Goal: Task Accomplishment & Management: Manage account settings

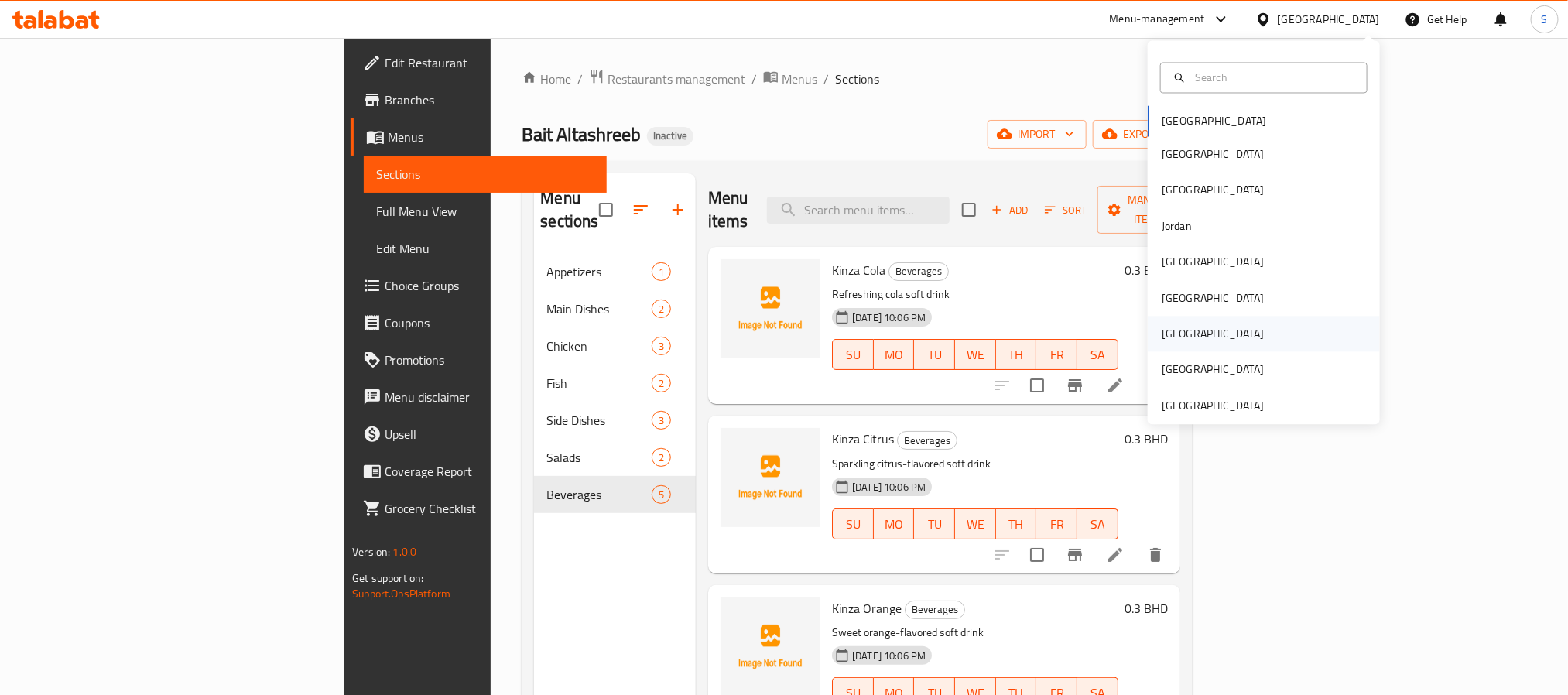
click at [1189, 323] on div "[GEOGRAPHIC_DATA]" at bounding box center [1264, 334] width 232 height 36
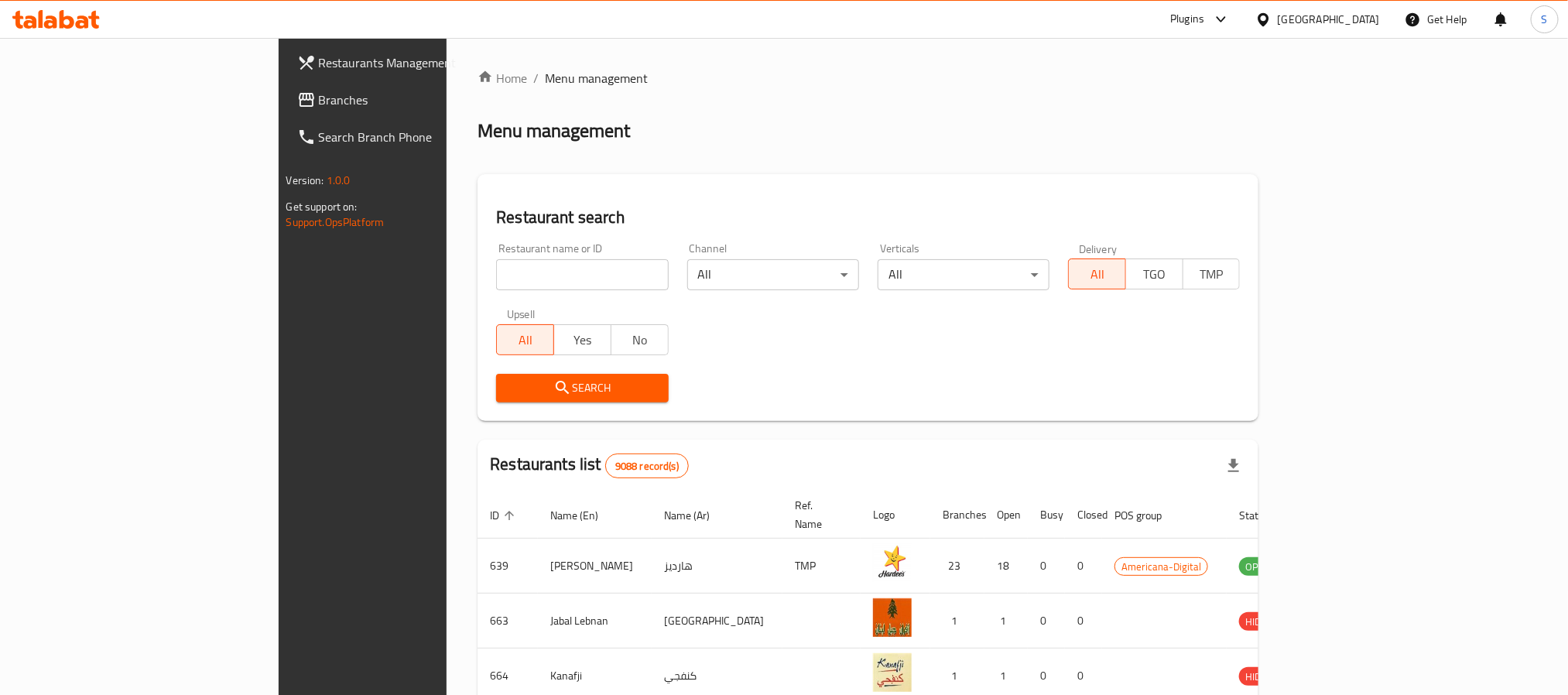
click at [318, 103] on span "Branches" at bounding box center [423, 100] width 209 height 18
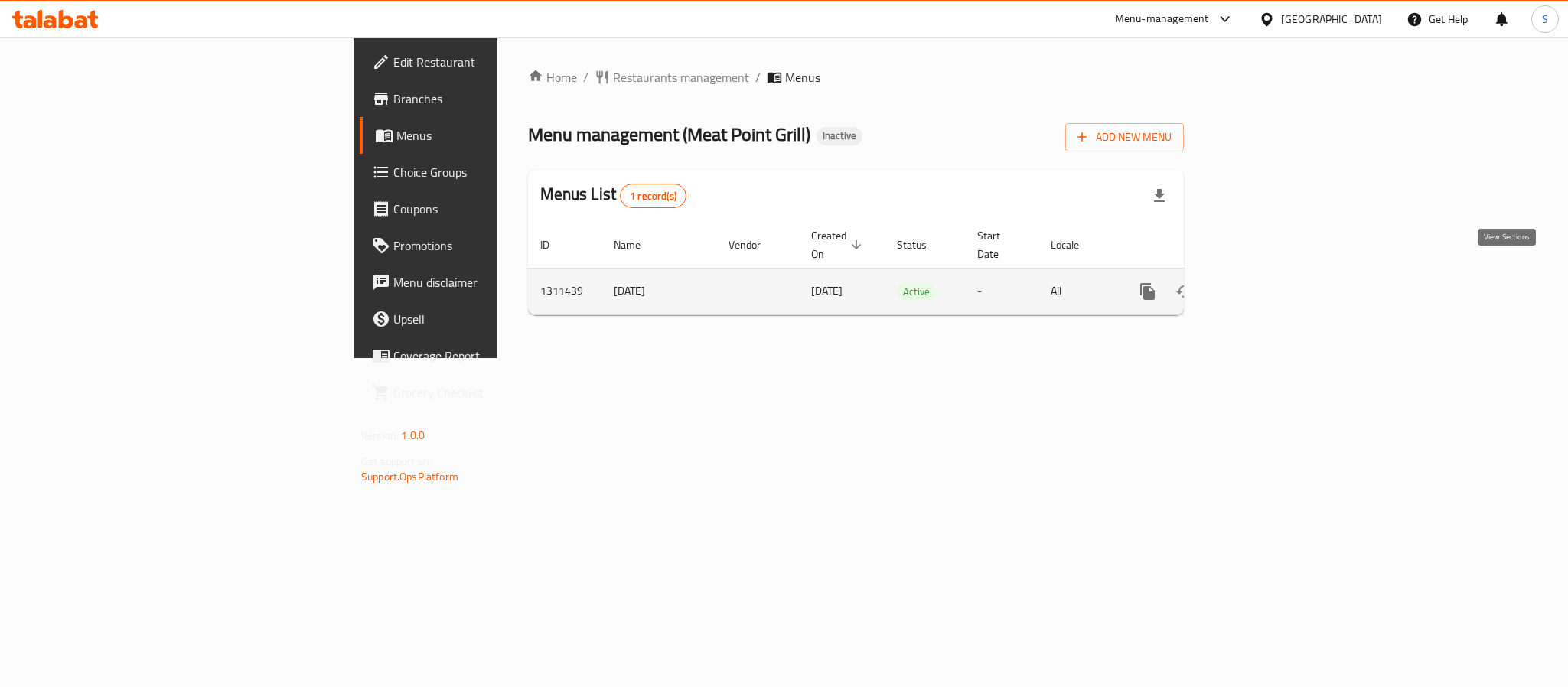
click at [1265, 284] on icon "enhanced table" at bounding box center [1258, 292] width 14 height 14
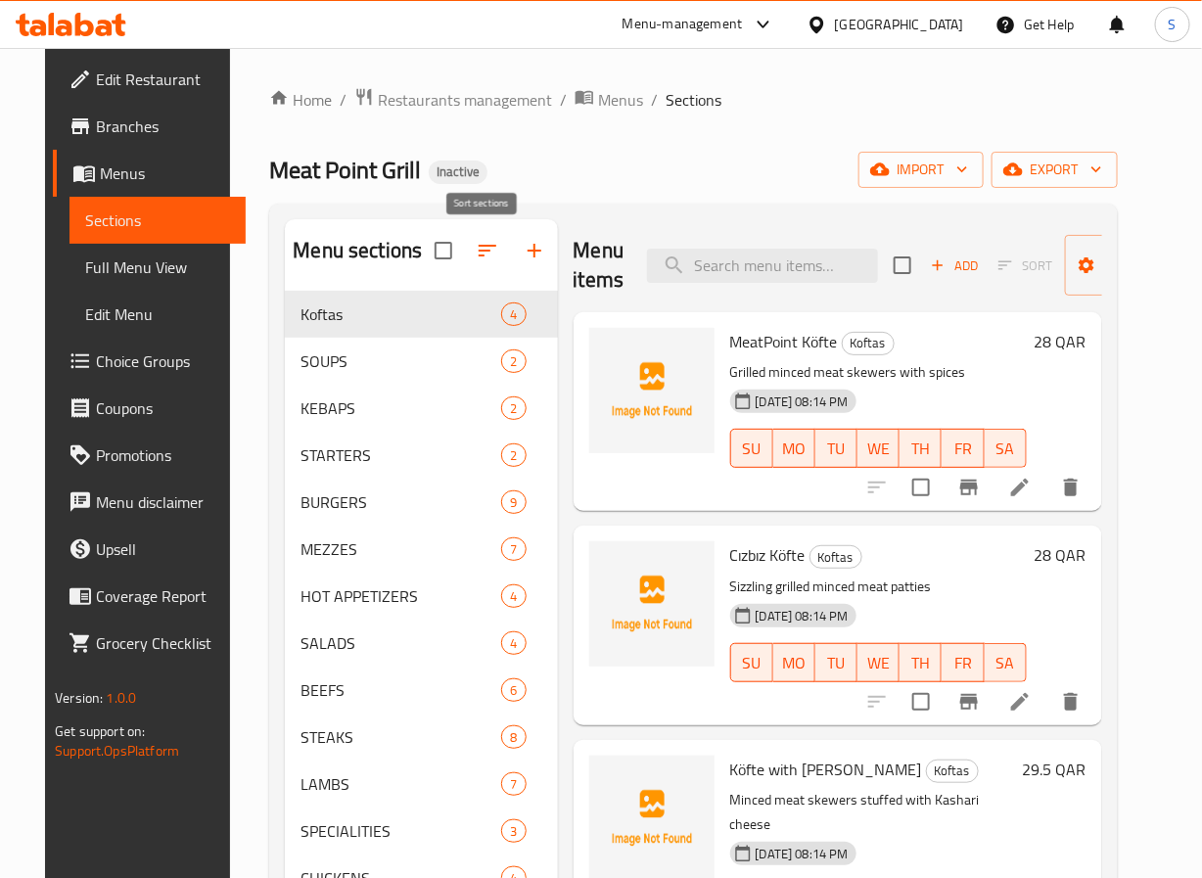
click at [479, 261] on icon "button" at bounding box center [487, 250] width 23 height 23
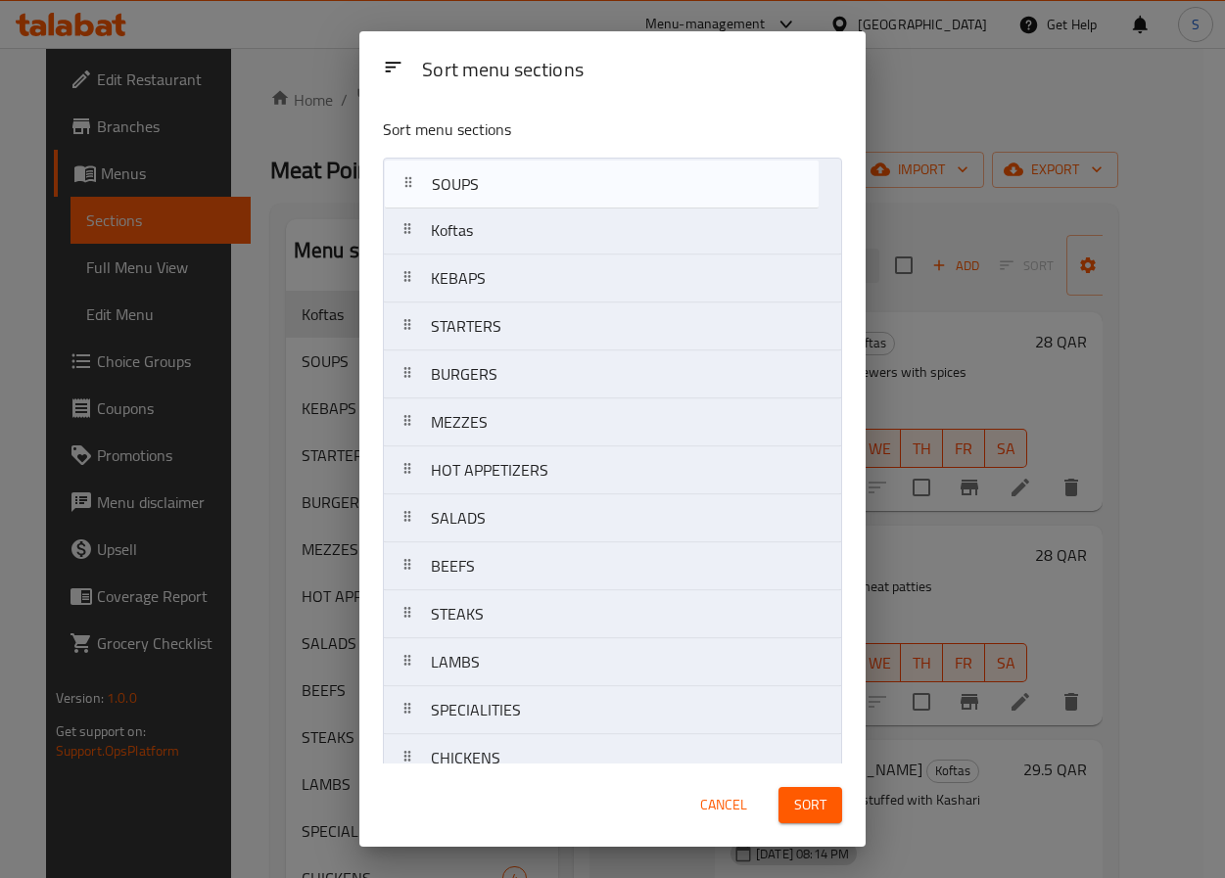
drag, startPoint x: 412, startPoint y: 230, endPoint x: 412, endPoint y: 177, distance: 52.9
click at [412, 177] on nav "Koftas SOUPS KEBAPS STARTERS BURGERS MEZZES HOT APPETIZERS SALADS BEEFS STEAKS …" at bounding box center [612, 519] width 459 height 722
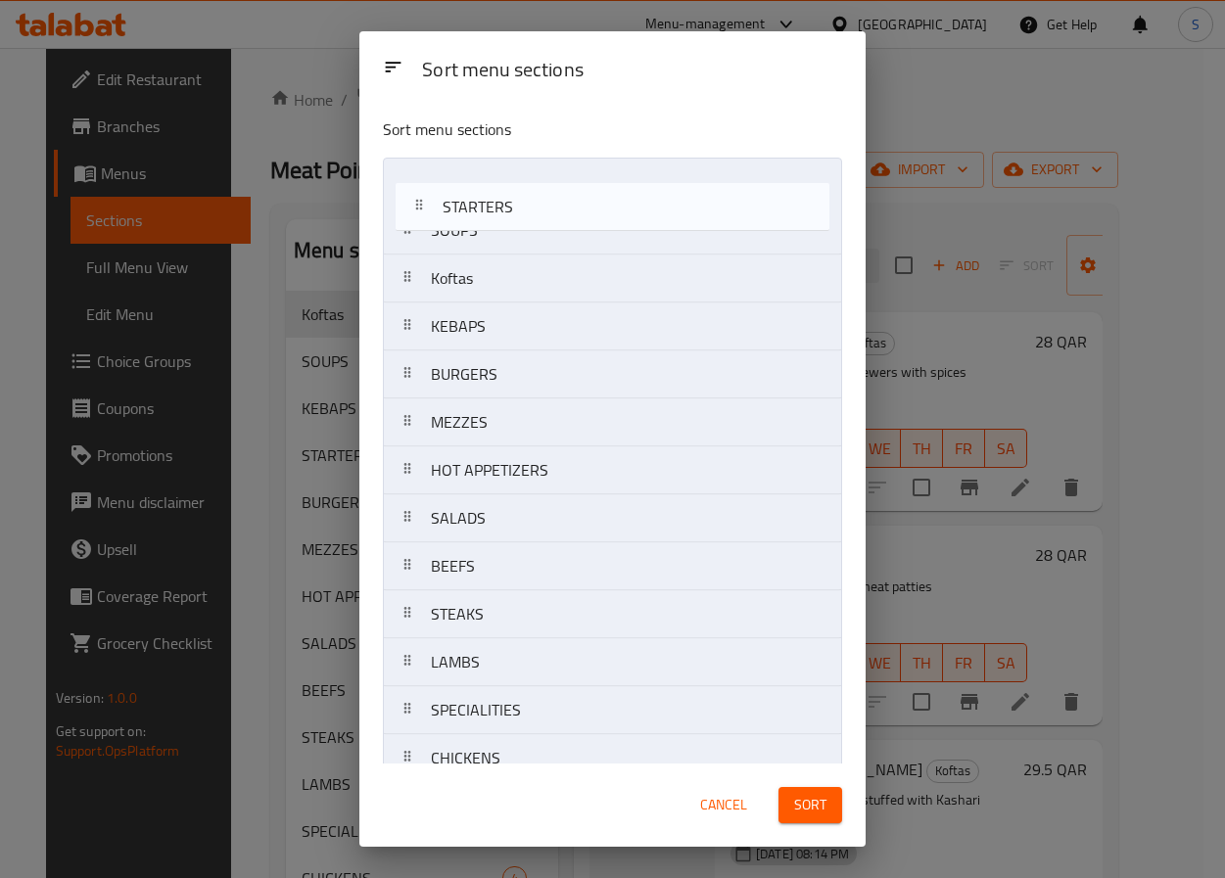
drag, startPoint x: 400, startPoint y: 326, endPoint x: 411, endPoint y: 200, distance: 126.8
click at [411, 200] on nav "SOUPS Koftas KEBAPS STARTERS BURGERS MEZZES HOT APPETIZERS SALADS BEEFS STEAKS …" at bounding box center [612, 519] width 459 height 722
drag, startPoint x: 409, startPoint y: 186, endPoint x: 405, endPoint y: 223, distance: 37.4
click at [405, 223] on nav "STARTERS SOUPS Koftas KEBAPS BURGERS MEZZES HOT APPETIZERS SALADS BEEFS STEAKS …" at bounding box center [612, 519] width 459 height 722
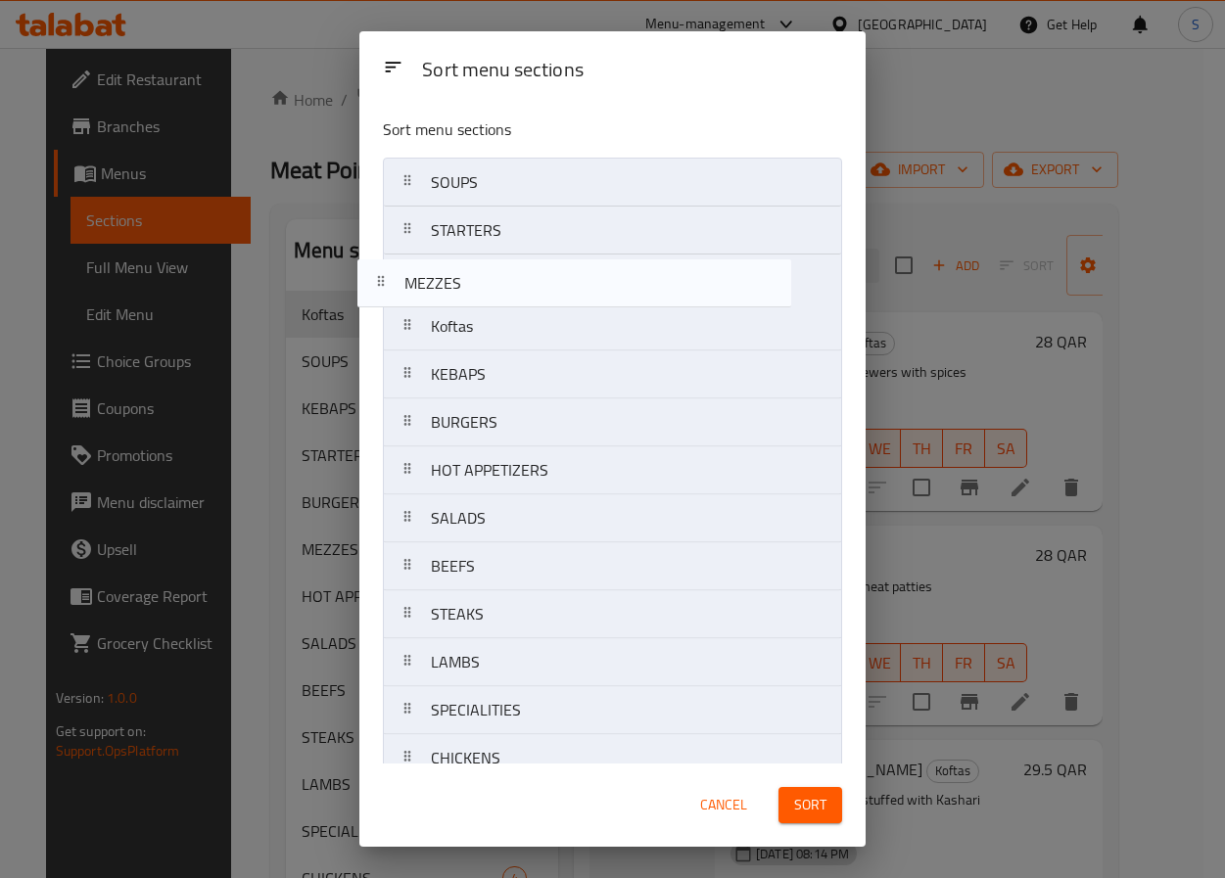
drag, startPoint x: 439, startPoint y: 426, endPoint x: 411, endPoint y: 279, distance: 149.4
click at [411, 279] on nav "SOUPS STARTERS Koftas KEBAPS BURGERS MEZZES HOT APPETIZERS SALADS BEEFS STEAKS …" at bounding box center [612, 519] width 459 height 722
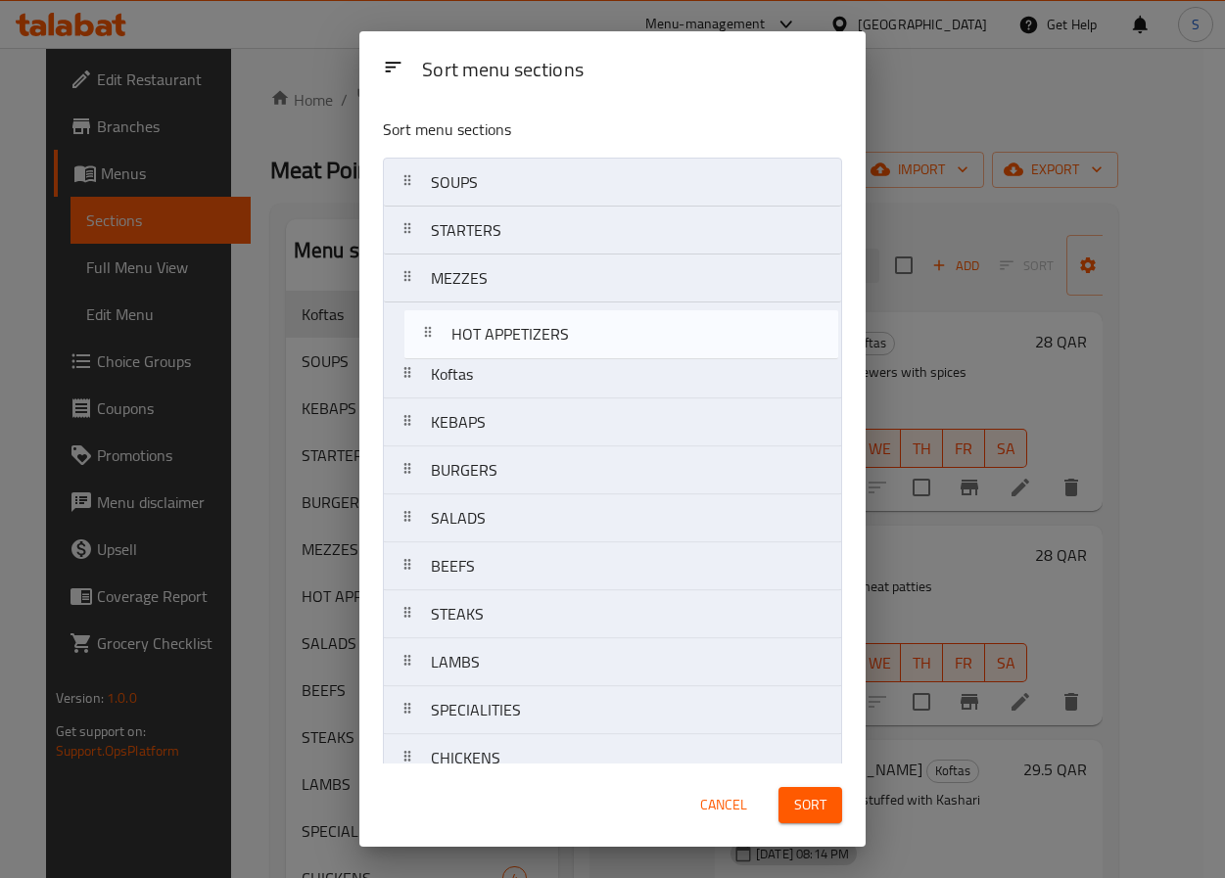
drag, startPoint x: 433, startPoint y: 471, endPoint x: 453, endPoint y: 326, distance: 146.4
click at [453, 326] on nav "SOUPS STARTERS MEZZES Koftas KEBAPS BURGERS HOT APPETIZERS SALADS BEEFS STEAKS …" at bounding box center [612, 519] width 459 height 722
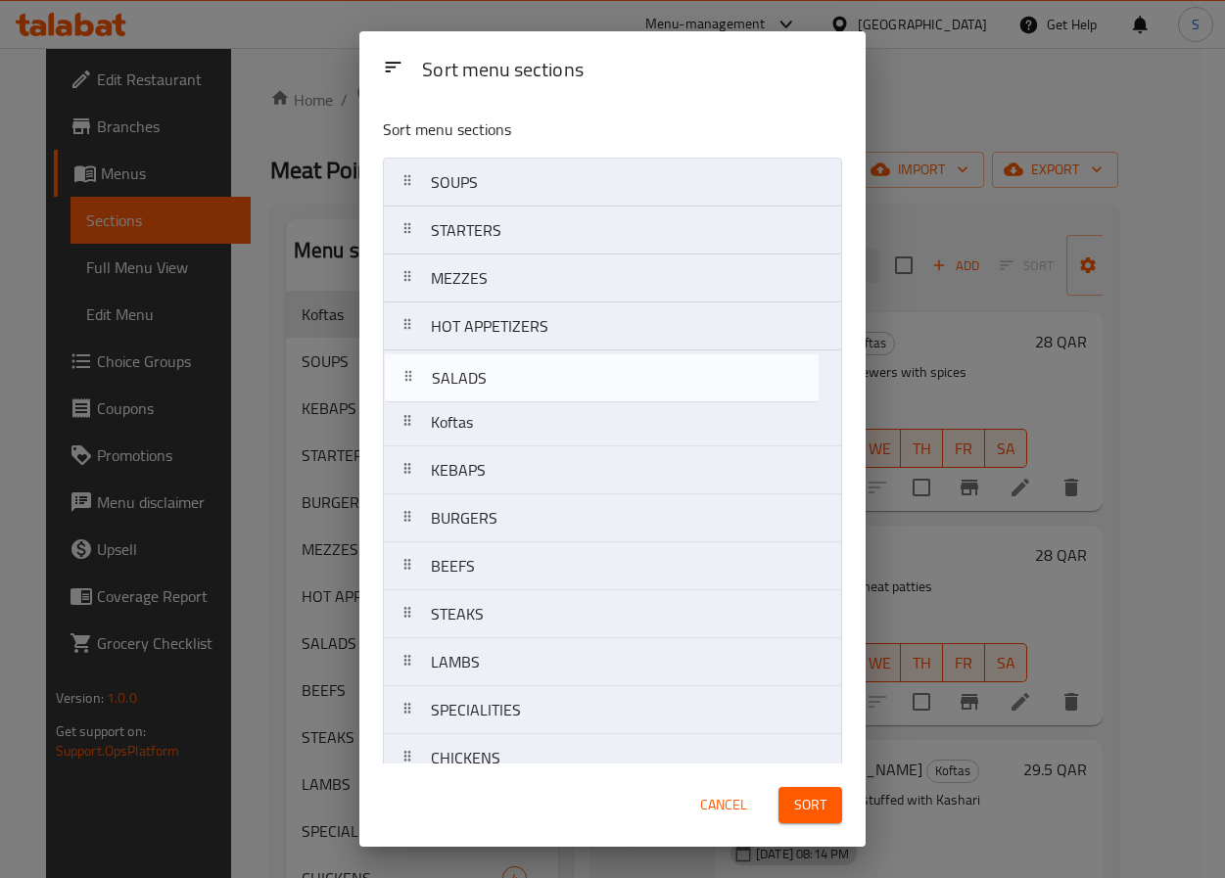
drag, startPoint x: 474, startPoint y: 535, endPoint x: 474, endPoint y: 377, distance: 157.6
click at [474, 377] on nav "SOUPS STARTERS MEZZES HOT APPETIZERS Koftas KEBAPS BURGERS SALADS BEEFS STEAKS …" at bounding box center [612, 519] width 459 height 722
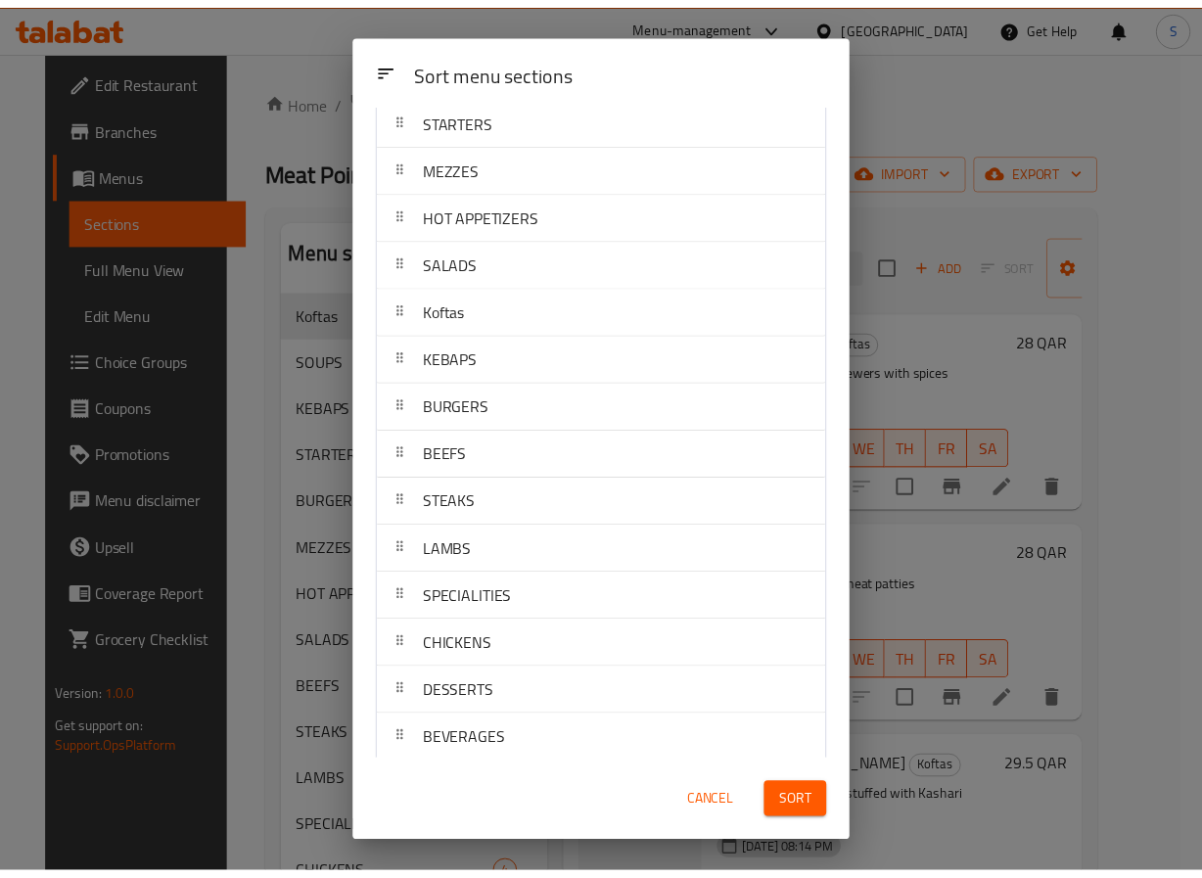
scroll to position [130, 0]
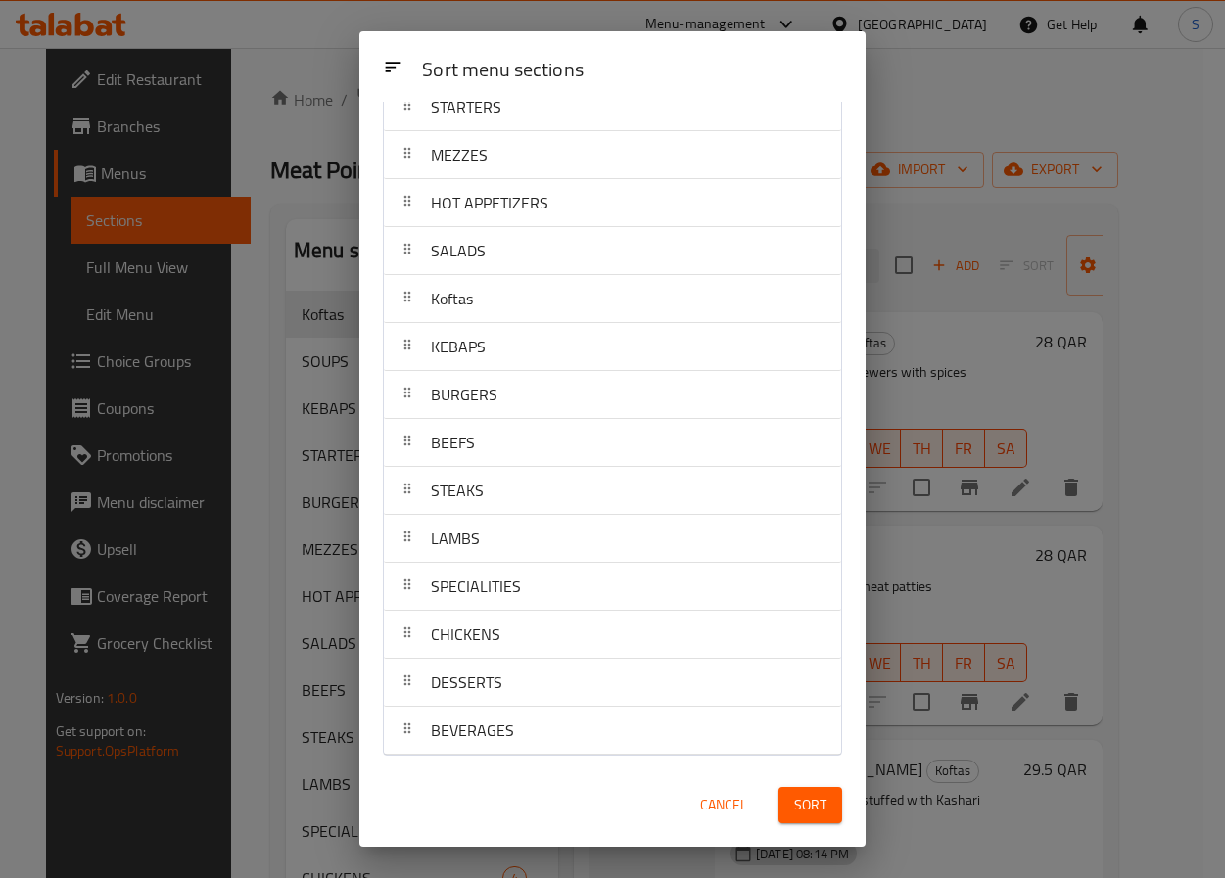
click at [826, 811] on button "Sort" at bounding box center [810, 805] width 64 height 36
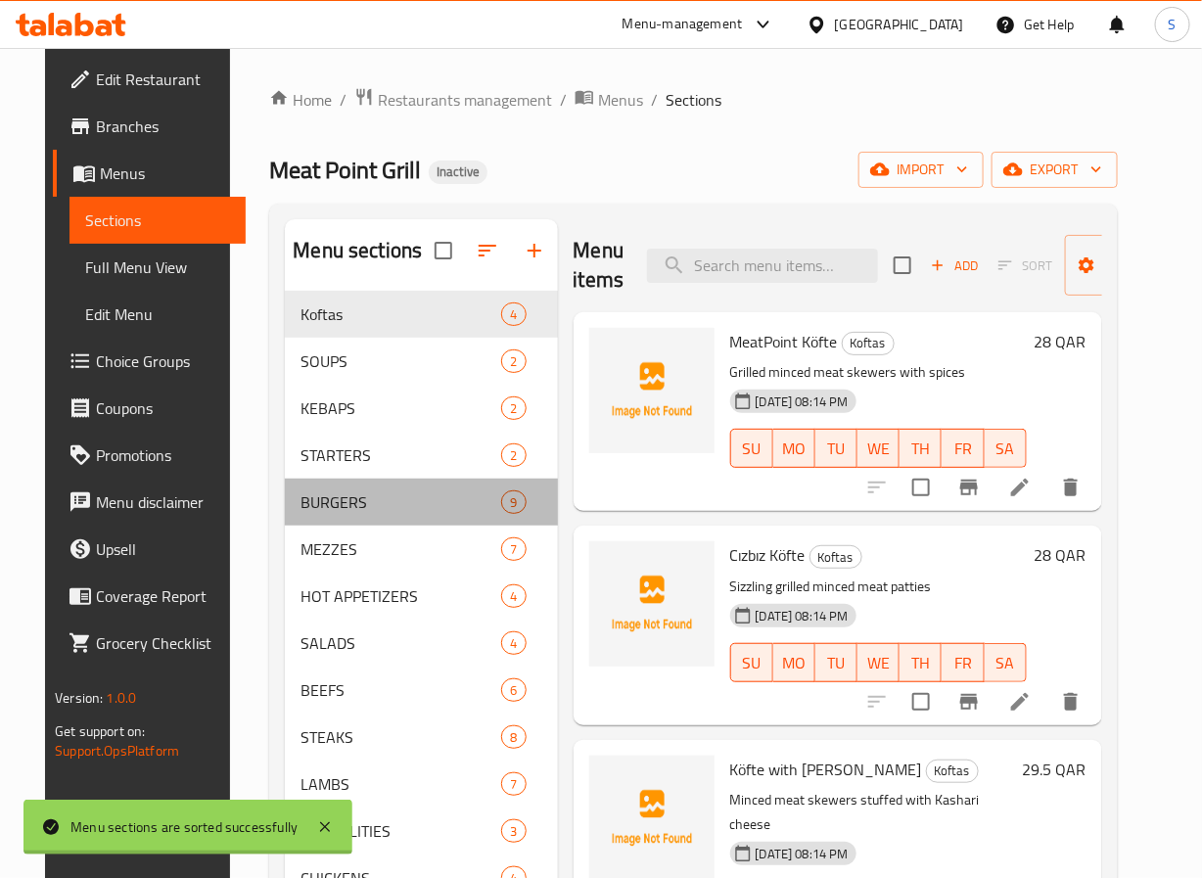
click at [406, 482] on div "BURGERS 9" at bounding box center [421, 502] width 272 height 47
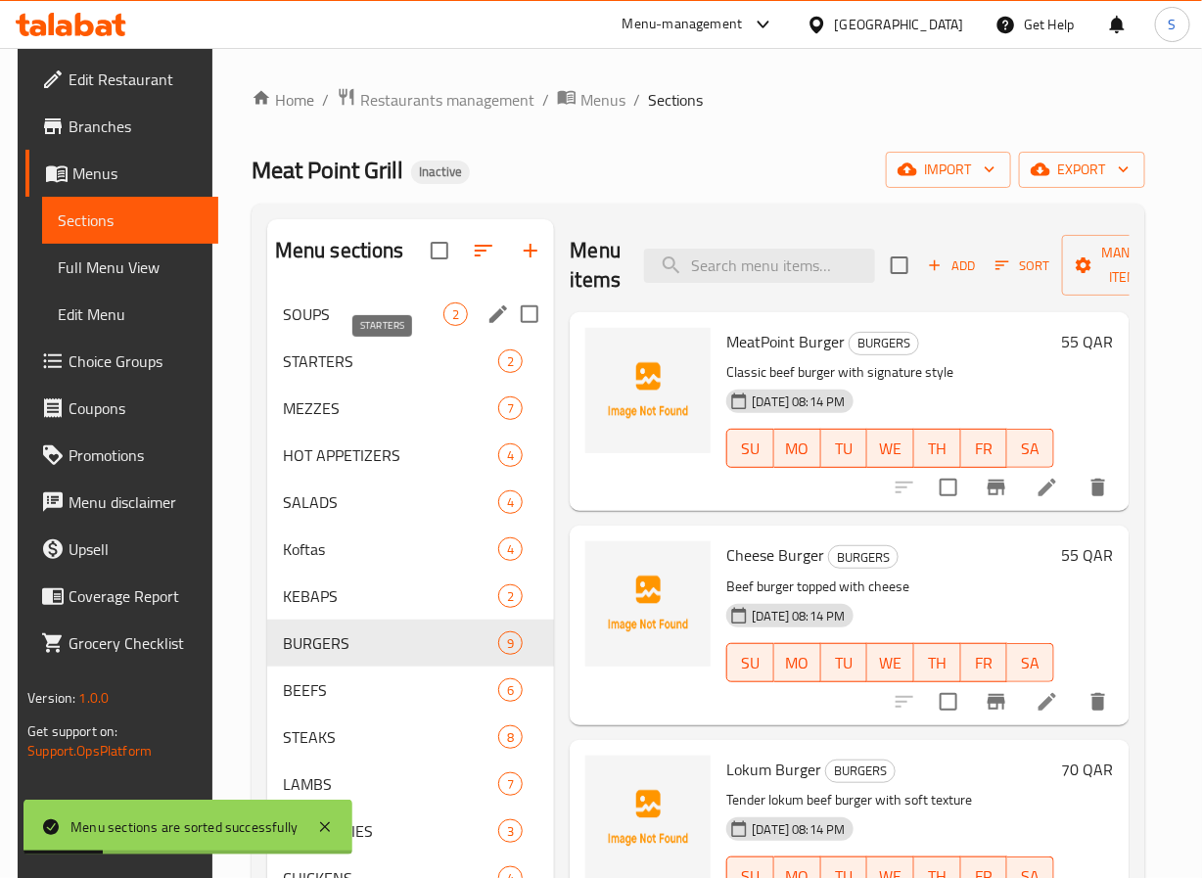
click at [348, 314] on span "SOUPS" at bounding box center [364, 314] width 162 height 23
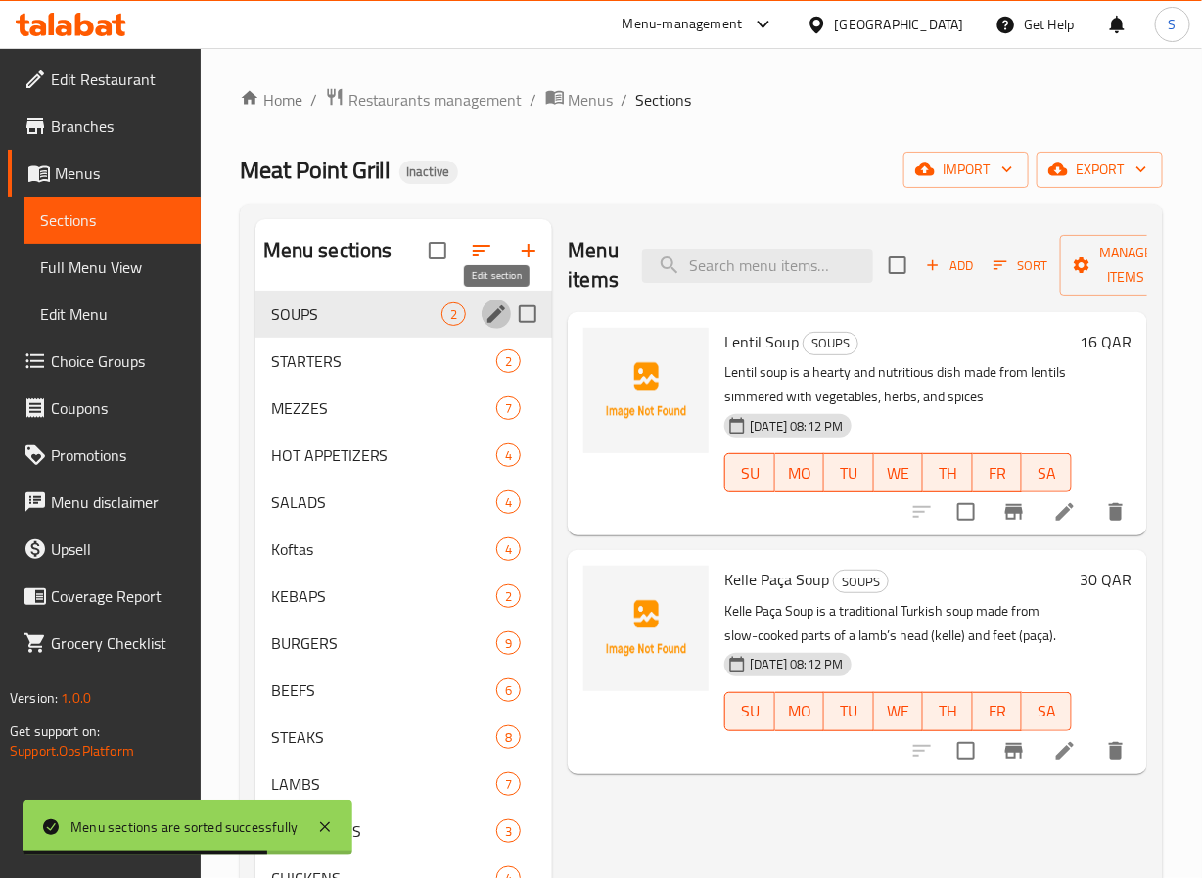
click at [496, 323] on icon "edit" at bounding box center [496, 314] width 23 height 23
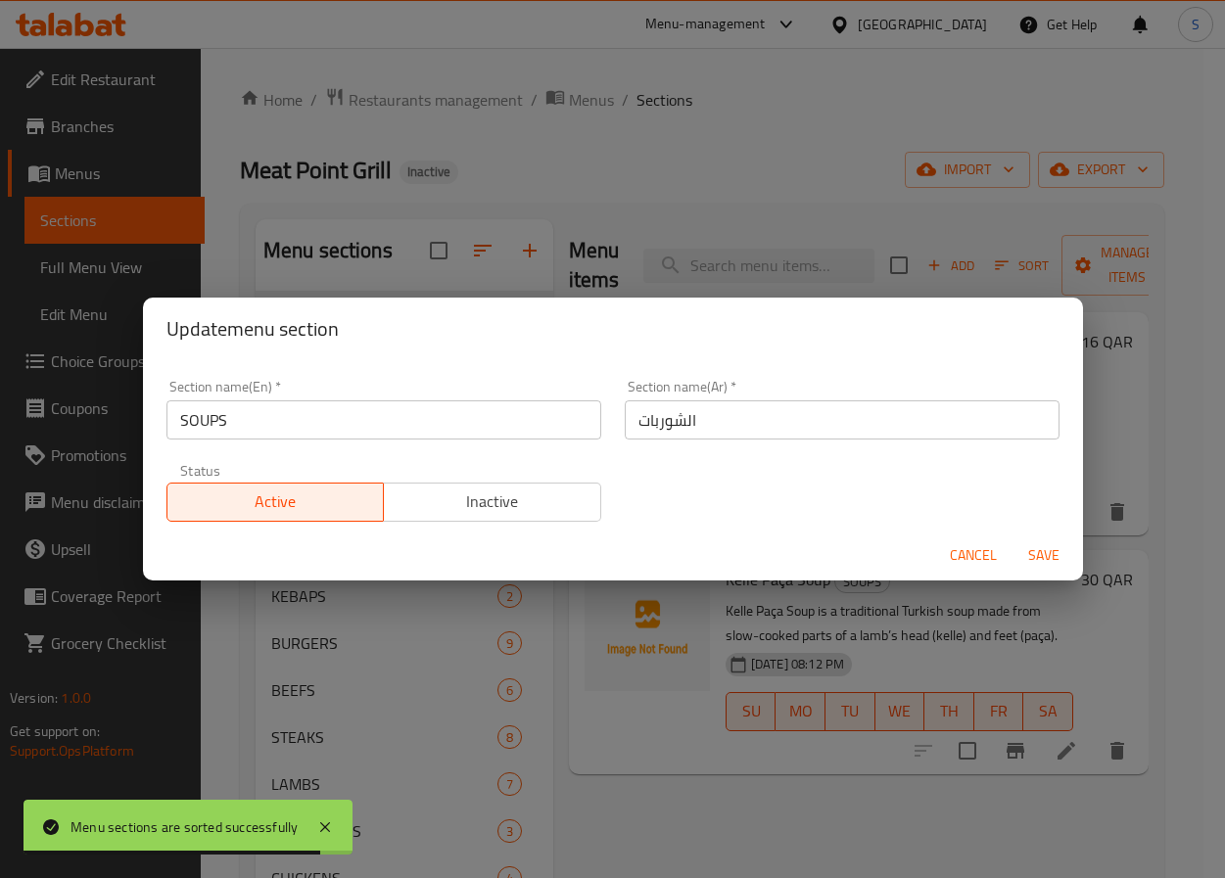
click at [662, 415] on input "الشوربات" at bounding box center [842, 419] width 435 height 39
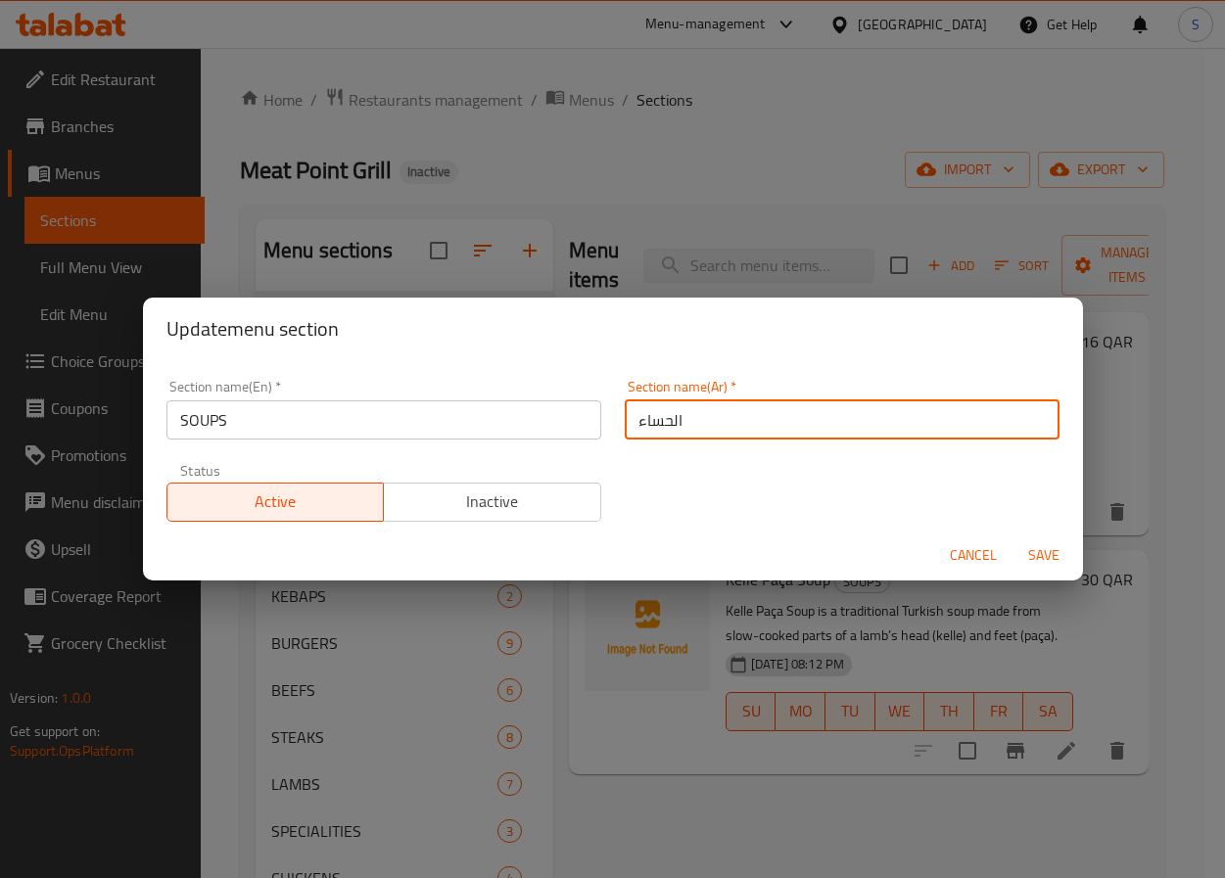
type input "الحساء"
click at [1012, 538] on button "Save" at bounding box center [1043, 556] width 63 height 36
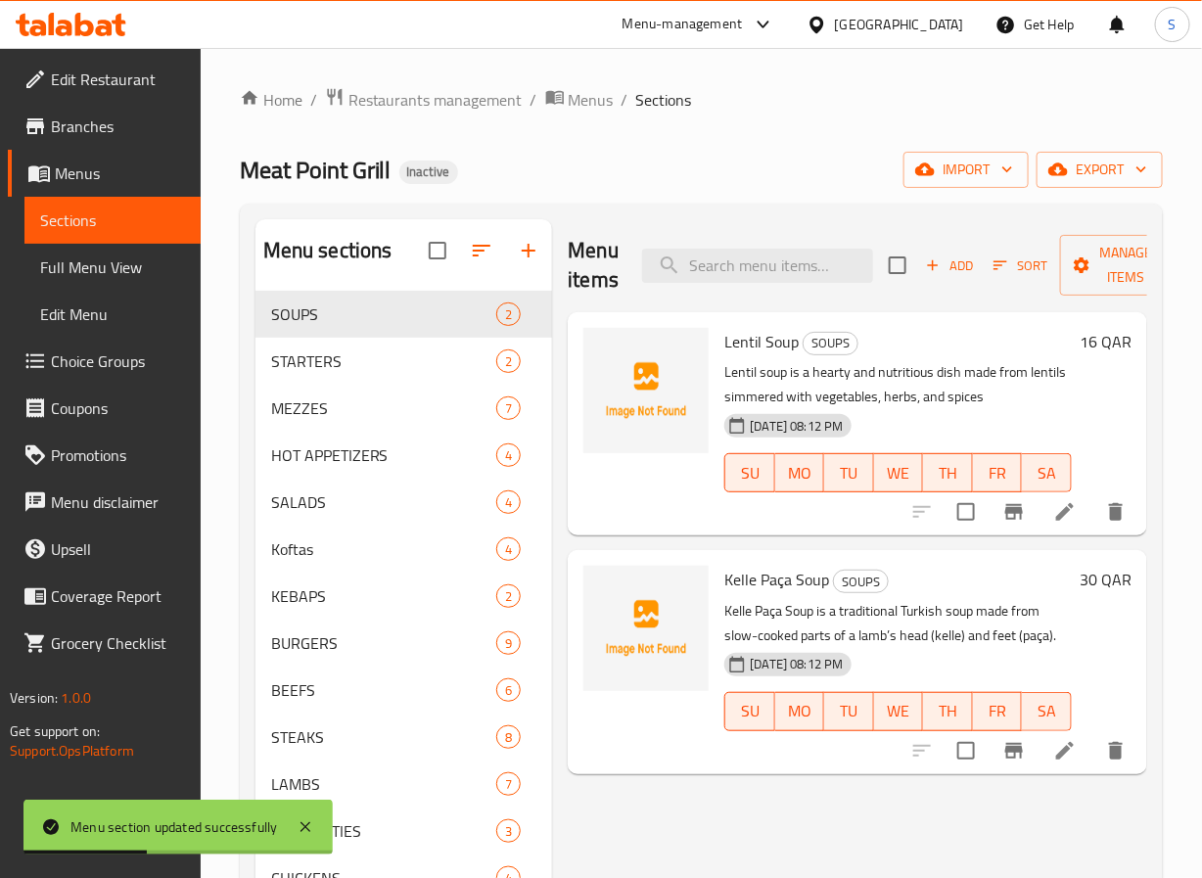
click at [1070, 493] on div at bounding box center [1019, 512] width 241 height 47
click at [1070, 509] on icon at bounding box center [1065, 511] width 23 height 23
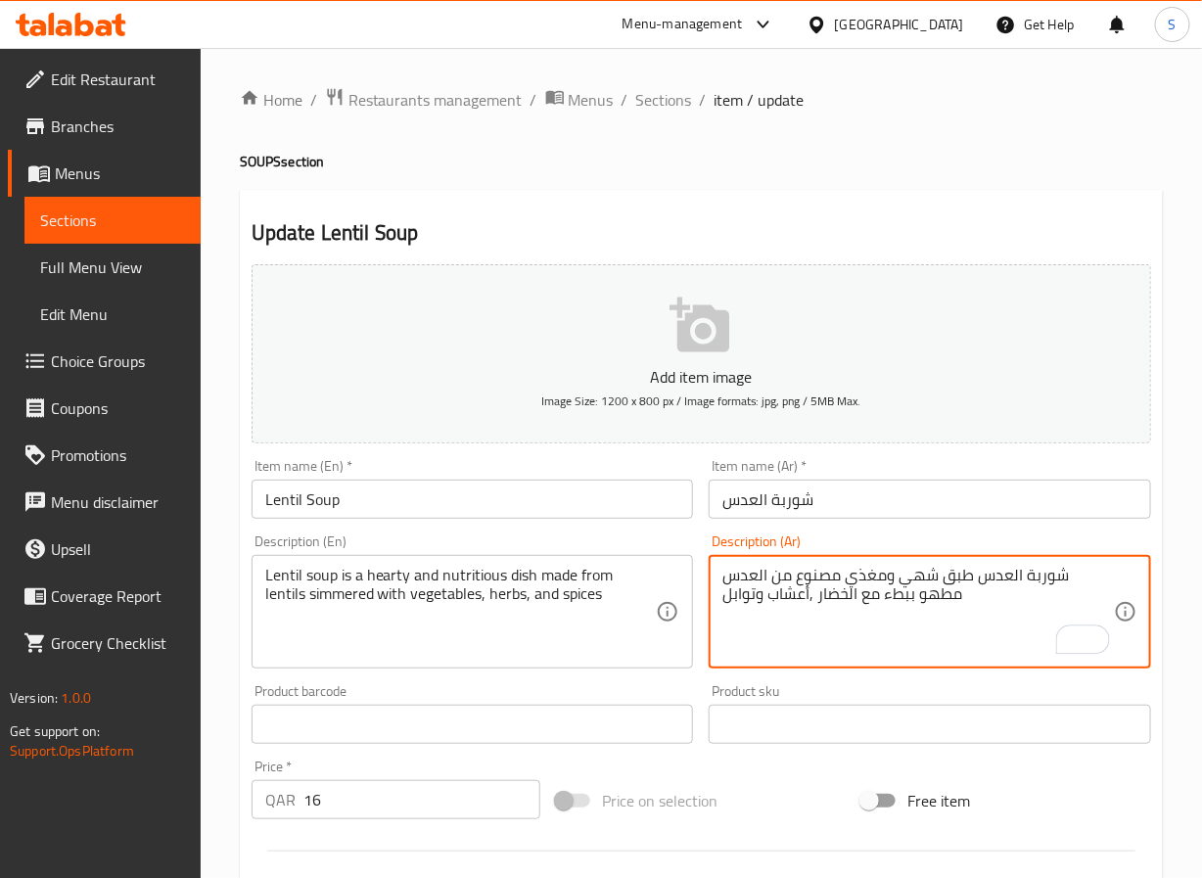
scroll to position [503, 0]
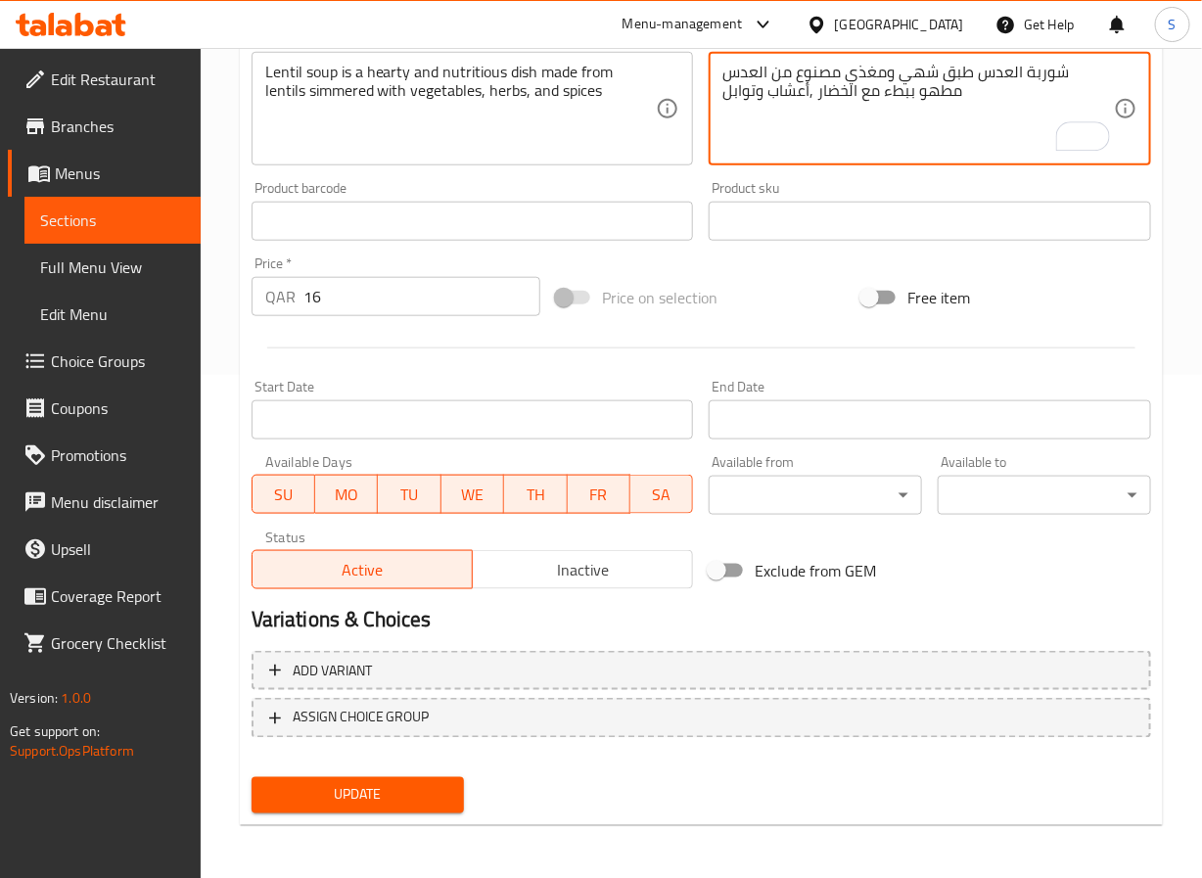
click at [812, 98] on textarea "شوربة العدس طبق شهي ومغذي مصنوع من العدس مطهو ببطء مع الخضار ,أعشاب وتوابل" at bounding box center [919, 109] width 392 height 93
type textarea "شوربة العدس طبق شهي ومغذي مصنوع من العدس مطهو ببطء مع الخضار, أعشاب وتوابل"
click at [351, 802] on span "Update" at bounding box center [358, 795] width 182 height 24
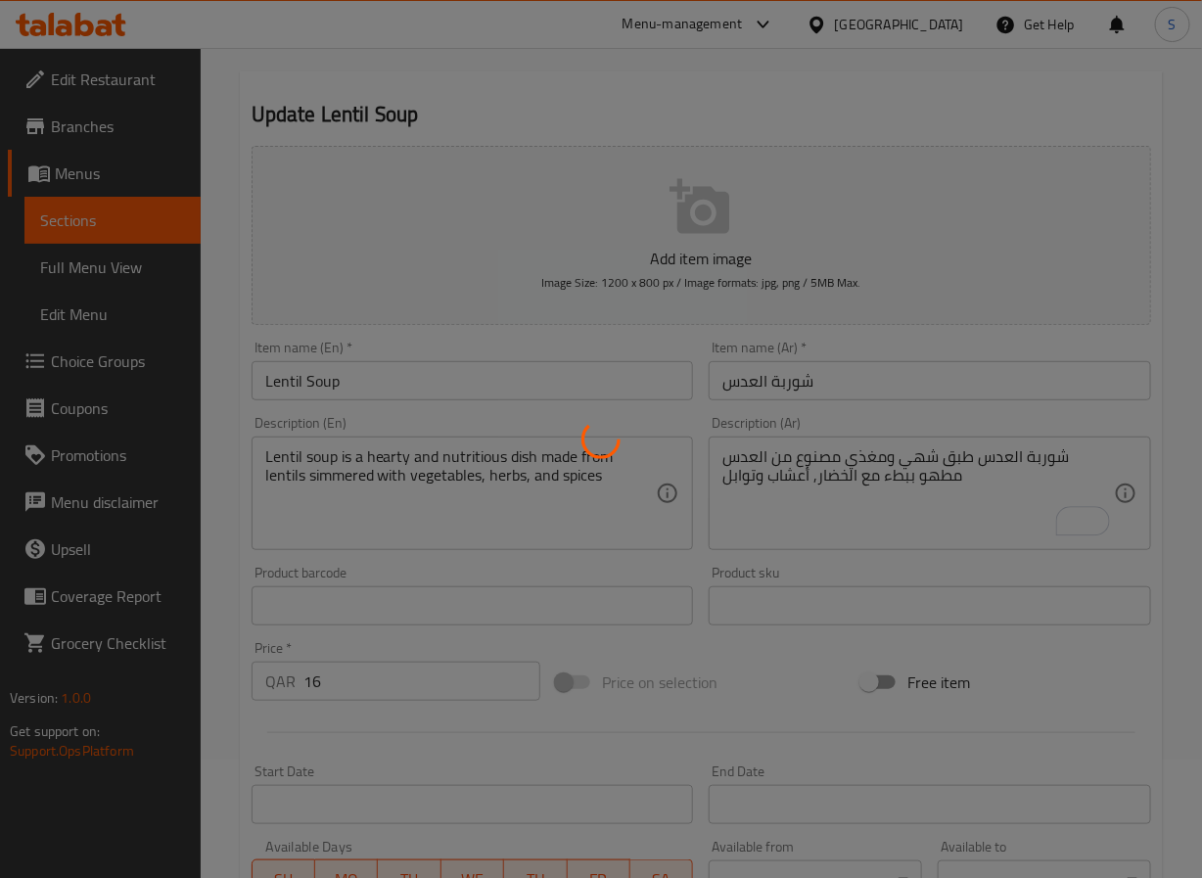
scroll to position [0, 0]
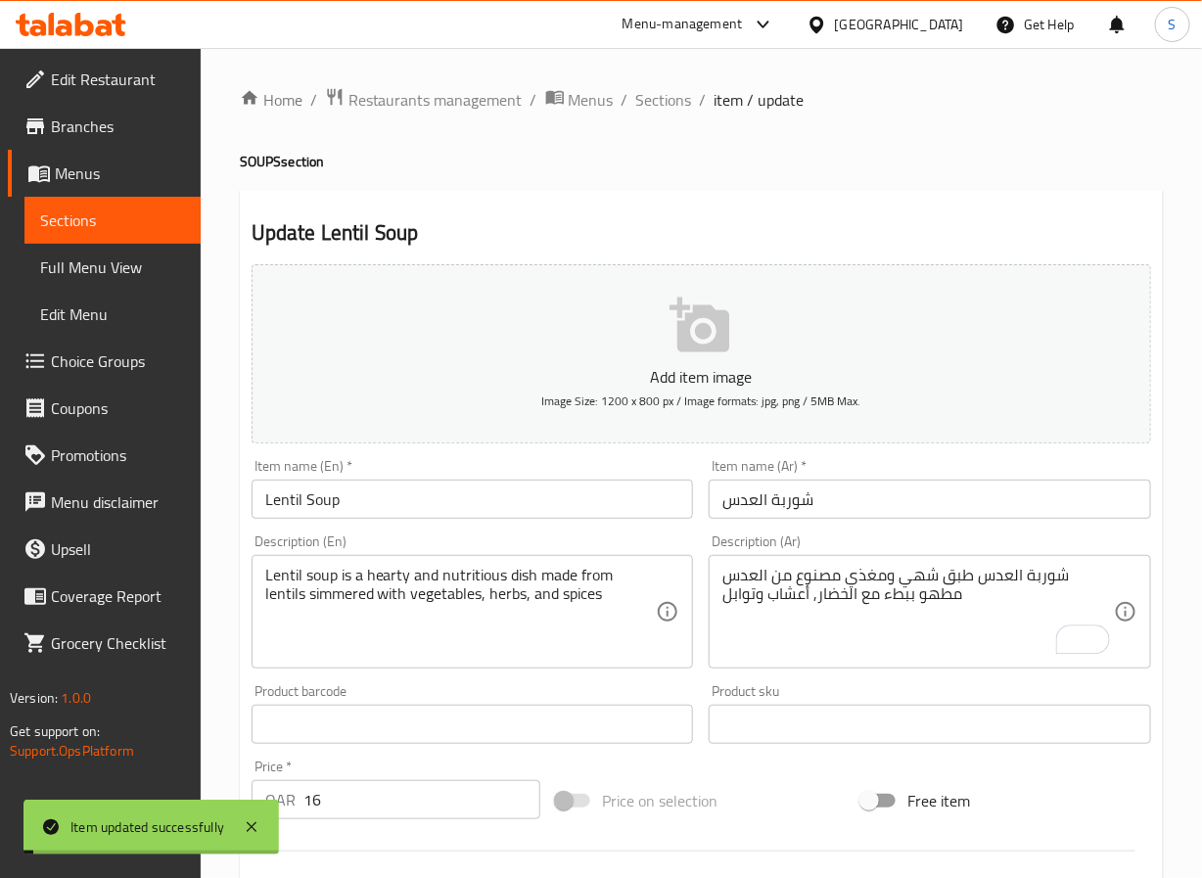
drag, startPoint x: 671, startPoint y: 92, endPoint x: 633, endPoint y: 22, distance: 80.2
click at [671, 94] on span "Sections" at bounding box center [664, 99] width 56 height 23
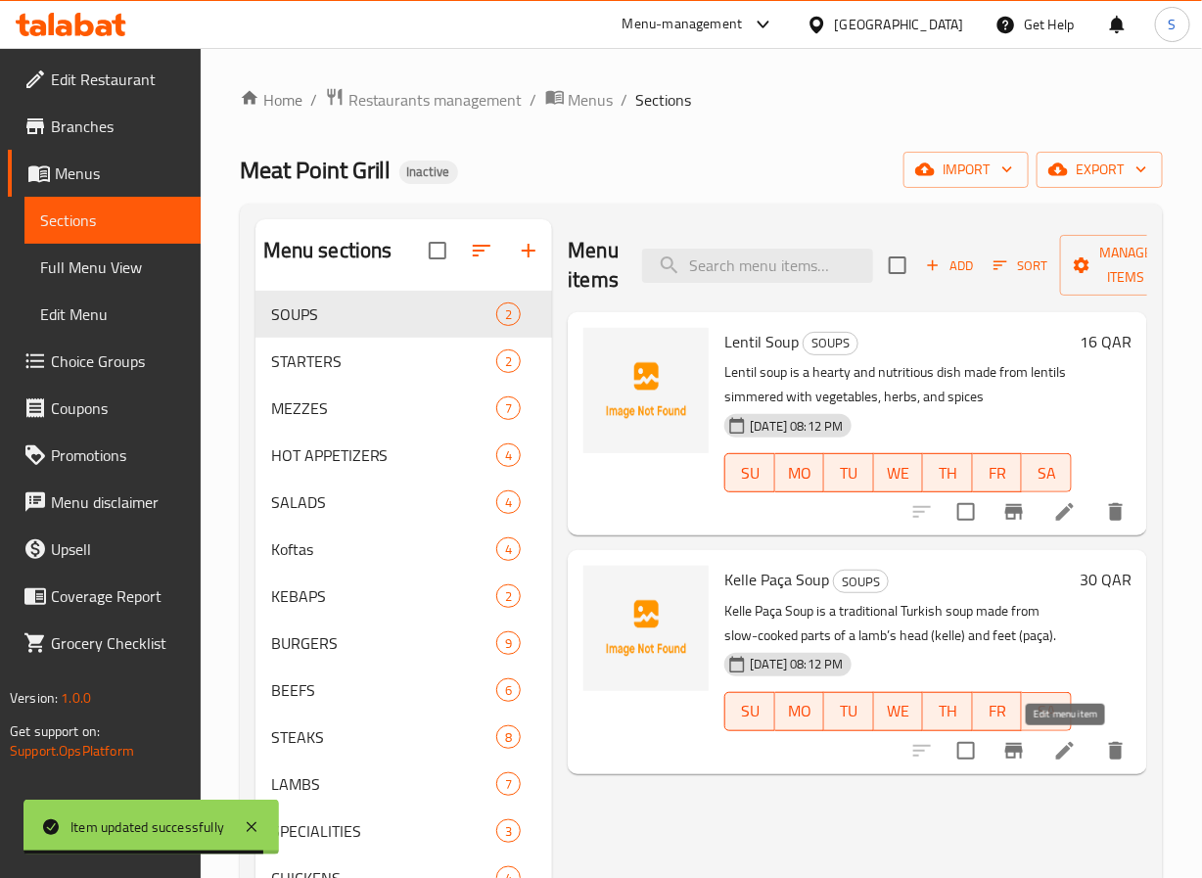
click at [1069, 759] on icon at bounding box center [1065, 750] width 23 height 23
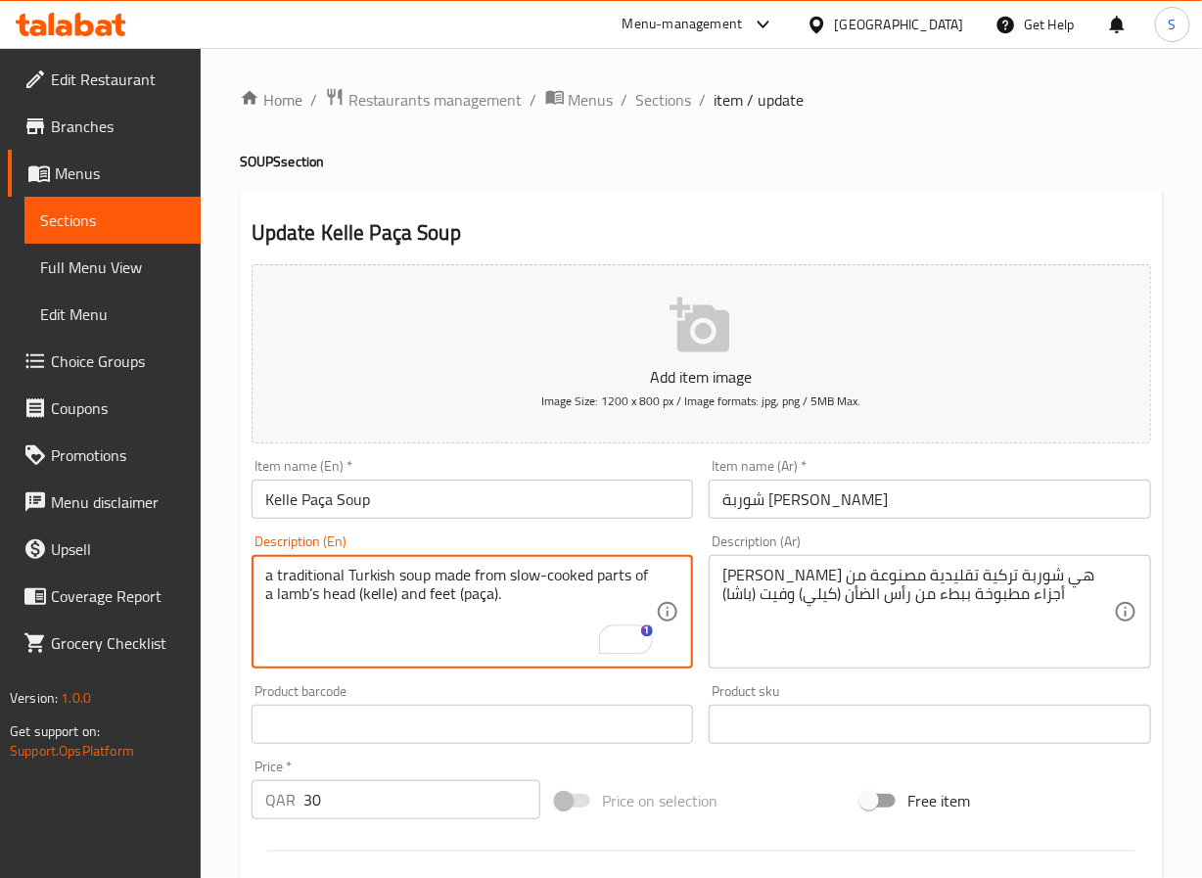
type textarea "a traditional Turkish soup made from slow-cooked parts of a lamb’s head (kelle)…"
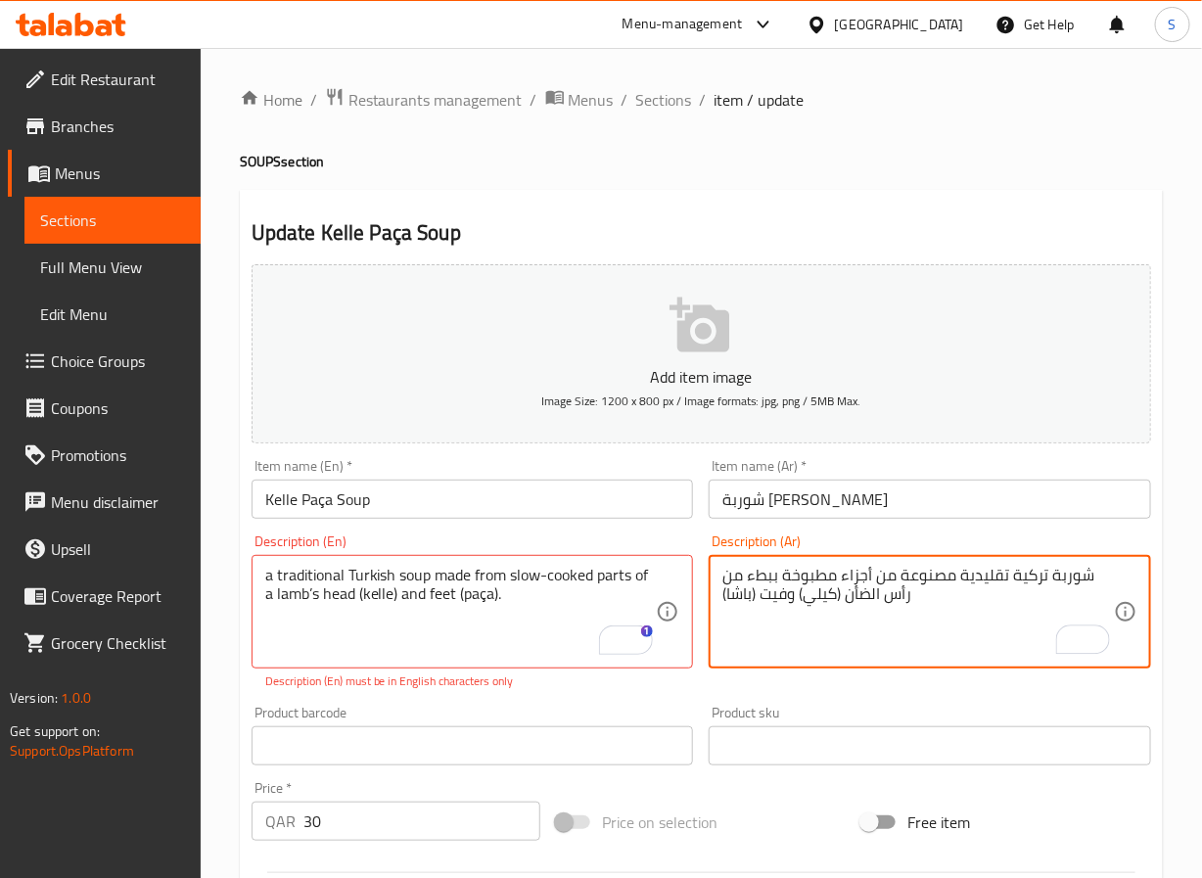
type textarea "شوربة تركية تقليدية مصنوعة من أجزاء مطبوخة ببطء من رأس الضأن (كيلي) وفيت (باشا)"
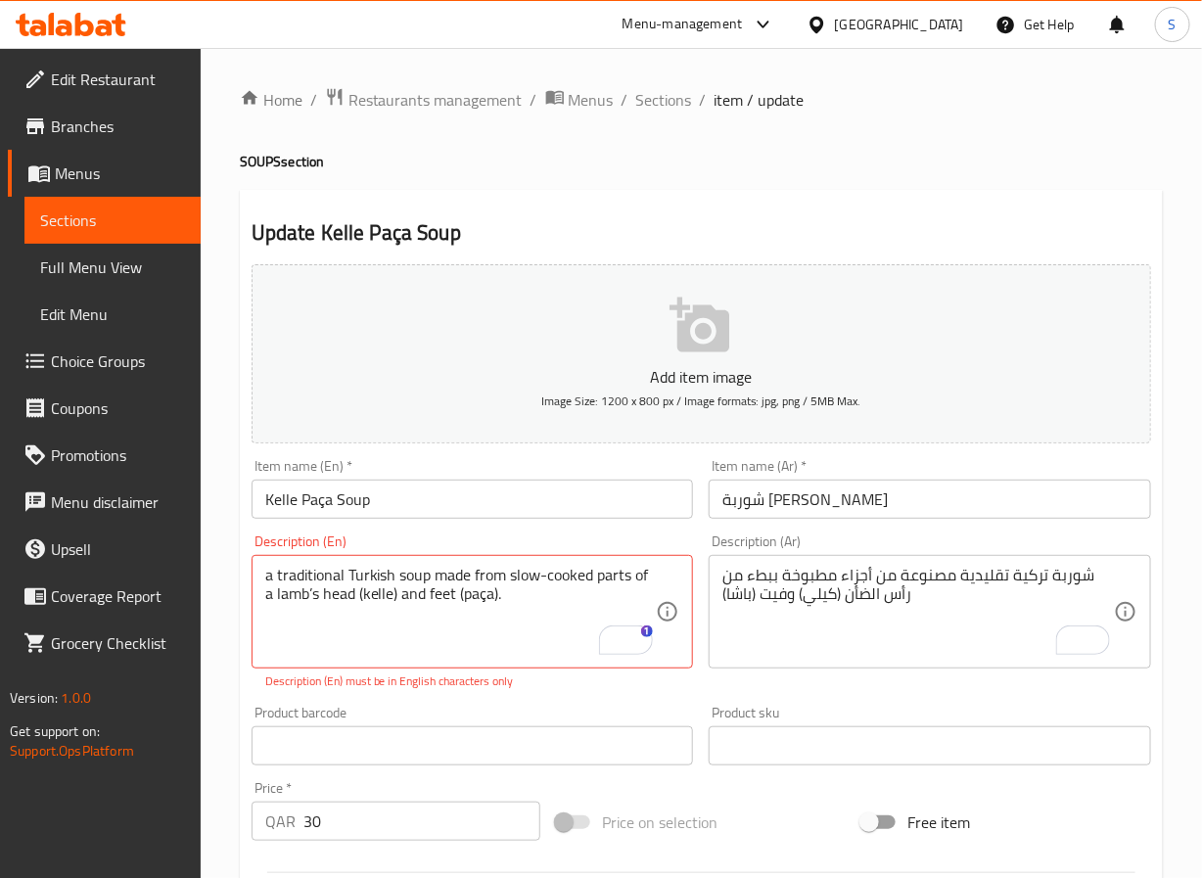
click at [485, 591] on textarea "a traditional Turkish soup made from slow-cooked parts of a lamb’s head (kelle)…" at bounding box center [461, 612] width 392 height 93
type textarea "a traditional Turkish soup made from slow-cooked parts of a lamb’s head (kelle)…"
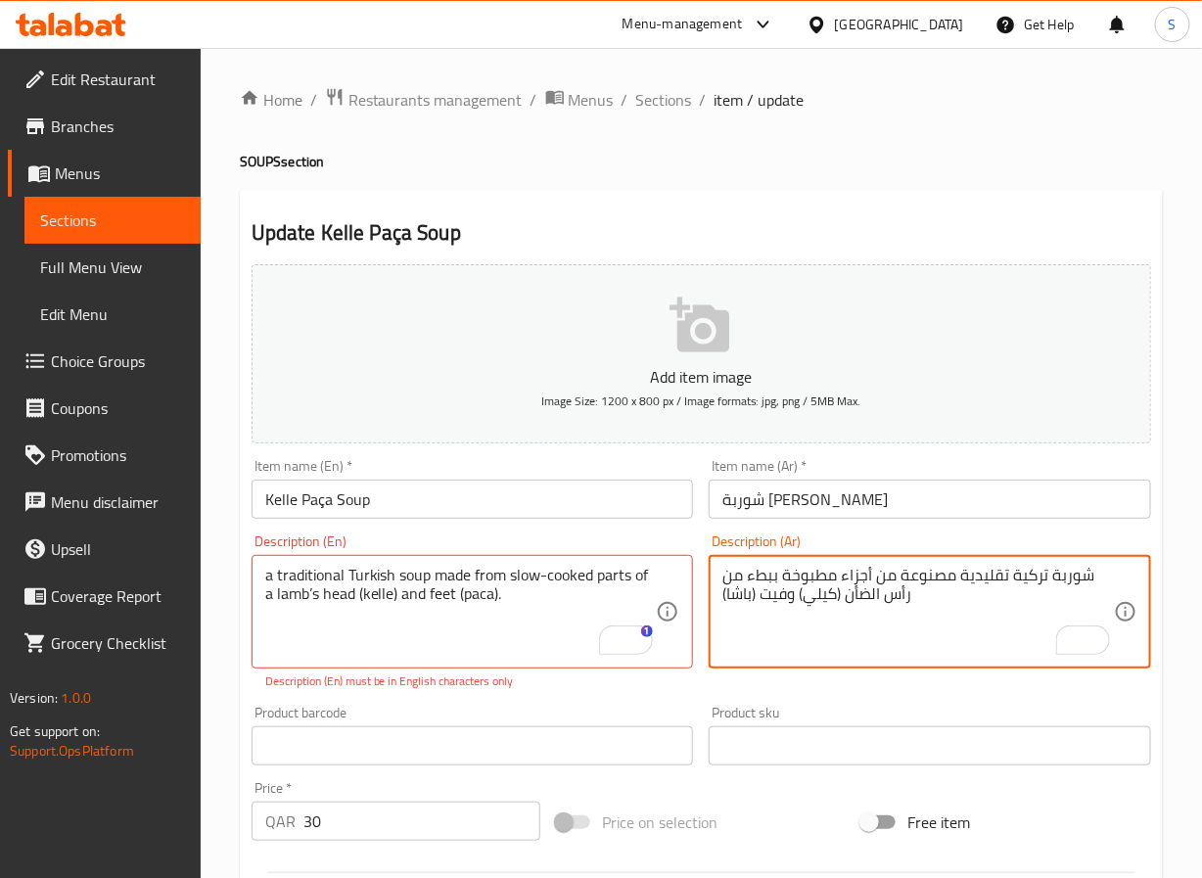
click at [775, 600] on textarea "شوربة تركية تقليدية مصنوعة من أجزاء مطبوخة ببطء من رأس الضأن (كيلي) وفيت (باشا)" at bounding box center [919, 612] width 392 height 93
type textarea "شوربة تركية تقليدية مصنوعة من أجزاء مطبوخة ببطء من رأس الضأن (كيلي) وقدمه (باشا)"
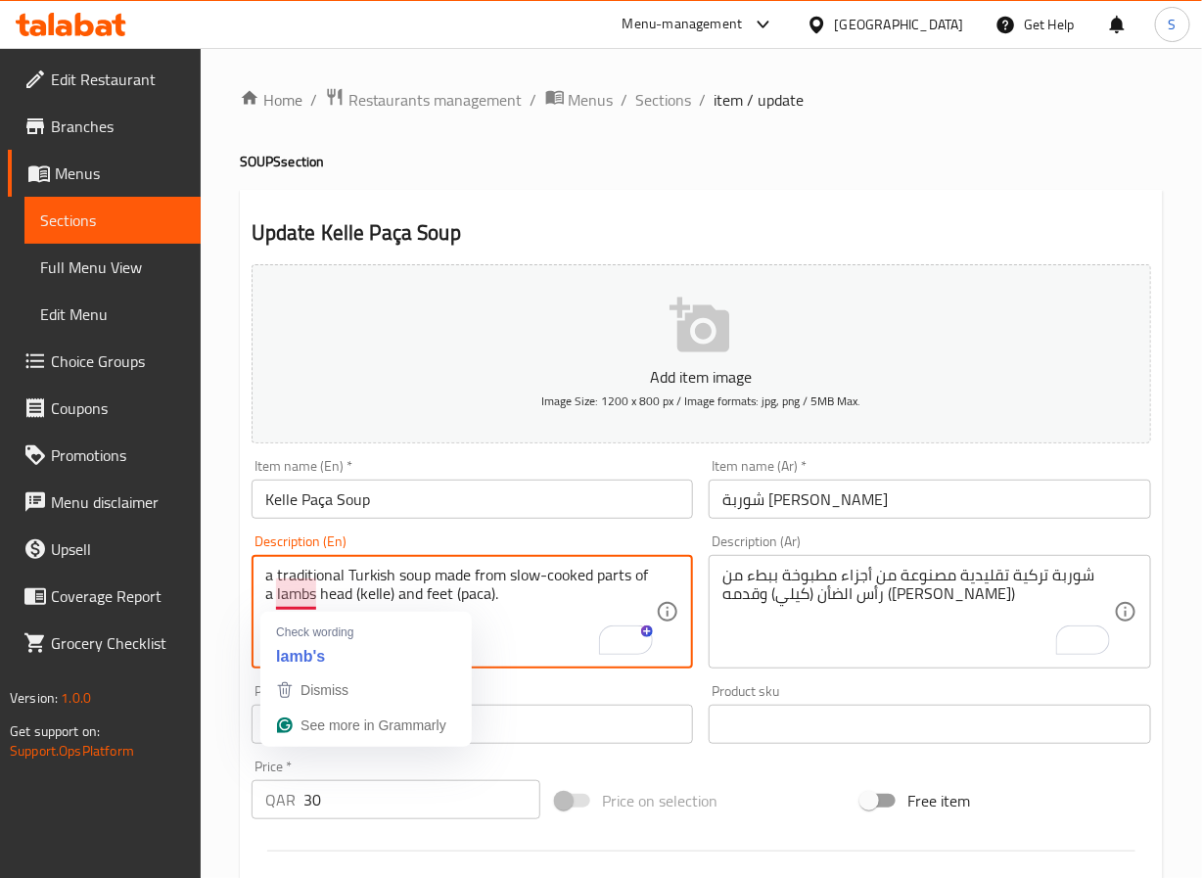
click at [317, 590] on textarea "a traditional Turkish soup made from slow-cooked parts of a lambs head (kelle) …" at bounding box center [461, 612] width 392 height 93
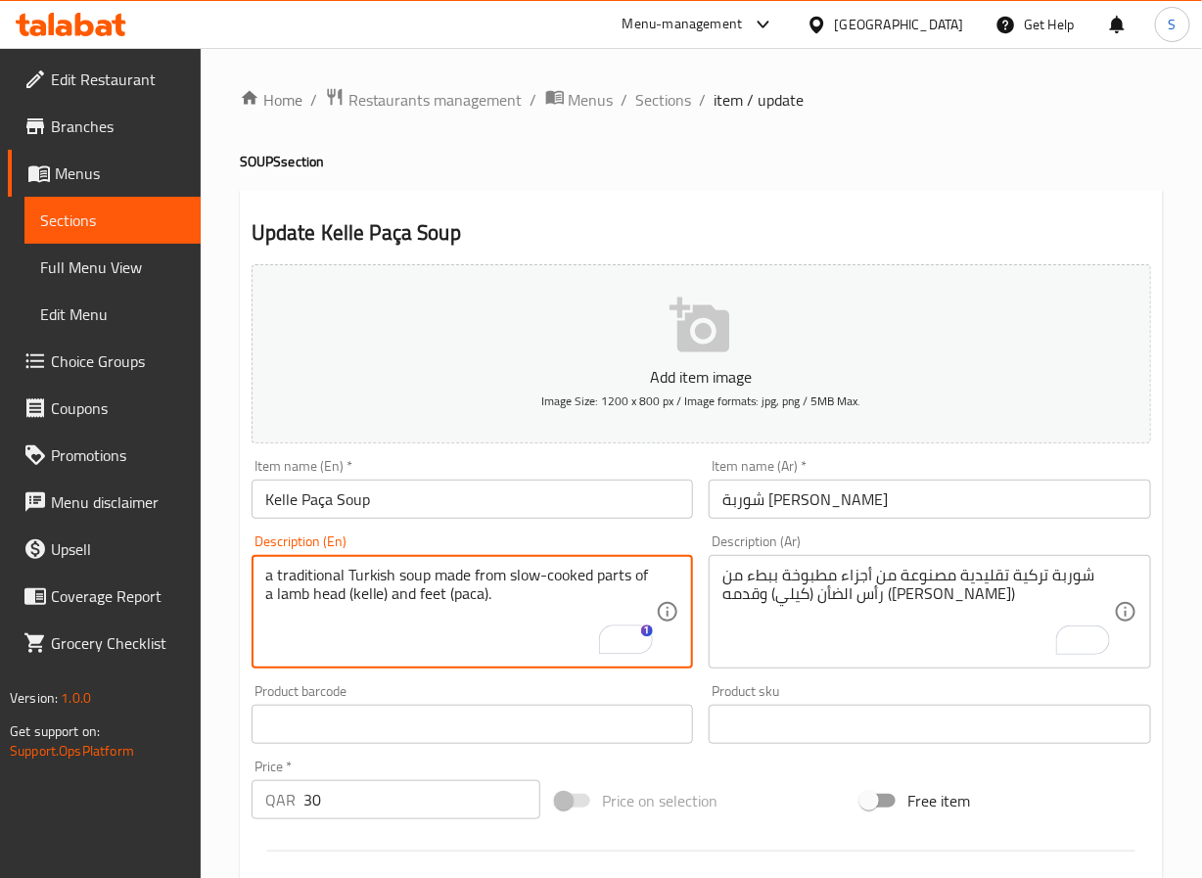
type textarea "a traditional Turkish soup made from slow-cooked parts of a lamb head (kelle) a…"
click at [221, 655] on div "Home / Restaurants management / Menus / Sections / item / update SOUPS section …" at bounding box center [702, 716] width 1002 height 1336
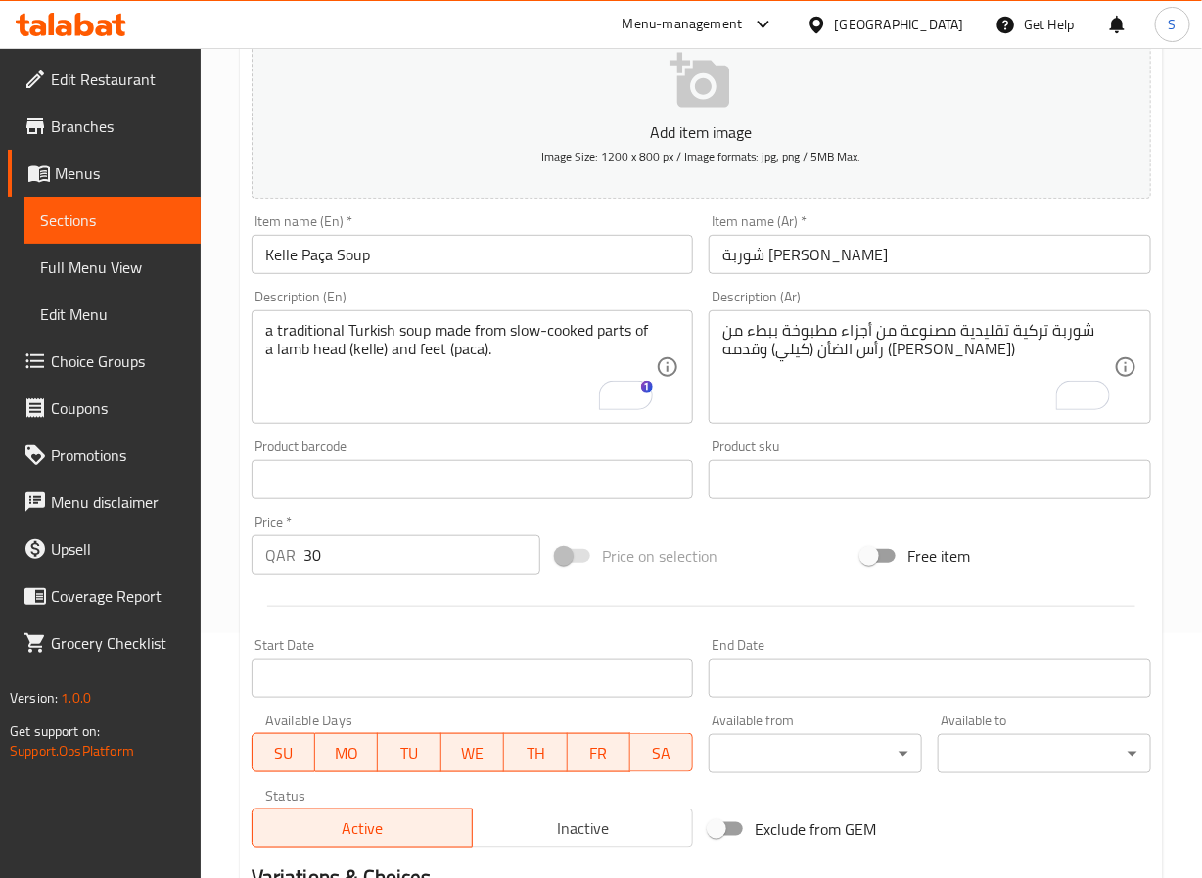
scroll to position [503, 0]
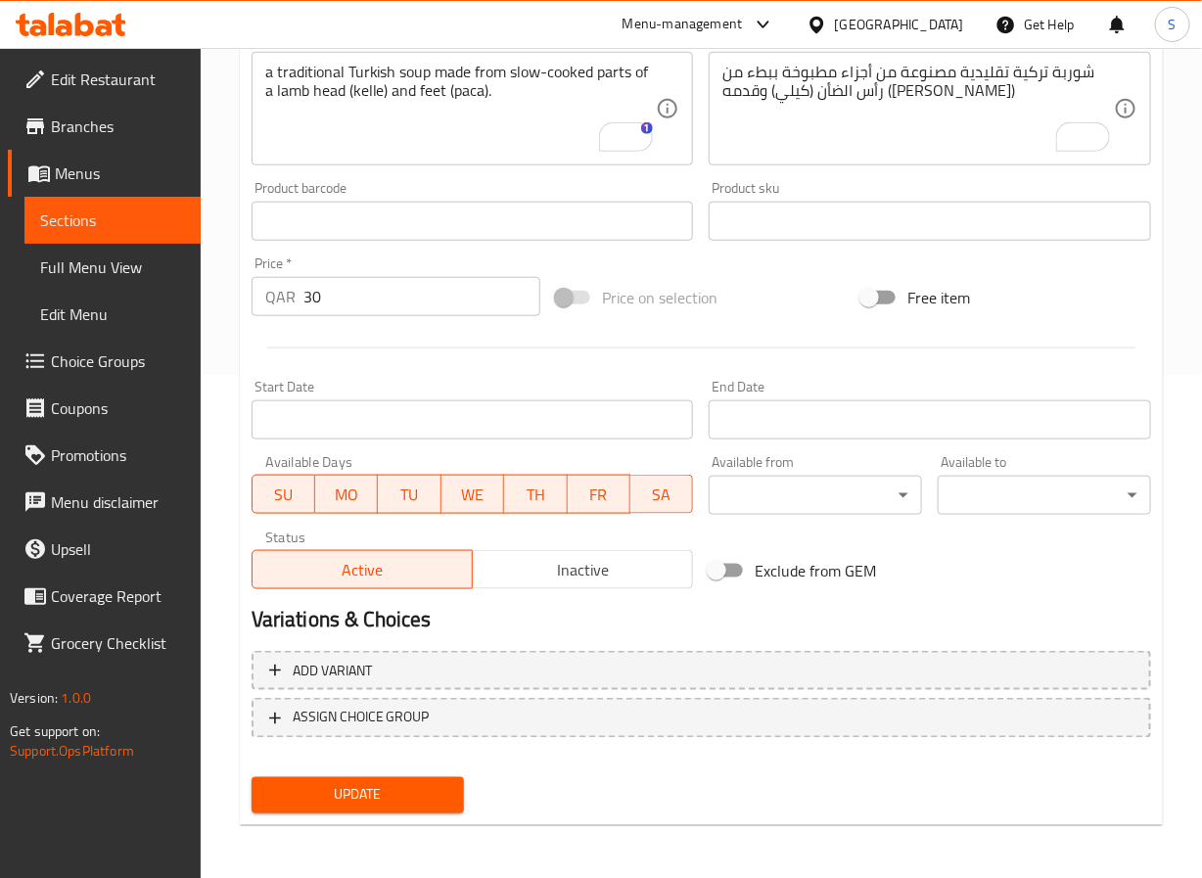
click at [321, 808] on button "Update" at bounding box center [358, 795] width 213 height 36
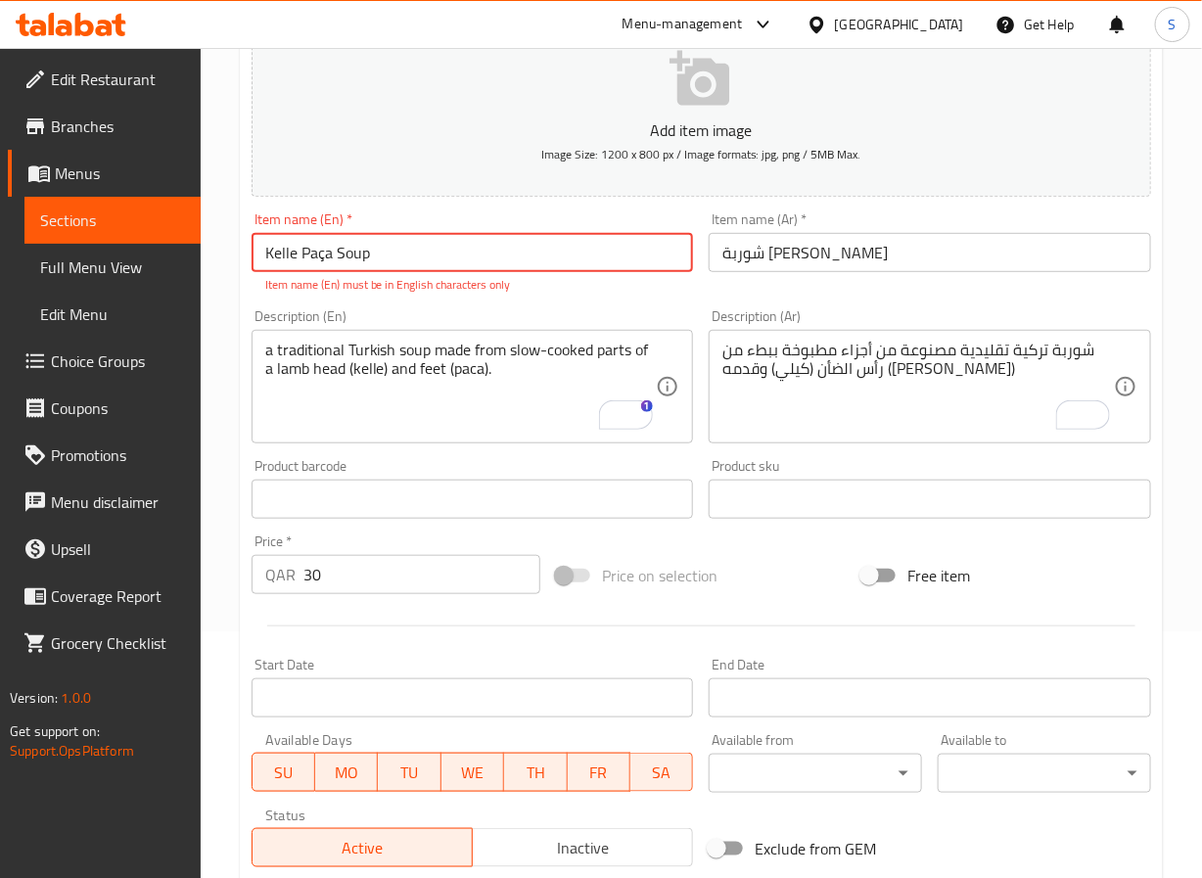
scroll to position [0, 0]
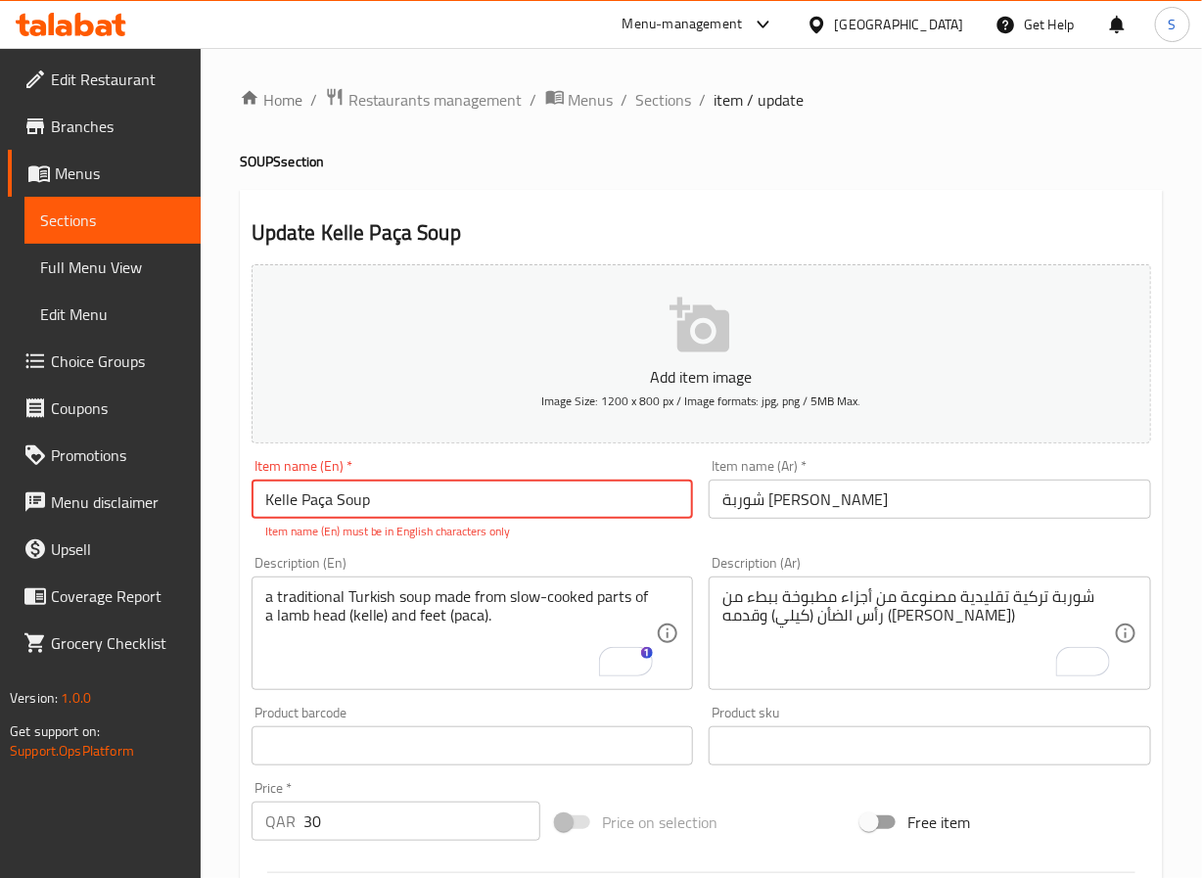
click at [508, 508] on input "Kelle Paça Soup" at bounding box center [473, 499] width 443 height 39
click at [321, 502] on input "Kelle Paça Soup" at bounding box center [473, 499] width 443 height 39
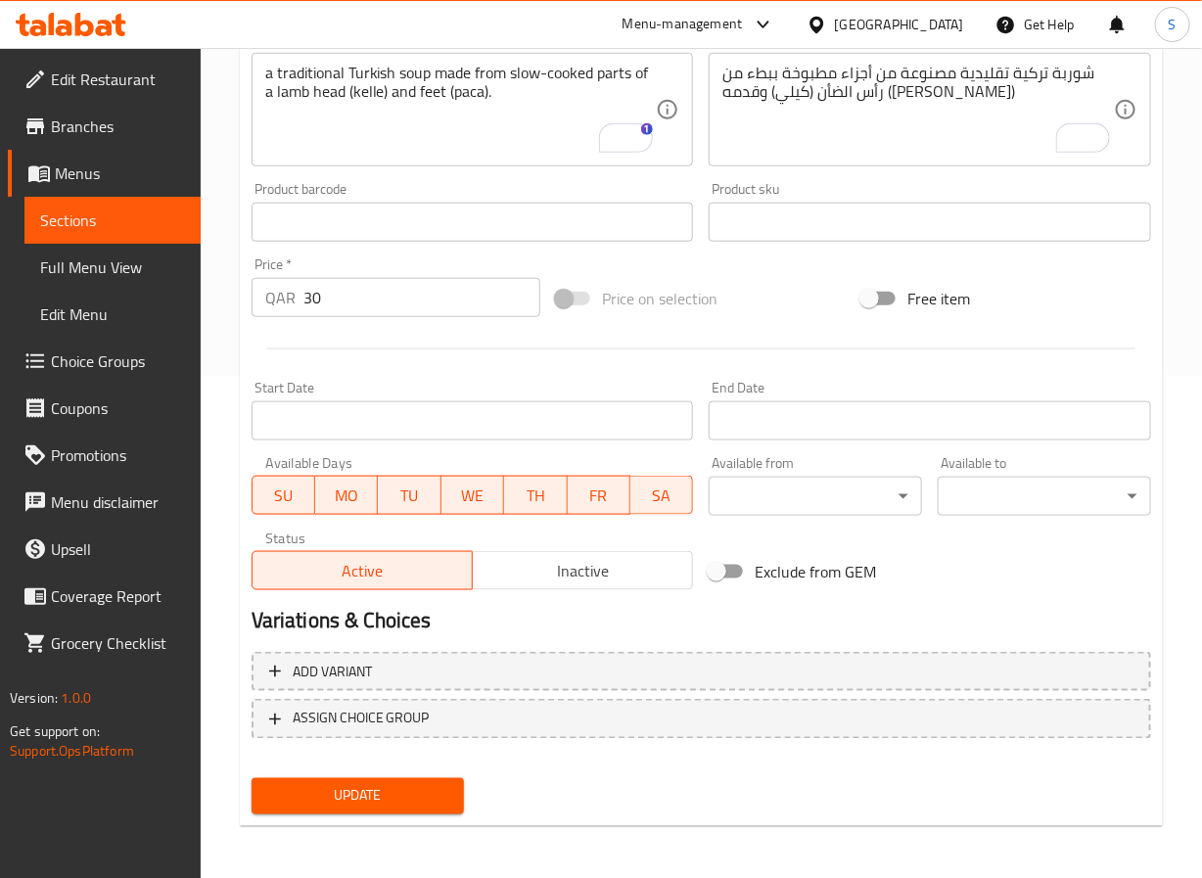
scroll to position [503, 0]
type input "Kelle Paca Soup"
click at [362, 784] on span "Update" at bounding box center [358, 795] width 182 height 24
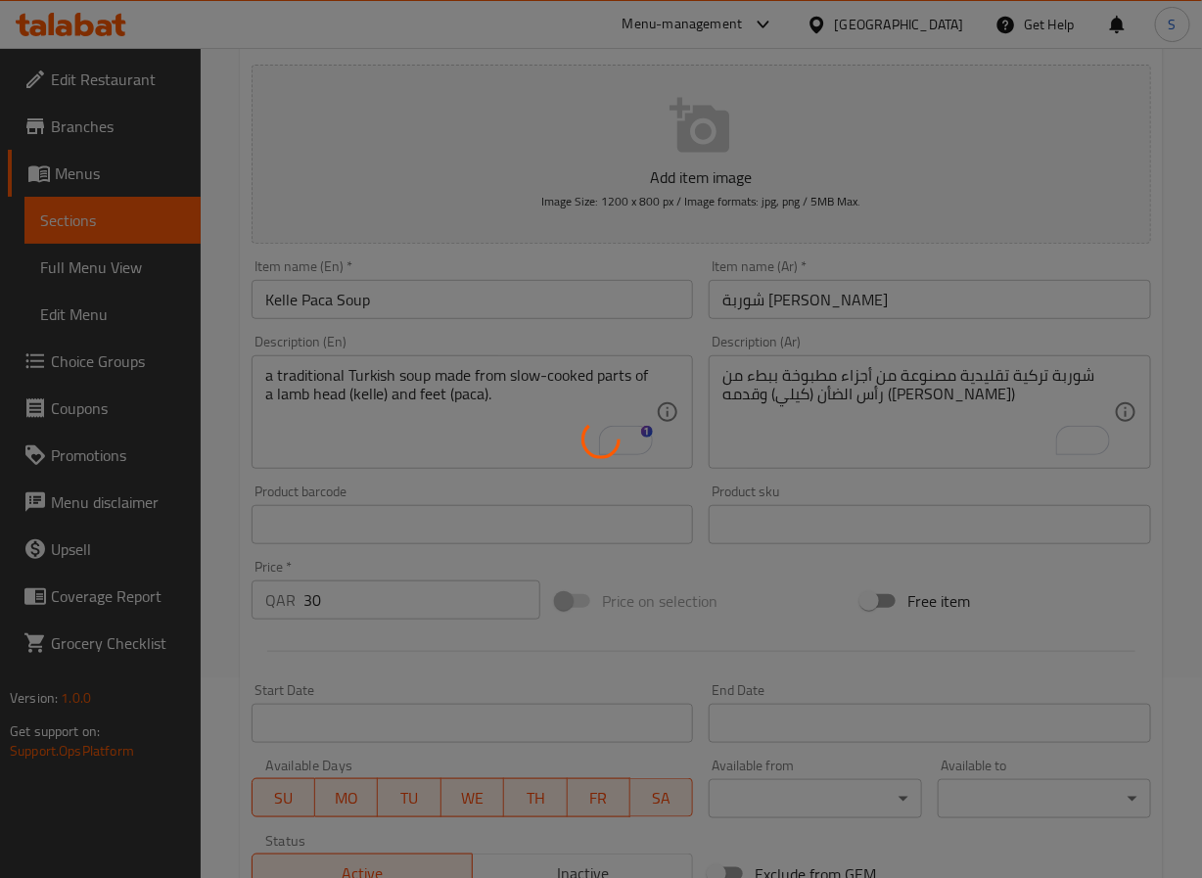
scroll to position [0, 0]
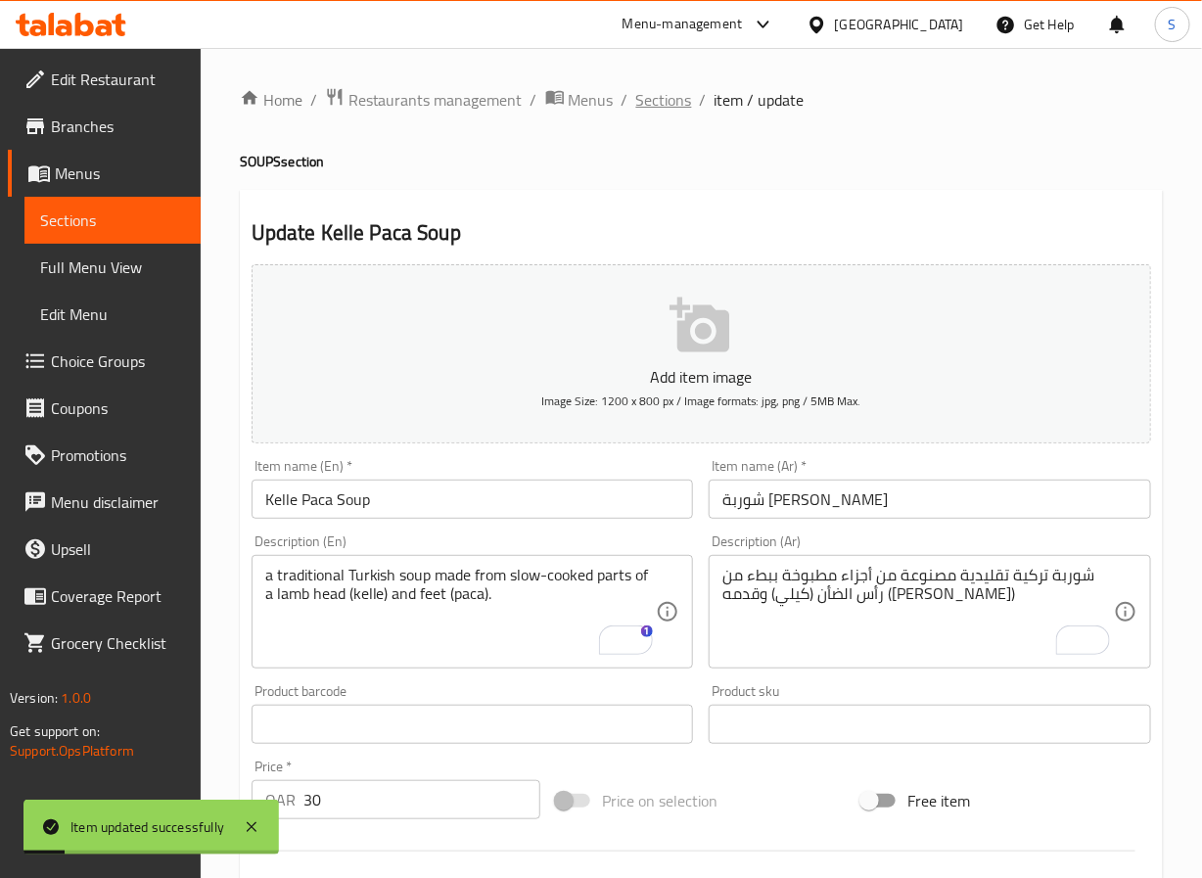
click at [674, 98] on span "Sections" at bounding box center [664, 99] width 56 height 23
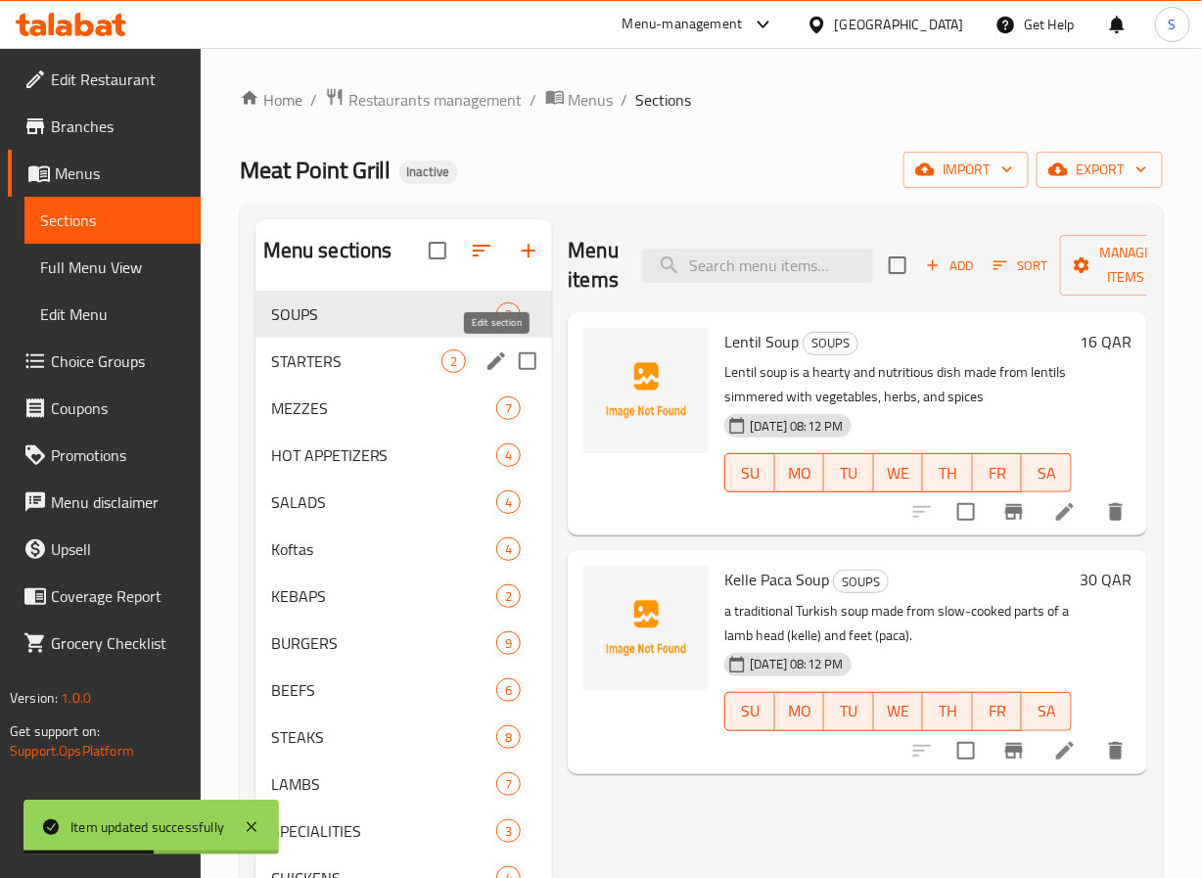
click at [488, 355] on icon "edit" at bounding box center [496, 361] width 23 height 23
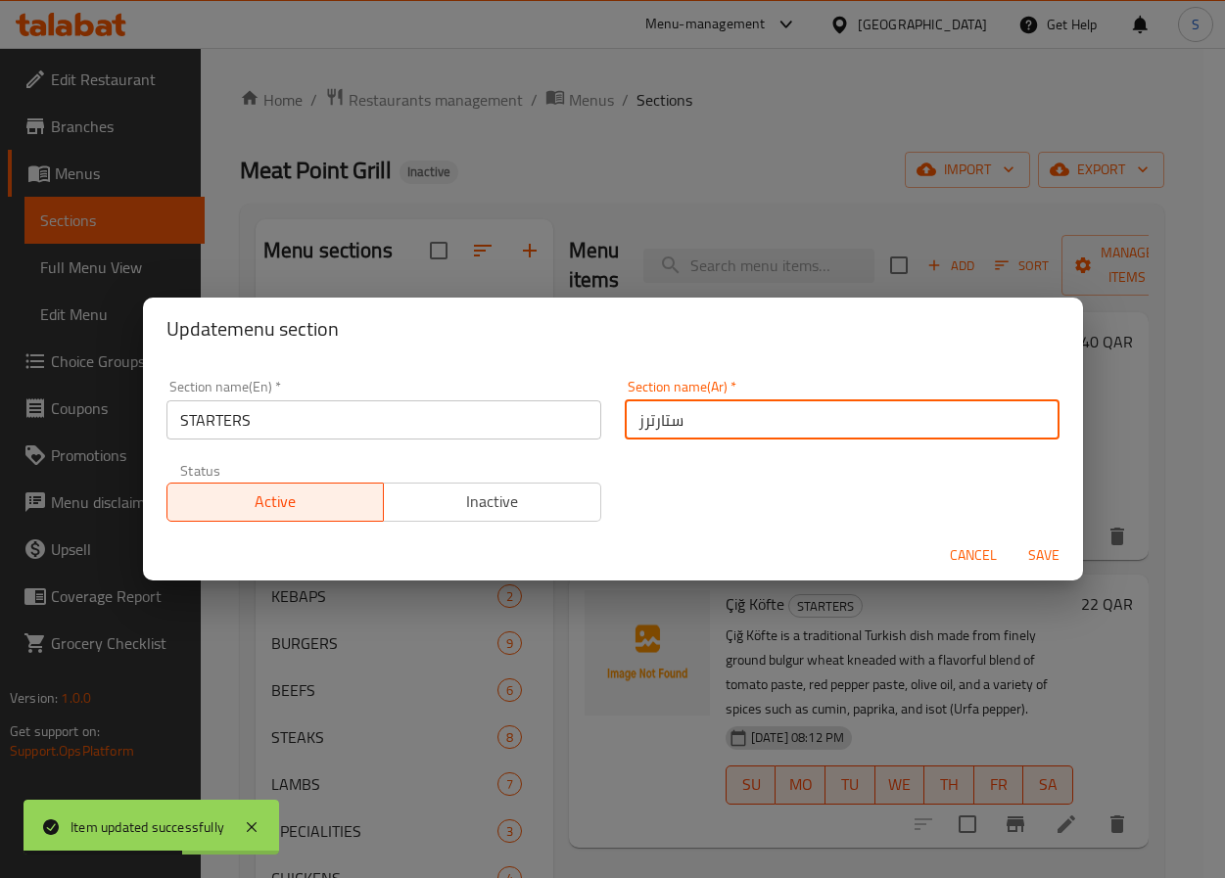
click at [684, 430] on input "ستارترز" at bounding box center [842, 419] width 435 height 39
type input "المقبلات"
click at [1012, 538] on button "Save" at bounding box center [1043, 556] width 63 height 36
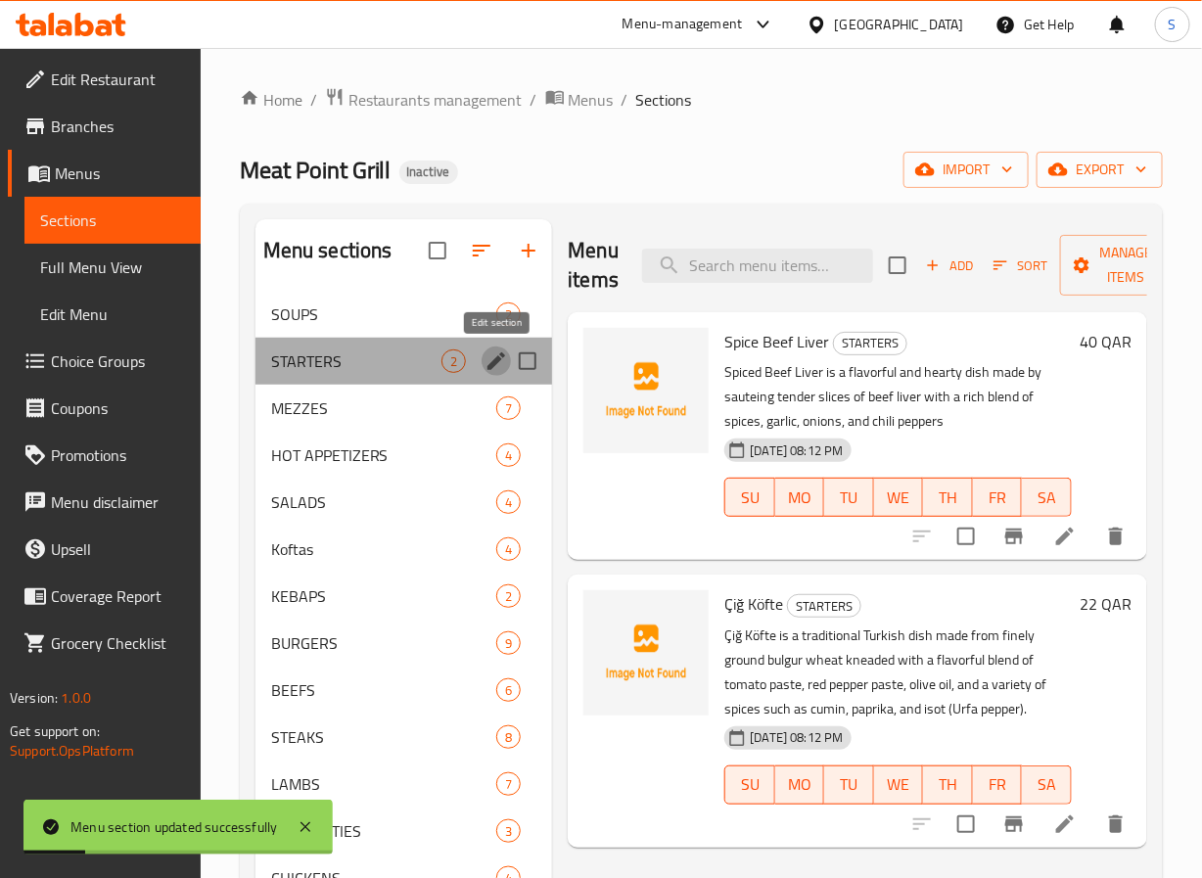
click at [497, 356] on icon "edit" at bounding box center [496, 361] width 23 height 23
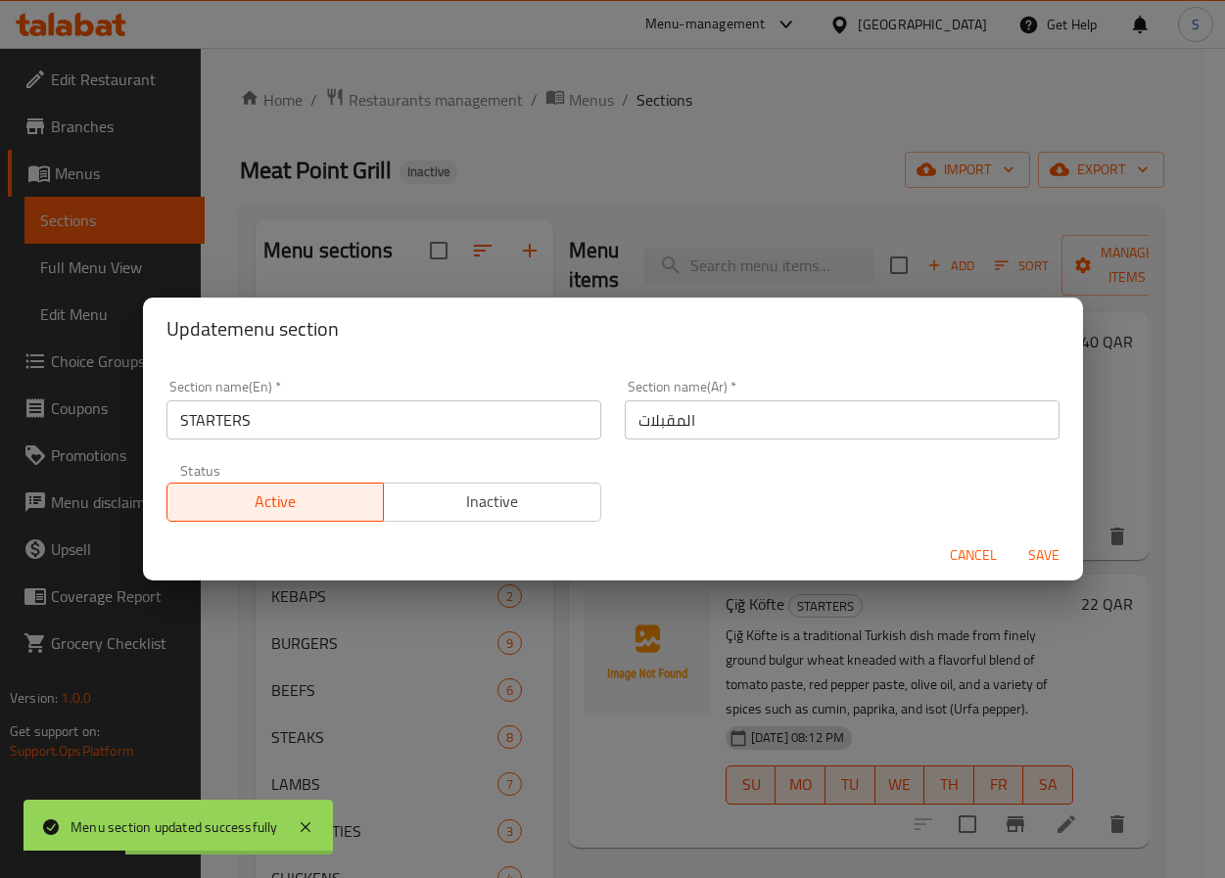
click at [700, 157] on div "Update menu section Section name(En)   * STARTERS Section name(En) * Section na…" at bounding box center [612, 439] width 1225 height 878
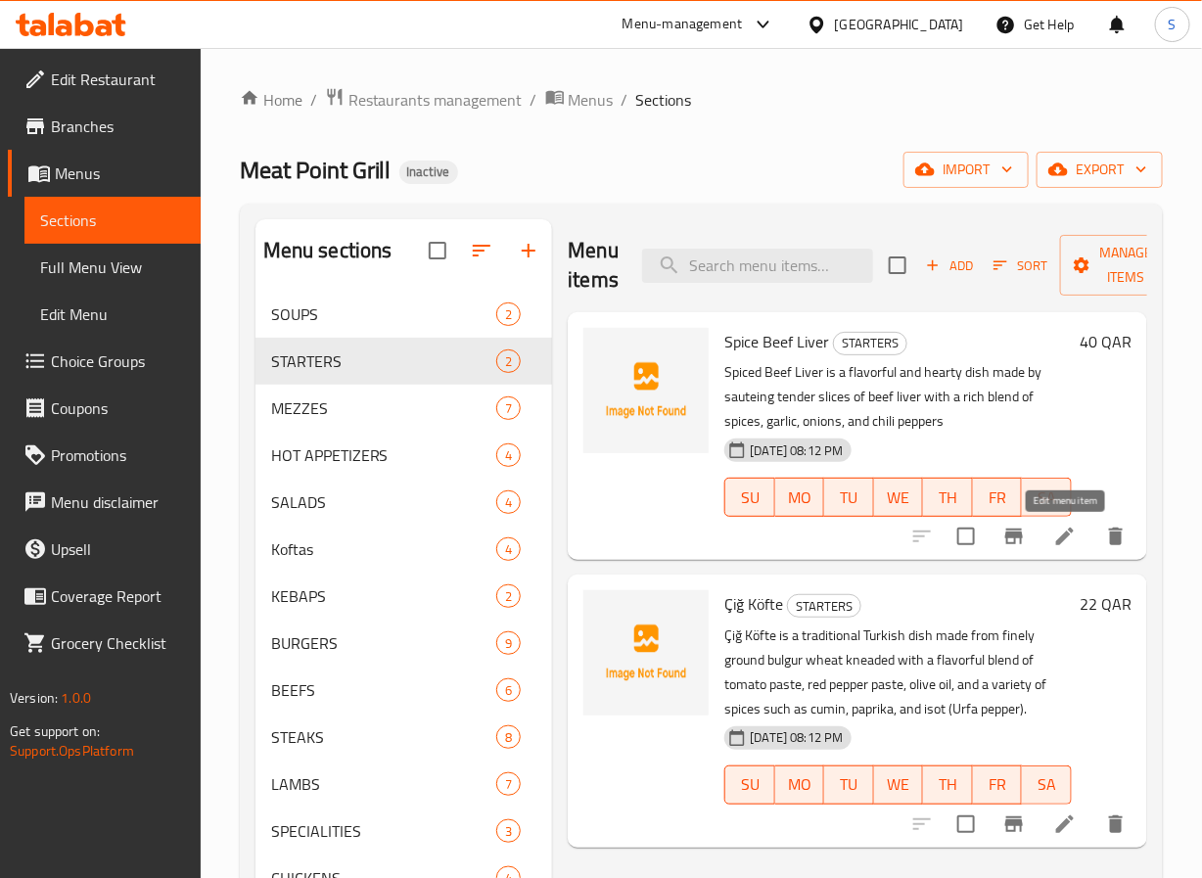
click at [1072, 541] on icon at bounding box center [1065, 536] width 23 height 23
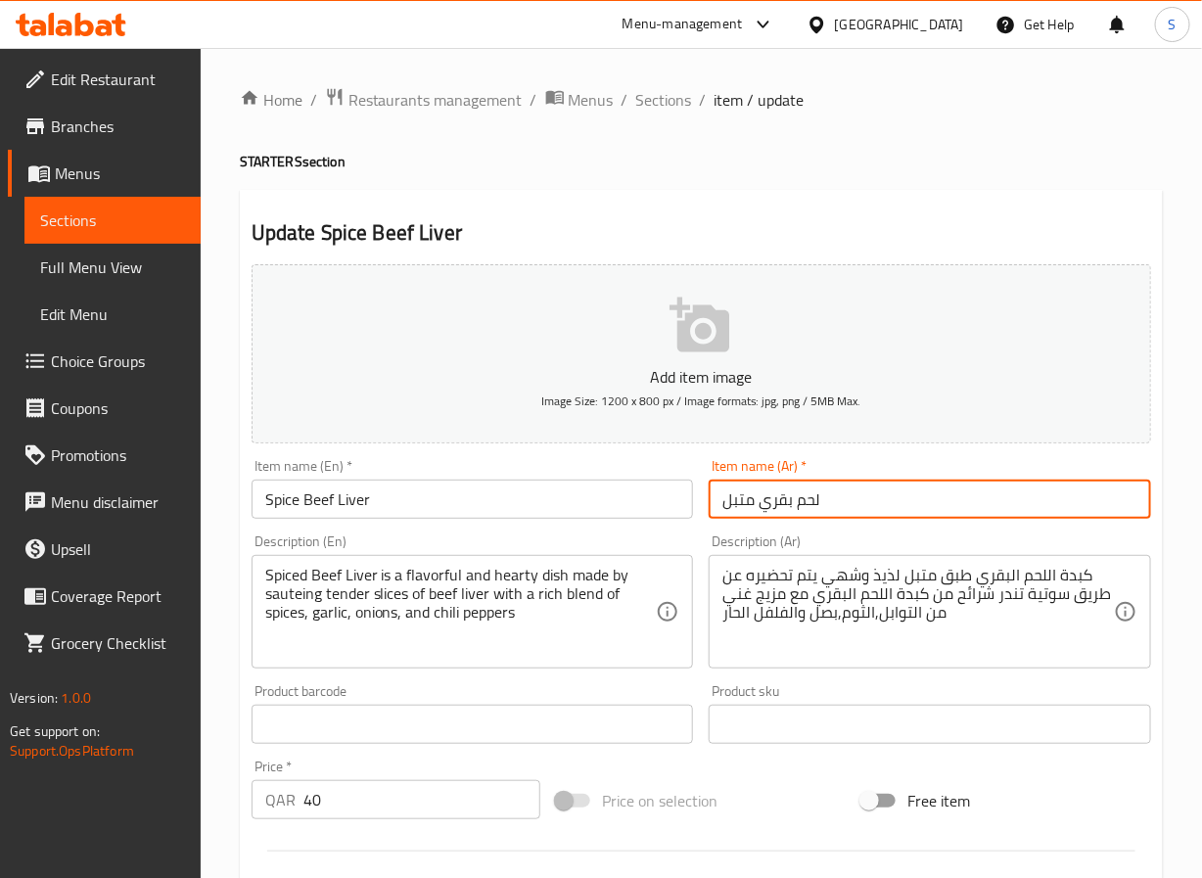
click at [811, 505] on input "لحم بقري متبل" at bounding box center [930, 499] width 443 height 39
type input "كبد لحم بقري متبل"
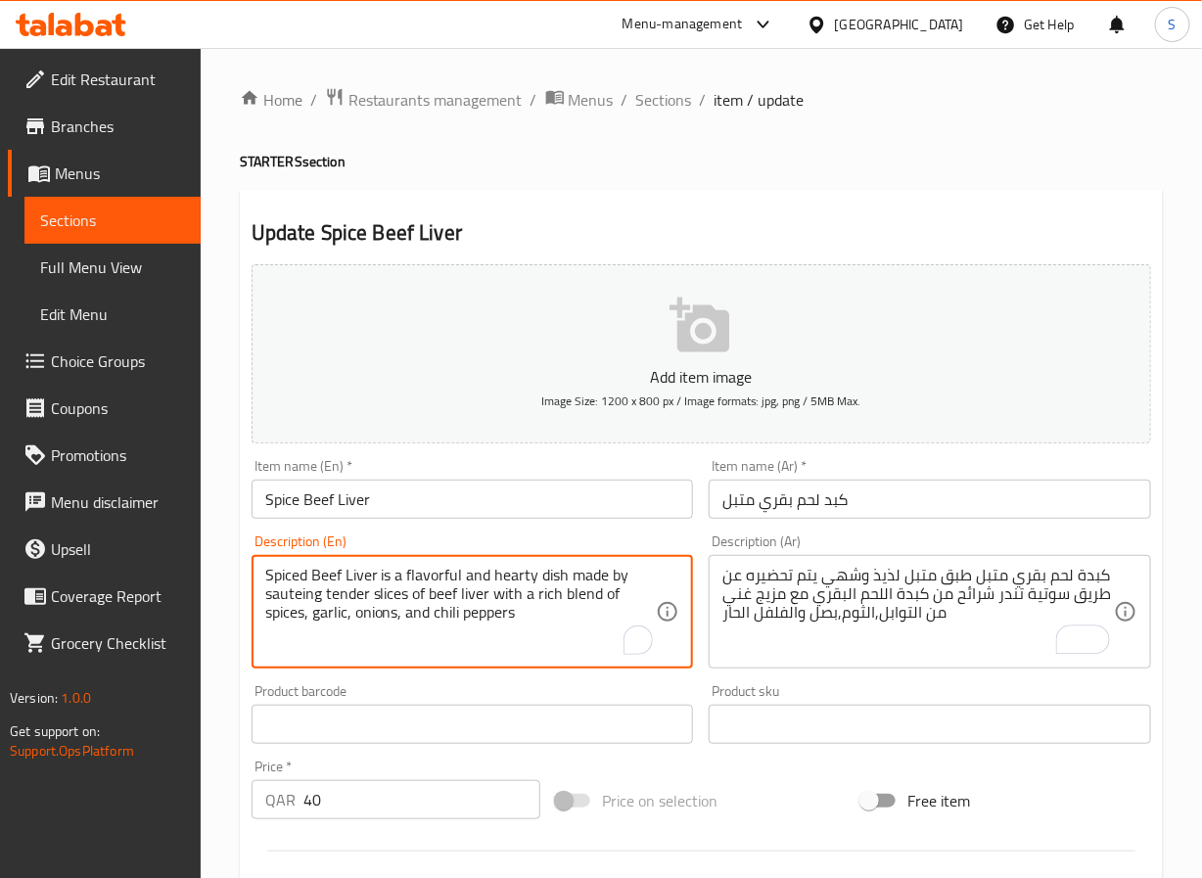
click at [298, 585] on textarea "Spiced Beef Liver is a flavorful and hearty dish made by sauteing tender slices…" at bounding box center [461, 612] width 392 height 93
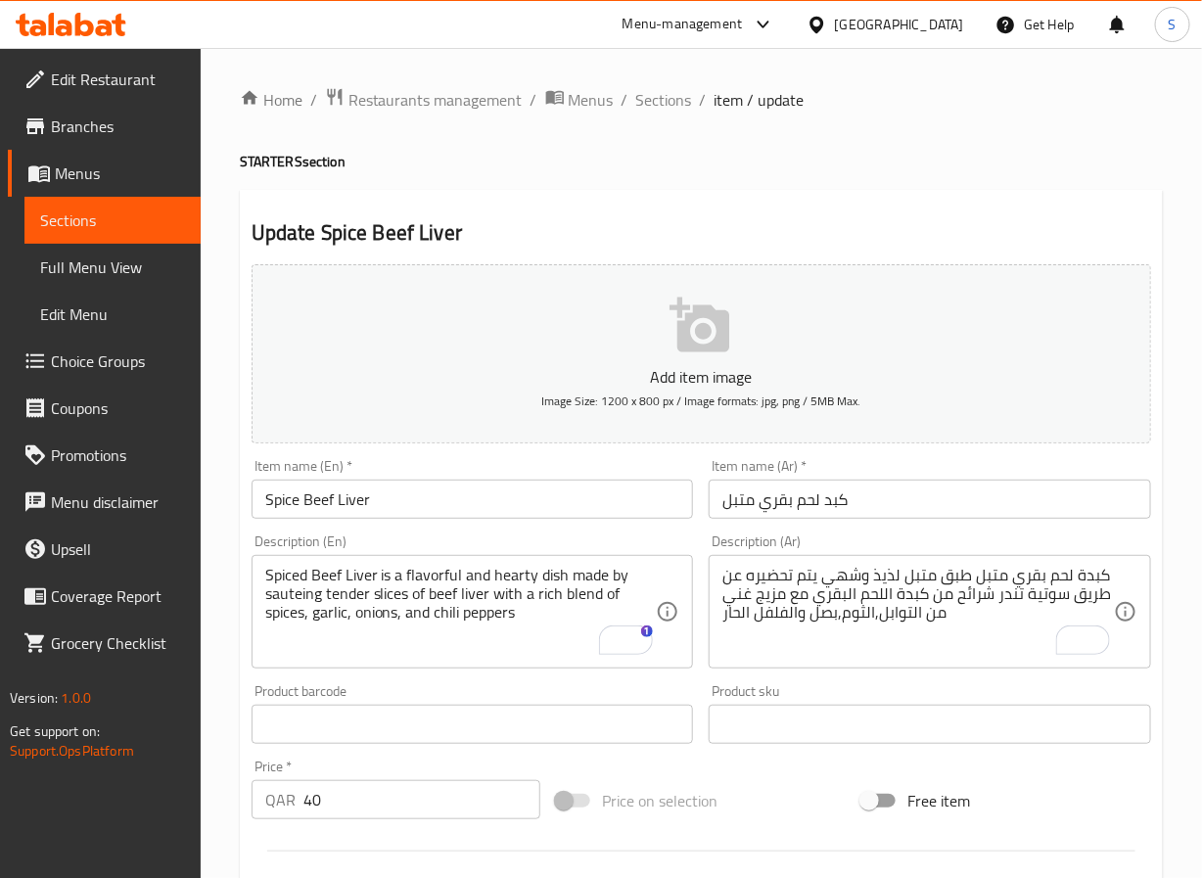
click at [426, 647] on textarea "Spiced Beef Liver is a flavorful and hearty dish made by sauteing tender slices…" at bounding box center [461, 612] width 392 height 93
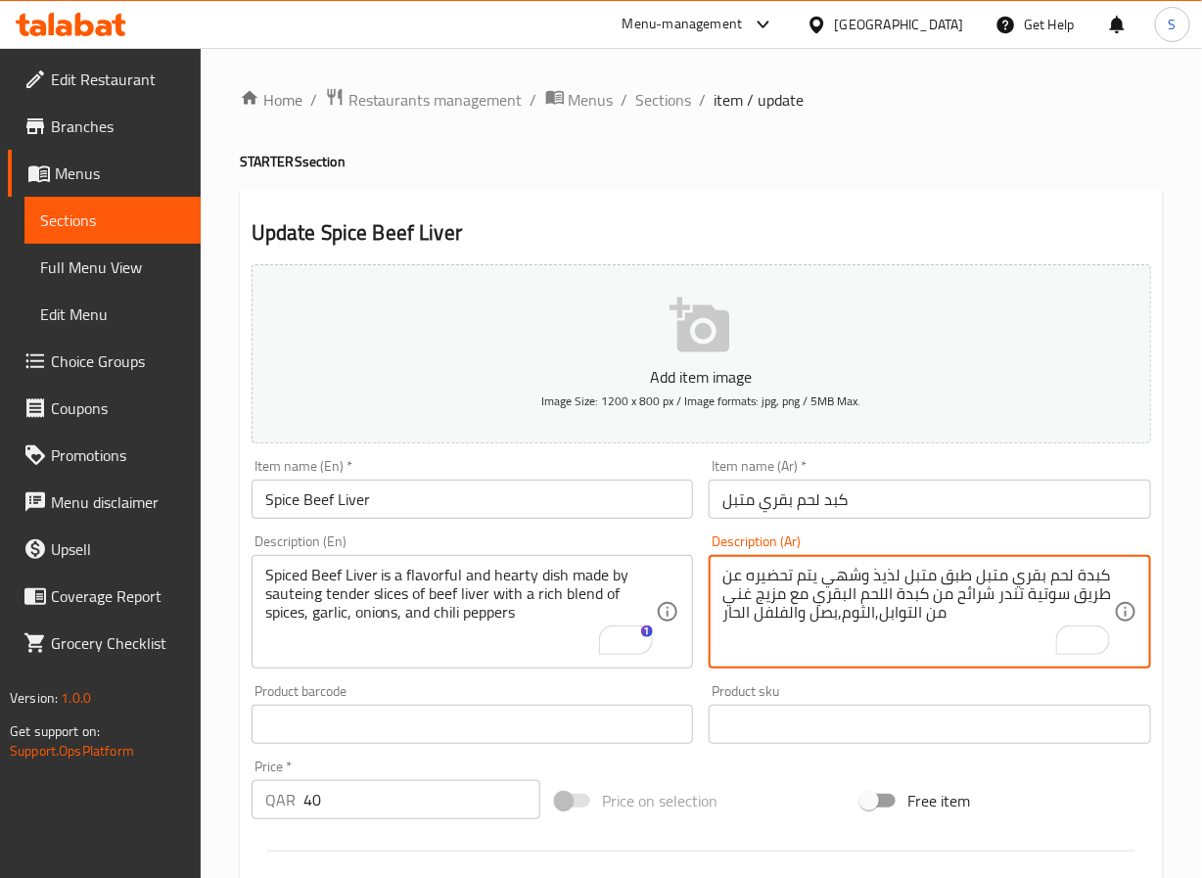
type textarea "كبدة لحم بقري متبلة طبق متبل لذيذ وشهي يتم تحضيره عن طريق سوتية تندر شرائح من ك…"
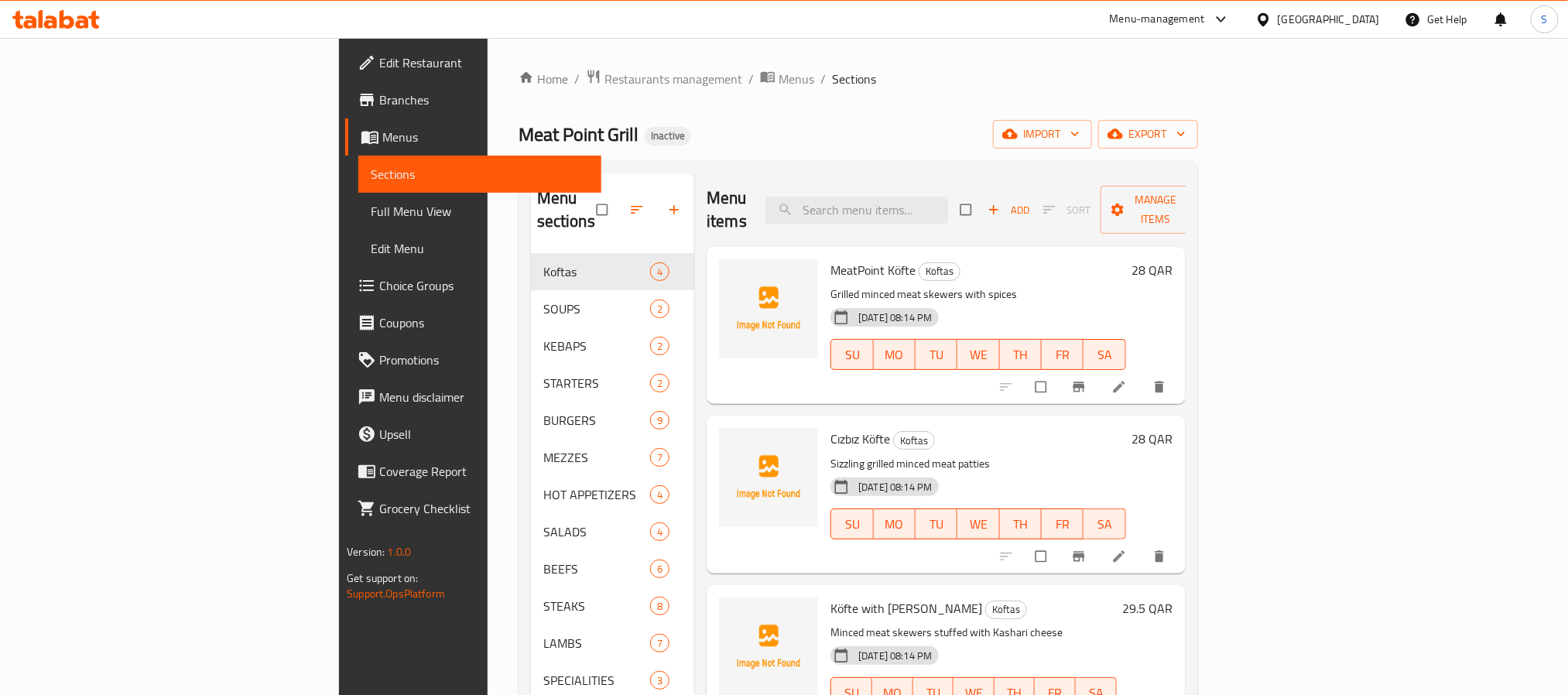
click at [371, 221] on span "Full Menu View" at bounding box center [479, 211] width 217 height 18
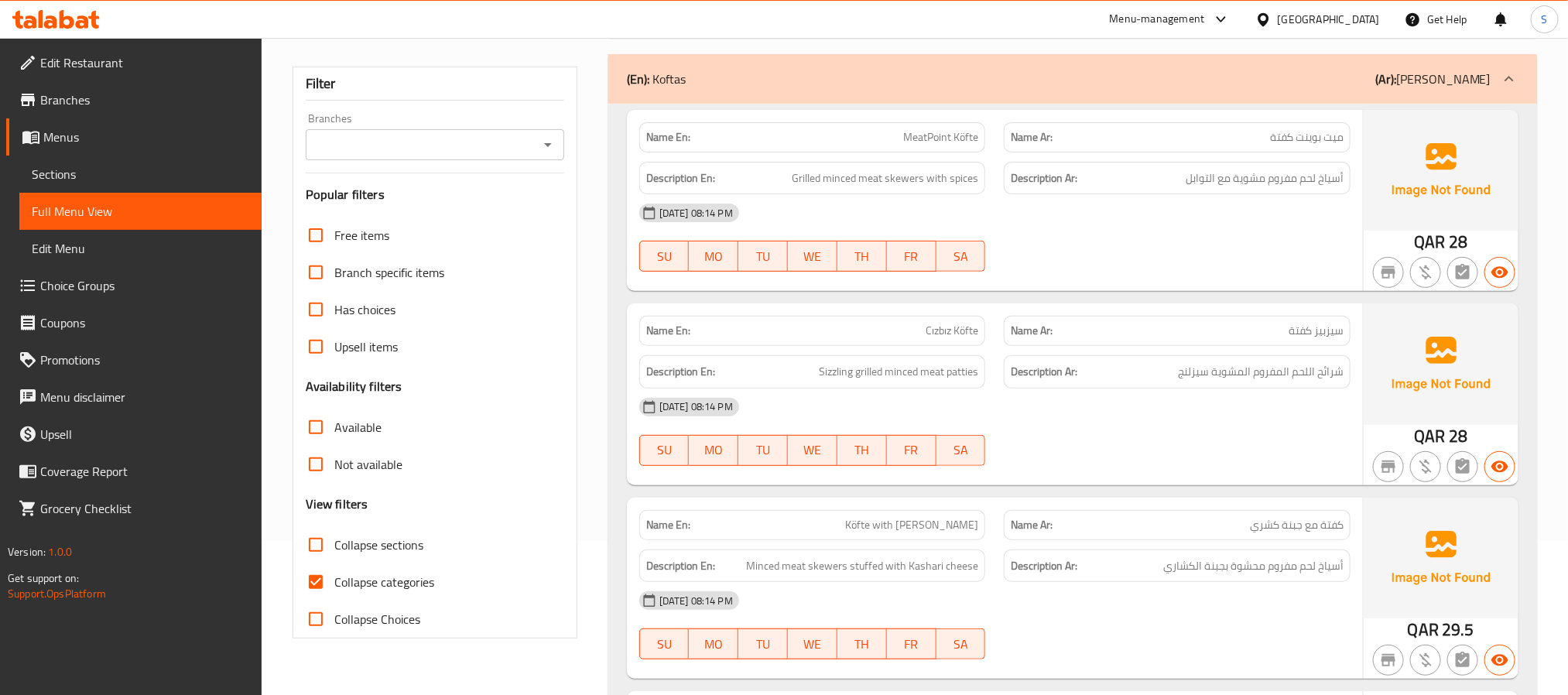
scroll to position [198, 0]
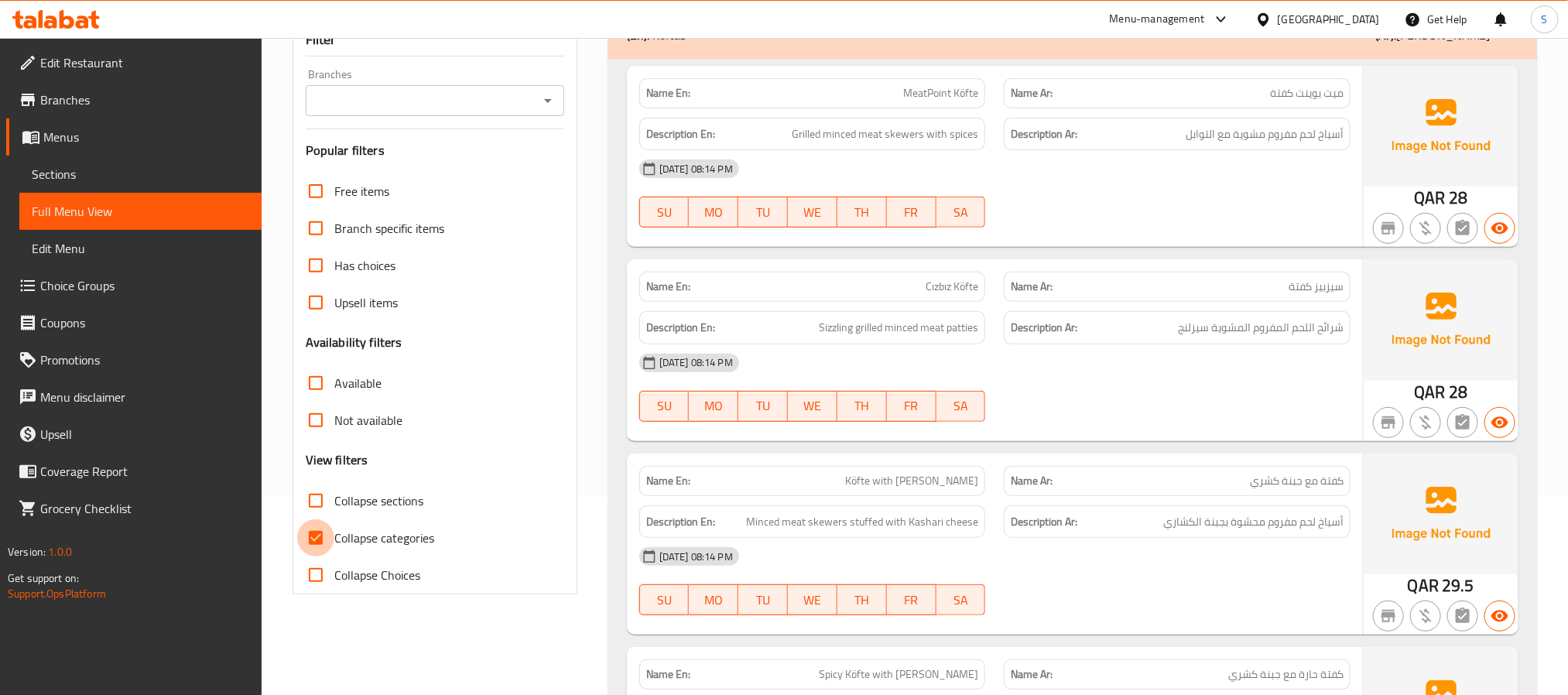
click at [315, 537] on input "Collapse categories" at bounding box center [315, 538] width 37 height 37
checkbox input "false"
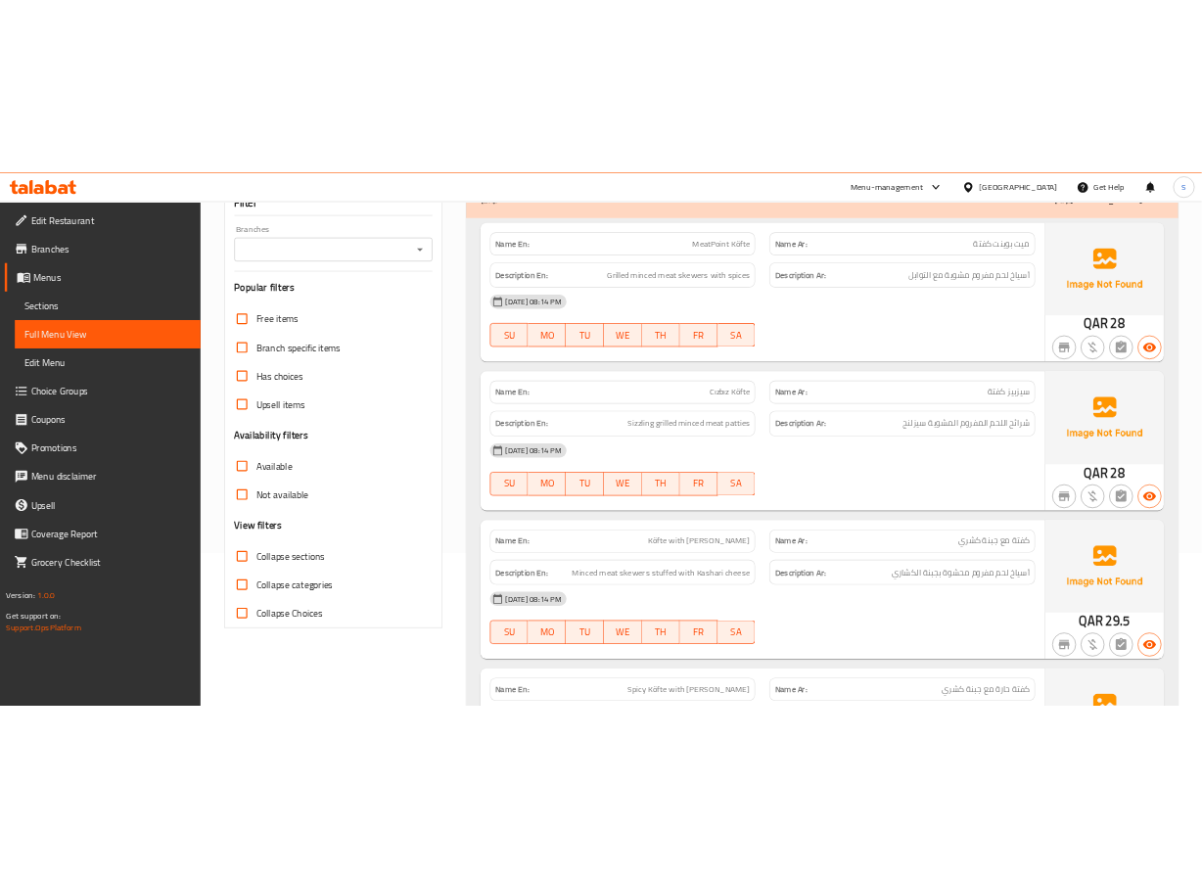
scroll to position [0, 0]
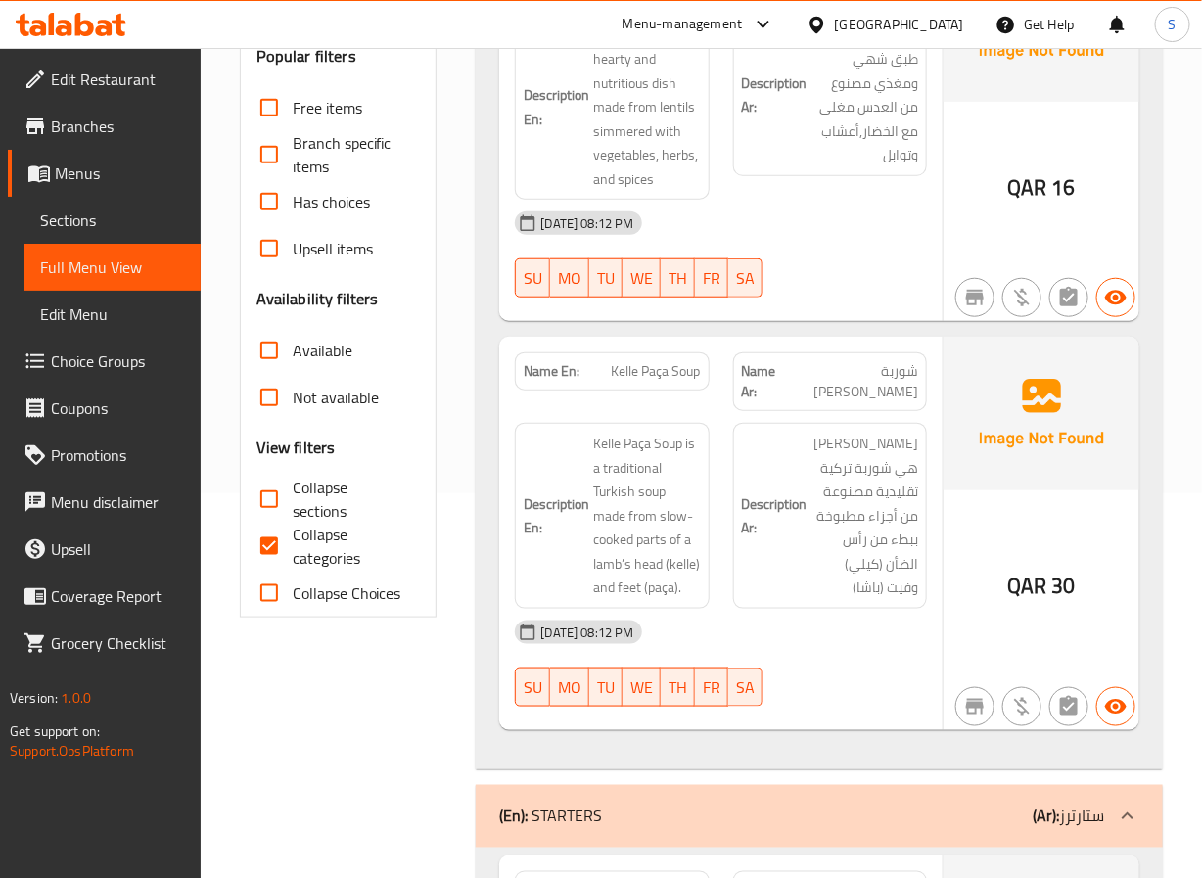
scroll to position [383, 0]
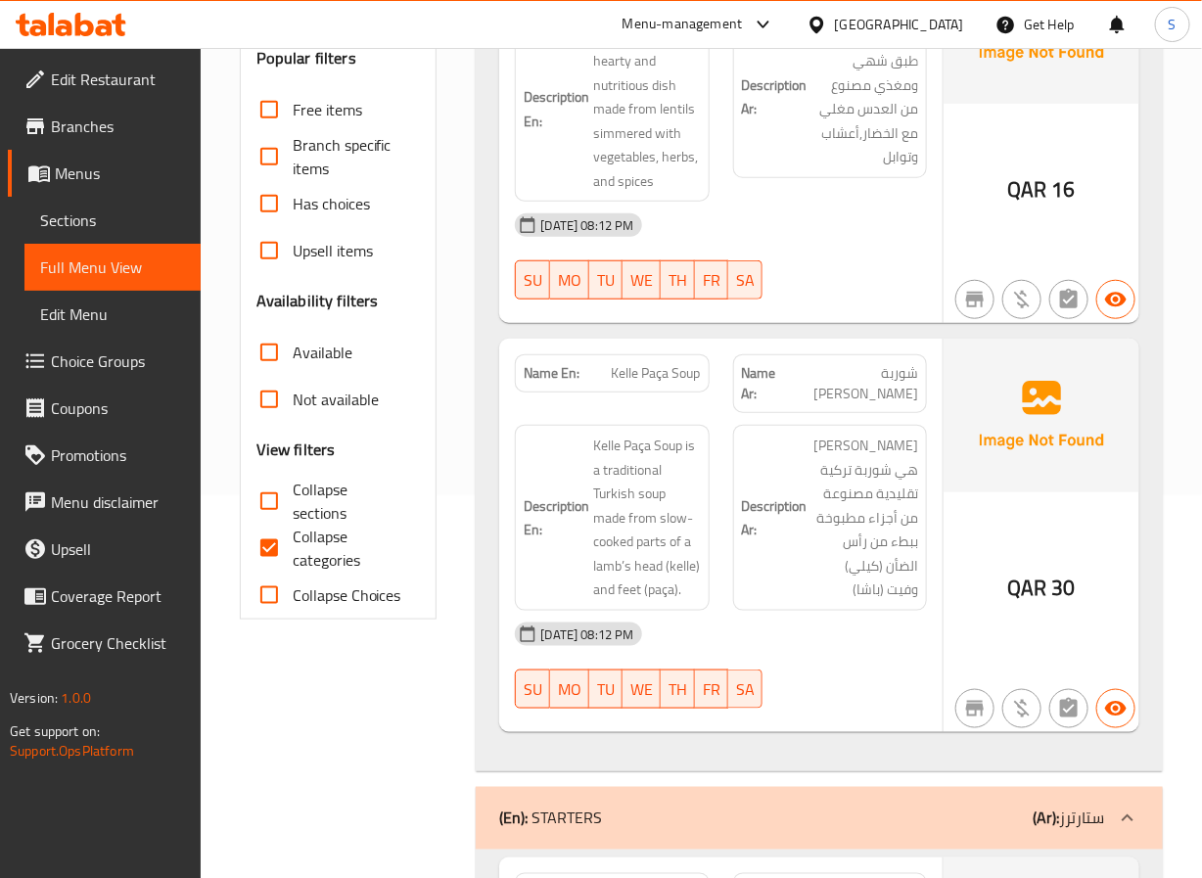
click at [276, 538] on input "Collapse categories" at bounding box center [269, 548] width 47 height 47
checkbox input "false"
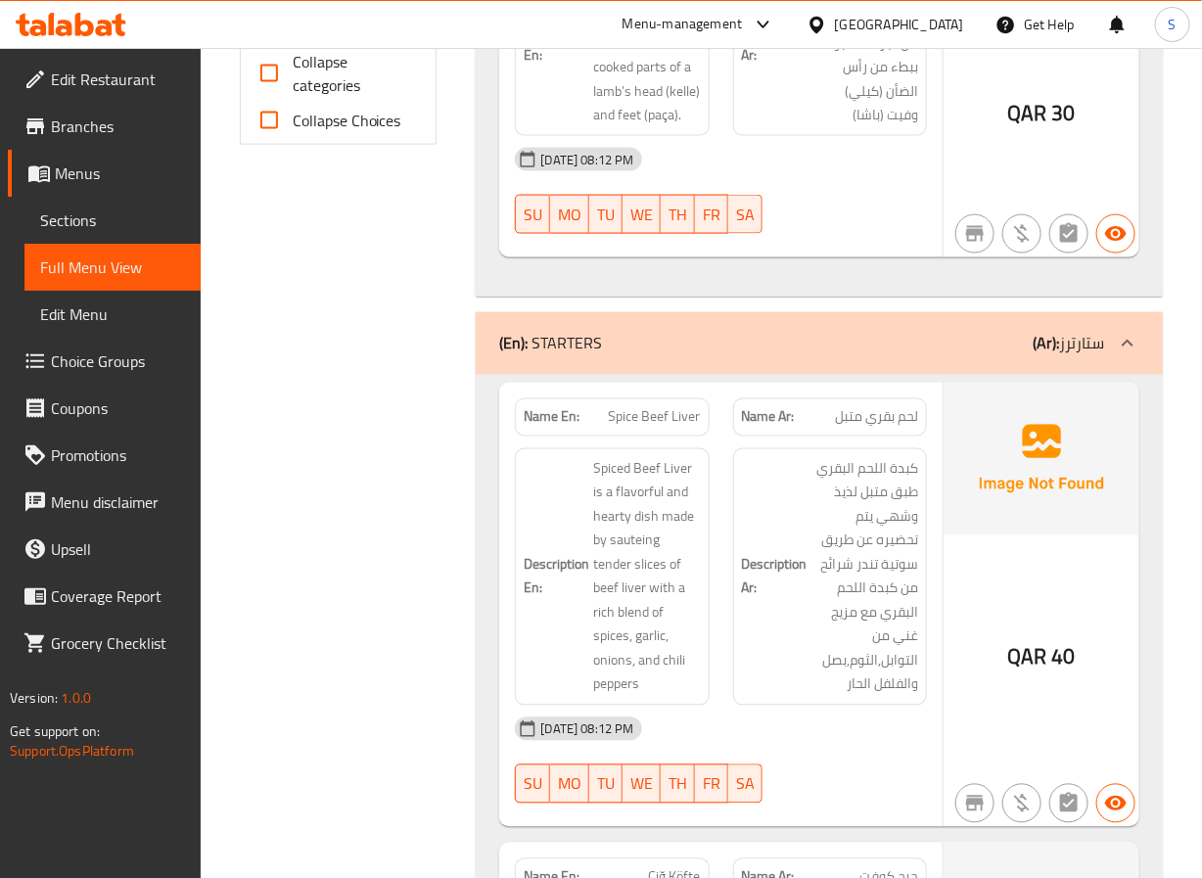
scroll to position [856, 0]
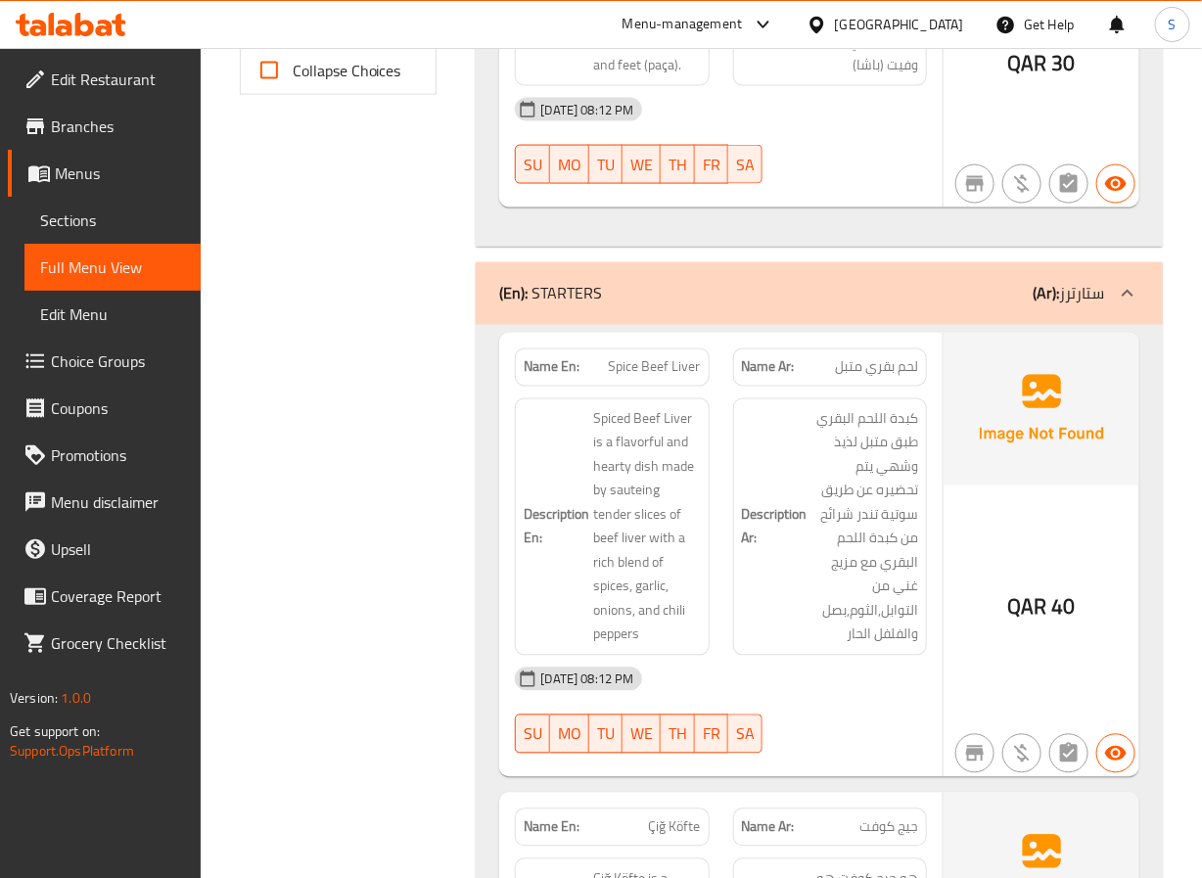
scroll to position [916, 0]
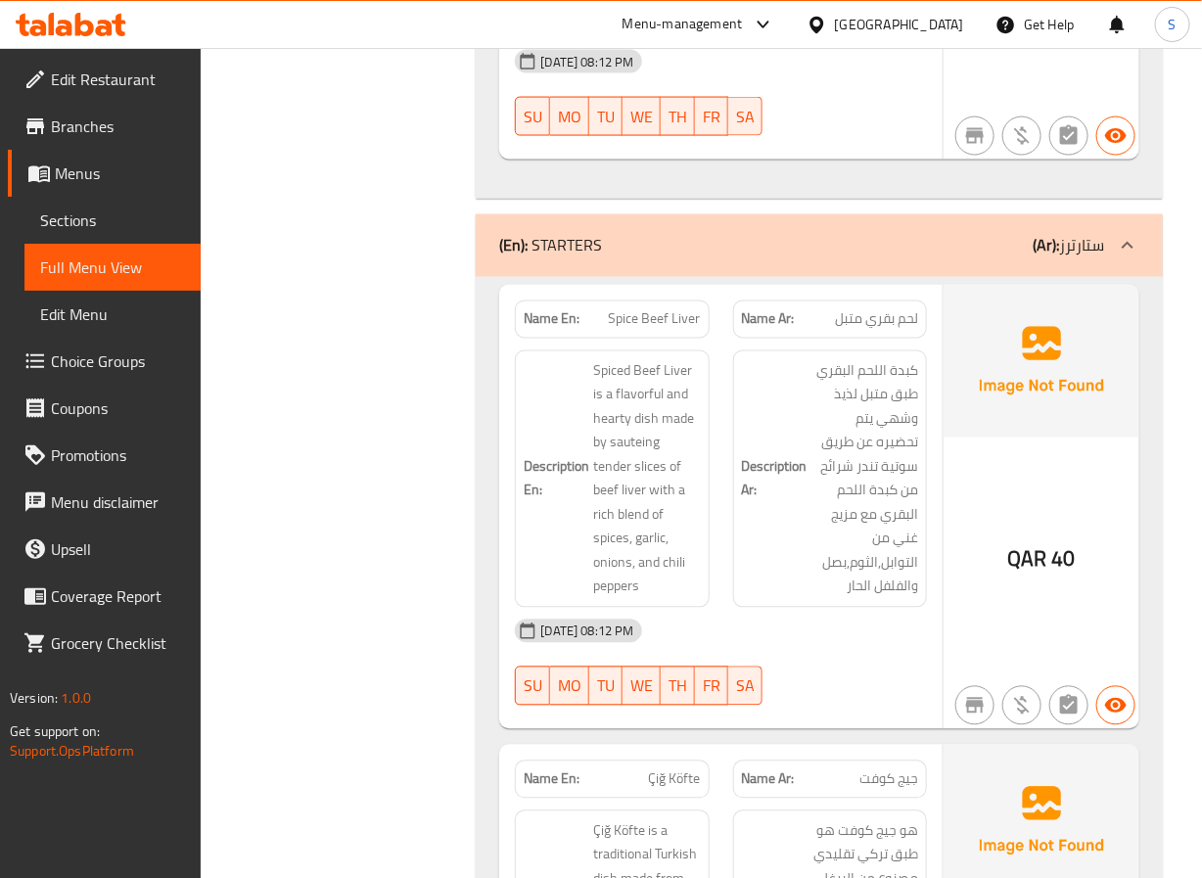
scroll to position [958, 0]
click at [677, 307] on span "Spice Beef Liver" at bounding box center [655, 317] width 92 height 21
copy span "Liver"
click at [638, 307] on span "Spice Beef Liver" at bounding box center [655, 317] width 92 height 21
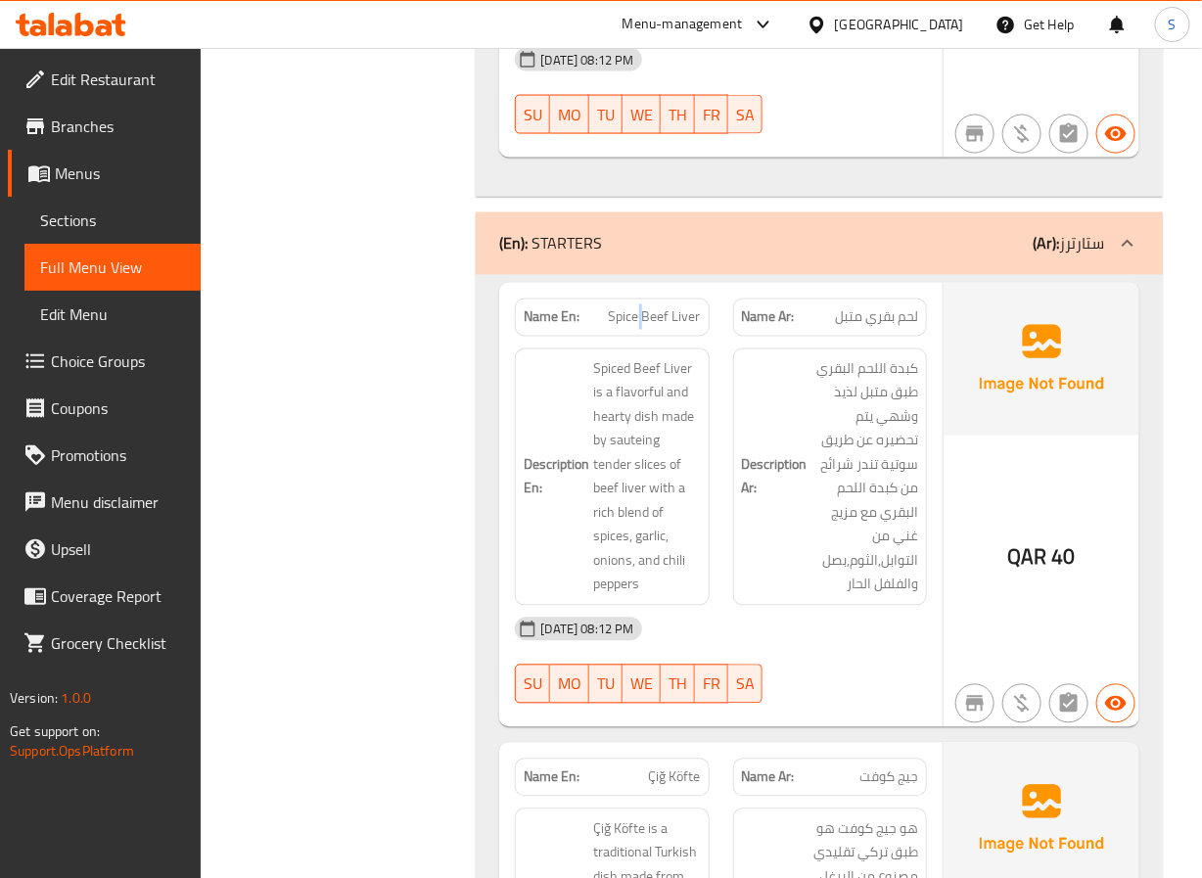
click at [638, 307] on span "Spice Beef Liver" at bounding box center [655, 317] width 92 height 21
copy span "Spice Beef Liver"
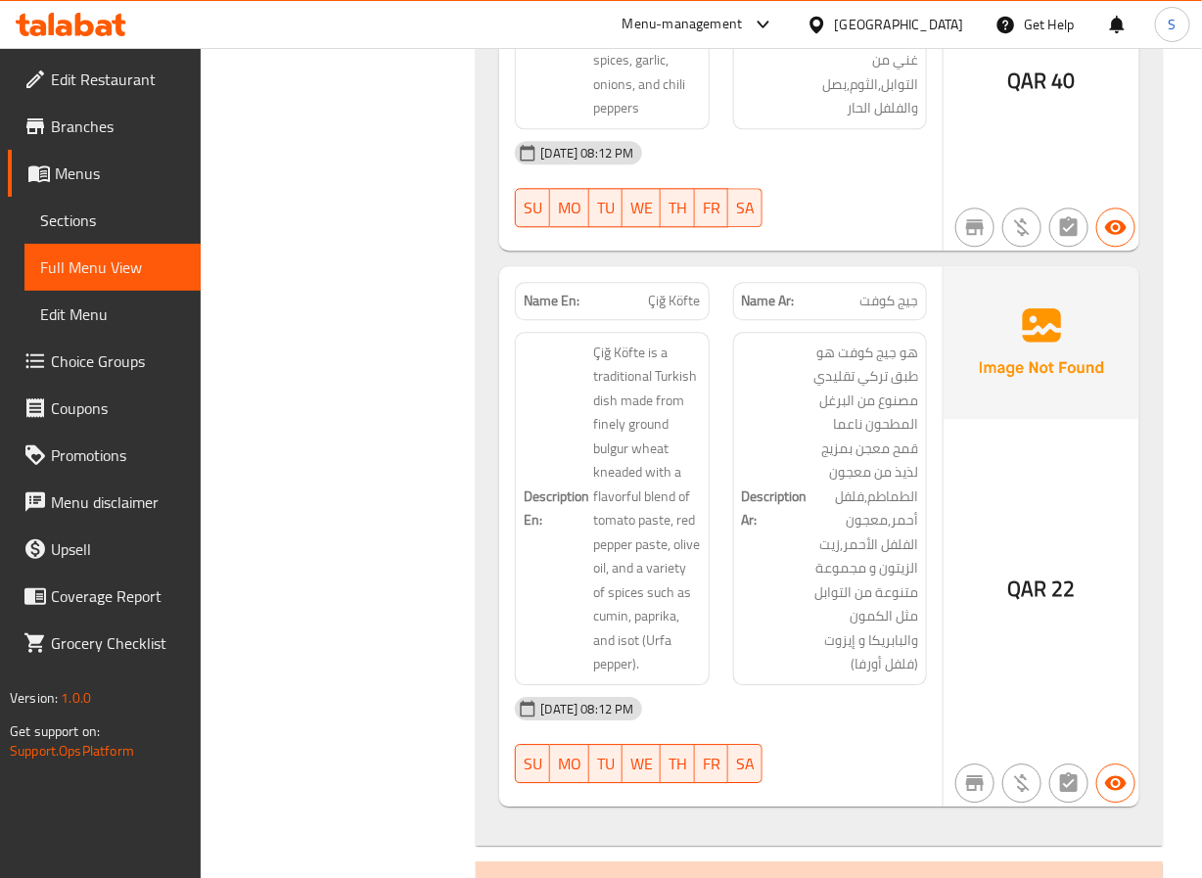
scroll to position [1443, 0]
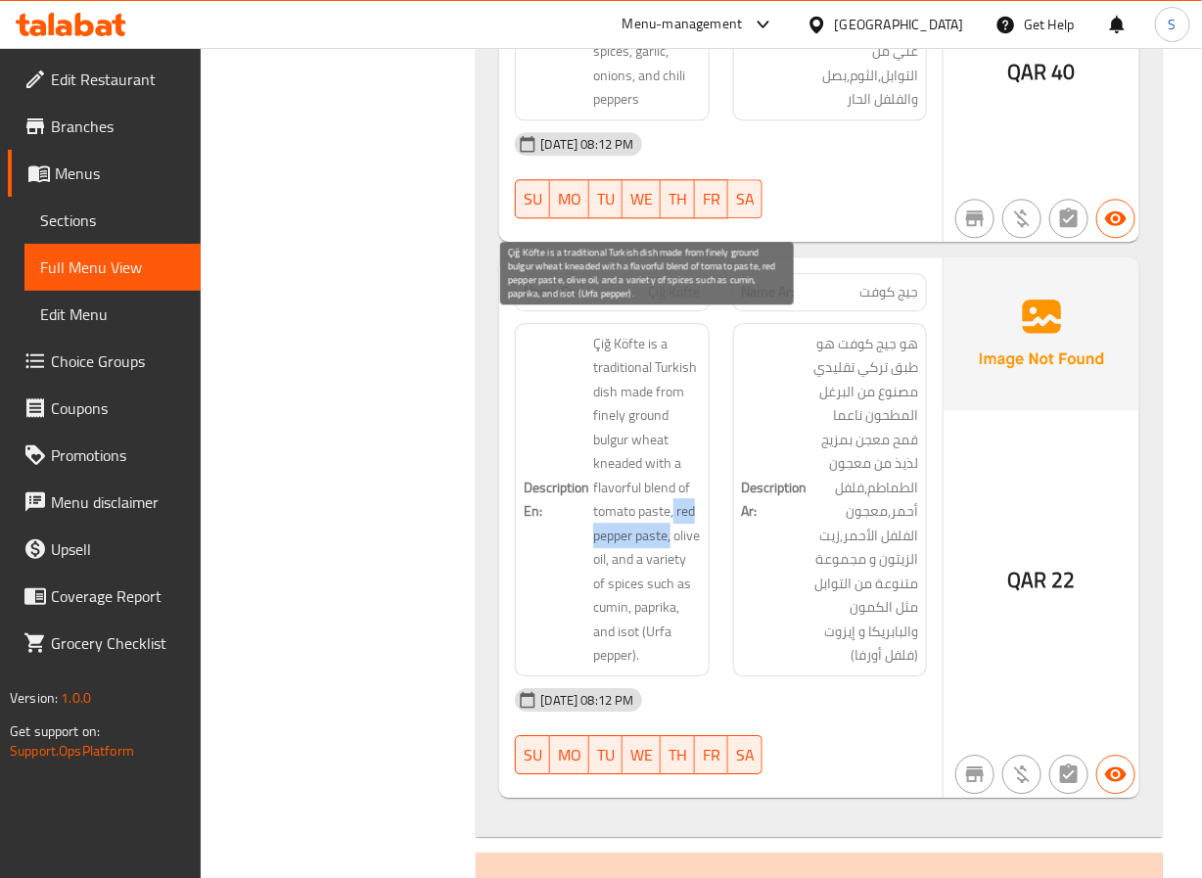
drag, startPoint x: 676, startPoint y: 497, endPoint x: 681, endPoint y: 527, distance: 30.0
click at [681, 527] on span "Çiğ Köfte is a traditional Turkish dish made from finely ground bulgur wheat kn…" at bounding box center [646, 500] width 107 height 336
copy span "red pepper paste,"
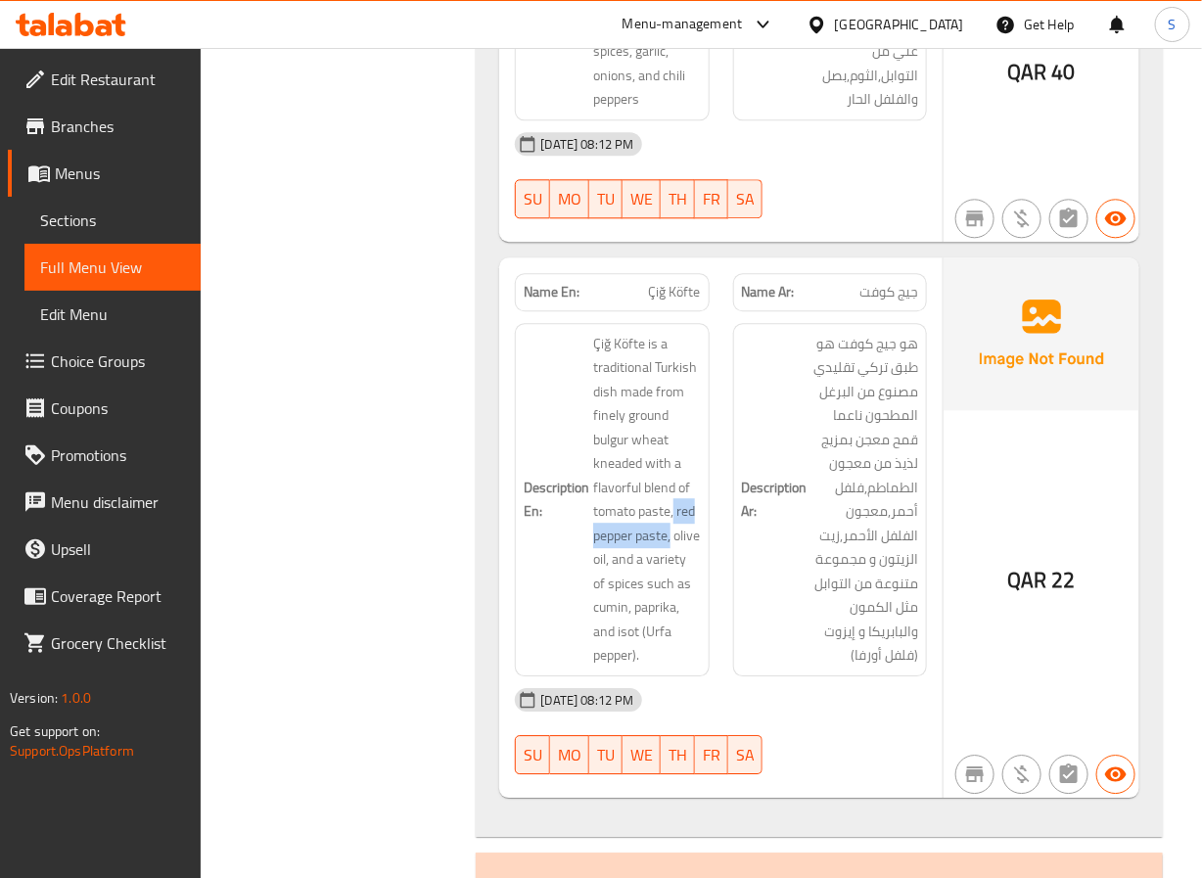
click at [664, 282] on span "Çiğ Köfte" at bounding box center [675, 292] width 52 height 21
copy span "Çiğ Köfte"
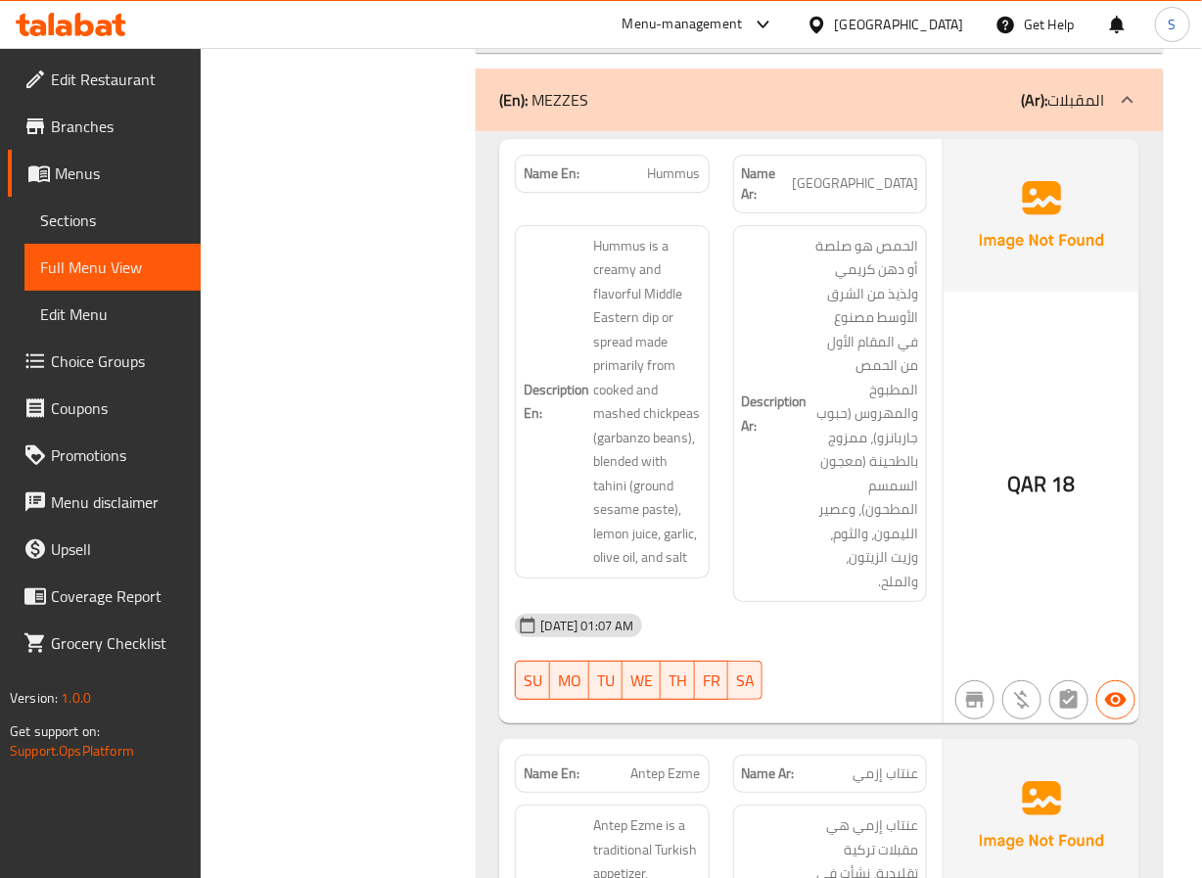
scroll to position [2232, 0]
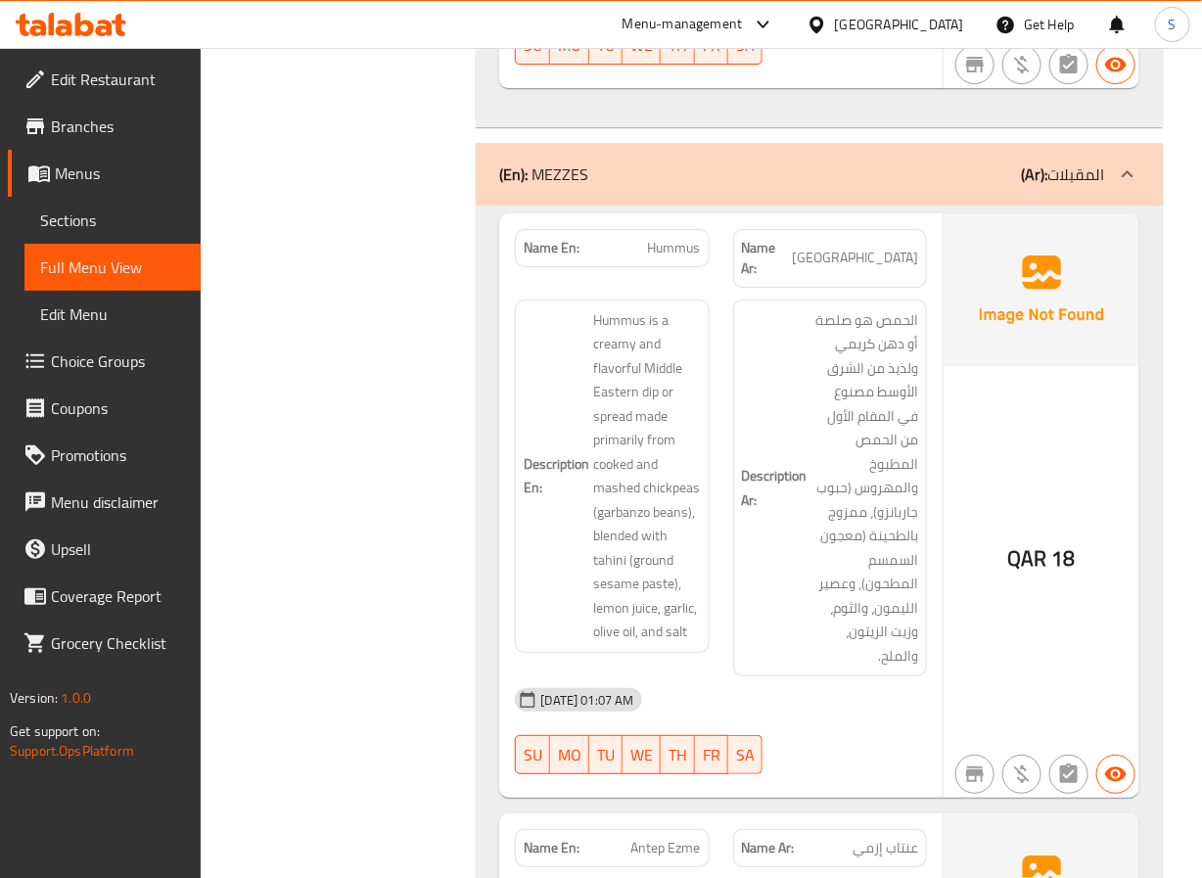
scroll to position [2212, 0]
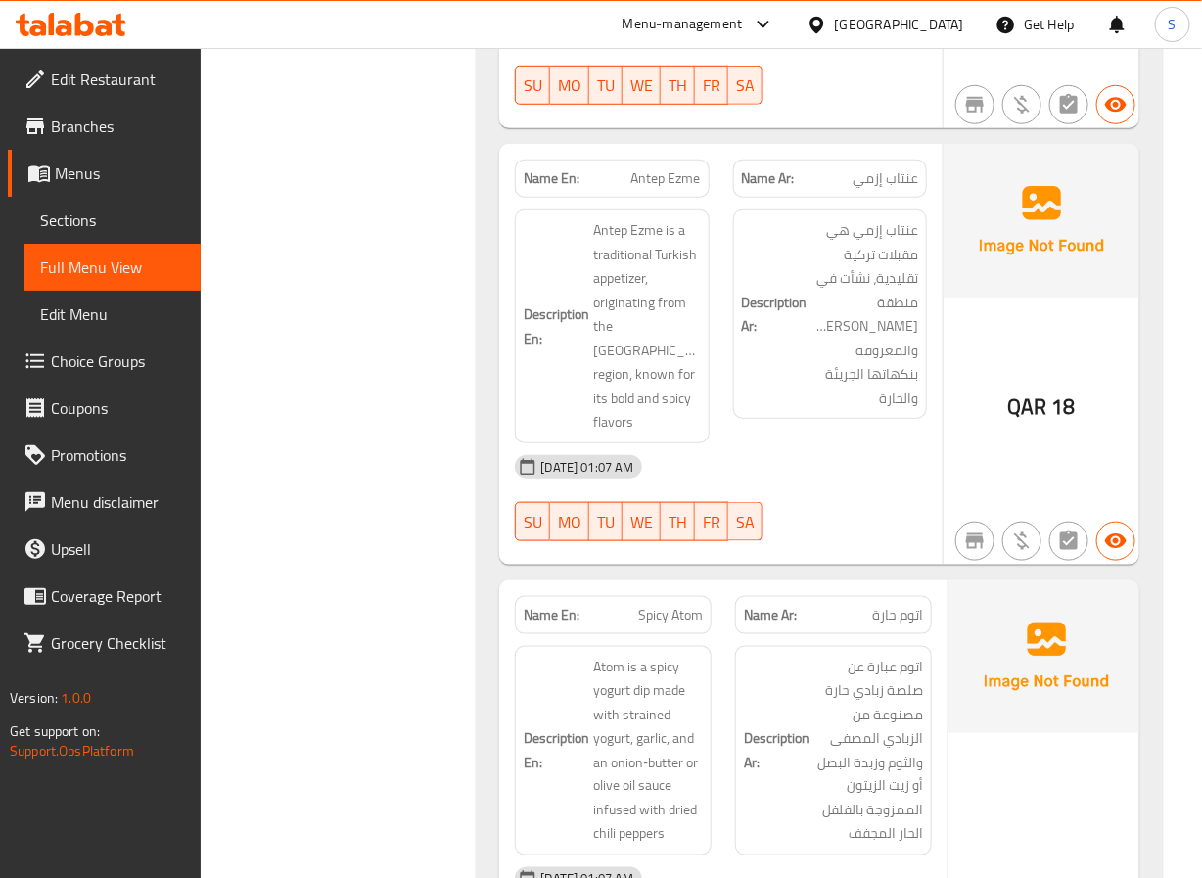
scroll to position [2824, 0]
click at [641, 167] on span "Antep Ezme" at bounding box center [667, 177] width 70 height 21
copy span "Antep Ezme"
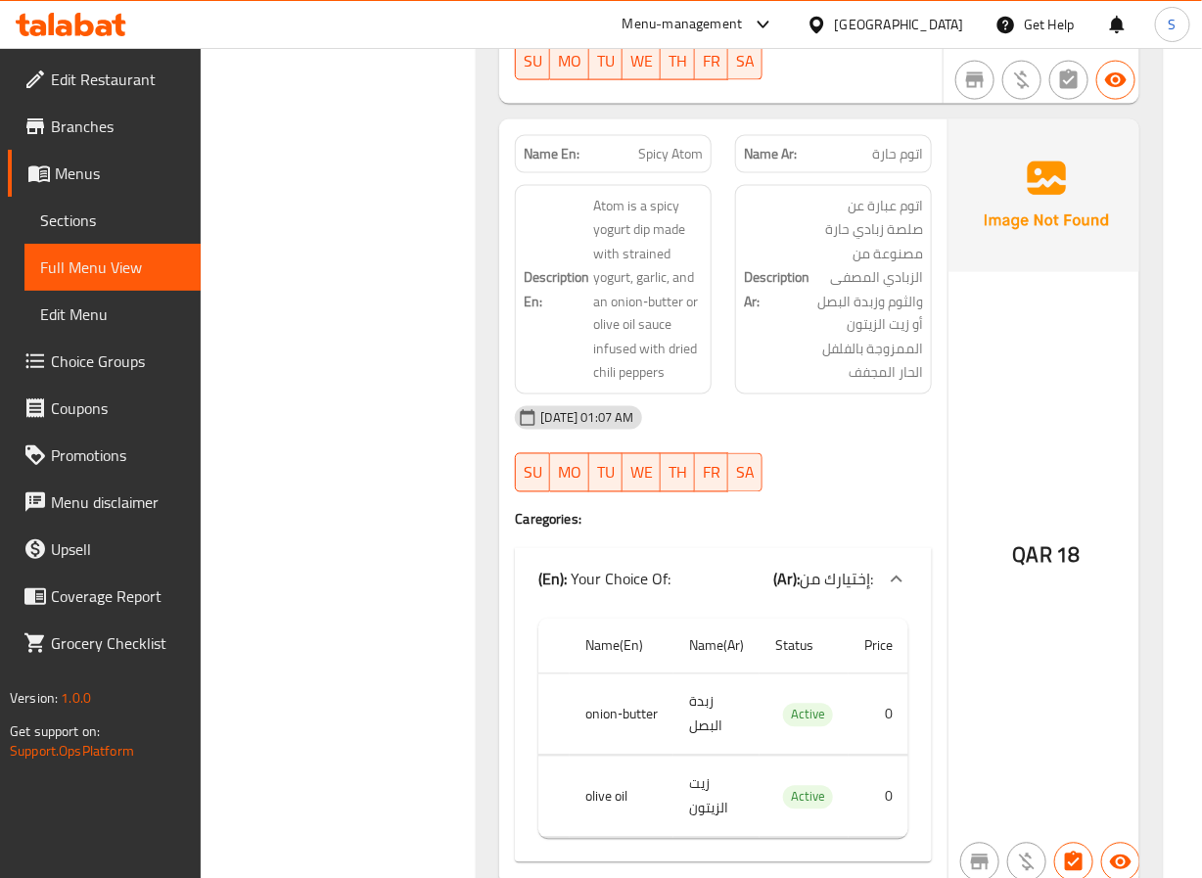
scroll to position [3281, 0]
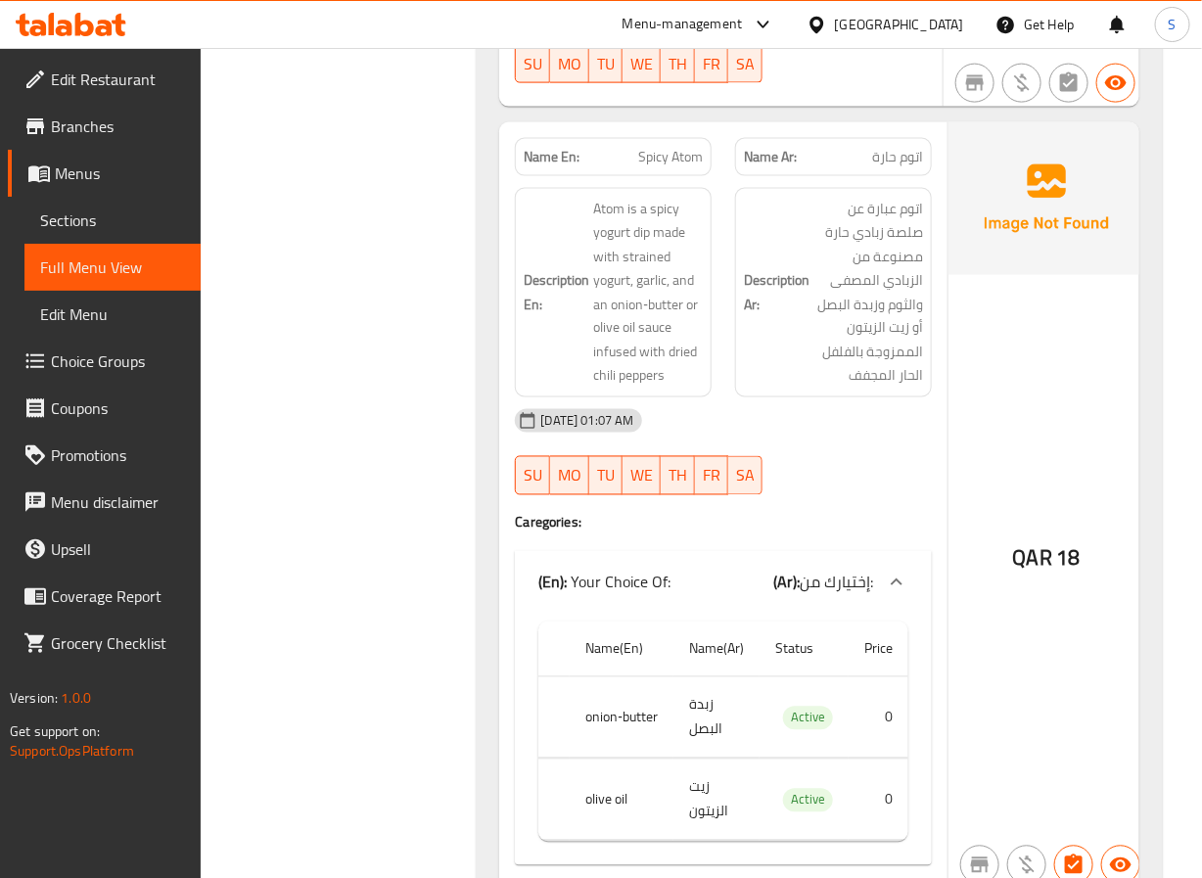
click at [655, 277] on span "Atom is a spicy yogurt dip made with strained yogurt, garlic, and an onion‑butt…" at bounding box center [648, 293] width 110 height 192
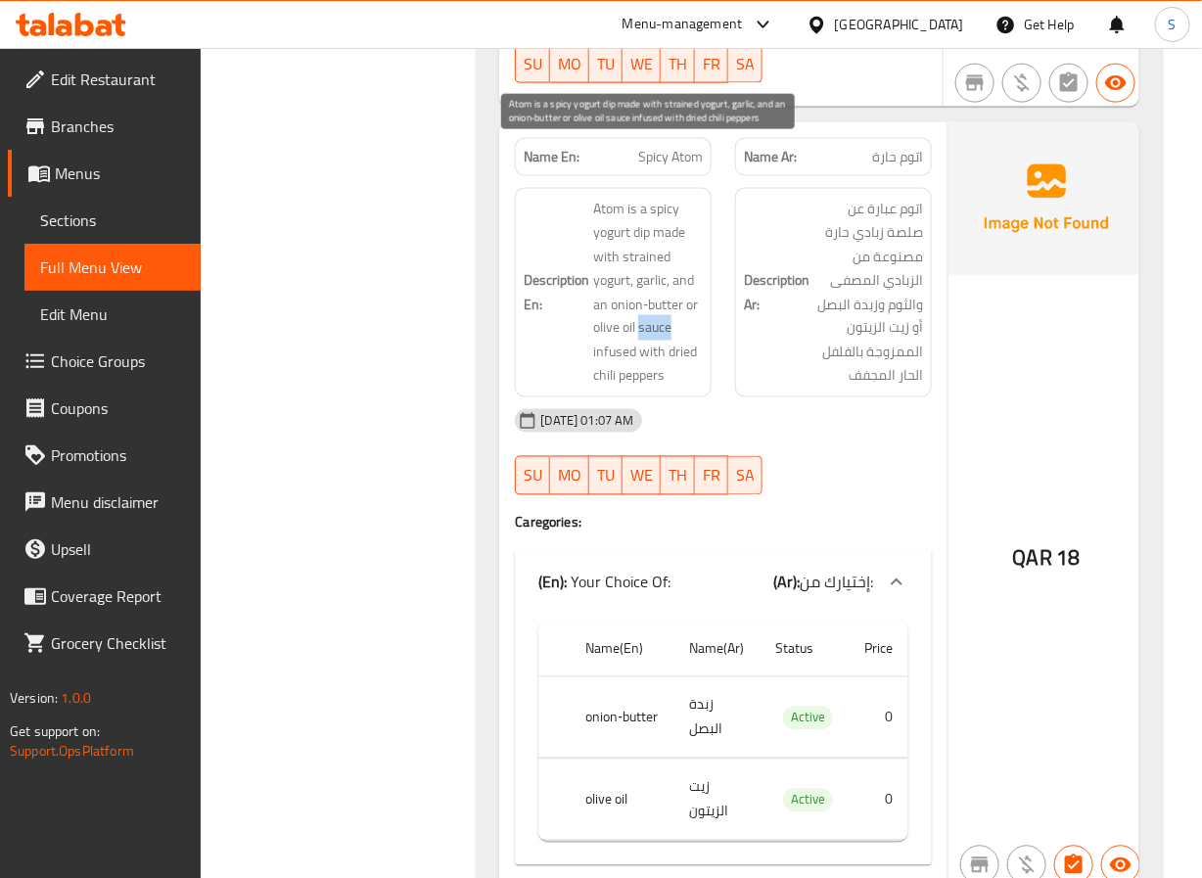
click at [655, 277] on span "Atom is a spicy yogurt dip made with strained yogurt, garlic, and an onion‑butt…" at bounding box center [648, 293] width 110 height 192
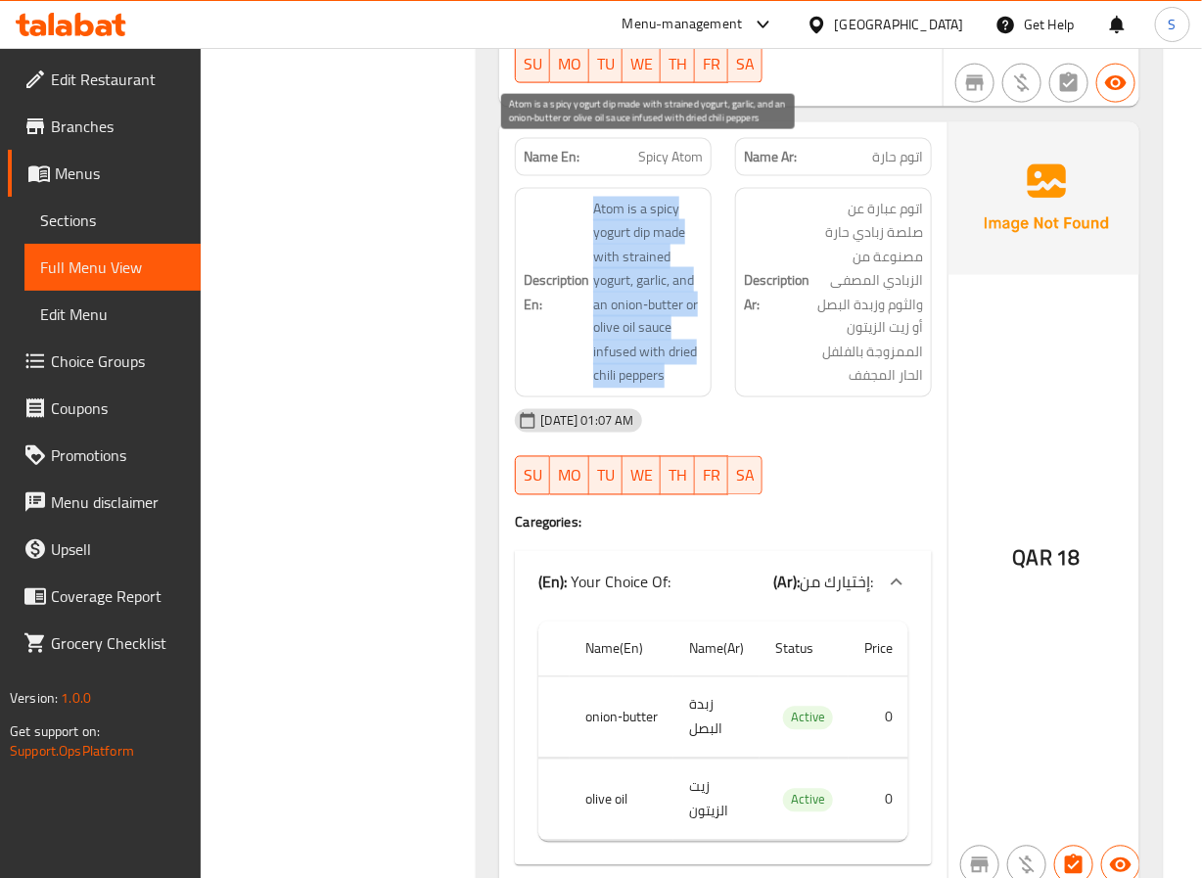
click at [655, 277] on span "Atom is a spicy yogurt dip made with strained yogurt, garlic, and an onion‑butt…" at bounding box center [648, 293] width 110 height 192
click at [620, 309] on span "Atom is a spicy yogurt dip made with strained yogurt, garlic, and an onion‑butt…" at bounding box center [648, 293] width 110 height 192
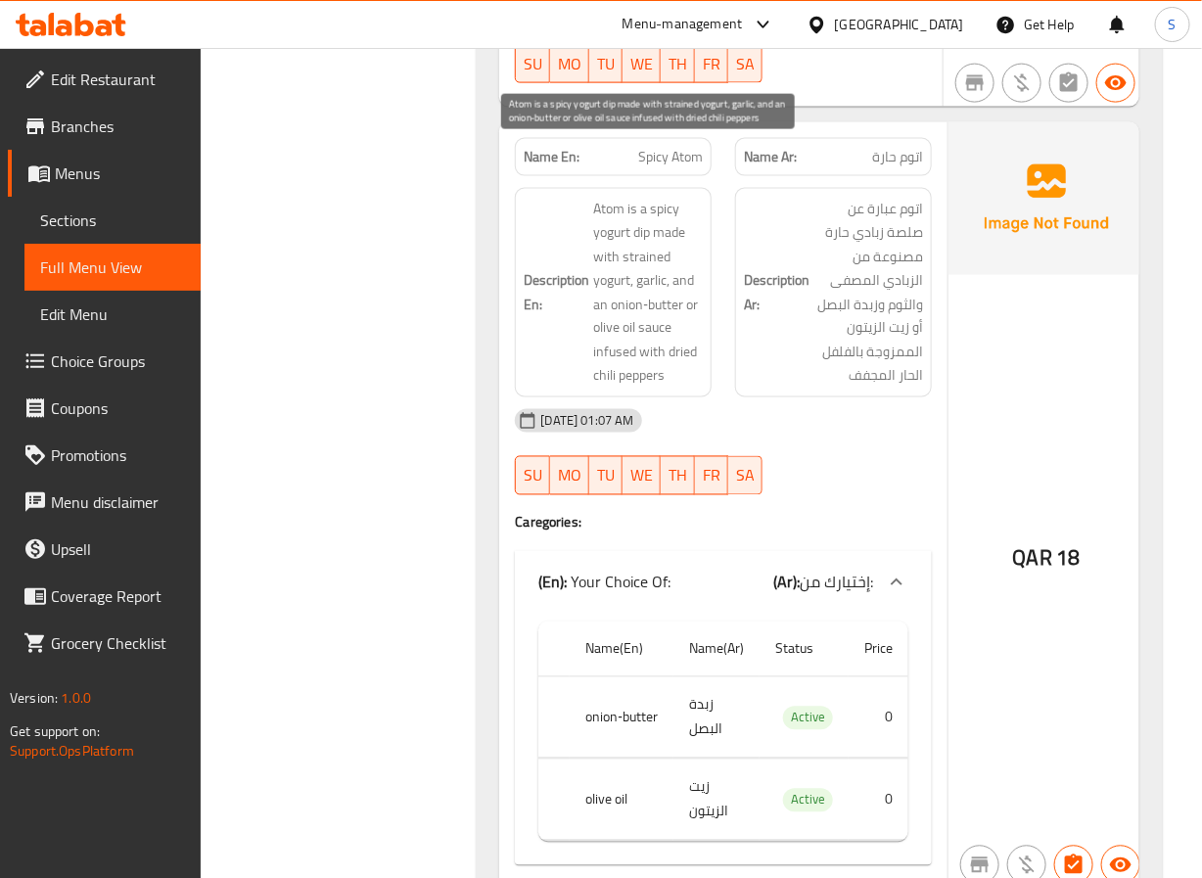
click at [659, 285] on span "Atom is a spicy yogurt dip made with strained yogurt, garlic, and an onion‑butt…" at bounding box center [648, 293] width 110 height 192
click at [618, 303] on span "Atom is a spicy yogurt dip made with strained yogurt, garlic, and an onion‑butt…" at bounding box center [648, 293] width 110 height 192
copy span "infused"
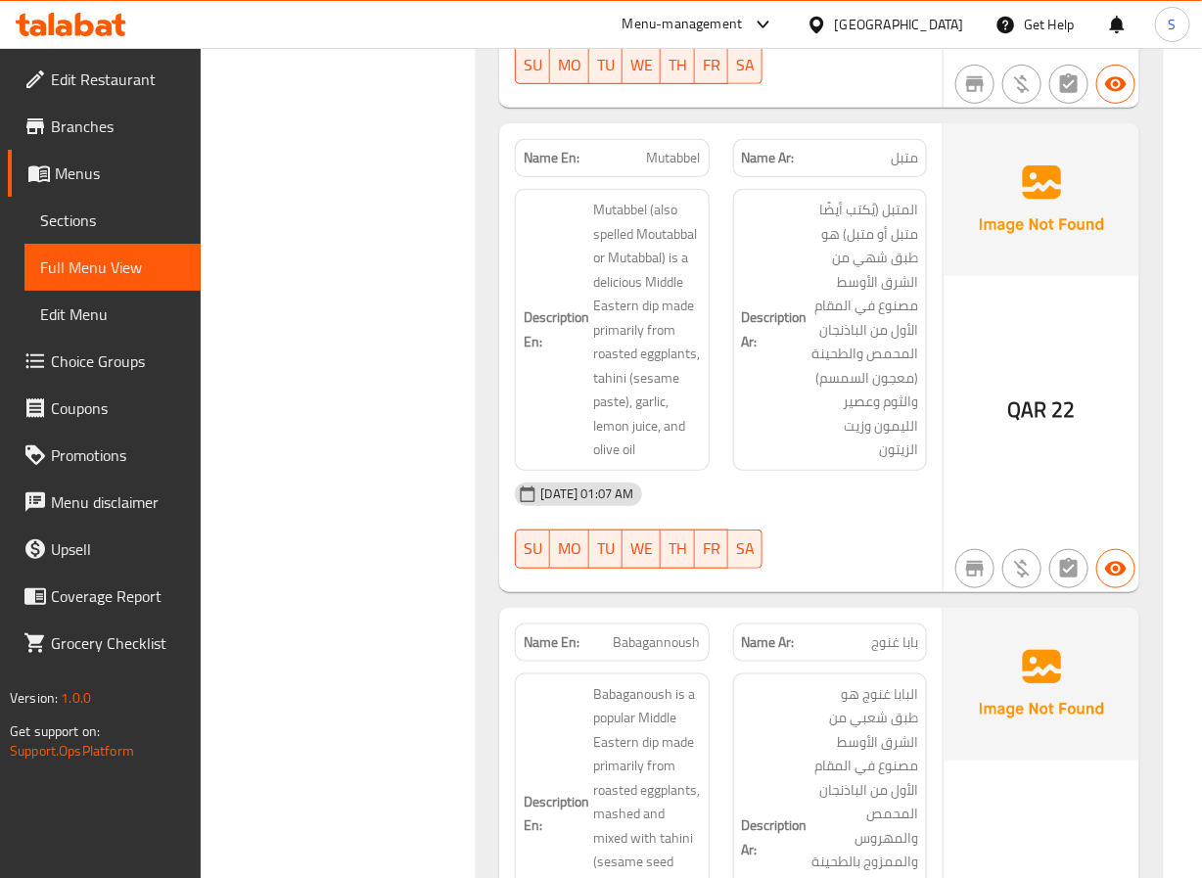
scroll to position [5077, 0]
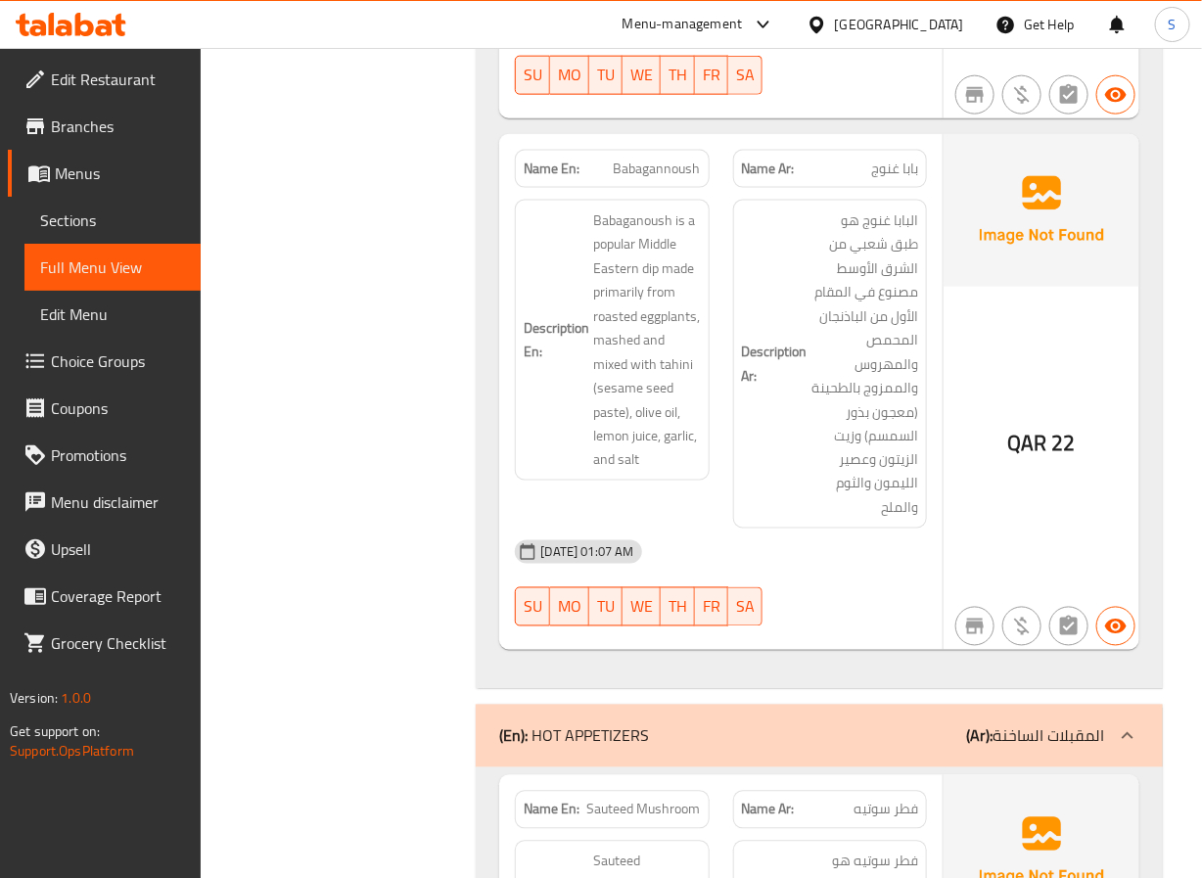
scroll to position [5576, 0]
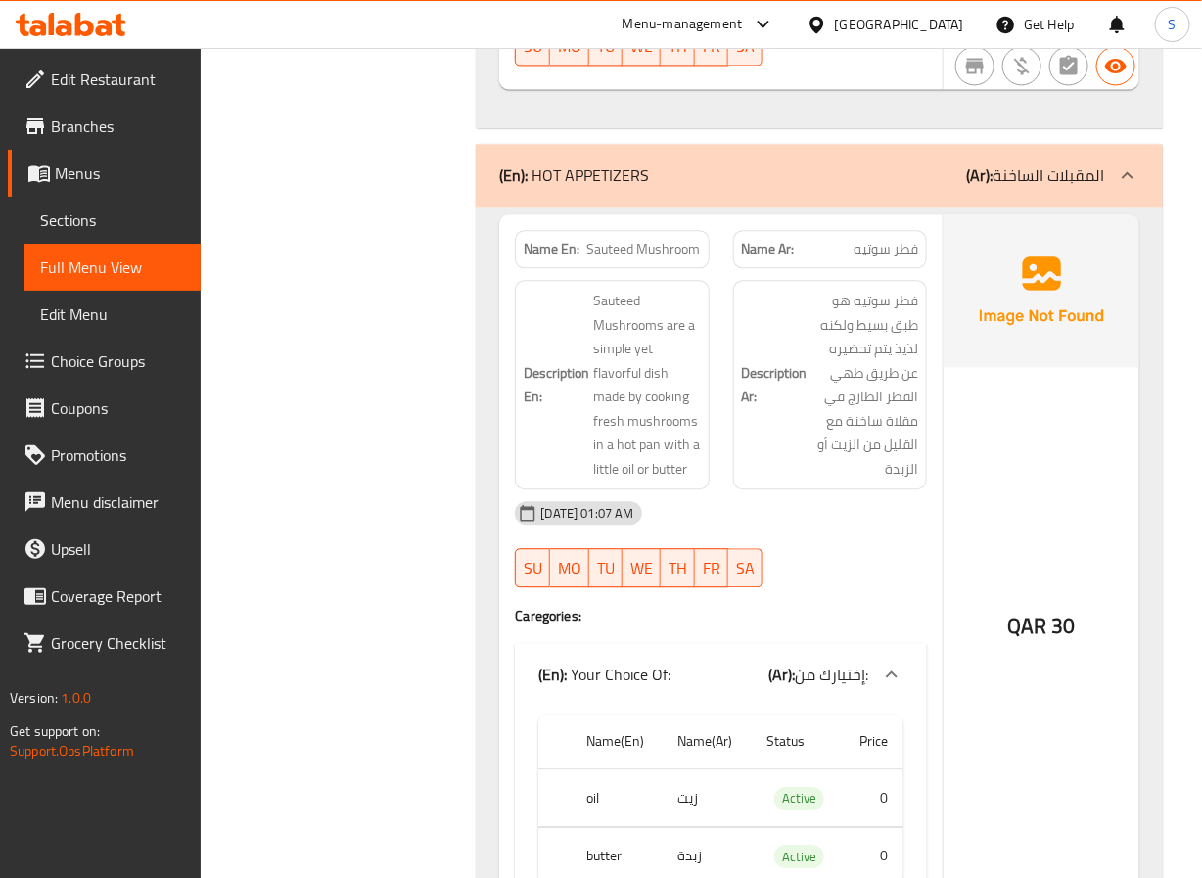
scroll to position [6142, 0]
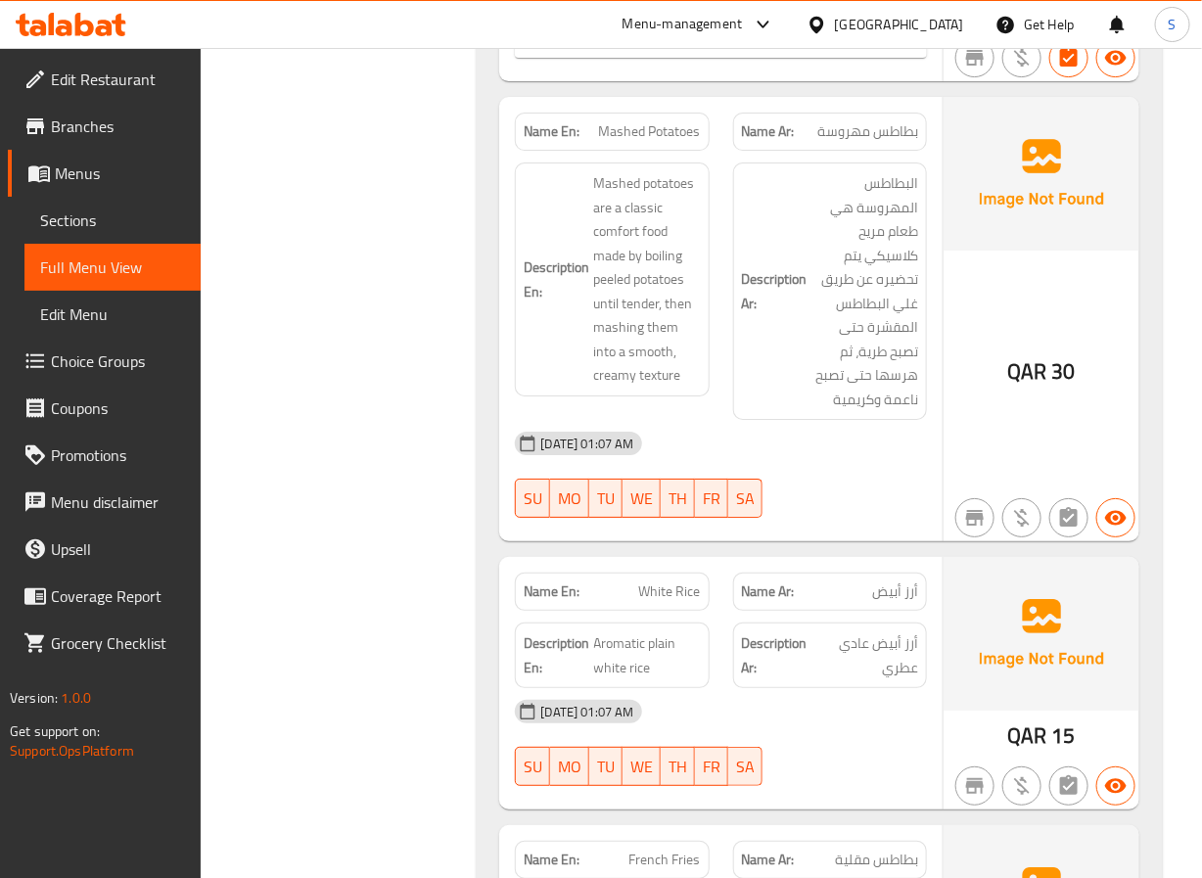
scroll to position [6988, 0]
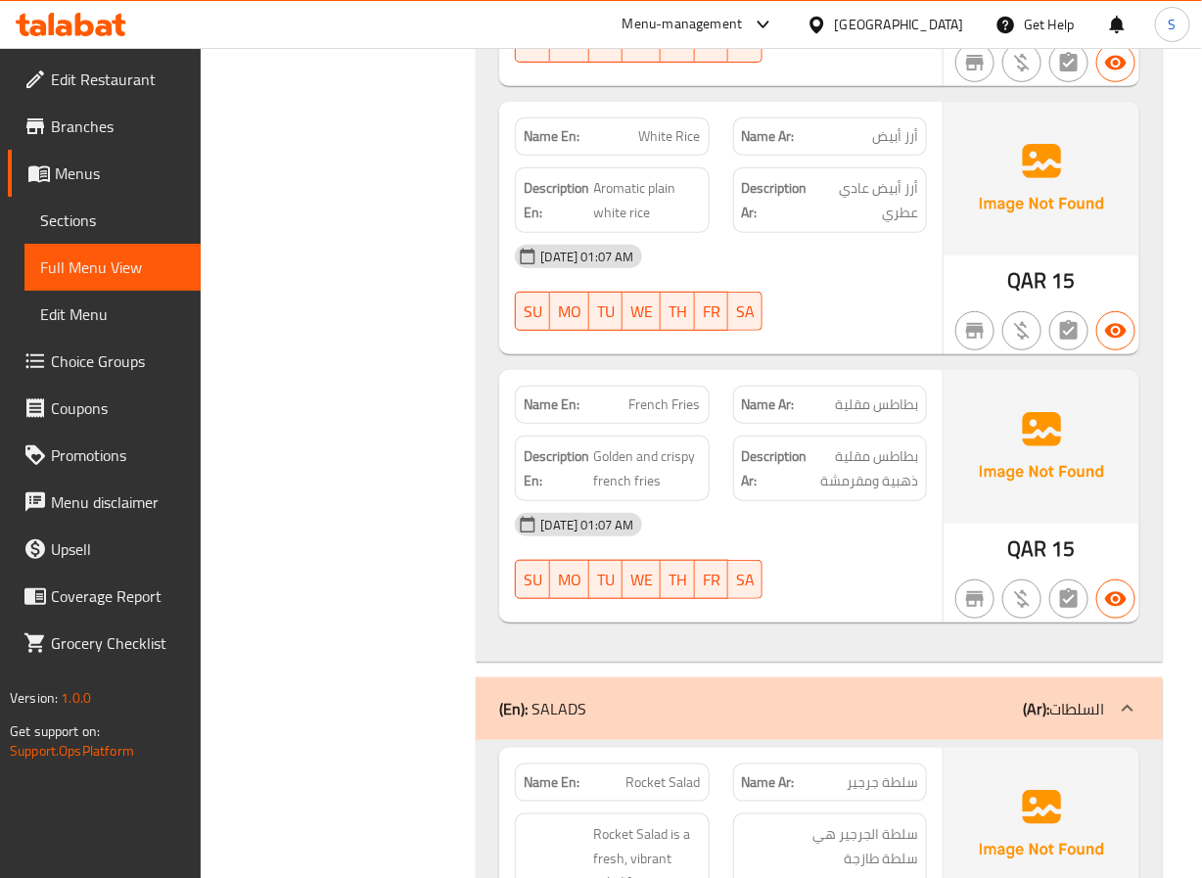
scroll to position [7438, 0]
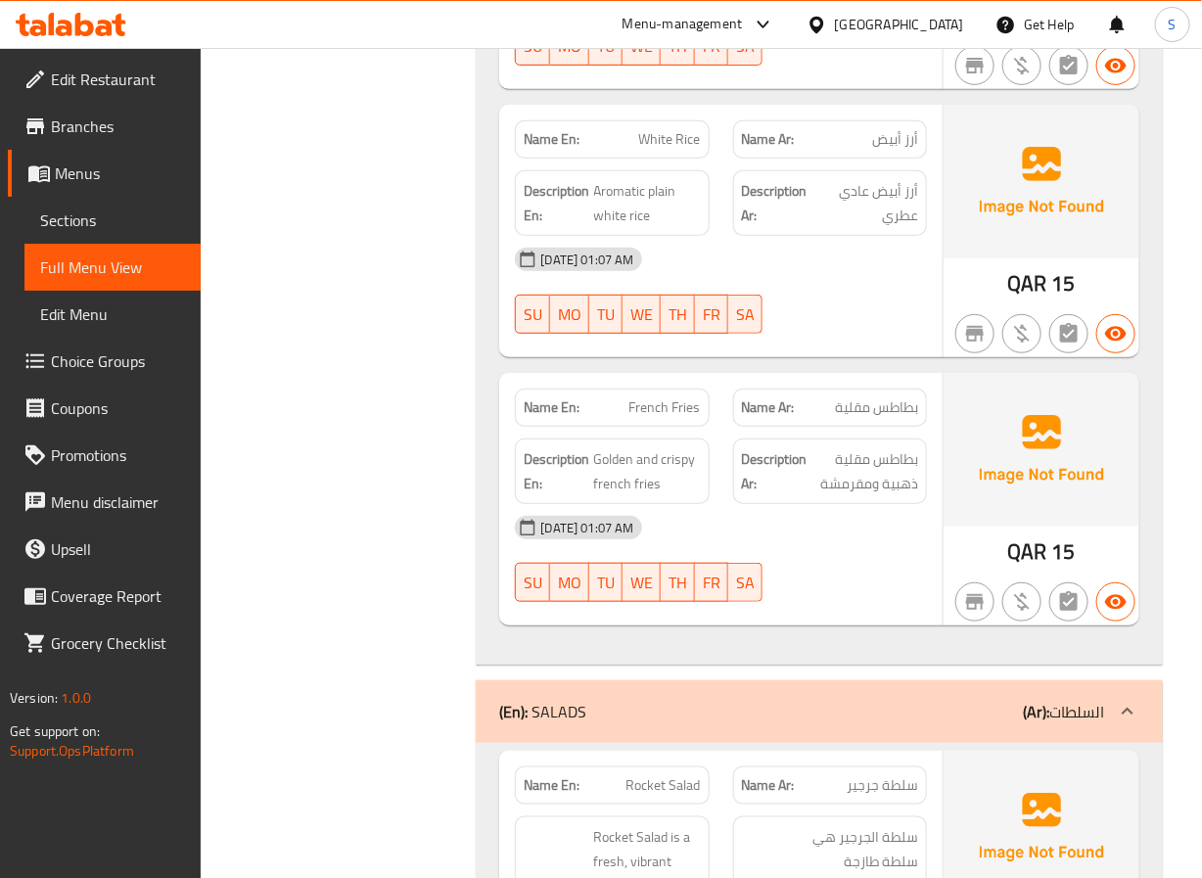
click at [665, 129] on span "White Rice" at bounding box center [670, 139] width 62 height 21
copy span "White Rice"
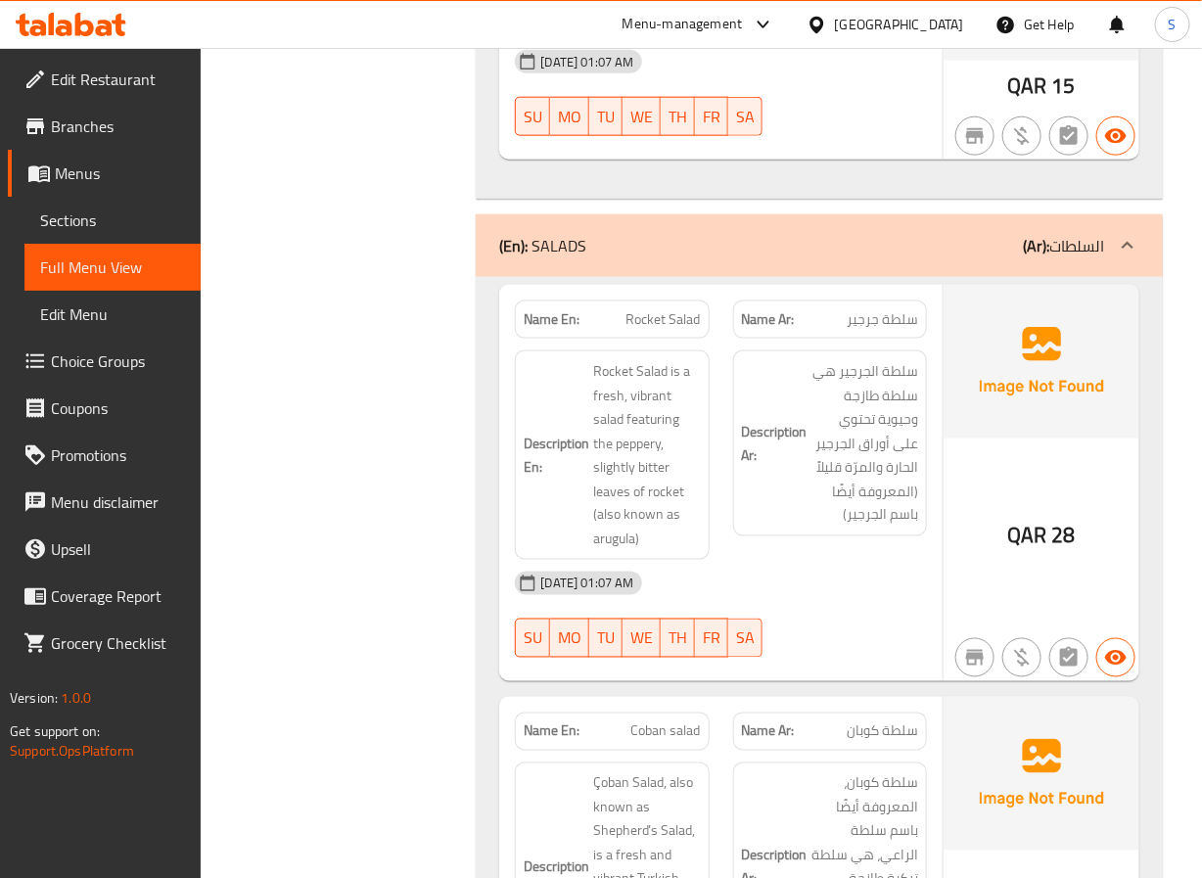
scroll to position [7911, 0]
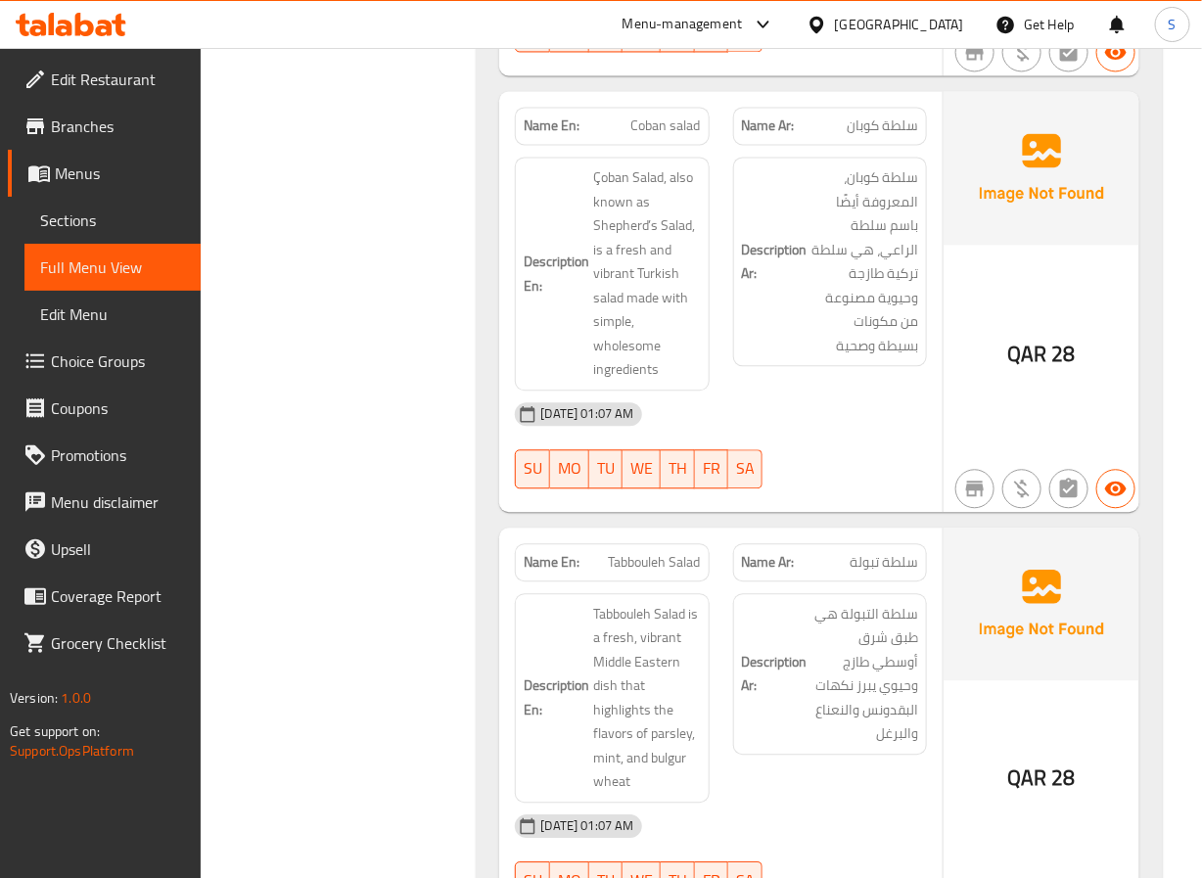
scroll to position [8509, 0]
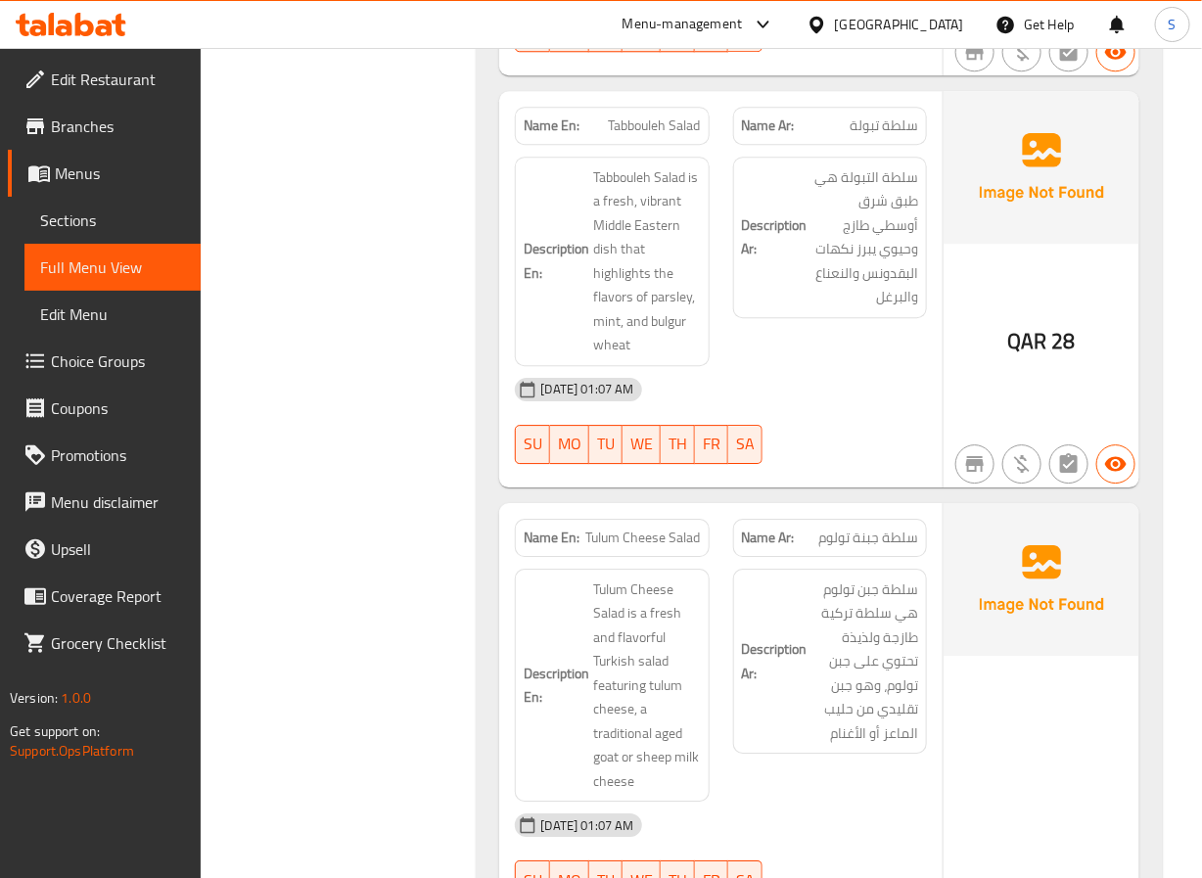
scroll to position [8950, 0]
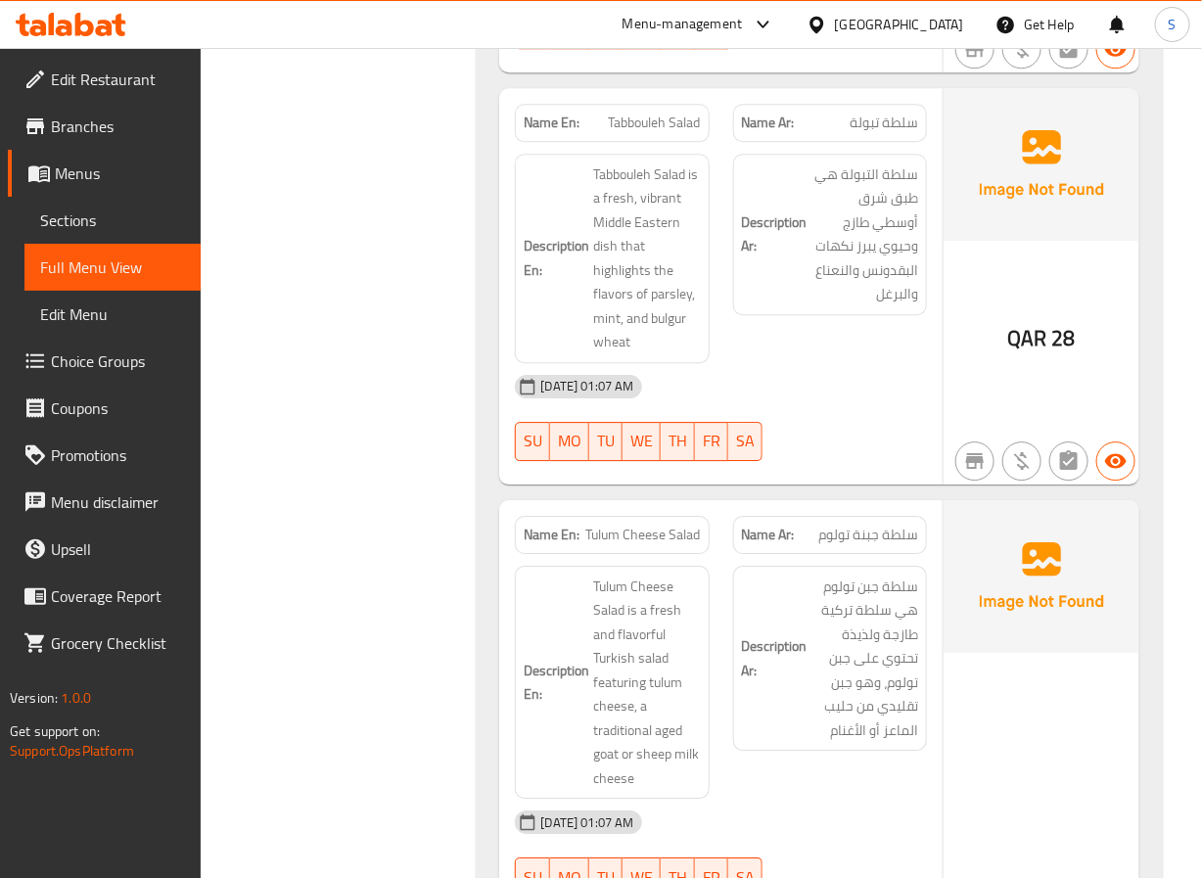
drag, startPoint x: 502, startPoint y: 464, endPoint x: 324, endPoint y: 301, distance: 241.8
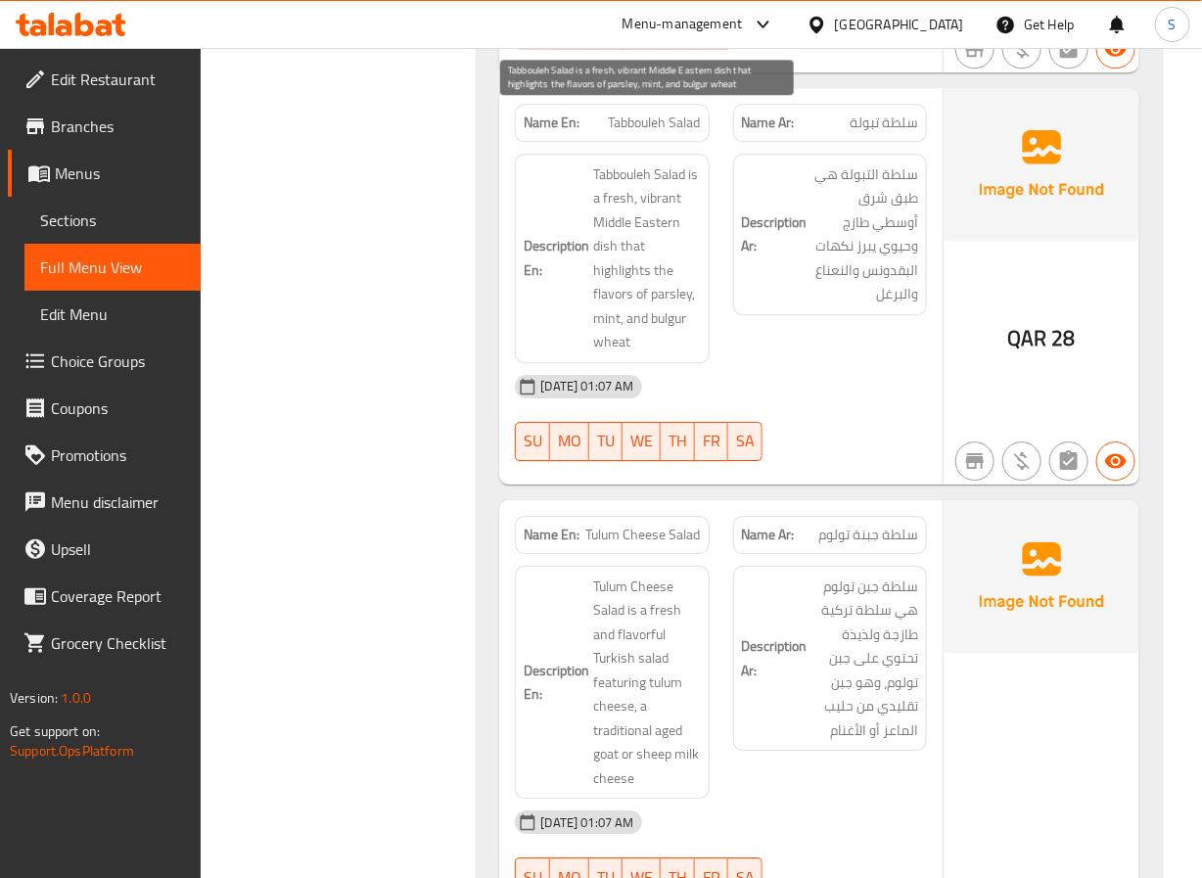
click at [615, 280] on span "Tabbouleh Salad is a fresh, vibrant Middle Eastern dish that highlights the fla…" at bounding box center [646, 259] width 107 height 192
copy span "wheat"
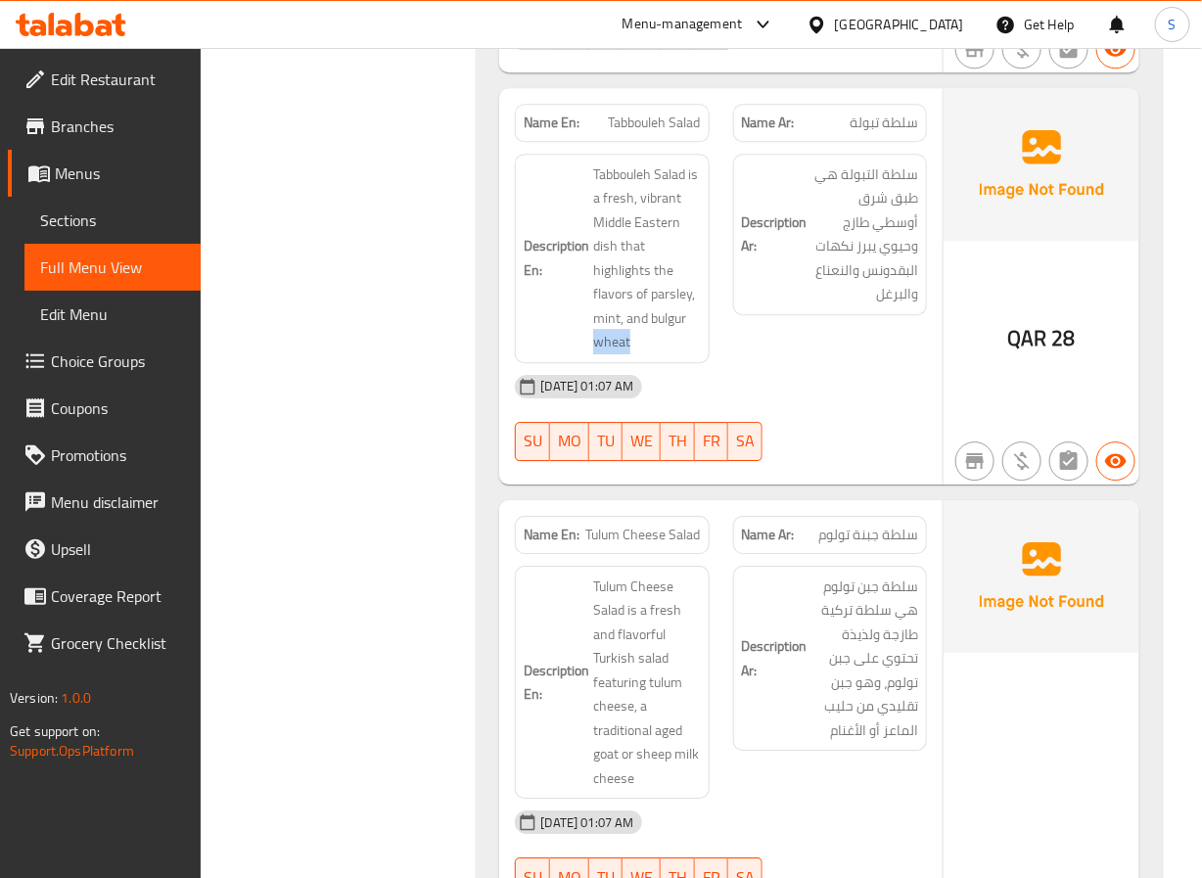
click at [634, 113] on span "Tabbouleh Salad" at bounding box center [655, 123] width 92 height 21
copy span "Tabbouleh Salad"
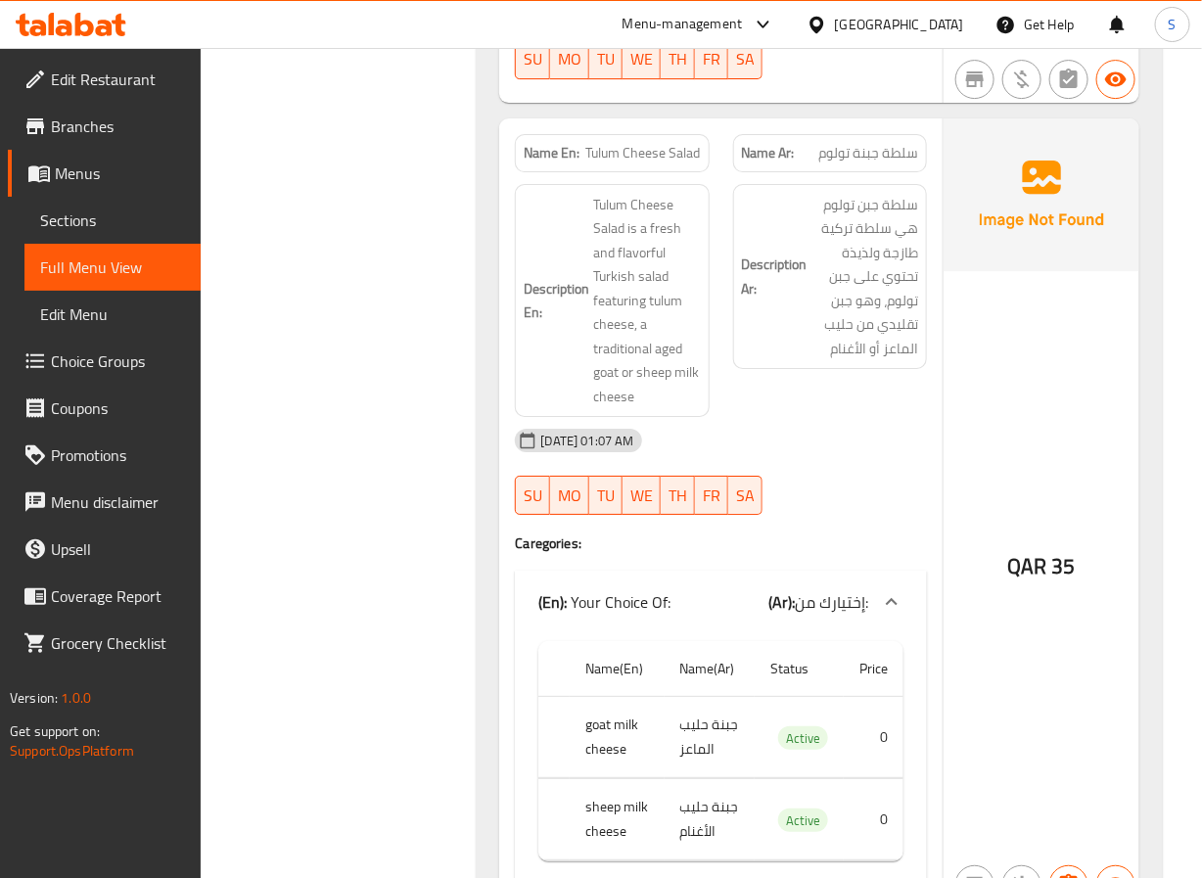
scroll to position [9250, 0]
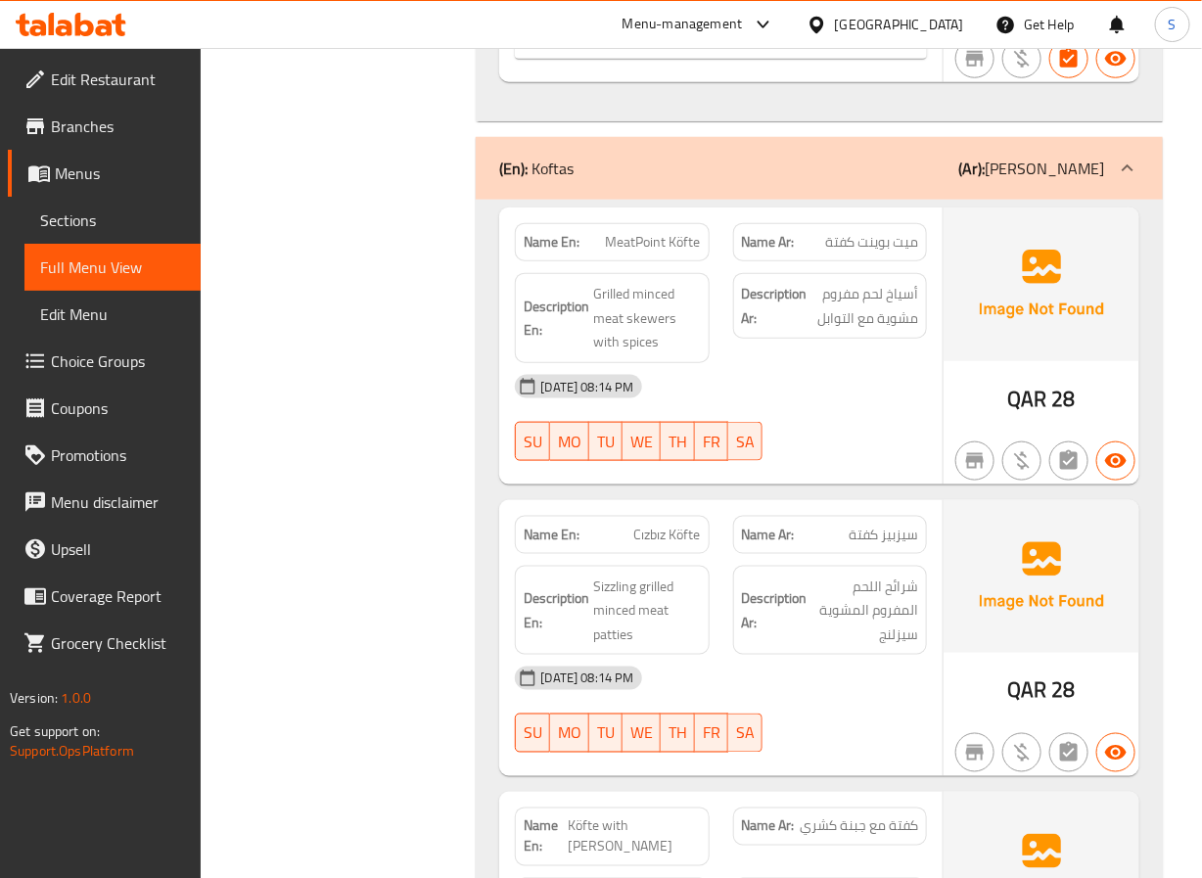
scroll to position [10160, 0]
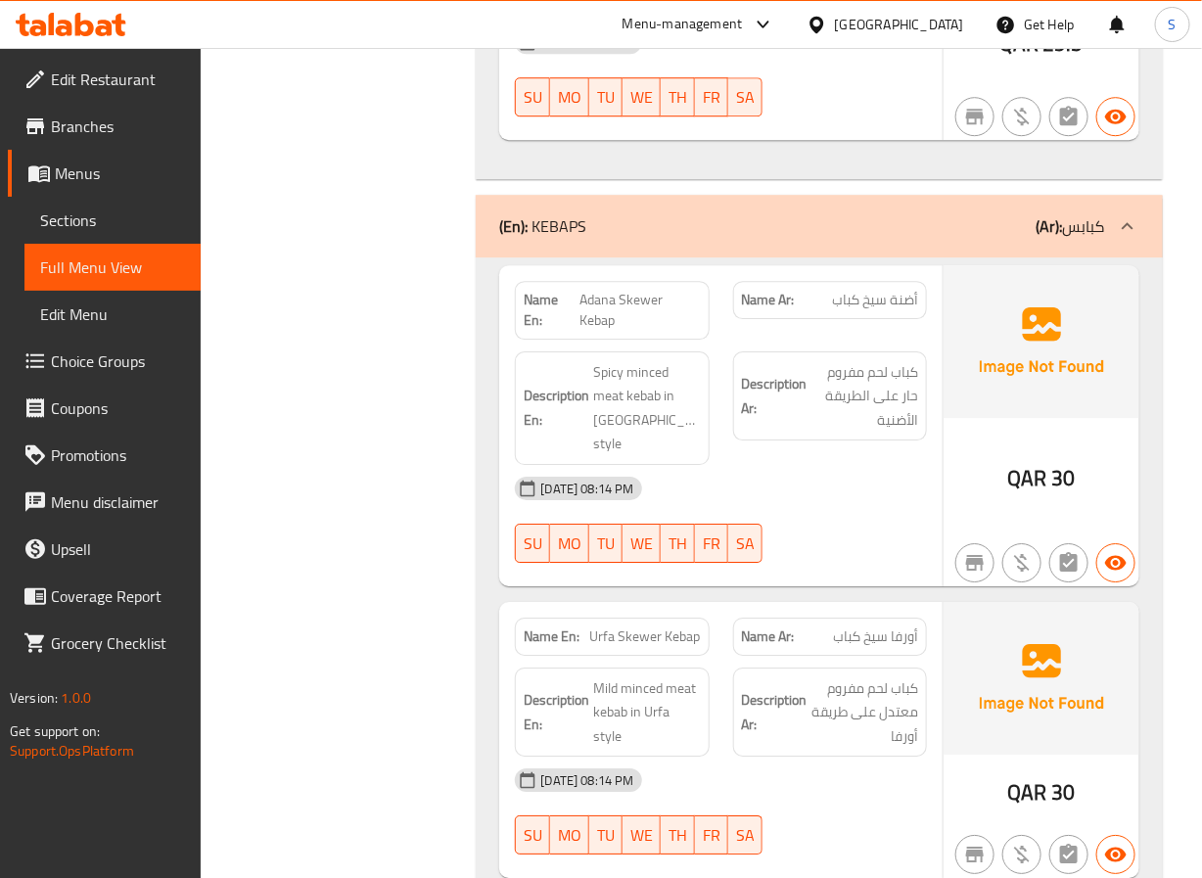
scroll to position [11447, 0]
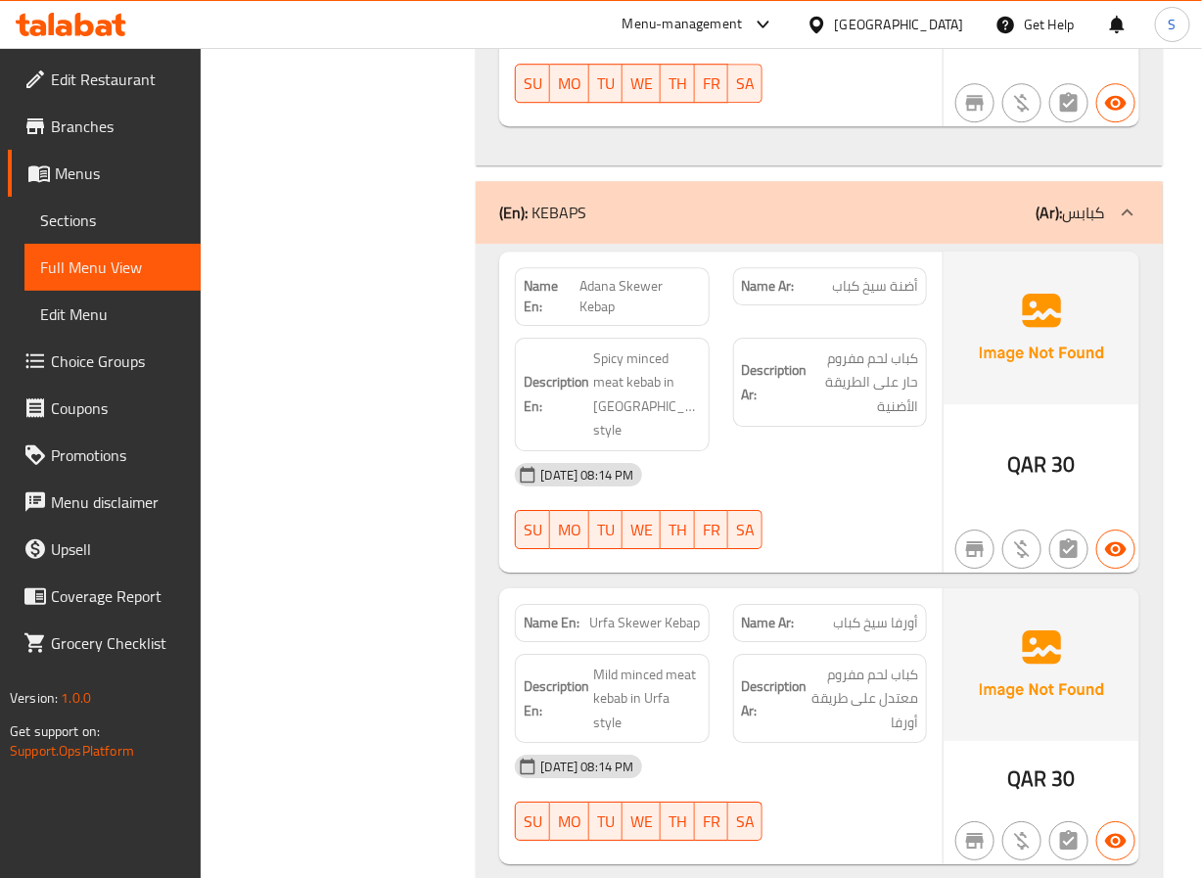
scroll to position [11459, 0]
drag, startPoint x: 364, startPoint y: 597, endPoint x: 543, endPoint y: 502, distance: 202.8
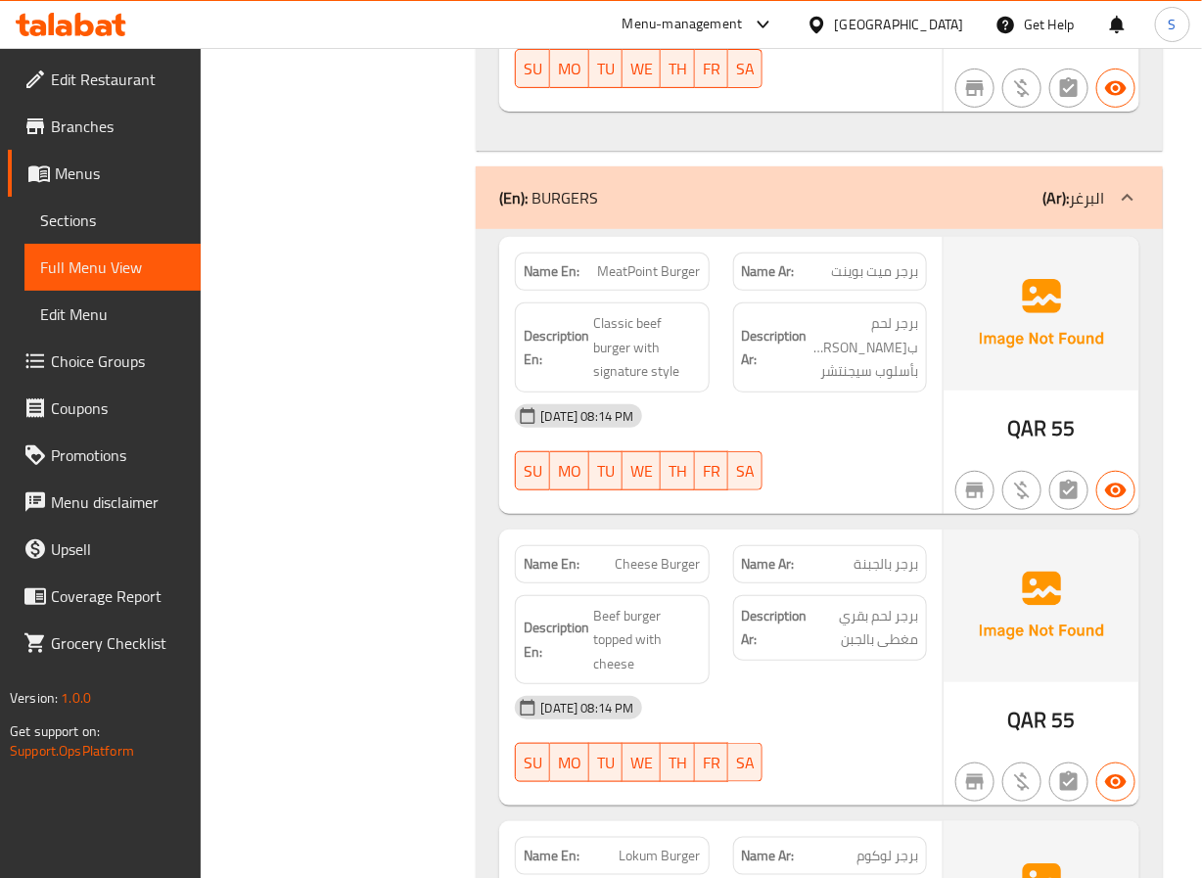
scroll to position [12216, 0]
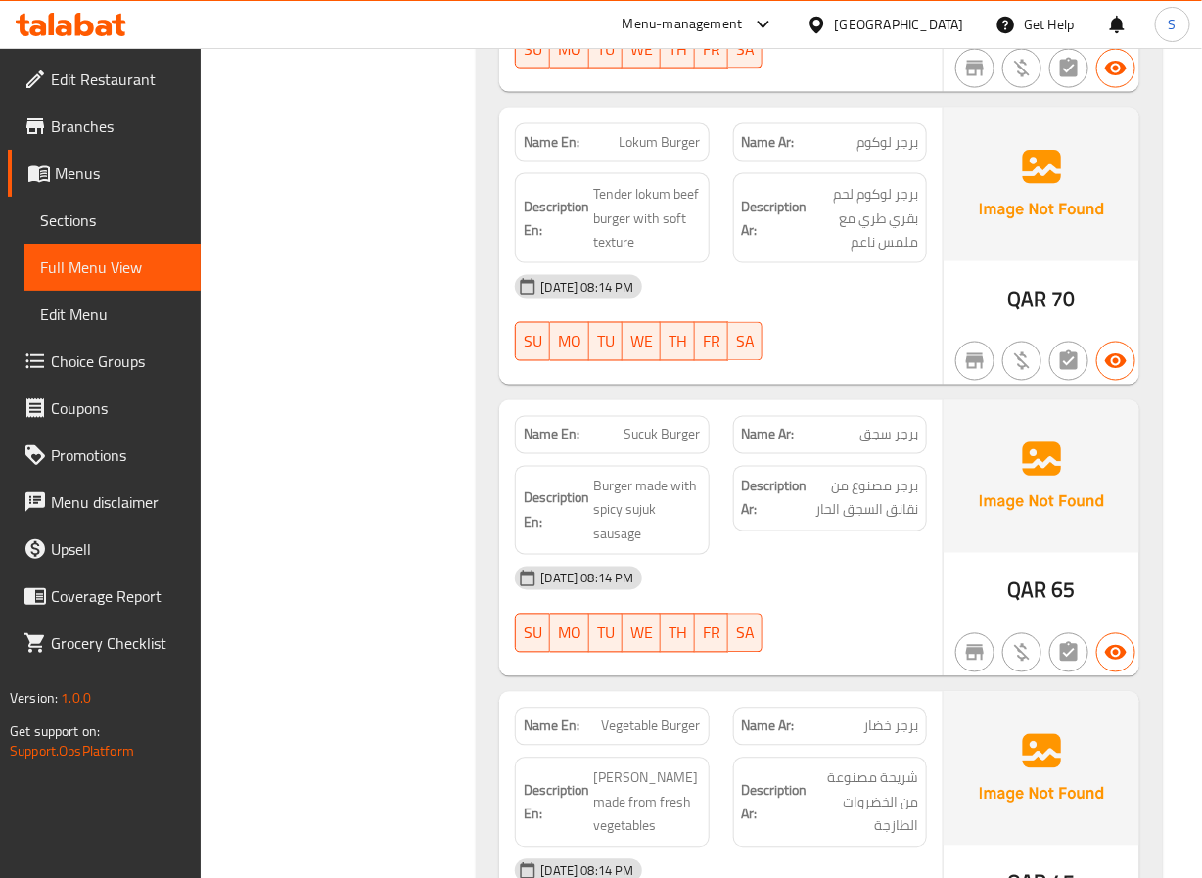
scroll to position [12924, 0]
click at [667, 133] on span "Lokum Burger" at bounding box center [660, 143] width 81 height 21
copy span "Lokum Burger"
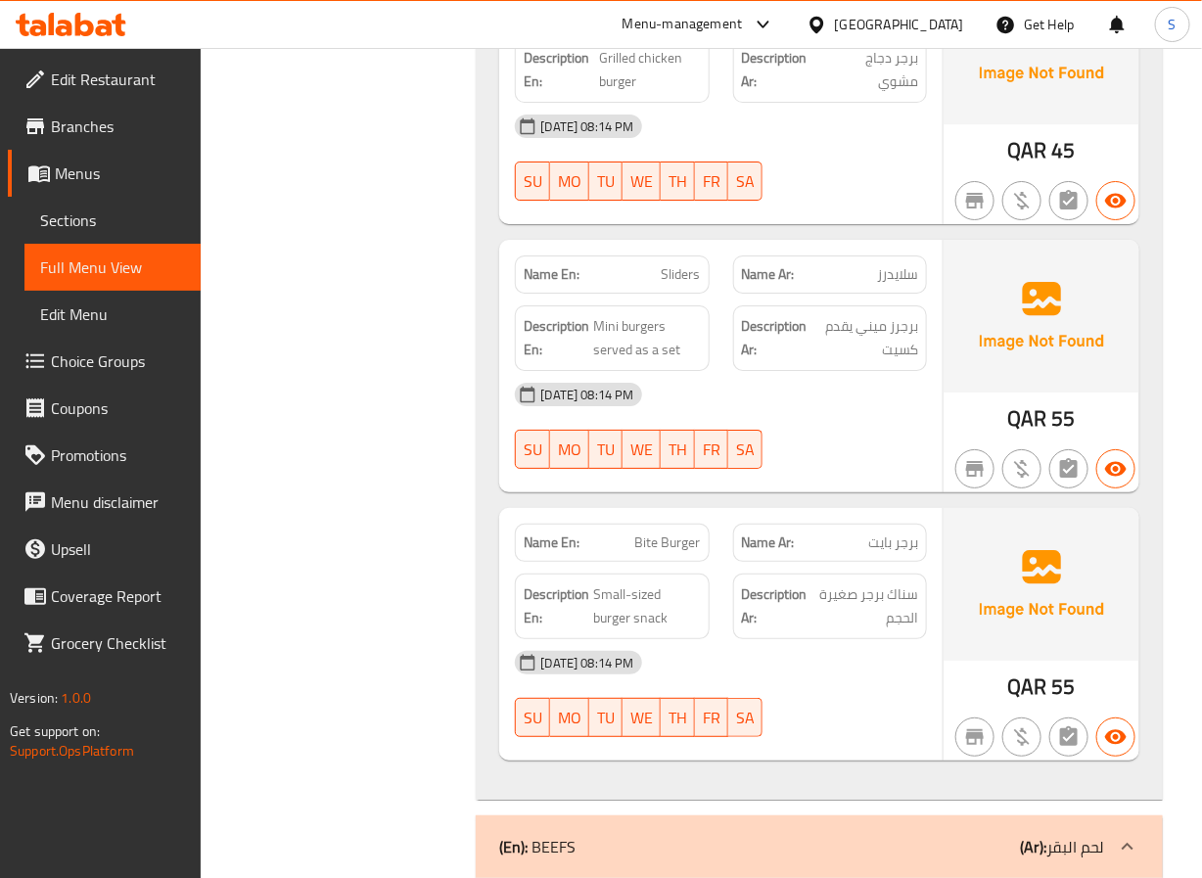
scroll to position [14256, 0]
click at [382, 559] on div "Filter Branches Branches Popular filters Free items Branch specific items Has c…" at bounding box center [346, 101] width 237 height 28211
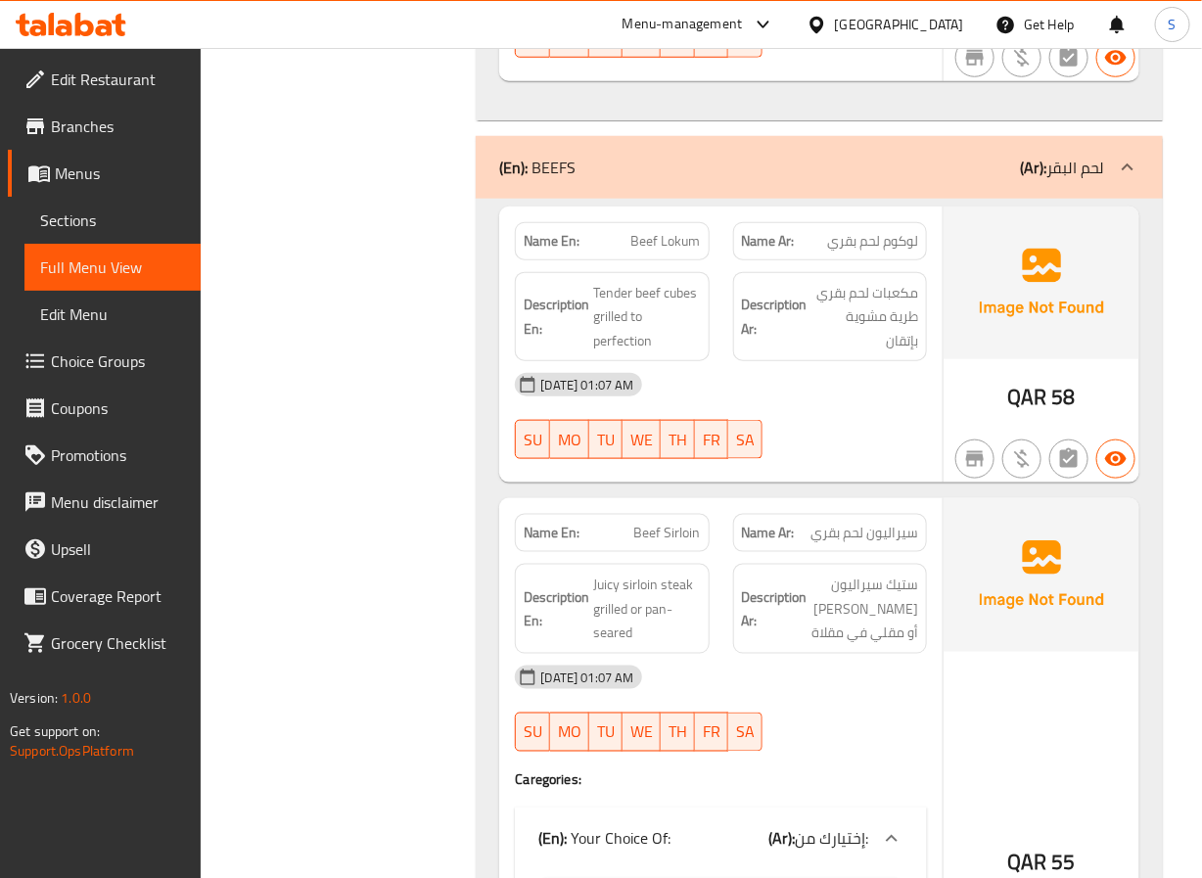
scroll to position [14939, 0]
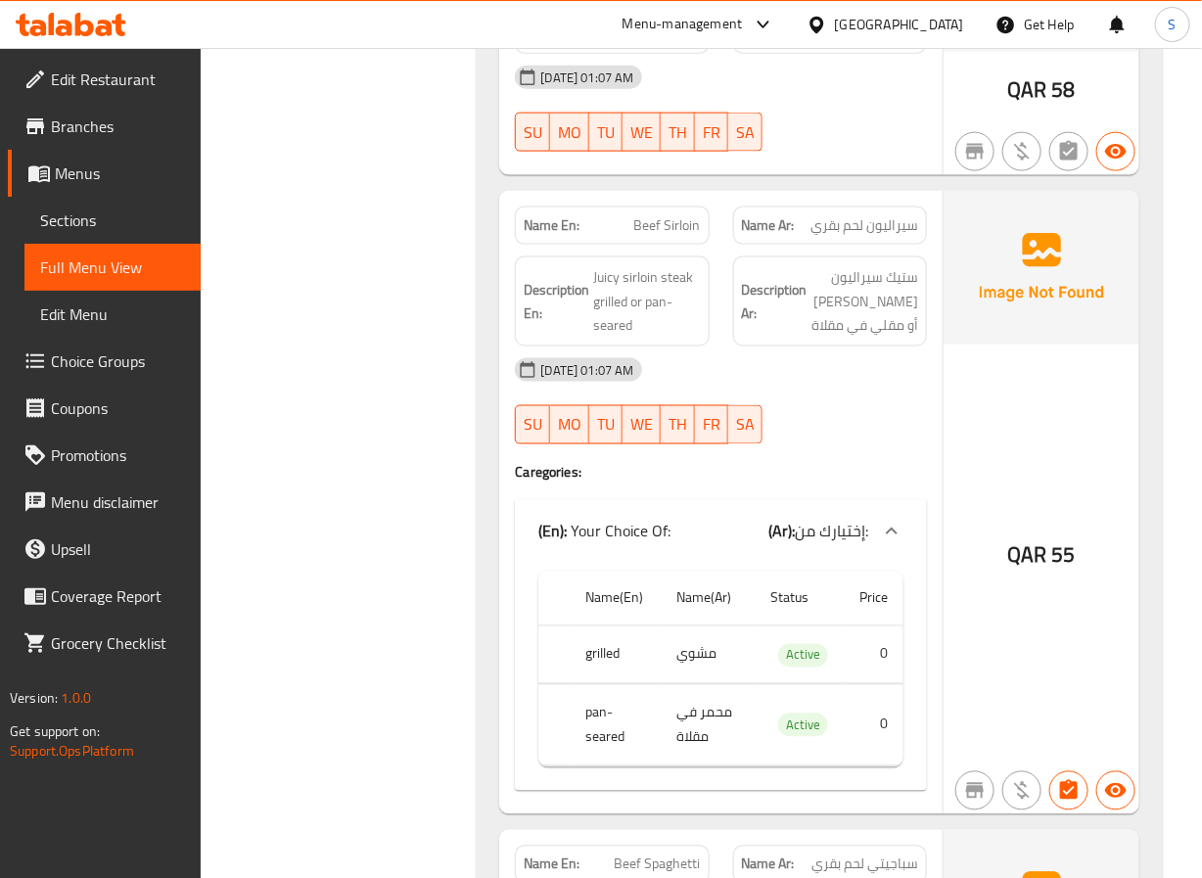
scroll to position [15243, 0]
click at [677, 214] on span "Beef Sirloin" at bounding box center [667, 224] width 67 height 21
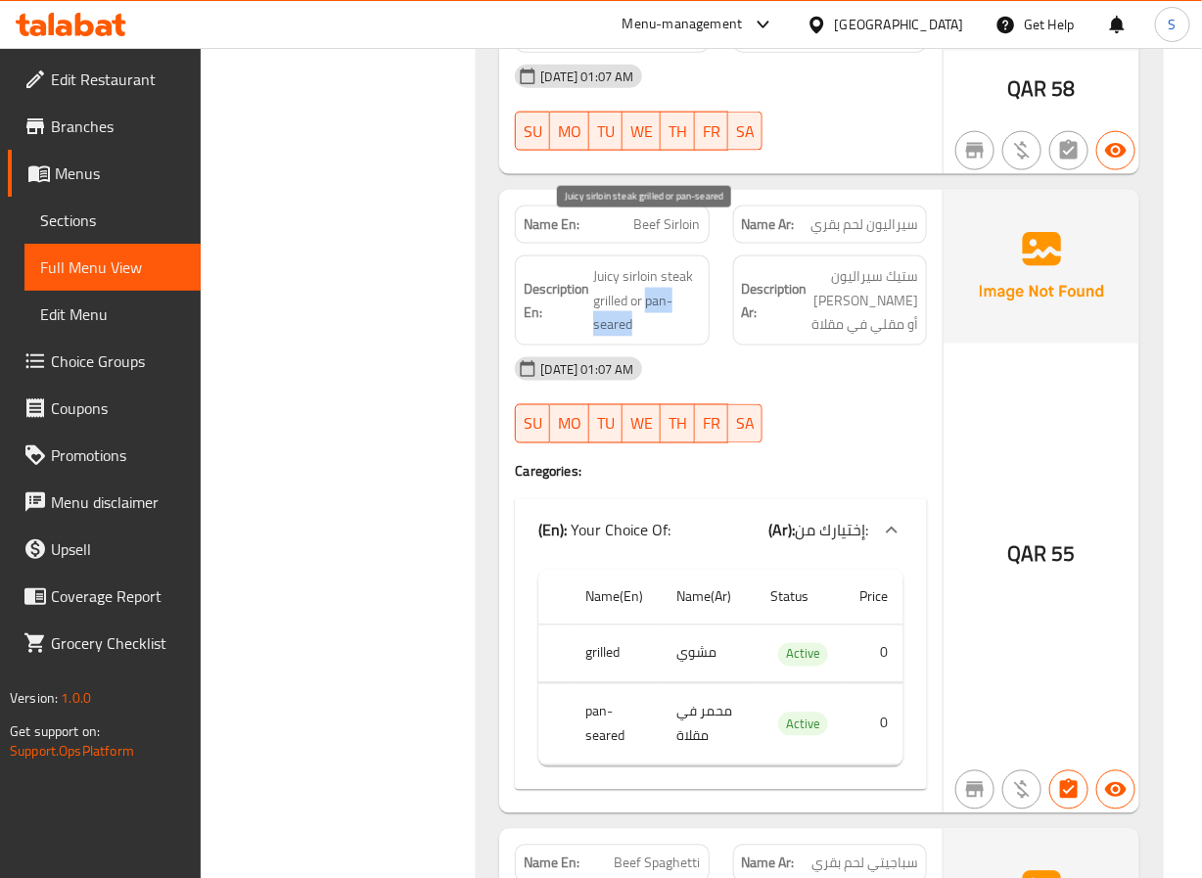
drag, startPoint x: 647, startPoint y: 257, endPoint x: 655, endPoint y: 285, distance: 29.5
click at [655, 285] on span "Juicy sirloin steak grilled or pan-seared" at bounding box center [646, 300] width 107 height 72
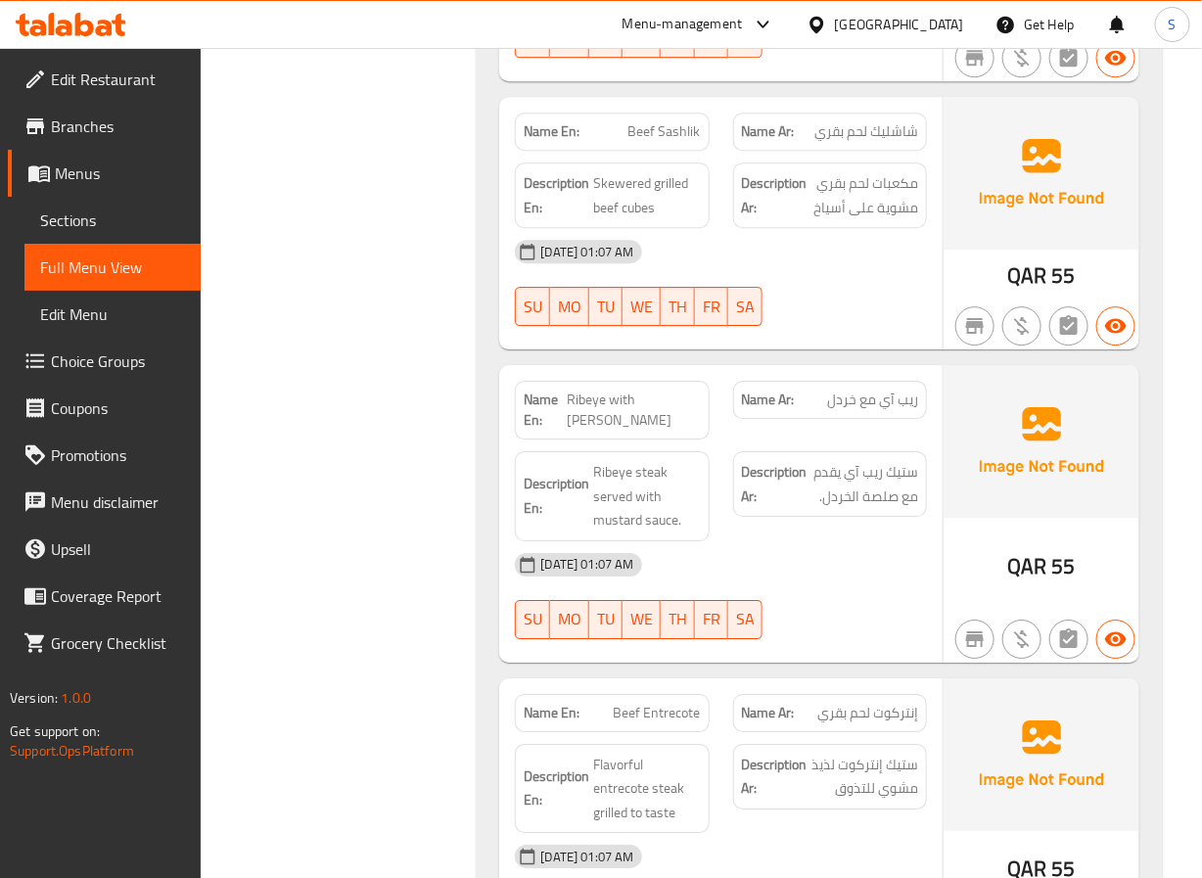
scroll to position [16285, 0]
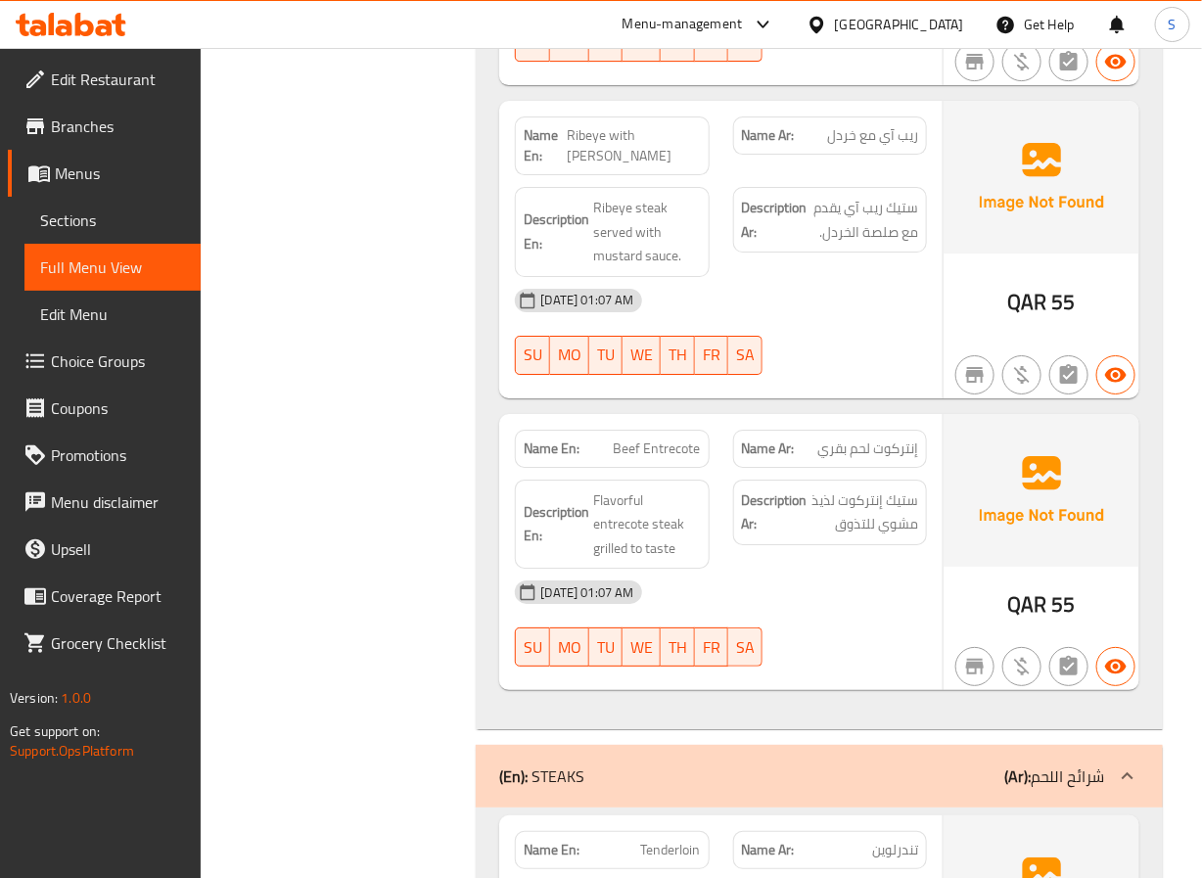
scroll to position [16532, 0]
drag, startPoint x: 594, startPoint y: 494, endPoint x: 690, endPoint y: 480, distance: 97.1
click at [690, 488] on span "Flavorful entrecote steak grilled to taste" at bounding box center [646, 524] width 107 height 72
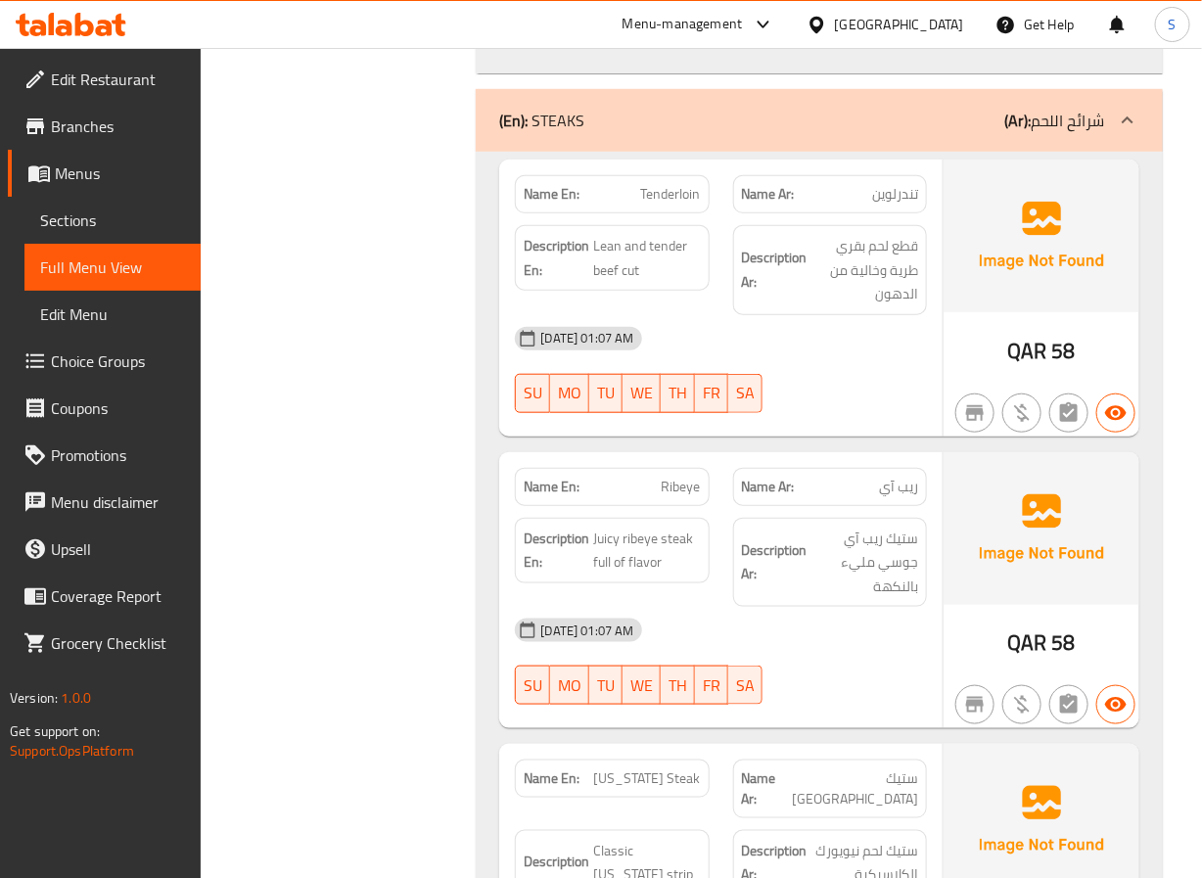
scroll to position [17186, 0]
click at [609, 235] on span "Lean and tender beef cut" at bounding box center [646, 259] width 107 height 48
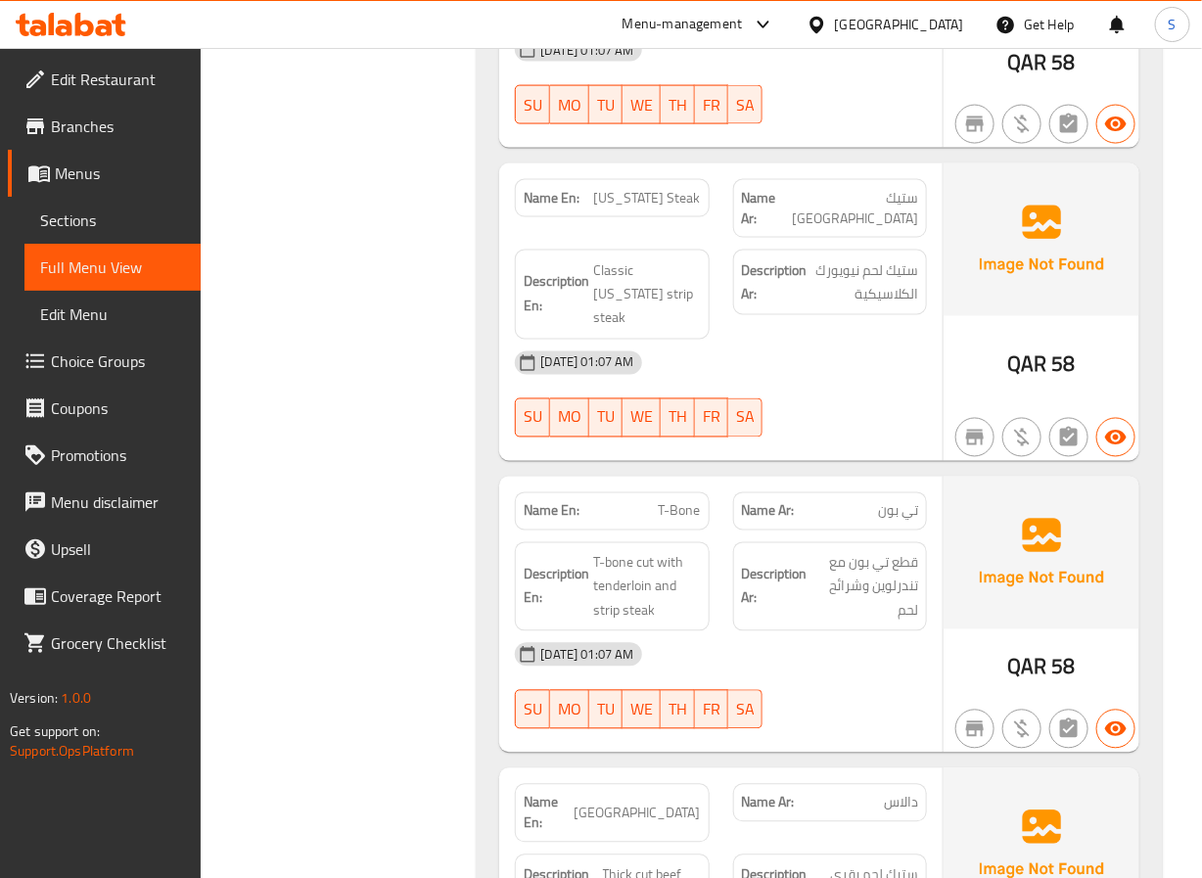
scroll to position [17775, 0]
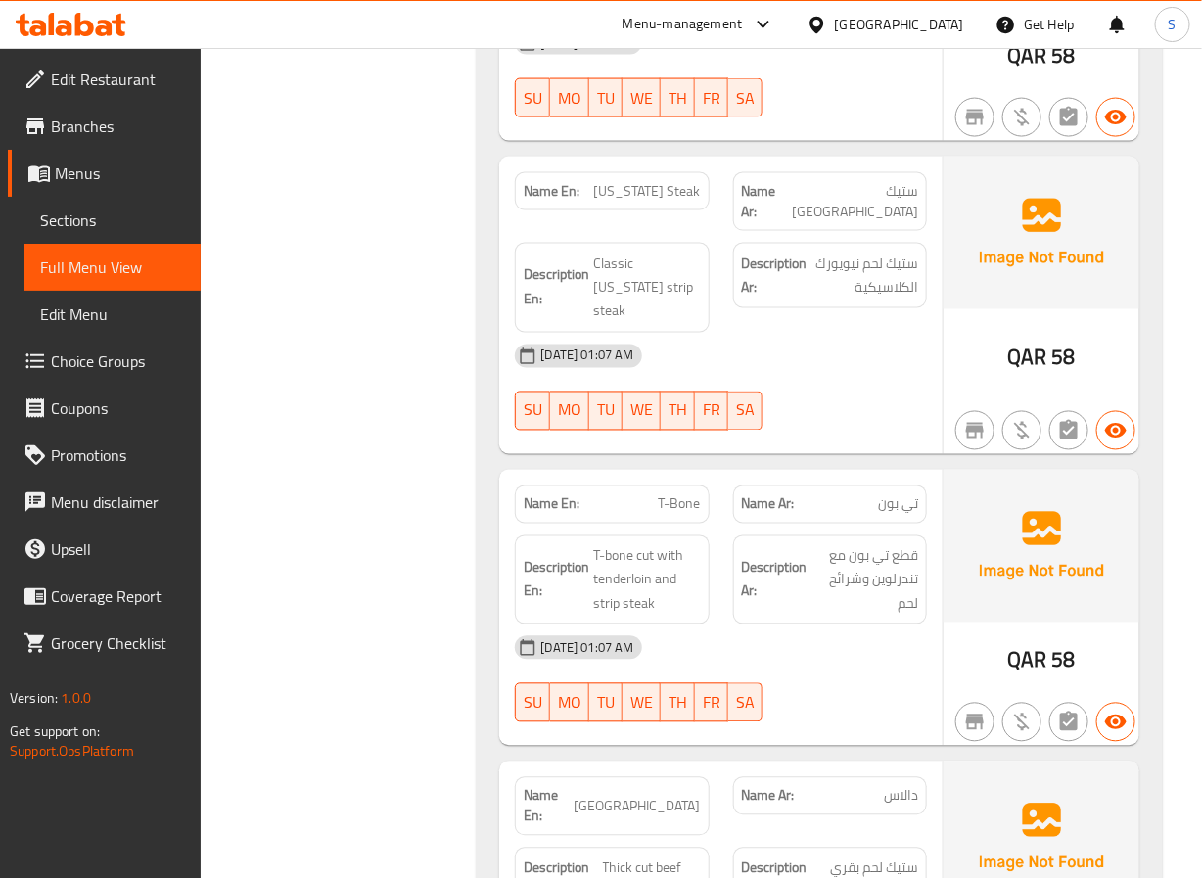
click at [635, 181] on span "New York Steak" at bounding box center [647, 191] width 107 height 21
drag, startPoint x: 635, startPoint y: 133, endPoint x: 615, endPoint y: 133, distance: 20.6
click at [615, 181] on span "New York Steak" at bounding box center [647, 191] width 107 height 21
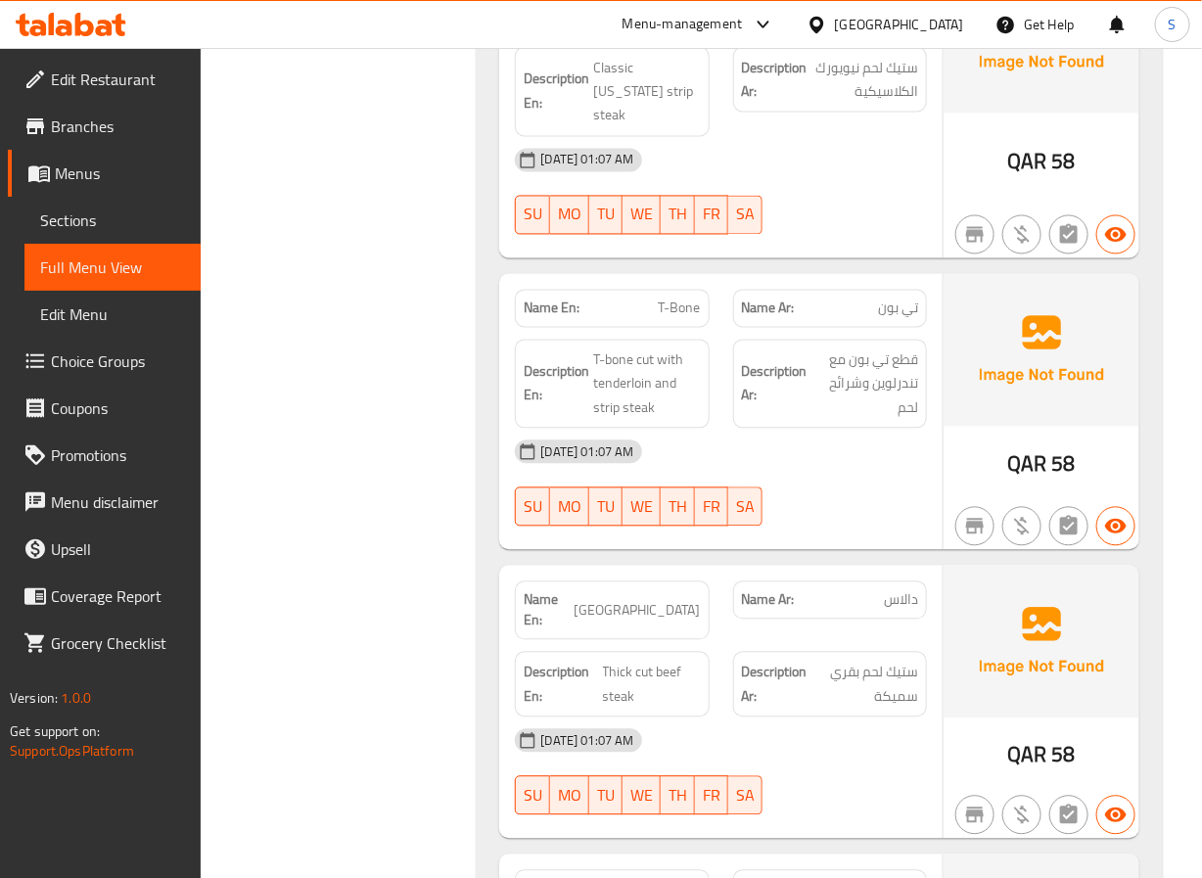
scroll to position [18015, 0]
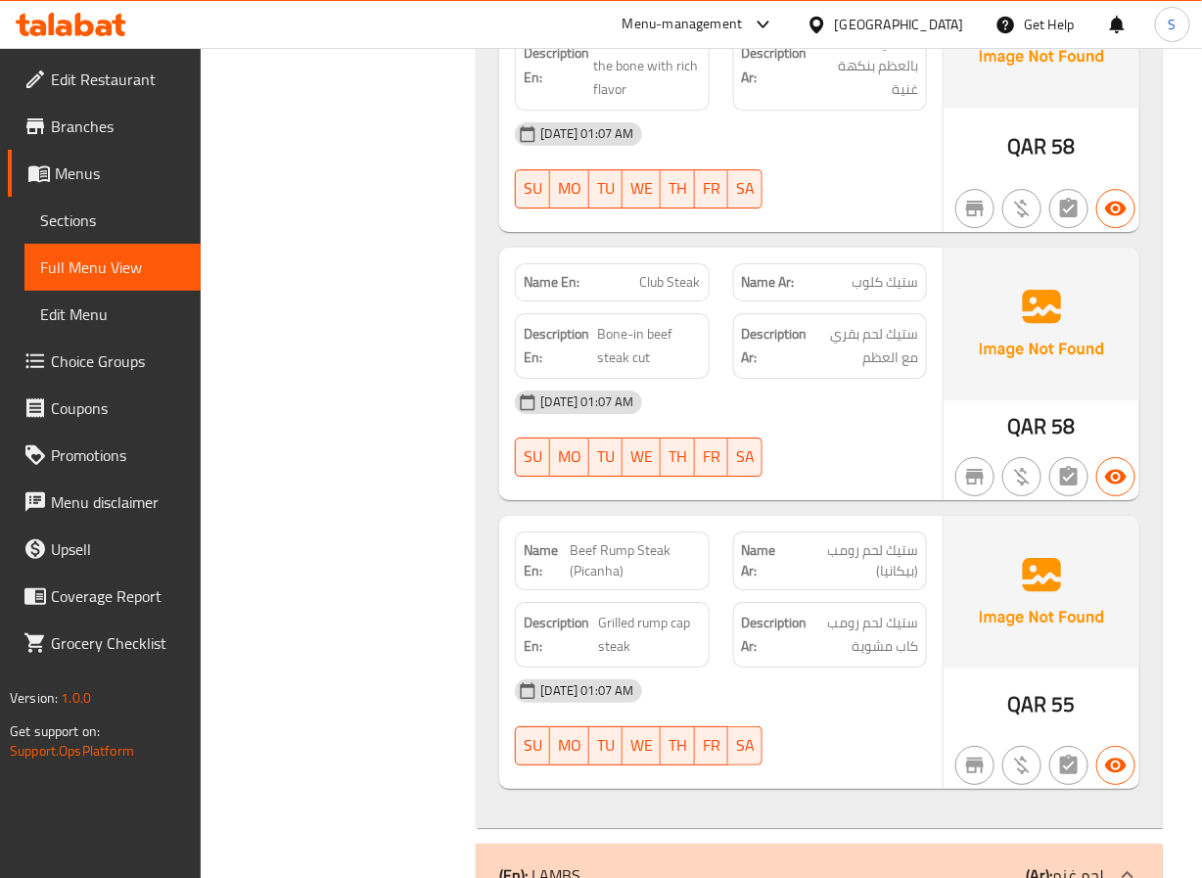
scroll to position [18872, 0]
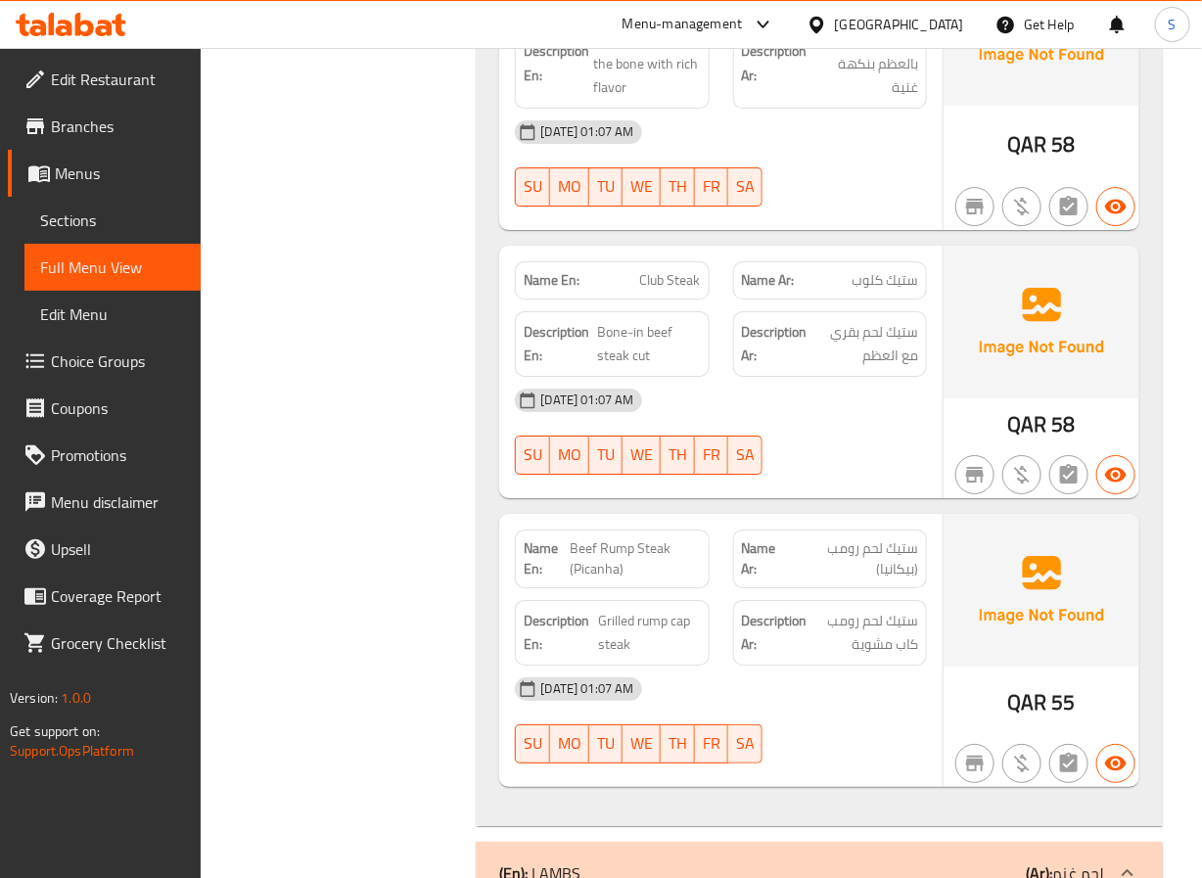
click at [599, 539] on span "Beef Rump Steak (Picanha)" at bounding box center [636, 559] width 130 height 41
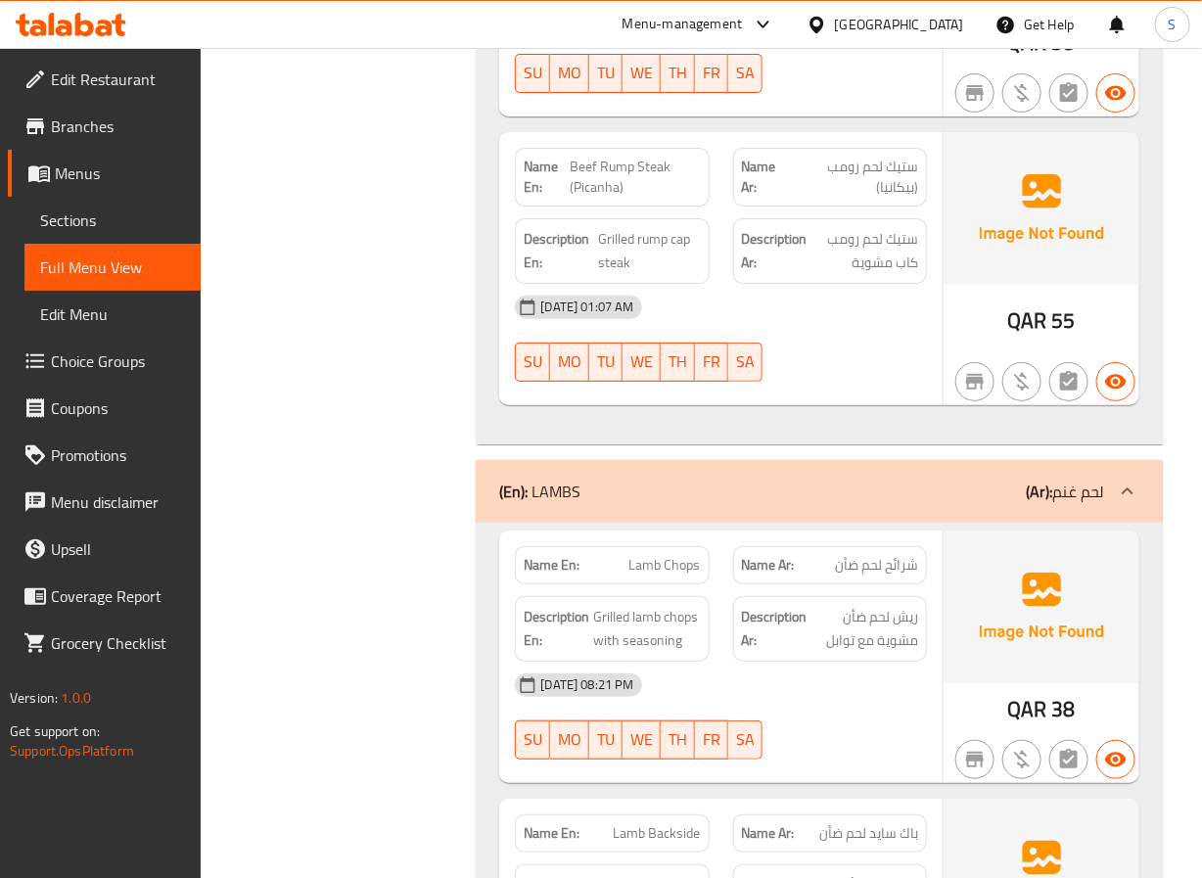
scroll to position [19257, 0]
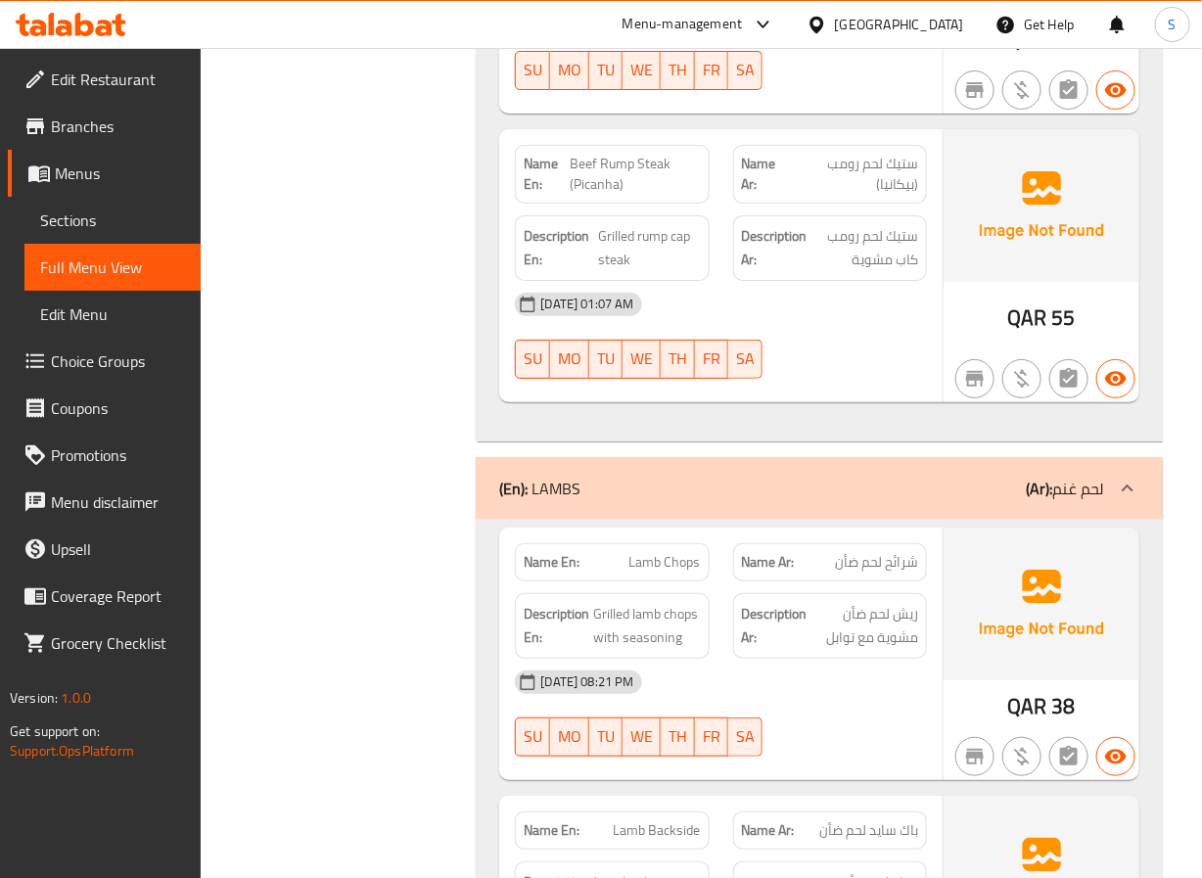
click at [676, 552] on span "Lamb Chops" at bounding box center [665, 562] width 71 height 21
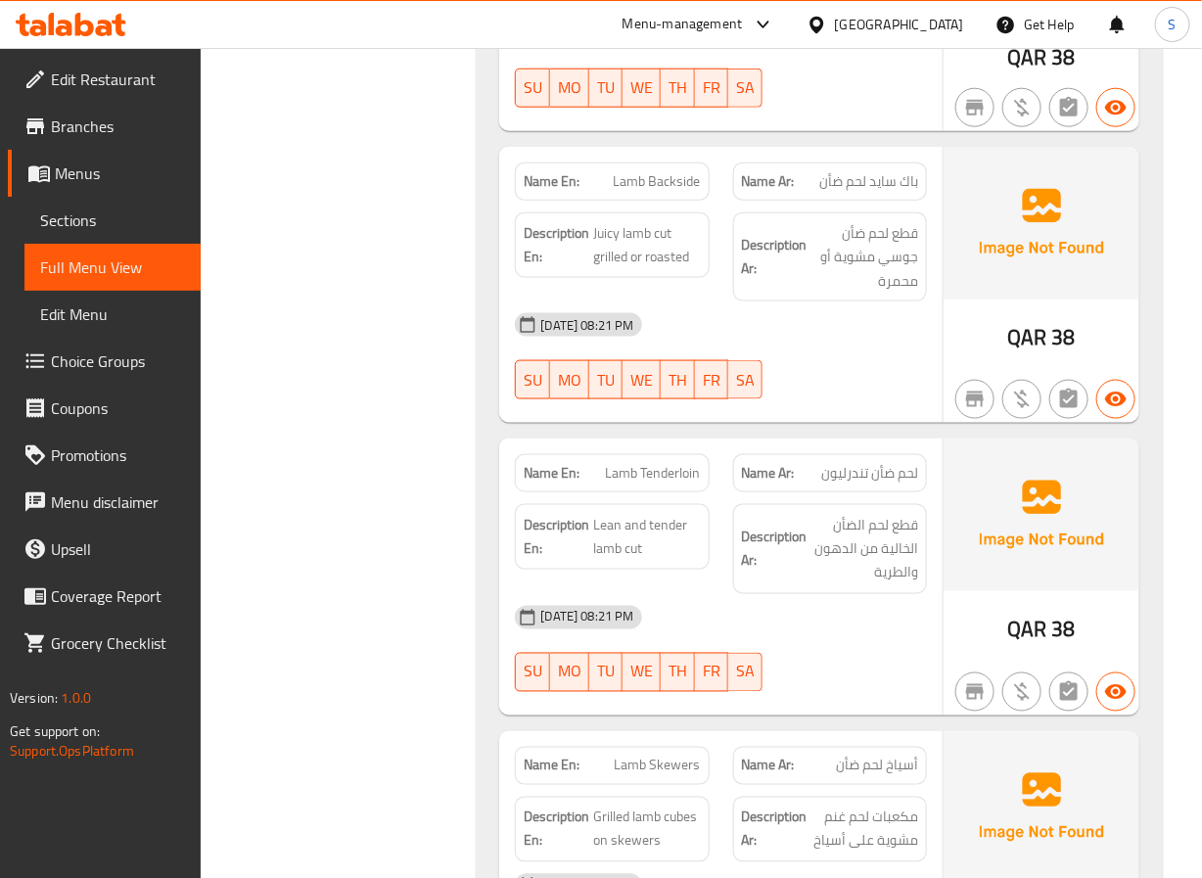
scroll to position [19904, 0]
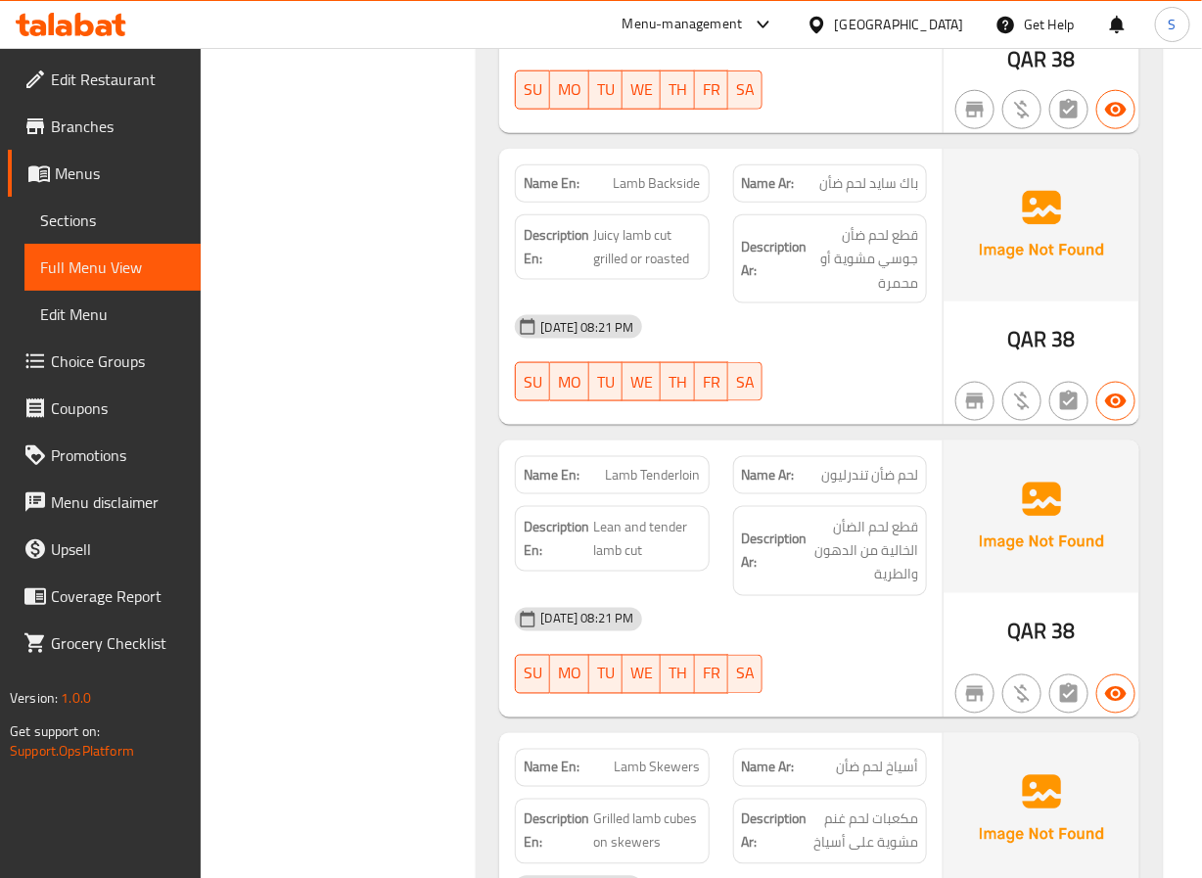
click at [652, 173] on span "Lamb Backside" at bounding box center [657, 183] width 87 height 21
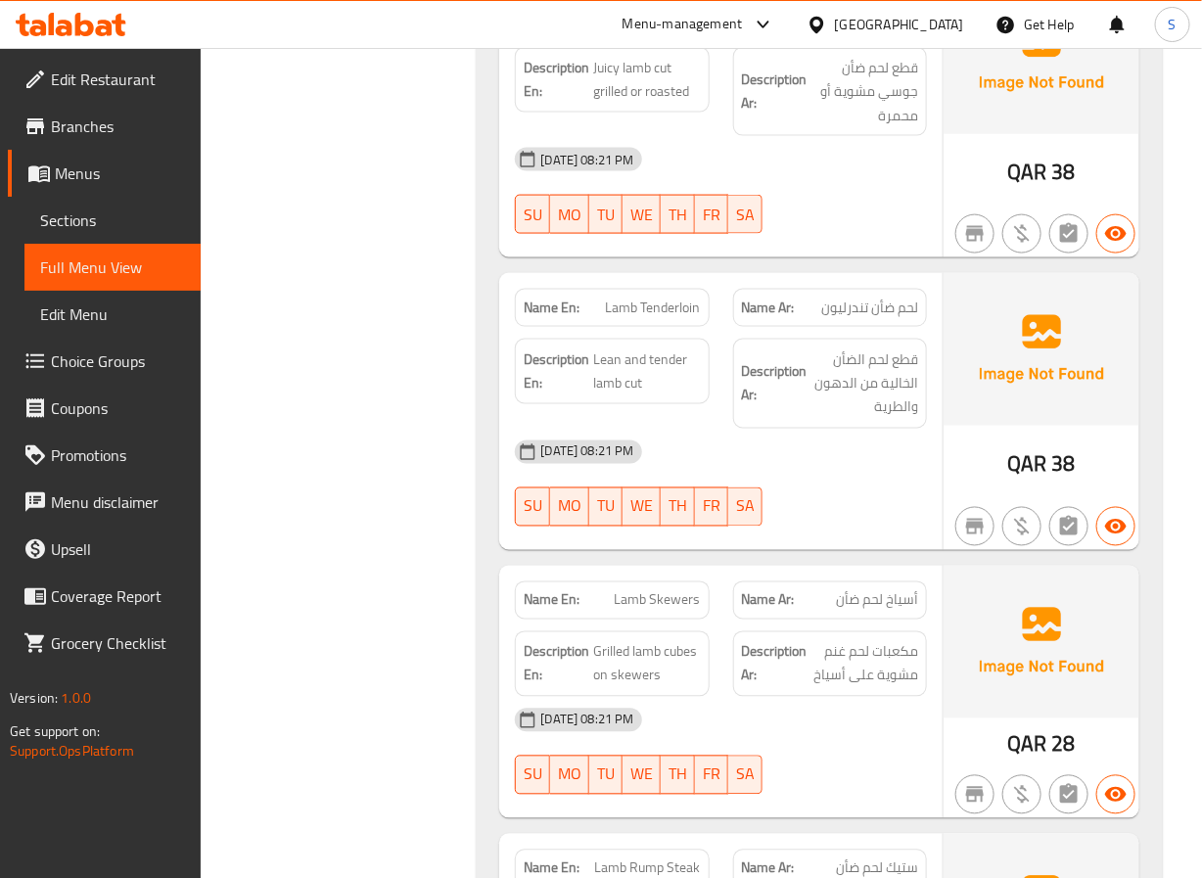
scroll to position [20086, 0]
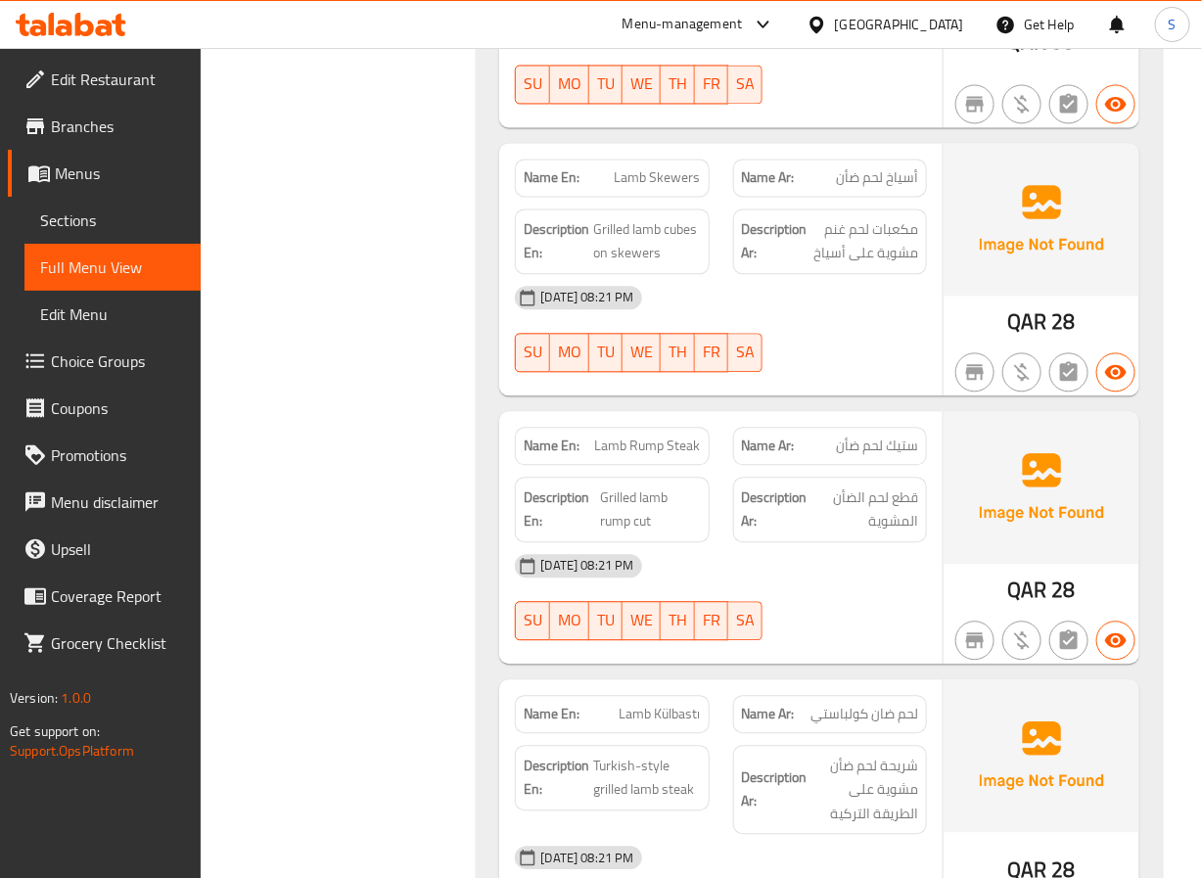
scroll to position [20497, 0]
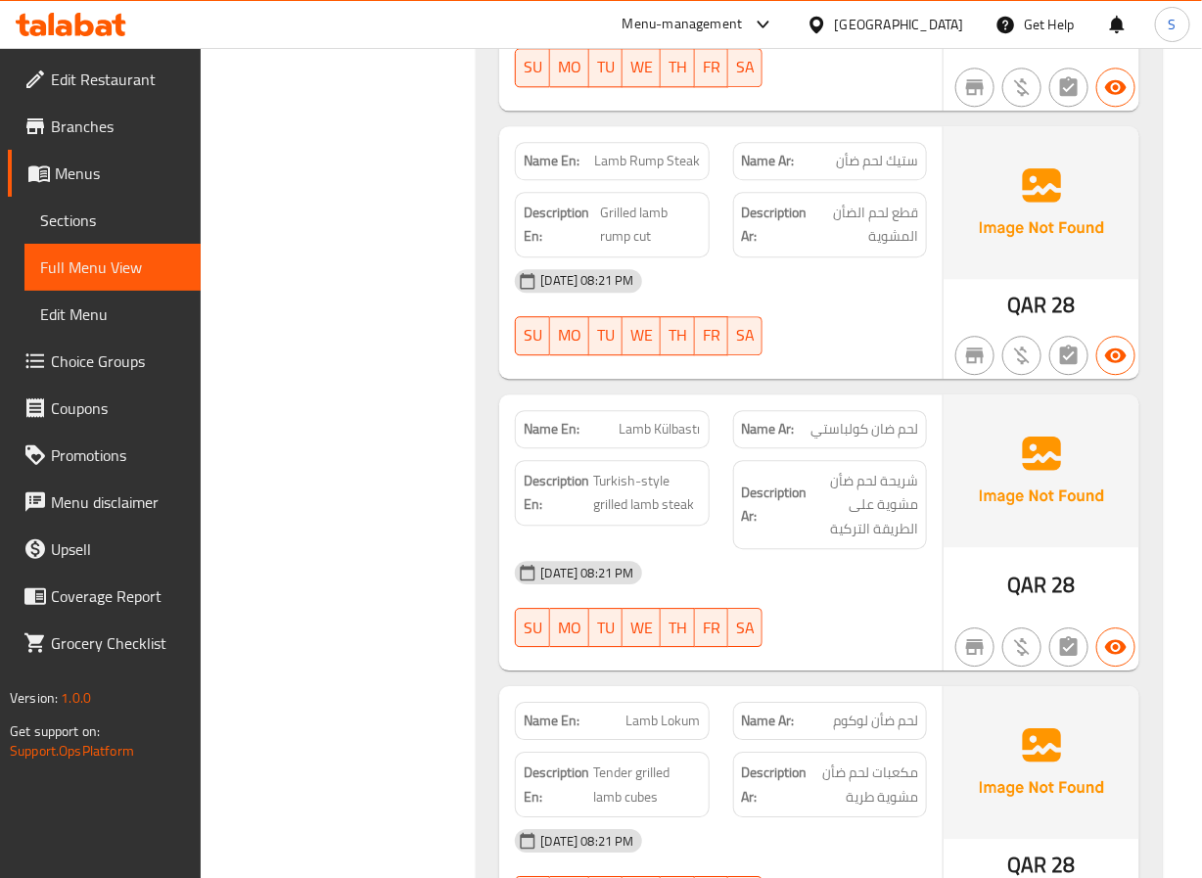
scroll to position [20777, 0]
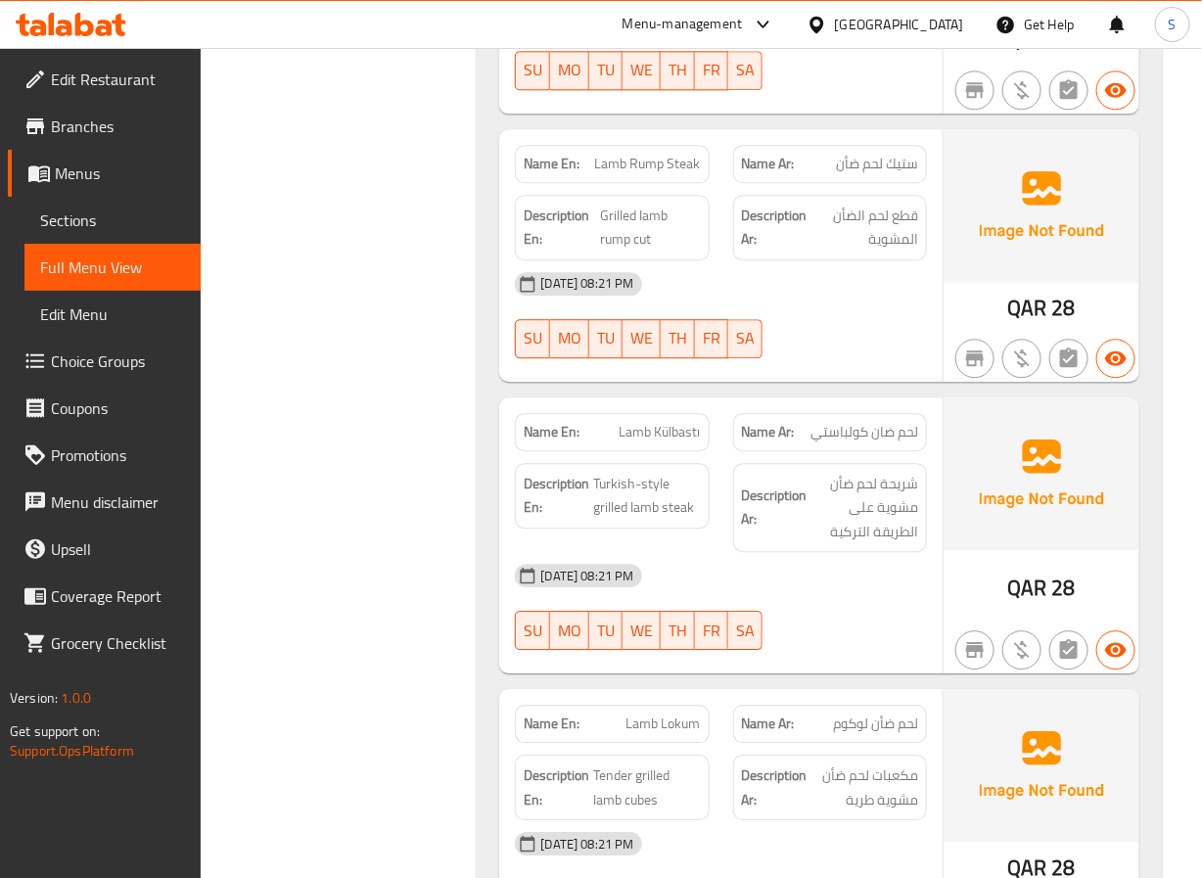
click at [649, 154] on span "Lamb Rump Steak" at bounding box center [648, 164] width 106 height 21
click at [634, 154] on span "Lamb Rump Steak" at bounding box center [648, 164] width 106 height 21
click at [655, 154] on span "Lamb Rump Steak" at bounding box center [648, 164] width 106 height 21
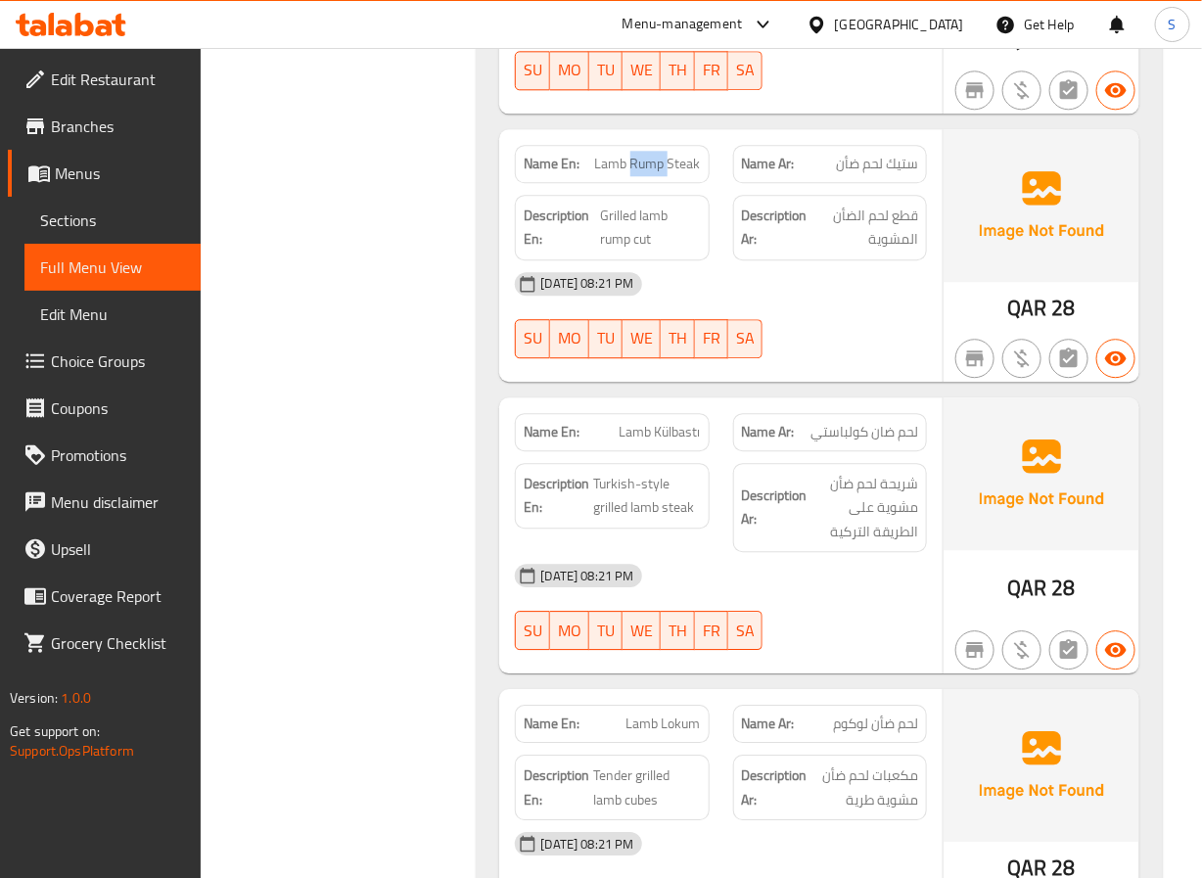
click at [655, 154] on span "Lamb Rump Steak" at bounding box center [648, 164] width 106 height 21
click at [608, 154] on span "Lamb Rump Steak" at bounding box center [648, 164] width 106 height 21
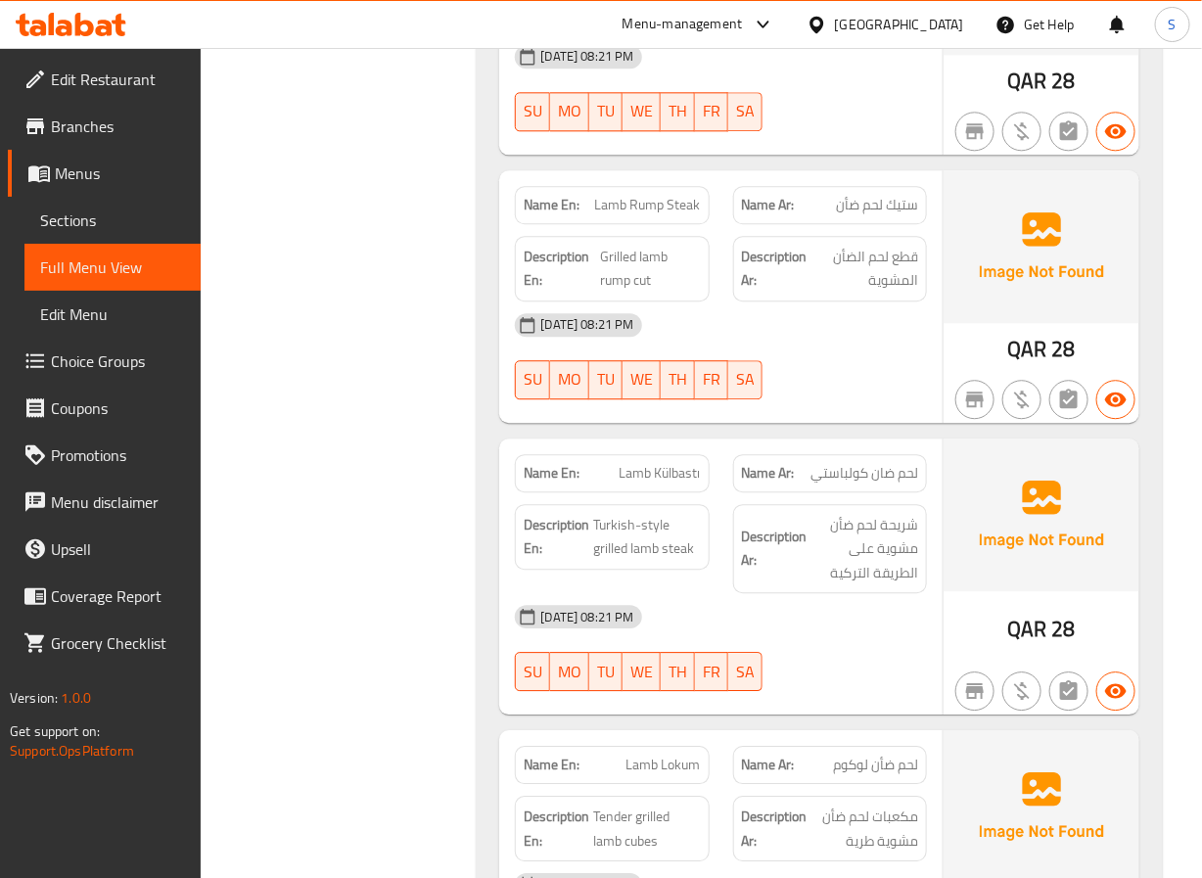
scroll to position [20733, 0]
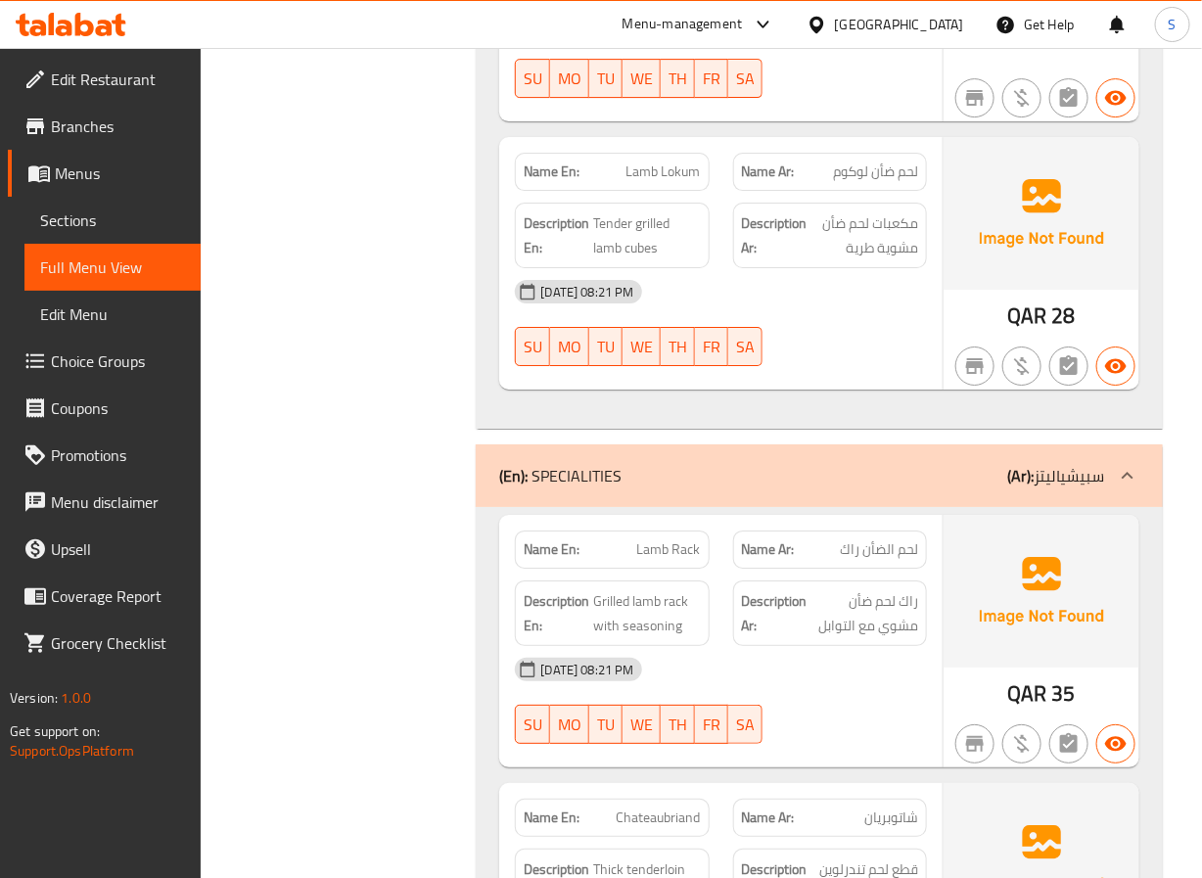
scroll to position [21326, 0]
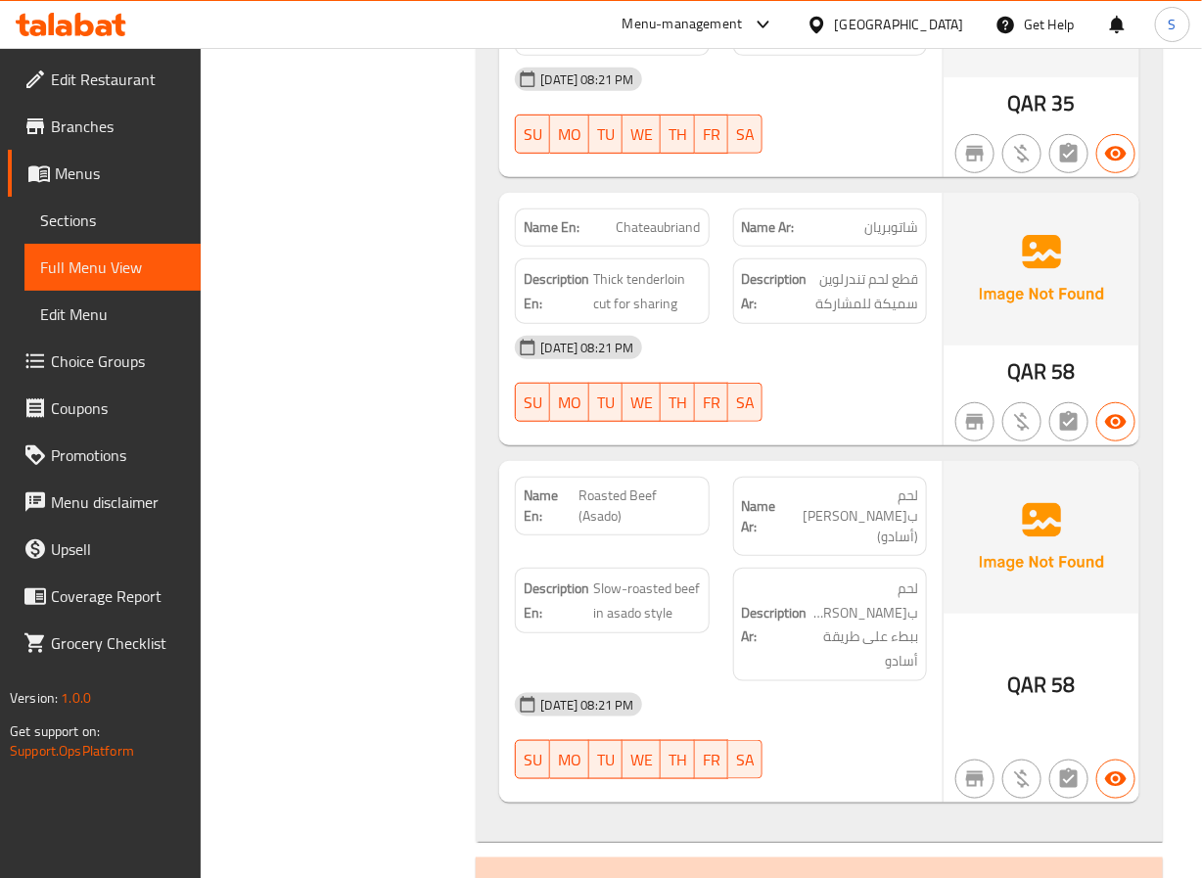
scroll to position [21939, 0]
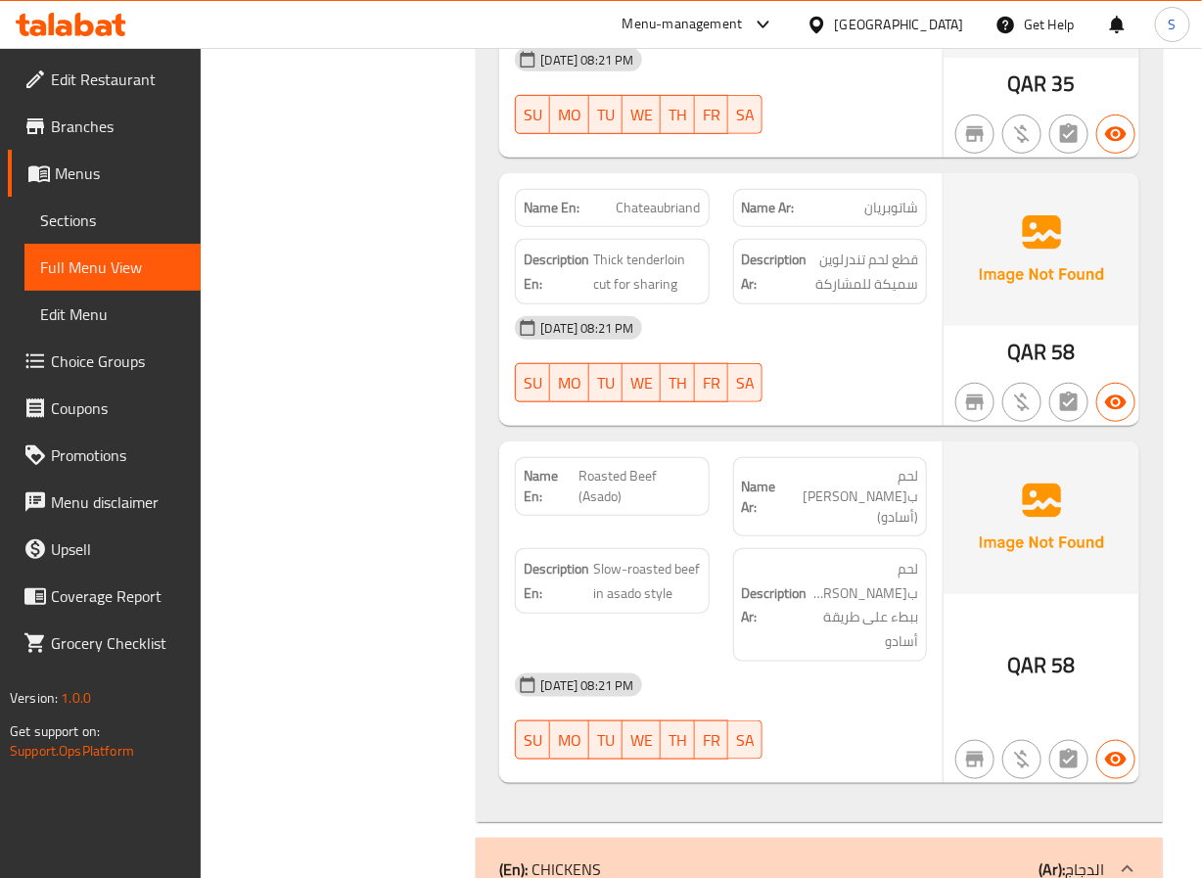
click at [671, 198] on span "Chateaubriand" at bounding box center [659, 208] width 84 height 21
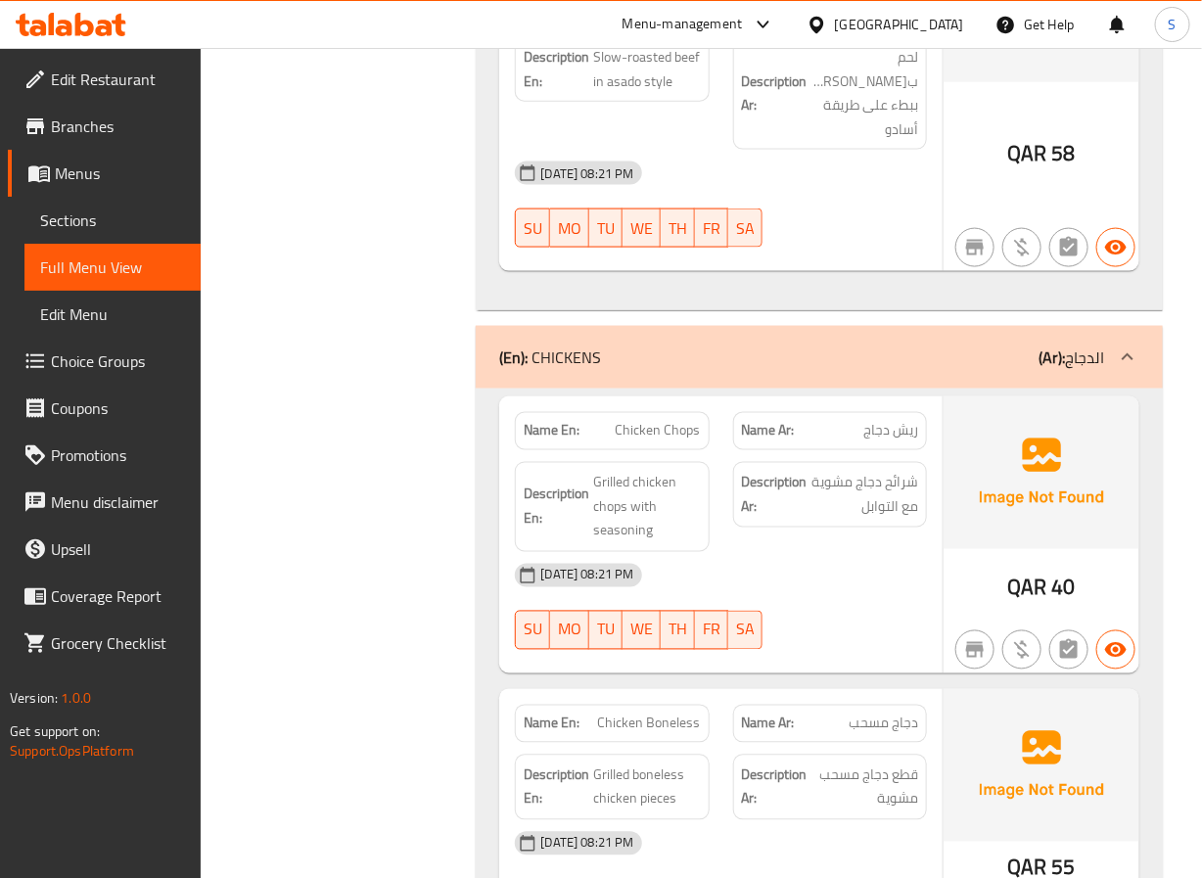
scroll to position [22557, 0]
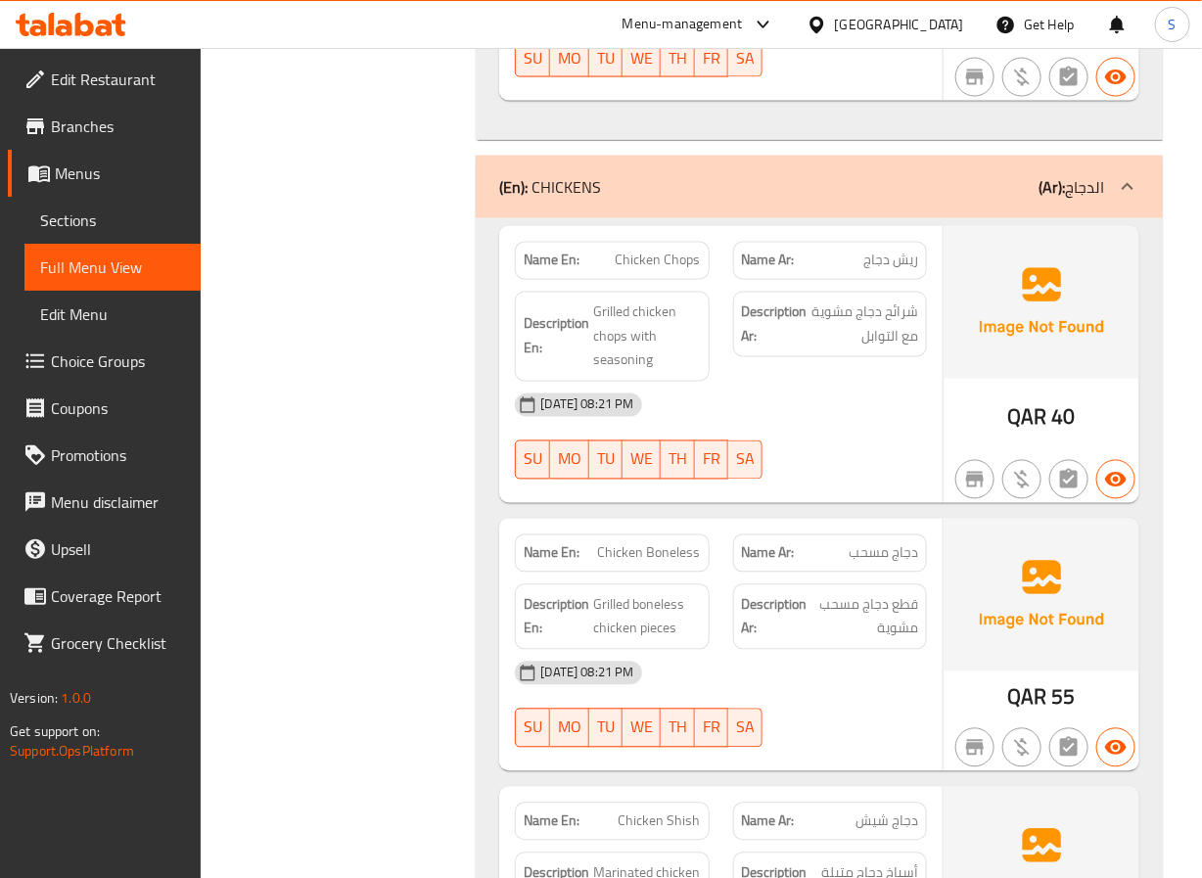
scroll to position [22623, 0]
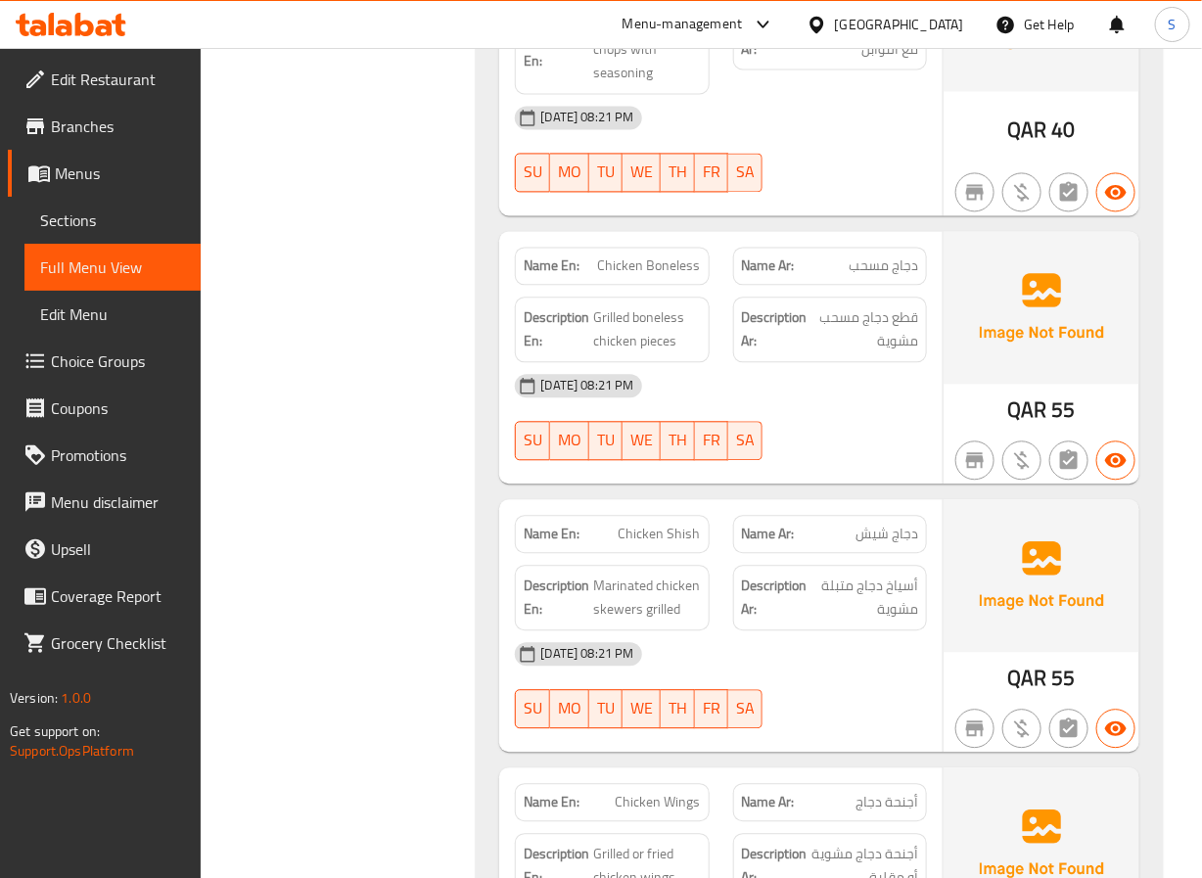
scroll to position [22911, 0]
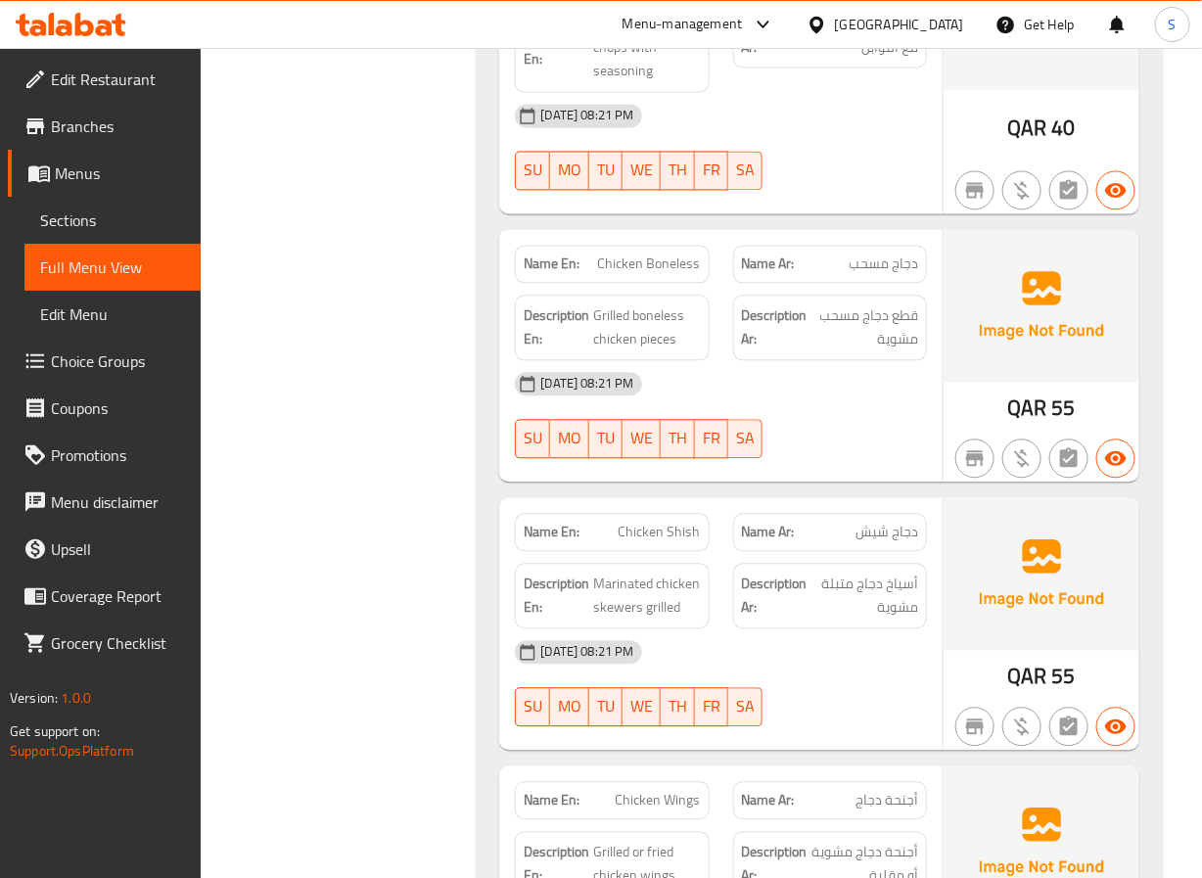
click at [634, 522] on span "Chicken Shish" at bounding box center [660, 532] width 82 height 21
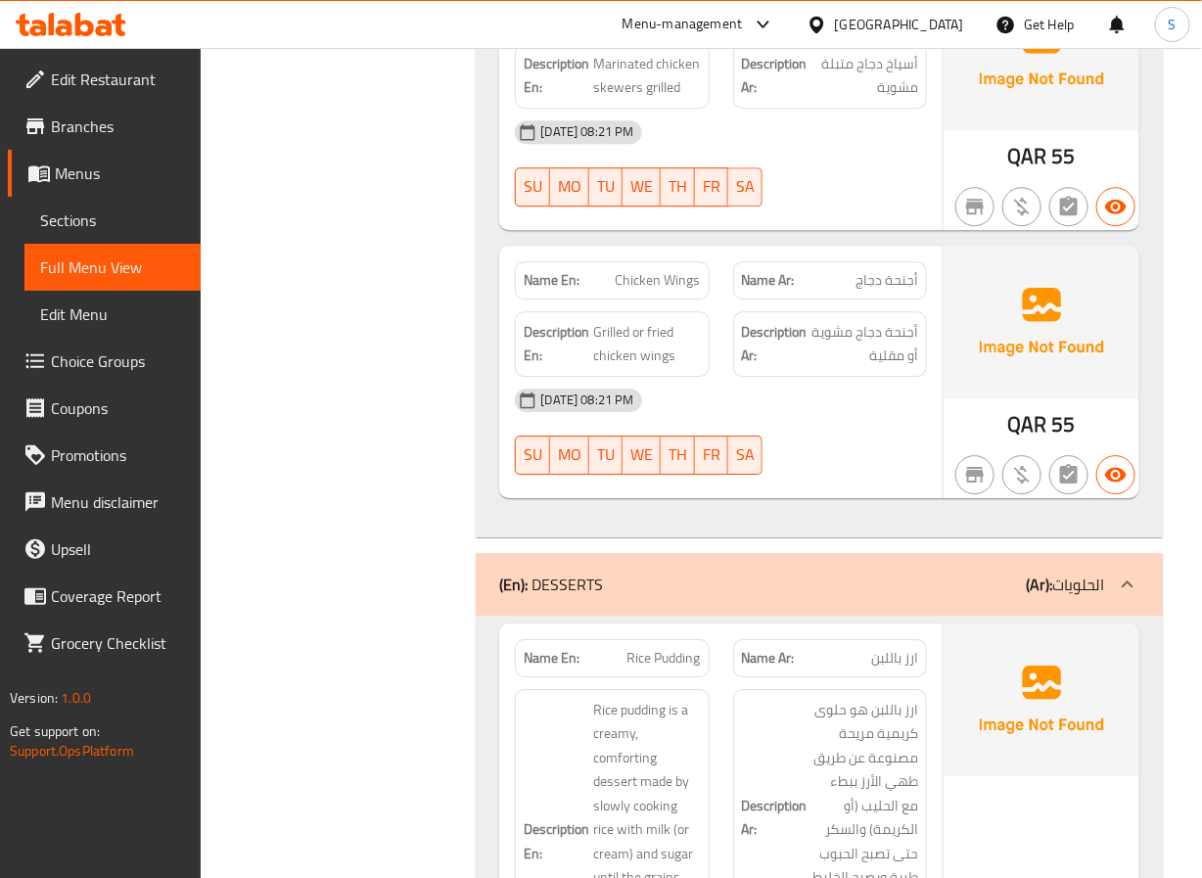
scroll to position [23494, 0]
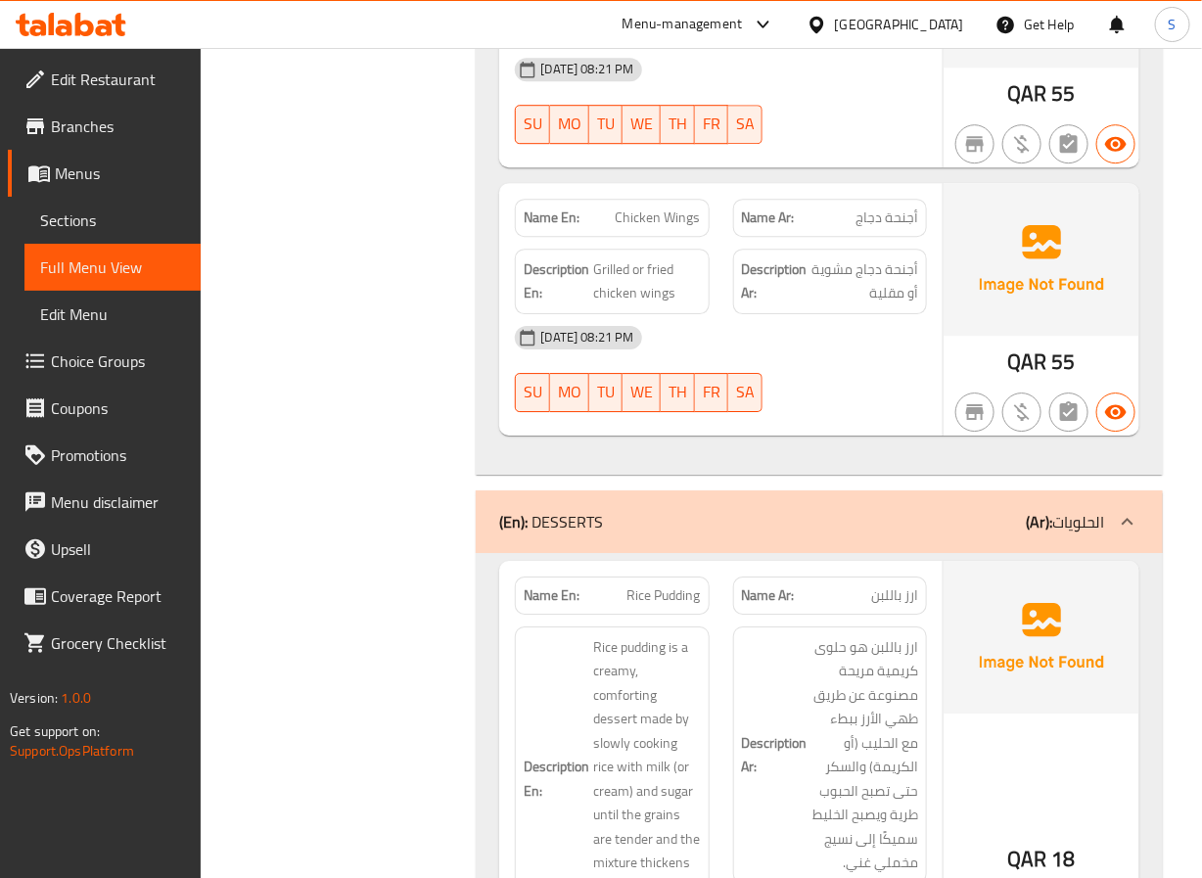
click at [643, 208] on span "Chicken Wings" at bounding box center [658, 218] width 85 height 21
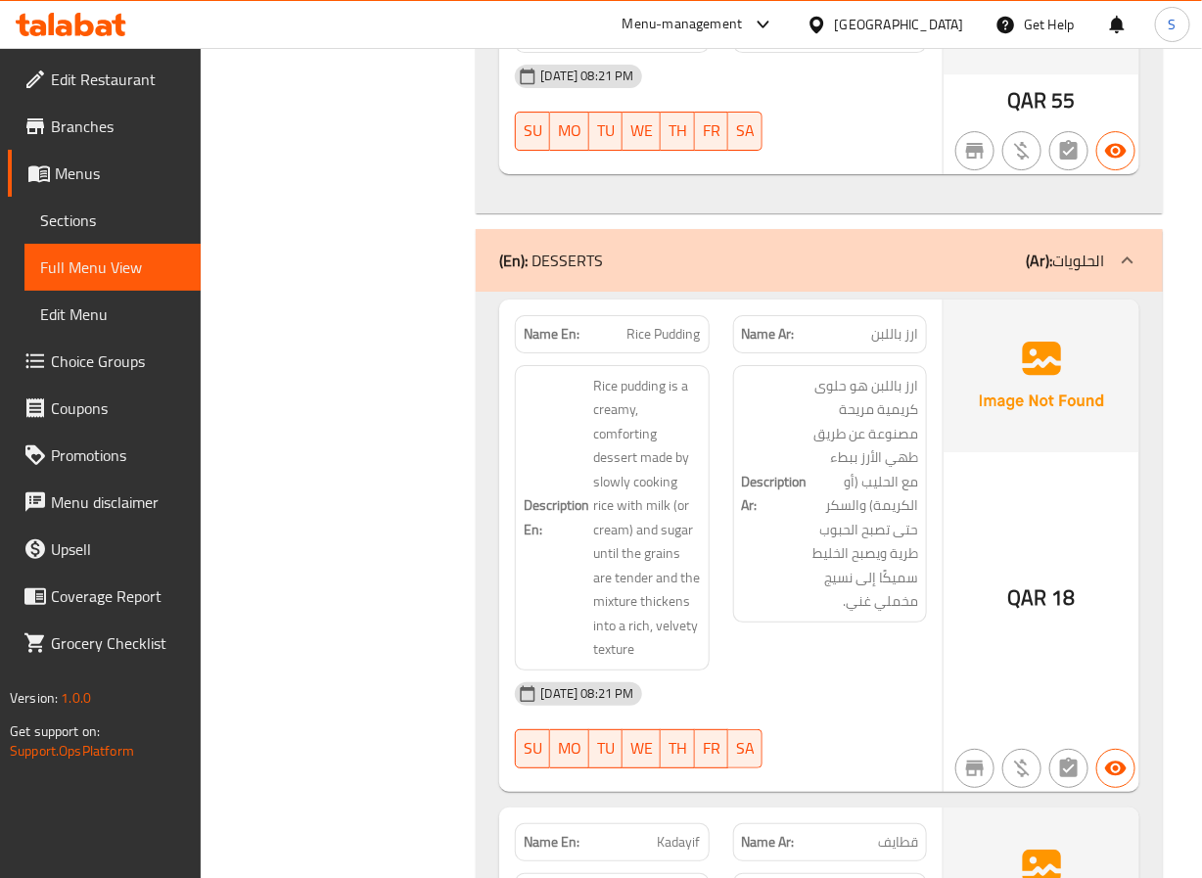
scroll to position [23775, 0]
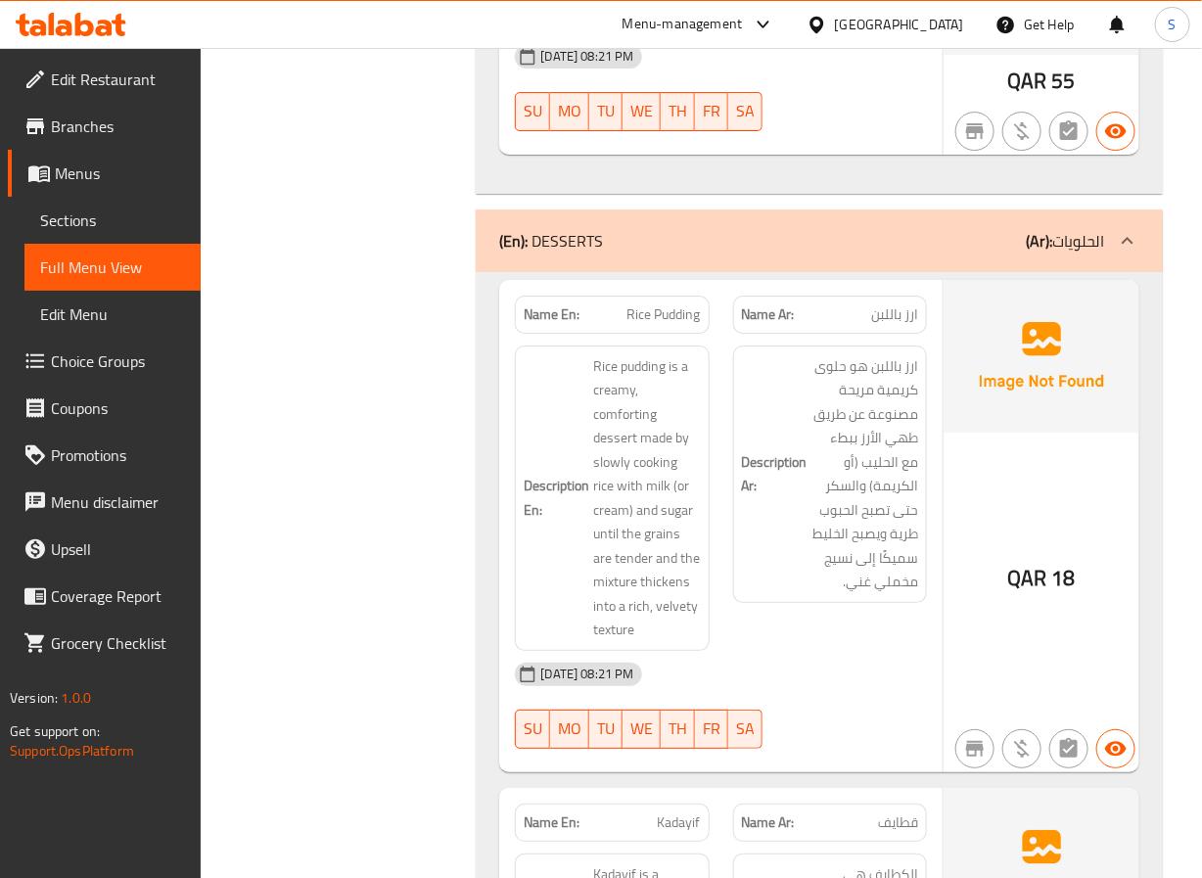
click at [681, 305] on span "Rice Pudding" at bounding box center [664, 315] width 73 height 21
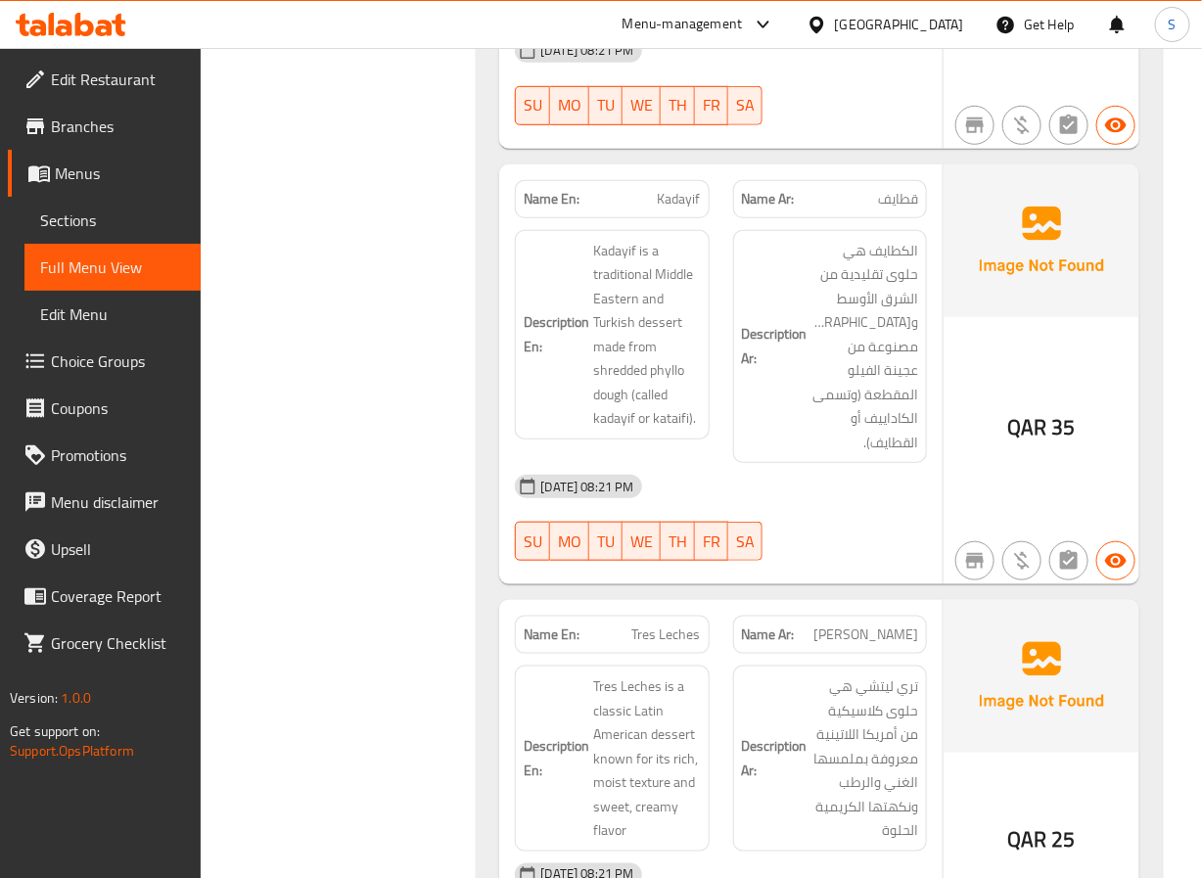
scroll to position [24400, 0]
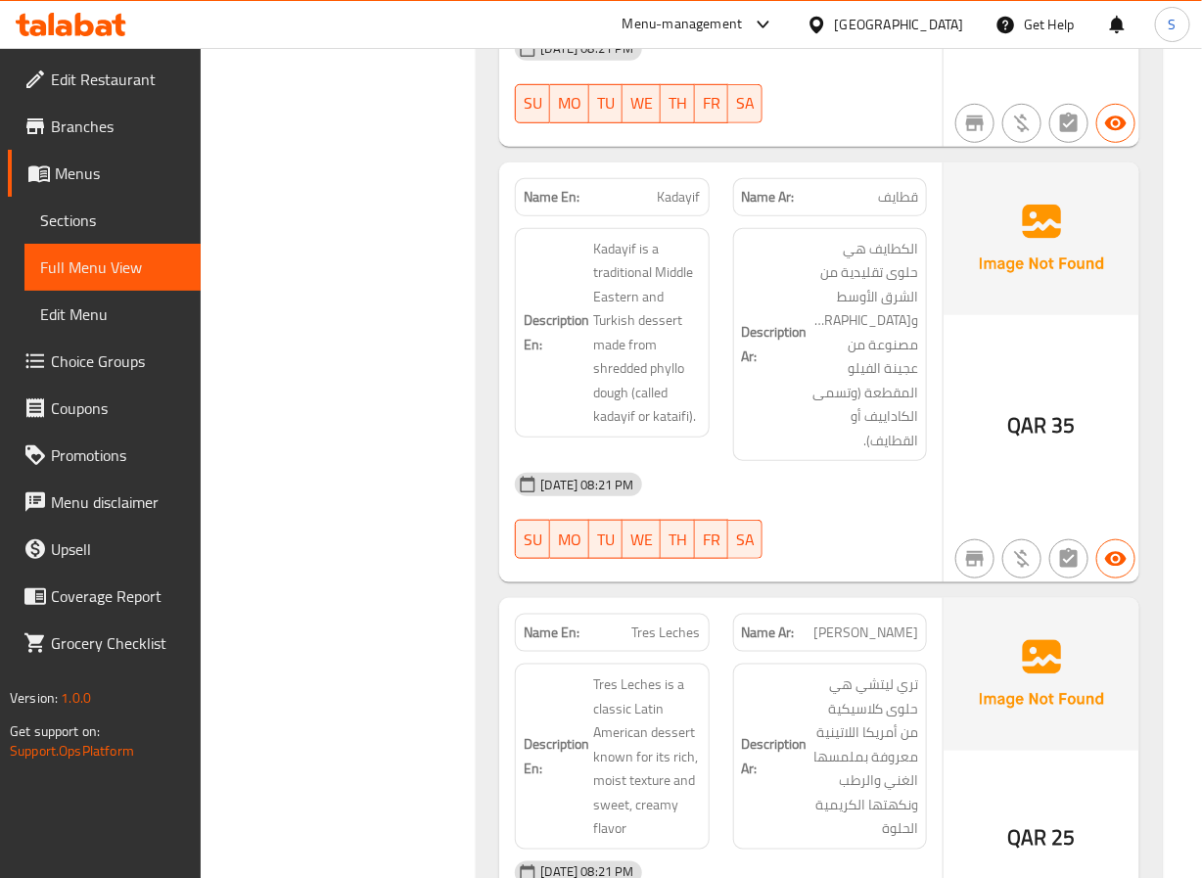
click at [670, 187] on span "Kadayif" at bounding box center [679, 197] width 43 height 21
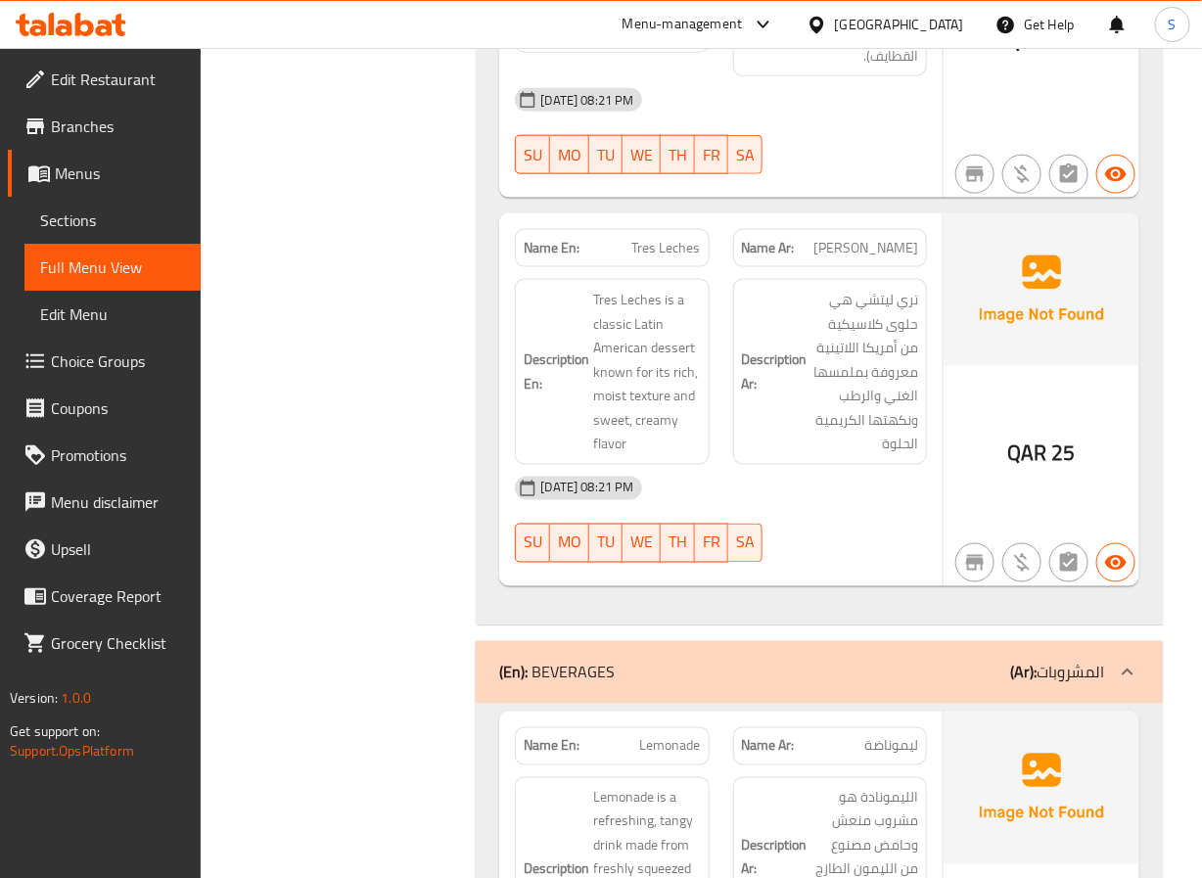
scroll to position [24815, 0]
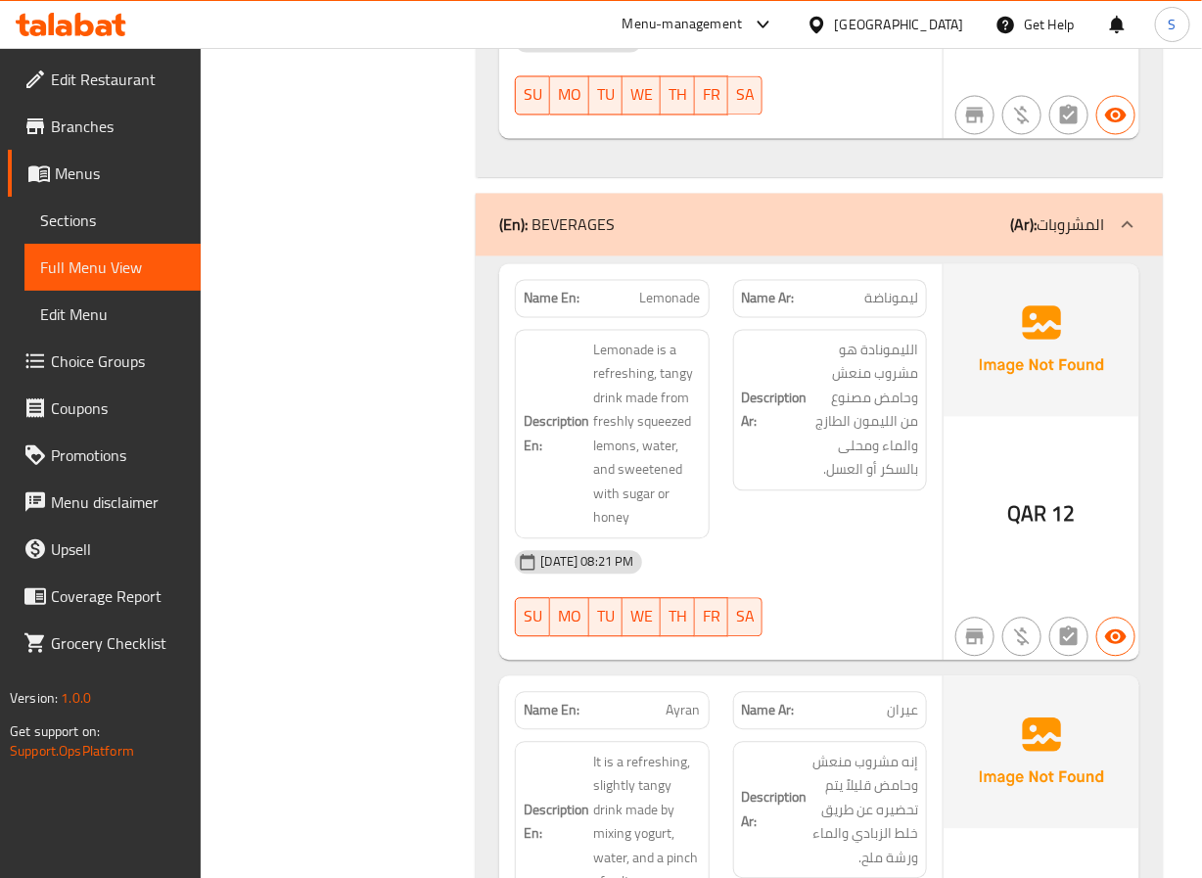
scroll to position [25221, 0]
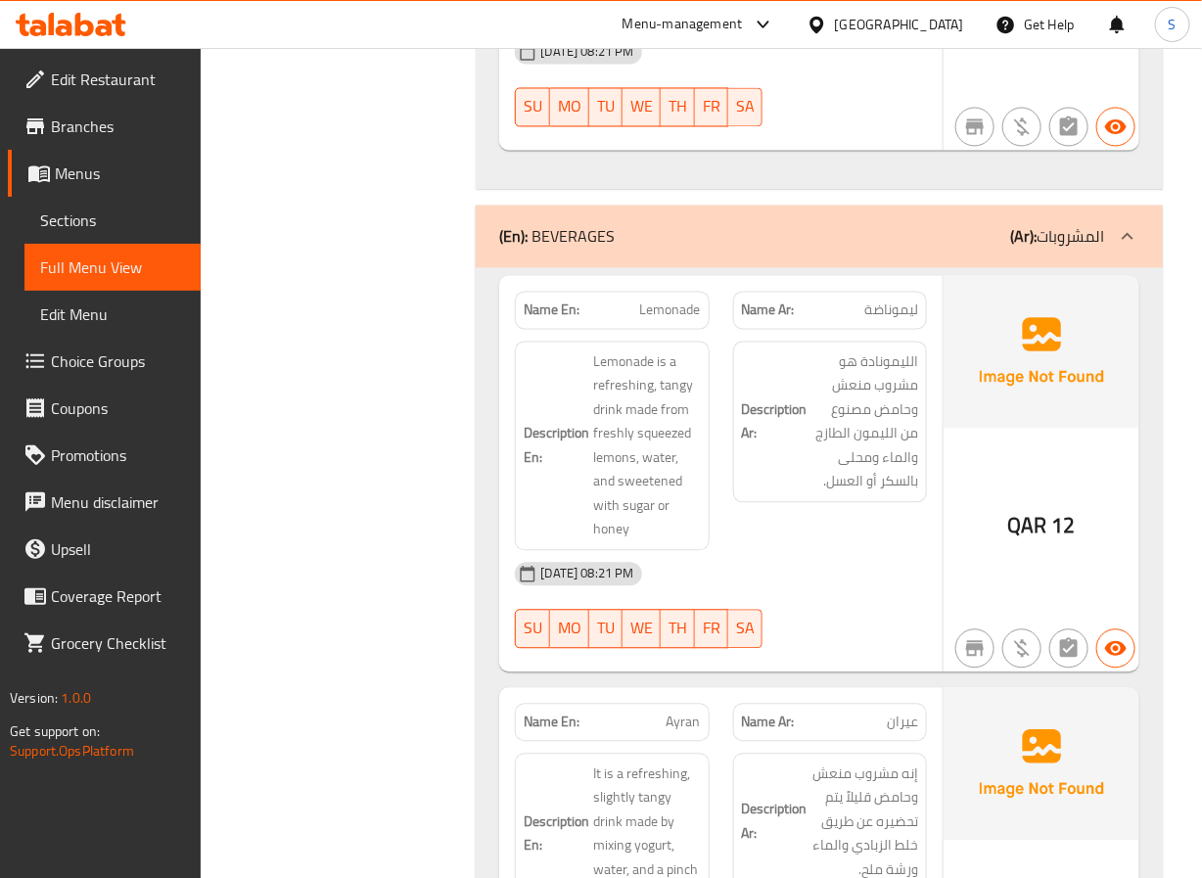
click at [641, 301] on span "Lemonade" at bounding box center [670, 311] width 61 height 21
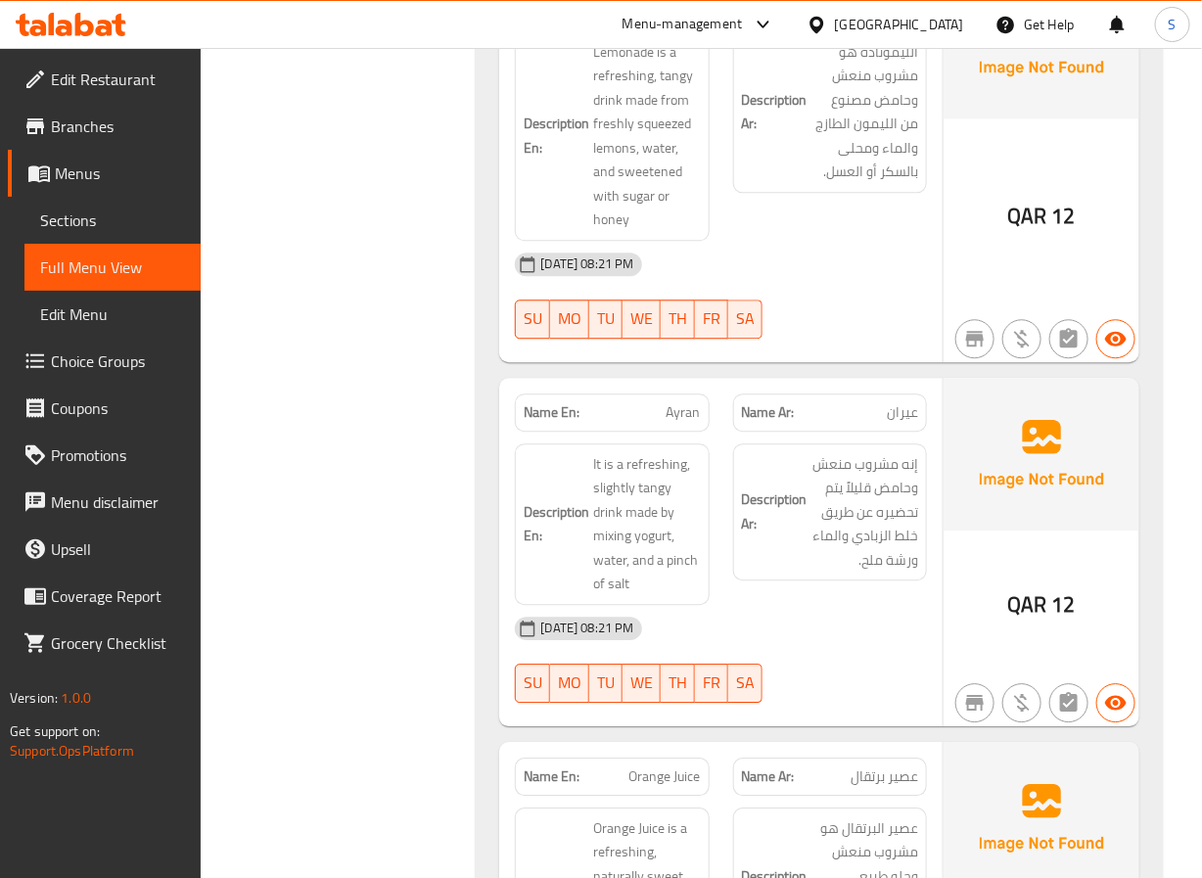
scroll to position [25532, 0]
click at [690, 401] on span "Ayran" at bounding box center [684, 411] width 34 height 21
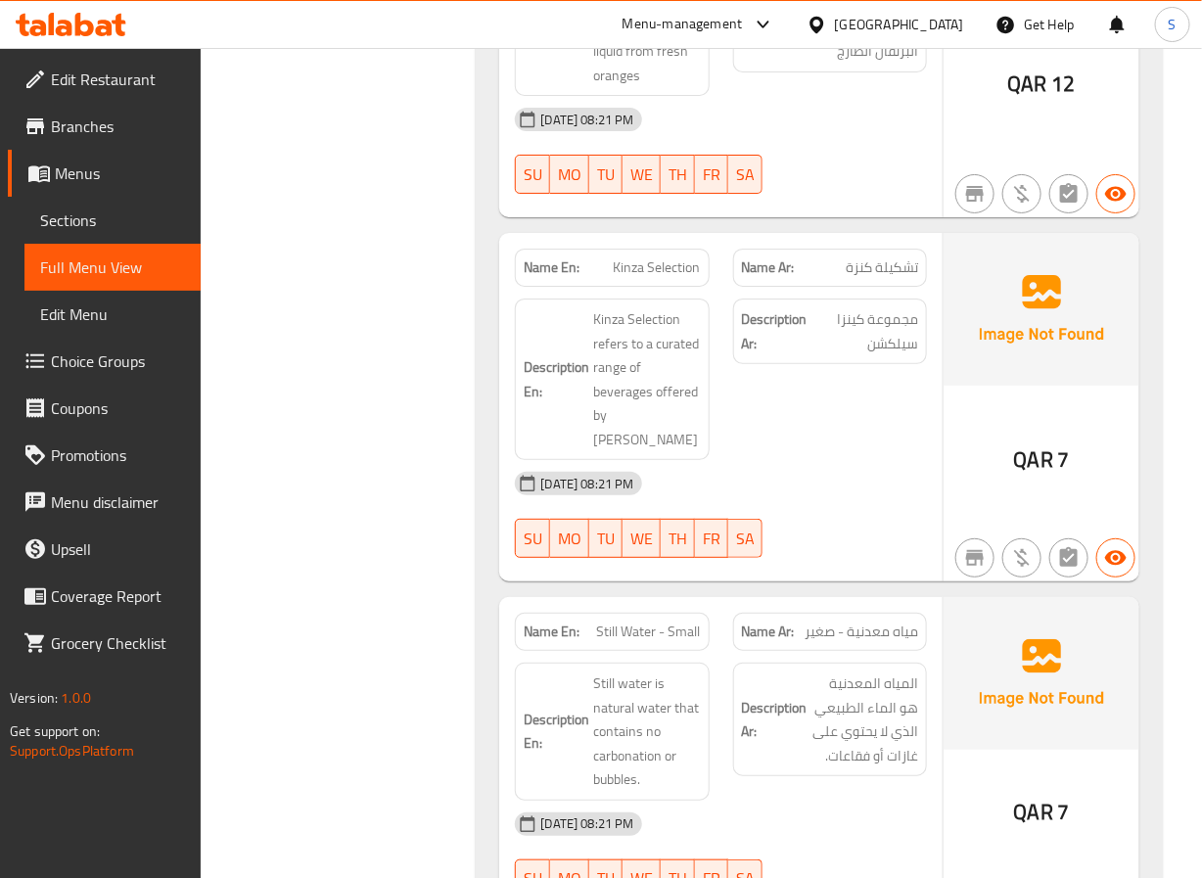
scroll to position [26404, 0]
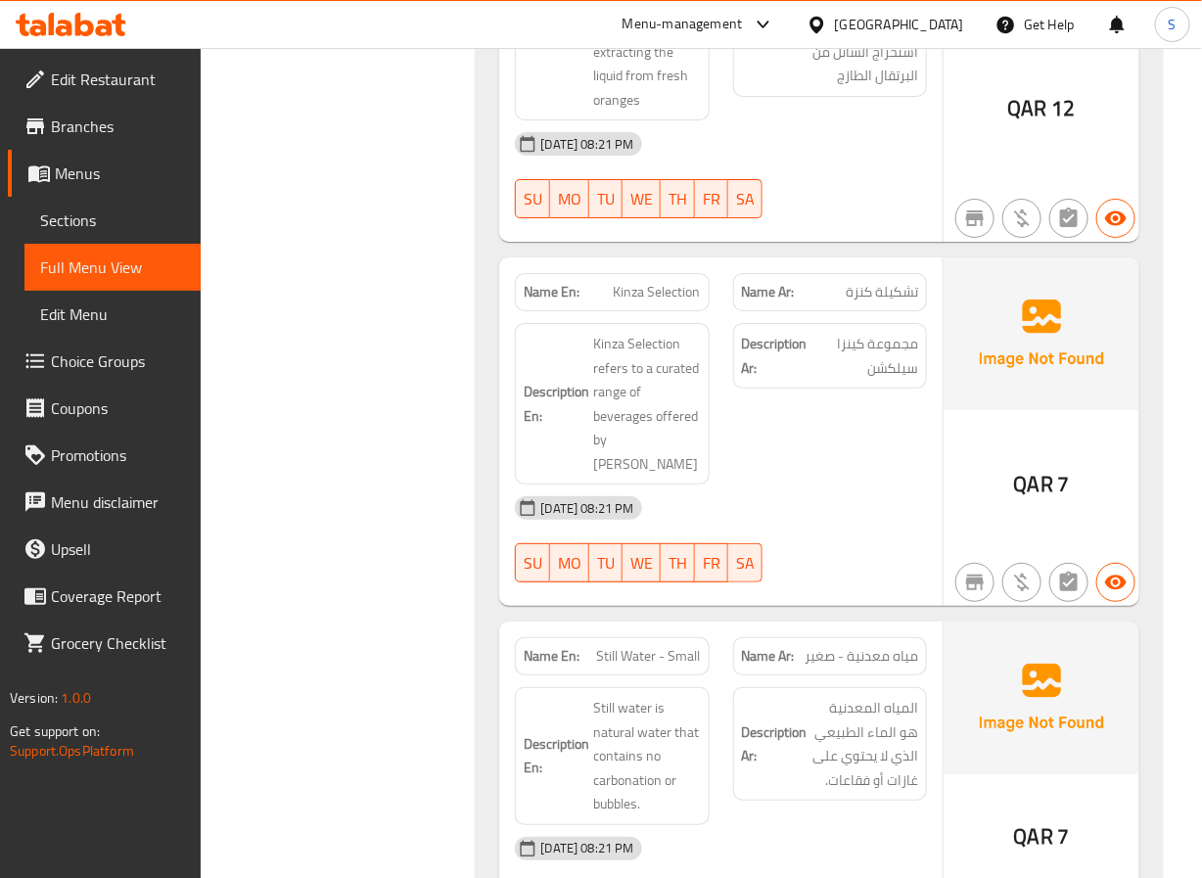
click at [638, 282] on span "Kinza Selection" at bounding box center [657, 292] width 87 height 21
drag, startPoint x: 392, startPoint y: 512, endPoint x: 418, endPoint y: 485, distance: 38.1
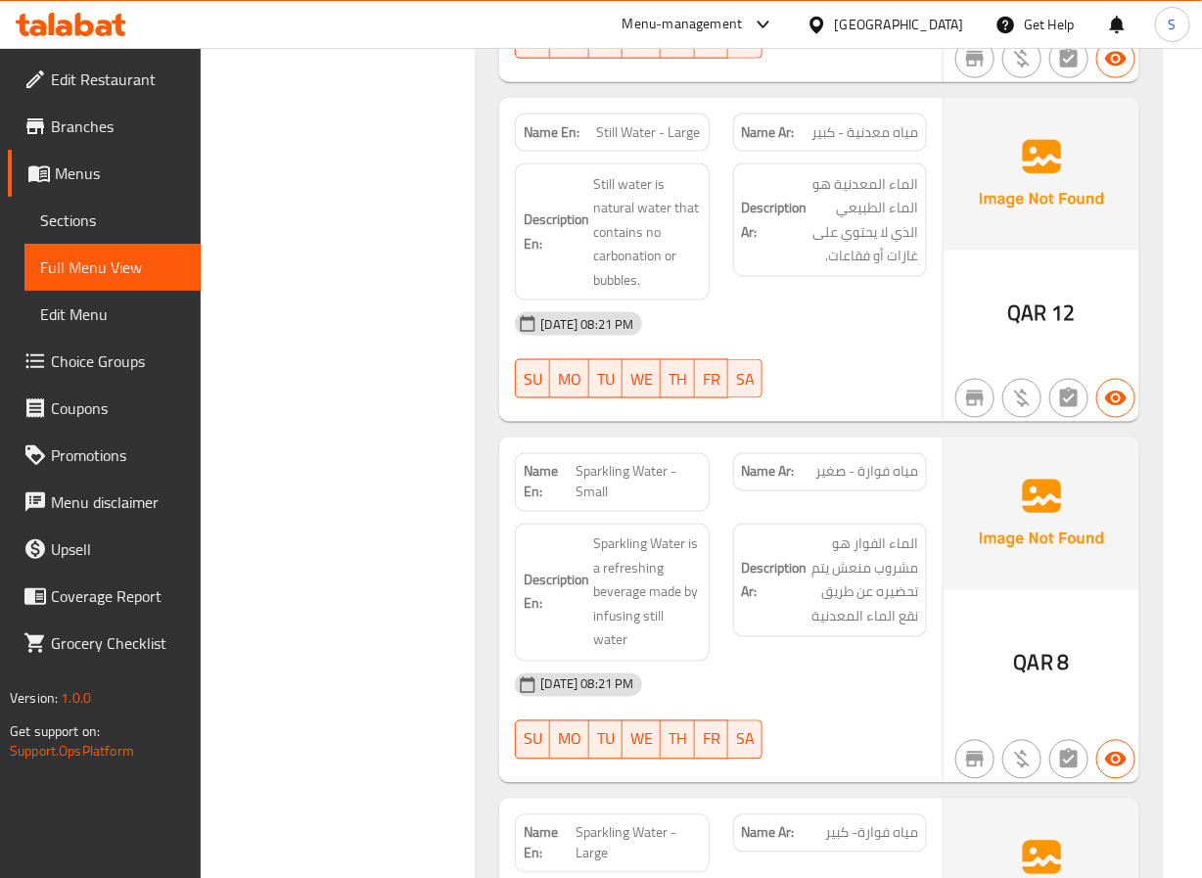
scroll to position [27433, 0]
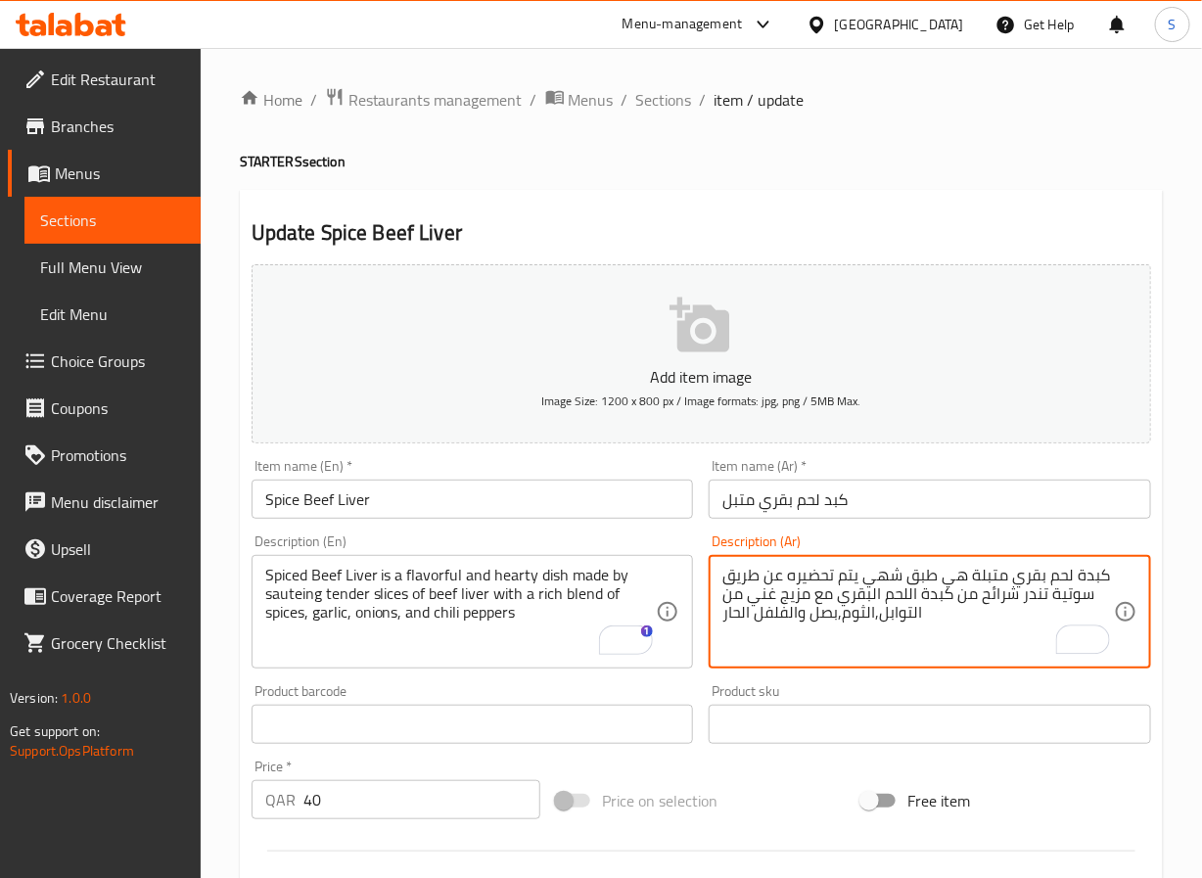
type textarea "كبدة لحم بقري متبلة هي طبق شهي يتم تحضيره عن طريق سوتية تندر شرائح من كبدة اللح…"
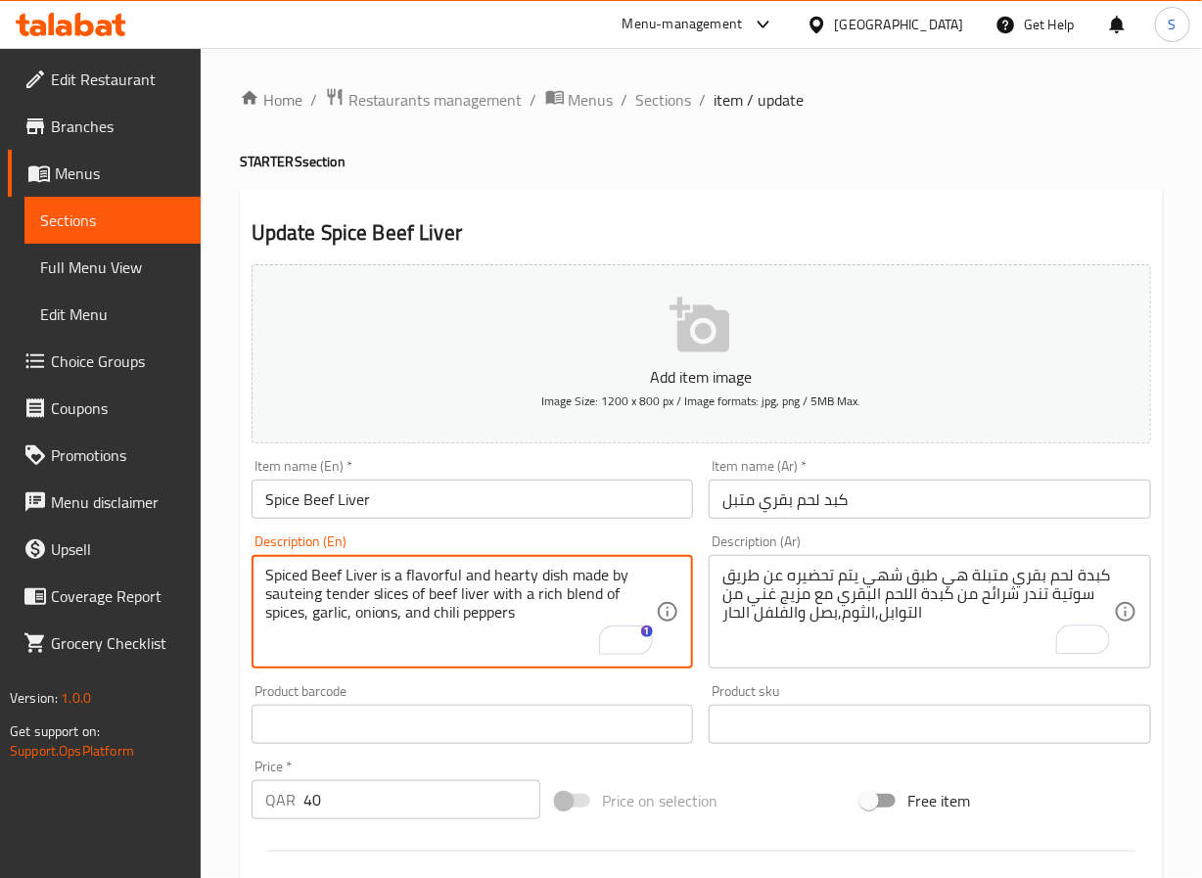
click at [439, 579] on textarea "Spiced Beef Liver is a flavorful and hearty dish made by sauteing tender slices…" at bounding box center [461, 612] width 392 height 93
type textarea "Spiced Beef Liver is a hearty dish made by sauteing tender slices of beef liver…"
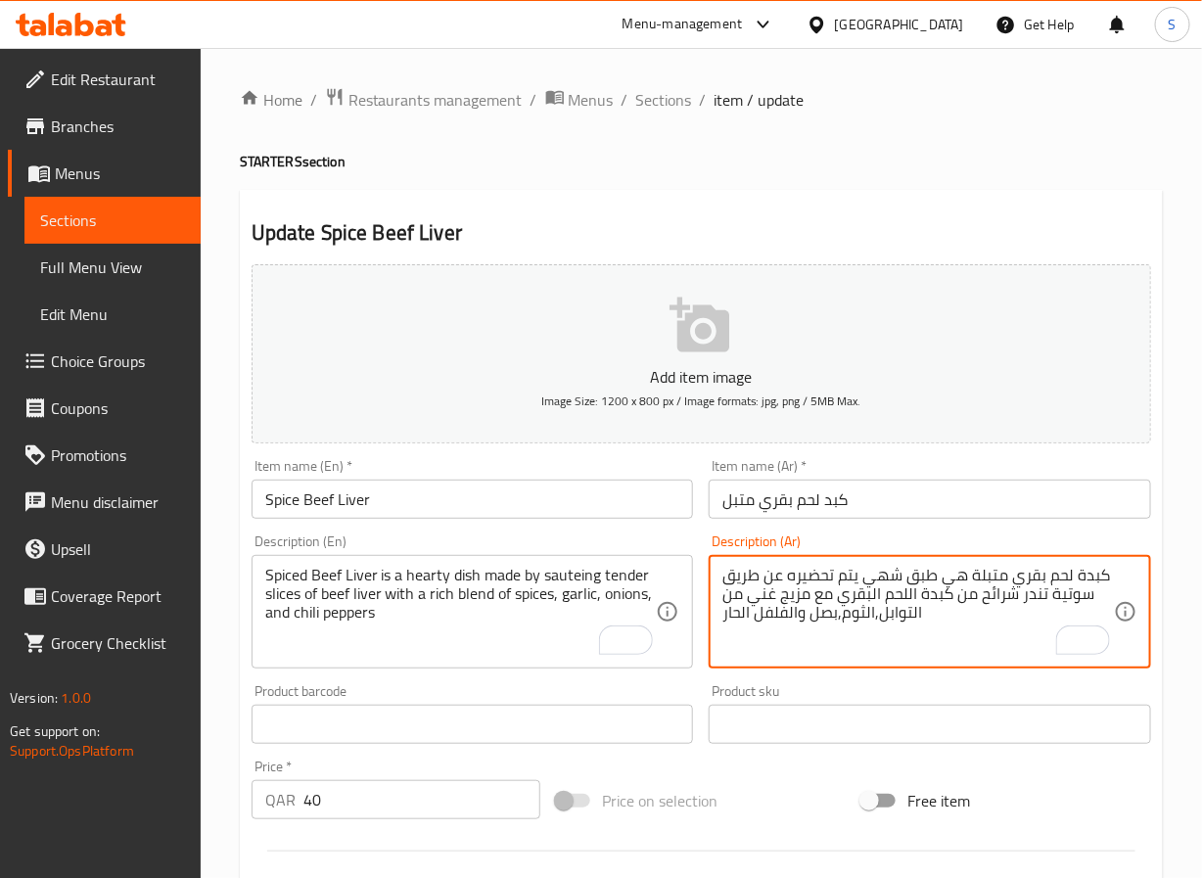
click at [1035, 602] on textarea "كبدة لحم بقري متبلة هي طبق شهي يتم تحضيره عن طريق سوتية تندر شرائح من كبدة اللح…" at bounding box center [919, 612] width 392 height 93
paste textarea "تندر"
click at [785, 614] on textarea "كبدة لحم بقري متبلة هي طبق شهي يتم تحضيره عن طريق سوتية شرائح كبدة لحم بقري تند…" at bounding box center [919, 612] width 392 height 93
click at [841, 621] on textarea "كبدة لحم بقري متبلة هي طبق شهي يتم تحضيره عن طريق سوتية شرائح كبدة لحم بقري تند…" at bounding box center [919, 612] width 392 height 93
click at [879, 608] on textarea "كبدة لحم بقري متبلة هي طبق شهي يتم تحضيره عن طريق سوتية شرائح كبدة لحم بقري تند…" at bounding box center [919, 612] width 392 height 93
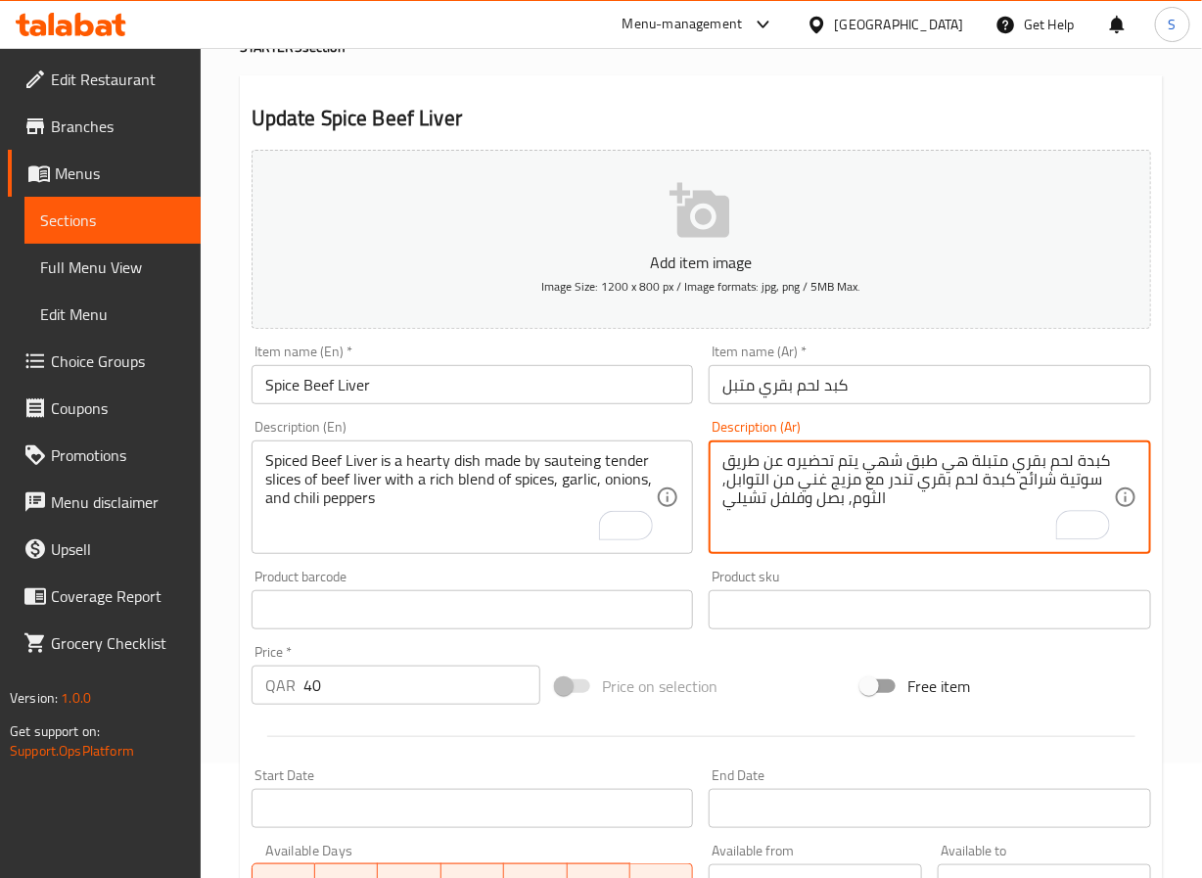
scroll to position [503, 0]
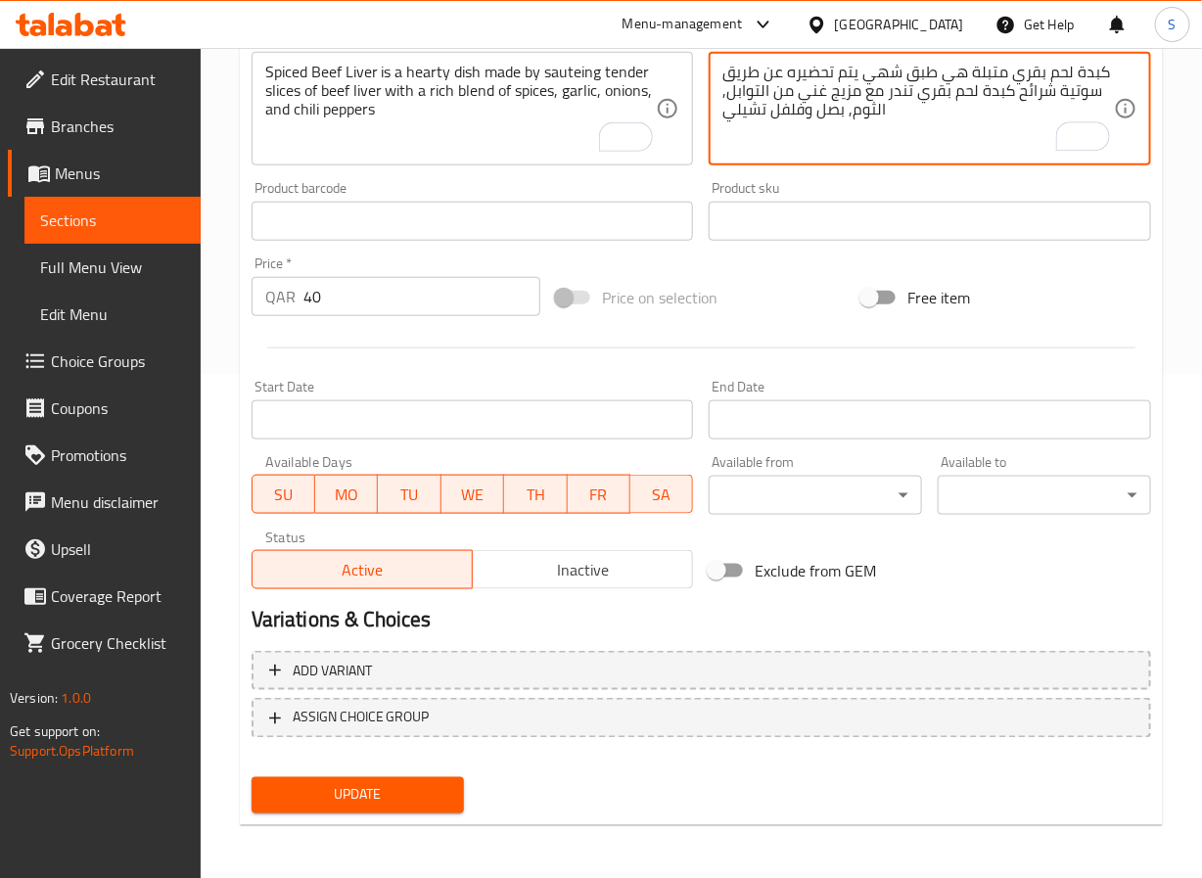
type textarea "كبدة لحم بقري متبلة هي طبق شهي يتم تحضيره عن طريق سوتية شرائح كبدة لحم بقري تند…"
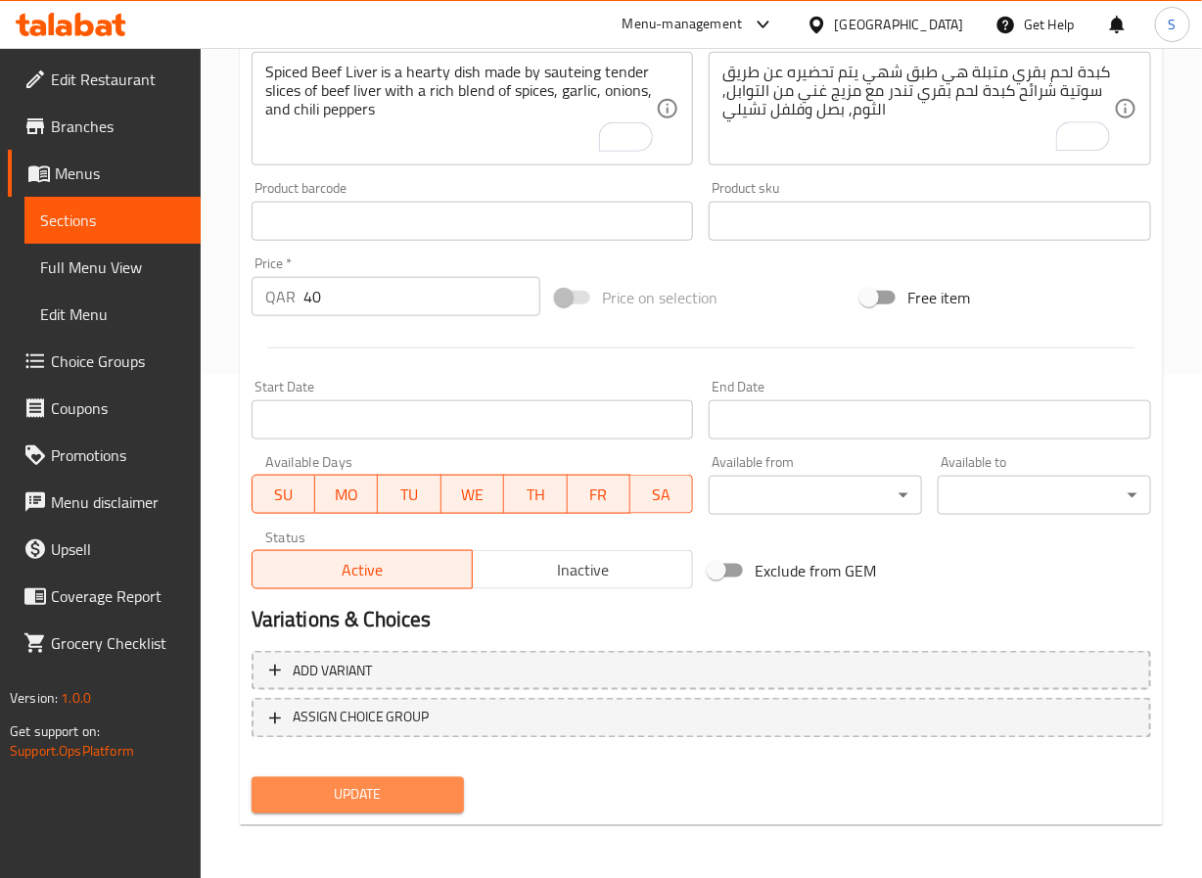
click at [303, 783] on span "Update" at bounding box center [358, 795] width 182 height 24
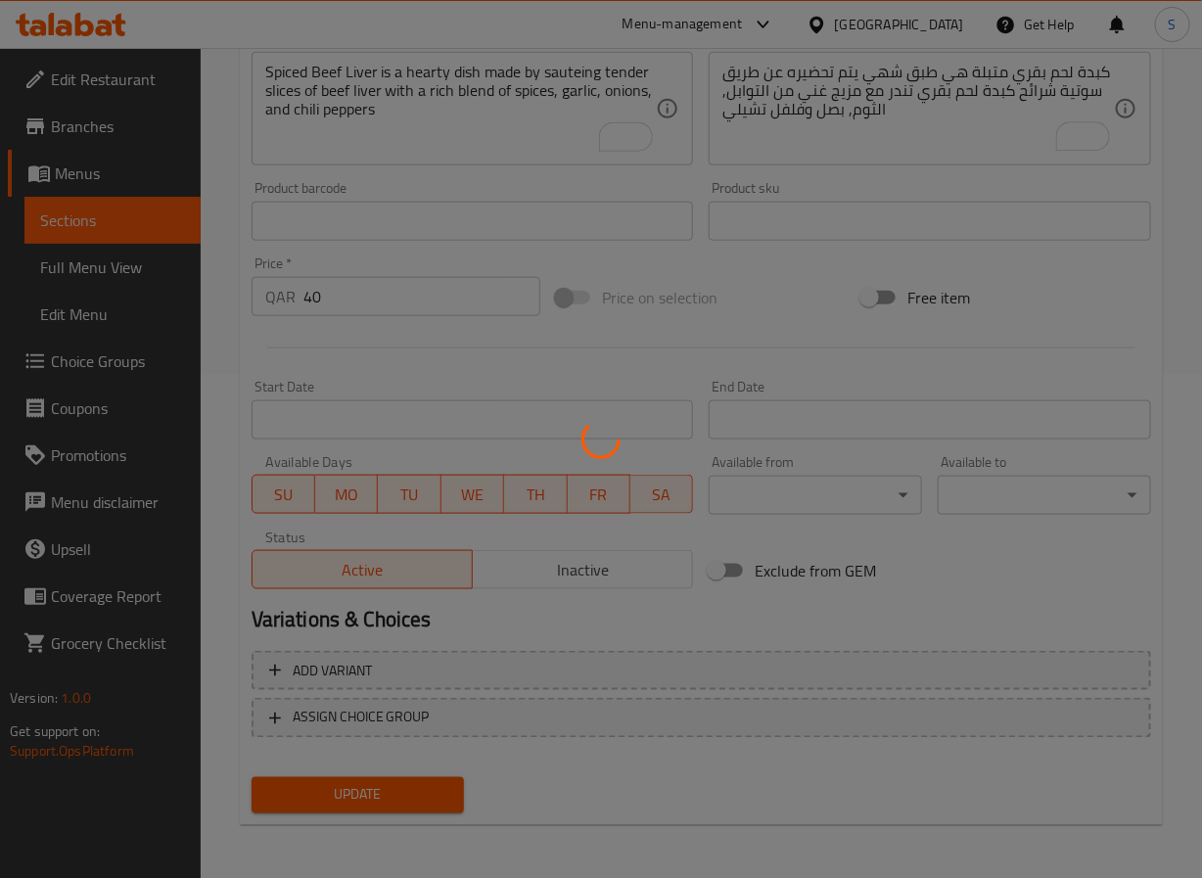
scroll to position [0, 0]
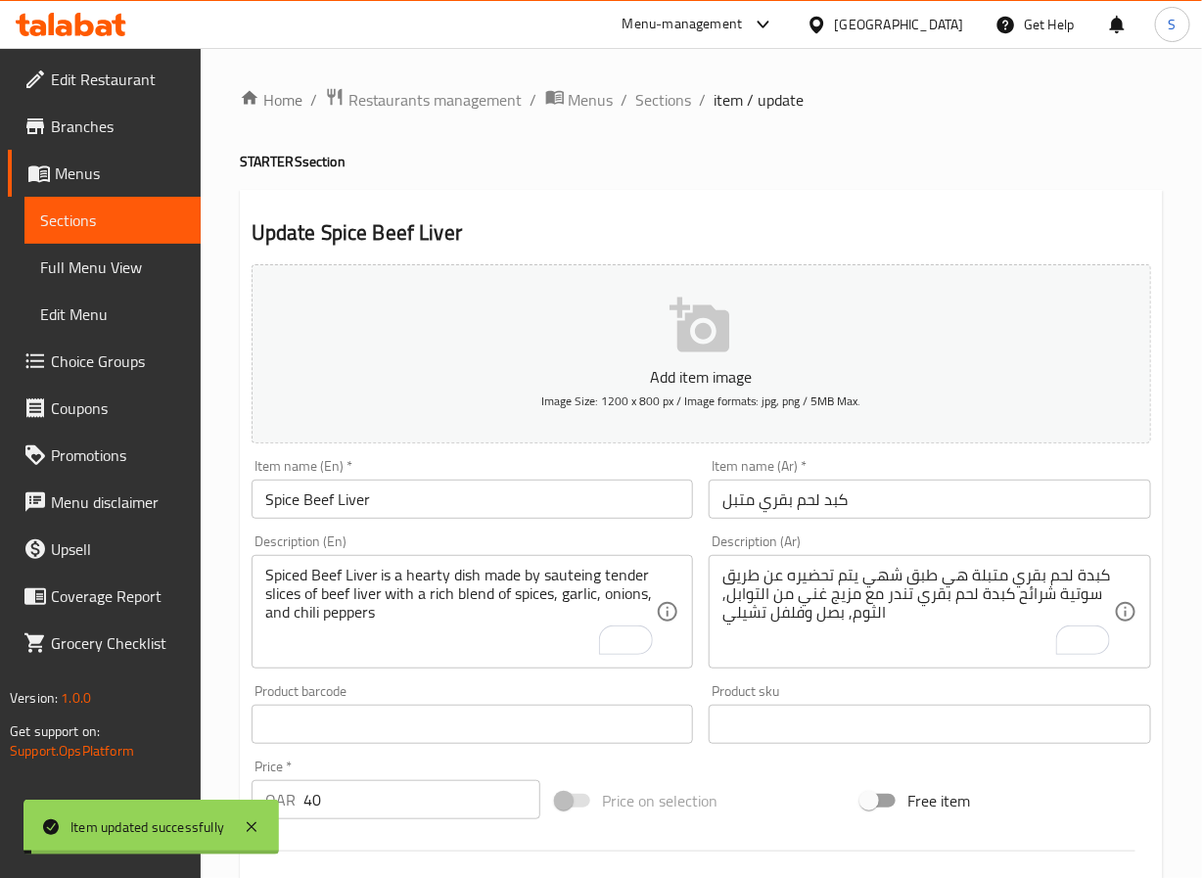
drag, startPoint x: 671, startPoint y: 106, endPoint x: 699, endPoint y: 132, distance: 38.8
click at [671, 106] on span "Sections" at bounding box center [664, 99] width 56 height 23
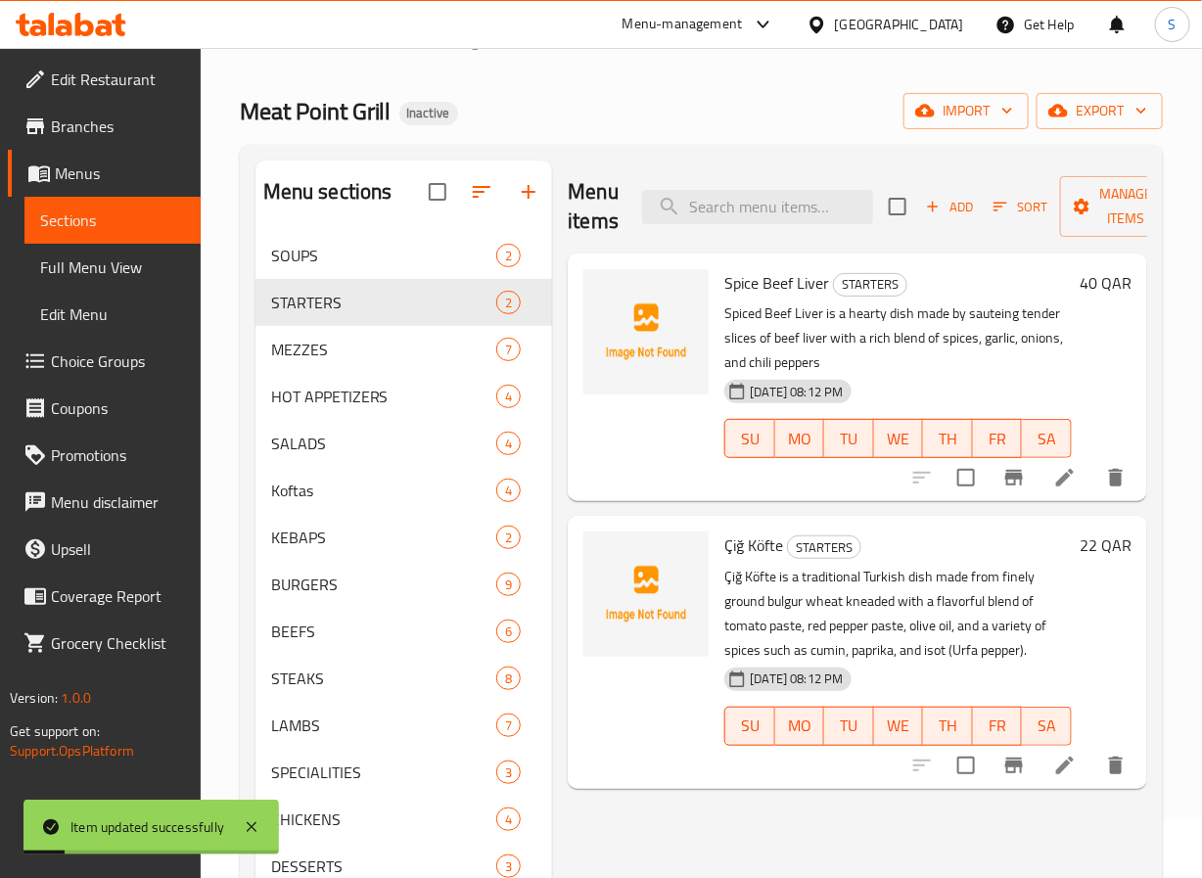
scroll to position [117, 0]
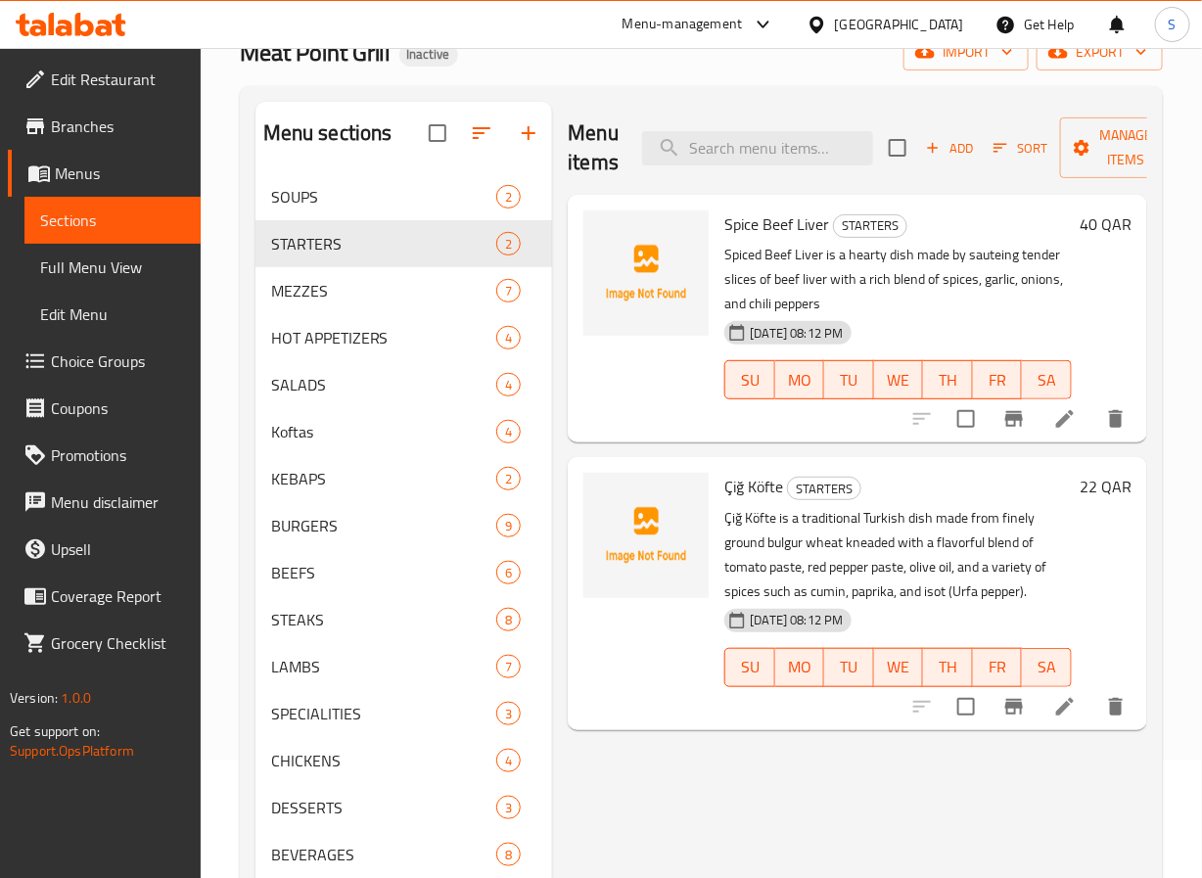
click at [1087, 709] on li at bounding box center [1065, 706] width 55 height 35
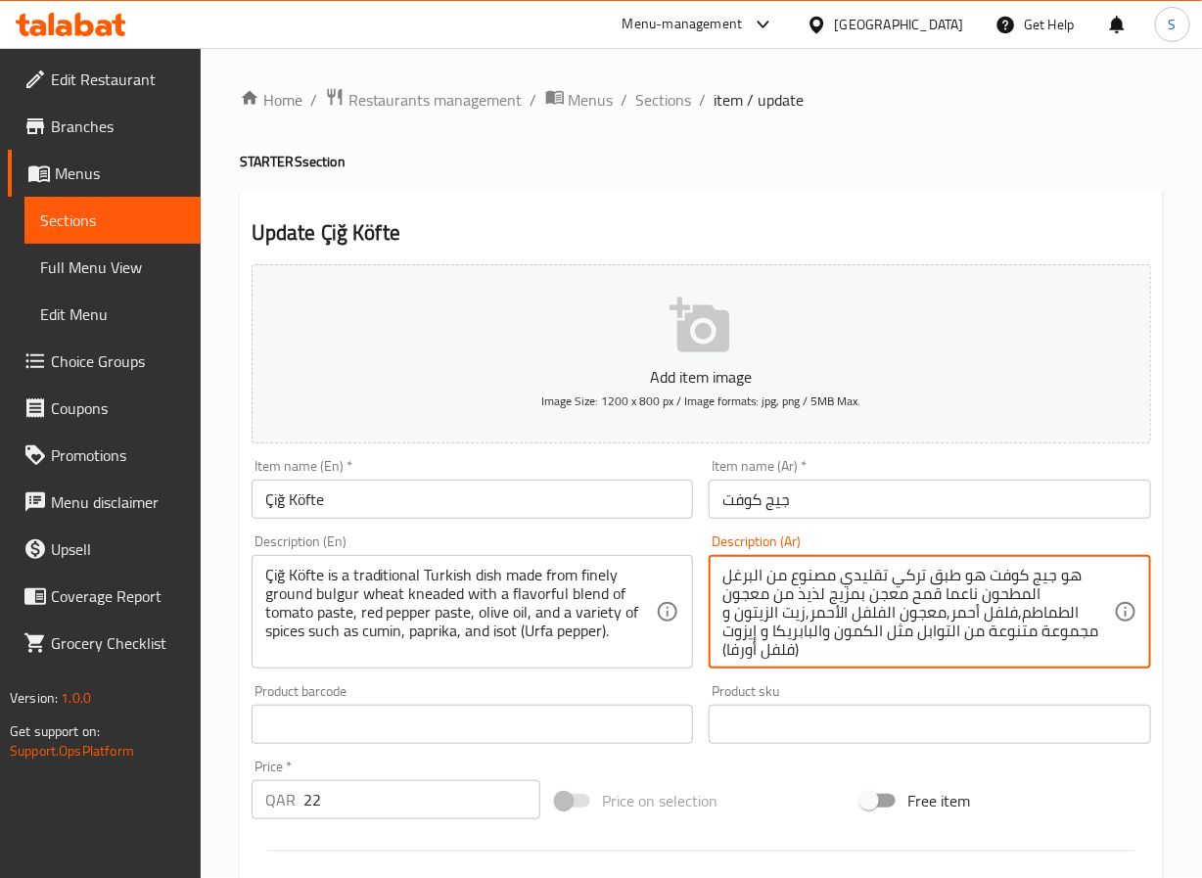
click at [1064, 574] on textarea "هو جيج كوفت هو طبق تركي تقليدي مصنوع من البرغل المطحون ناعما قمح معجن بمزيج لذي…" at bounding box center [919, 612] width 392 height 93
click at [761, 571] on textarea "جيج كوفت هو طبق تركي تقليدي مصنوع من البرغل المطحون ناعما قمح معجن بمزيج لذيذ م…" at bounding box center [919, 612] width 392 height 93
click at [917, 605] on textarea "جيج كوفت هو طبق تركي تقليدي مصنوع من قمح البرغل المطحون ناعما قمح معجن بمزيج لذ…" at bounding box center [919, 612] width 392 height 93
click at [811, 602] on textarea "جيج كوفت هو طبق تركي تقليدي مصنوع من قمح البرغل المطحون ناعما معجن بمزيج لذيذ م…" at bounding box center [919, 612] width 392 height 93
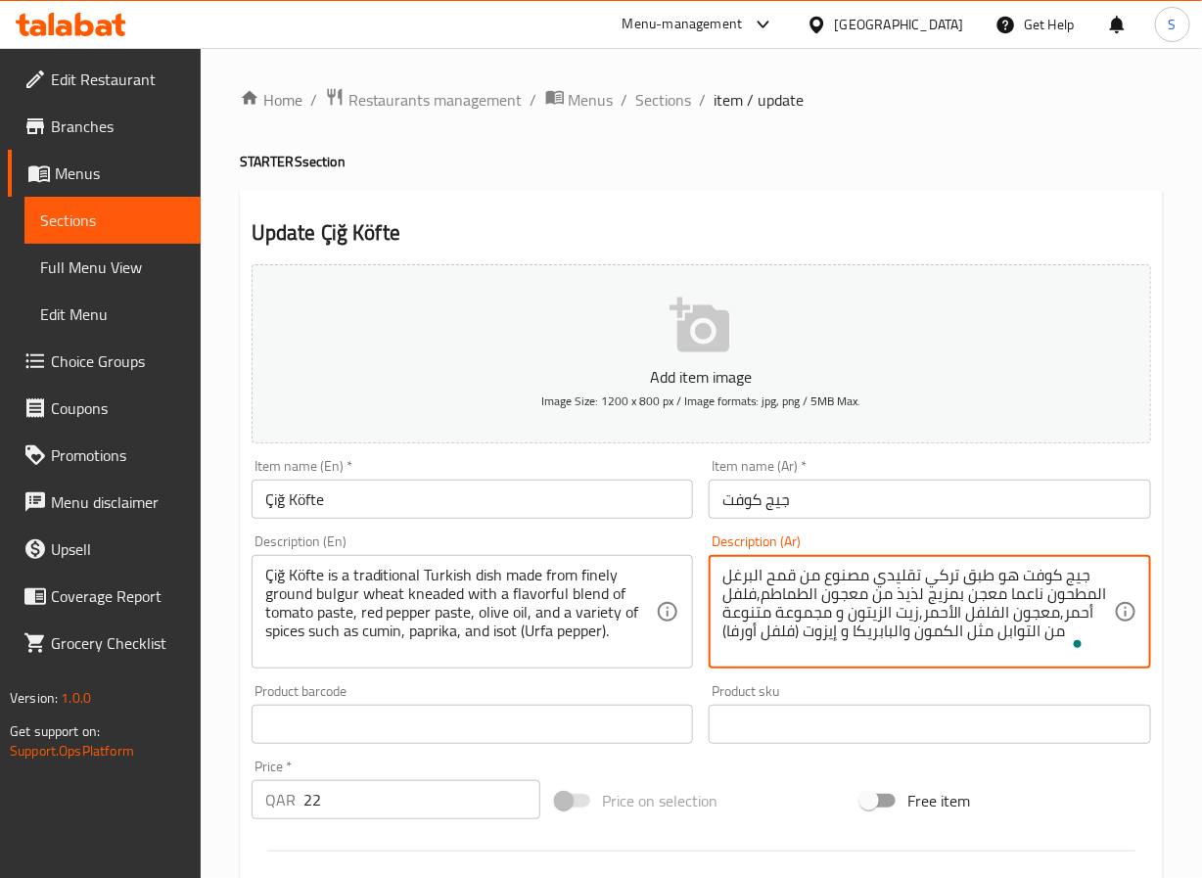
click at [811, 602] on textarea "جيج كوفت هو طبق تركي تقليدي مصنوع من قمح البرغل المطحون ناعما معجن بمزيج لذيذ م…" at bounding box center [919, 612] width 392 height 93
click at [1079, 611] on textarea "جيج كوفت هو طبق تركي تقليدي مصنوع من قمح البرغل المطحون ناعما معجن بمزيج من معج…" at bounding box center [919, 612] width 392 height 93
click at [744, 600] on textarea "جيج كوفت هو طبق تركي تقليدي مصنوع من قمح البرغل المطحون ناعما معجن بمزيج من معج…" at bounding box center [919, 612] width 392 height 93
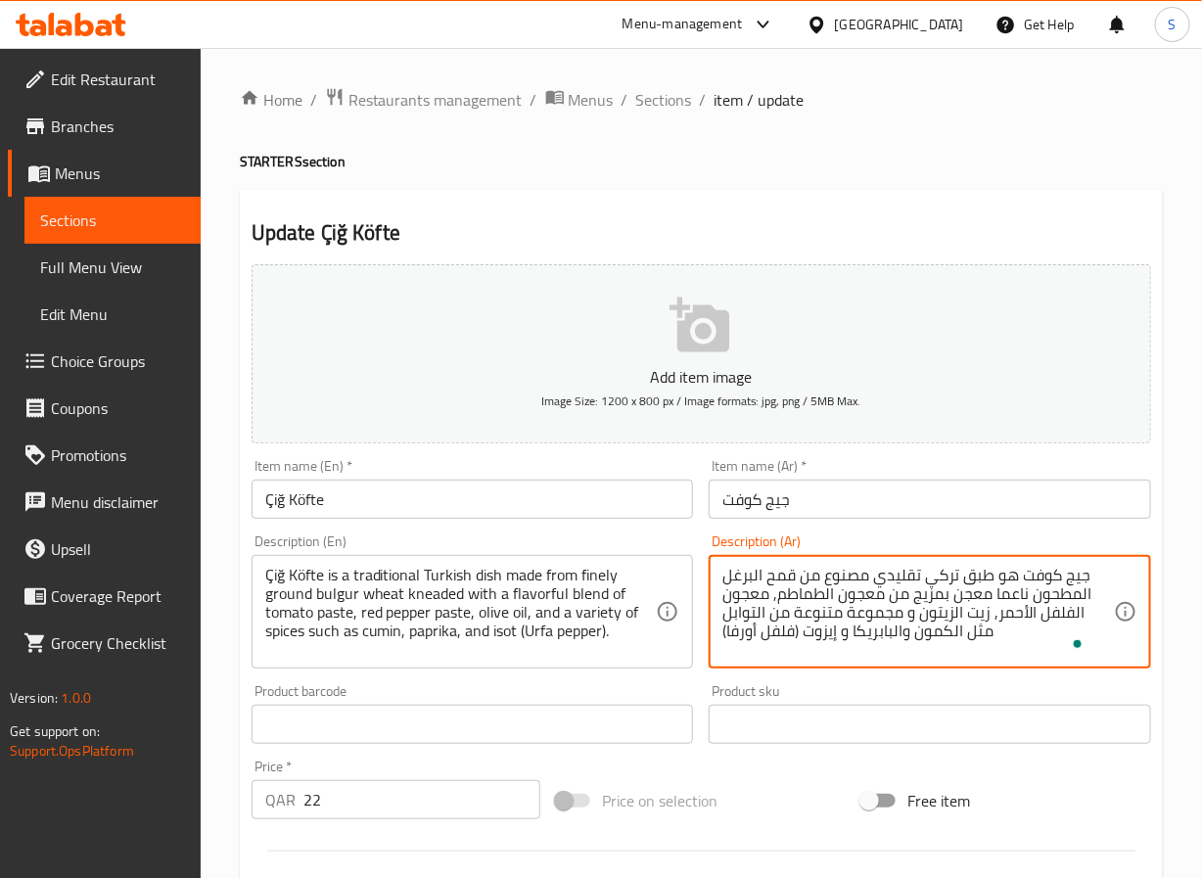
type textarea "جيج كوفت هو طبق تركي تقليدي مصنوع من قمح البرغل المطحون ناعما معجن بمزيج من معج…"
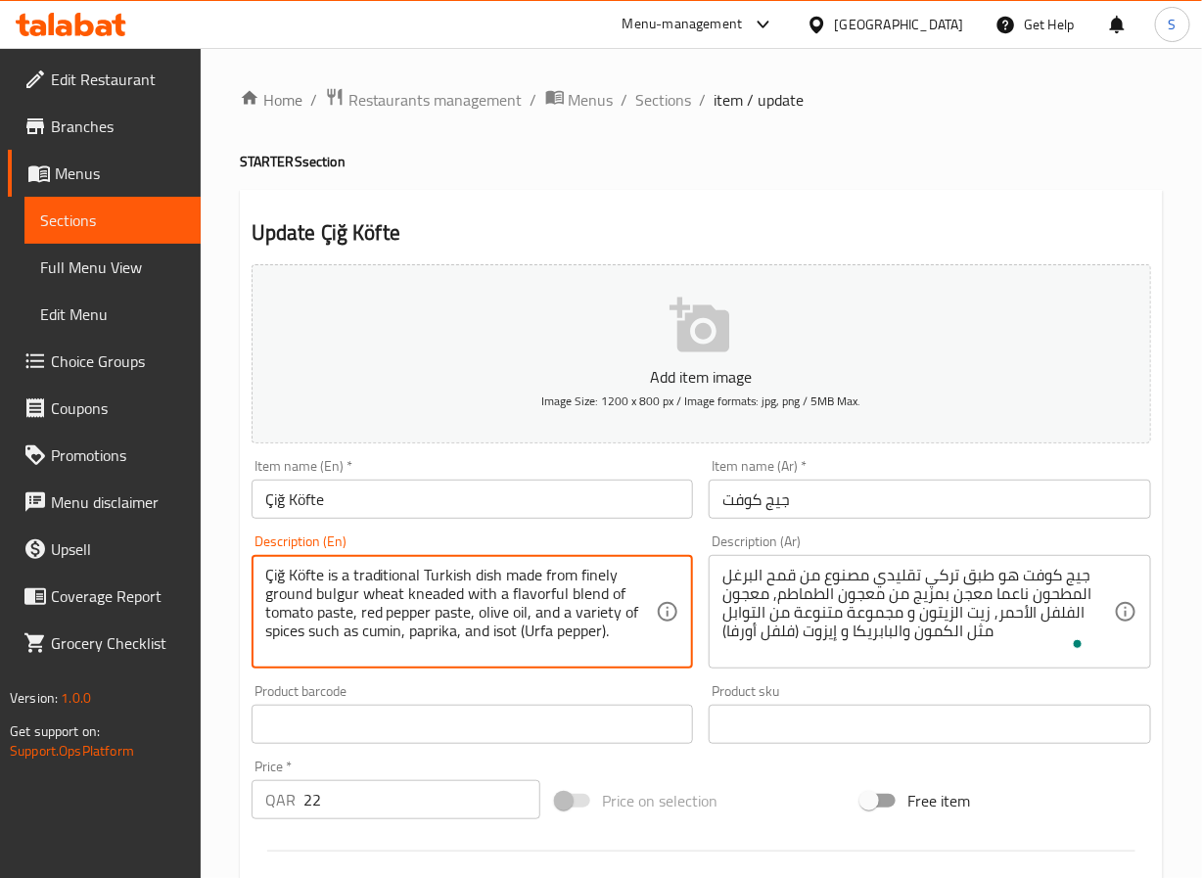
click at [438, 594] on textarea "Çiğ Köfte is a traditional Turkish dish made from finely ground bulgur wheat kn…" at bounding box center [461, 612] width 392 height 93
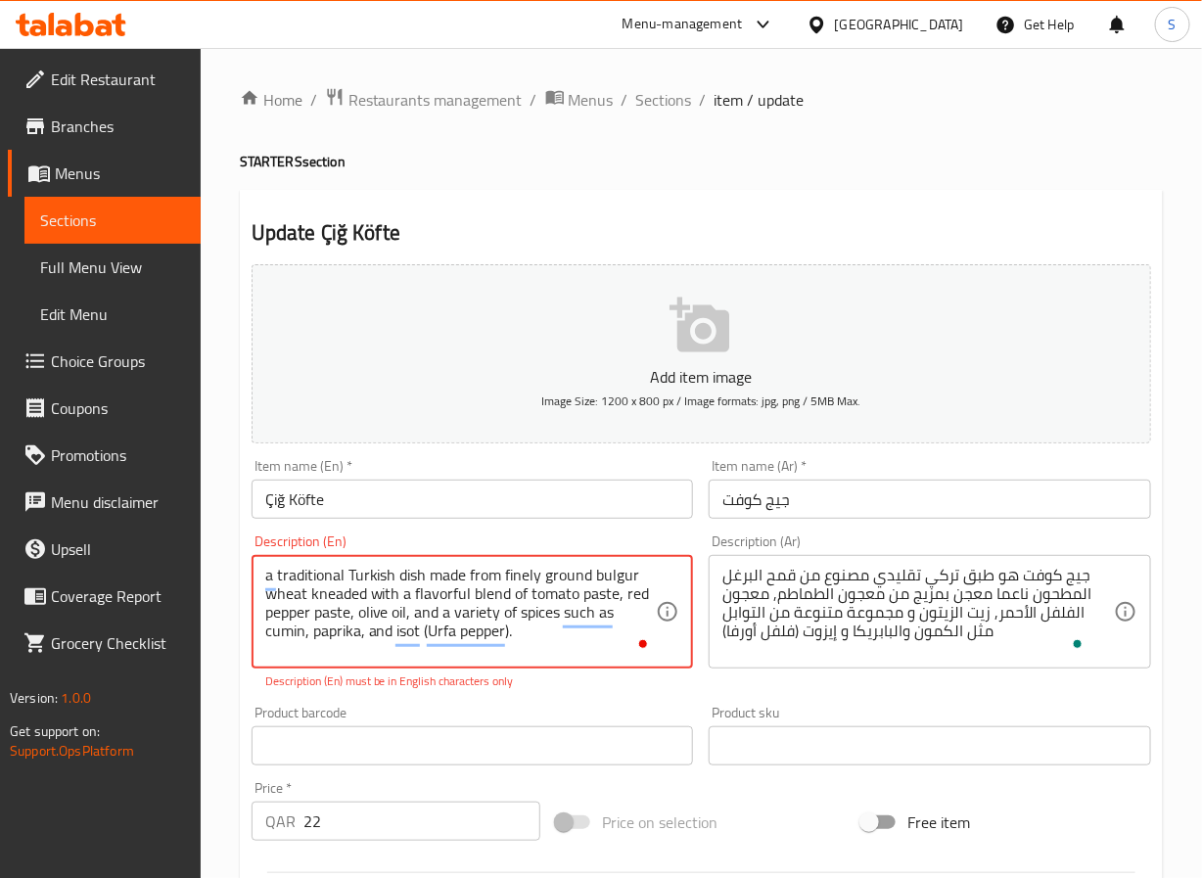
type textarea "a traditional Turkish dish made from finely ground bulgur wheat kneaded with a …"
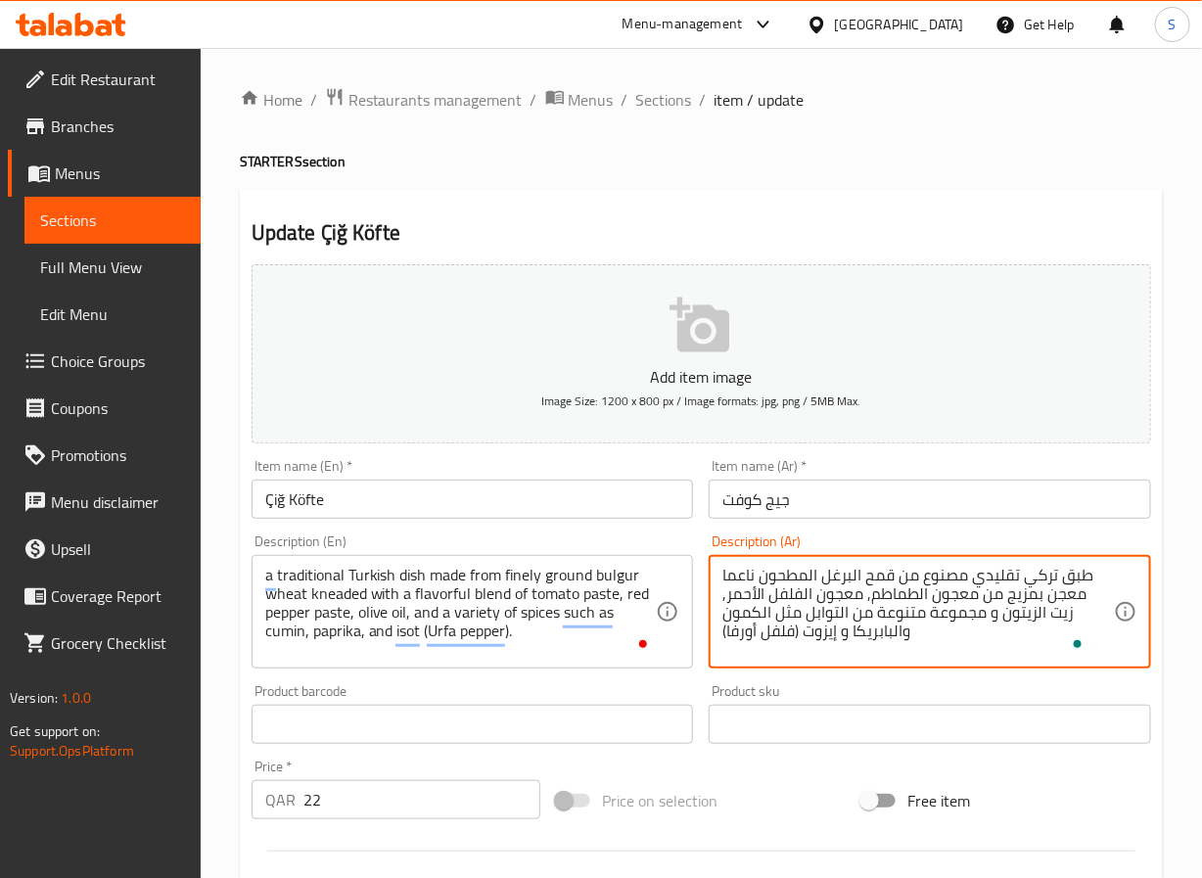
type textarea "طبق تركي تقليدي مصنوع من قمح البرغل المطحون ناعما معجن بمزيج من معجون الطماطم, …"
click at [214, 711] on div "Home / Restaurants management / Menus / Sections / item / update STARTERS secti…" at bounding box center [702, 716] width 1002 height 1336
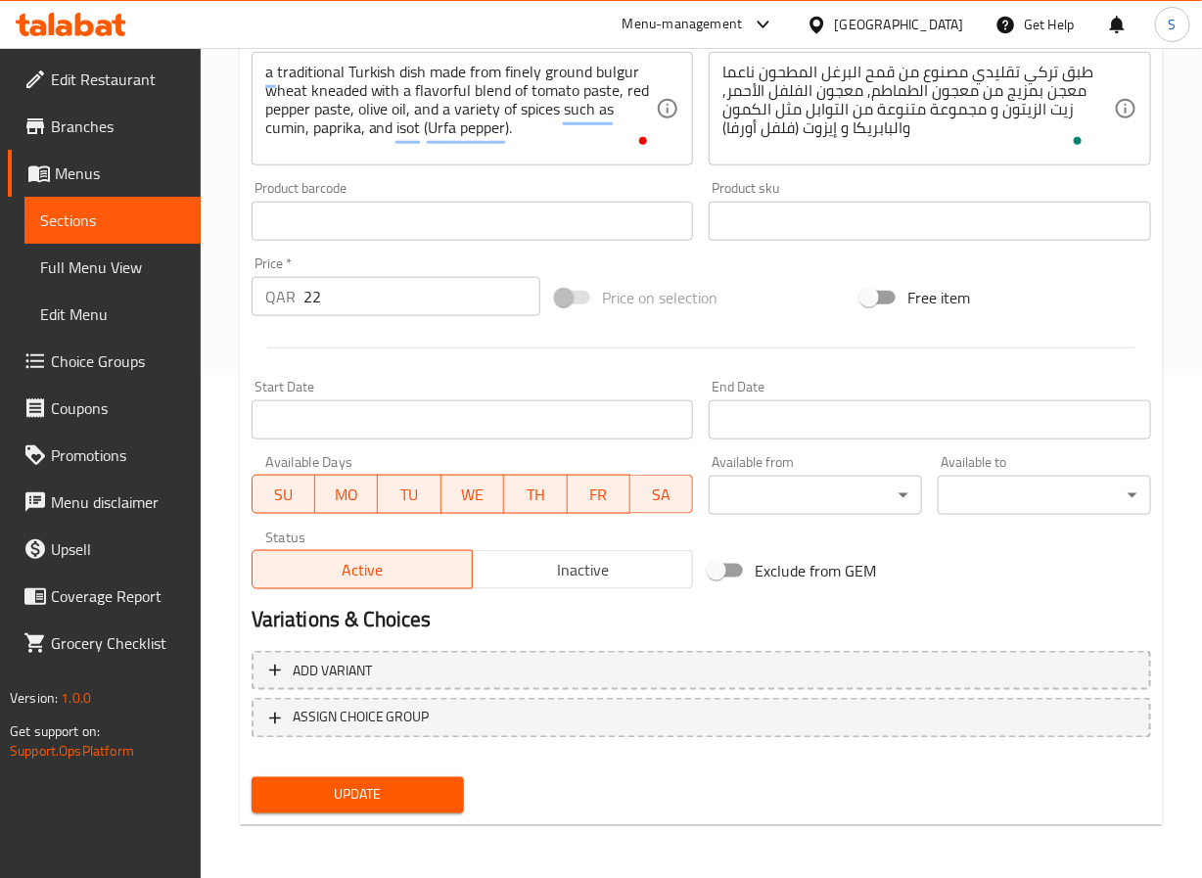
click at [327, 799] on span "Update" at bounding box center [358, 795] width 182 height 24
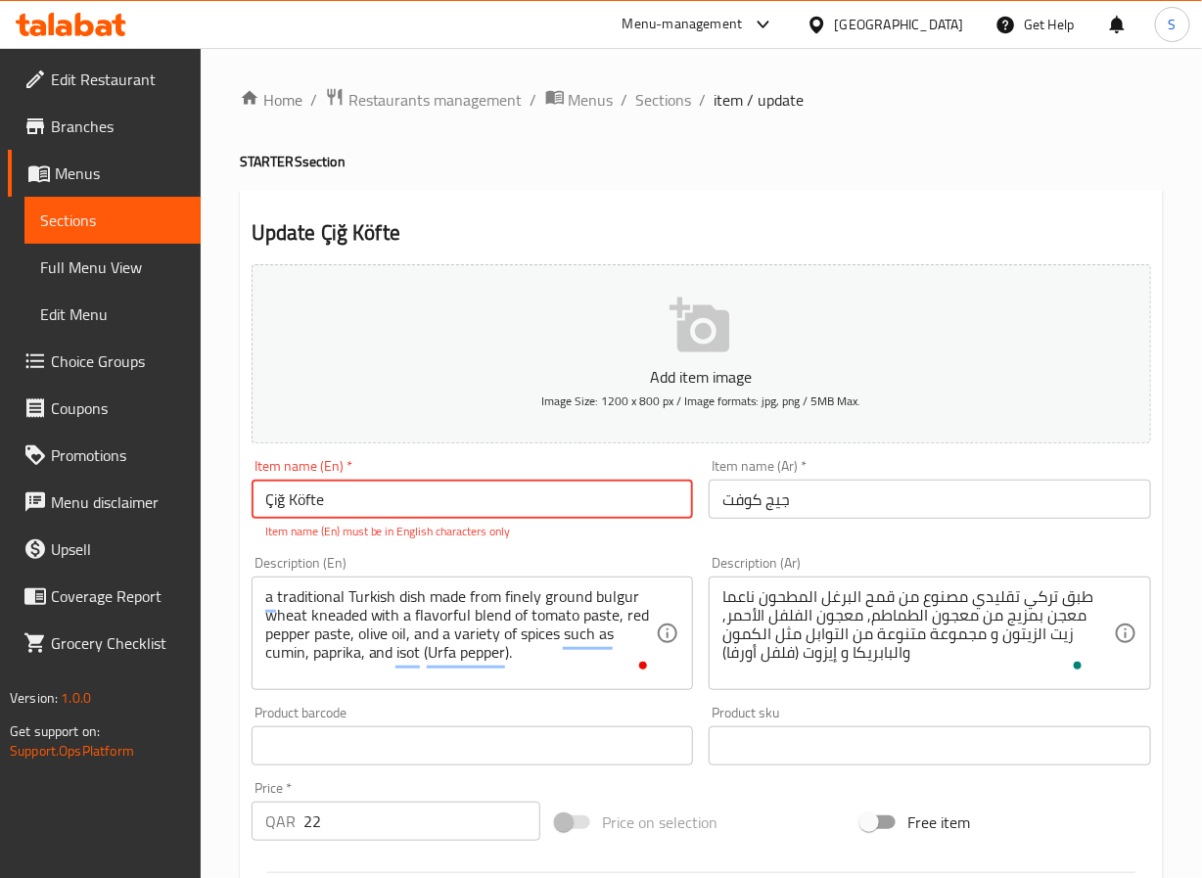
click at [383, 494] on input "Çiğ Köfte" at bounding box center [473, 499] width 443 height 39
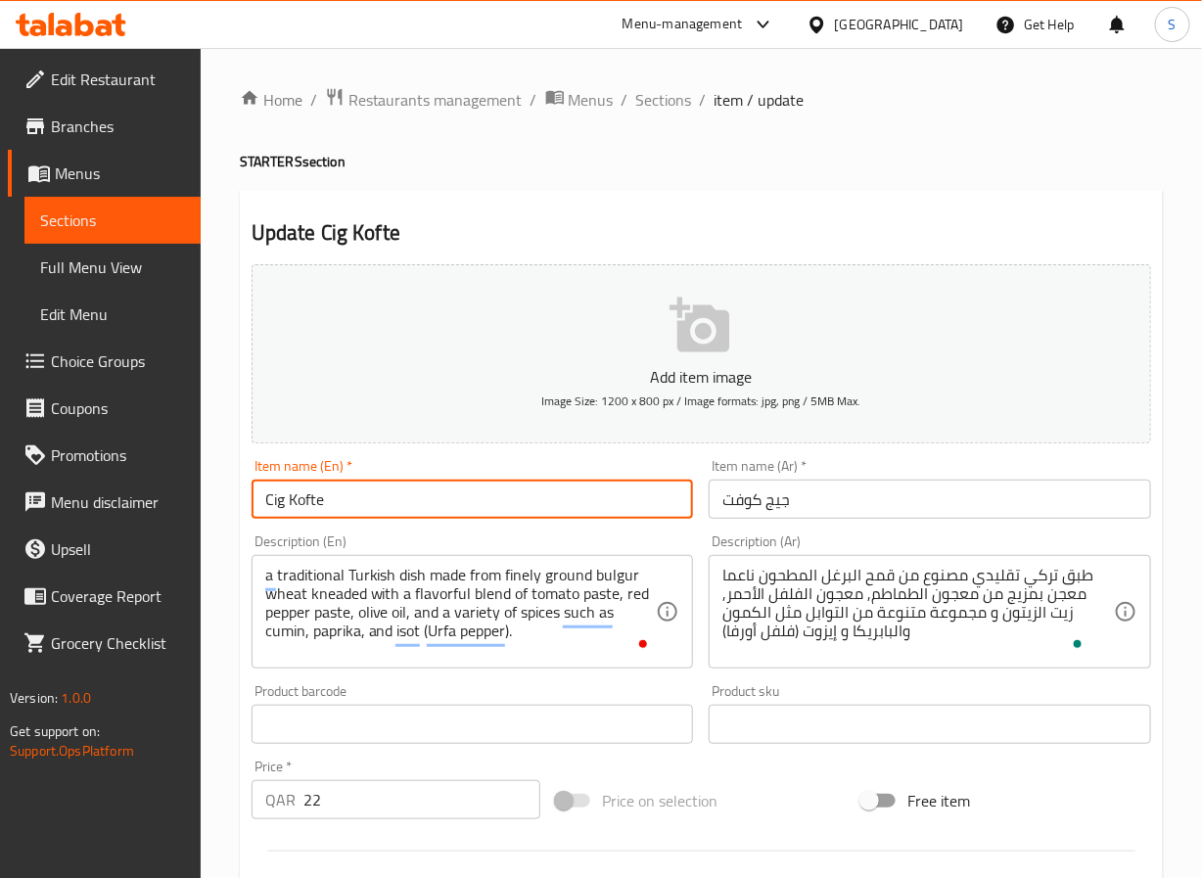
type input "Cig Kofte"
click at [192, 577] on link "Coverage Report" at bounding box center [104, 596] width 193 height 47
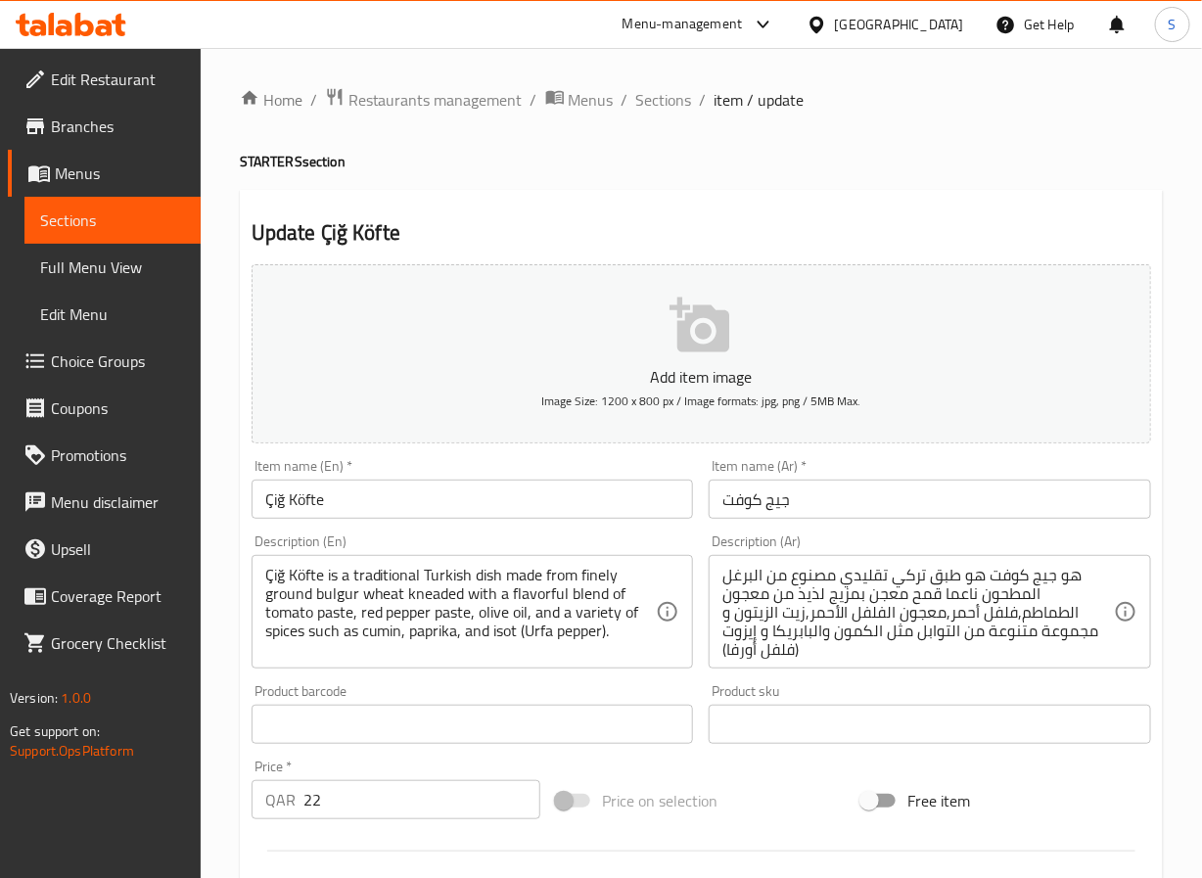
click at [436, 505] on input "Çiğ Köfte" at bounding box center [473, 499] width 443 height 39
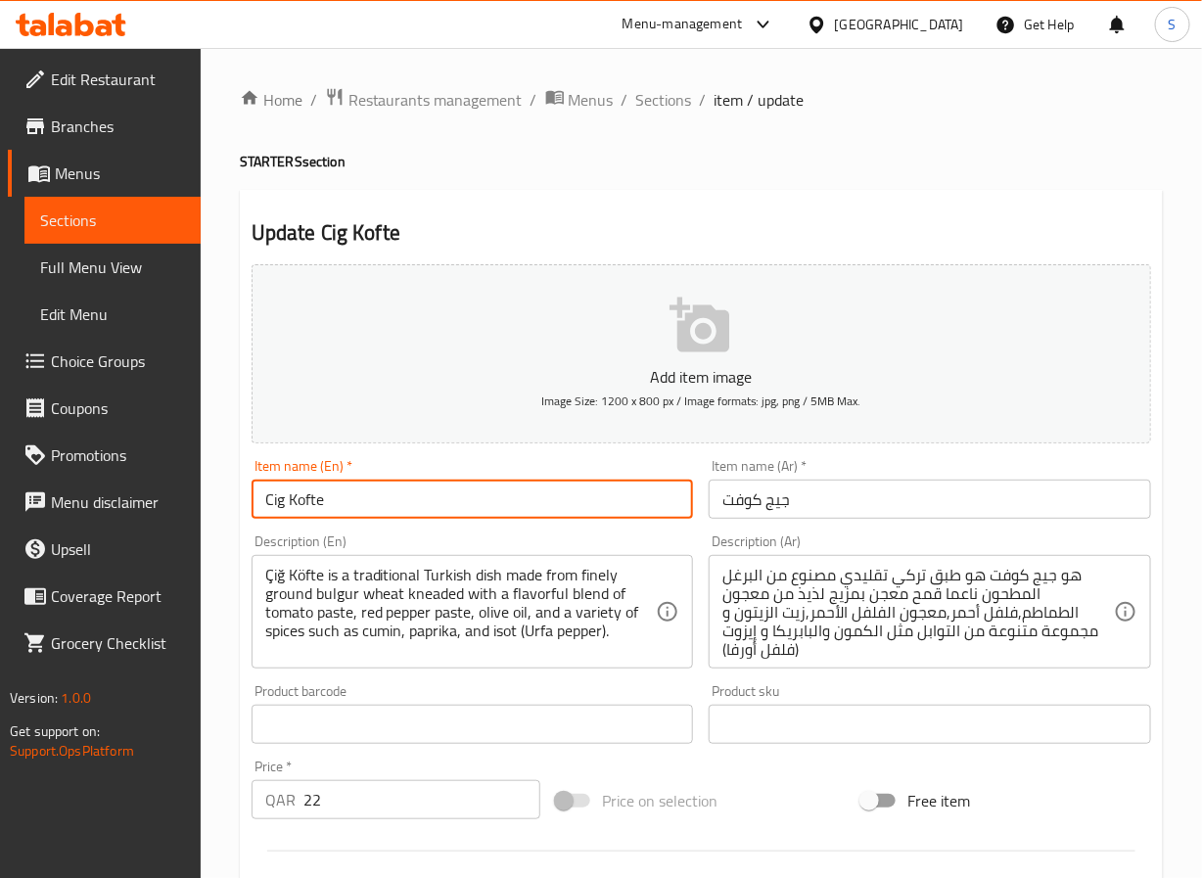
type input "Cig Kofte"
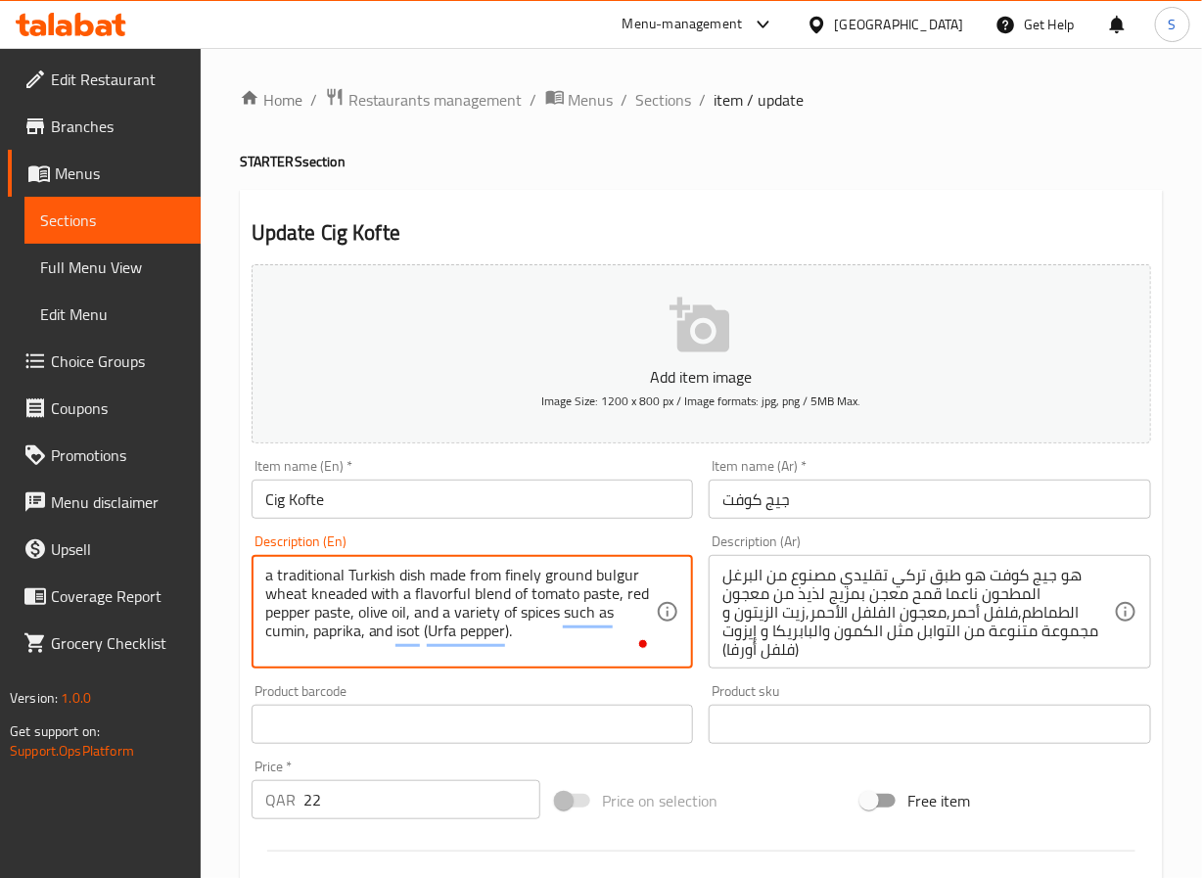
click at [430, 597] on textarea "a traditional Turkish dish made from finely ground bulgur wheat kneaded with a …" at bounding box center [461, 612] width 392 height 93
type textarea "a traditional Turkish dish made from finely ground bulgur wheat kneaded with a …"
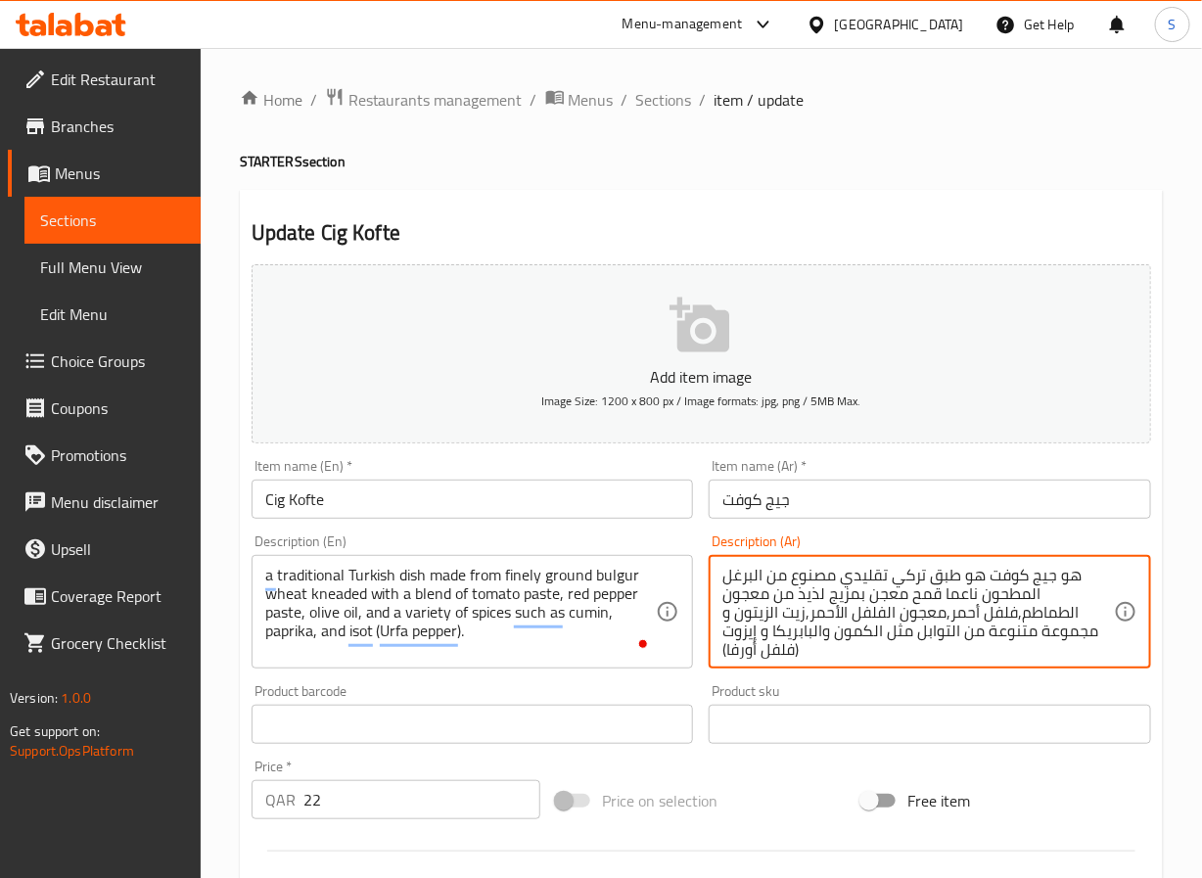
click at [809, 600] on textarea "هو جيج كوفت هو طبق تركي تقليدي مصنوع من البرغل المطحون ناعما قمح معجن بمزيج لذي…" at bounding box center [919, 612] width 392 height 93
click at [746, 597] on textarea "هو طبق تركي تقليدي مصنوع من قمح البرغل المطحون ناعما معجن بمزيج من معجون الطماط…" at bounding box center [919, 612] width 392 height 93
click at [838, 632] on textarea "هو طبق تركي تقليدي مصنوع من قمح البرغل المطحون ناعما معجن بمزيج من معجون الطماط…" at bounding box center [919, 612] width 392 height 93
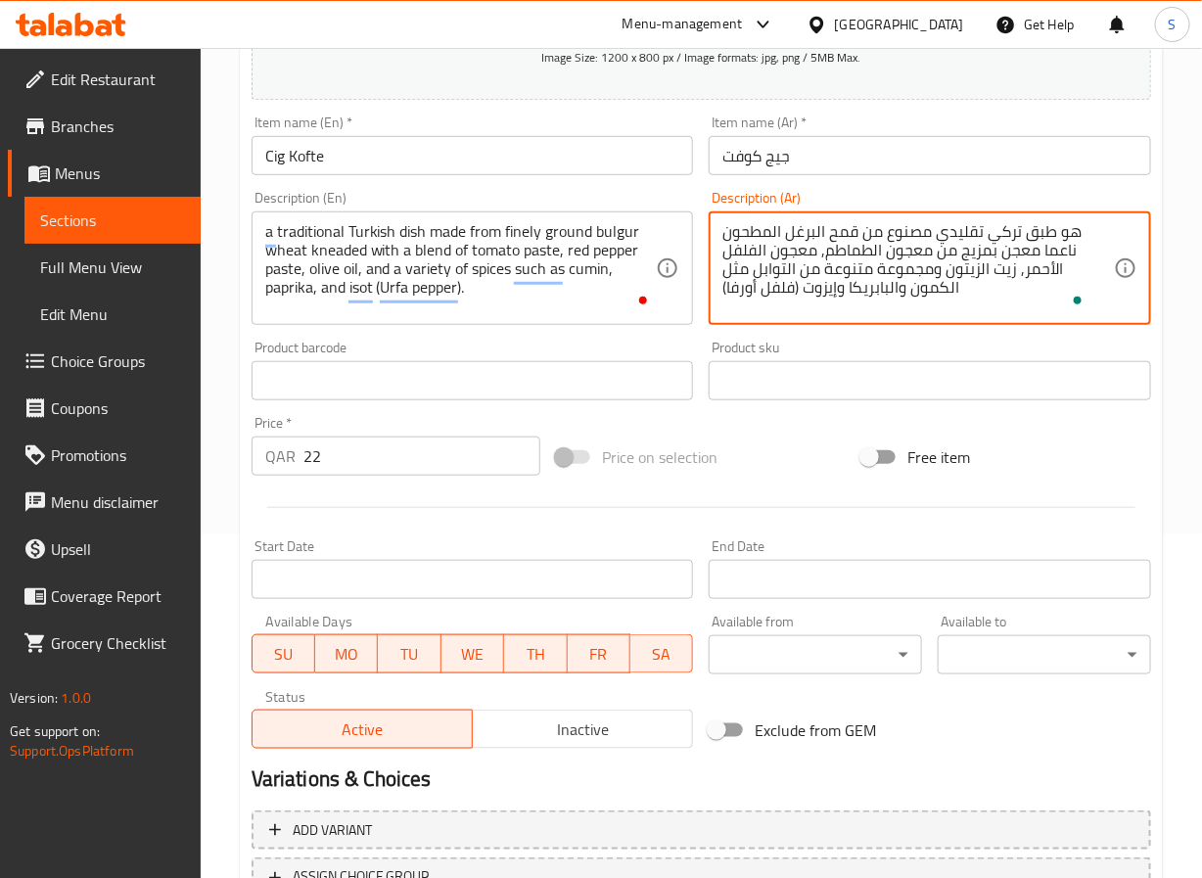
scroll to position [462, 0]
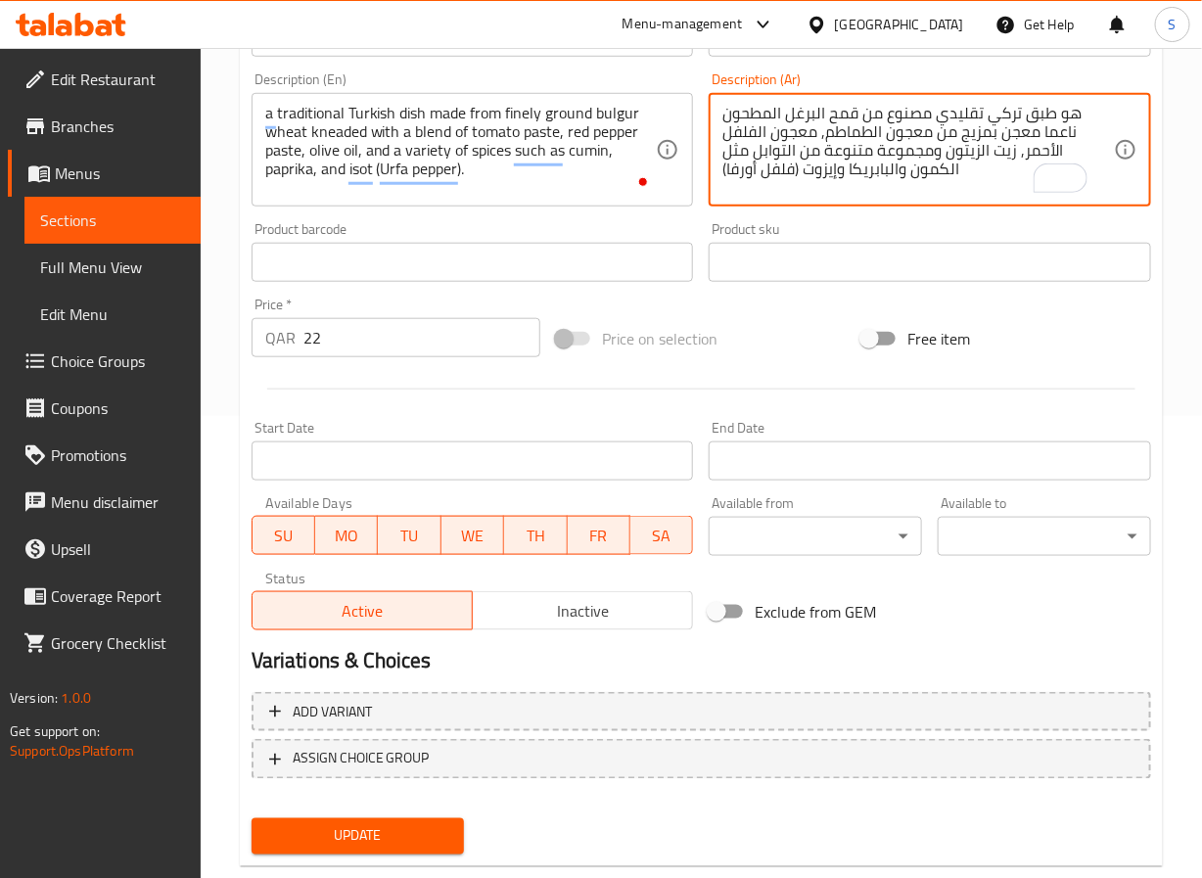
click at [782, 176] on textarea "هو طبق تركي تقليدي مصنوع من قمح البرغل المطحون ناعما معجن بمزيج من معجون الطماط…" at bounding box center [919, 150] width 392 height 93
click at [394, 824] on span "Update" at bounding box center [358, 836] width 182 height 24
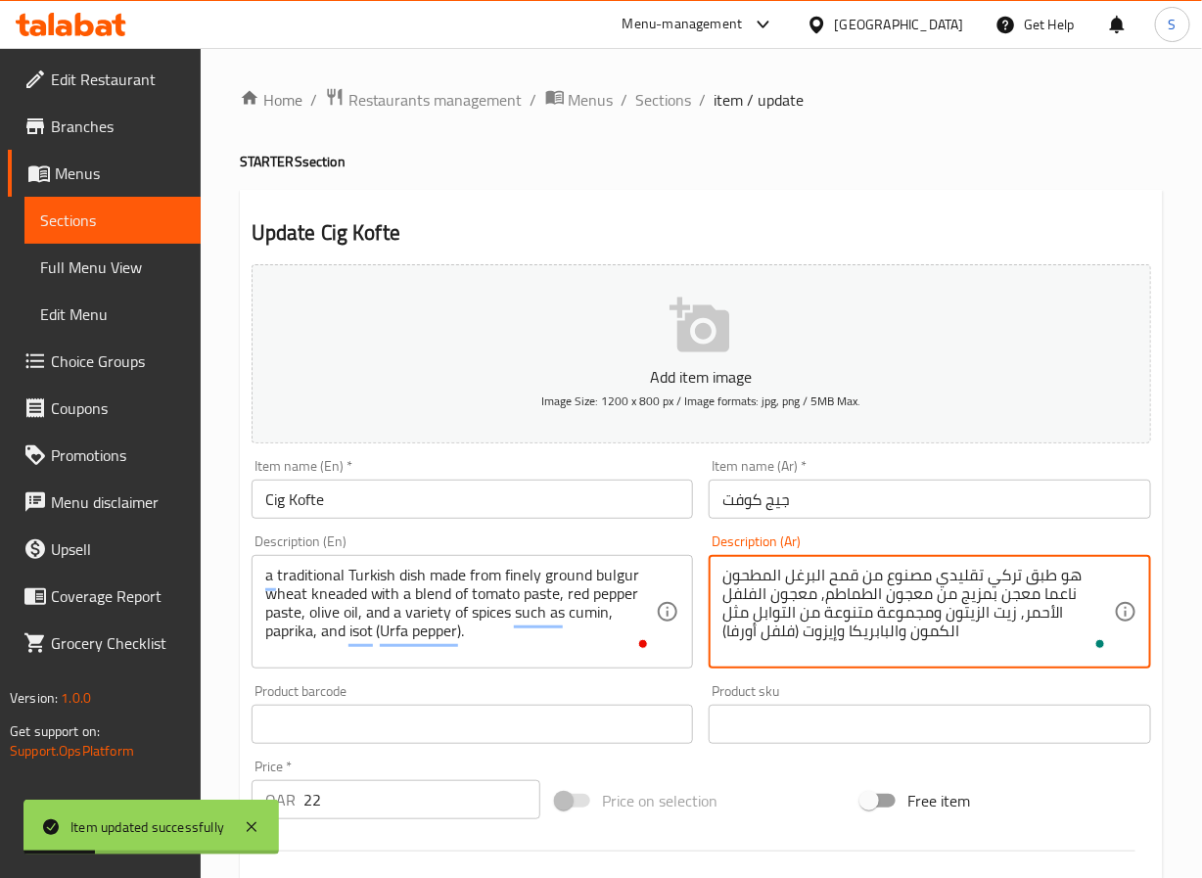
click at [1067, 582] on textarea "هو طبق تركي تقليدي مصنوع من قمح البرغل المطحون ناعما معجن بمزيج من معجون الطماط…" at bounding box center [919, 612] width 392 height 93
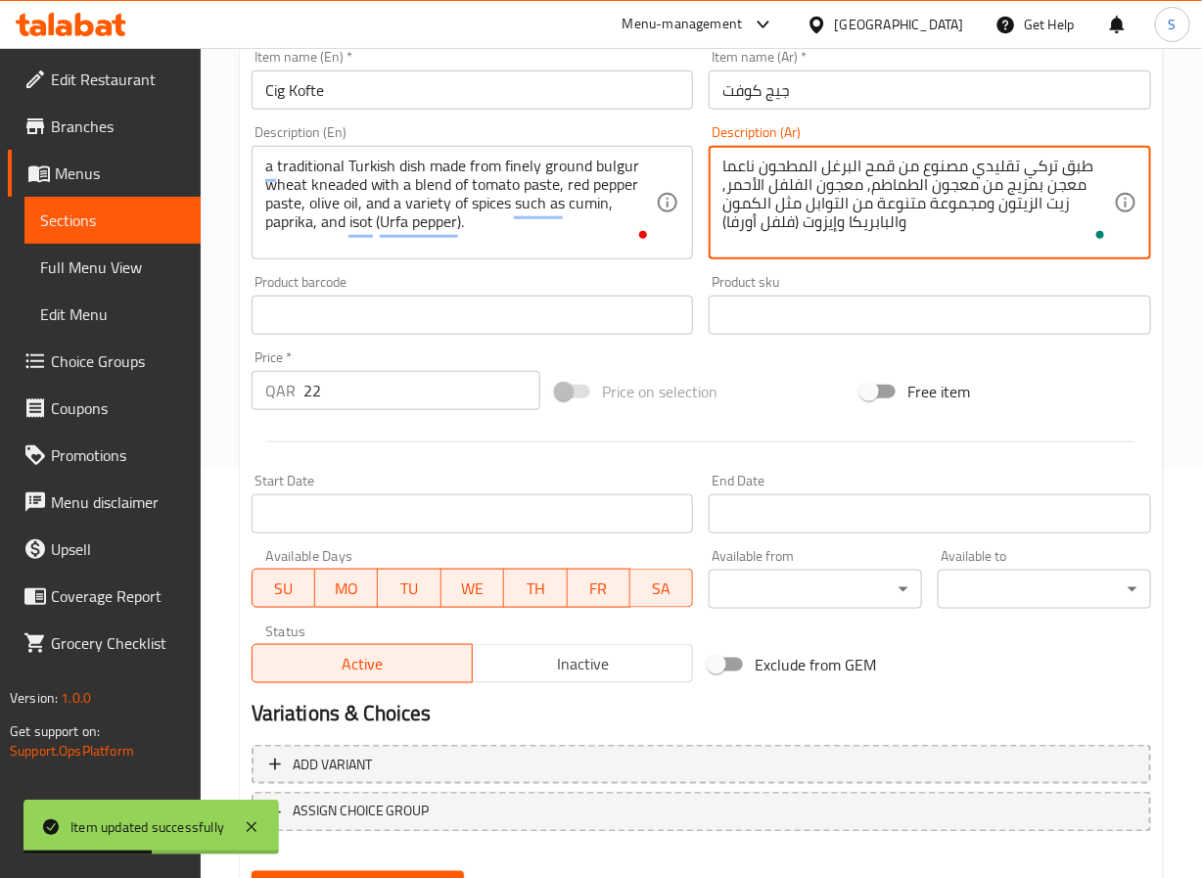
scroll to position [503, 0]
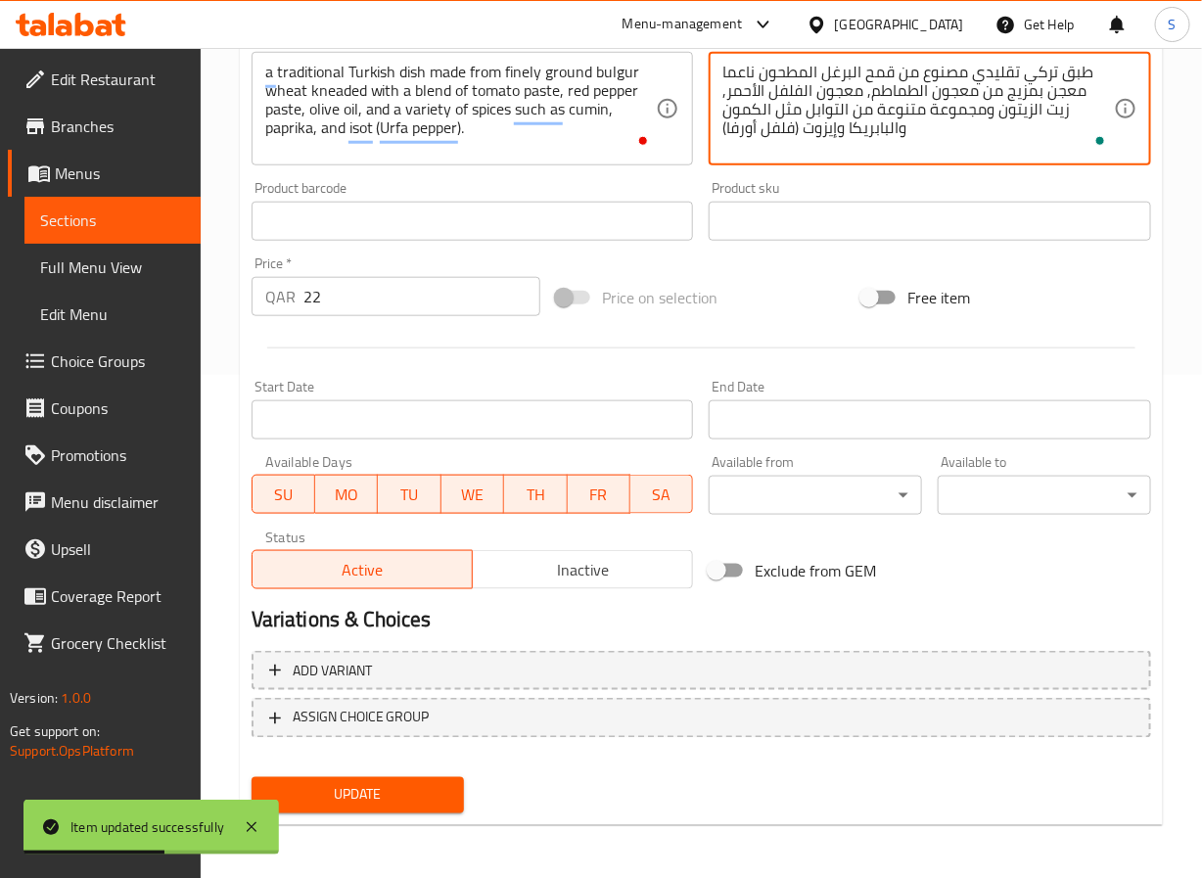
type textarea "طبق تركي تقليدي مصنوع من قمح البرغل المطحون ناعما معجن بمزيج من معجون الطماطم, …"
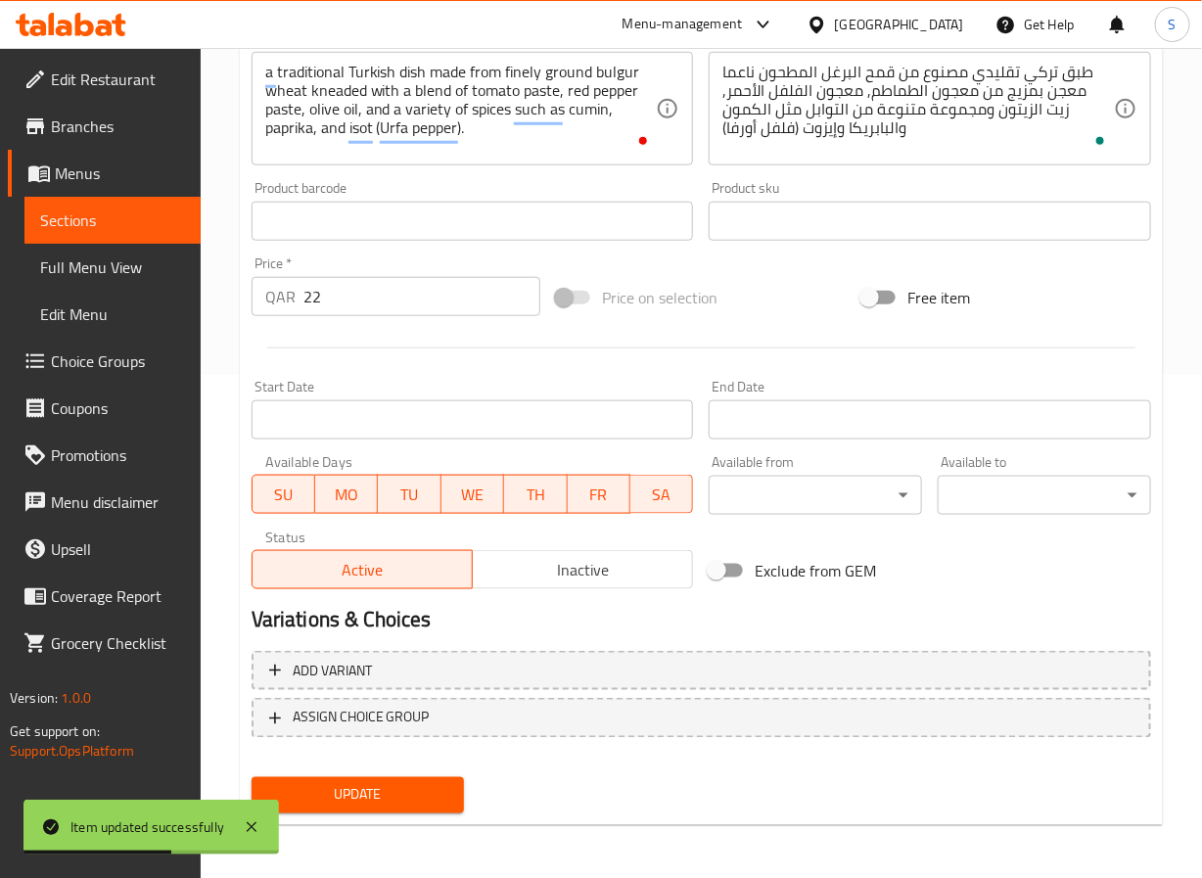
click at [408, 825] on div "Home / Restaurants management / Menus / Sections / item / update STARTERS secti…" at bounding box center [701, 212] width 923 height 1257
click at [423, 778] on button "Update" at bounding box center [358, 795] width 213 height 36
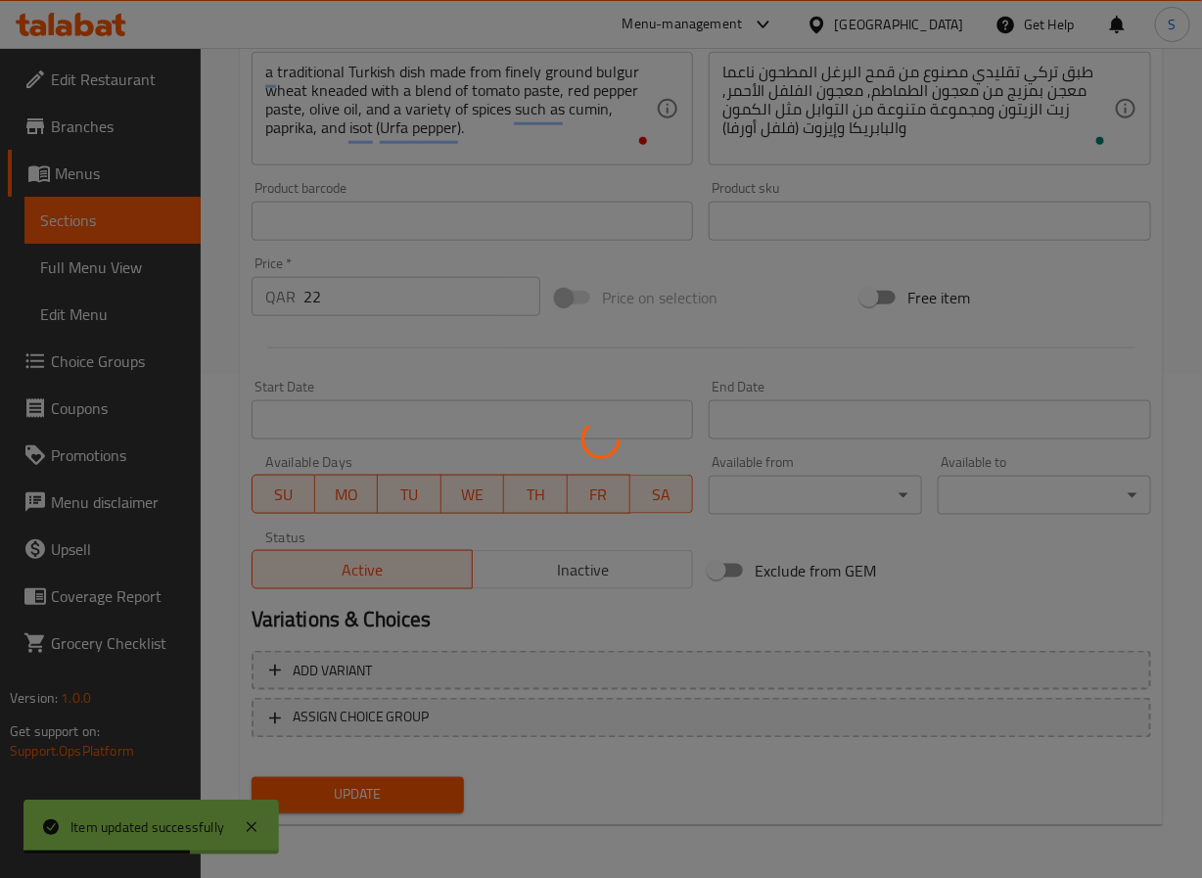
scroll to position [0, 0]
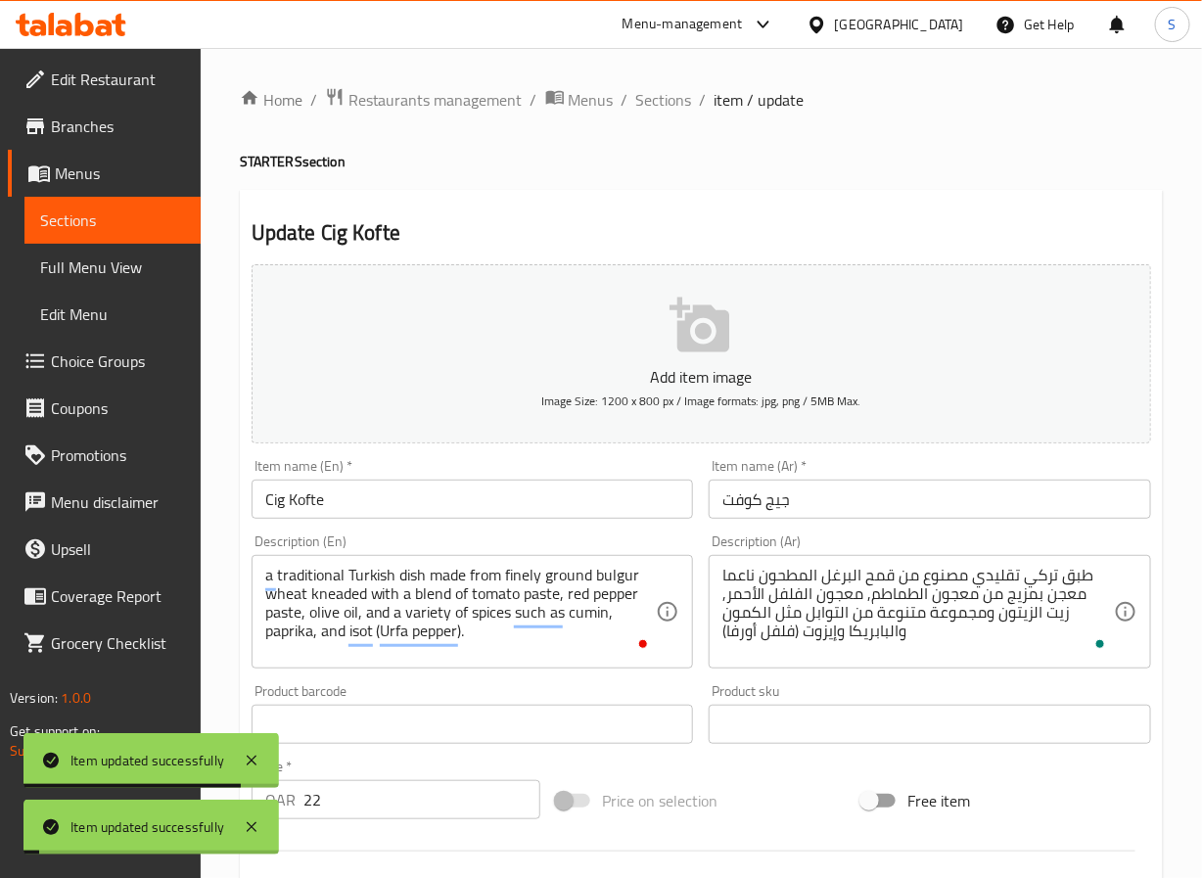
click at [641, 101] on span "Sections" at bounding box center [664, 99] width 56 height 23
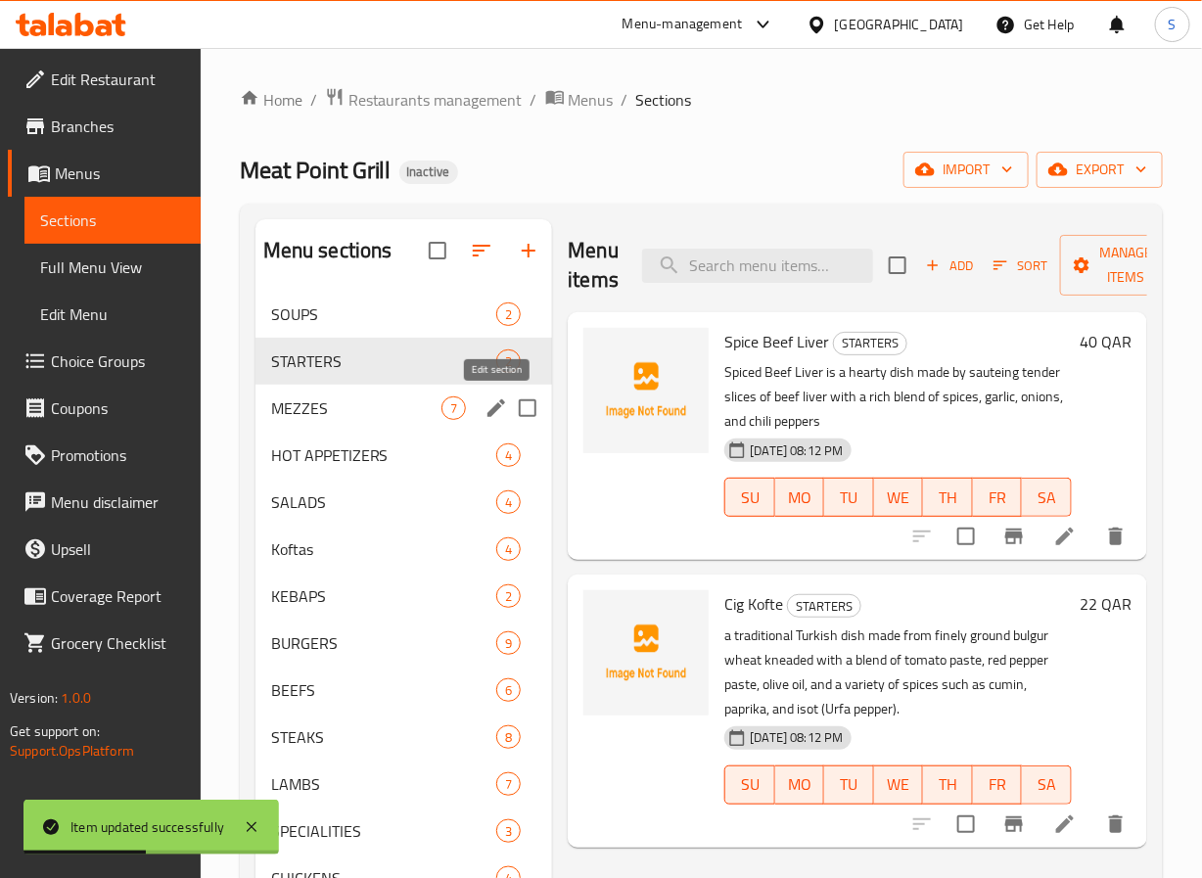
click at [503, 397] on icon "edit" at bounding box center [496, 408] width 23 height 23
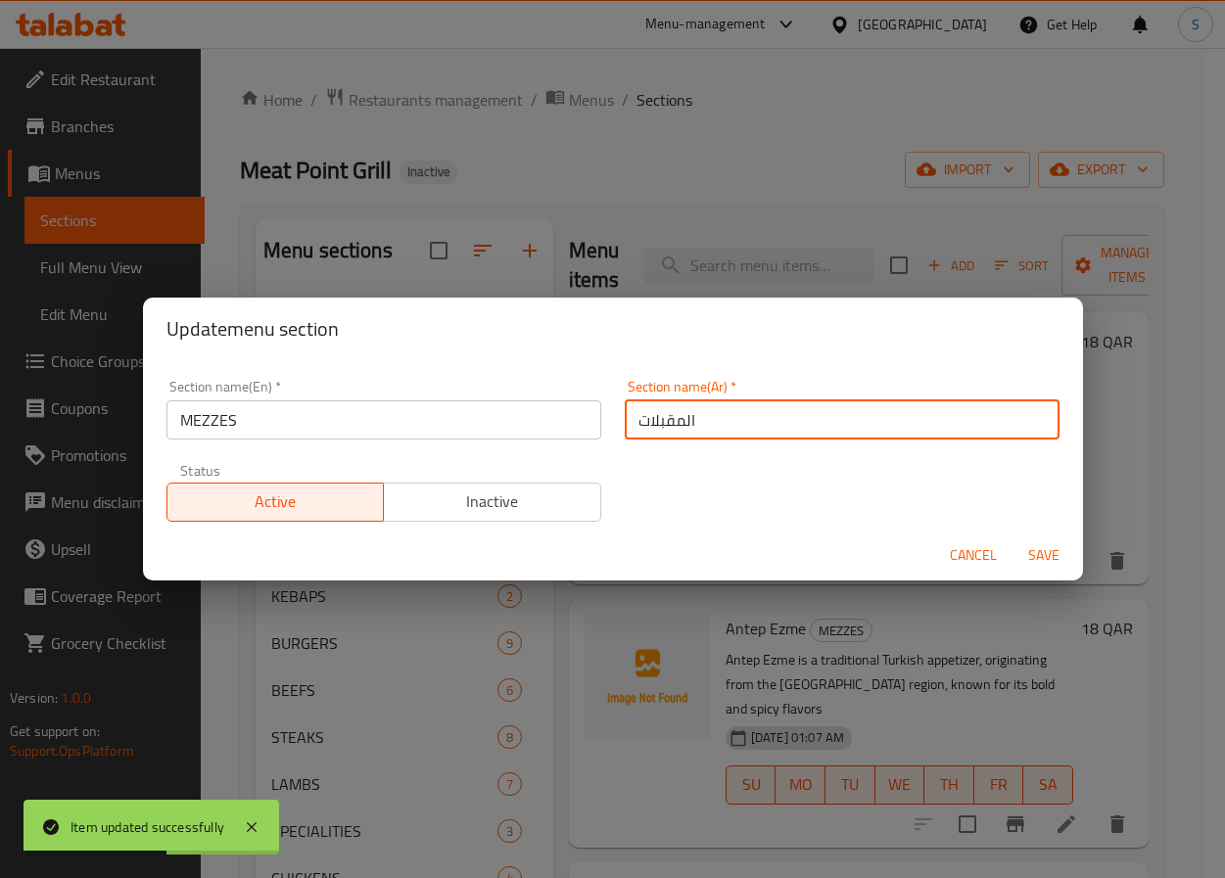
click at [656, 430] on input "المقبلات" at bounding box center [842, 419] width 435 height 39
type input "المازات"
click at [1012, 538] on button "Save" at bounding box center [1043, 556] width 63 height 36
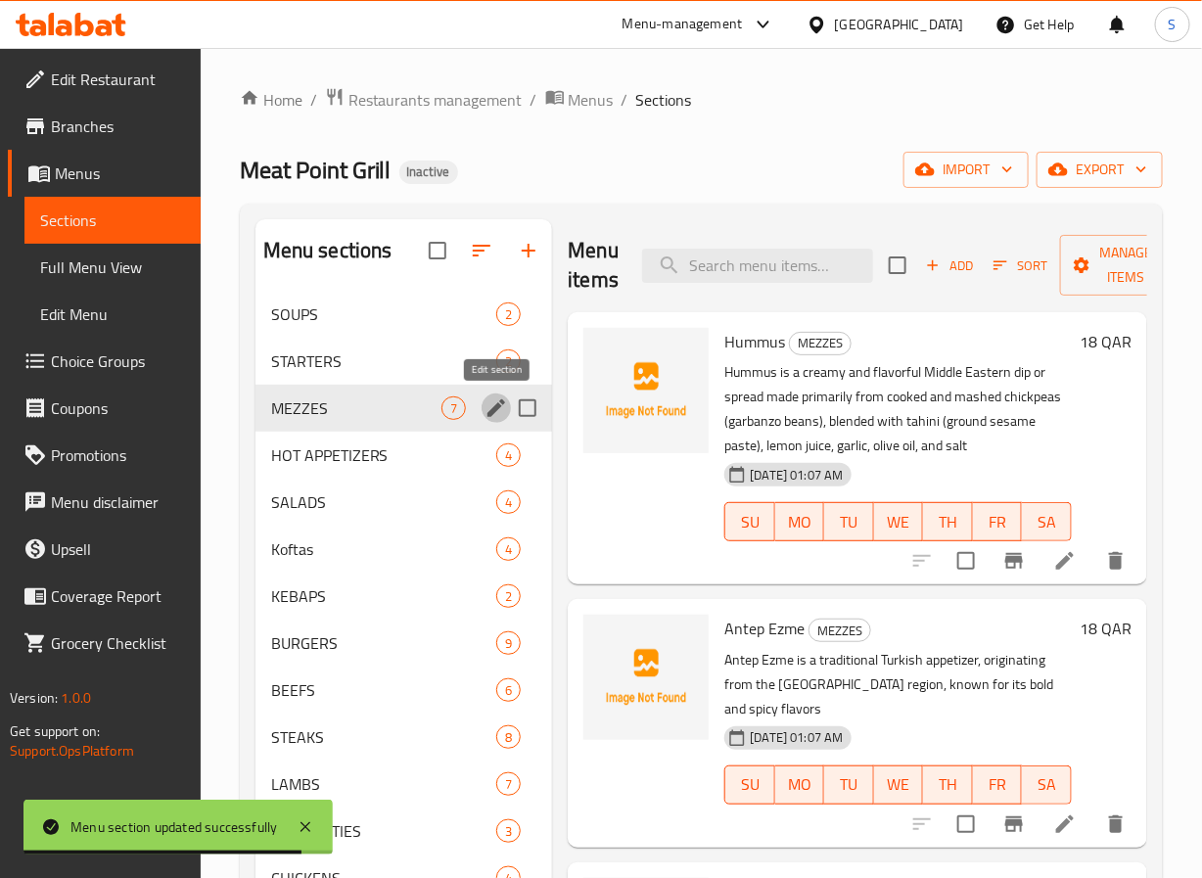
click at [1054, 568] on icon at bounding box center [1065, 560] width 23 height 23
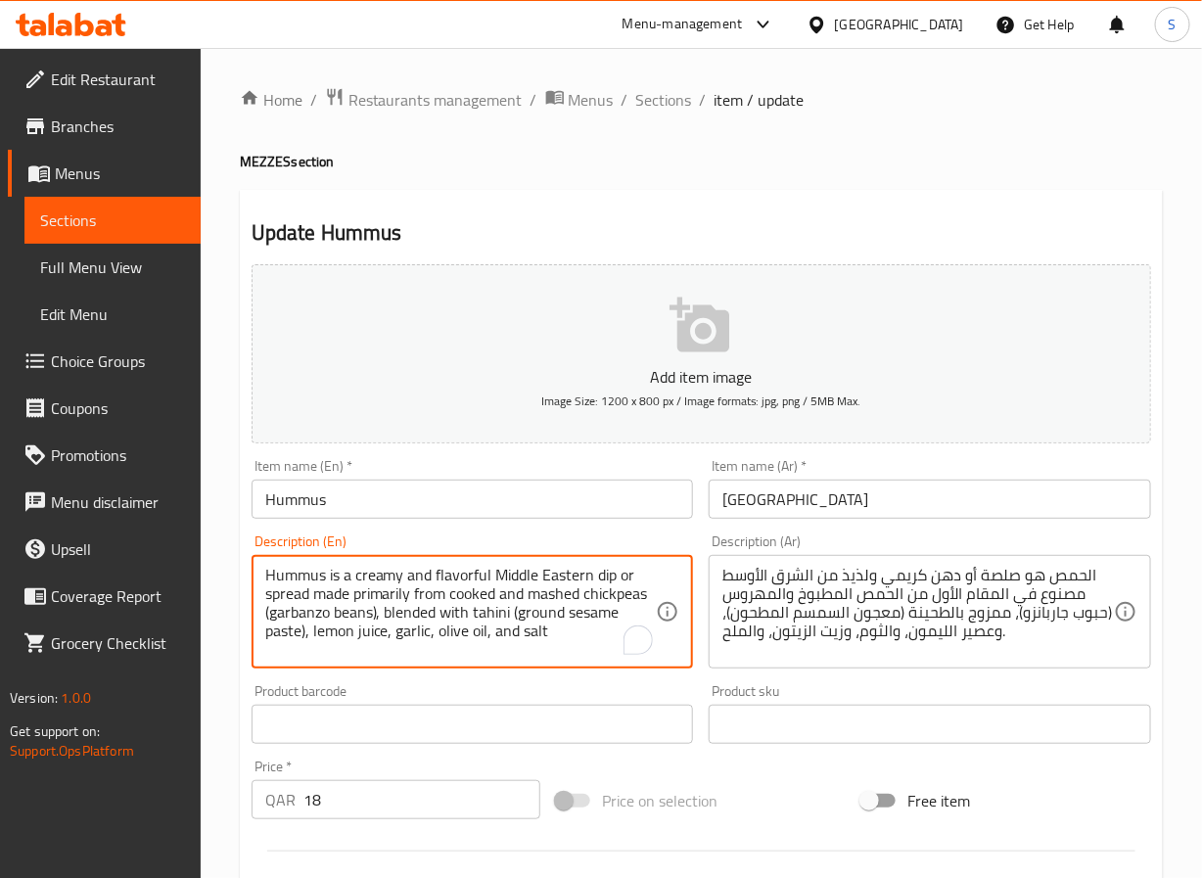
click at [305, 580] on textarea "Hummus is a creamy and flavorful Middle Eastern dip or spread made primarily fr…" at bounding box center [461, 612] width 392 height 93
type textarea "A creamy and flavorful Middle Eastern dip or spread made primarily from cooked …"
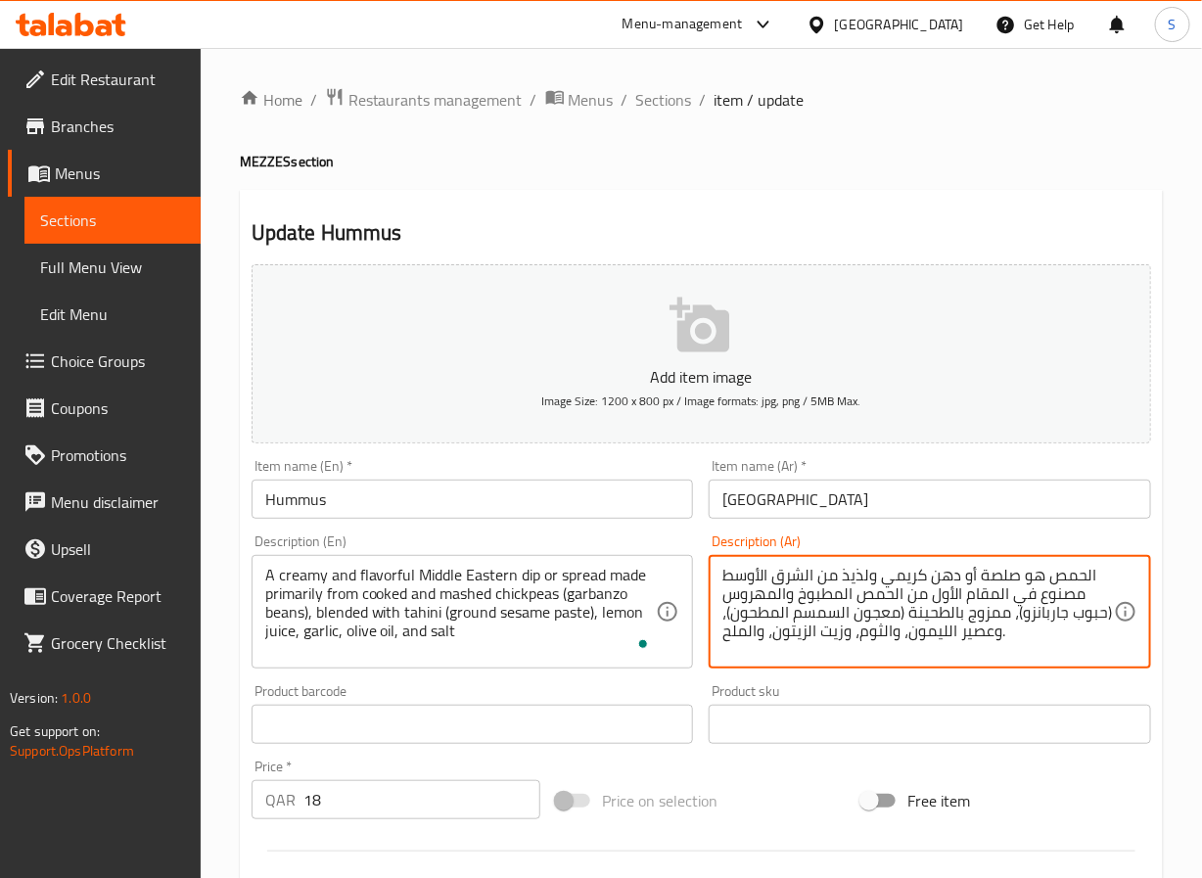
click at [1029, 579] on textarea "الحمص هو صلصة أو دهن كريمي ولذيذ من الشرق الأوسط مصنوع في المقام الأول من الحمص…" at bounding box center [919, 612] width 392 height 93
type textarea "صلصة أو سبريد كريمي من الشرق الأوسط مصنوع في المقام الأول من الحمص المطبوخ والم…"
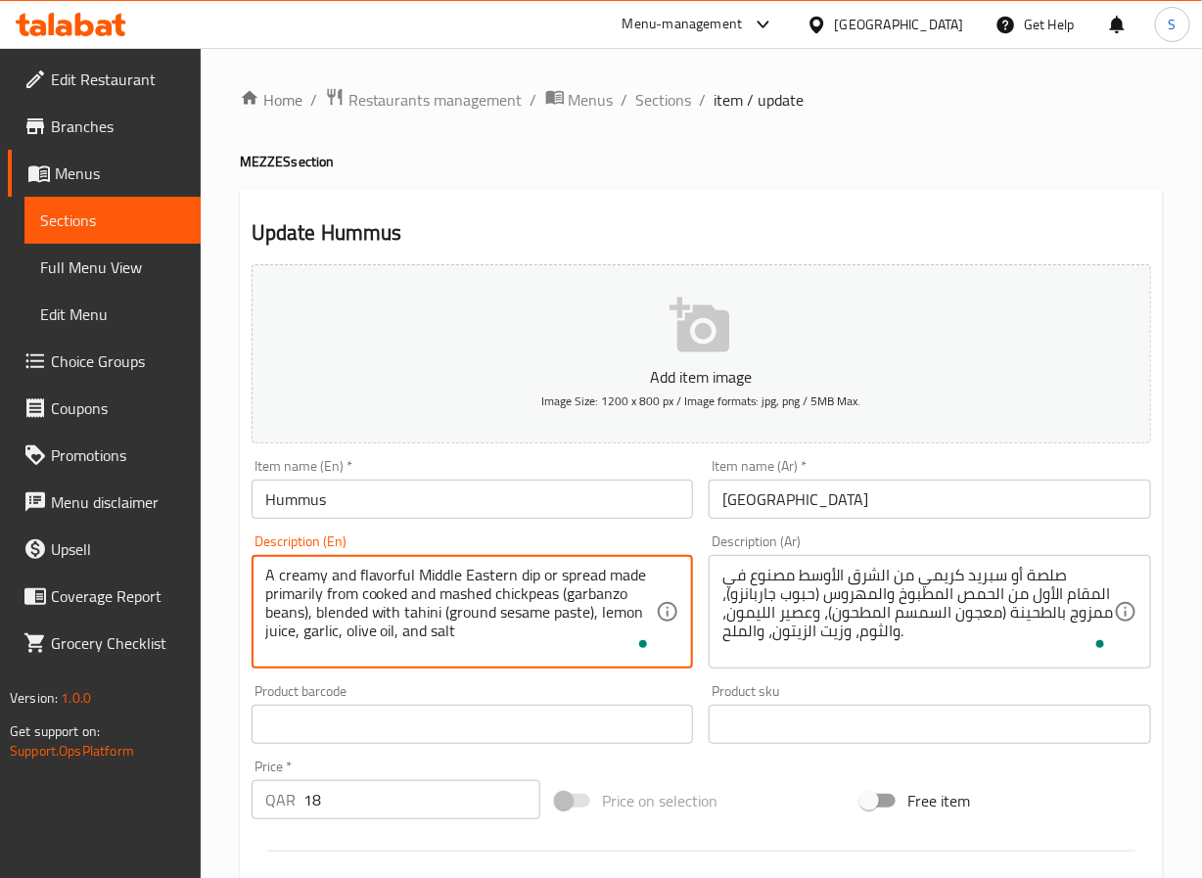
click at [383, 579] on textarea "A creamy and flavorful Middle Eastern dip or spread made primarily from cooked …" at bounding box center [461, 612] width 392 height 93
type textarea "A creamy Middle Eastern dip or spread made primarily from cooked and mashed chi…"
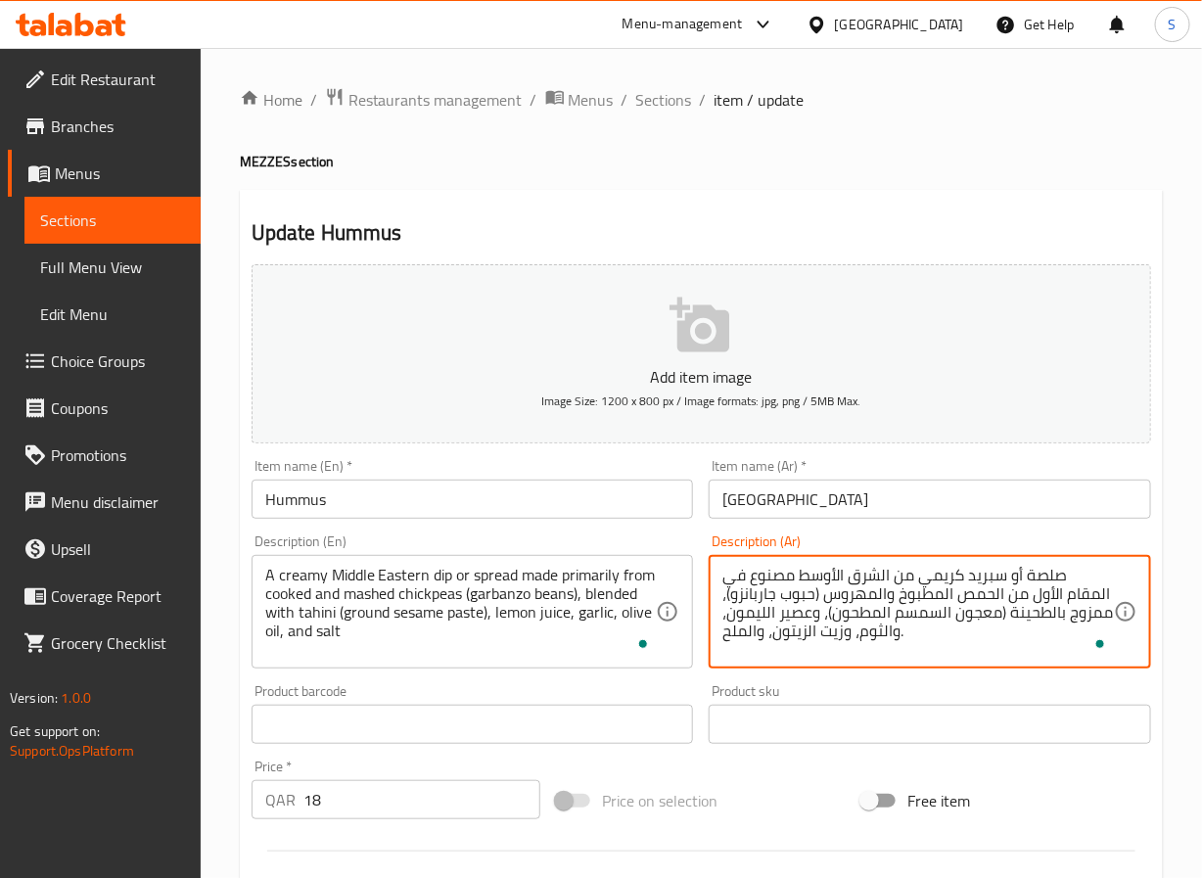
click at [778, 582] on textarea "صلصة أو سبريد كريمي من الشرق الأوسط مصنوع في المقام الأول من الحمص المطبوخ والم…" at bounding box center [919, 612] width 392 height 93
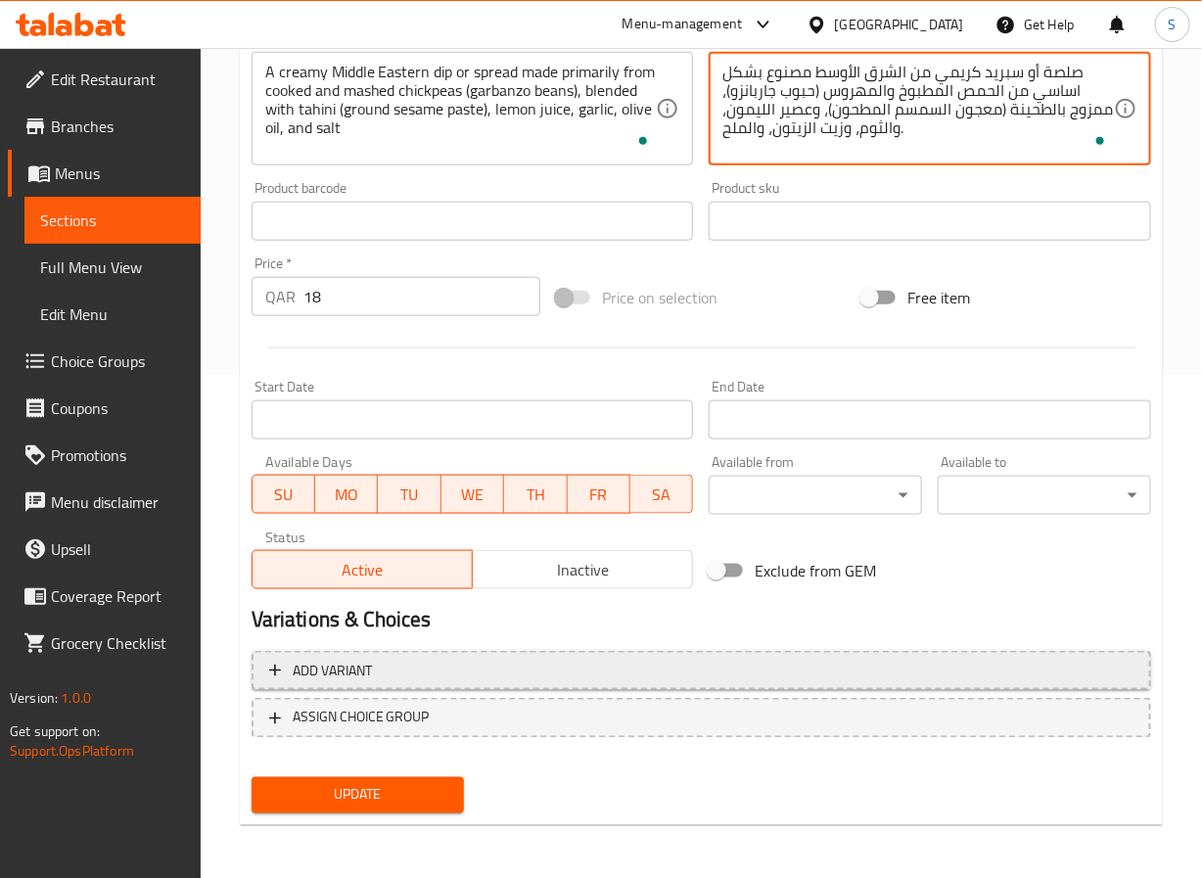
type textarea "صلصة أو سبريد كريمي من الشرق الأوسط مصنوع بشكل اساسي من الحمص المطبوخ والمهروس …"
click at [408, 688] on button "Add variant" at bounding box center [702, 671] width 900 height 40
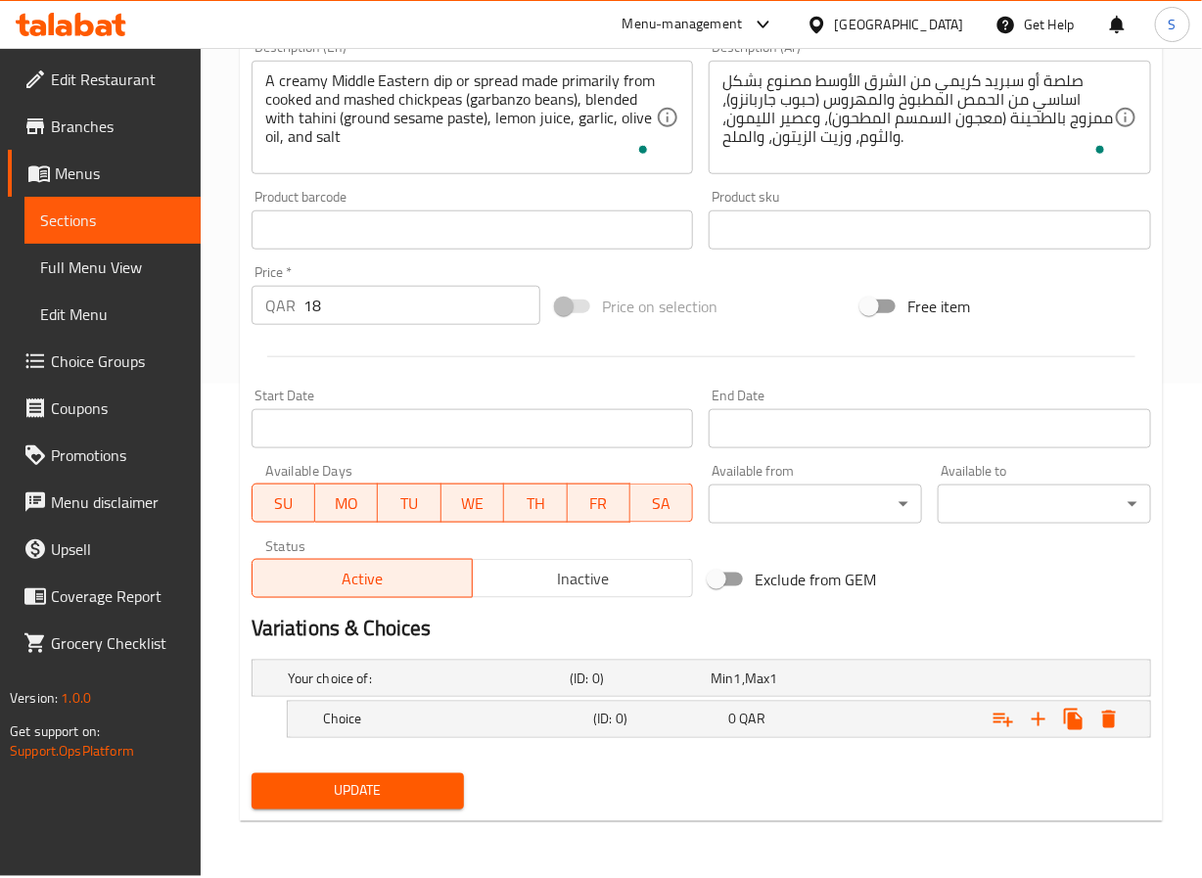
scroll to position [494, 0]
click at [1041, 723] on icon "Expand" at bounding box center [1038, 719] width 23 height 23
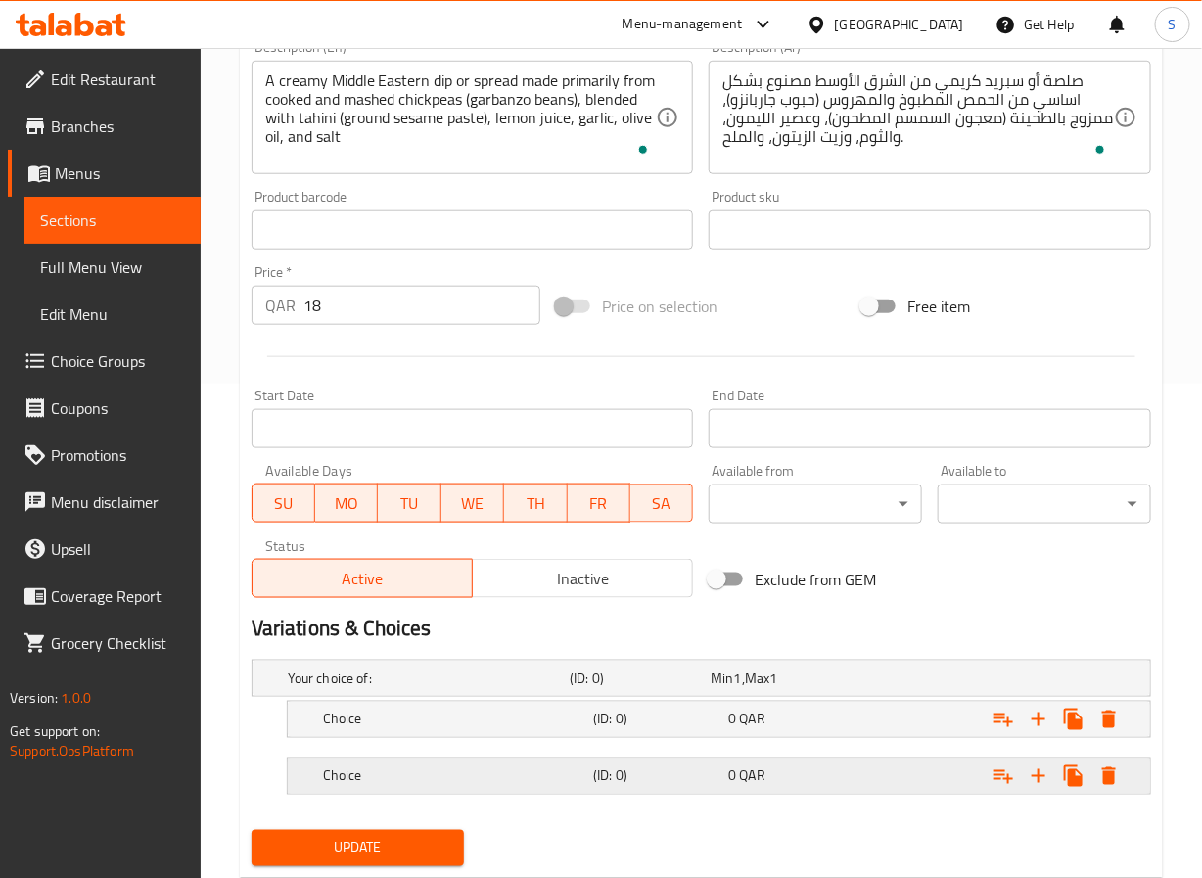
click at [405, 781] on h5 "Choice" at bounding box center [454, 777] width 262 height 20
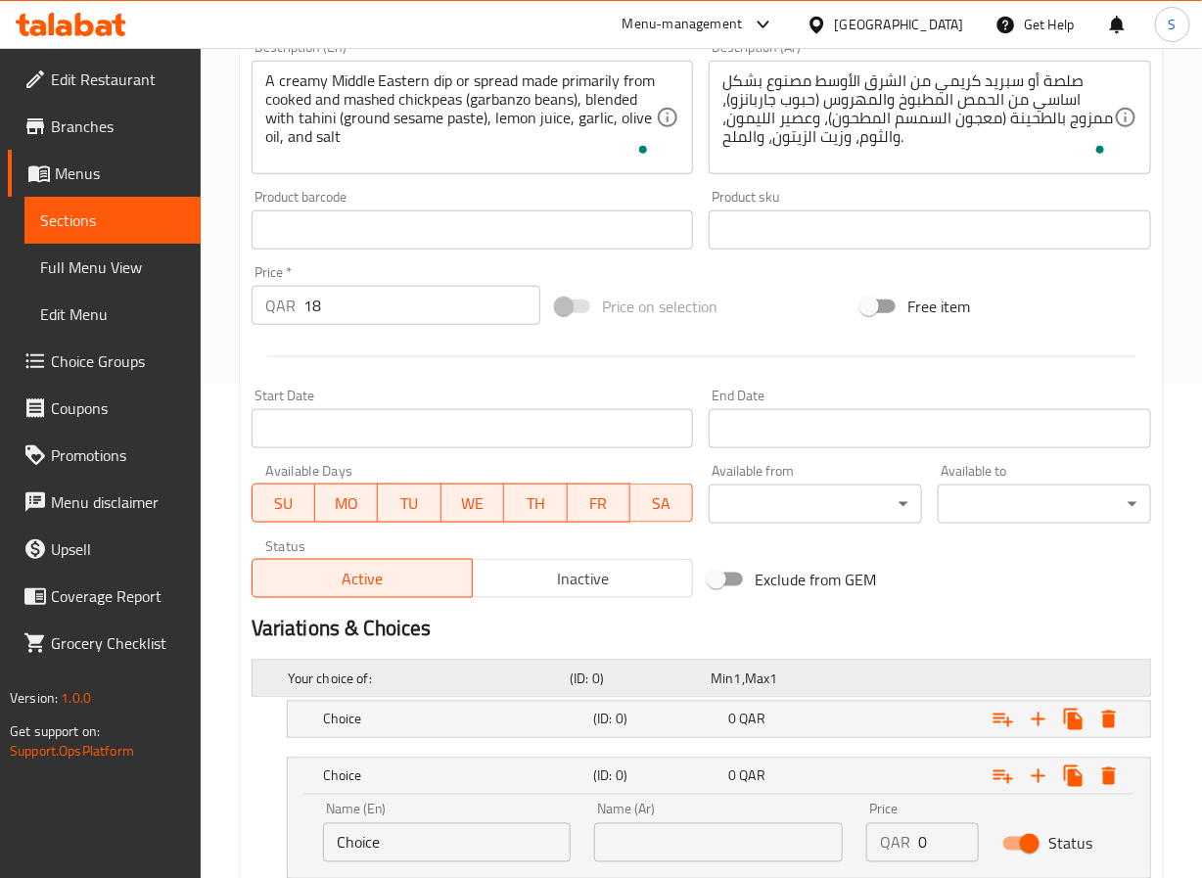
click at [427, 676] on h5 "Your choice of:" at bounding box center [425, 679] width 274 height 20
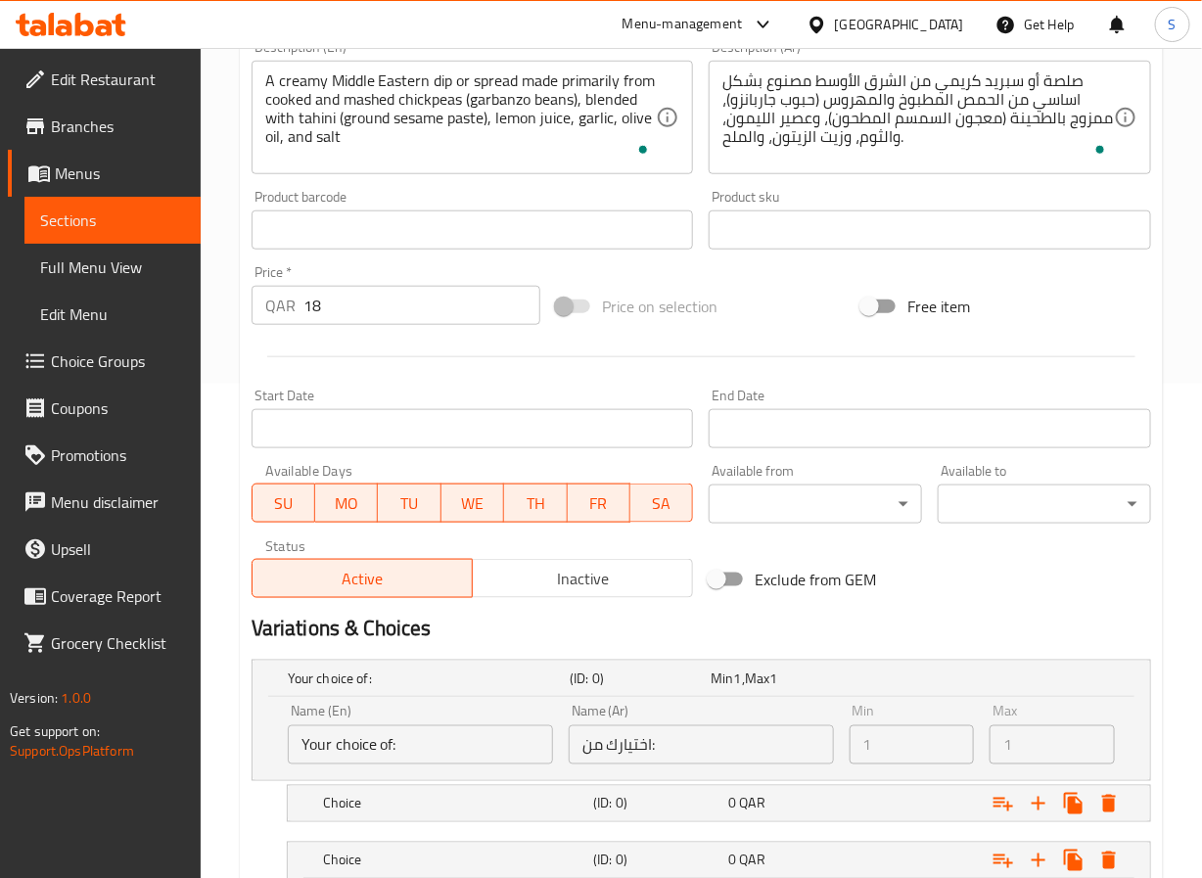
click at [427, 708] on div "Name (En) Your choice of: Name (En)" at bounding box center [420, 735] width 265 height 60
click at [441, 670] on h5 "Your choice of:" at bounding box center [425, 679] width 274 height 20
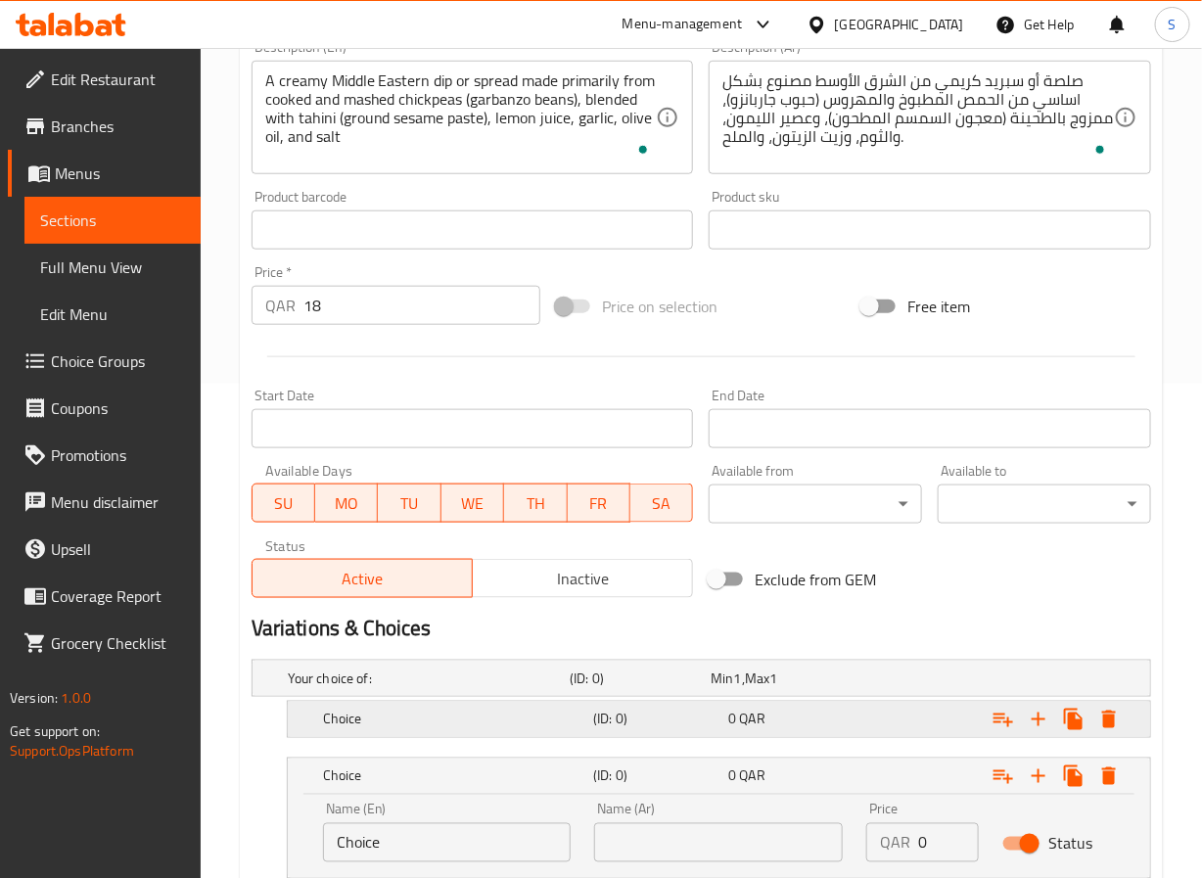
click at [444, 711] on h5 "Choice" at bounding box center [454, 720] width 262 height 20
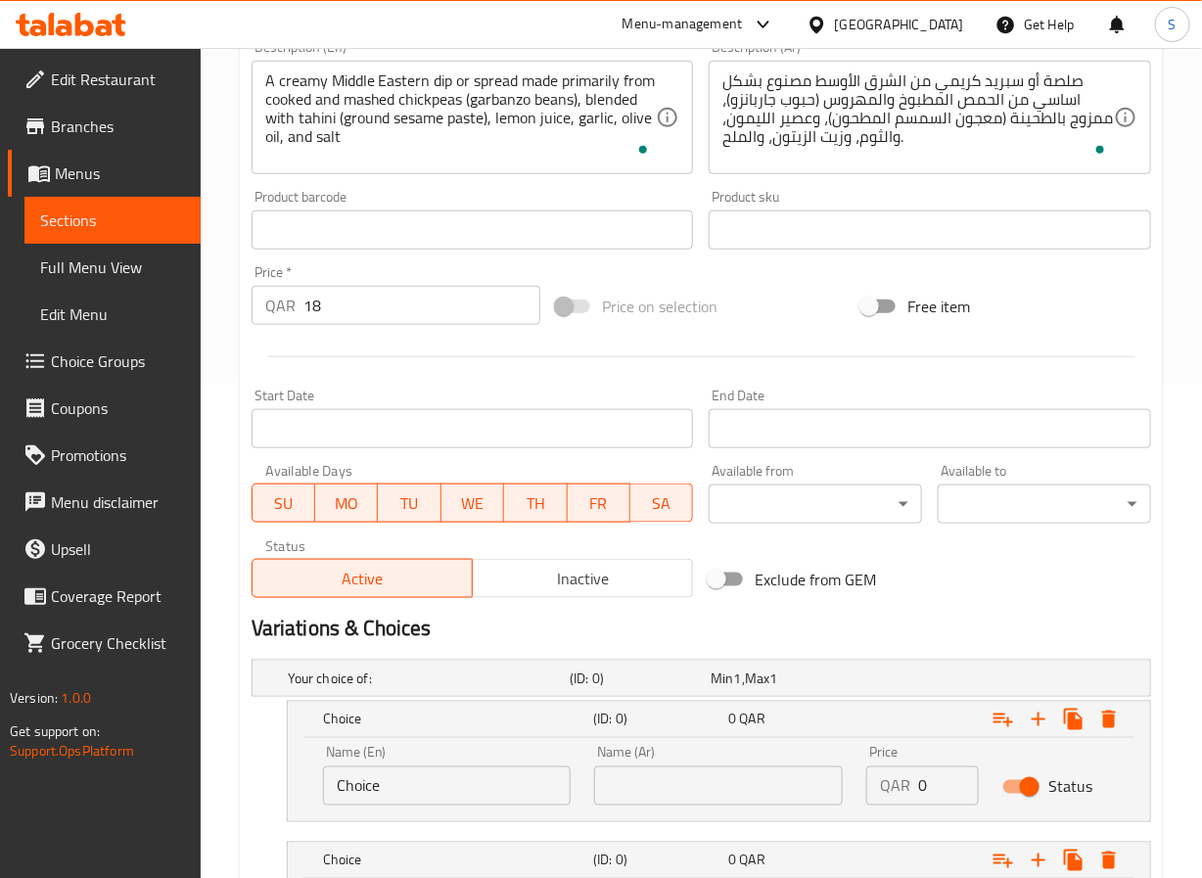
click at [385, 803] on input "Choice" at bounding box center [447, 786] width 249 height 39
type input "Dip"
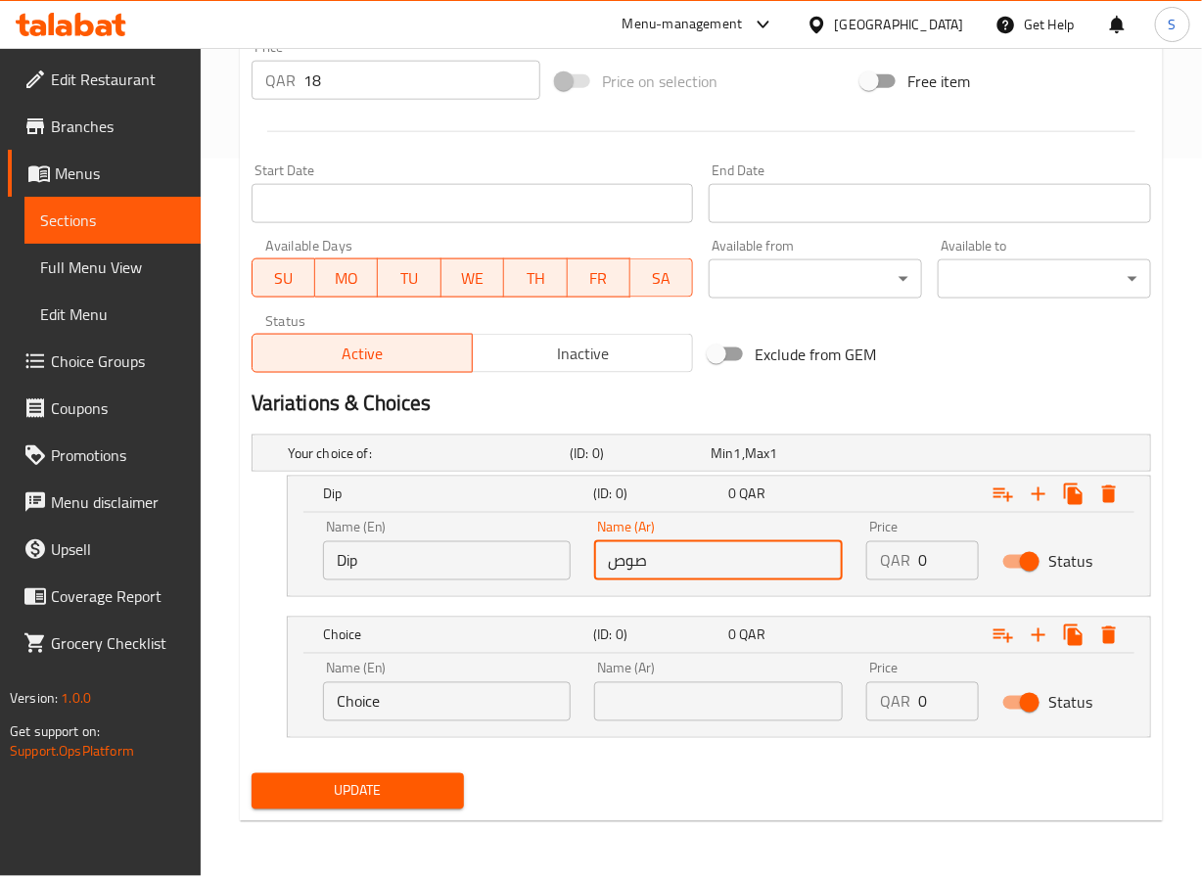
type input "صوص"
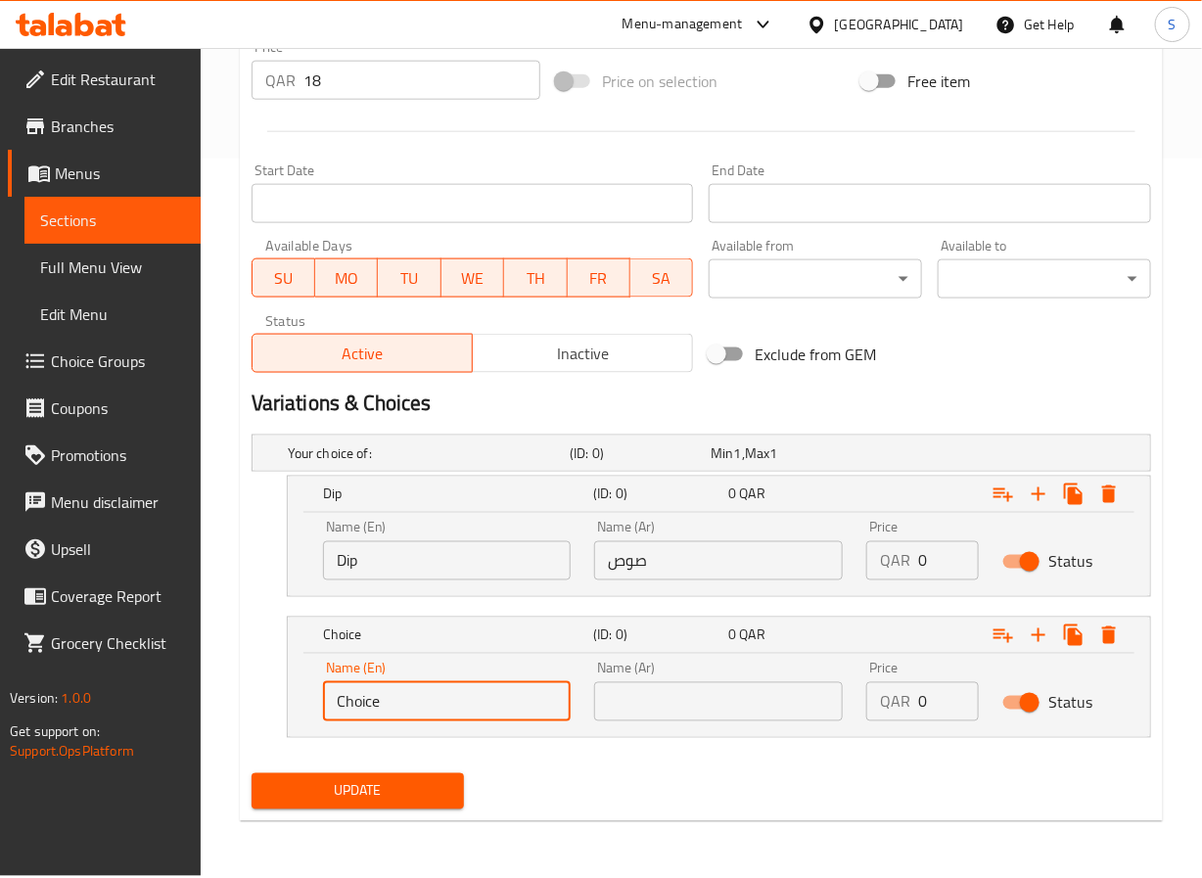
click at [386, 715] on input "Choice" at bounding box center [447, 701] width 249 height 39
type input "Spread"
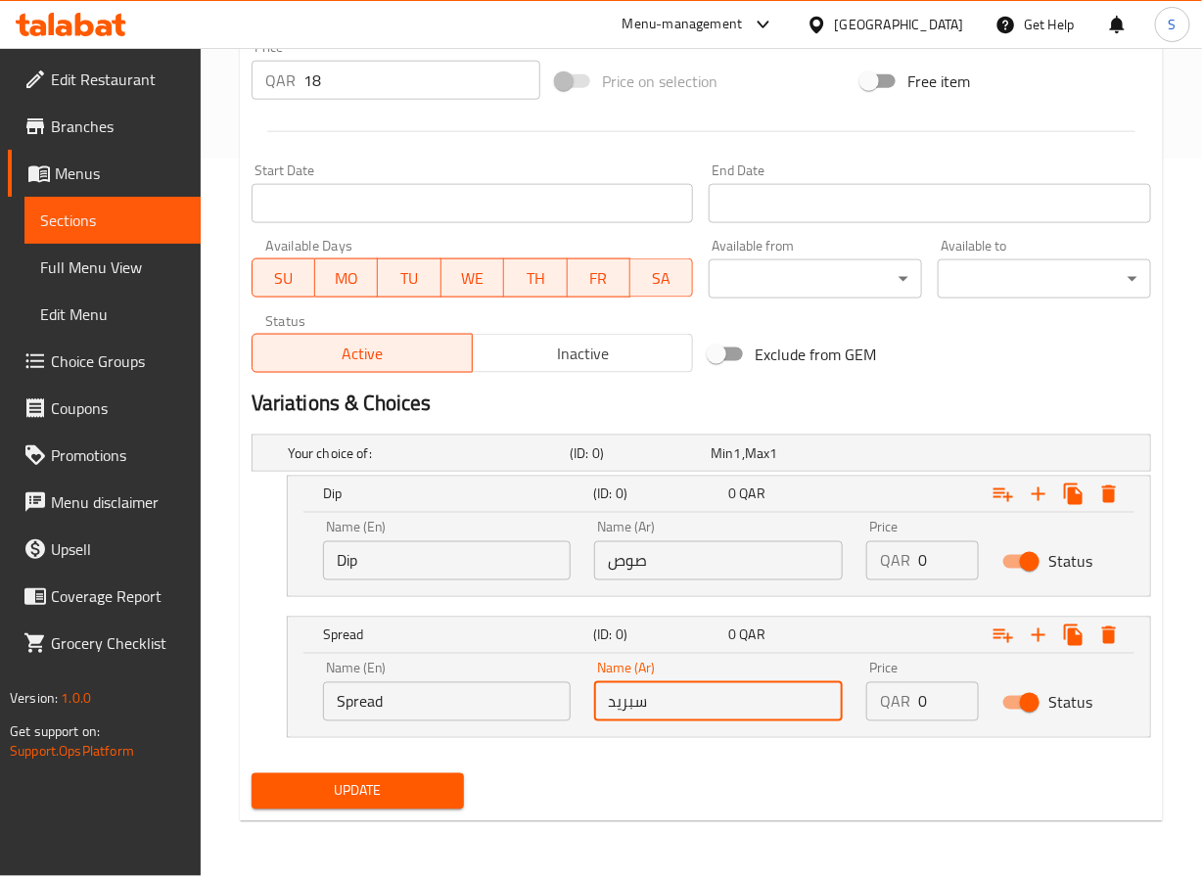
type input "سبريد"
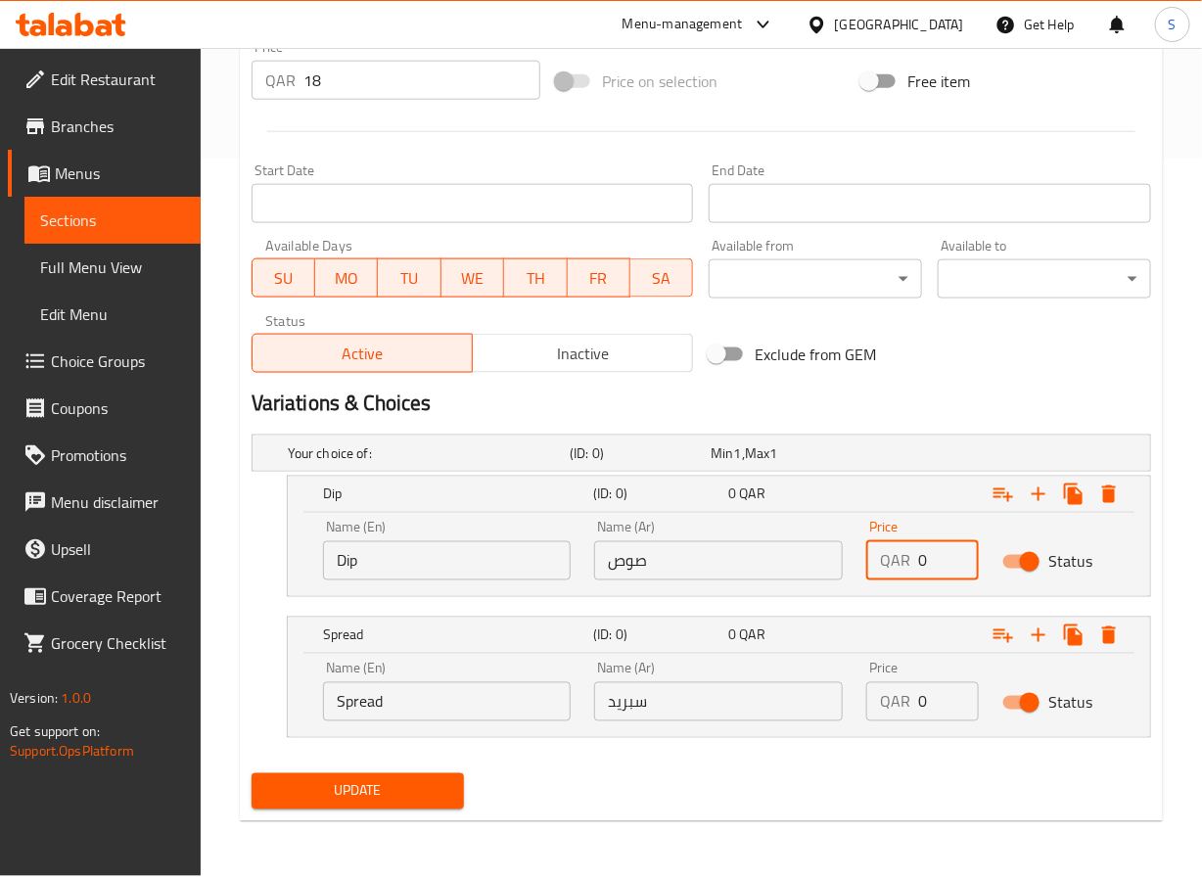
drag, startPoint x: 932, startPoint y: 565, endPoint x: 890, endPoint y: 582, distance: 45.3
click at [890, 581] on div "QAR 0 Price" at bounding box center [923, 560] width 113 height 39
type input "18"
click at [952, 700] on input "1" at bounding box center [948, 701] width 61 height 39
type input "18"
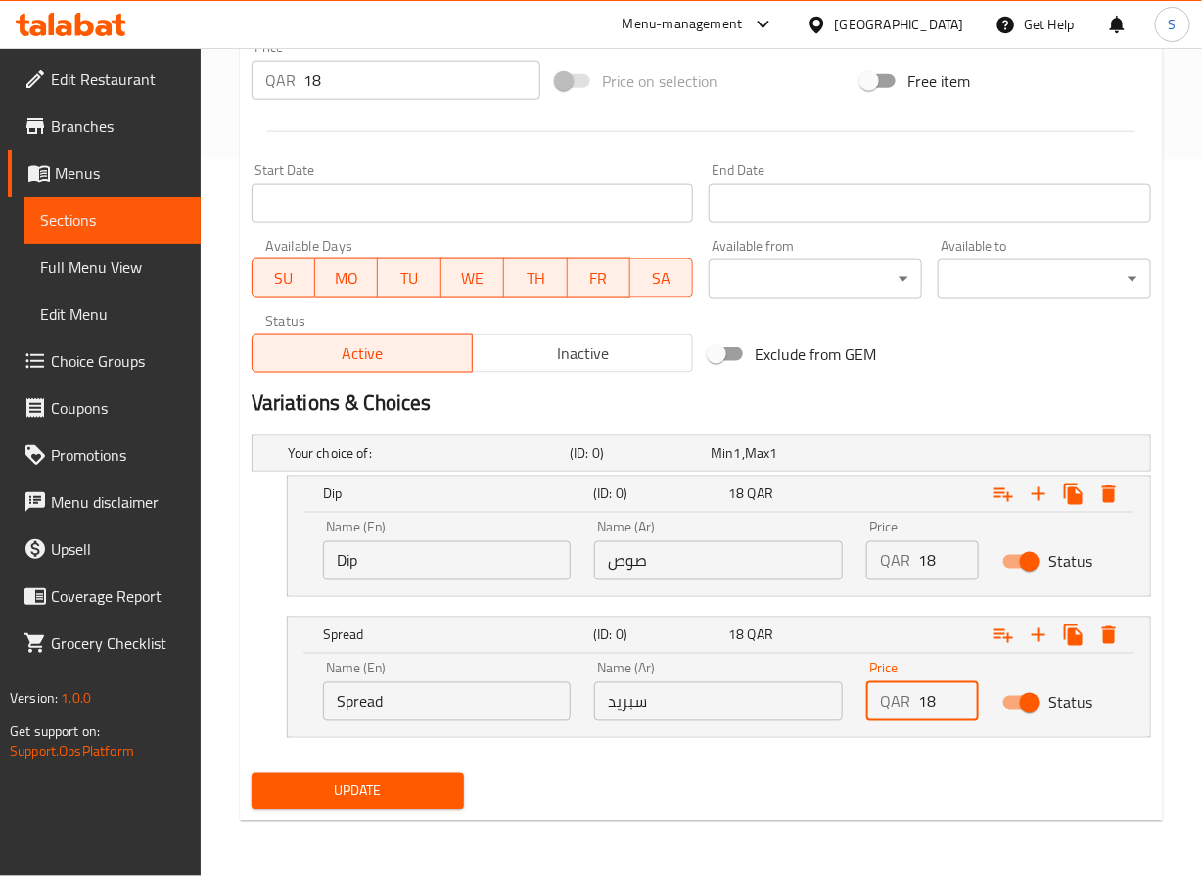
click at [427, 91] on input "18" at bounding box center [423, 80] width 238 height 39
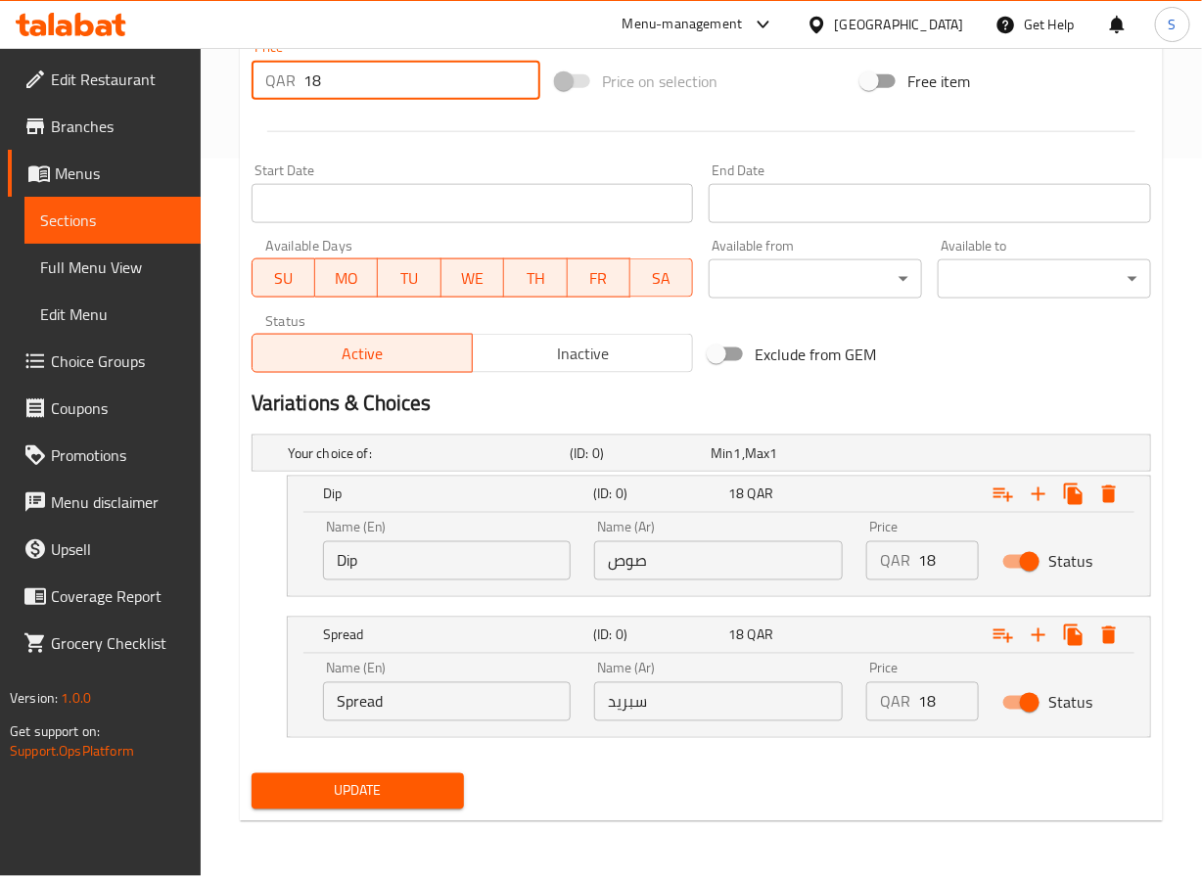
type input "1"
type input "0"
click at [221, 257] on div "Home / Restaurants management / Menus / Sections / item / update MEZZES section…" at bounding box center [702, 102] width 1002 height 1548
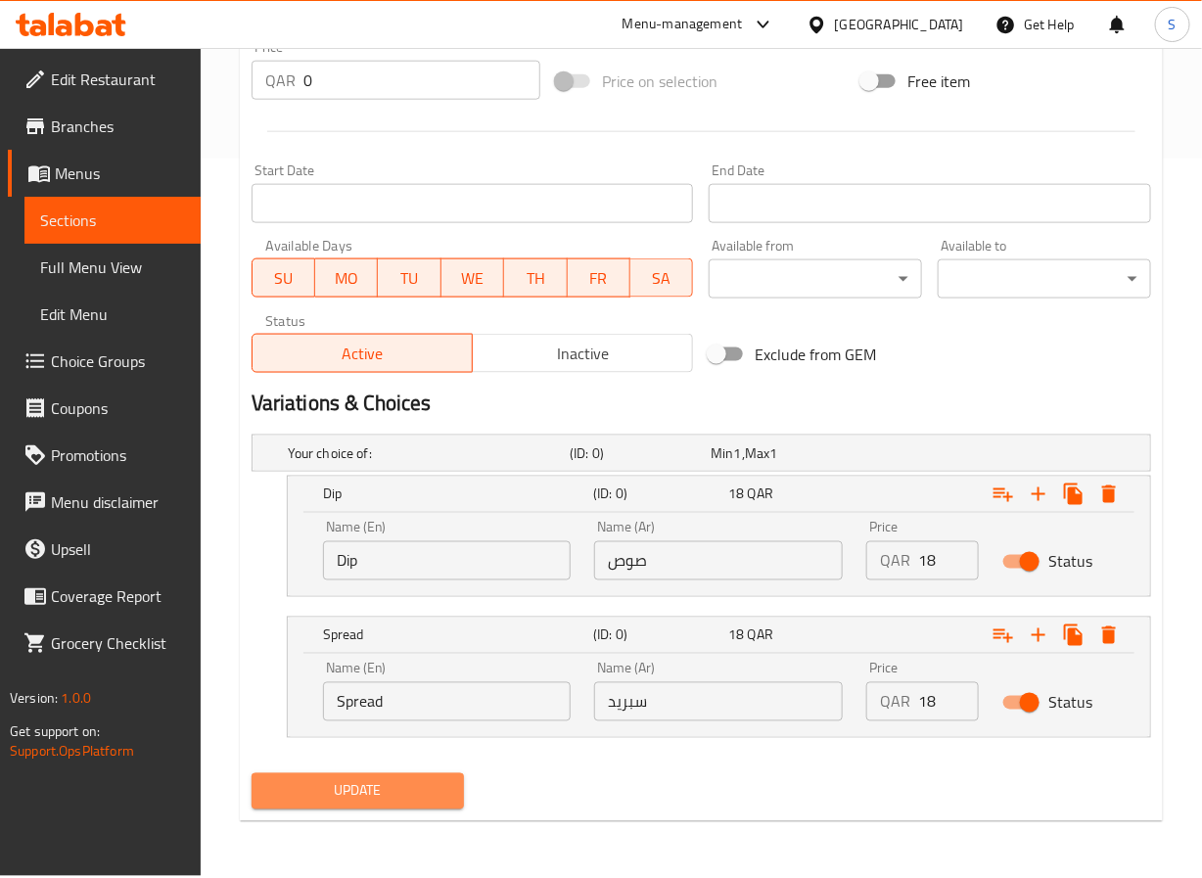
click at [406, 784] on span "Update" at bounding box center [358, 791] width 182 height 24
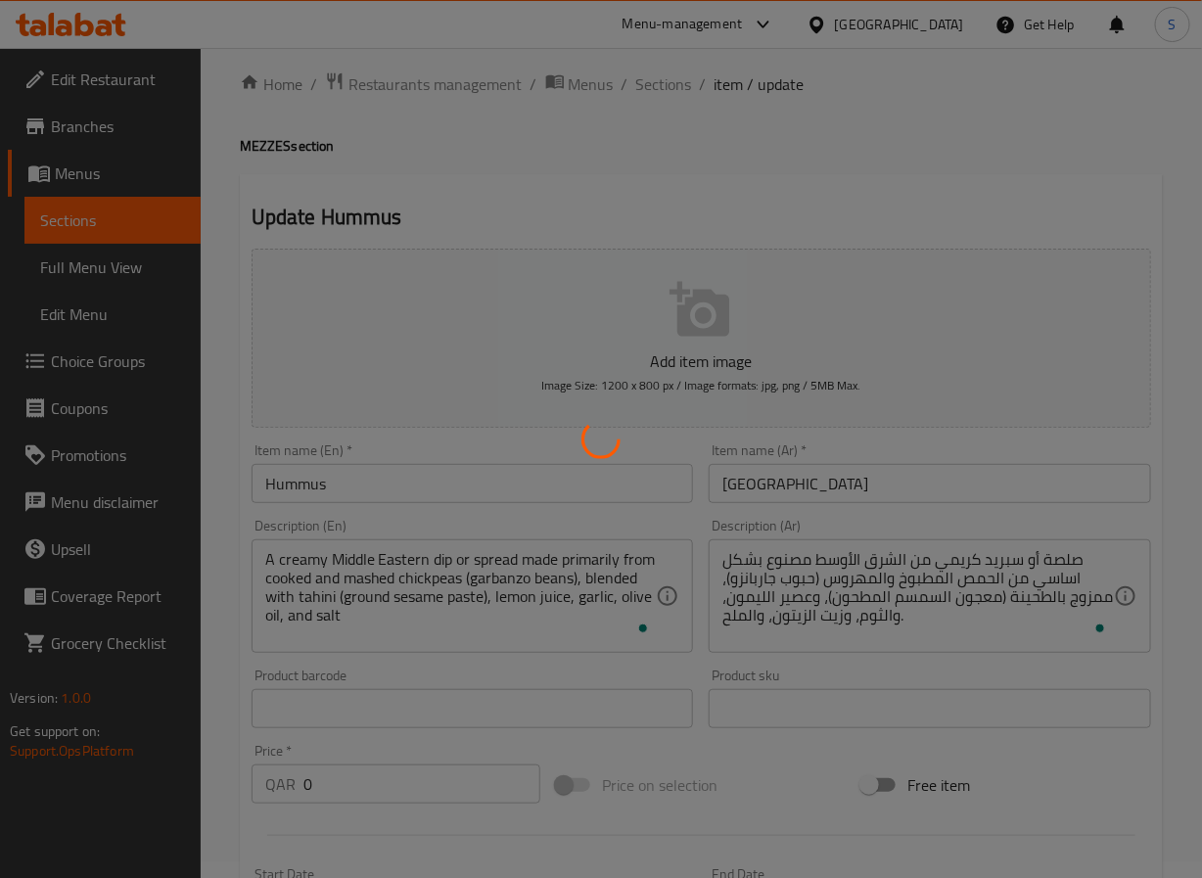
scroll to position [0, 0]
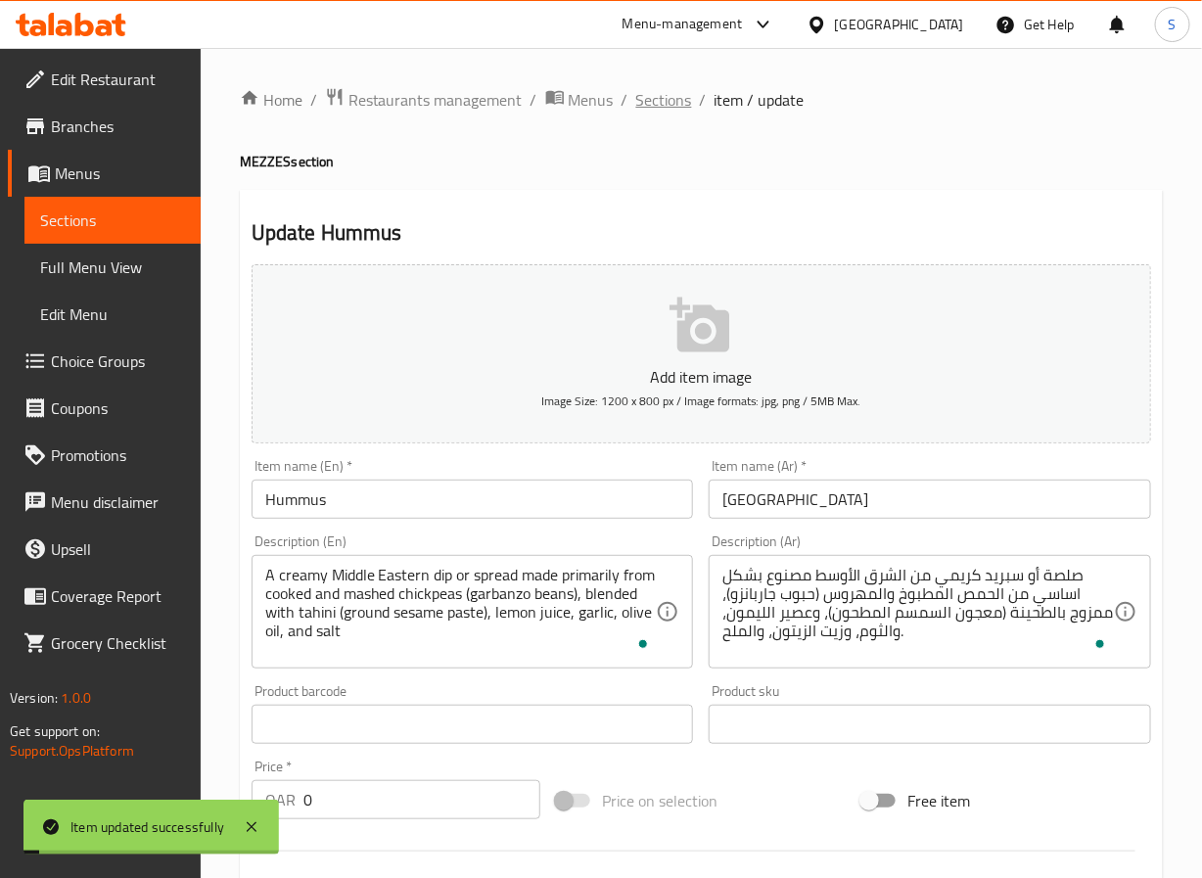
click at [661, 103] on span "Sections" at bounding box center [664, 99] width 56 height 23
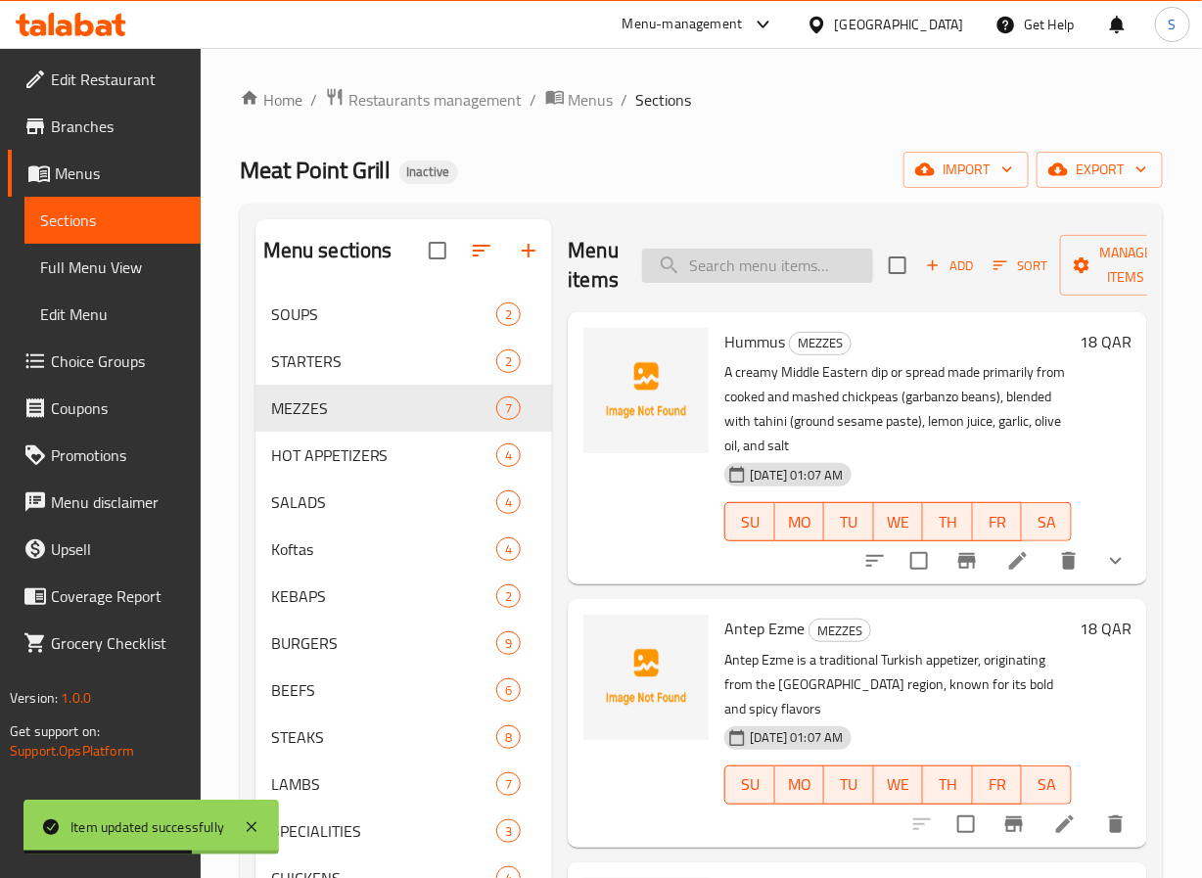
click at [726, 267] on input "search" at bounding box center [757, 266] width 231 height 34
paste input "Antep Ezme"
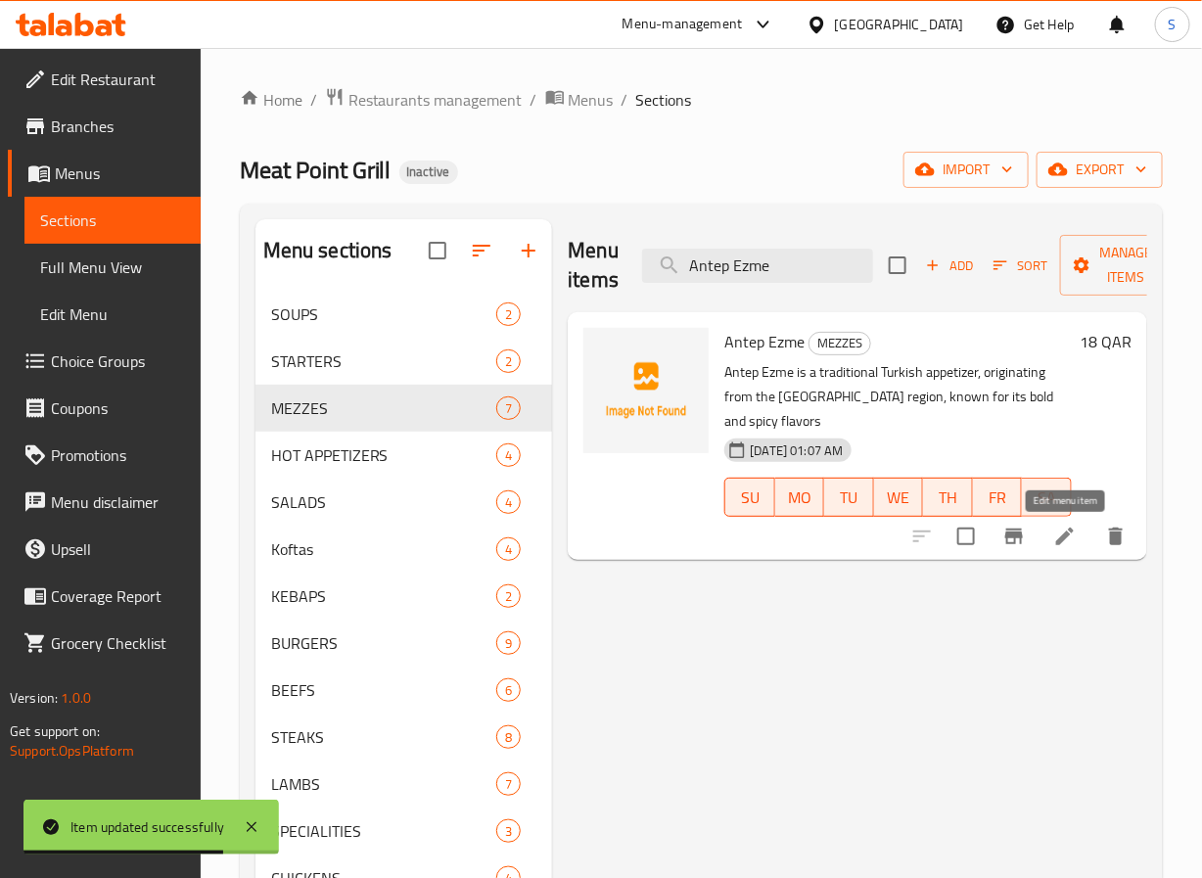
type input "Antep Ezme"
click at [1061, 547] on icon at bounding box center [1065, 536] width 23 height 23
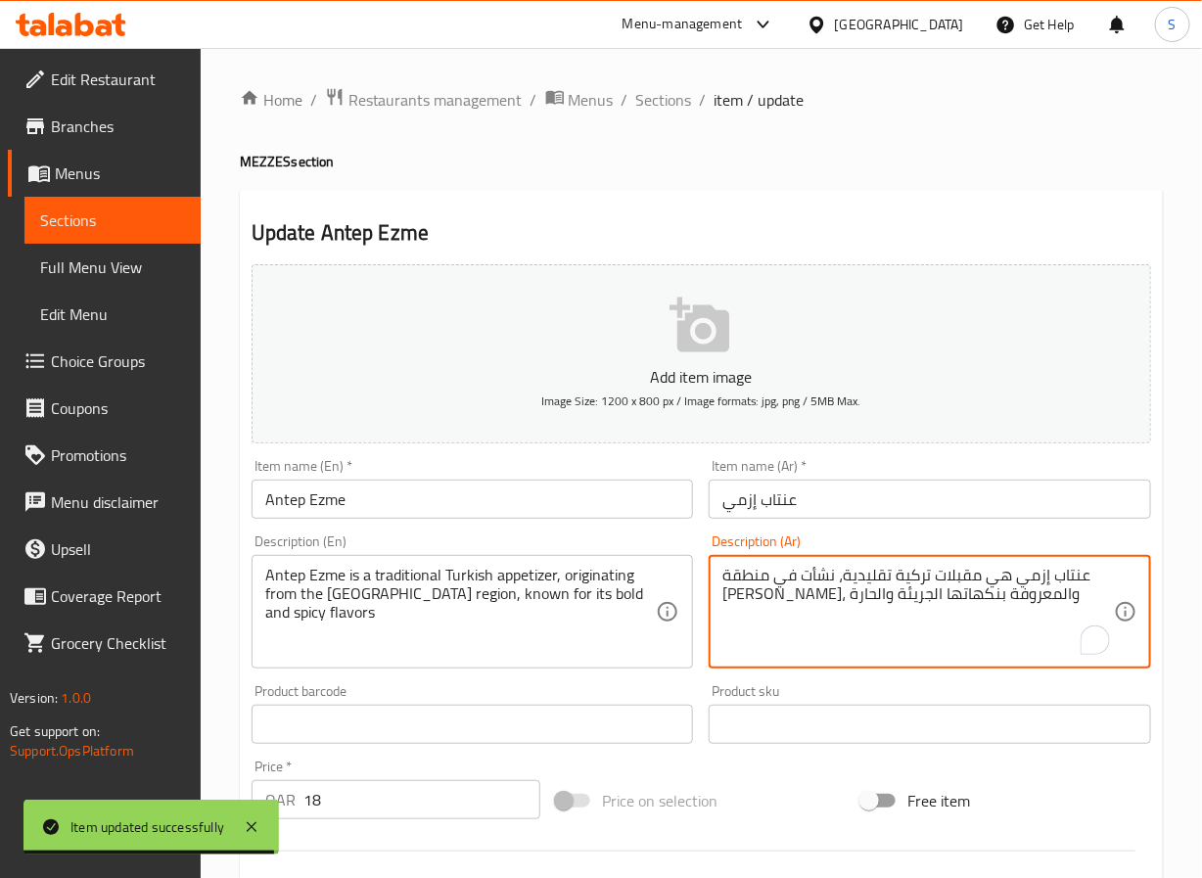
click at [794, 600] on textarea "عنتاب إزمي هي مقبلات تركية تقليدية، نشأت في منطقة غازي عنتاب، والمعروفة بنكهاته…" at bounding box center [919, 612] width 392 height 93
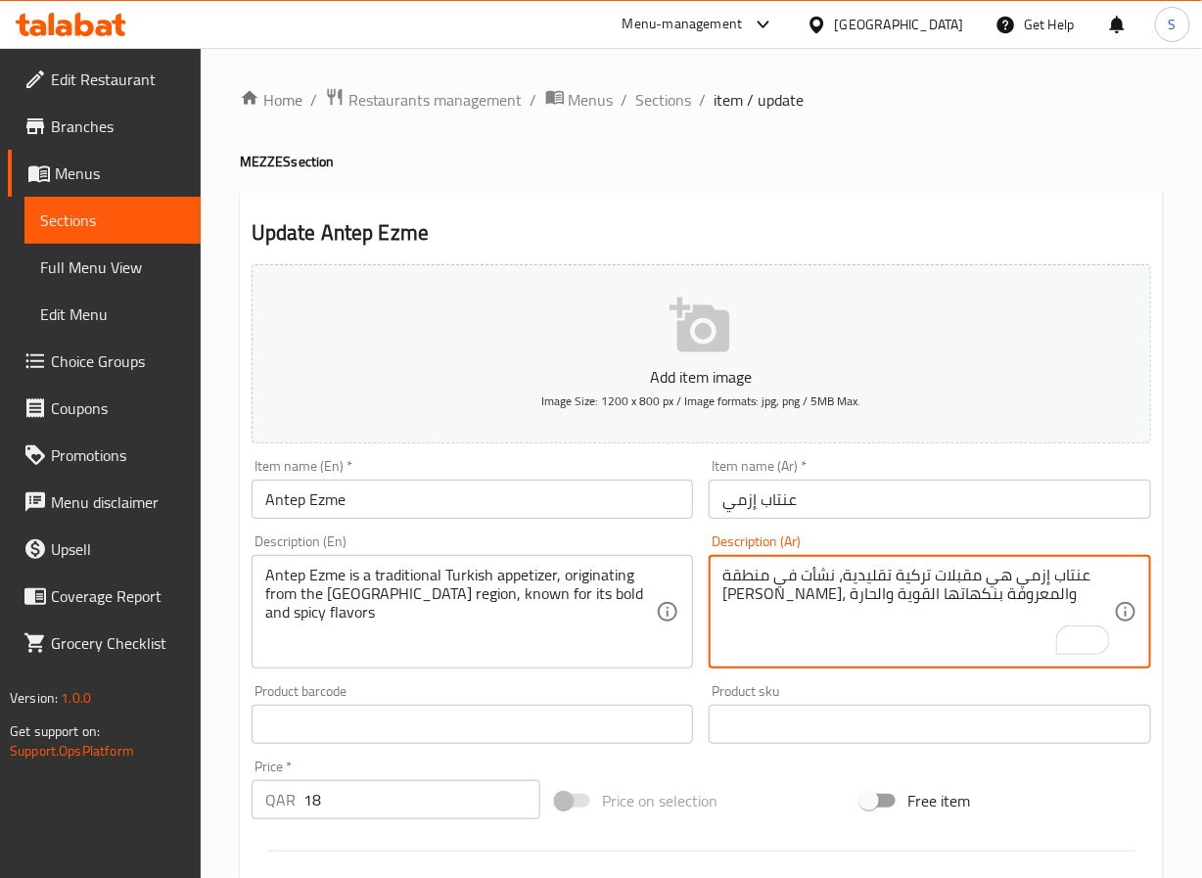
click at [984, 599] on textarea "عنتاب إزمي هي مقبلات تركية تقليدية، نشأت في منطقة غازي عنتاب، والمعروفة بنكهاته…" at bounding box center [919, 612] width 392 height 93
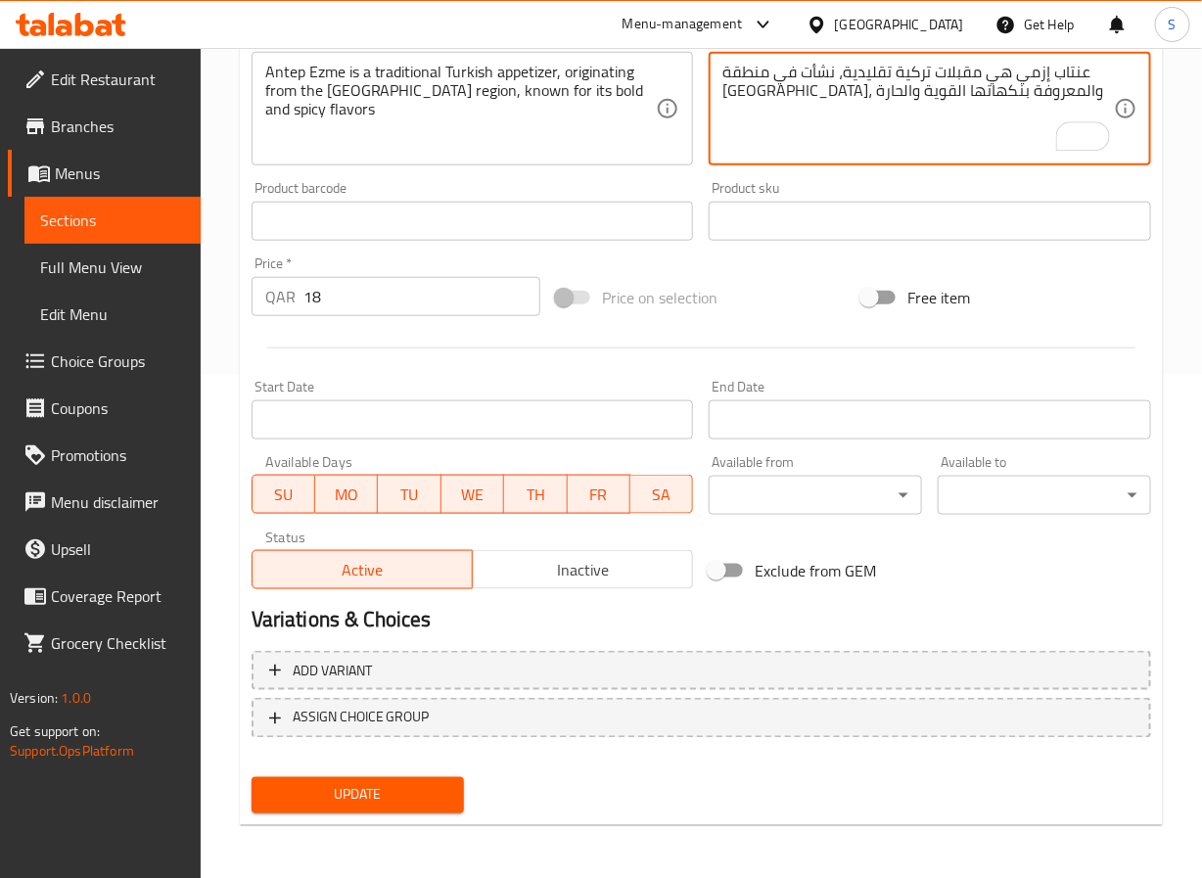
type textarea "عنتاب إزمي هي مقبلات تركية تقليدية، نشأت في منطقة غازيانتب، والمعروفة بنكهاتها …"
click at [415, 779] on button "Update" at bounding box center [358, 795] width 213 height 36
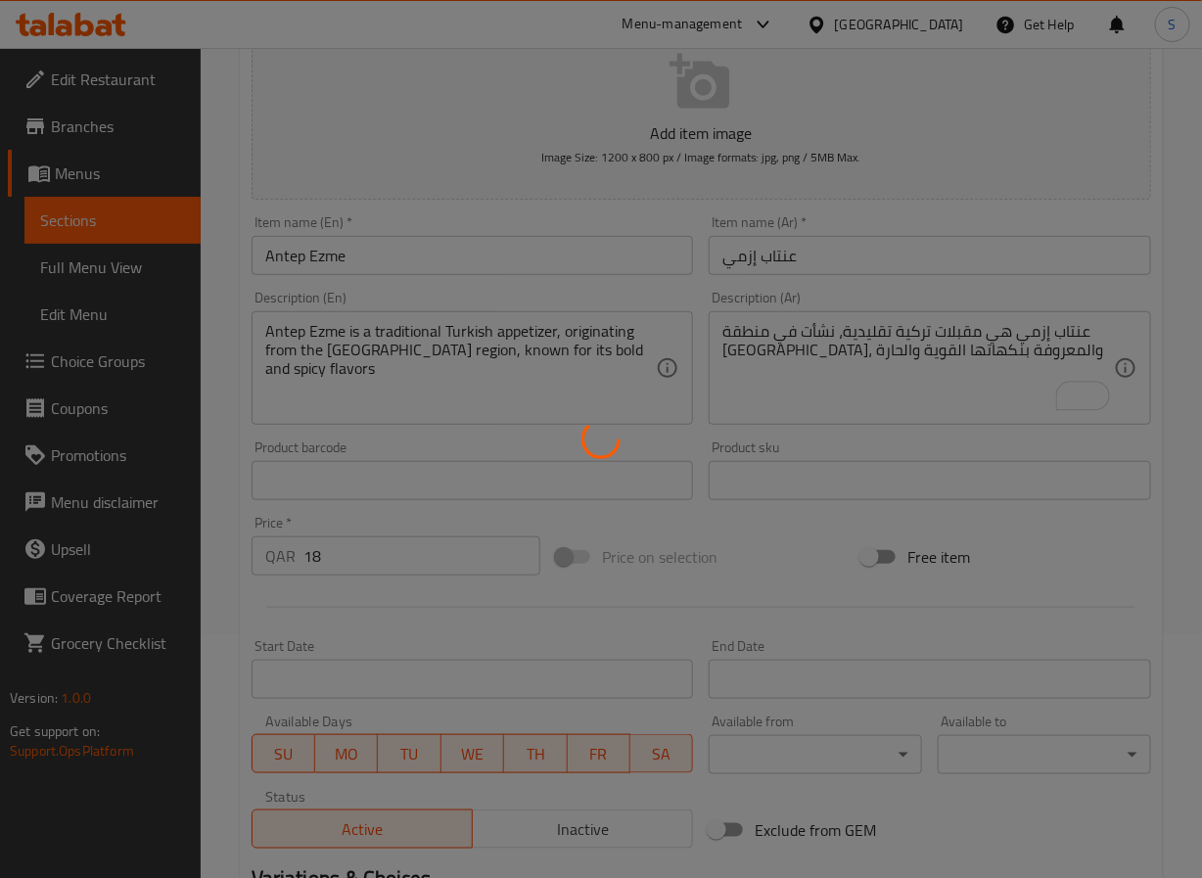
scroll to position [0, 0]
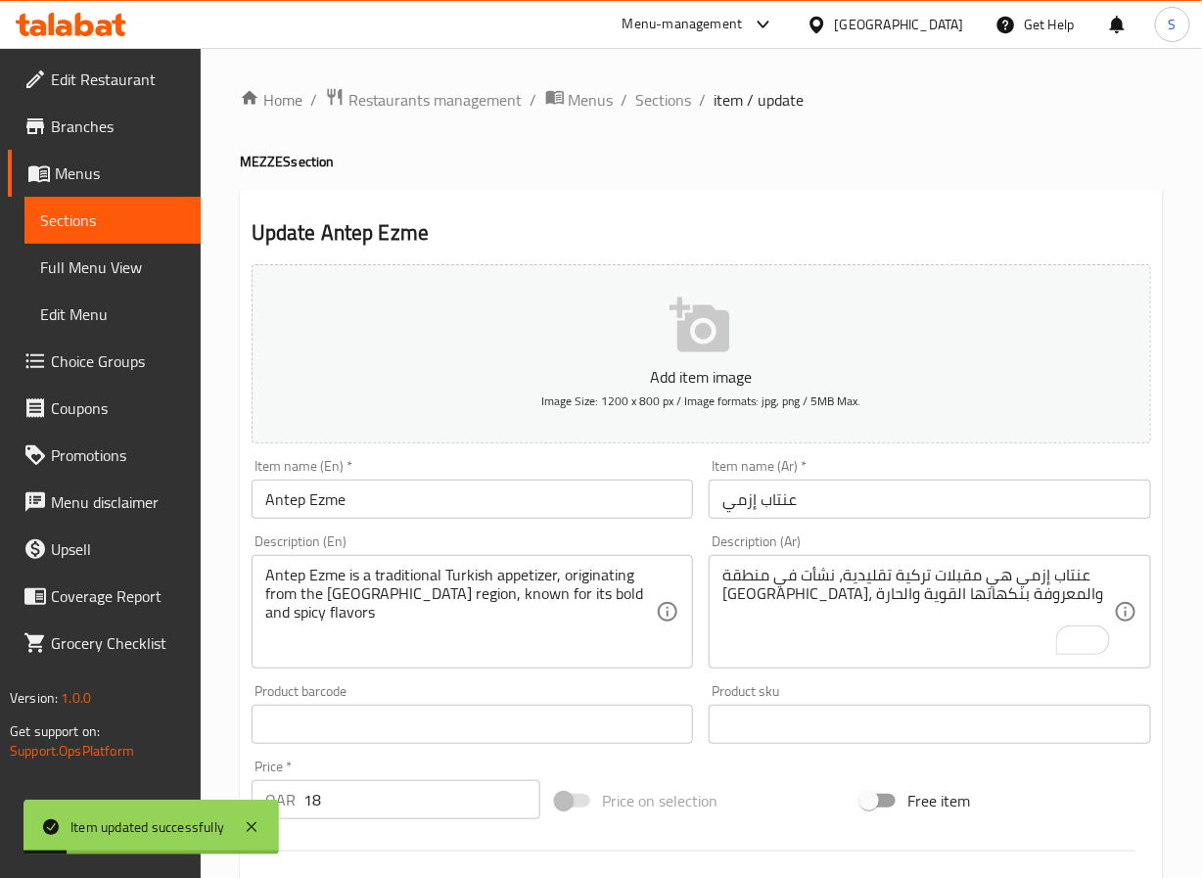
drag, startPoint x: 656, startPoint y: 104, endPoint x: 588, endPoint y: 4, distance: 120.6
click at [656, 104] on span "Sections" at bounding box center [664, 99] width 56 height 23
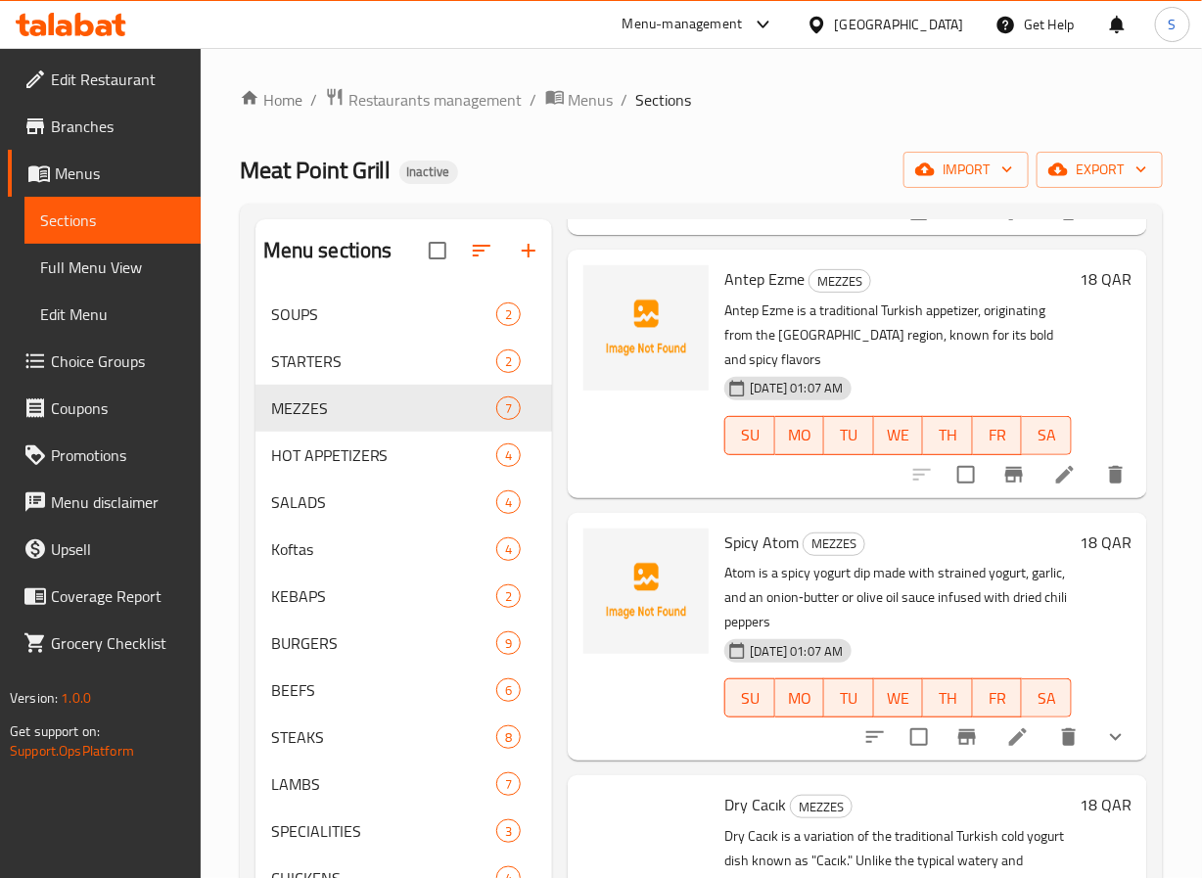
scroll to position [499, 0]
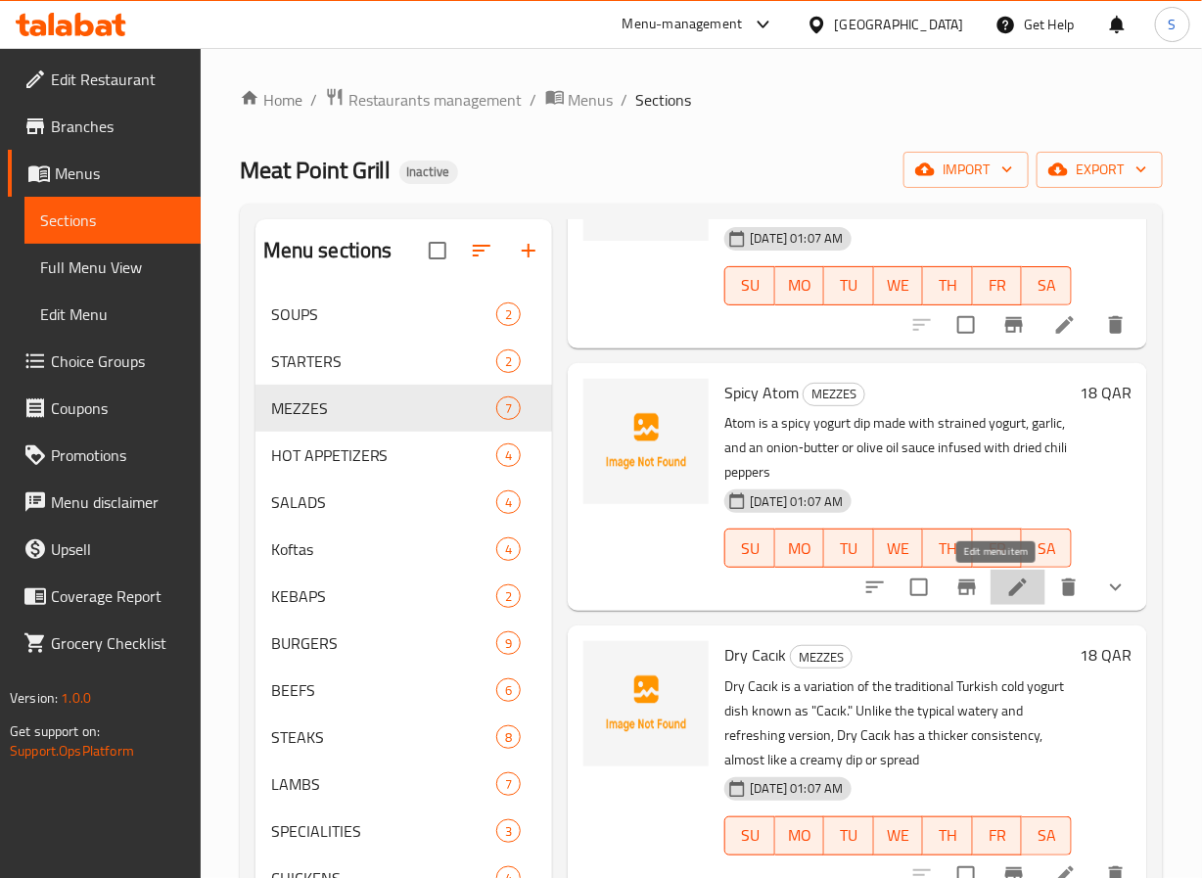
click at [1007, 590] on icon at bounding box center [1018, 587] width 23 height 23
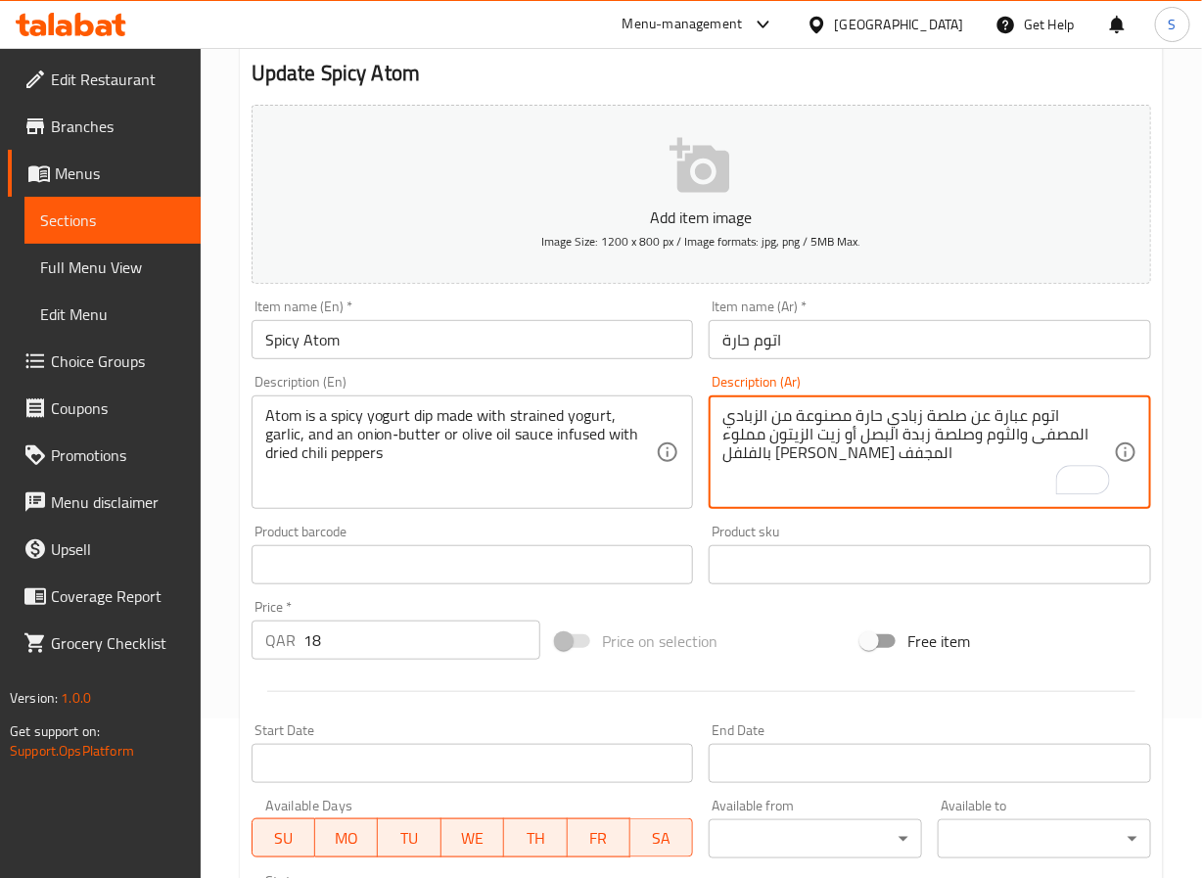
scroll to position [539, 0]
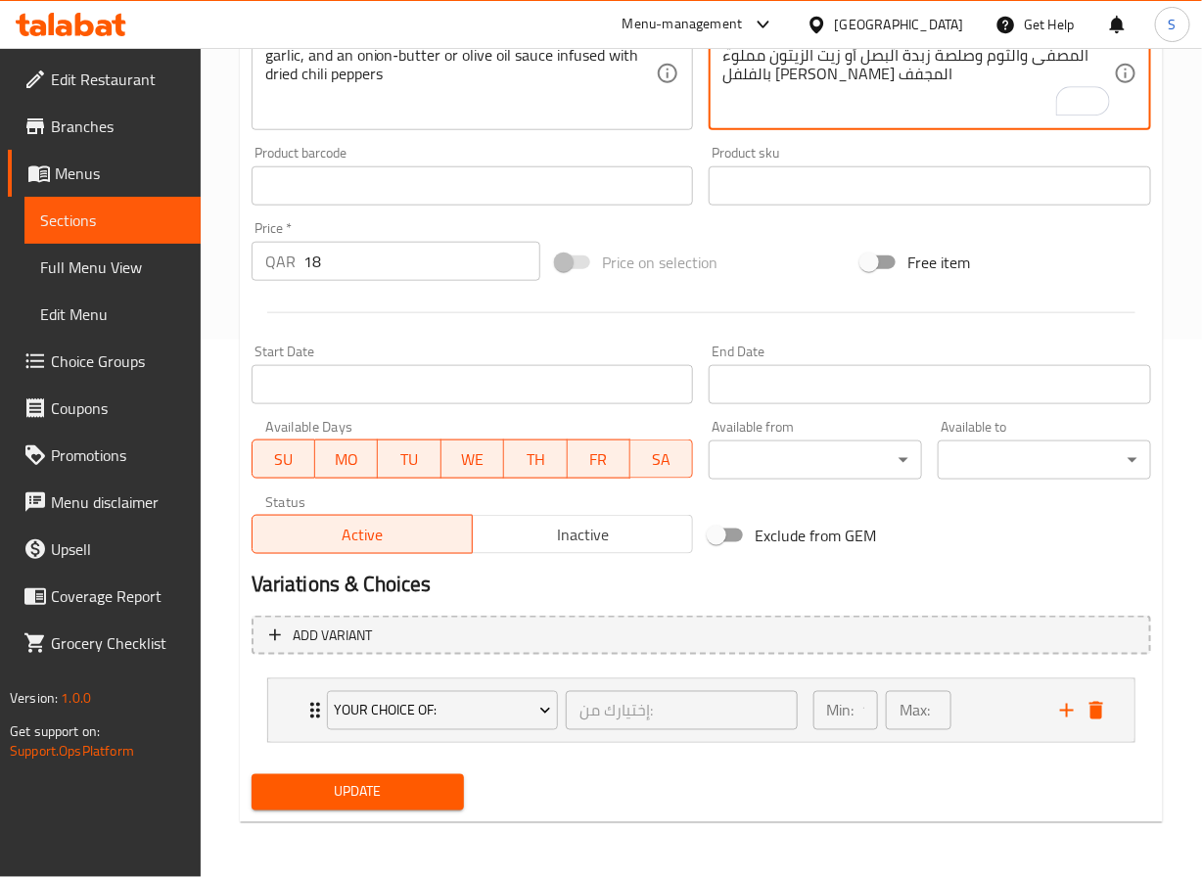
type textarea "اتوم عبارة عن صلصة زبادي حارة مصنوعة من الزبادي المصفى والثوم وصلصة زبدة البصل …"
click at [352, 818] on div "Update" at bounding box center [358, 793] width 229 height 52
click at [352, 803] on span "Update" at bounding box center [358, 792] width 182 height 24
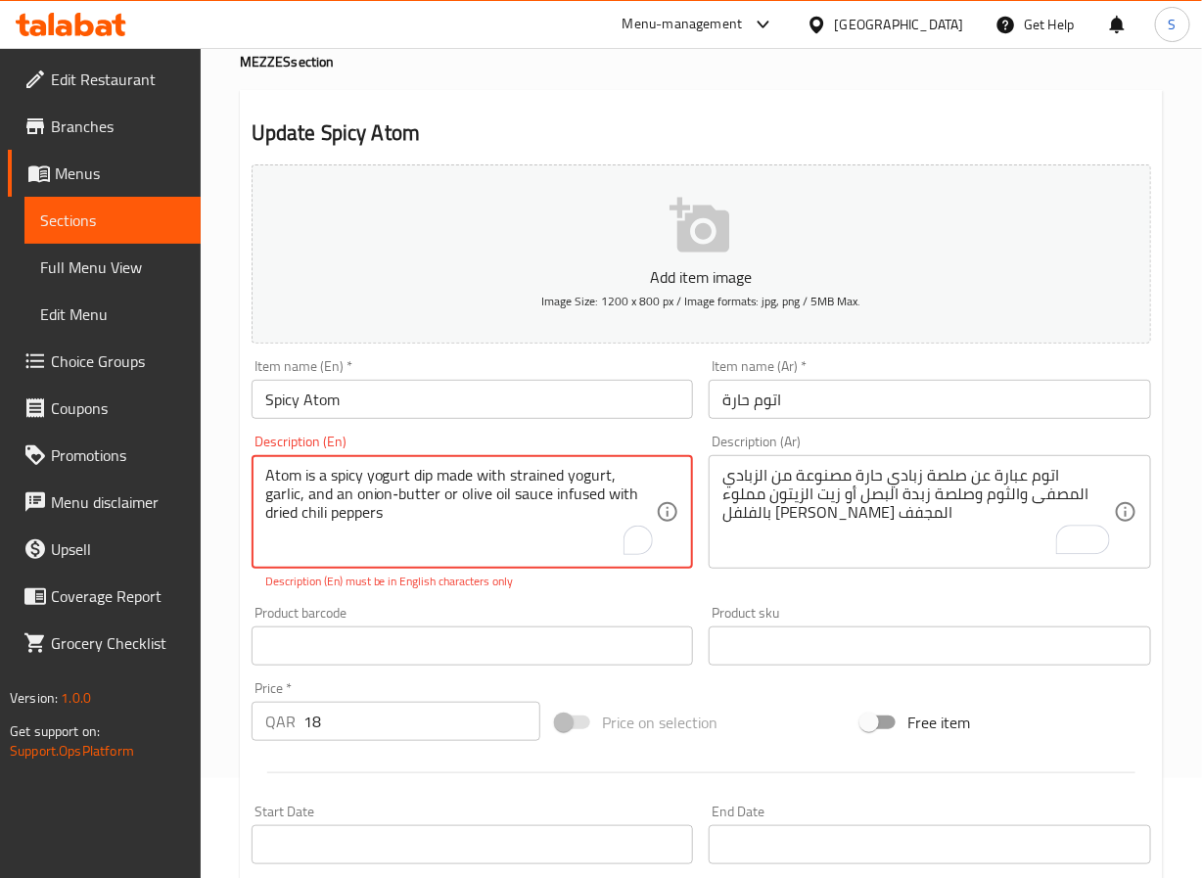
scroll to position [0, 0]
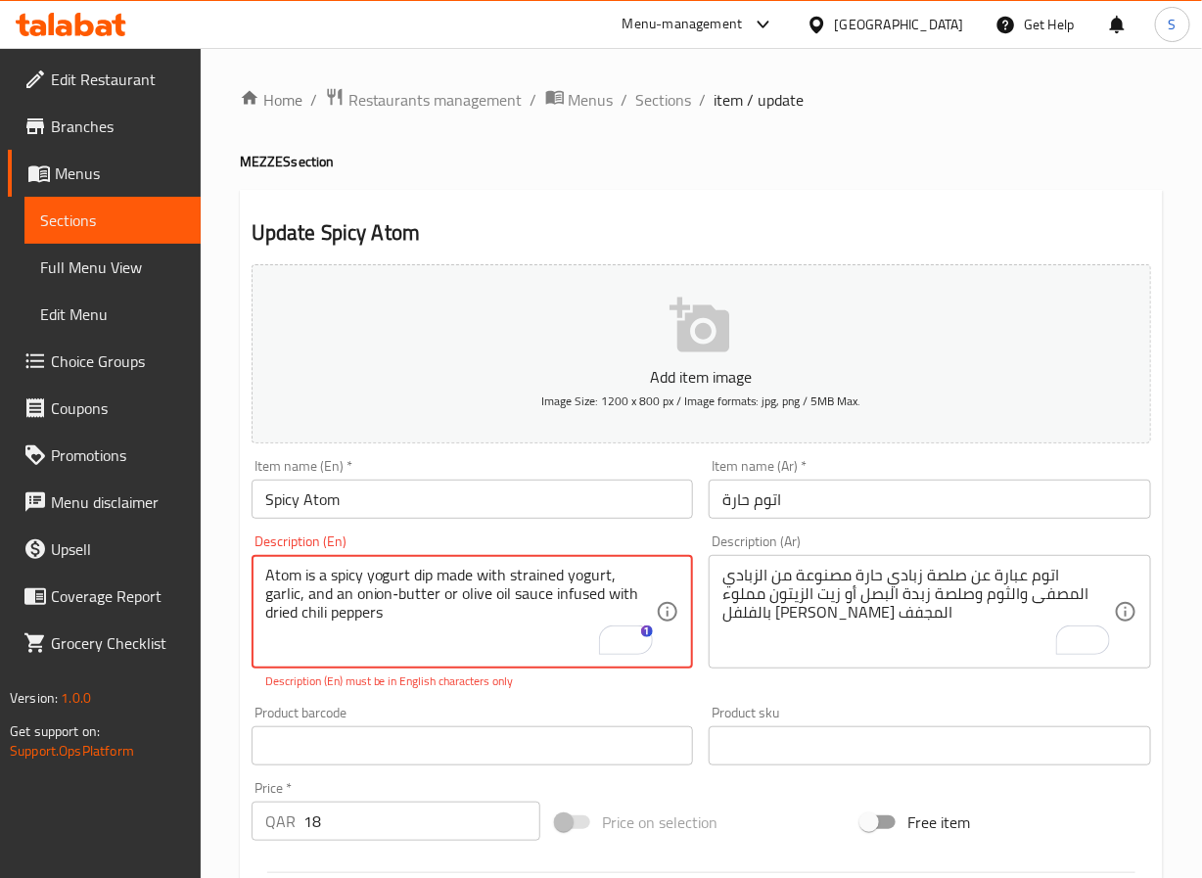
click at [406, 624] on textarea "Atom is a spicy yogurt dip made with strained yogurt, garlic, and an onion‑butt…" at bounding box center [461, 612] width 392 height 93
click at [355, 596] on textarea "Atom is a spicy yogurt dip made with strained yogurt, garlic, and an onion‑butt…" at bounding box center [461, 612] width 392 height 93
click at [371, 635] on textarea "Atom is a spicy yogurt dip made with strained yogurt, garlic, and an onion‑butt…" at bounding box center [461, 612] width 392 height 93
drag, startPoint x: 0, startPoint y: 0, endPoint x: 318, endPoint y: 635, distance: 710.7
click at [335, 635] on textarea "Atom is a spicy yogurt dip made with strained yogurt, garlic, and an onion‑butt…" at bounding box center [461, 612] width 392 height 93
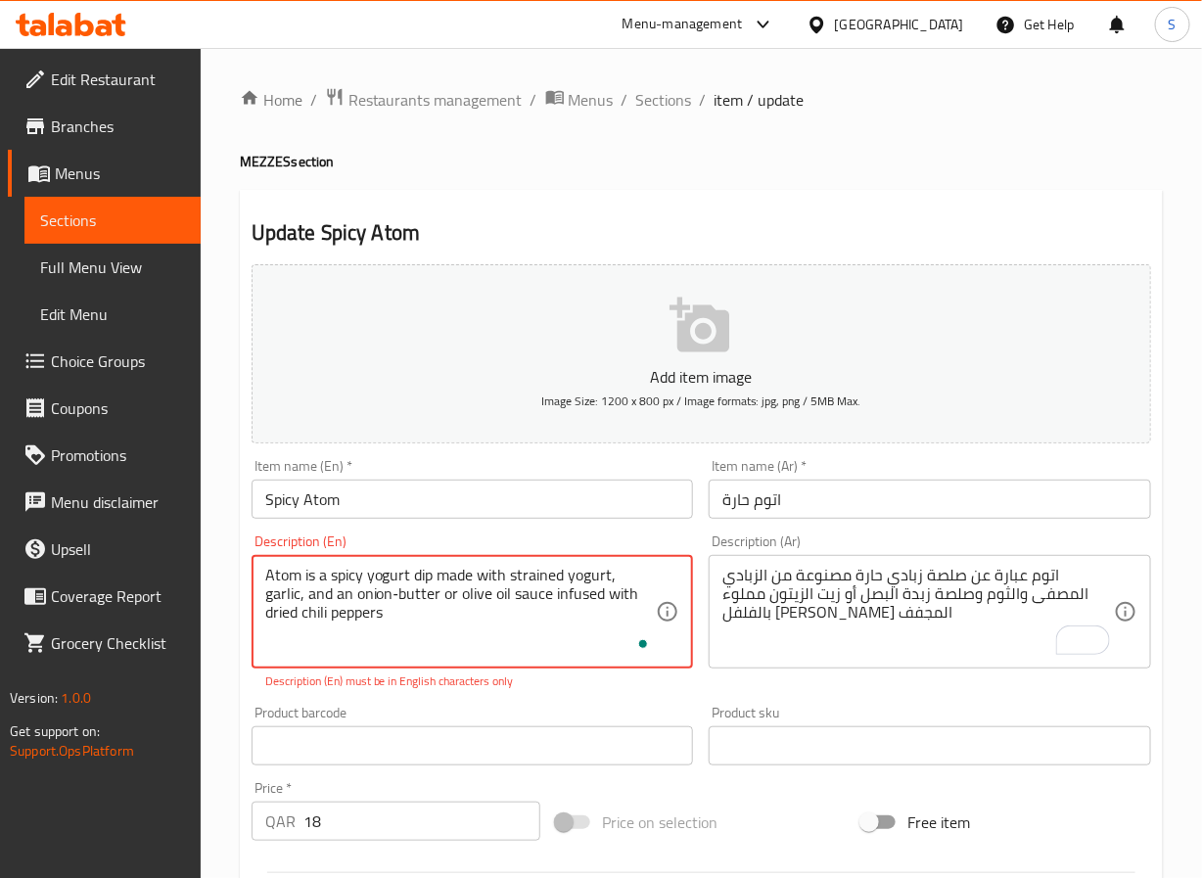
type textarea "Atom is a spicy yogurt dip made with strained yogurt, garlic, and an onion‑butt…"
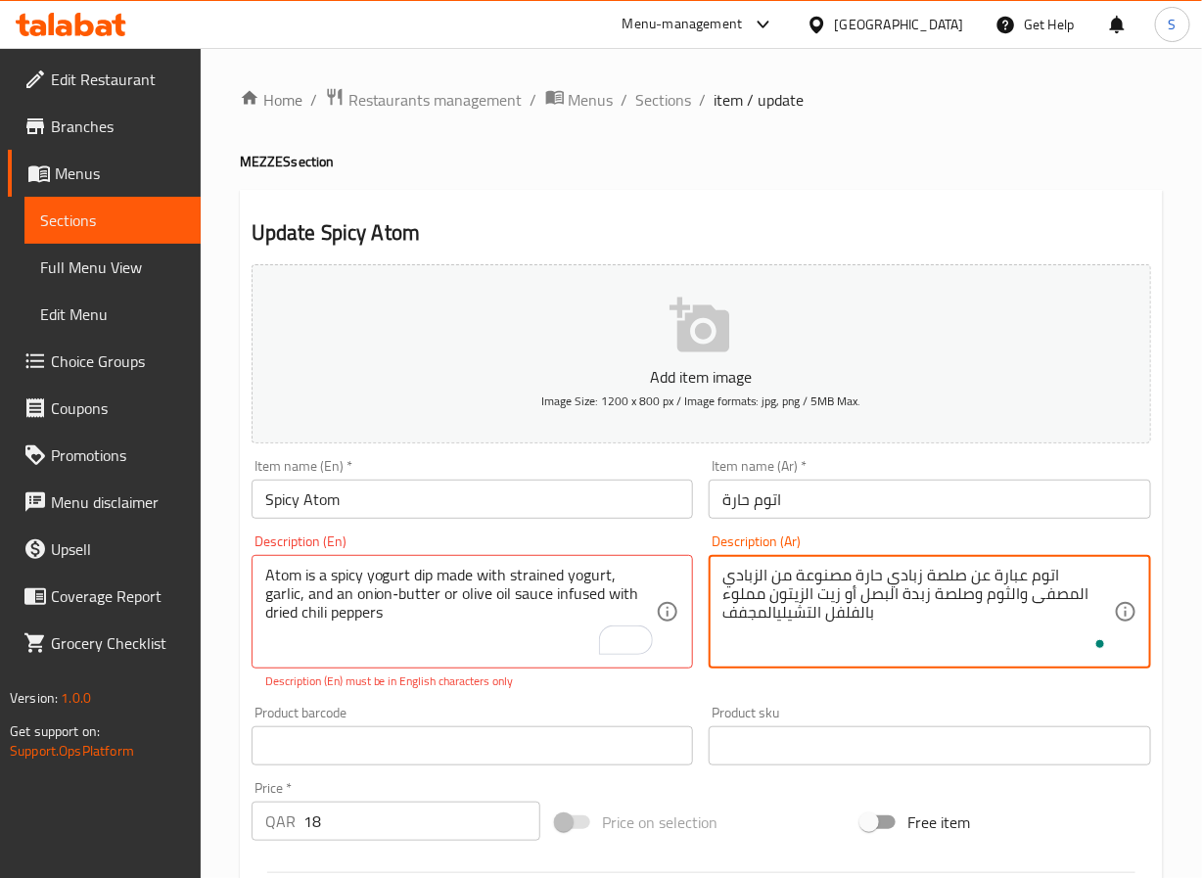
type textarea "اتوم عبارة عن صلصة زبادي حارة مصنوعة من الزبادي المصفى والثوم وصلصة زبدة البصل …"
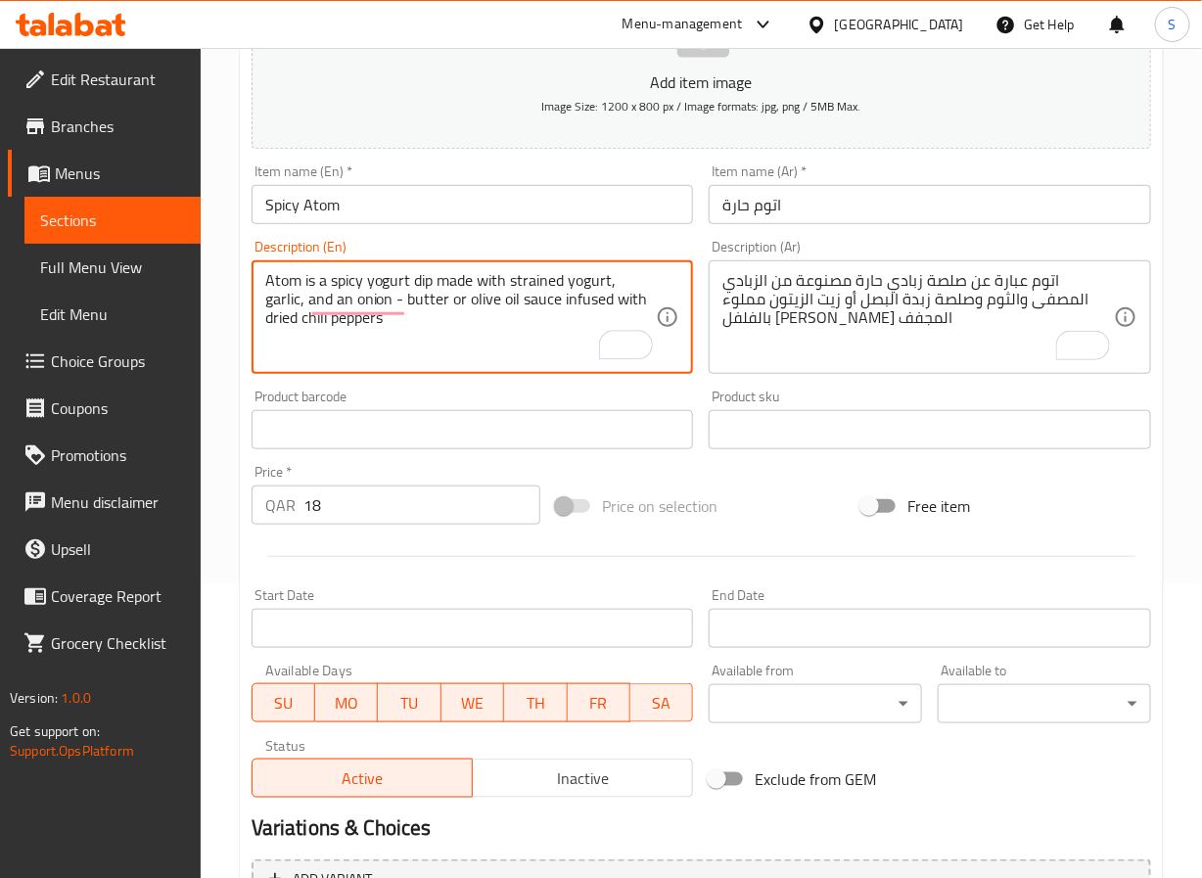
scroll to position [326, 0]
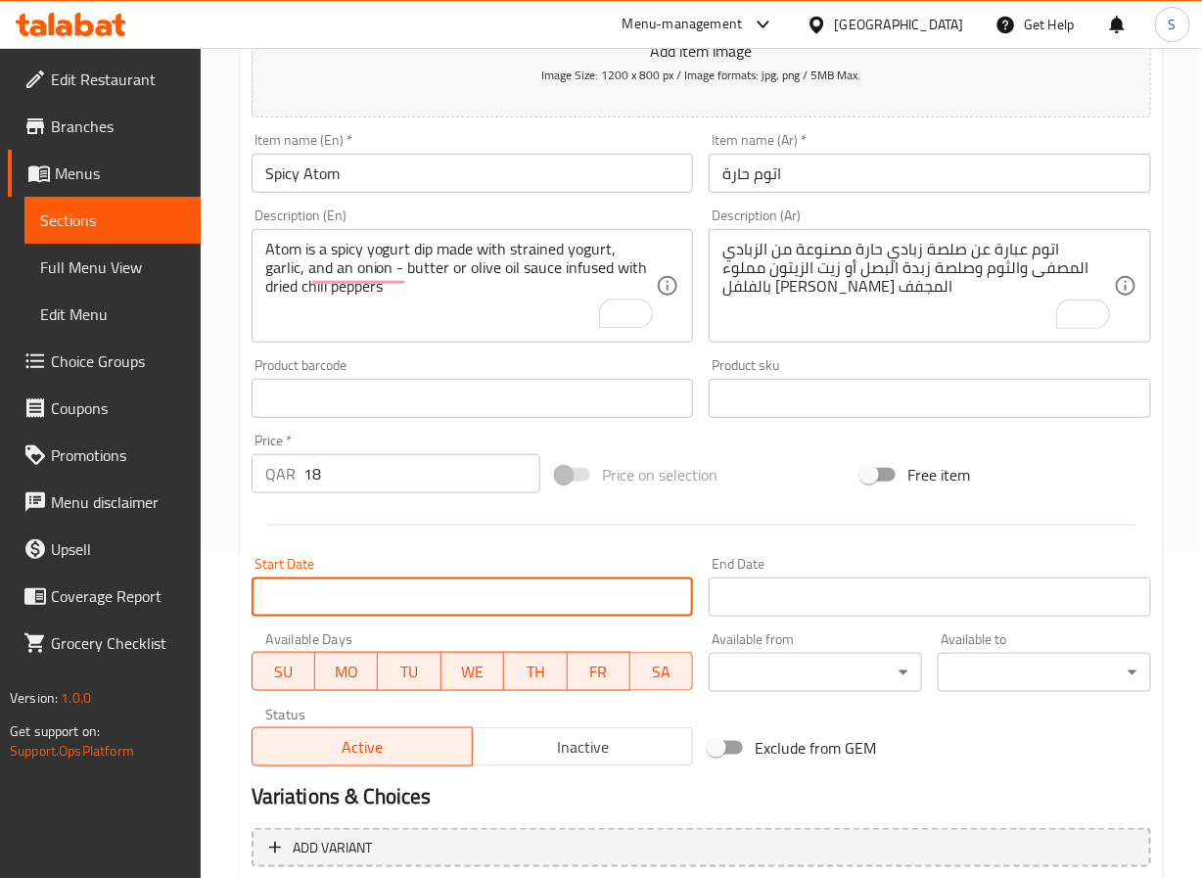
click at [450, 606] on input "Start Date" at bounding box center [473, 597] width 443 height 39
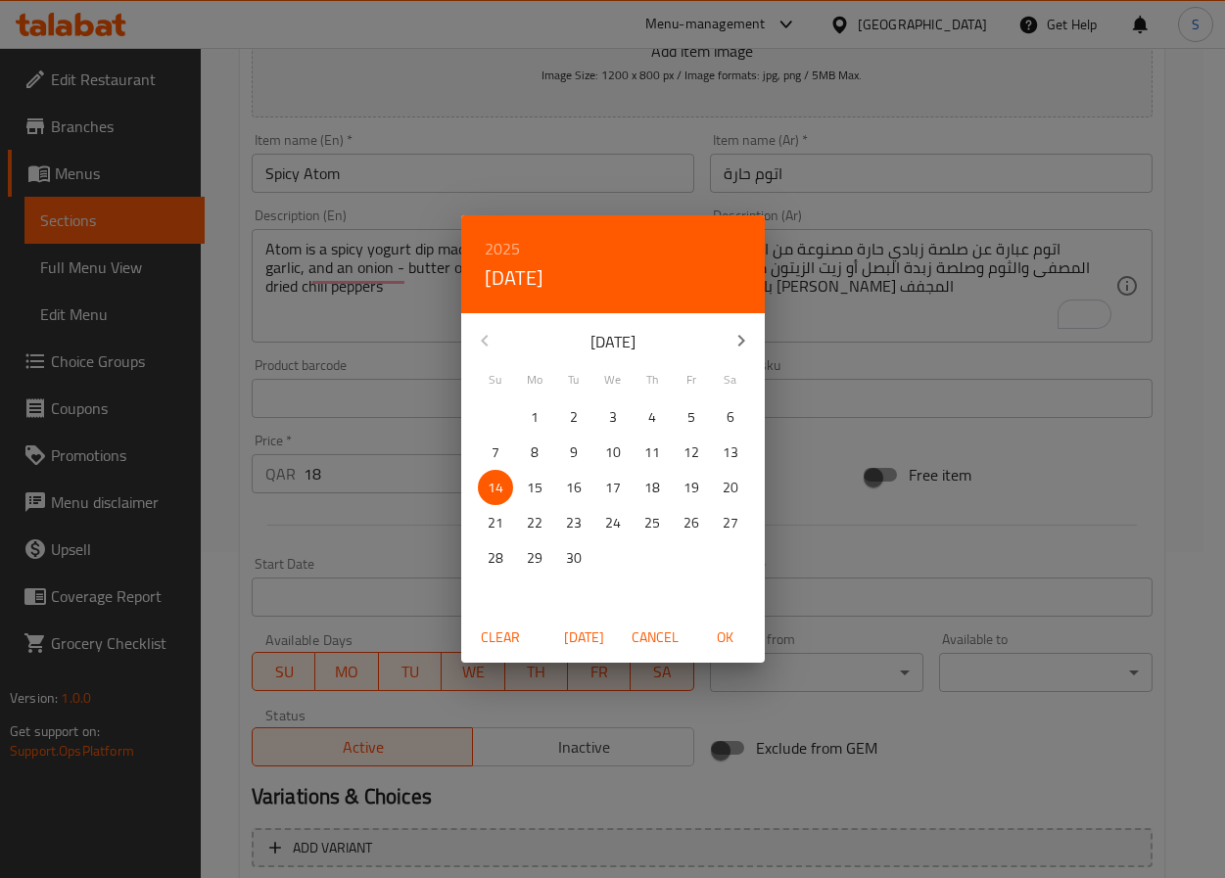
click at [386, 294] on div "2025 Sun, Sep 14 September 2025 Su Mo Tu We Th Fr Sa 31 1 2 3 4 5 6 7 8 9 10 11…" at bounding box center [612, 439] width 1225 height 878
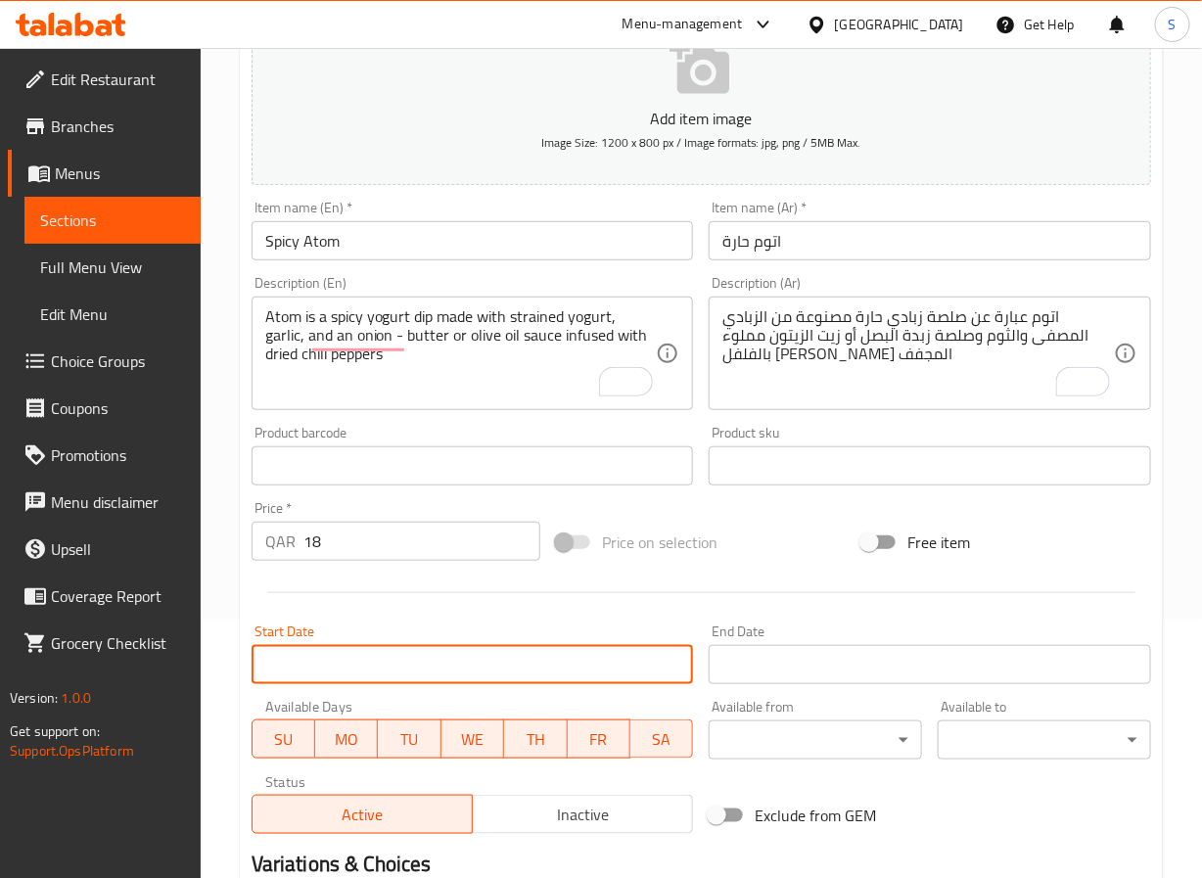
scroll to position [0, 0]
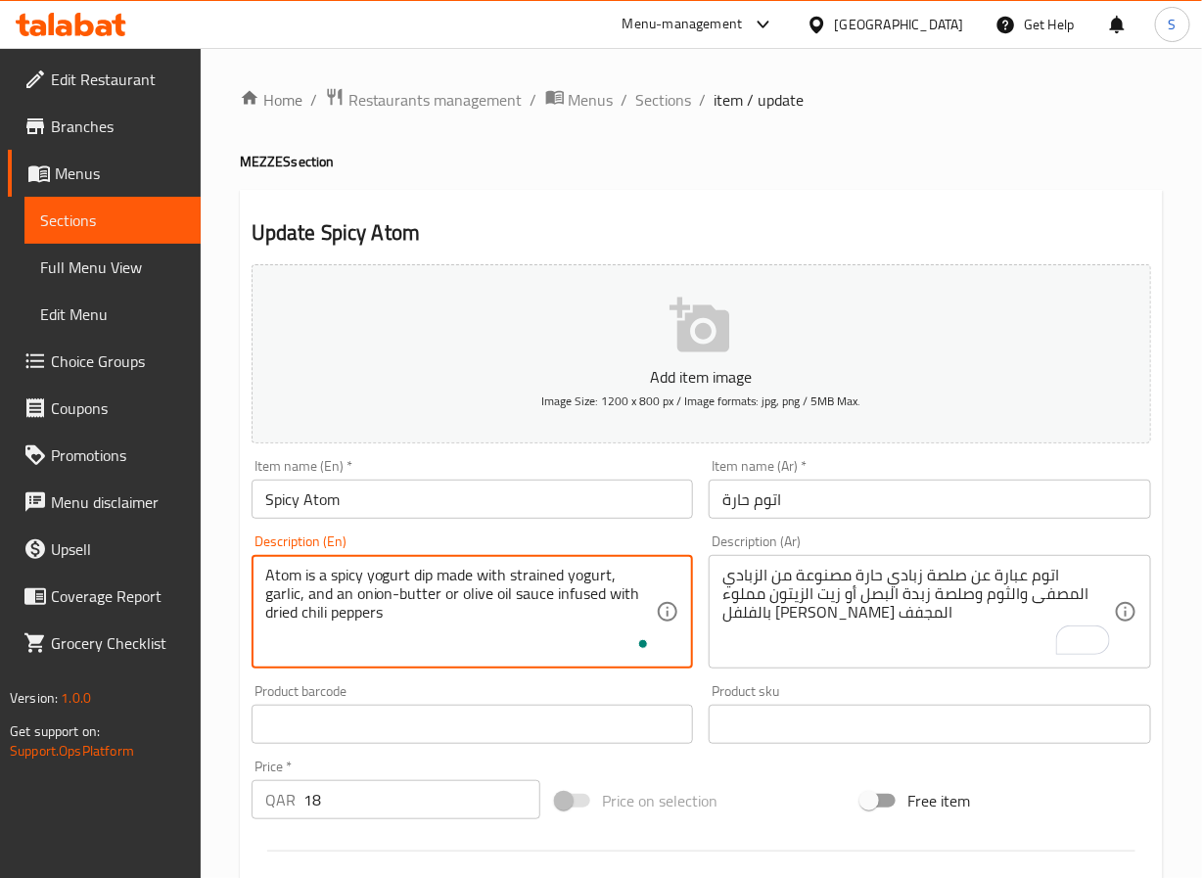
type textarea "Atom is a spicy yogurt dip made with strained yogurt, garlic, and an onion-butt…"
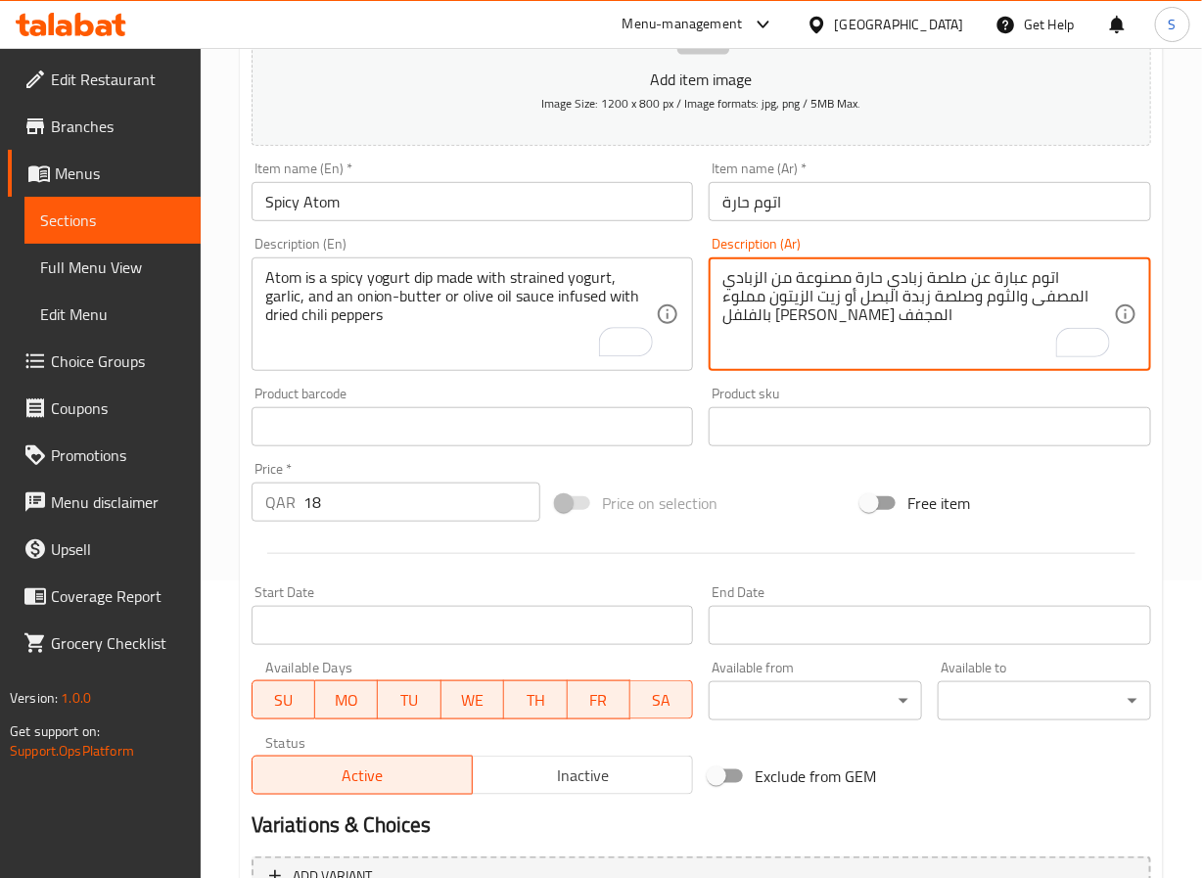
scroll to position [539, 0]
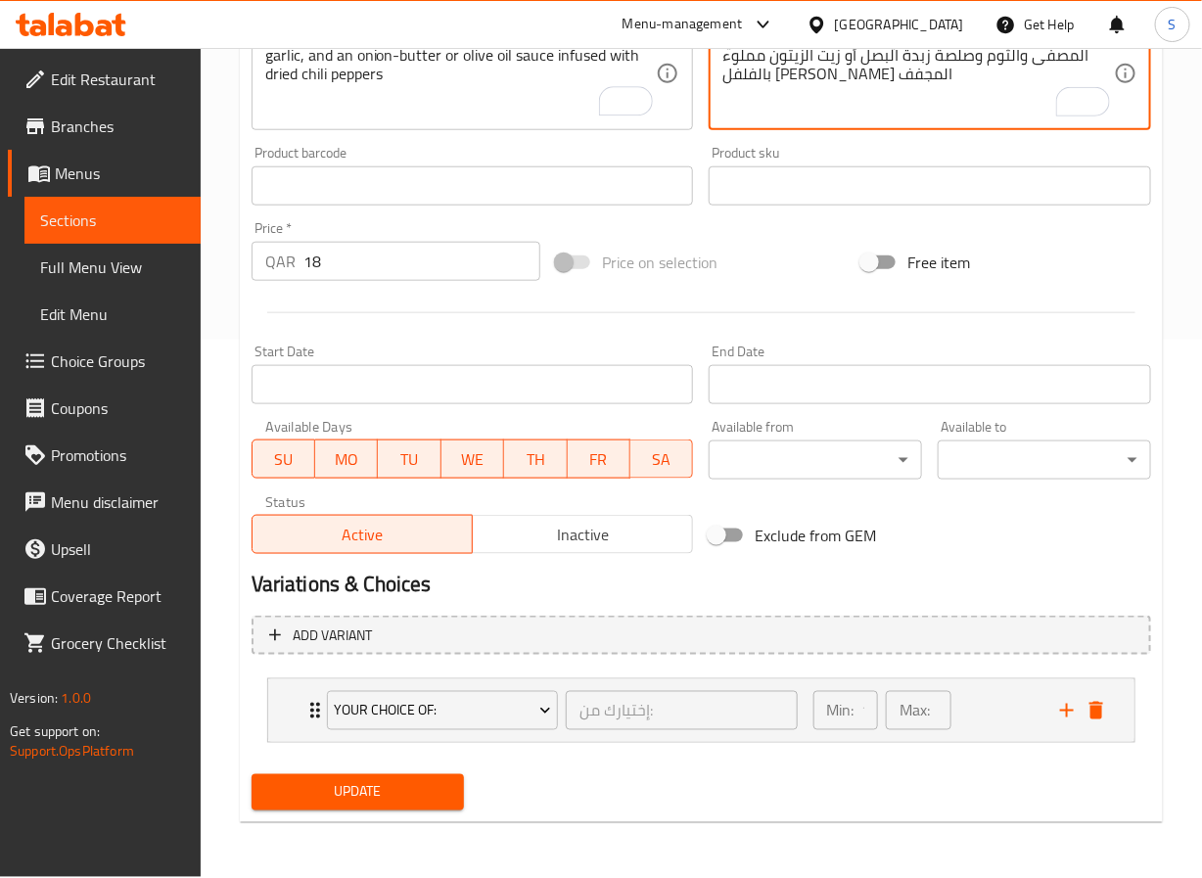
click at [414, 791] on span "Update" at bounding box center [358, 792] width 182 height 24
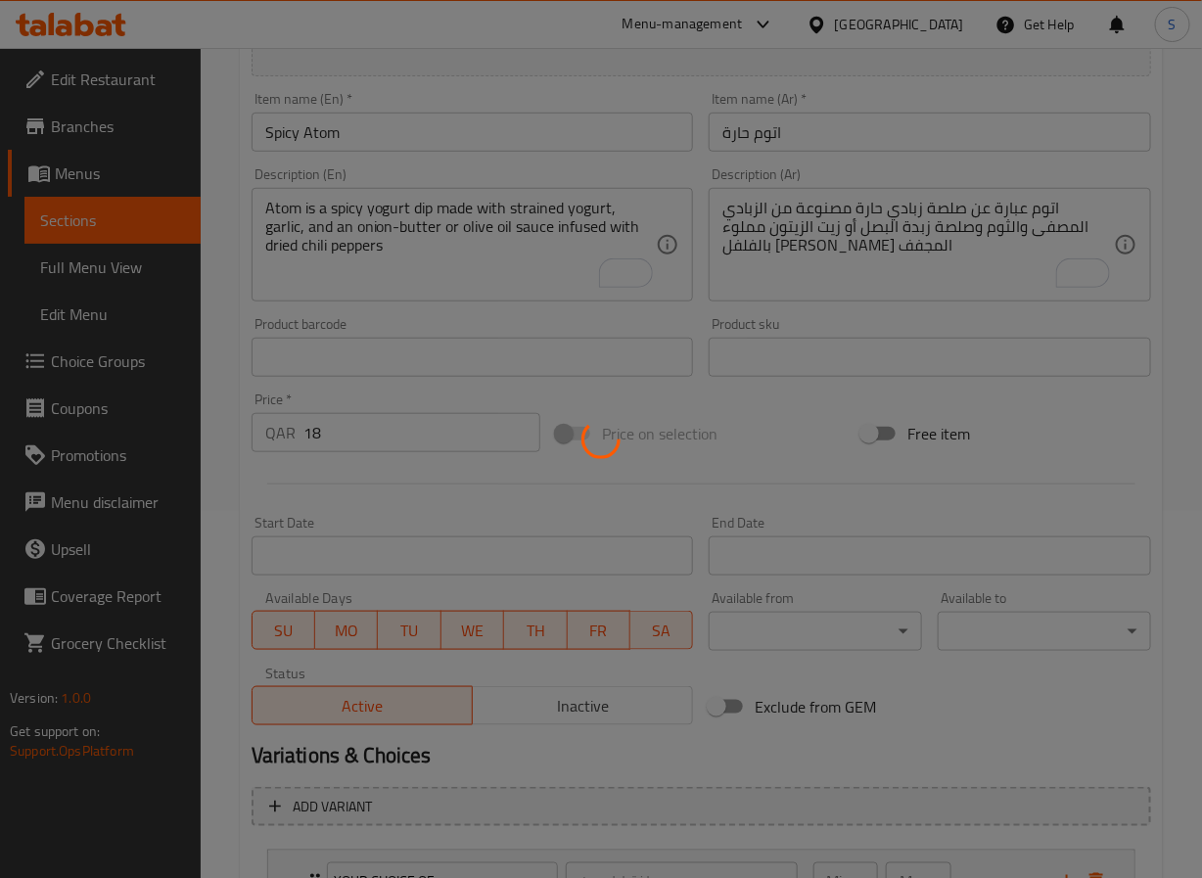
scroll to position [0, 0]
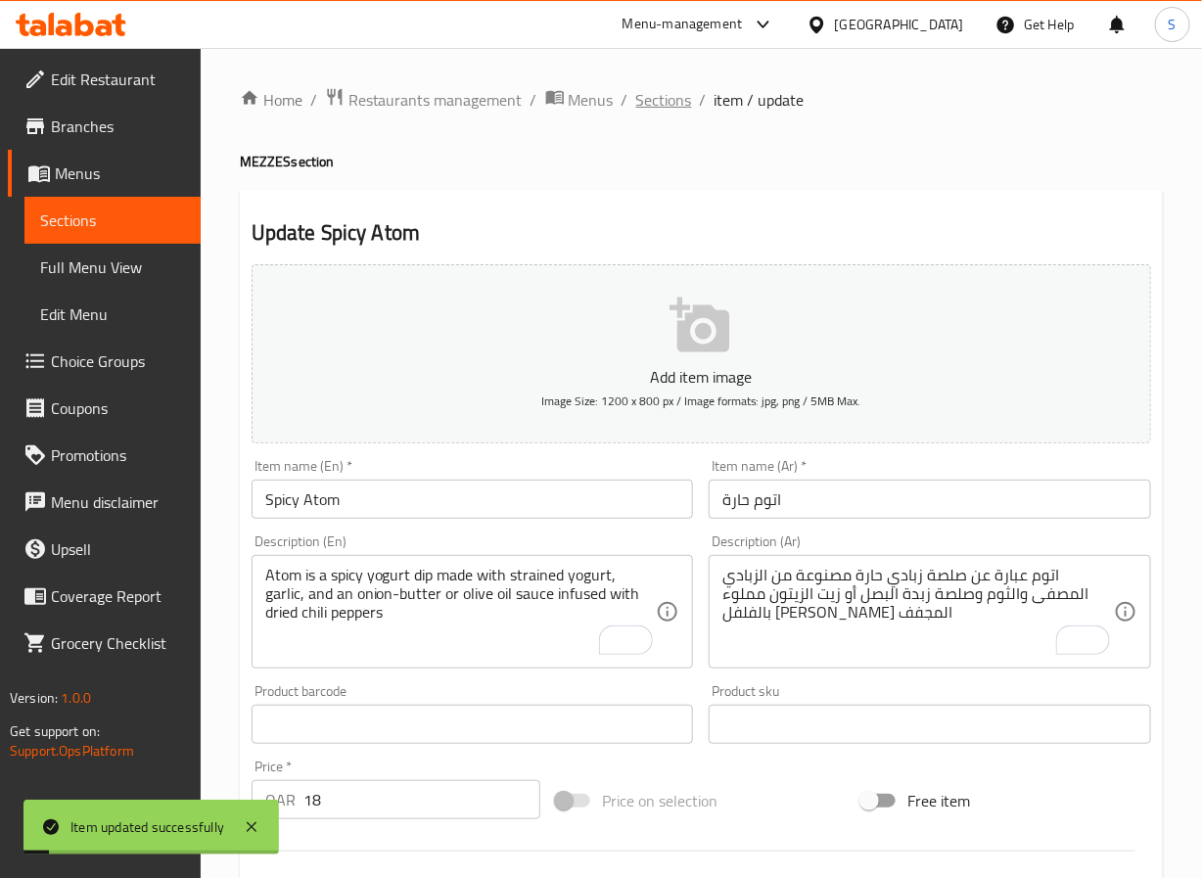
click at [644, 110] on span "Sections" at bounding box center [664, 99] width 56 height 23
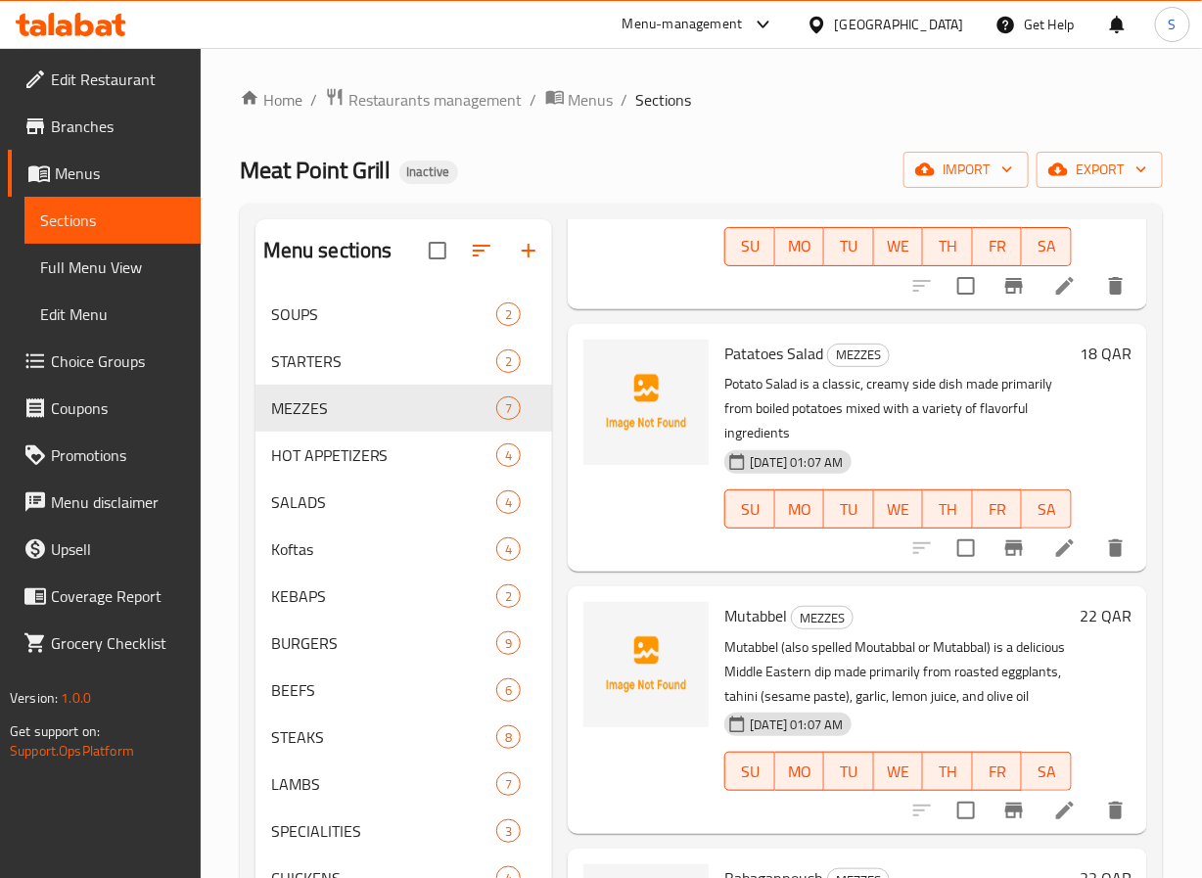
scroll to position [1157, 0]
click at [1054, 799] on icon at bounding box center [1065, 810] width 23 height 23
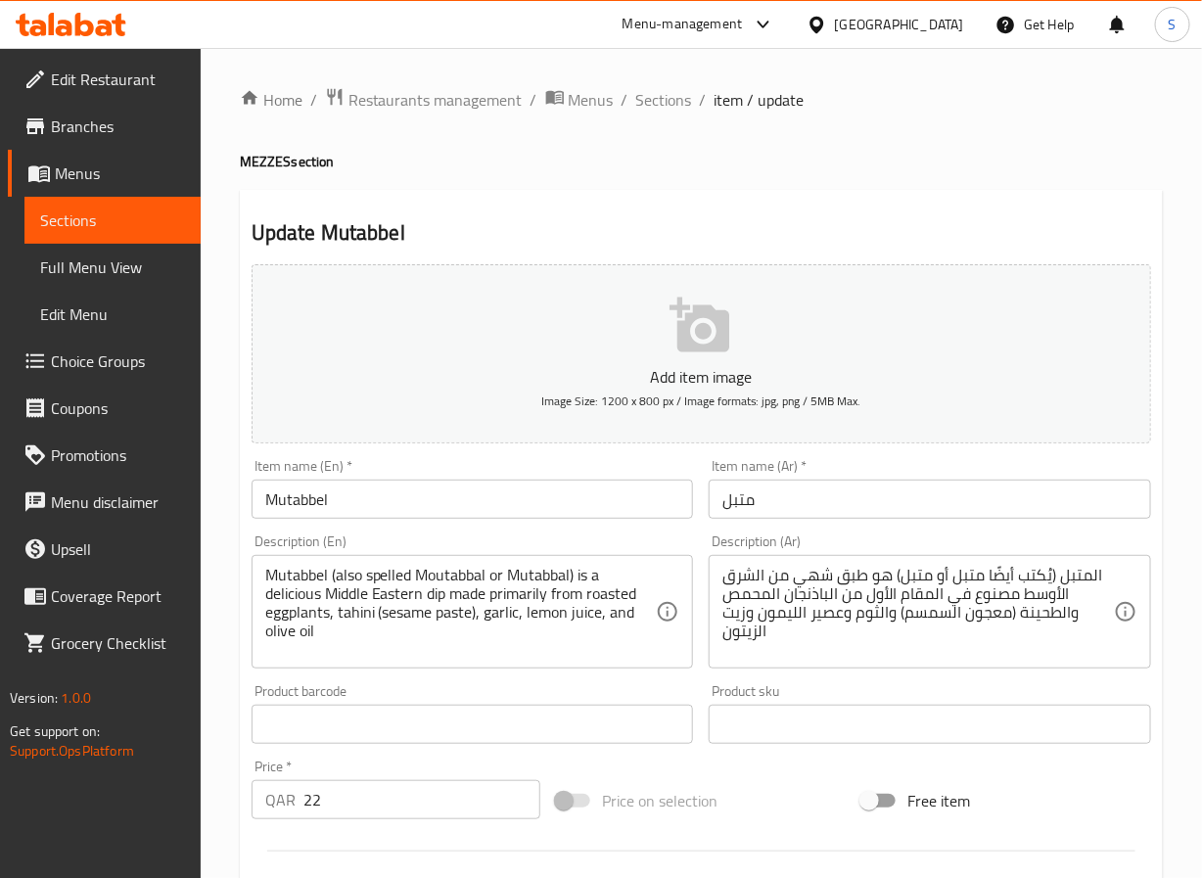
drag, startPoint x: 894, startPoint y: 564, endPoint x: 1034, endPoint y: 761, distance: 241.5
click at [894, 573] on div "المتبل (يُكتب أيضًا متبل أو متبل) هو طبق شهي من الشرق الأوسط مصنوع في المقام ال…" at bounding box center [930, 612] width 443 height 114
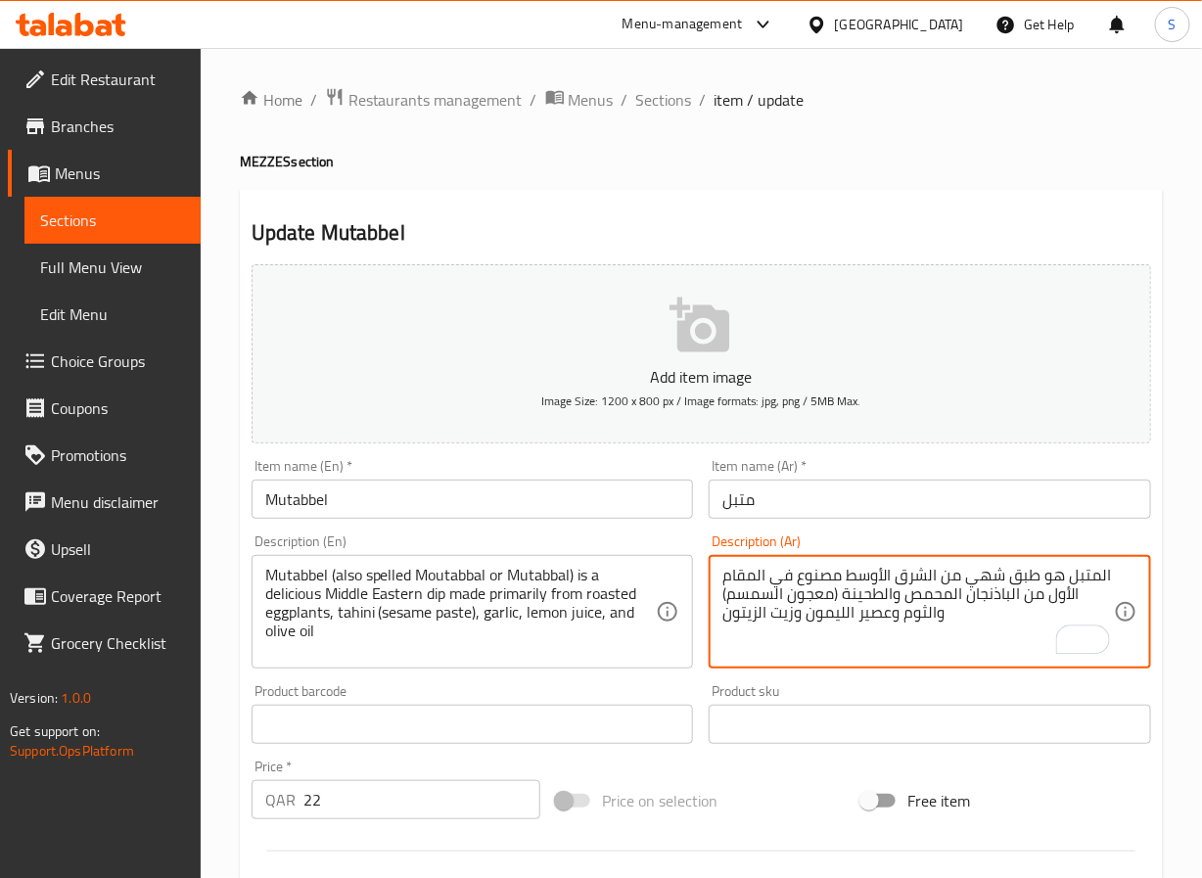
click at [978, 576] on textarea "المتبل هو طبق شهي من الشرق الأوسط مصنوع في المقام الأول من الباذنجان المحمص وال…" at bounding box center [919, 612] width 392 height 93
type textarea "المتبل هو طبق من الشرق الأوسط مصنوع بشكل اساسي من الباذنجان المشوي والطحينة (مع…"
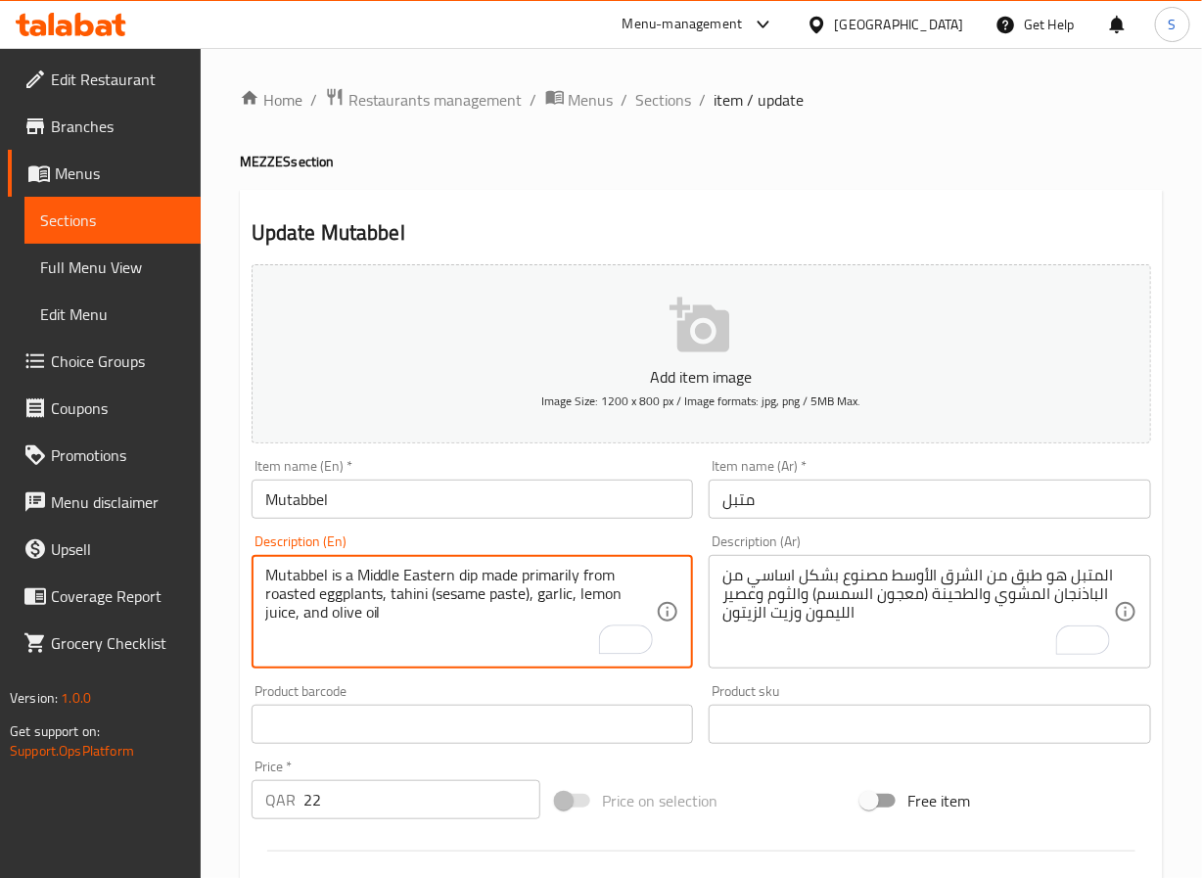
scroll to position [503, 0]
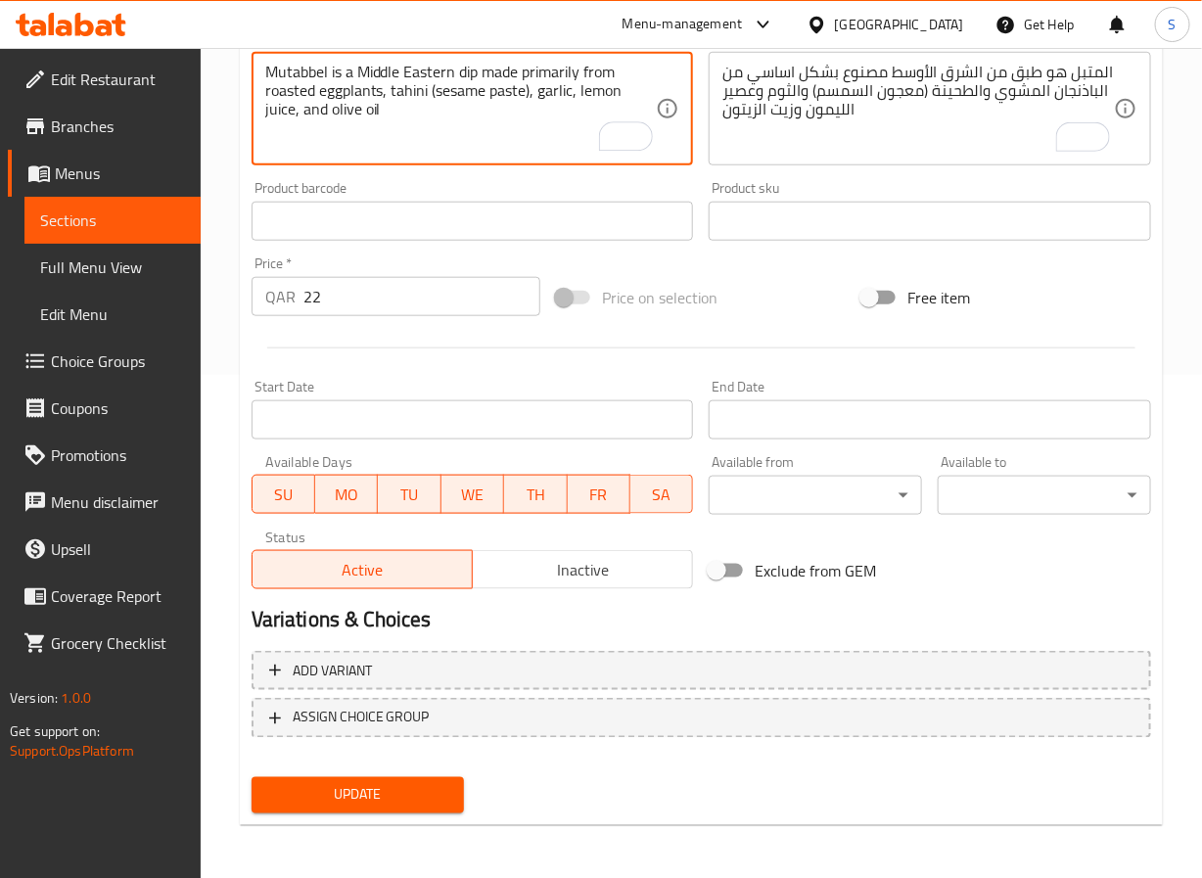
type textarea "Mutabbel is a Middle Eastern dip made primarily from roasted eggplants, tahini …"
click at [392, 788] on span "Update" at bounding box center [358, 795] width 182 height 24
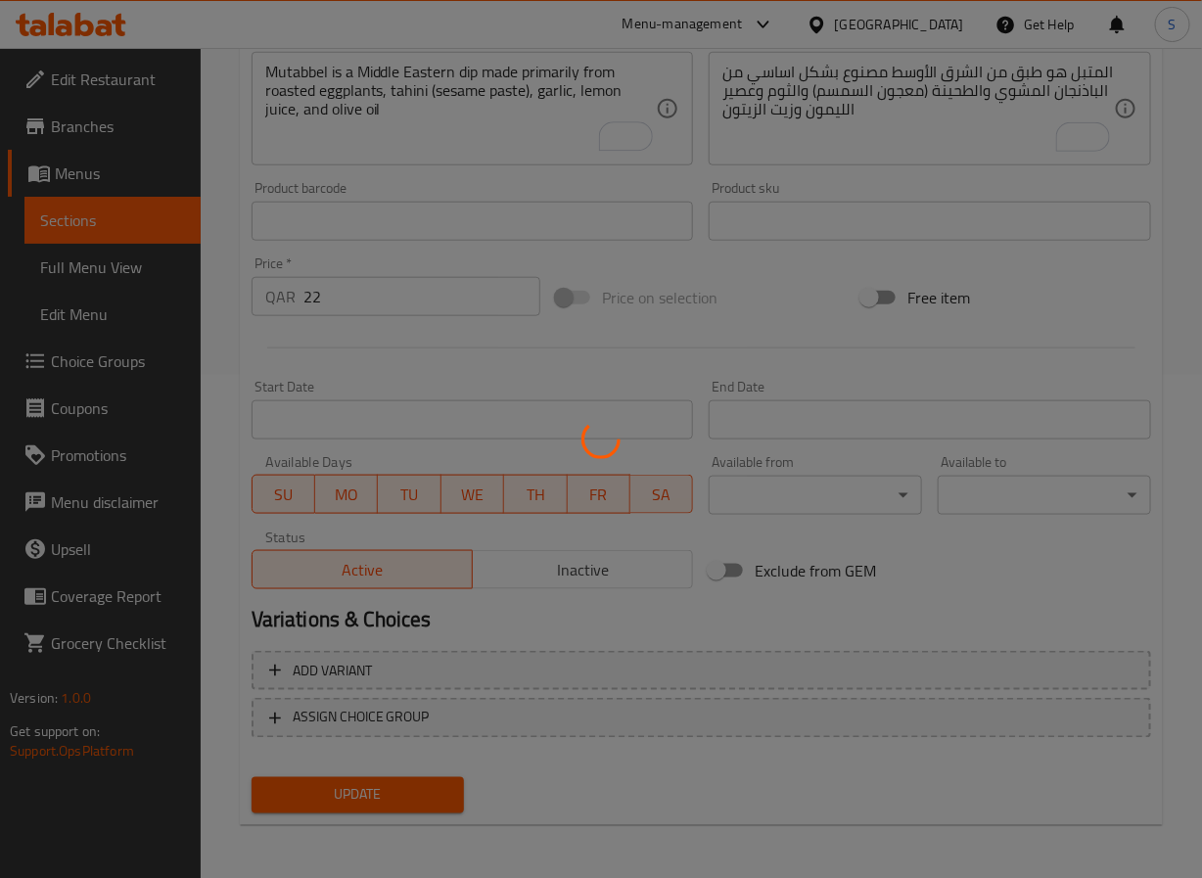
scroll to position [0, 0]
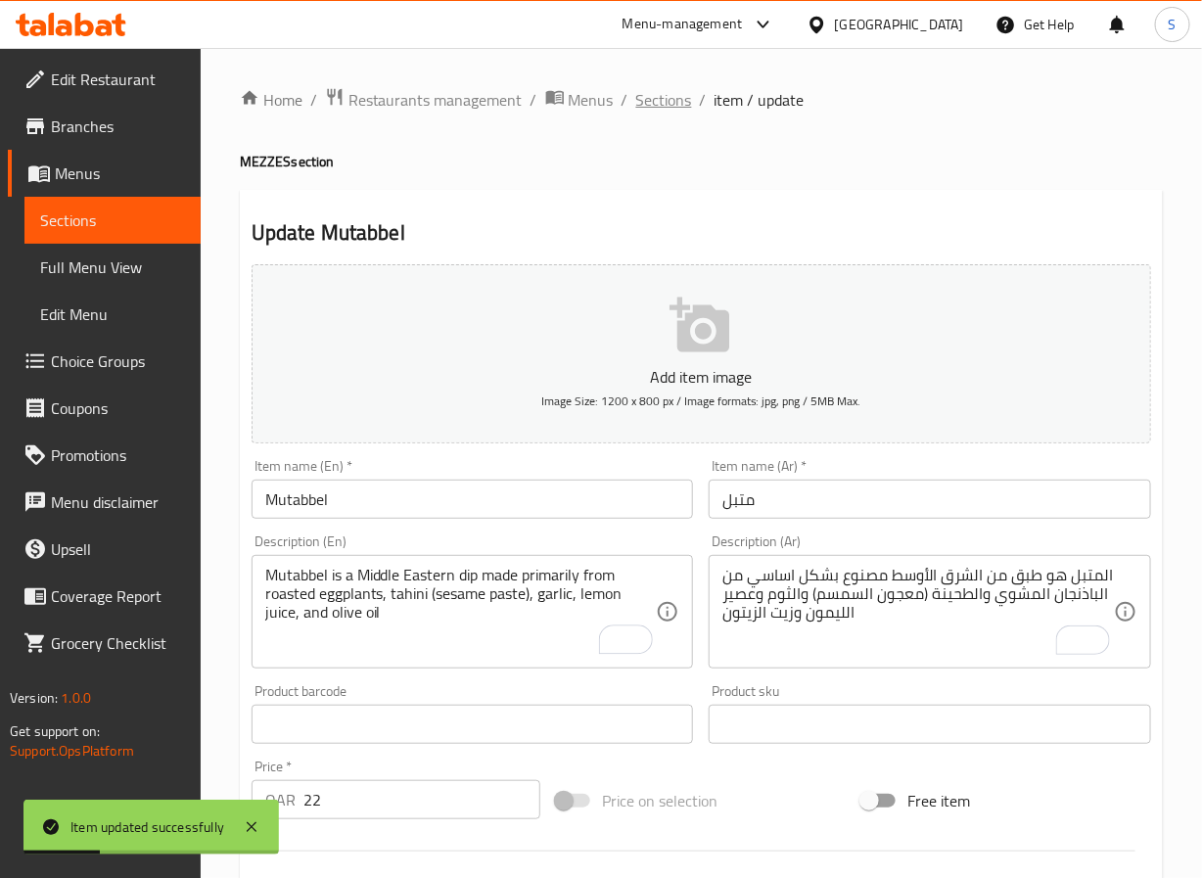
click at [664, 103] on span "Sections" at bounding box center [664, 99] width 56 height 23
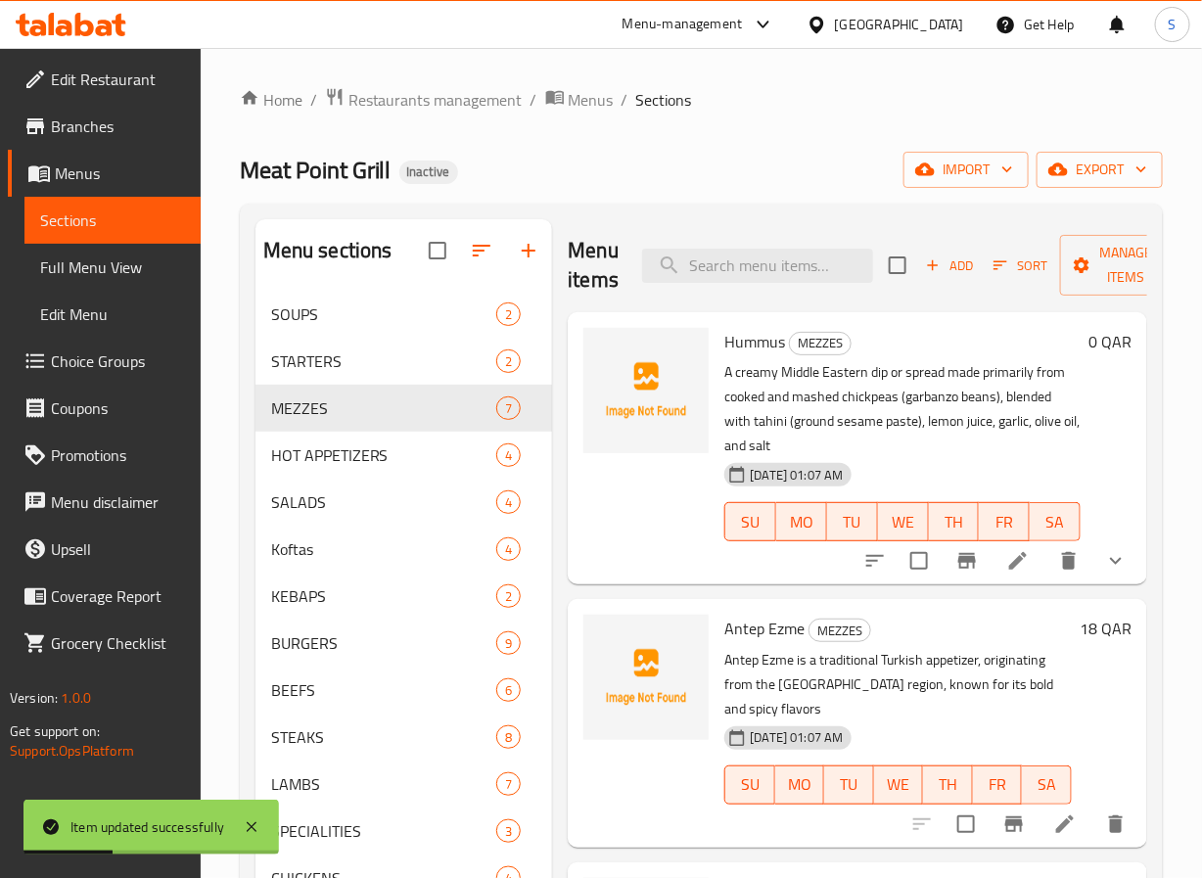
click at [667, 132] on div "Home / Restaurants management / Menus / Sections Meat Point Grill Inactive impo…" at bounding box center [701, 600] width 923 height 1026
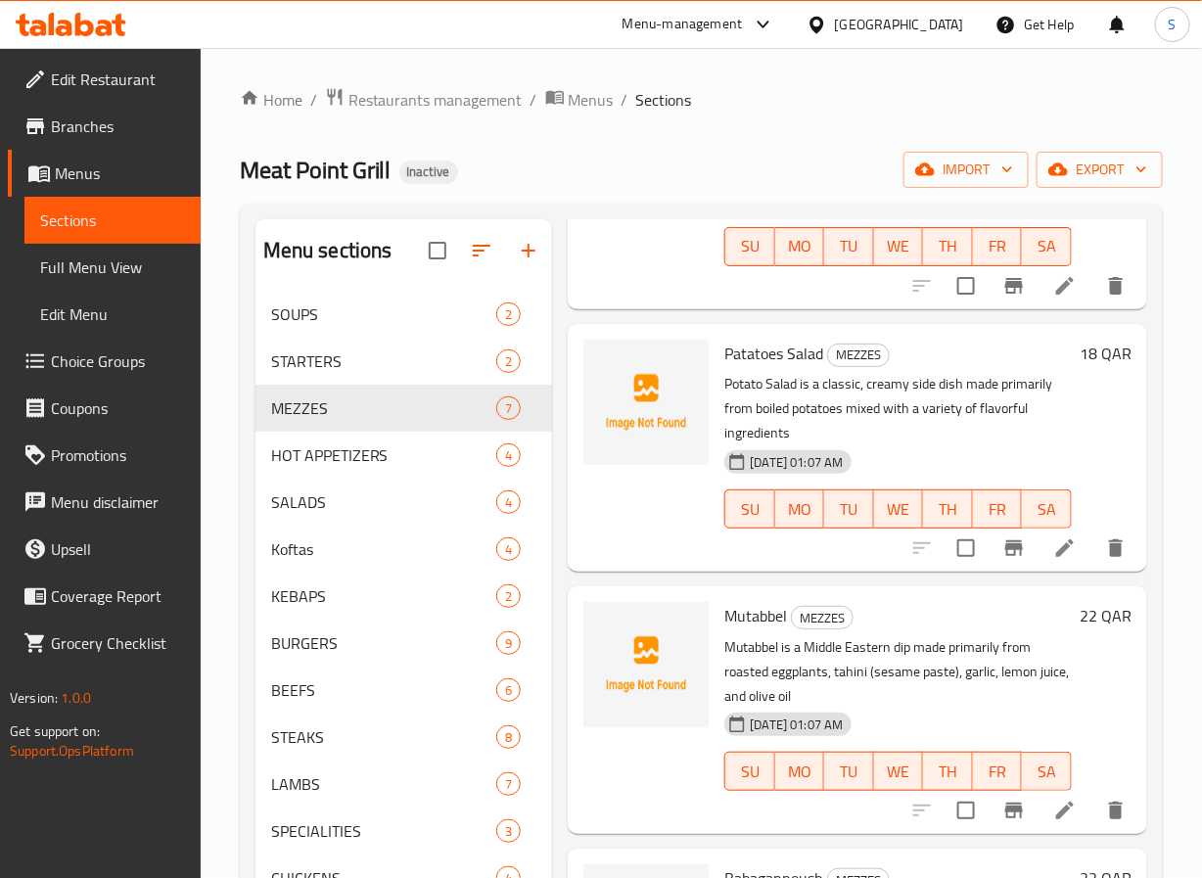
scroll to position [274, 0]
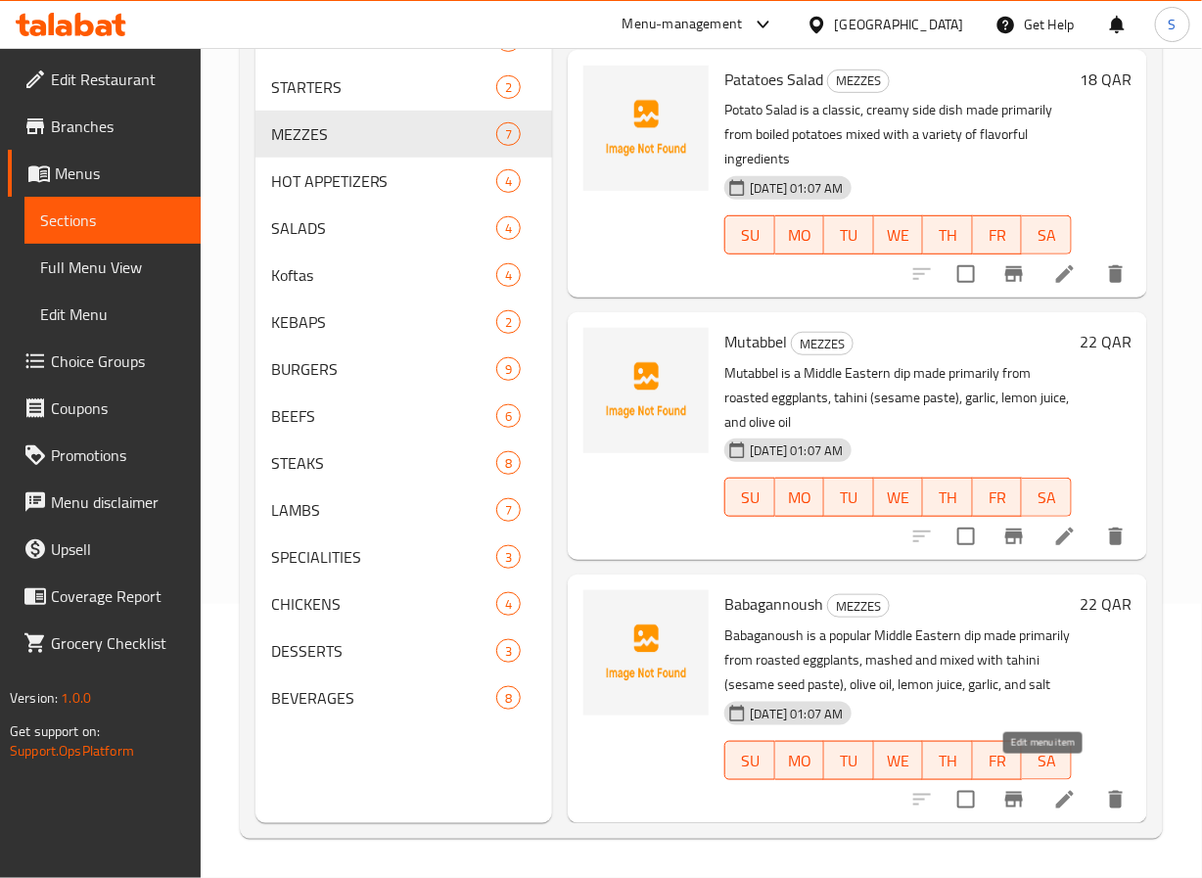
click at [1056, 791] on icon at bounding box center [1065, 800] width 18 height 18
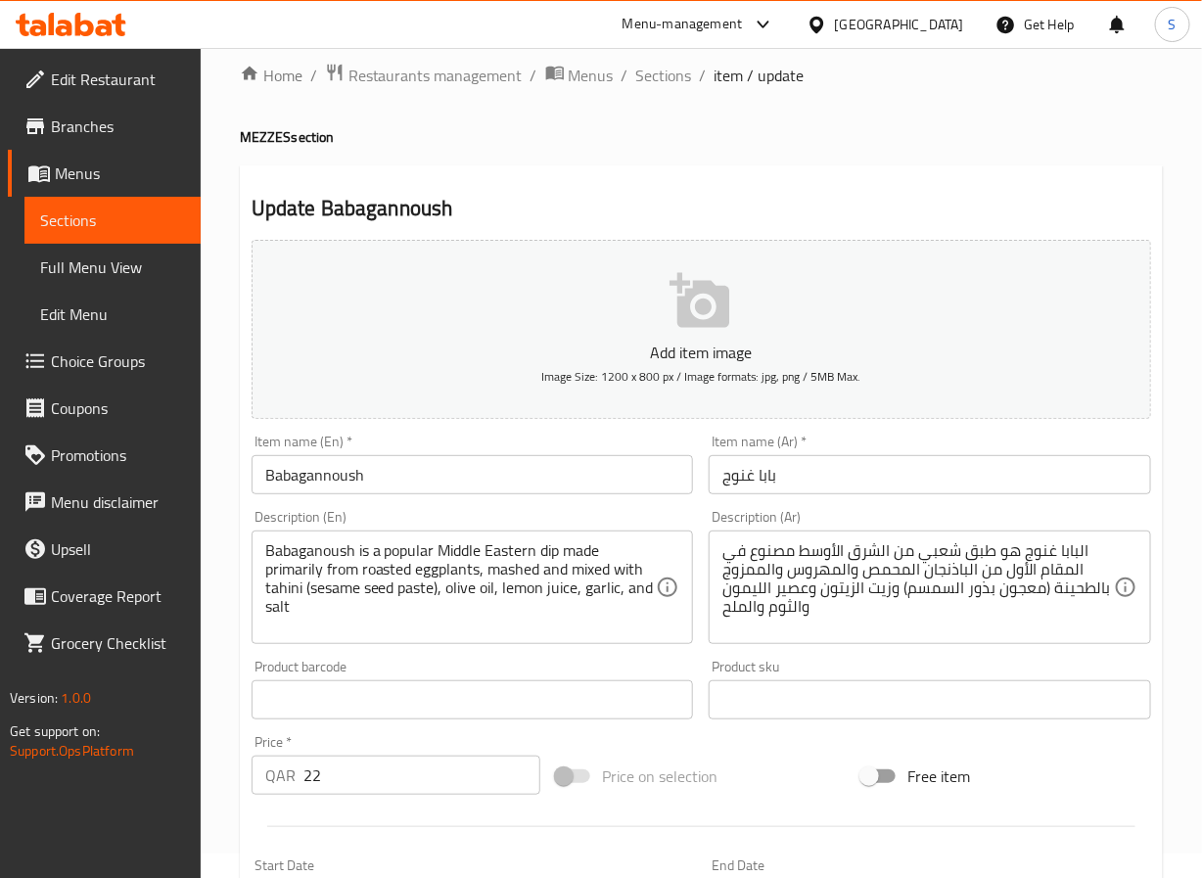
scroll to position [27, 0]
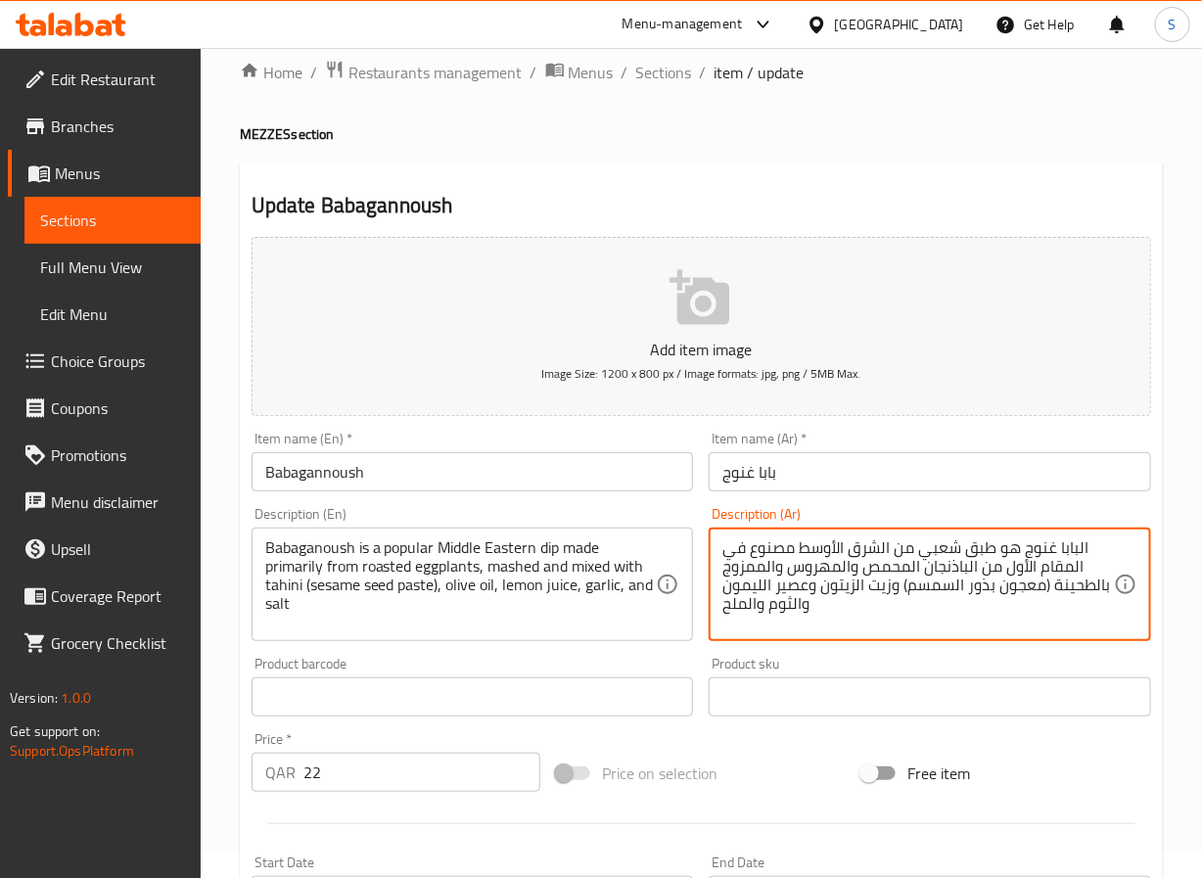
click at [985, 553] on textarea "البابا غنوج هو طبق شعبي من الشرق الأوسط مصنوع في المقام الأول من الباذنجان المح…" at bounding box center [919, 585] width 392 height 93
type textarea "البابا غنوج هو صوص شعبي من الشرق الأوسط مصنوع بشكل اساسي من الباذنجان المشوي وا…"
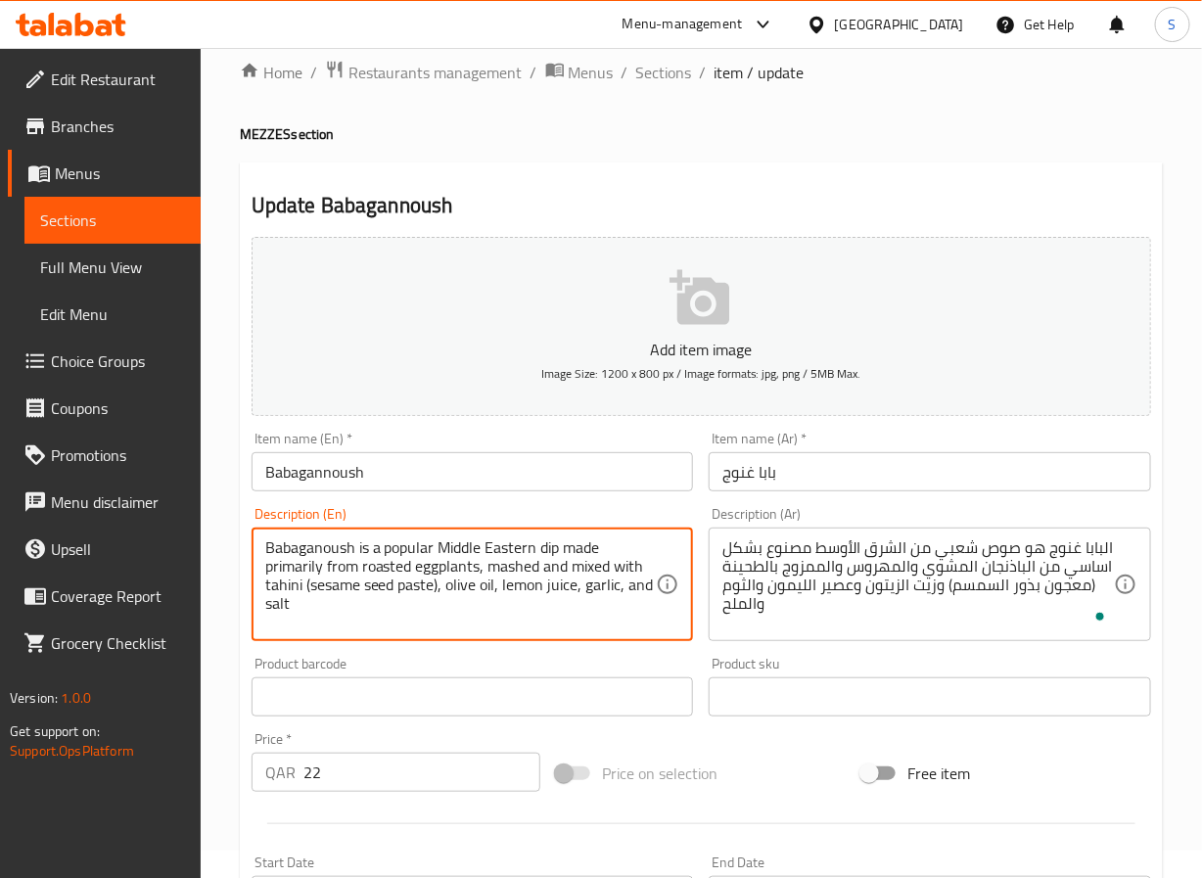
click at [382, 571] on textarea "Babaganoush is a popular Middle Eastern dip made primarily from roasted eggplan…" at bounding box center [461, 585] width 392 height 93
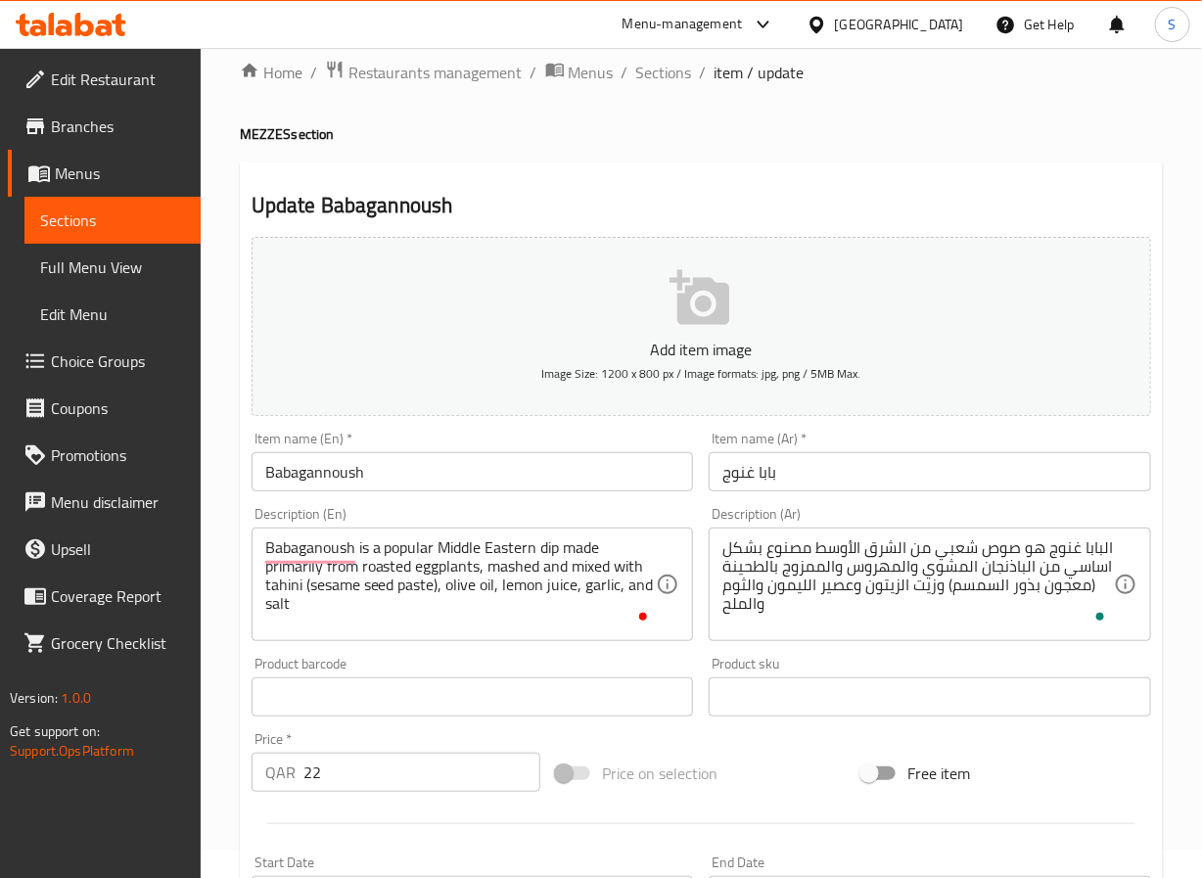
click at [465, 571] on textarea "Babaganoush is a popular Middle Eastern dip made primarily from roasted eggplan…" at bounding box center [461, 585] width 392 height 93
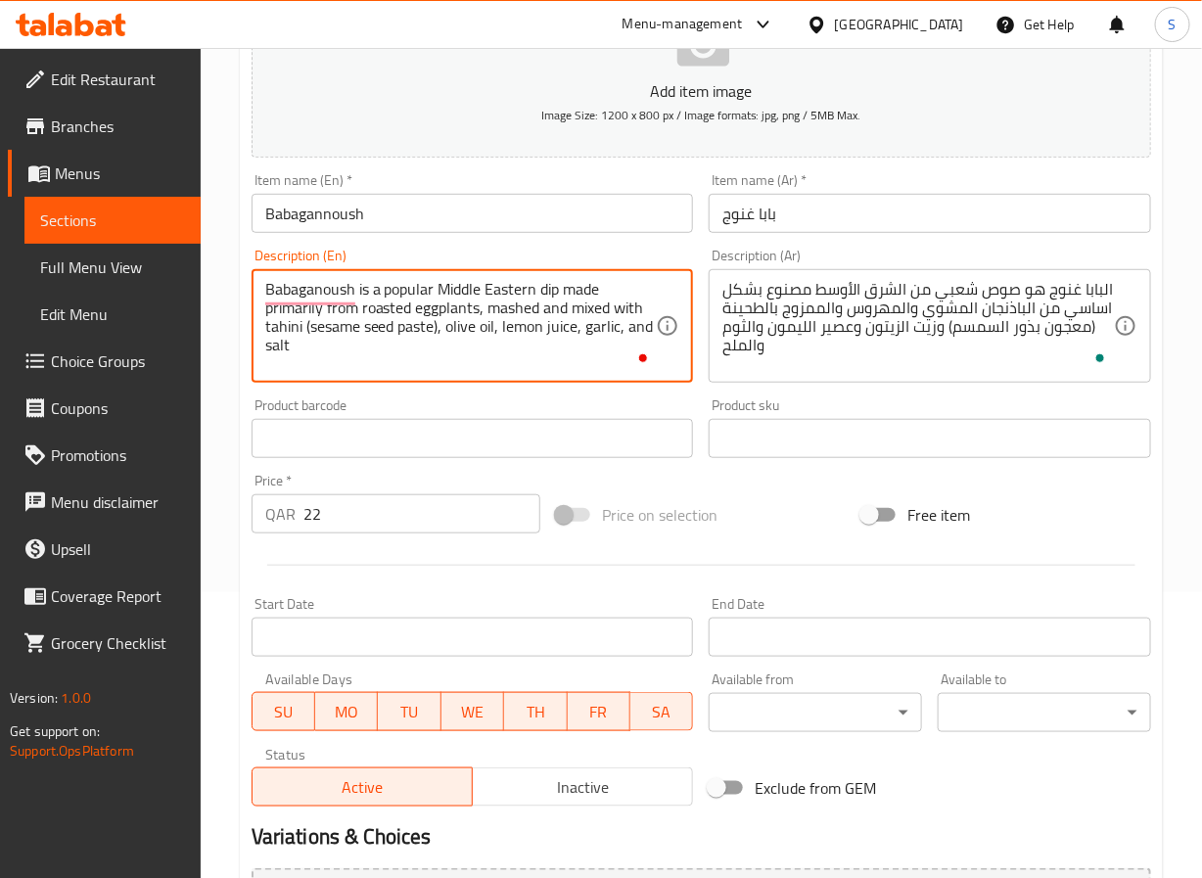
scroll to position [503, 0]
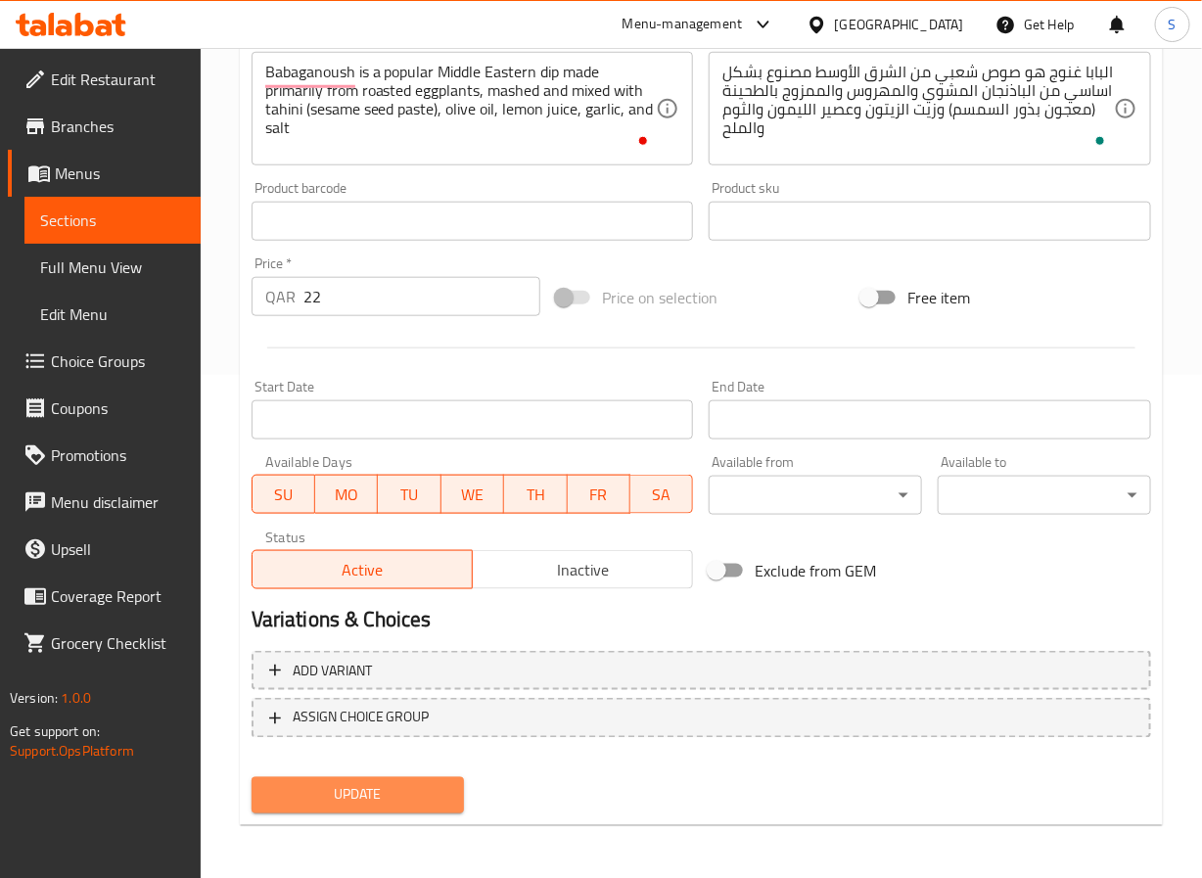
click at [370, 794] on span "Update" at bounding box center [358, 795] width 182 height 24
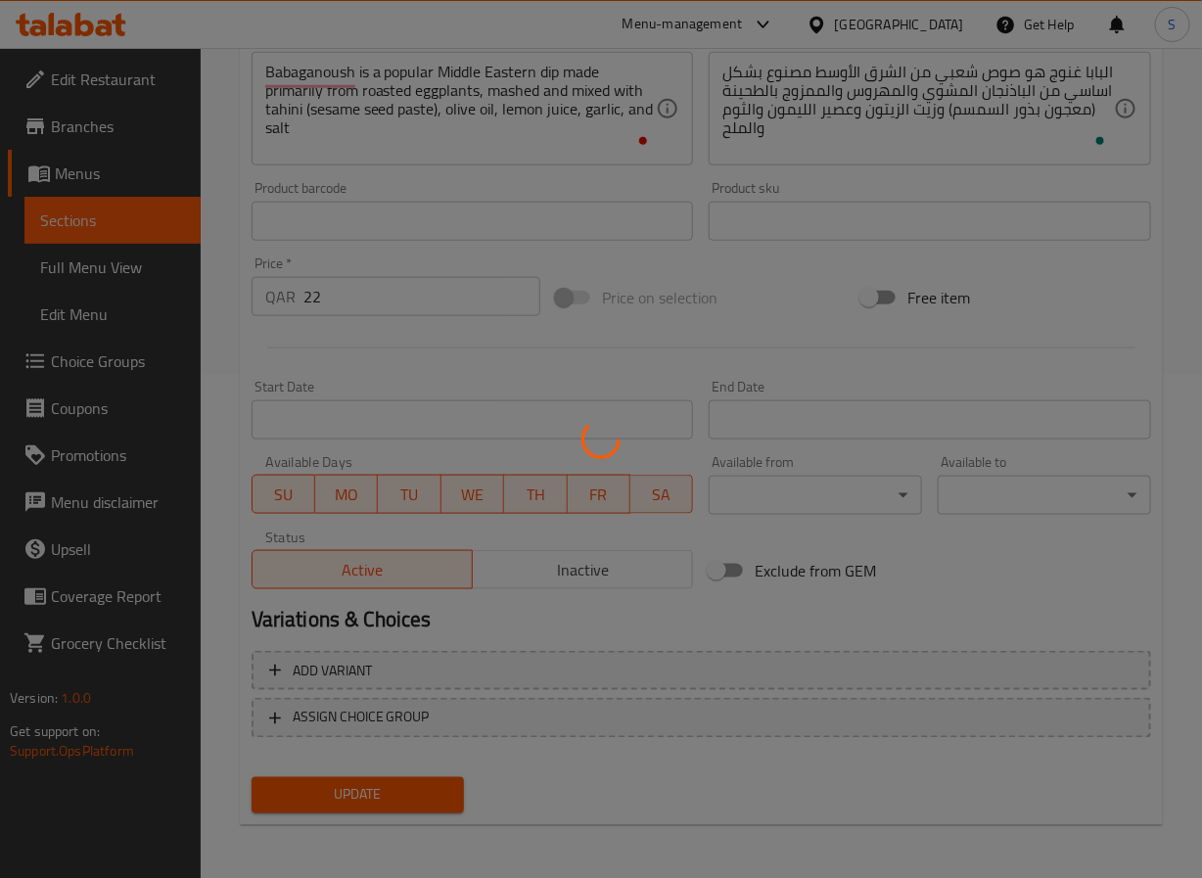
scroll to position [0, 0]
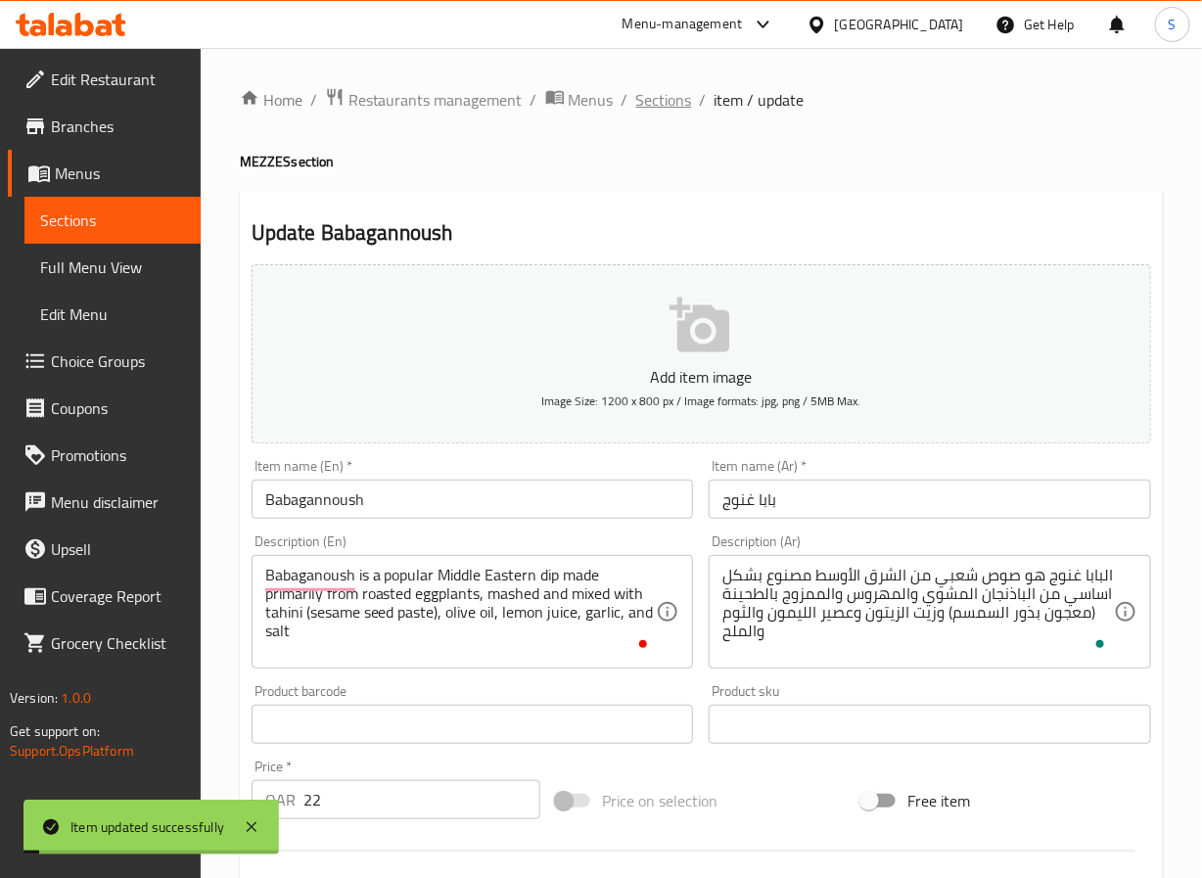
click at [667, 98] on span "Sections" at bounding box center [664, 99] width 56 height 23
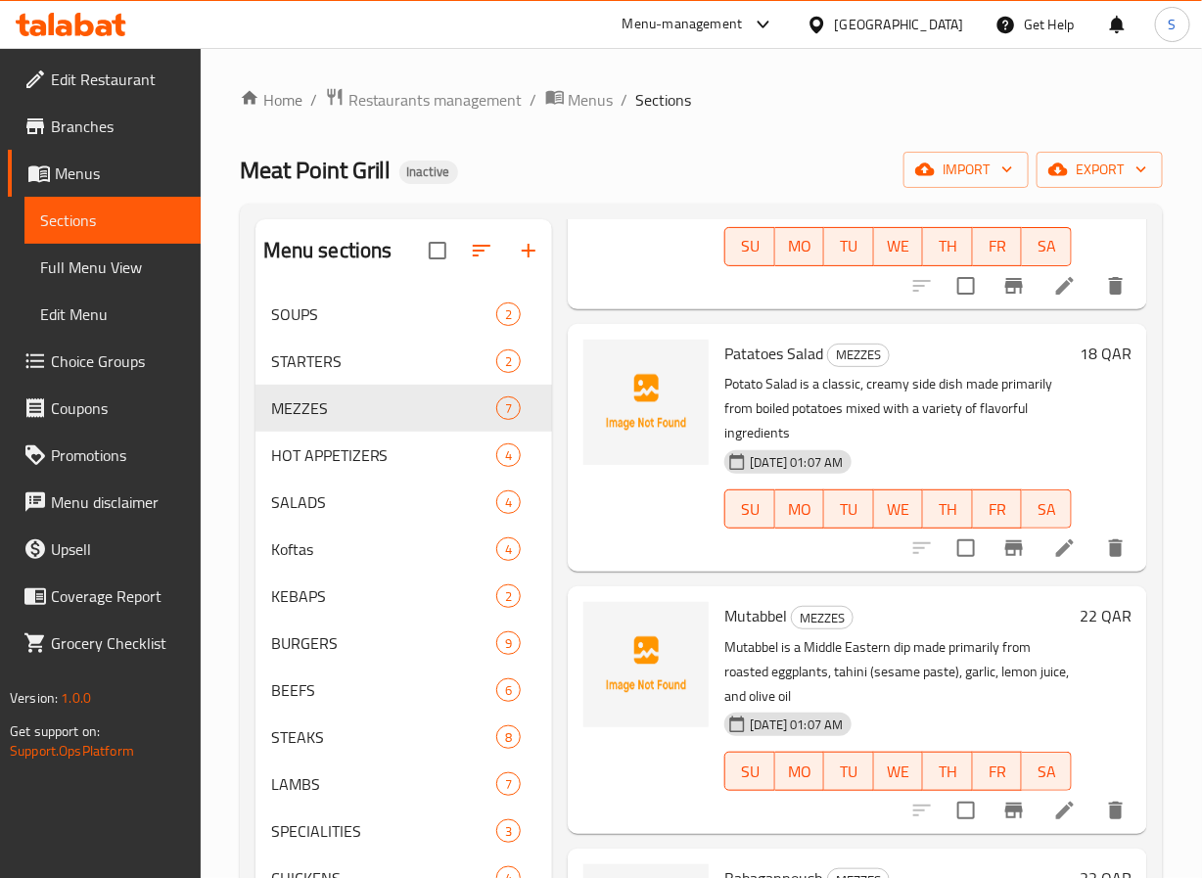
scroll to position [1134, 0]
click at [379, 474] on div "HOT APPETIZERS 4" at bounding box center [405, 455] width 298 height 47
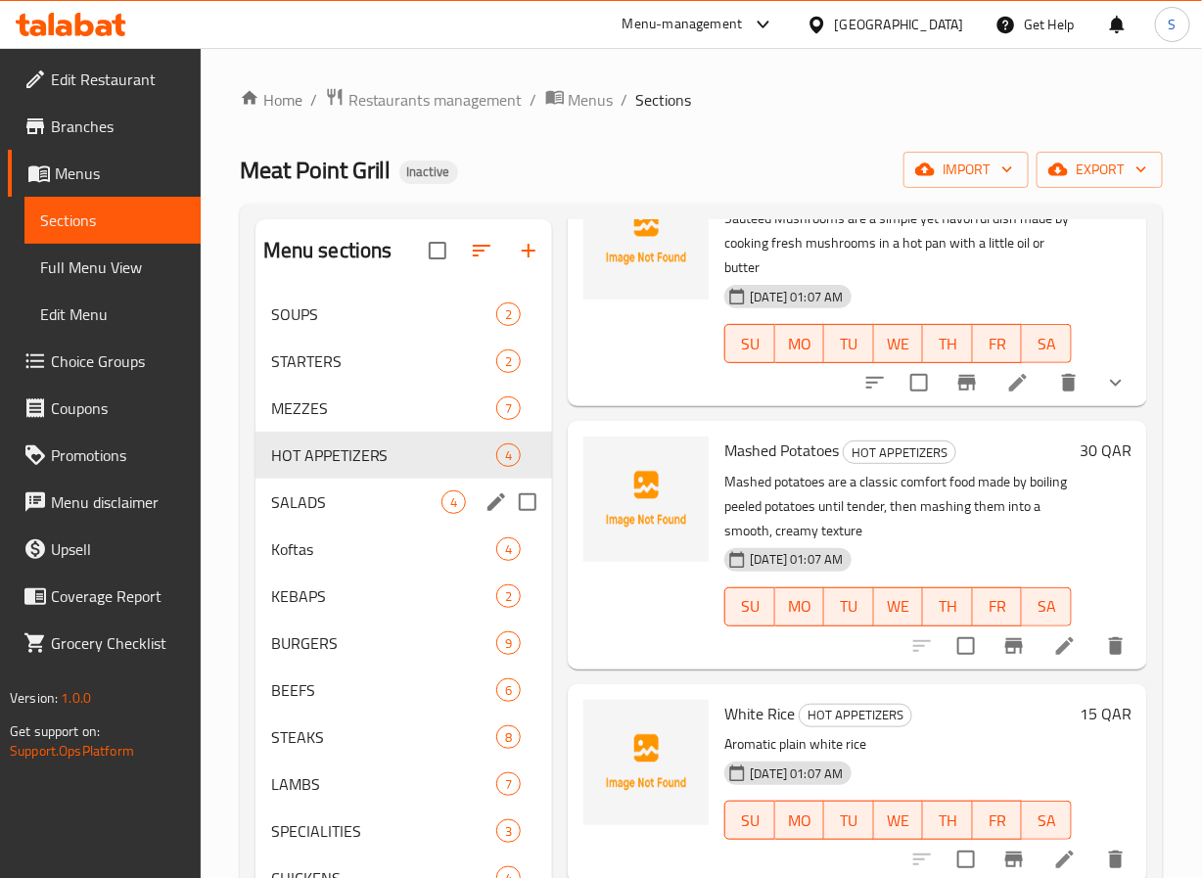
scroll to position [174, 0]
click at [1038, 630] on li at bounding box center [1065, 646] width 55 height 35
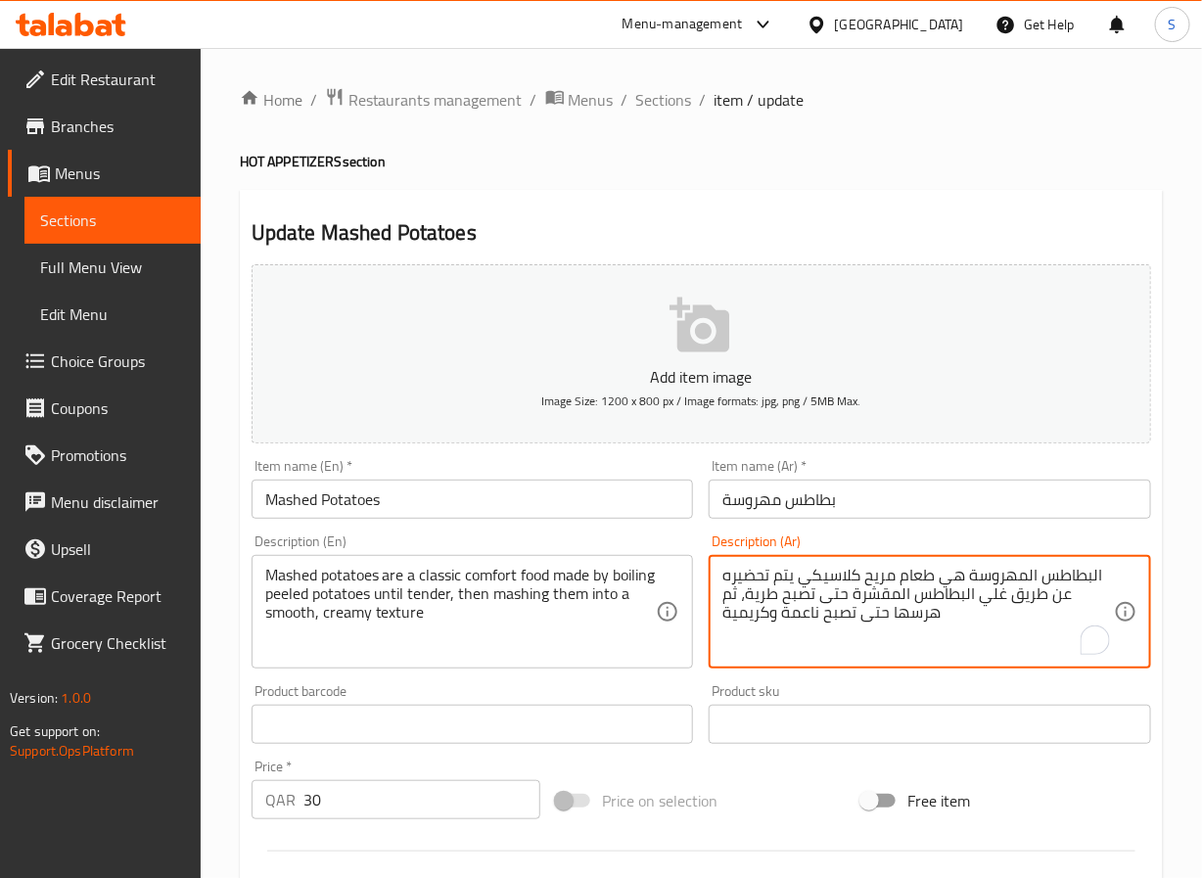
click at [890, 577] on textarea "البطاطس المهروسة هي طعام مريح كلاسيكي يتم تحضيره عن طريق غلي البطاطس المقشرة حت…" at bounding box center [919, 612] width 392 height 93
type textarea "البطاطس المهروسة هي طعام كلاسيكي يتم تحضيره عن طريق غلي البطاطس المقشرة حتى تصب…"
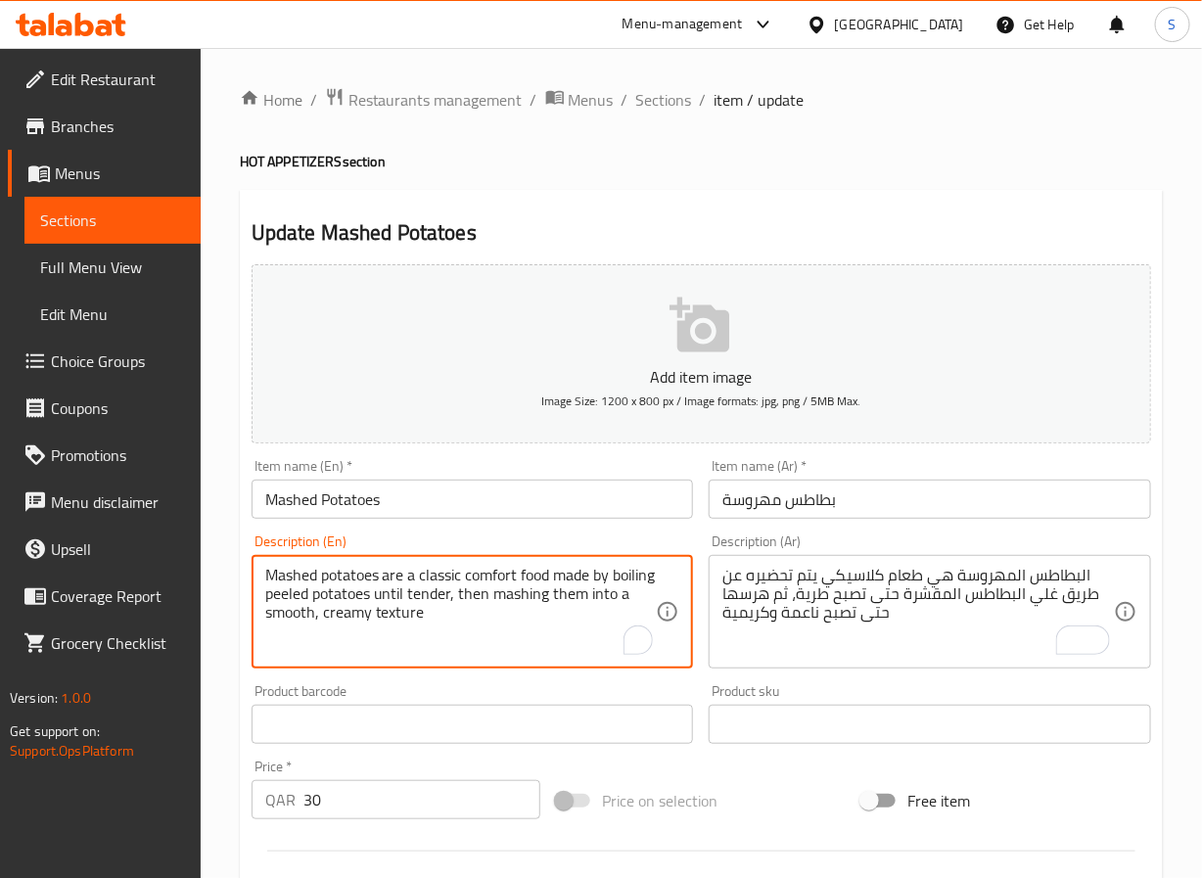
click at [488, 571] on textarea "Mashed potatoes are a classic comfort food made by boiling peeled potatoes unti…" at bounding box center [461, 612] width 392 height 93
type textarea "Mashed potatoes are a classic food made by boiling peeled potatoes until tender…"
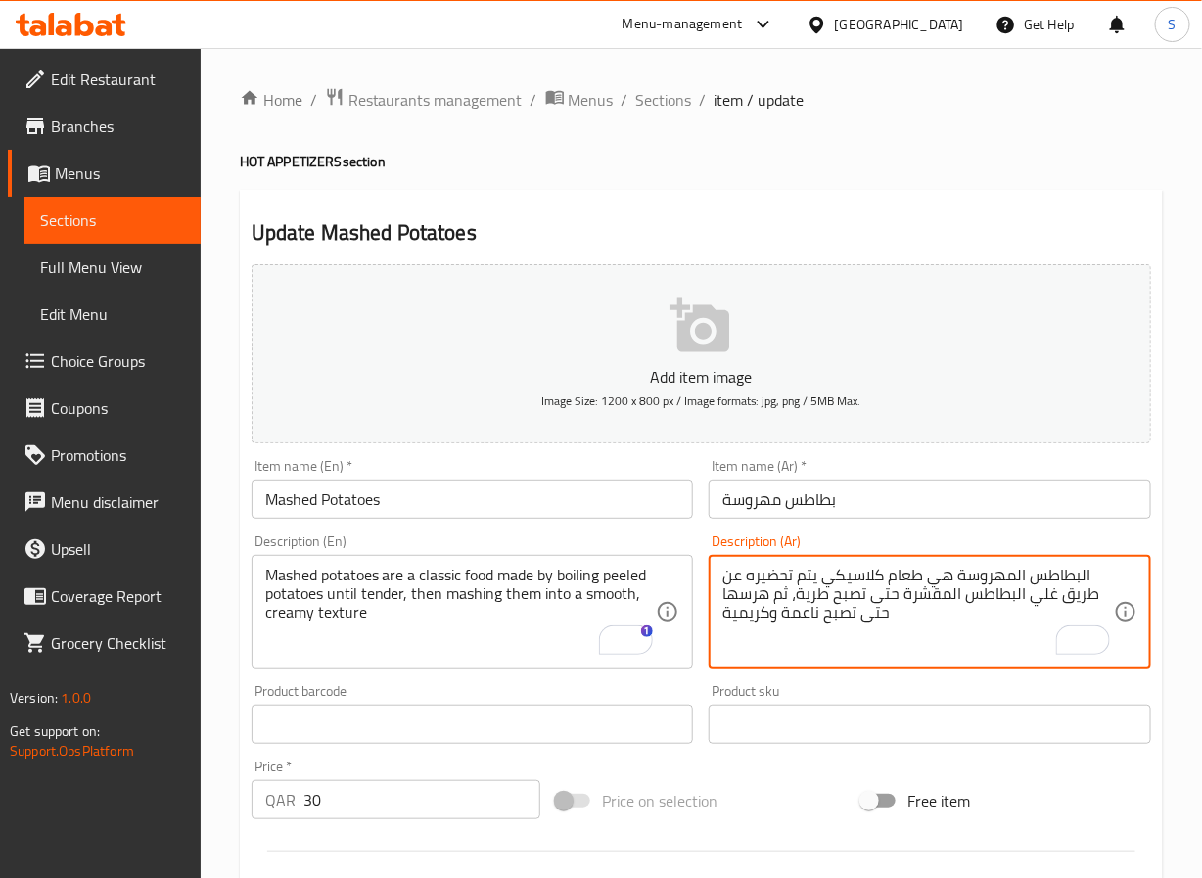
click at [818, 597] on textarea "البطاطس المهروسة هي طعام كلاسيكي يتم تحضيره عن طريق غلي البطاطس المقشرة حتى تصب…" at bounding box center [919, 612] width 392 height 93
click at [825, 621] on textarea "البطاطس المهروسة هي طعام كلاسيكي يتم تحضيره عن طريق غلي البطاطس المقشرة حتى تصب…" at bounding box center [919, 612] width 392 height 93
type textarea "البطاطس المهروسة هي طعام كلاسيكي يتم تحضيره عن طريق غلي البطاطس المقشرة حتى تصب…"
click at [217, 700] on div "Home / Restaurants management / Menus / Sections / item / update HOT APPETIZERS…" at bounding box center [702, 716] width 1002 height 1336
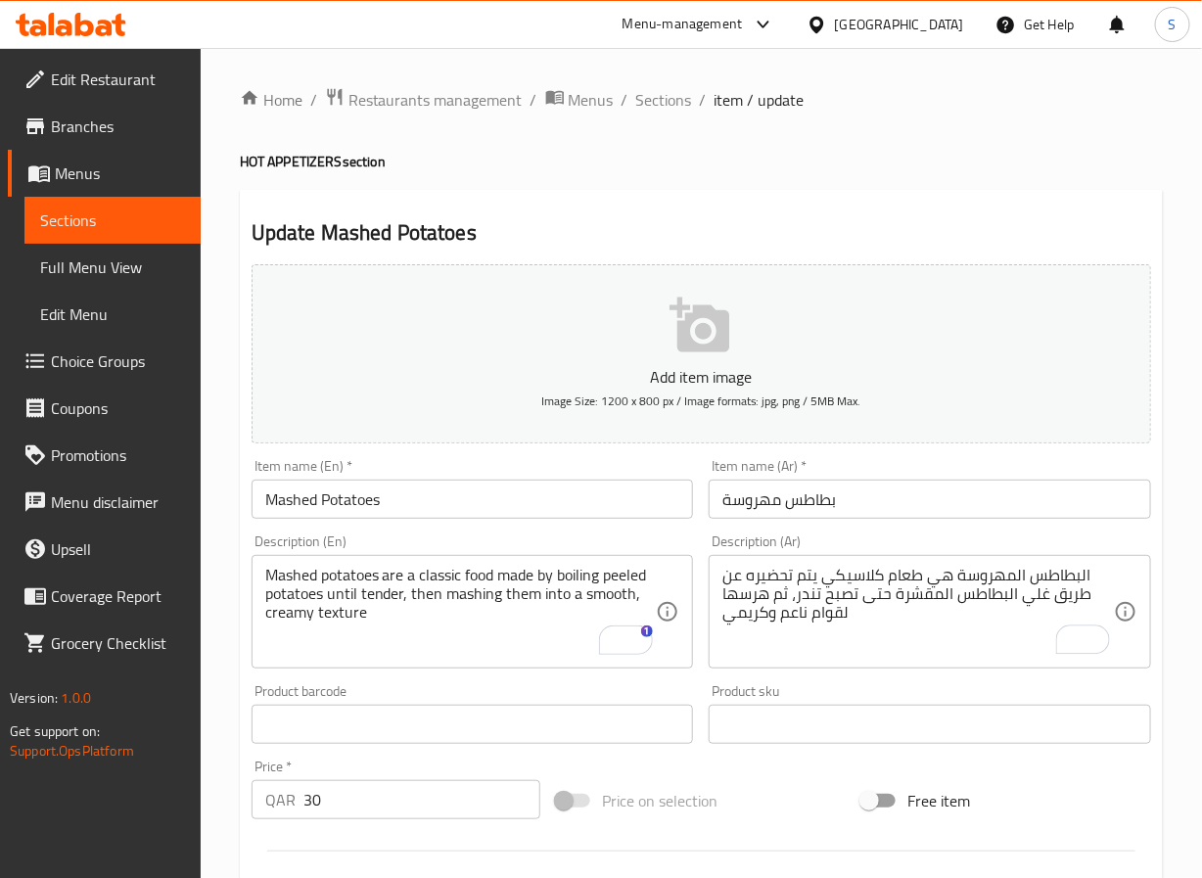
scroll to position [503, 0]
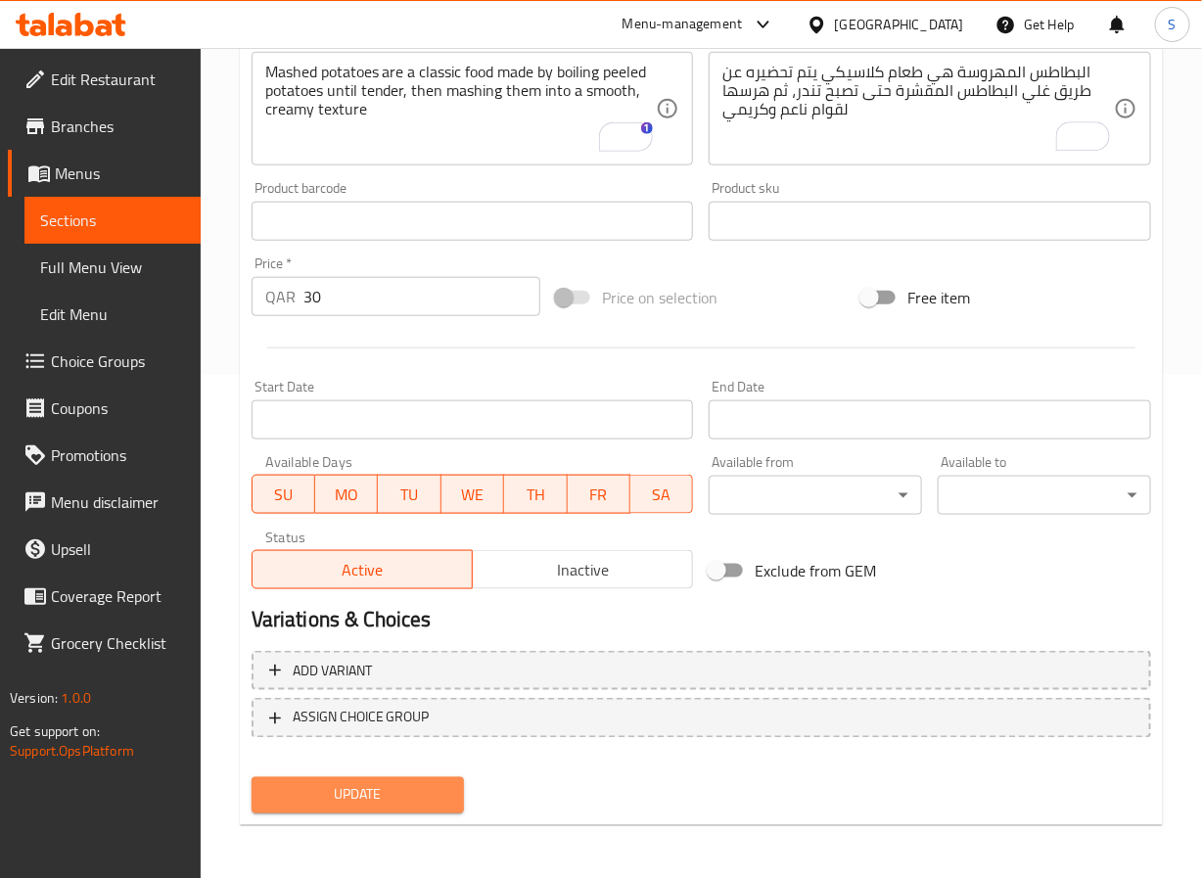
click at [294, 793] on span "Update" at bounding box center [358, 795] width 182 height 24
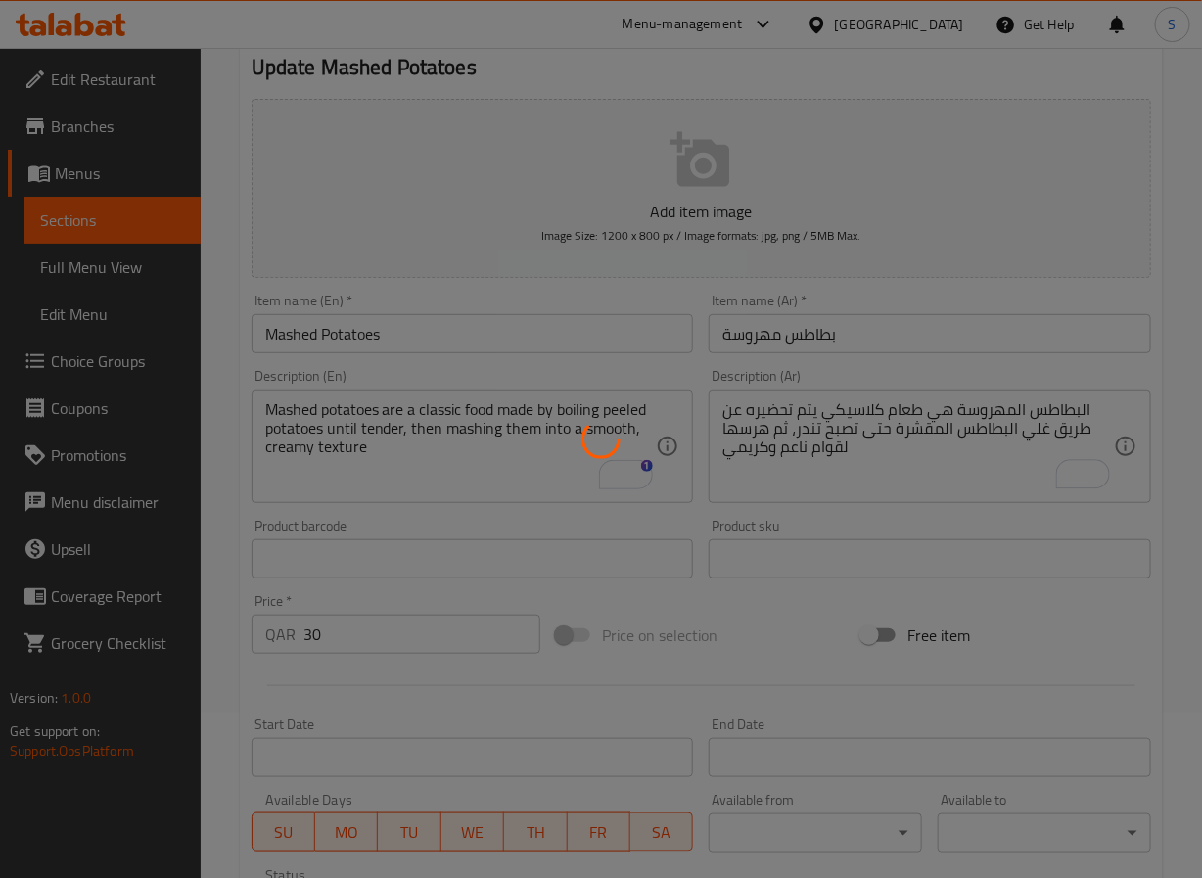
scroll to position [0, 0]
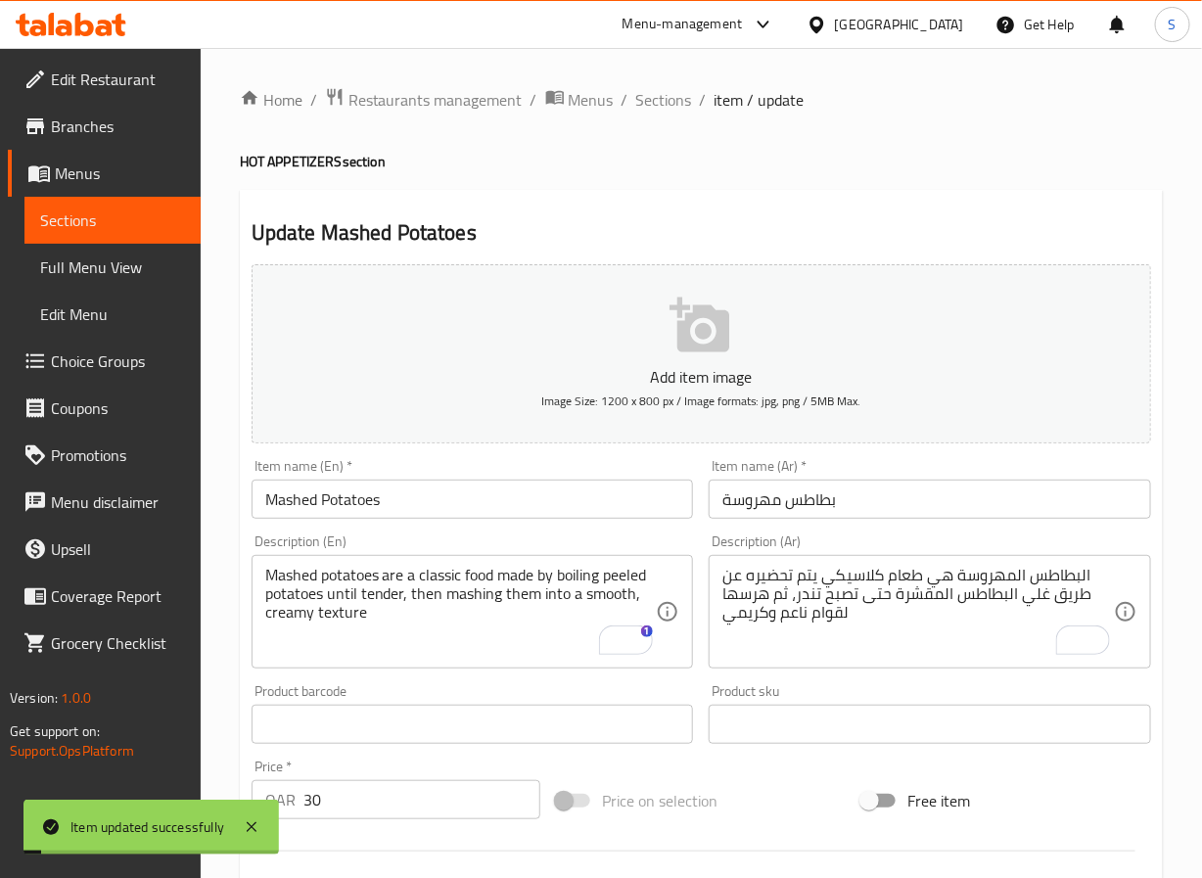
drag, startPoint x: 677, startPoint y: 106, endPoint x: 618, endPoint y: 1, distance: 120.1
click at [677, 106] on span "Sections" at bounding box center [664, 99] width 56 height 23
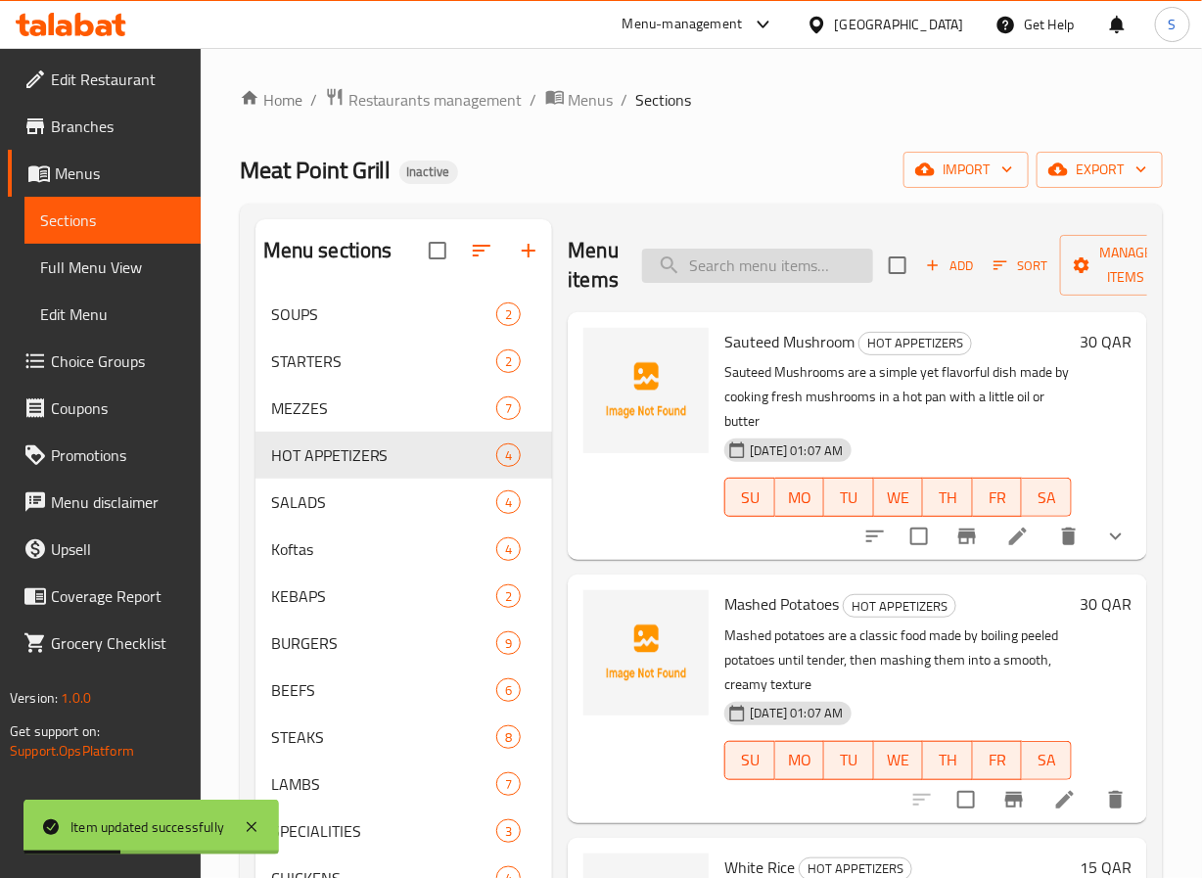
click at [785, 262] on input "search" at bounding box center [757, 266] width 231 height 34
paste input "White Rice"
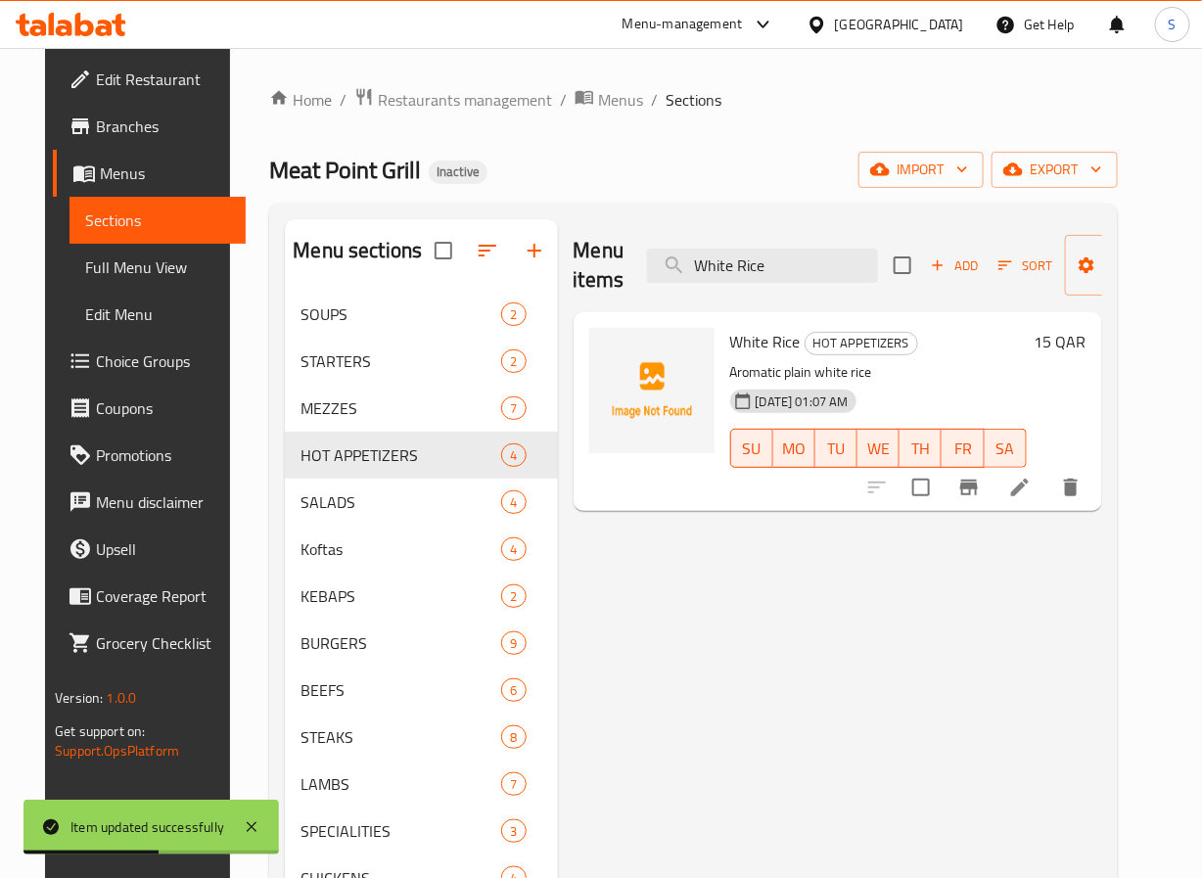
type input "White Rice"
click at [1029, 486] on icon at bounding box center [1020, 488] width 18 height 18
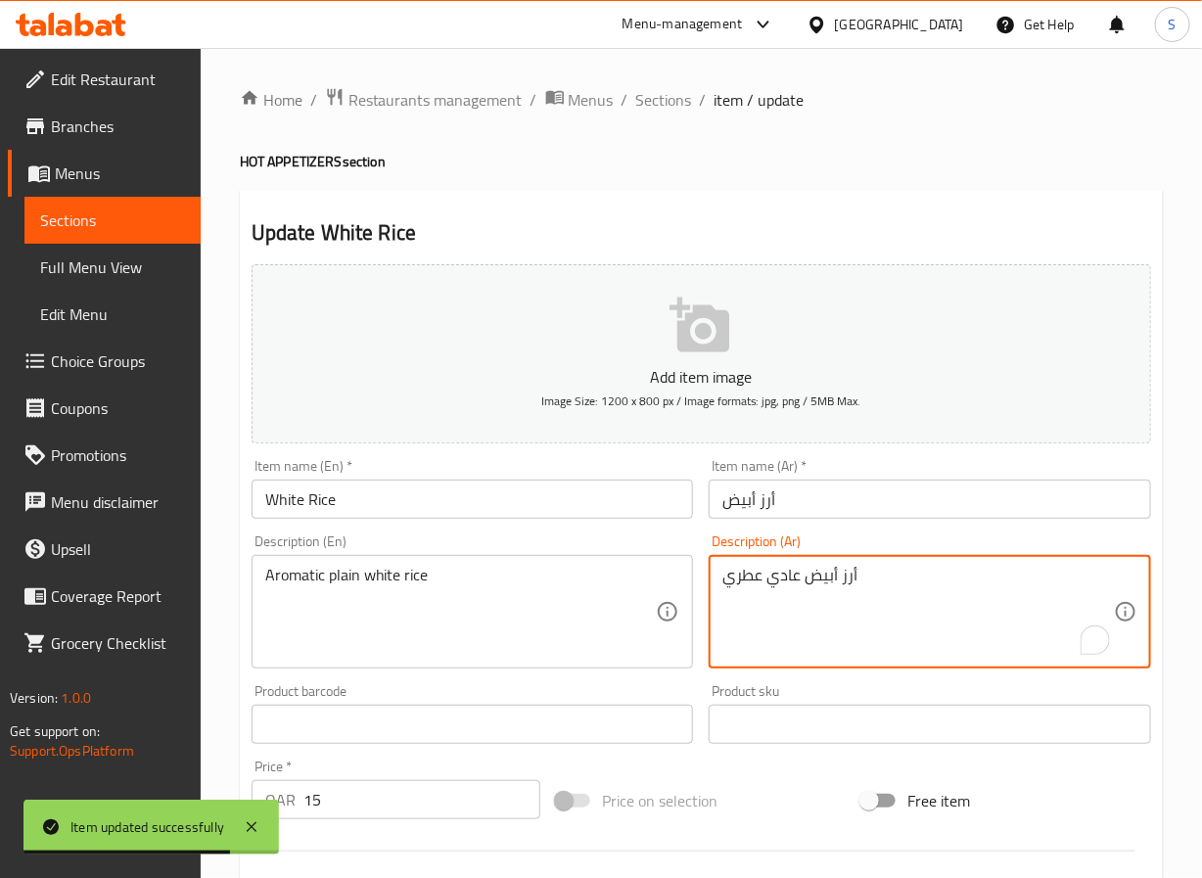
click at [778, 574] on textarea "أرز أبيض عادي عطري" at bounding box center [919, 612] width 392 height 93
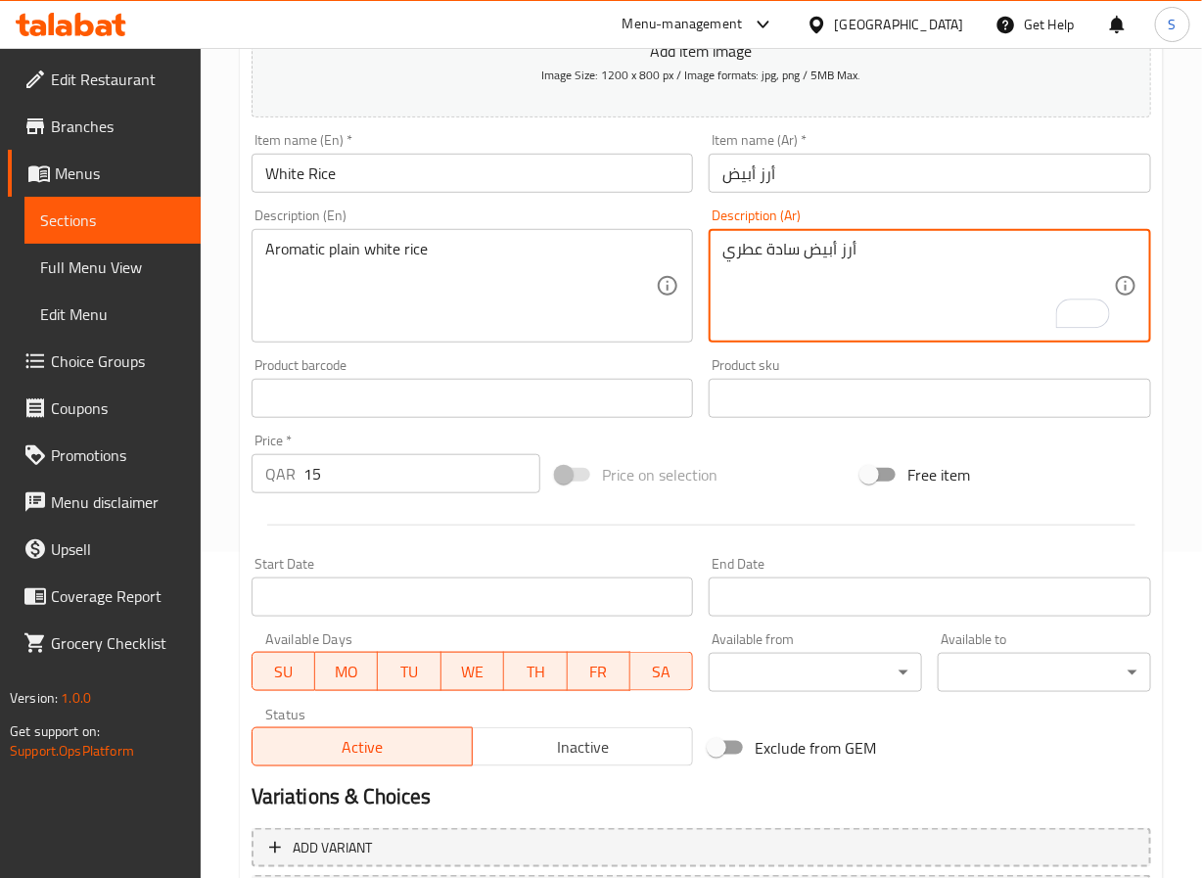
scroll to position [503, 0]
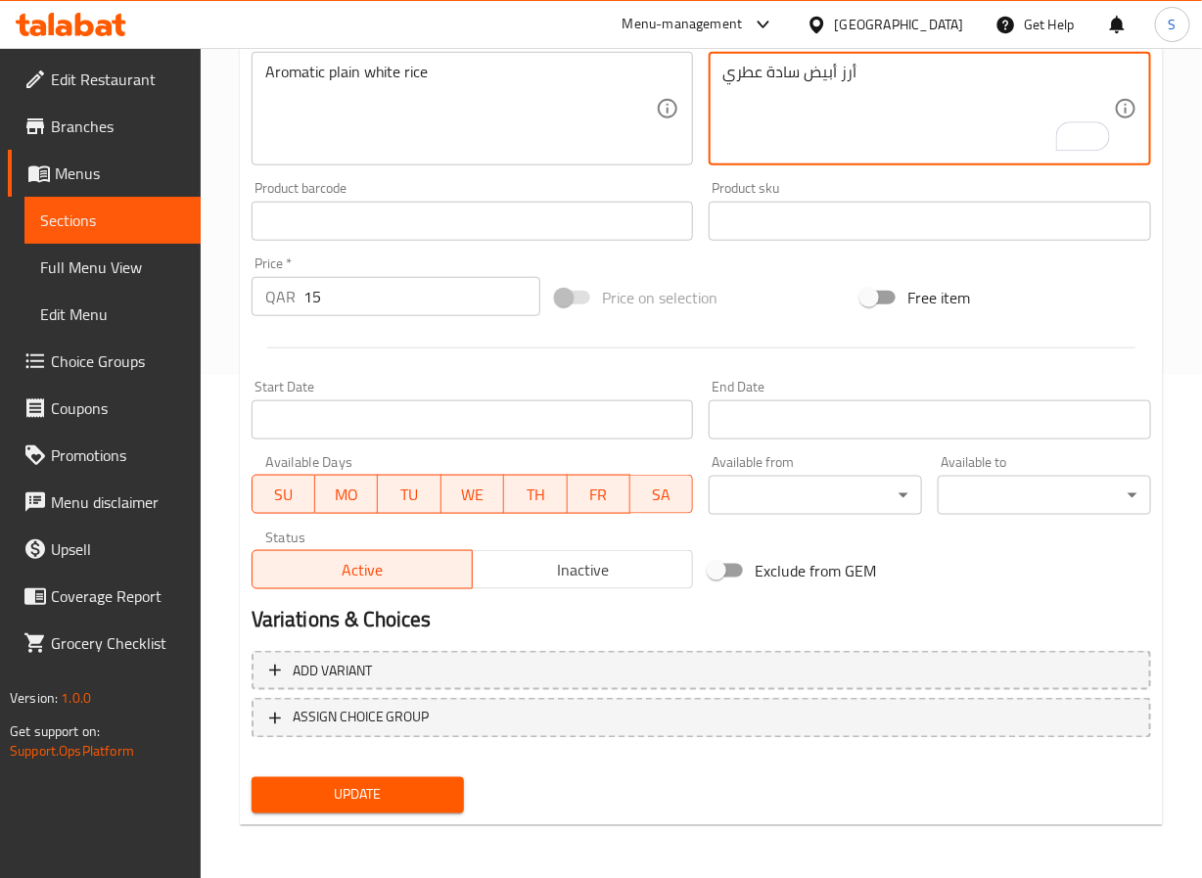
type textarea "أرز أبيض سادة عطري"
click at [373, 770] on div "Update" at bounding box center [358, 796] width 229 height 52
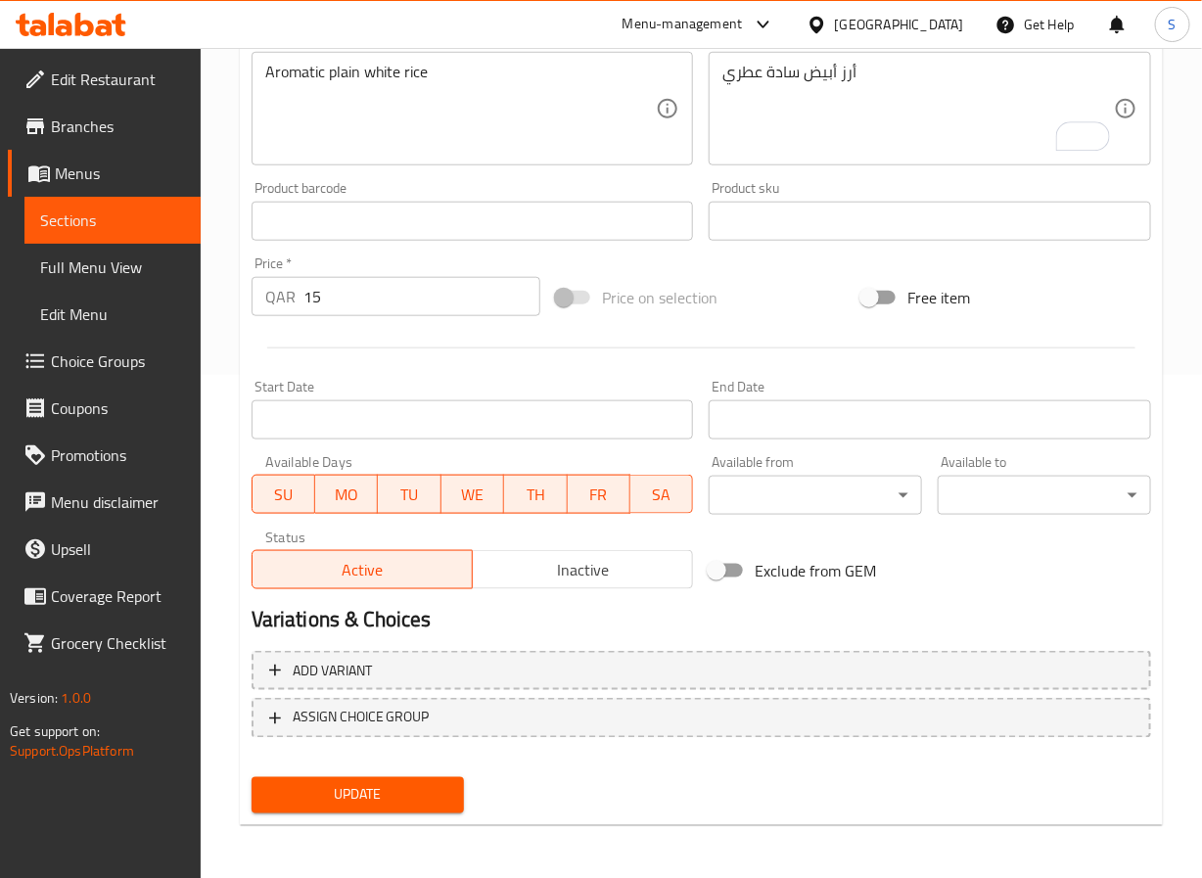
click at [371, 799] on span "Update" at bounding box center [358, 795] width 182 height 24
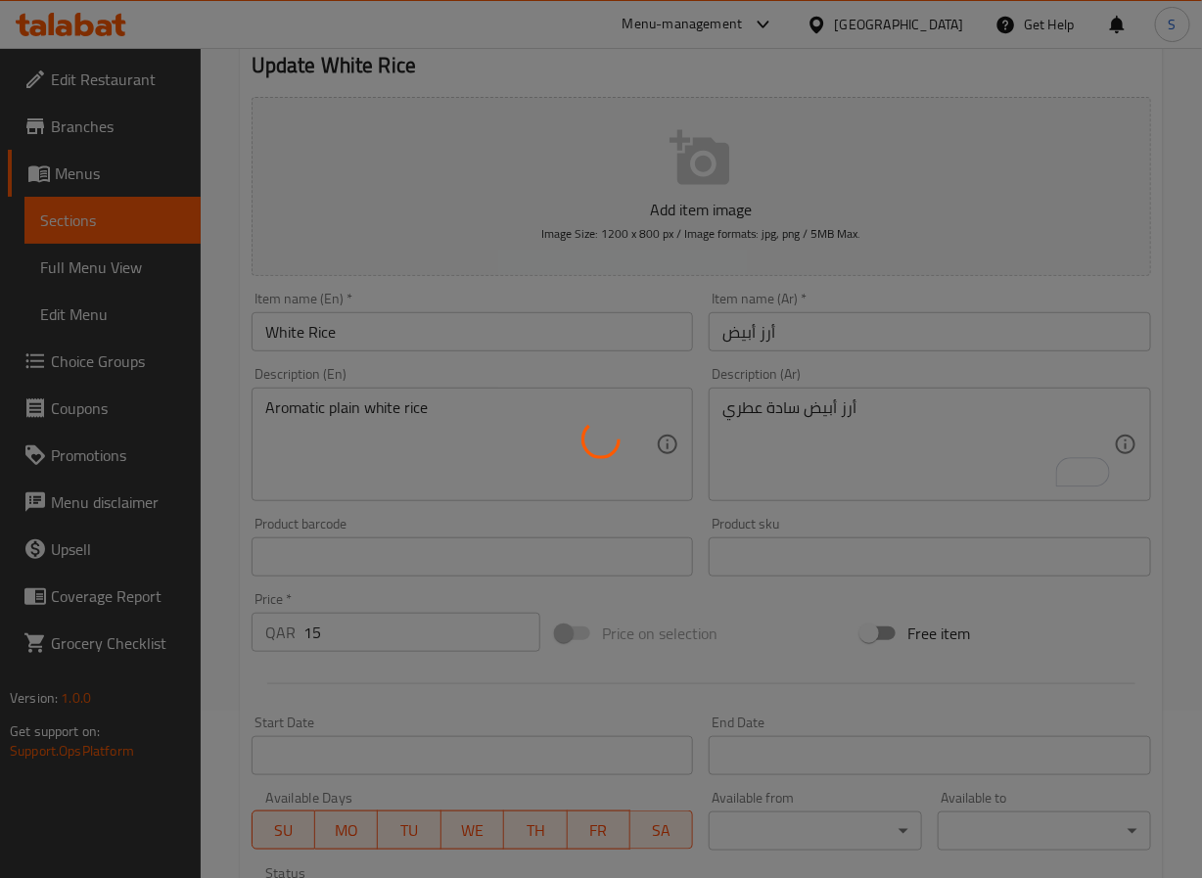
scroll to position [0, 0]
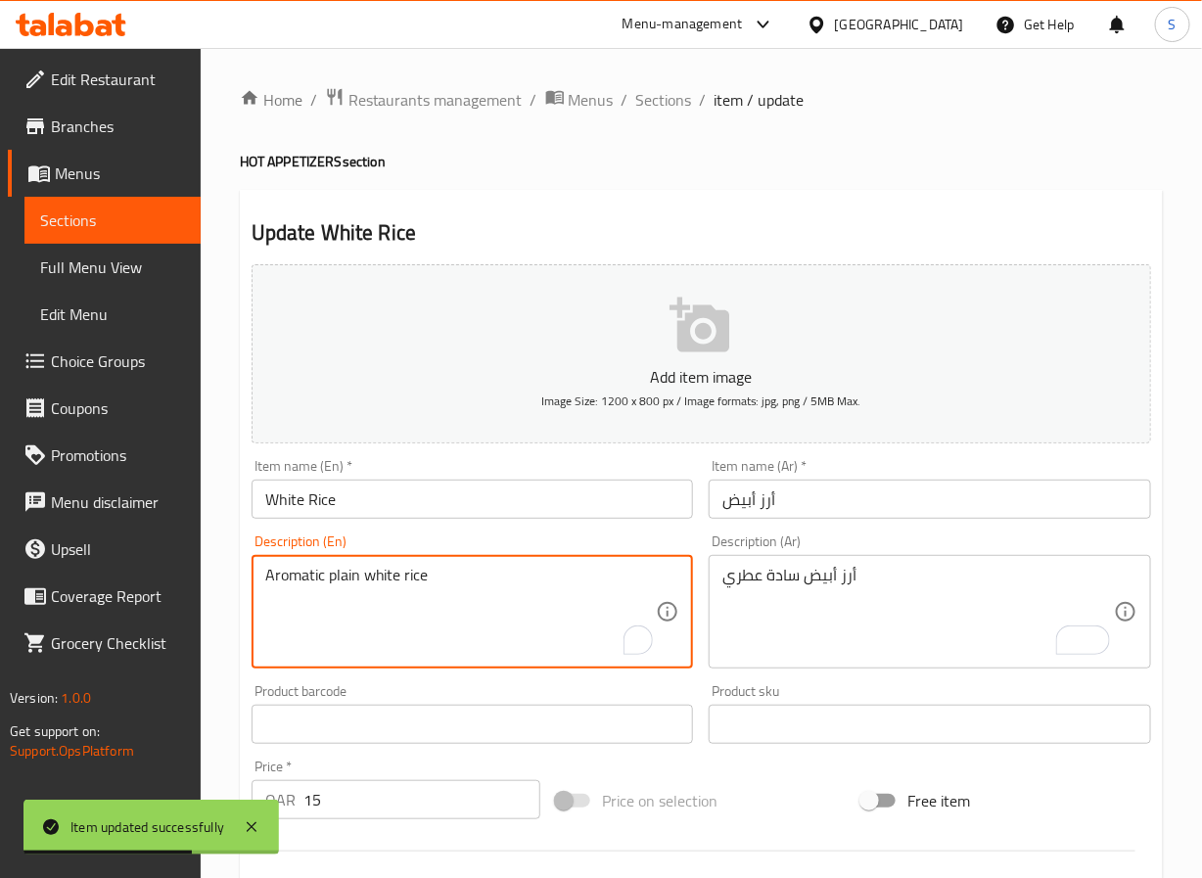
drag, startPoint x: 644, startPoint y: 91, endPoint x: 611, endPoint y: 22, distance: 77.1
click at [644, 91] on span "Sections" at bounding box center [664, 99] width 56 height 23
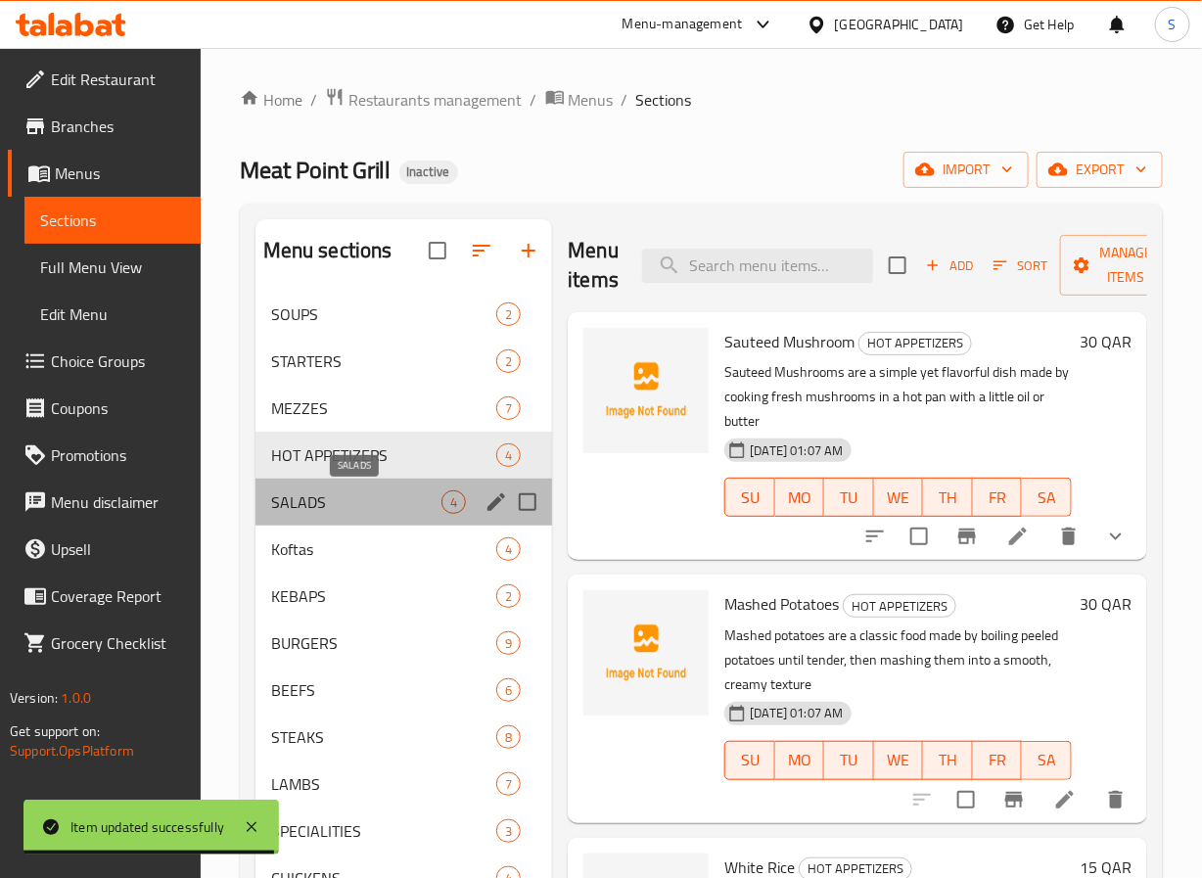
click at [379, 491] on span "SALADS" at bounding box center [356, 502] width 171 height 23
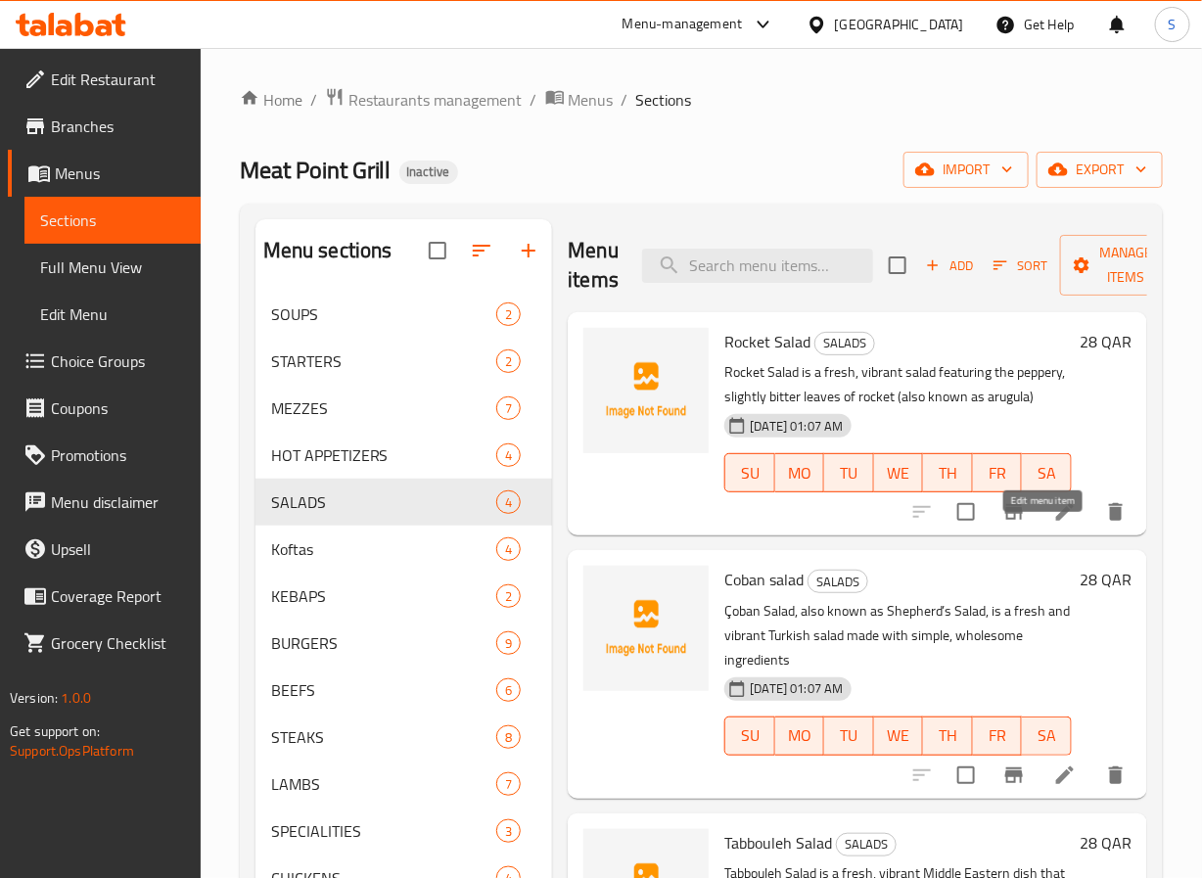
click at [1054, 524] on icon at bounding box center [1065, 511] width 23 height 23
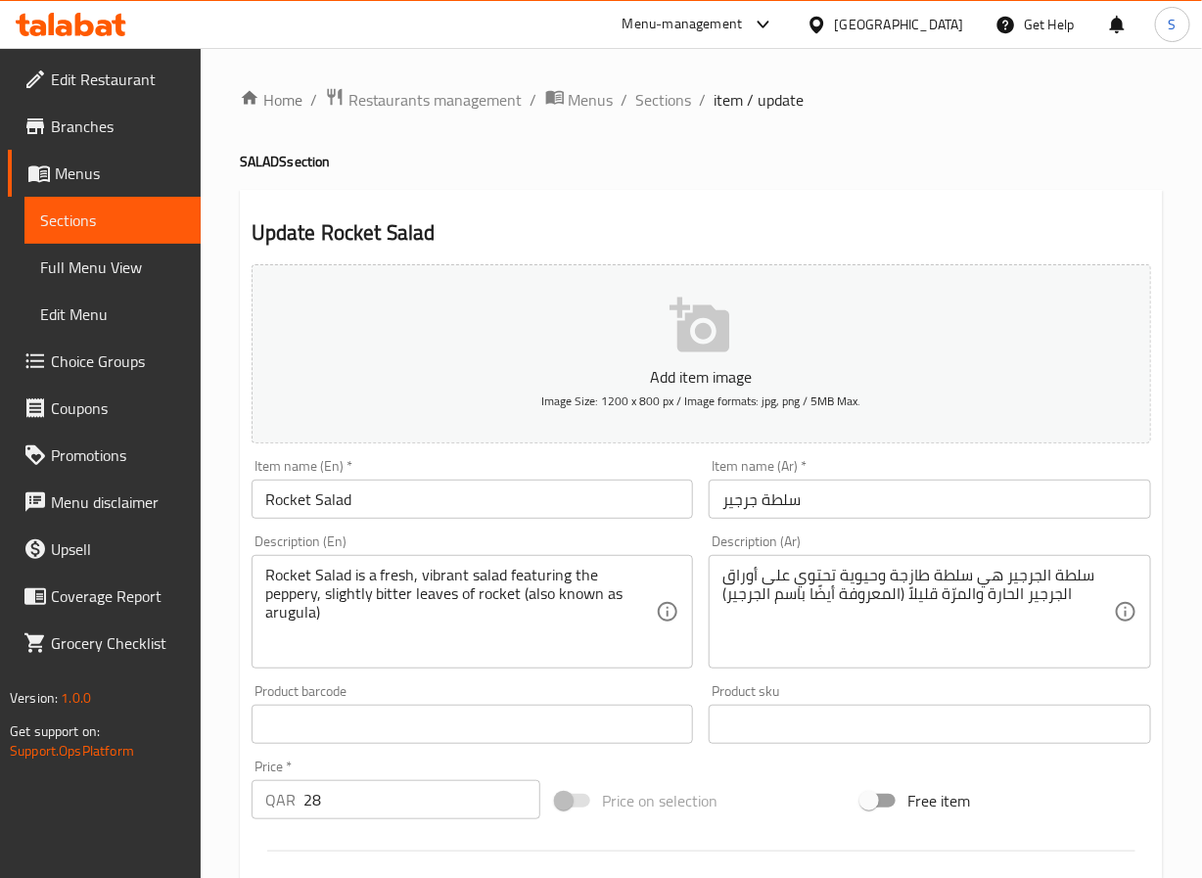
click at [301, 508] on input "Rocket Salad" at bounding box center [473, 499] width 443 height 39
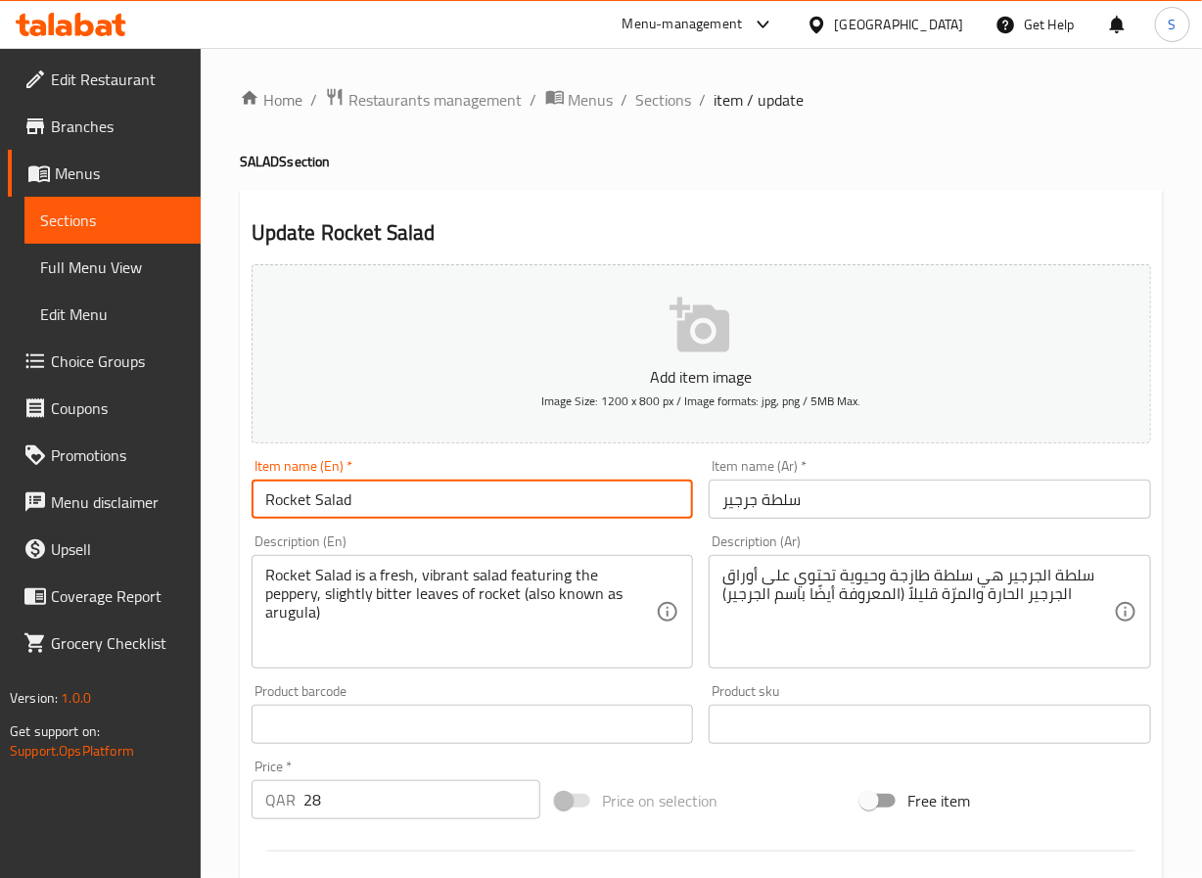
click at [301, 508] on input "Rocket Salad" at bounding box center [473, 499] width 443 height 39
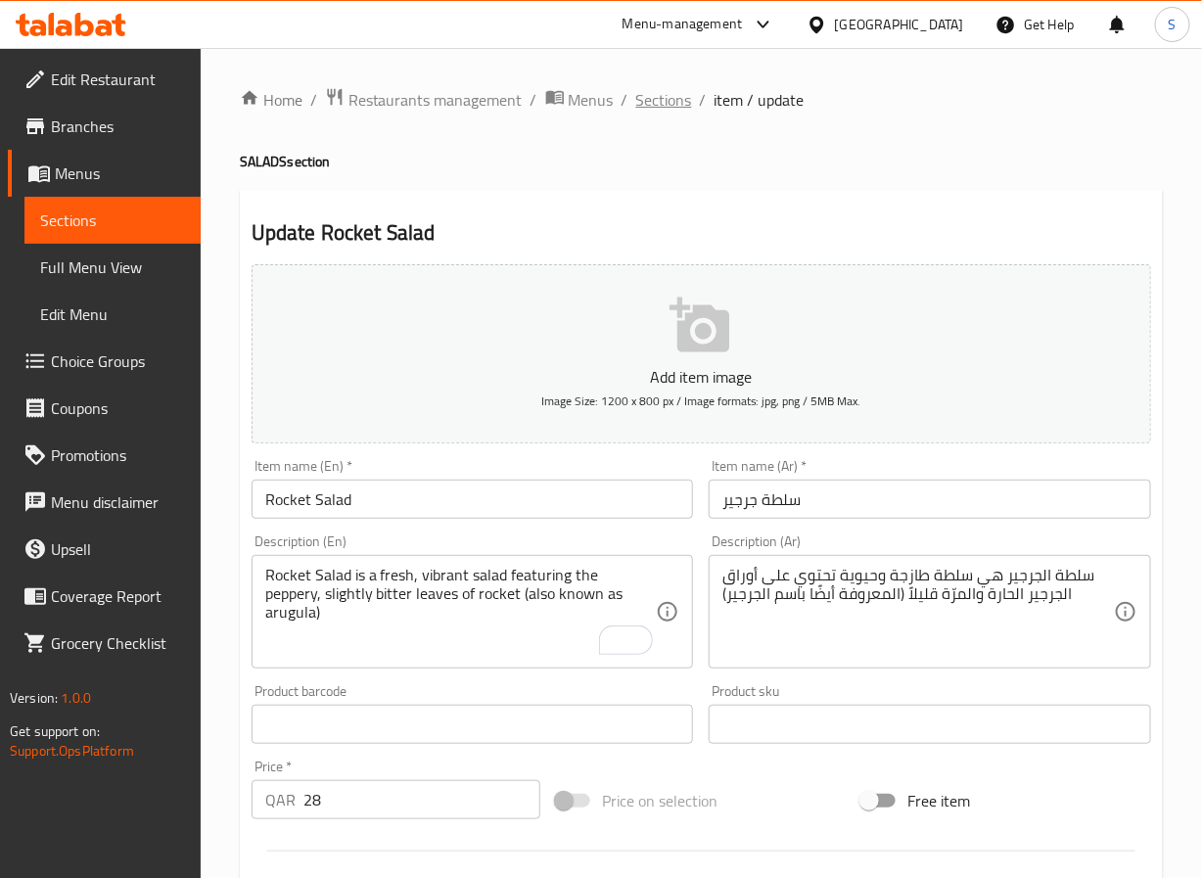
click at [659, 97] on span "Sections" at bounding box center [664, 99] width 56 height 23
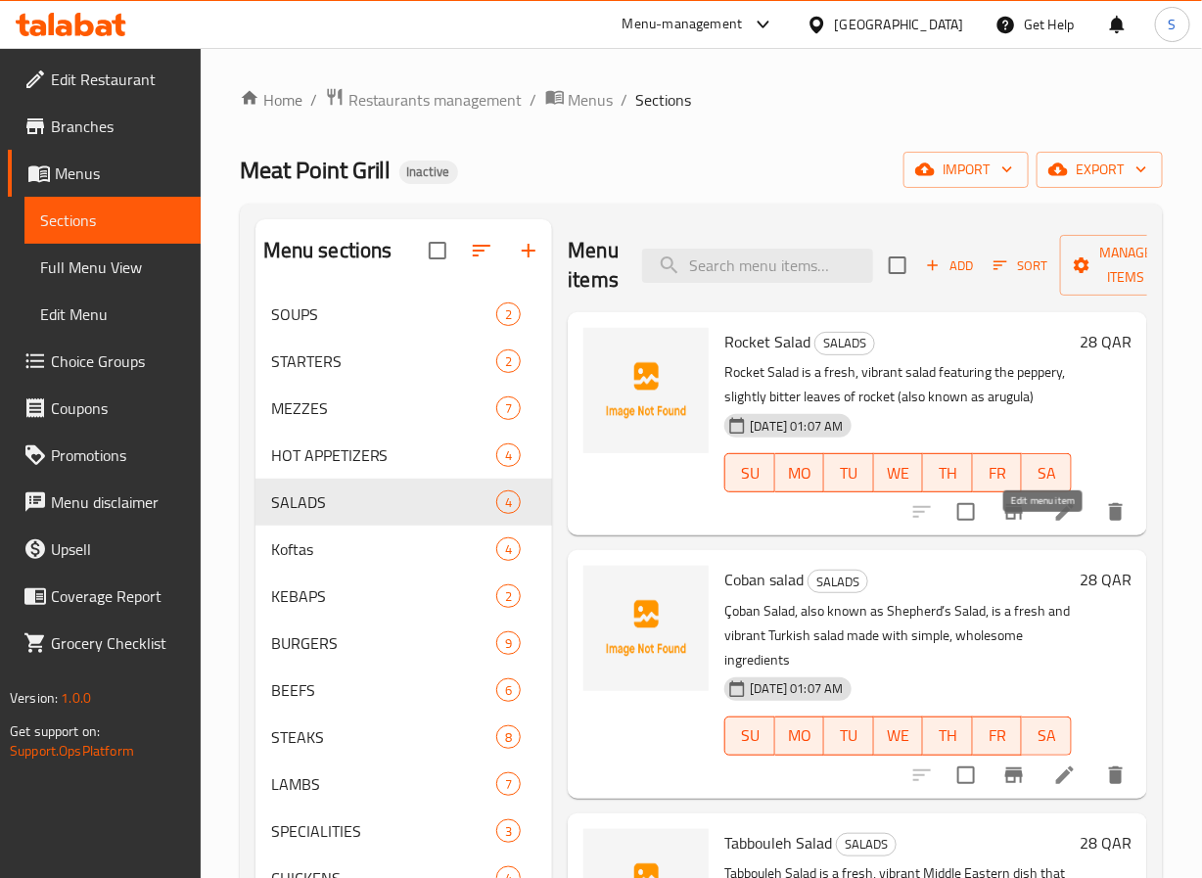
click at [1054, 524] on icon at bounding box center [1065, 511] width 23 height 23
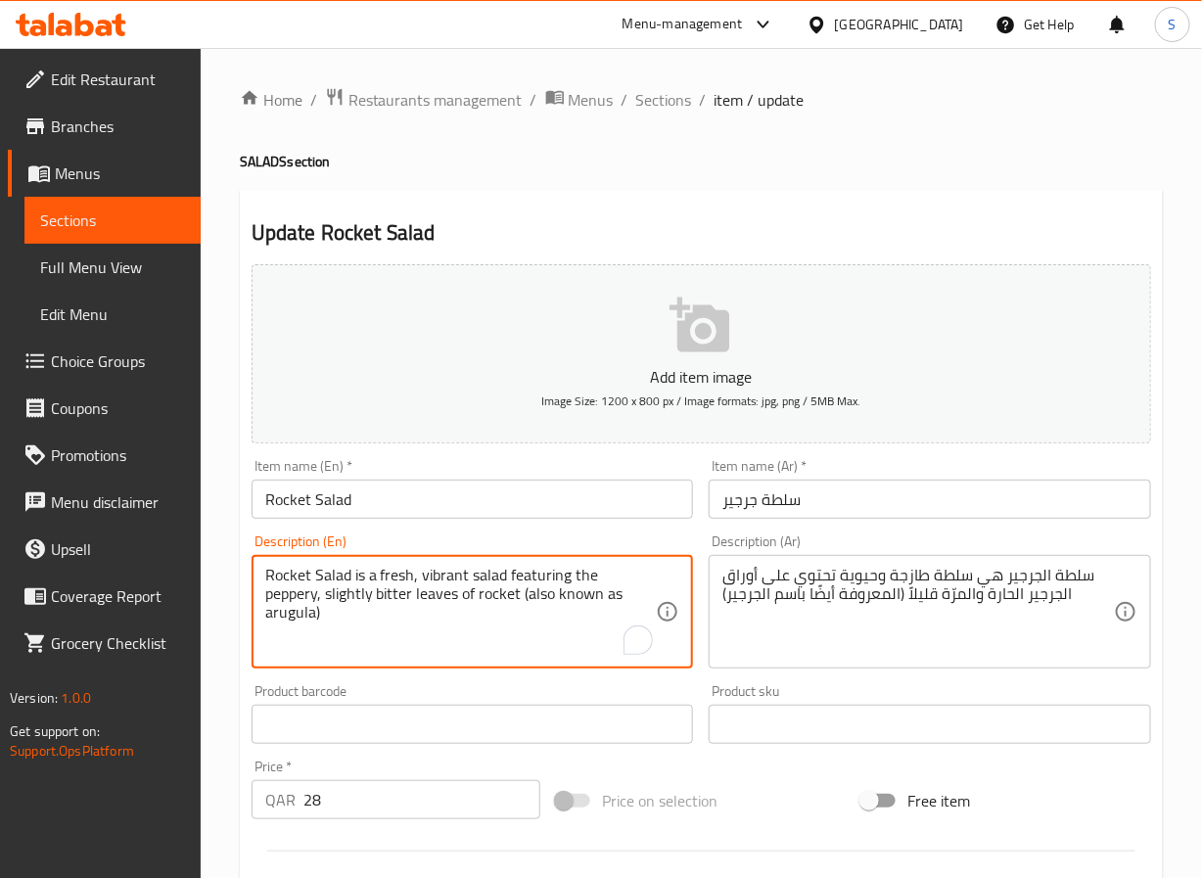
click at [429, 579] on textarea "Rocket Salad is a fresh, vibrant salad featuring the peppery, slightly bitter l…" at bounding box center [461, 612] width 392 height 93
type textarea "Rocket Salad is a fresh salad featuring the peppery, slightly bitter leaves of …"
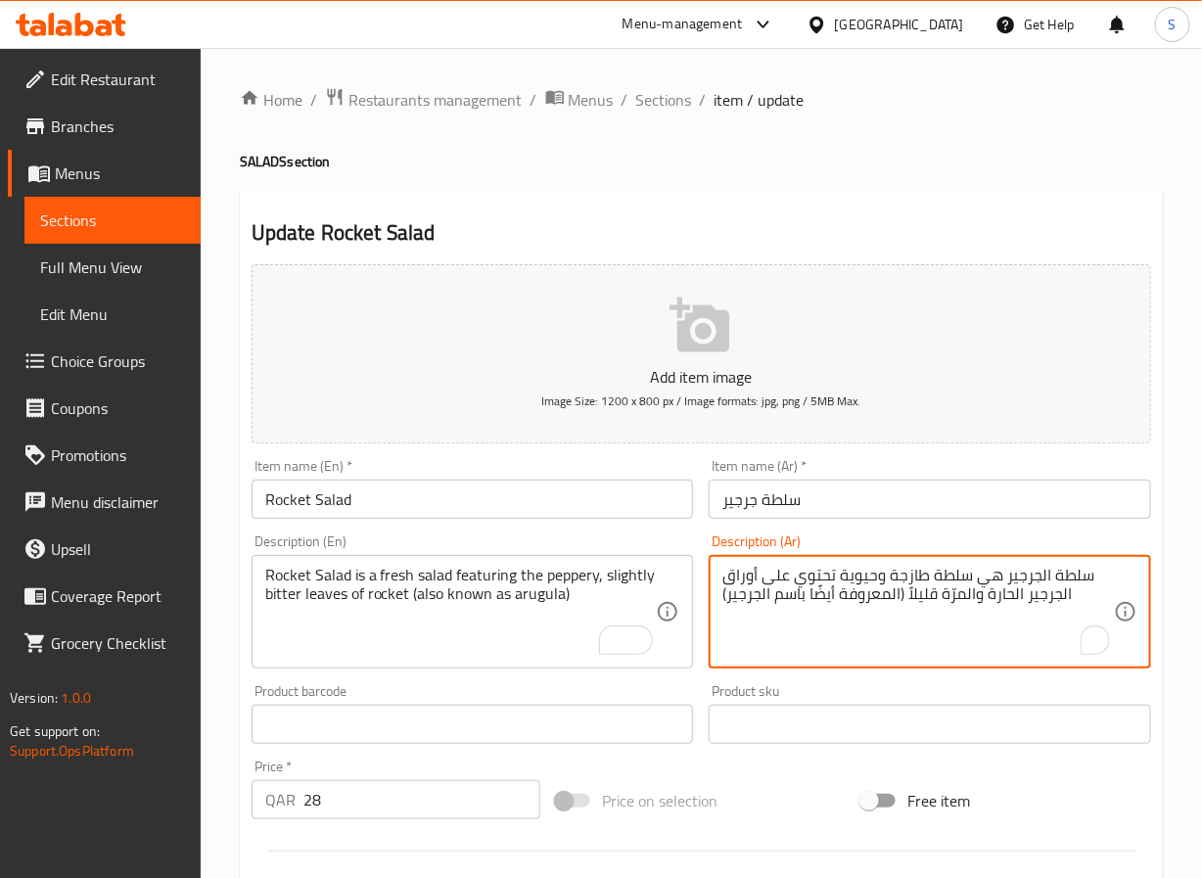
click at [867, 580] on textarea "سلطة الجرجير هي سلطة طازجة وحيوية تحتوي على أوراق الجرجير الحارة والمرّة قليلاً…" at bounding box center [919, 612] width 392 height 93
click at [1005, 590] on textarea "سلطة الجرجير هي سلطة طازجة تحتوي على أوراق الجرجير الحارة والمرّة قليلاً (المعر…" at bounding box center [919, 612] width 392 height 93
click at [743, 602] on textarea "سلطة الجرجير هي سلطة طازجة تحتوي على أوراق الجرجير البيبري والمرّة قليلاً (المع…" at bounding box center [919, 612] width 392 height 93
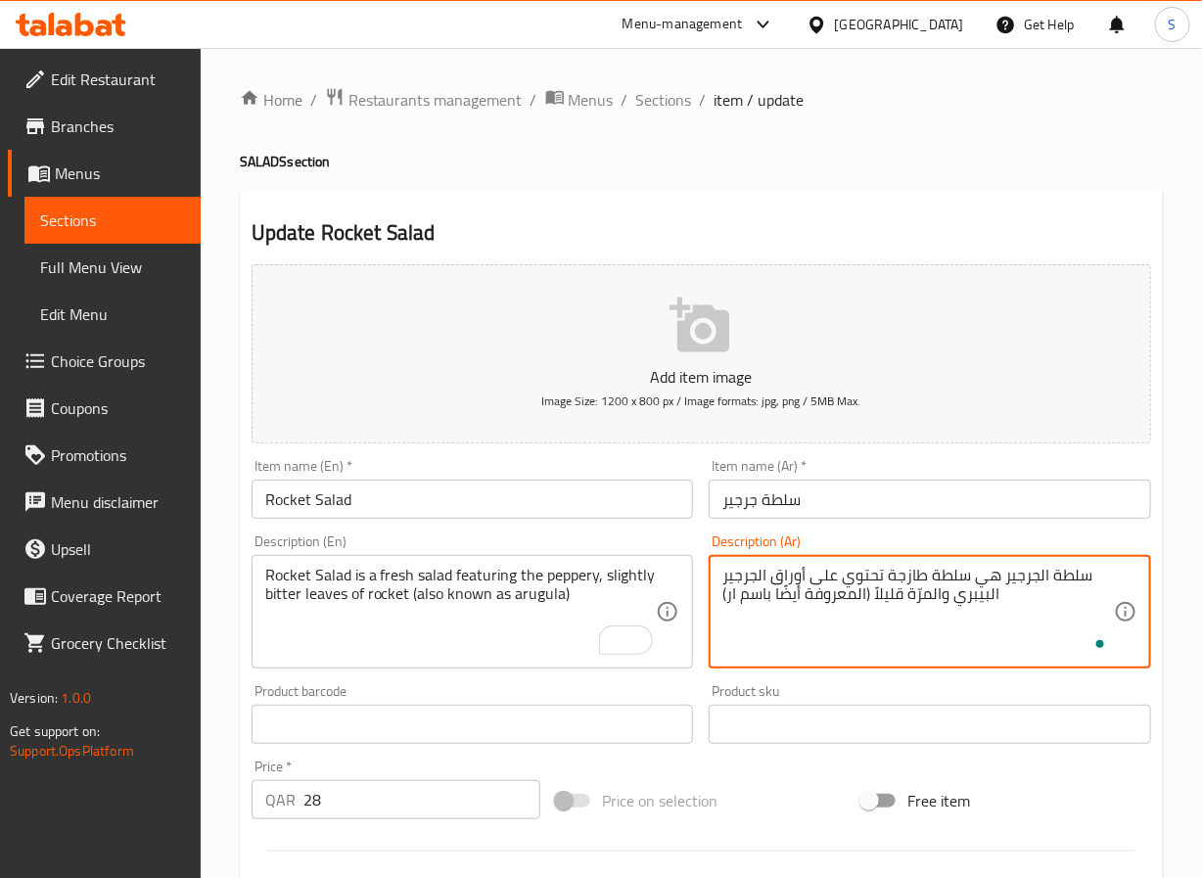
type textarea "سلطة الجرجير هي سلطة طازجة تحتوي على أوراق الجرجير البيبري والمرّة قليلاً (المع…"
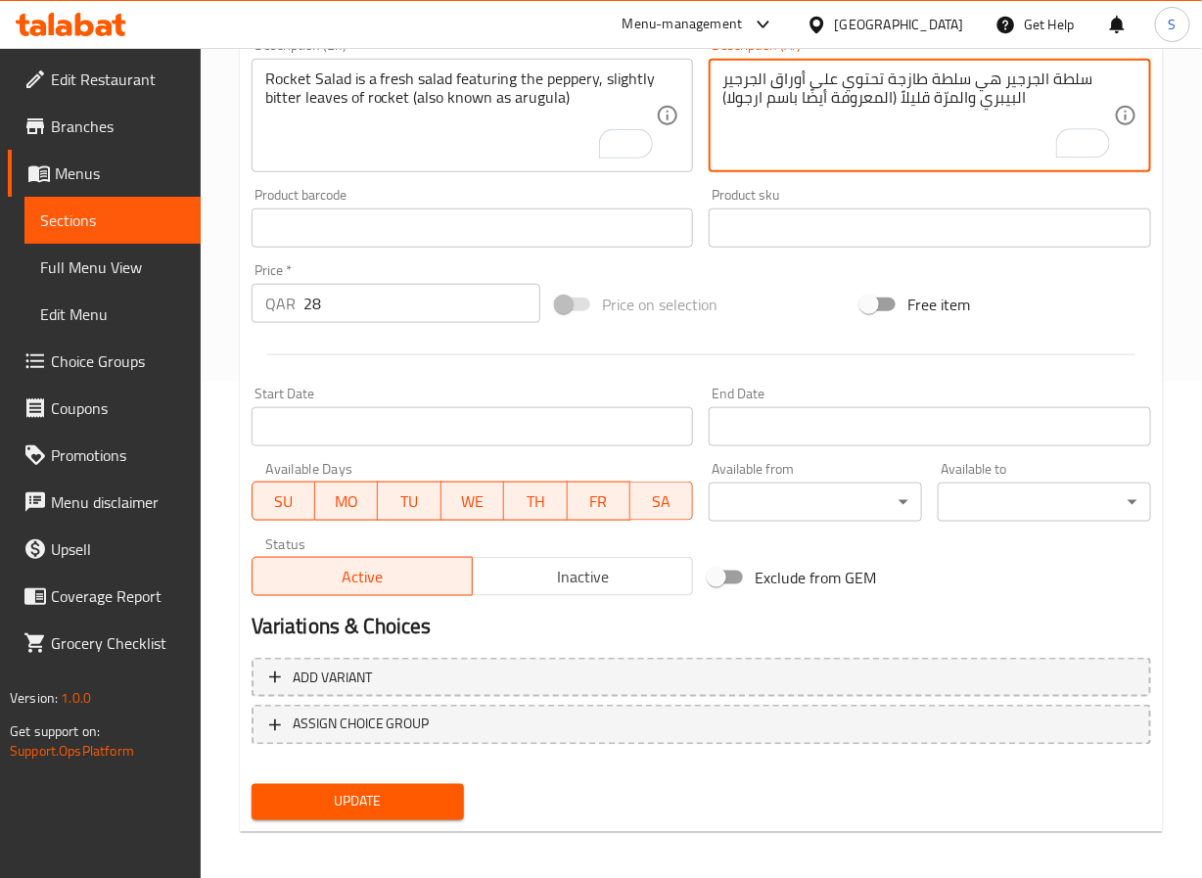
scroll to position [503, 0]
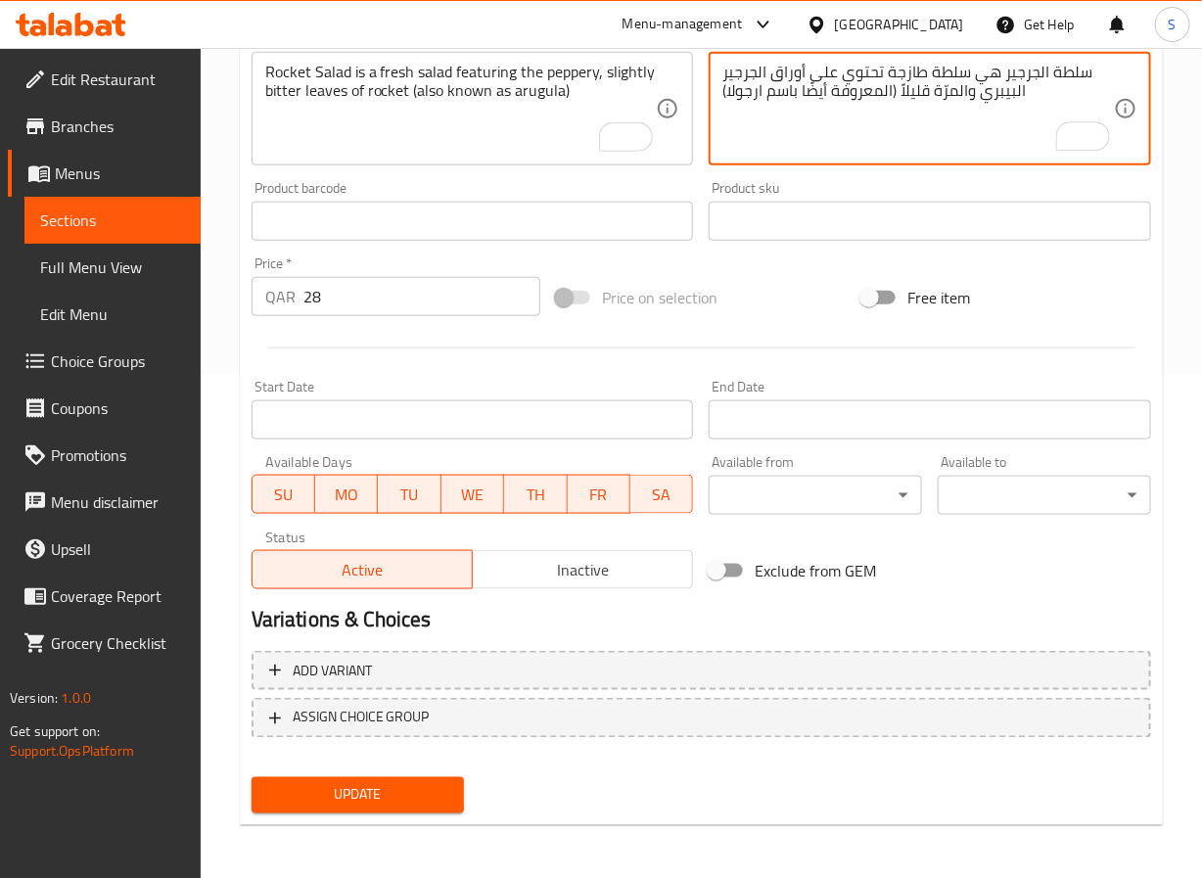
type textarea "سلطة الجرجير هي سلطة طازجة تحتوي على أوراق الجرجير البيبري والمرّة قليلاً (المع…"
click at [409, 803] on span "Update" at bounding box center [358, 795] width 182 height 24
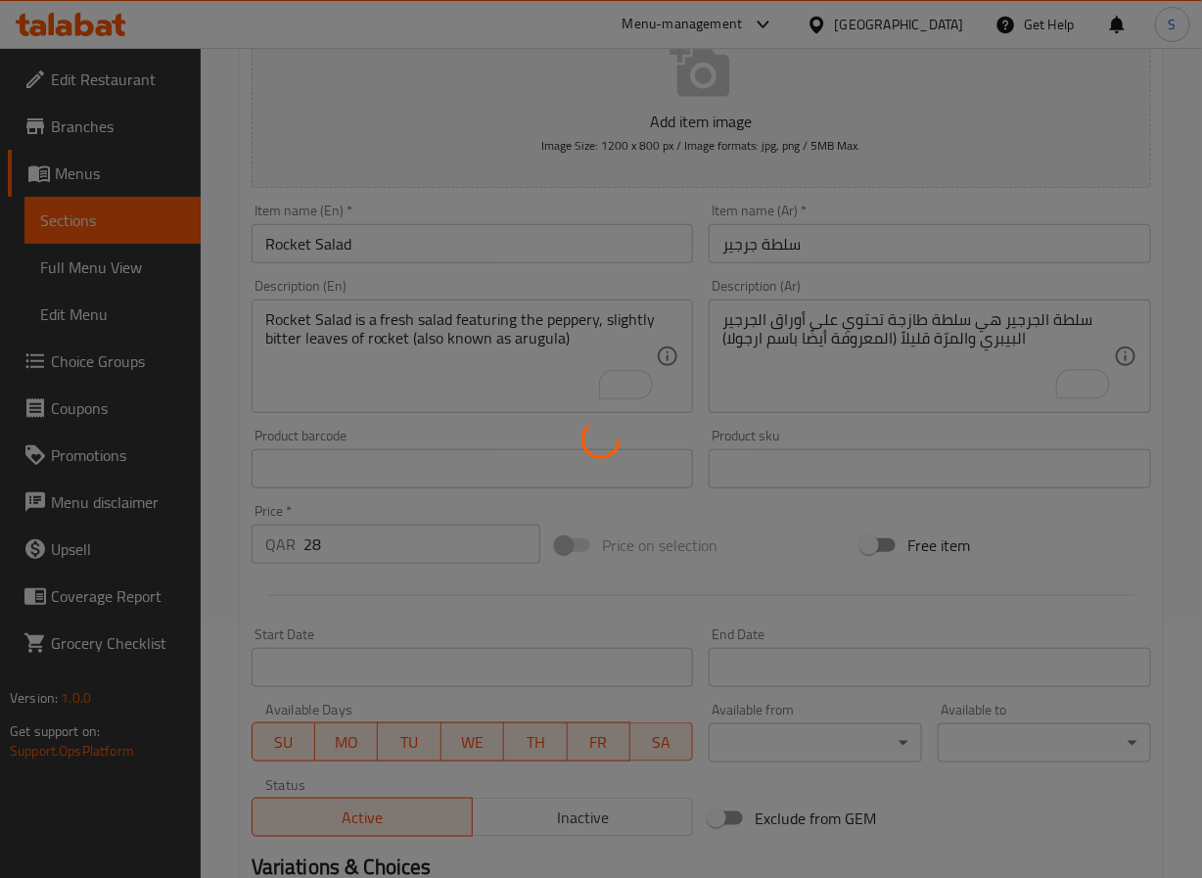
scroll to position [0, 0]
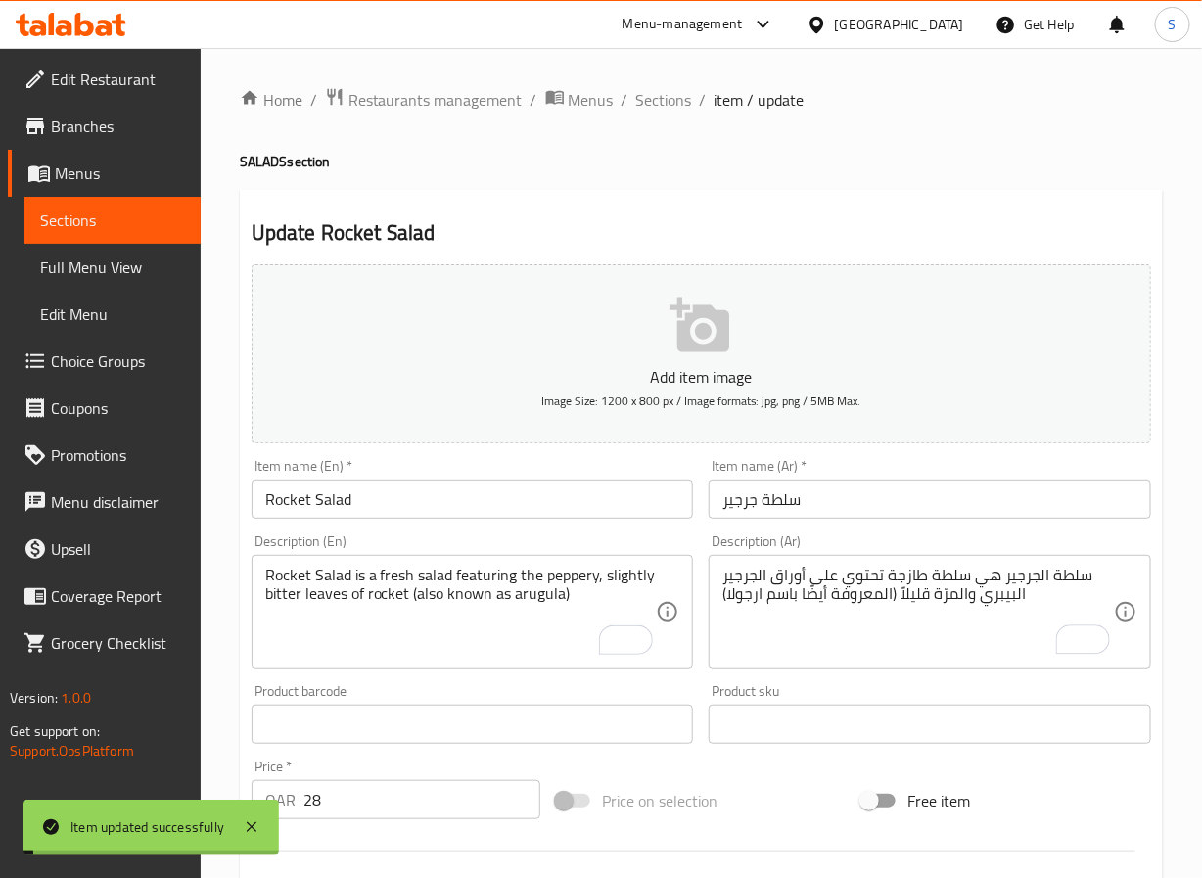
drag, startPoint x: 664, startPoint y: 106, endPoint x: 615, endPoint y: 27, distance: 92.4
click at [664, 106] on span "Sections" at bounding box center [664, 99] width 56 height 23
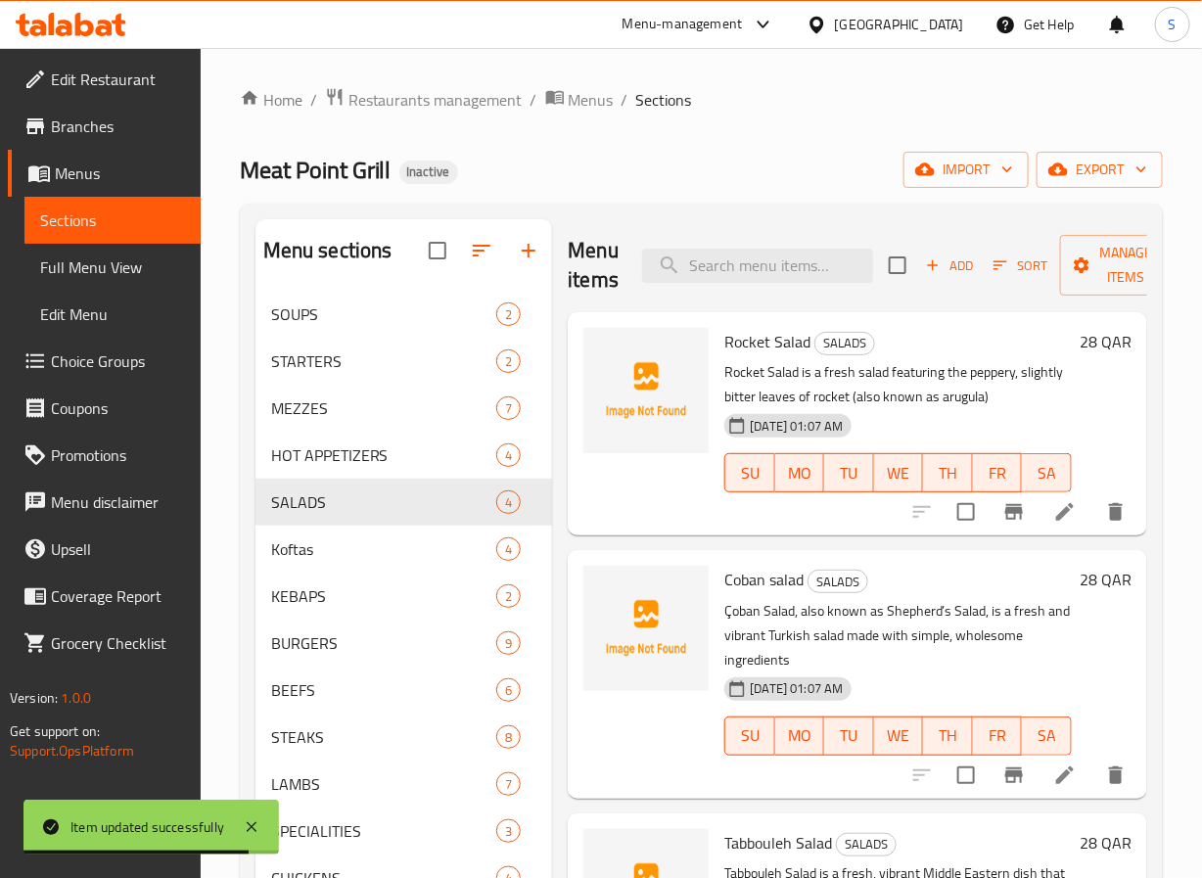
click at [1057, 779] on li at bounding box center [1065, 775] width 55 height 35
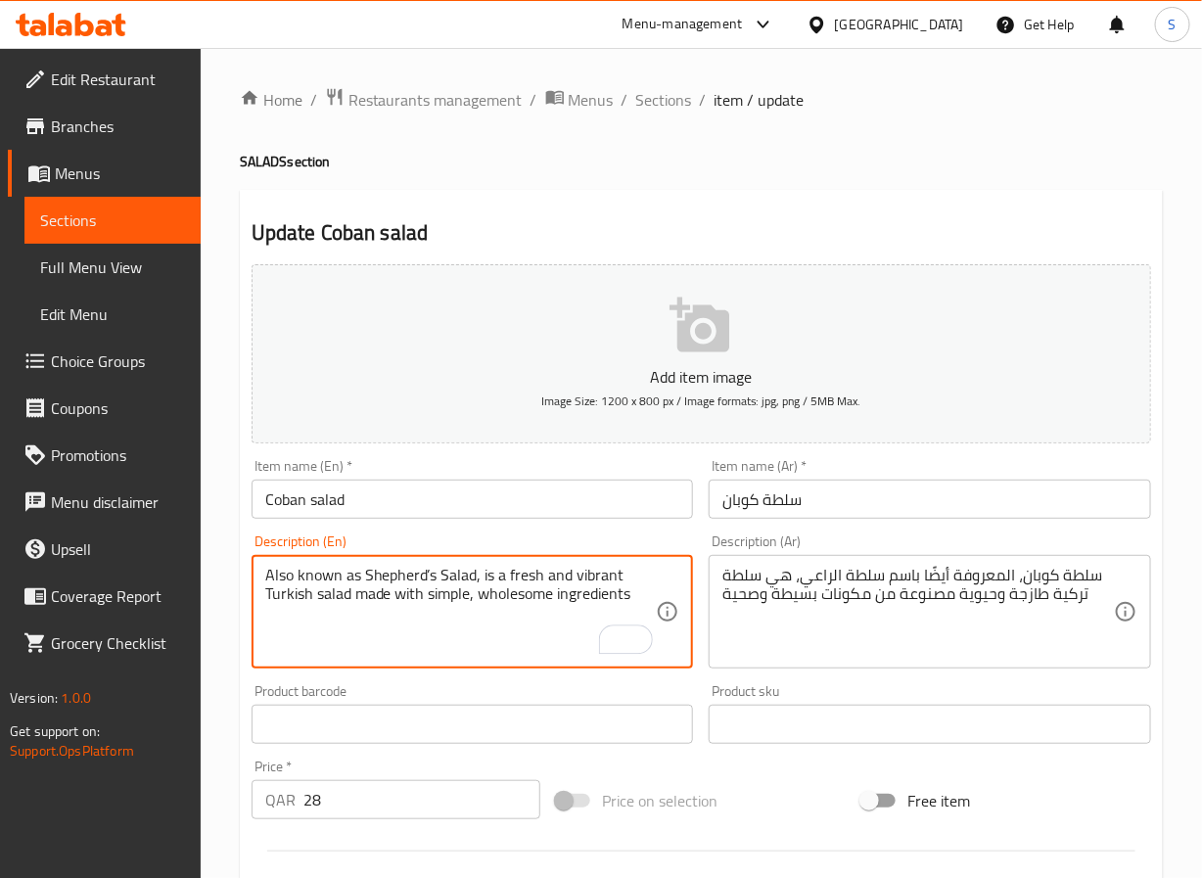
click at [429, 582] on textarea "Also known as Shepherd’s Salad, is a fresh and vibrant Turkish salad made with …" at bounding box center [461, 612] width 392 height 93
click at [594, 587] on textarea "Also known as Shepherd Salad, is a fresh and vibrant Turkish salad made with si…" at bounding box center [461, 612] width 392 height 93
type textarea "Also known as Shepherd Salad, is a fresh Turkish salad made with simple, wholes…"
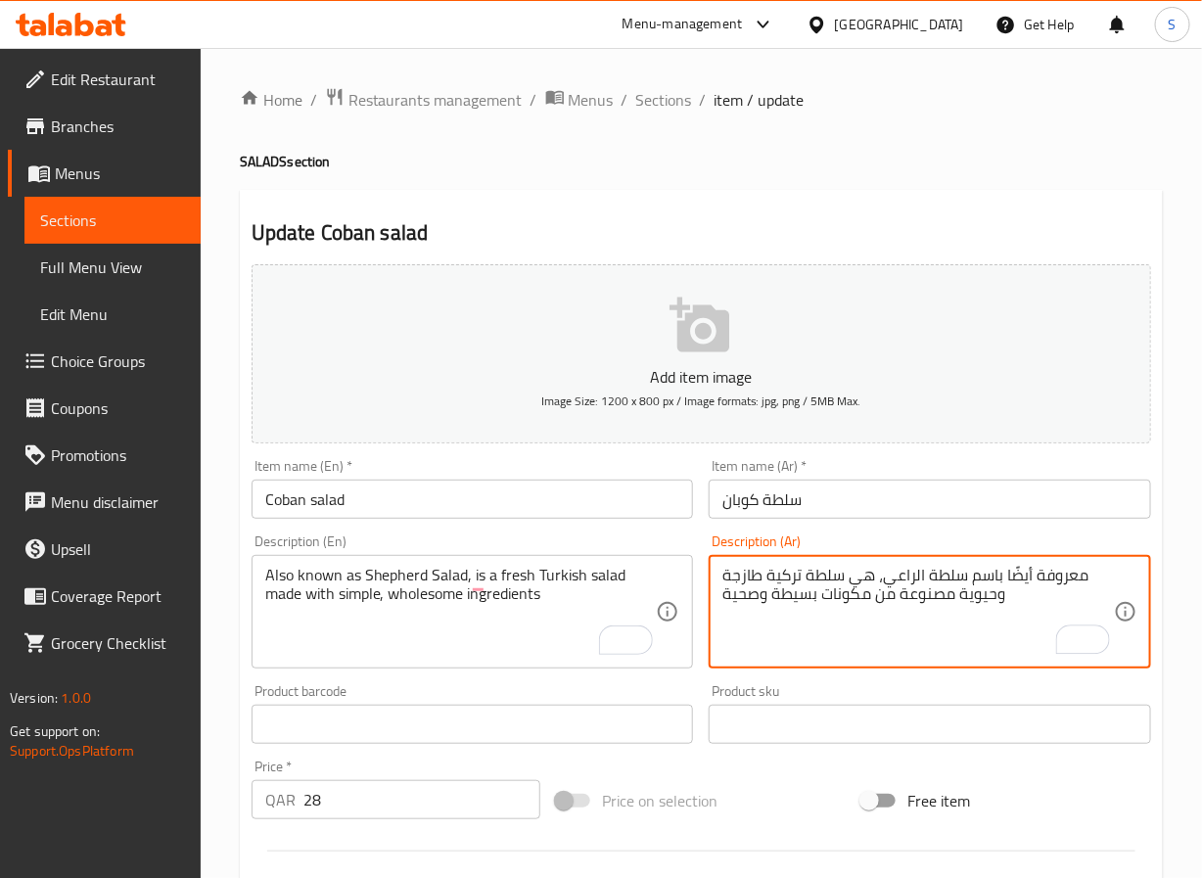
click at [903, 576] on textarea "معروفة أيضًا باسم سلطة الراعي، هي سلطة تركية طازجة وحيوية مصنوعة من مكونات بسيط…" at bounding box center [919, 612] width 392 height 93
click at [990, 602] on textarea "معروفة أيضًا باسم سلطة شيبرد، هي سلطة تركية طازجة وحيوية مصنوعة من مكونات بسيطة…" at bounding box center [919, 612] width 392 height 93
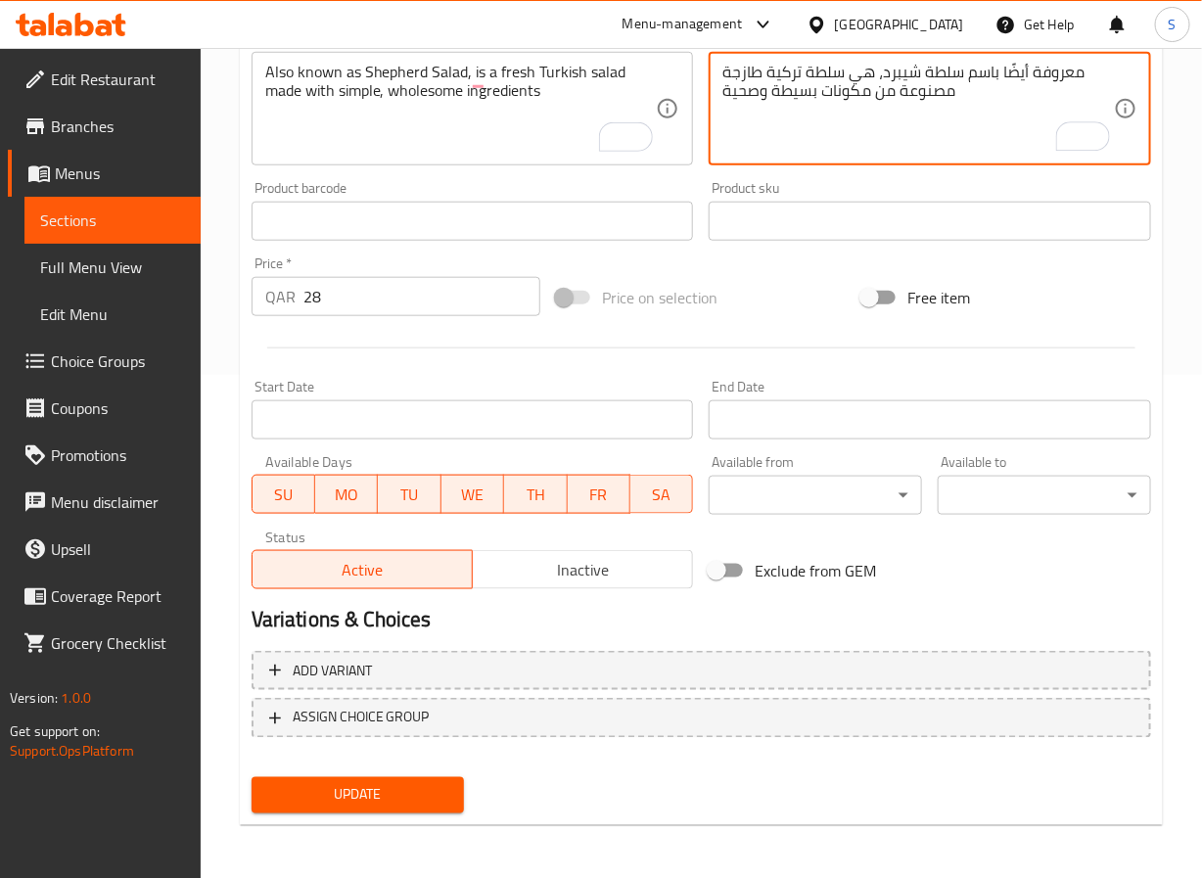
type textarea "معروفة أيضًا باسم سلطة شيبرد، هي سلطة تركية طازجة مصنوعة من مكونات بسيطة وصحية"
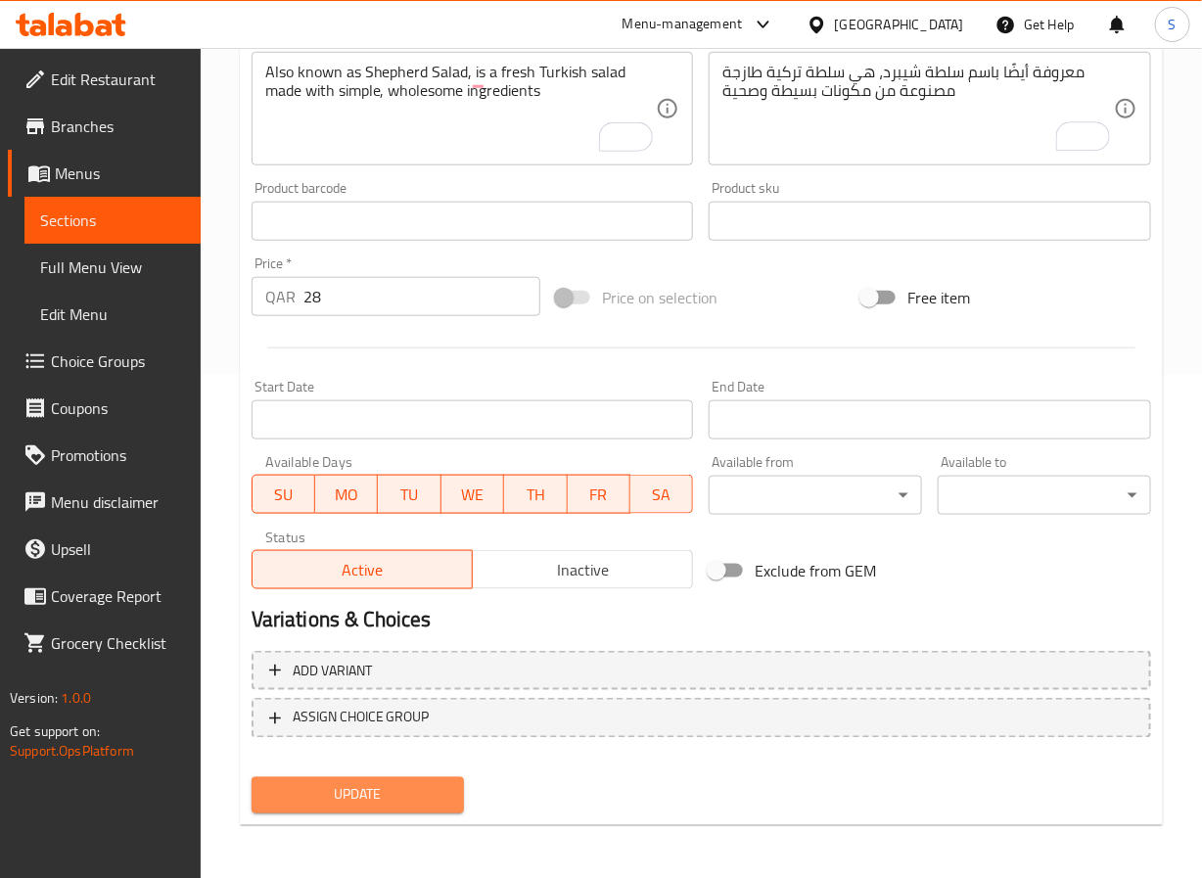
click at [359, 799] on span "Update" at bounding box center [358, 795] width 182 height 24
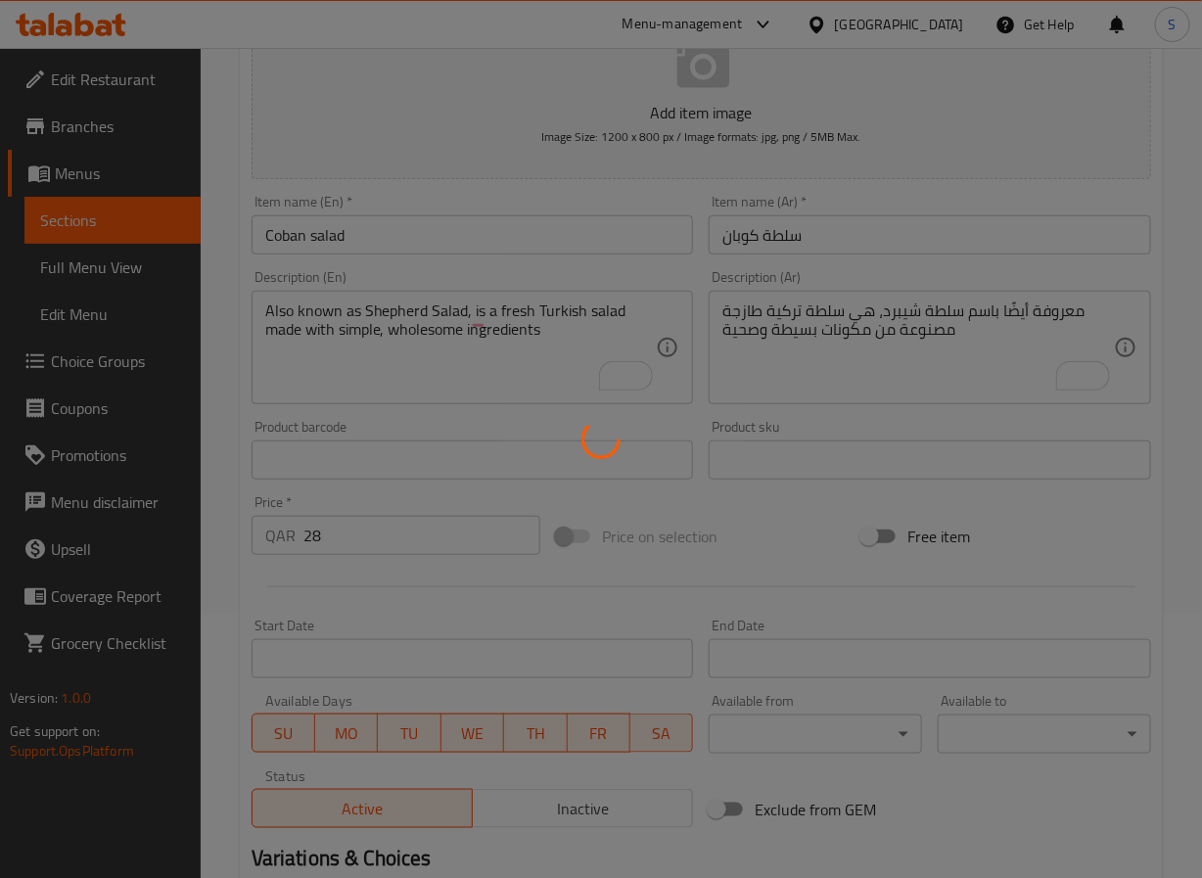
scroll to position [0, 0]
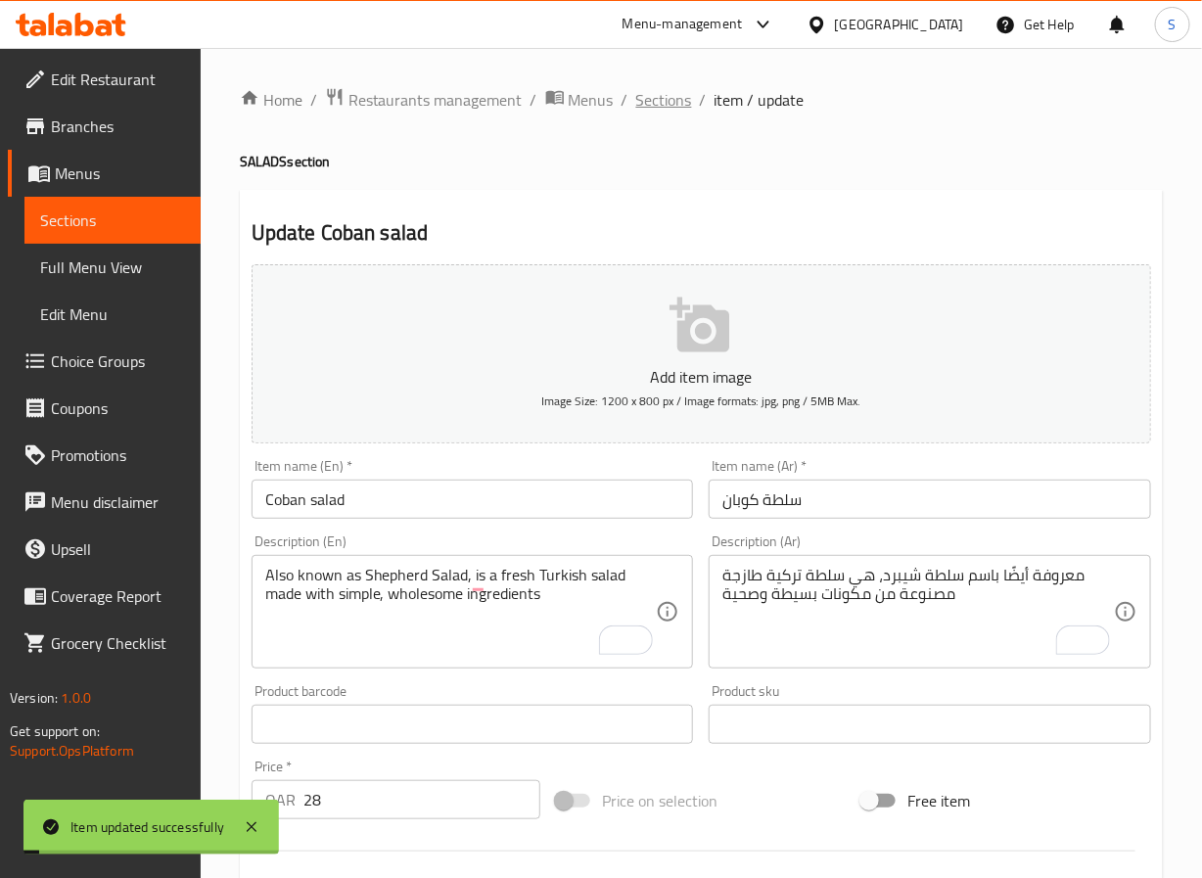
click at [653, 101] on span "Sections" at bounding box center [664, 99] width 56 height 23
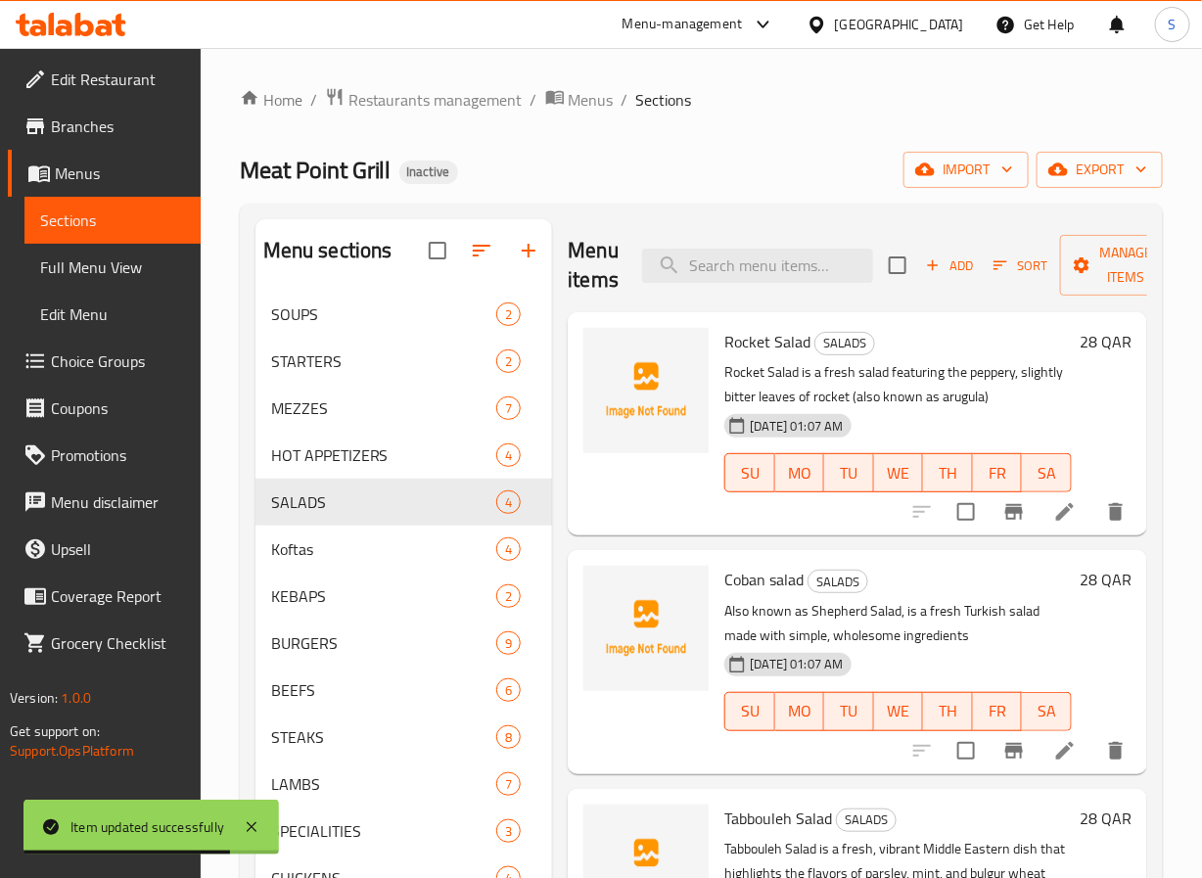
scroll to position [223, 0]
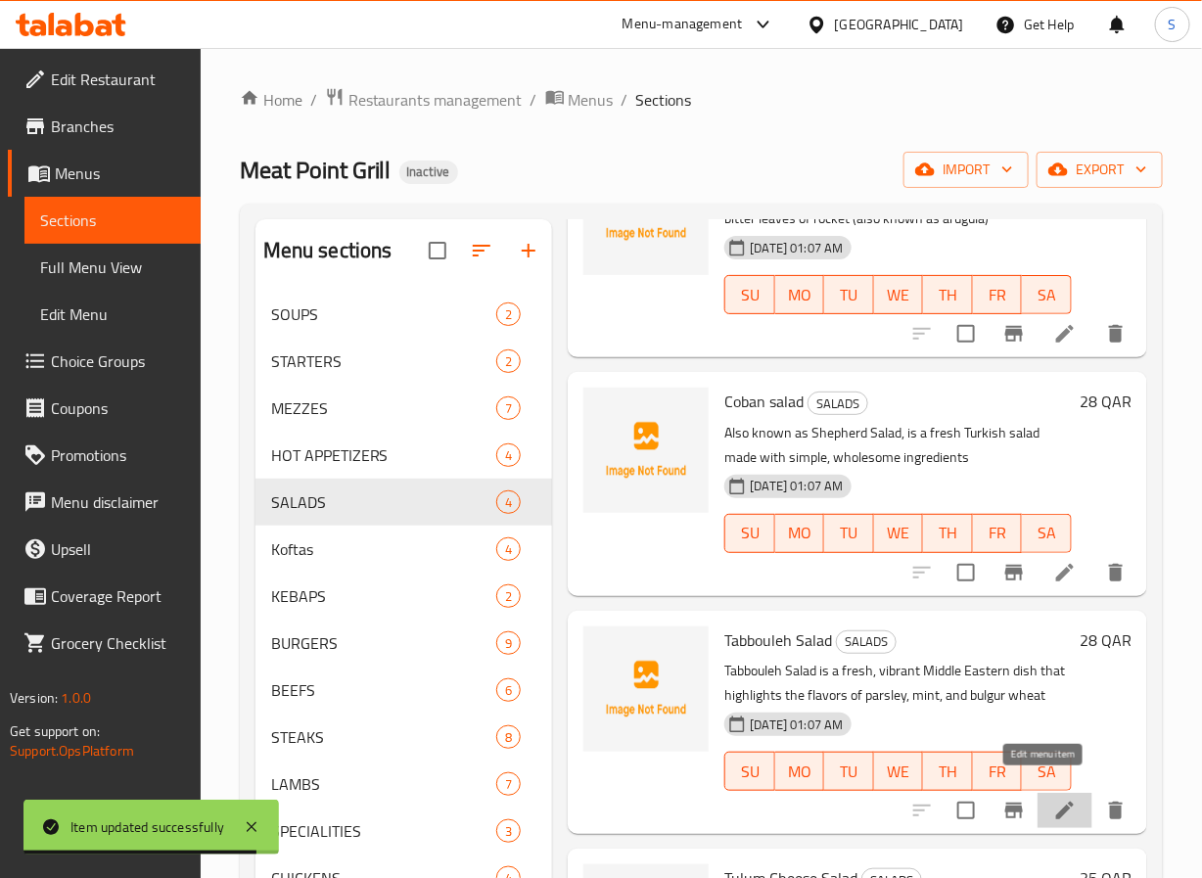
click at [1054, 799] on icon at bounding box center [1065, 810] width 23 height 23
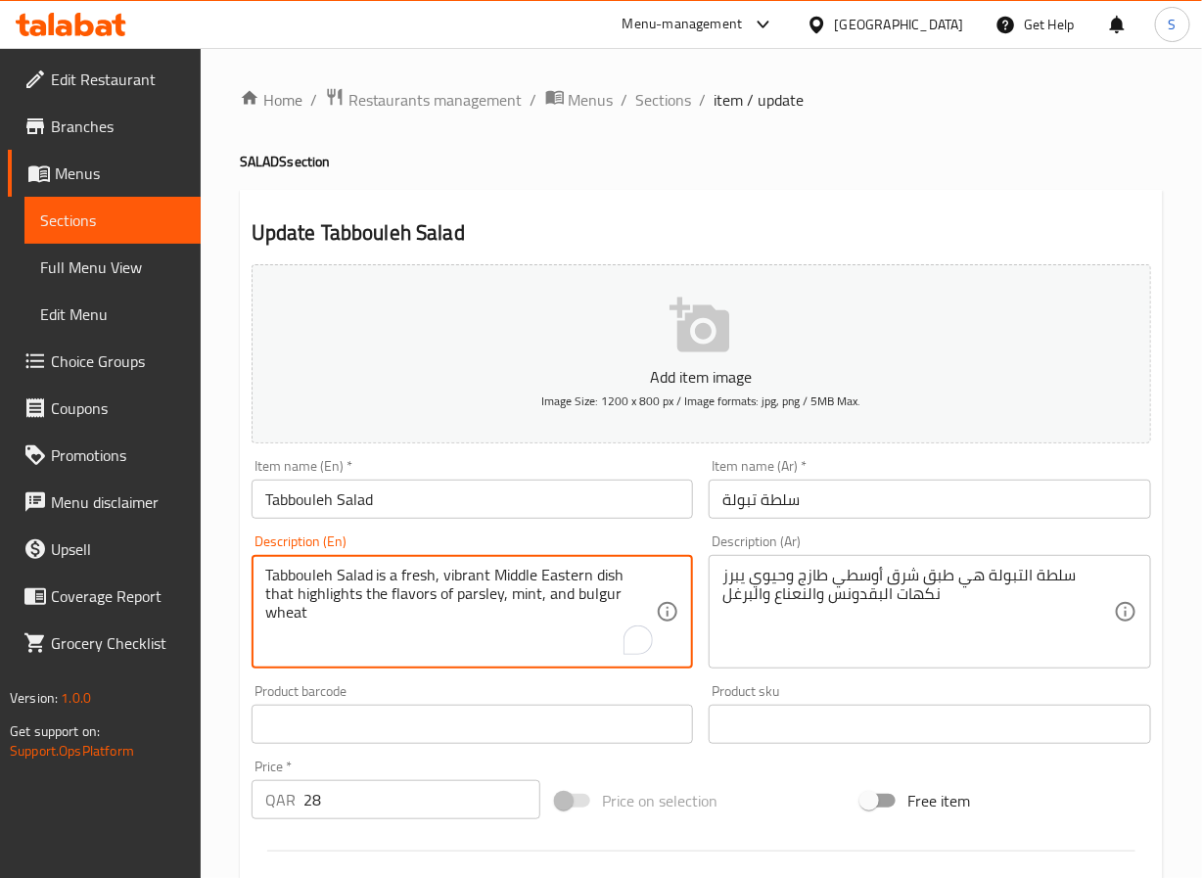
click at [471, 585] on textarea "Tabbouleh Salad is a fresh, vibrant Middle Eastern dish that highlights the fla…" at bounding box center [461, 612] width 392 height 93
type textarea "Tabbouleh Salad is a fresh Middle Eastern dish that highlights the flavors of p…"
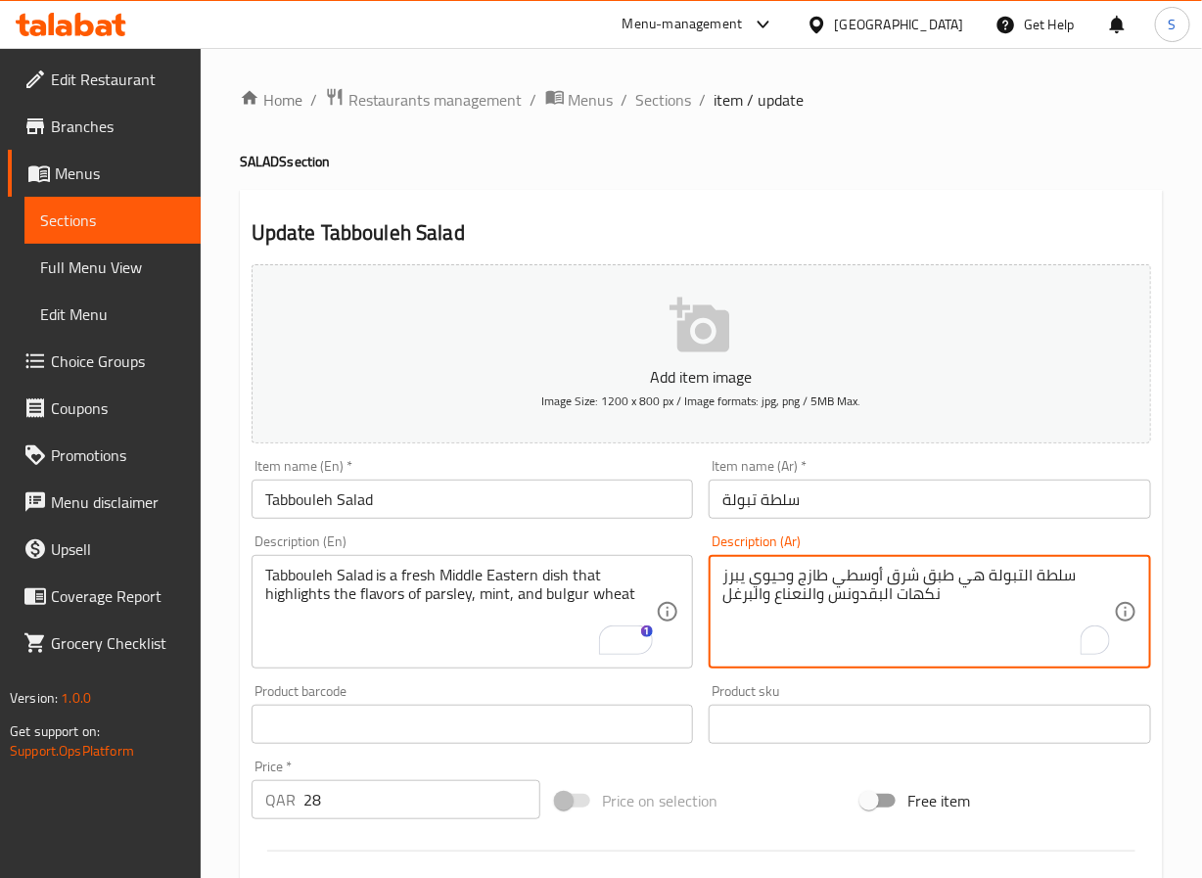
click at [775, 580] on textarea "سلطة التبولة هي طبق شرق أوسطي طازج وحيوي يبرز نكهات البقدونس والنعناع والبرغل" at bounding box center [919, 612] width 392 height 93
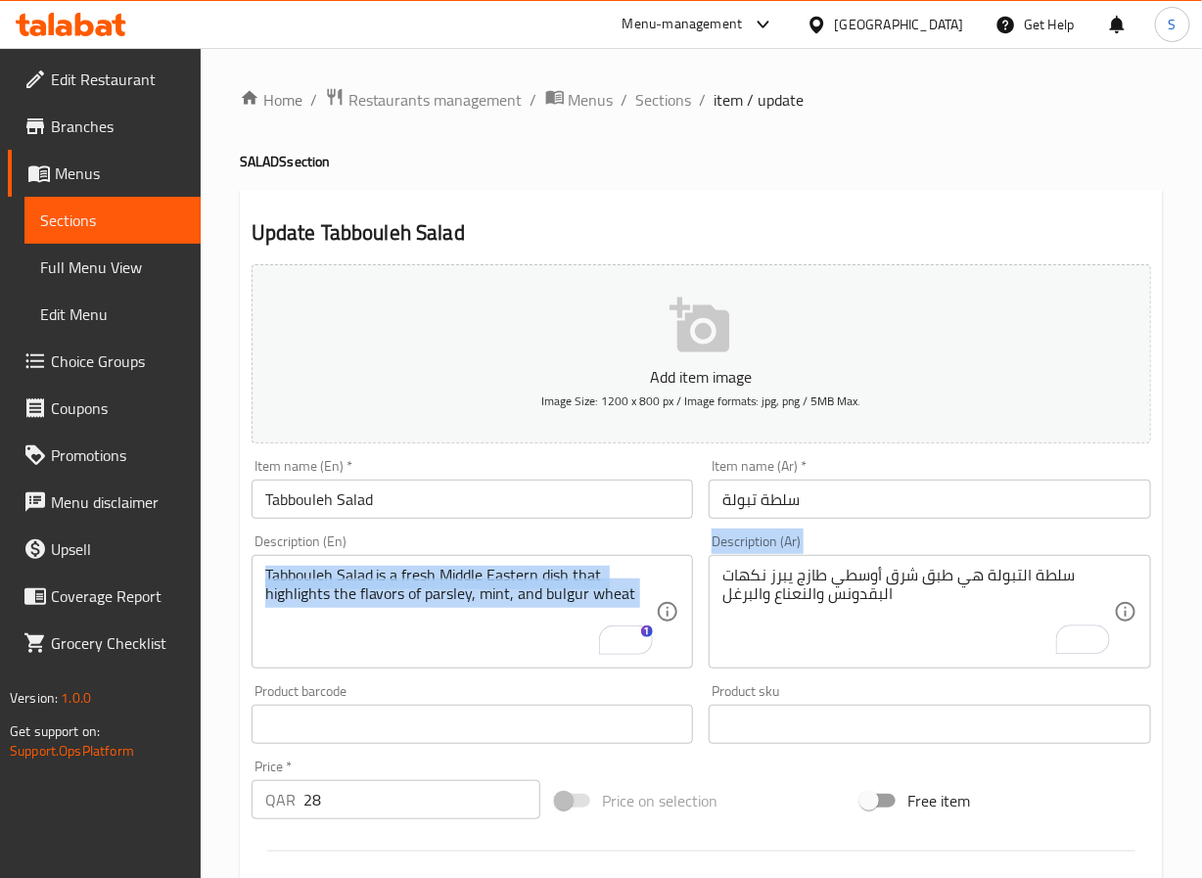
drag, startPoint x: 506, startPoint y: 671, endPoint x: 765, endPoint y: 600, distance: 267.9
click at [765, 600] on div "Add item image Image Size: 1200 x 800 px / Image formats: jpg, png / 5MB Max. I…" at bounding box center [701, 679] width 915 height 844
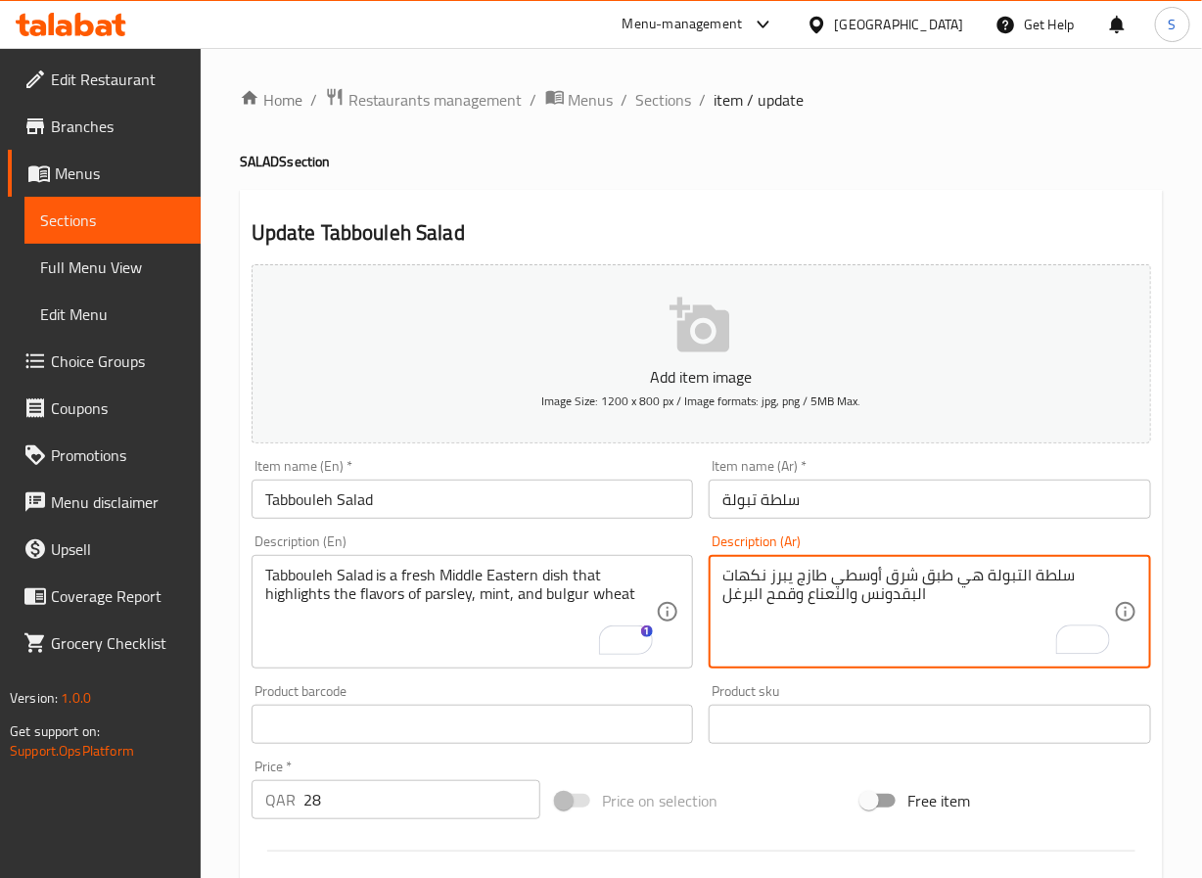
scroll to position [503, 0]
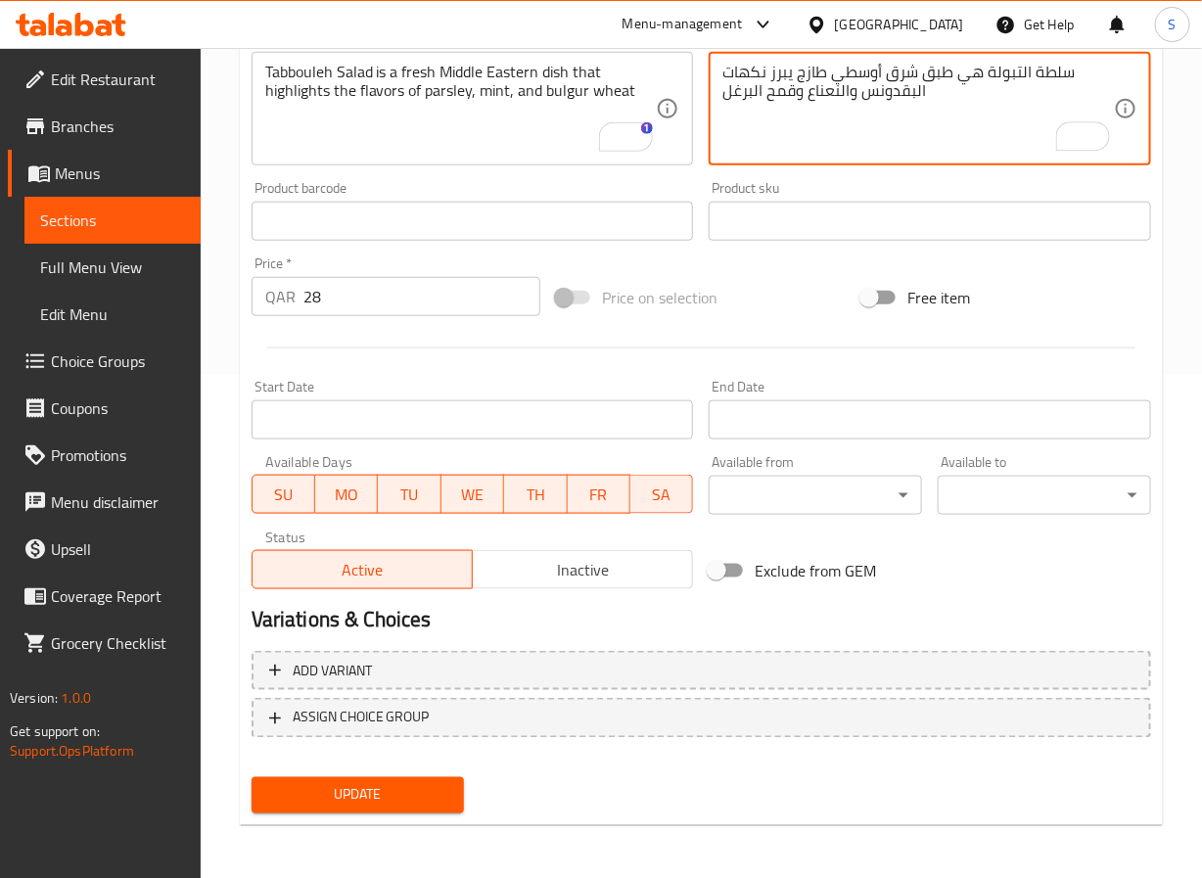
type textarea "سلطة التبولة هي طبق شرق أوسطي طازج يبرز نكهات البقدونس والنعناع وقمح البرغل"
click at [364, 803] on span "Update" at bounding box center [358, 795] width 182 height 24
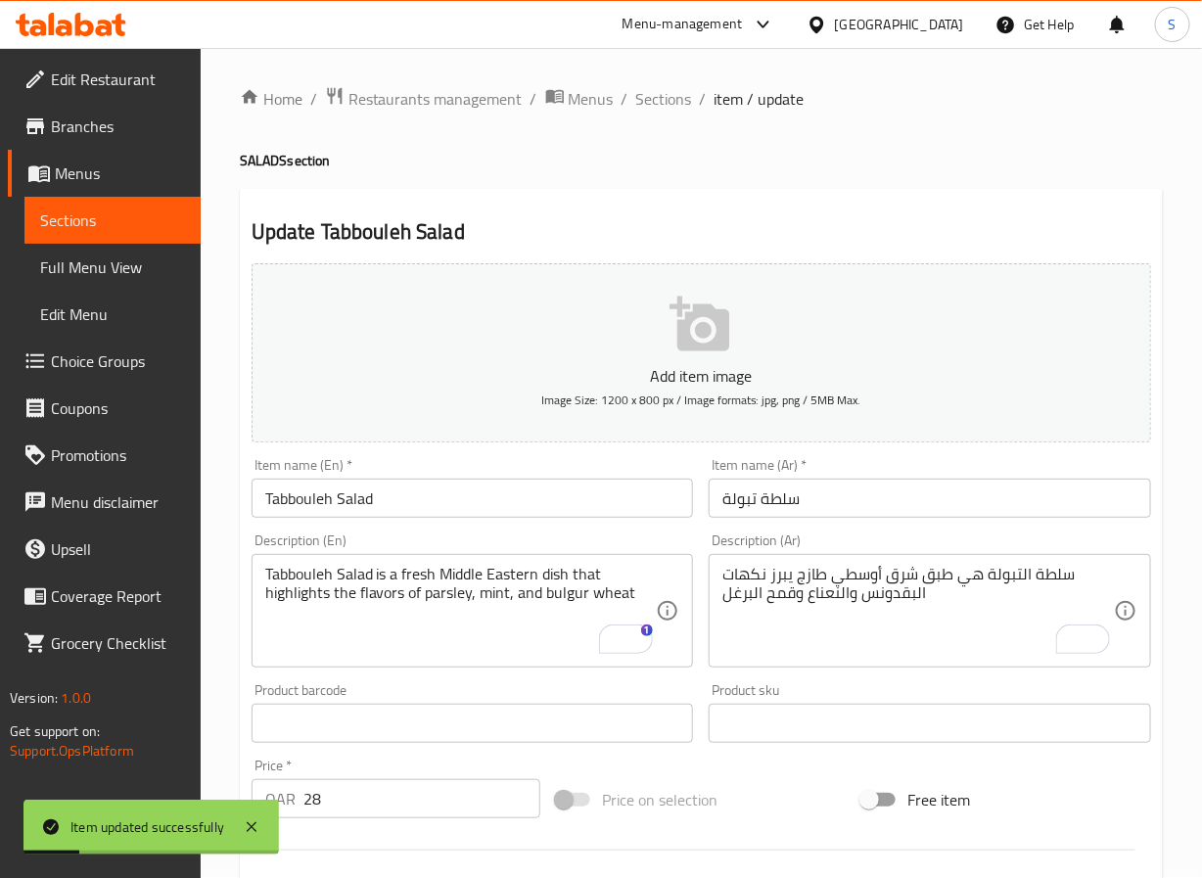
scroll to position [0, 0]
drag, startPoint x: 593, startPoint y: 165, endPoint x: 633, endPoint y: 133, distance: 50.8
click at [593, 165] on h4 "SALADS section" at bounding box center [701, 162] width 923 height 20
drag, startPoint x: 658, startPoint y: 98, endPoint x: 600, endPoint y: 12, distance: 103.7
click at [658, 98] on span "Sections" at bounding box center [664, 99] width 56 height 23
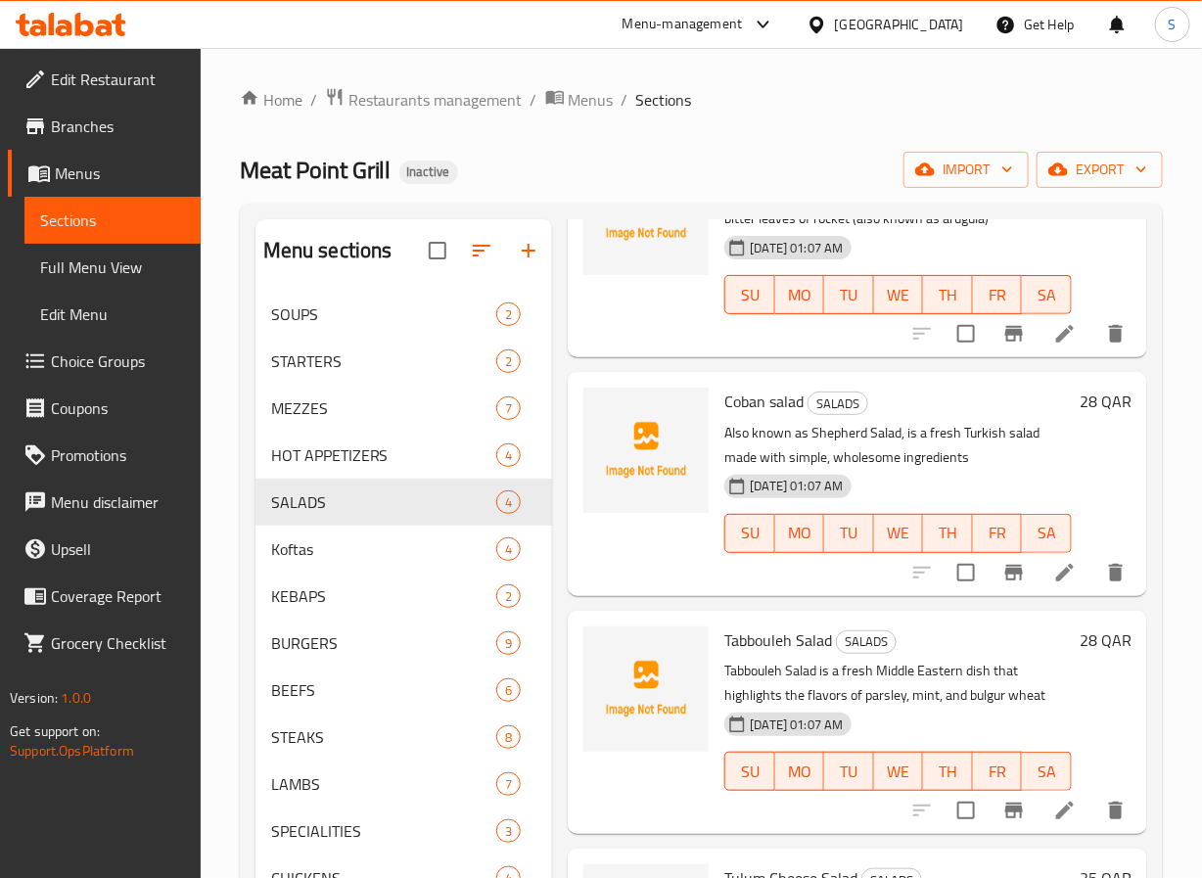
scroll to position [274, 0]
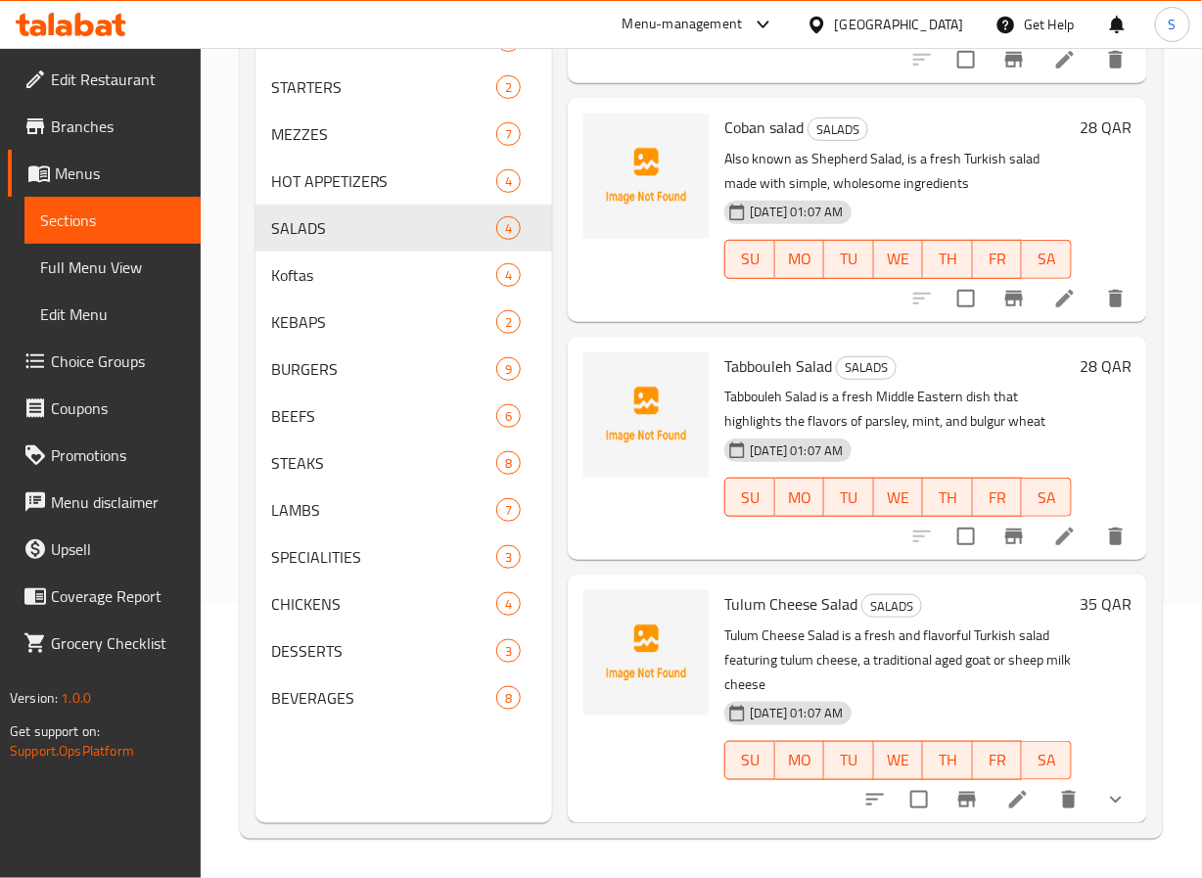
click at [997, 790] on li at bounding box center [1018, 799] width 55 height 35
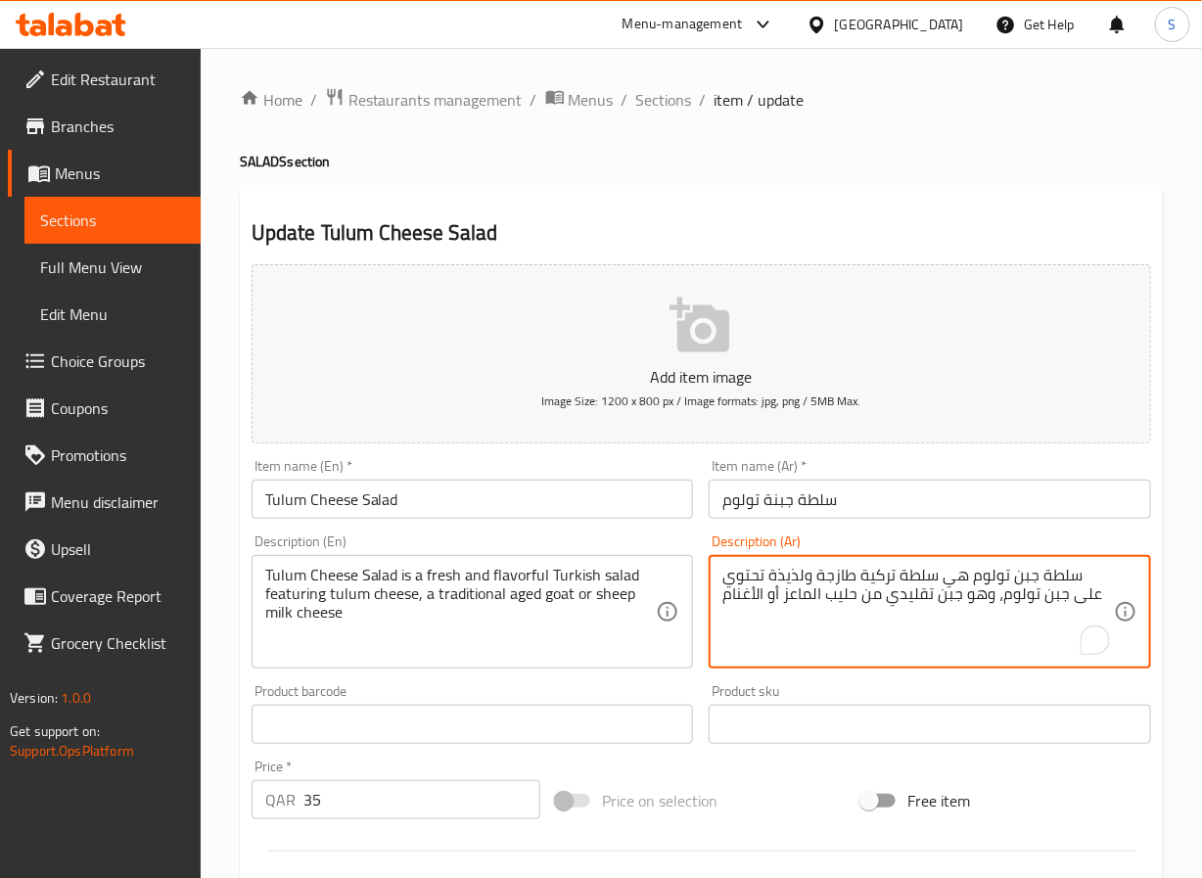
click at [809, 571] on textarea "سلطة جبن تولوم هي سلطة تركية طازجة ولذيذة تحتوي على جبن تولوم، وهو جبن تقليدي م…" at bounding box center [919, 612] width 392 height 93
type textarea "سلطة جبن تولوم هي سلطة تركية طازجة تحتوي على جبن تولوم، وهو جبن تقليدي من حليب …"
click at [505, 571] on textarea "Tulum Cheese Salad is a fresh and flavorful Turkish salad featuring tulum chees…" at bounding box center [461, 612] width 392 height 93
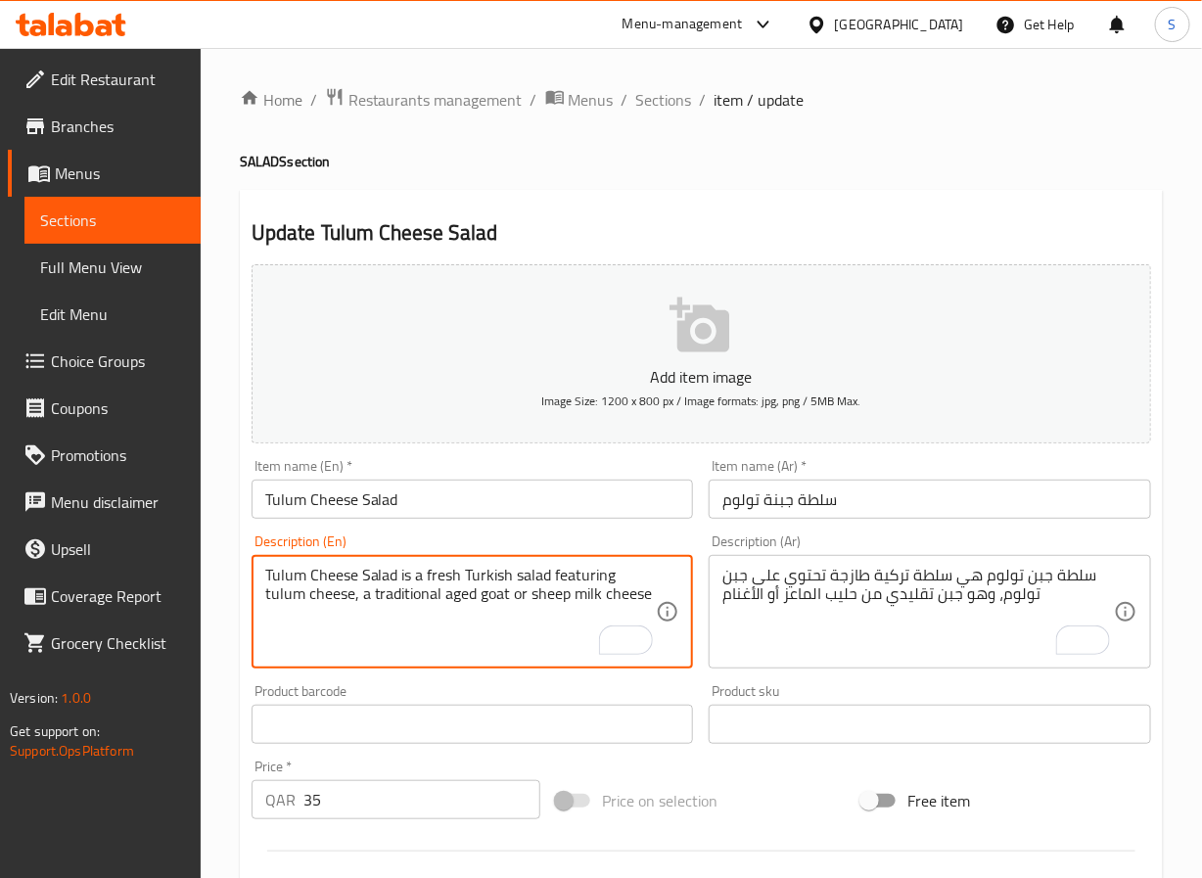
type textarea "Tulum Cheese Salad is a fresh Turkish salad featuring tulum cheese, a tradition…"
click at [420, 588] on textarea "Tulum Cheese Salad is a fresh Turkish salad featuring tulum cheese, a tradition…" at bounding box center [461, 612] width 392 height 93
click at [415, 605] on textarea "Tulum Cheese Salad is a fresh Turkish salad featuring tulum cheese, a tradition…" at bounding box center [461, 612] width 392 height 93
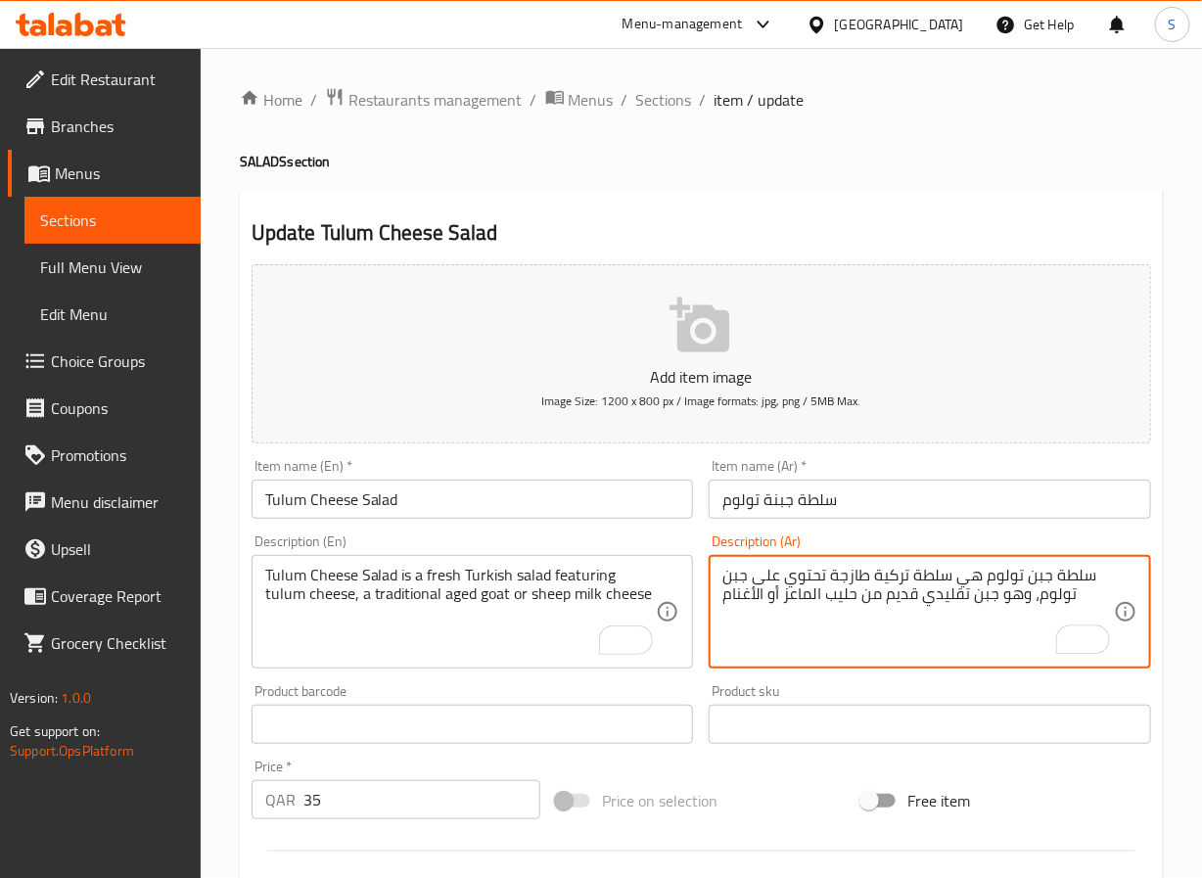
type textarea "سلطة جبن تولوم هي سلطة تركية طازجة تحتوي على جبن تولوم، وهو جبن تقليدي قديم من …"
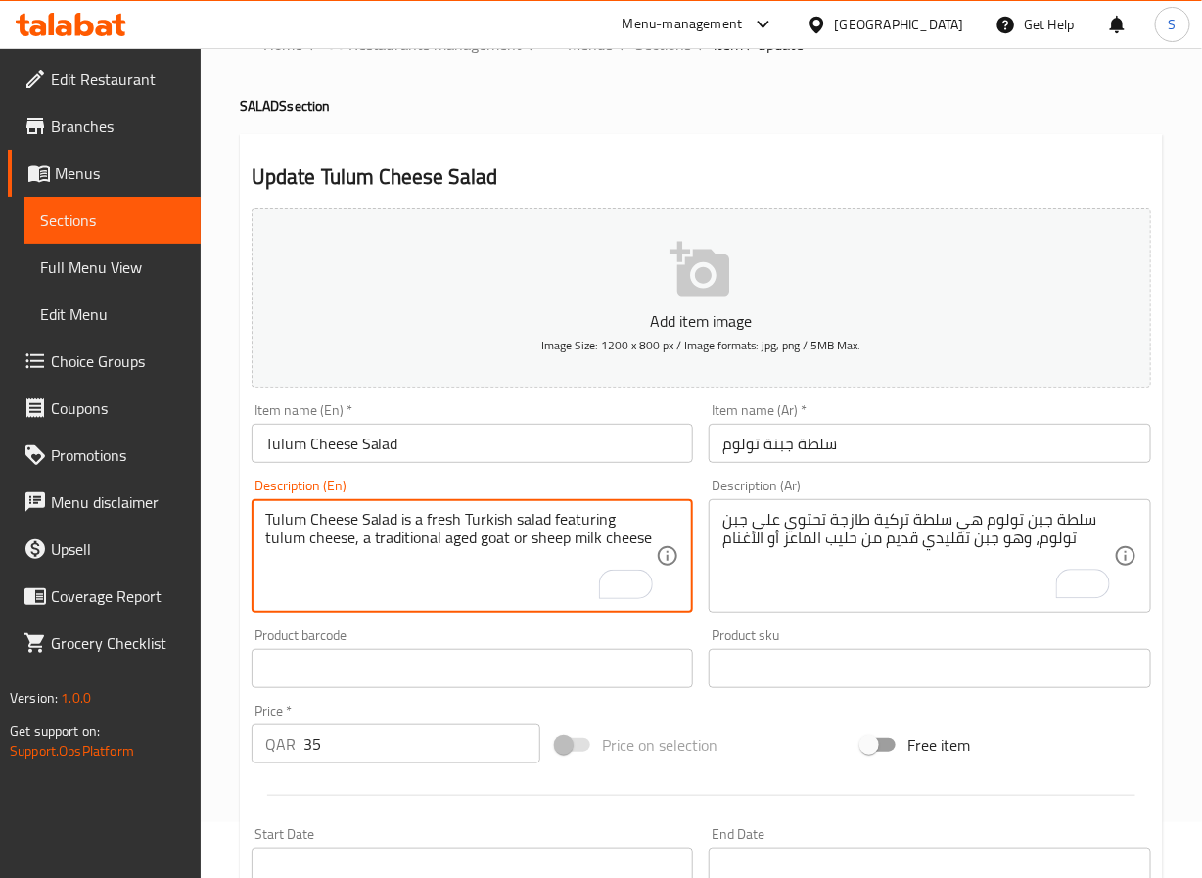
scroll to position [539, 0]
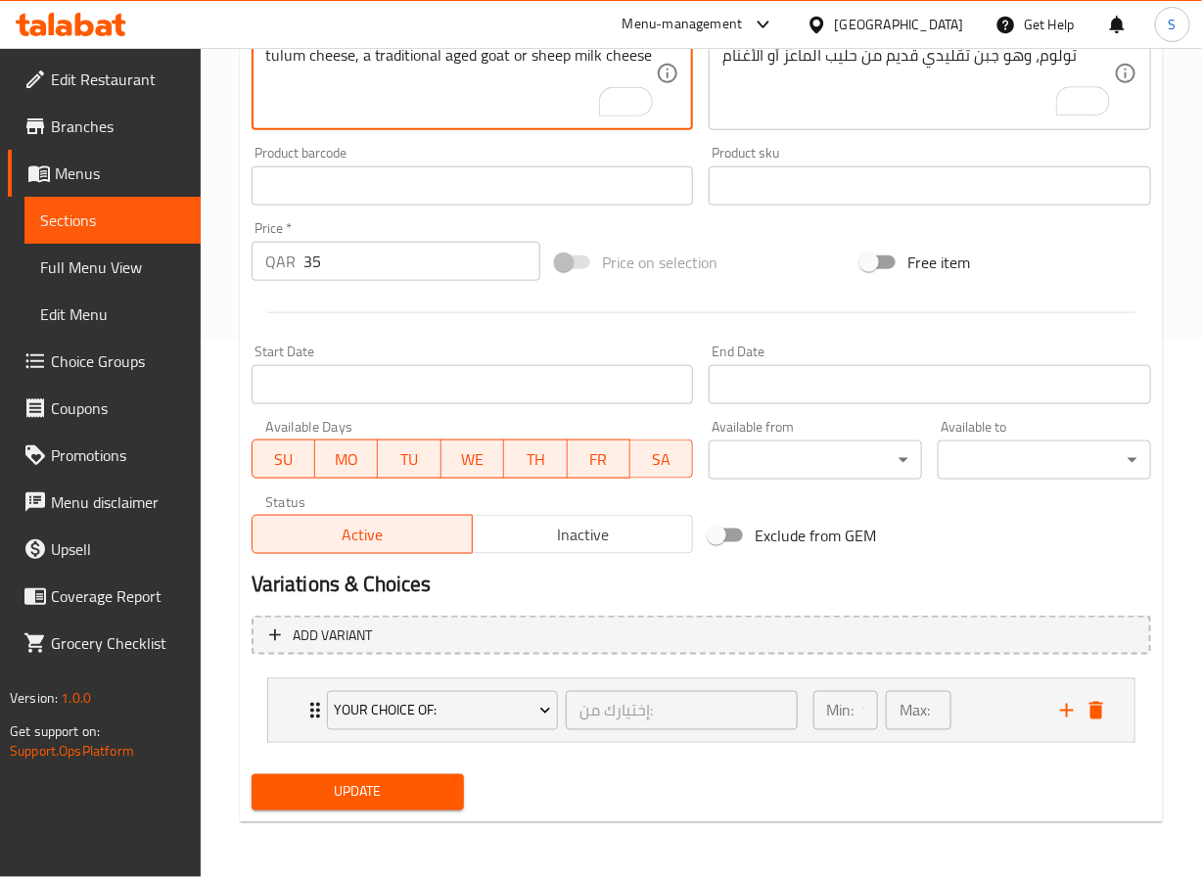
click at [394, 797] on span "Update" at bounding box center [358, 792] width 182 height 24
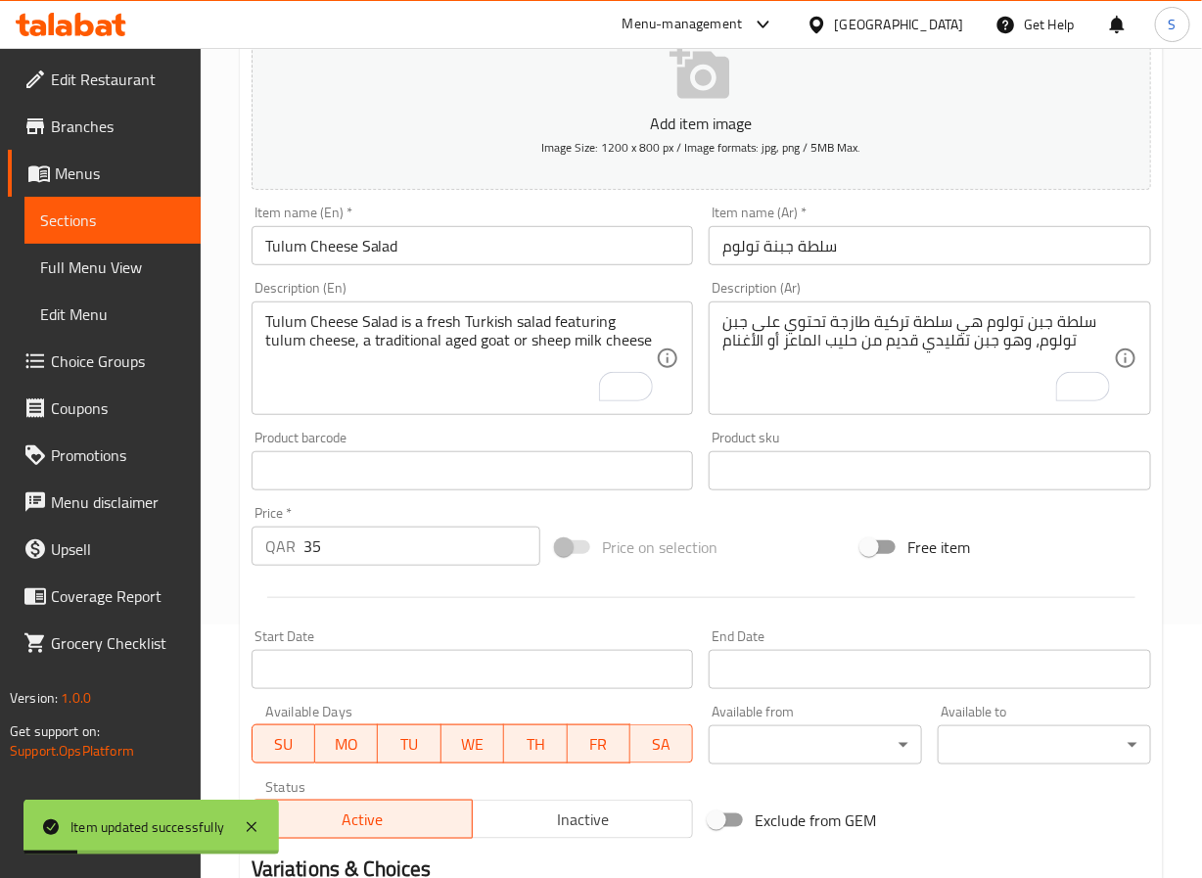
scroll to position [0, 0]
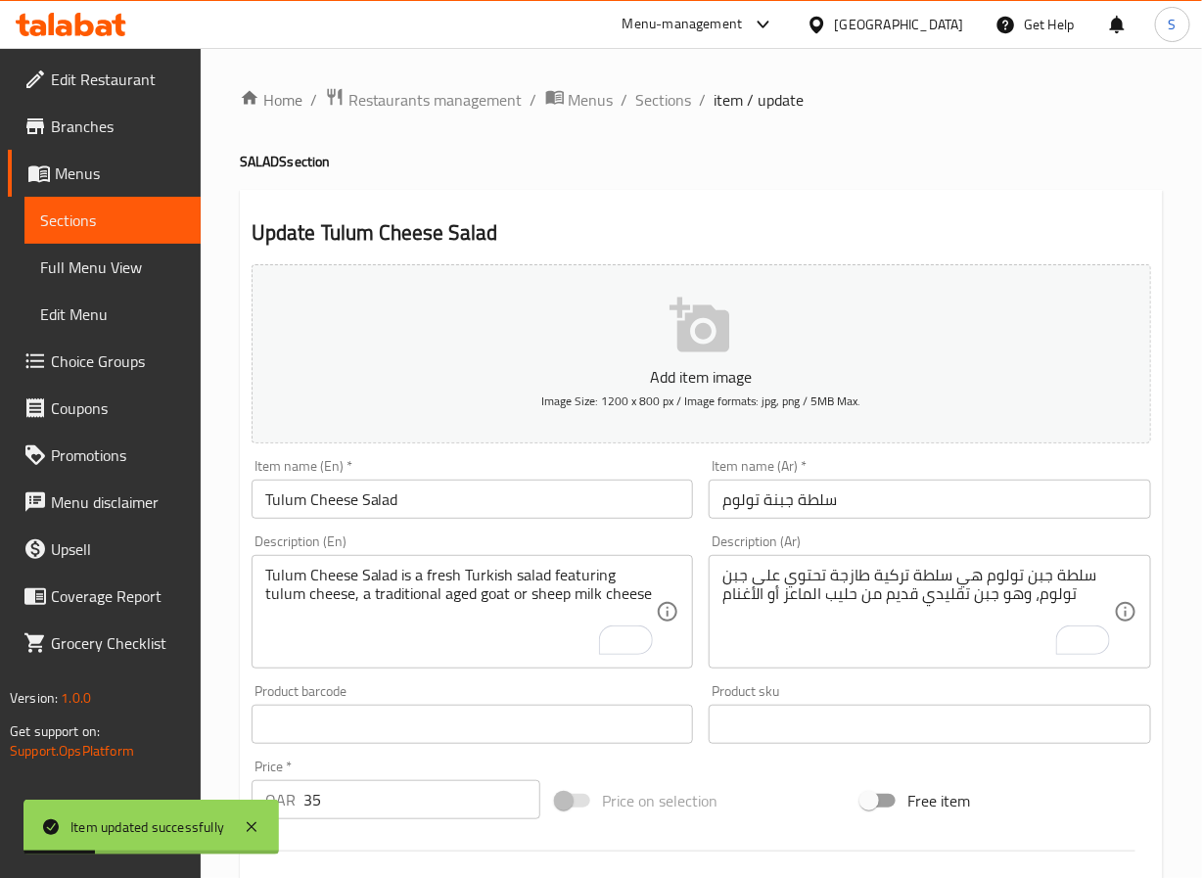
drag, startPoint x: 659, startPoint y: 88, endPoint x: 634, endPoint y: 29, distance: 63.6
click at [659, 88] on span "Sections" at bounding box center [664, 99] width 56 height 23
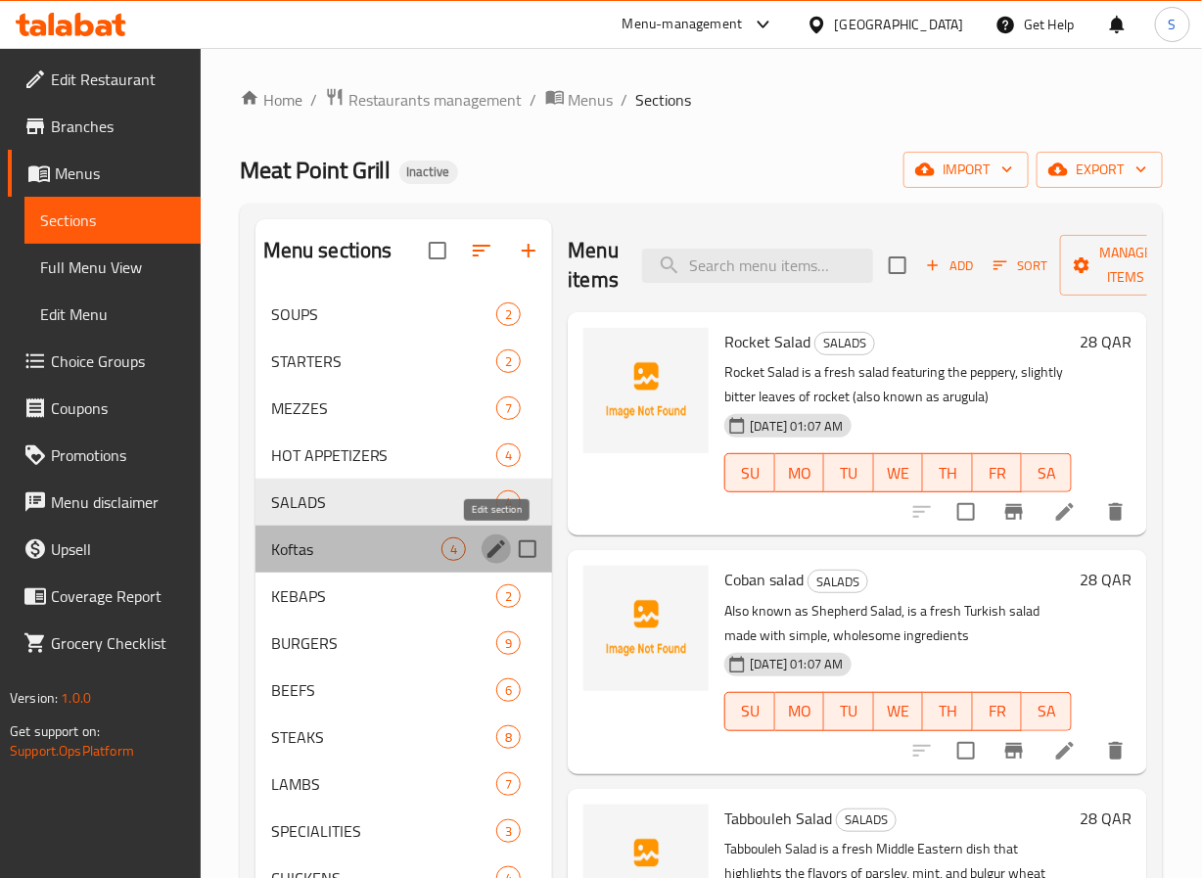
click at [489, 544] on icon "edit" at bounding box center [496, 549] width 23 height 23
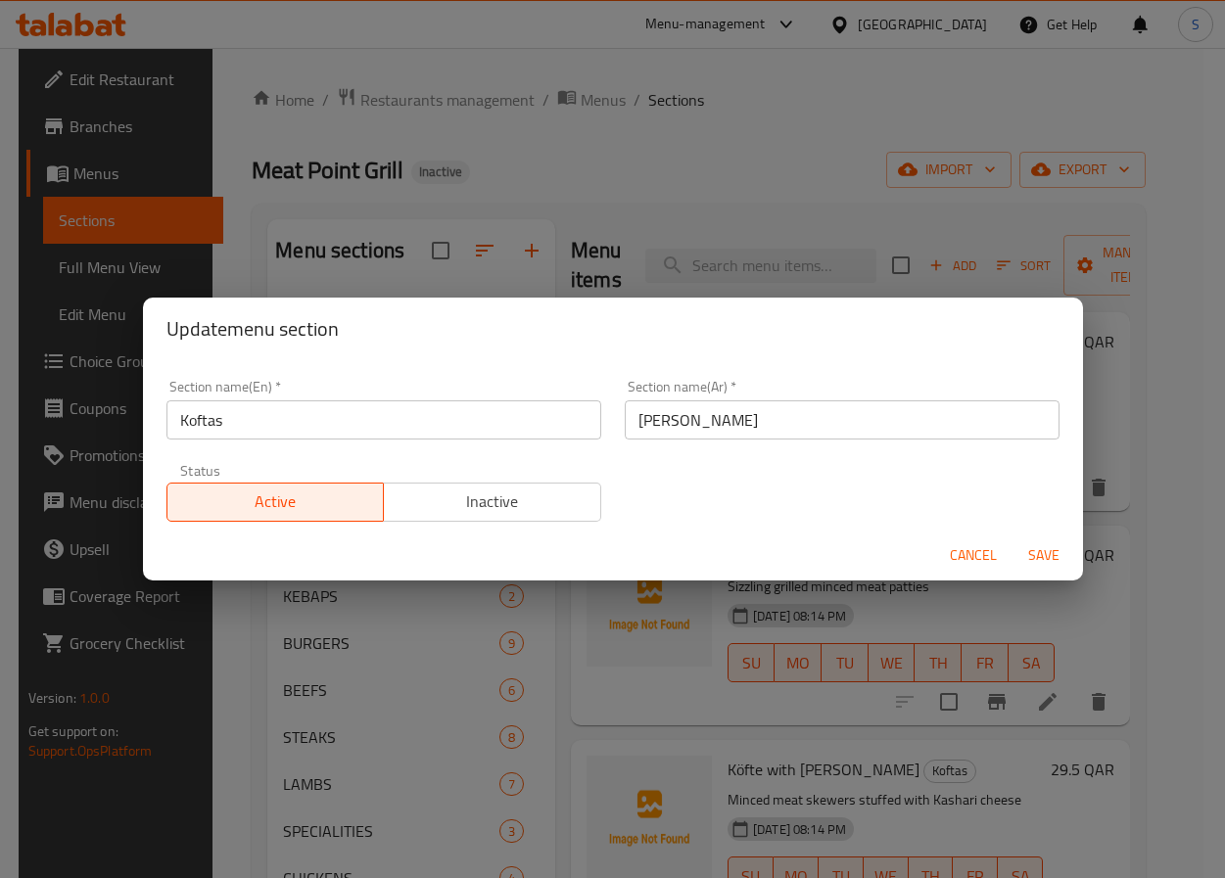
click at [661, 418] on input "[PERSON_NAME]" at bounding box center [842, 419] width 435 height 39
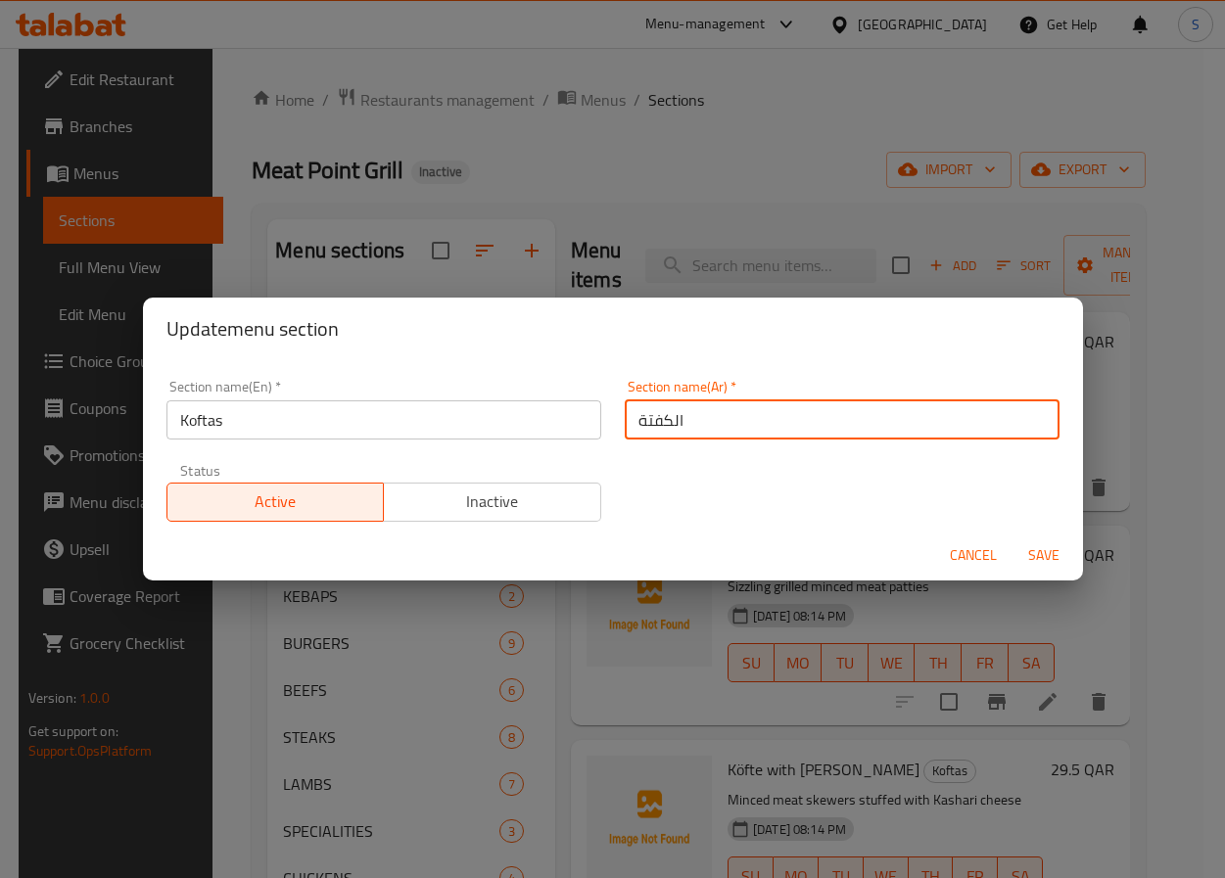
type input "الكفتة"
click at [1012, 538] on button "Save" at bounding box center [1043, 556] width 63 height 36
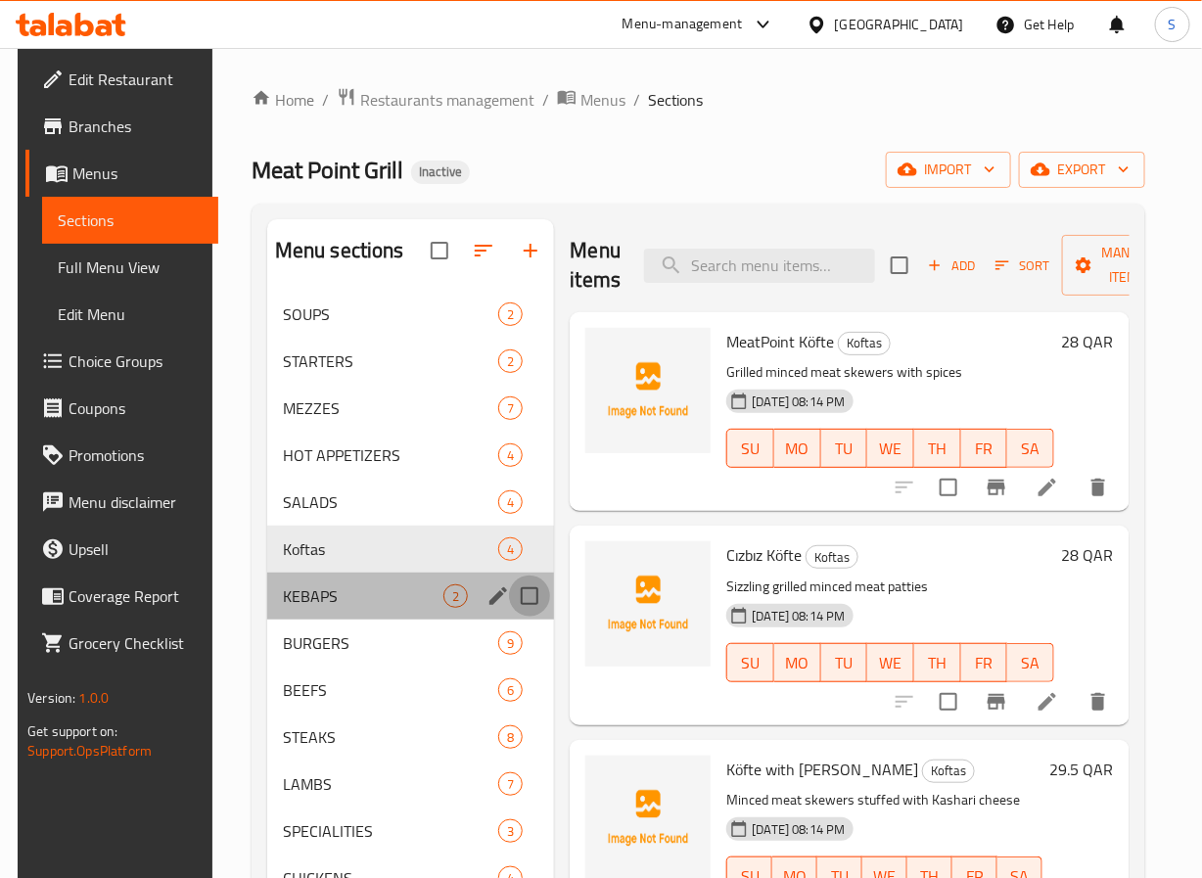
click at [509, 605] on input "Menu sections" at bounding box center [529, 596] width 41 height 41
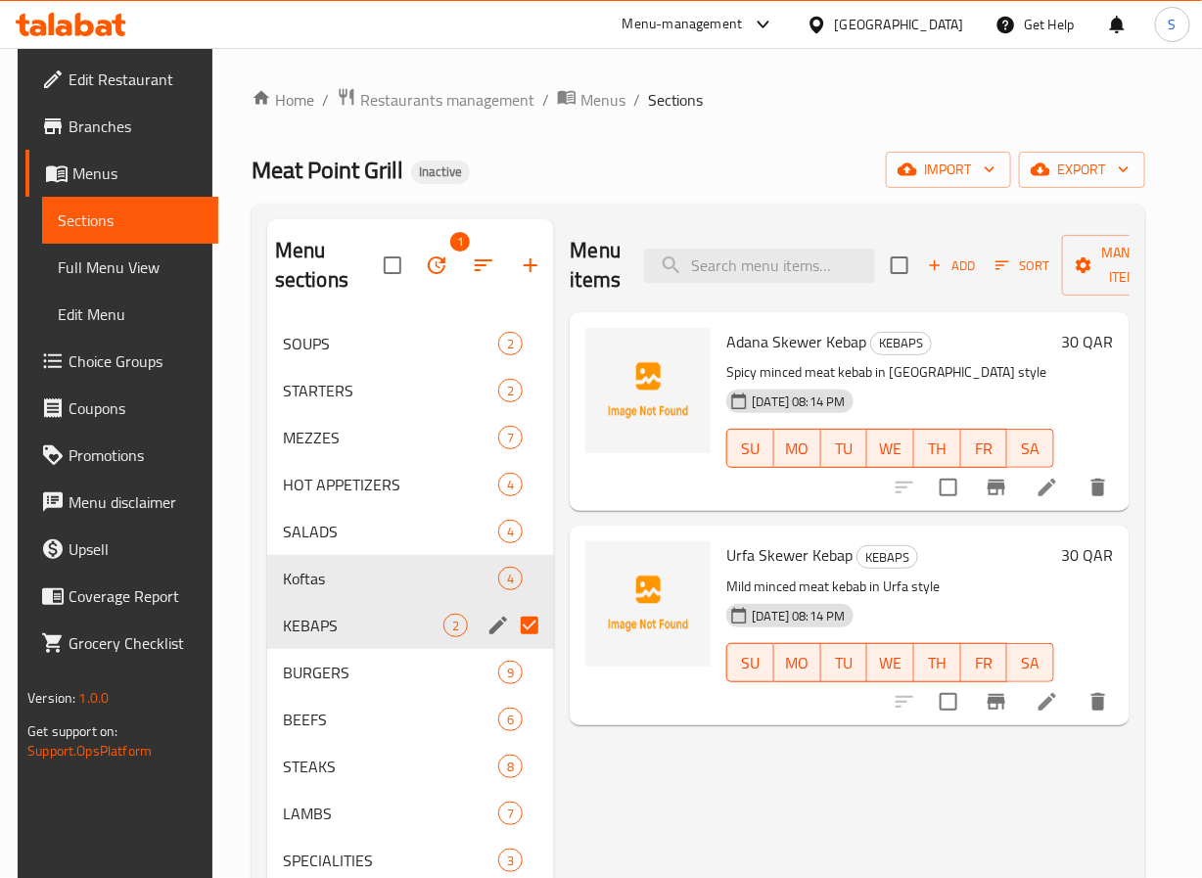
click at [515, 618] on input "Menu sections" at bounding box center [529, 625] width 41 height 41
checkbox input "false"
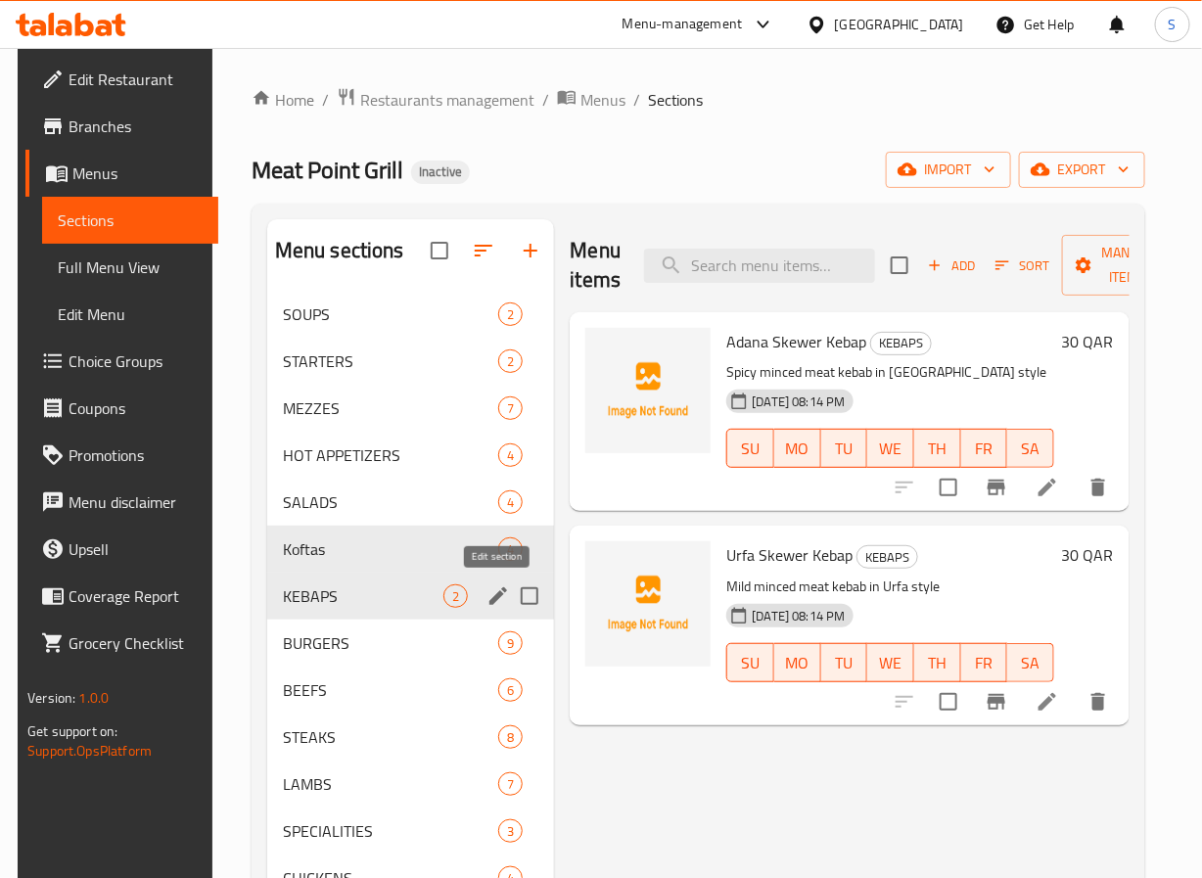
click at [499, 594] on icon "edit" at bounding box center [499, 596] width 18 height 18
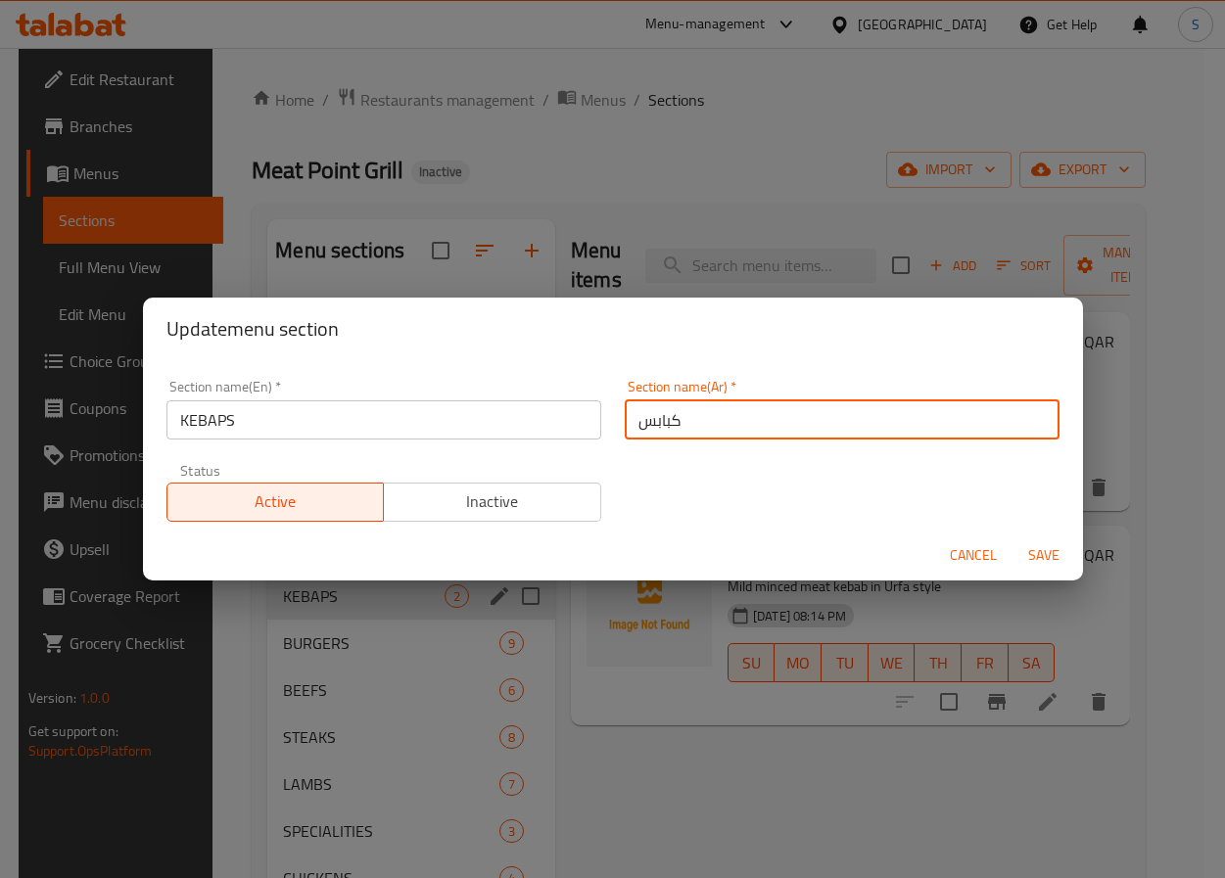
drag, startPoint x: 640, startPoint y: 421, endPoint x: 611, endPoint y: 421, distance: 29.4
click at [613, 421] on div "Section name(Ar)   * كبابس Section name(Ar) *" at bounding box center [842, 409] width 458 height 83
type input "الكباب"
click at [1012, 538] on button "Save" at bounding box center [1043, 556] width 63 height 36
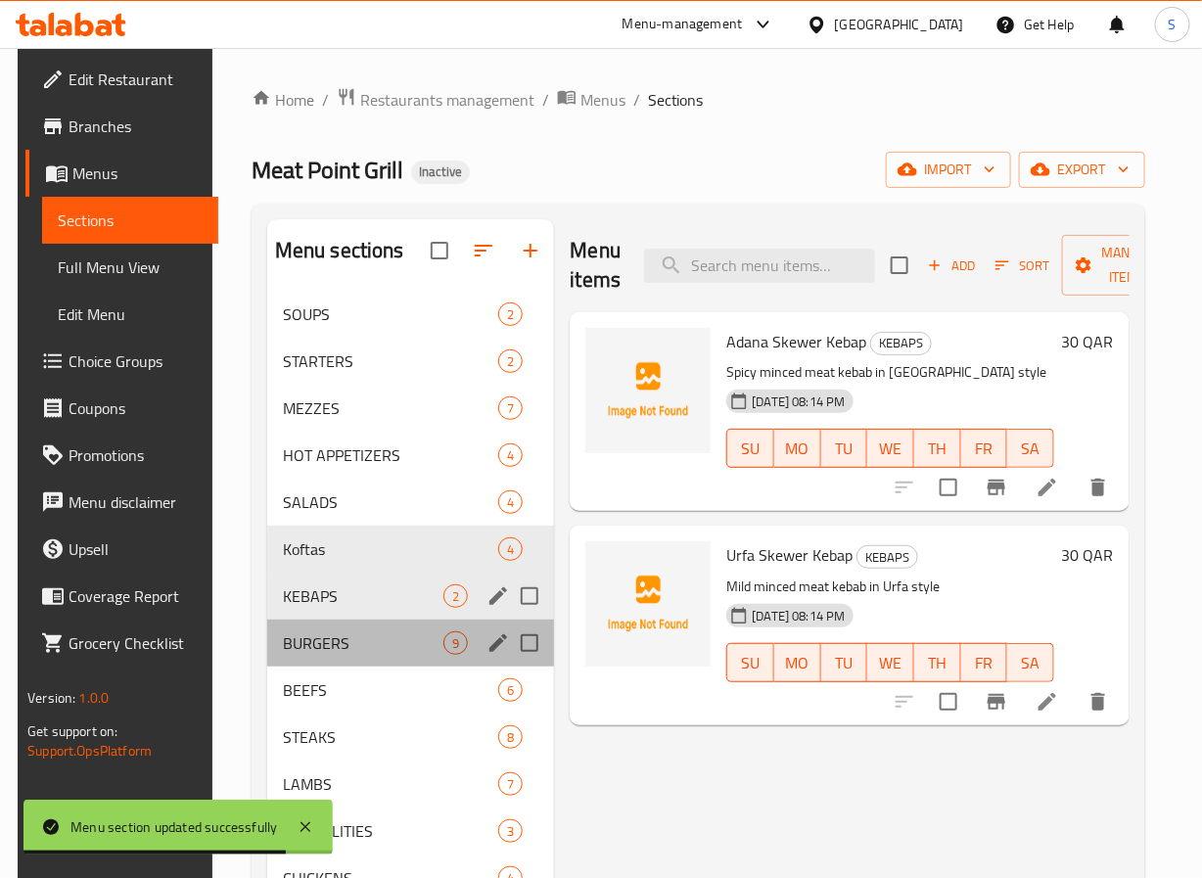
click at [330, 661] on div "BURGERS 9" at bounding box center [411, 643] width 288 height 47
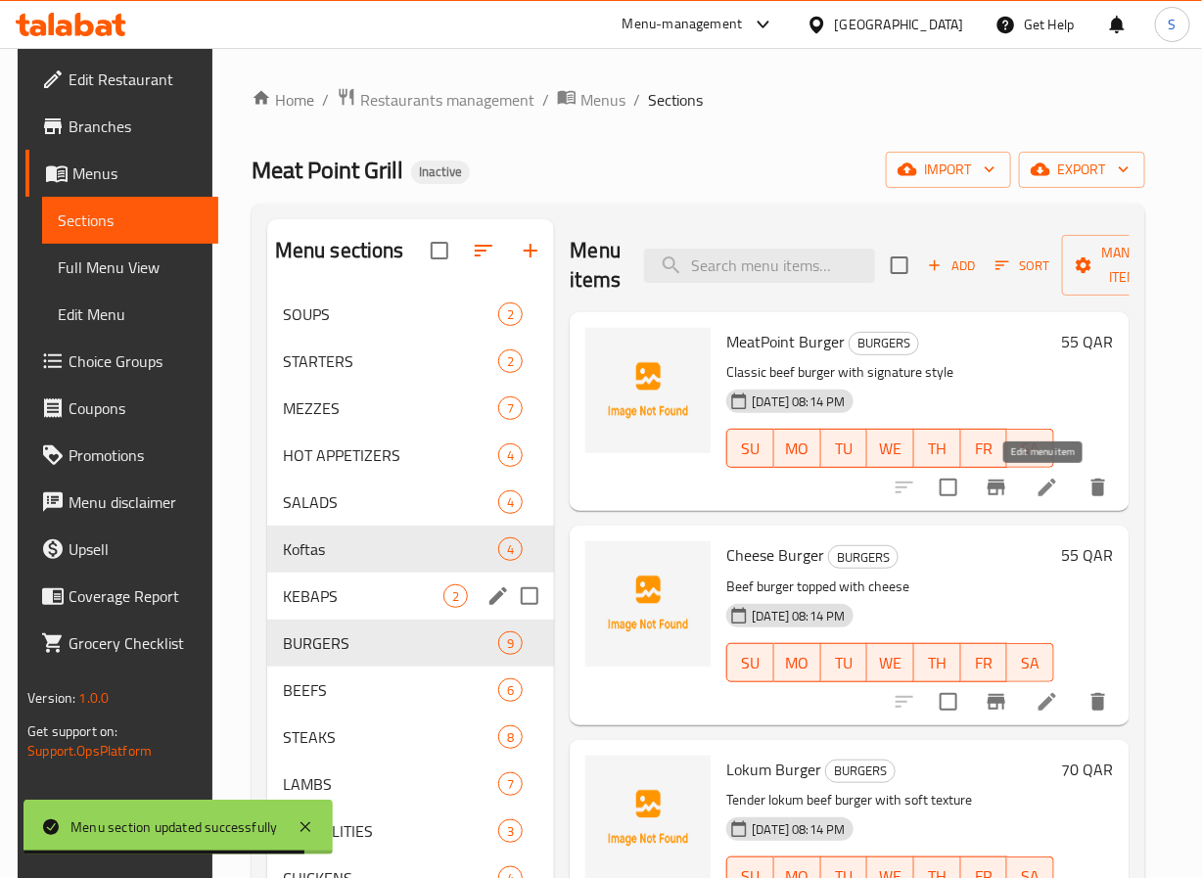
click at [1036, 493] on icon at bounding box center [1047, 487] width 23 height 23
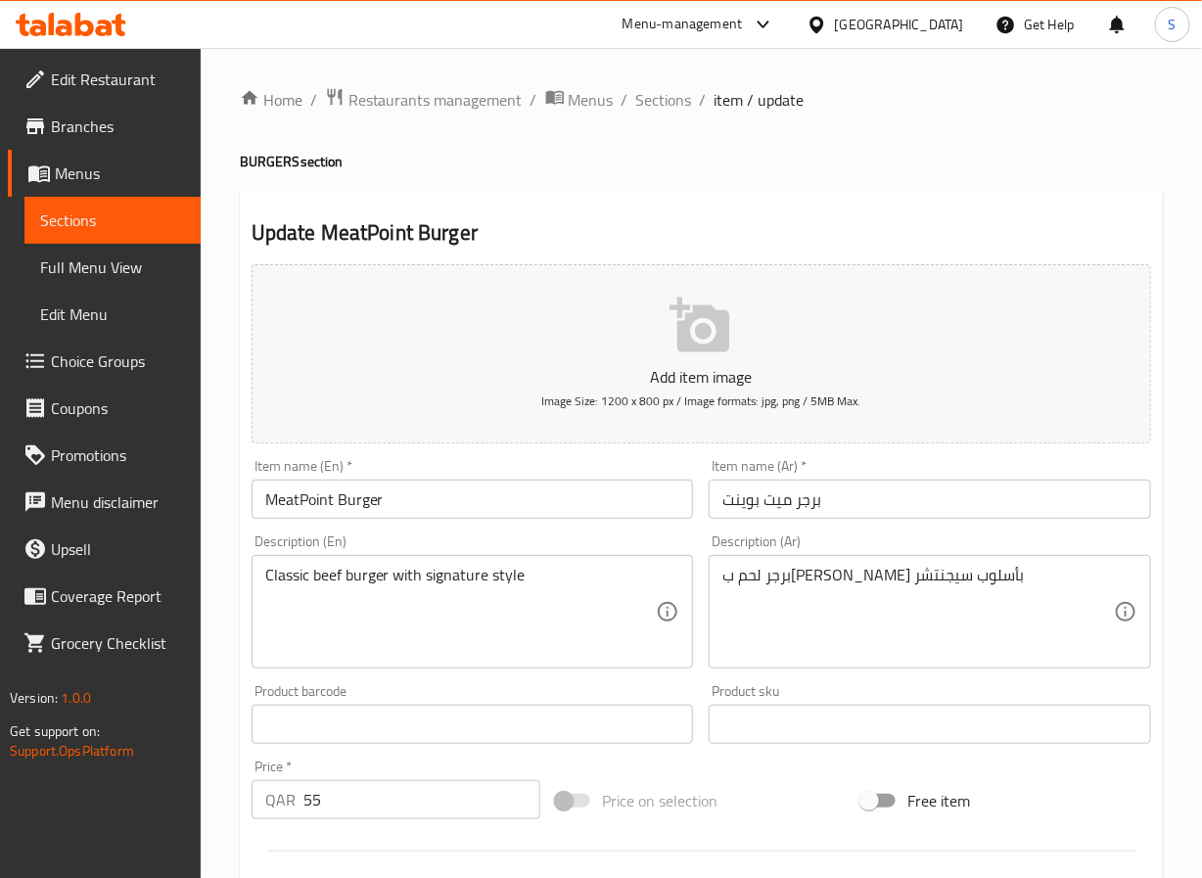
click at [297, 503] on input "MeatPoint Burger" at bounding box center [473, 499] width 443 height 39
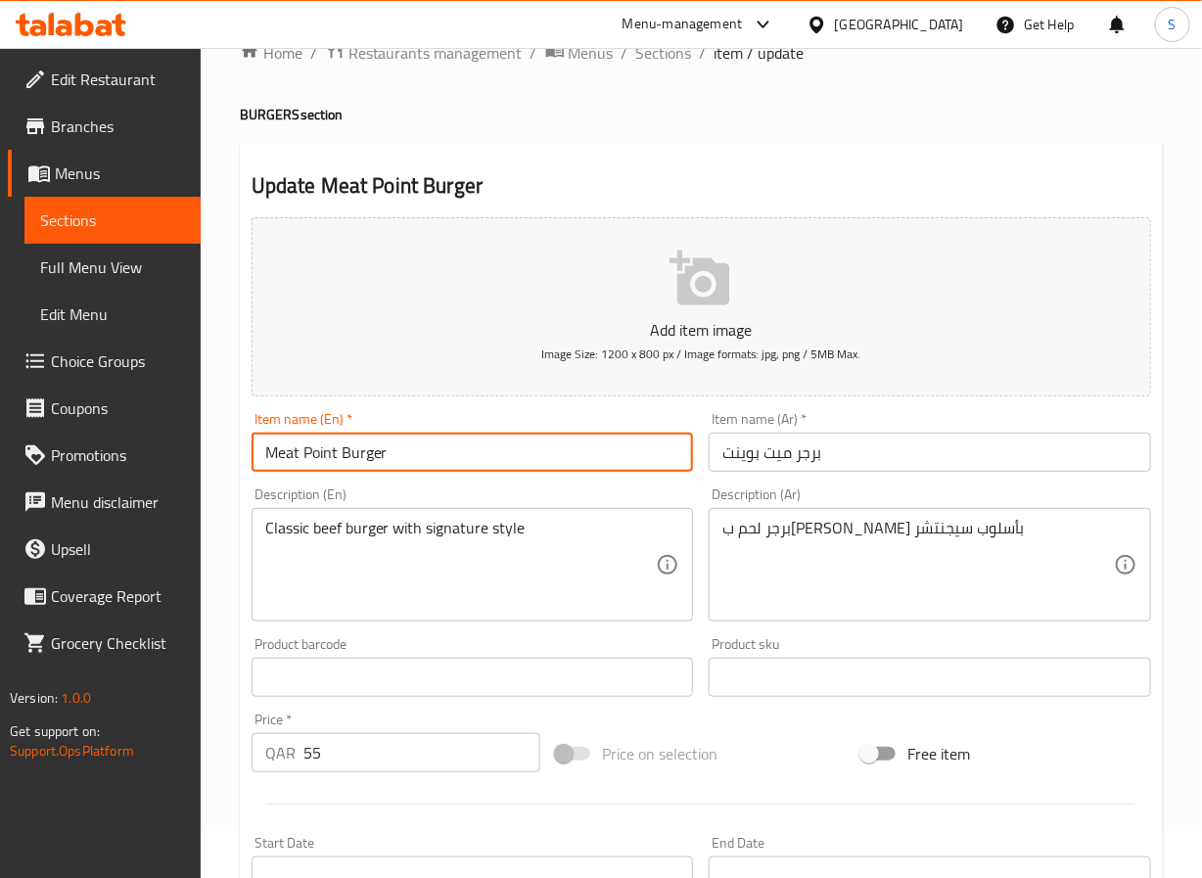
scroll to position [48, 0]
type input "Meat Point Burger"
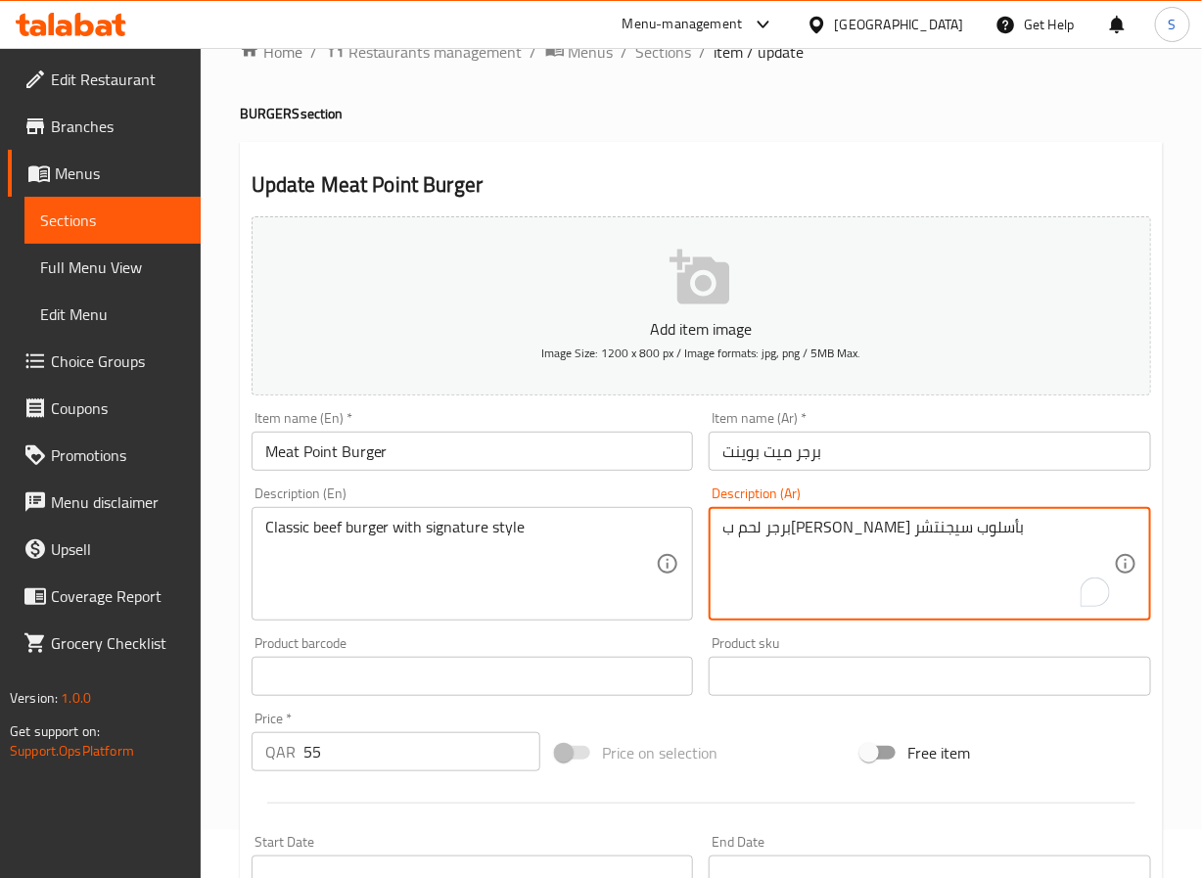
click at [814, 535] on textarea "برجر لحم ب[PERSON_NAME] بأسلوب سيجنتشر" at bounding box center [919, 564] width 392 height 93
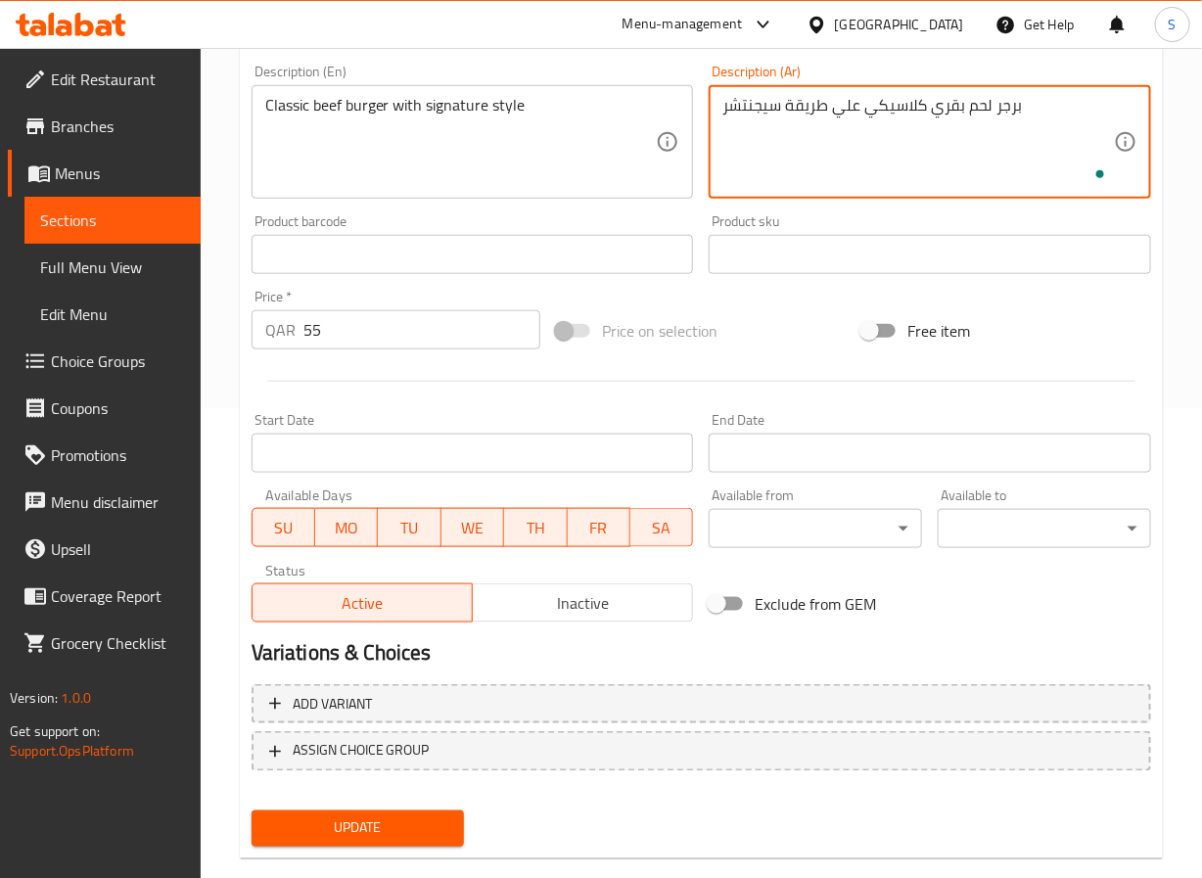
scroll to position [503, 0]
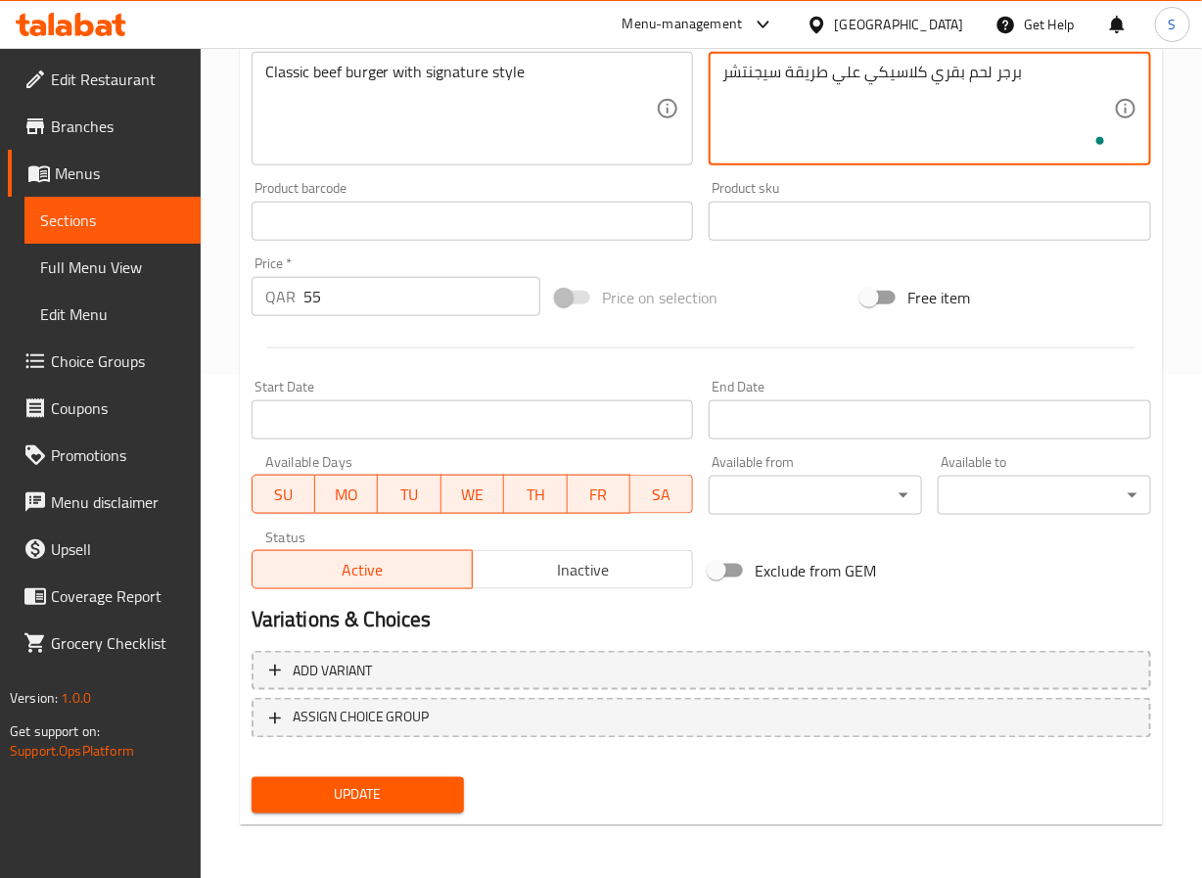
type textarea "برجر لحم بقري كلاسيكي علي طريقة سيجنتشر"
click at [376, 793] on span "Update" at bounding box center [358, 795] width 182 height 24
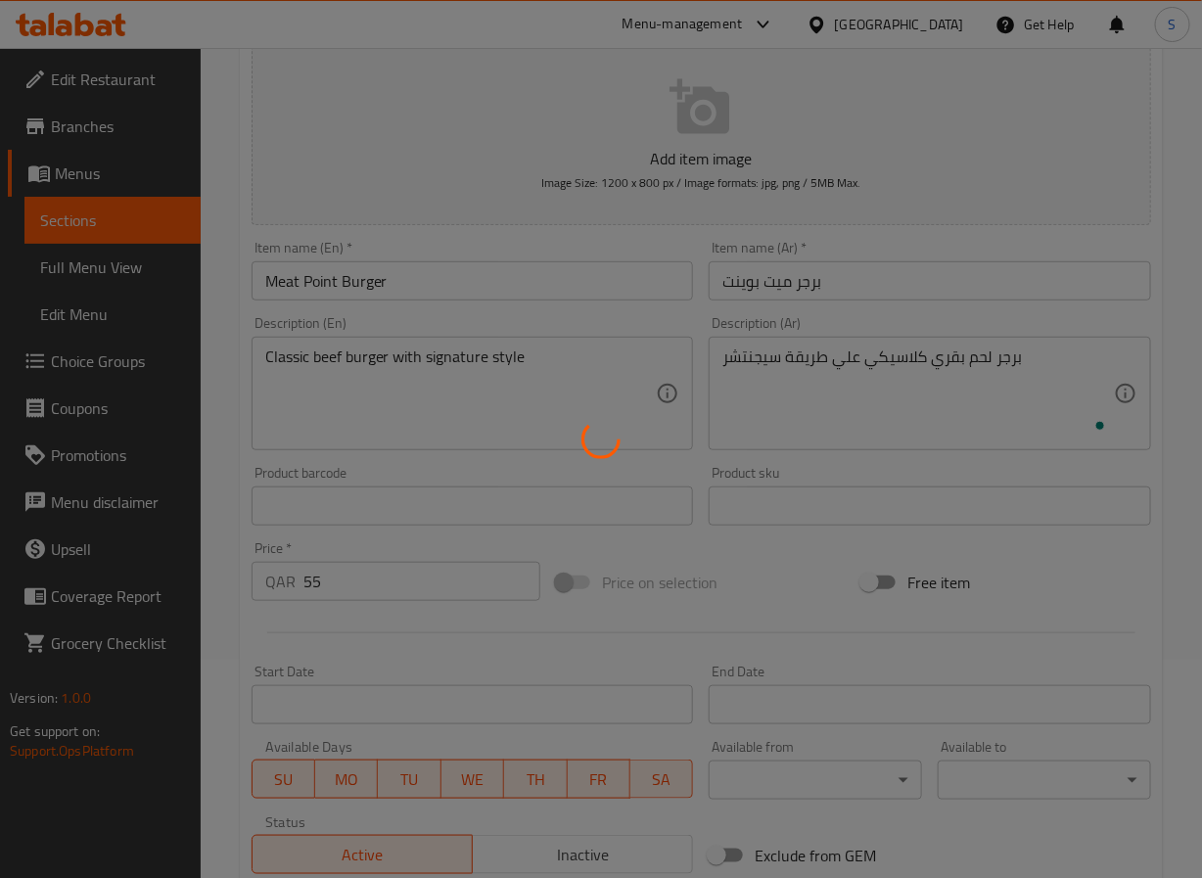
scroll to position [0, 0]
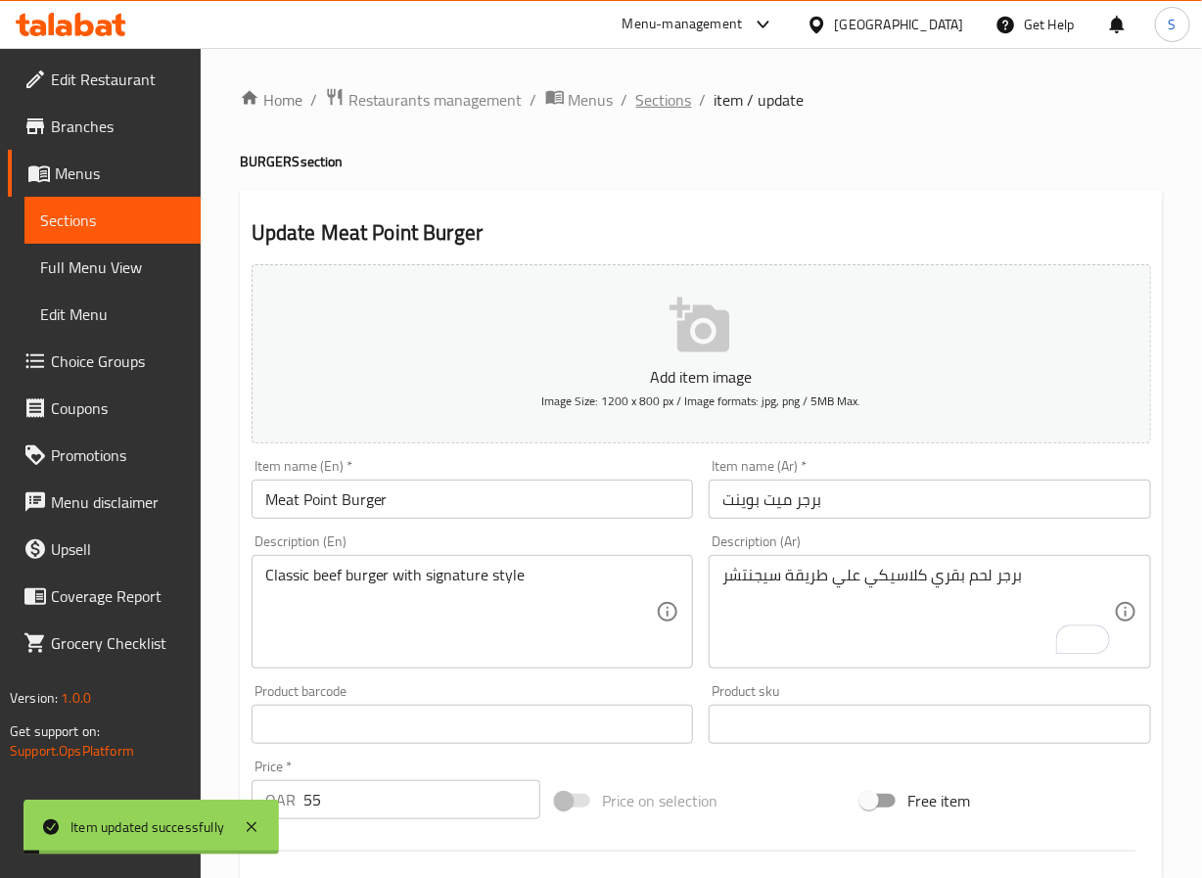
click at [653, 103] on span "Sections" at bounding box center [664, 99] width 56 height 23
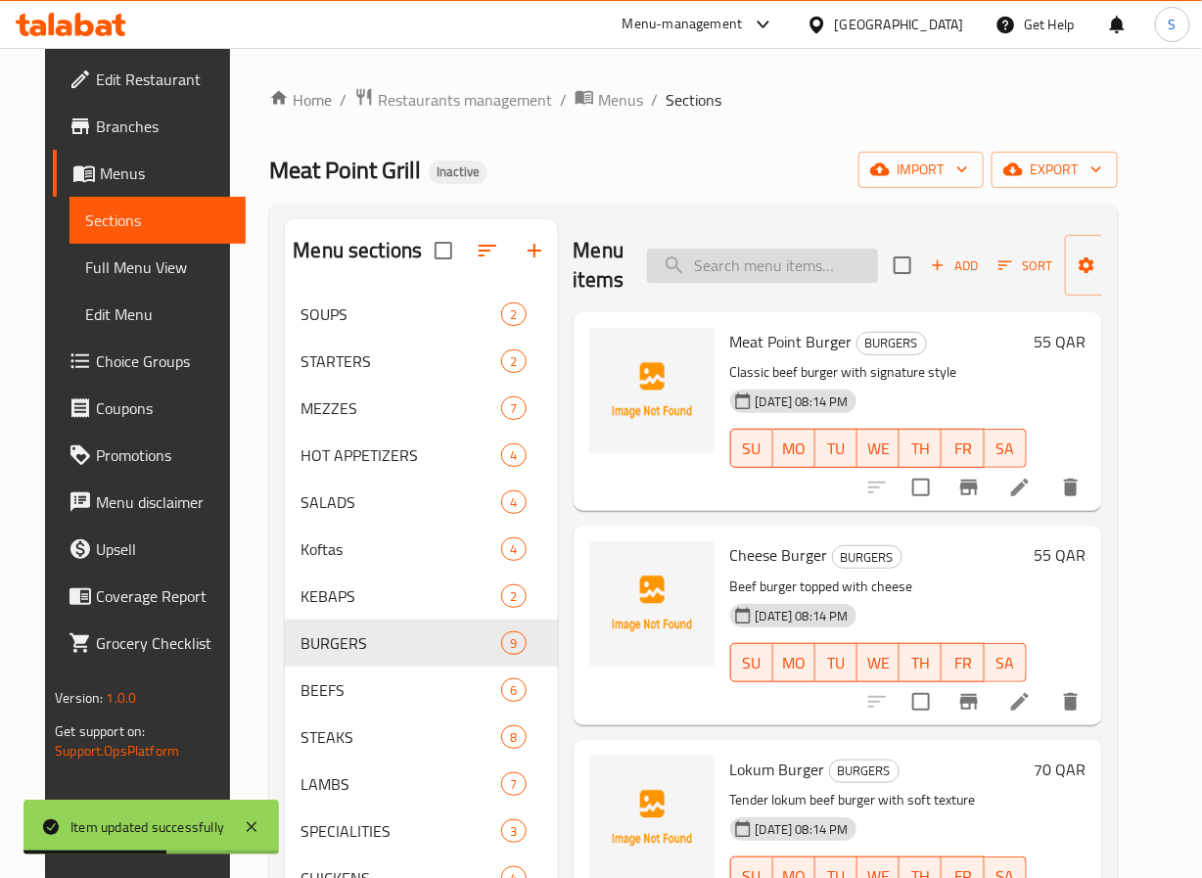
click at [697, 270] on input "search" at bounding box center [762, 266] width 231 height 34
paste input "Lokum Burger"
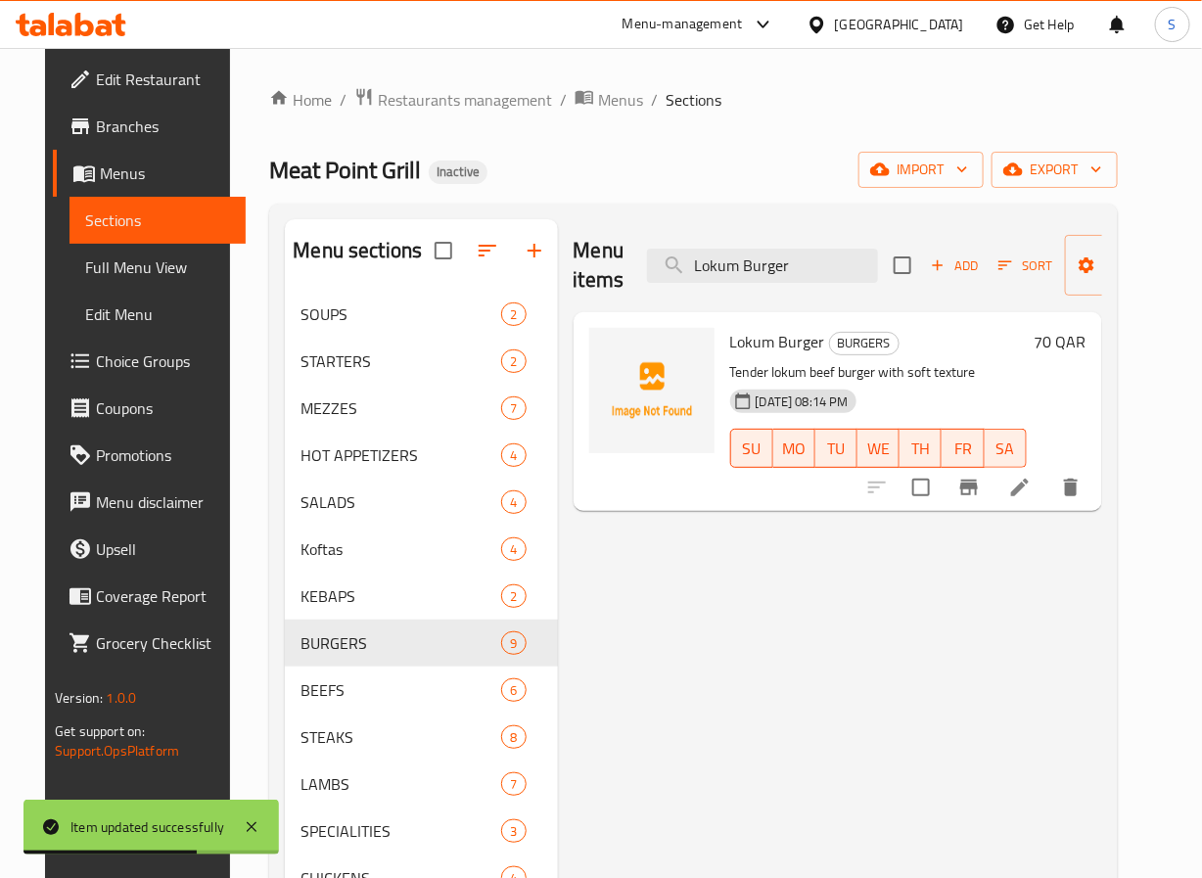
type input "Lokum Burger"
click at [1048, 493] on li at bounding box center [1020, 487] width 55 height 35
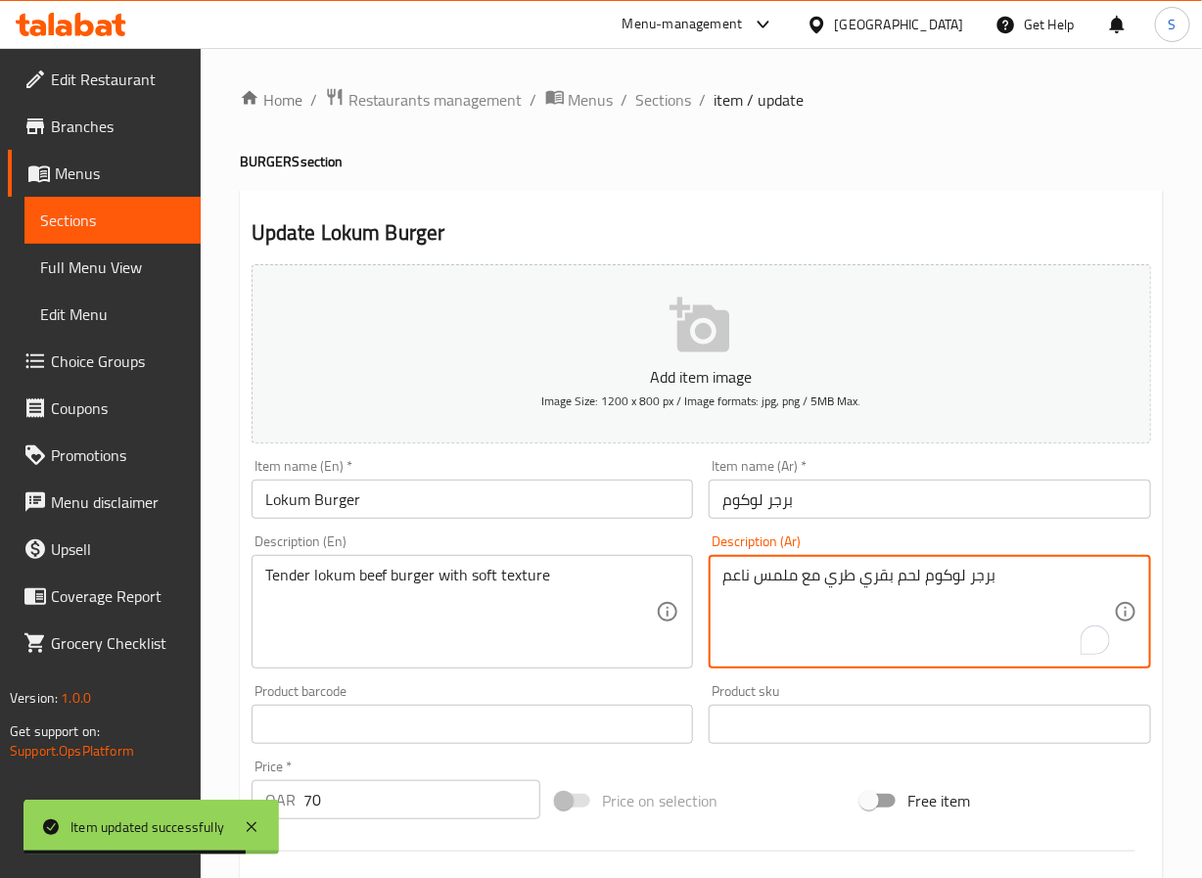
click at [779, 576] on textarea "برجر لوكوم لحم بقري طري مع ملمس ناعم" at bounding box center [919, 612] width 392 height 93
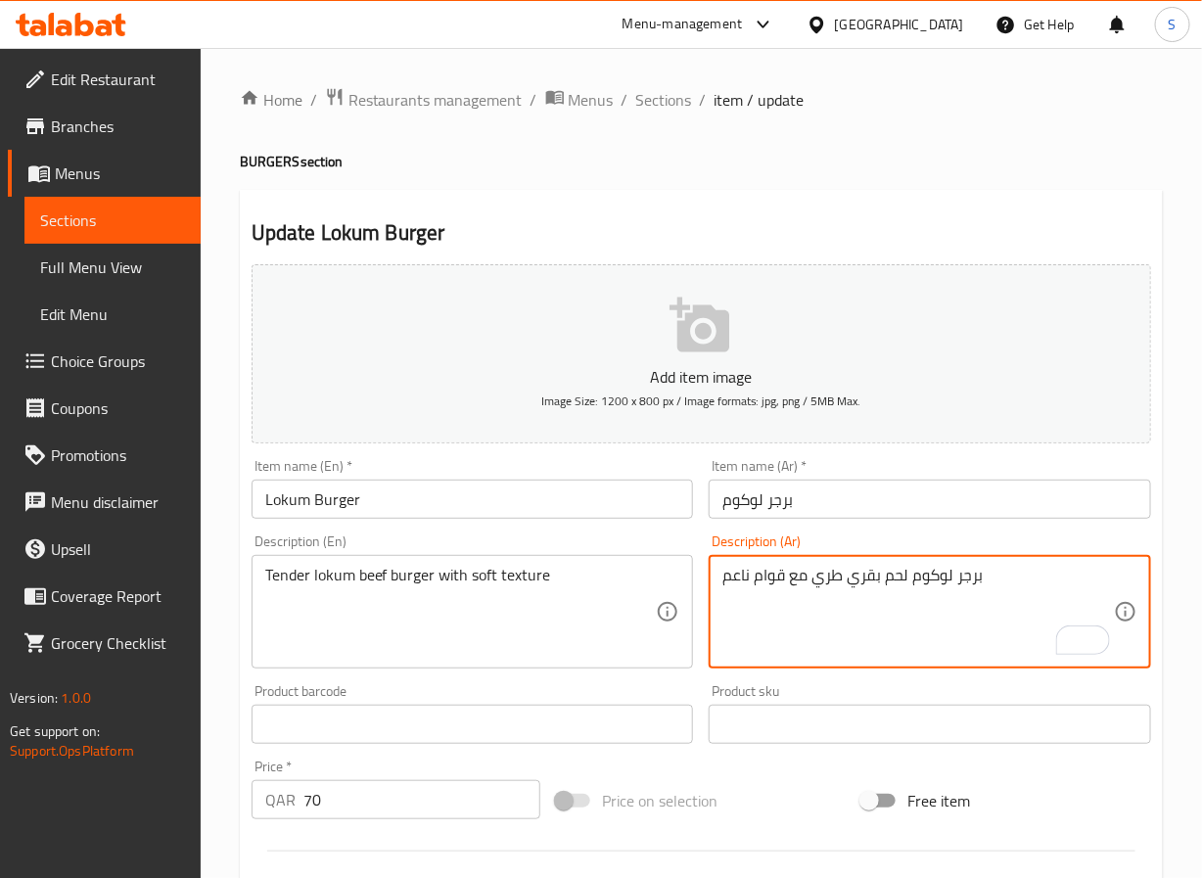
click at [822, 588] on textarea "برجر لوكوم لحم بقري طري مع قوام ناعم" at bounding box center [919, 612] width 392 height 93
click at [738, 571] on textarea "برجر لوكوم لحم بقري تندر مع قوام ناعم" at bounding box center [919, 612] width 392 height 93
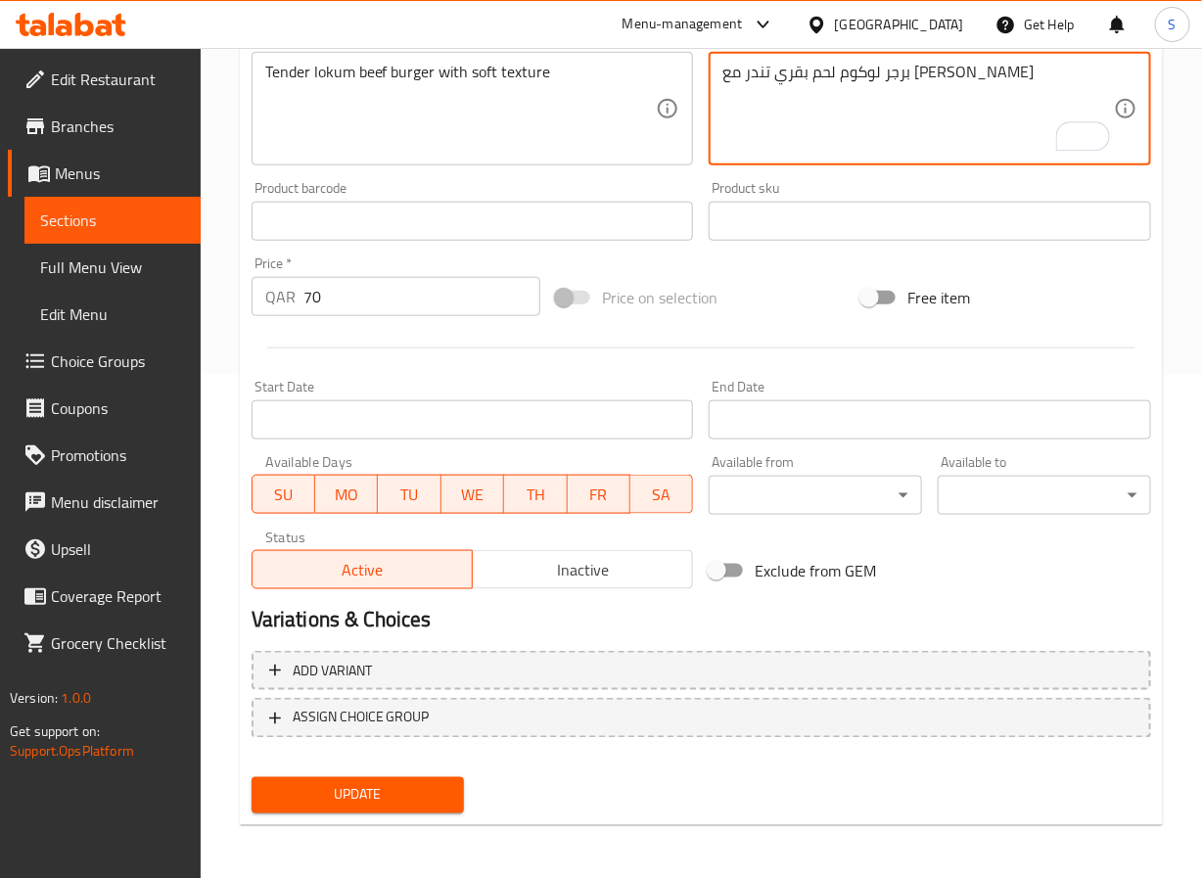
type textarea "برجر لوكوم لحم بقري تندر مع [PERSON_NAME]"
click at [389, 796] on span "Update" at bounding box center [358, 795] width 182 height 24
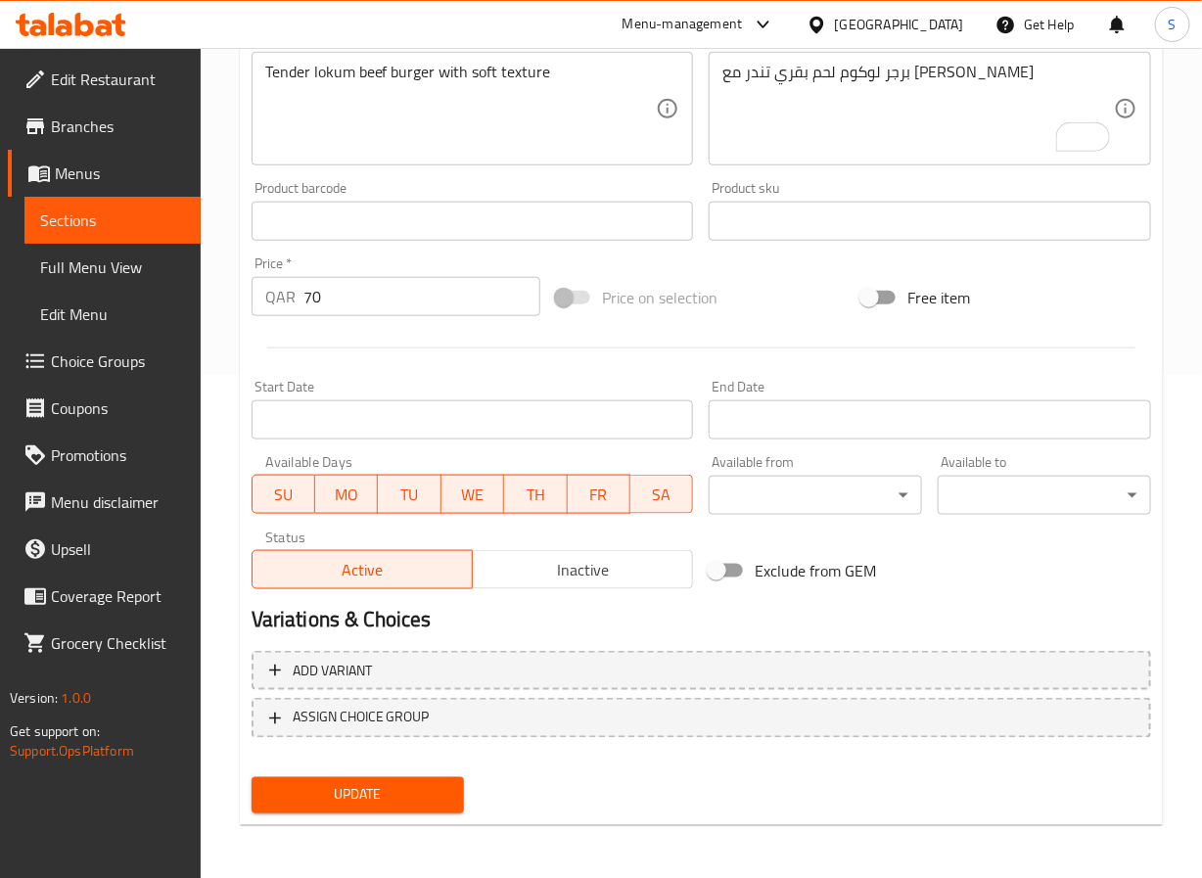
click at [233, 699] on div "Home / Restaurants management / Menus / Sections / item / update BURGERS sectio…" at bounding box center [702, 213] width 1002 height 1336
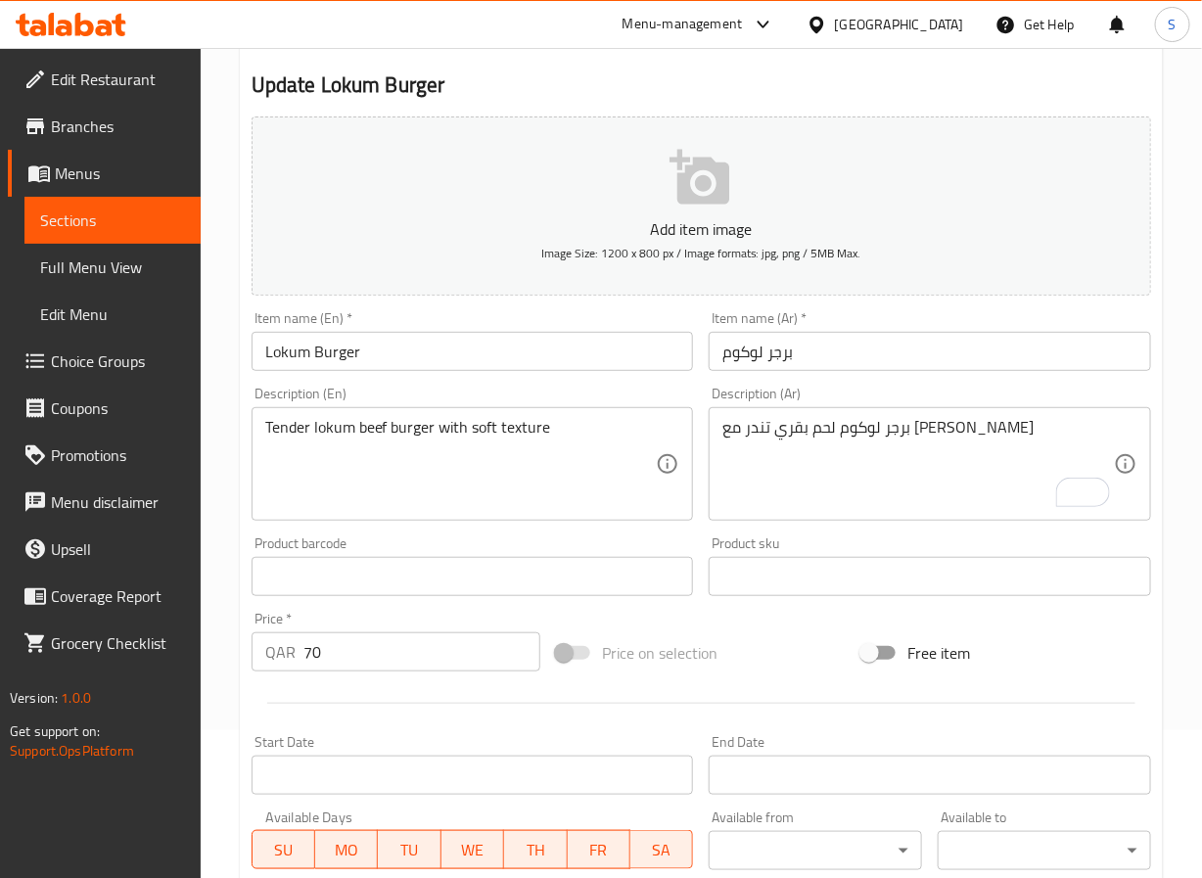
scroll to position [0, 0]
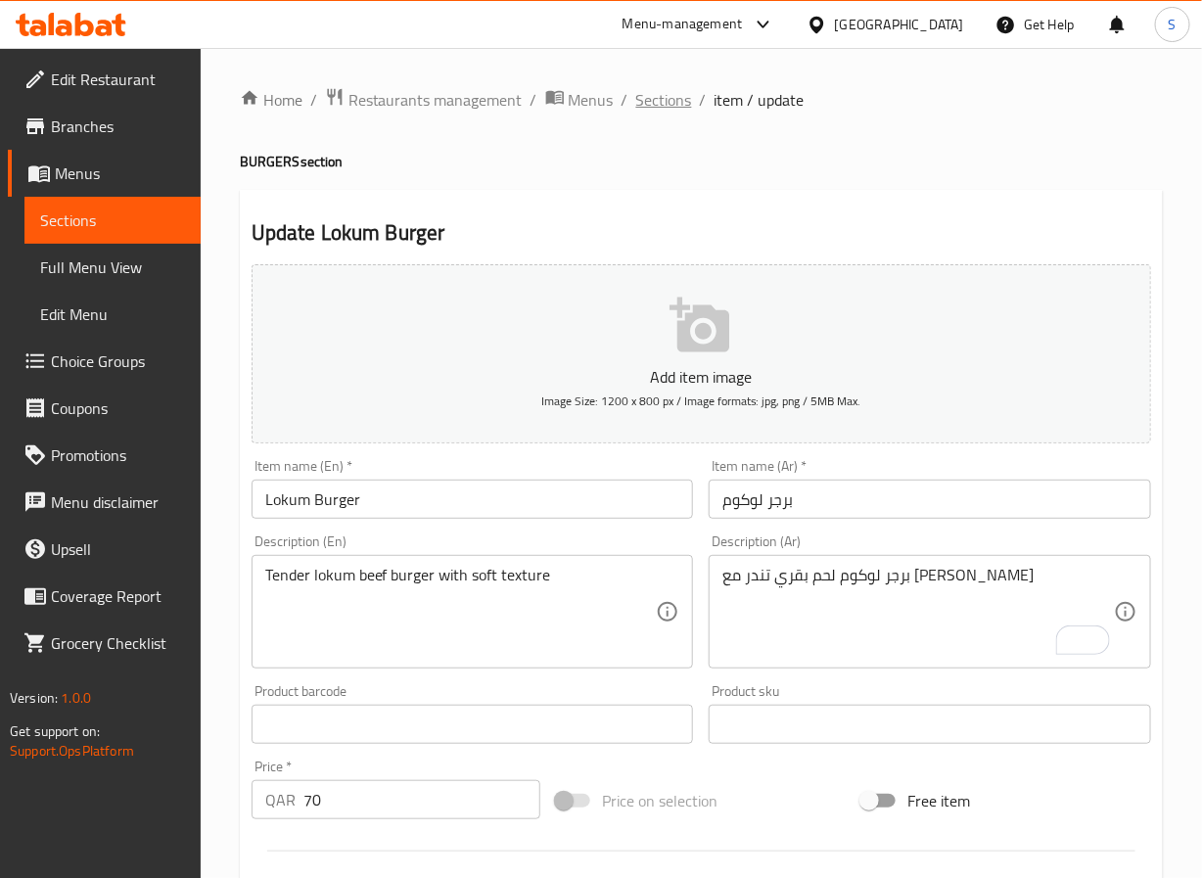
click at [661, 94] on span "Sections" at bounding box center [664, 99] width 56 height 23
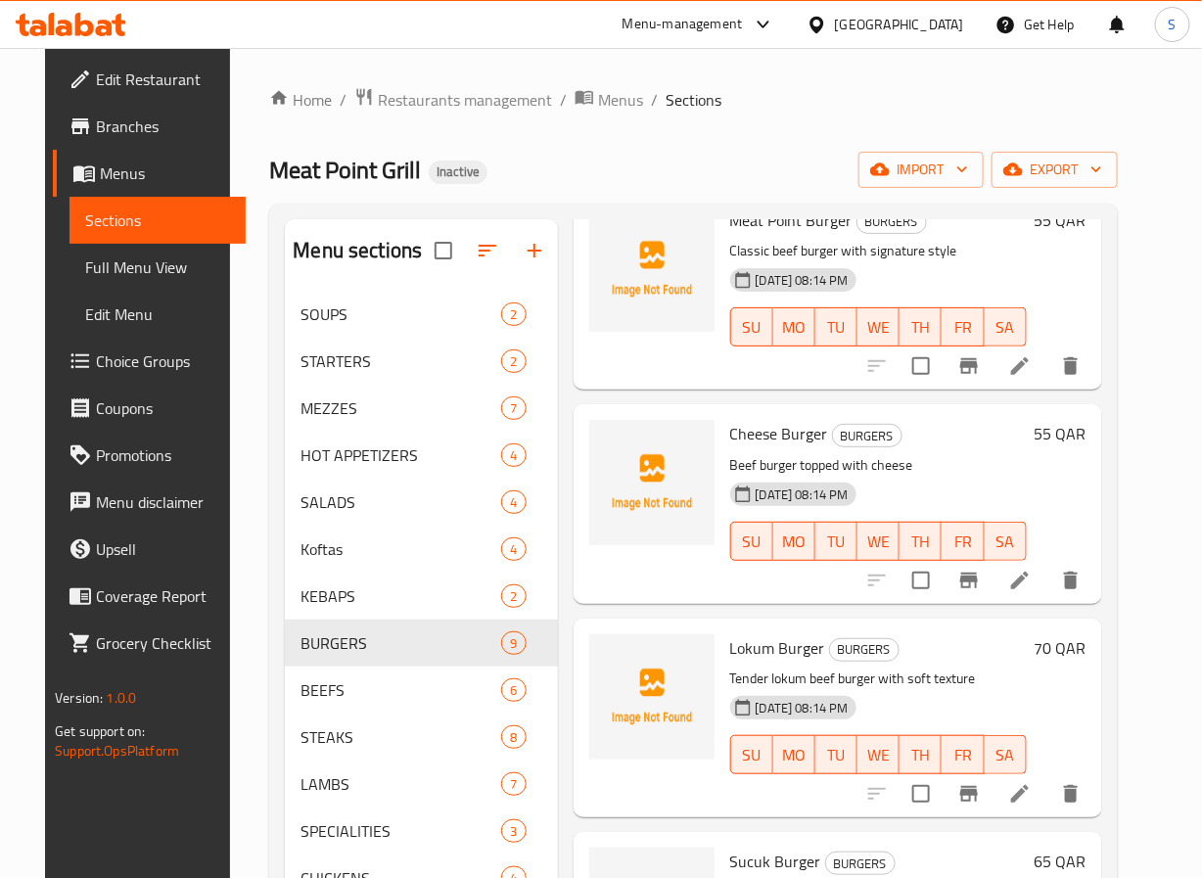
scroll to position [1146, 0]
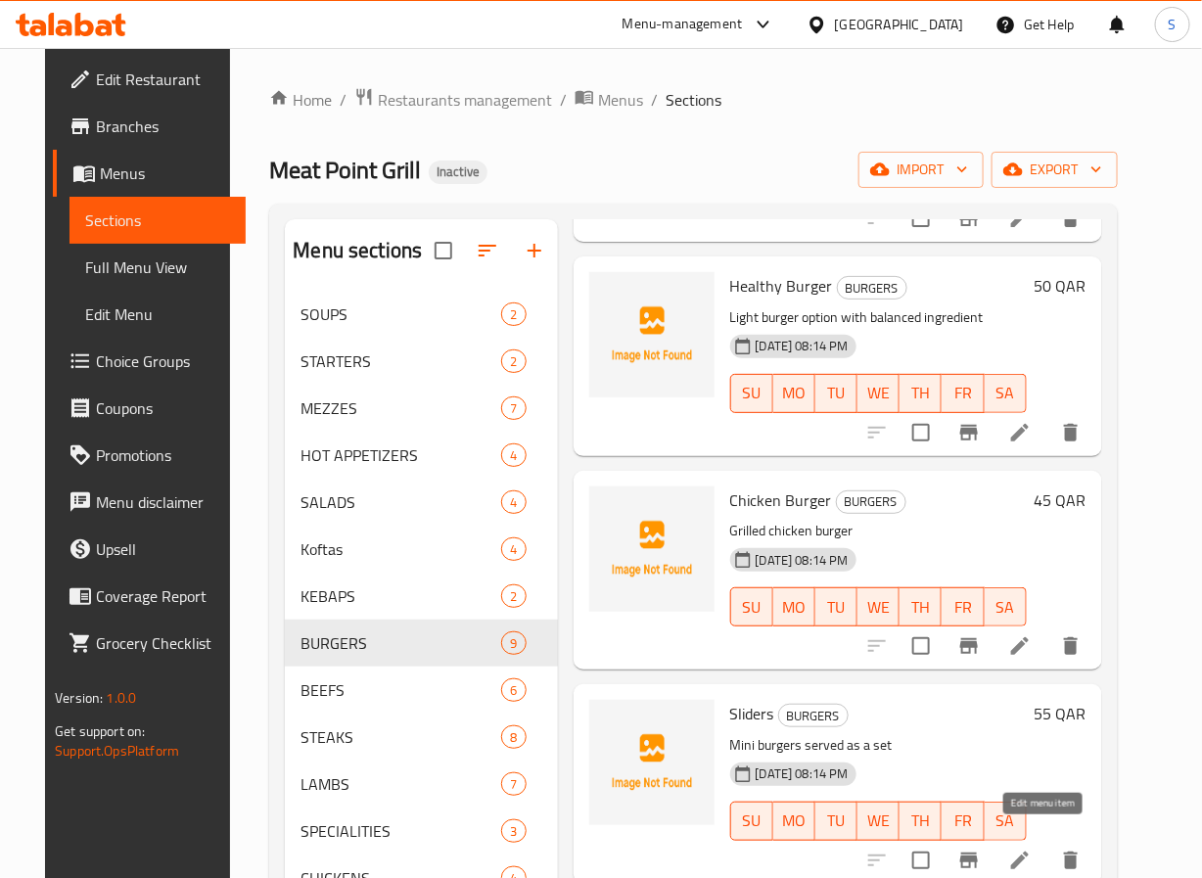
click at [1032, 849] on icon at bounding box center [1019, 860] width 23 height 23
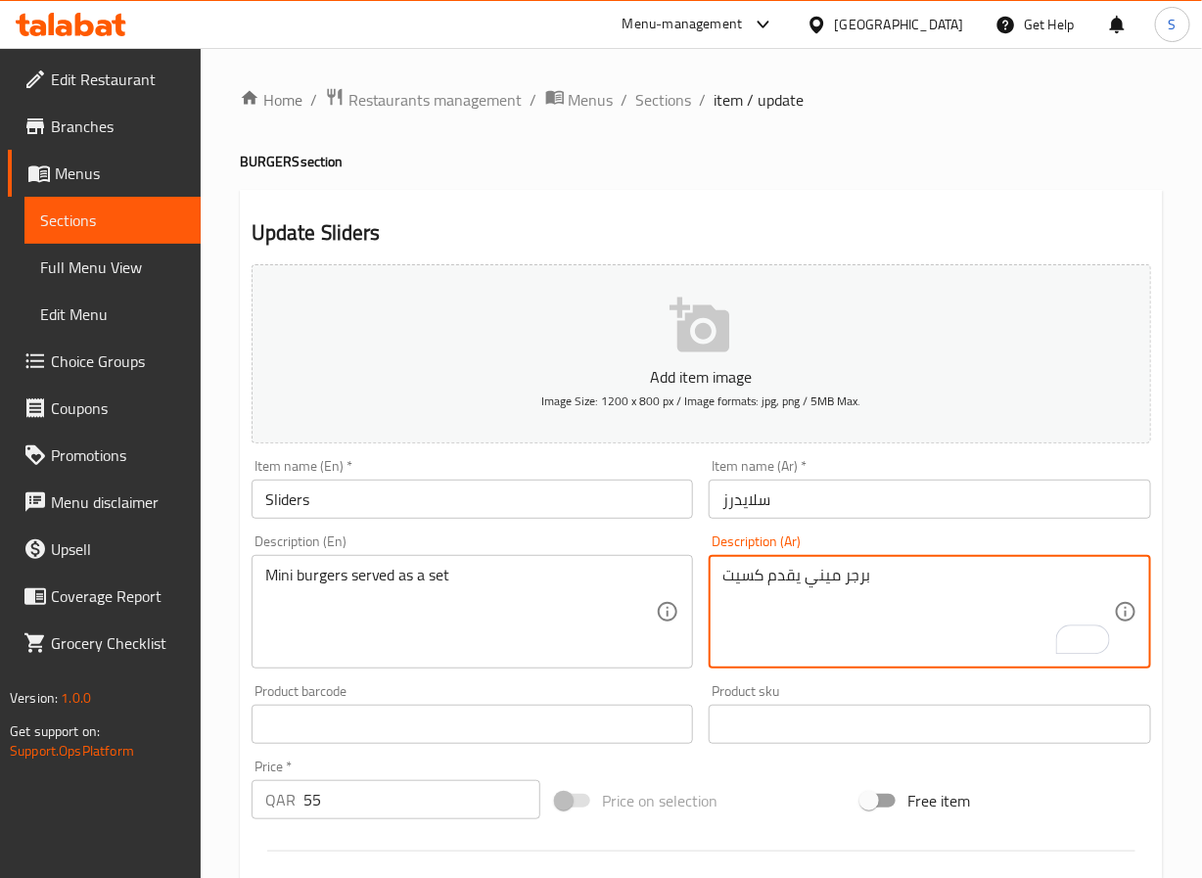
click at [741, 582] on textarea "برجر ميني يقدم كسيت" at bounding box center [919, 612] width 392 height 93
type textarea "برجر ميني يقدم كمجموعة"
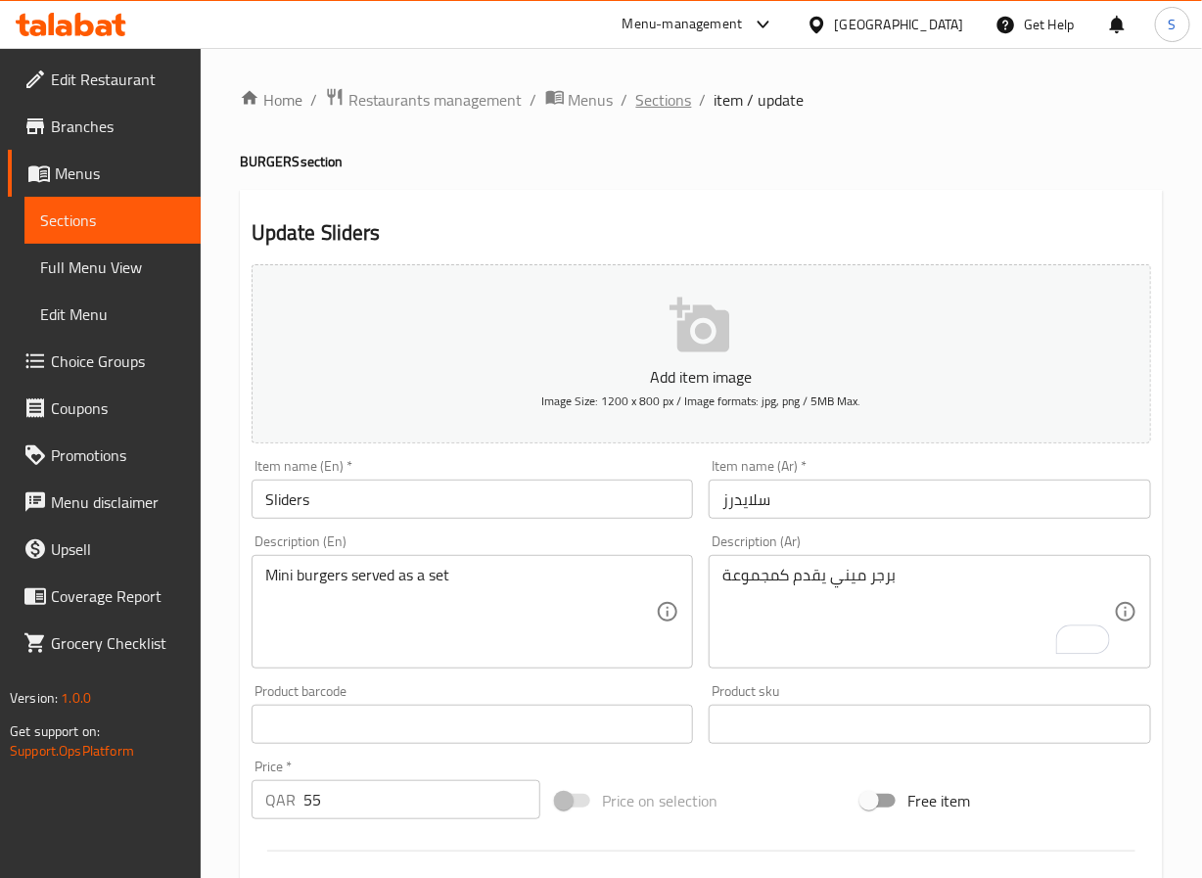
click at [647, 95] on span "Sections" at bounding box center [664, 99] width 56 height 23
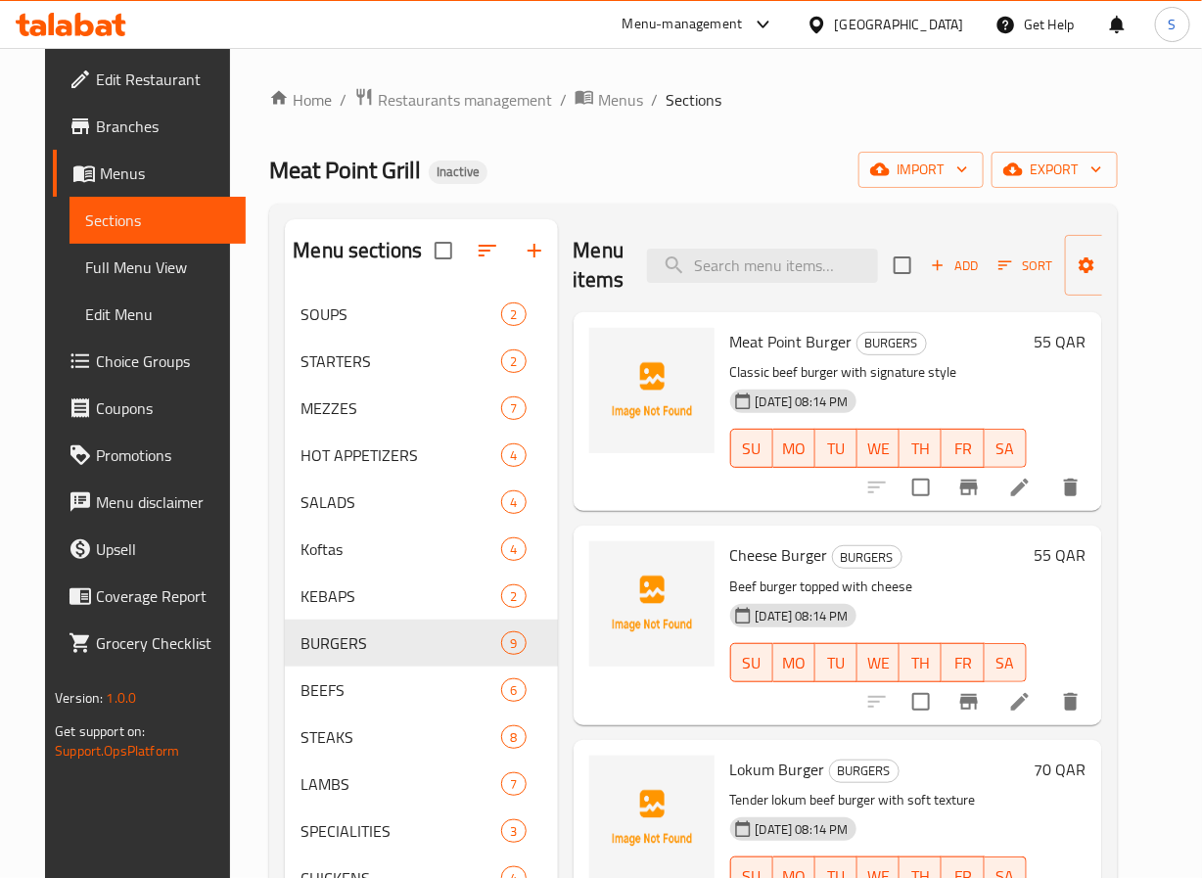
scroll to position [1146, 0]
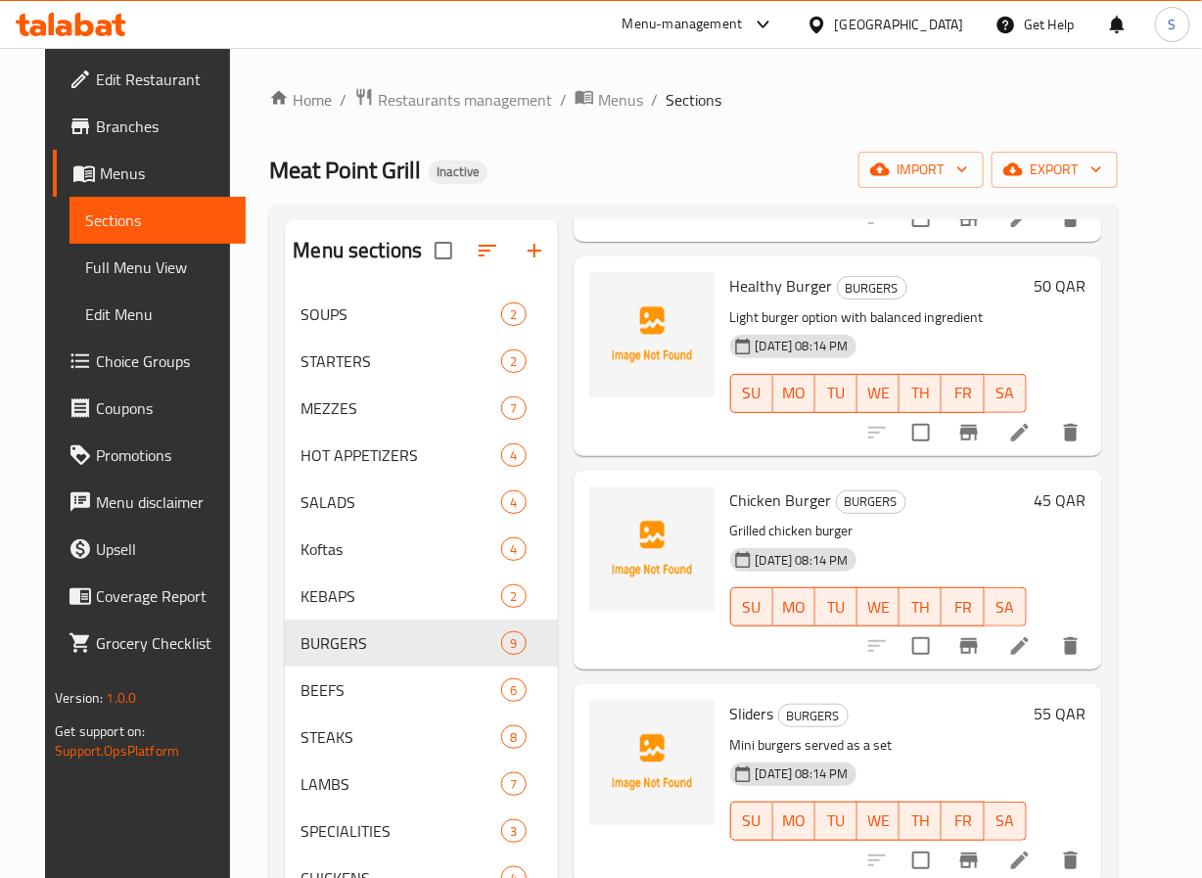
click at [1048, 846] on li at bounding box center [1020, 860] width 55 height 35
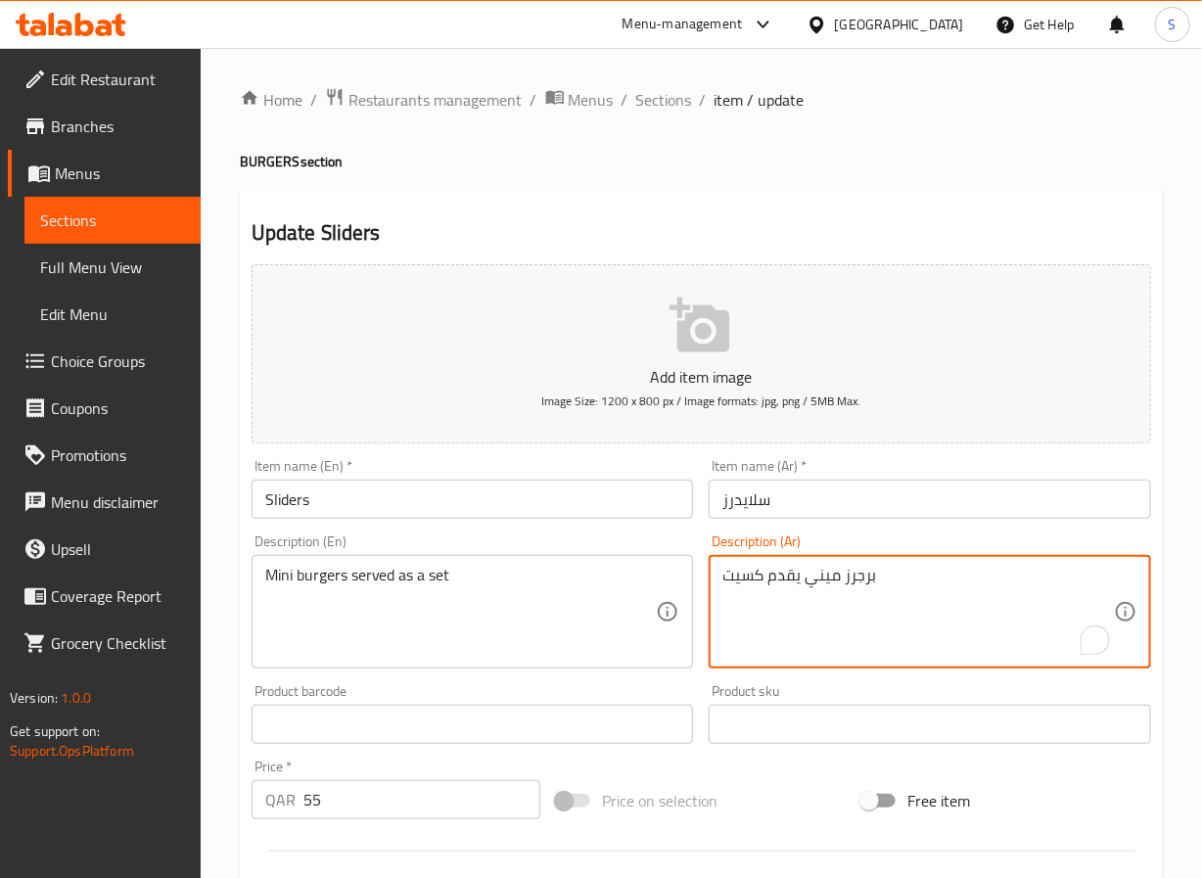
click at [746, 583] on textarea "برجرز ميني يقدم كسيت" at bounding box center [919, 612] width 392 height 93
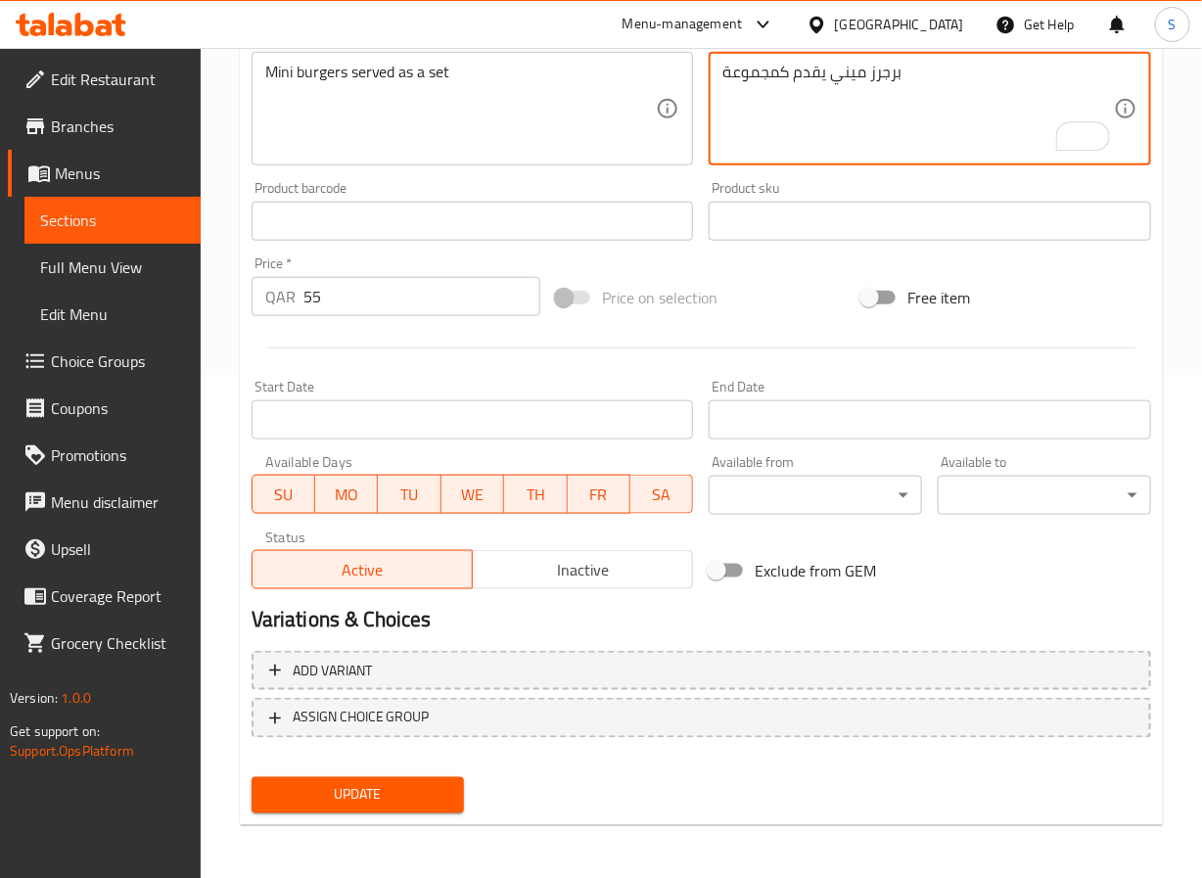
type textarea "برجرز ميني يقدم كمجموعة"
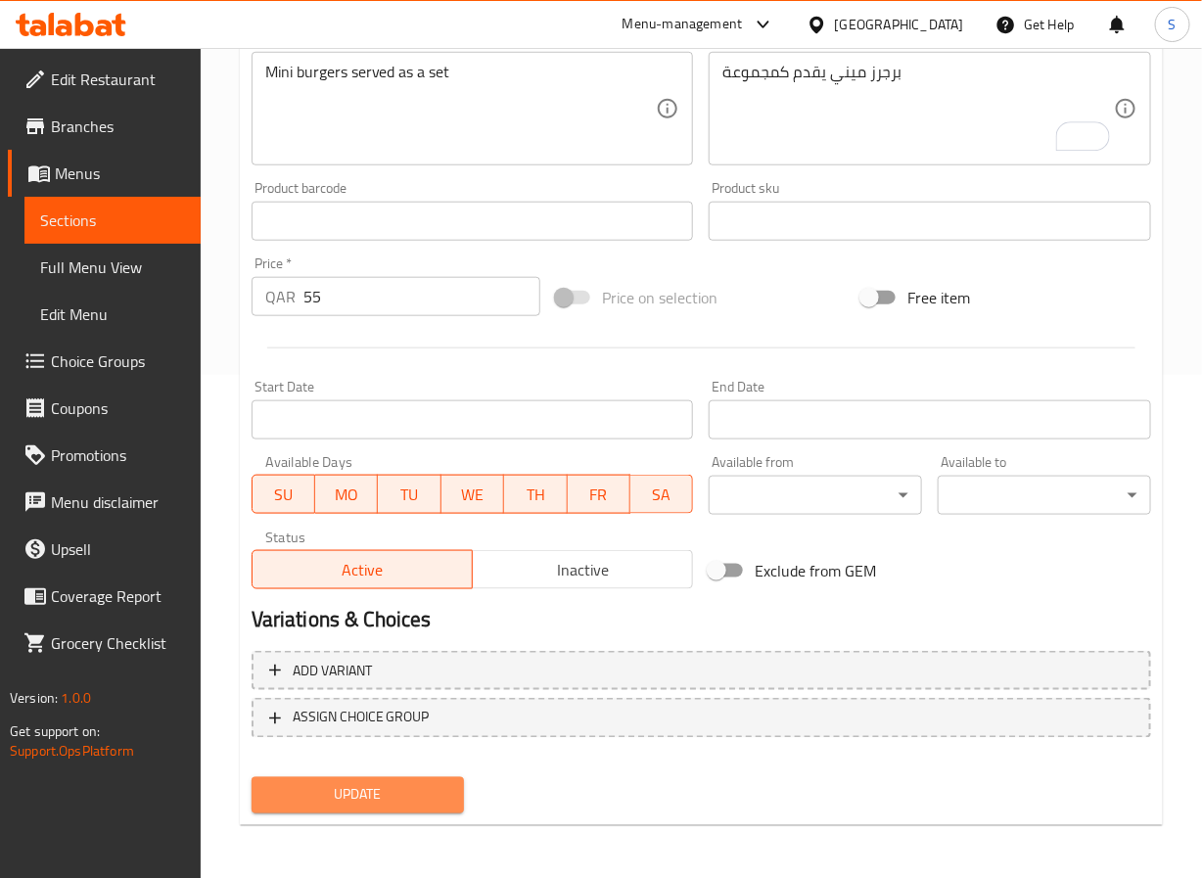
click at [379, 799] on span "Update" at bounding box center [358, 795] width 182 height 24
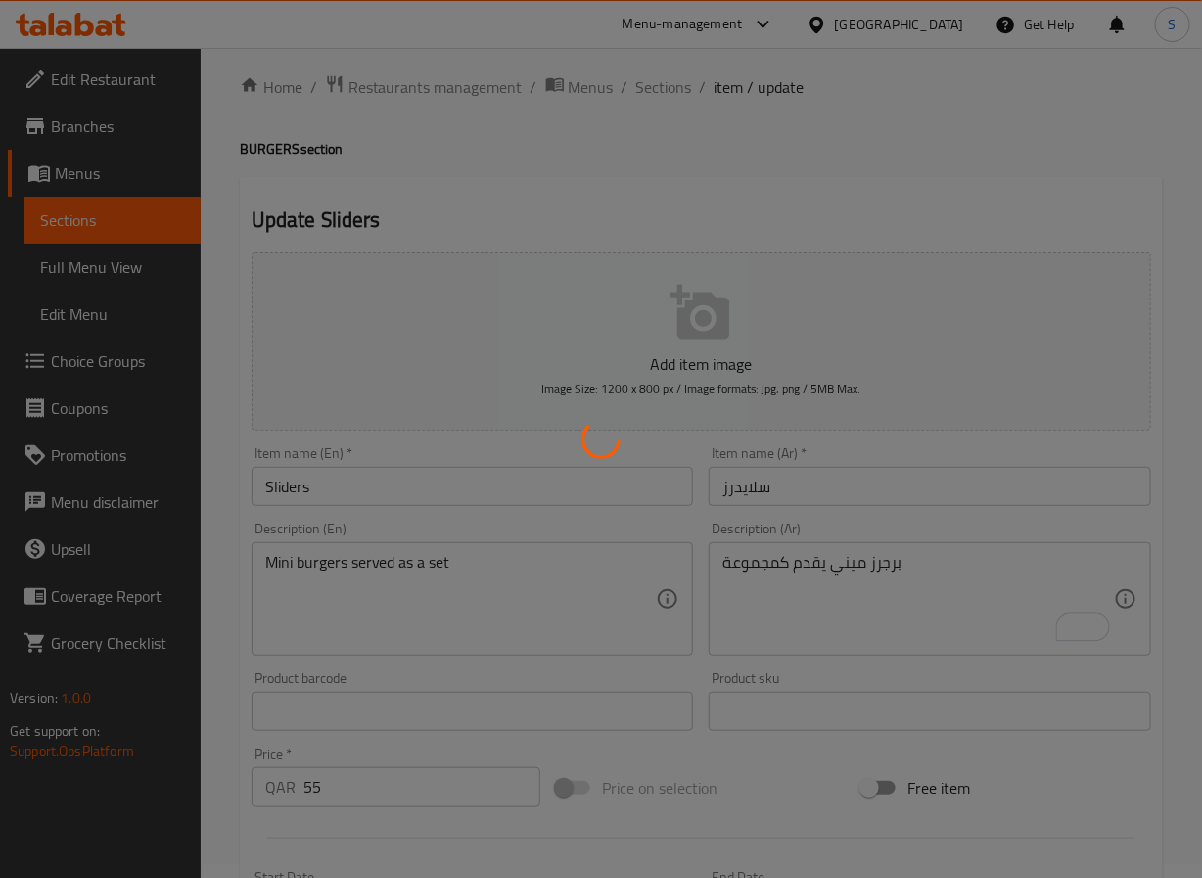
scroll to position [0, 0]
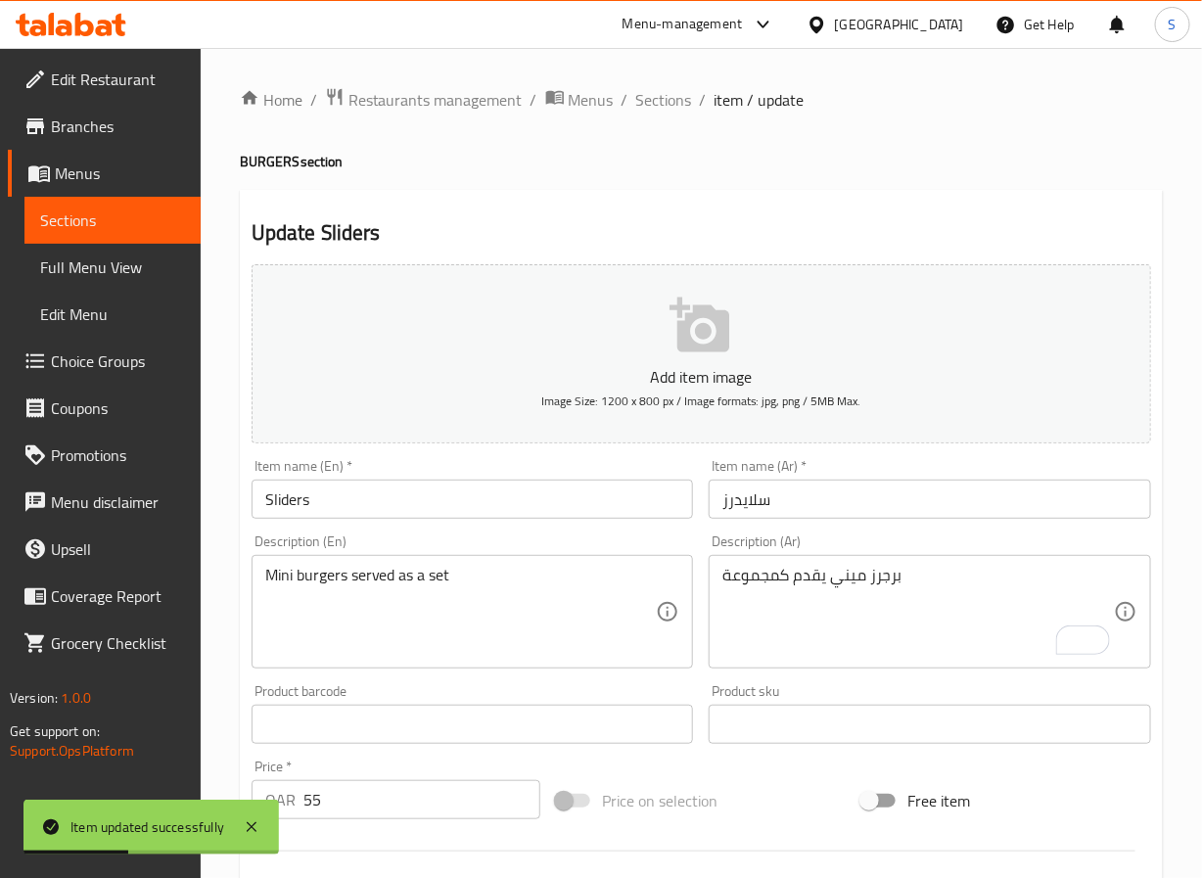
drag, startPoint x: 646, startPoint y: 95, endPoint x: 600, endPoint y: 1, distance: 104.7
click at [646, 95] on span "Sections" at bounding box center [664, 99] width 56 height 23
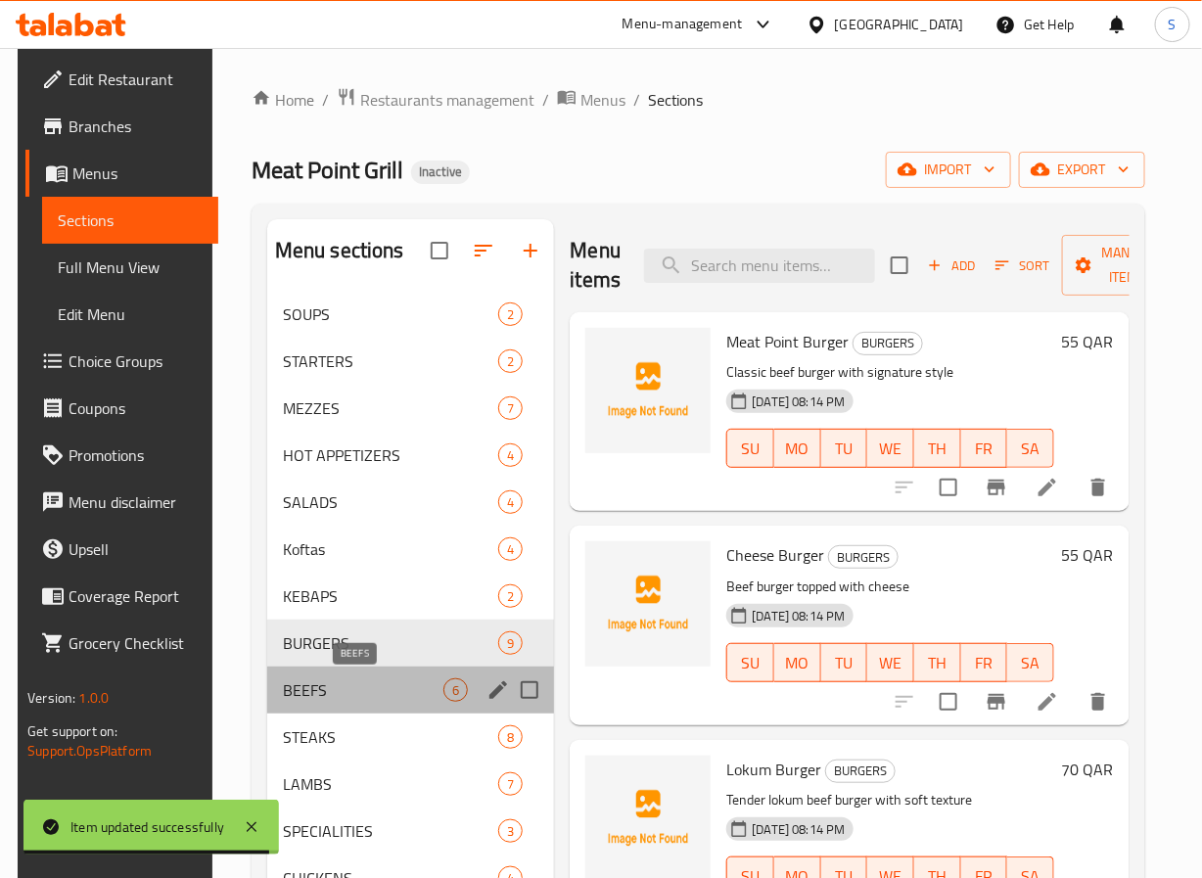
click at [335, 697] on span "BEEFS" at bounding box center [364, 690] width 162 height 23
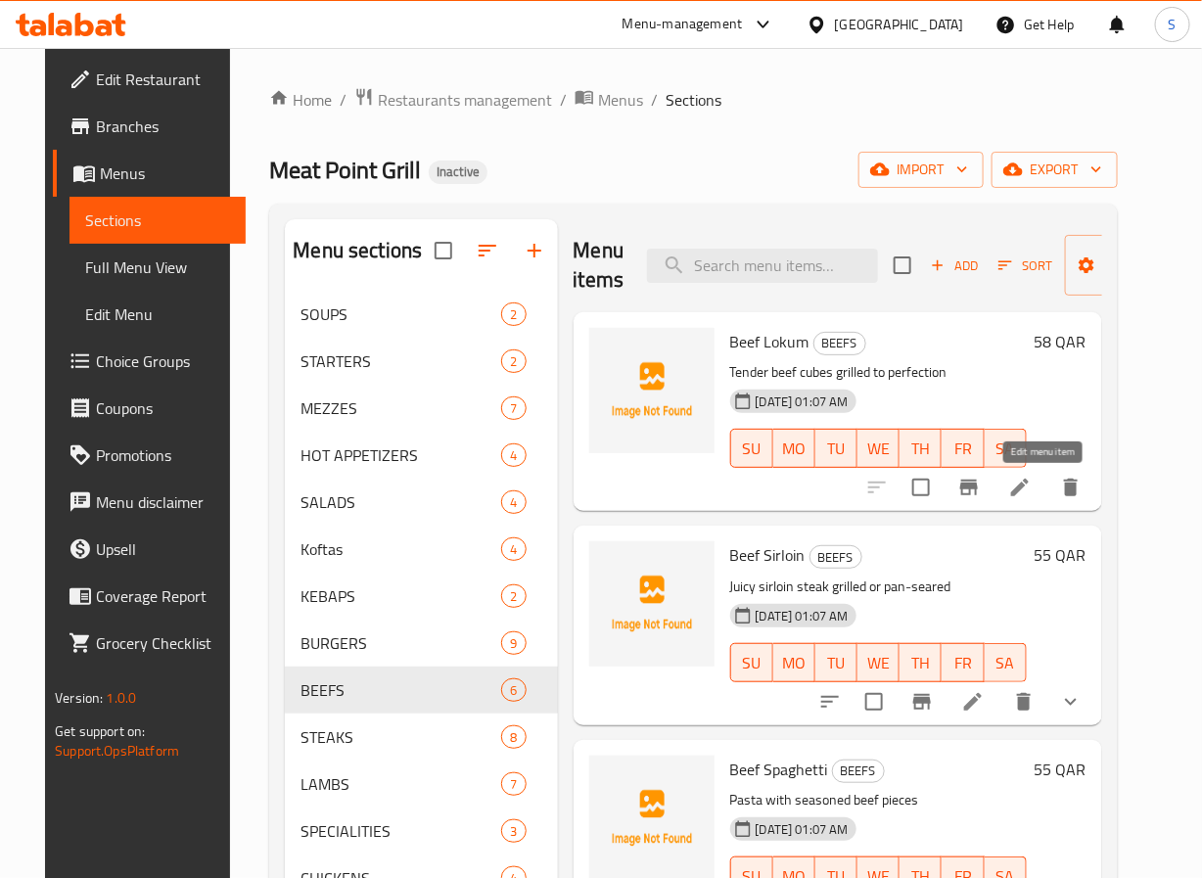
click at [1032, 493] on icon at bounding box center [1019, 487] width 23 height 23
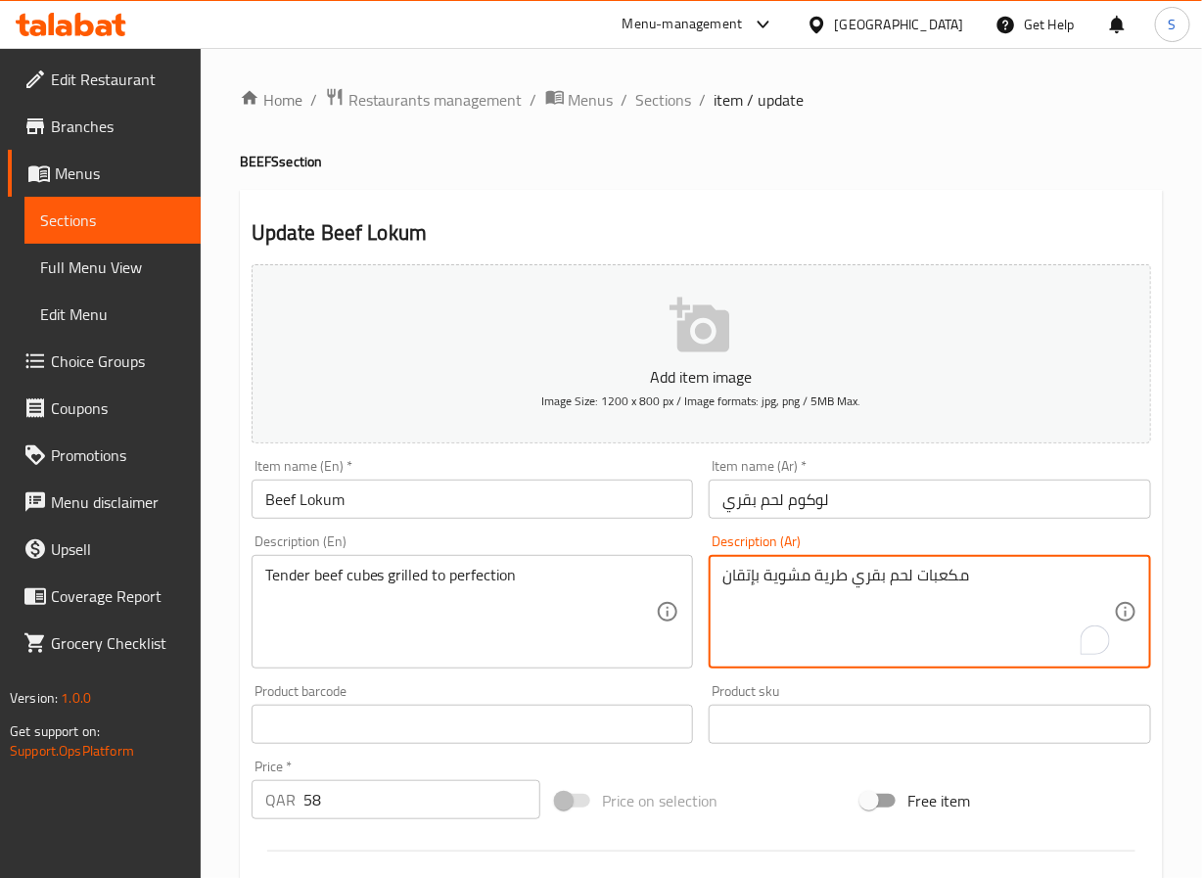
click at [747, 588] on textarea "مكعبات لحم بقري طرية مشوية بإتقان" at bounding box center [919, 612] width 392 height 93
click at [865, 585] on textarea "مكعبات لحم بقري طرية مشوية الي الكمال" at bounding box center [919, 612] width 392 height 93
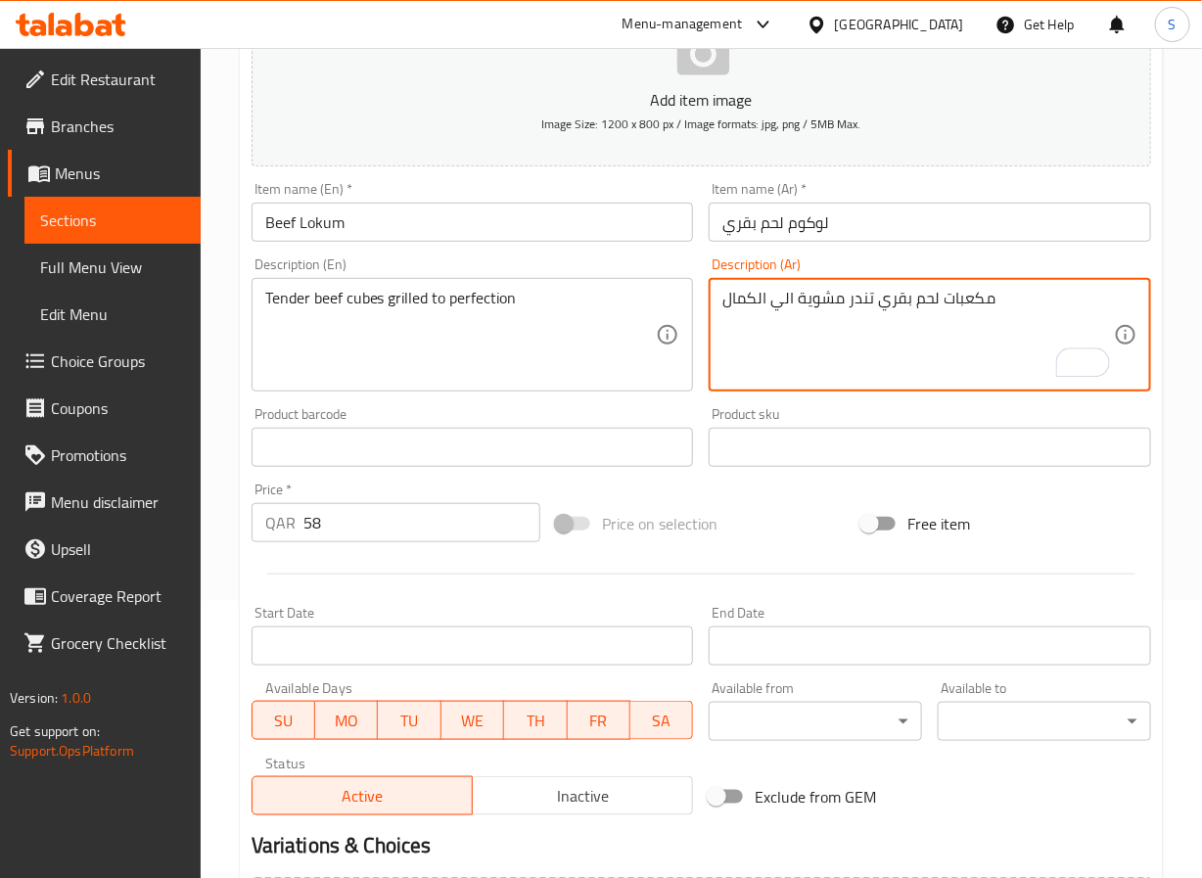
scroll to position [503, 0]
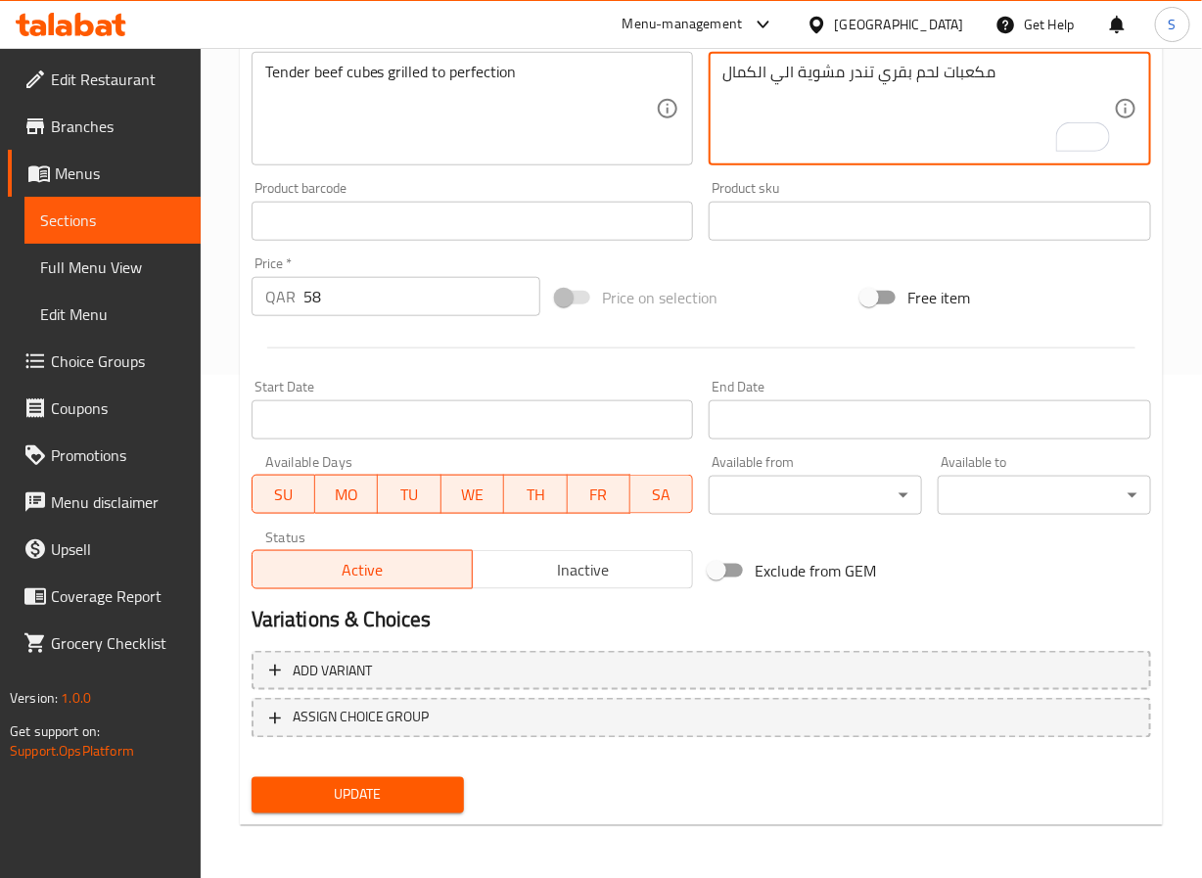
type textarea "مكعبات لحم بقري تندر مشوية الي الكمال"
click at [383, 794] on span "Update" at bounding box center [358, 795] width 182 height 24
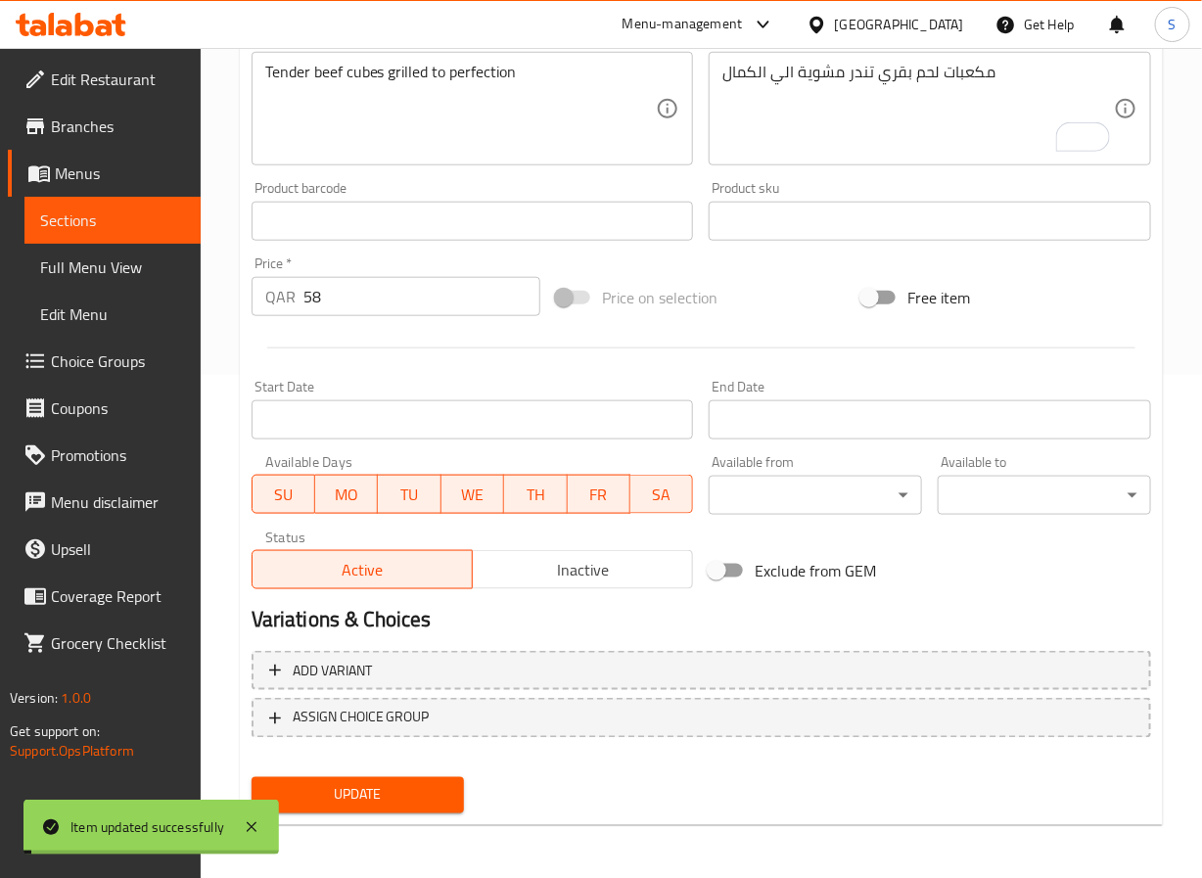
scroll to position [0, 0]
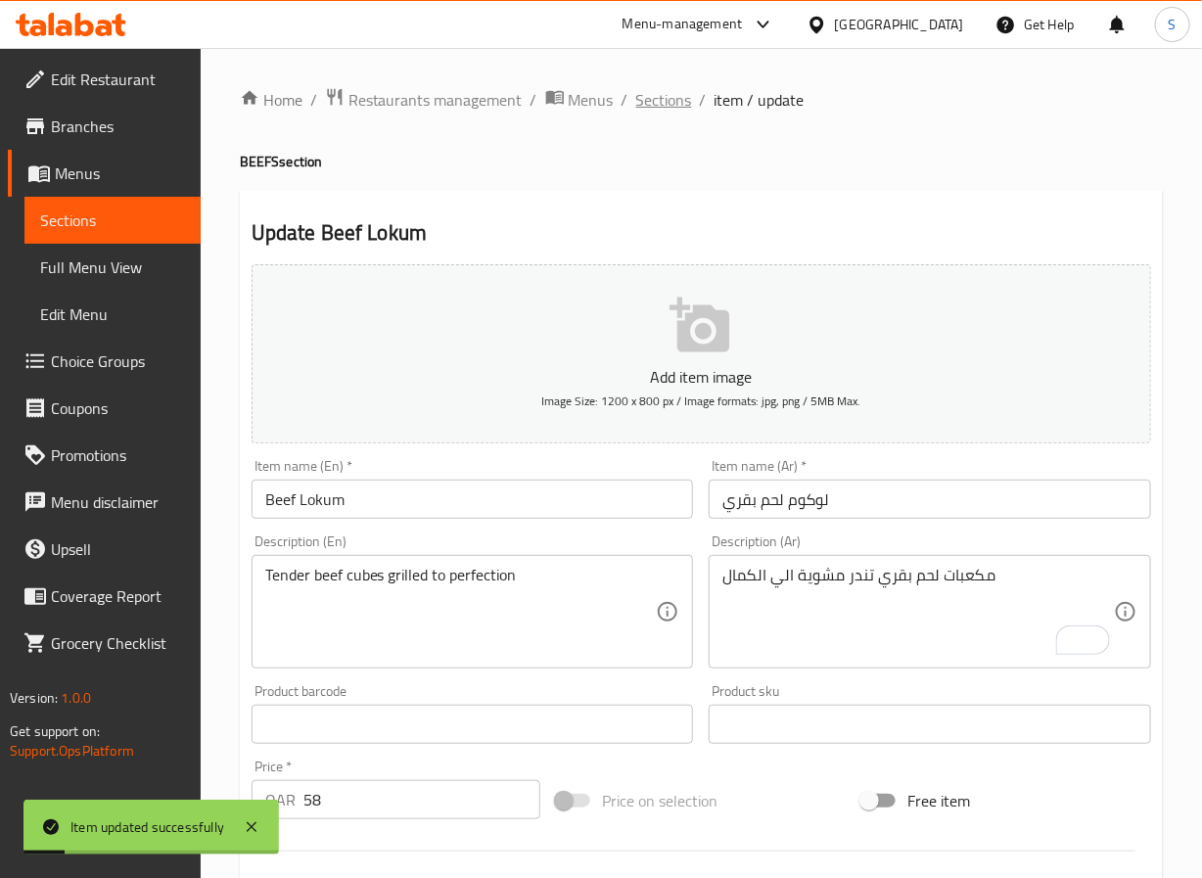
click at [650, 100] on span "Sections" at bounding box center [664, 99] width 56 height 23
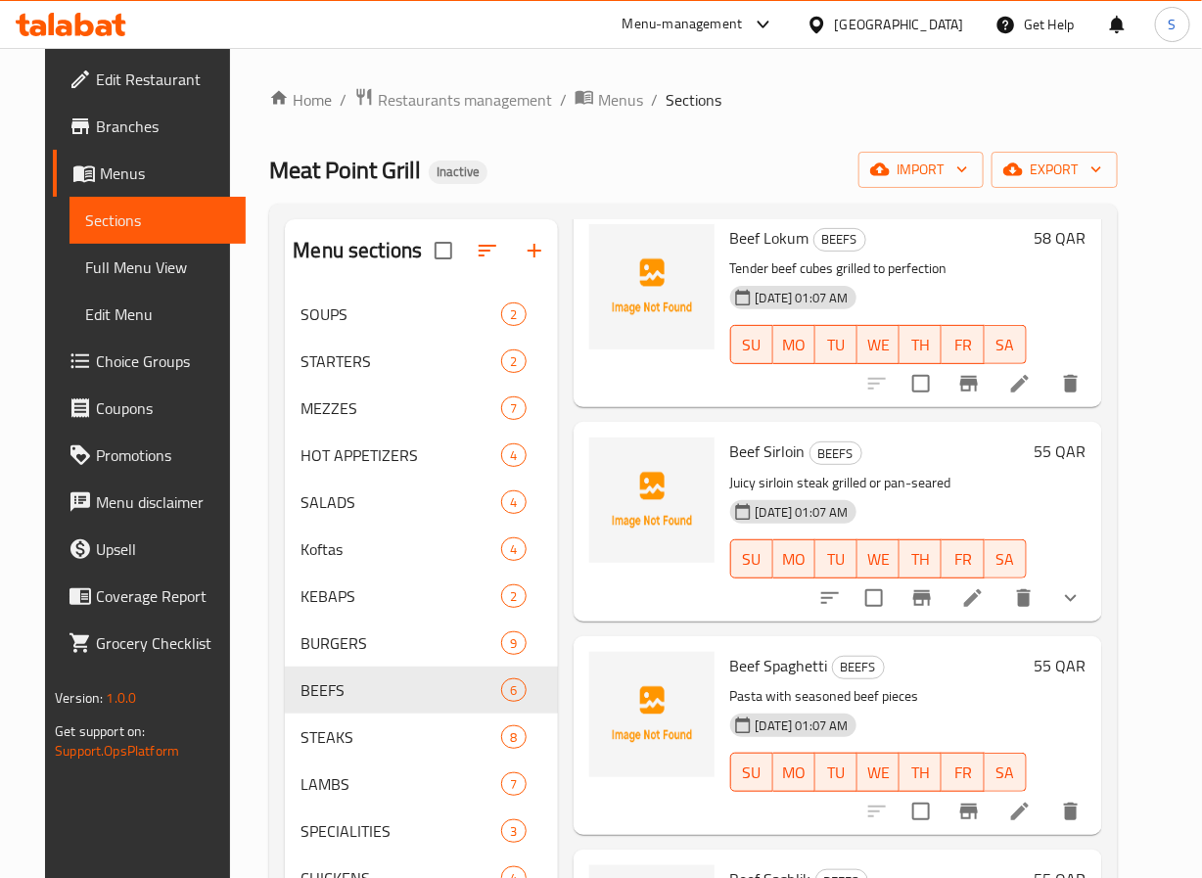
scroll to position [103, 0]
click at [985, 603] on icon at bounding box center [972, 598] width 23 height 23
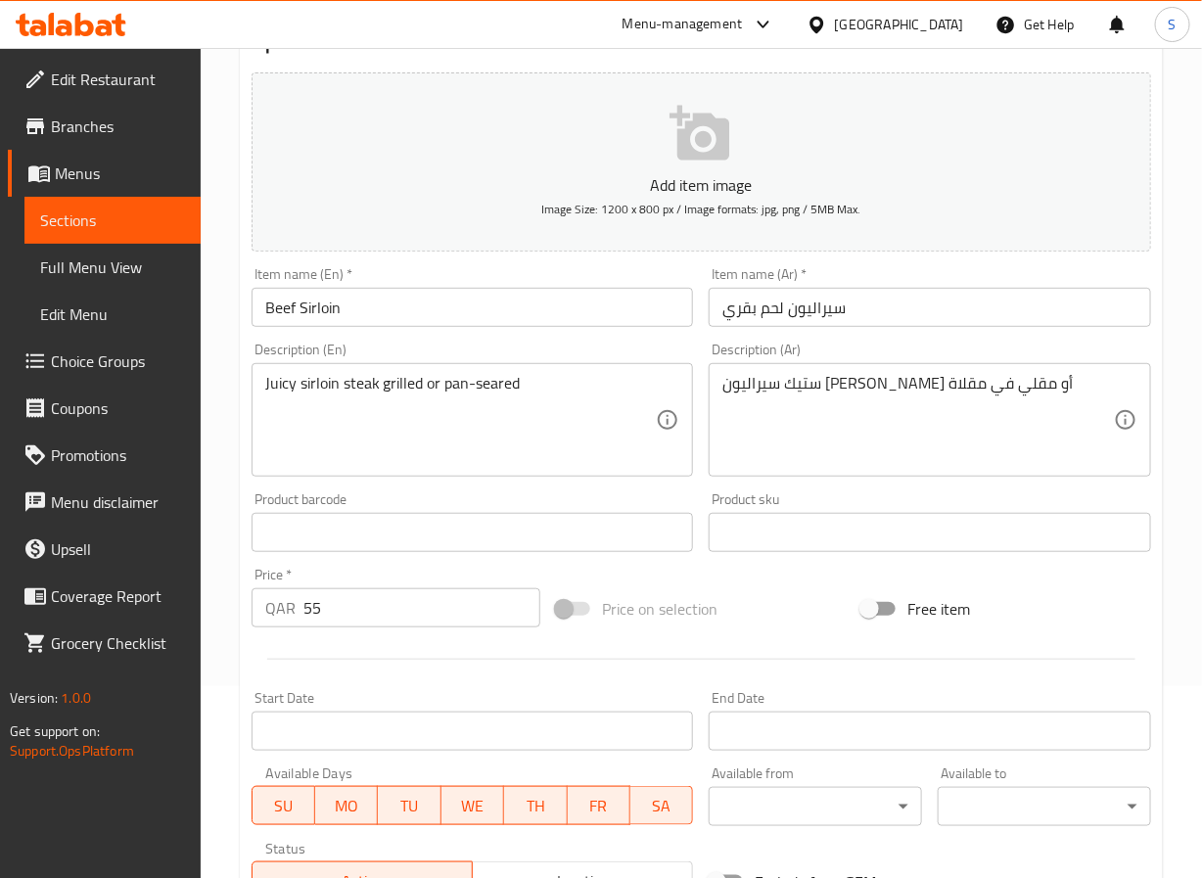
scroll to position [539, 0]
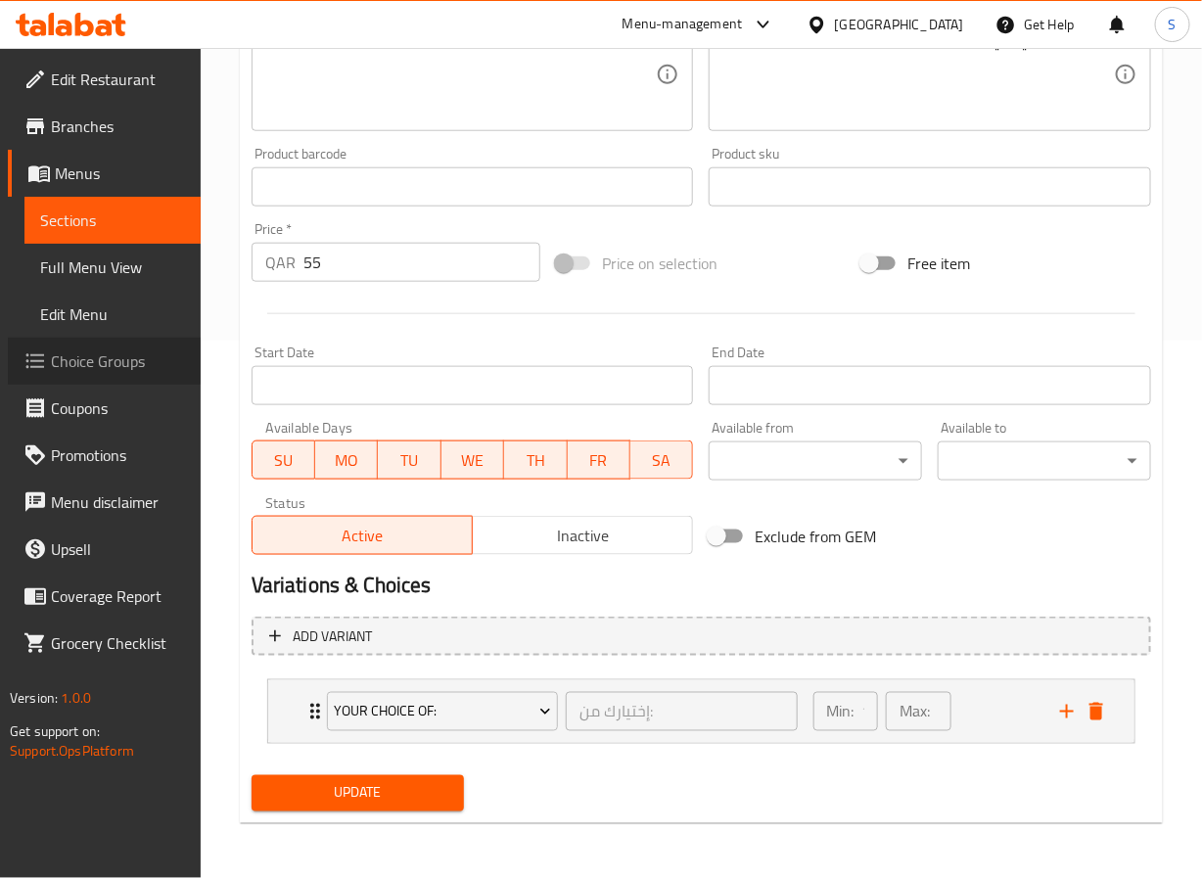
click at [121, 355] on span "Choice Groups" at bounding box center [118, 361] width 134 height 23
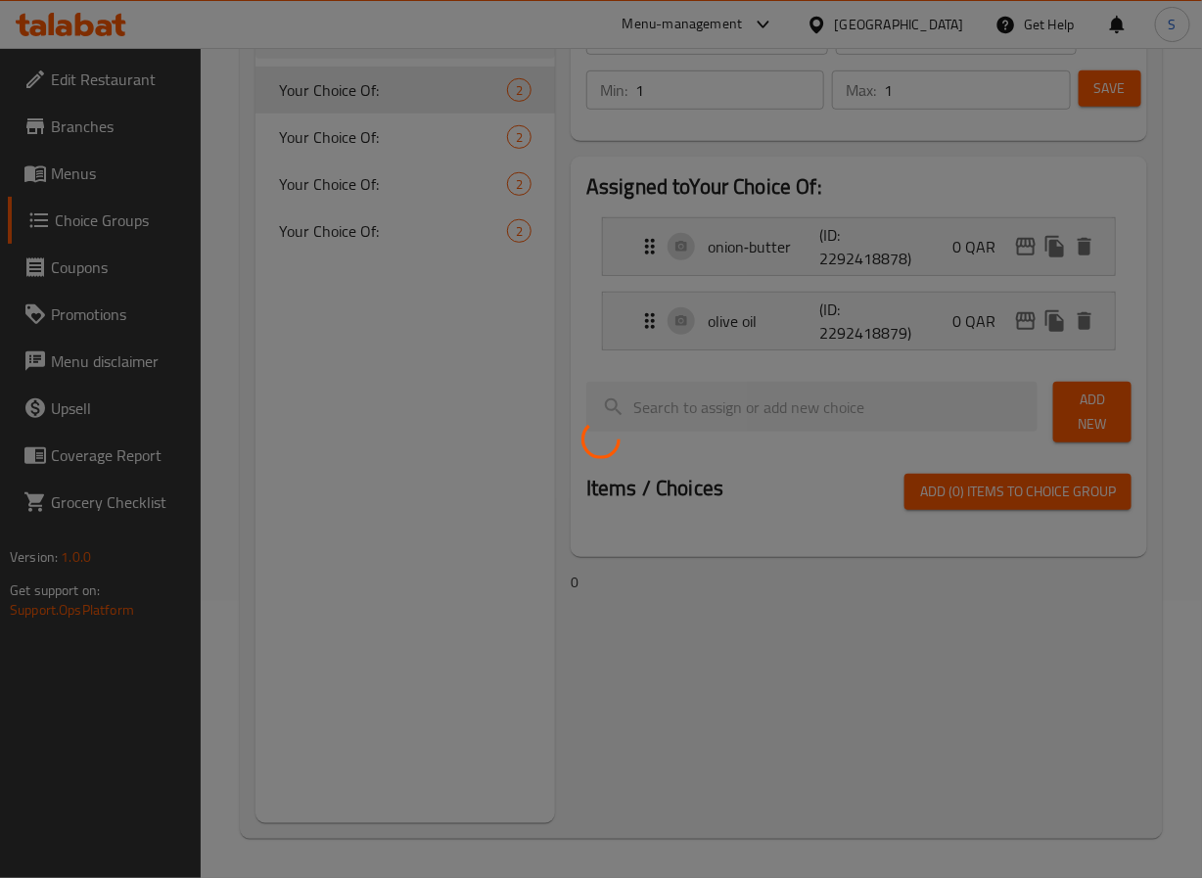
scroll to position [277, 0]
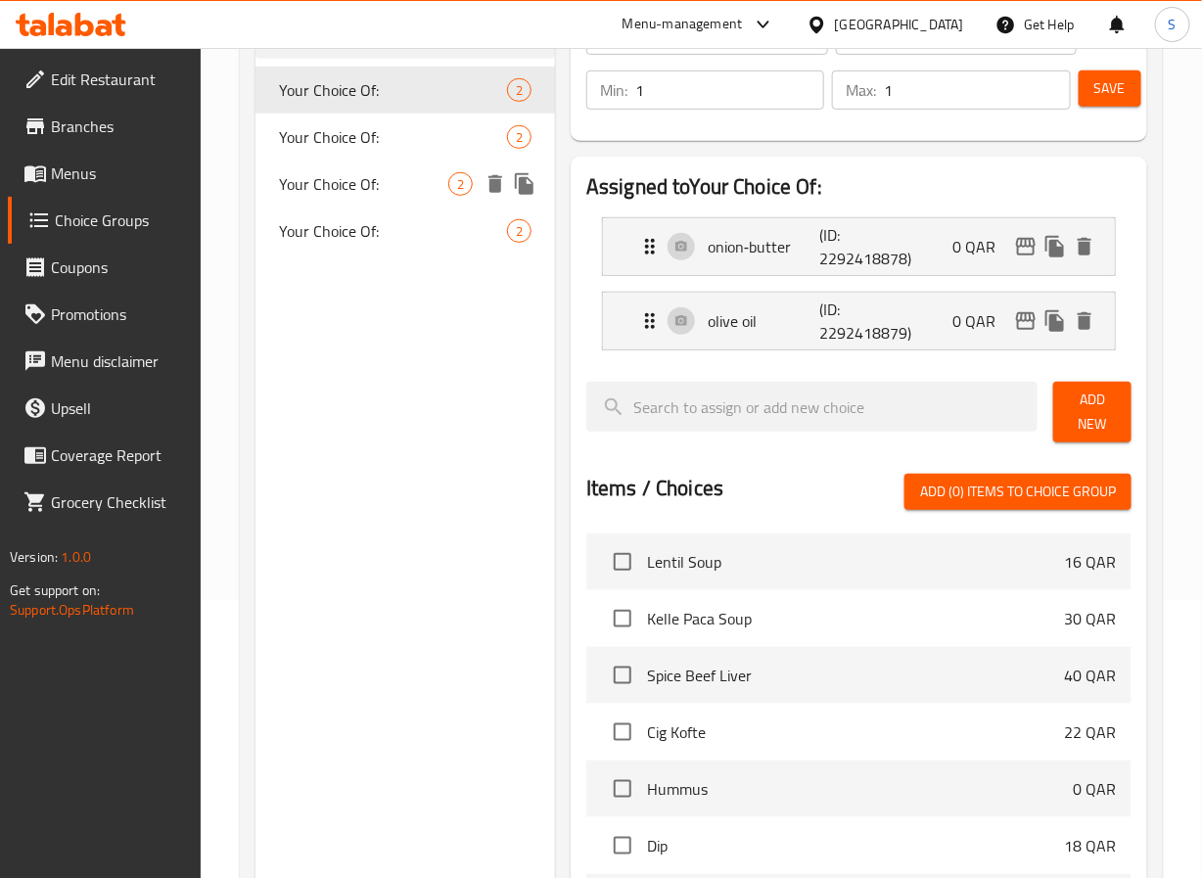
click at [395, 186] on span "Your Choice Of:" at bounding box center [363, 183] width 169 height 23
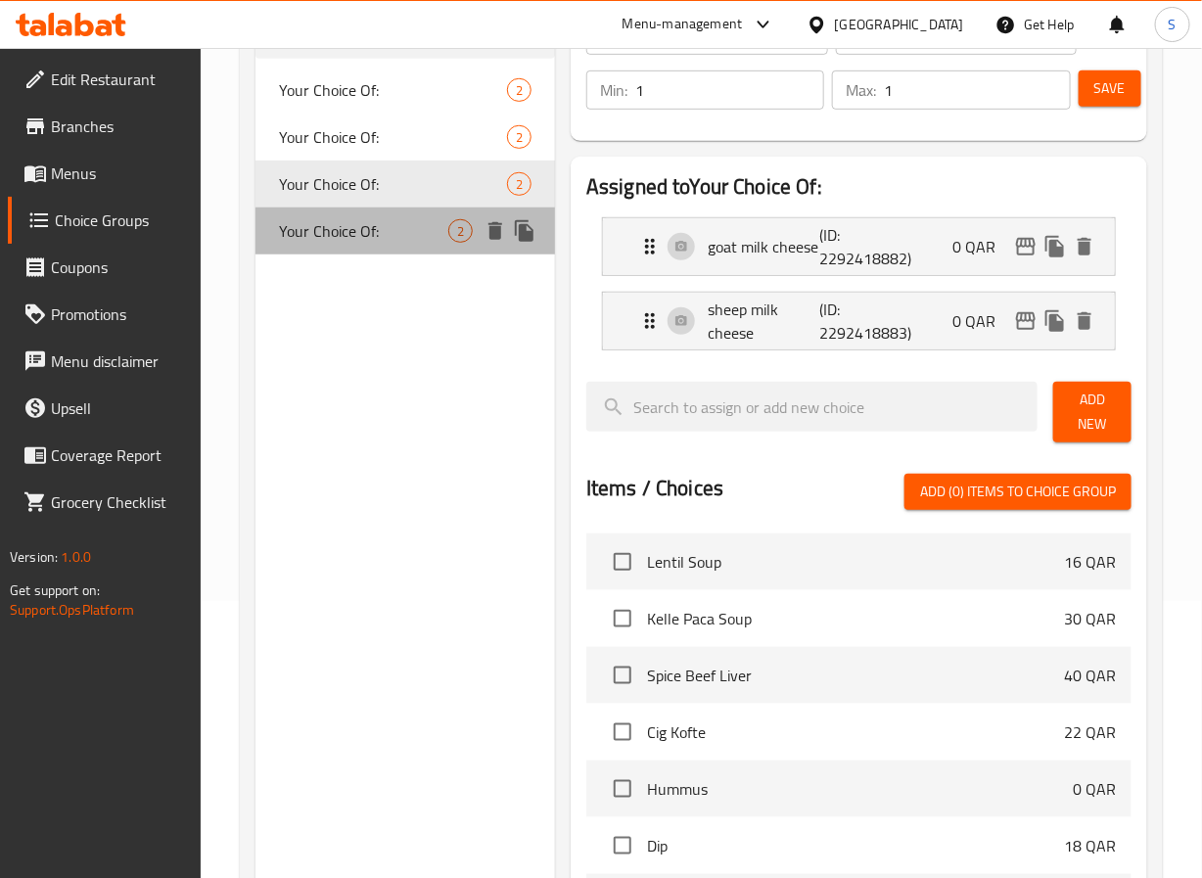
click at [351, 229] on span "Your Choice Of:" at bounding box center [363, 230] width 169 height 23
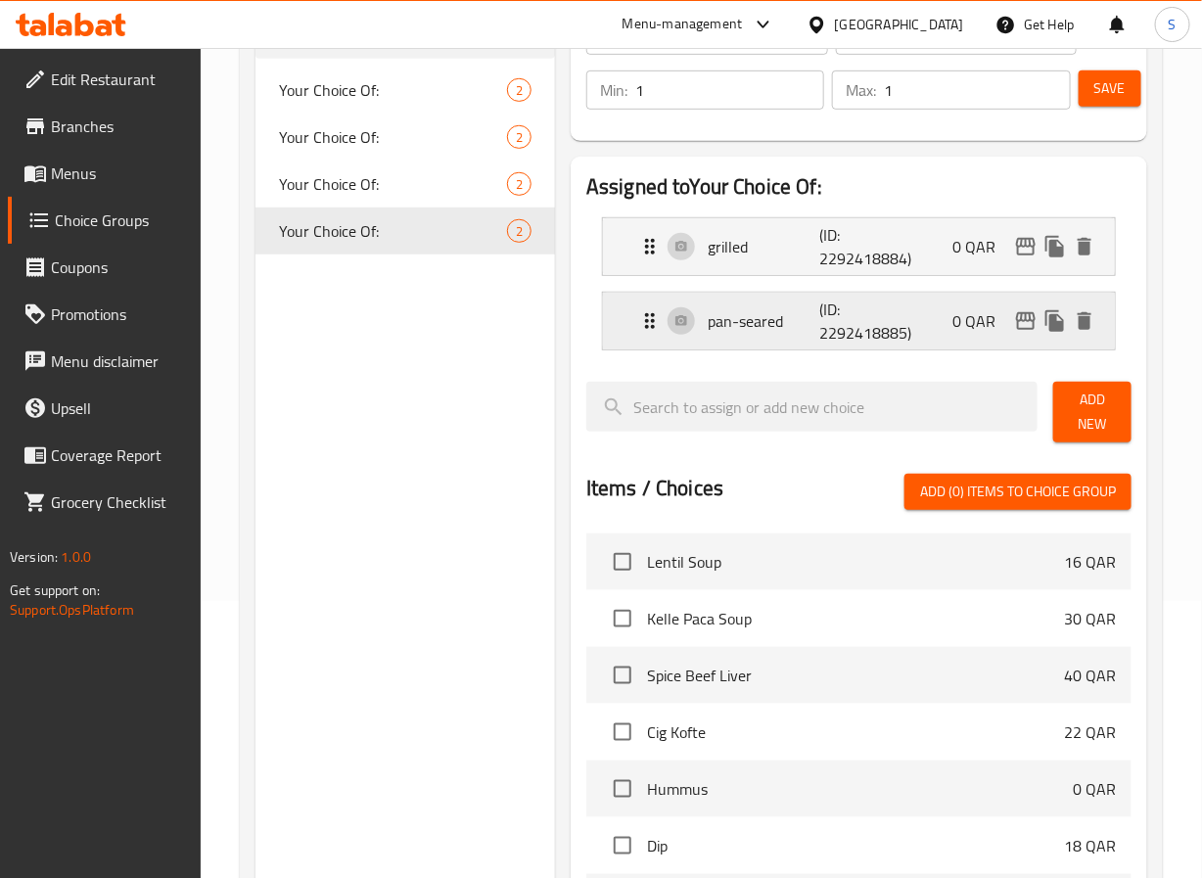
click at [735, 315] on p "pan-seared" at bounding box center [764, 320] width 112 height 23
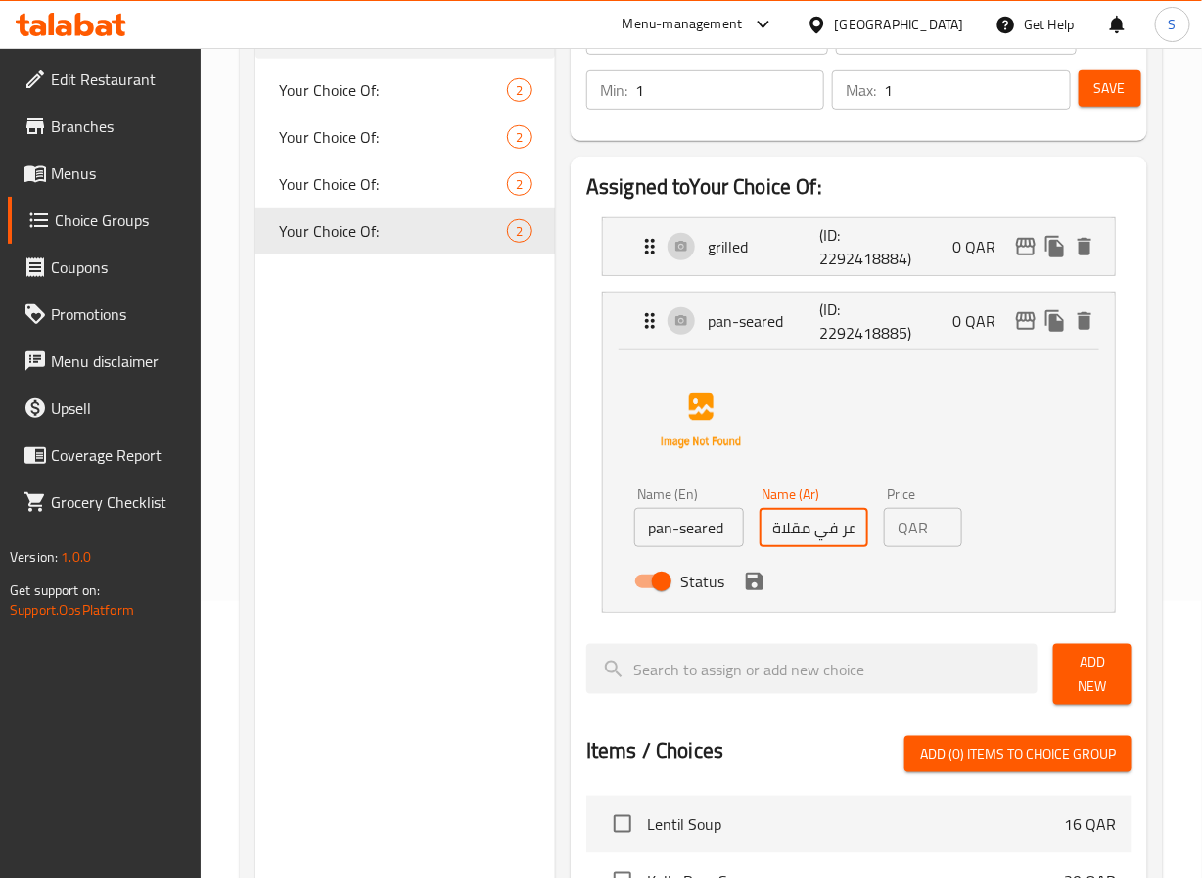
click at [841, 535] on input "محمر في مقلاة" at bounding box center [814, 527] width 109 height 39
click at [840, 535] on input "محمر في مقلاة" at bounding box center [814, 527] width 109 height 39
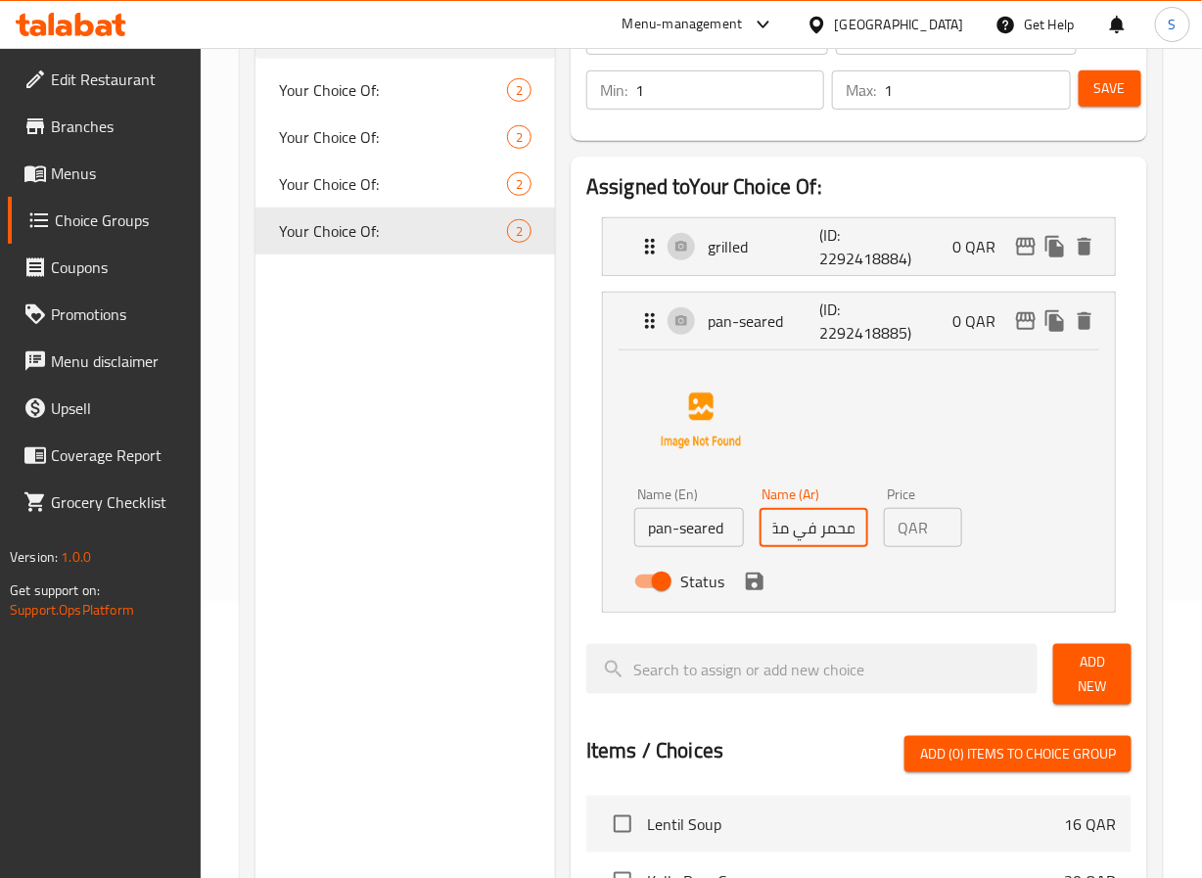
click at [840, 535] on input "محمر في مقلاة" at bounding box center [814, 527] width 109 height 39
click at [844, 535] on input "محمر في مقلاة" at bounding box center [814, 527] width 109 height 39
click at [756, 583] on icon "save" at bounding box center [755, 582] width 18 height 18
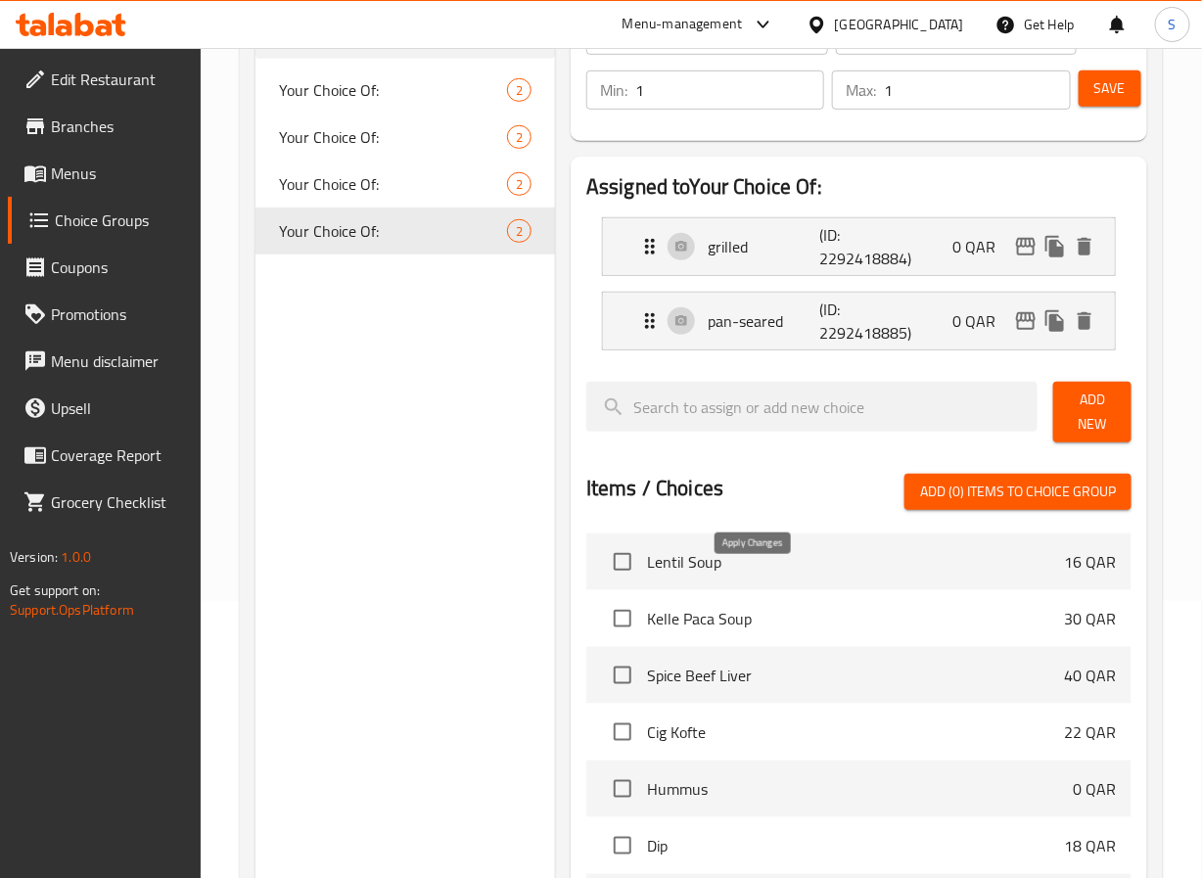
type input "مشوي بالمقلاة"
click at [1113, 94] on span "Save" at bounding box center [1110, 88] width 31 height 24
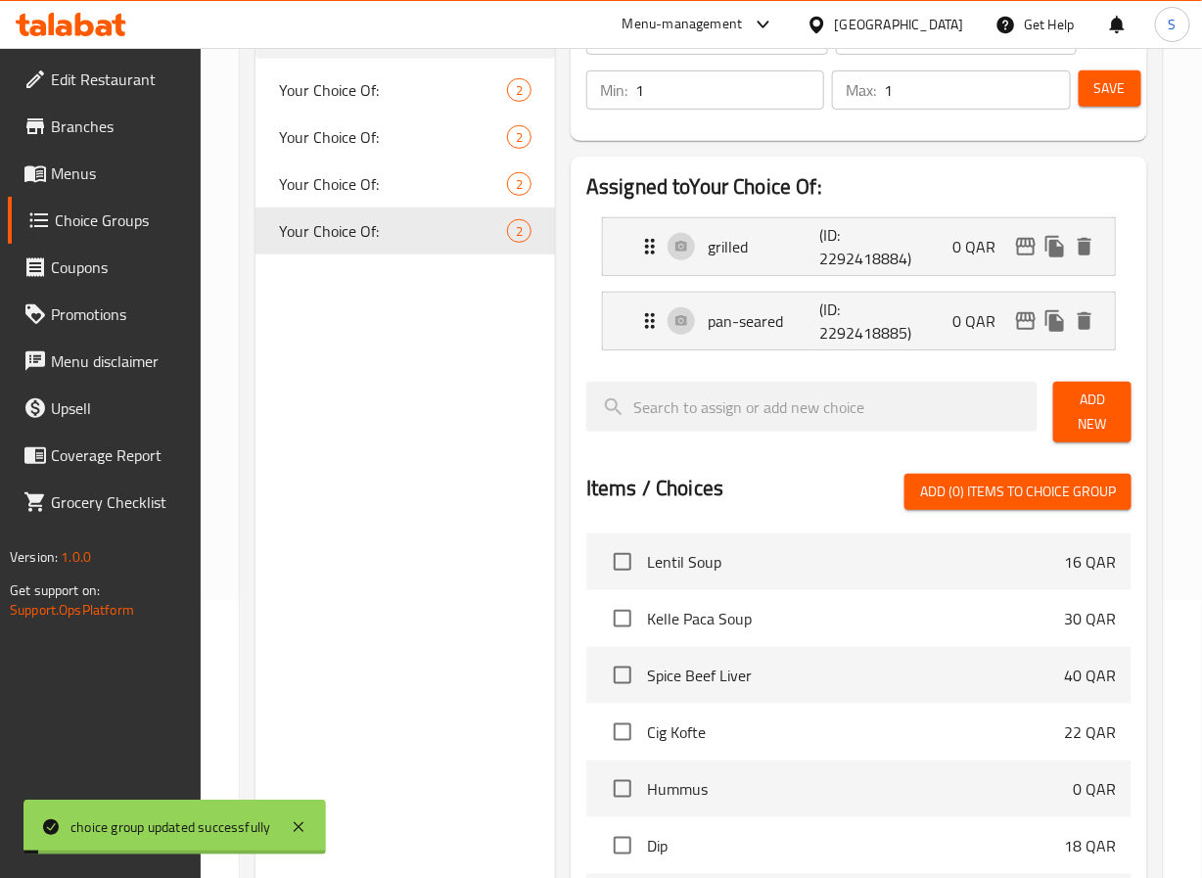
click at [97, 174] on span "Menus" at bounding box center [118, 173] width 134 height 23
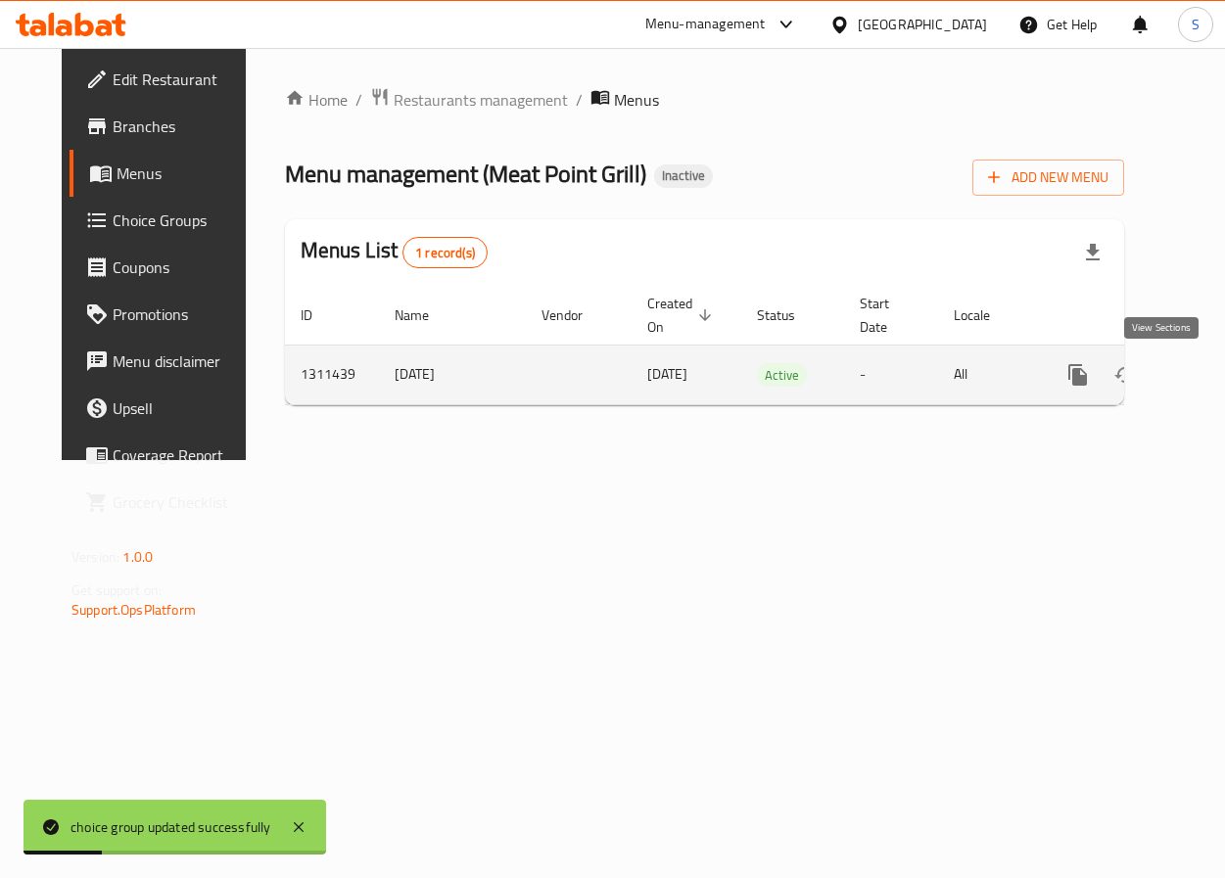
click at [1201, 386] on icon "enhanced table" at bounding box center [1218, 374] width 23 height 23
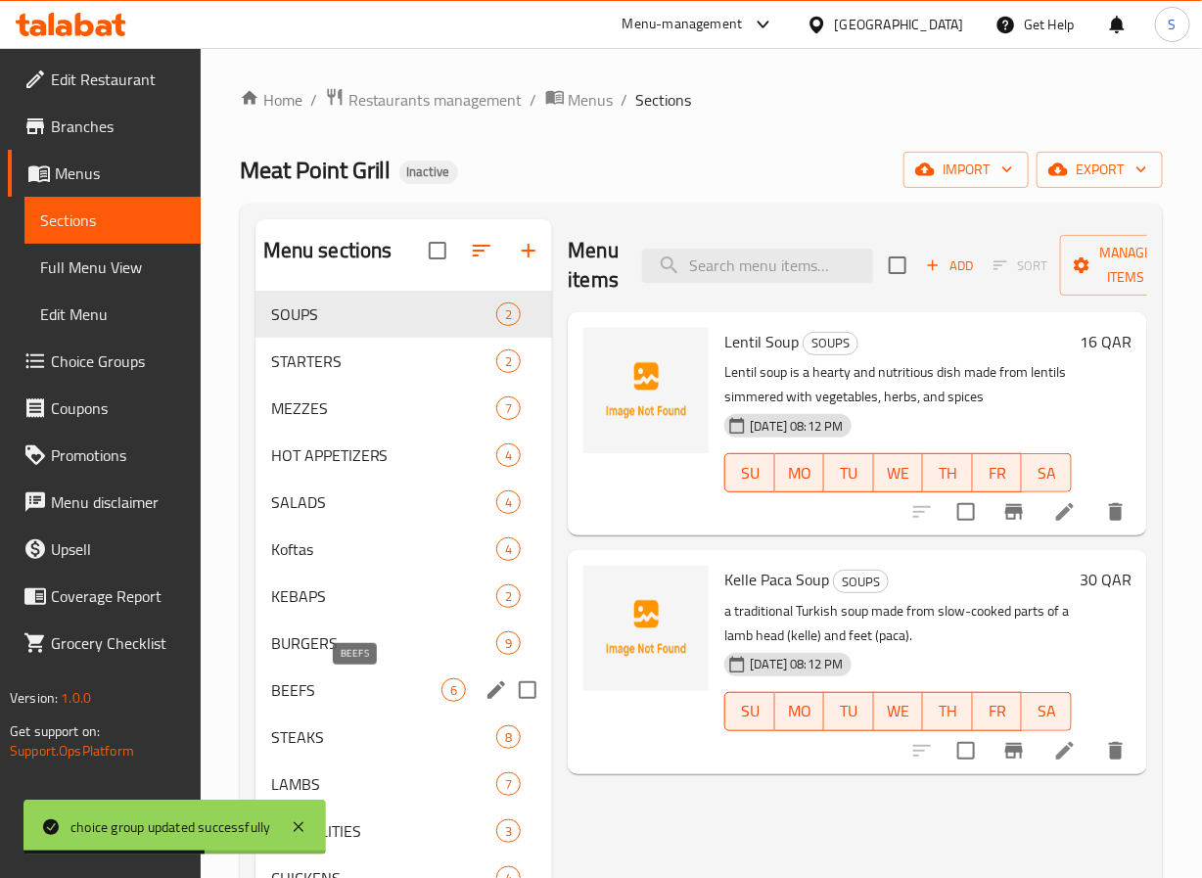
click at [344, 697] on span "BEEFS" at bounding box center [356, 690] width 171 height 23
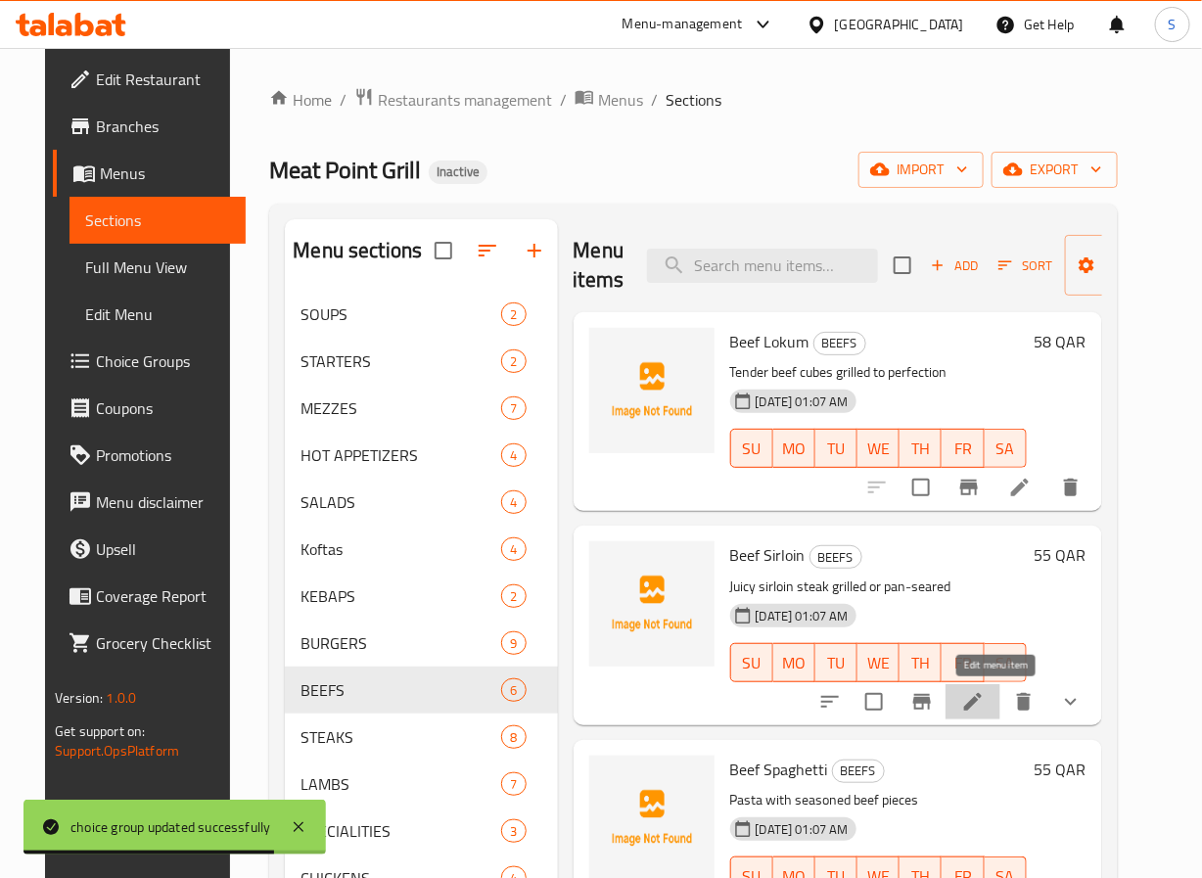
click at [985, 711] on icon at bounding box center [972, 701] width 23 height 23
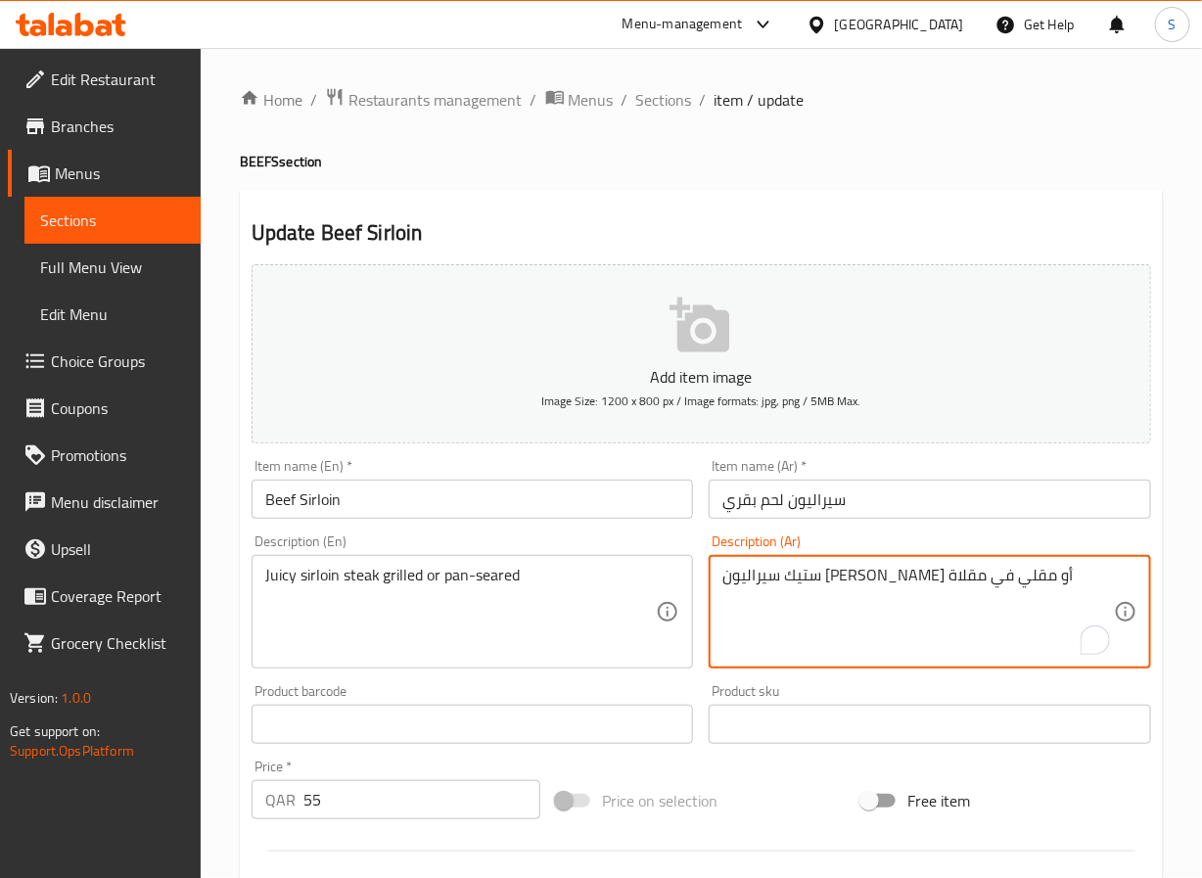
click at [815, 580] on textarea "ستيك سيراليون جوسي مشوي أو مقلي في مقلاة" at bounding box center [919, 612] width 392 height 93
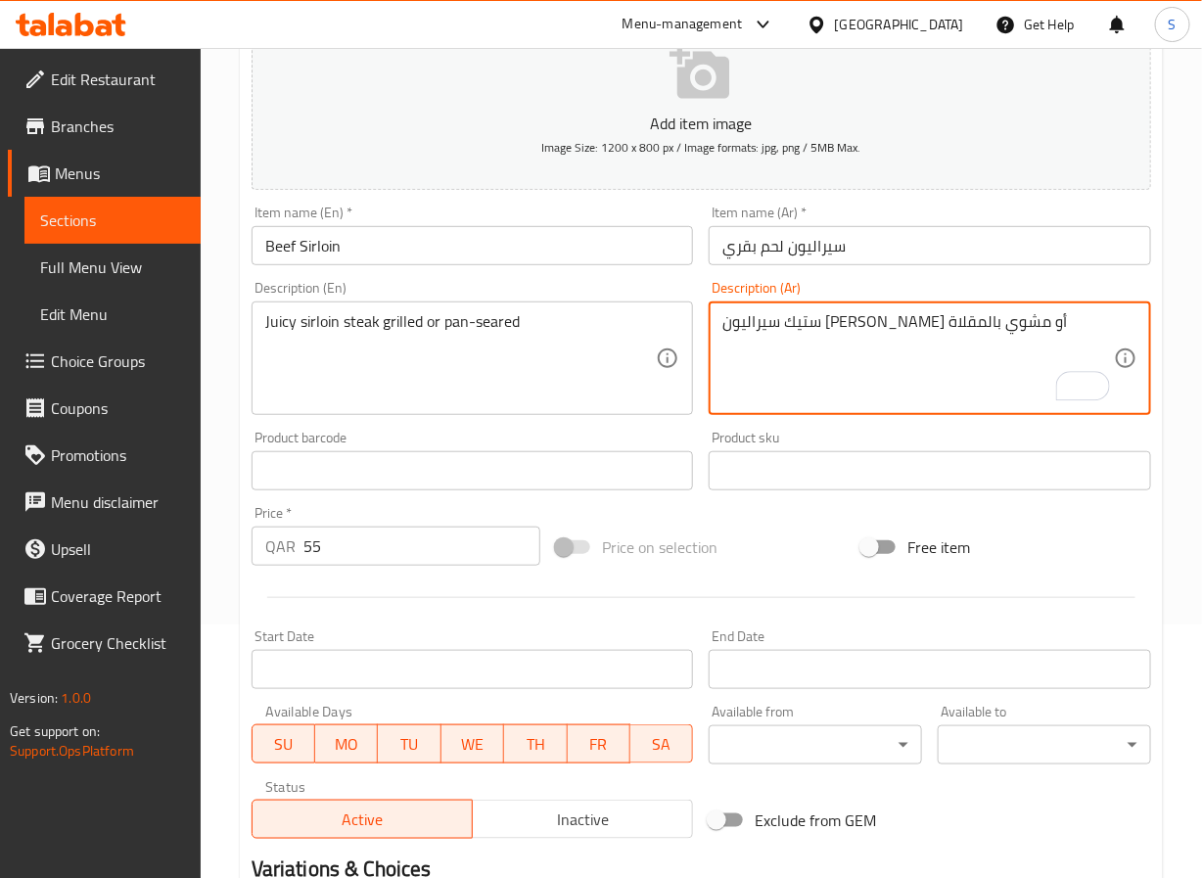
scroll to position [539, 0]
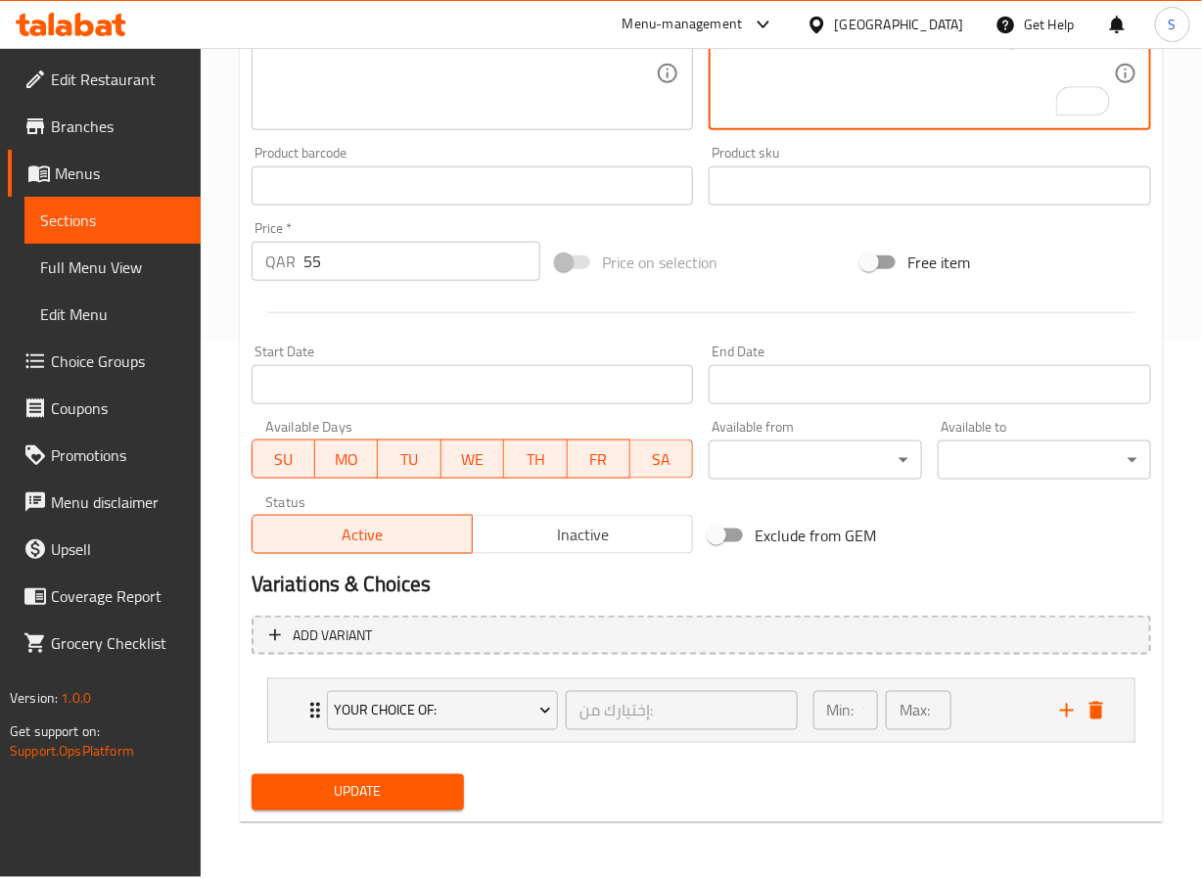
type textarea "ستيك سيراليون جوسي مشوي أو مشوي بالمقلاة"
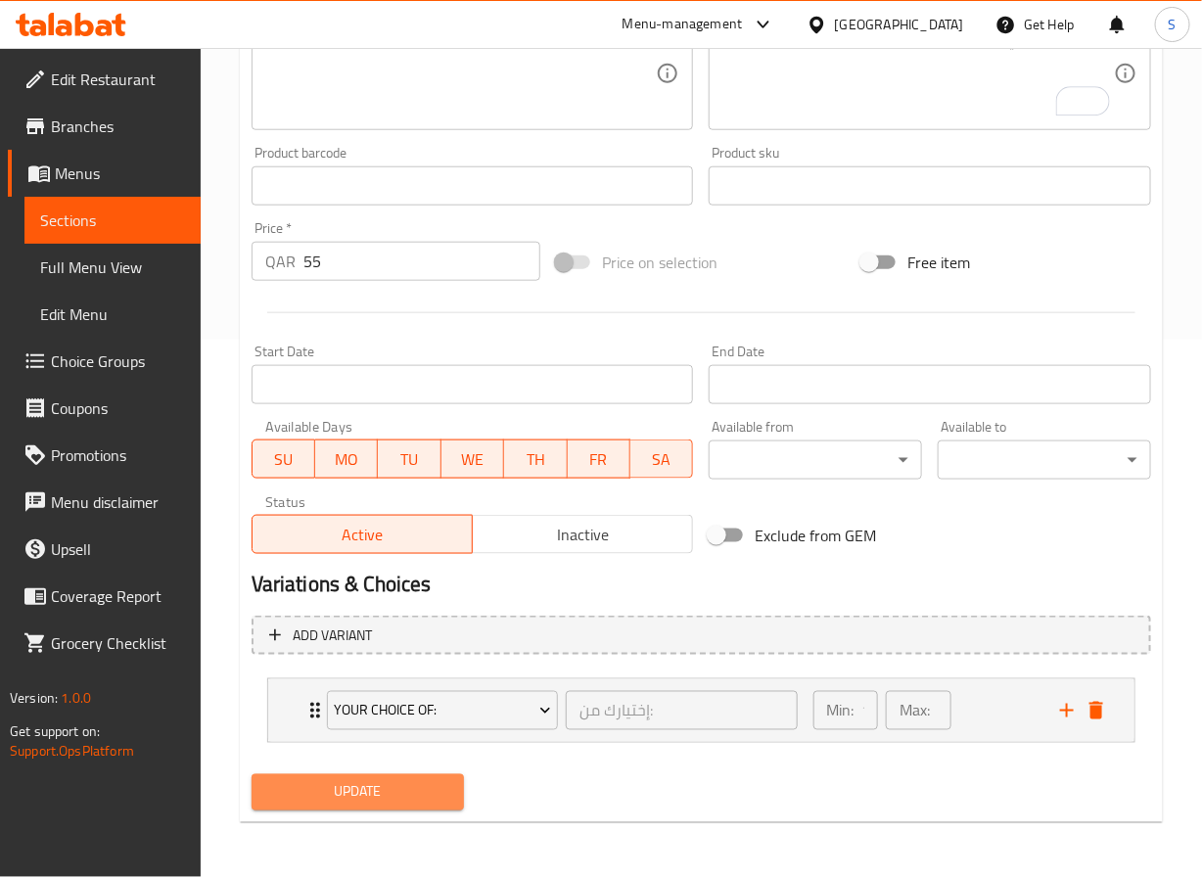
click at [380, 787] on span "Update" at bounding box center [358, 792] width 182 height 24
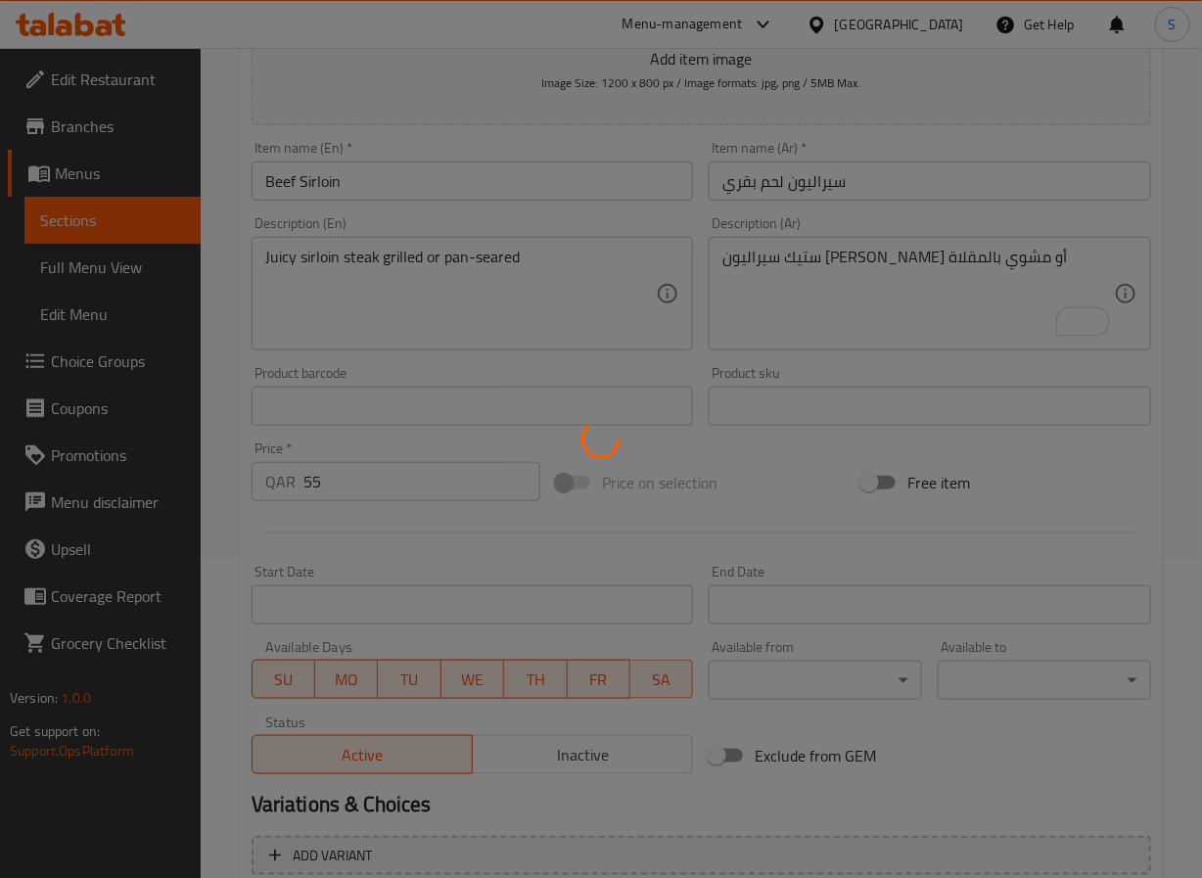
scroll to position [0, 0]
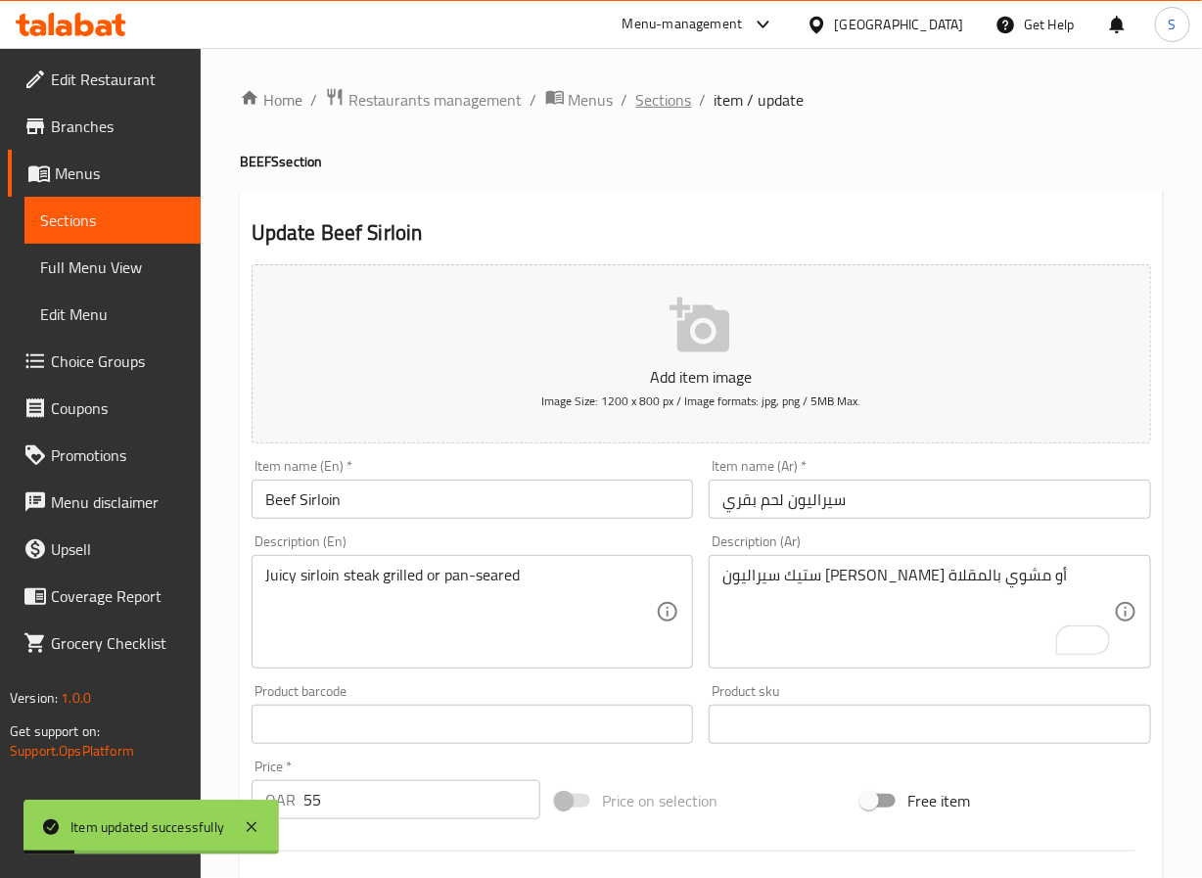
click at [665, 97] on span "Sections" at bounding box center [664, 99] width 56 height 23
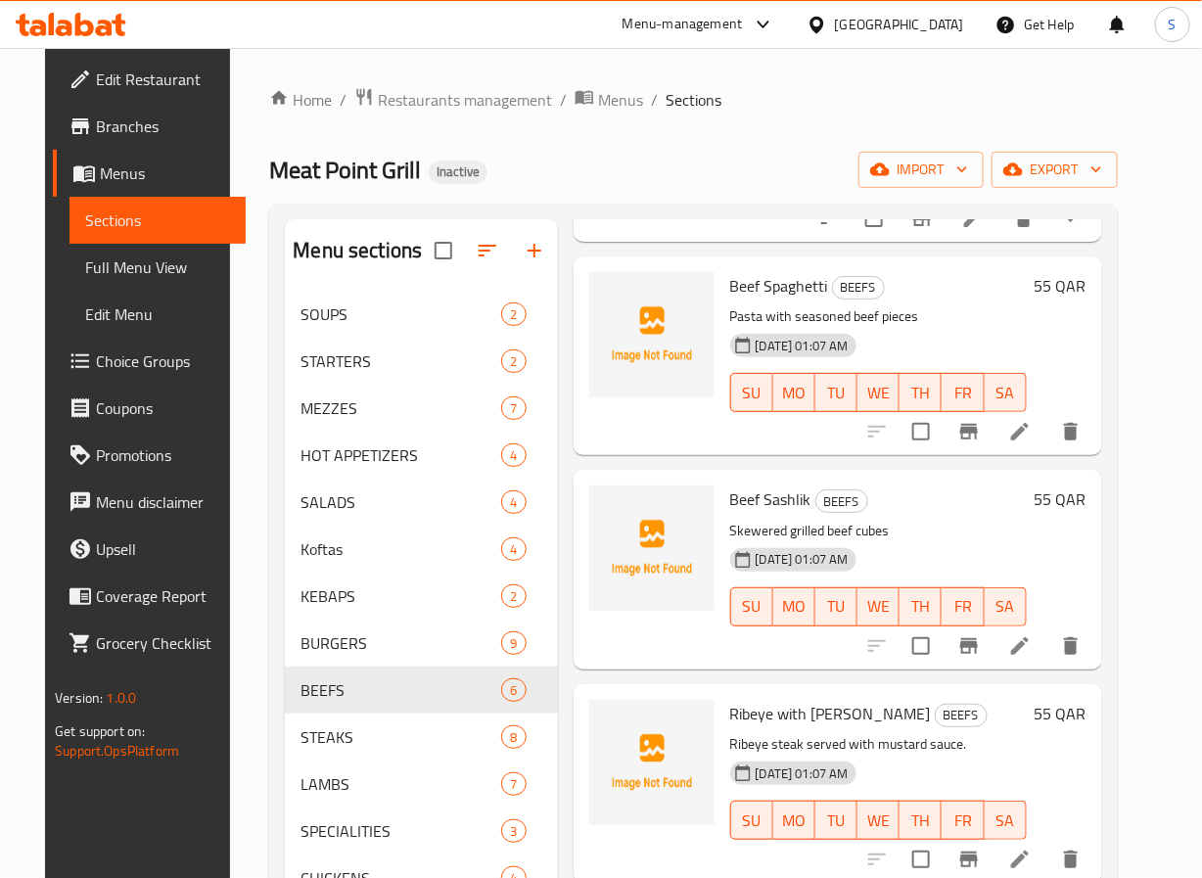
scroll to position [274, 0]
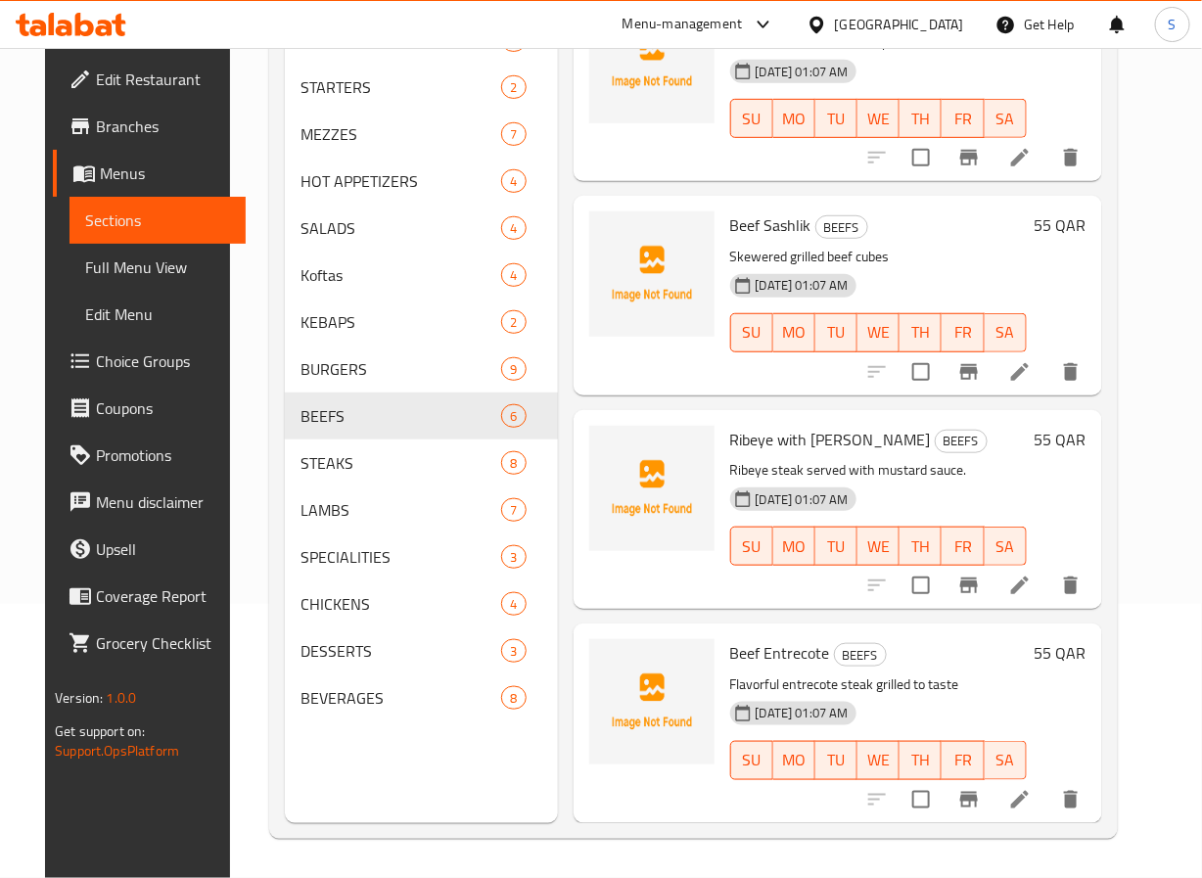
click at [1083, 788] on icon "delete" at bounding box center [1070, 799] width 23 height 23
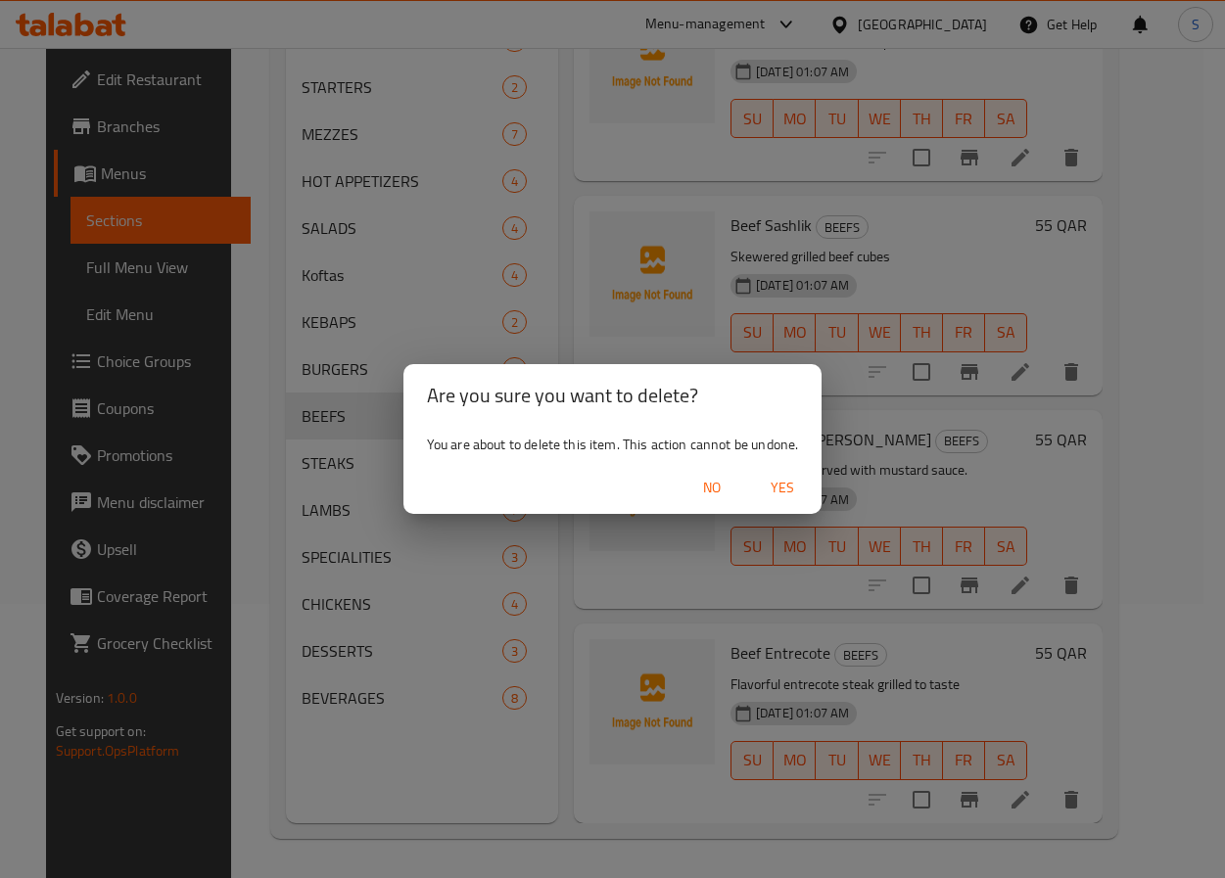
click at [778, 505] on button "Yes" at bounding box center [782, 488] width 63 height 36
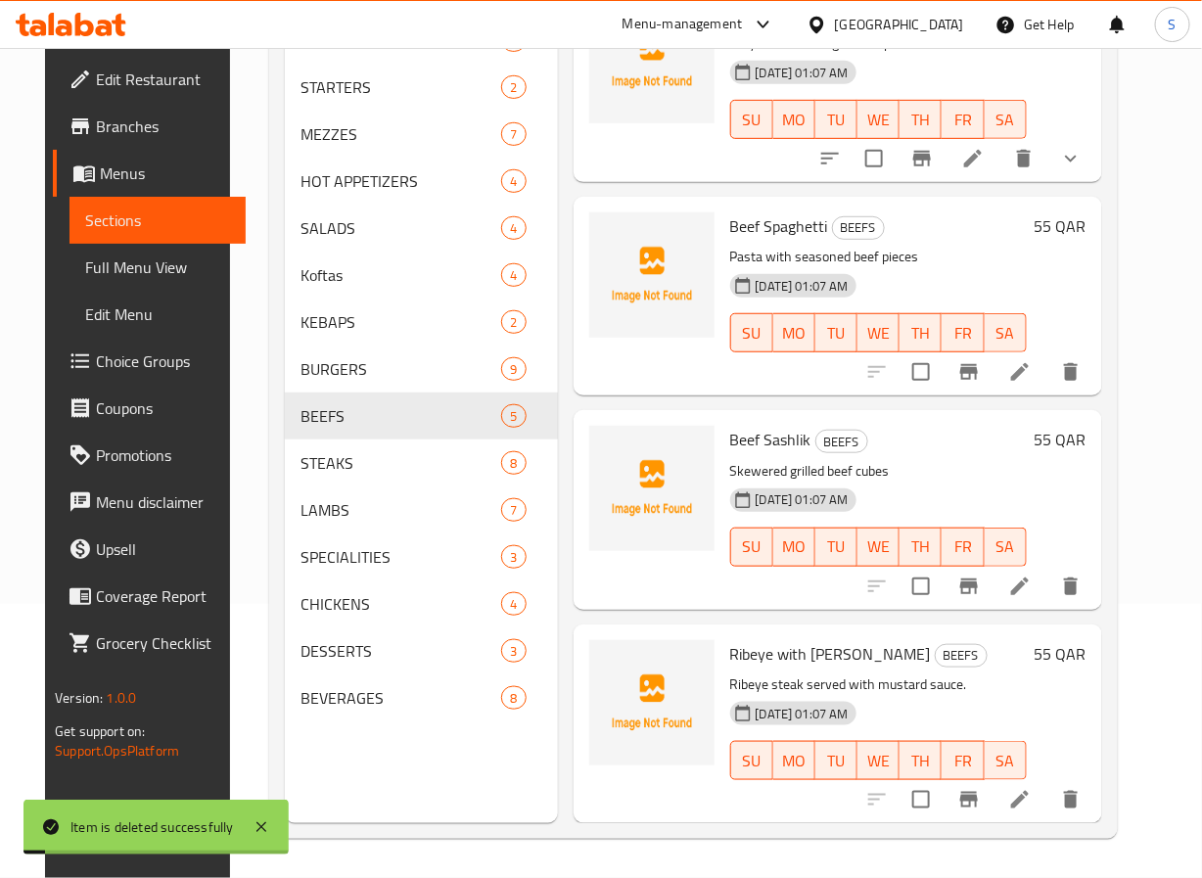
scroll to position [291, 0]
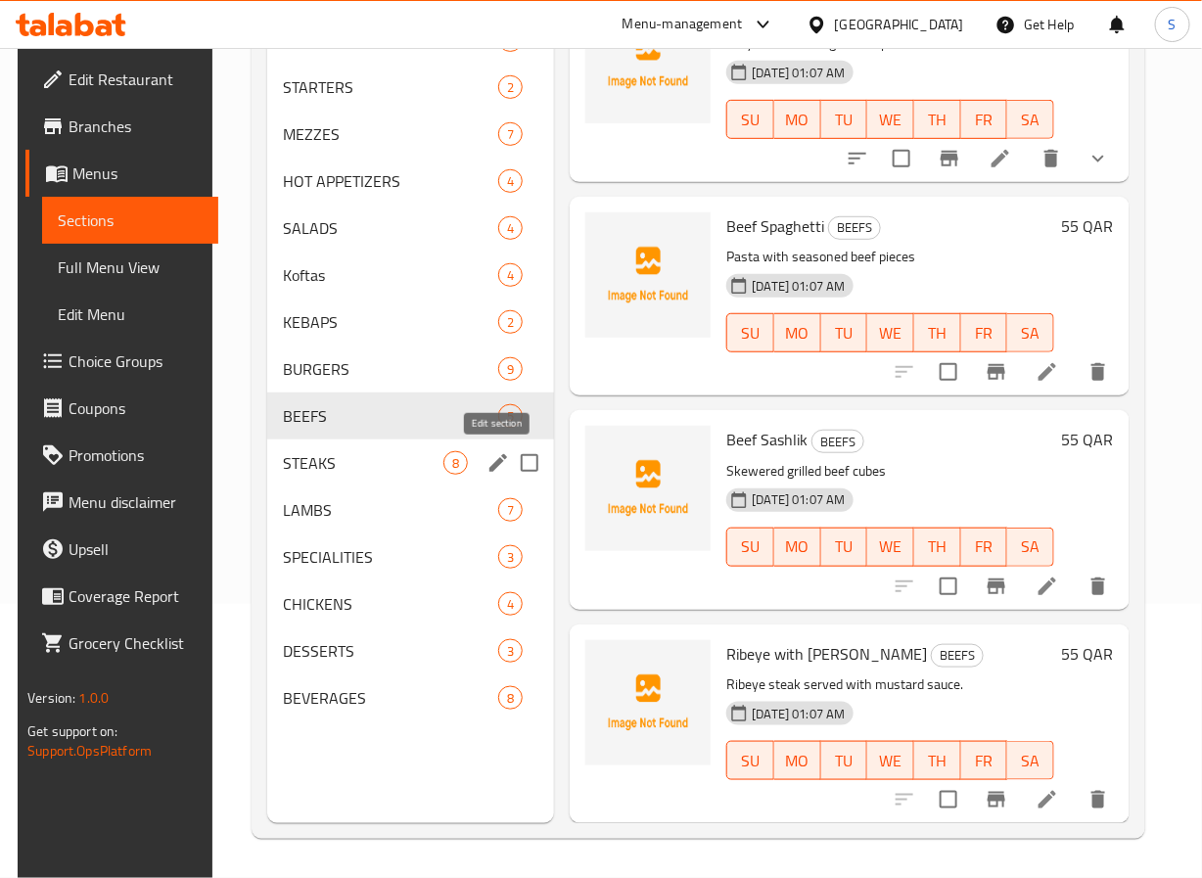
click at [494, 464] on icon "edit" at bounding box center [499, 463] width 18 height 18
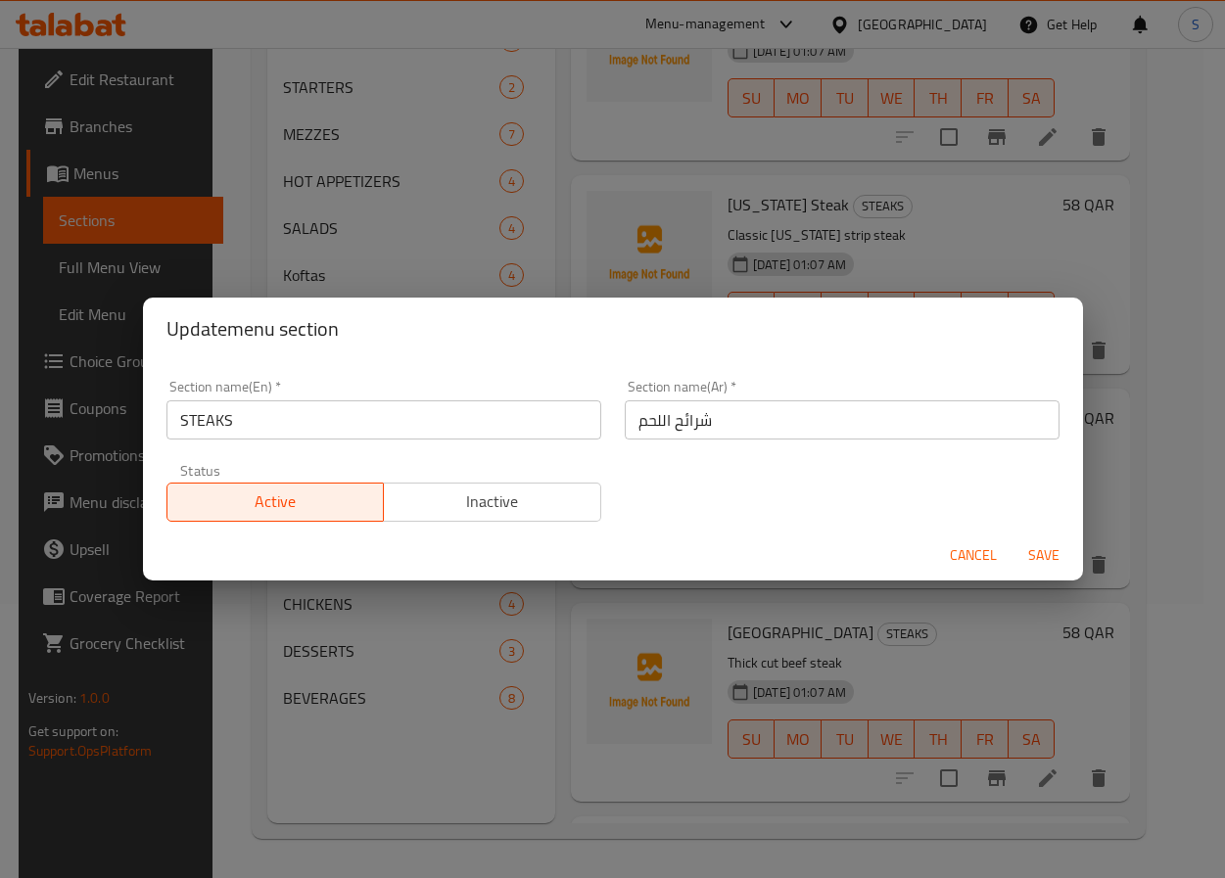
click at [664, 436] on input "شرائح اللحم" at bounding box center [842, 419] width 435 height 39
type input "الستيك"
click at [1012, 538] on button "Save" at bounding box center [1043, 556] width 63 height 36
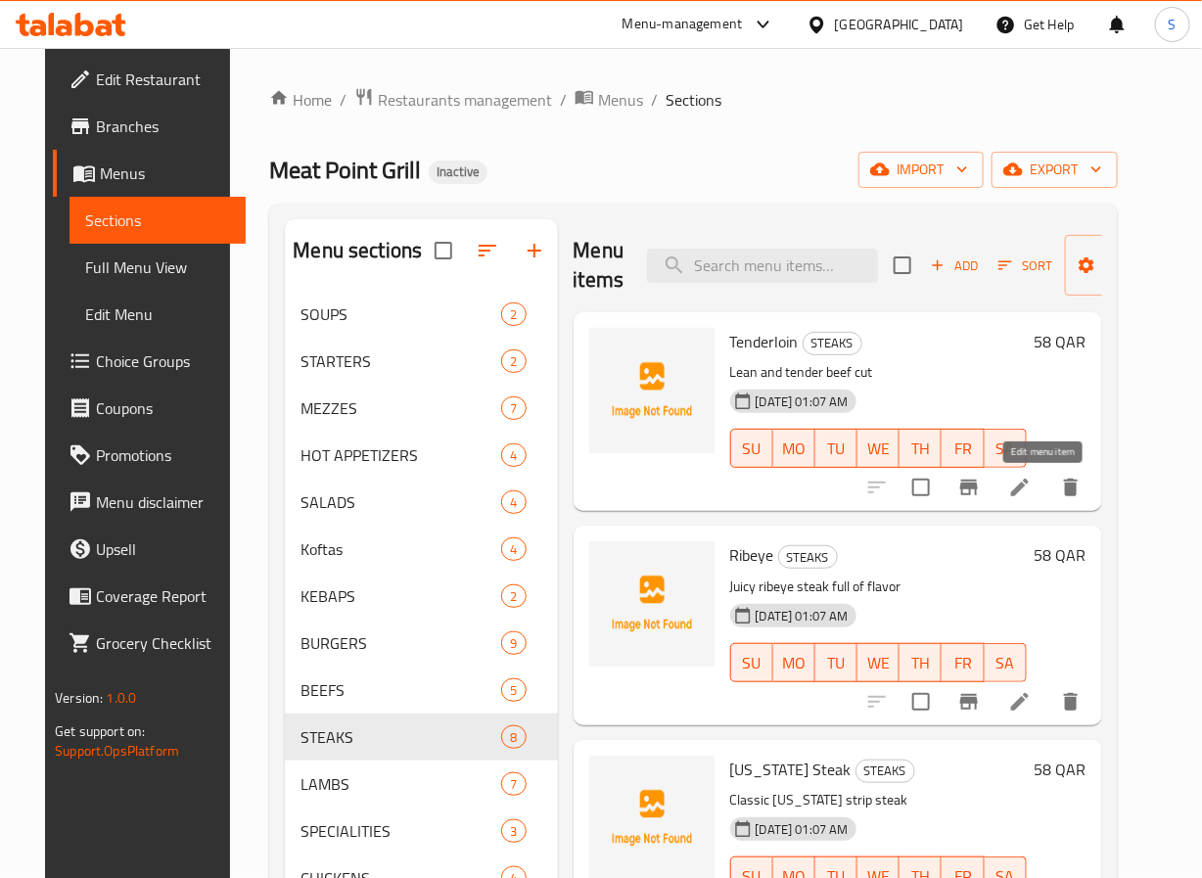
click at [1029, 488] on icon at bounding box center [1020, 488] width 18 height 18
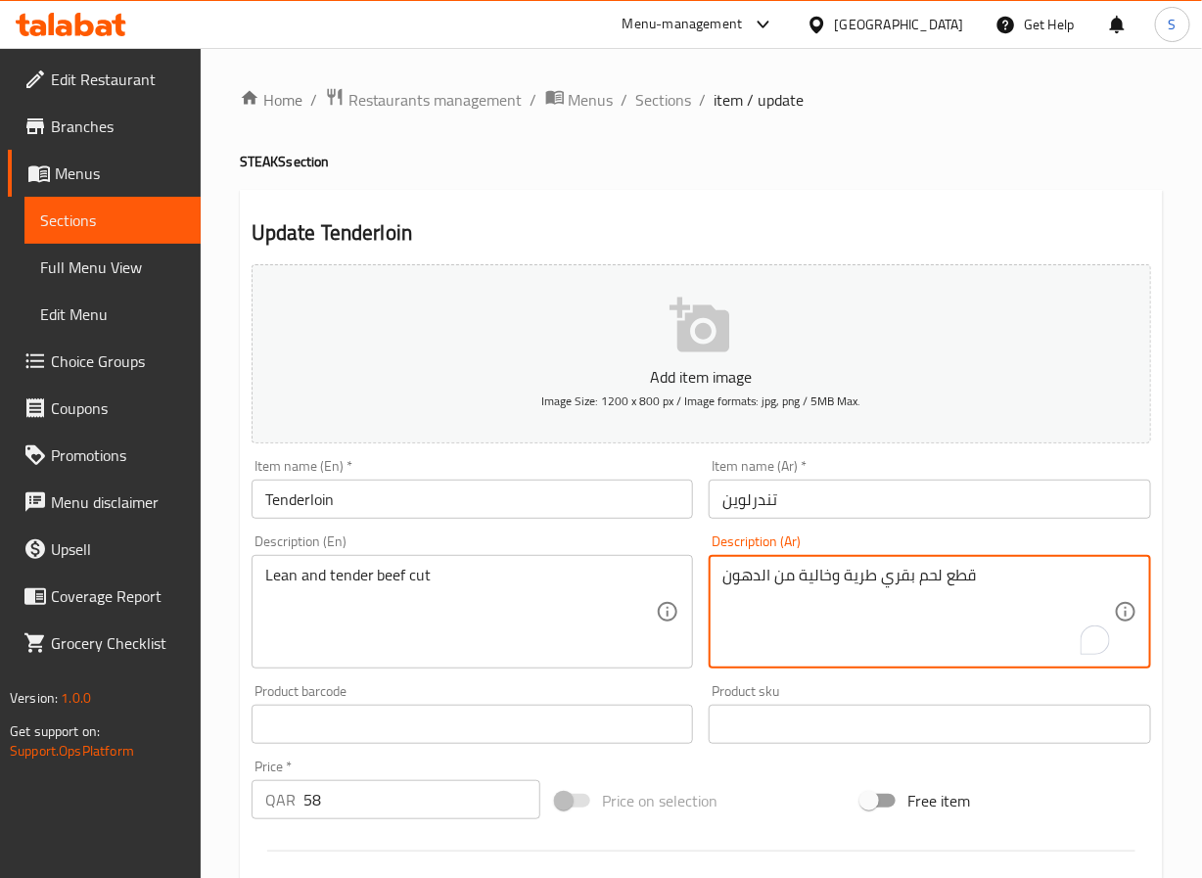
click at [861, 587] on textarea "قطع لحم بقري طرية وخالية من الدهون" at bounding box center [919, 612] width 392 height 93
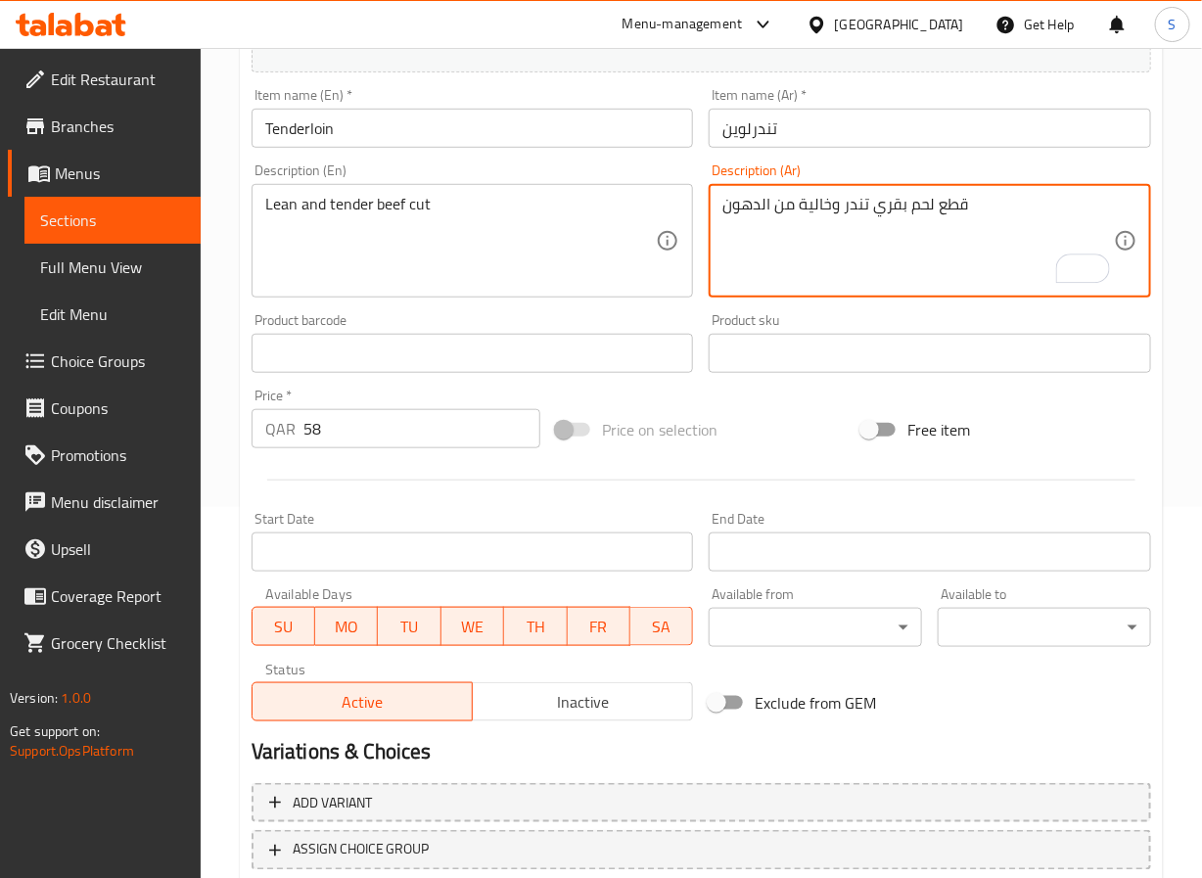
scroll to position [503, 0]
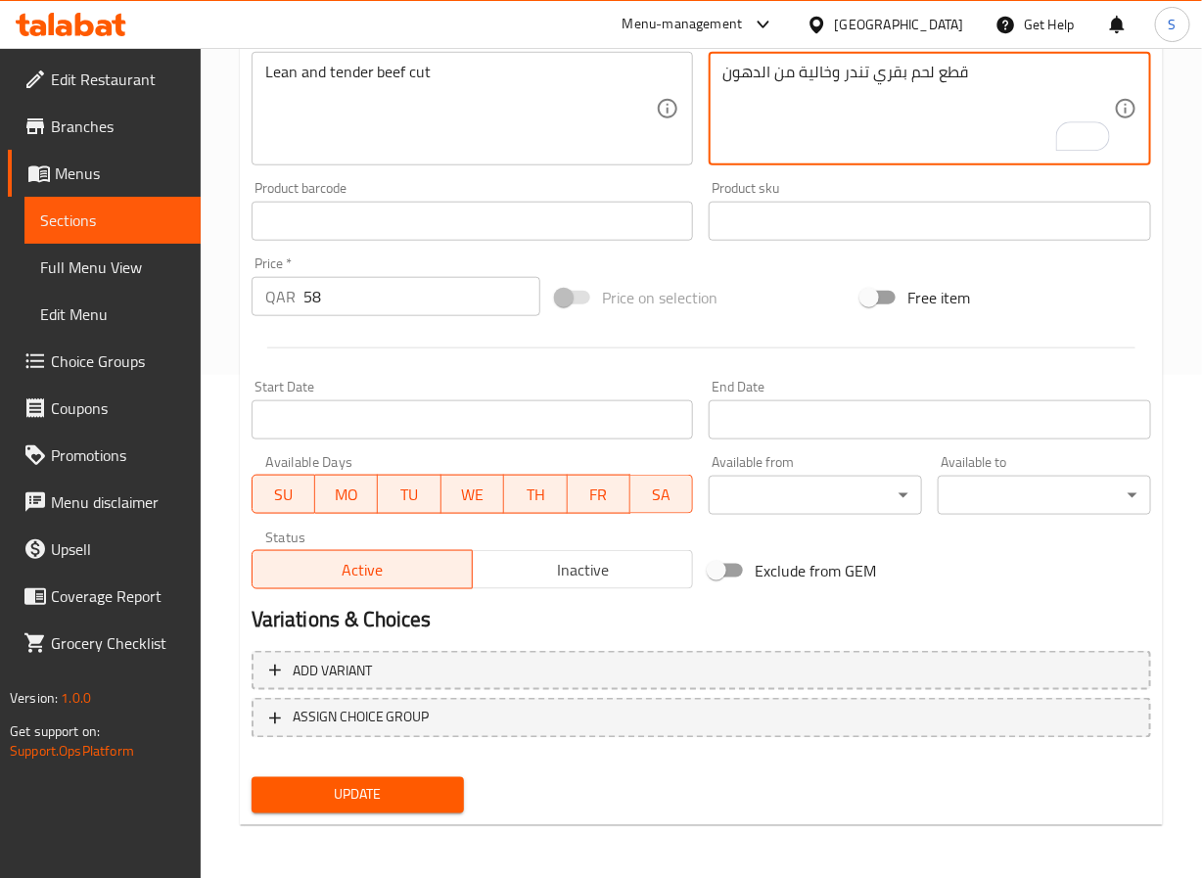
type textarea "قطع لحم بقري تندر وخالية من الدهون"
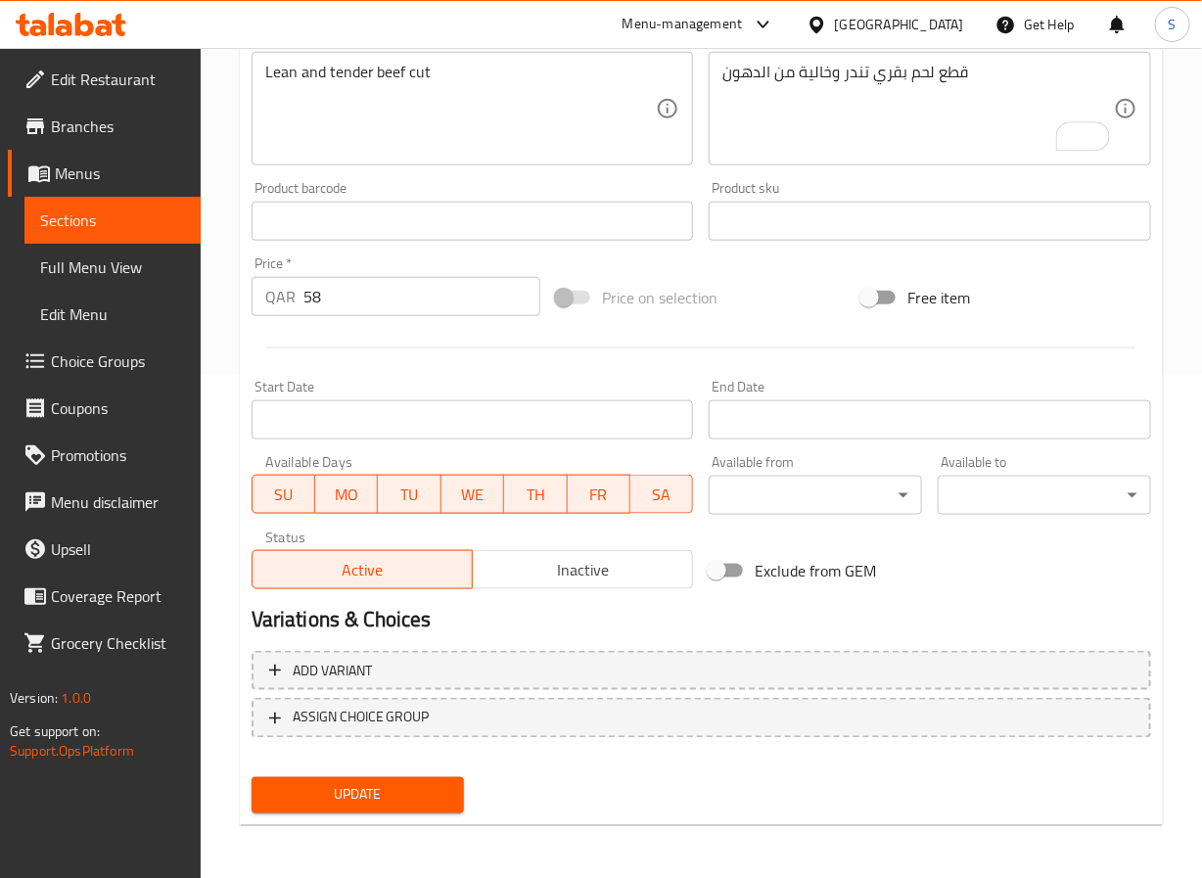
click at [351, 815] on div "Update" at bounding box center [358, 796] width 229 height 52
click at [351, 791] on span "Update" at bounding box center [358, 795] width 182 height 24
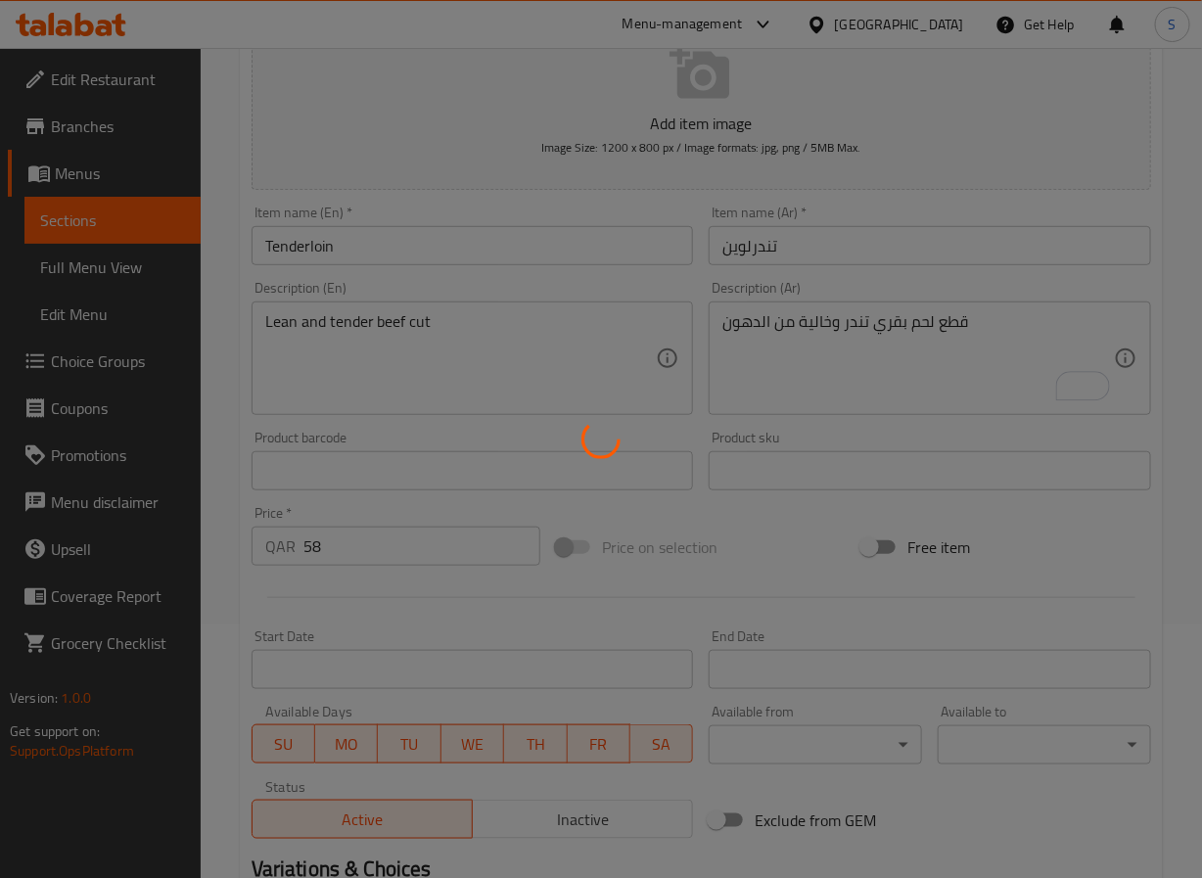
scroll to position [0, 0]
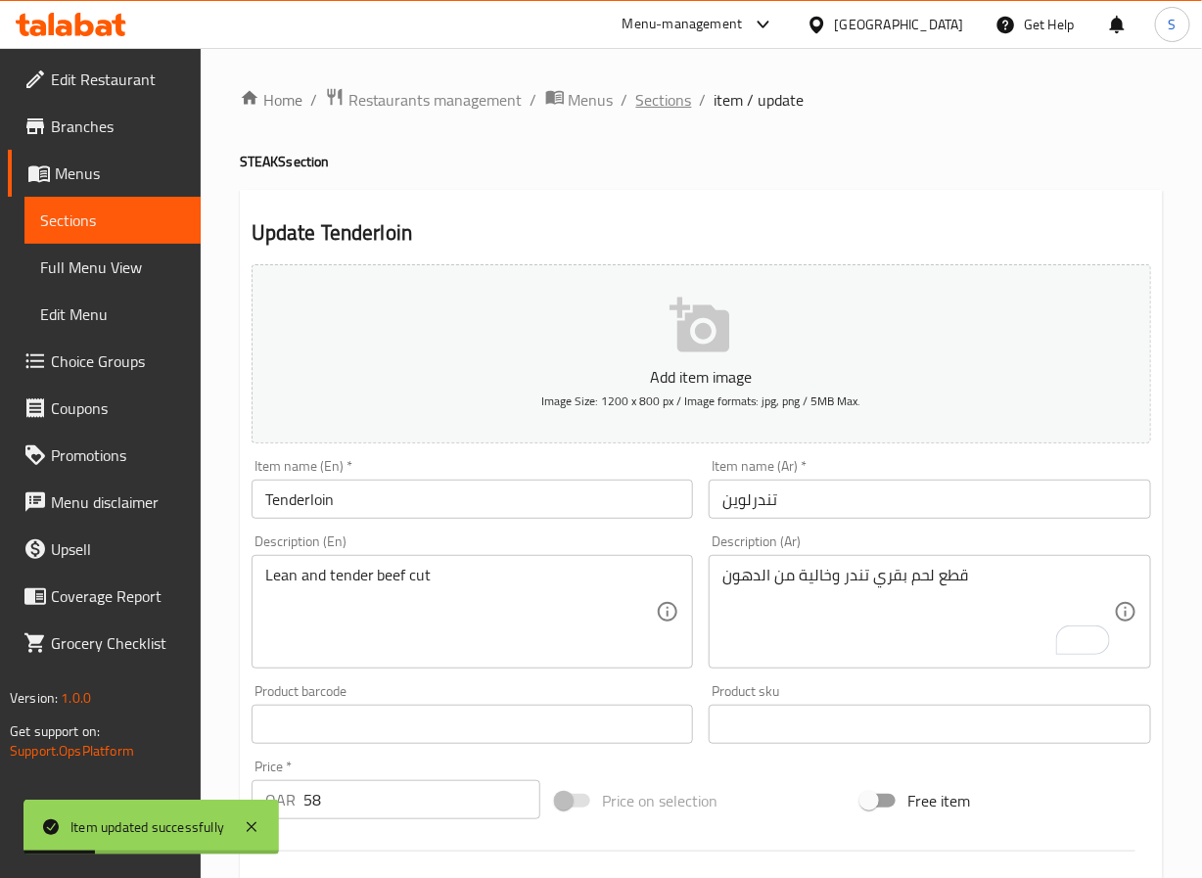
drag, startPoint x: 674, startPoint y: 92, endPoint x: 638, endPoint y: 106, distance: 37.8
click at [638, 106] on span "Sections" at bounding box center [664, 99] width 56 height 23
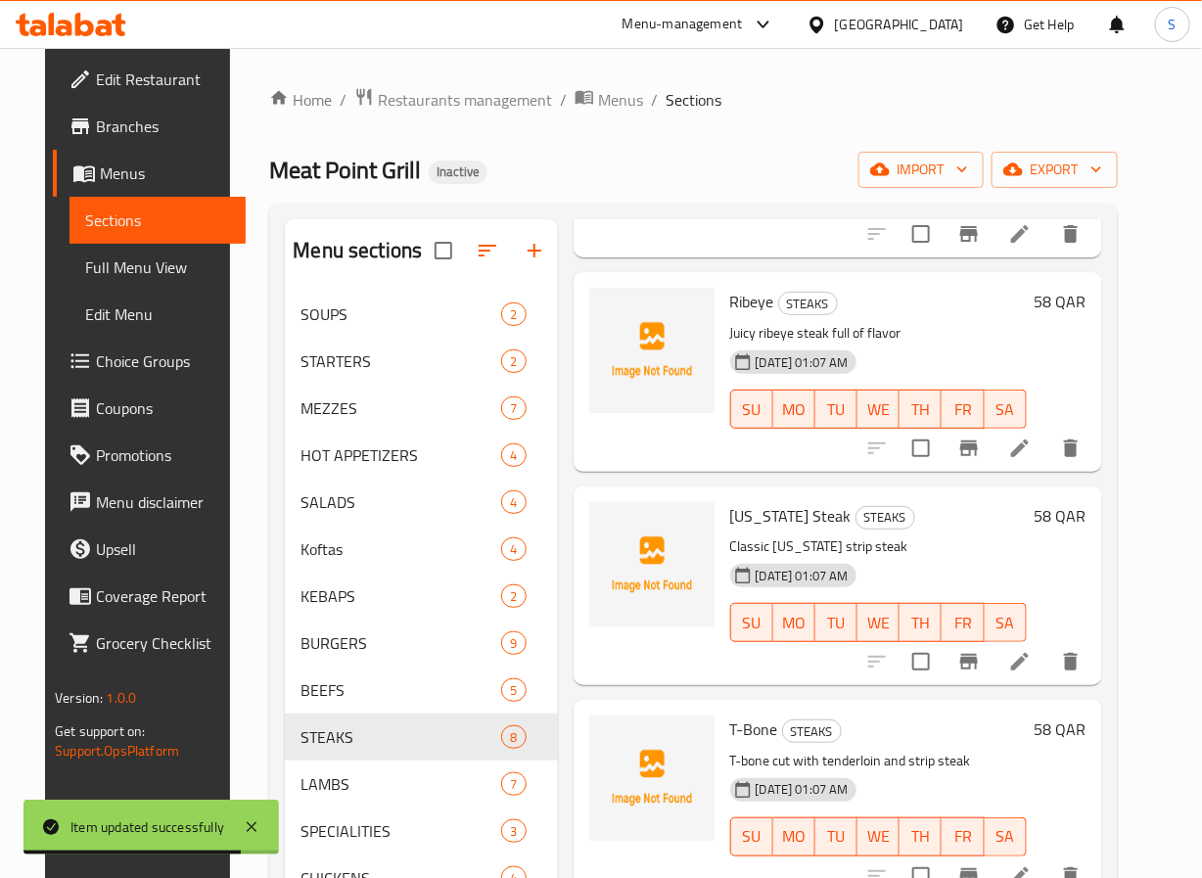
scroll to position [256, 0]
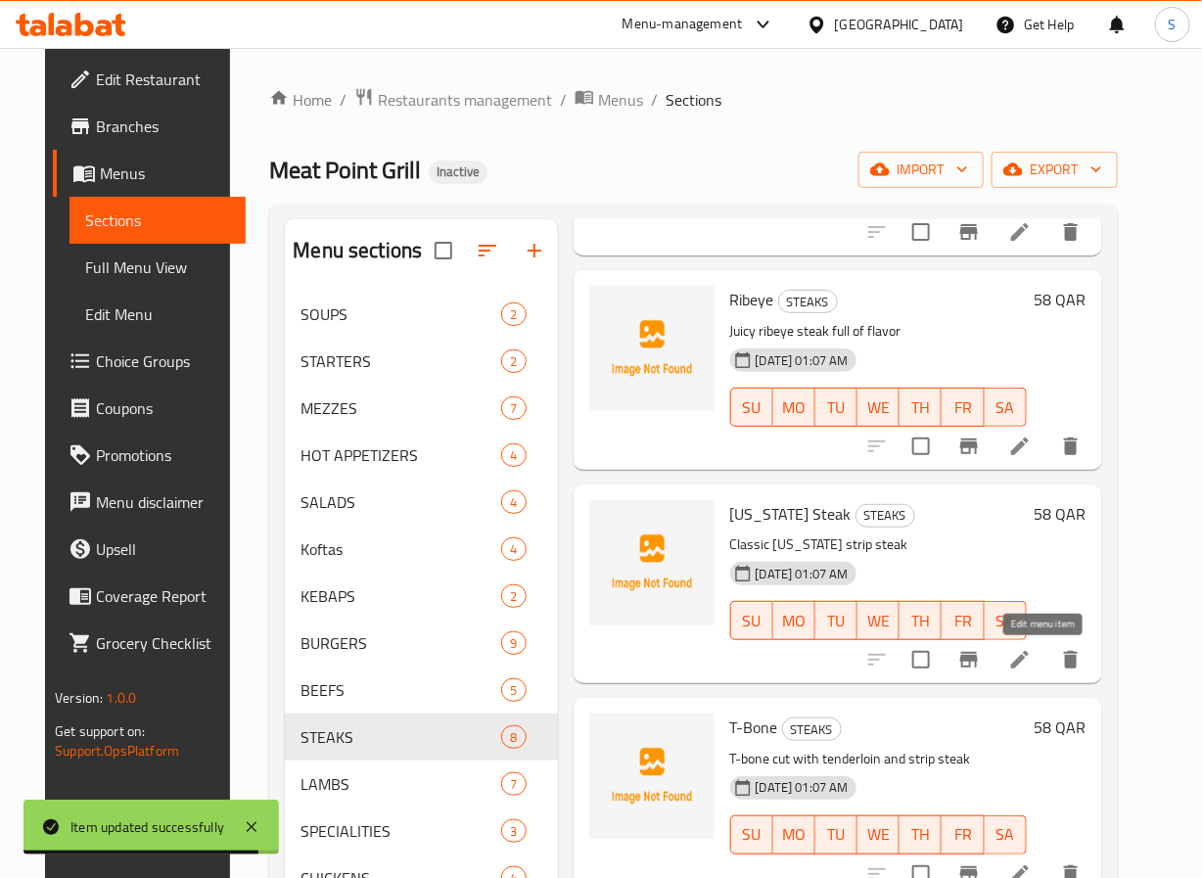
click at [1032, 667] on icon at bounding box center [1019, 659] width 23 height 23
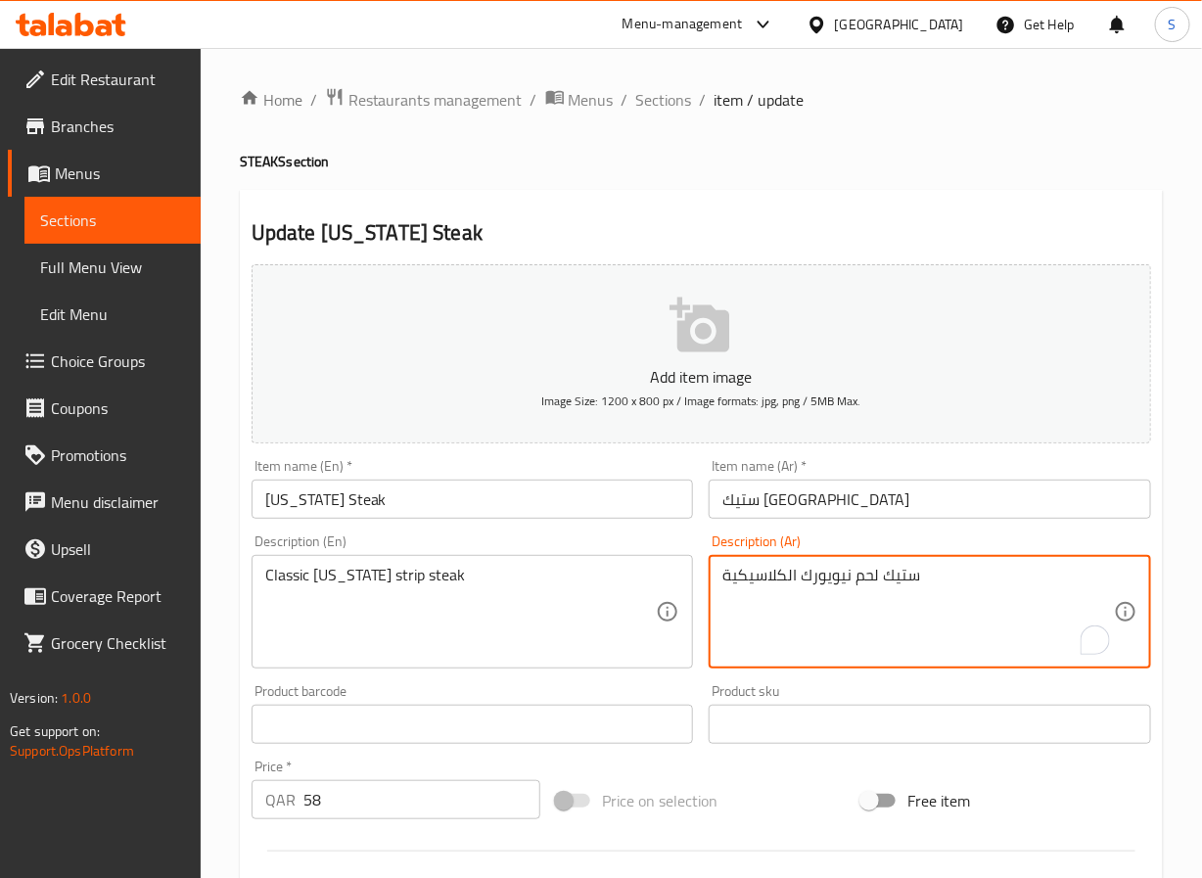
click at [865, 585] on textarea "ستيك لحم نيويورك الكلاسيكية" at bounding box center [919, 612] width 392 height 93
click at [865, 585] on textarea "ستيك نيويورك الكلاسيكية" at bounding box center [919, 612] width 392 height 93
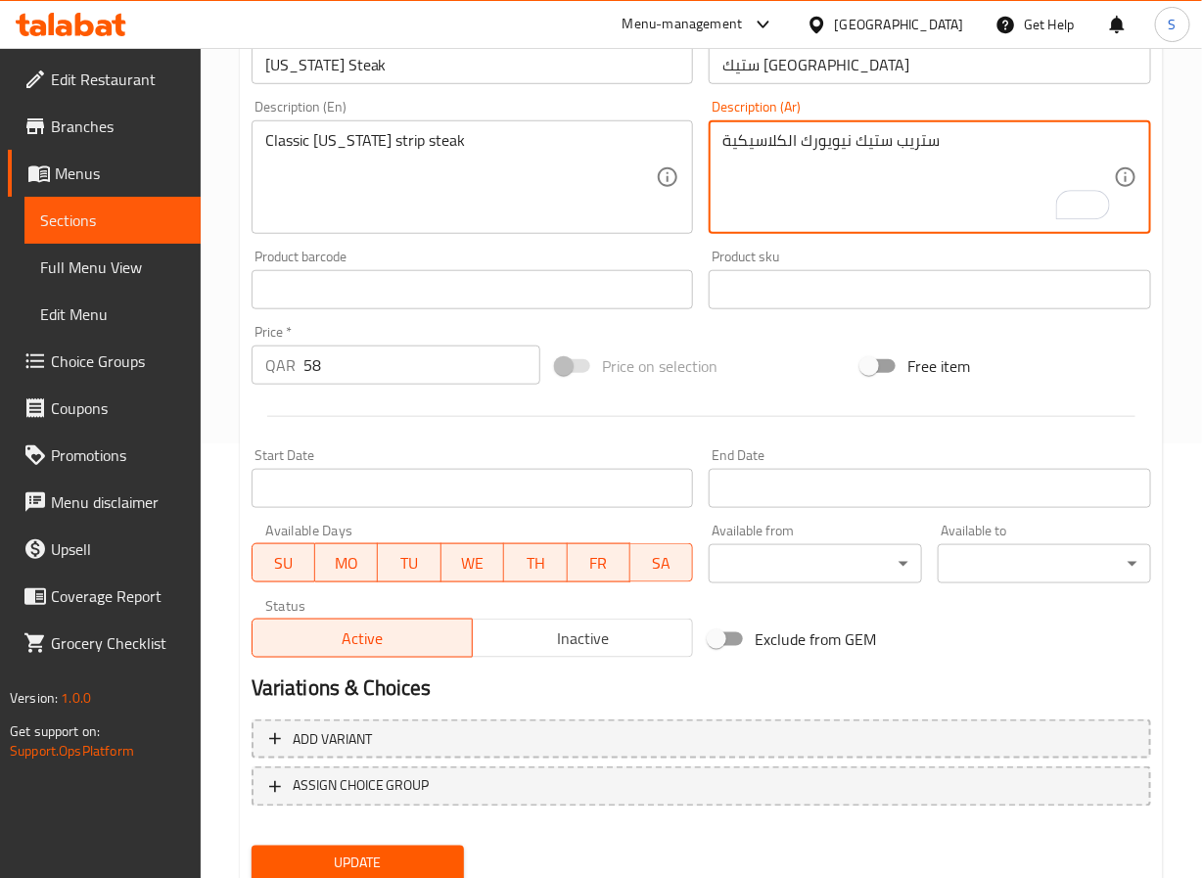
scroll to position [503, 0]
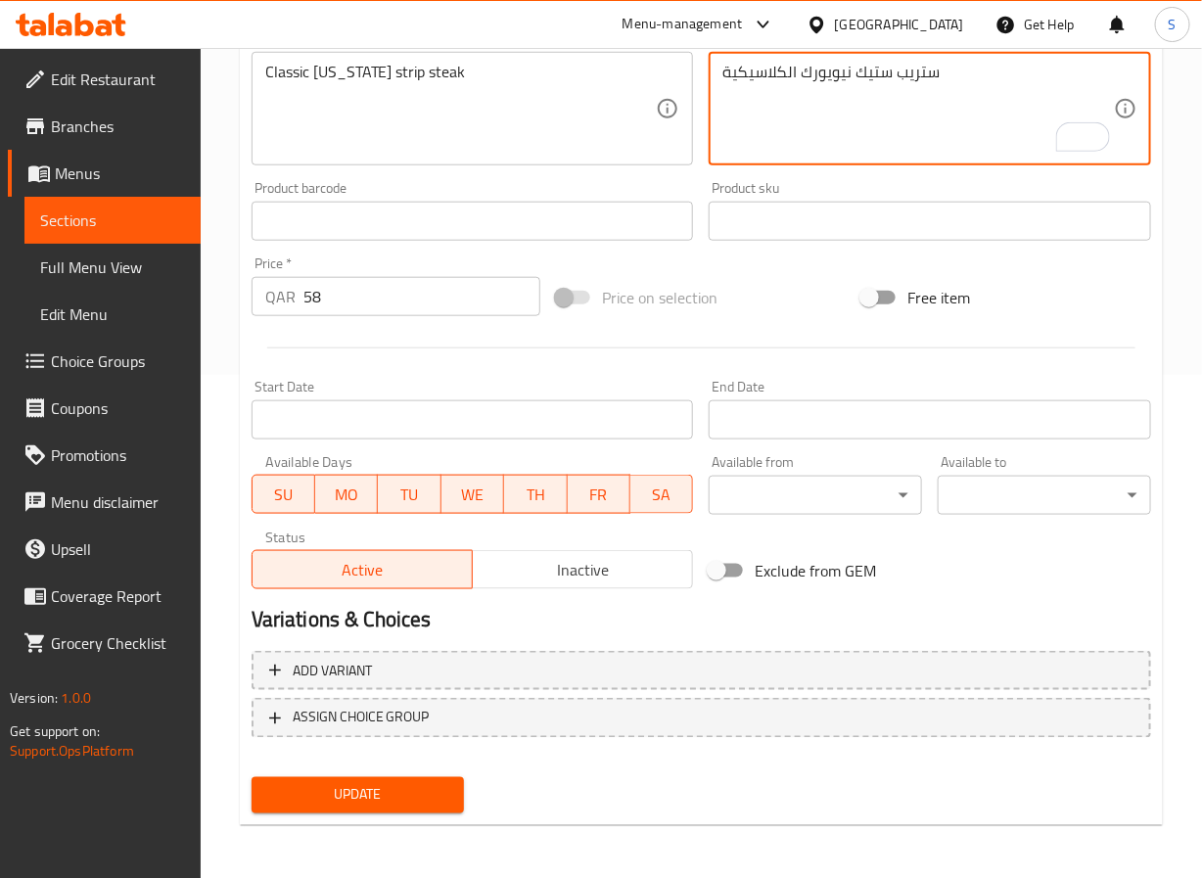
type textarea "ستريب ستيك نيويورك الكلاسيكية"
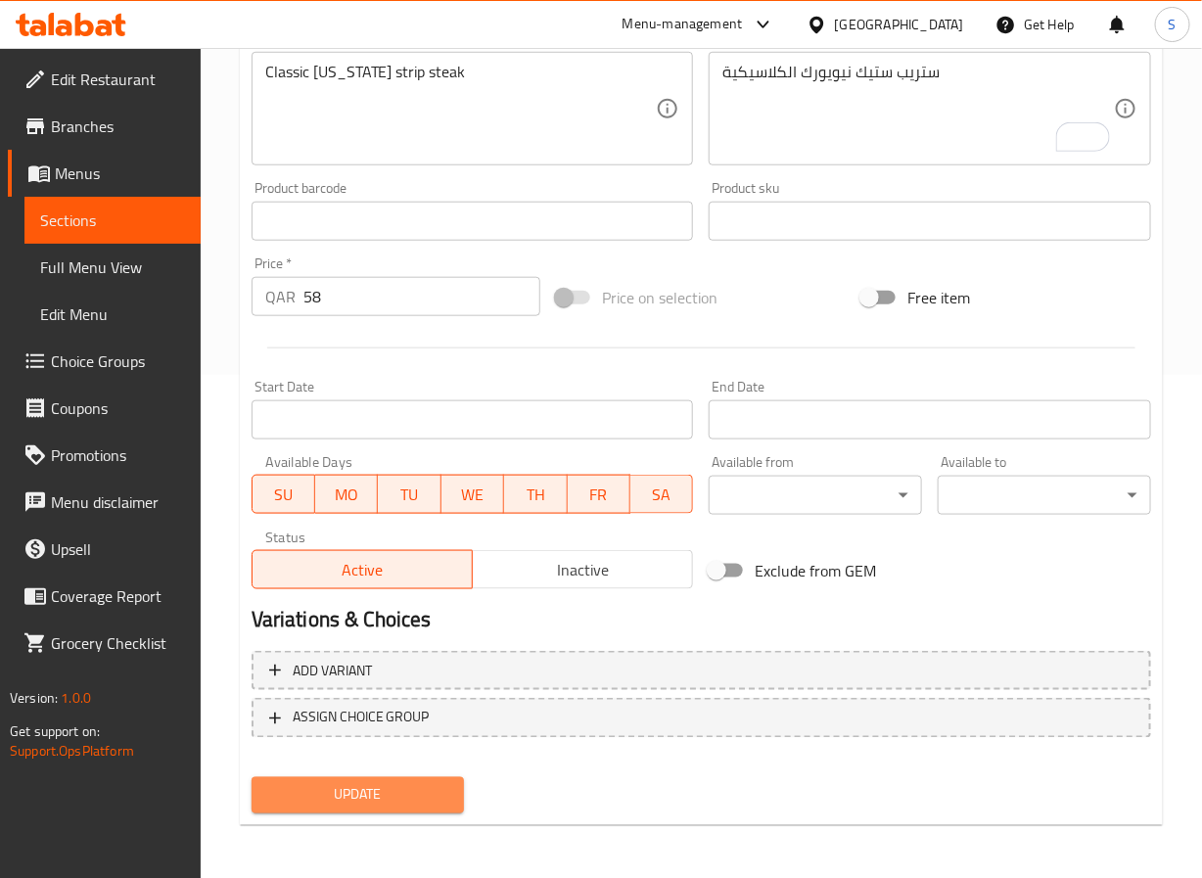
click at [400, 797] on span "Update" at bounding box center [358, 795] width 182 height 24
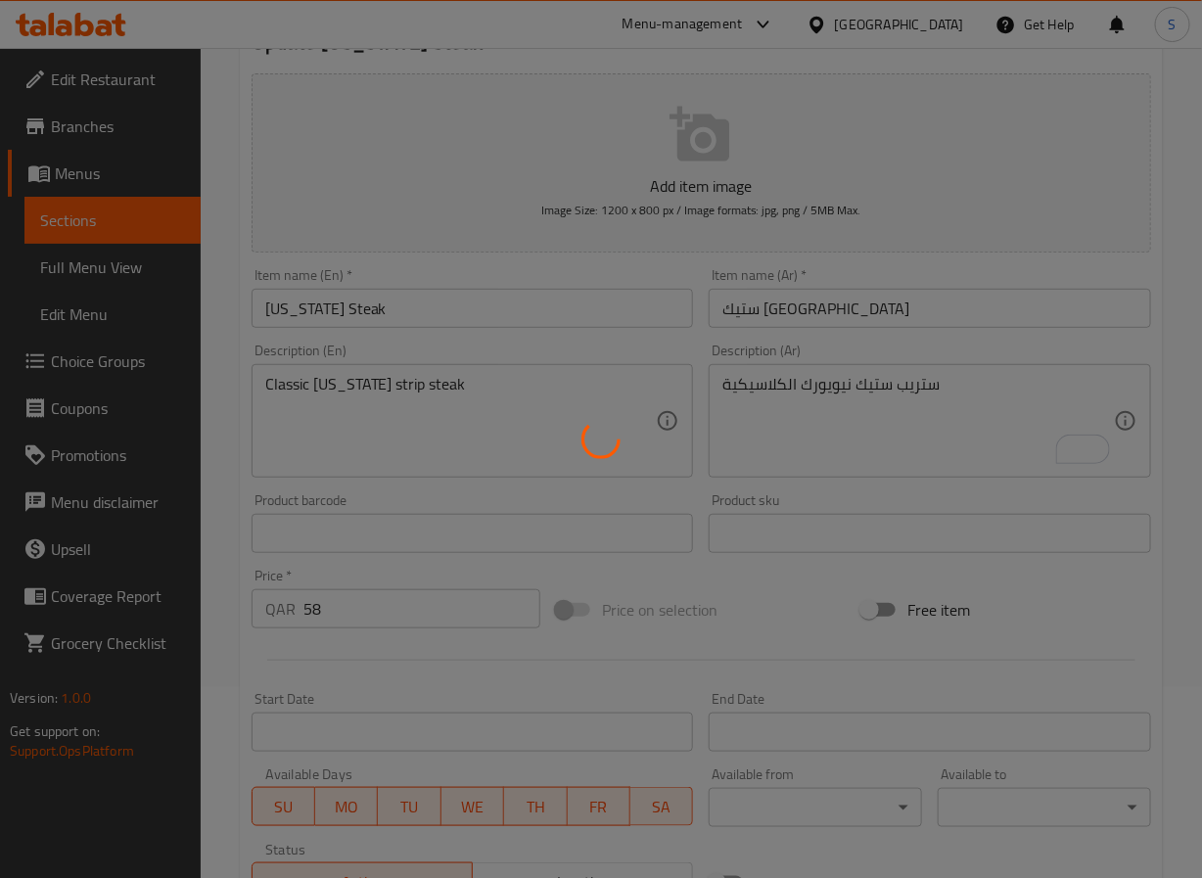
scroll to position [0, 0]
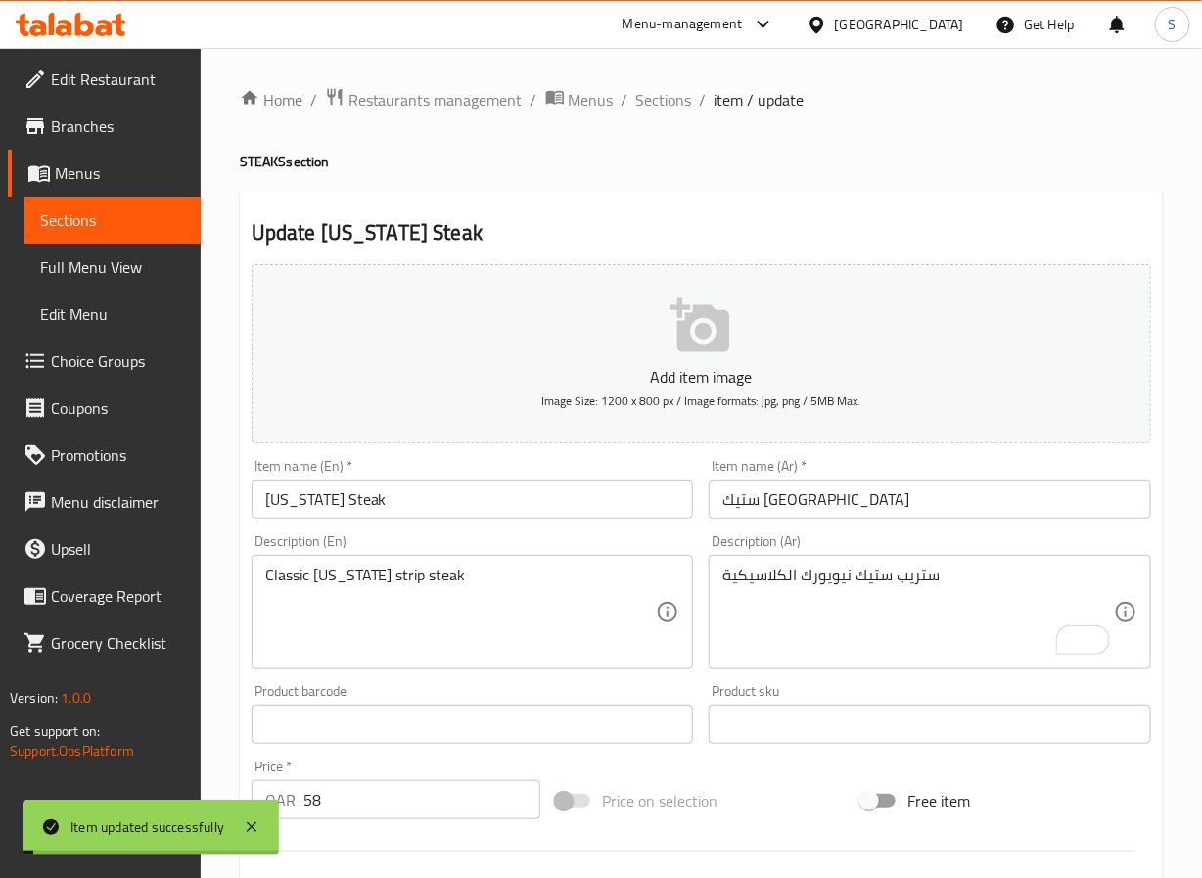
drag, startPoint x: 659, startPoint y: 95, endPoint x: 612, endPoint y: 4, distance: 102.5
click at [659, 95] on span "Sections" at bounding box center [664, 99] width 56 height 23
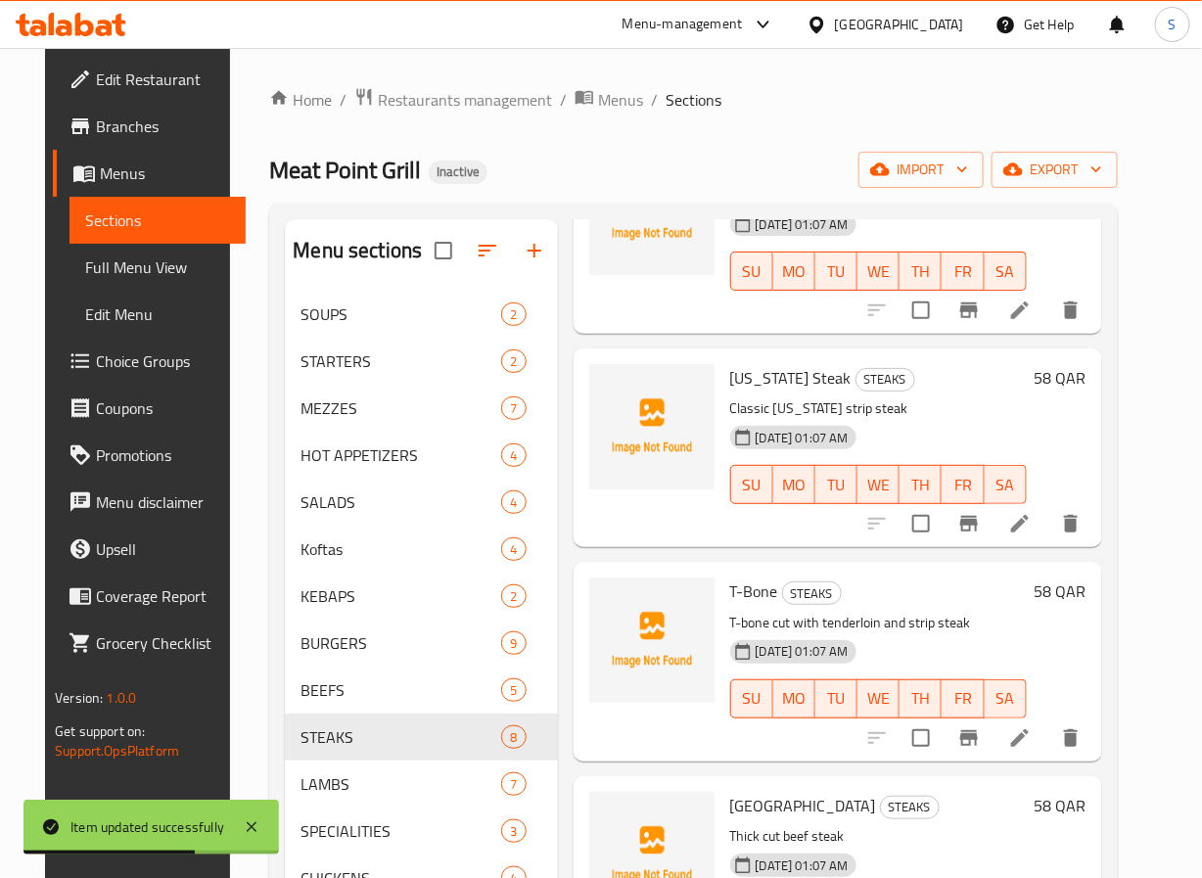
scroll to position [394, 0]
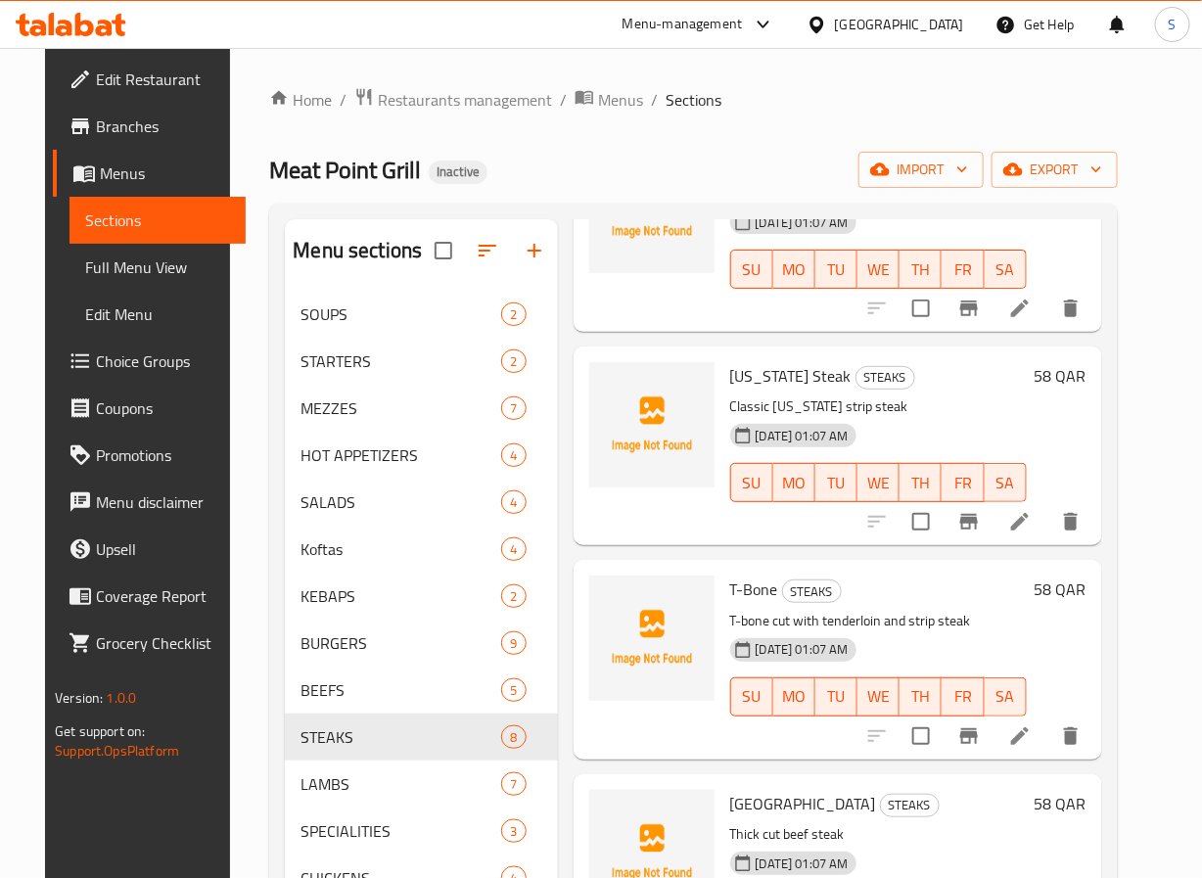
click at [591, 148] on div "Home / Restaurants management / Menus / Sections Meat Point Grill Inactive impo…" at bounding box center [693, 600] width 848 height 1026
click at [1032, 732] on icon at bounding box center [1019, 736] width 23 height 23
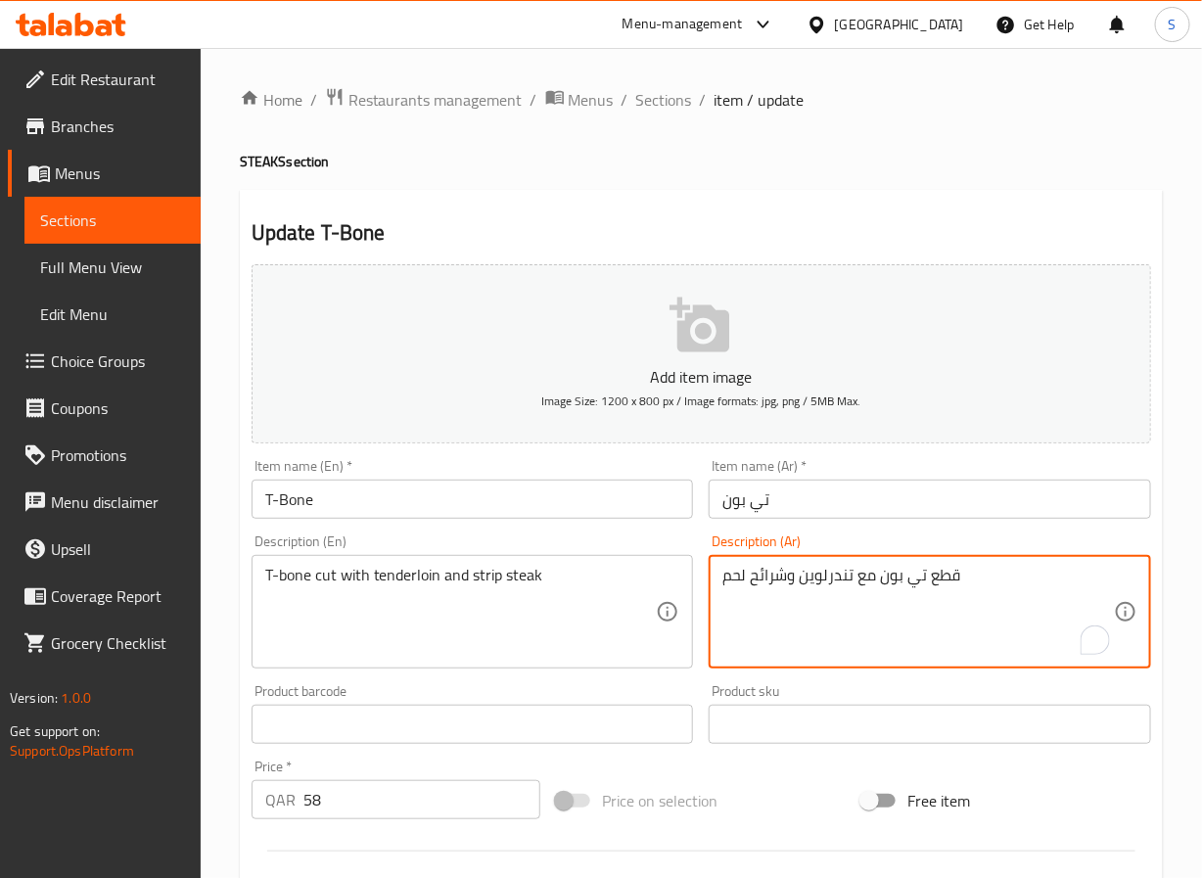
click at [770, 573] on textarea "قطع تي بون مع تندرلوين وشرائح لحم" at bounding box center [919, 612] width 392 height 93
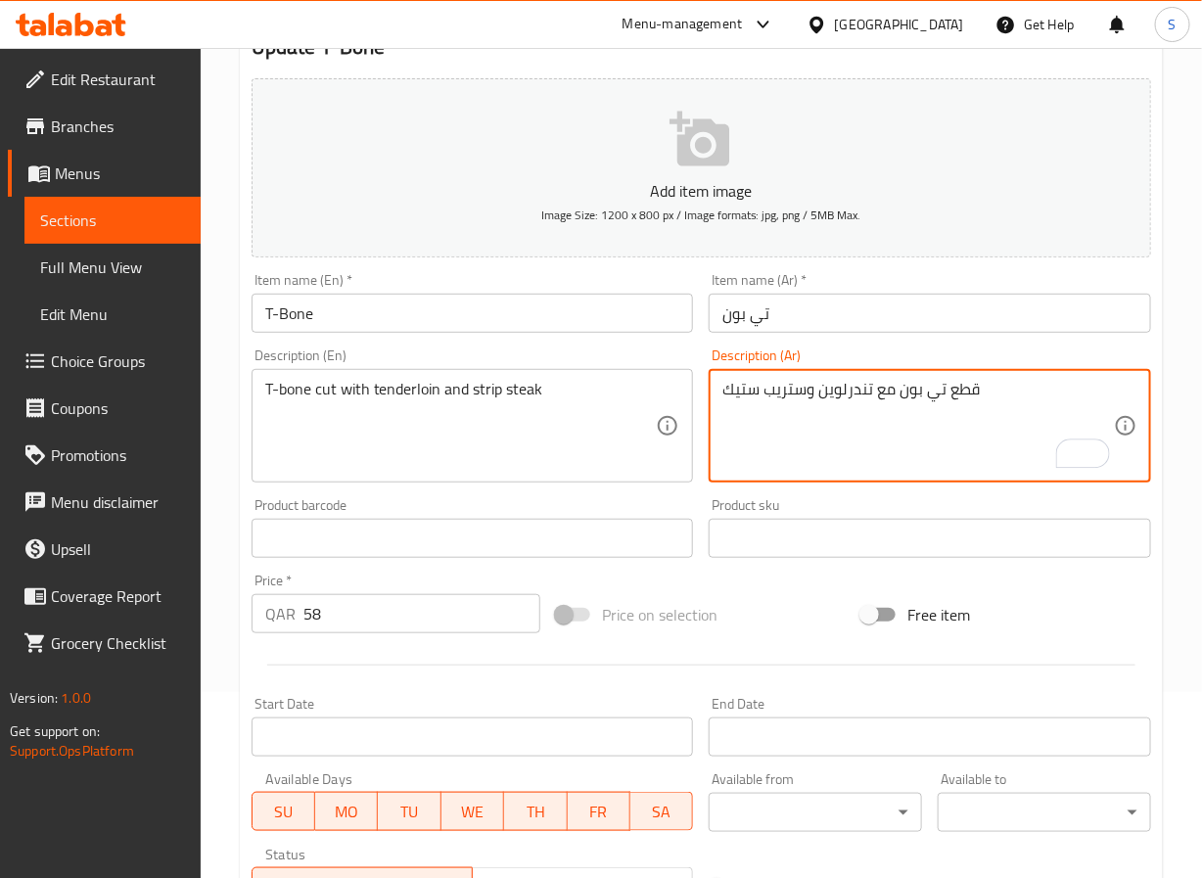
scroll to position [503, 0]
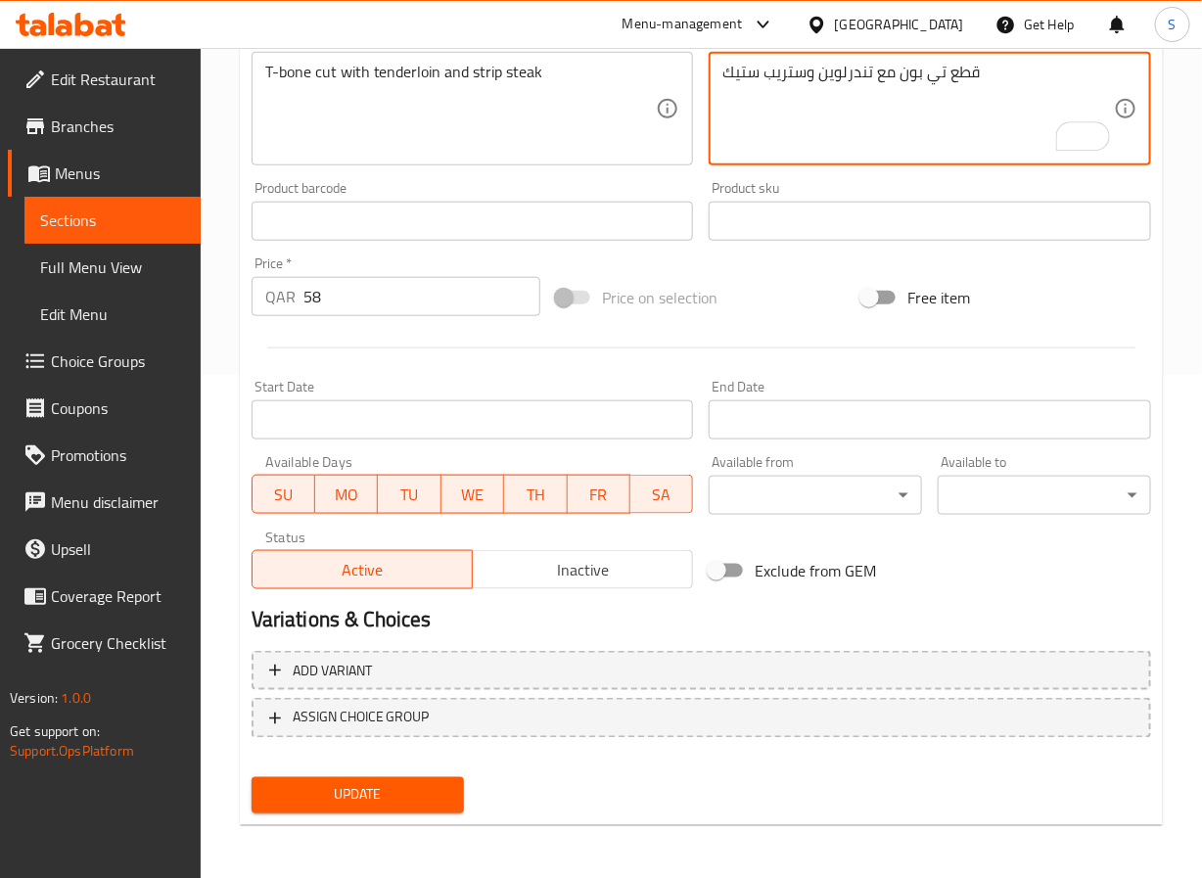
type textarea "قطع تي بون مع تندرلوين وستريب ستيك"
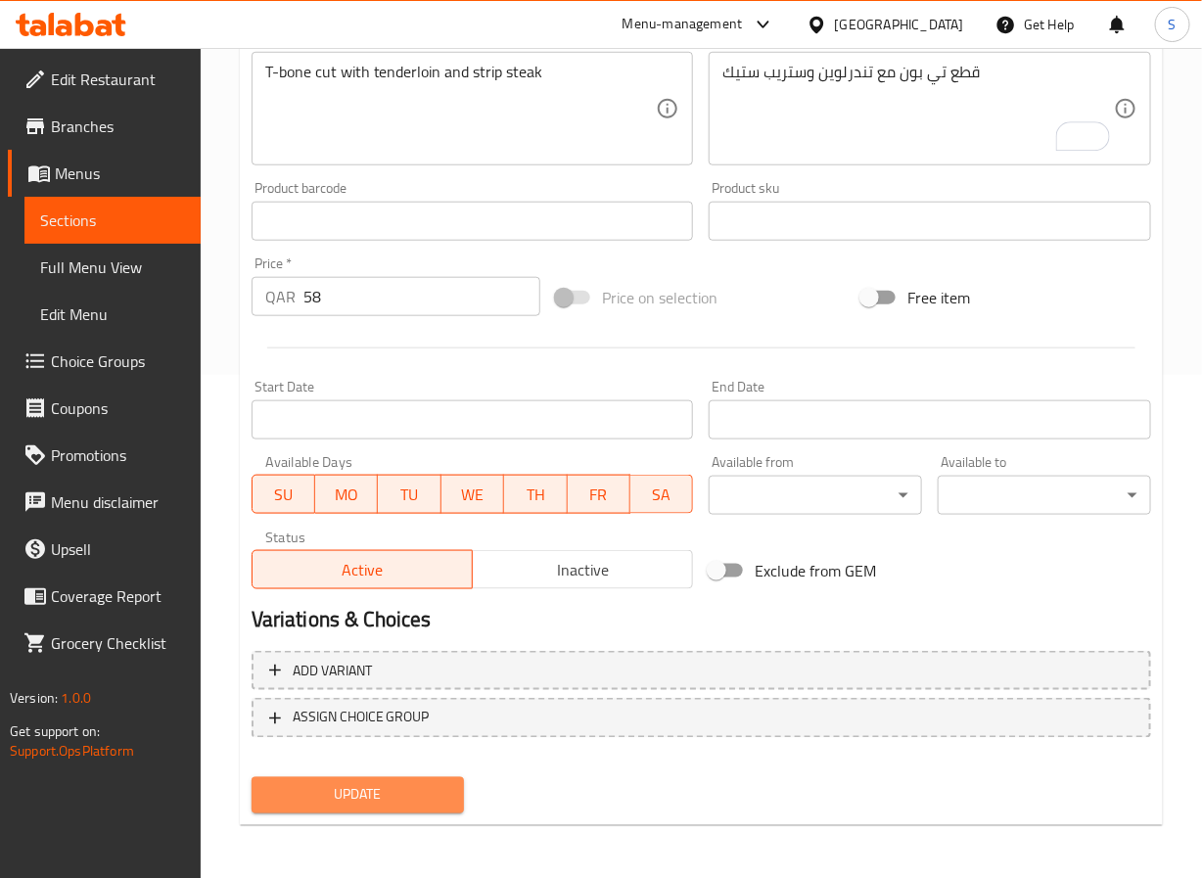
click at [394, 783] on span "Update" at bounding box center [358, 795] width 182 height 24
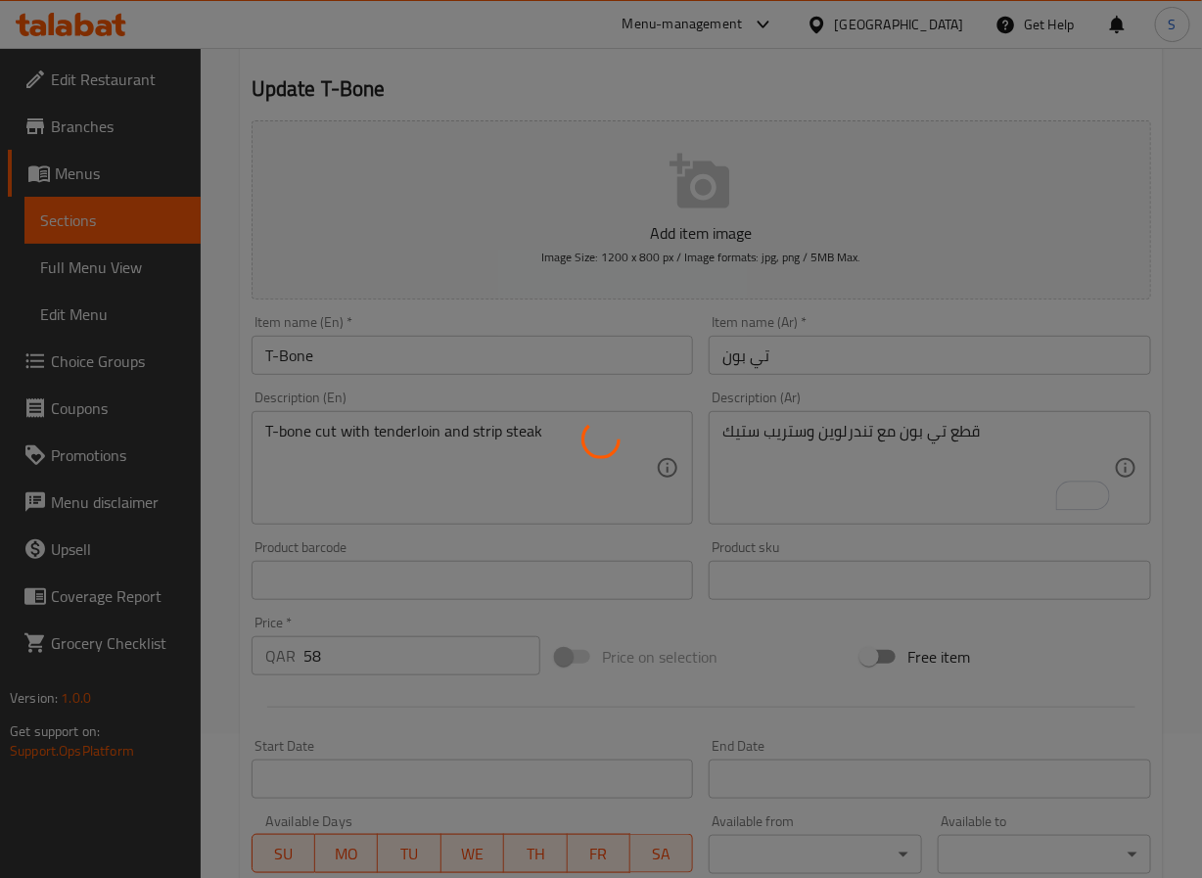
scroll to position [0, 0]
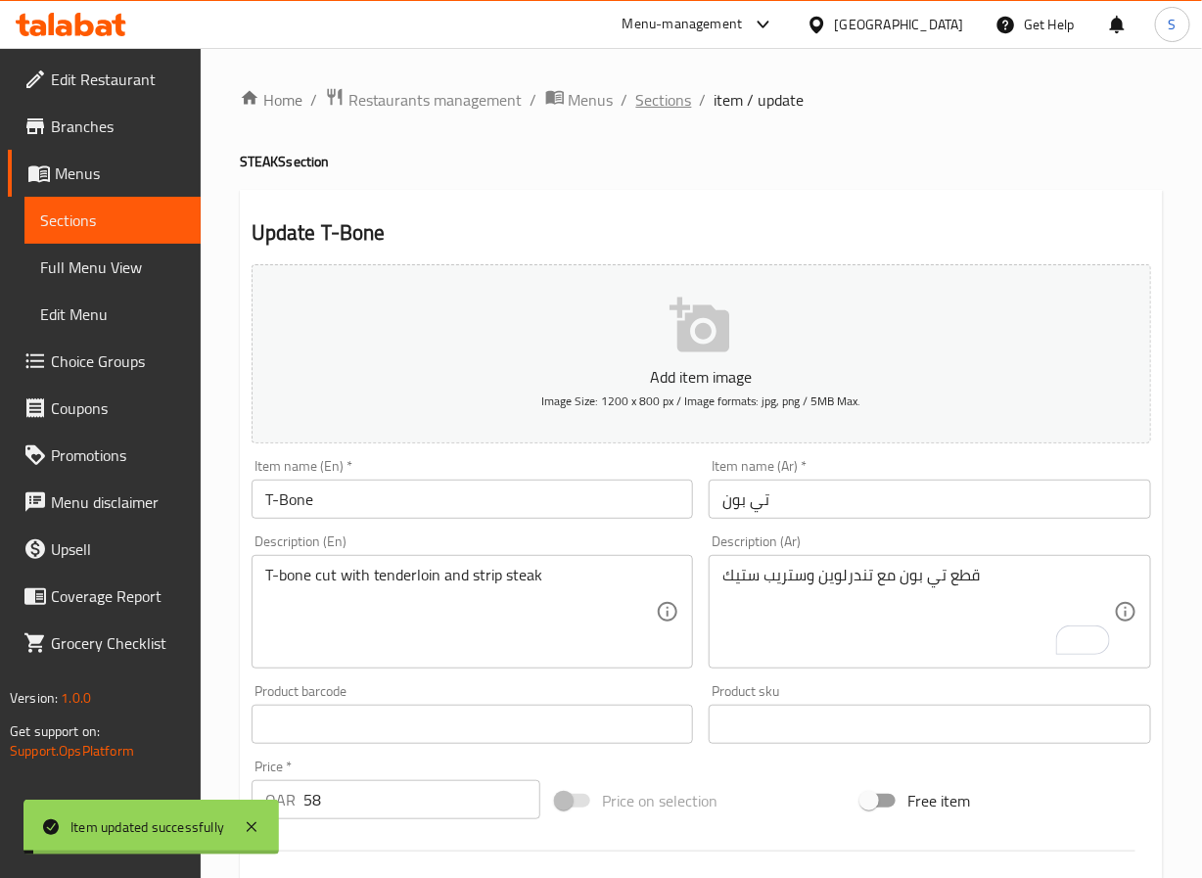
click at [673, 95] on span "Sections" at bounding box center [664, 99] width 56 height 23
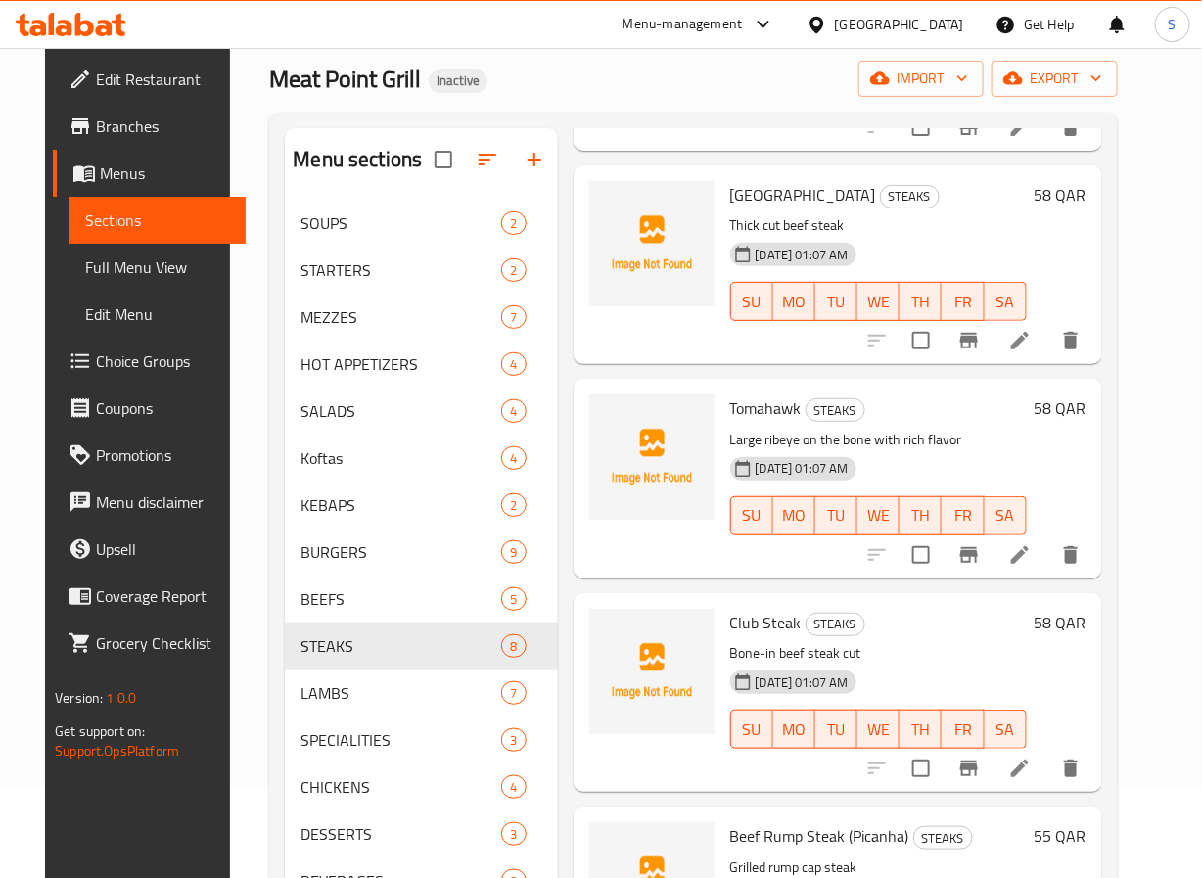
scroll to position [274, 0]
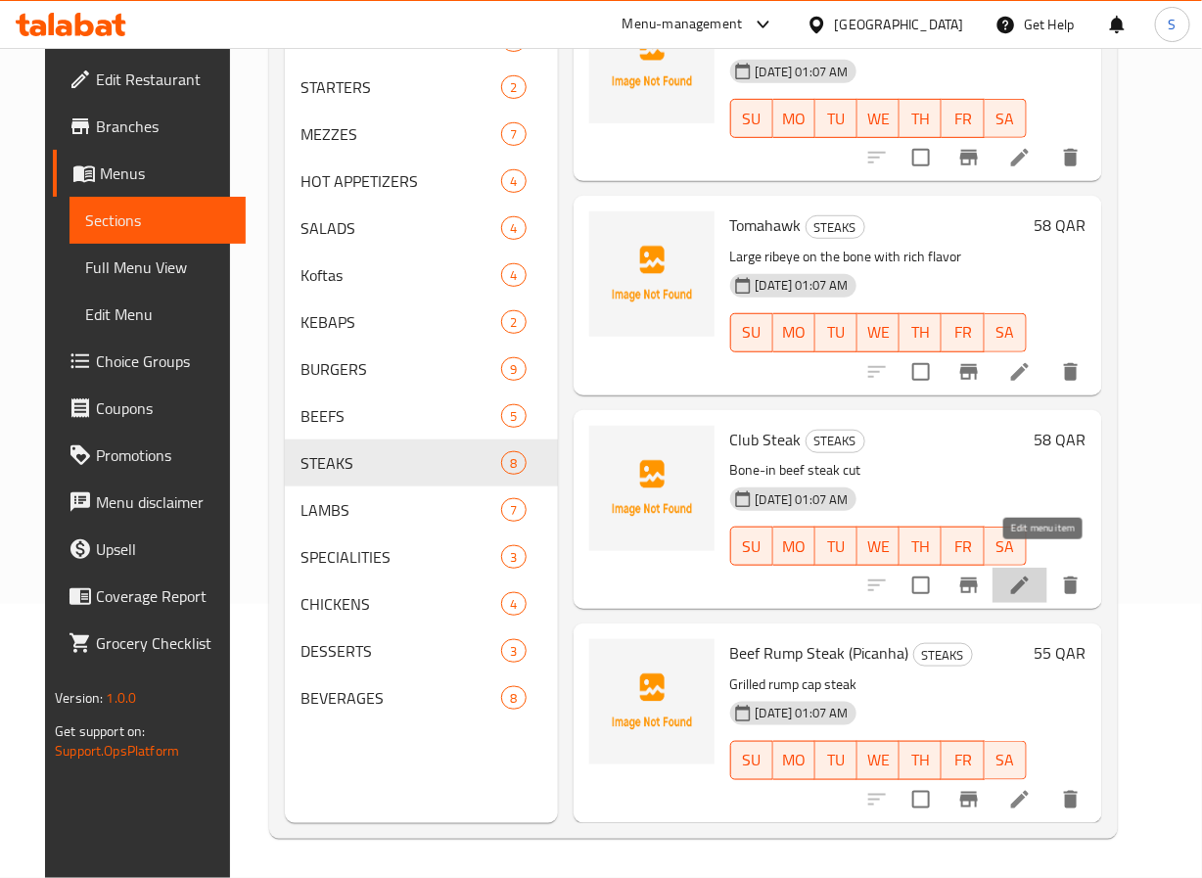
click at [1029, 577] on icon at bounding box center [1020, 586] width 18 height 18
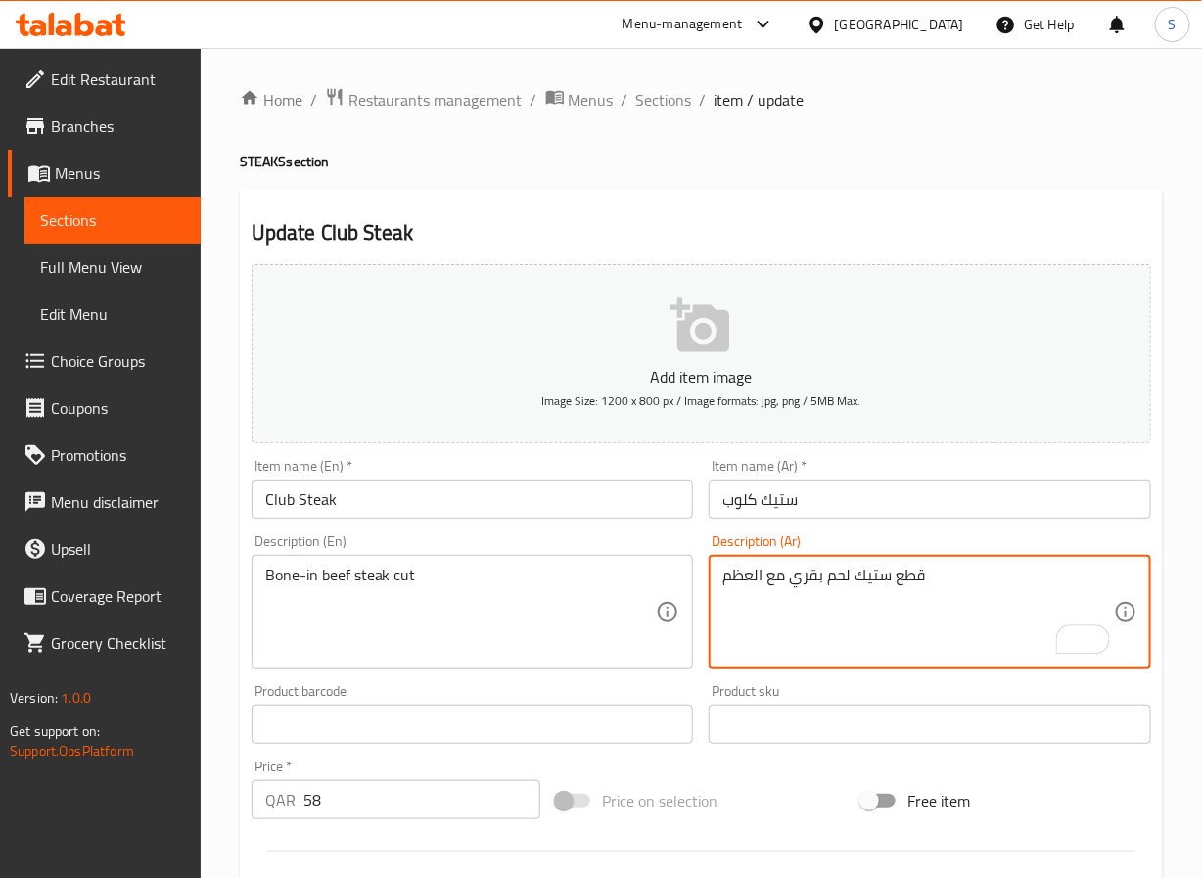
type textarea "قطع ستيك لحم بقري مع العظم"
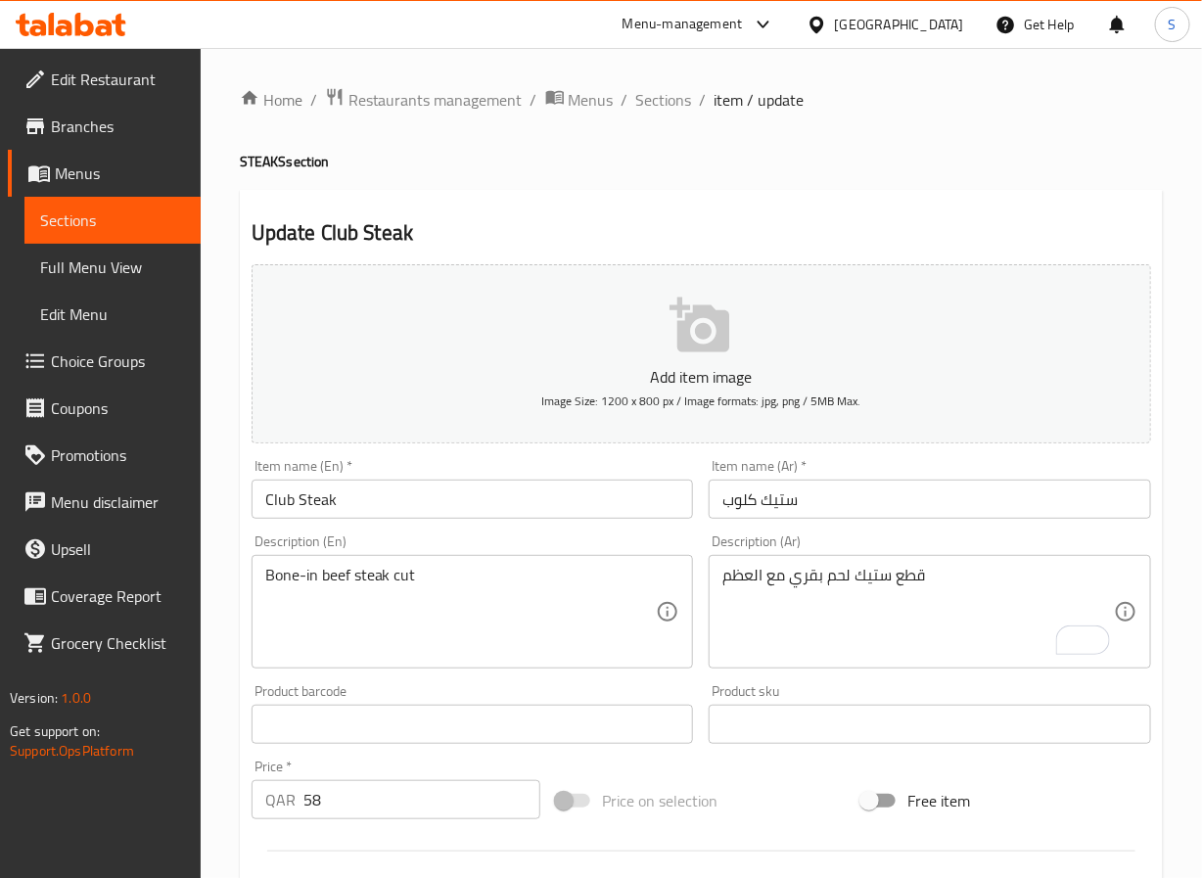
click at [276, 491] on input "Club Steak" at bounding box center [473, 499] width 443 height 39
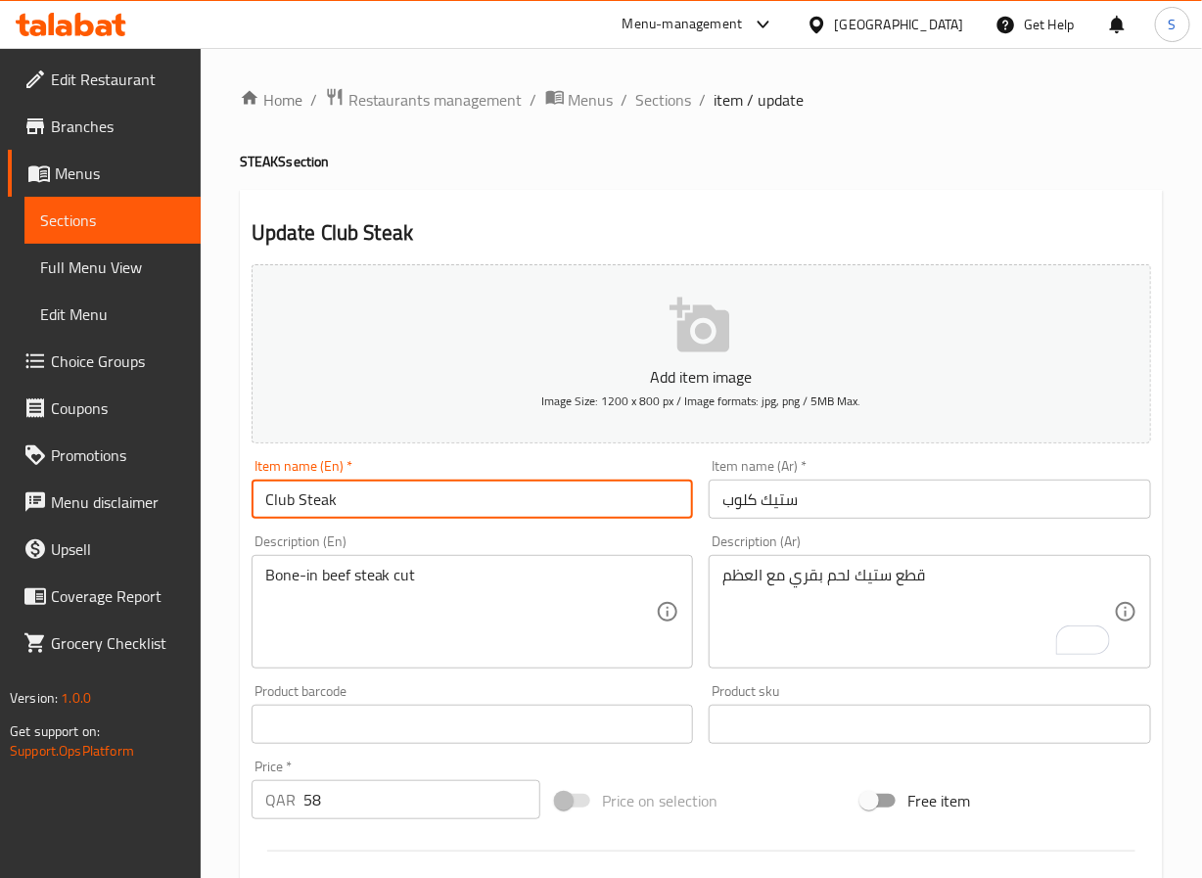
click at [276, 491] on input "Club Steak" at bounding box center [473, 499] width 443 height 39
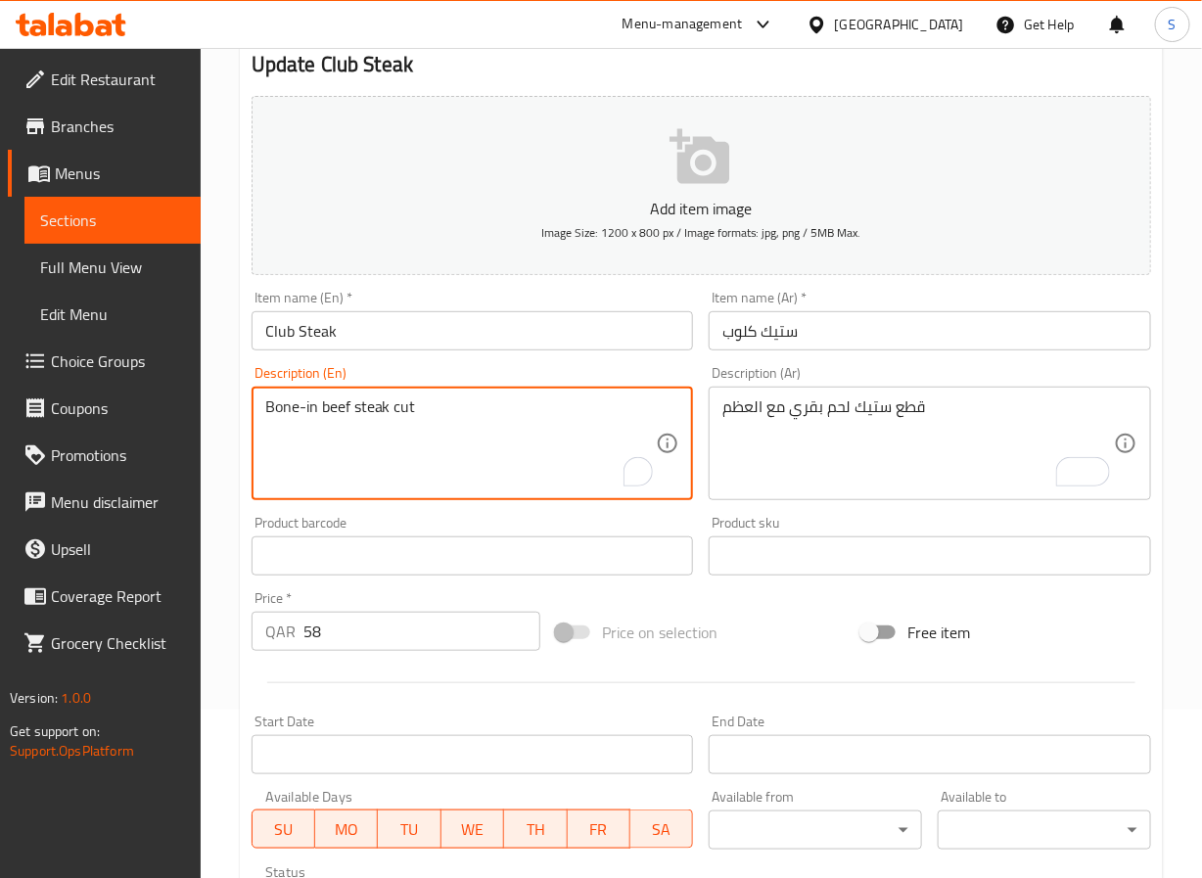
scroll to position [503, 0]
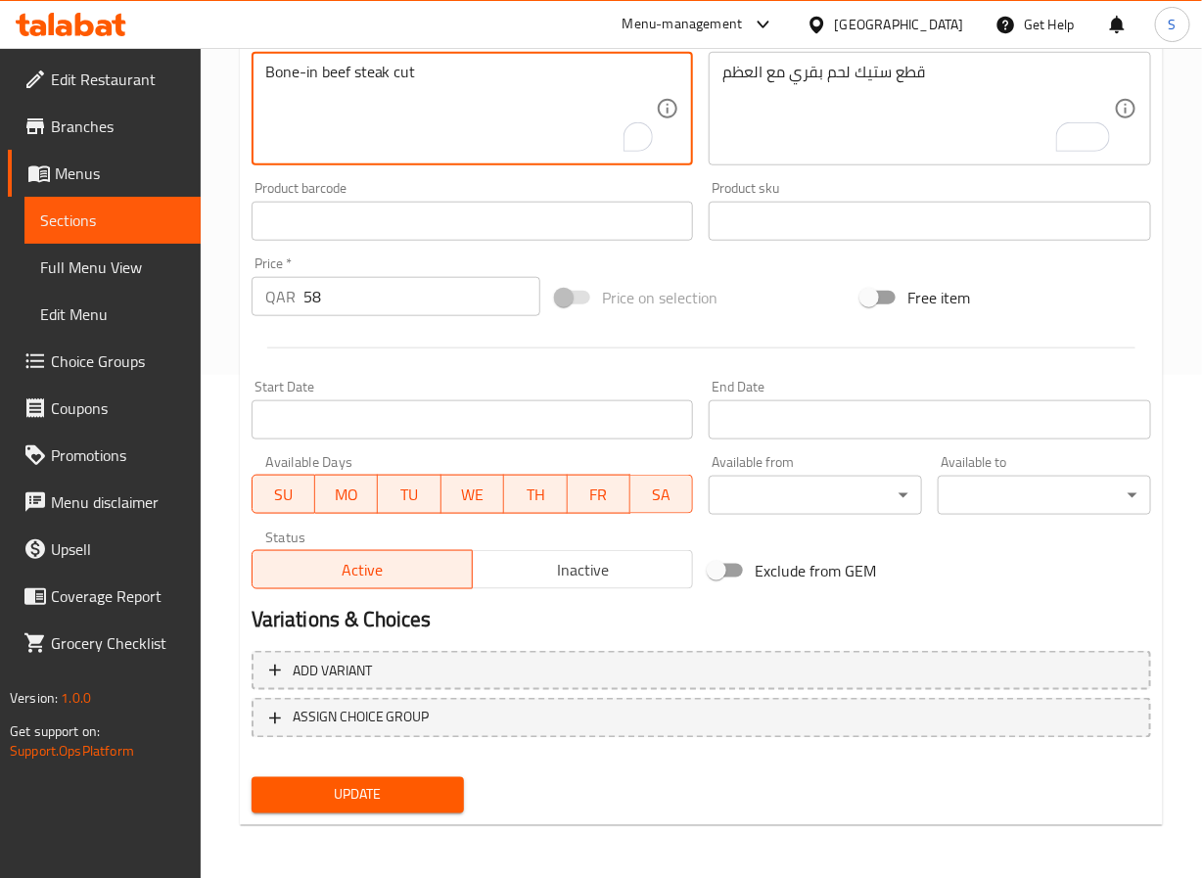
click at [412, 790] on span "Update" at bounding box center [358, 795] width 182 height 24
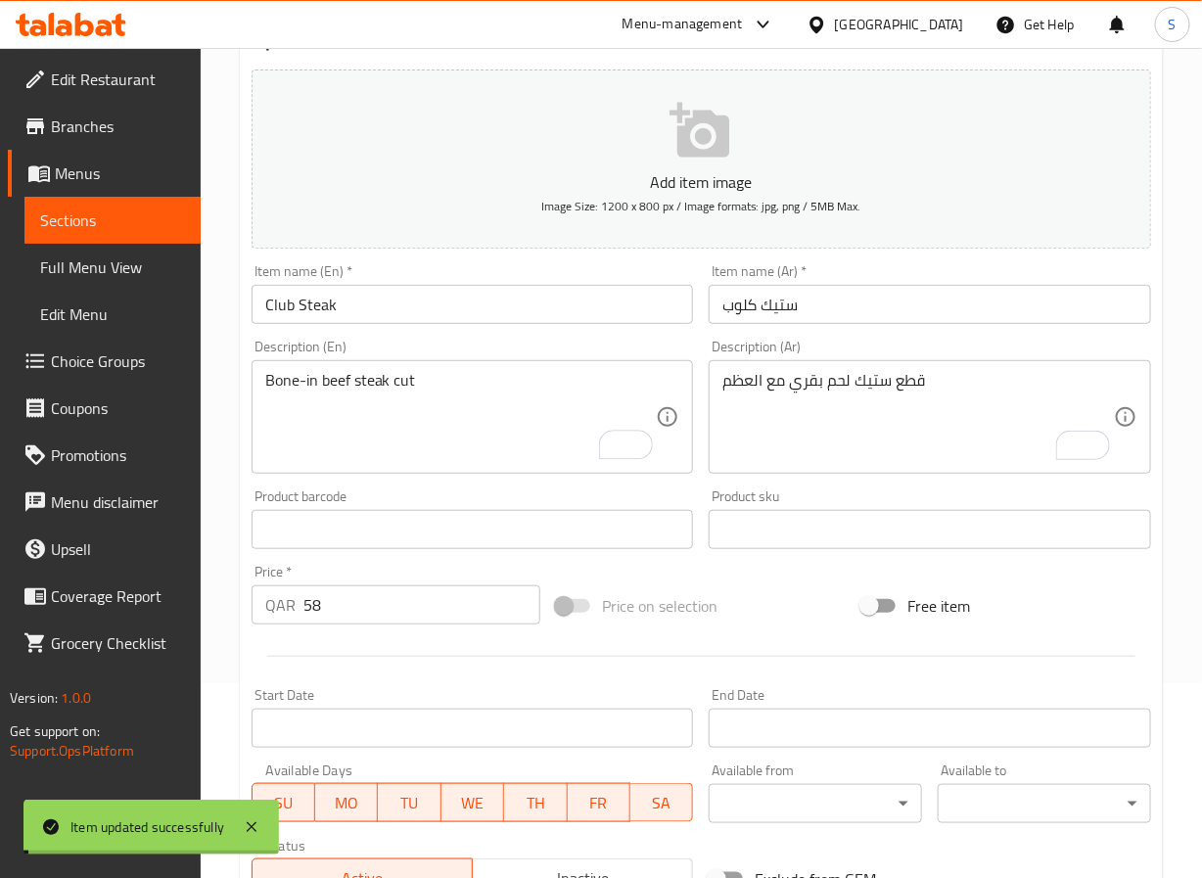
scroll to position [0, 0]
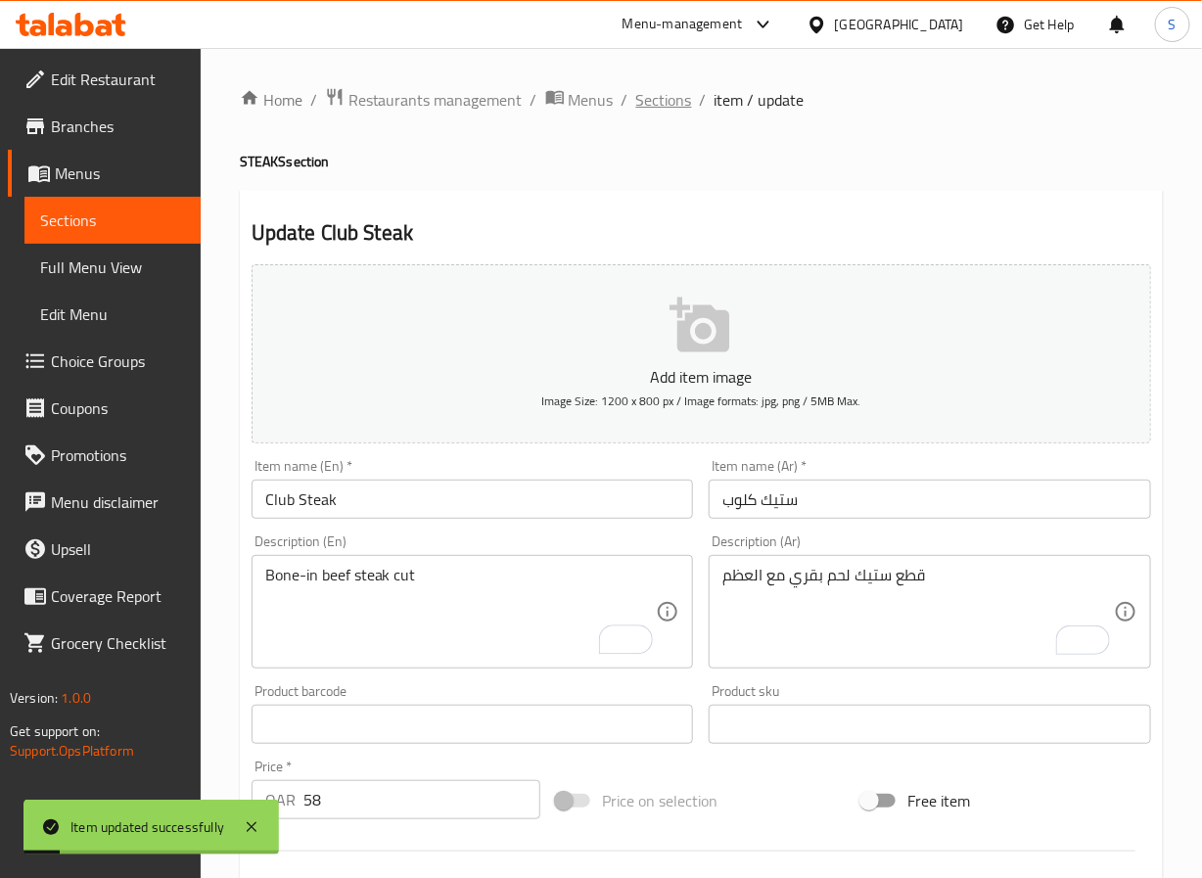
click at [662, 100] on span "Sections" at bounding box center [664, 99] width 56 height 23
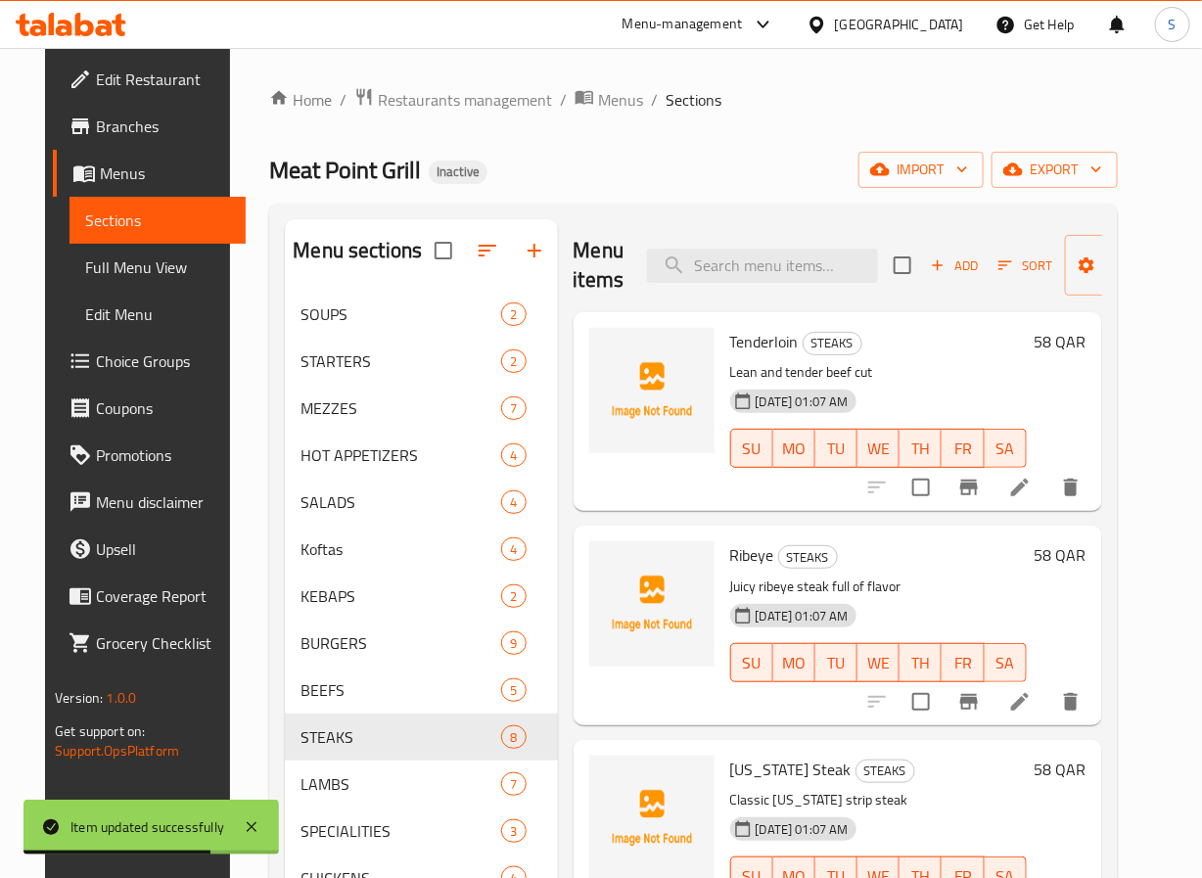
click at [703, 247] on div "Menu items Add Sort Manage items" at bounding box center [838, 265] width 529 height 93
click at [708, 256] on input "search" at bounding box center [762, 266] width 231 height 34
paste input "Beef Rump Steak (Picanha)"
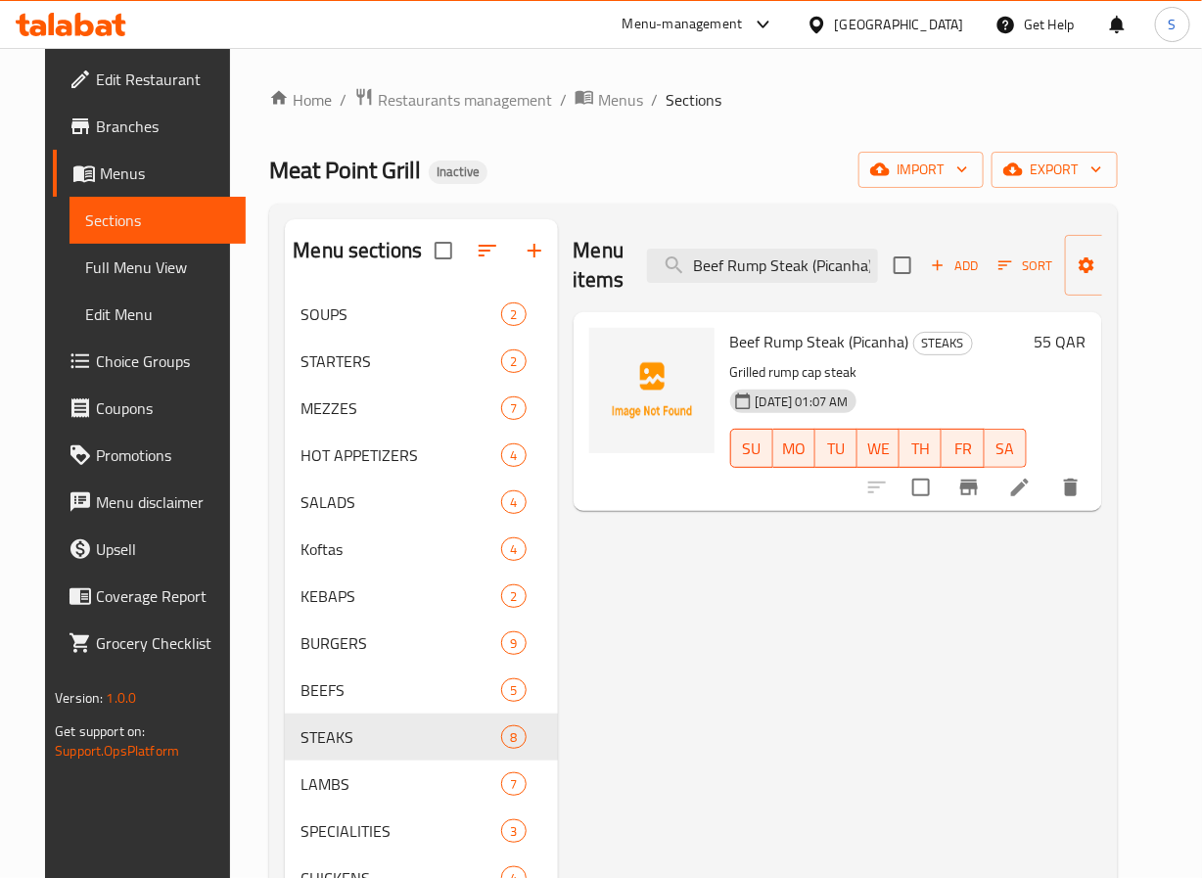
type input "Beef Rump Steak (Picanha)"
click at [1032, 485] on icon at bounding box center [1019, 487] width 23 height 23
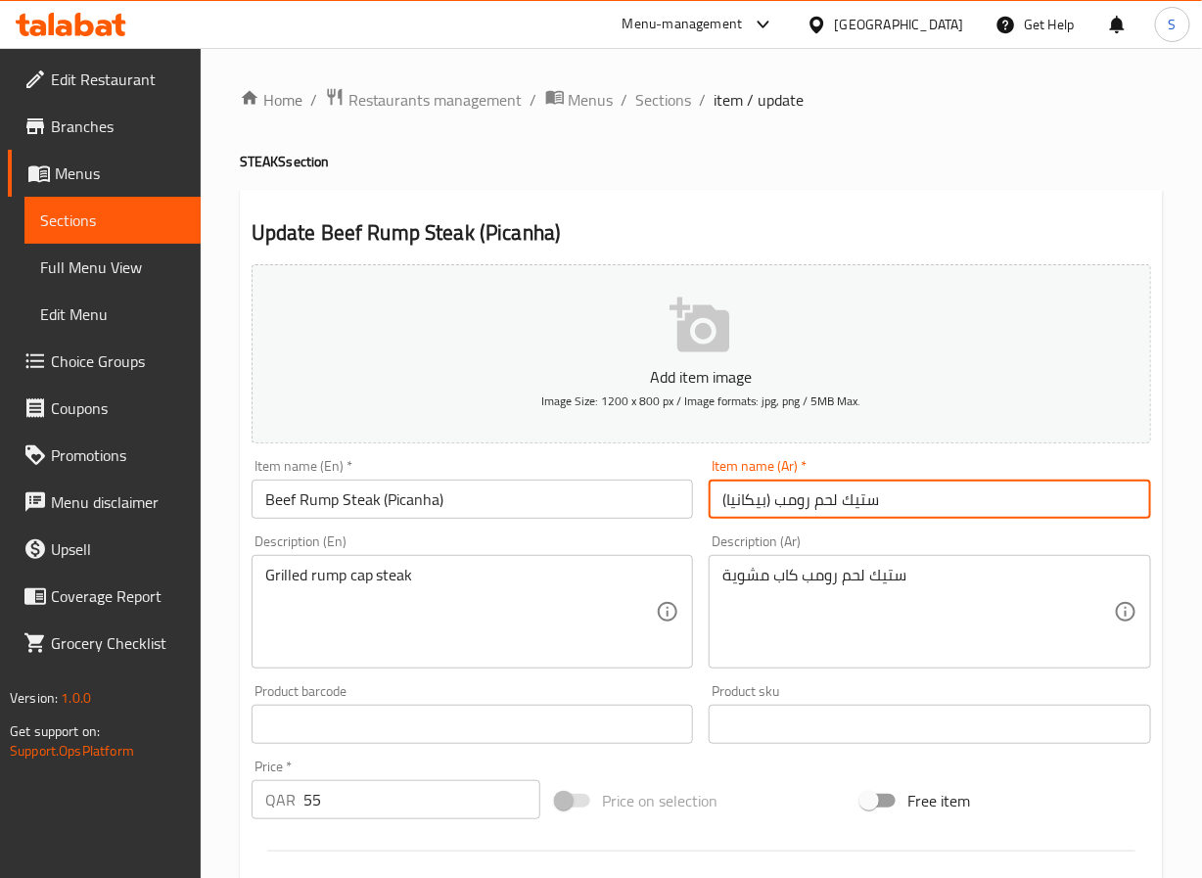
click at [811, 509] on input "ستيك لحم رومب (بيكانيا)" at bounding box center [930, 499] width 443 height 39
type input "ستيك لحم بقري رومب (بيكانيا)"
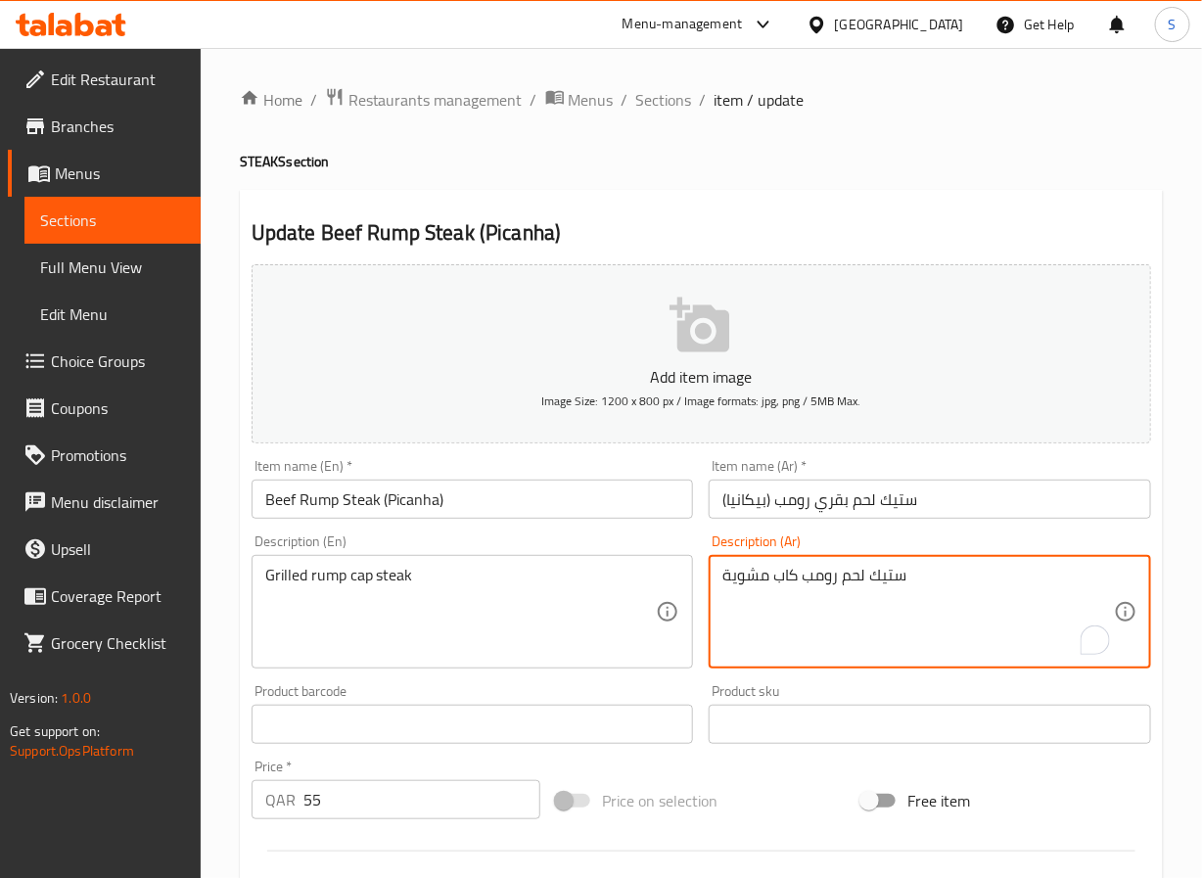
click at [853, 582] on textarea "ستيك لحم رومب كاب مشوية" at bounding box center [919, 612] width 392 height 93
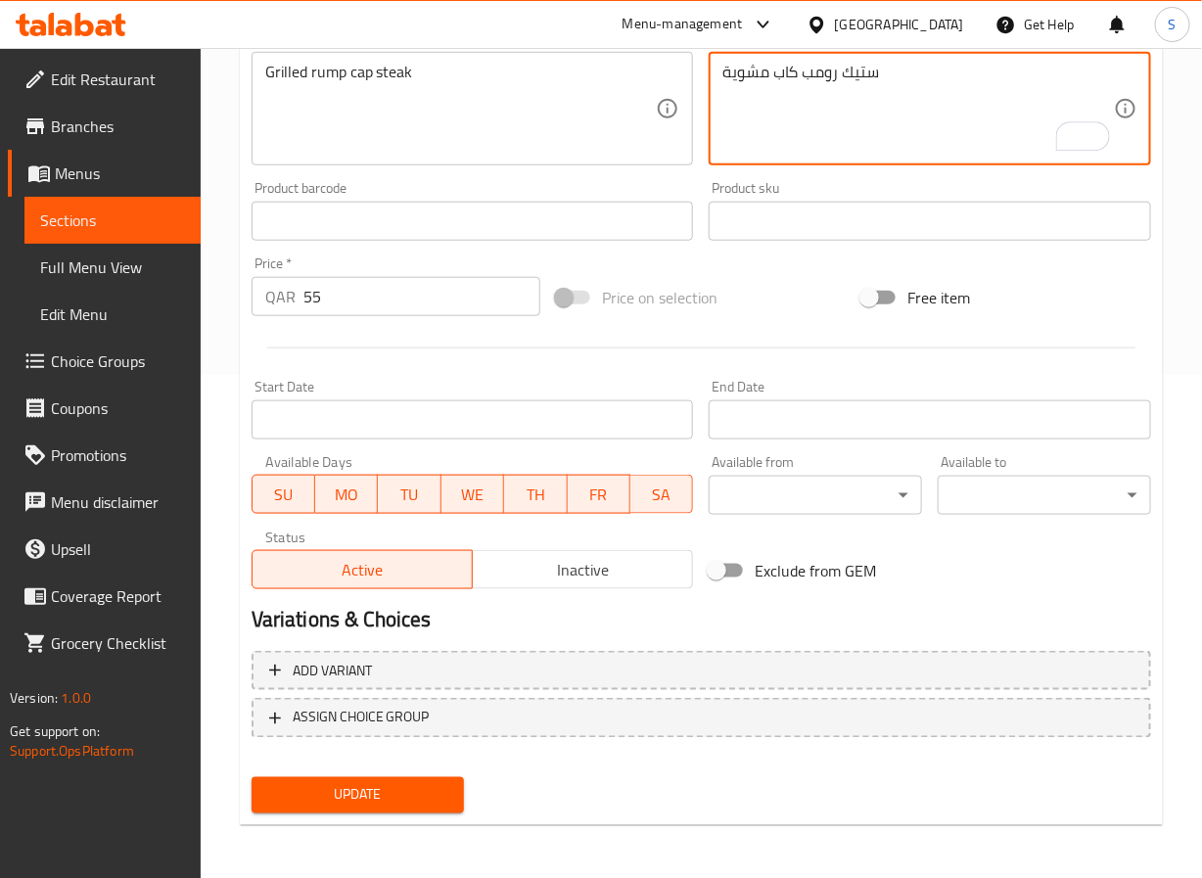
type textarea "ستيك رومب كاب مشوية"
click at [435, 783] on span "Update" at bounding box center [358, 795] width 182 height 24
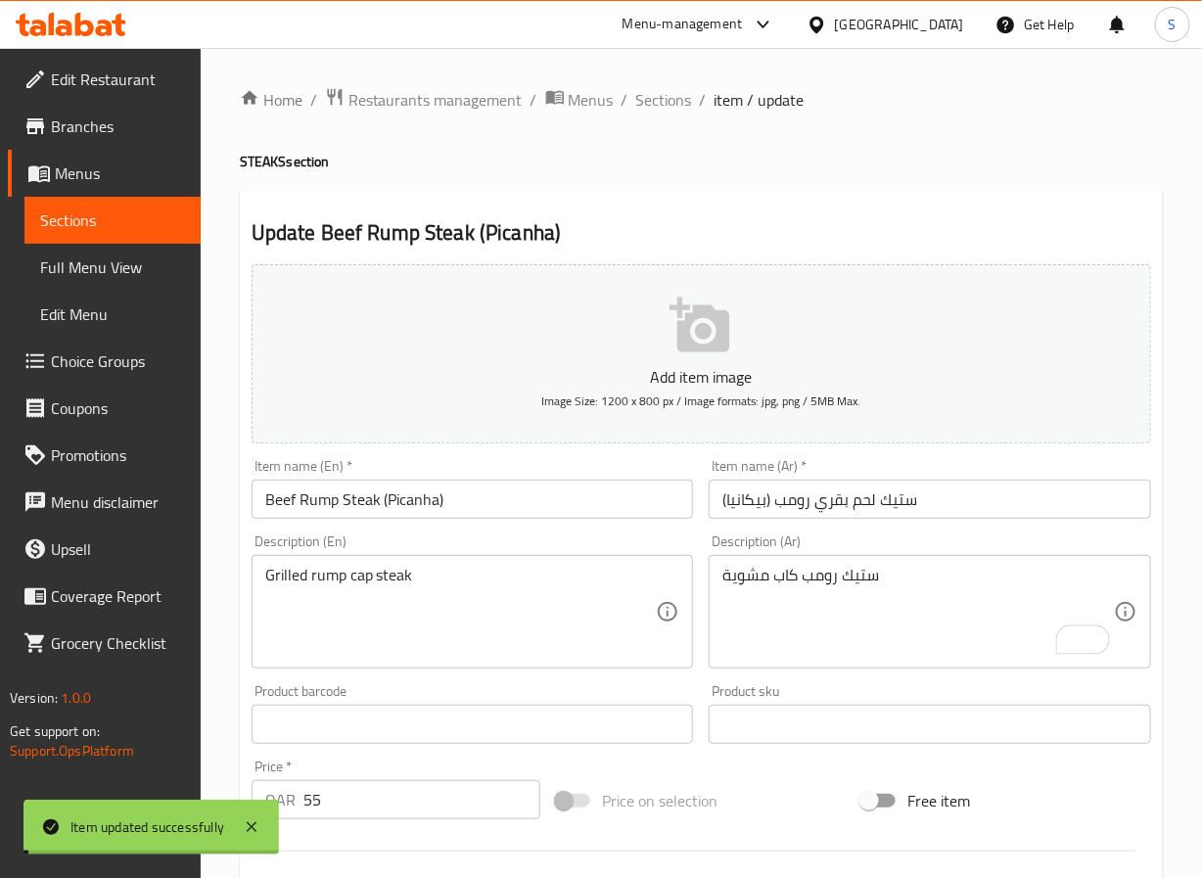
drag, startPoint x: 658, startPoint y: 104, endPoint x: 608, endPoint y: 4, distance: 111.7
click at [658, 104] on span "Sections" at bounding box center [664, 99] width 56 height 23
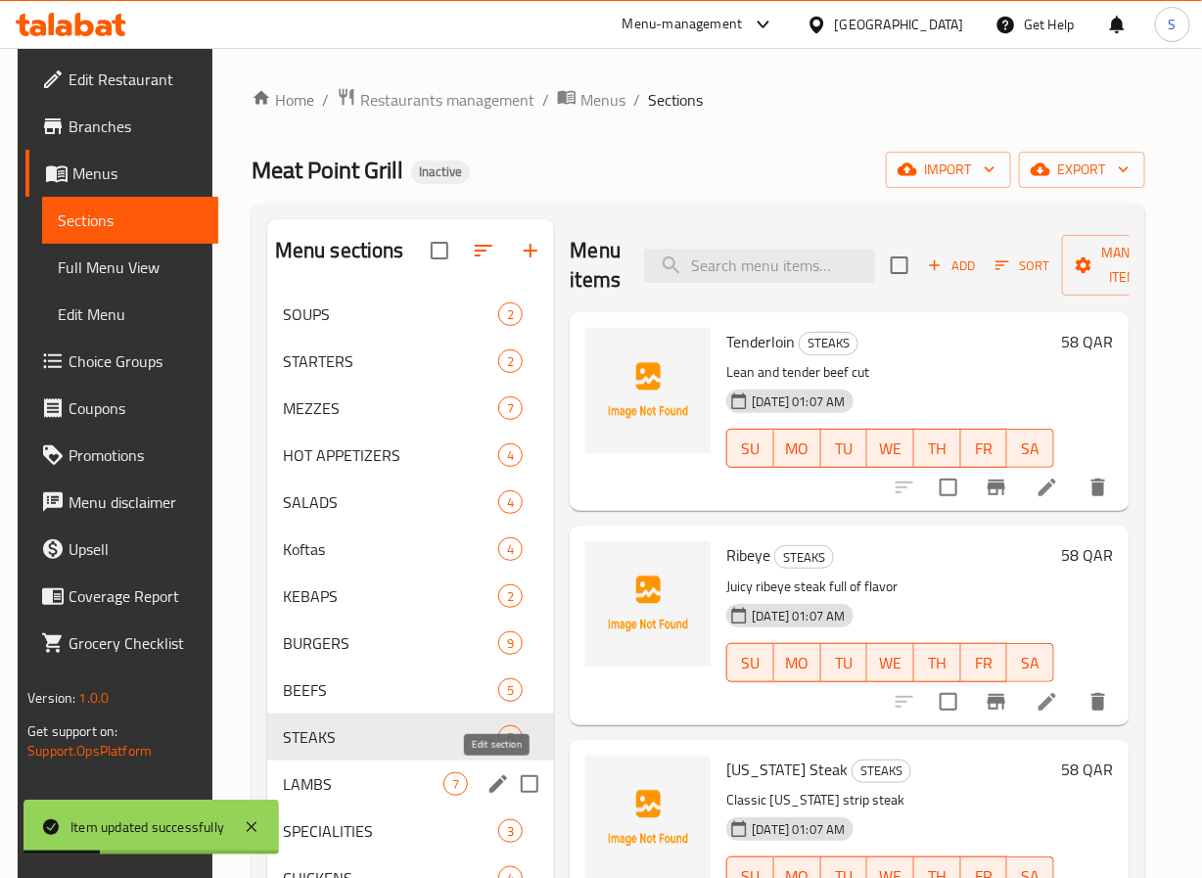
click at [493, 781] on icon "edit" at bounding box center [498, 784] width 23 height 23
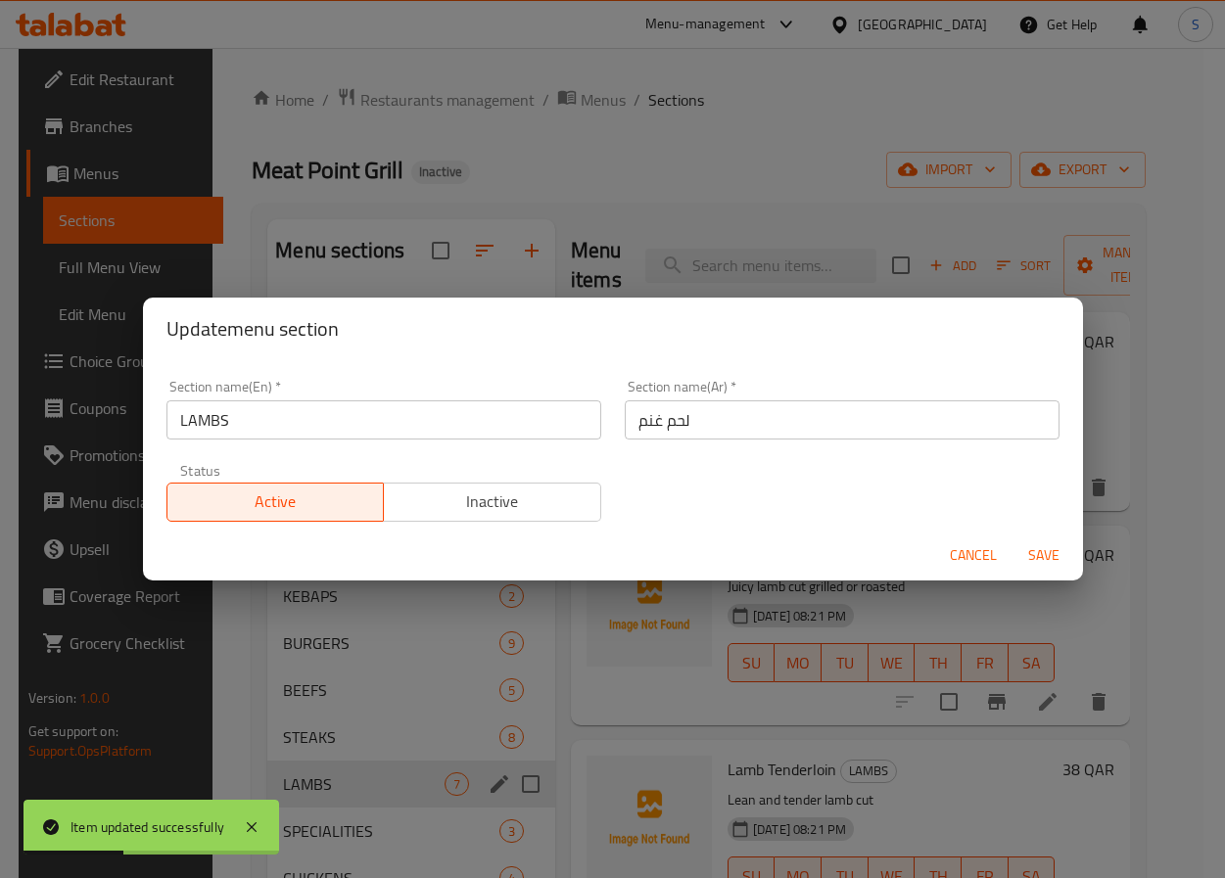
click at [640, 424] on input "لحم غنم" at bounding box center [842, 419] width 435 height 39
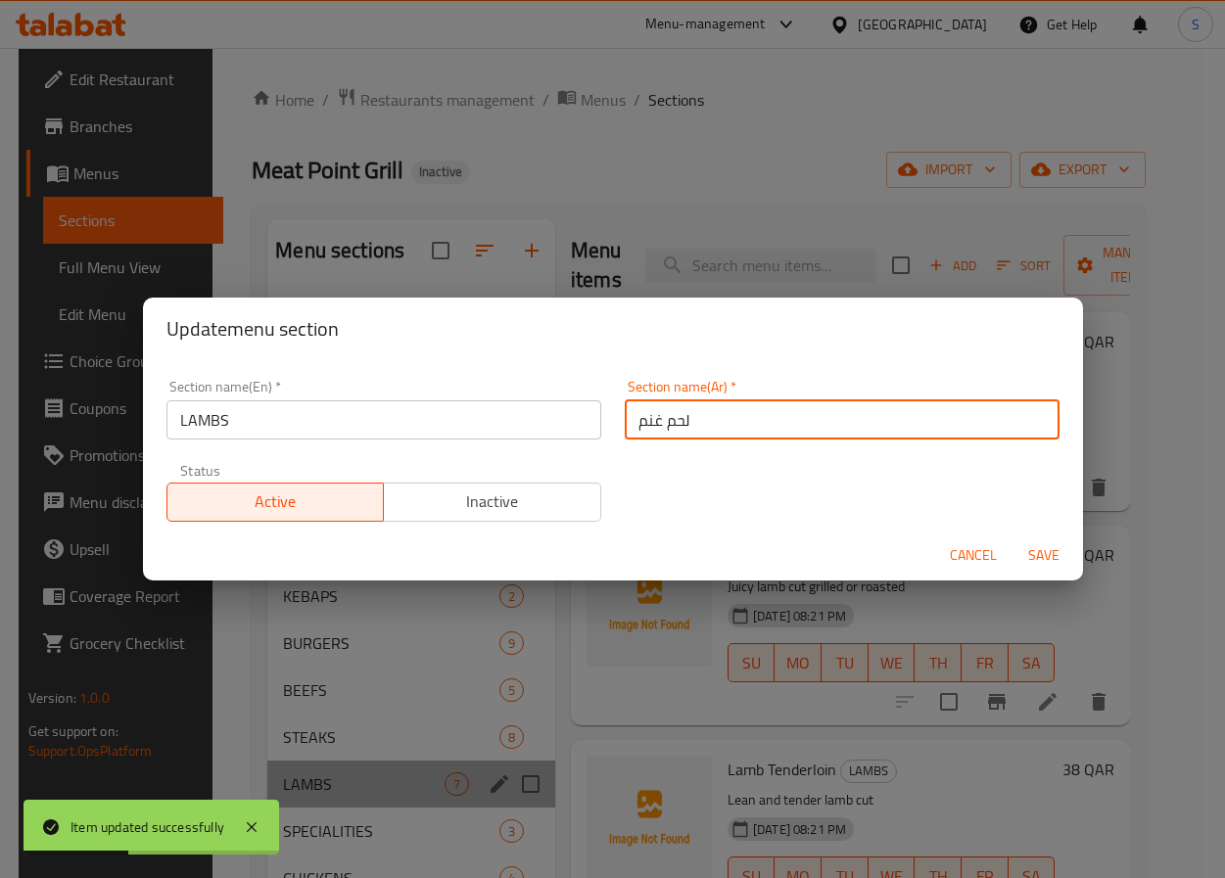
click at [640, 424] on input "لحم غنم" at bounding box center [842, 419] width 435 height 39
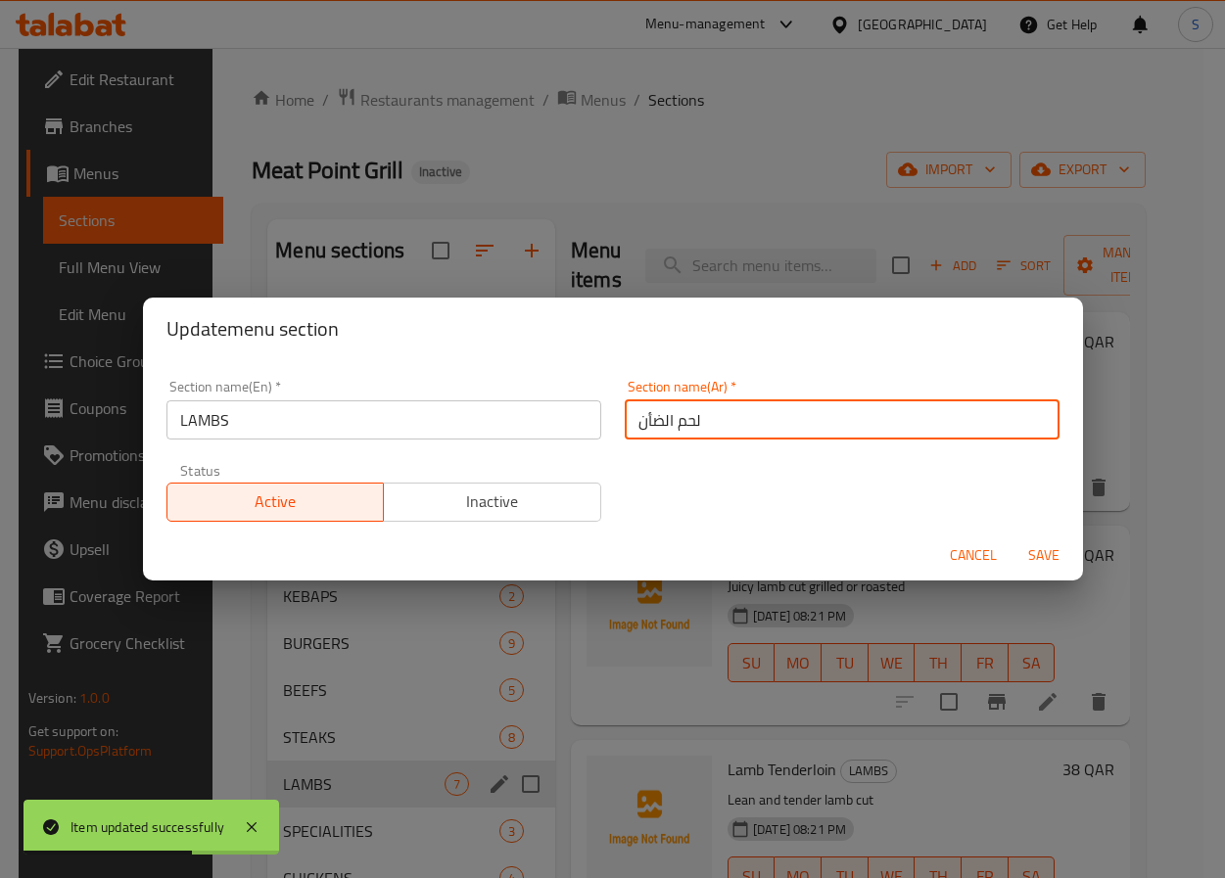
type input "لحم الضأن"
click at [1012, 538] on button "Save" at bounding box center [1043, 556] width 63 height 36
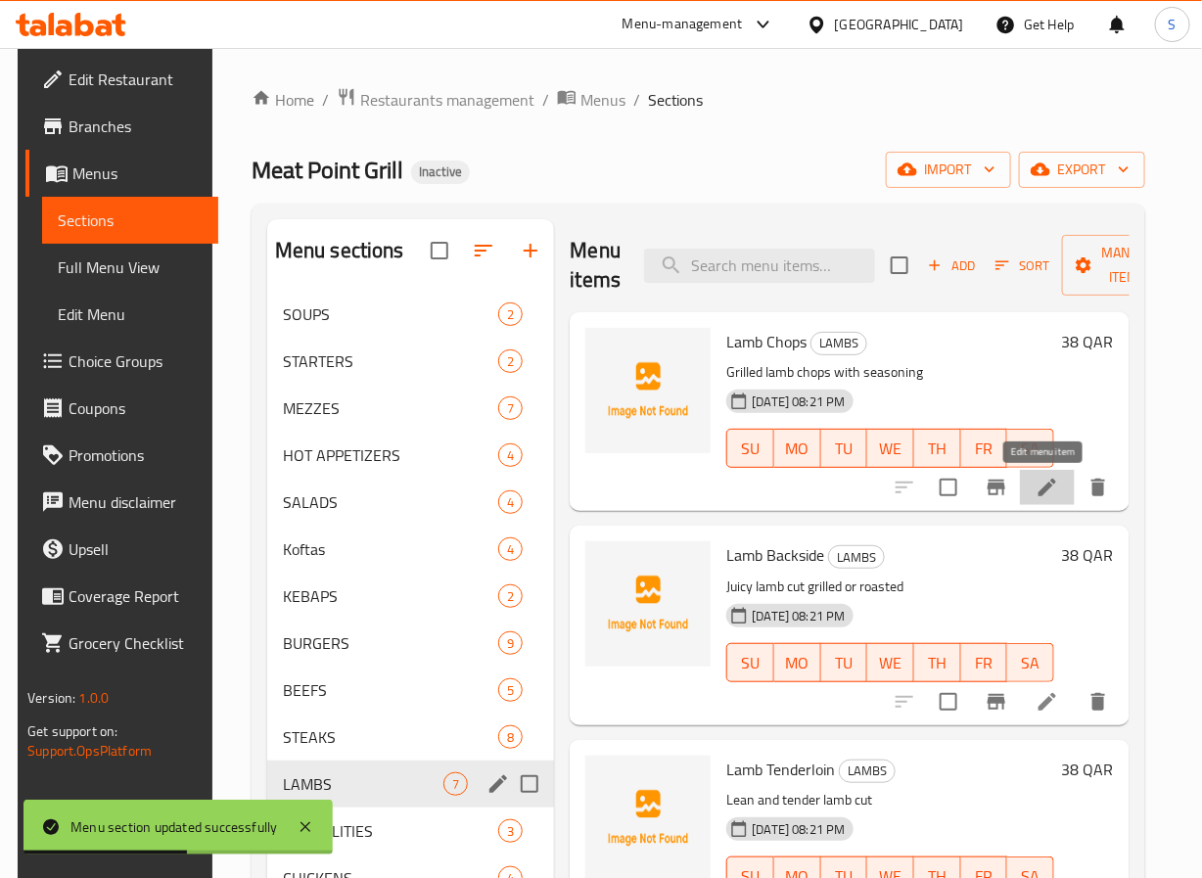
click at [1046, 479] on icon at bounding box center [1047, 487] width 23 height 23
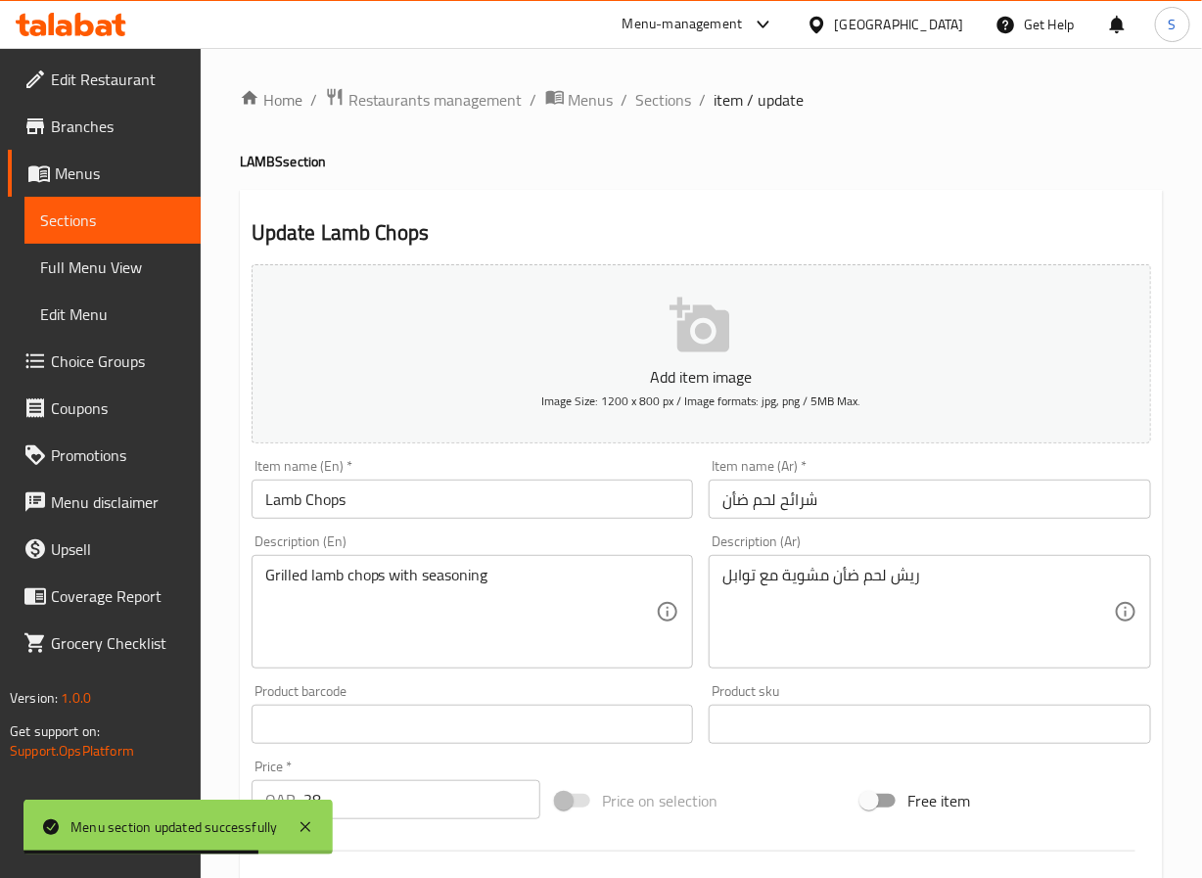
click at [796, 508] on input "شرائح لحم ضأن" at bounding box center [930, 499] width 443 height 39
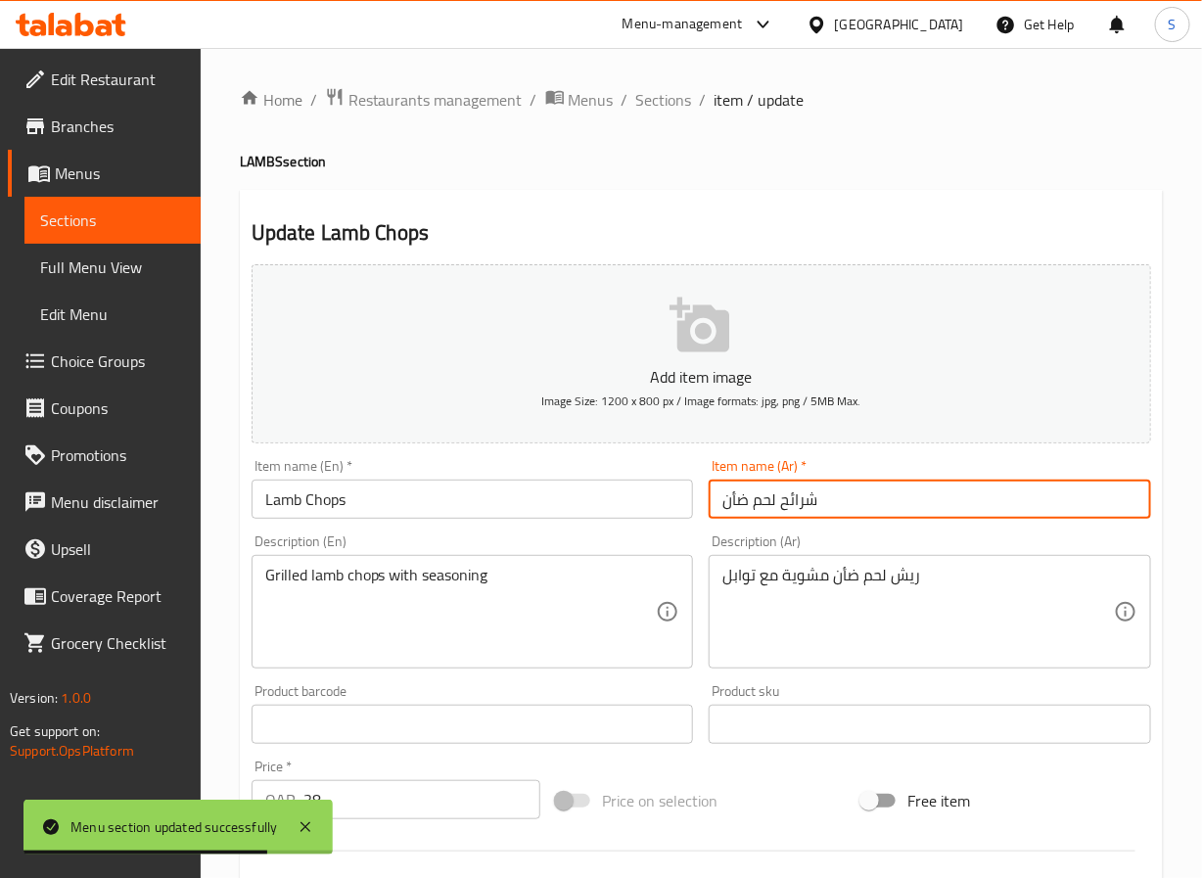
click at [796, 508] on input "شرائح لحم ضأن" at bounding box center [930, 499] width 443 height 39
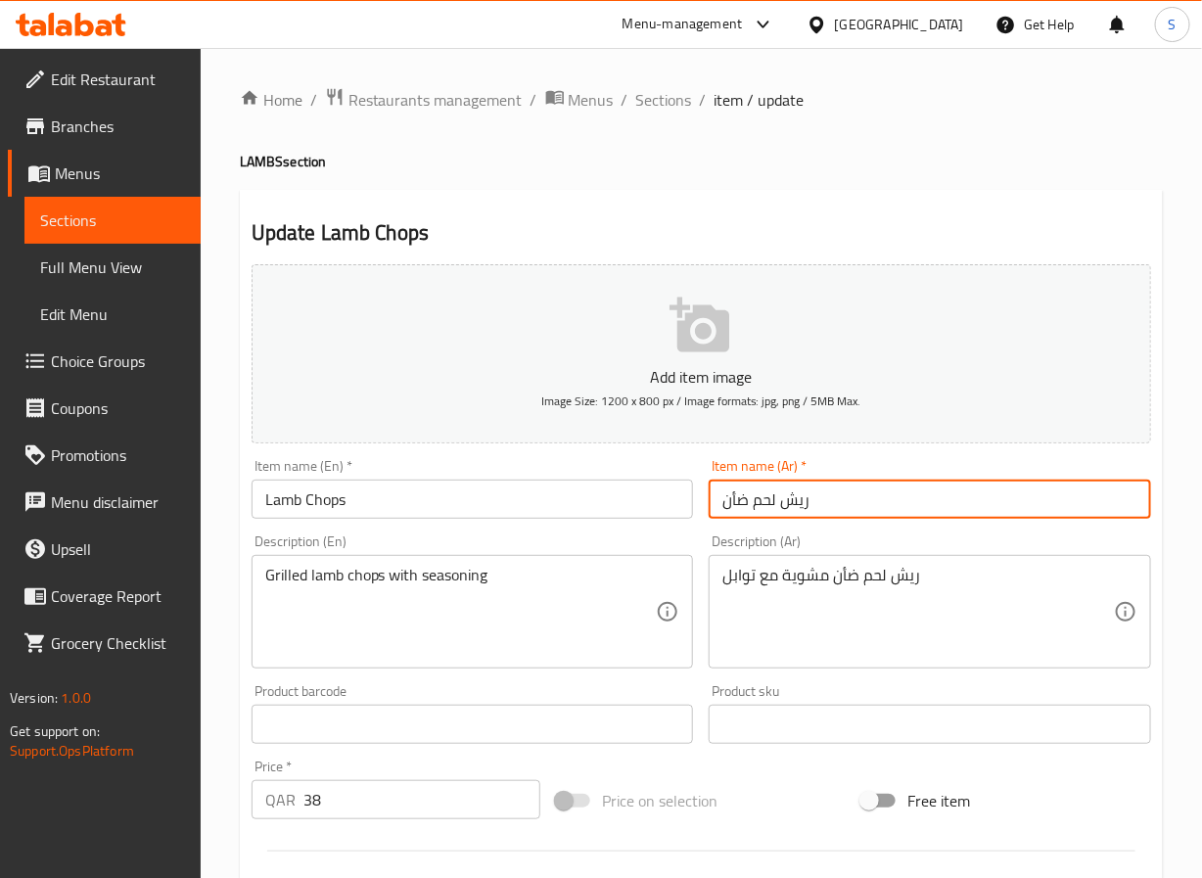
type input "ريش لحم ضأن"
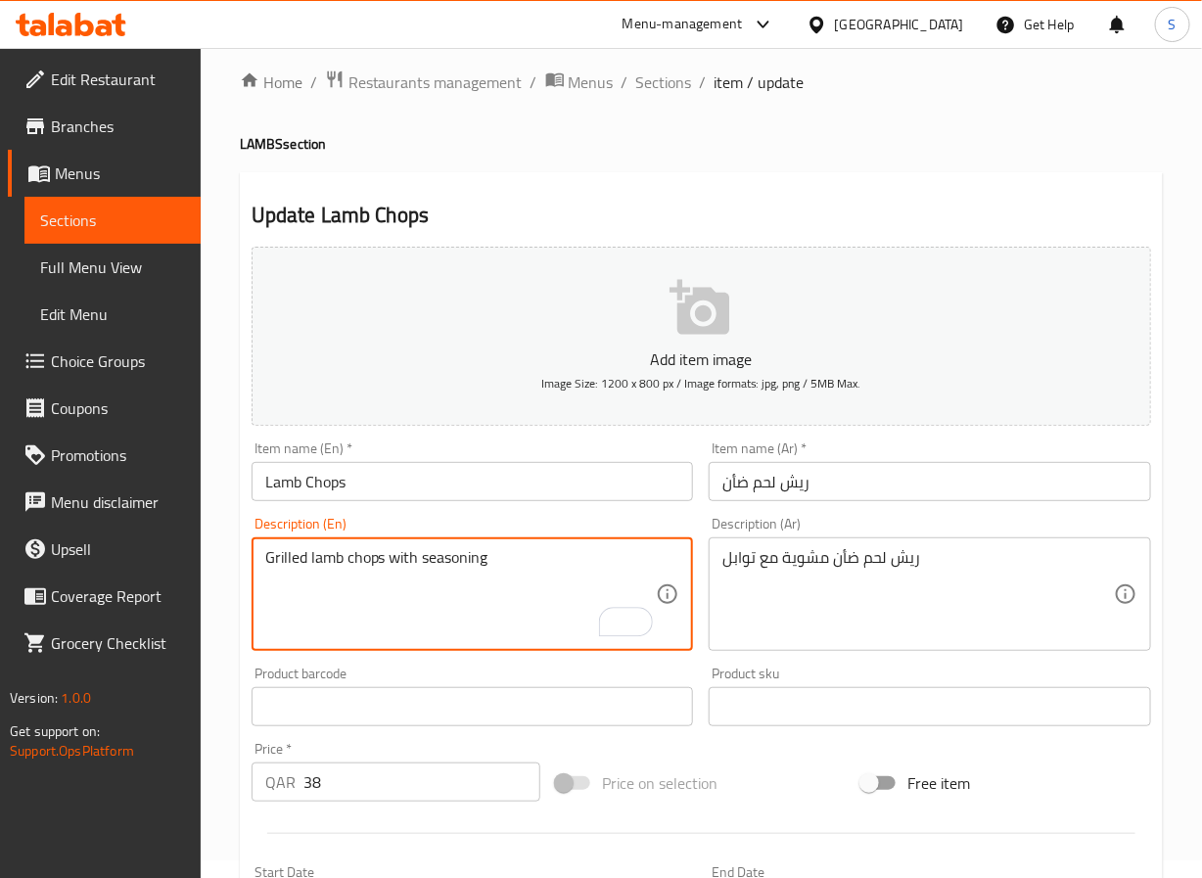
scroll to position [503, 0]
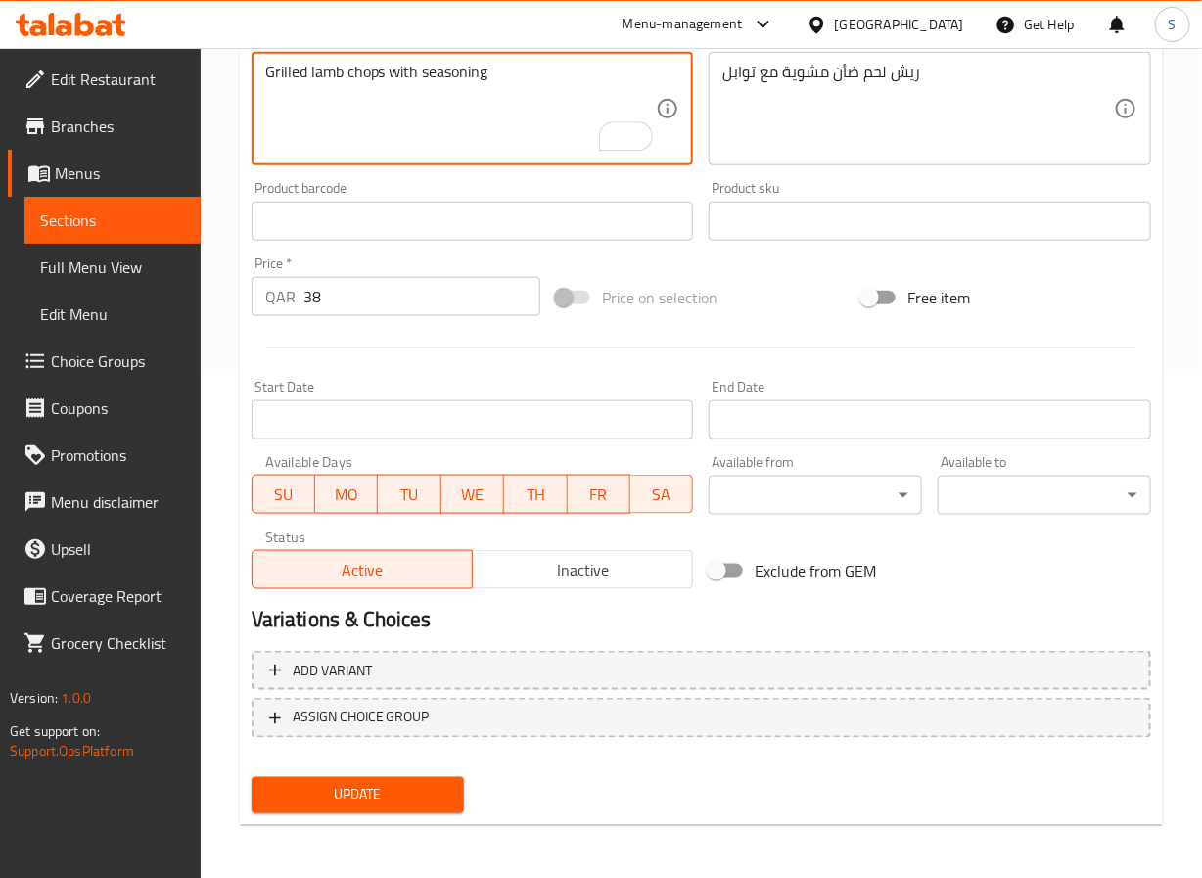
click at [361, 788] on span "Update" at bounding box center [358, 795] width 182 height 24
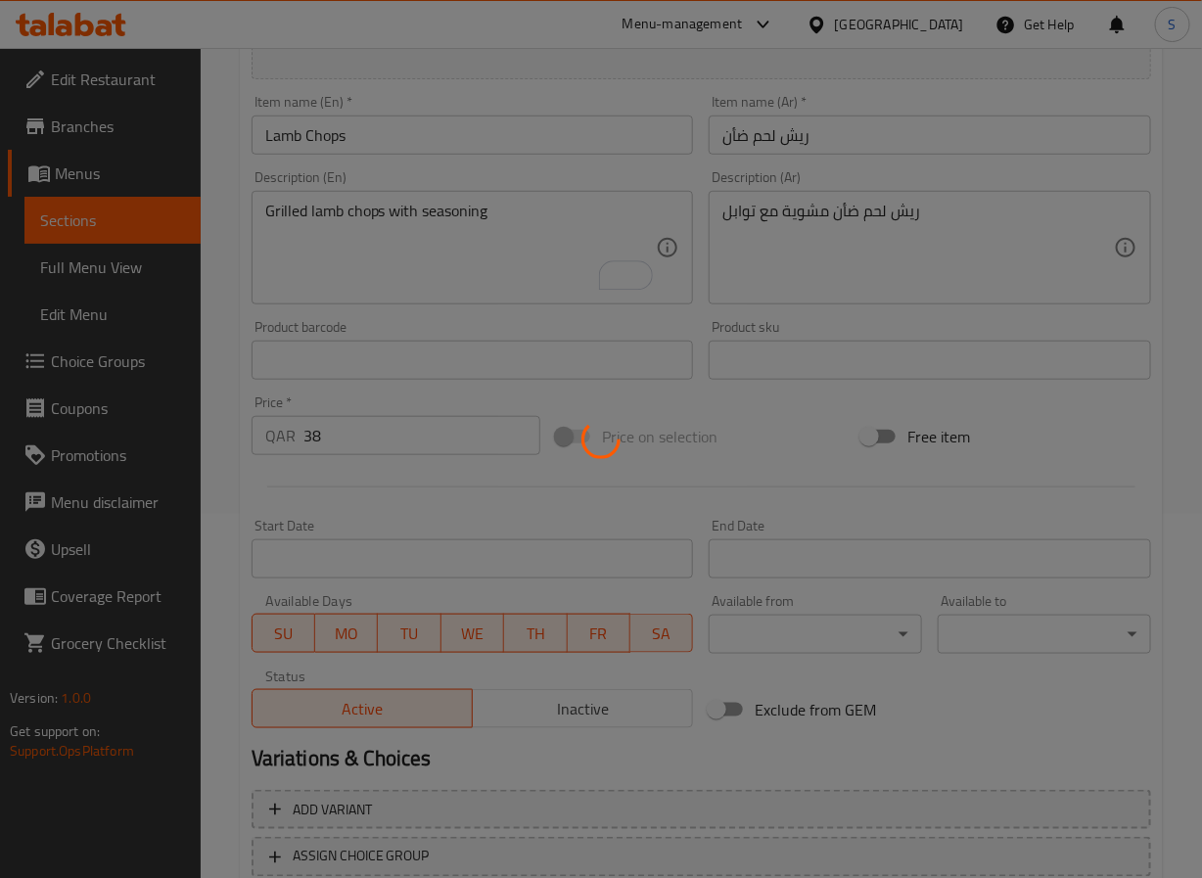
scroll to position [0, 0]
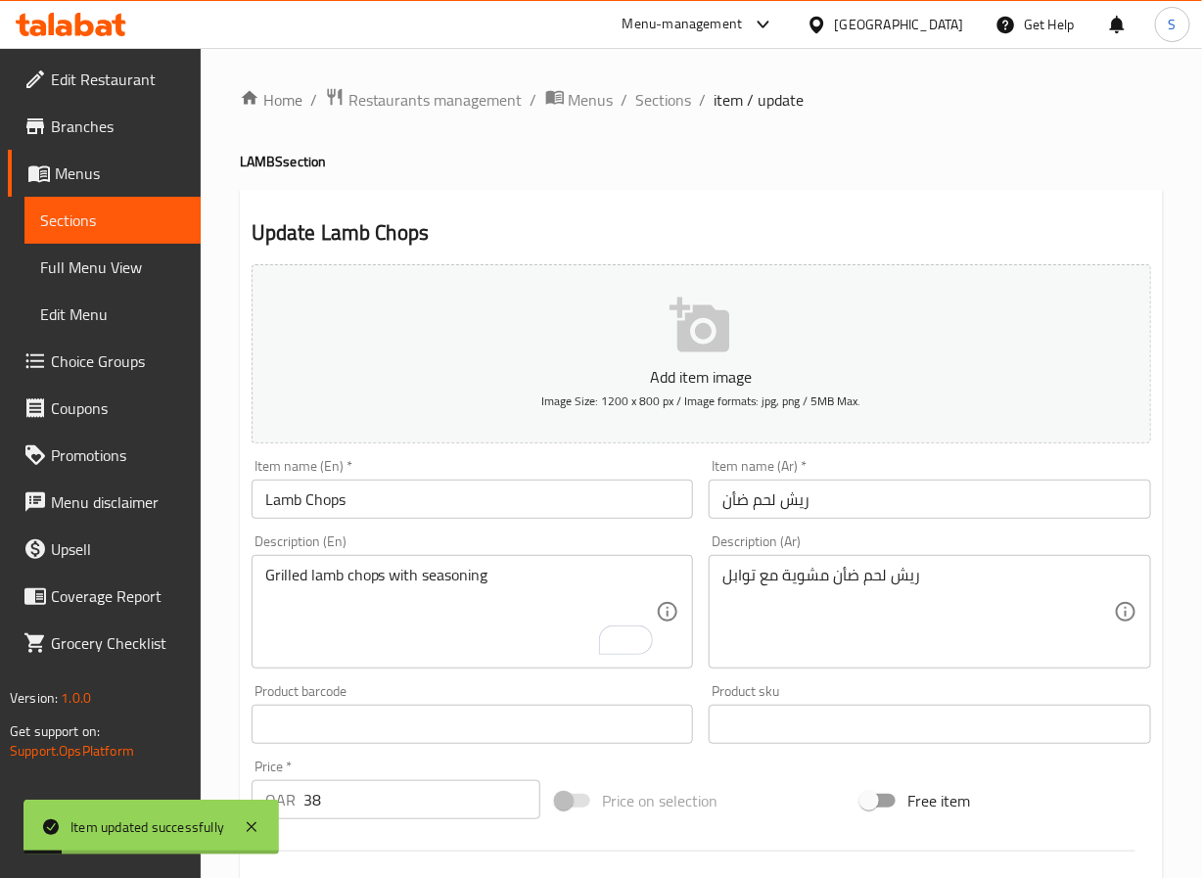
drag, startPoint x: 659, startPoint y: 110, endPoint x: 591, endPoint y: 4, distance: 125.5
click at [659, 110] on span "Sections" at bounding box center [664, 99] width 56 height 23
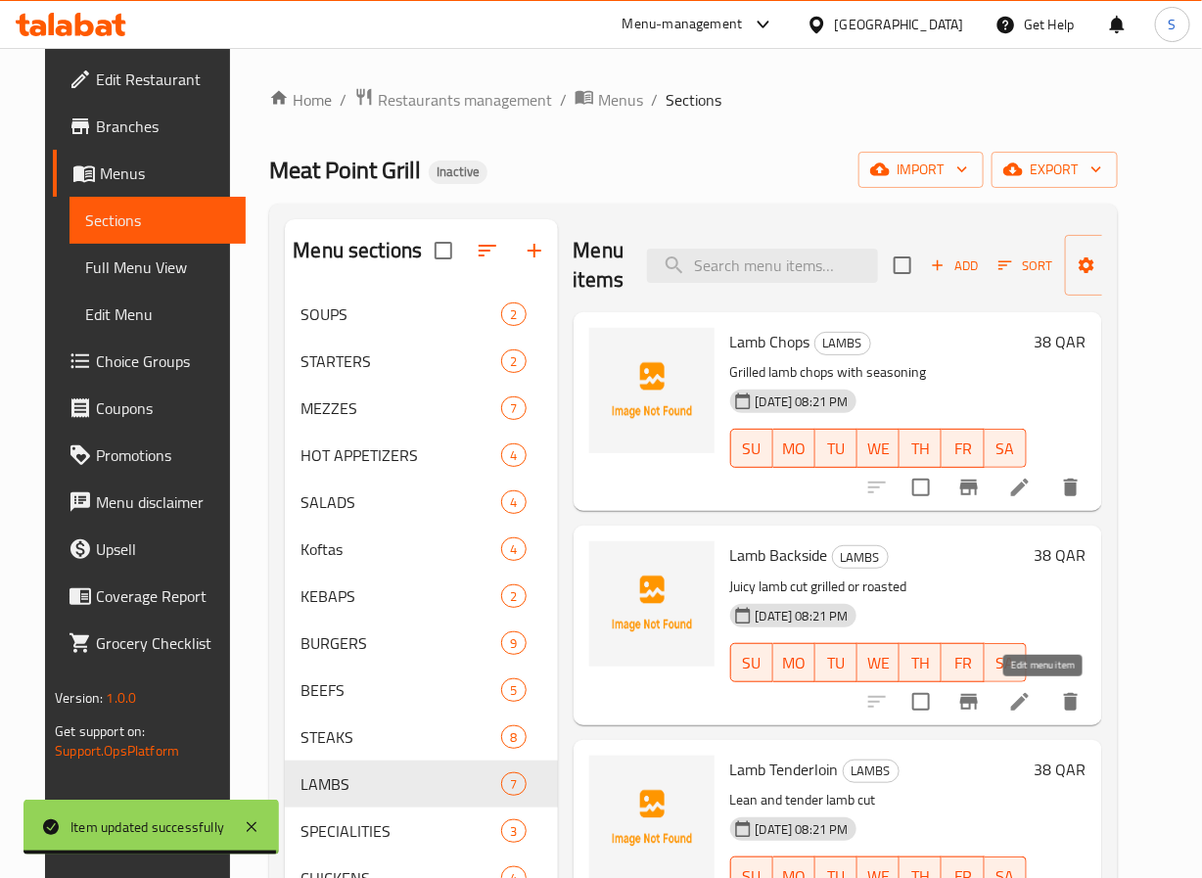
click at [1032, 700] on icon at bounding box center [1019, 701] width 23 height 23
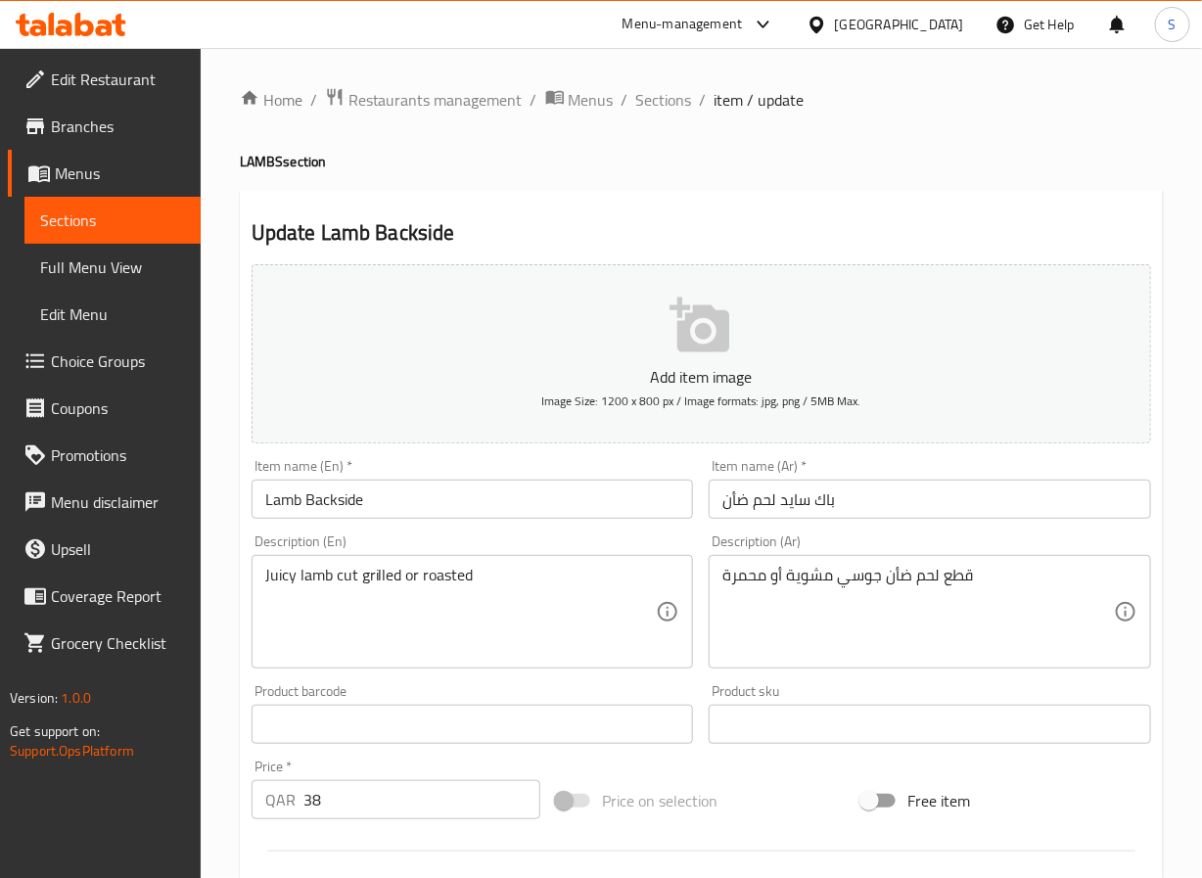
scroll to position [503, 0]
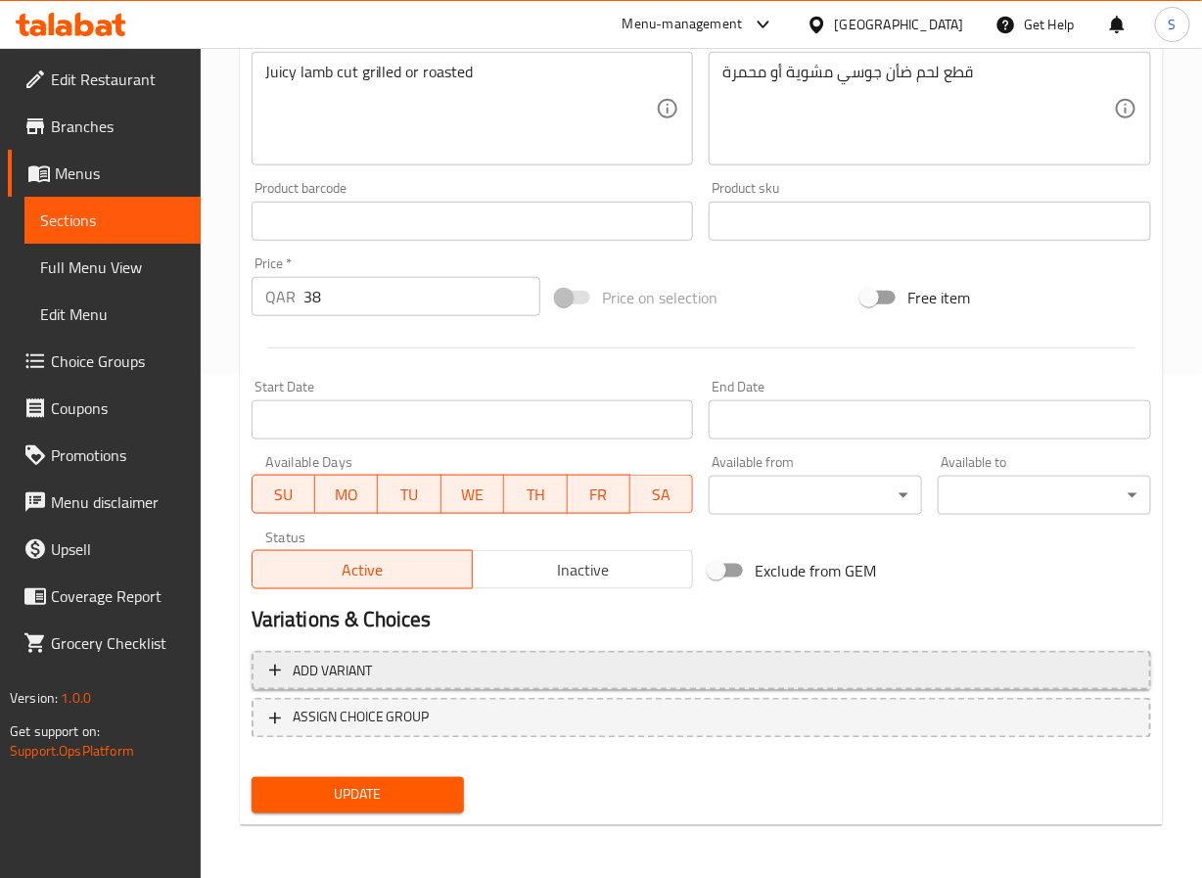
click at [312, 662] on span "Add variant" at bounding box center [332, 671] width 79 height 24
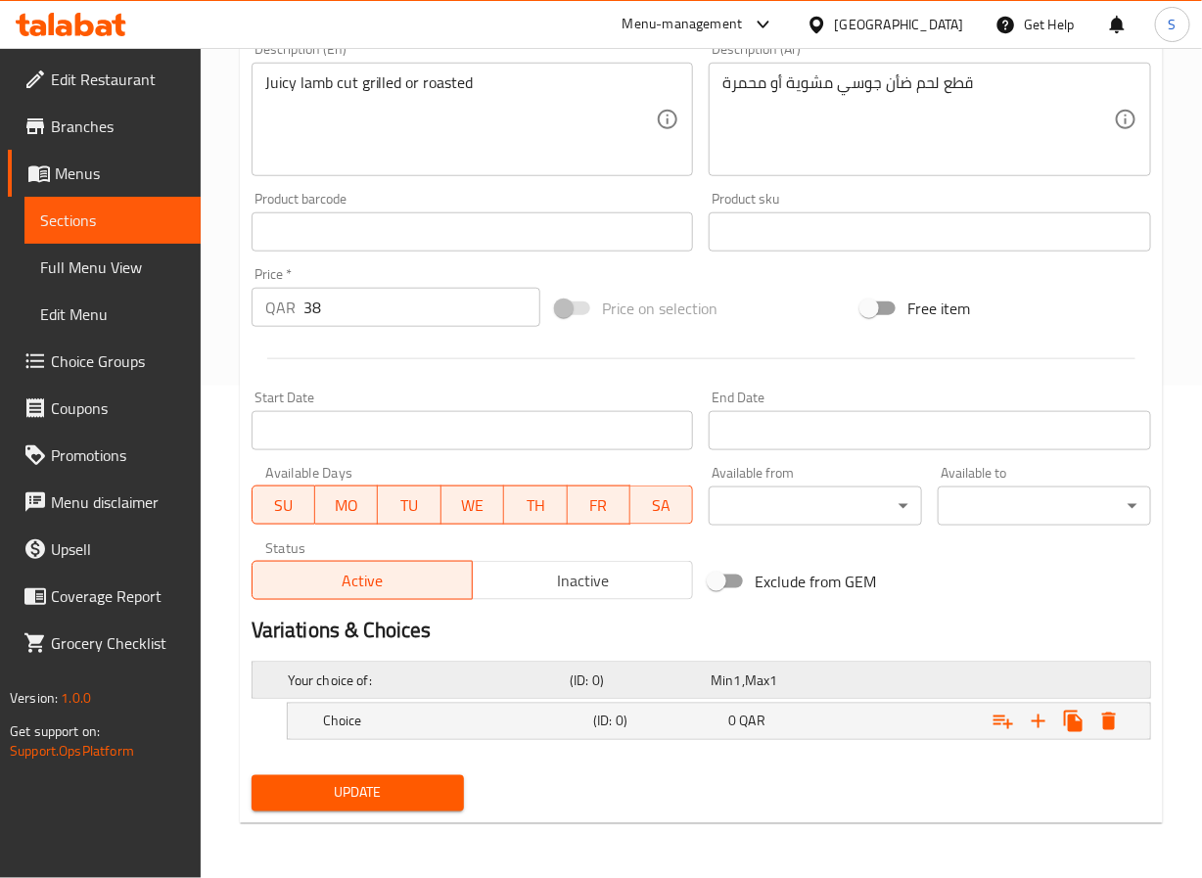
scroll to position [494, 0]
click at [1035, 728] on icon "Expand" at bounding box center [1038, 721] width 23 height 23
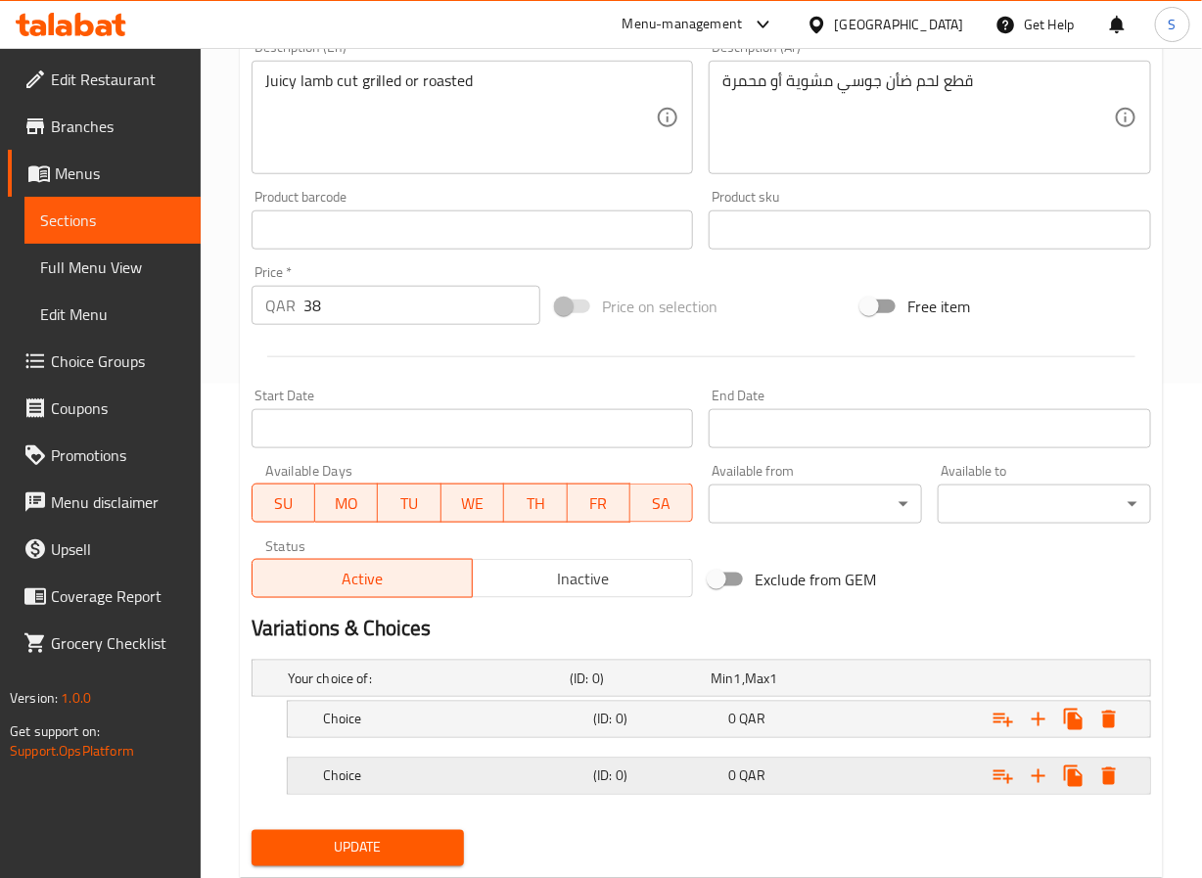
scroll to position [552, 0]
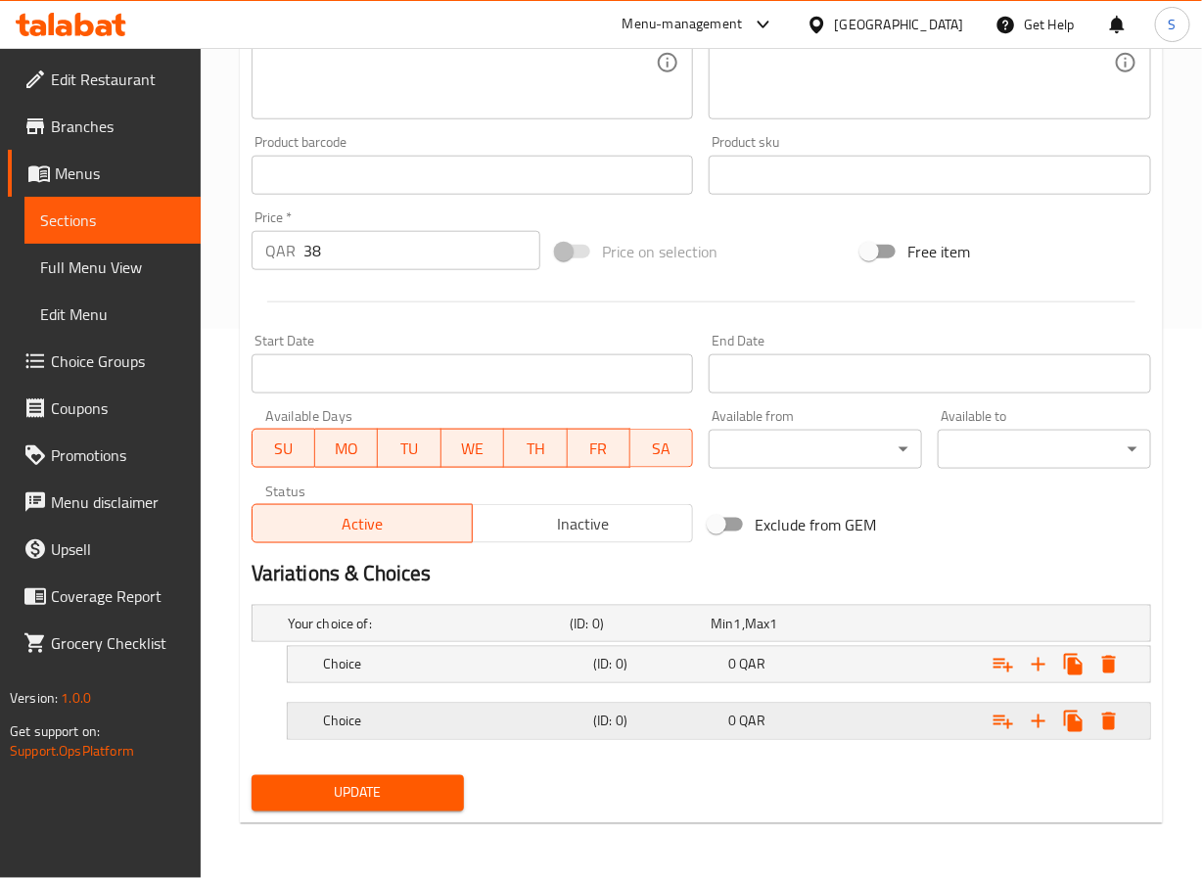
click at [441, 732] on div "Choice" at bounding box center [454, 721] width 270 height 27
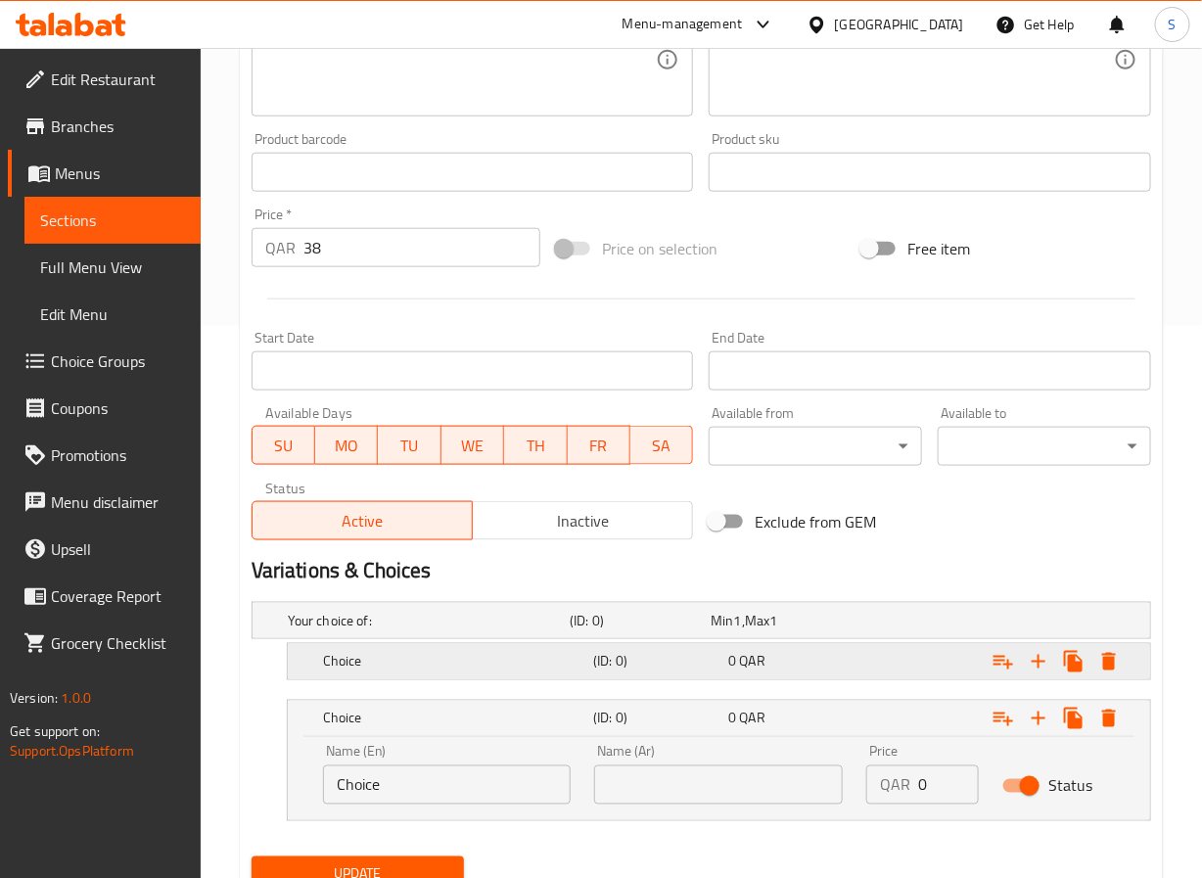
click at [441, 676] on div "Choice" at bounding box center [454, 661] width 270 height 27
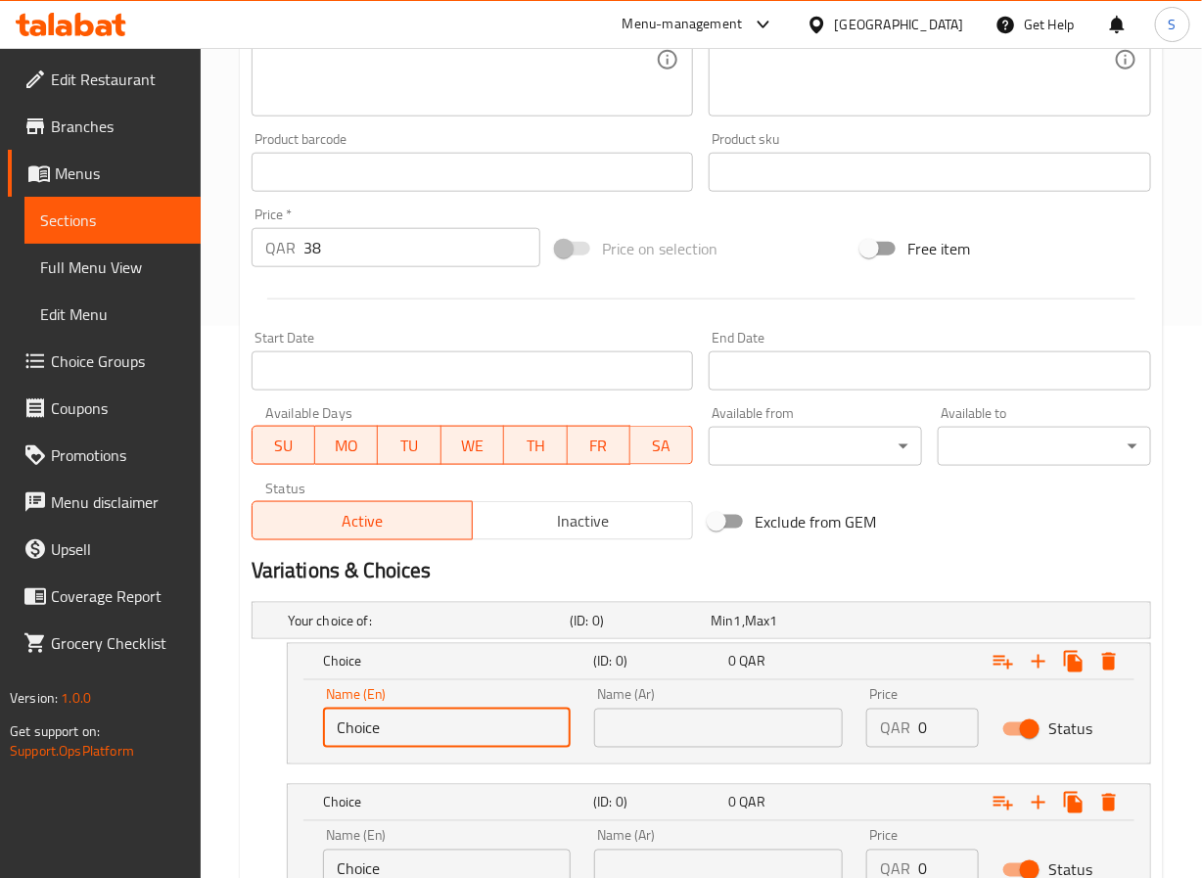
click at [391, 732] on input "Choice" at bounding box center [447, 728] width 249 height 39
type input "Grilled"
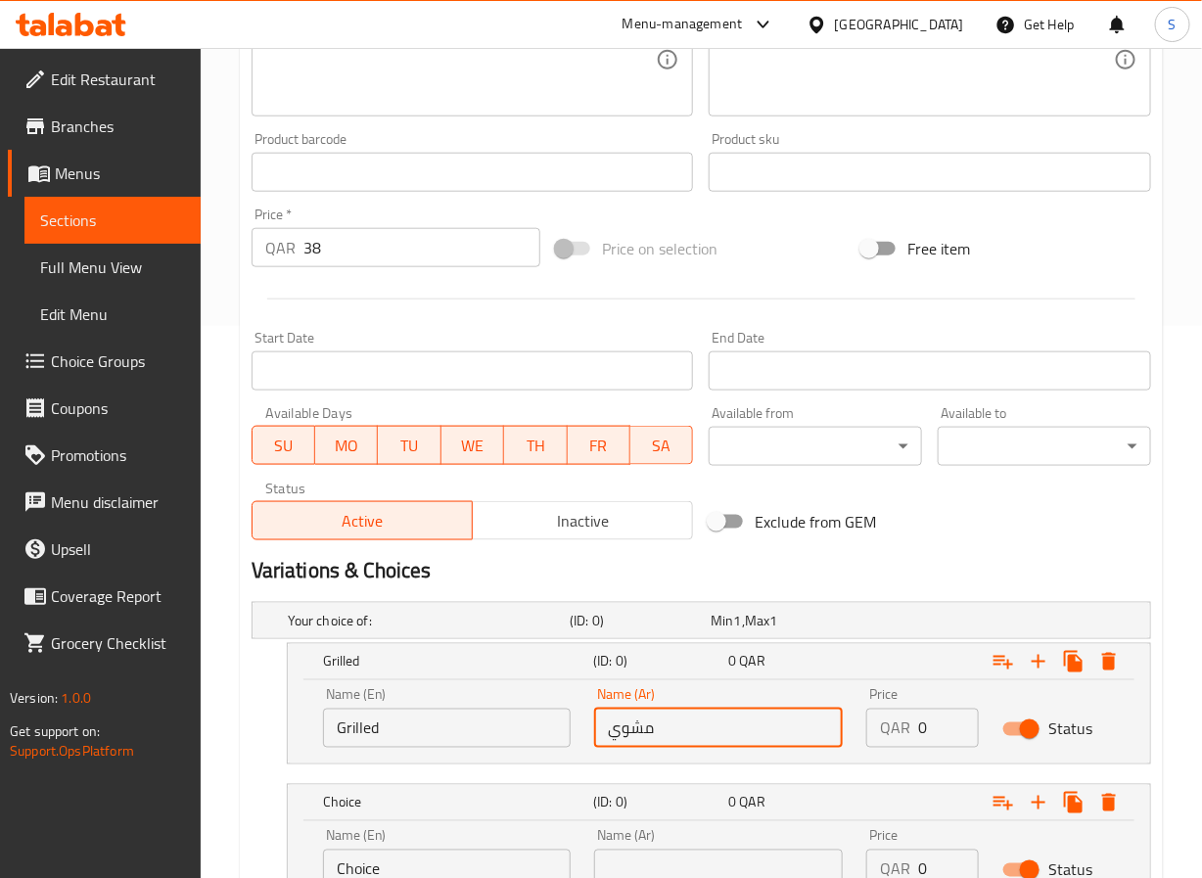
type input "مشوي"
type input "38"
click at [386, 864] on input "Choice" at bounding box center [447, 869] width 249 height 39
type input "ٌ"
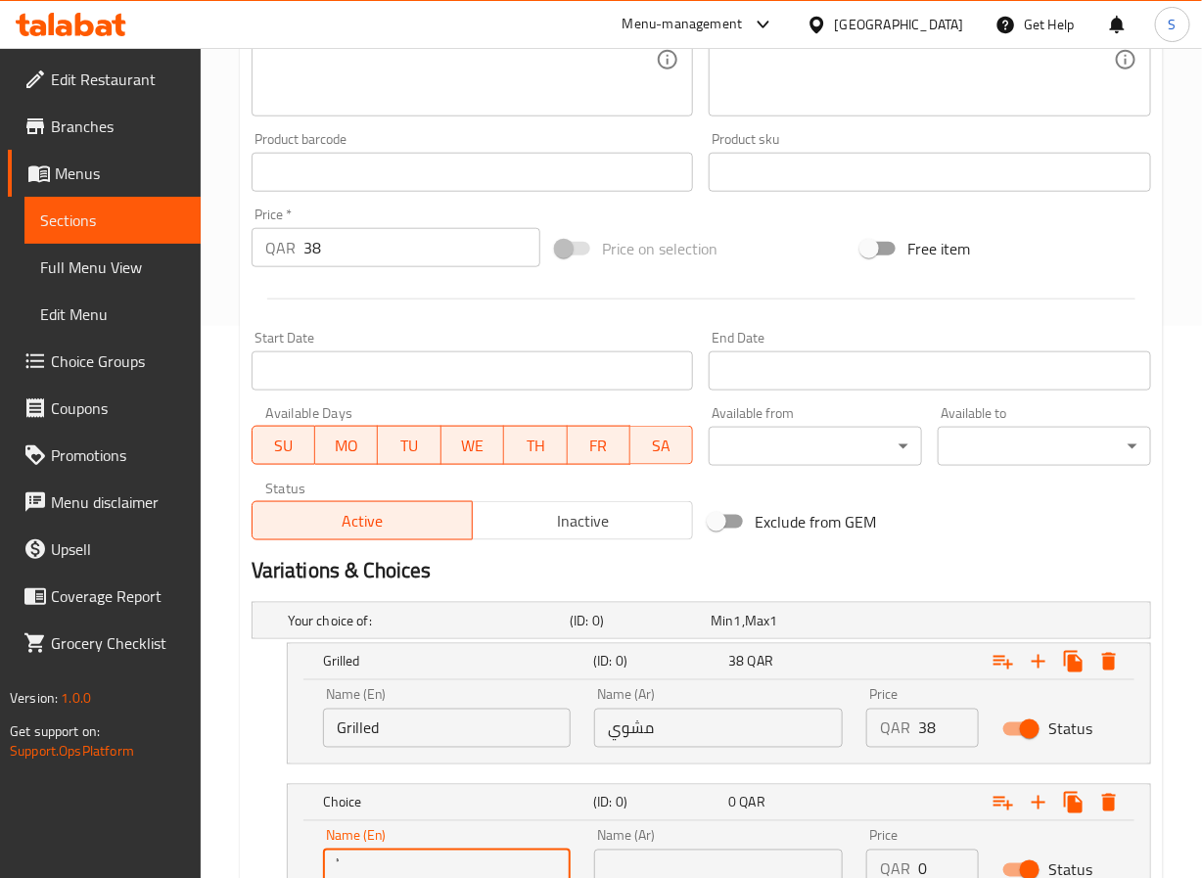
scroll to position [559, 0]
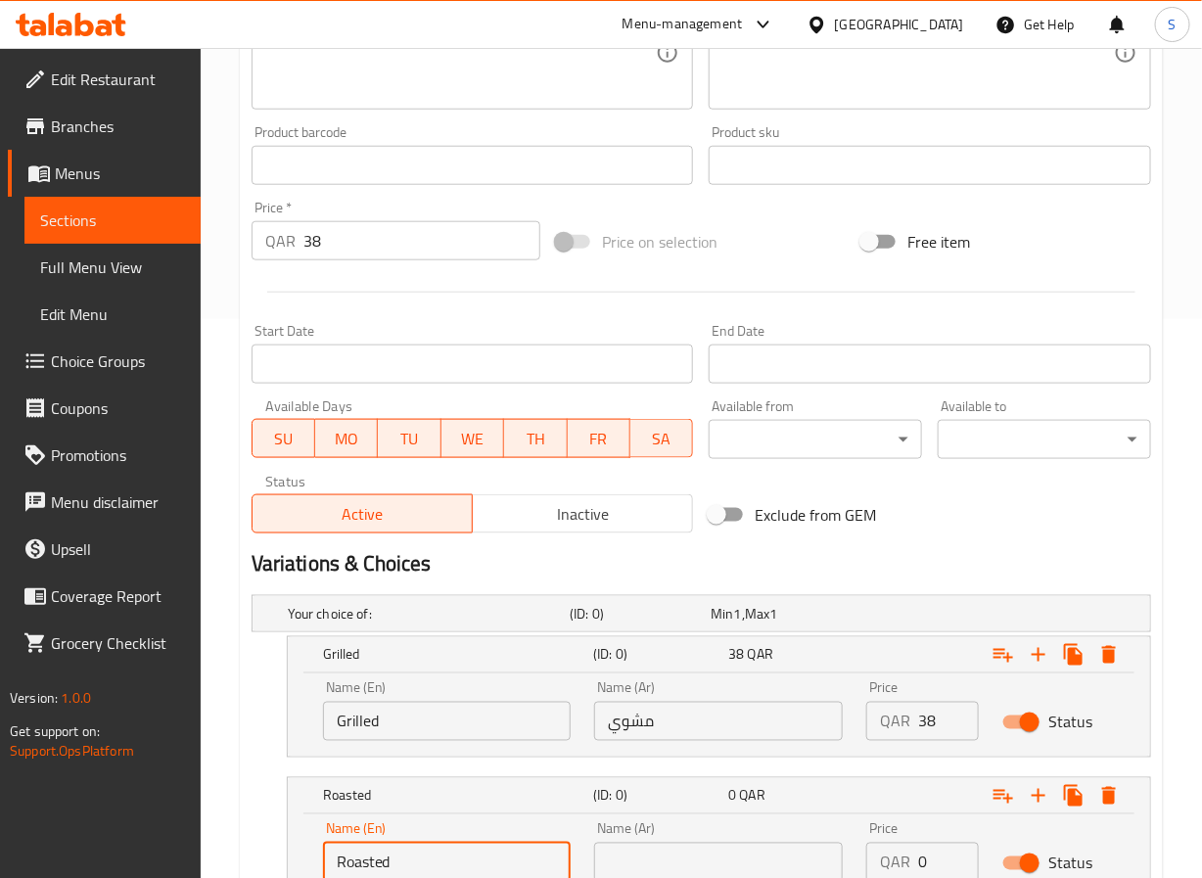
type input "Roasted"
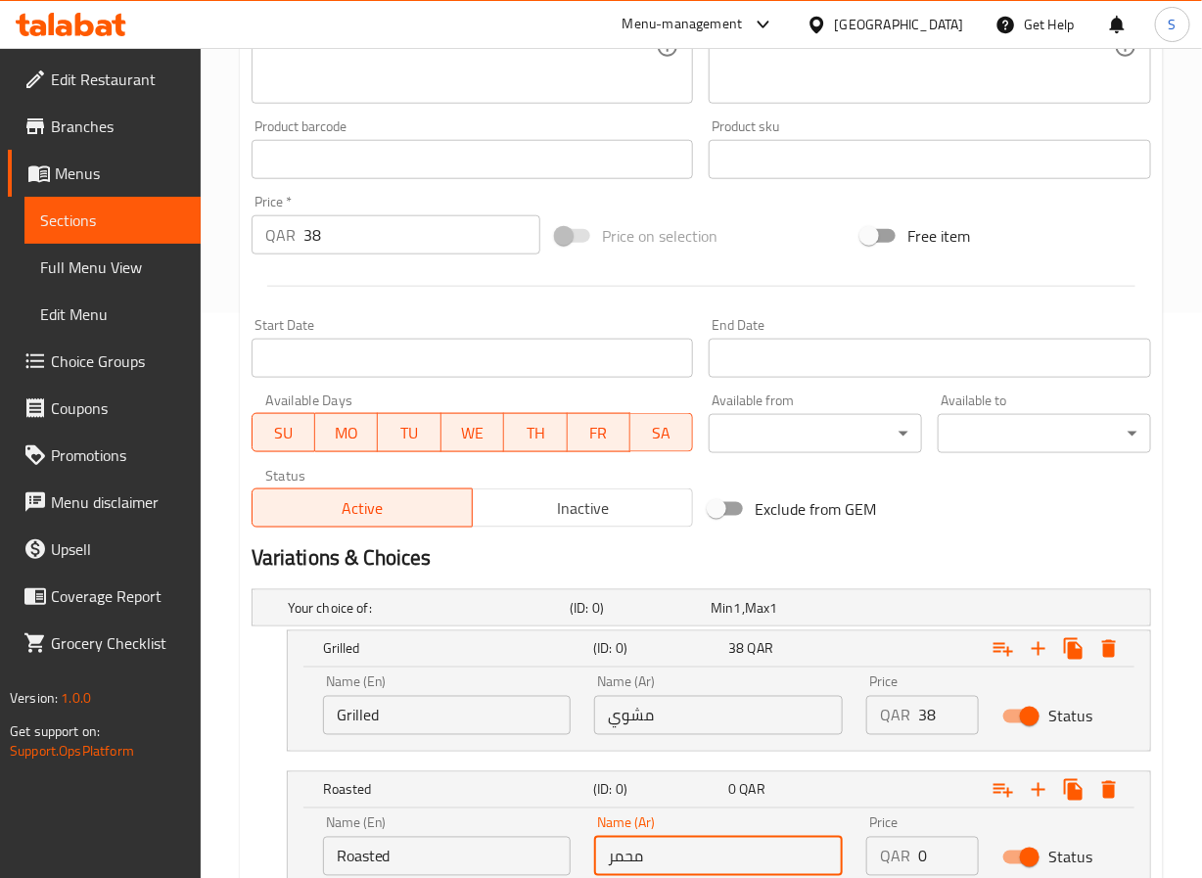
type input "محمر"
paste input "38"
type input "38"
click at [273, 790] on div "Roasted (ID: 0) 38 QAR Name (En) Roasted Name (En) Name (Ar) محمر Name (Ar) Pri…" at bounding box center [702, 832] width 900 height 121
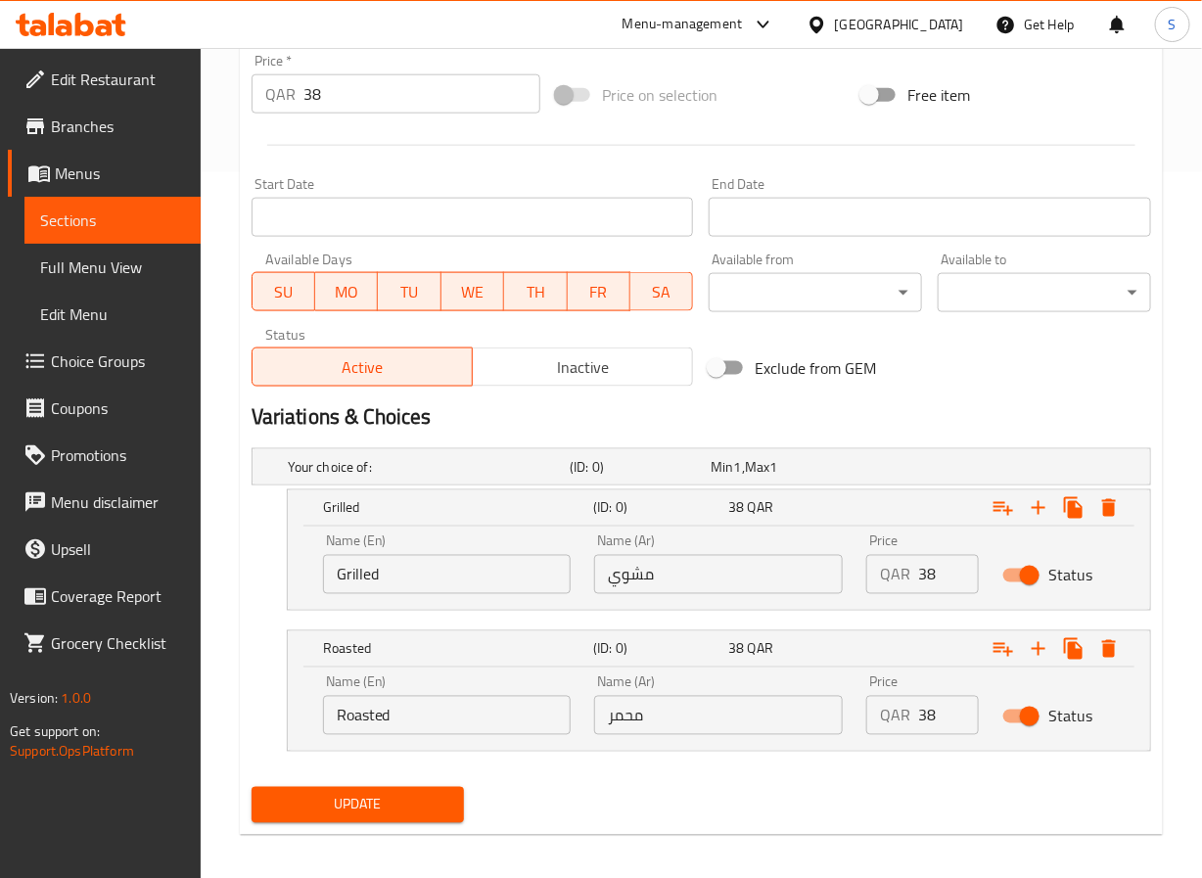
scroll to position [720, 0]
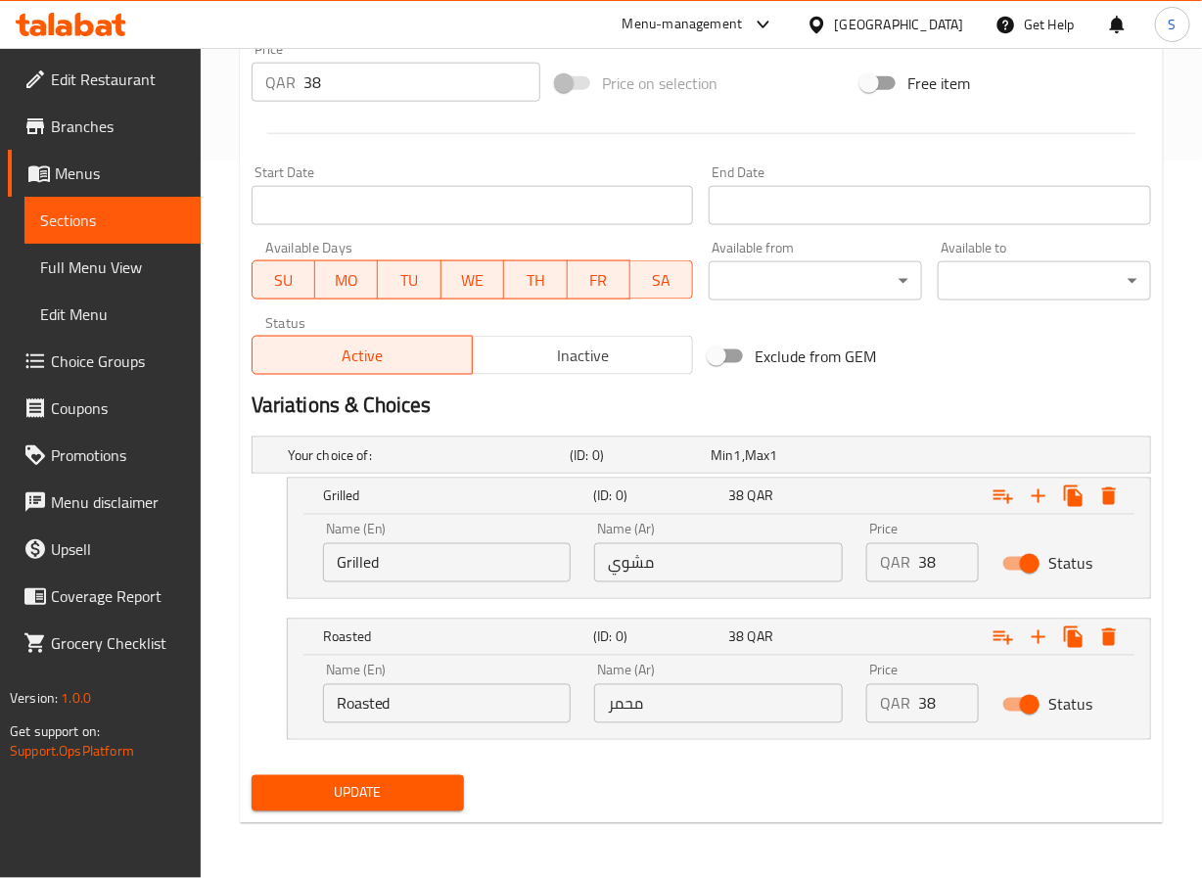
click at [338, 785] on span "Update" at bounding box center [358, 793] width 182 height 24
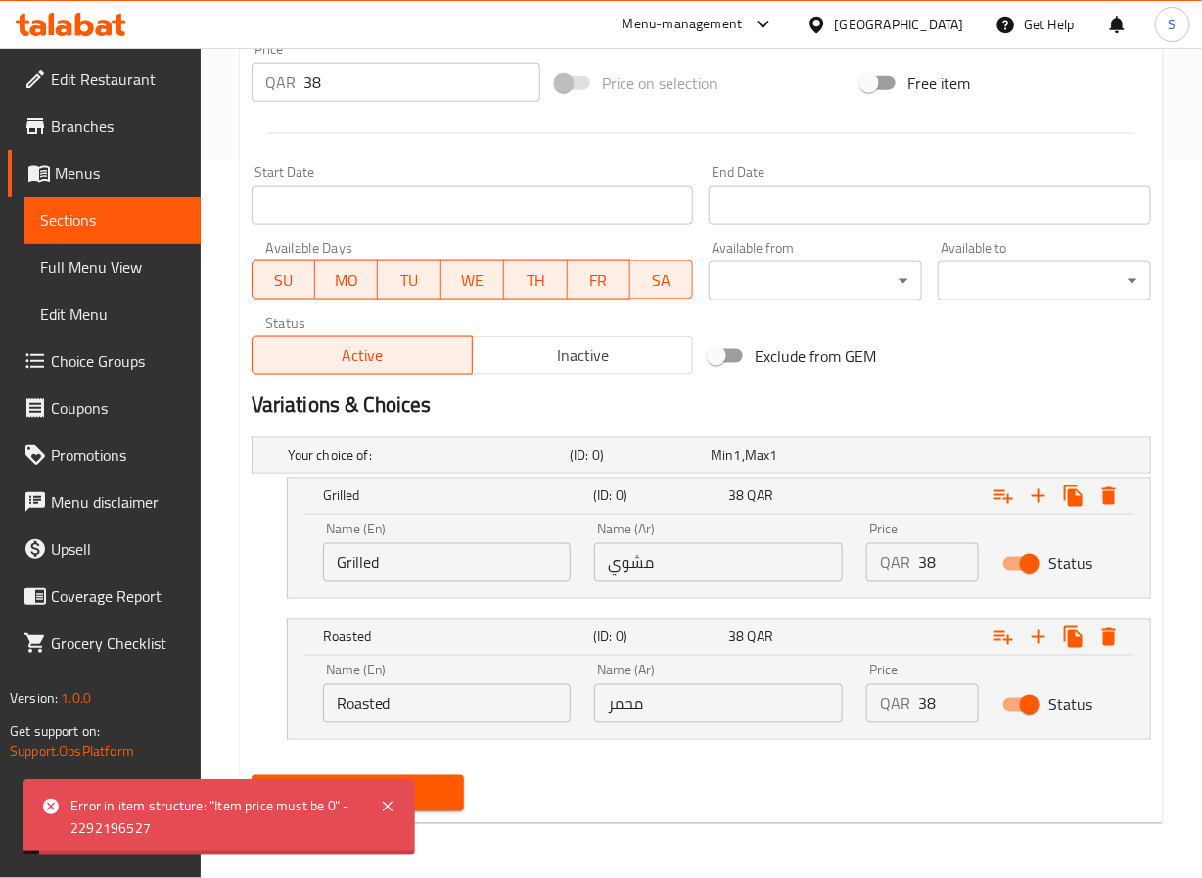
click at [355, 69] on input "38" at bounding box center [423, 82] width 238 height 39
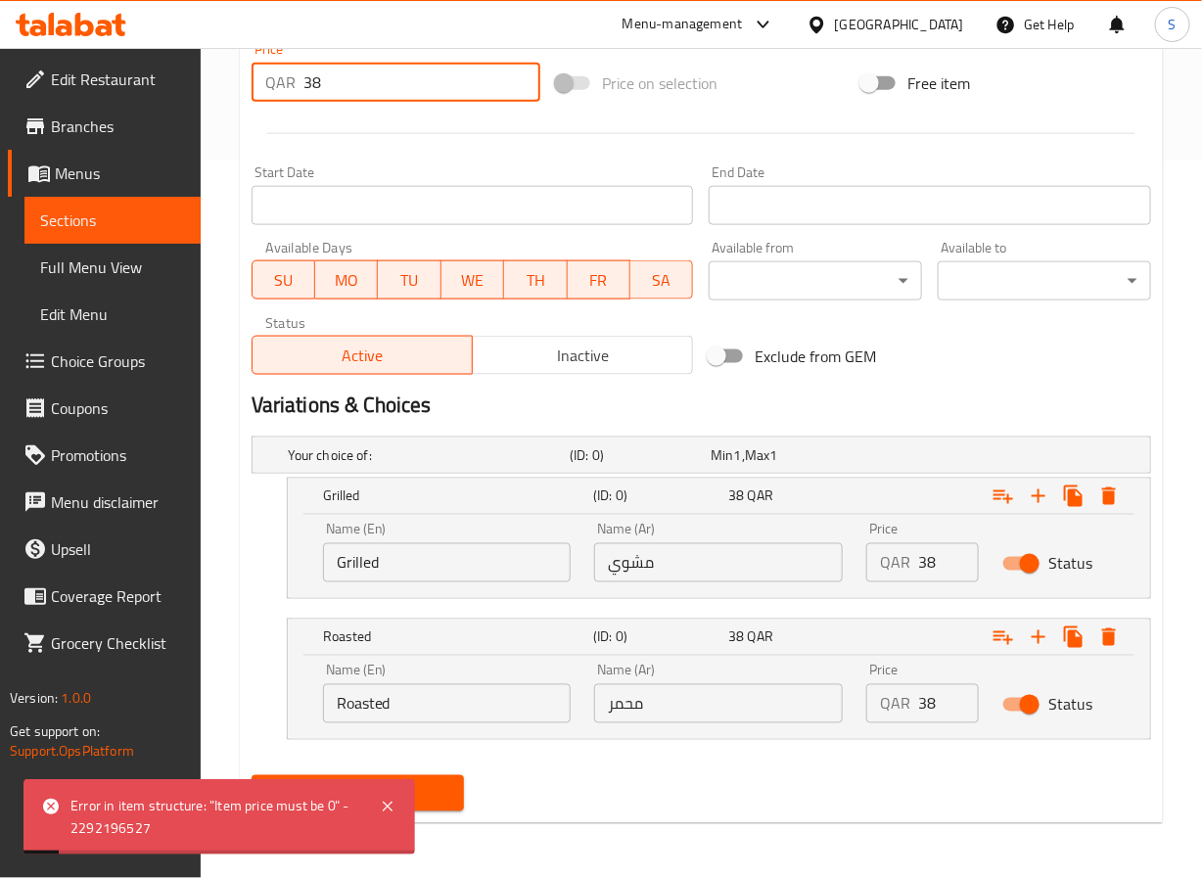
type input "3"
type input "0"
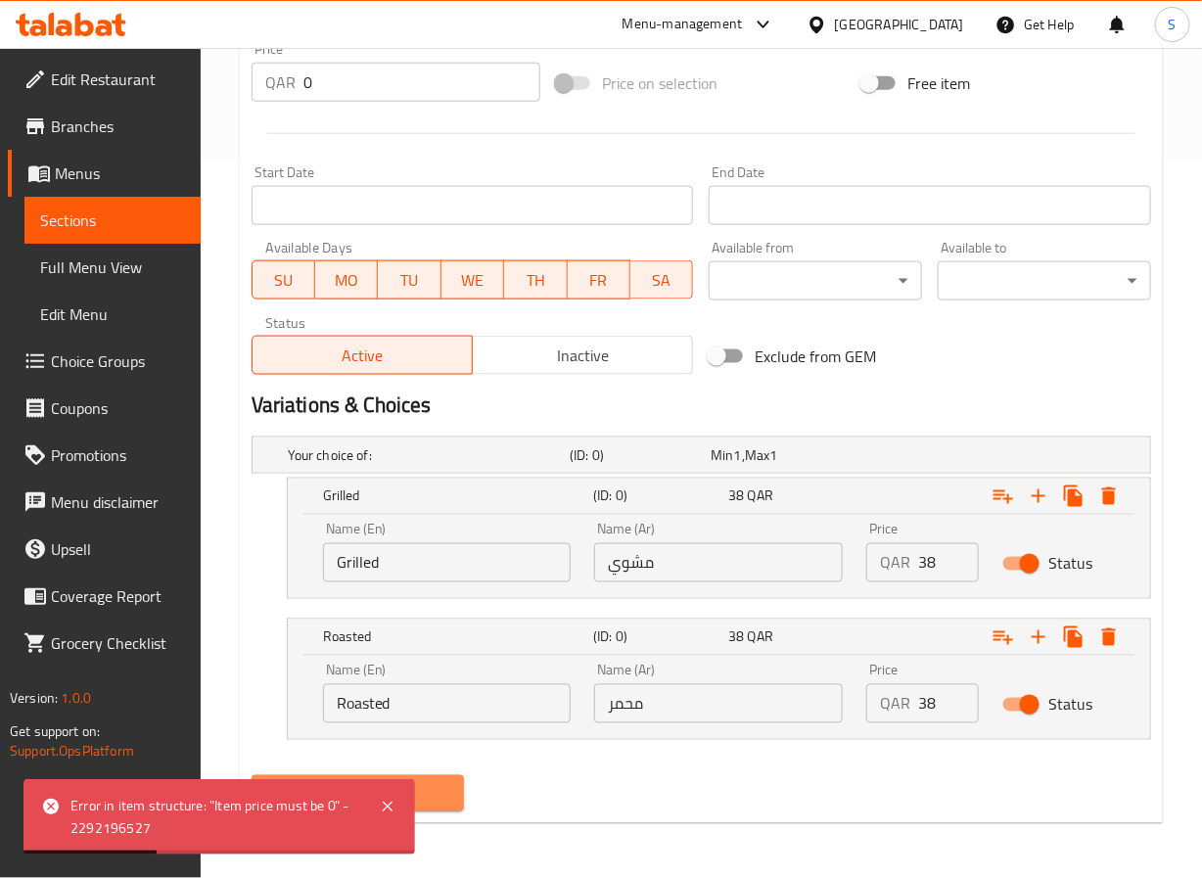
click at [442, 806] on span "Update" at bounding box center [358, 793] width 182 height 24
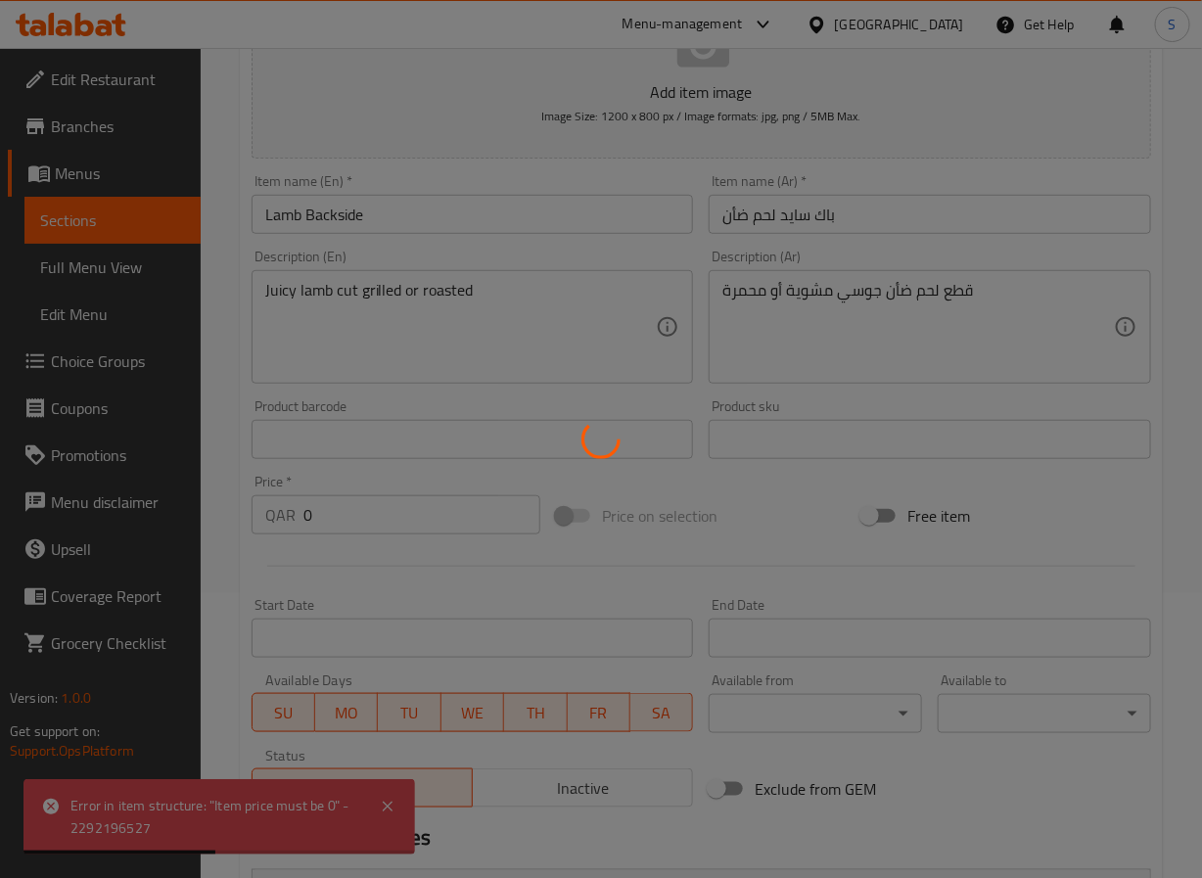
scroll to position [0, 0]
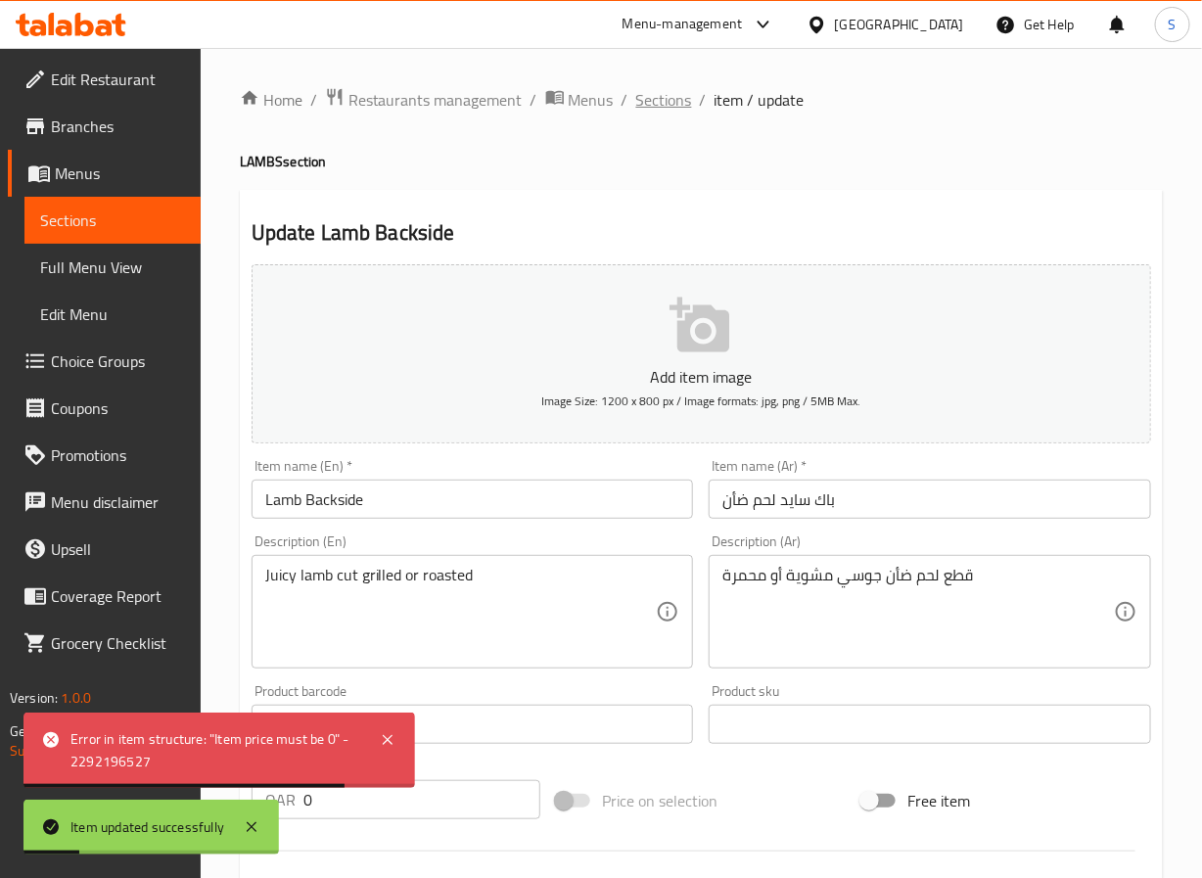
click at [668, 101] on span "Sections" at bounding box center [664, 99] width 56 height 23
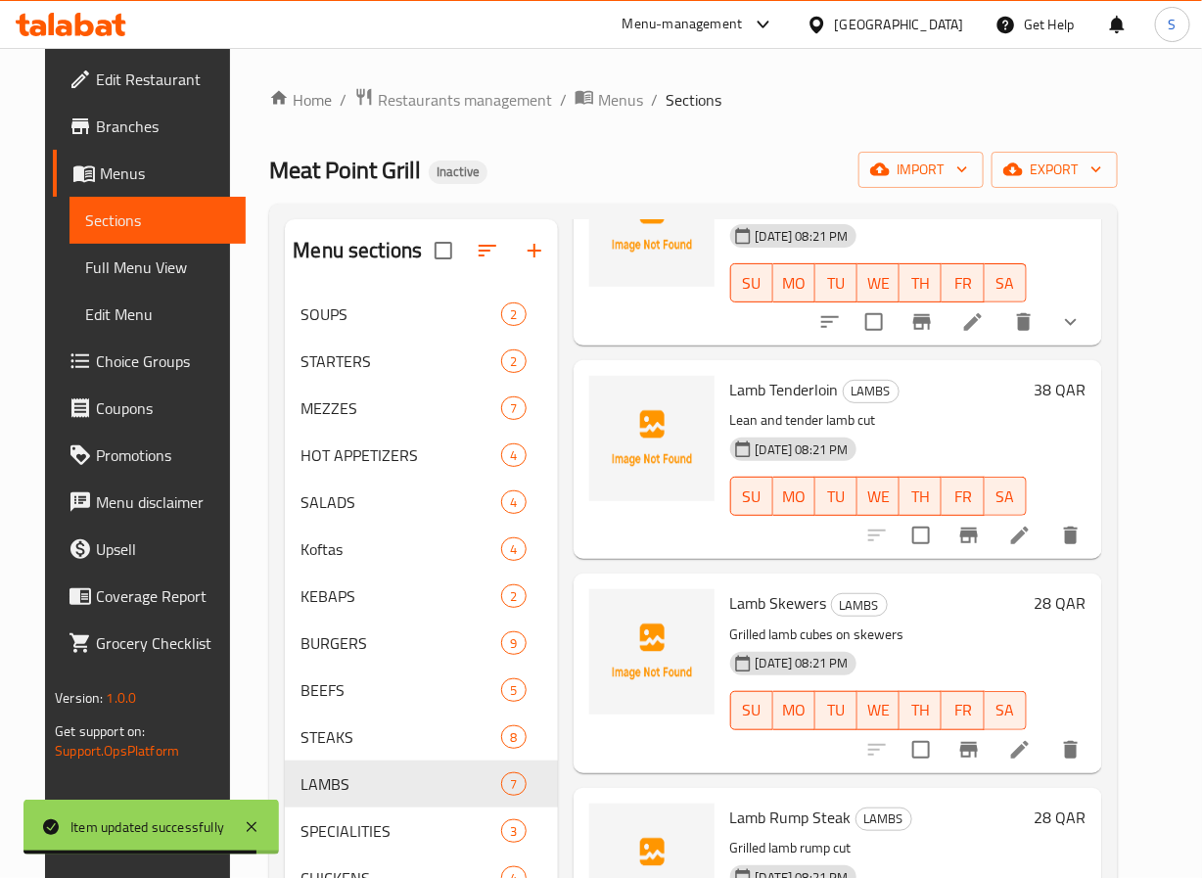
scroll to position [395, 0]
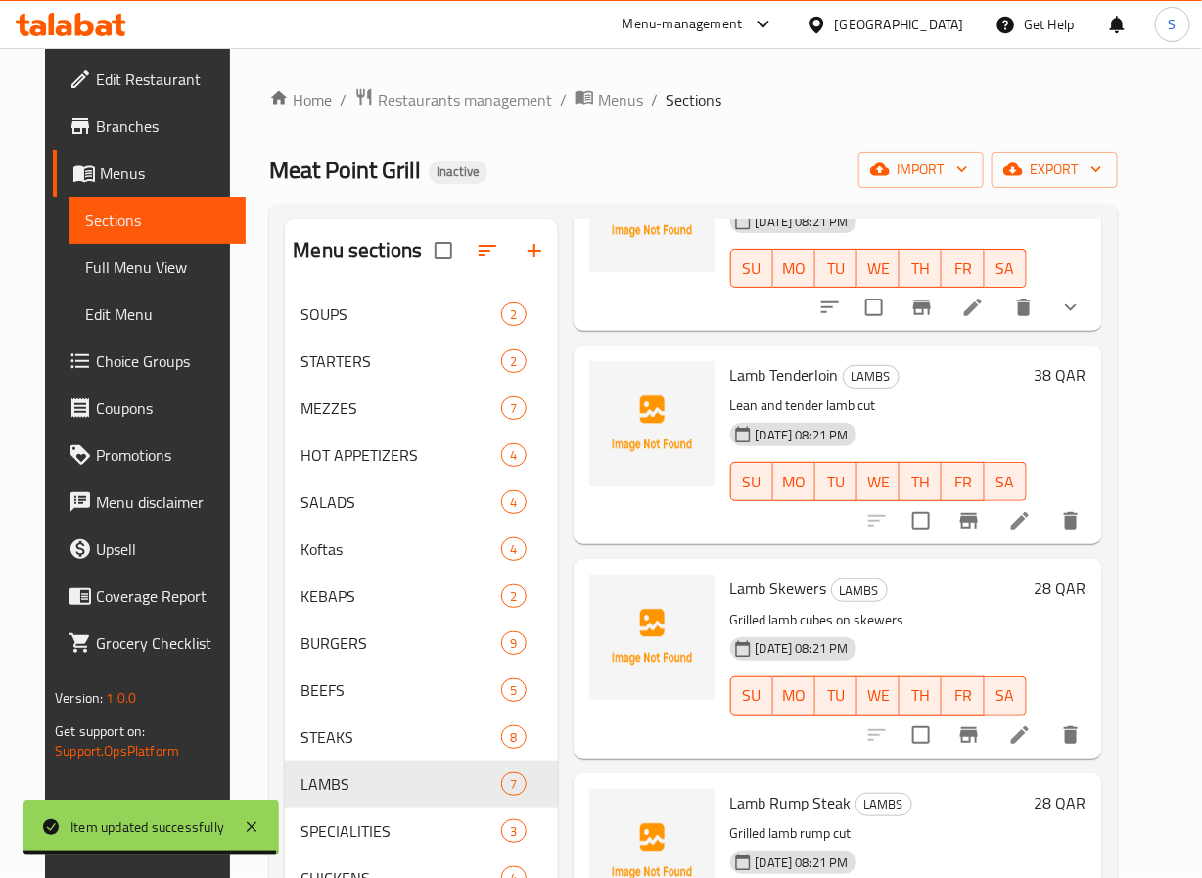
click at [1032, 518] on icon at bounding box center [1019, 520] width 23 height 23
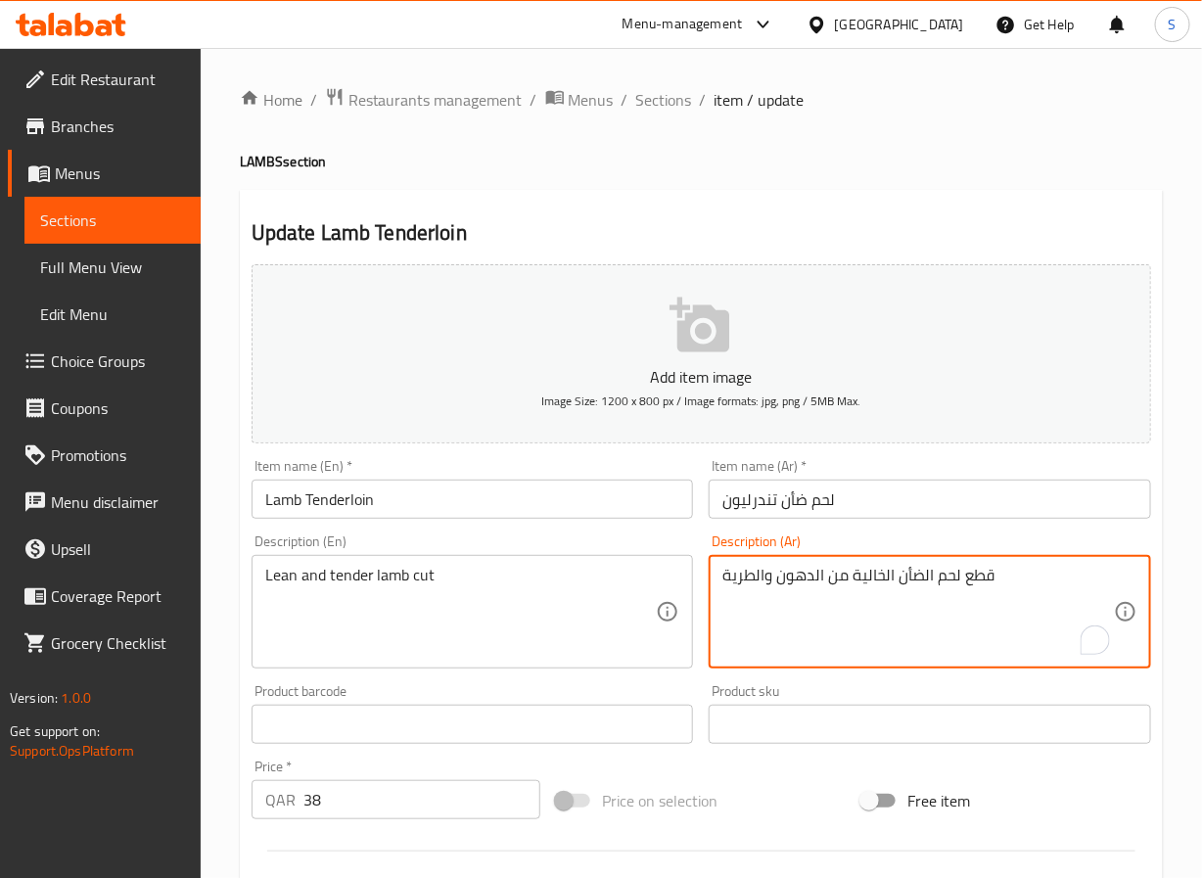
click at [746, 588] on textarea "قطع لحم الضأن الخالية من الدهون والطرية" at bounding box center [919, 612] width 392 height 93
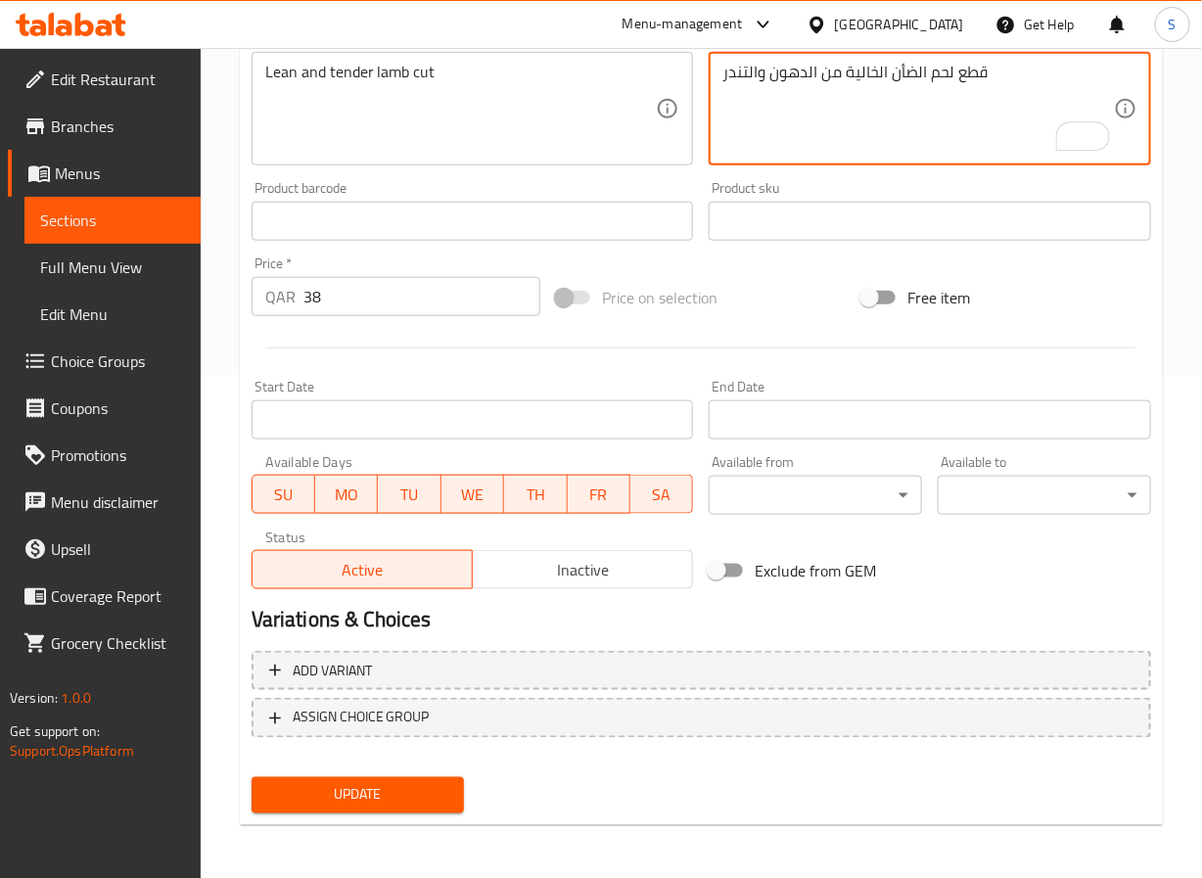
type textarea "قطع لحم الضأن الخالية من الدهون والتندر"
click at [408, 808] on button "Update" at bounding box center [358, 795] width 213 height 36
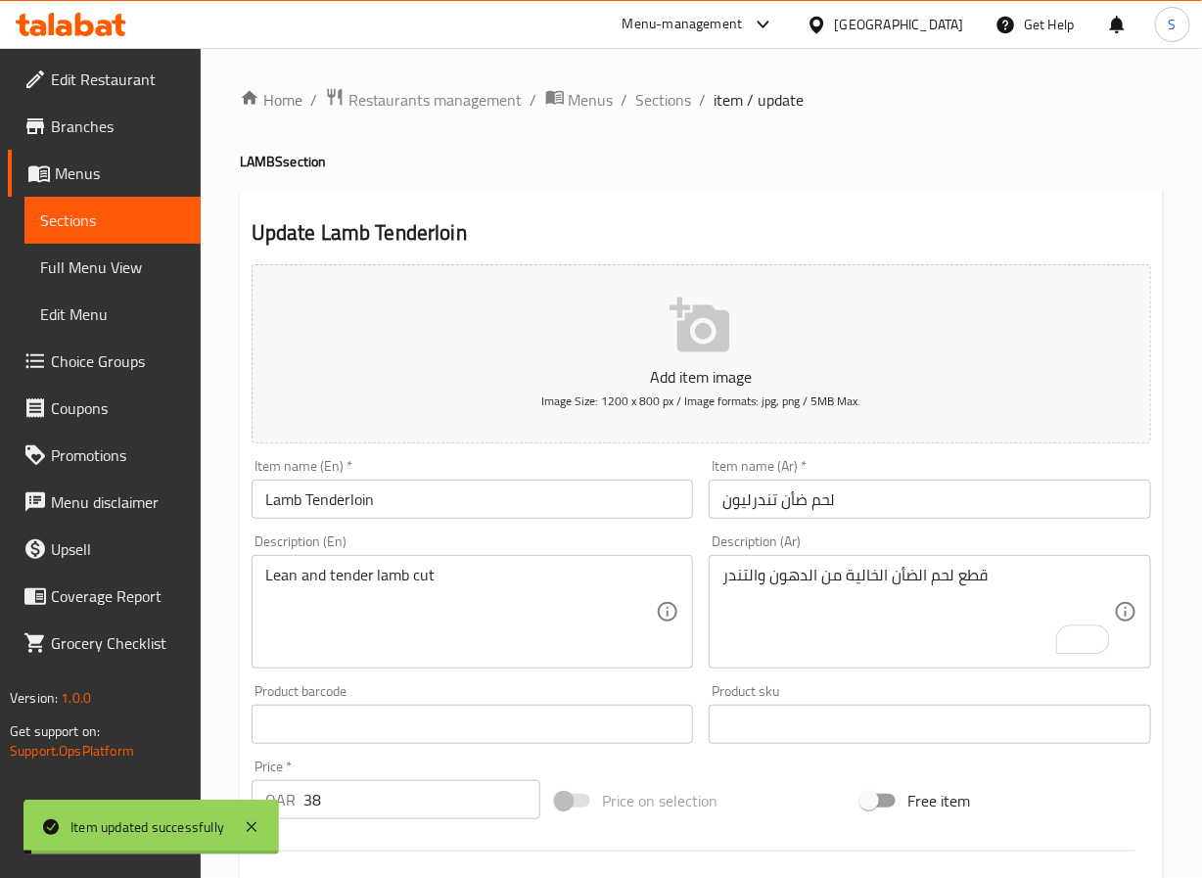
click at [649, 91] on span "Sections" at bounding box center [664, 99] width 56 height 23
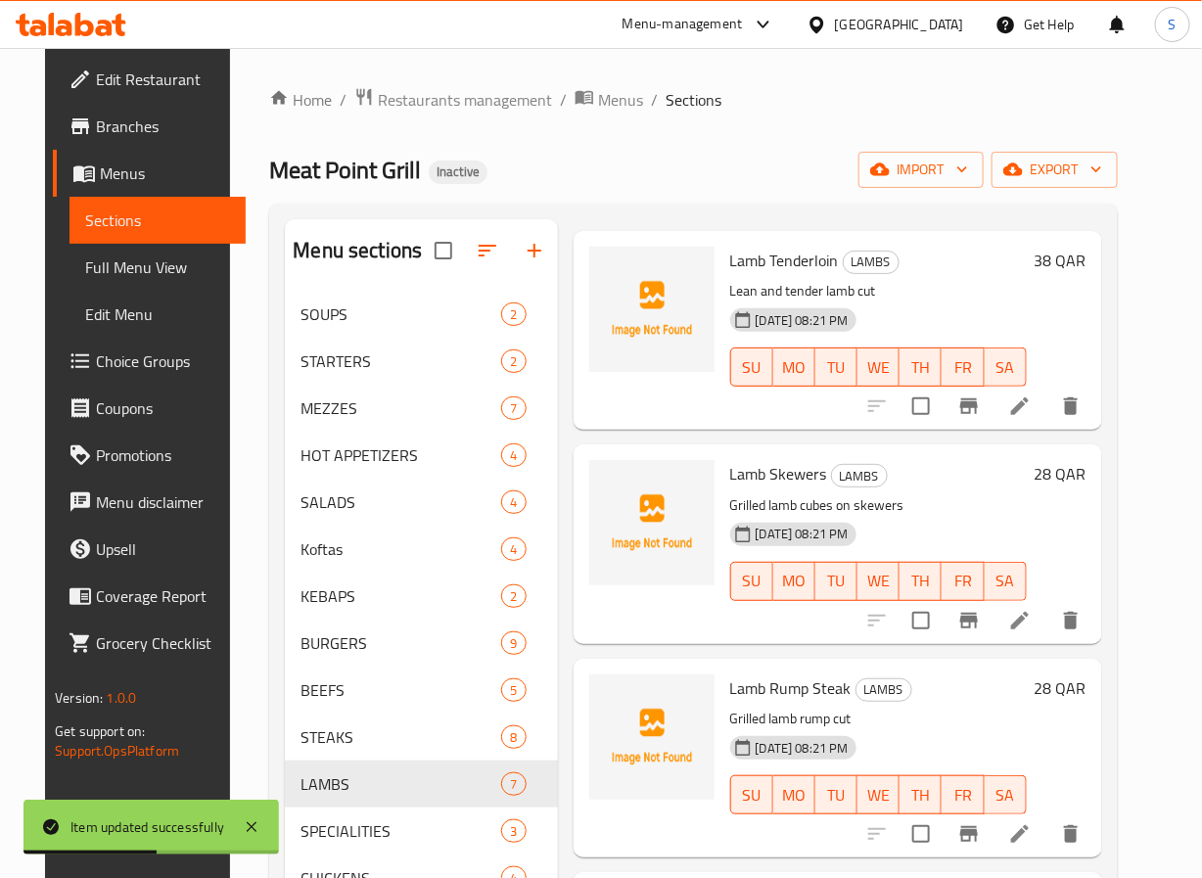
scroll to position [511, 0]
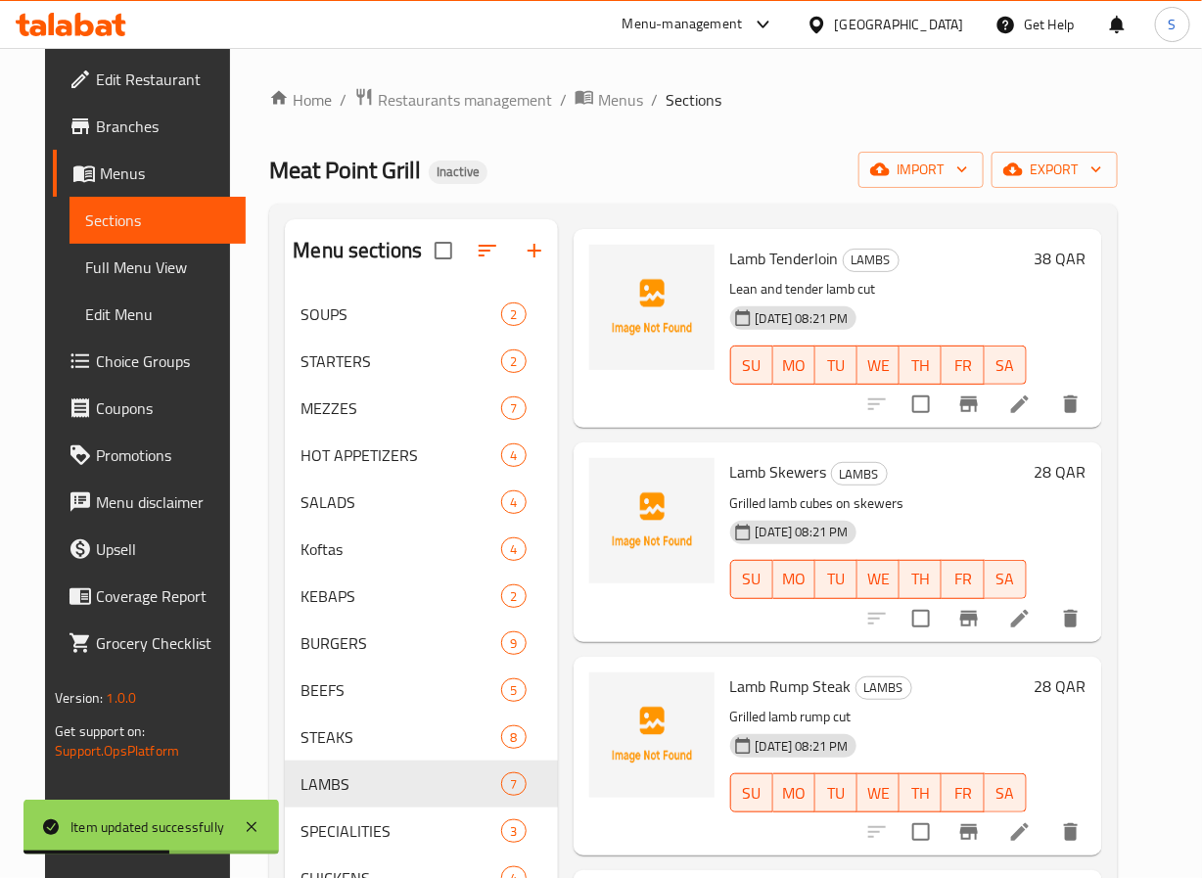
click at [1048, 623] on li at bounding box center [1020, 618] width 55 height 35
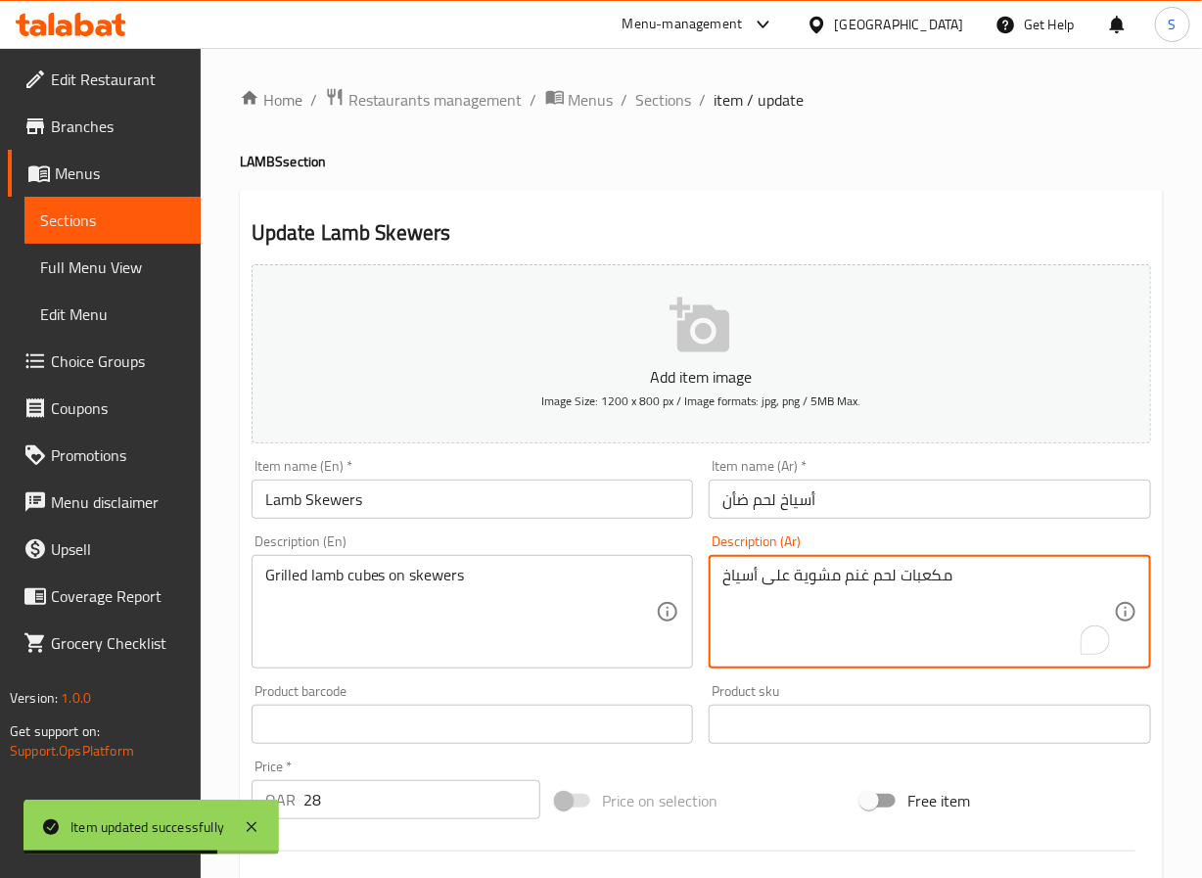
click at [856, 587] on textarea "مكعبات لحم غنم مشوية على أسياخ" at bounding box center [919, 612] width 392 height 93
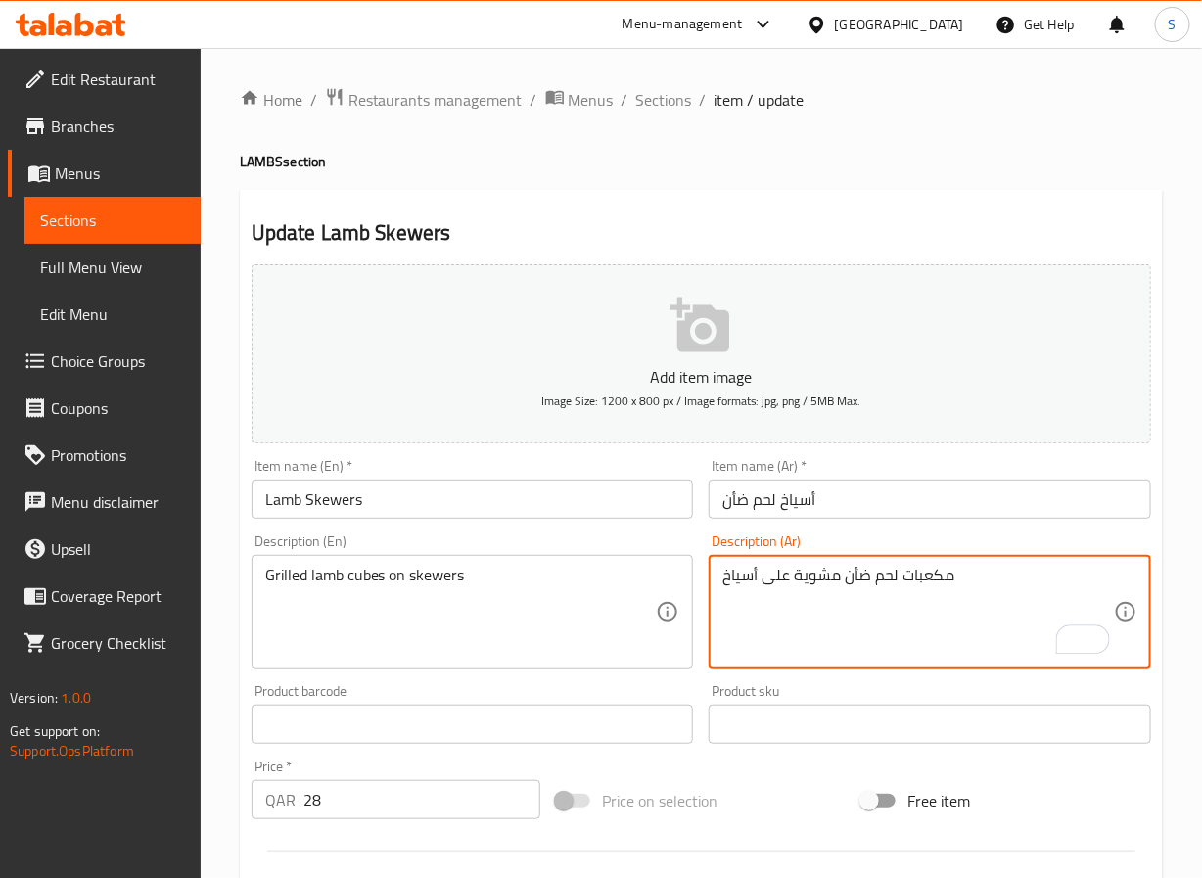
scroll to position [503, 0]
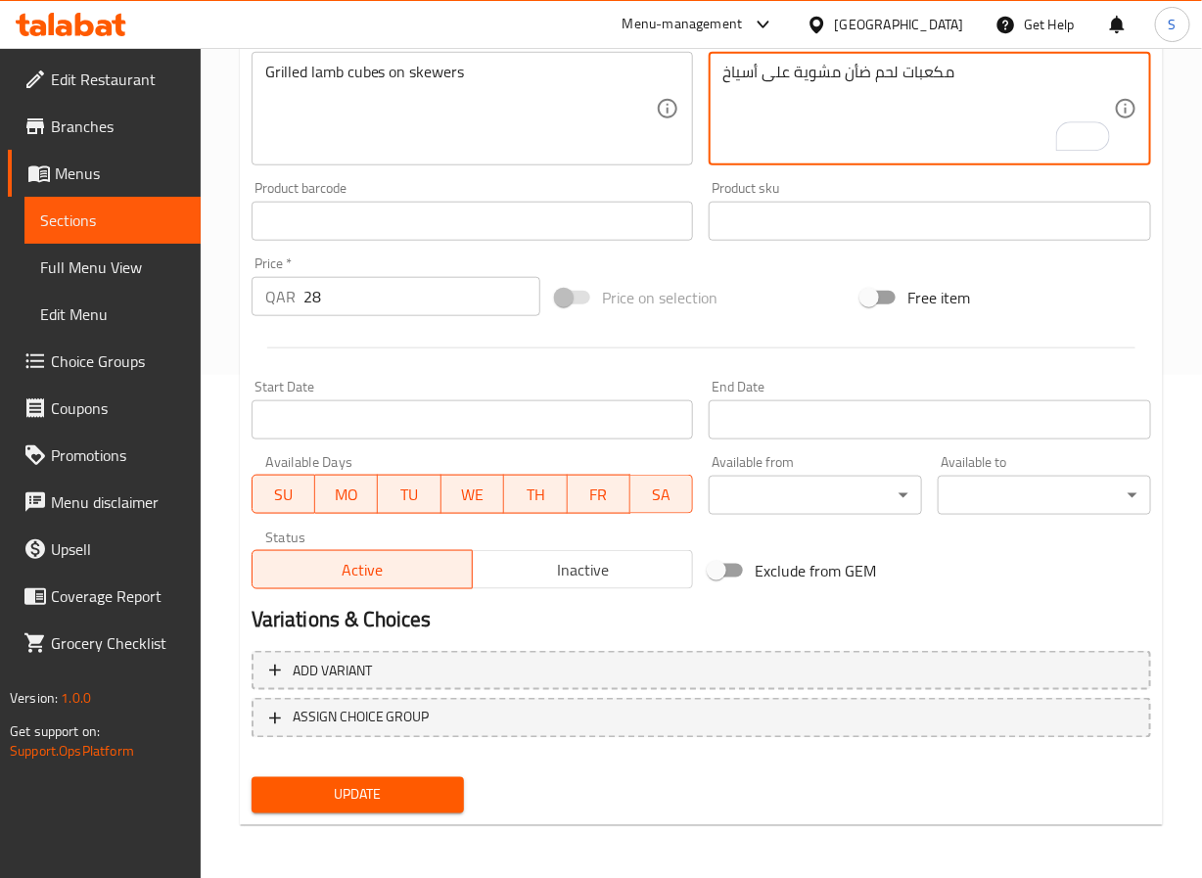
type textarea "مكعبات لحم ضأن مشوية على أسياخ"
click at [365, 787] on span "Update" at bounding box center [358, 795] width 182 height 24
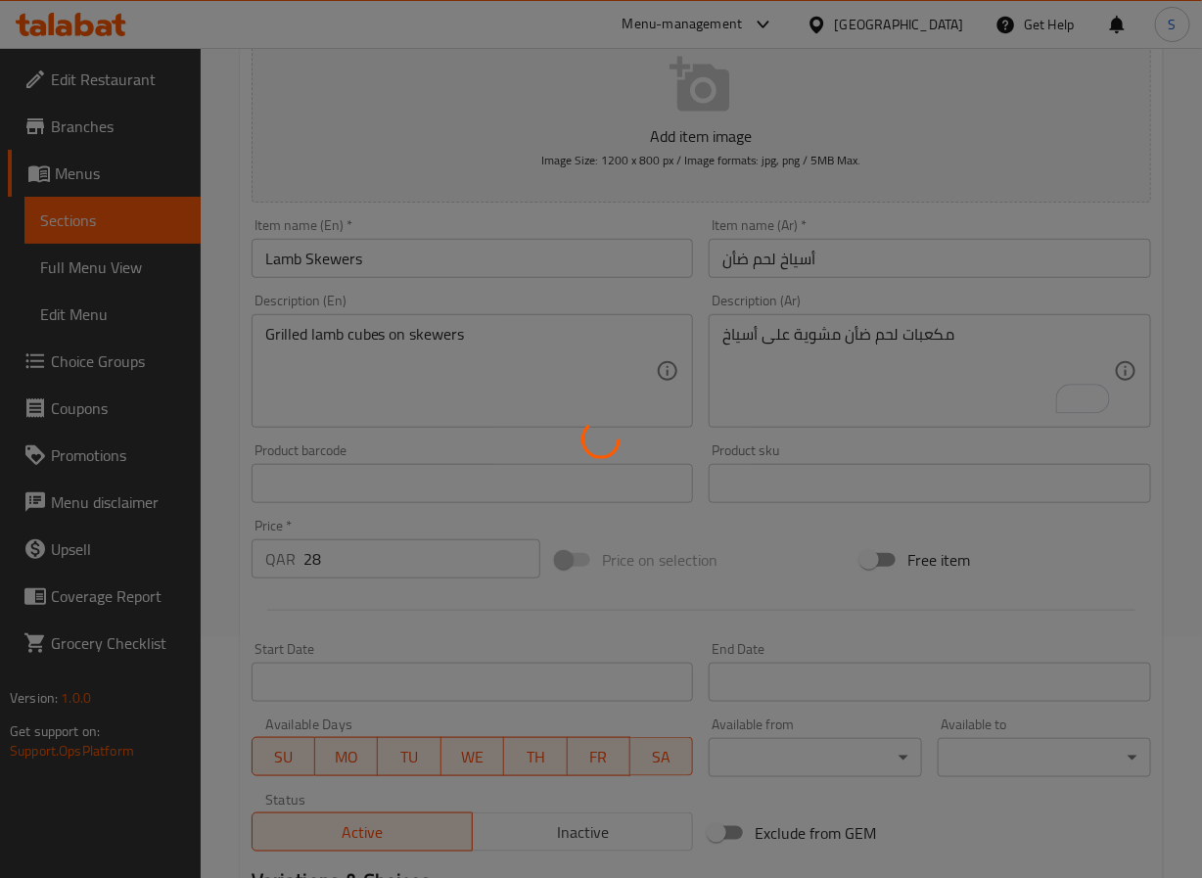
scroll to position [0, 0]
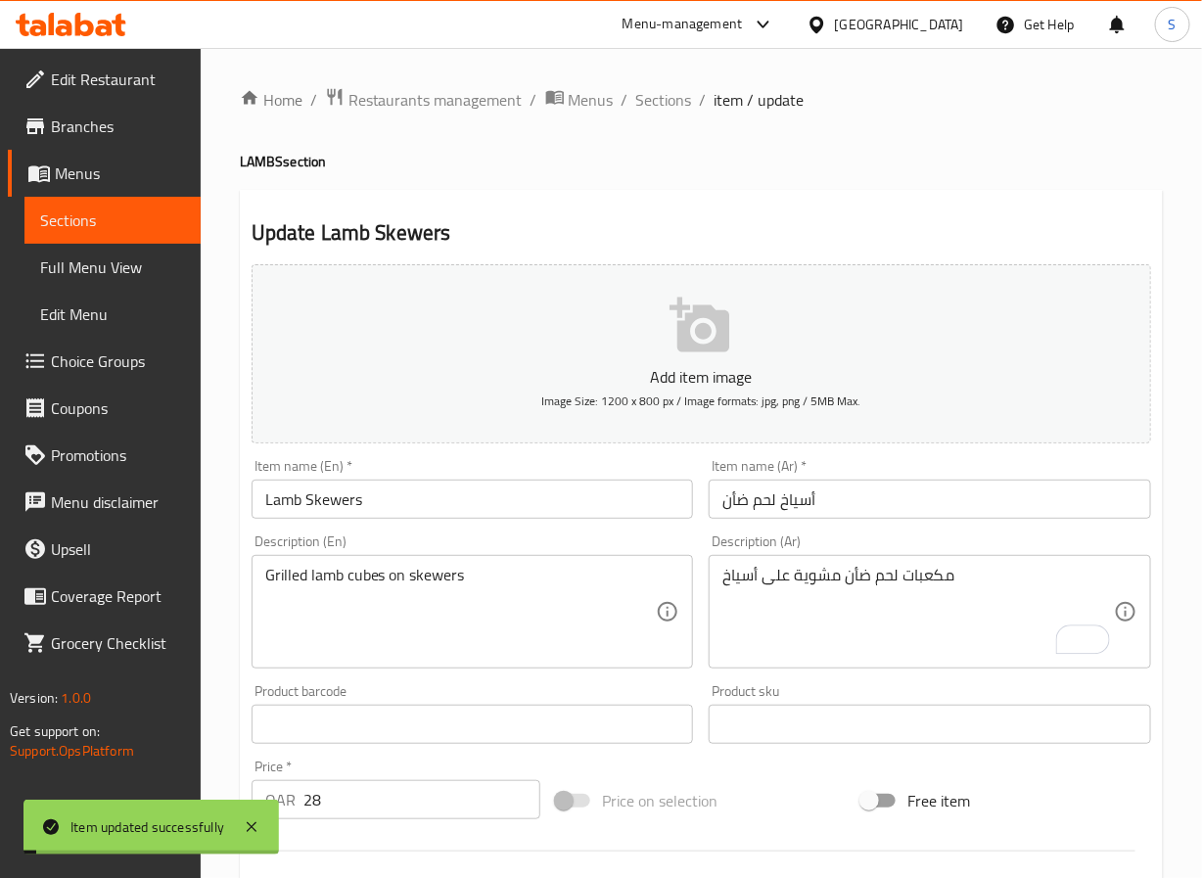
click at [658, 100] on span "Sections" at bounding box center [664, 99] width 56 height 23
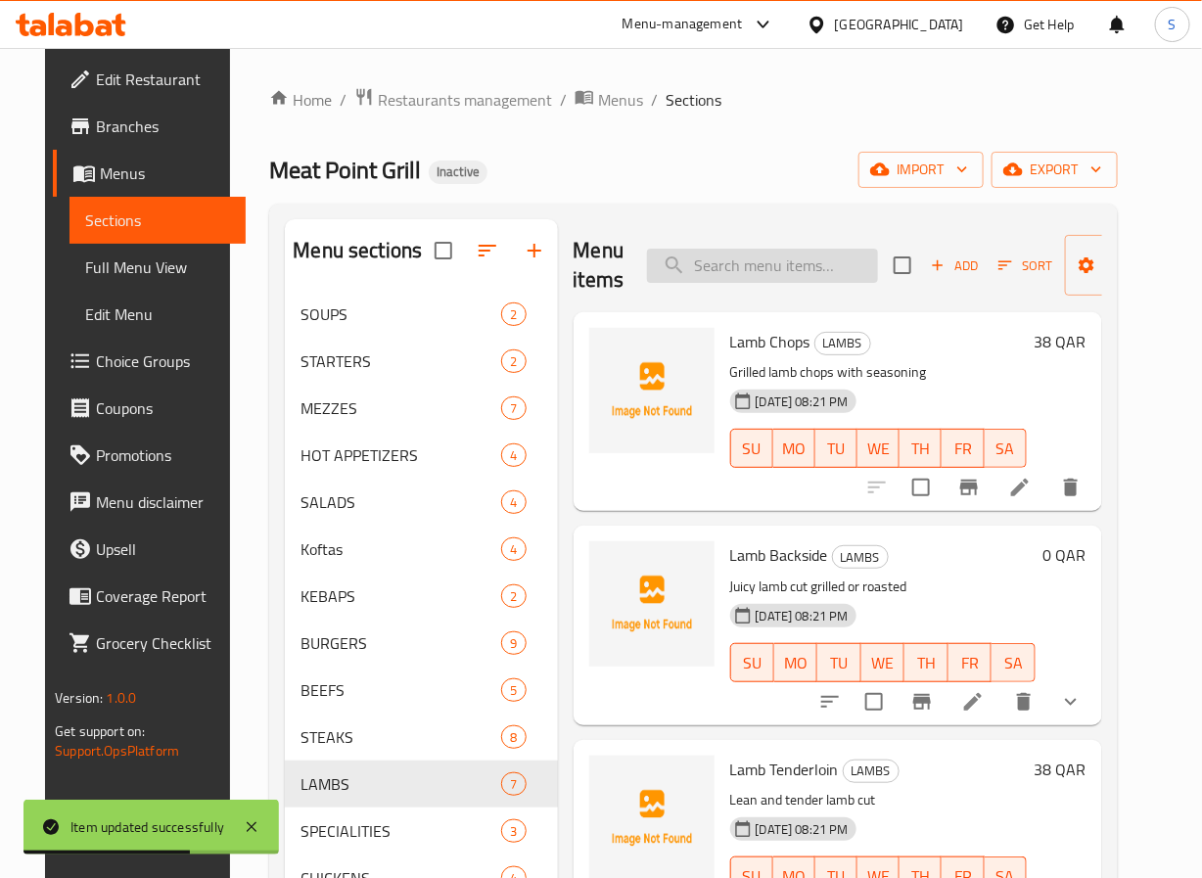
click at [706, 264] on input "search" at bounding box center [762, 266] width 231 height 34
paste input "Lamb Rump Steak"
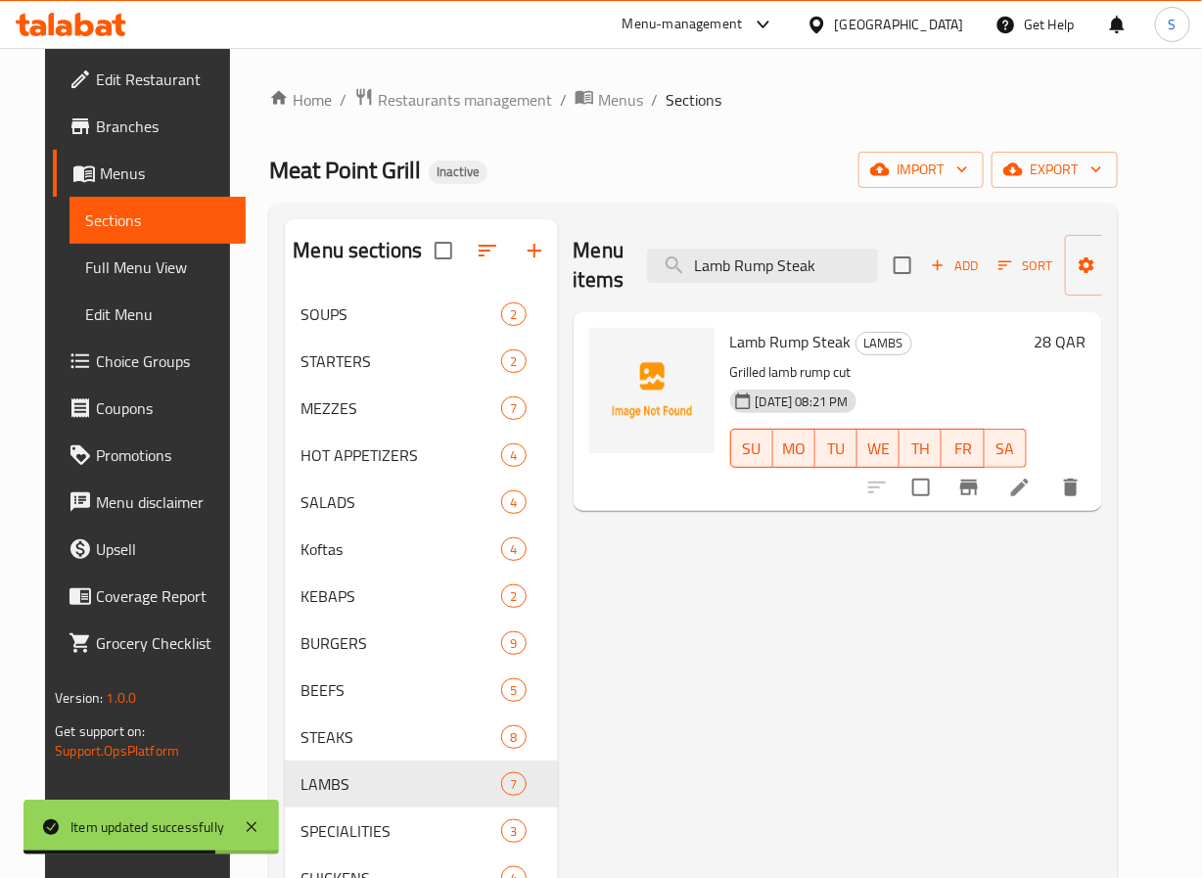
type input "Lamb Rump Steak"
click at [1032, 497] on icon at bounding box center [1019, 487] width 23 height 23
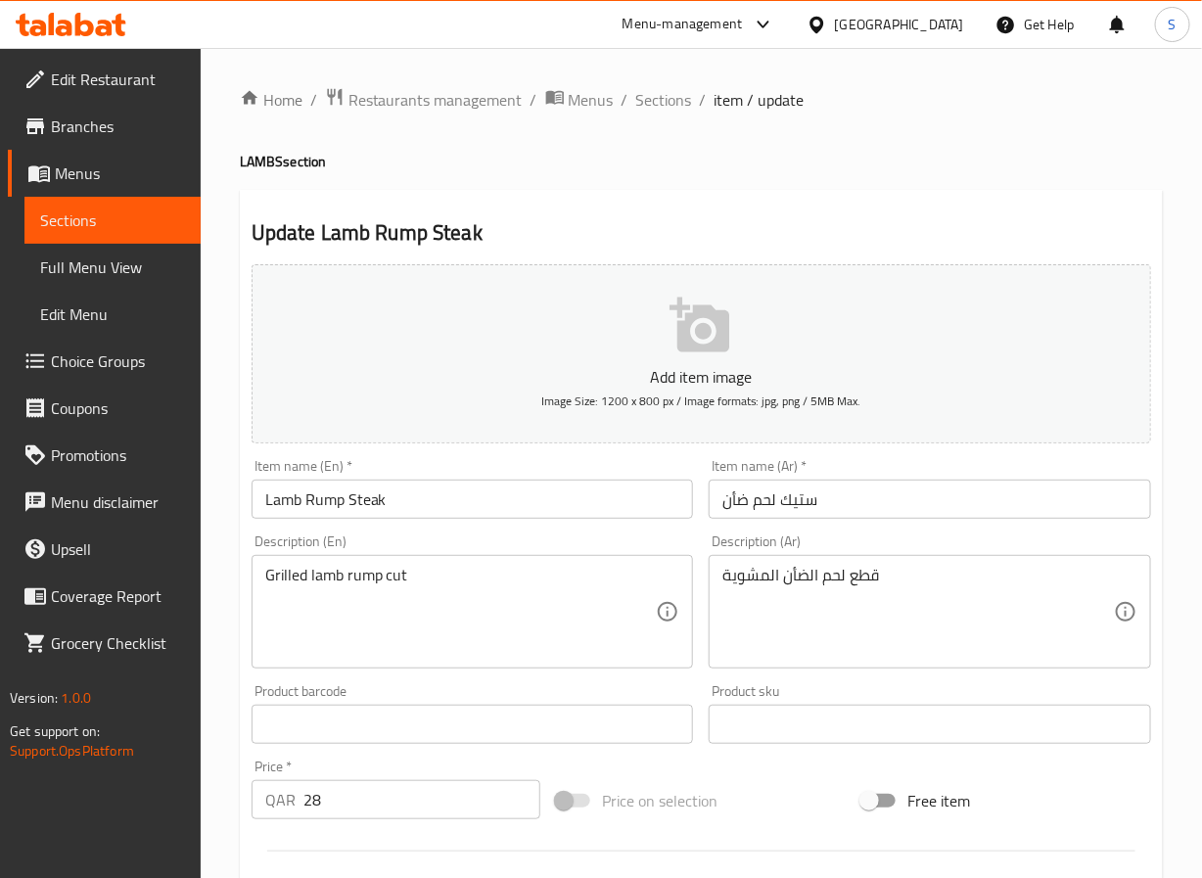
click at [773, 503] on input "ستيك لحم ضأن" at bounding box center [930, 499] width 443 height 39
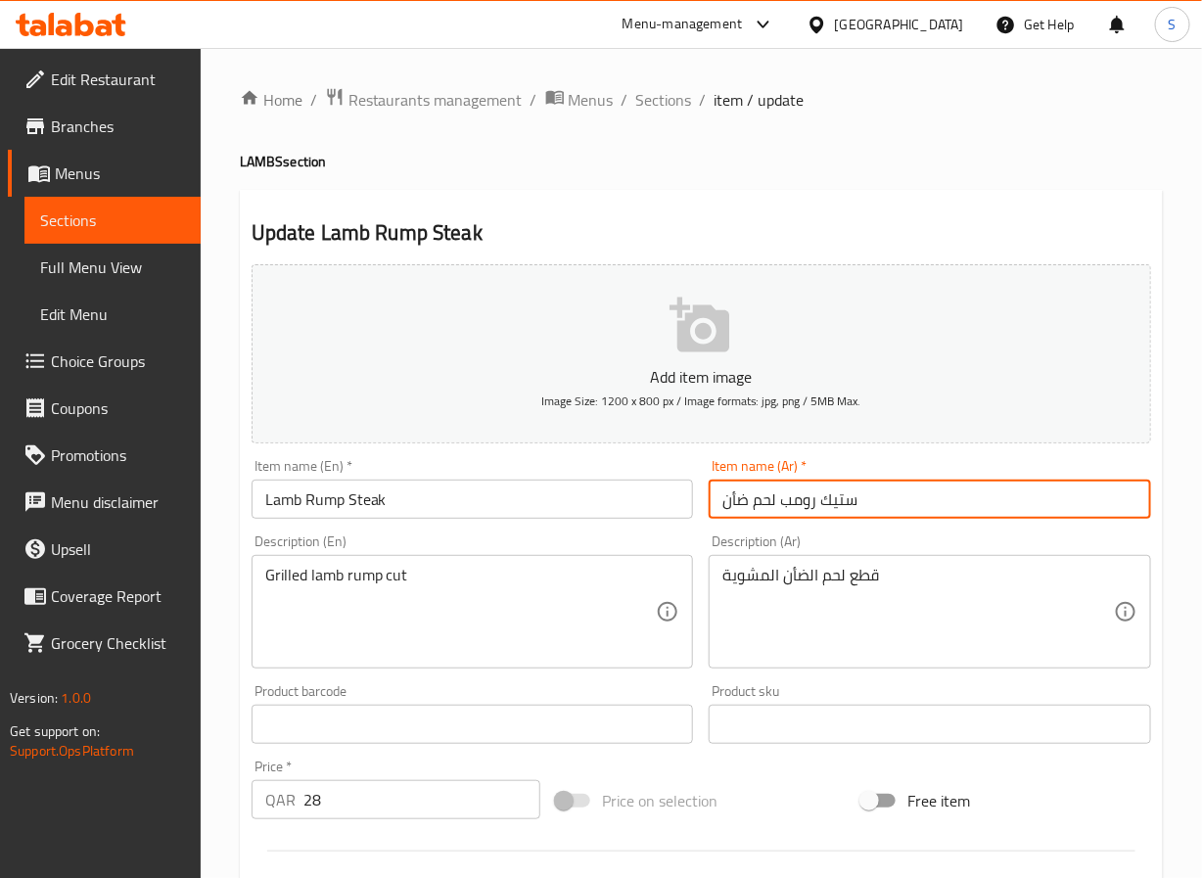
type input "ستيك رومب لحم ضأن"
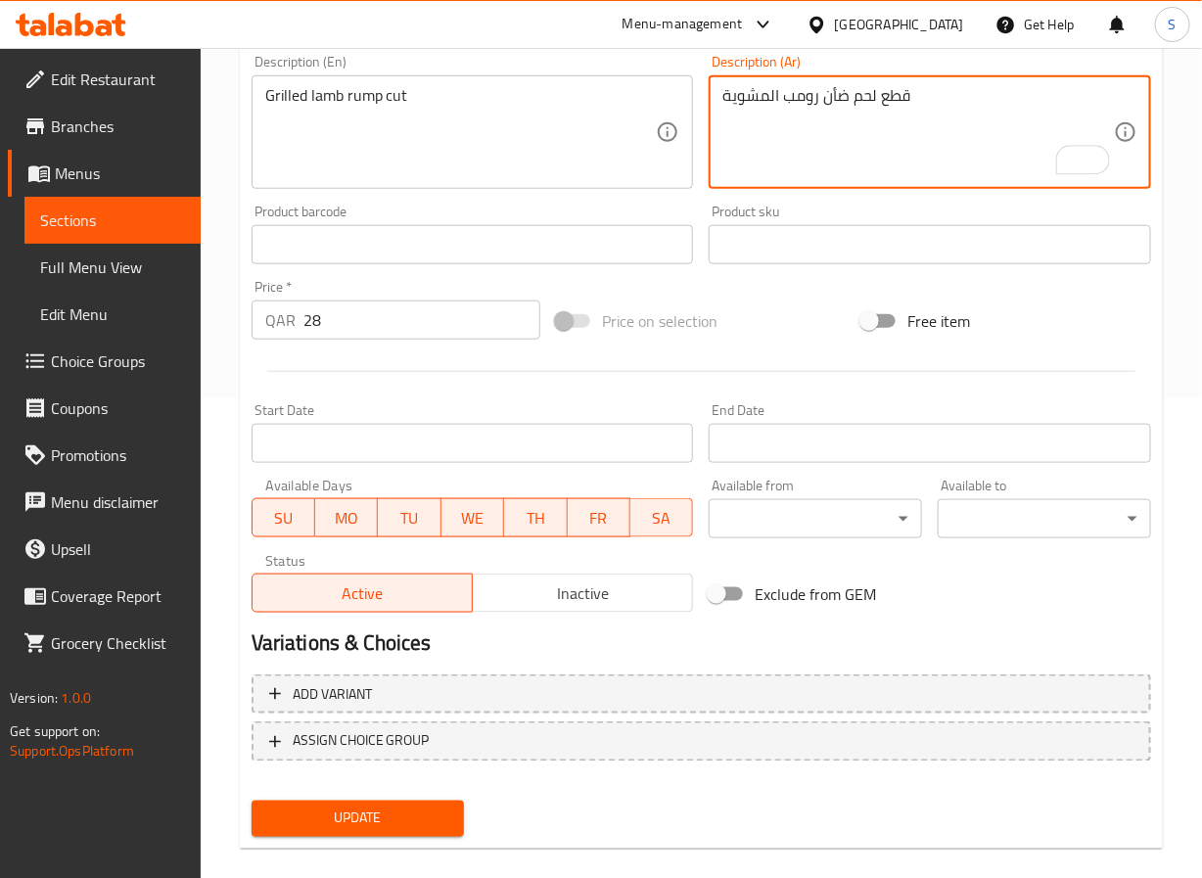
scroll to position [503, 0]
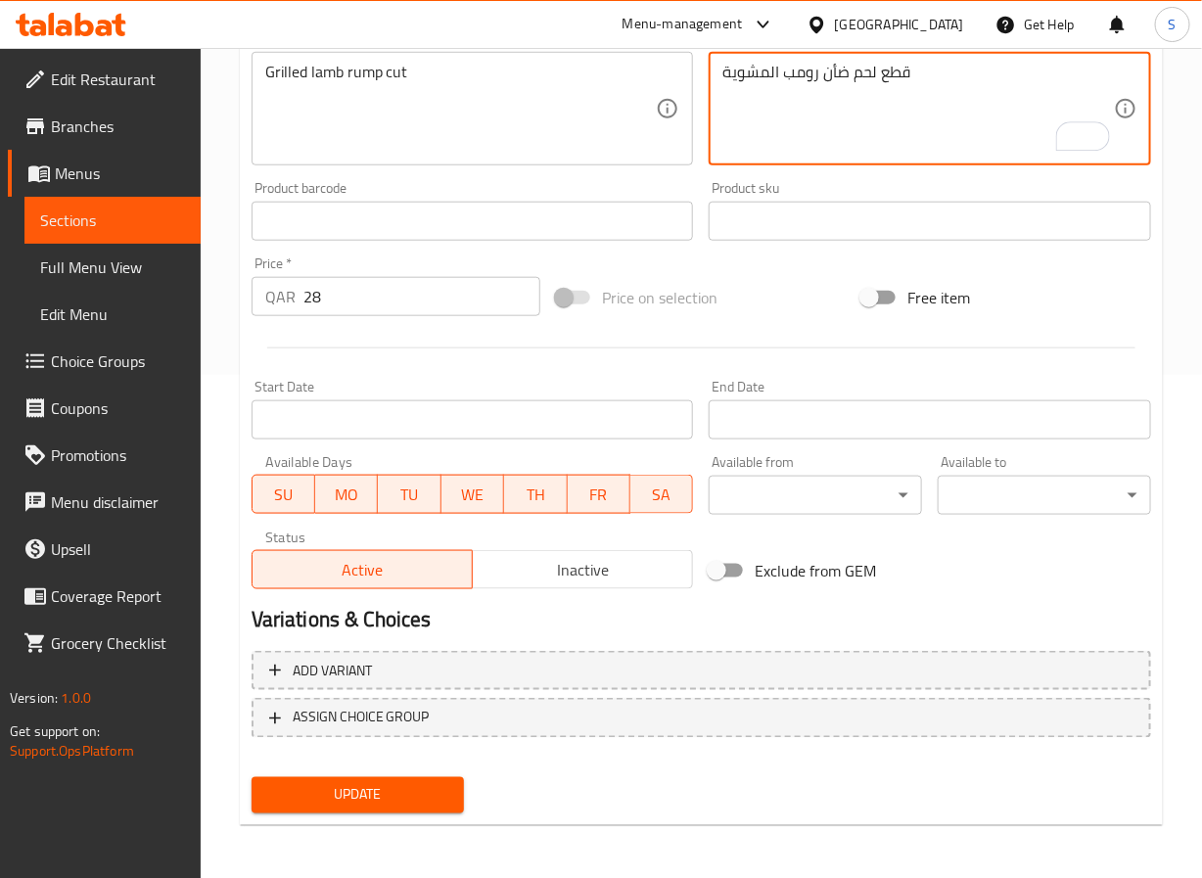
type textarea "قطع لحم ضأن رومب المشوية"
click at [417, 800] on span "Update" at bounding box center [358, 795] width 182 height 24
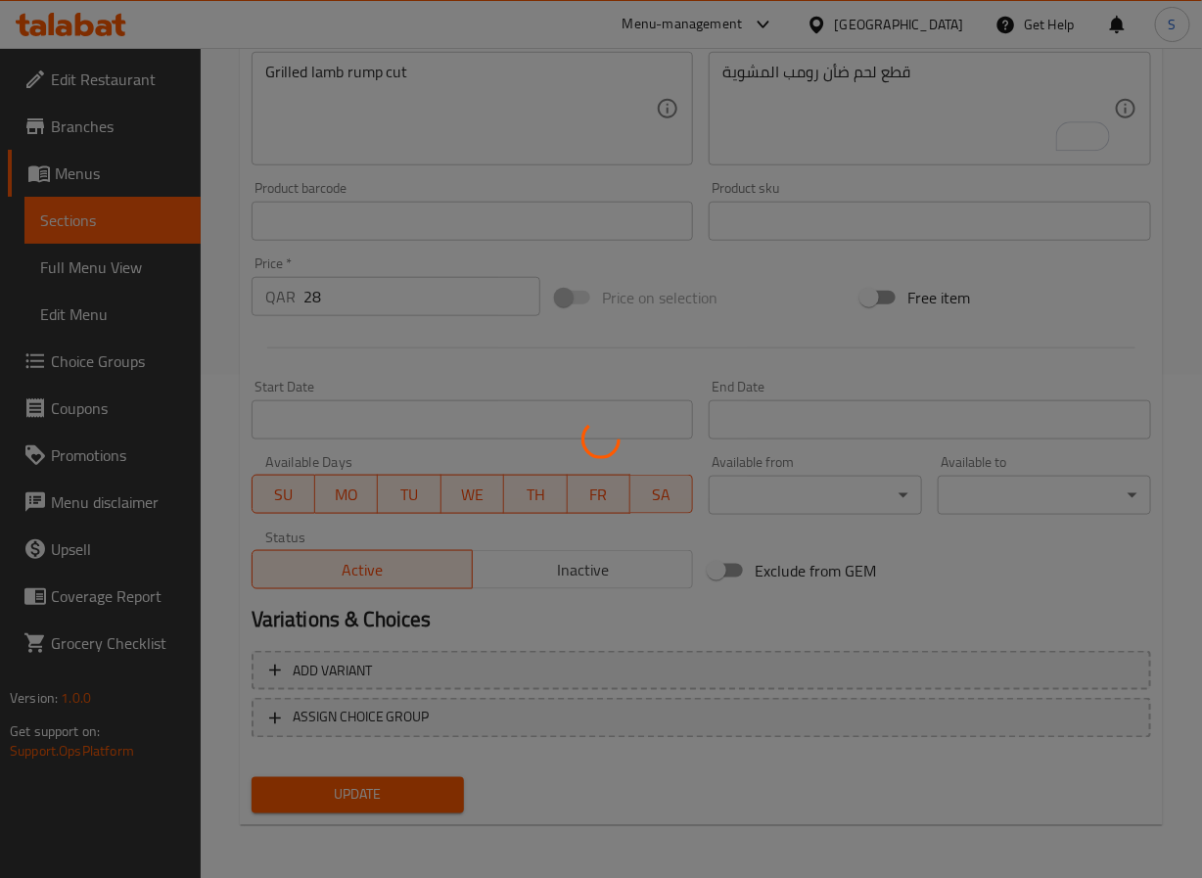
scroll to position [0, 0]
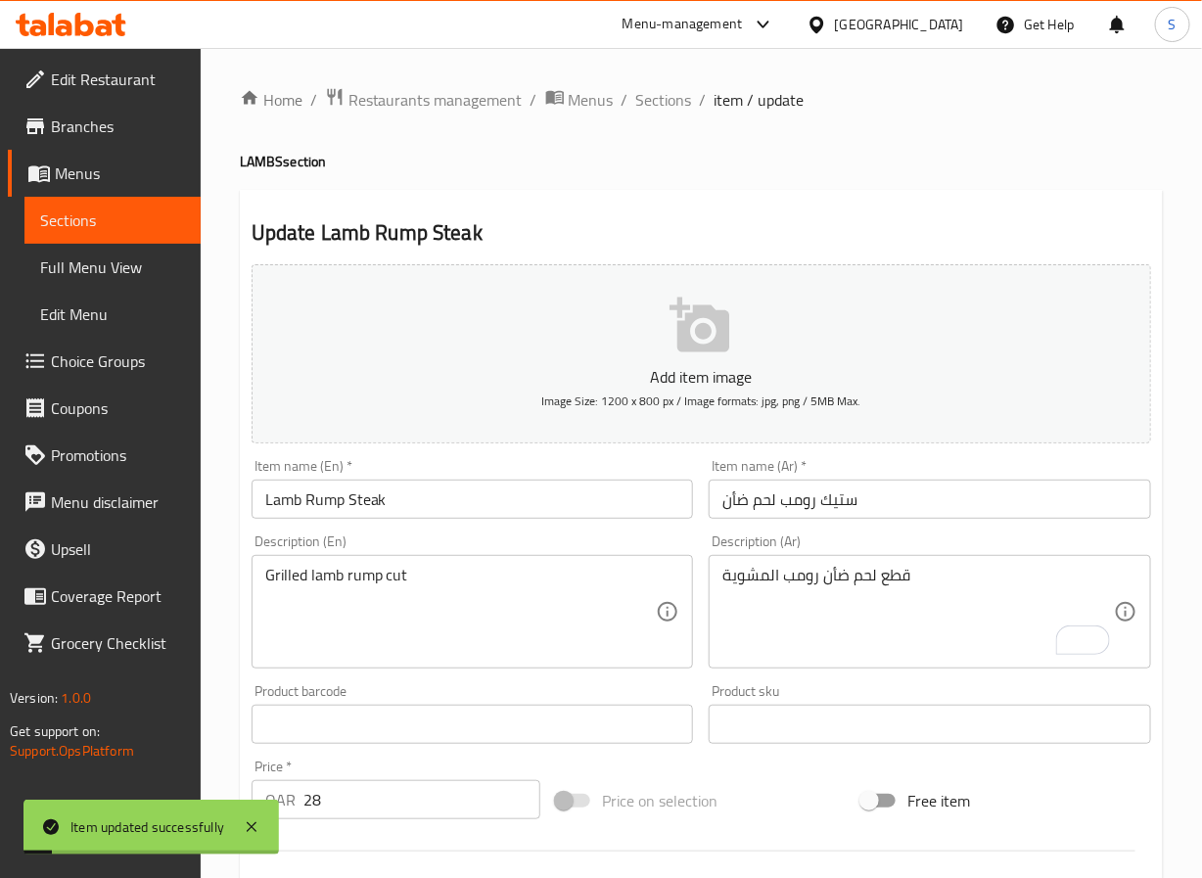
drag, startPoint x: 676, startPoint y: 91, endPoint x: 629, endPoint y: 0, distance: 102.5
click at [676, 91] on span "Sections" at bounding box center [664, 99] width 56 height 23
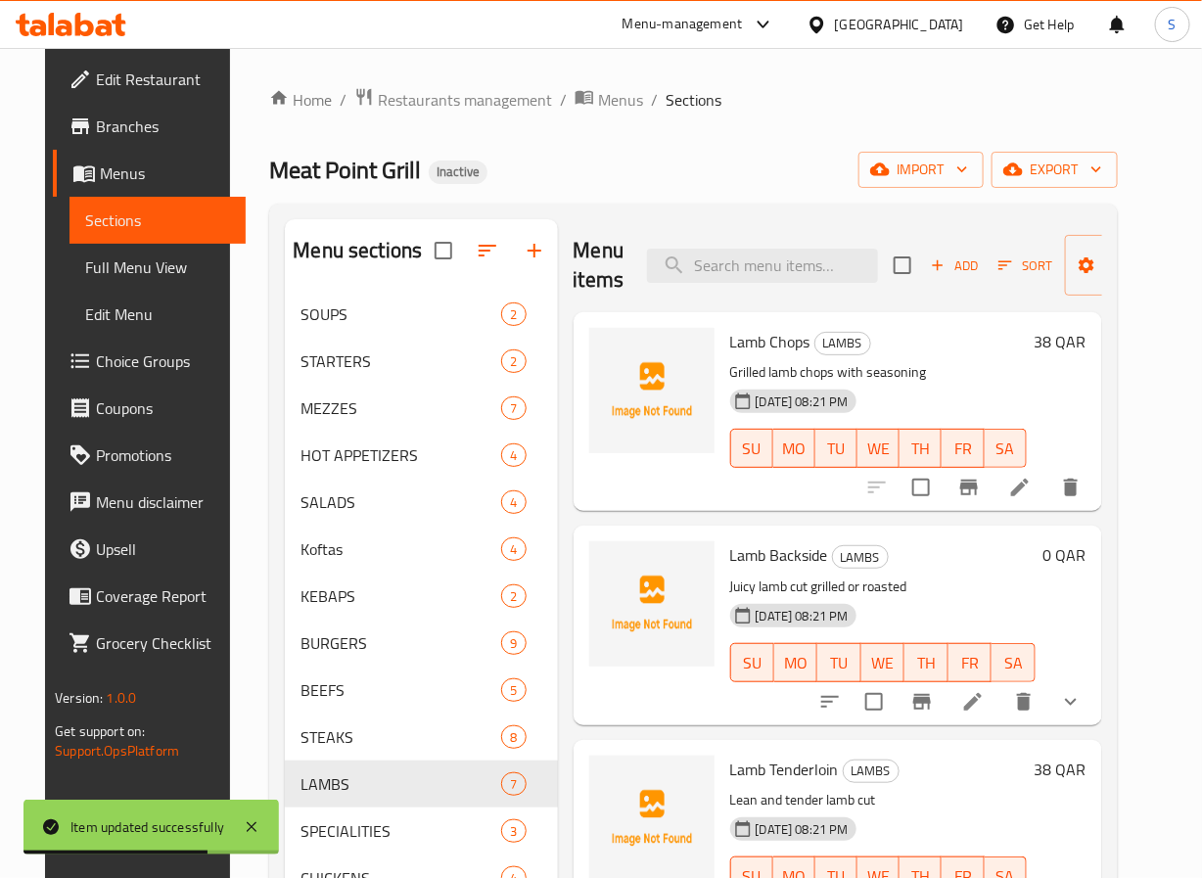
scroll to position [718, 0]
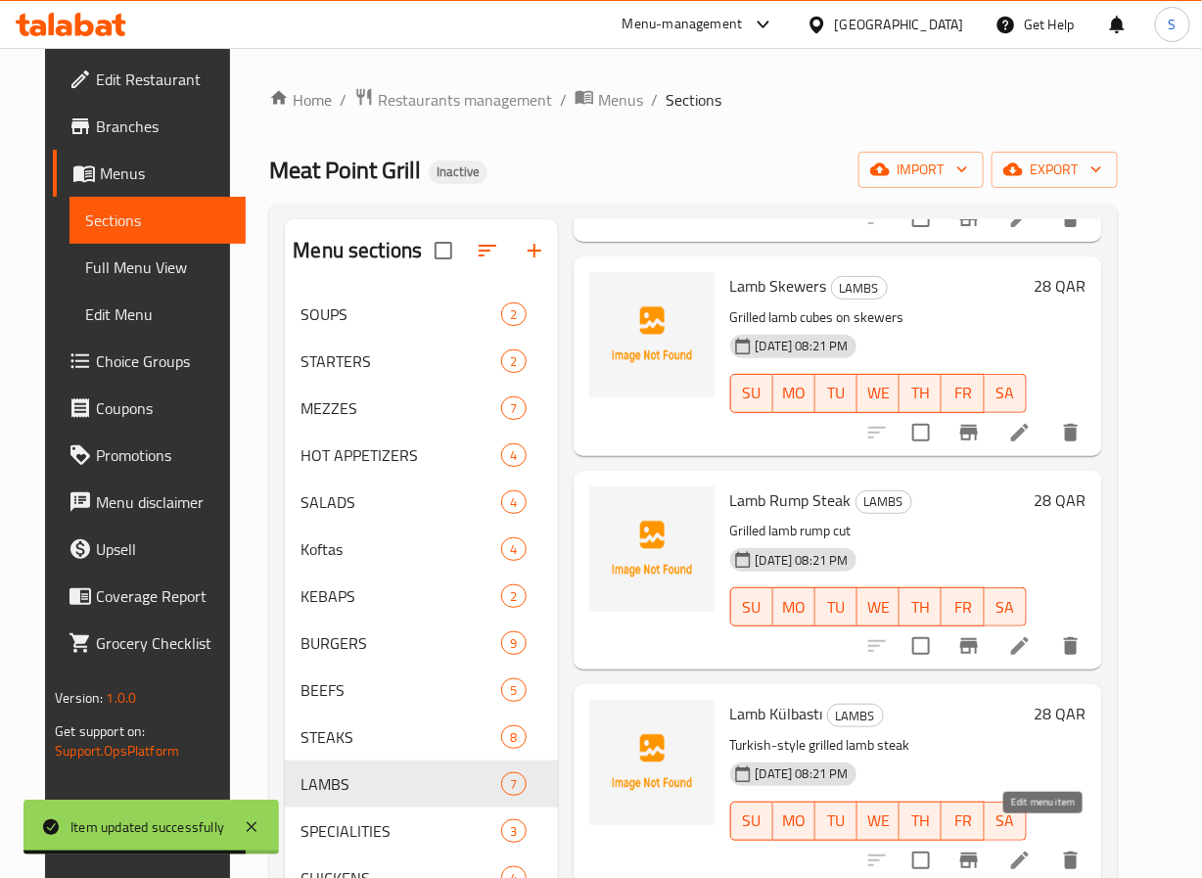
click at [1029, 852] on icon at bounding box center [1020, 861] width 18 height 18
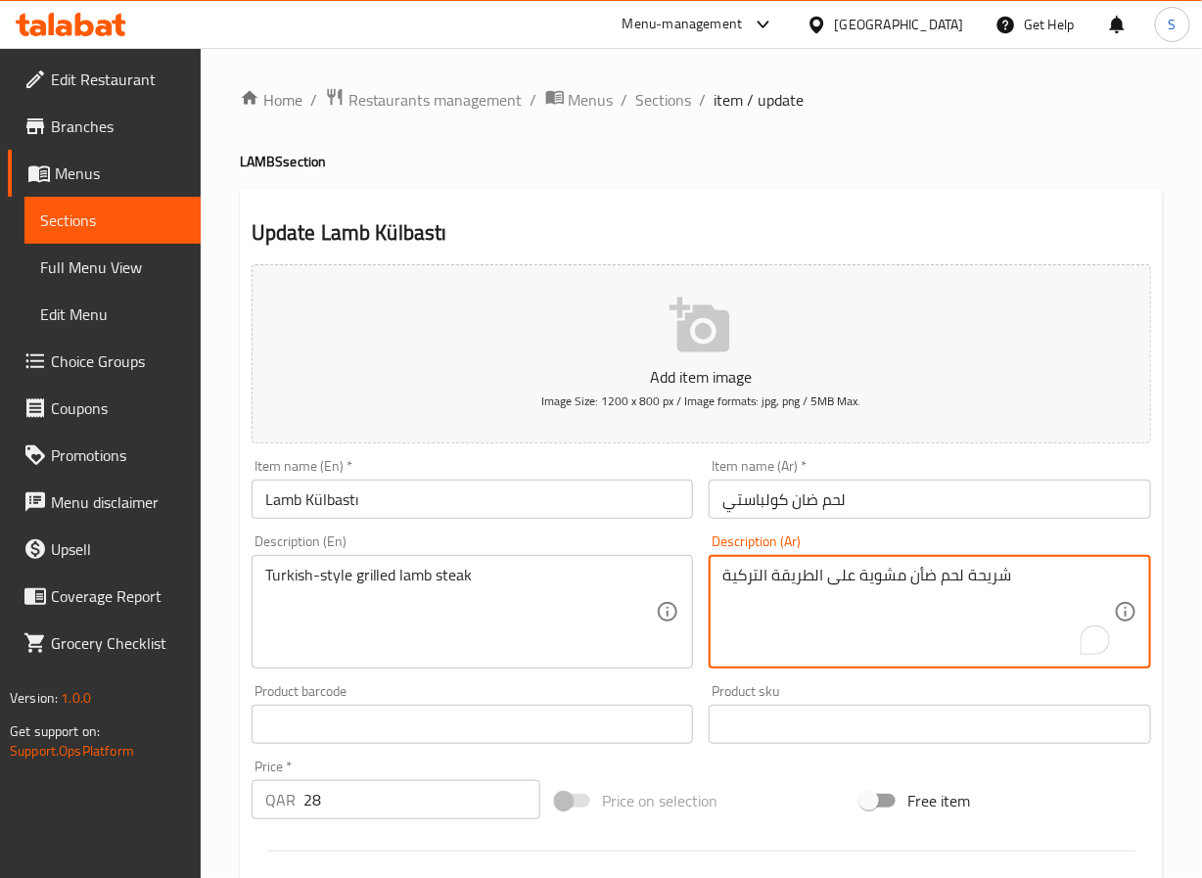
click at [996, 587] on textarea "شريحة لحم ضأن مشوية على الطريقة التركية" at bounding box center [919, 612] width 392 height 93
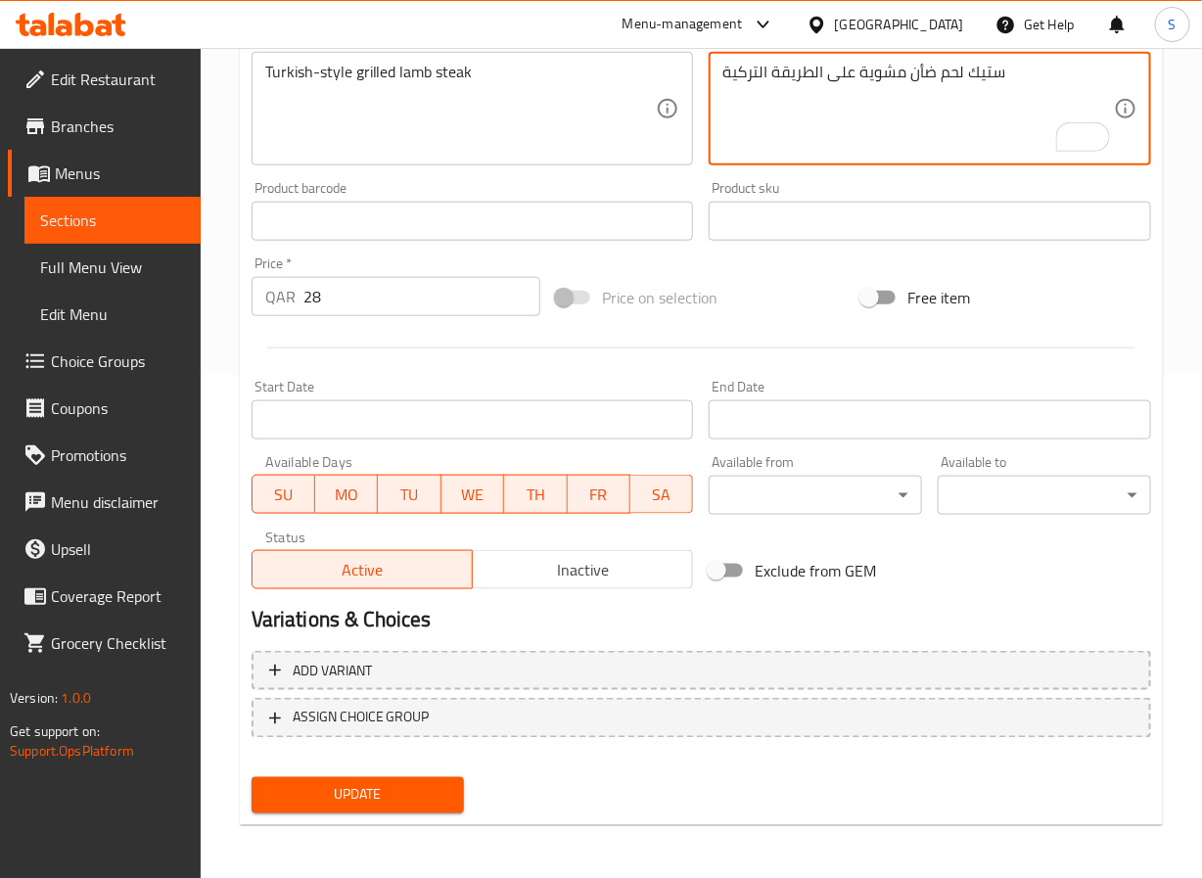
type textarea "ستيك لحم ضأن مشوية على الطريقة التركية"
click at [368, 806] on button "Update" at bounding box center [358, 795] width 213 height 36
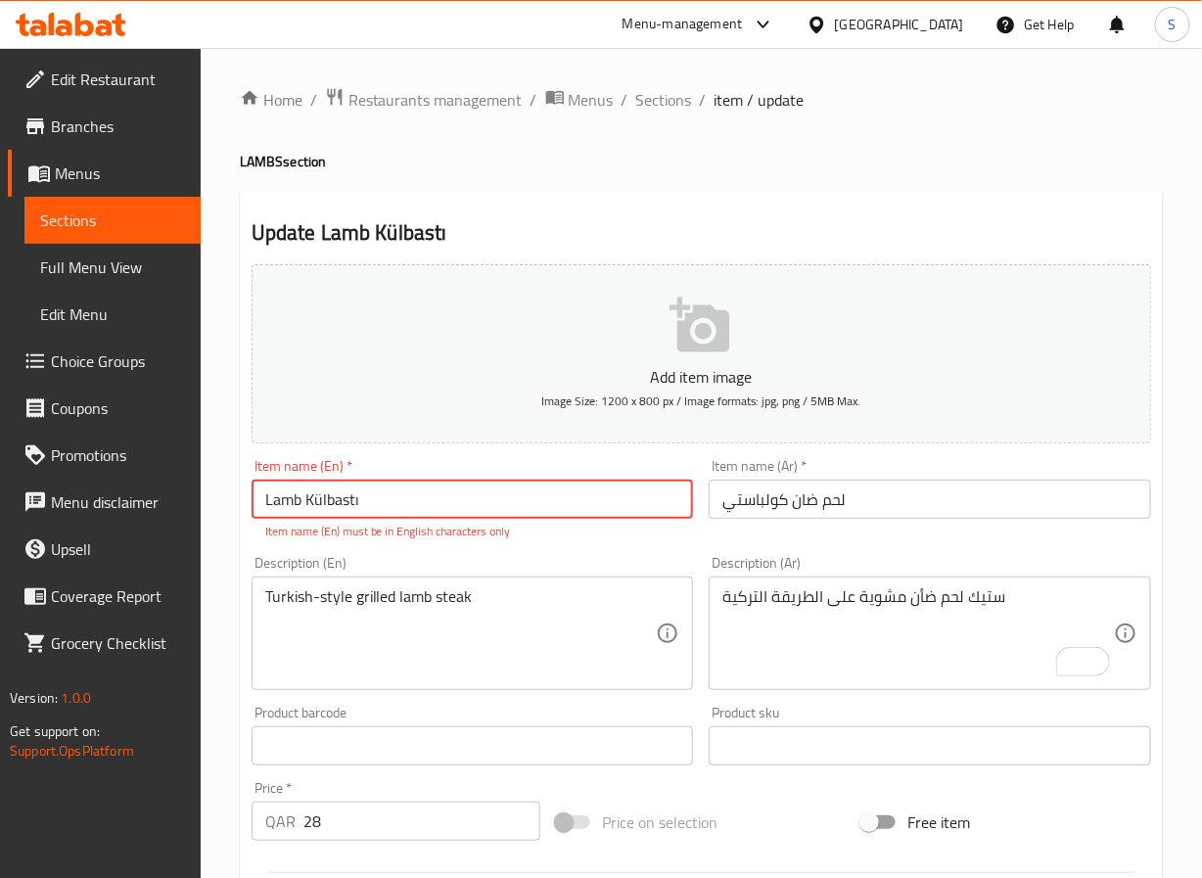
click at [449, 491] on input "Lamb Külbastı" at bounding box center [473, 499] width 443 height 39
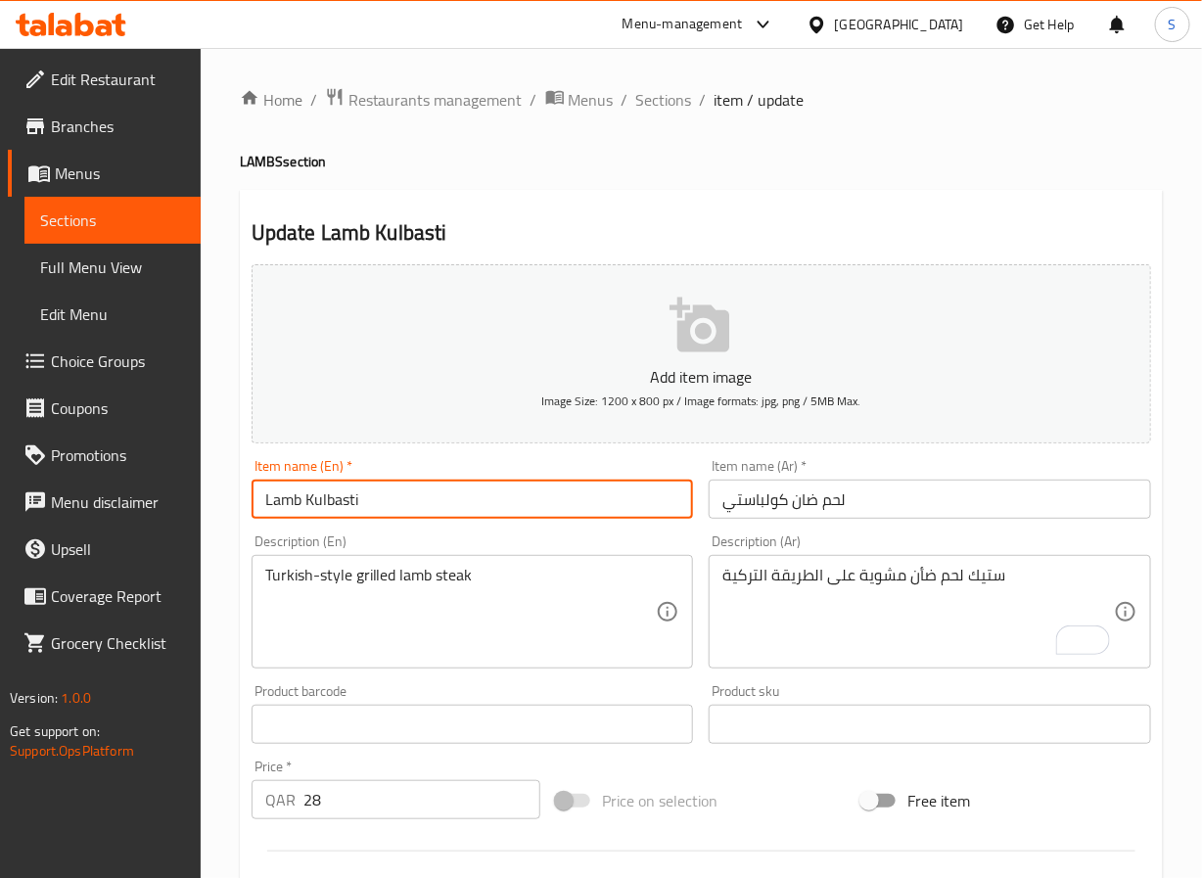
type input "Lamb Kulbasti"
click at [227, 673] on div "Home / Restaurants management / Menus / Sections / item / update LAMBS section …" at bounding box center [702, 716] width 1002 height 1336
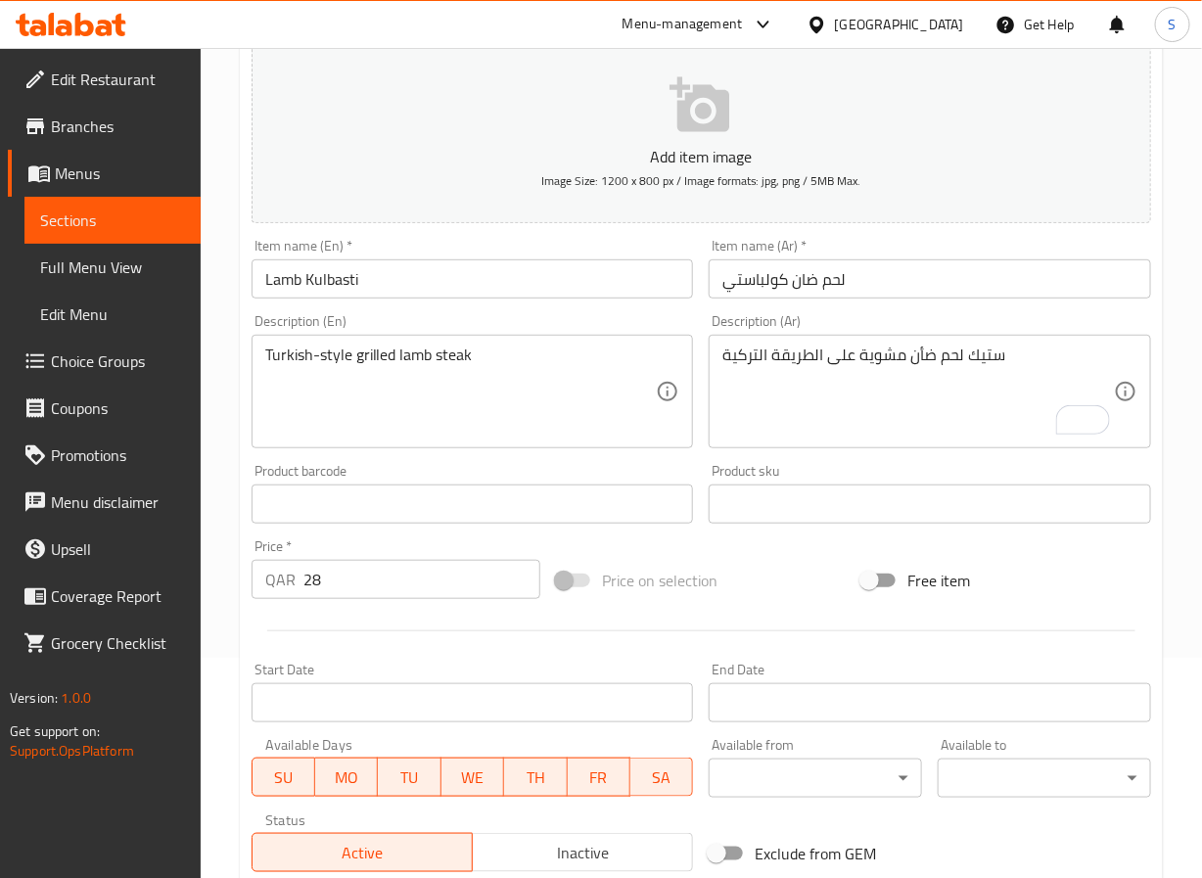
scroll to position [503, 0]
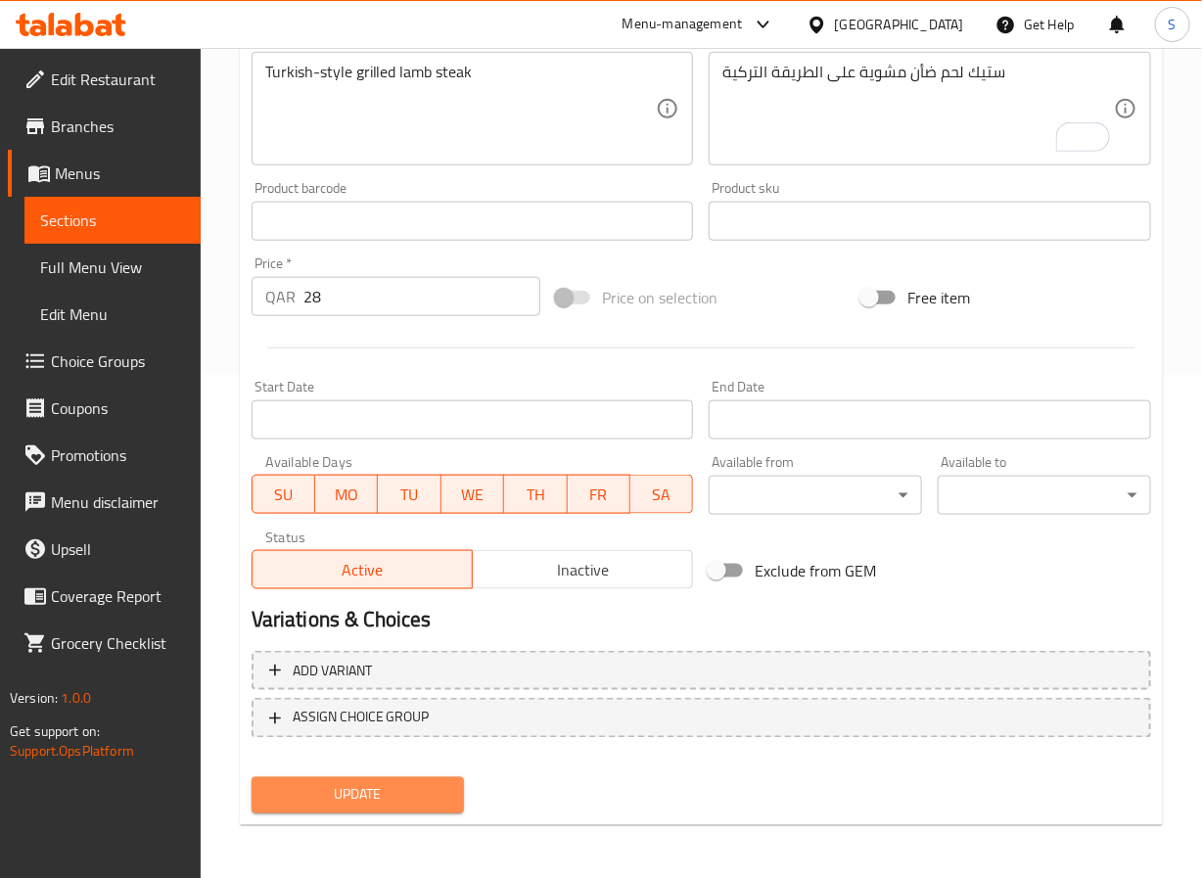
click at [311, 803] on span "Update" at bounding box center [358, 795] width 182 height 24
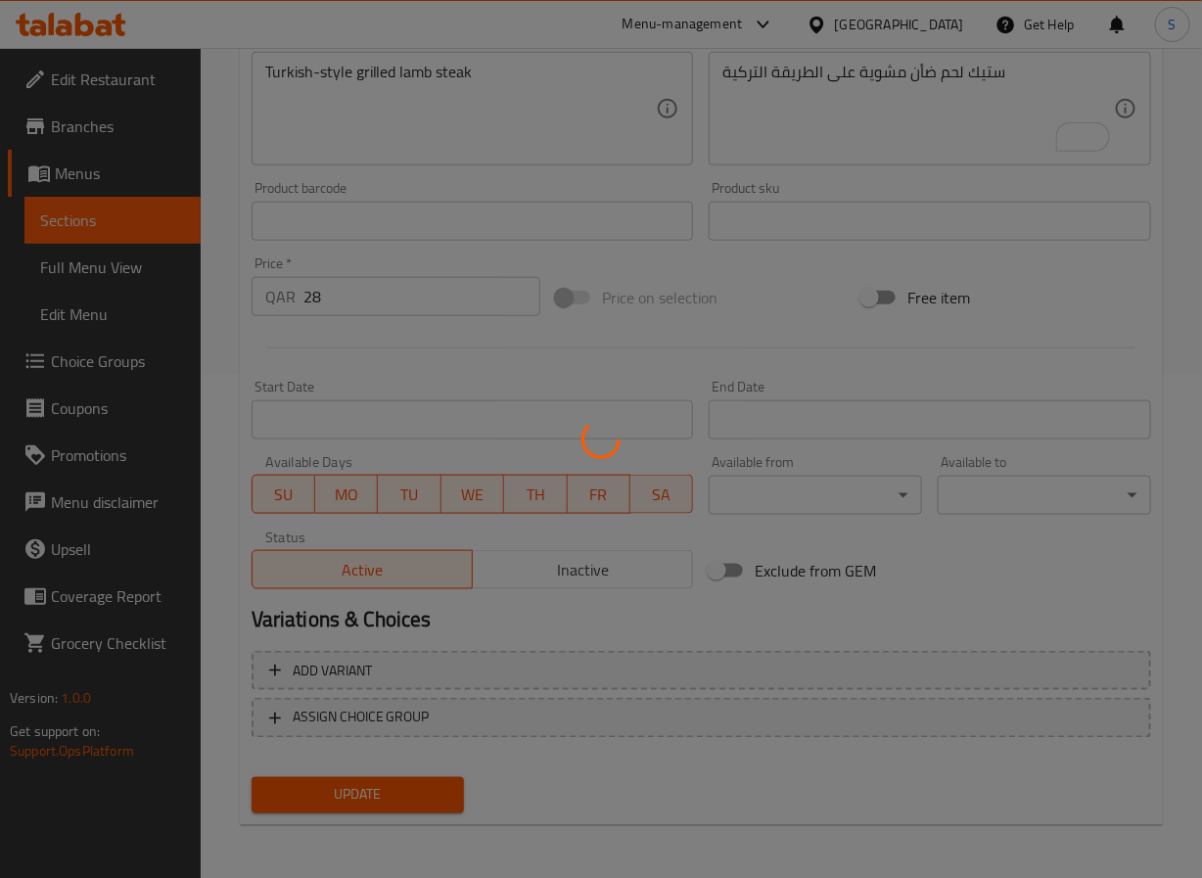
scroll to position [0, 0]
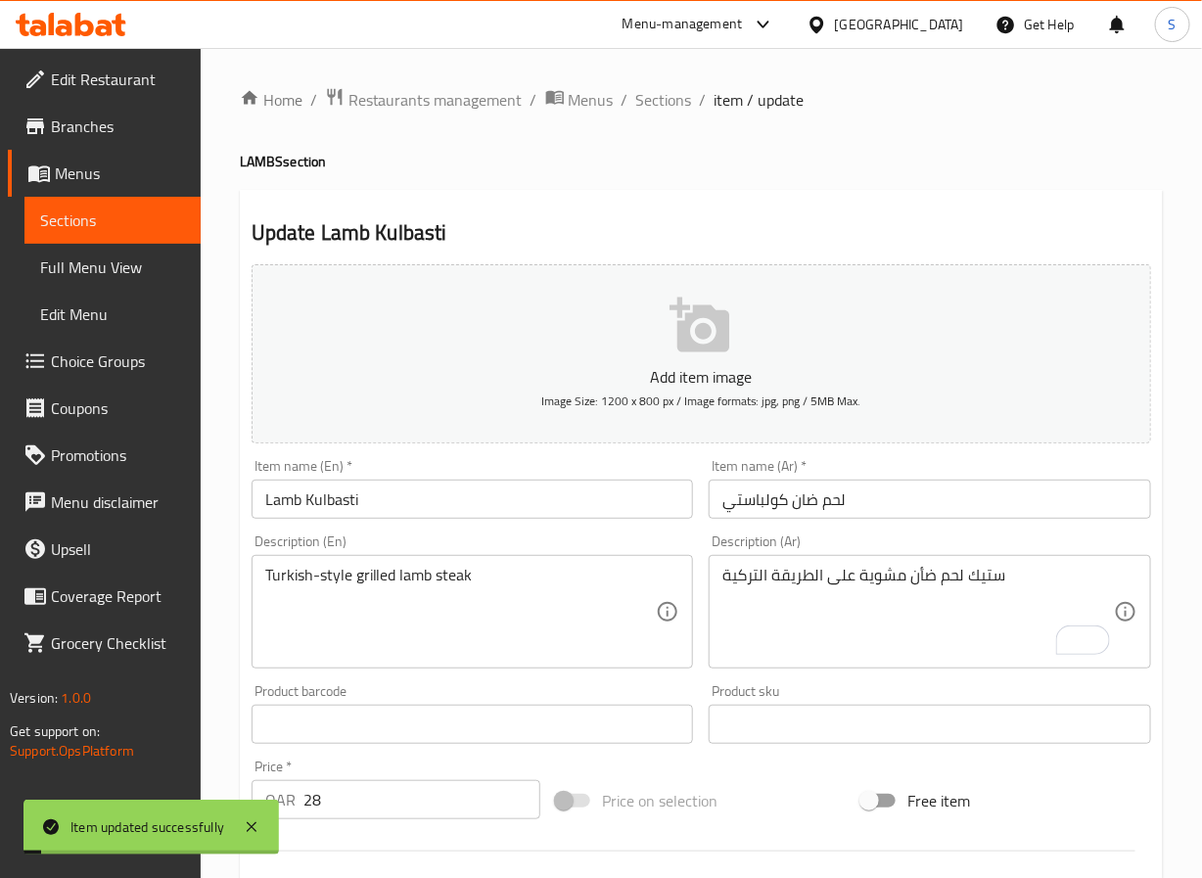
click at [664, 98] on span "Sections" at bounding box center [664, 99] width 56 height 23
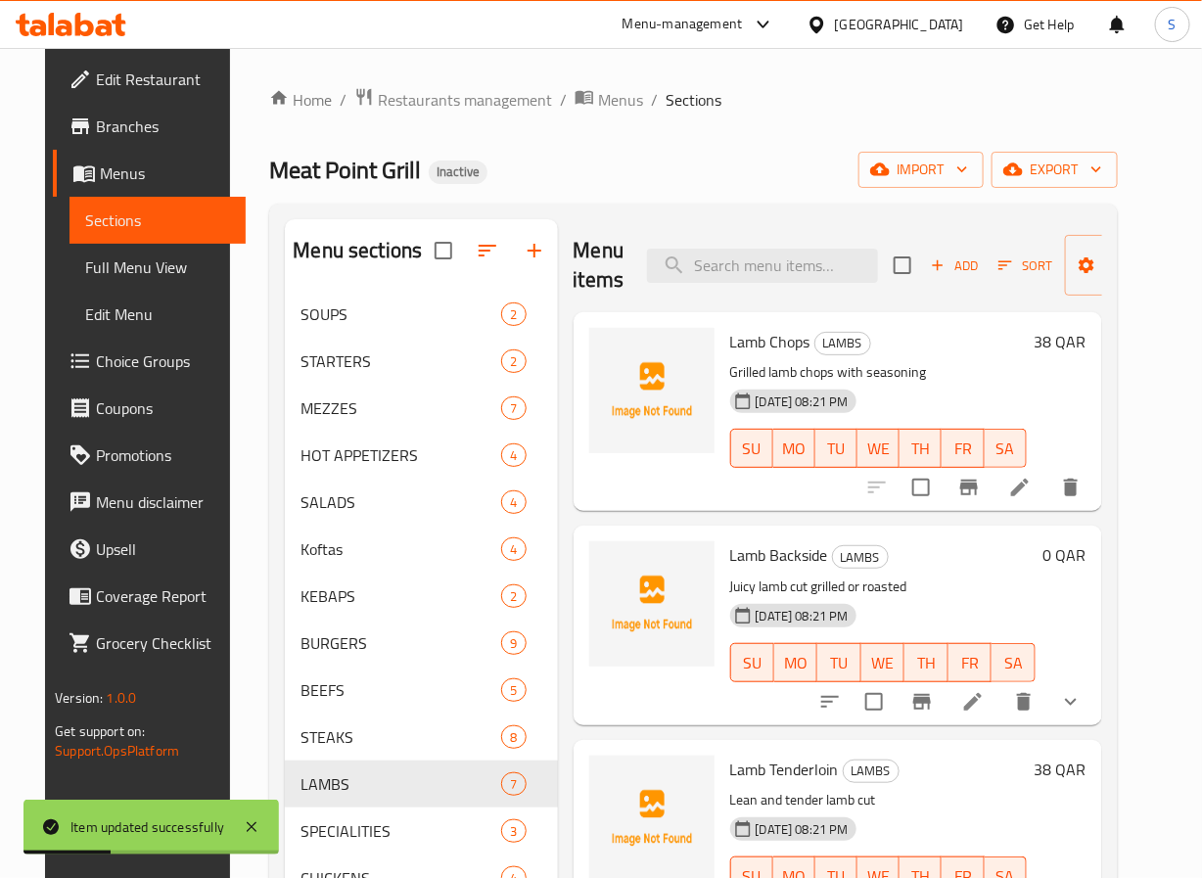
click at [859, 748] on div "Lamb Tenderloin LAMBS Lean and tender lamb cut [DATE] 08:21 PM SU MO TU WE TH F…" at bounding box center [879, 839] width 312 height 183
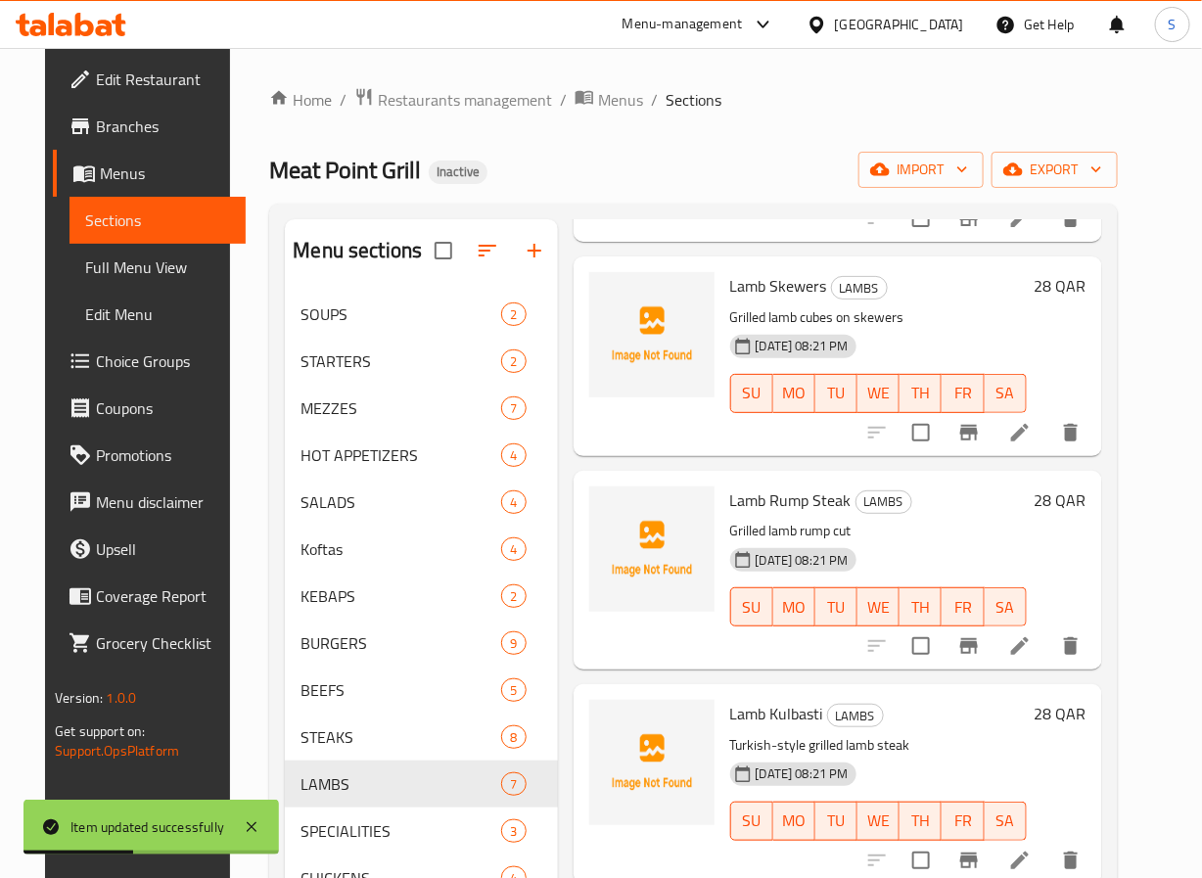
scroll to position [274, 0]
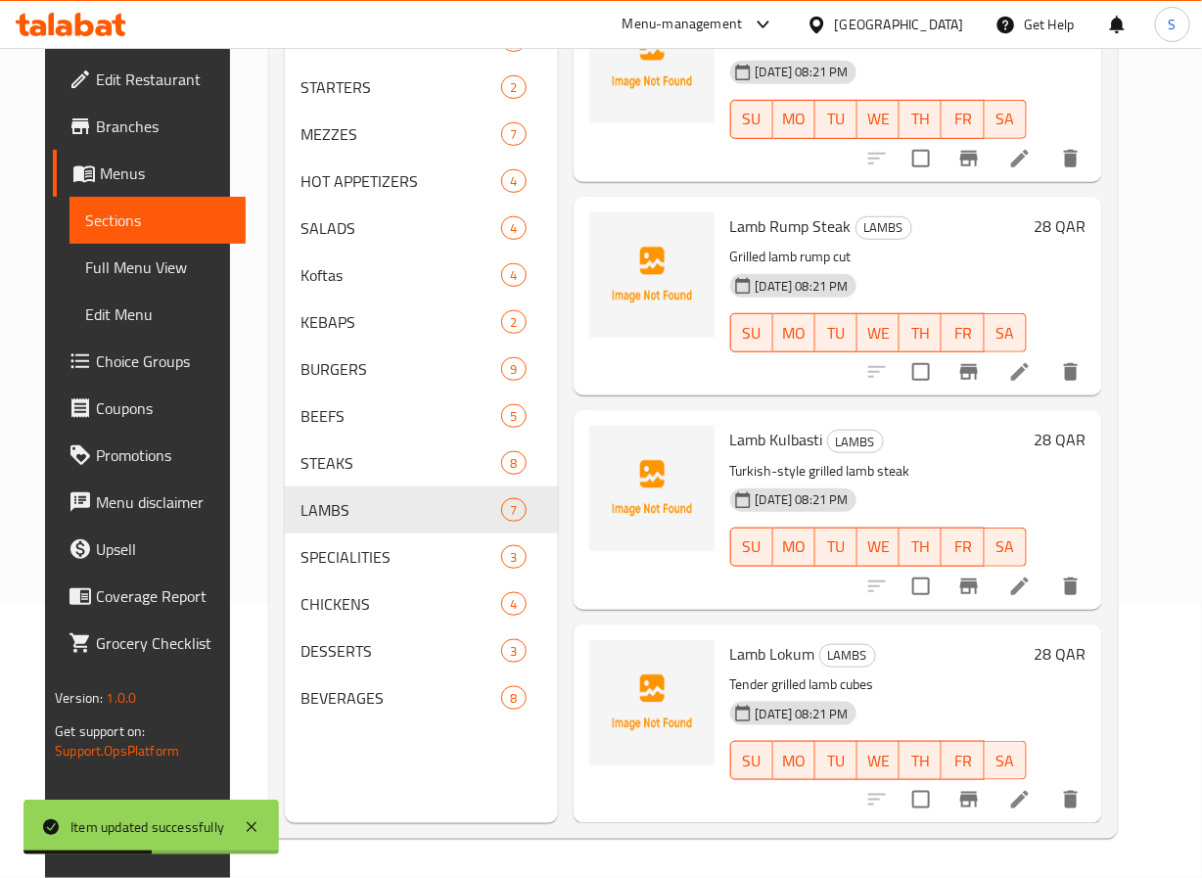
click at [1044, 793] on li at bounding box center [1020, 799] width 55 height 35
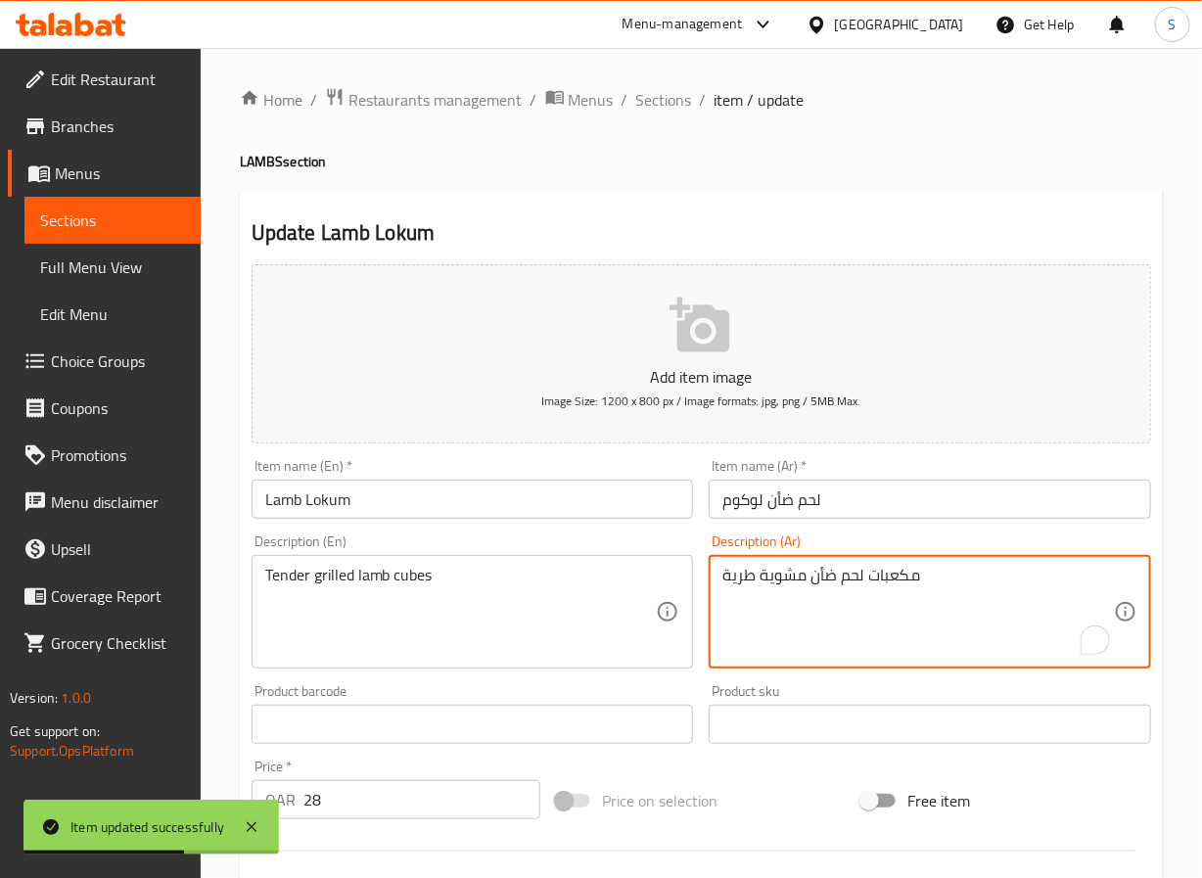
click at [743, 567] on textarea "مكعبات لحم ضأن مشوية طرية" at bounding box center [919, 612] width 392 height 93
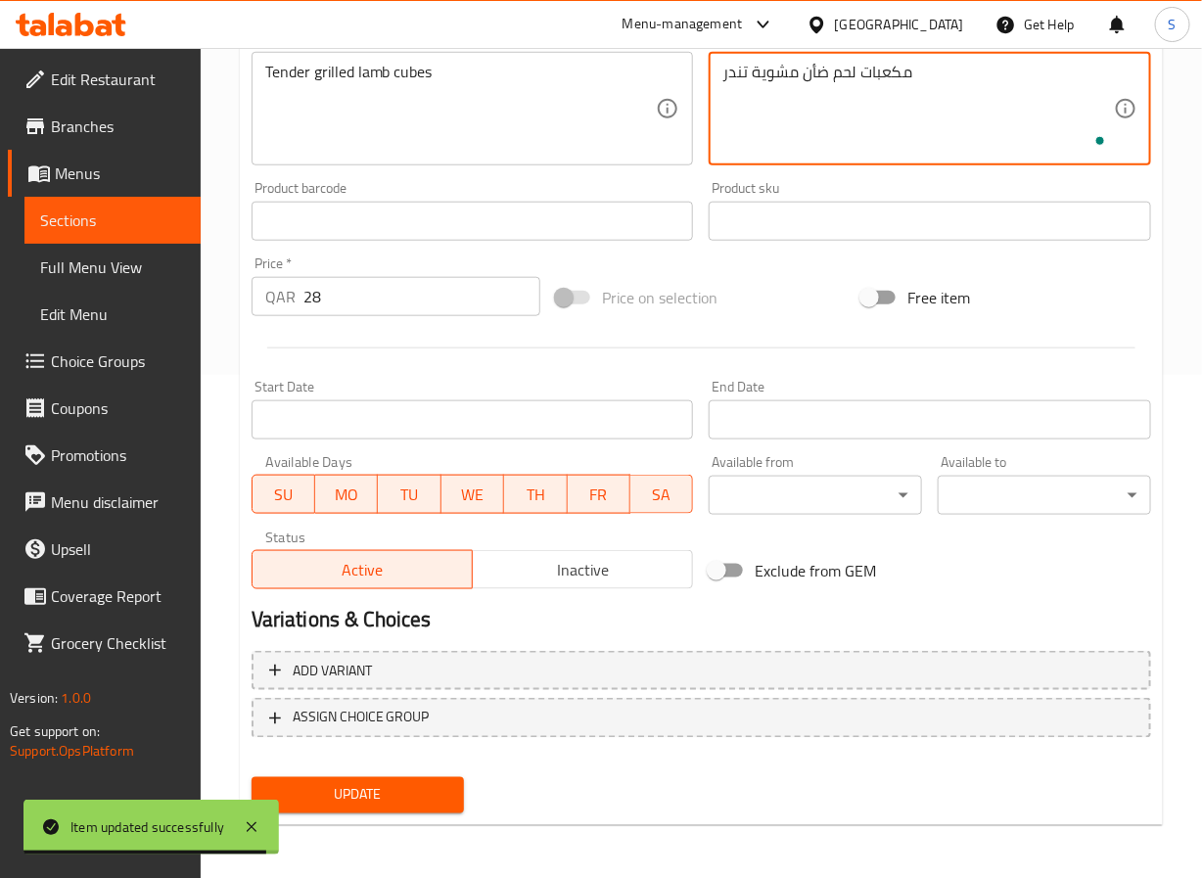
type textarea "مكعبات لحم ضأن مشوية تندر"
click at [392, 802] on span "Update" at bounding box center [358, 795] width 182 height 24
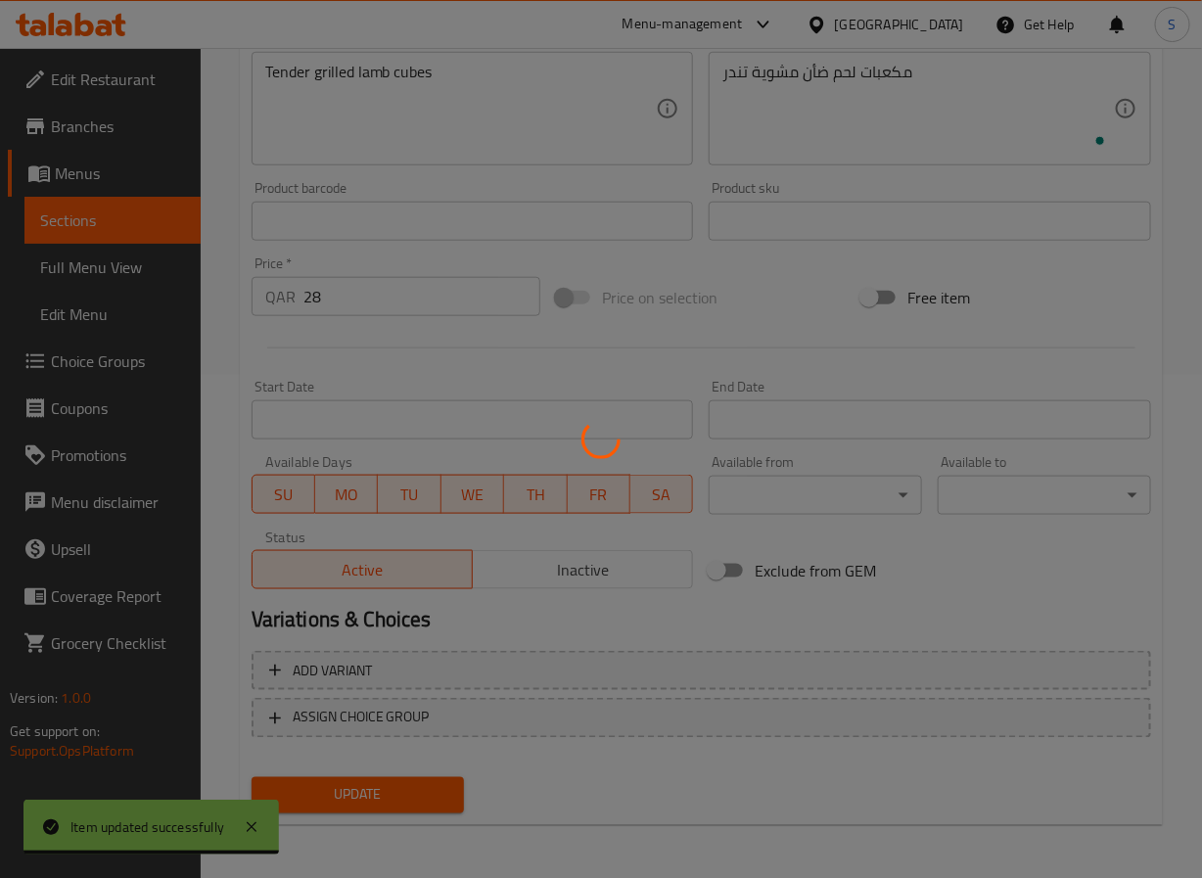
scroll to position [0, 0]
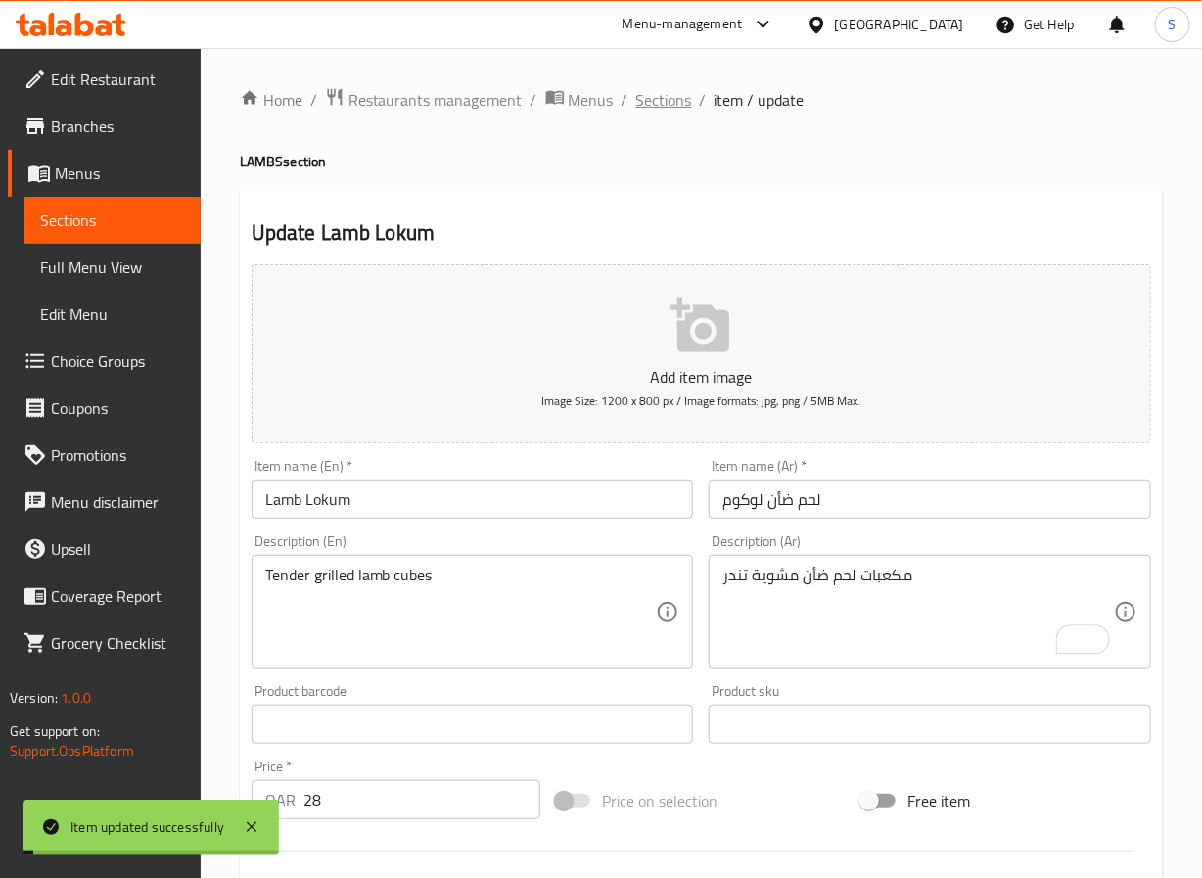
click at [661, 103] on span "Sections" at bounding box center [664, 99] width 56 height 23
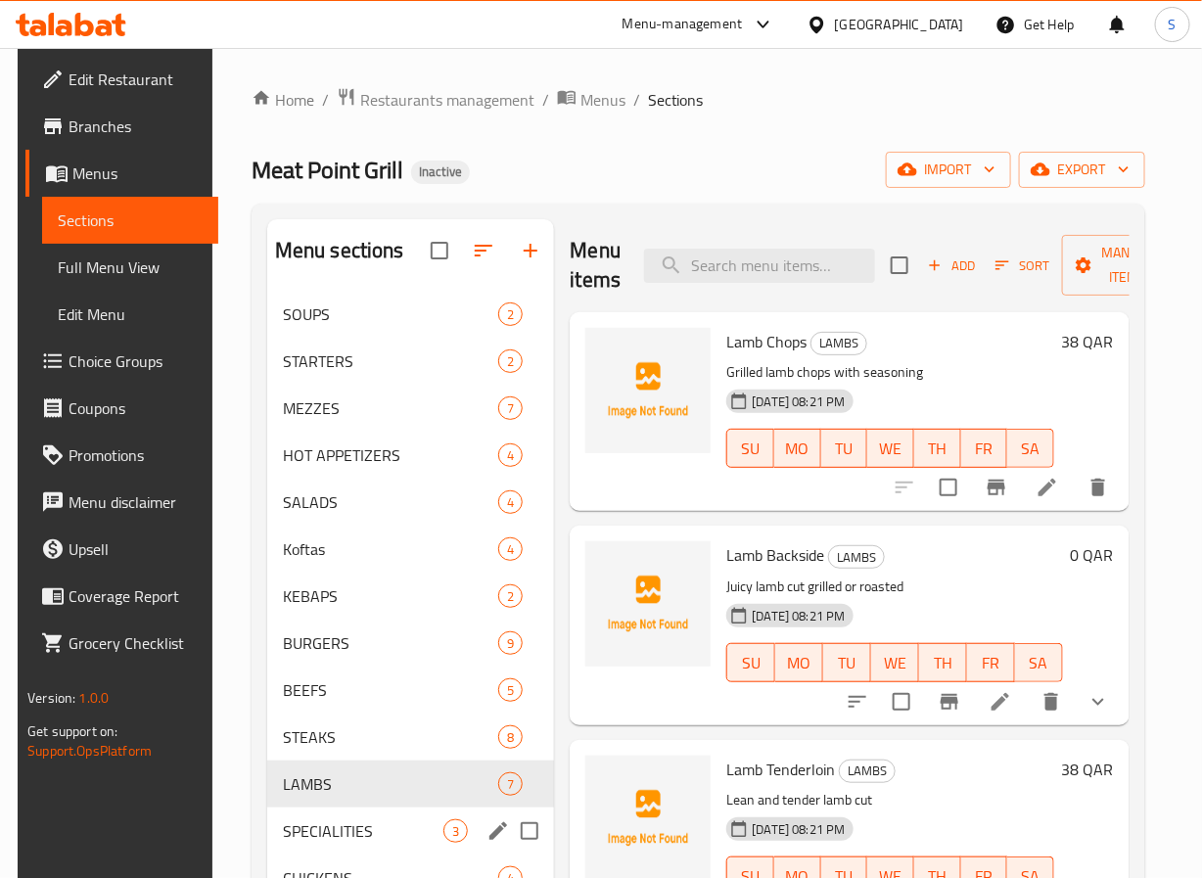
click at [391, 846] on div "SPECIALITIES 3" at bounding box center [411, 831] width 288 height 47
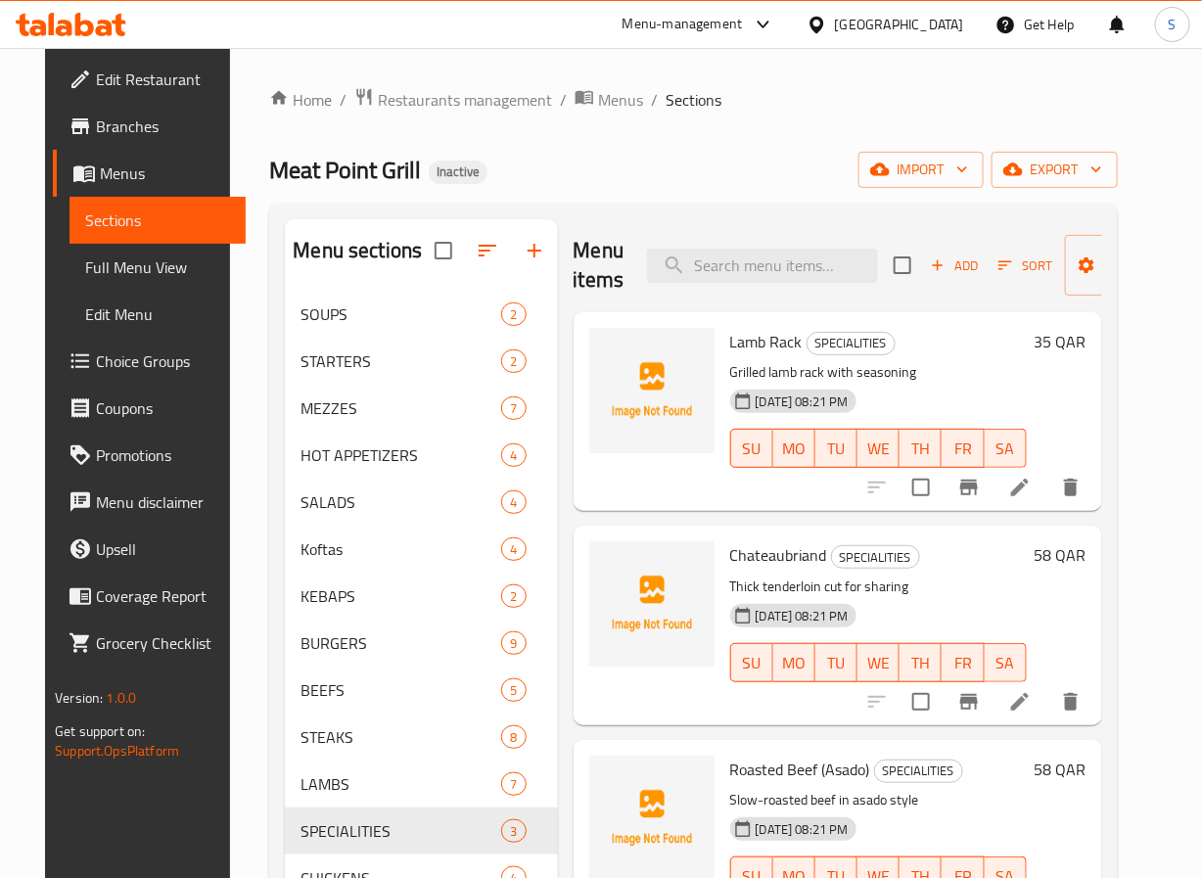
click at [1032, 700] on icon at bounding box center [1019, 701] width 23 height 23
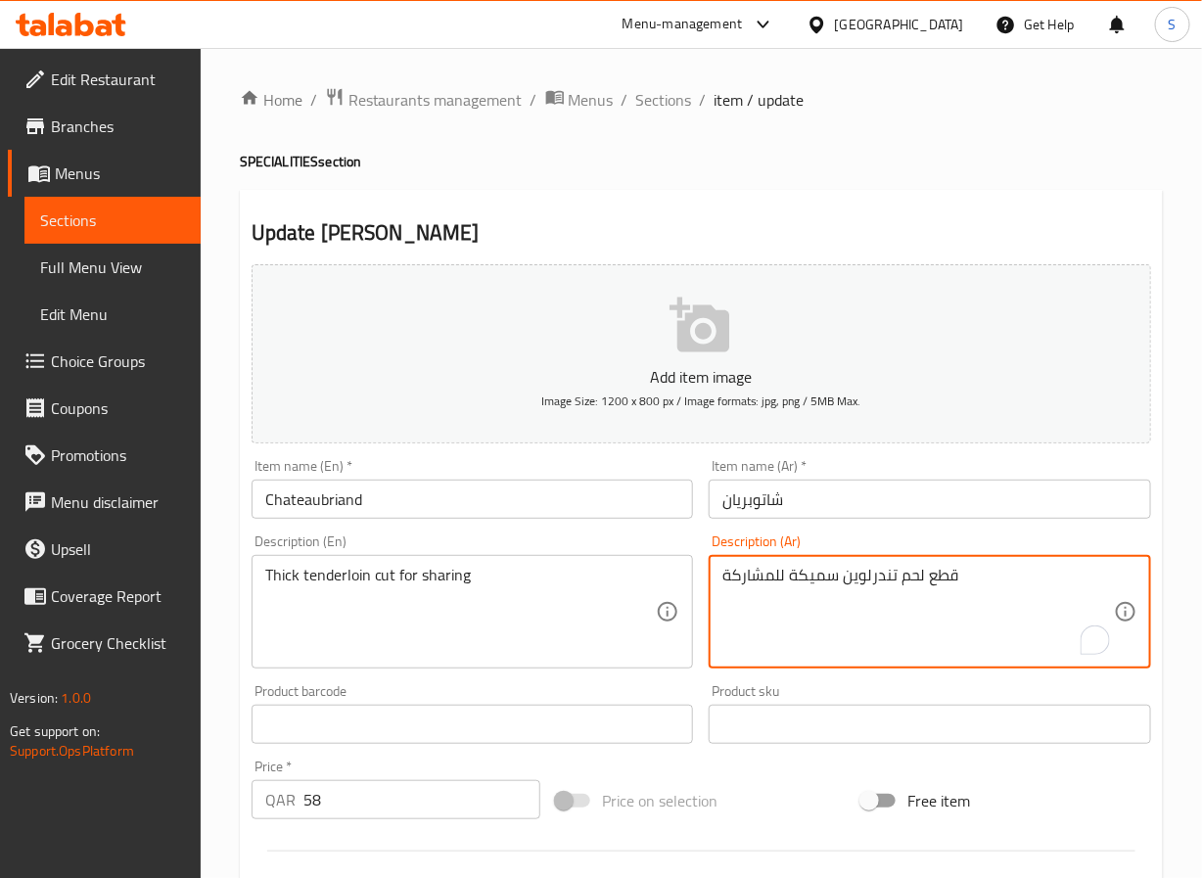
click at [908, 577] on textarea "قطع لحم تندرلوين سميكة للمشاركة" at bounding box center [919, 612] width 392 height 93
type textarea "قطع تندرلوين سميكة للمشاركة"
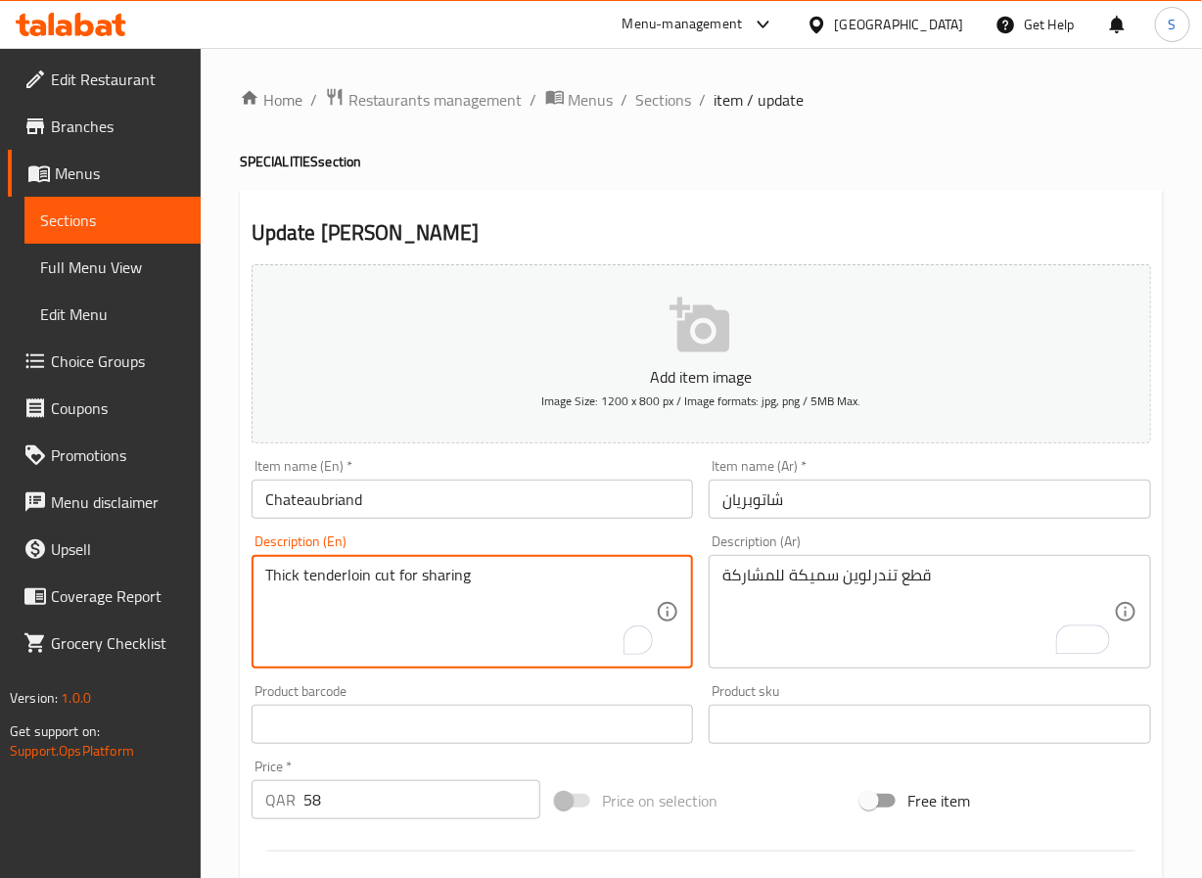
scroll to position [503, 0]
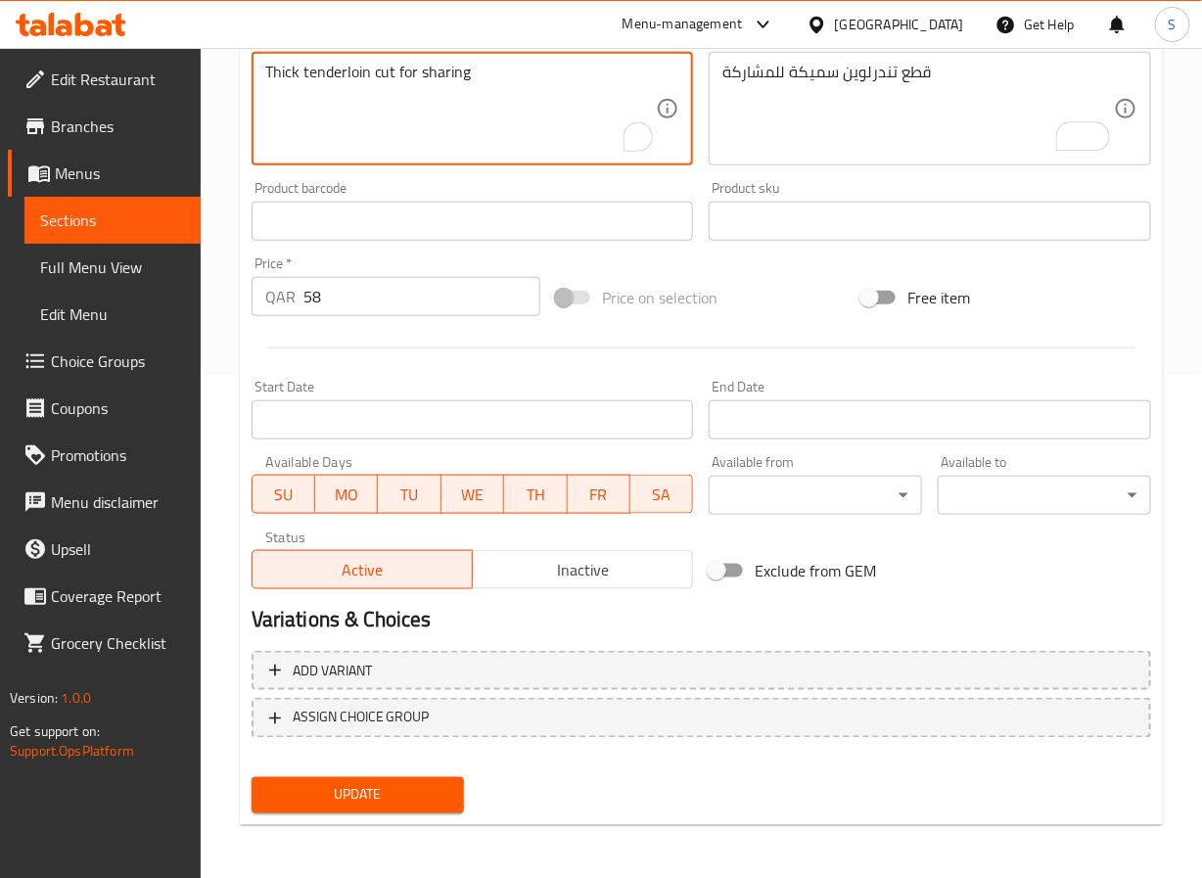
click at [412, 797] on span "Update" at bounding box center [358, 795] width 182 height 24
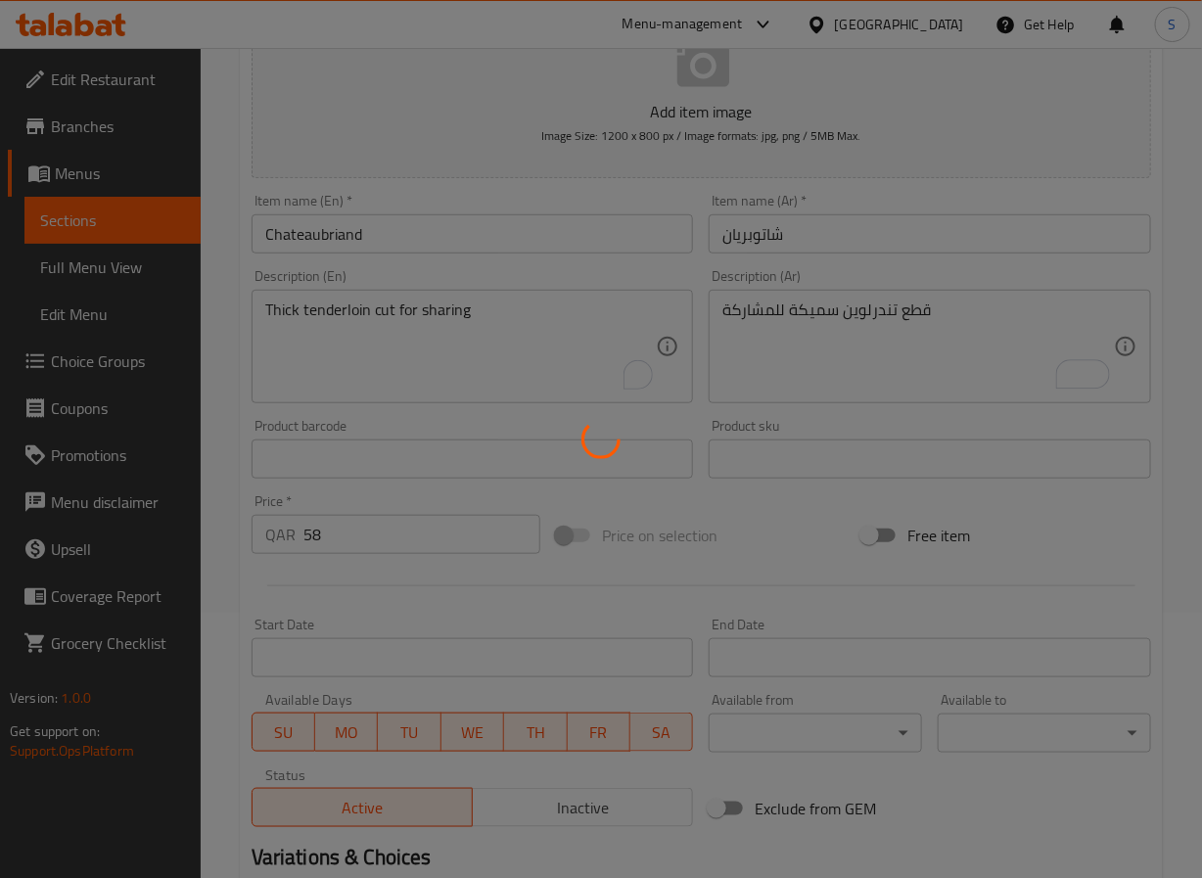
scroll to position [0, 0]
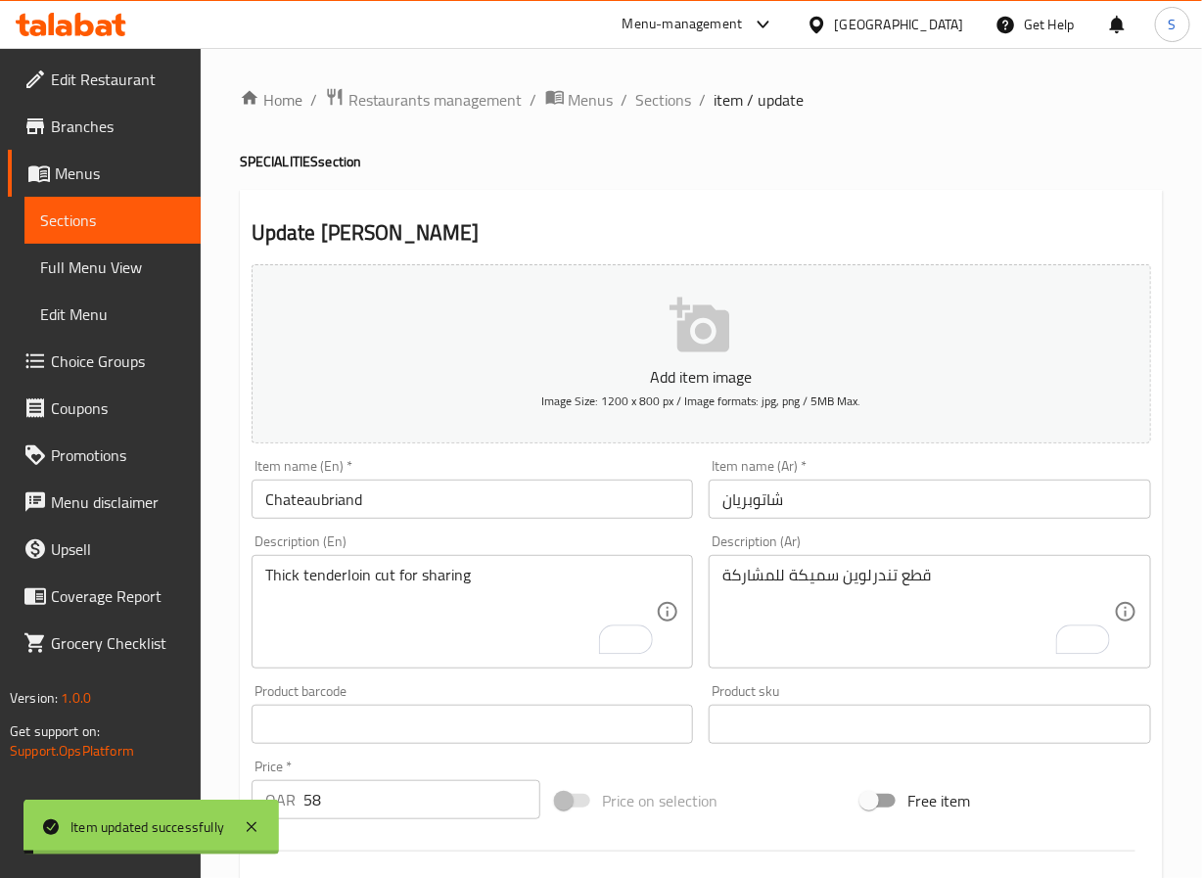
click at [662, 83] on div "Home / Restaurants management / Menus / Sections / item / update SPECIALITIES s…" at bounding box center [702, 716] width 1002 height 1336
click at [656, 97] on span "Sections" at bounding box center [664, 99] width 56 height 23
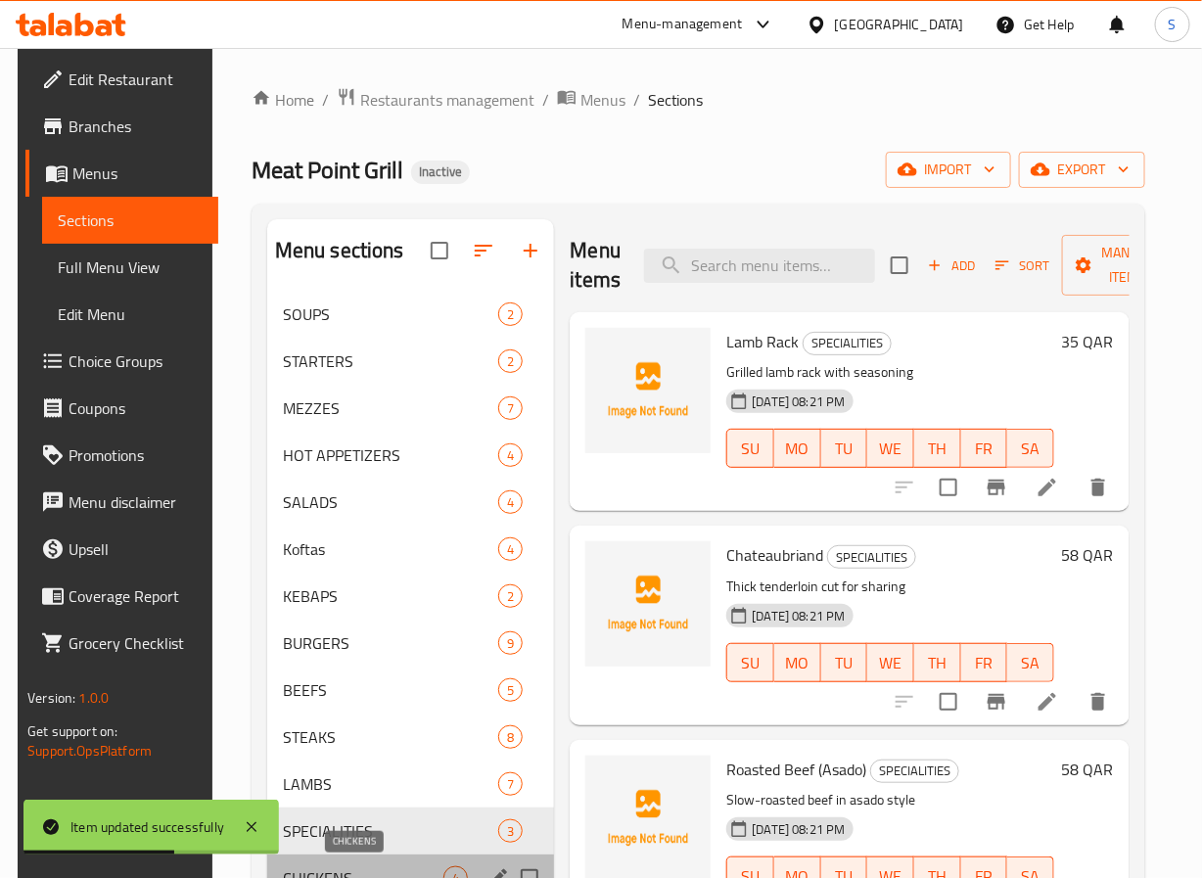
click at [365, 870] on span "CHICKENS" at bounding box center [364, 878] width 162 height 23
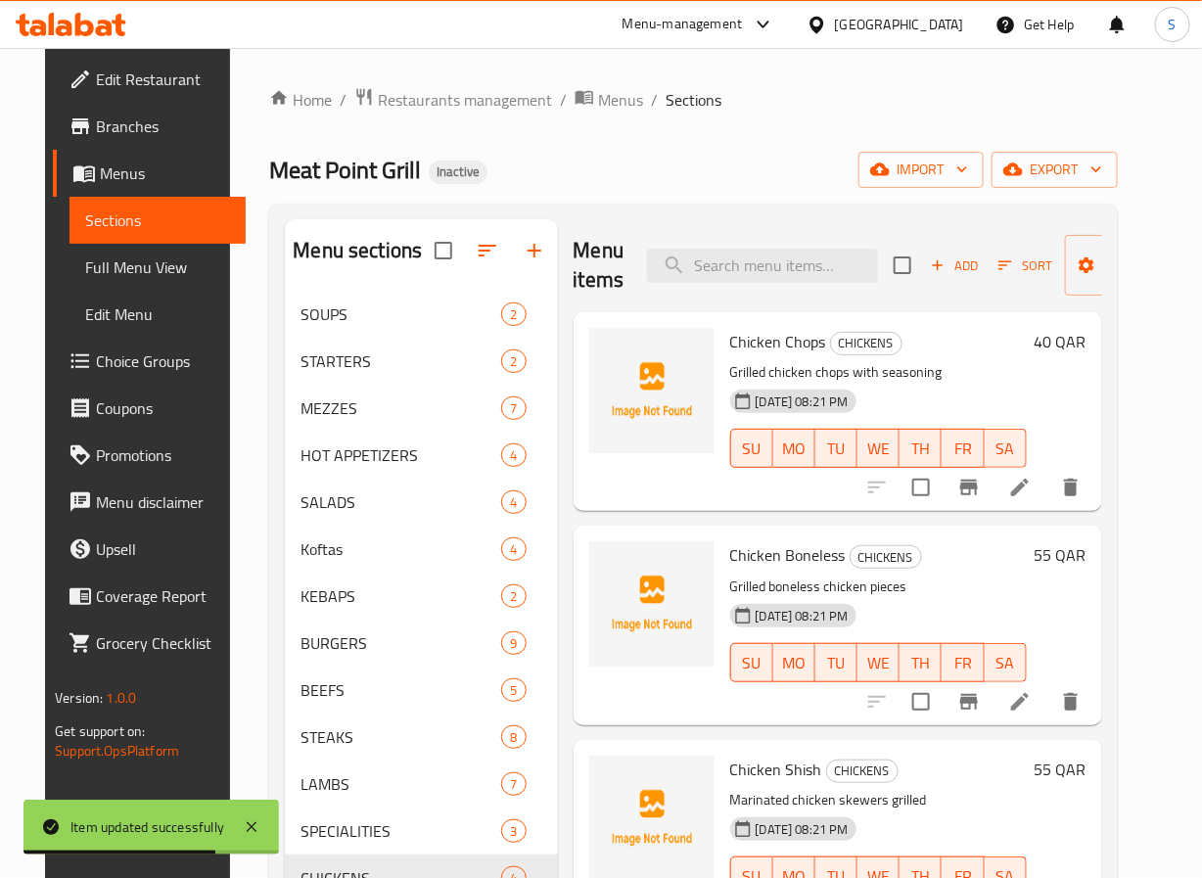
click at [802, 351] on span "Chicken Chops" at bounding box center [778, 341] width 96 height 29
copy h6 "Chops"
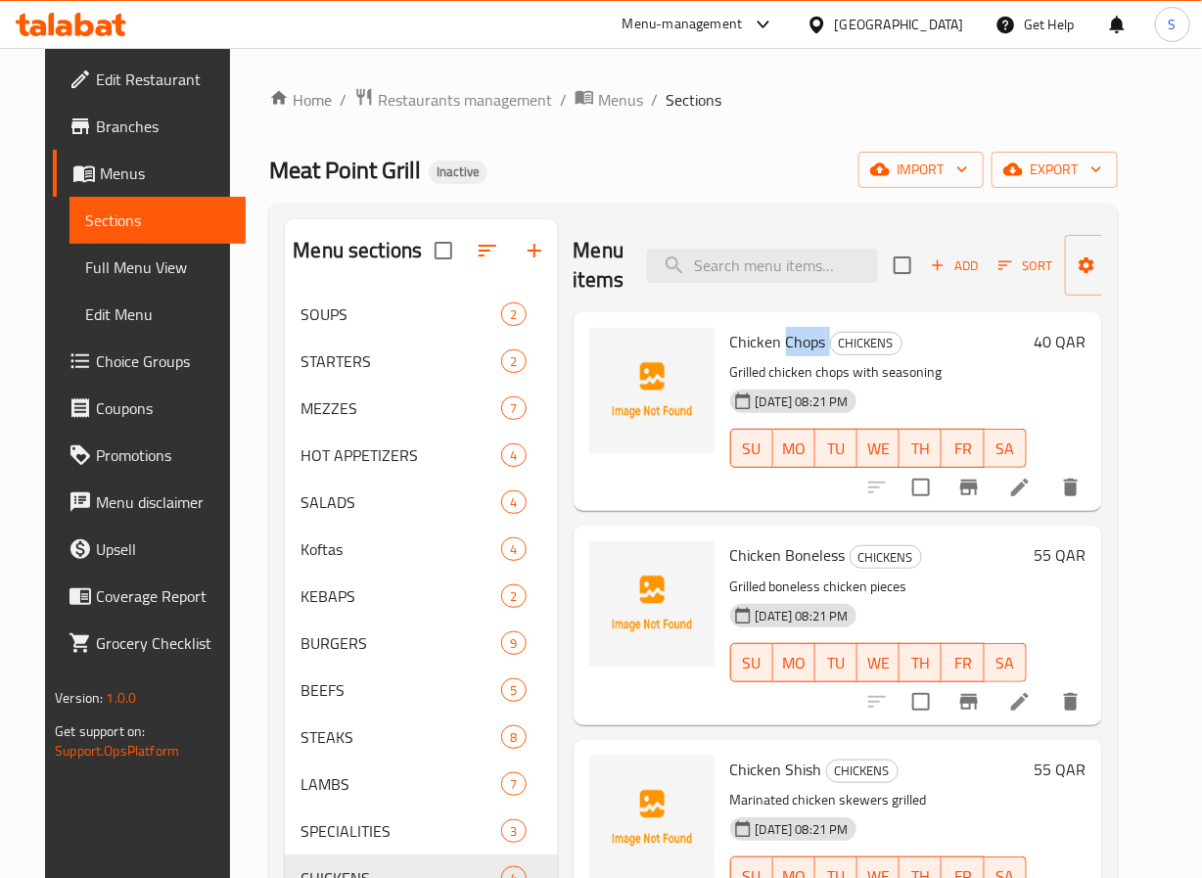
click at [1031, 500] on li at bounding box center [1020, 487] width 55 height 35
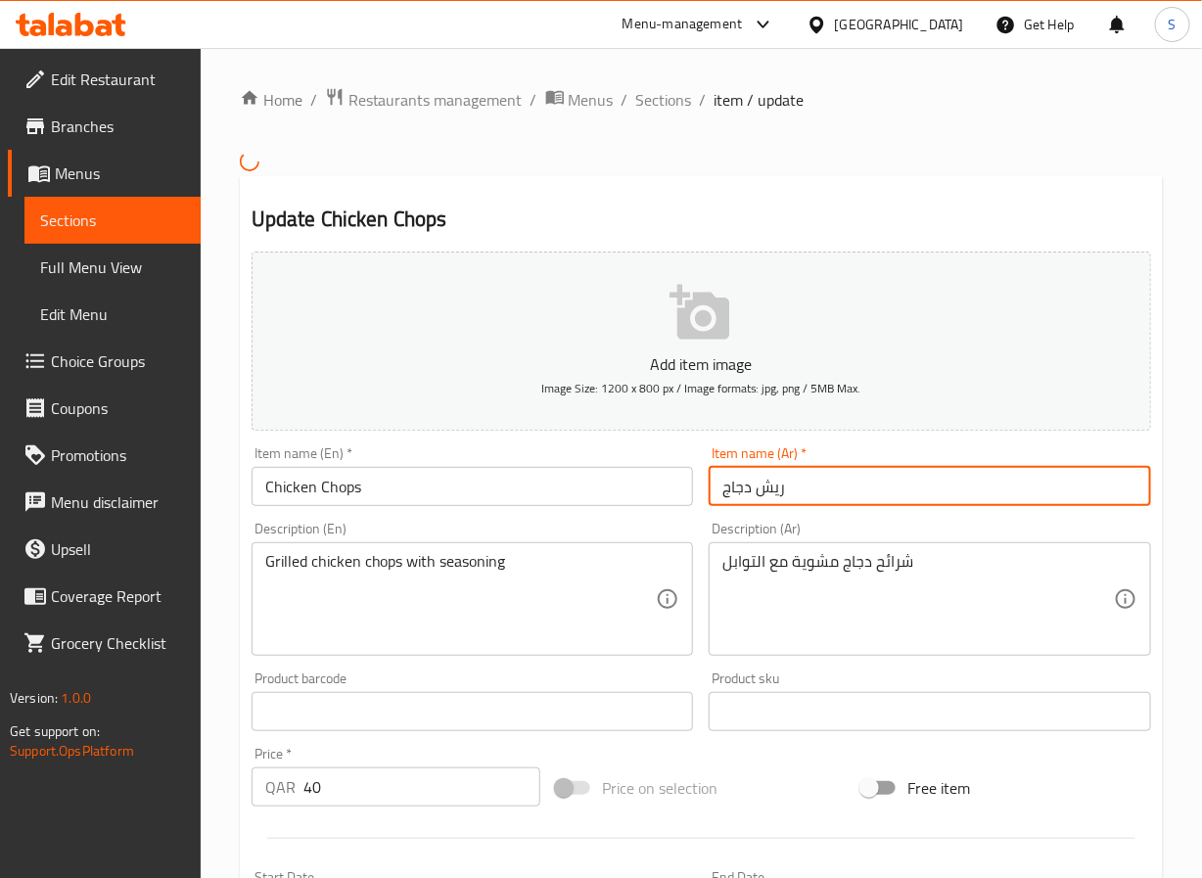
click at [765, 480] on input "ريش دجاج" at bounding box center [930, 486] width 443 height 39
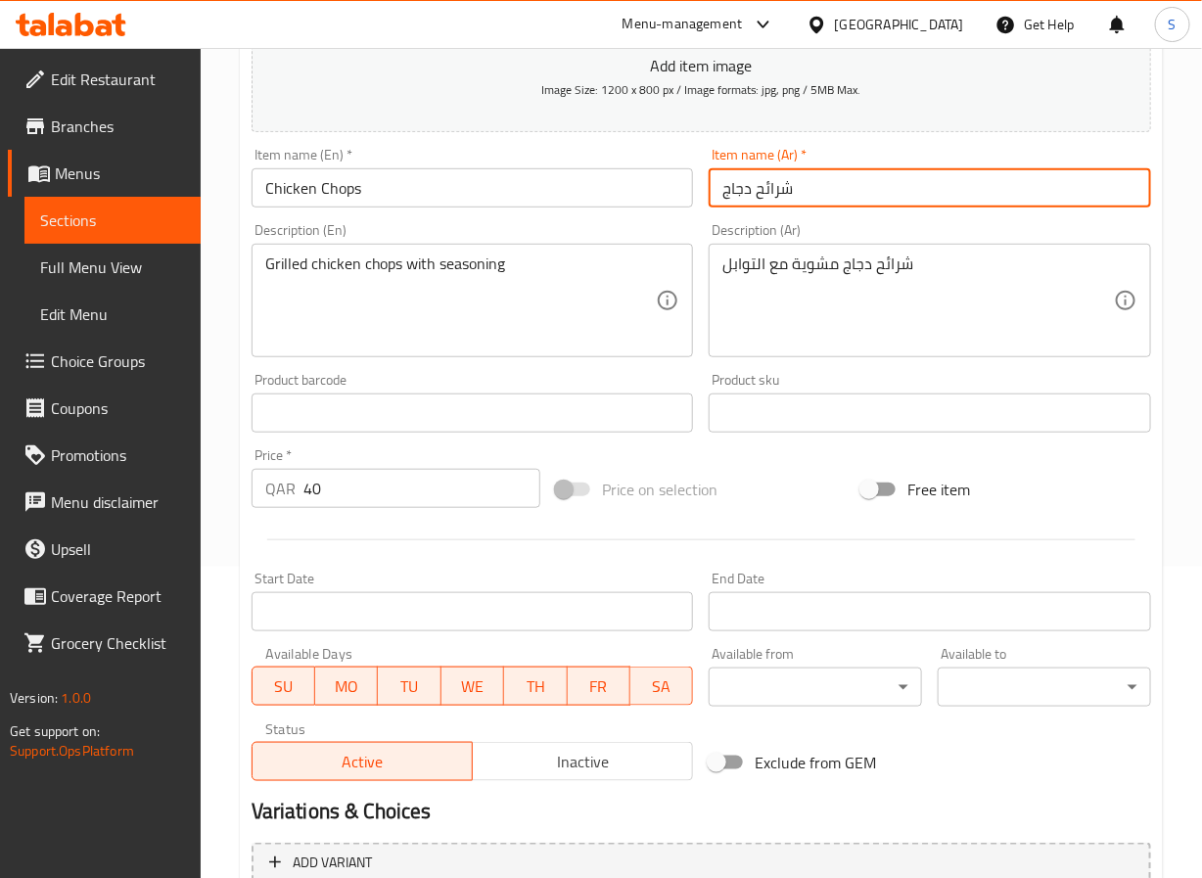
scroll to position [503, 0]
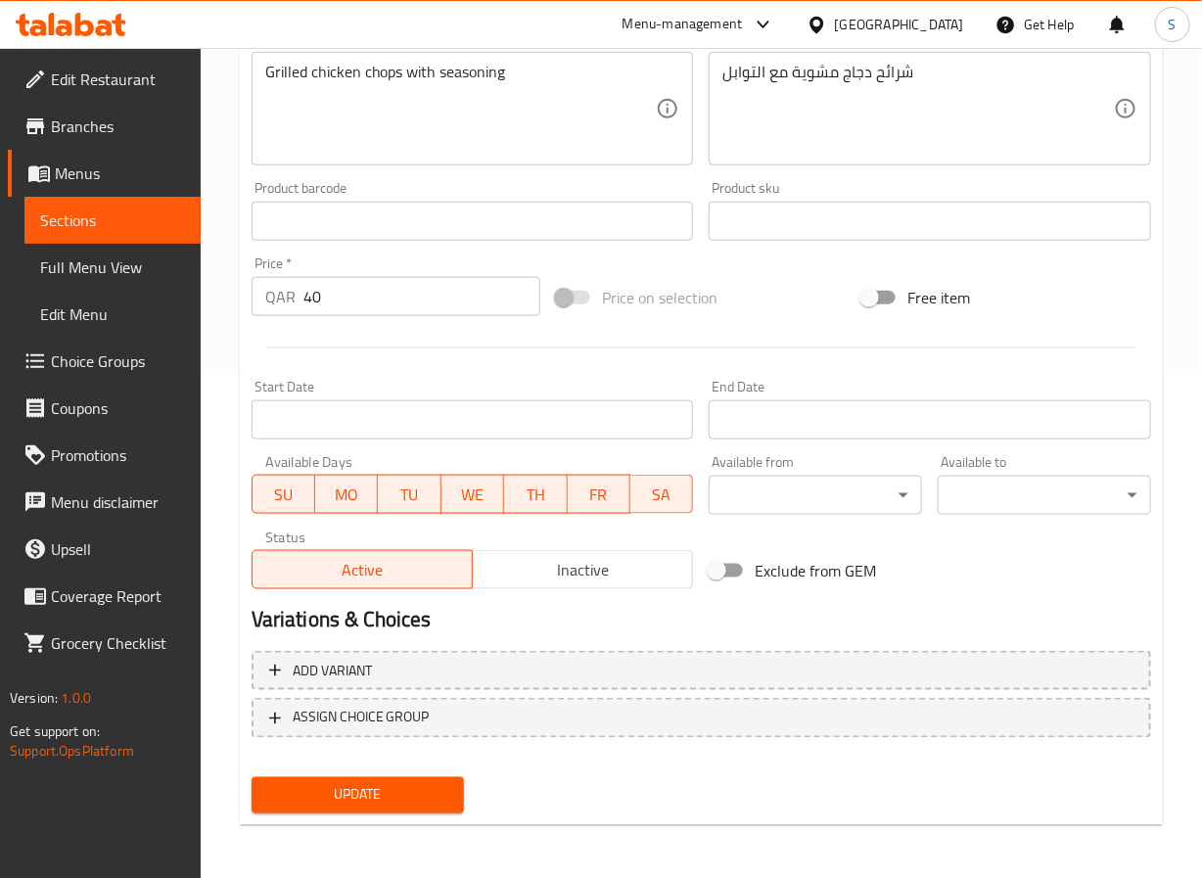
type input "شرائح دجاج"
click at [391, 791] on span "Update" at bounding box center [358, 795] width 182 height 24
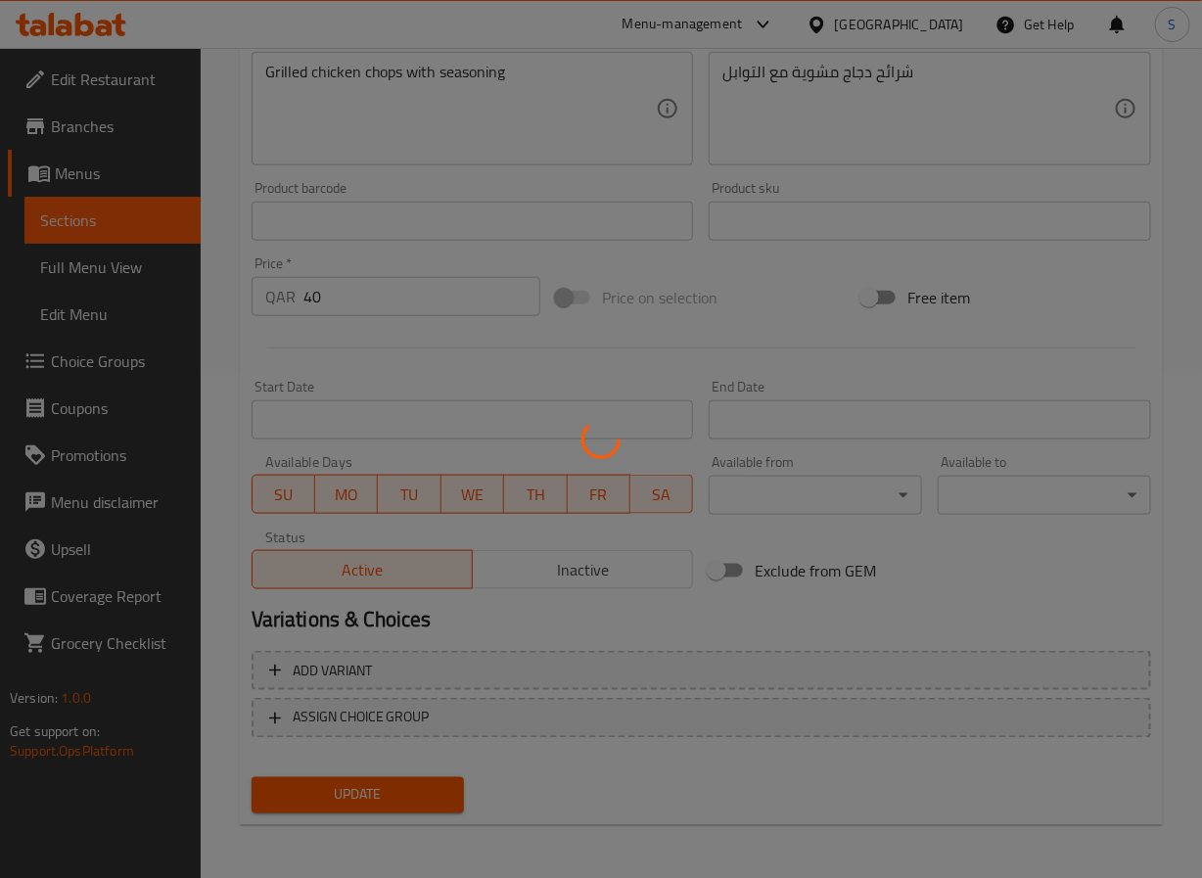
scroll to position [0, 0]
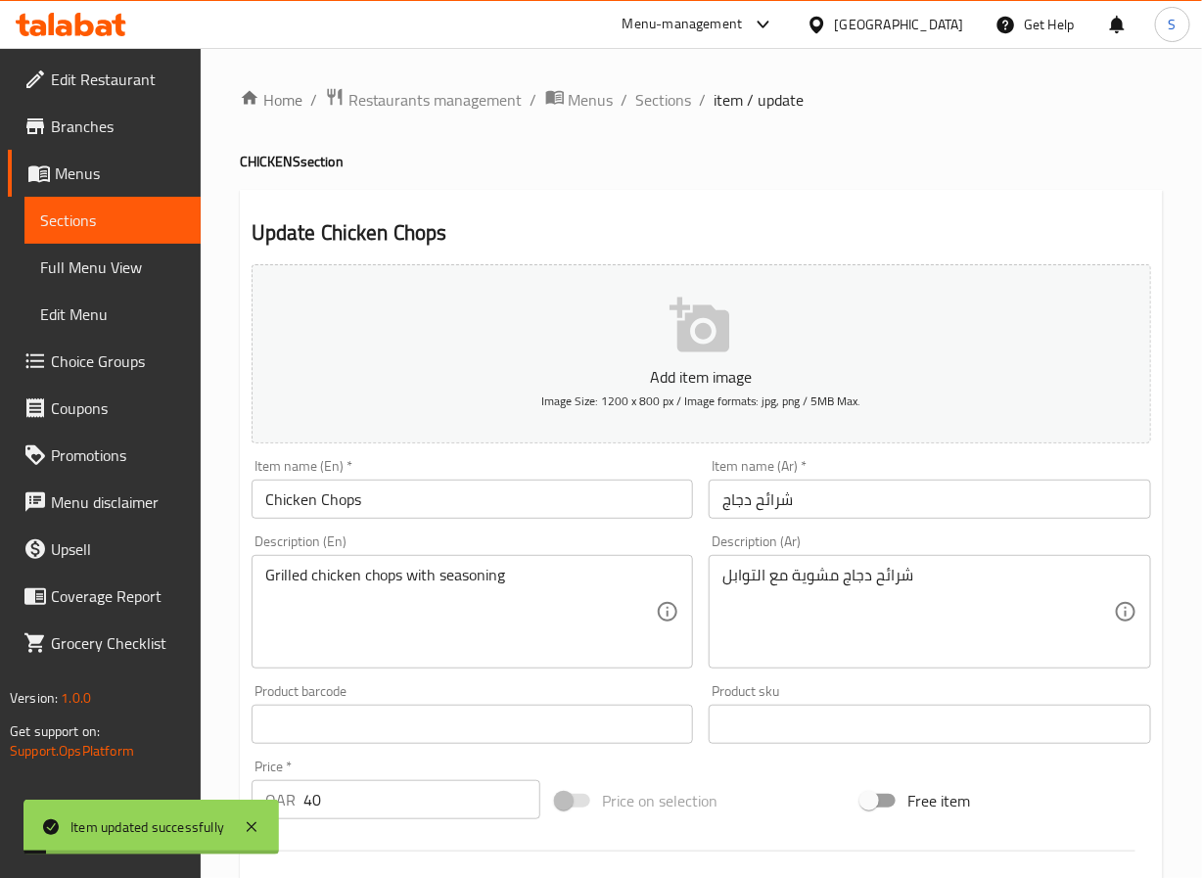
click at [662, 97] on span "Sections" at bounding box center [664, 99] width 56 height 23
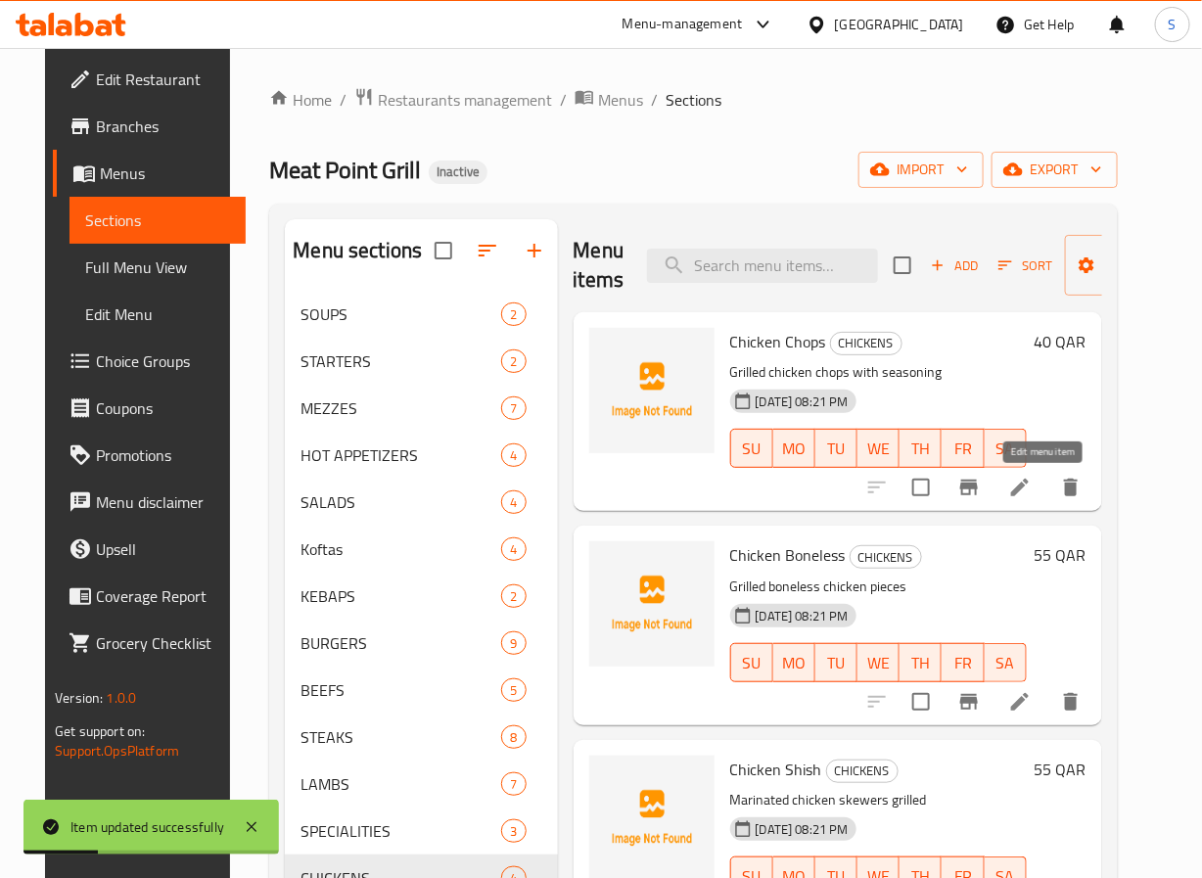
click at [1029, 483] on icon at bounding box center [1020, 488] width 18 height 18
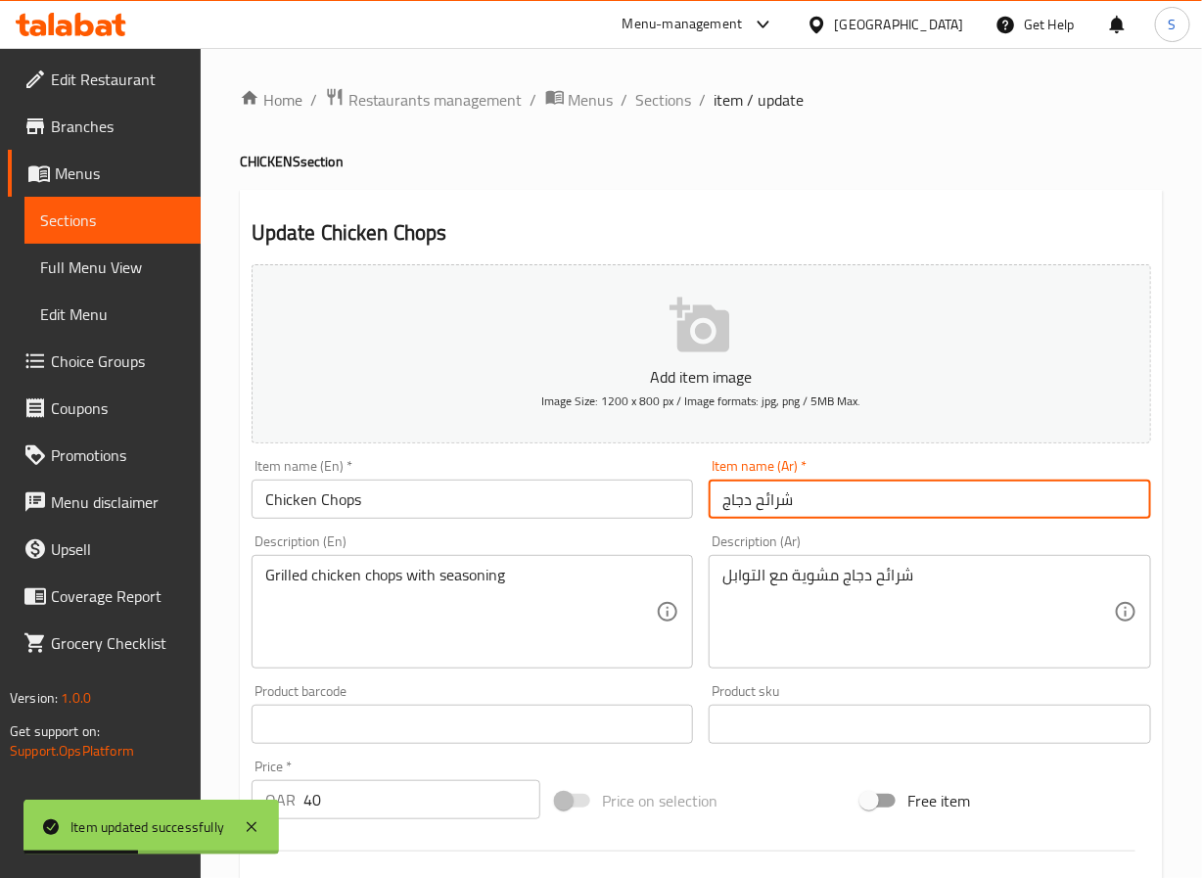
click at [767, 511] on input "شرائح دجاج" at bounding box center [930, 499] width 443 height 39
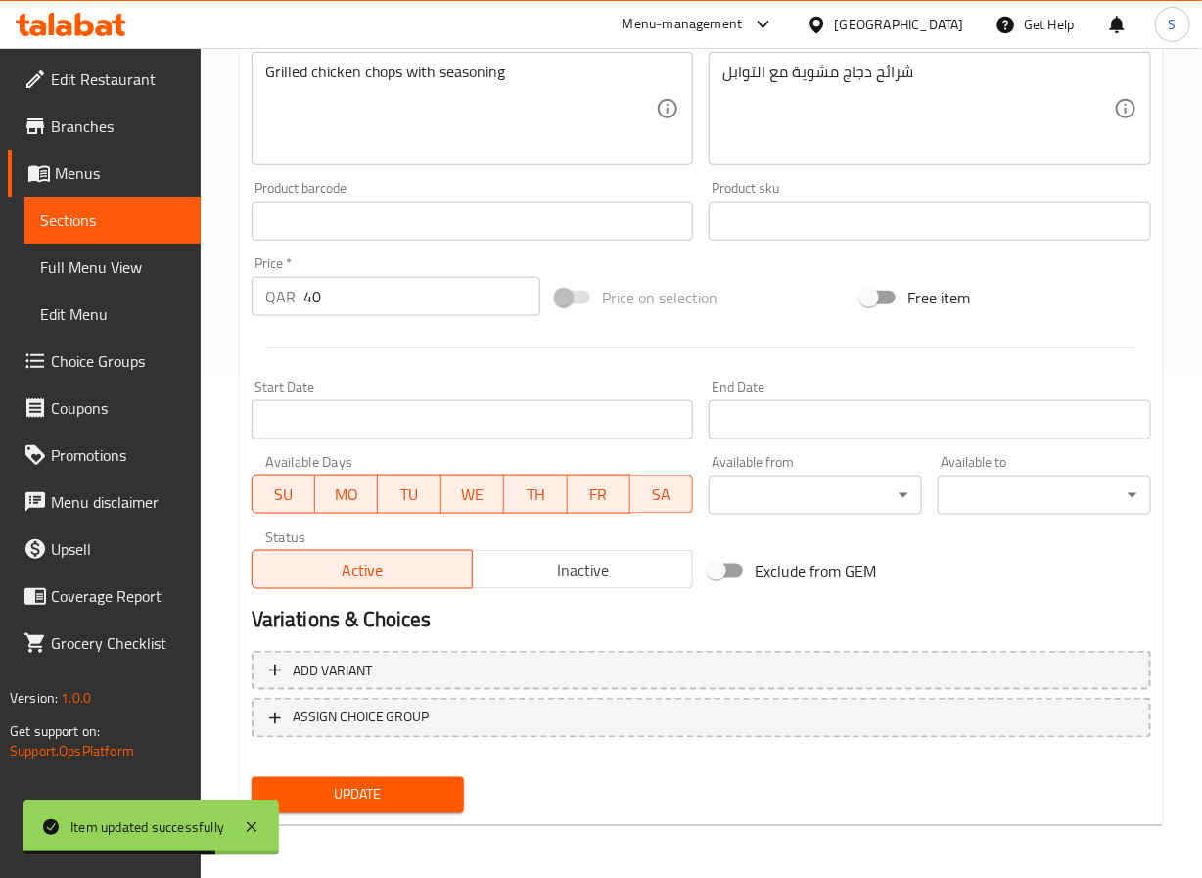
type input "ريش دجاج"
click at [374, 785] on span "Update" at bounding box center [358, 795] width 182 height 24
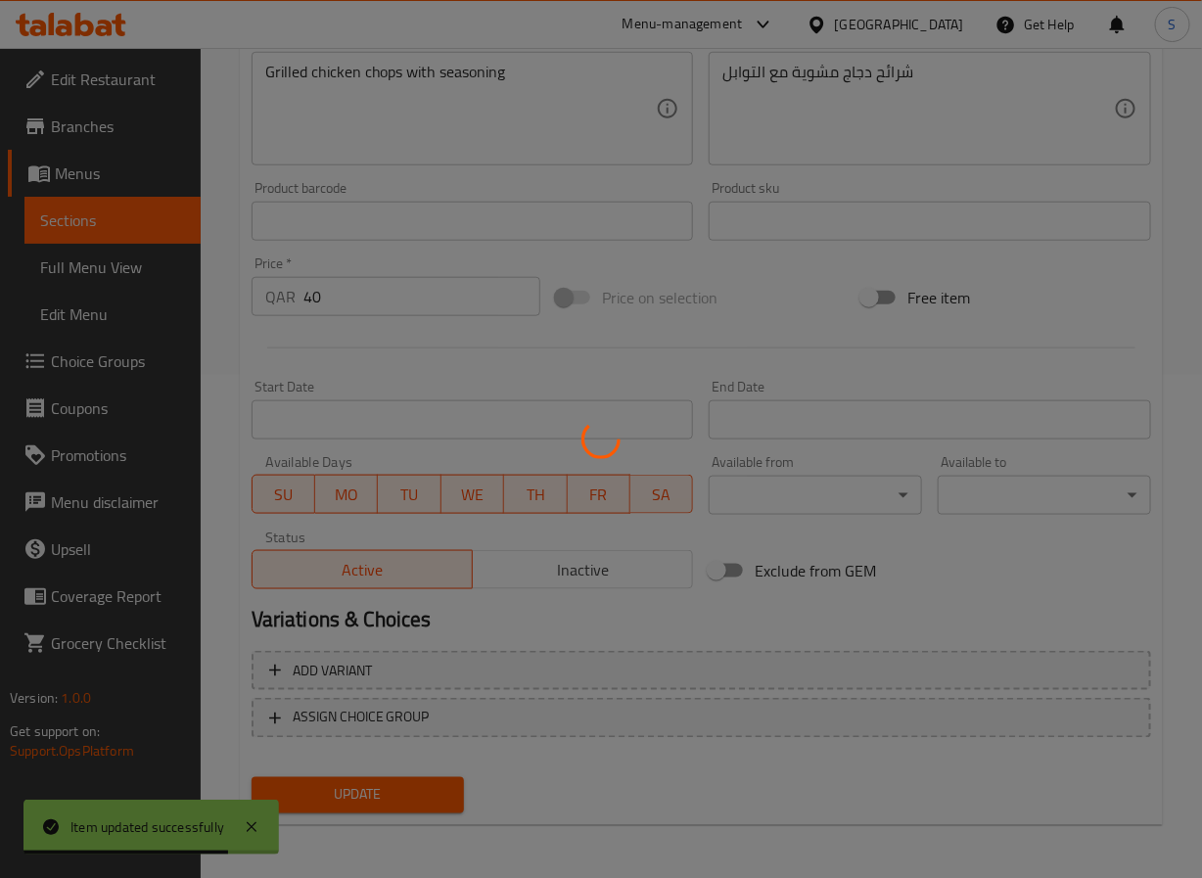
scroll to position [0, 0]
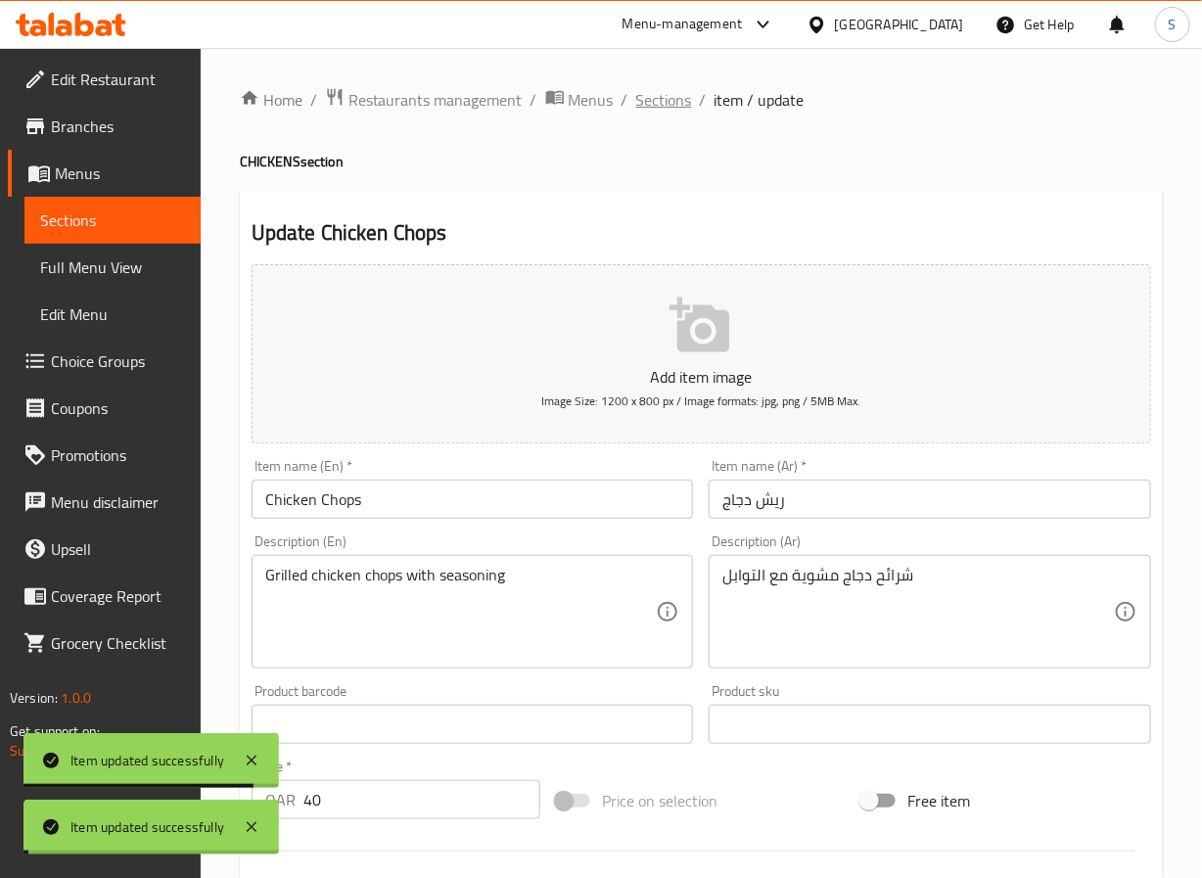
click at [656, 104] on span "Sections" at bounding box center [664, 99] width 56 height 23
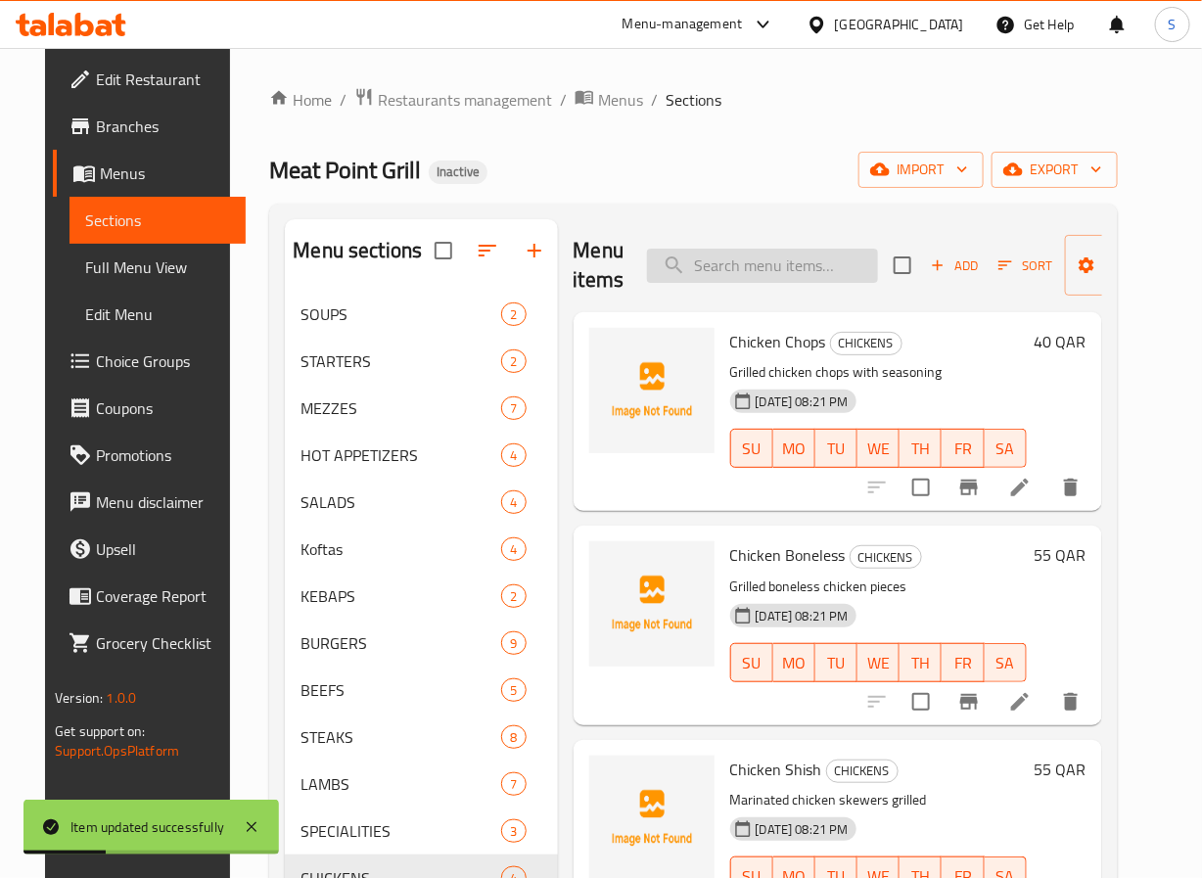
click at [762, 271] on input "search" at bounding box center [762, 266] width 231 height 34
paste input "Chicken Shish"
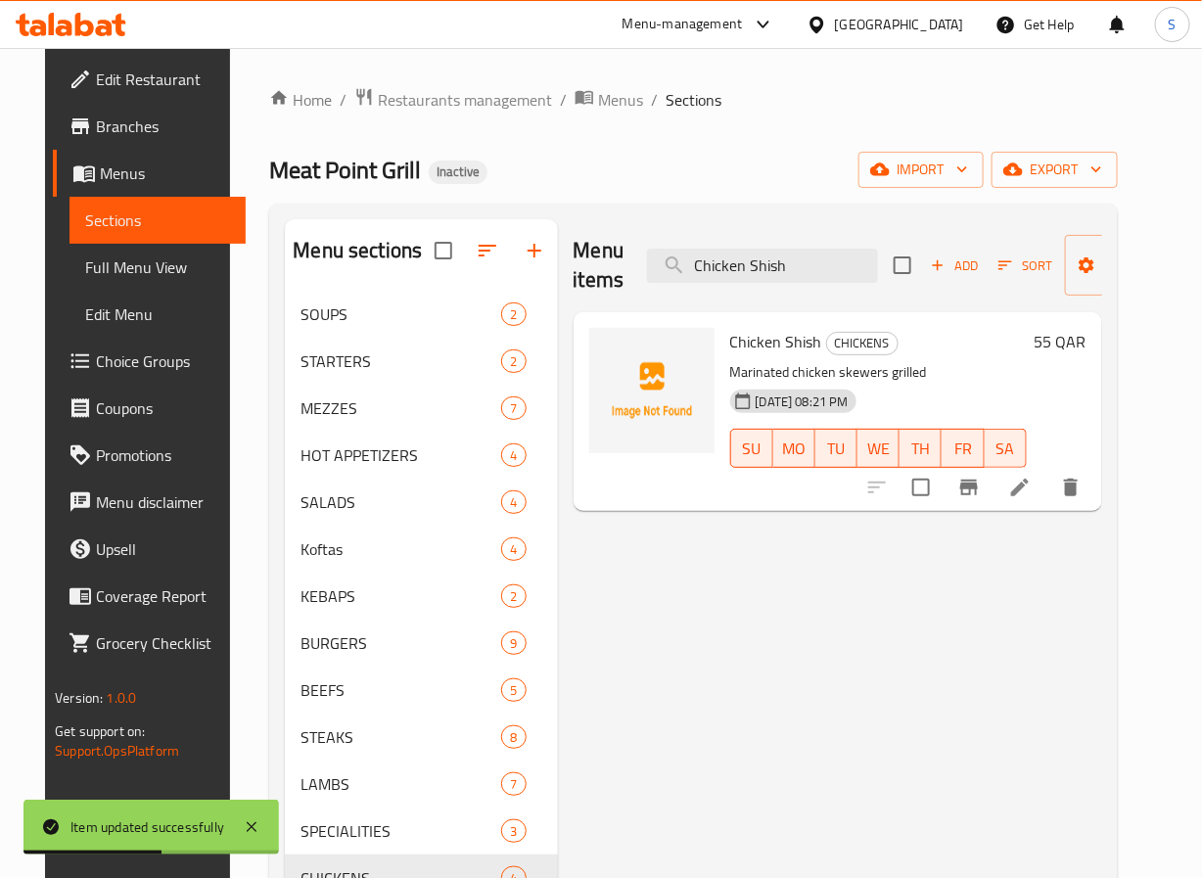
type input "Chicken Shish"
click at [1032, 488] on icon at bounding box center [1019, 487] width 23 height 23
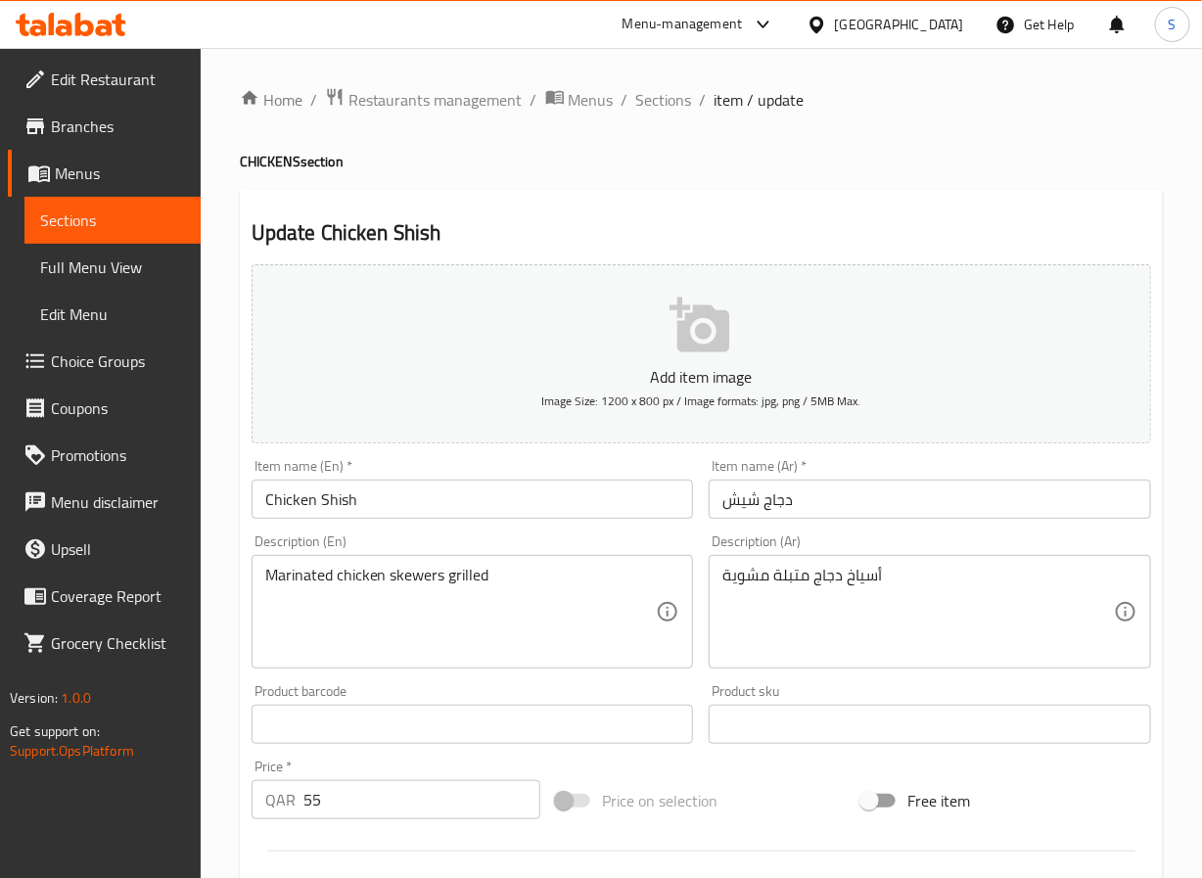
click at [436, 503] on input "Chicken Shish" at bounding box center [473, 499] width 443 height 39
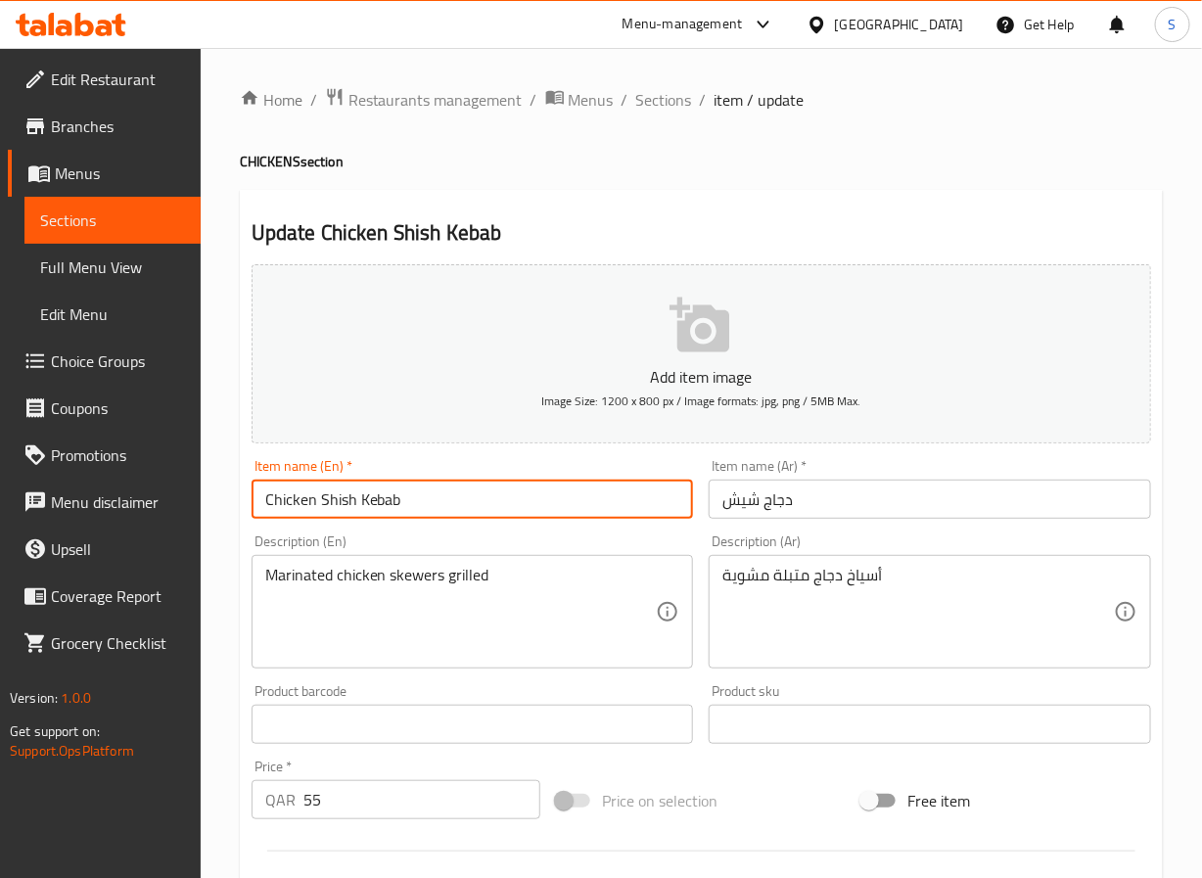
type input "Chicken Shish Kebab"
click at [737, 511] on input "دجاج شيش" at bounding box center [930, 499] width 443 height 39
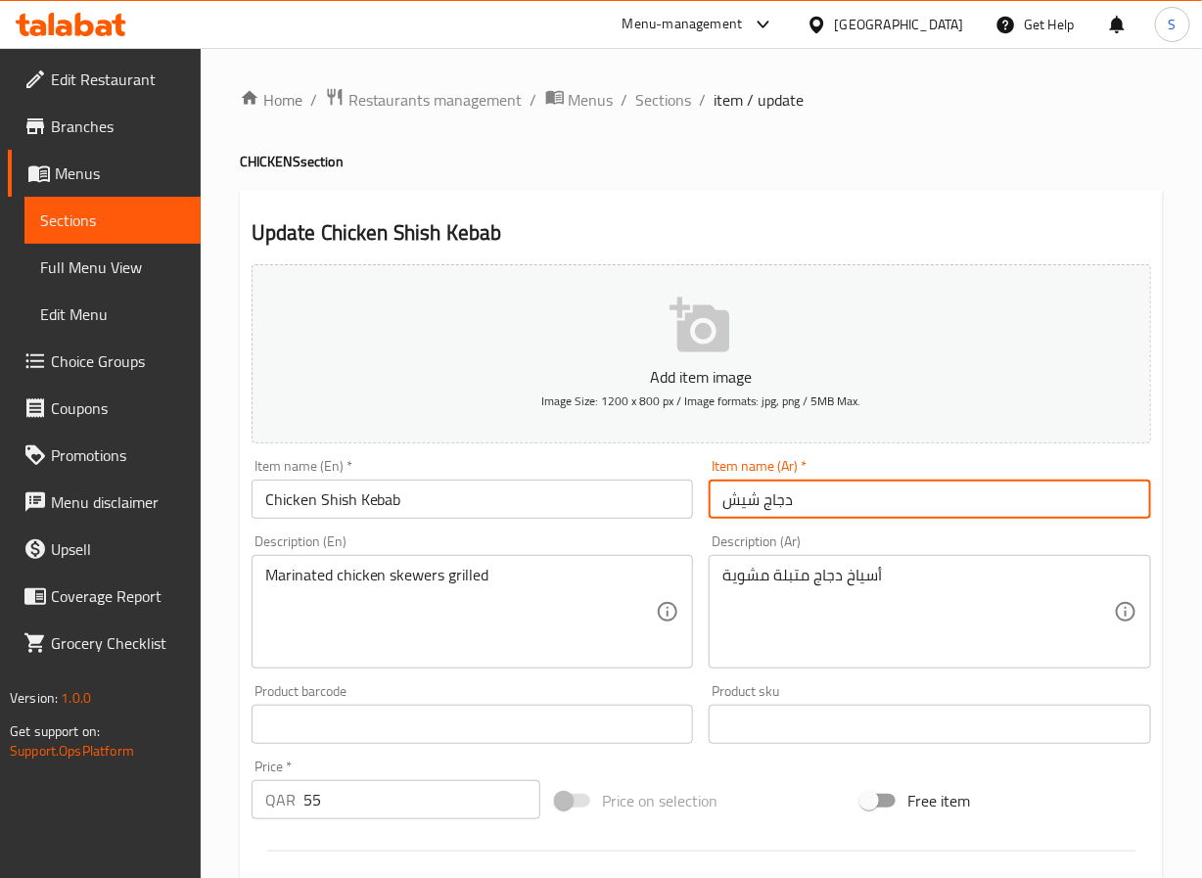
click at [737, 511] on input "دجاج شيش" at bounding box center [930, 499] width 443 height 39
paste input "شيش"
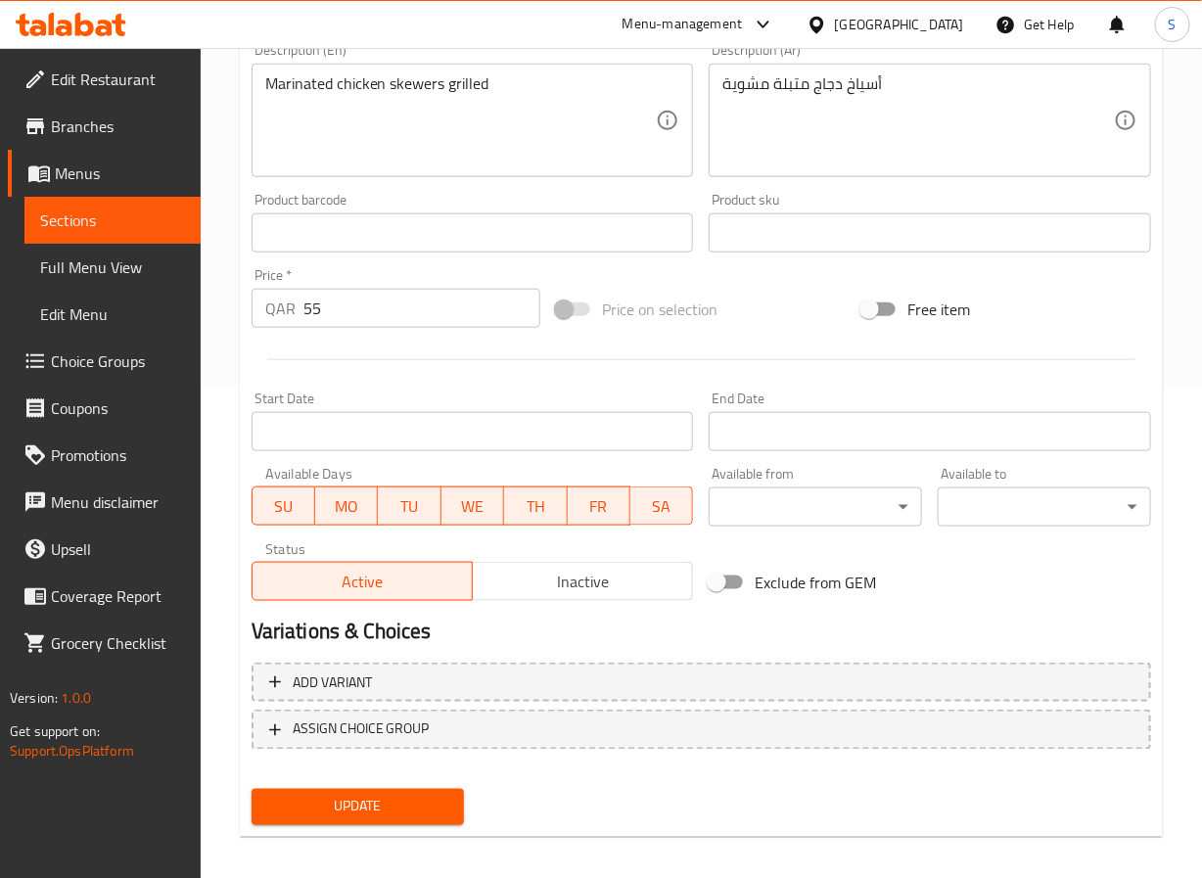
scroll to position [503, 0]
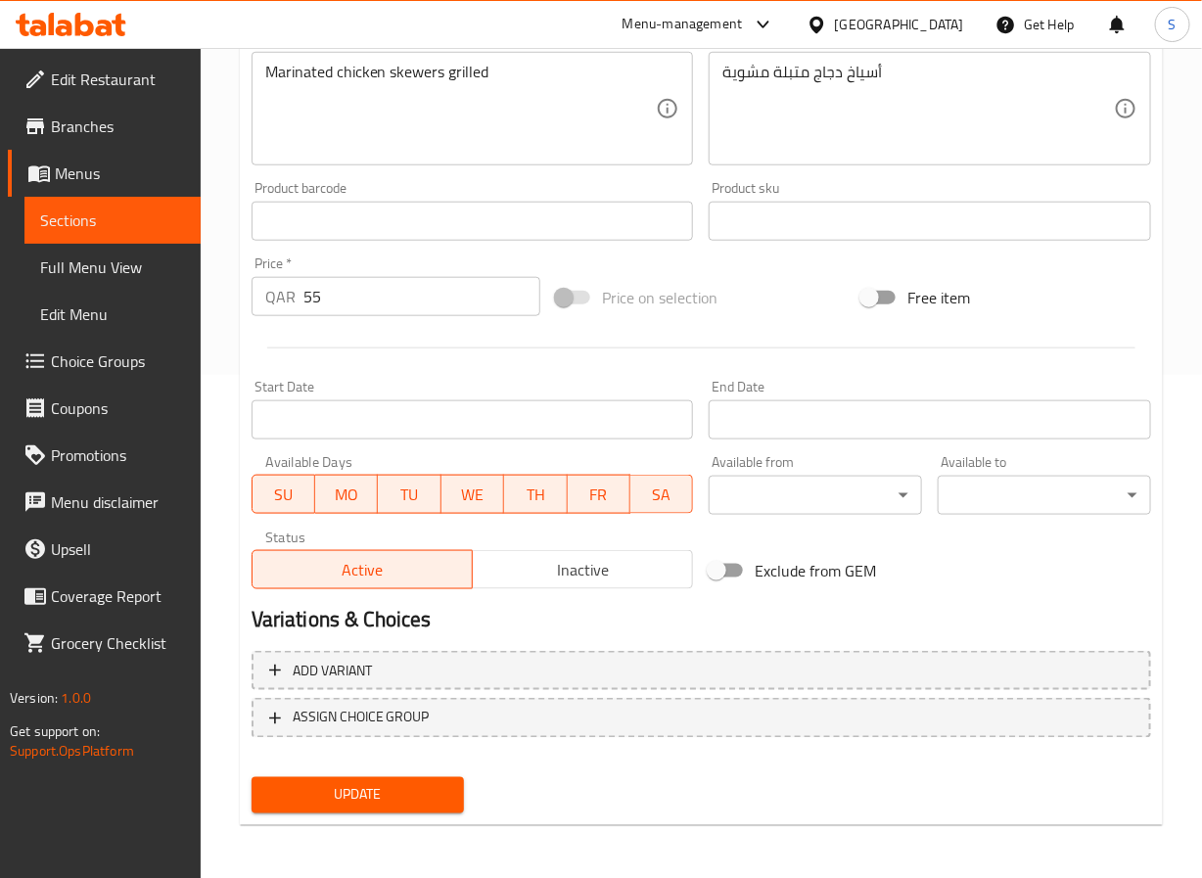
type input "شيش كباب دجاج"
click at [376, 783] on span "Update" at bounding box center [358, 795] width 182 height 24
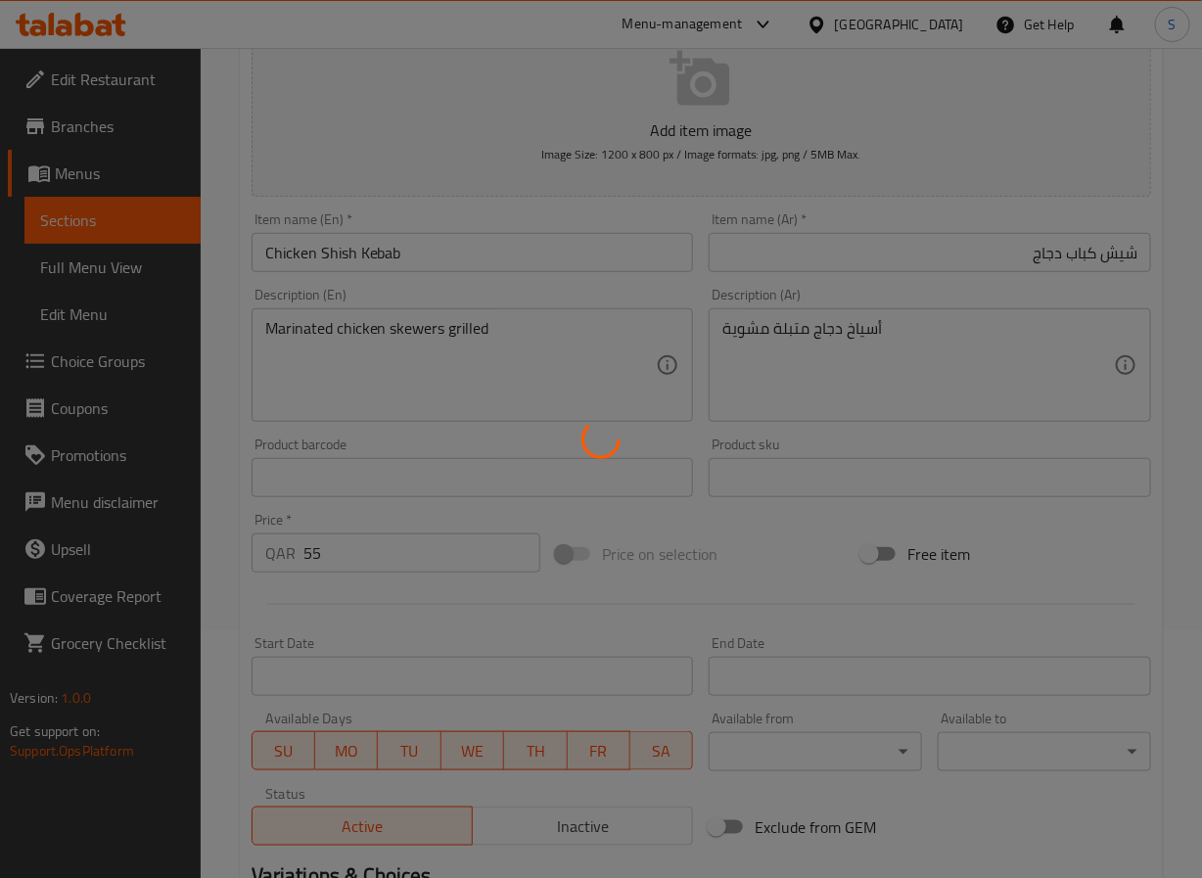
scroll to position [0, 0]
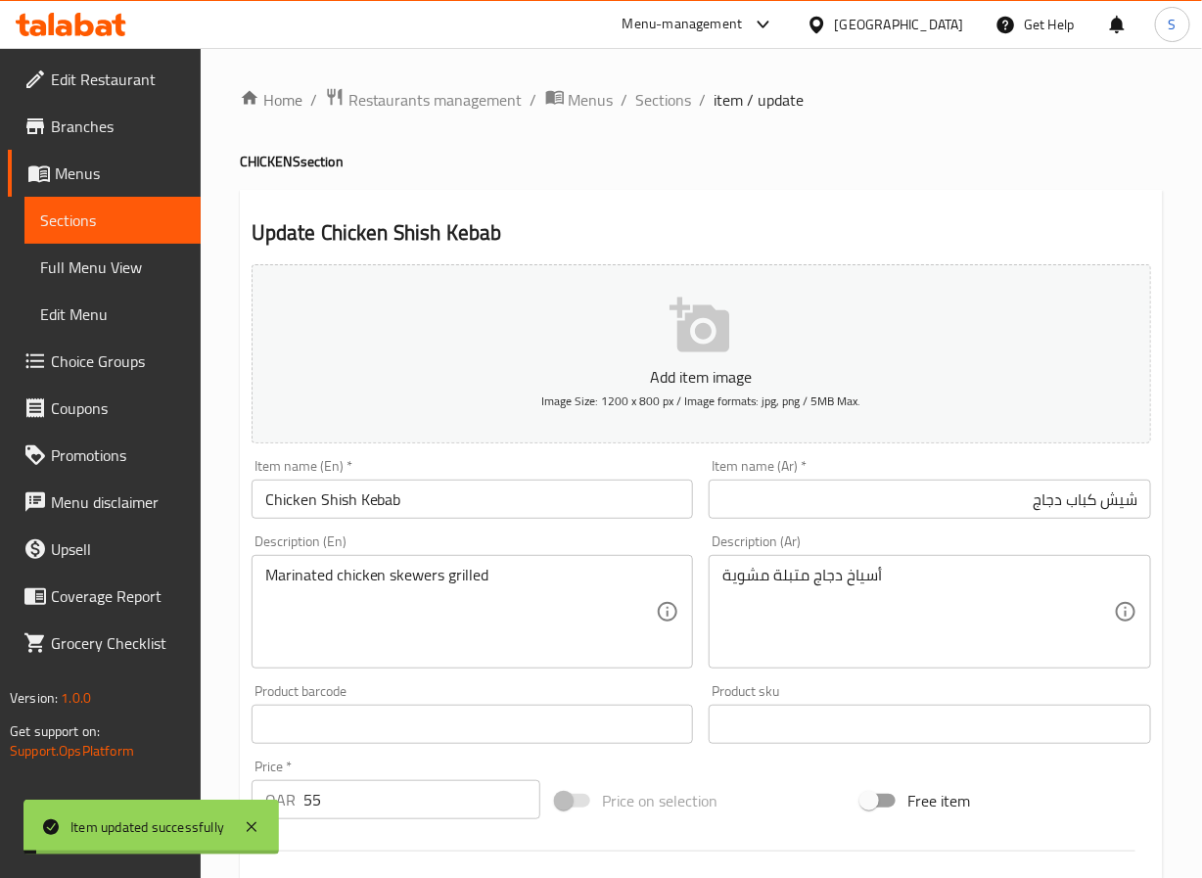
drag, startPoint x: 643, startPoint y: 103, endPoint x: 617, endPoint y: 4, distance: 102.4
click at [643, 103] on span "Sections" at bounding box center [664, 99] width 56 height 23
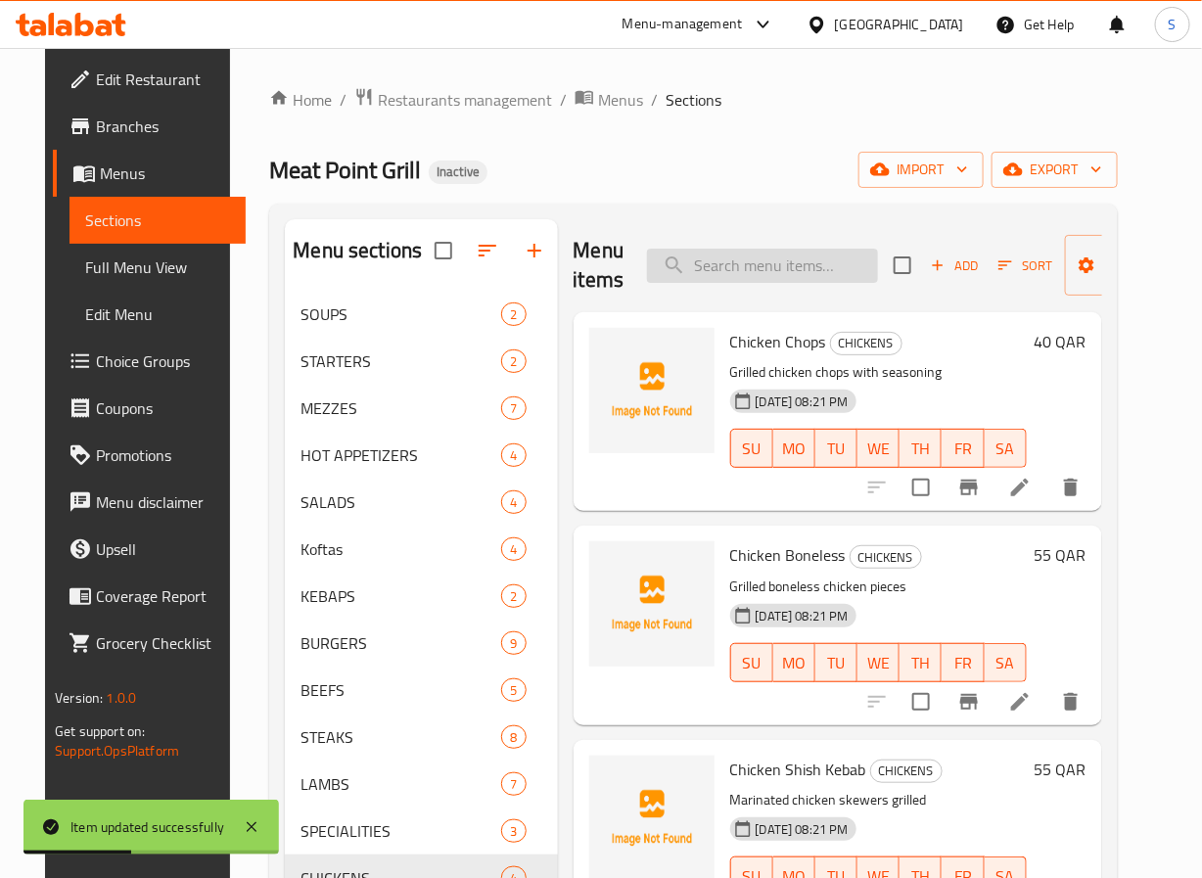
click at [746, 280] on input "search" at bounding box center [762, 266] width 231 height 34
paste input "Chicken Wings"
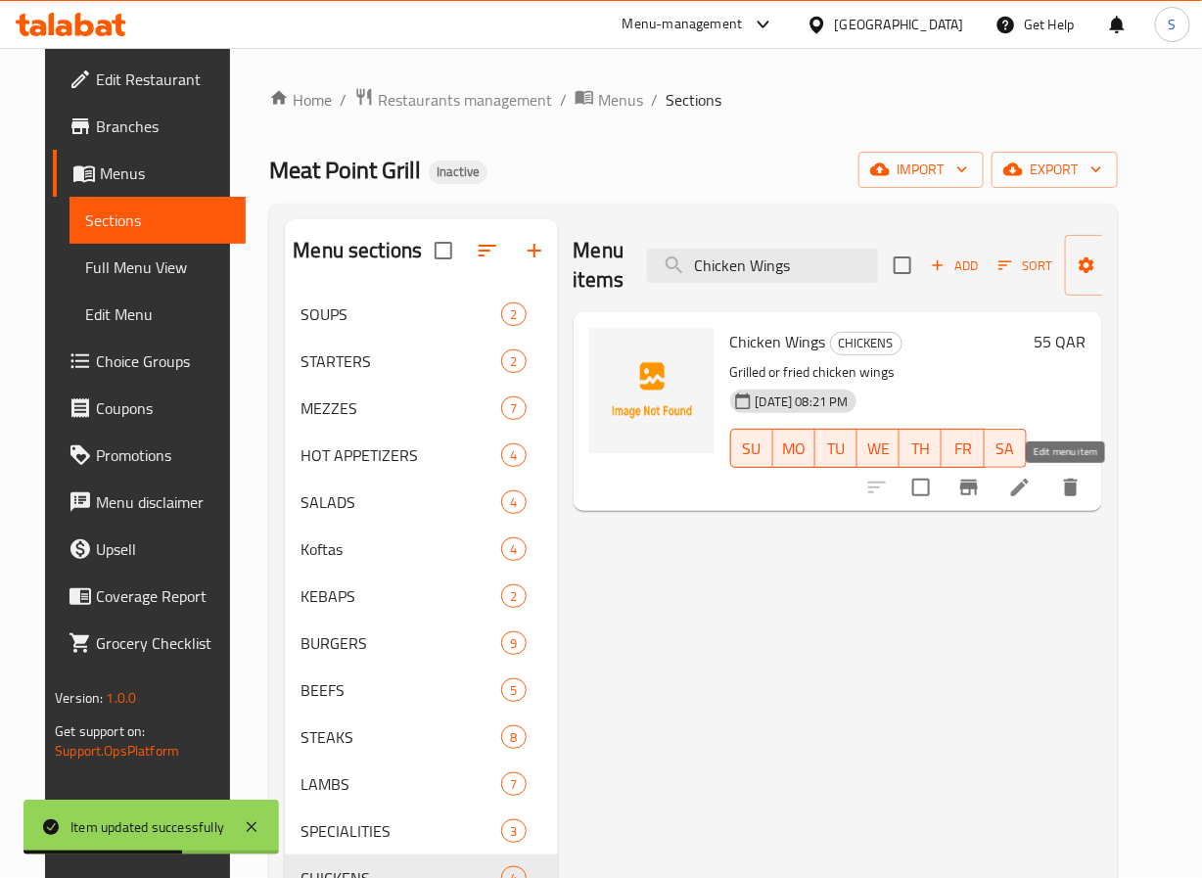
type input "Chicken Wings"
click at [1032, 485] on icon at bounding box center [1019, 487] width 23 height 23
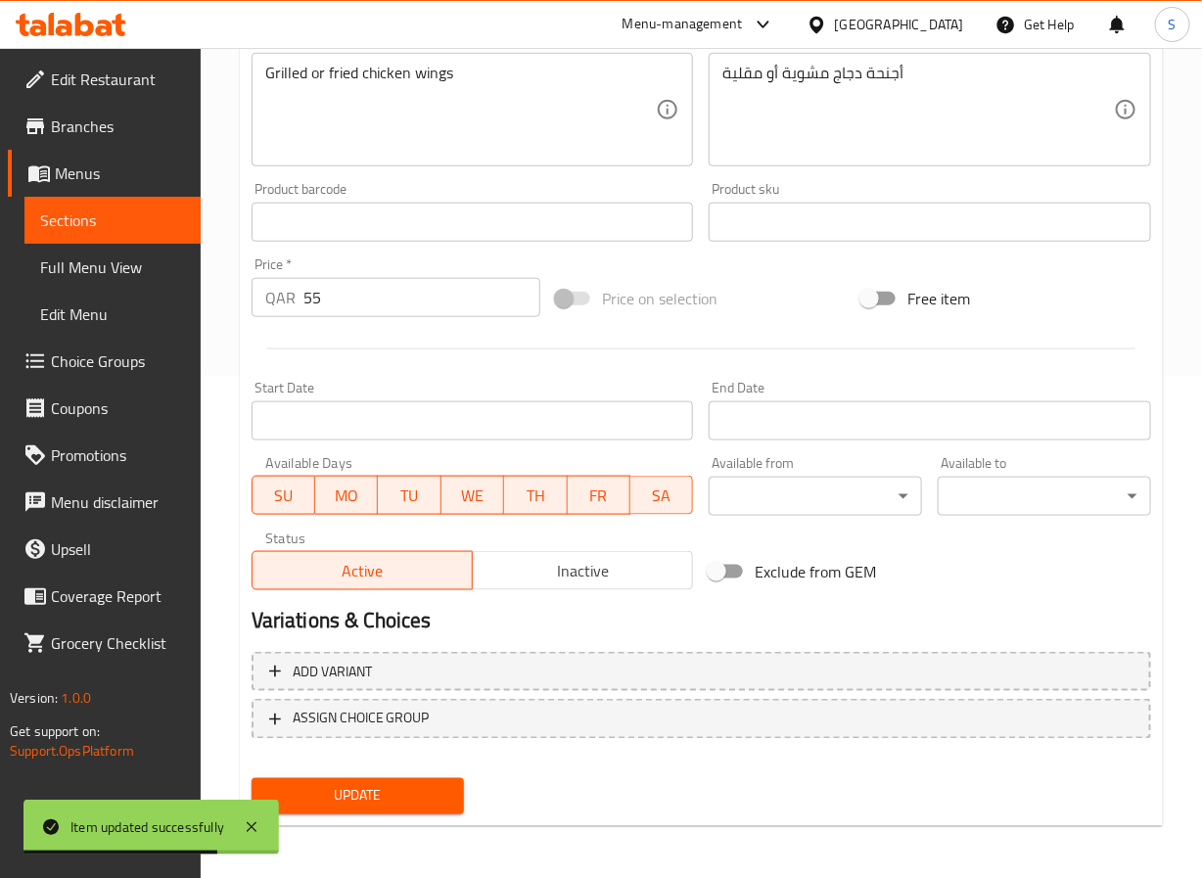
scroll to position [503, 0]
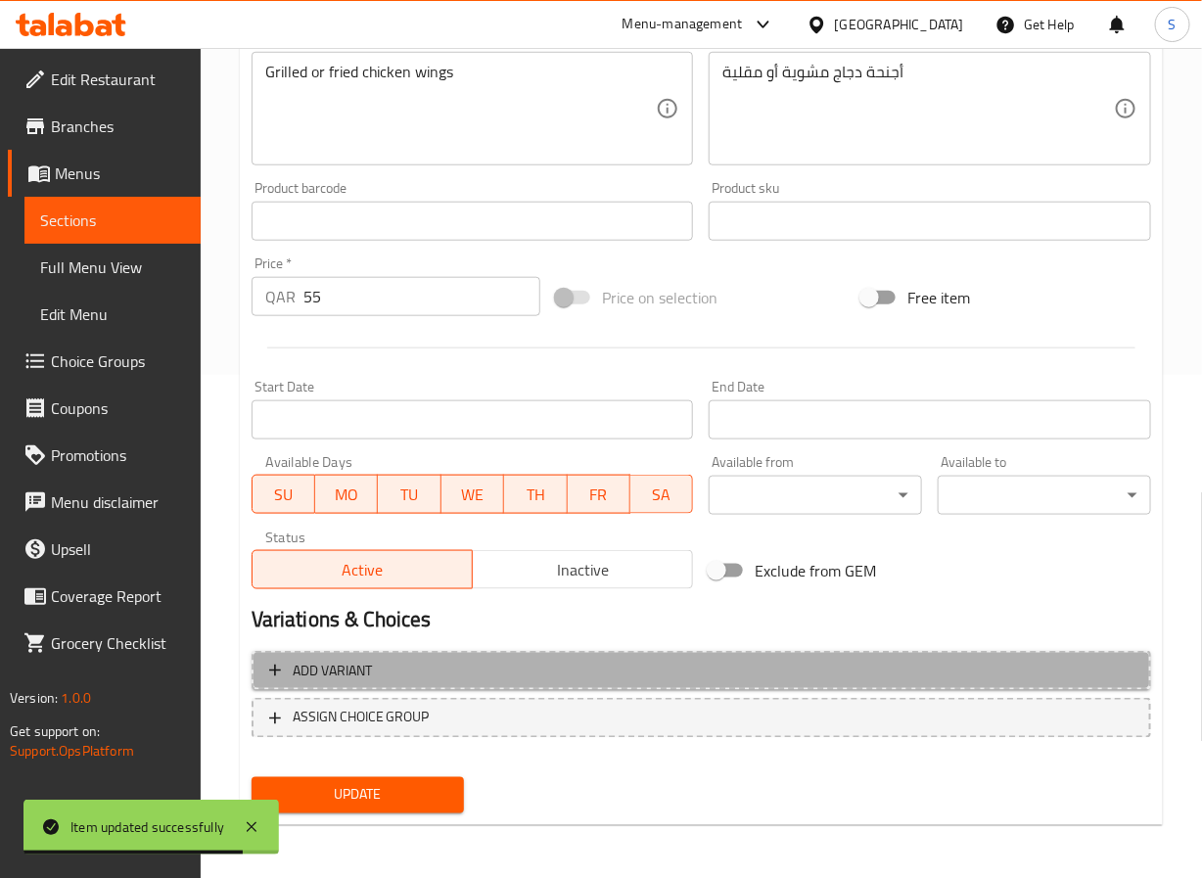
click at [408, 679] on span "Add variant" at bounding box center [701, 671] width 865 height 24
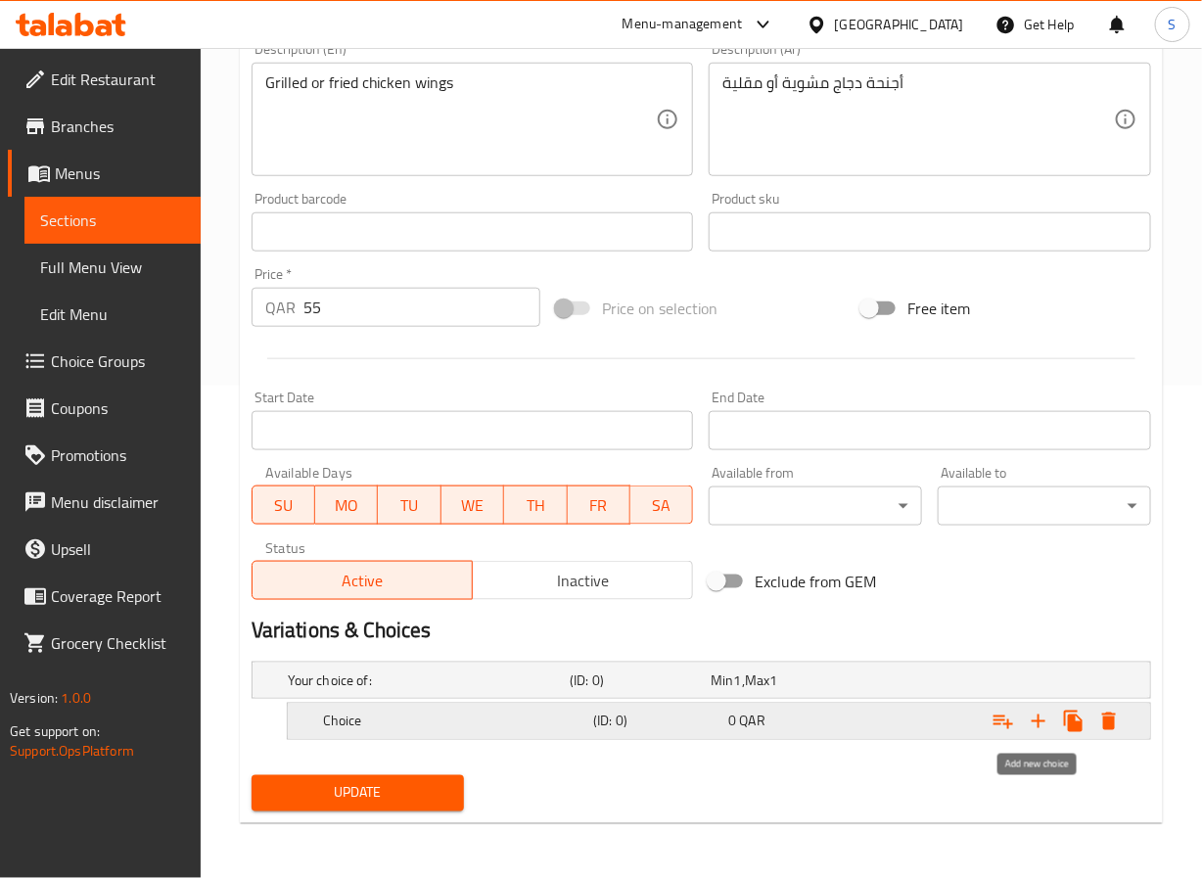
click at [1044, 718] on icon "Expand" at bounding box center [1038, 721] width 23 height 23
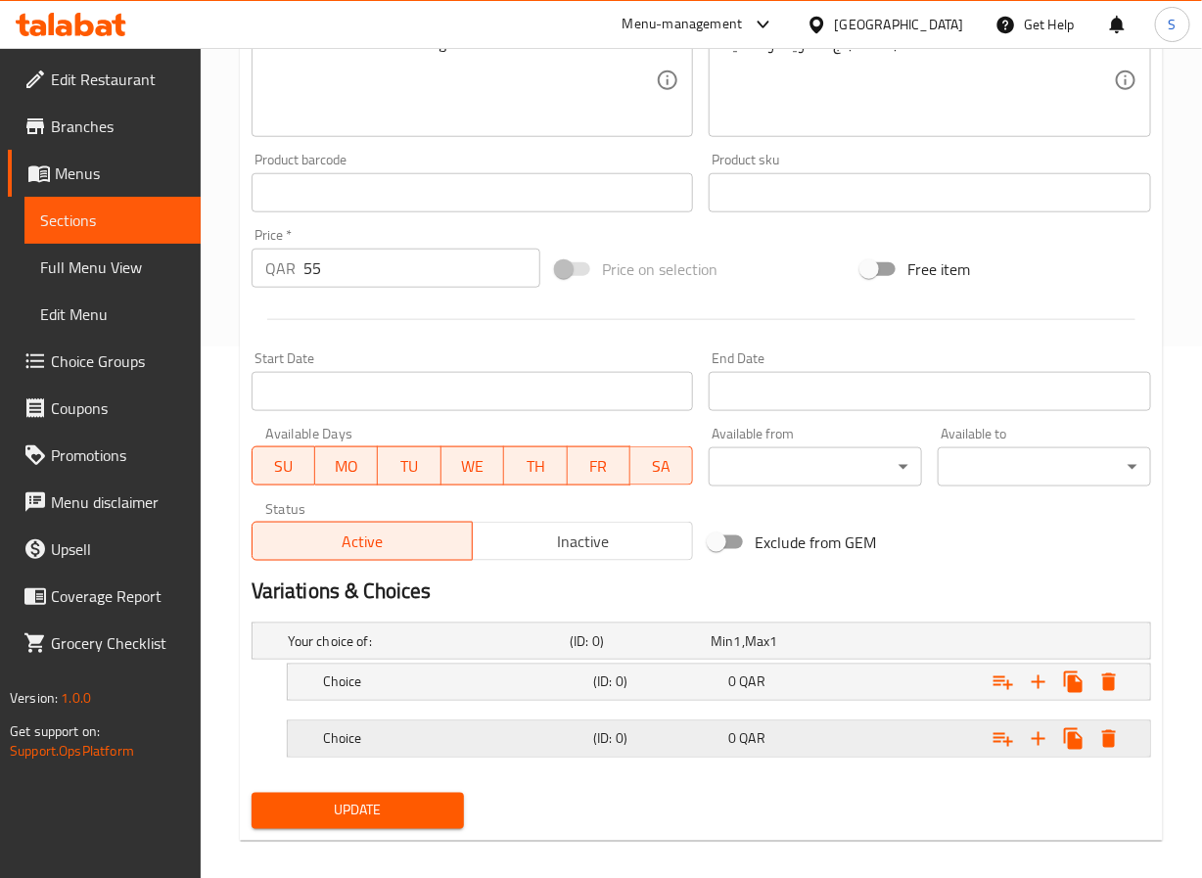
scroll to position [552, 0]
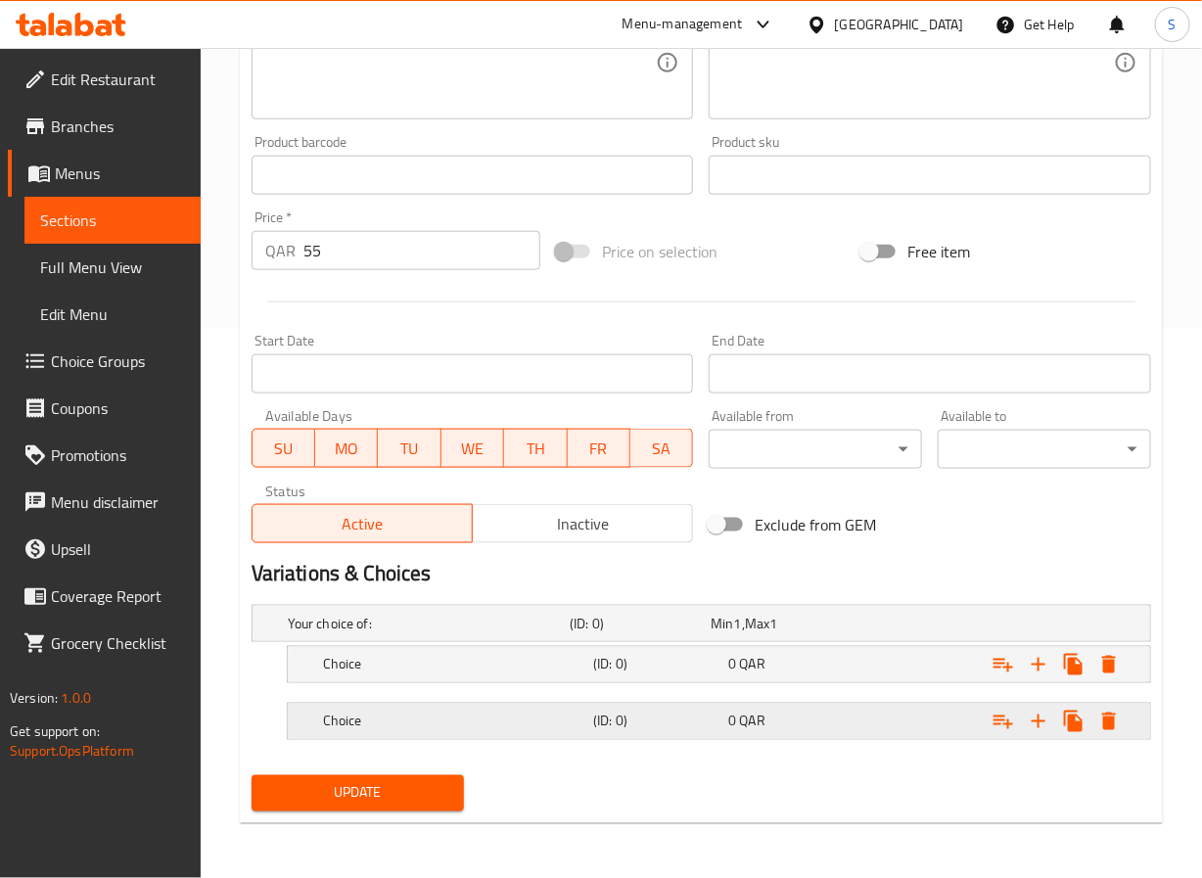
click at [552, 718] on h5 "Choice" at bounding box center [454, 722] width 262 height 20
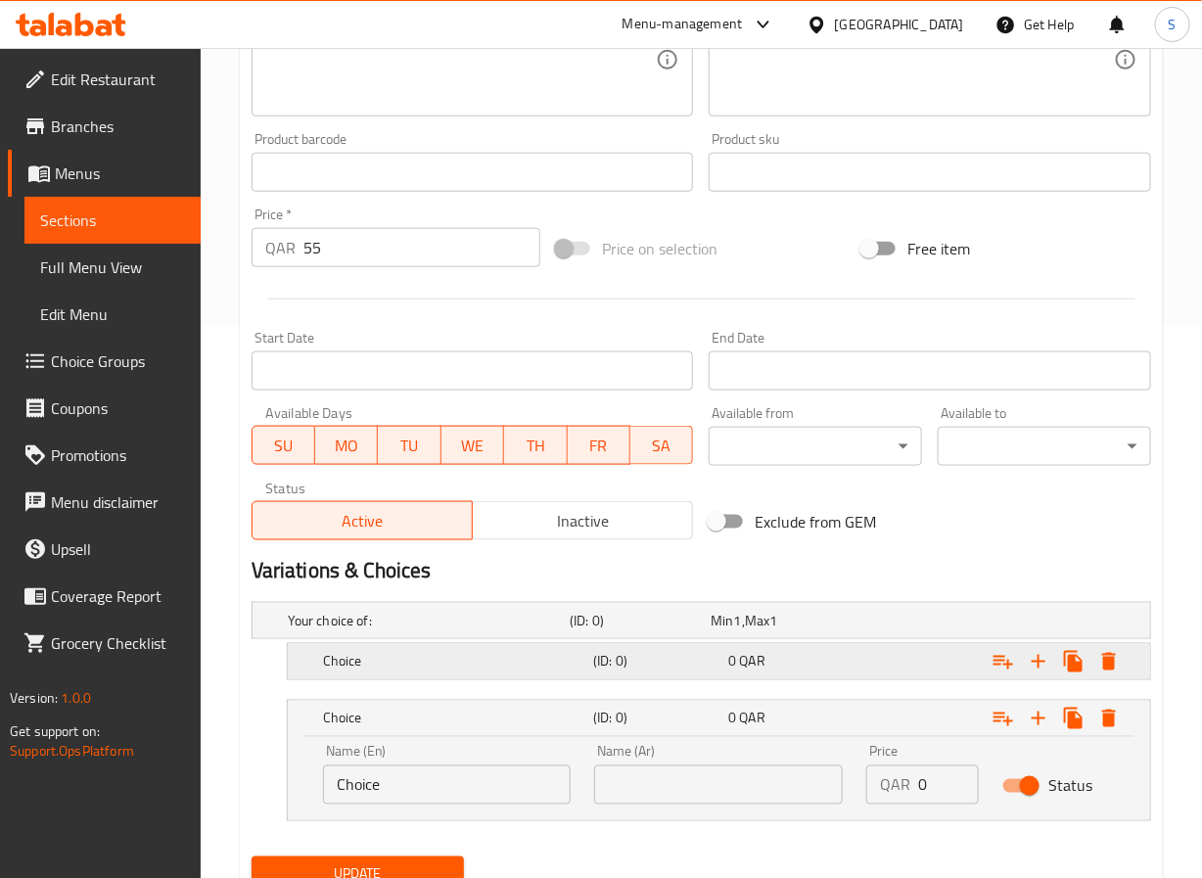
click at [550, 672] on h5 "Choice" at bounding box center [454, 662] width 262 height 20
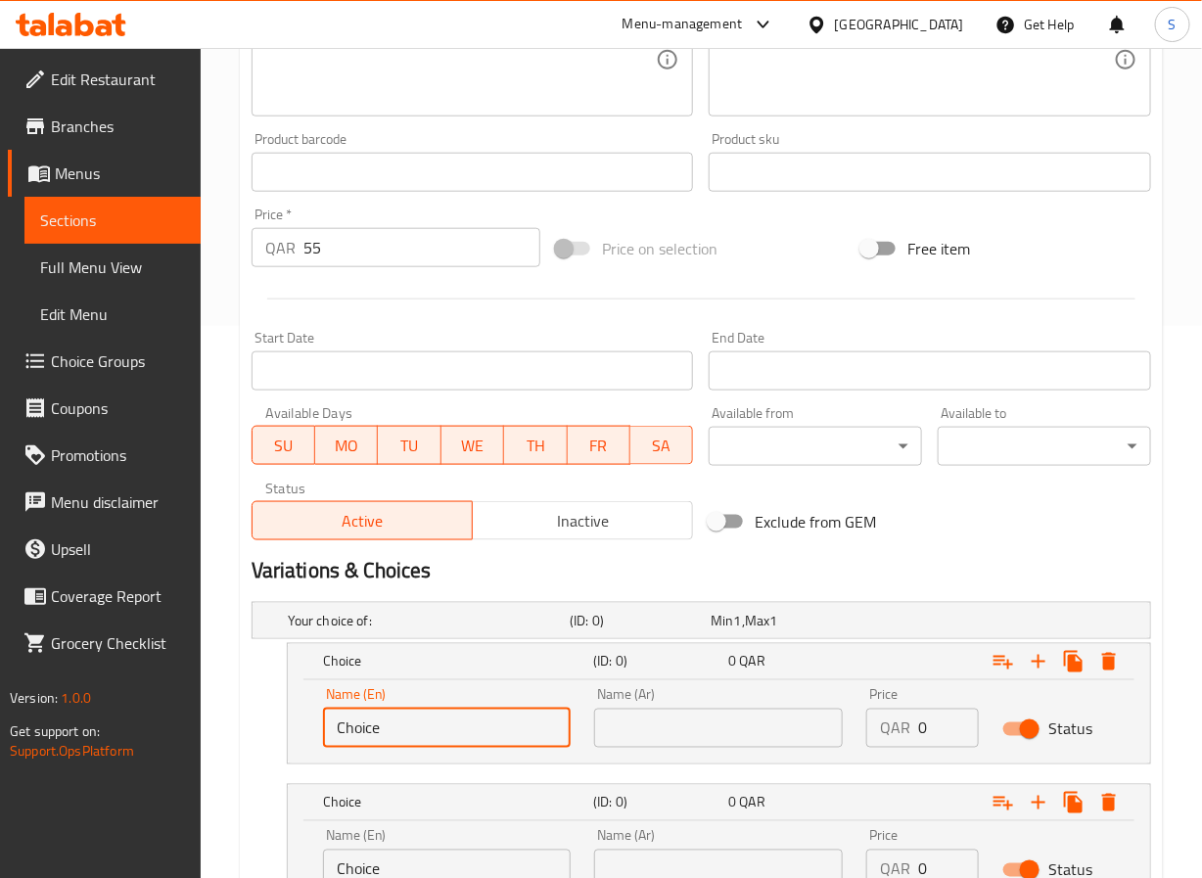
click at [439, 735] on input "Choice" at bounding box center [447, 728] width 249 height 39
type input "Grilled"
click at [442, 859] on input "Choice" at bounding box center [447, 869] width 249 height 39
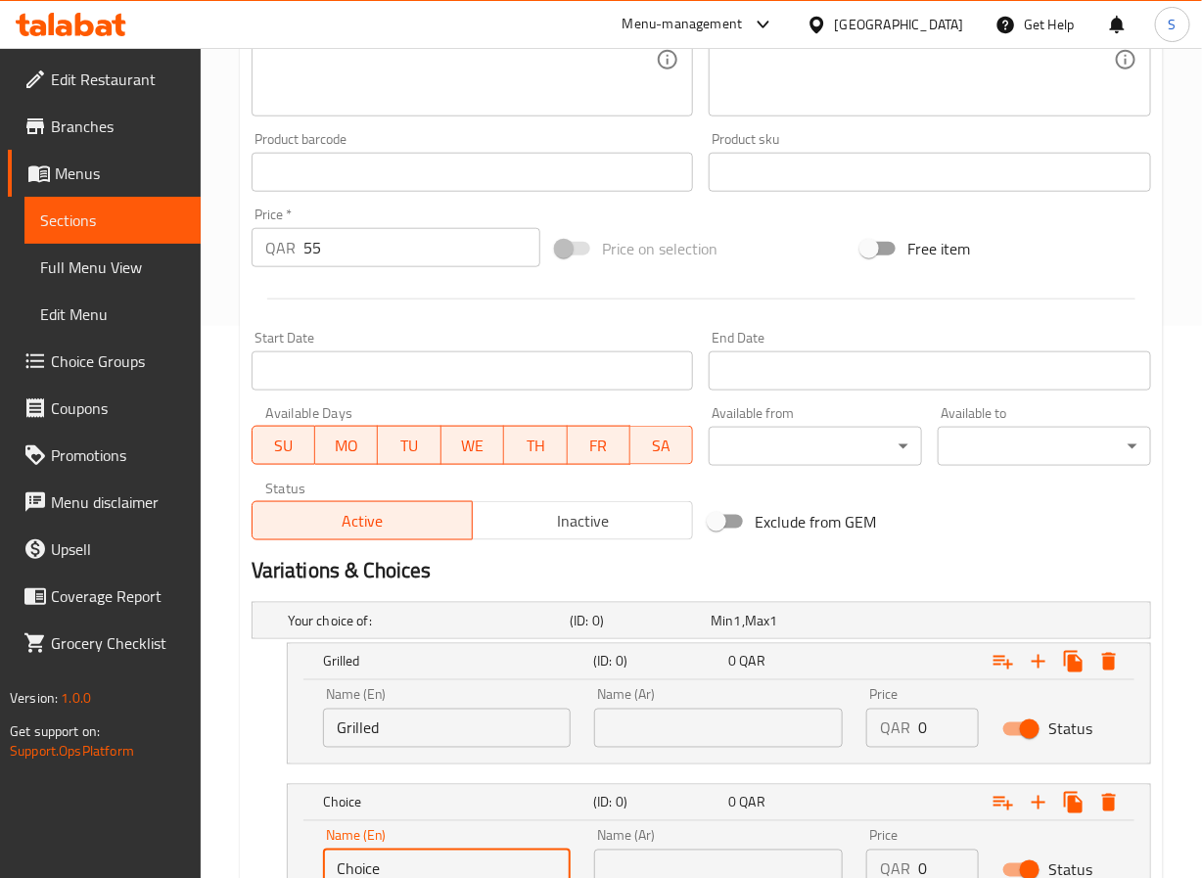
click at [442, 859] on input "Choice" at bounding box center [447, 869] width 249 height 39
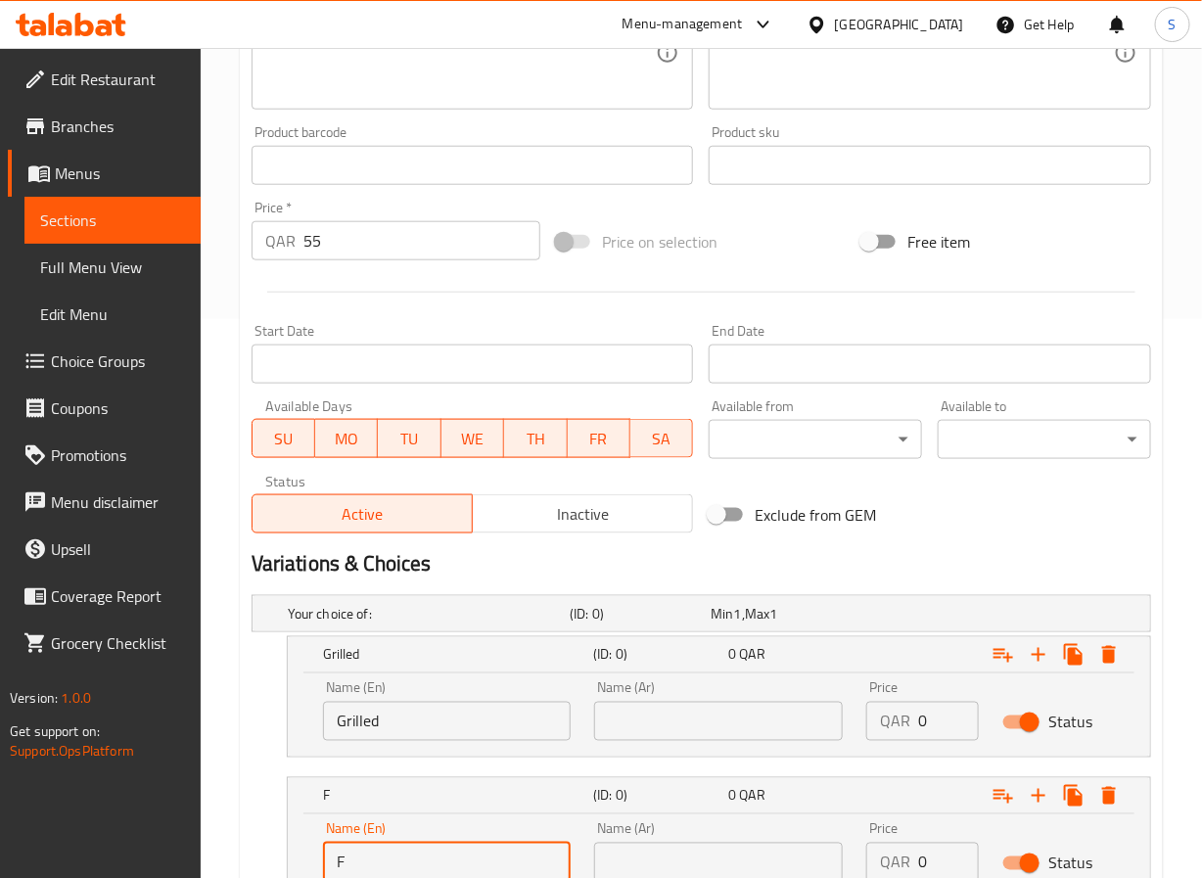
type input "Fried"
click at [634, 728] on input "text" at bounding box center [718, 721] width 249 height 39
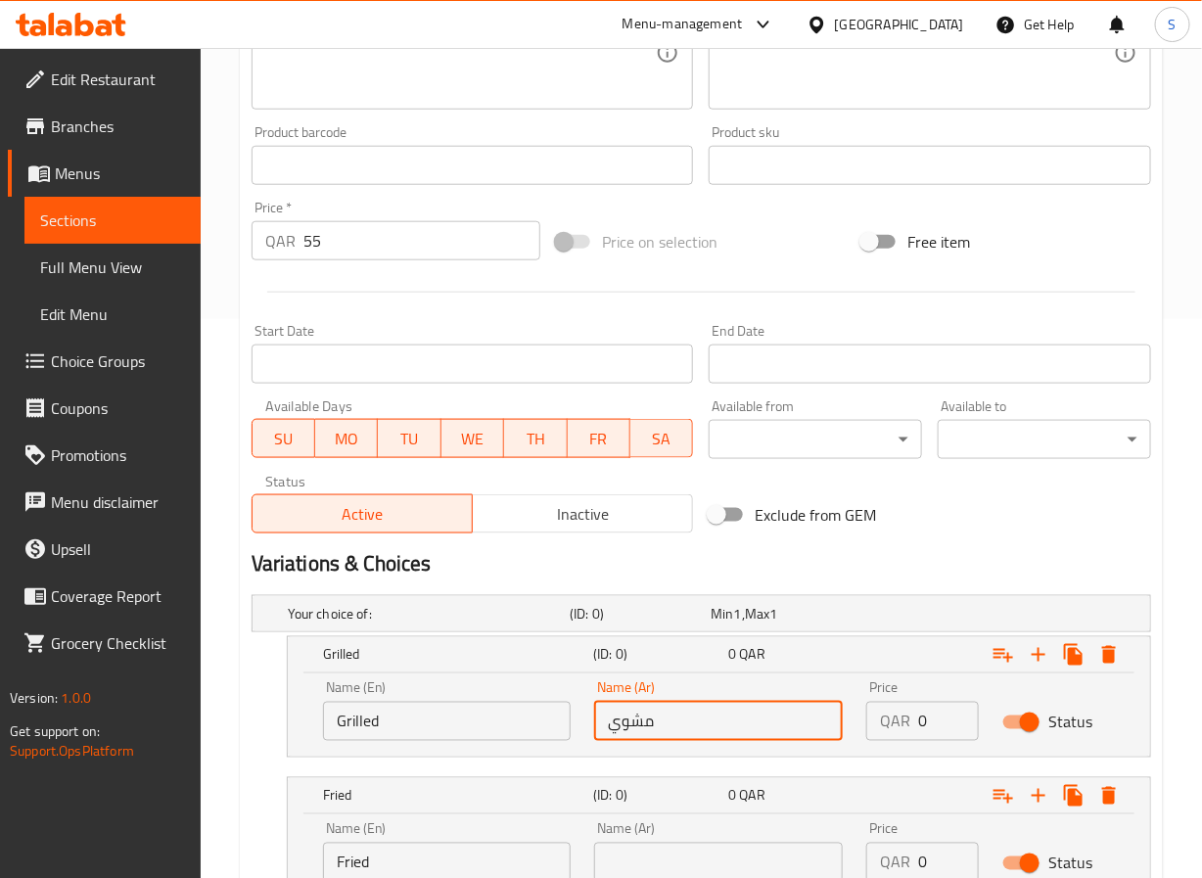
type input "مشوي"
click at [655, 865] on input "text" at bounding box center [718, 862] width 249 height 39
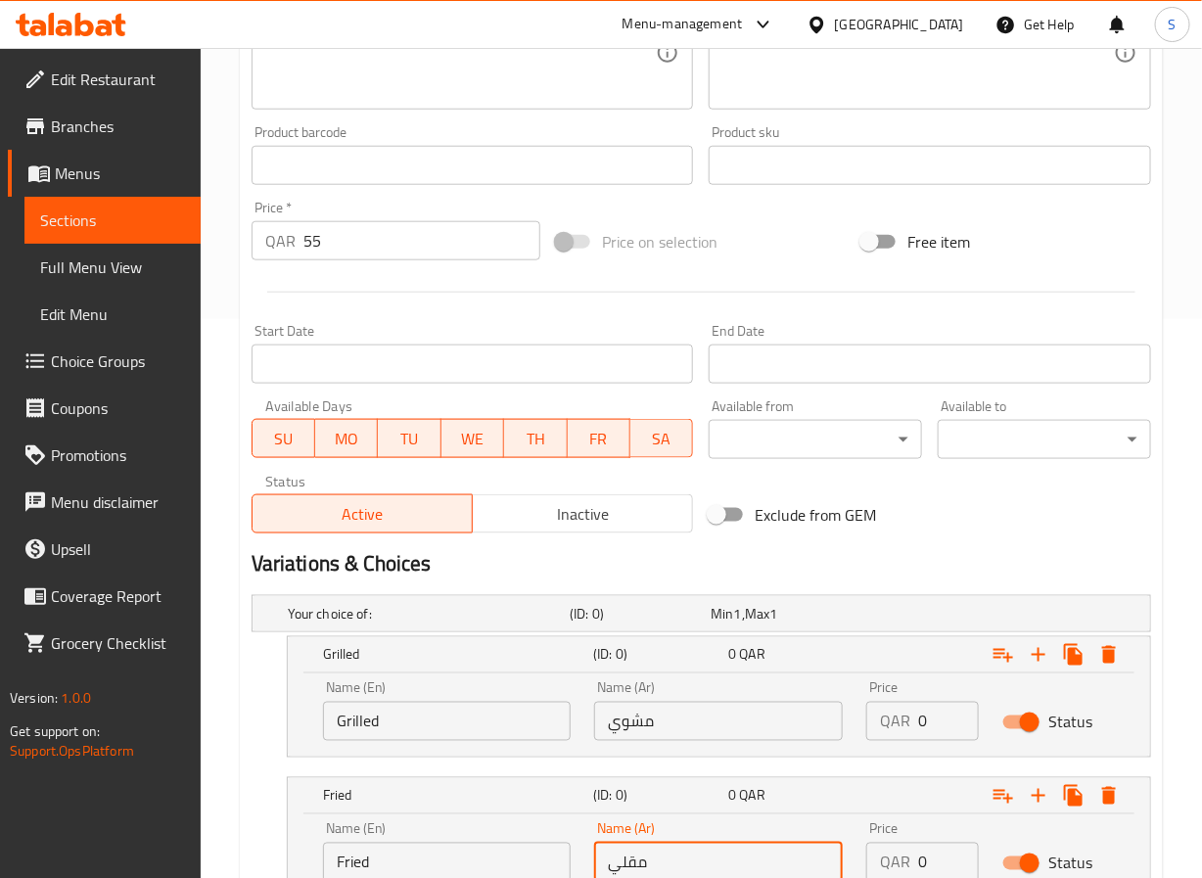
type input "مقلي"
drag, startPoint x: 944, startPoint y: 712, endPoint x: 737, endPoint y: 752, distance: 210.5
click at [737, 752] on div "Name (En) Grilled Name (En) Name (Ar) مشوي Name (Ar) Price QAR 0 Price Status" at bounding box center [719, 711] width 816 height 83
type input "55"
click at [940, 867] on input "0" at bounding box center [948, 862] width 61 height 39
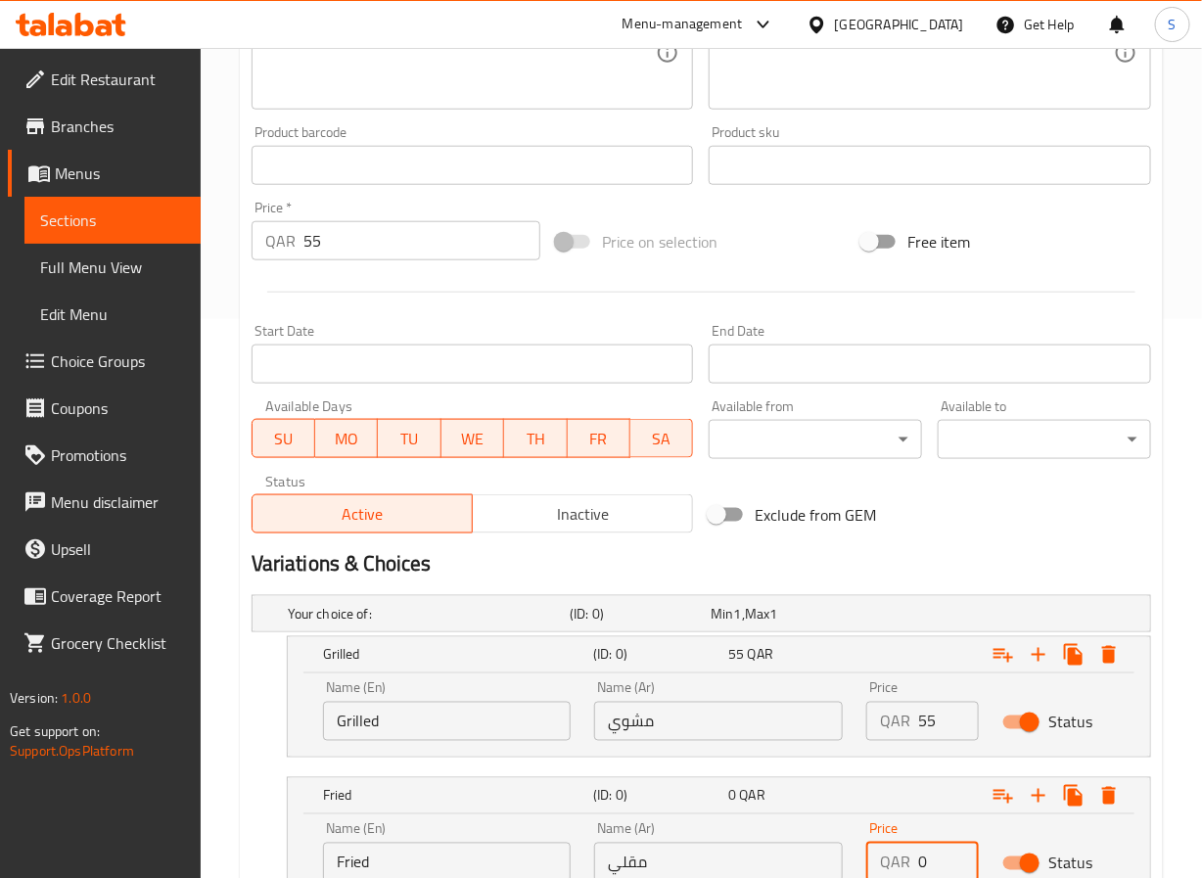
paste input "55"
type input "55"
click at [414, 232] on input "55" at bounding box center [423, 240] width 238 height 39
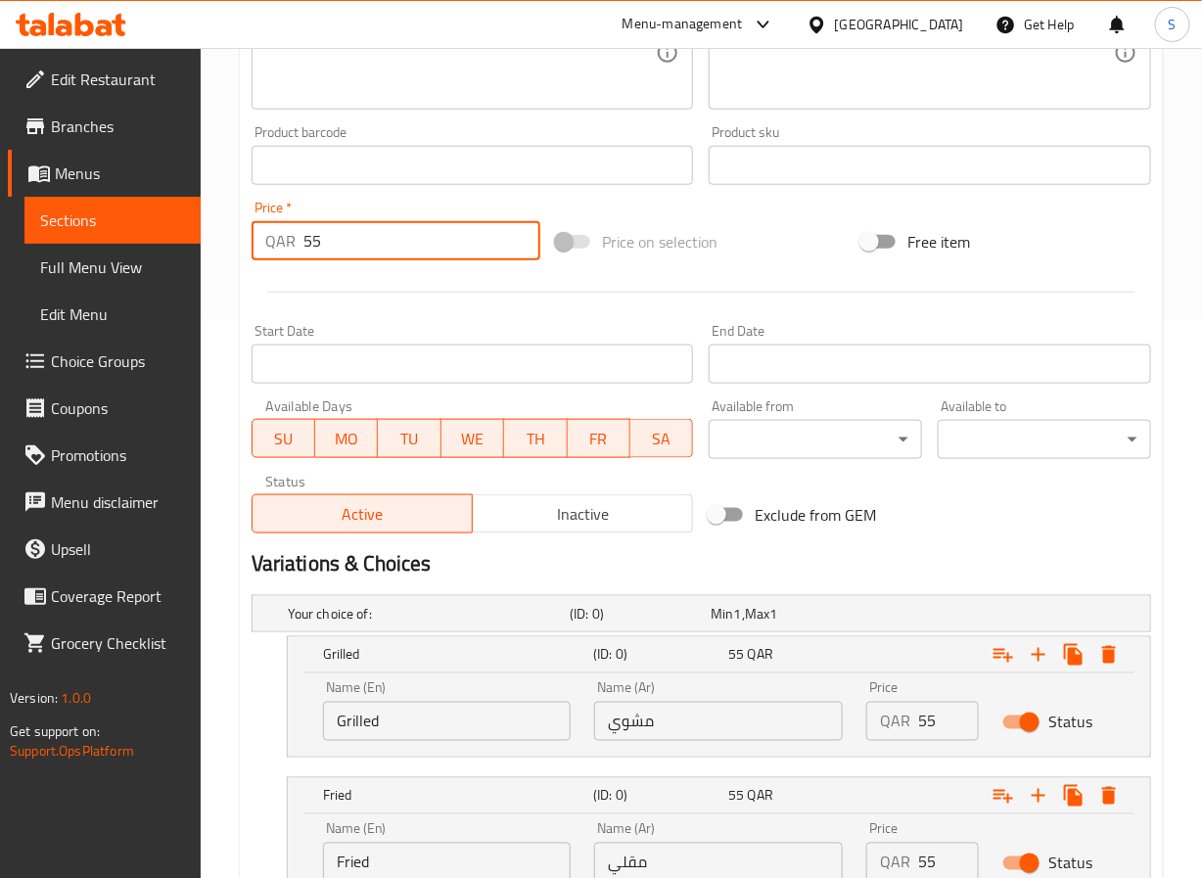
type input "5"
type input "0"
click at [226, 367] on div "Home / Restaurants management / Menus / Sections / item / update CHICKENS secti…" at bounding box center [702, 263] width 1002 height 1548
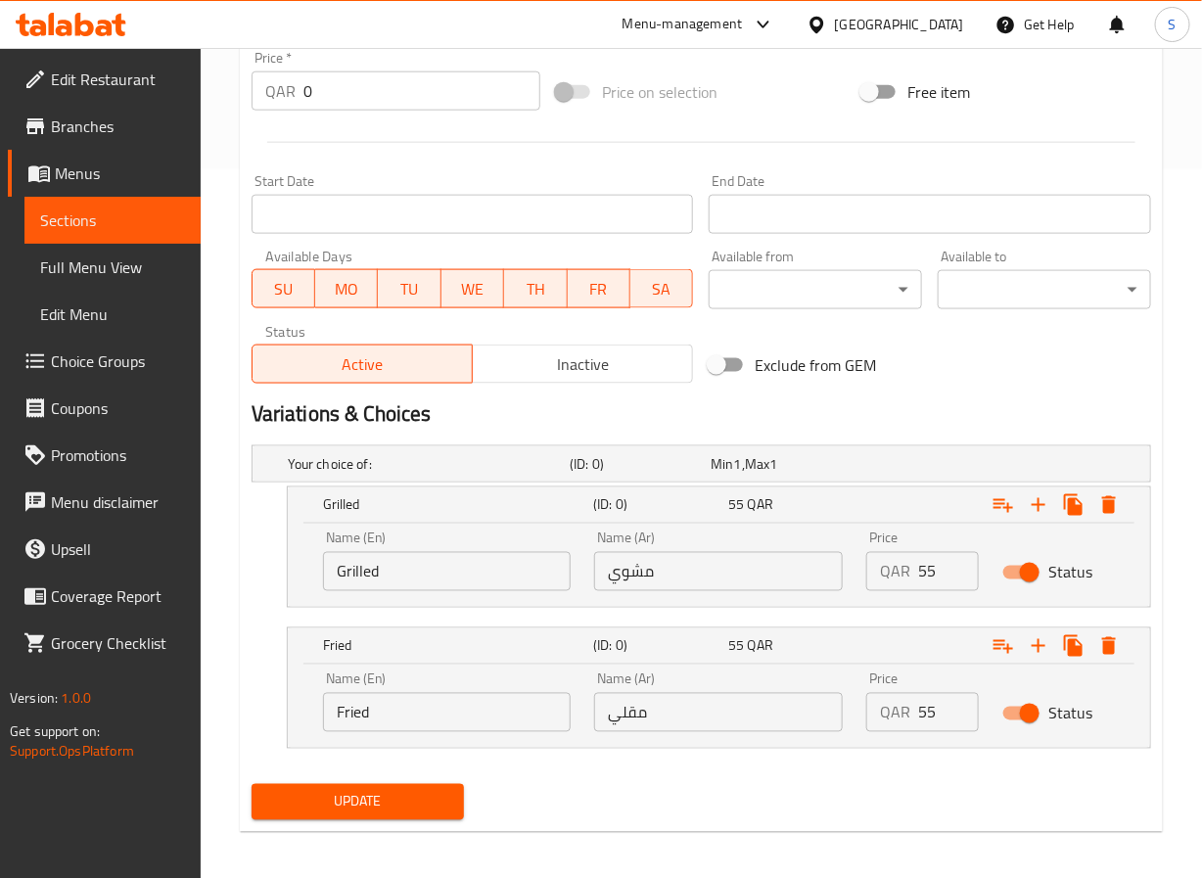
scroll to position [720, 0]
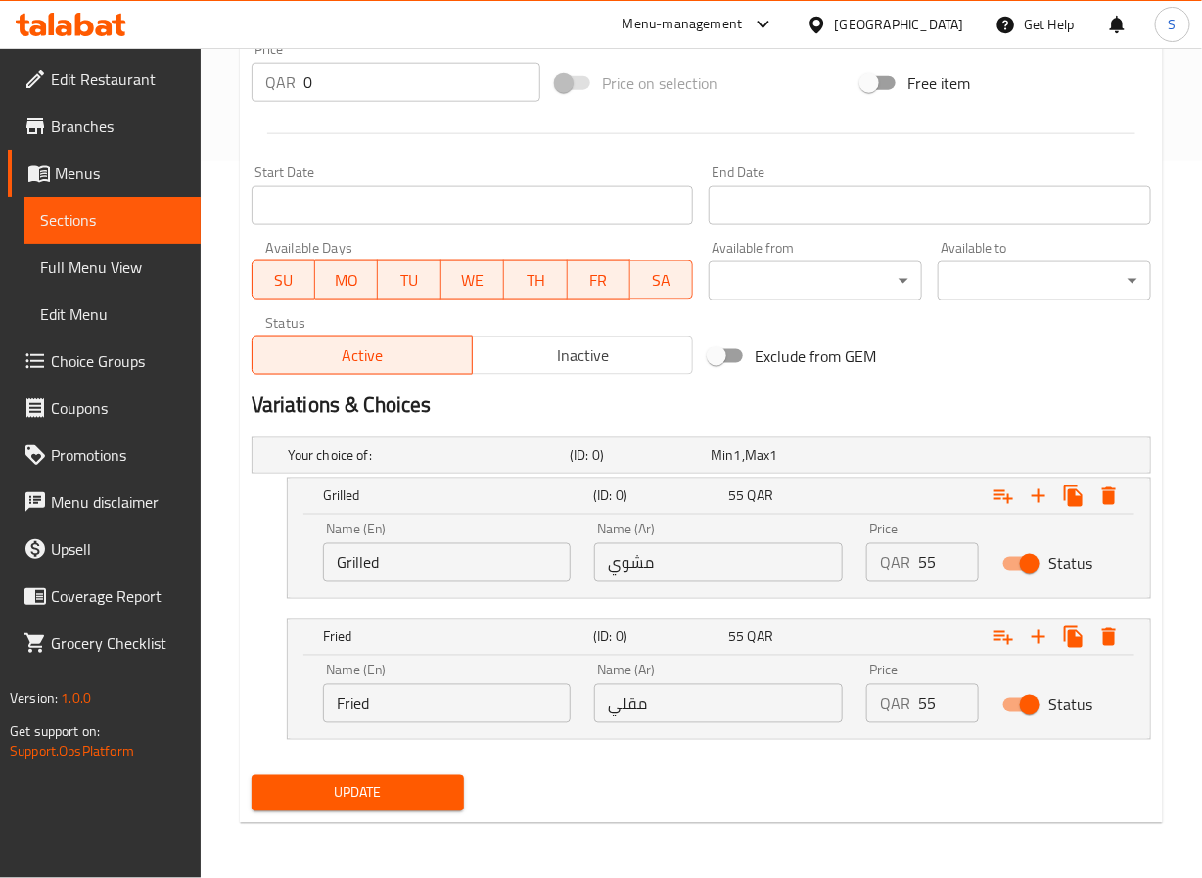
click at [327, 808] on button "Update" at bounding box center [358, 793] width 213 height 36
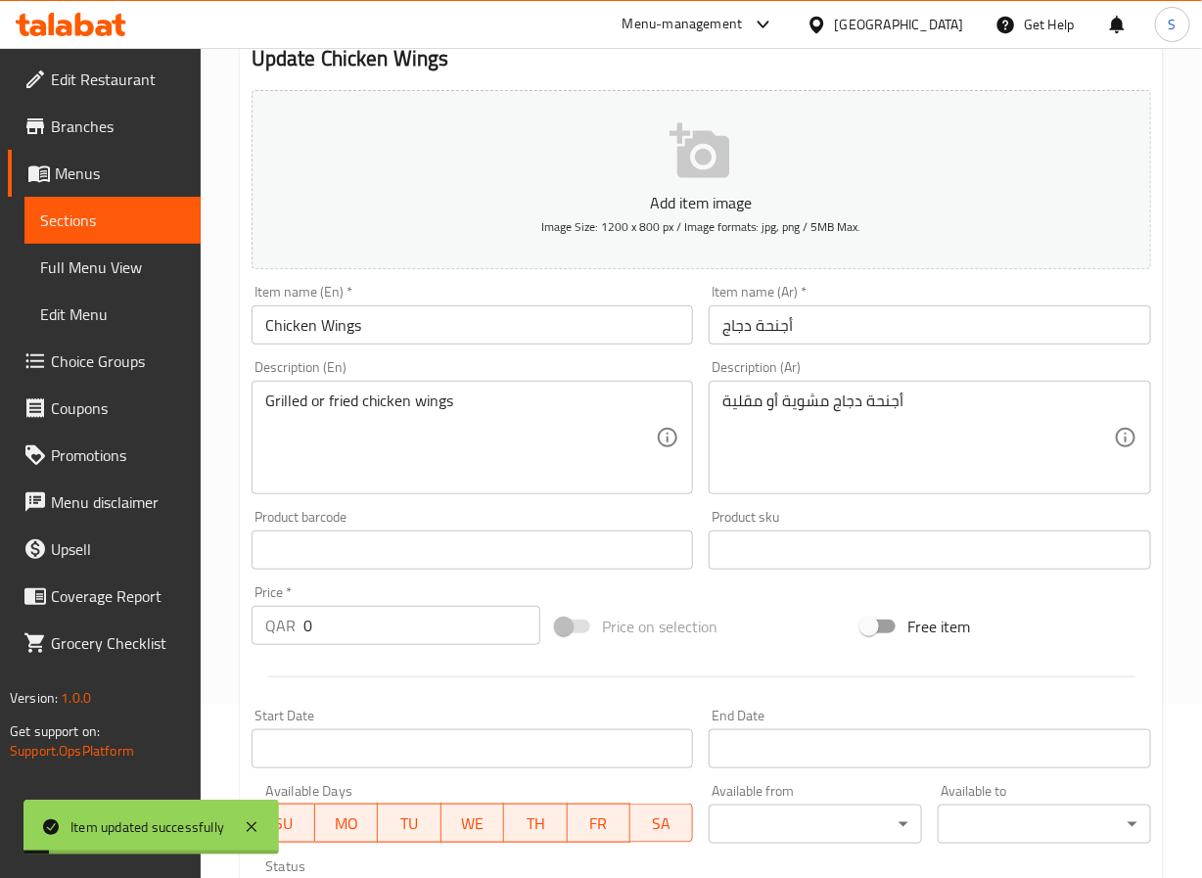
scroll to position [0, 0]
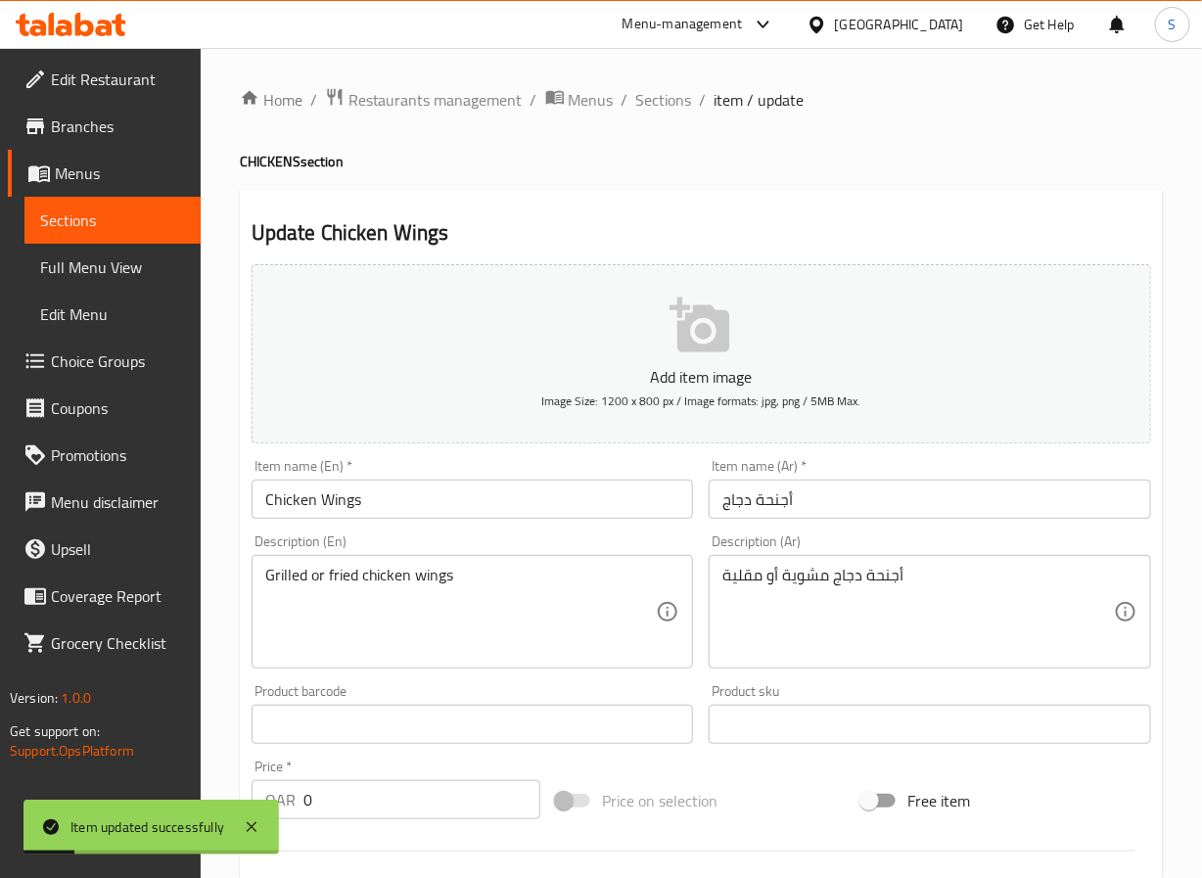
drag, startPoint x: 644, startPoint y: 98, endPoint x: 643, endPoint y: 45, distance: 52.9
click at [644, 98] on span "Sections" at bounding box center [664, 99] width 56 height 23
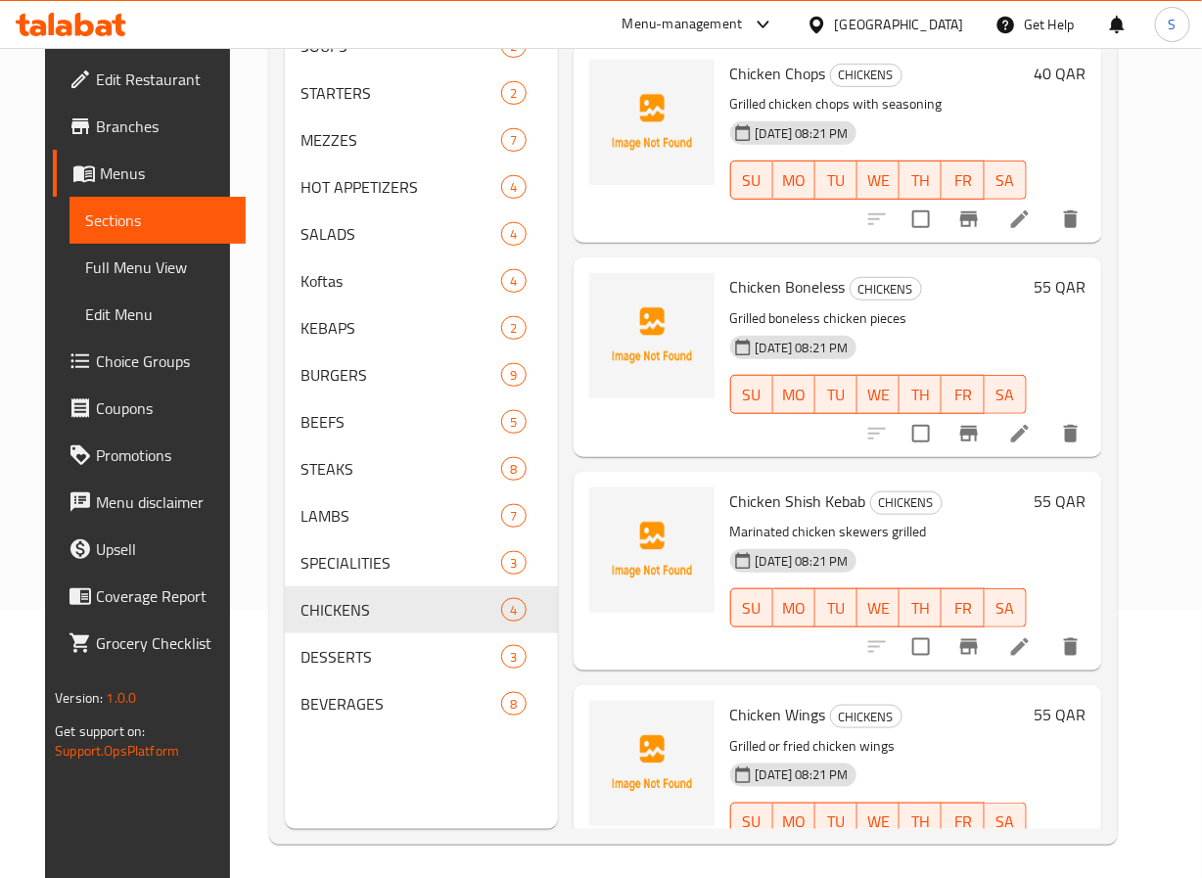
scroll to position [274, 0]
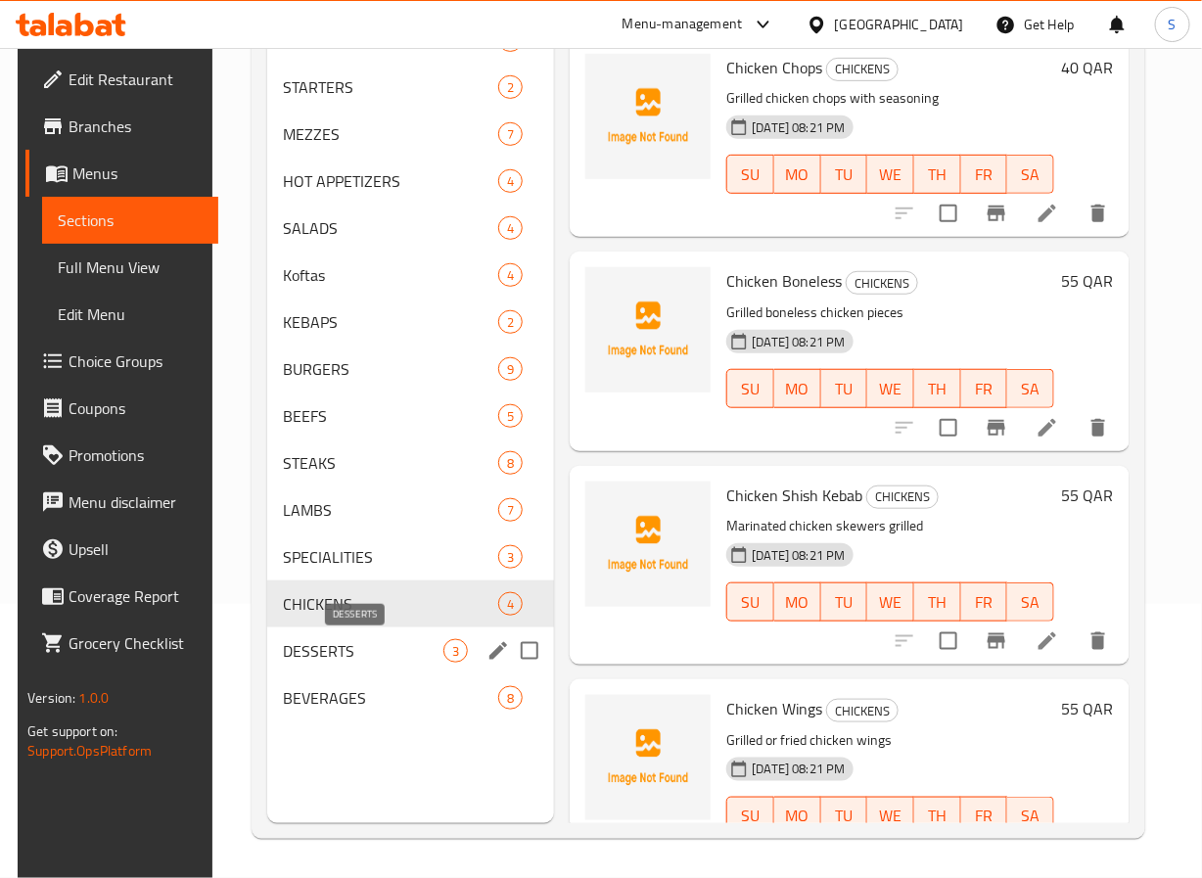
click at [323, 643] on span "DESSERTS" at bounding box center [364, 650] width 162 height 23
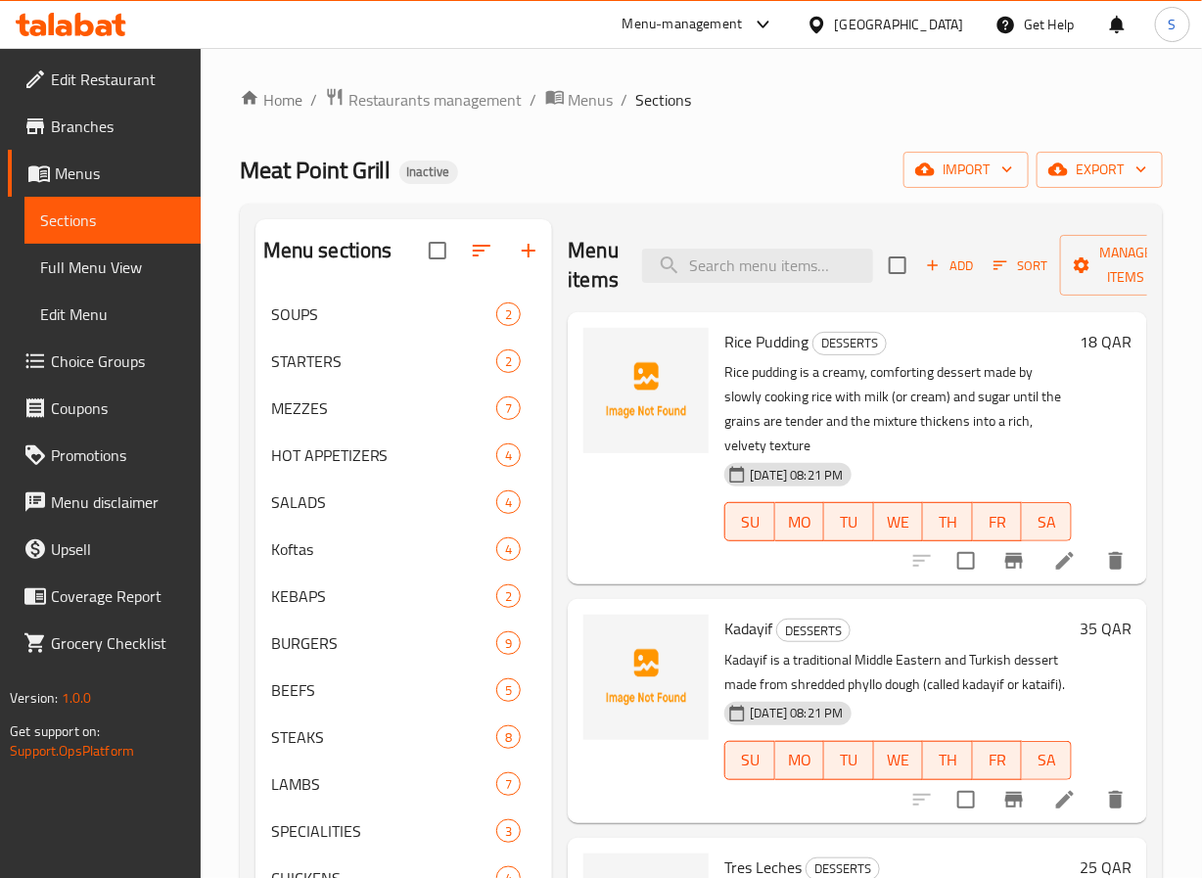
click at [1041, 583] on div at bounding box center [1019, 561] width 241 height 47
click at [1054, 568] on icon at bounding box center [1065, 560] width 23 height 23
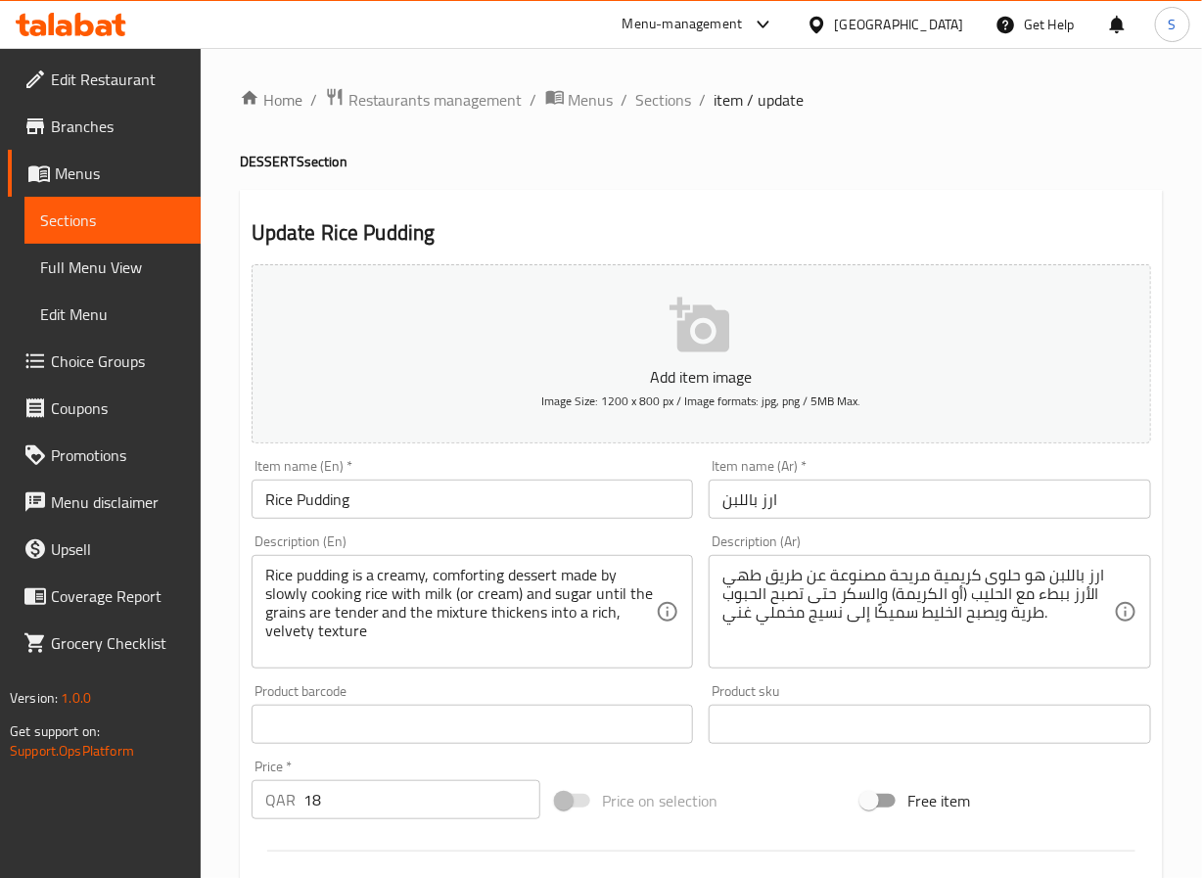
click at [732, 511] on input "ارز باللبن" at bounding box center [930, 499] width 443 height 39
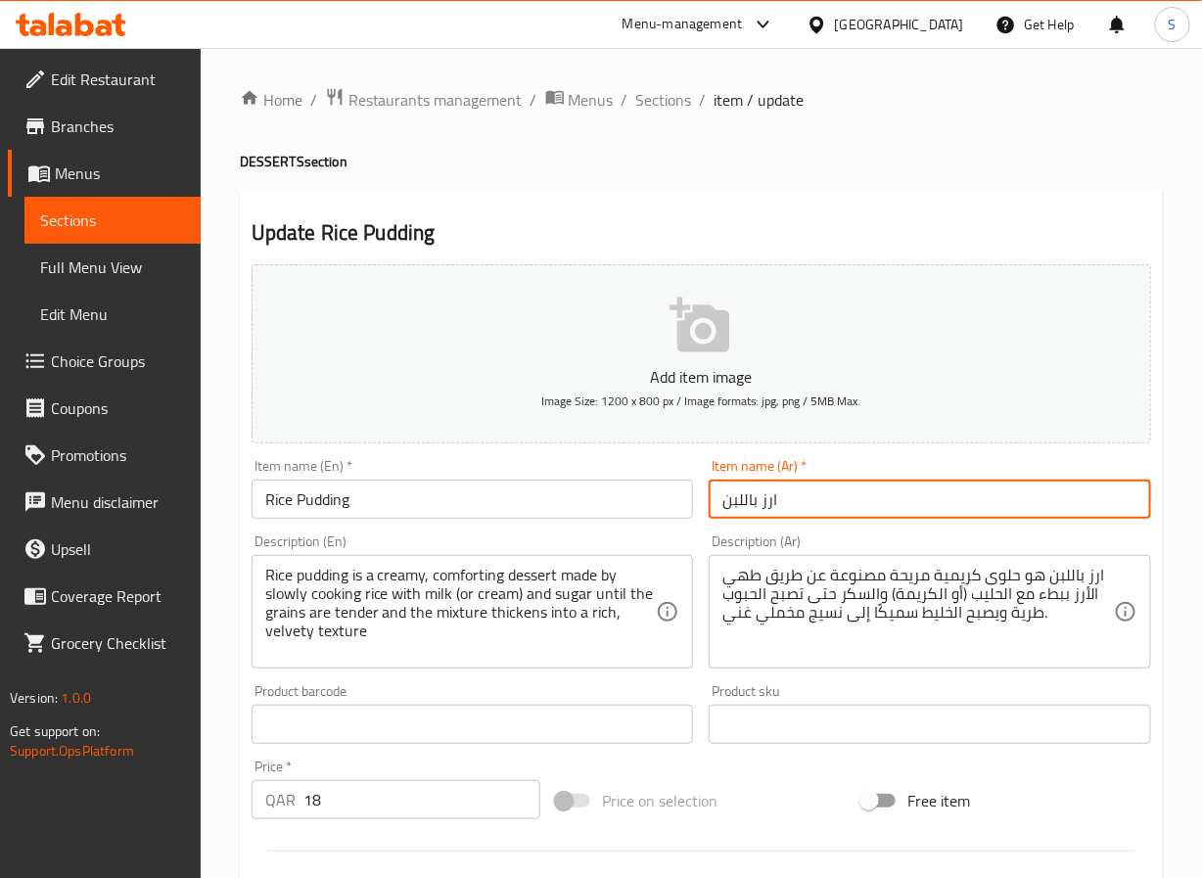
click at [732, 511] on input "ارز باللبن" at bounding box center [930, 499] width 443 height 39
paste input "ودنغ الأرز"
type input "بودنغ الأرز"
click at [373, 586] on textarea "Rice pudding is a creamy, comforting dessert made by slowly cooking rice with m…" at bounding box center [461, 612] width 392 height 93
click at [365, 574] on textarea "Rice pudding is a creamy, comforting dessert made by slowly cooking rice with m…" at bounding box center [461, 612] width 392 height 93
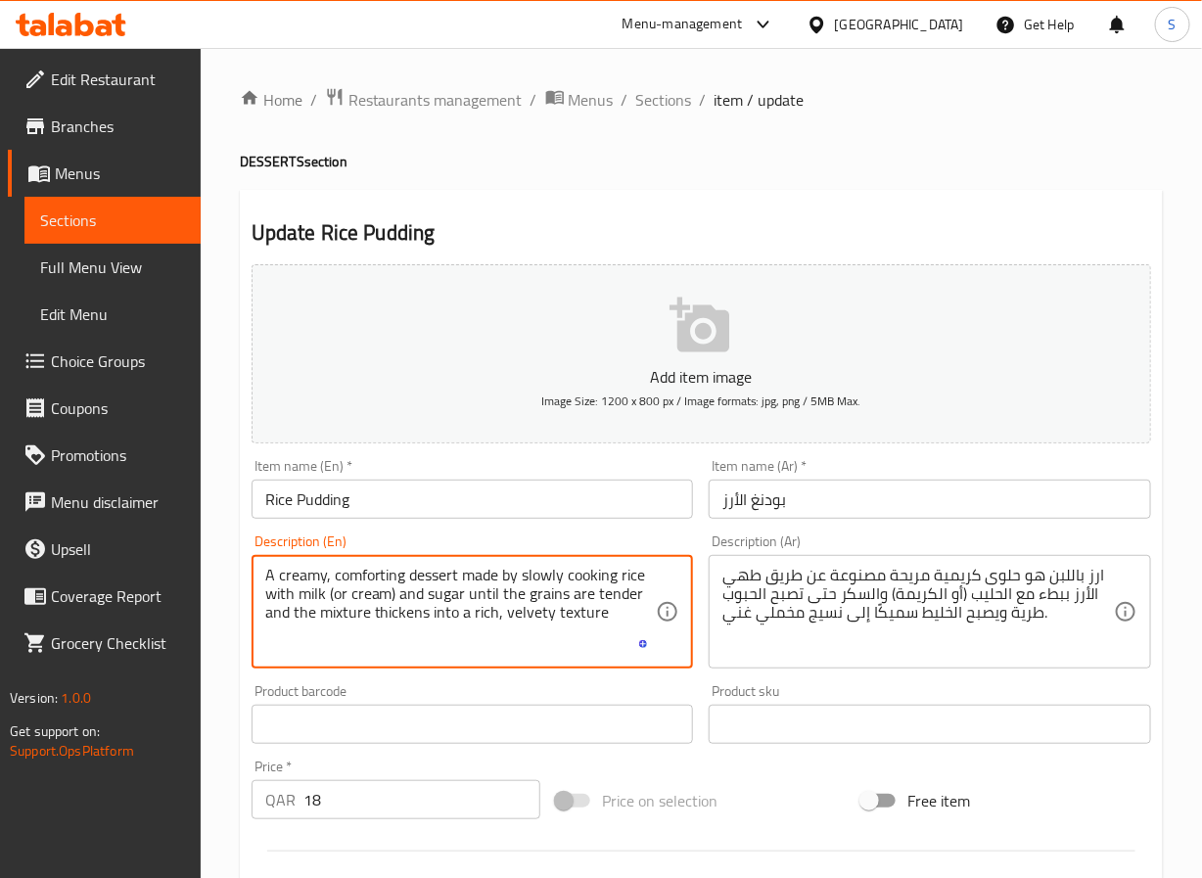
click at [388, 580] on textarea "A creamy, comforting dessert made by slowly cooking rice with milk (or cream) a…" at bounding box center [461, 612] width 392 height 93
type textarea "A creamy dessert made by slowly cooking rice with milk (or cream) and sugar unt…"
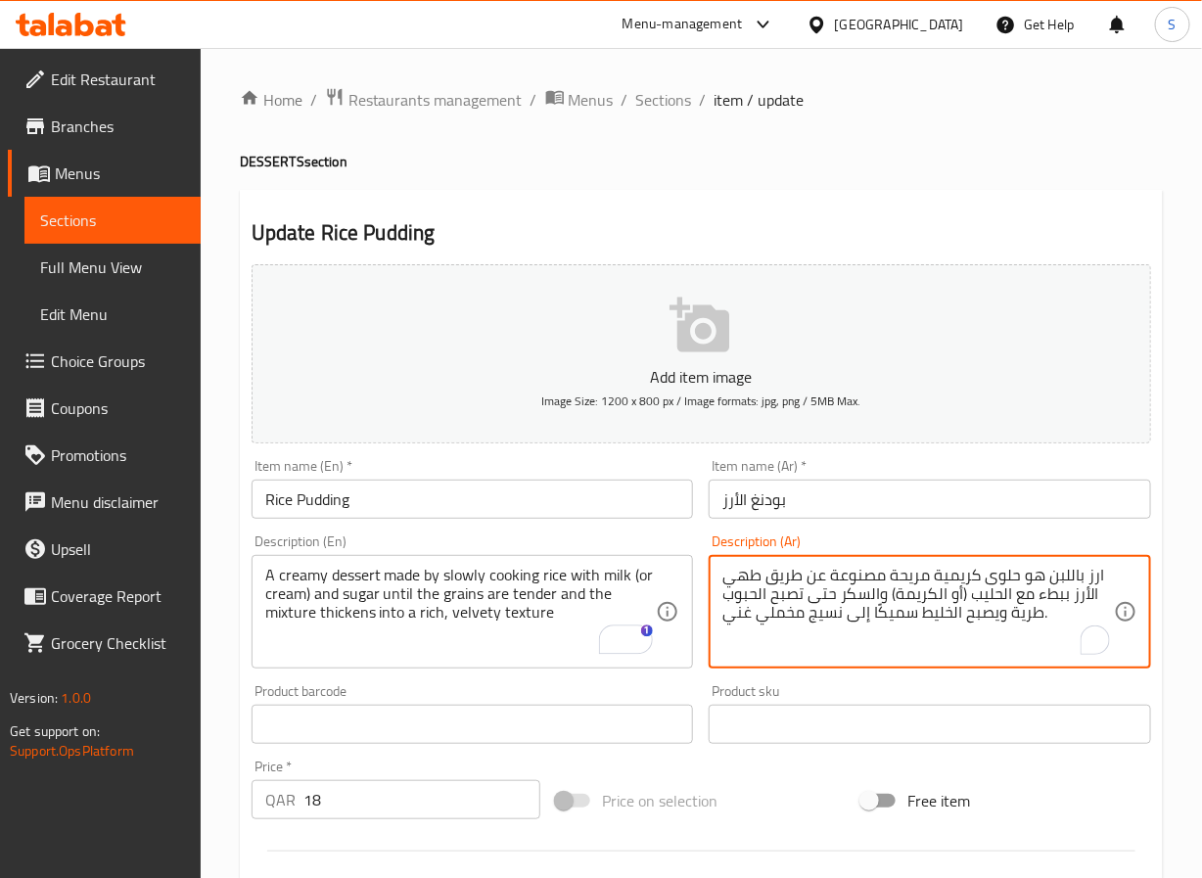
click at [906, 577] on textarea "ارز باللبن هو حلوى كريمية مريحة مصنوعة عن طريق طهي الأرز ببطء مع الحليب (أو الك…" at bounding box center [919, 612] width 392 height 93
click at [826, 590] on textarea "حلوى كريمية مصنوعة عن طريق طهي الأرز ببطء مع الحليب (أو الكريمة) والسكر حتى تصب…" at bounding box center [919, 612] width 392 height 93
click at [815, 609] on textarea "حلوى كريمية مصنوعة عن طريق طهي الأرز ببطء مع الحليب (أو الكريمة) والسكر حتى تصب…" at bounding box center [919, 612] width 392 height 93
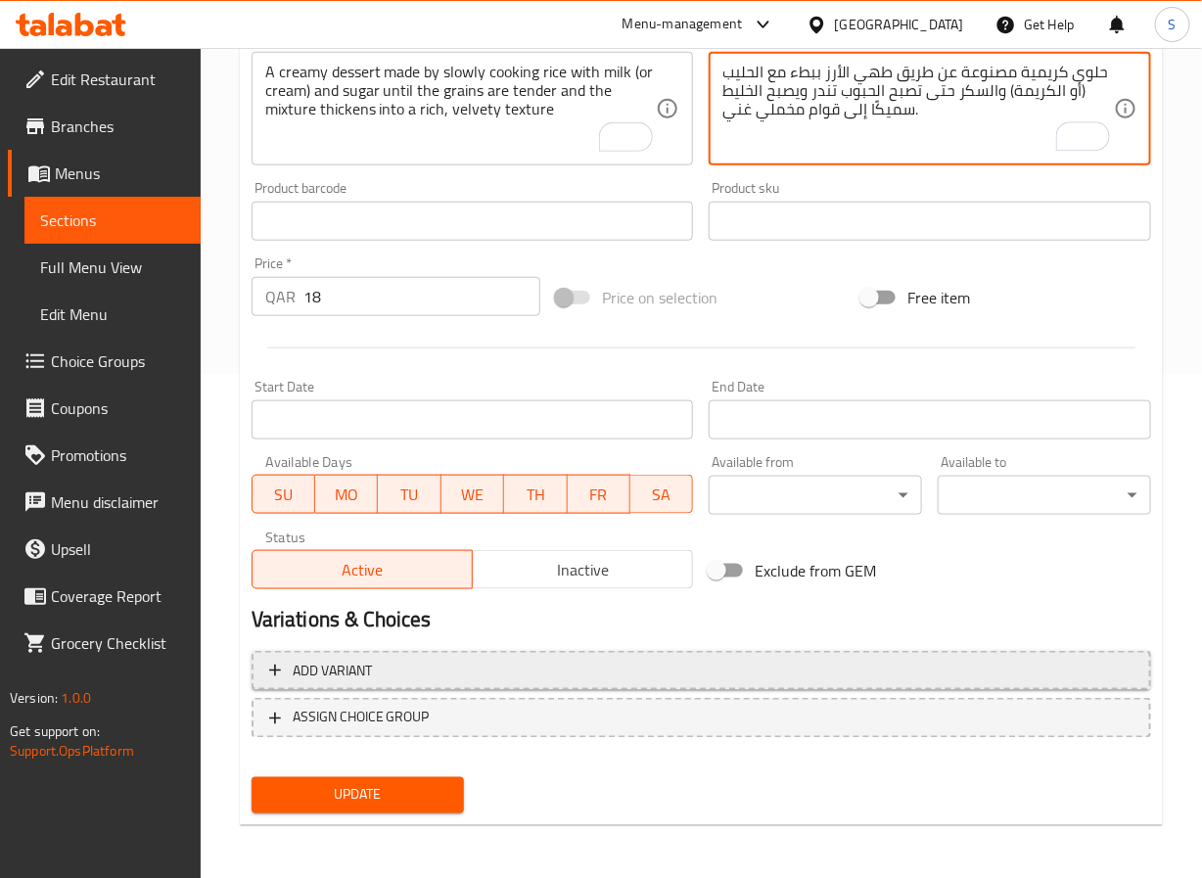
type textarea "حلوى كريمية مصنوعة عن طريق طهي الأرز ببطء مع الحليب (أو الكريمة) والسكر حتى تصب…"
click at [392, 659] on span "Add variant" at bounding box center [701, 671] width 865 height 24
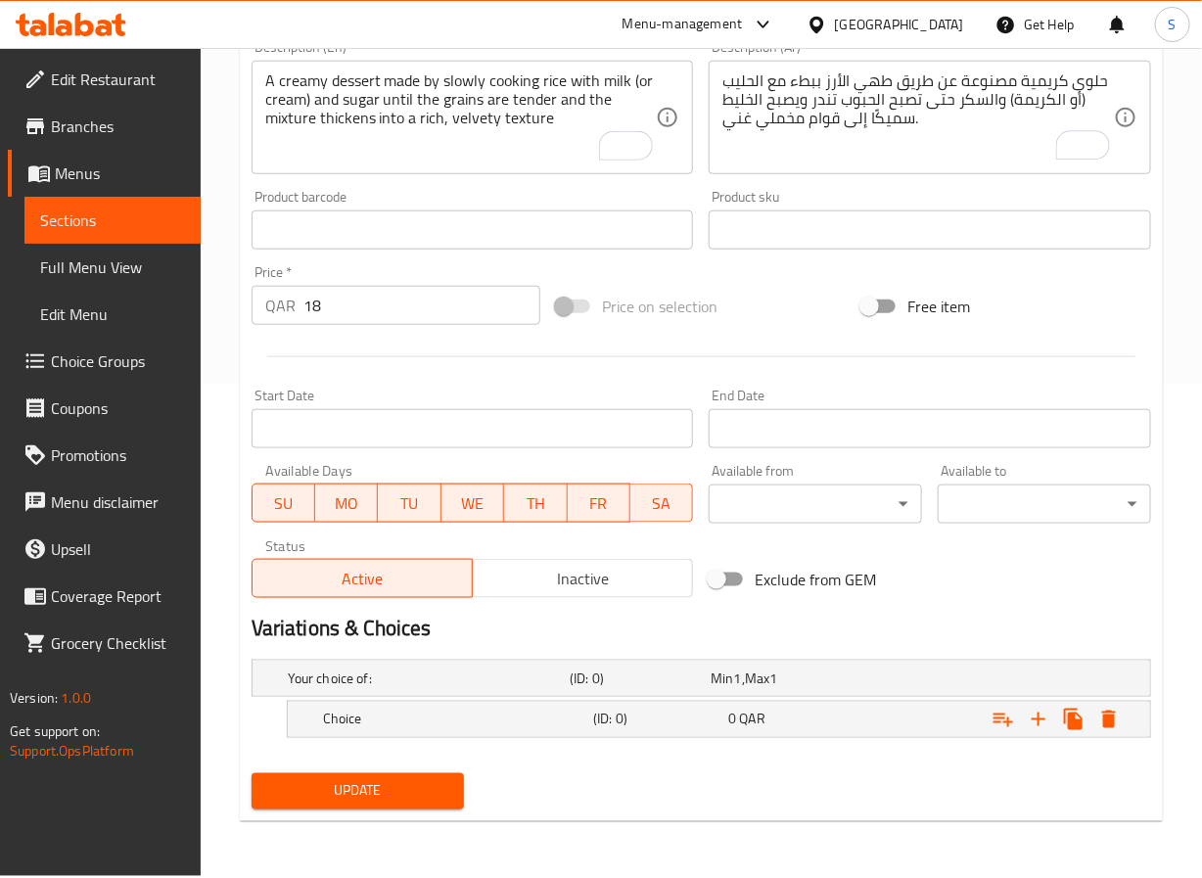
scroll to position [494, 0]
click at [1037, 724] on icon "Expand" at bounding box center [1038, 719] width 23 height 23
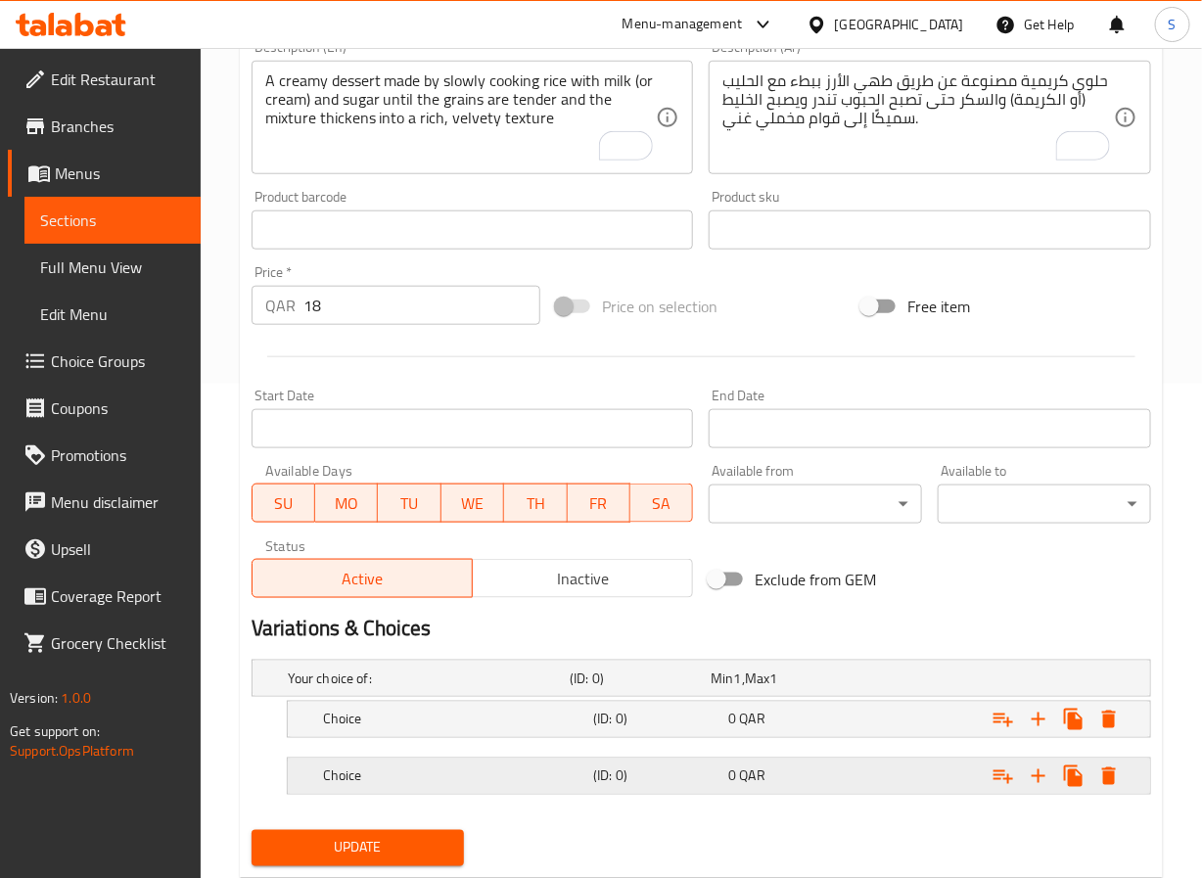
click at [344, 784] on h5 "Choice" at bounding box center [454, 777] width 262 height 20
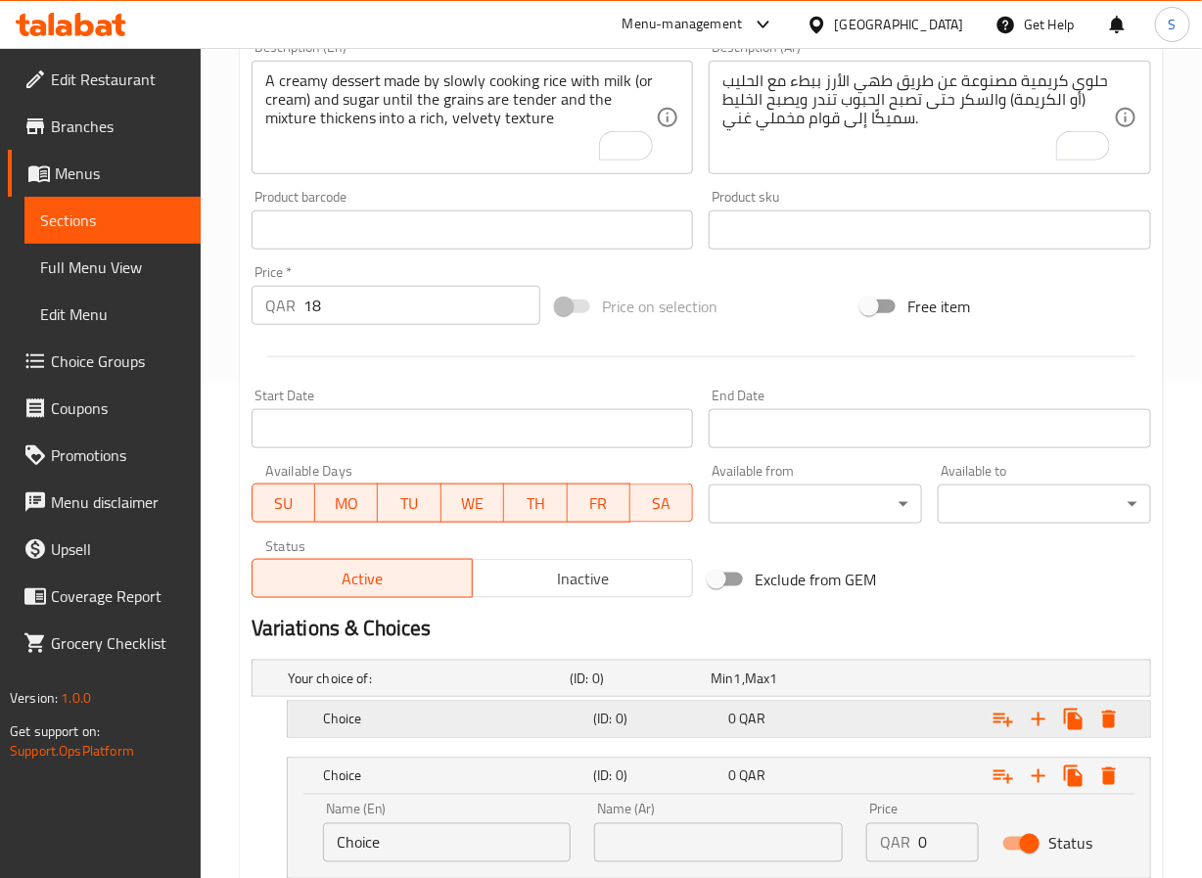
click at [385, 714] on h5 "Choice" at bounding box center [454, 720] width 262 height 20
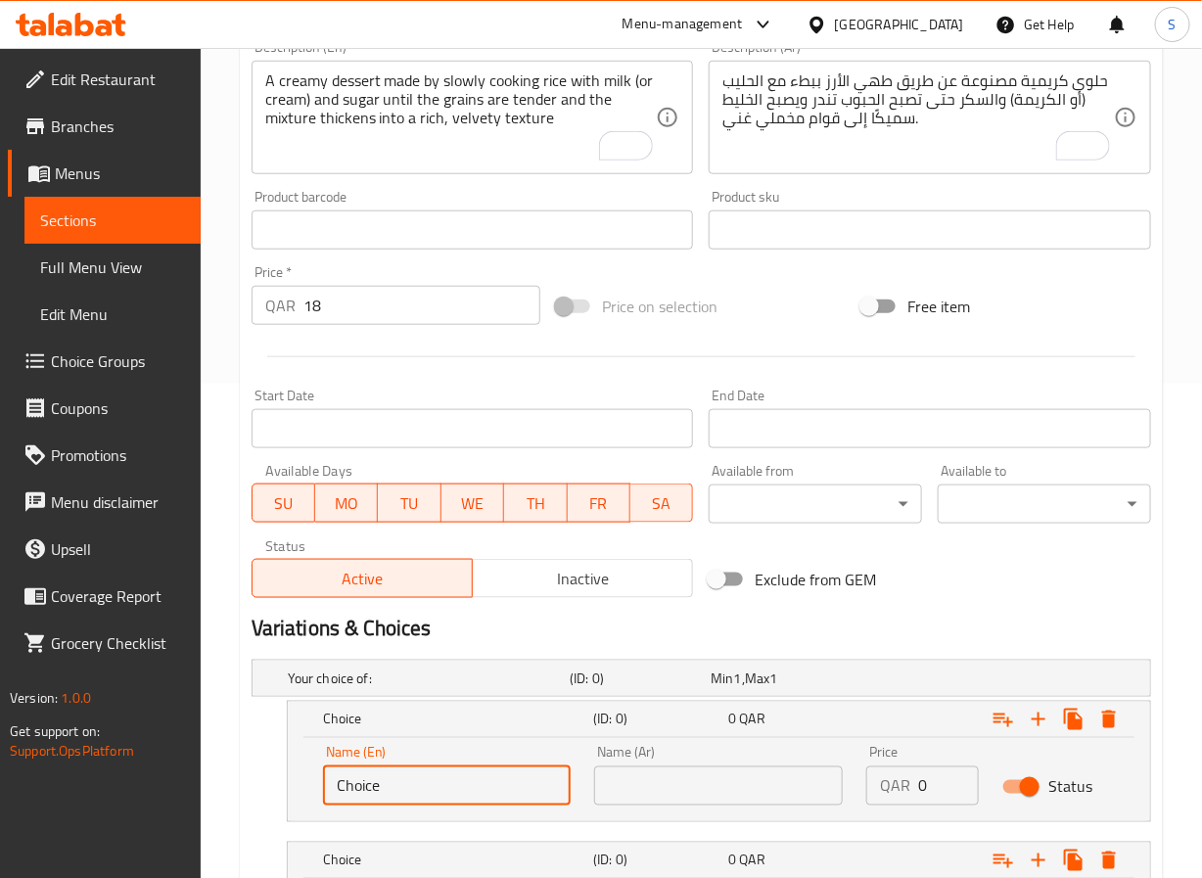
click at [400, 782] on input "Choice" at bounding box center [447, 786] width 249 height 39
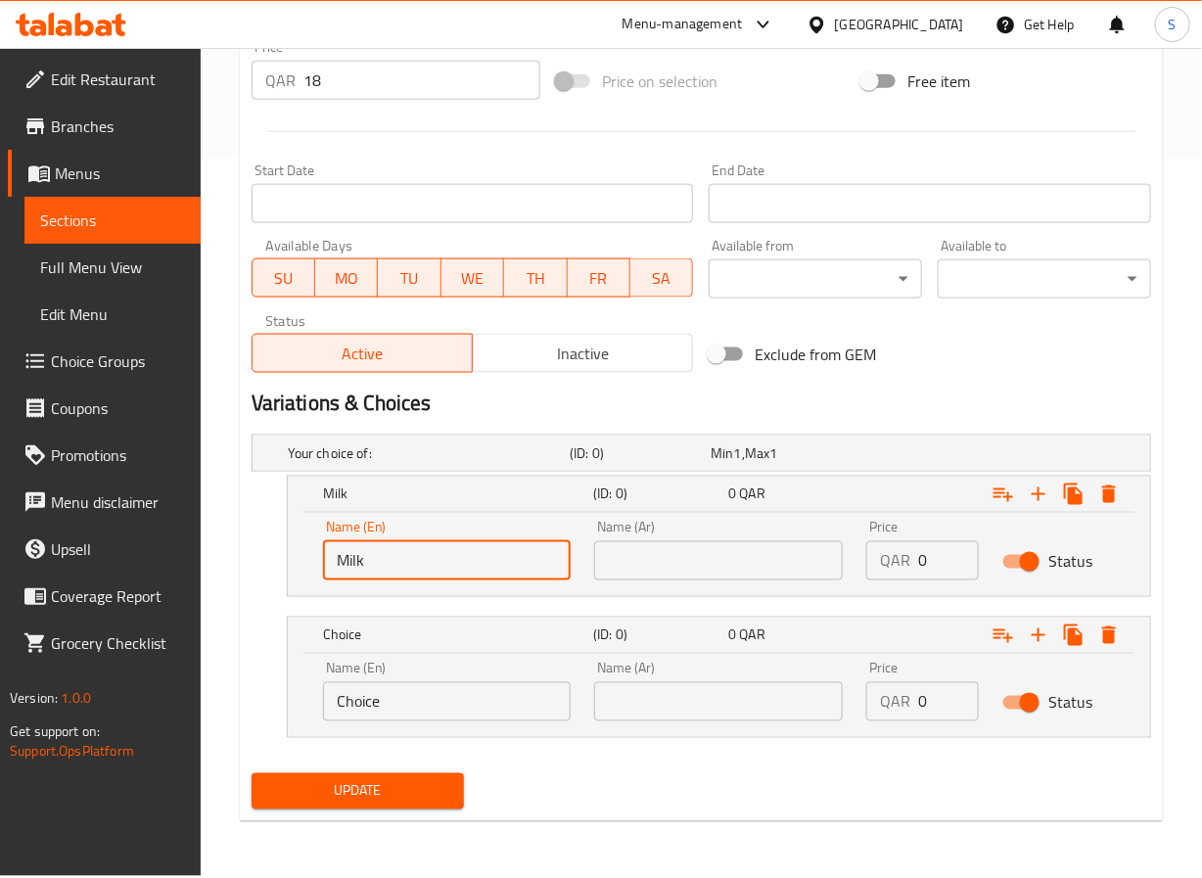
type input "Milk"
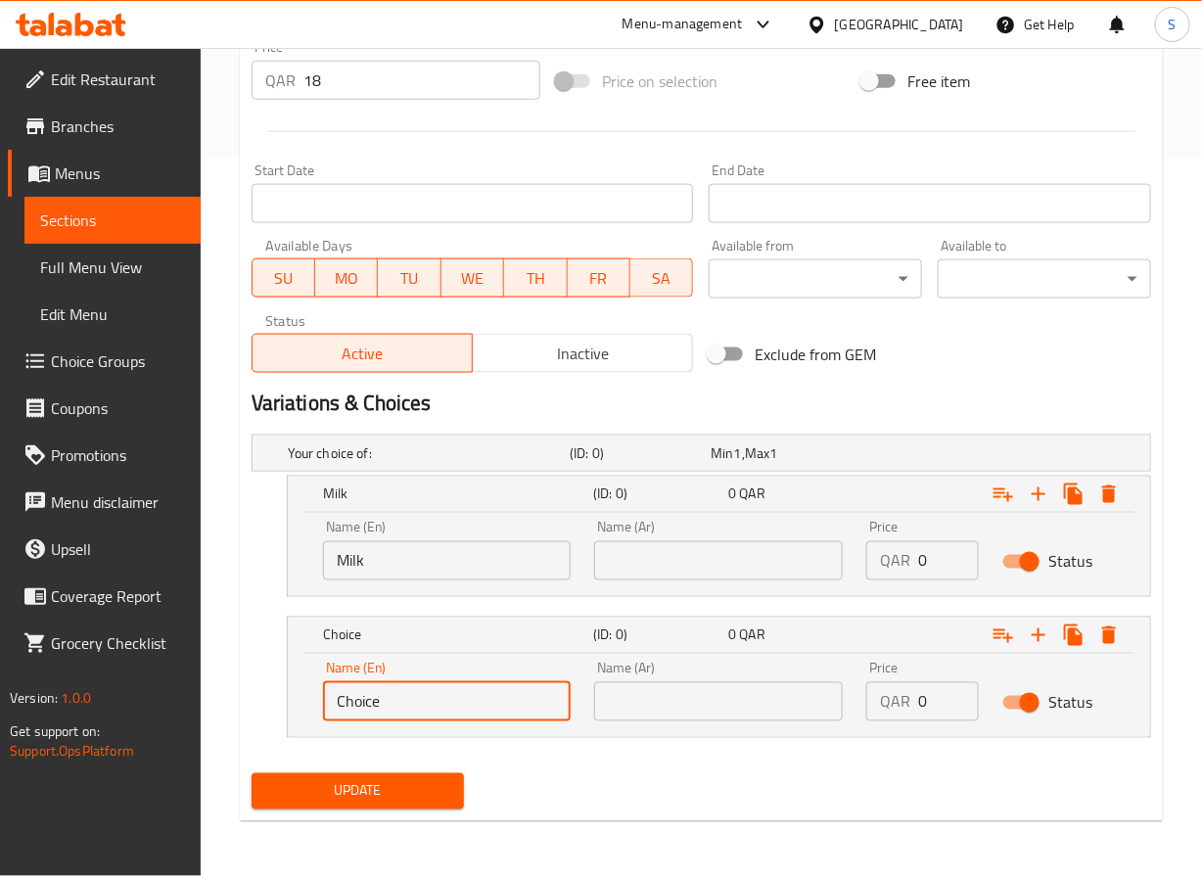
click at [408, 703] on input "Choice" at bounding box center [447, 701] width 249 height 39
type input "Cream"
click at [682, 565] on input "text" at bounding box center [718, 560] width 249 height 39
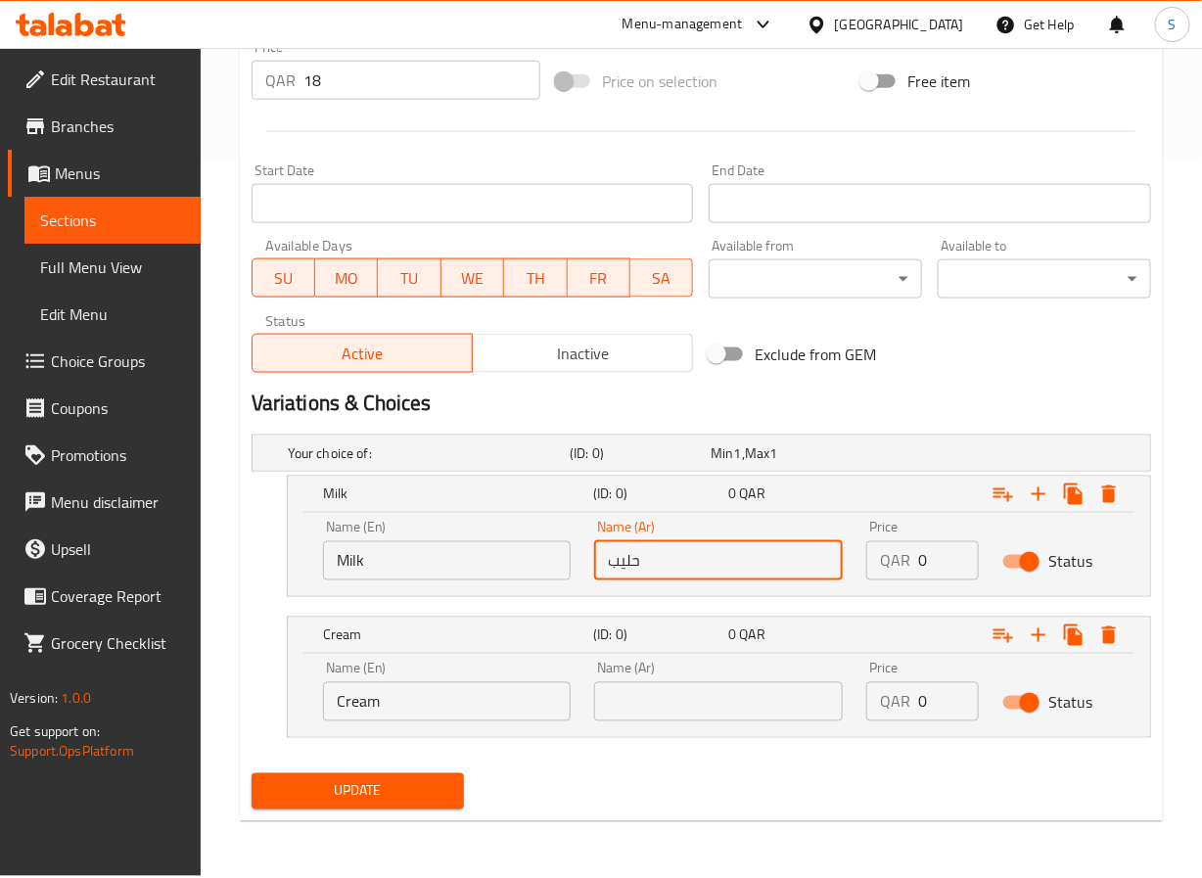
type input "حليب"
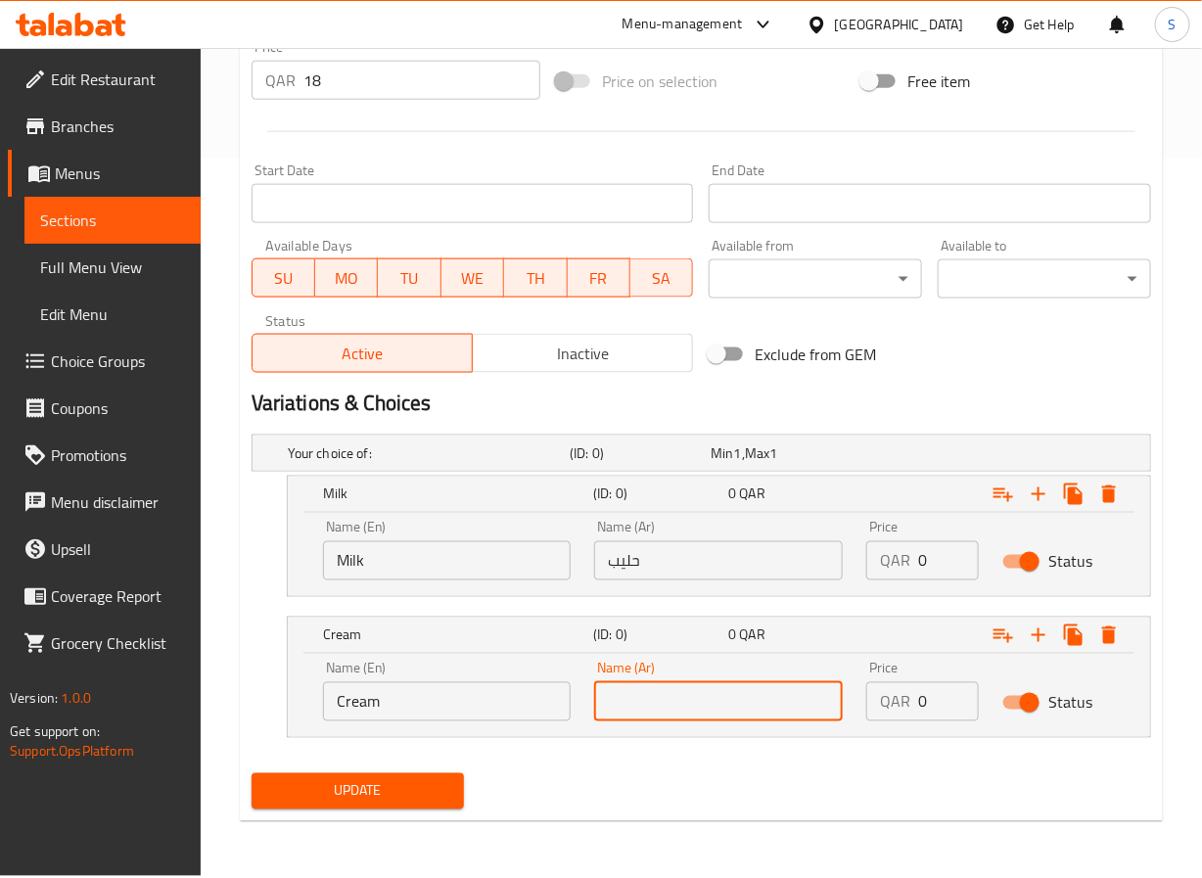
click at [676, 703] on input "text" at bounding box center [718, 701] width 249 height 39
type input "كريمة"
click at [972, 561] on input "0" at bounding box center [948, 560] width 61 height 39
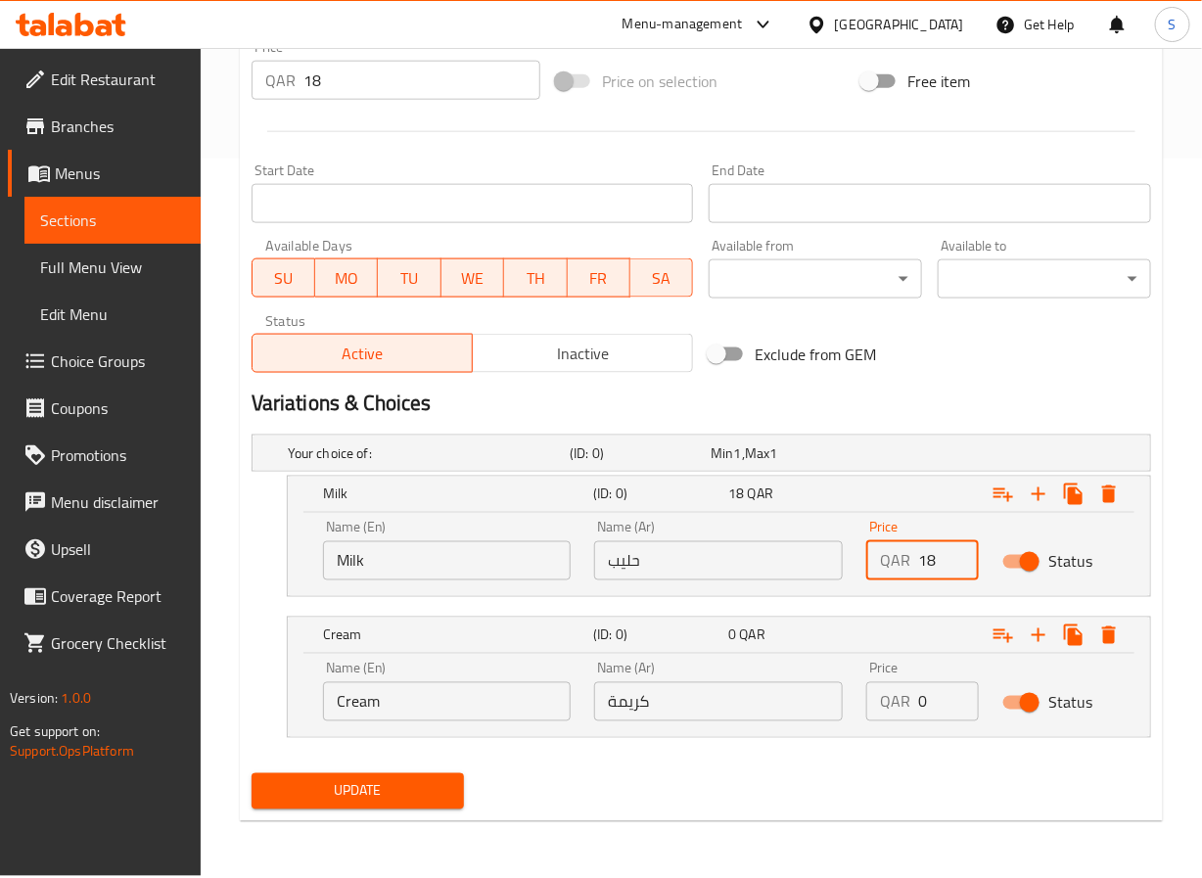
type input "18"
click at [941, 699] on input "0" at bounding box center [948, 701] width 61 height 39
type input "18"
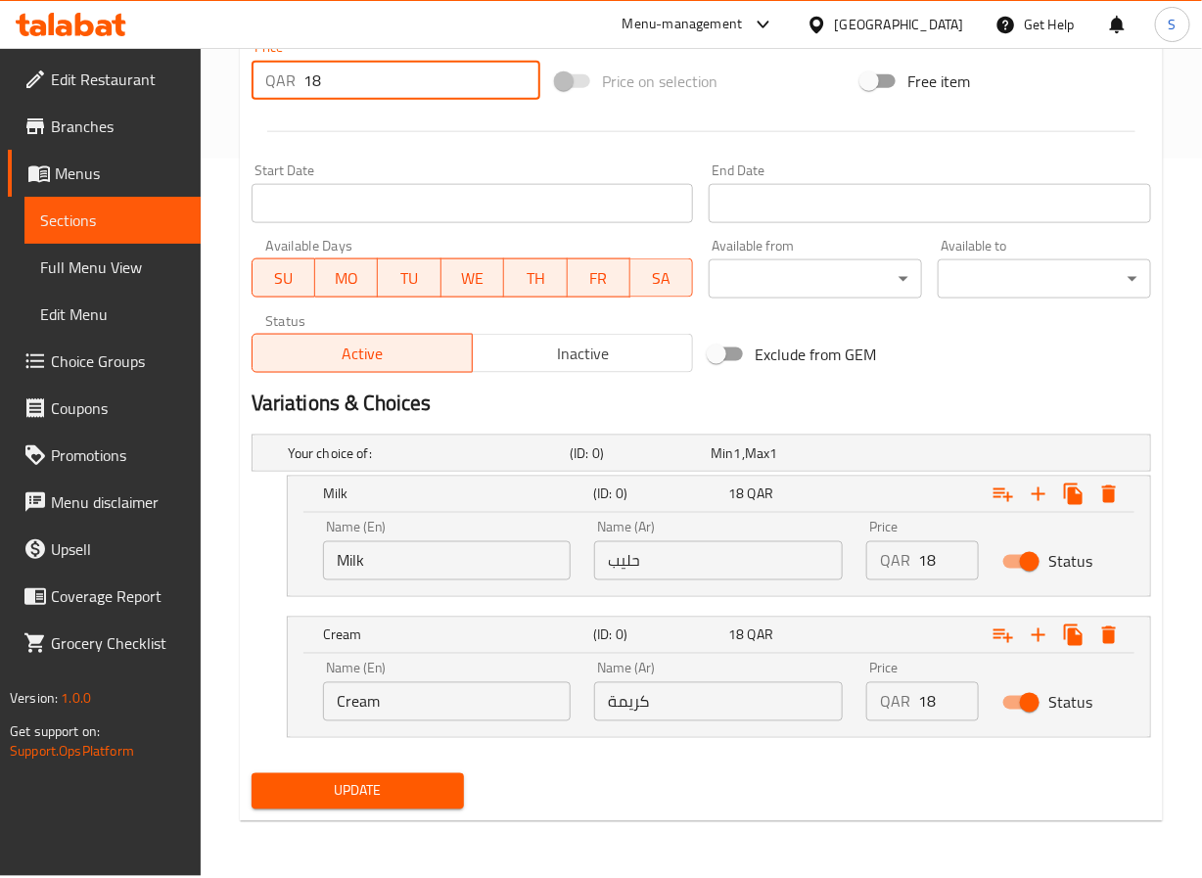
click at [402, 82] on input "18" at bounding box center [423, 80] width 238 height 39
type input "1"
type input "0"
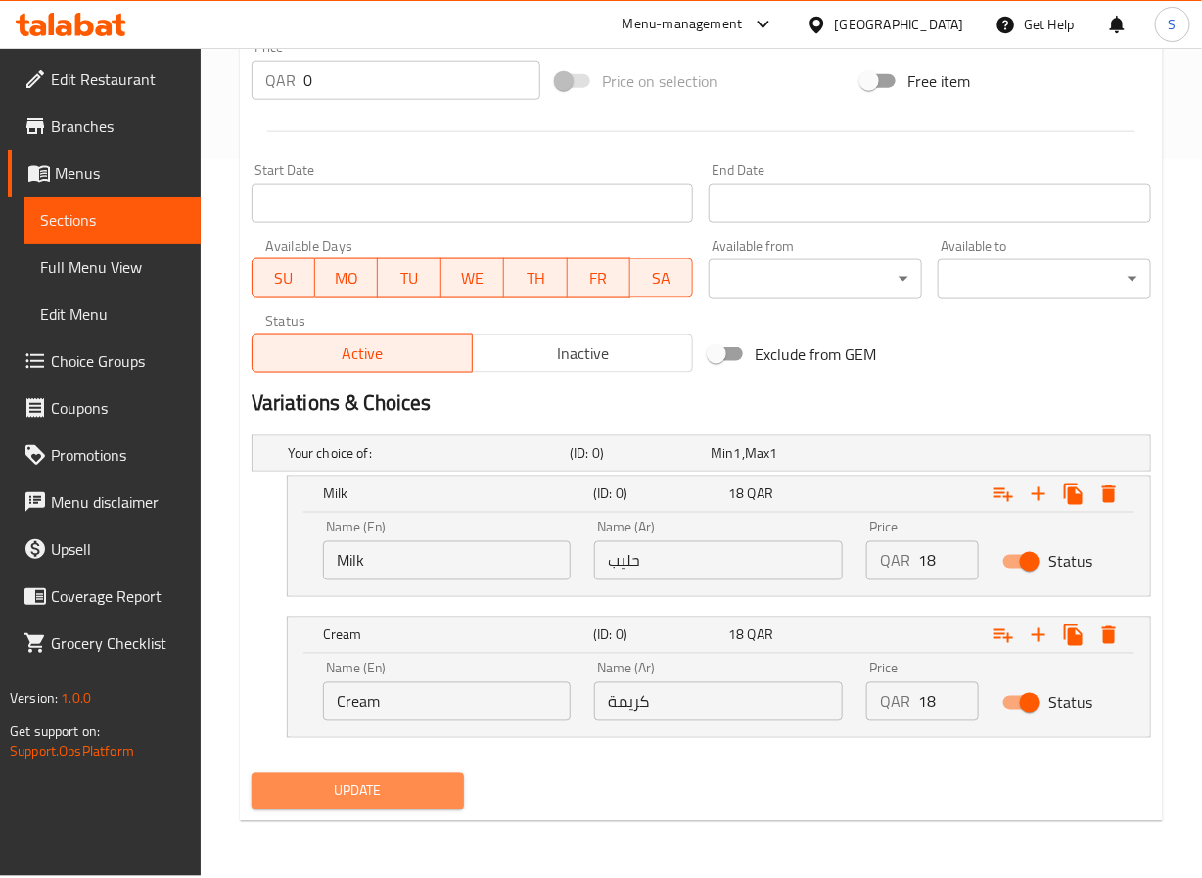
click at [386, 790] on span "Update" at bounding box center [358, 791] width 182 height 24
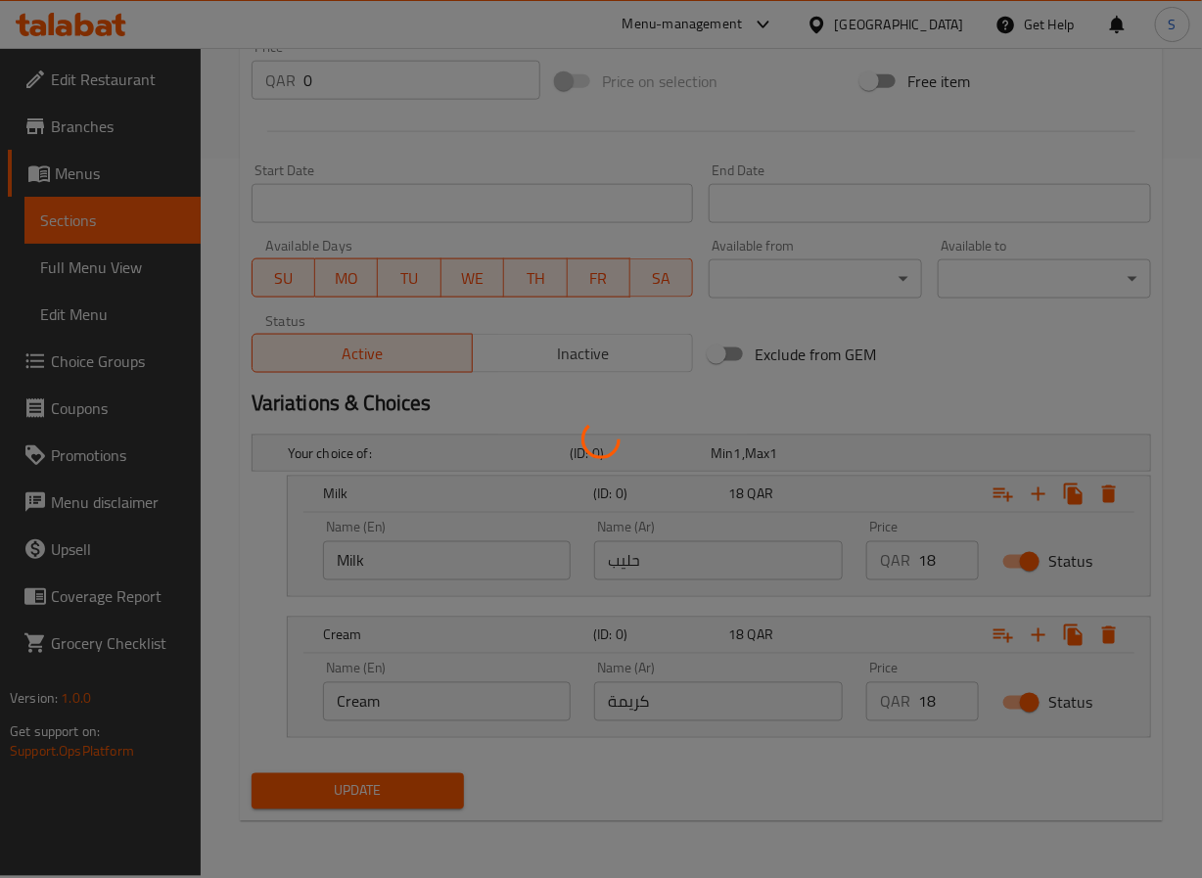
scroll to position [0, 0]
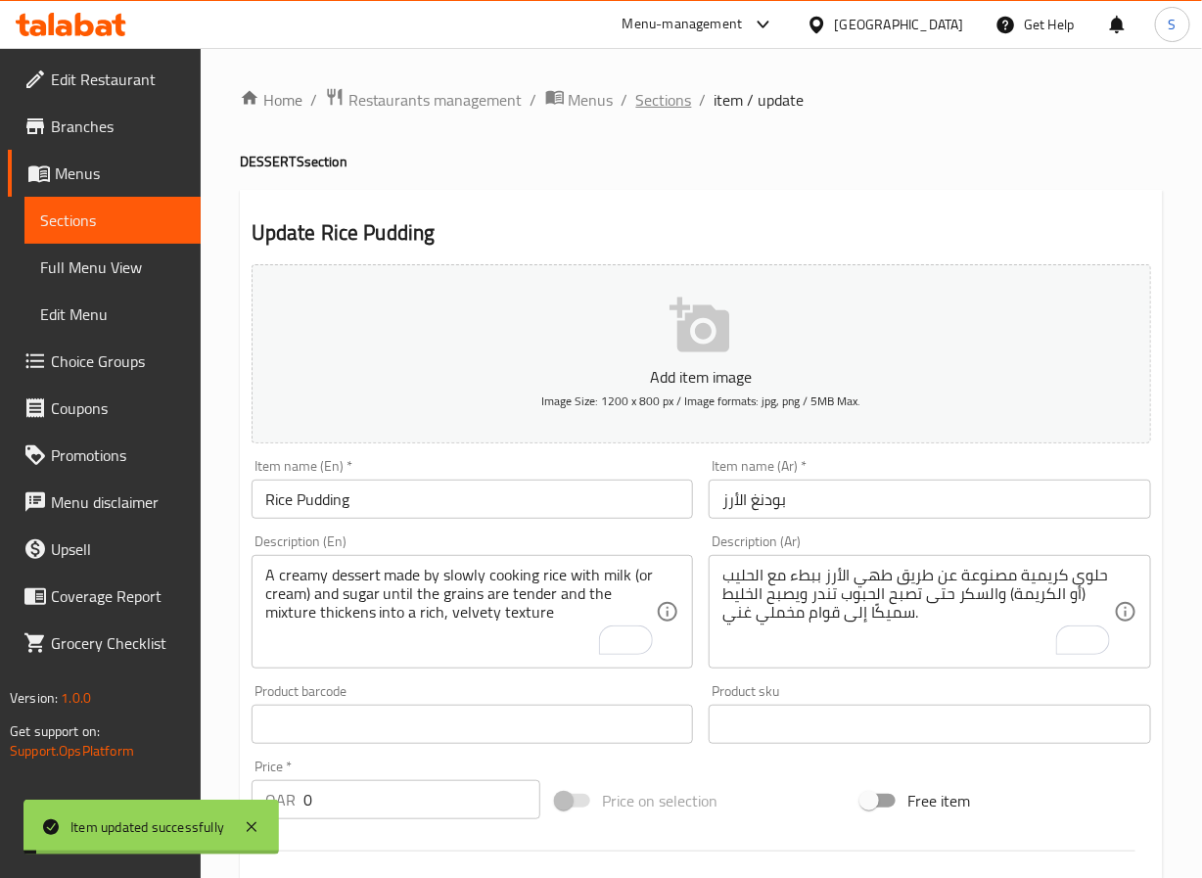
click at [652, 91] on span "Sections" at bounding box center [664, 99] width 56 height 23
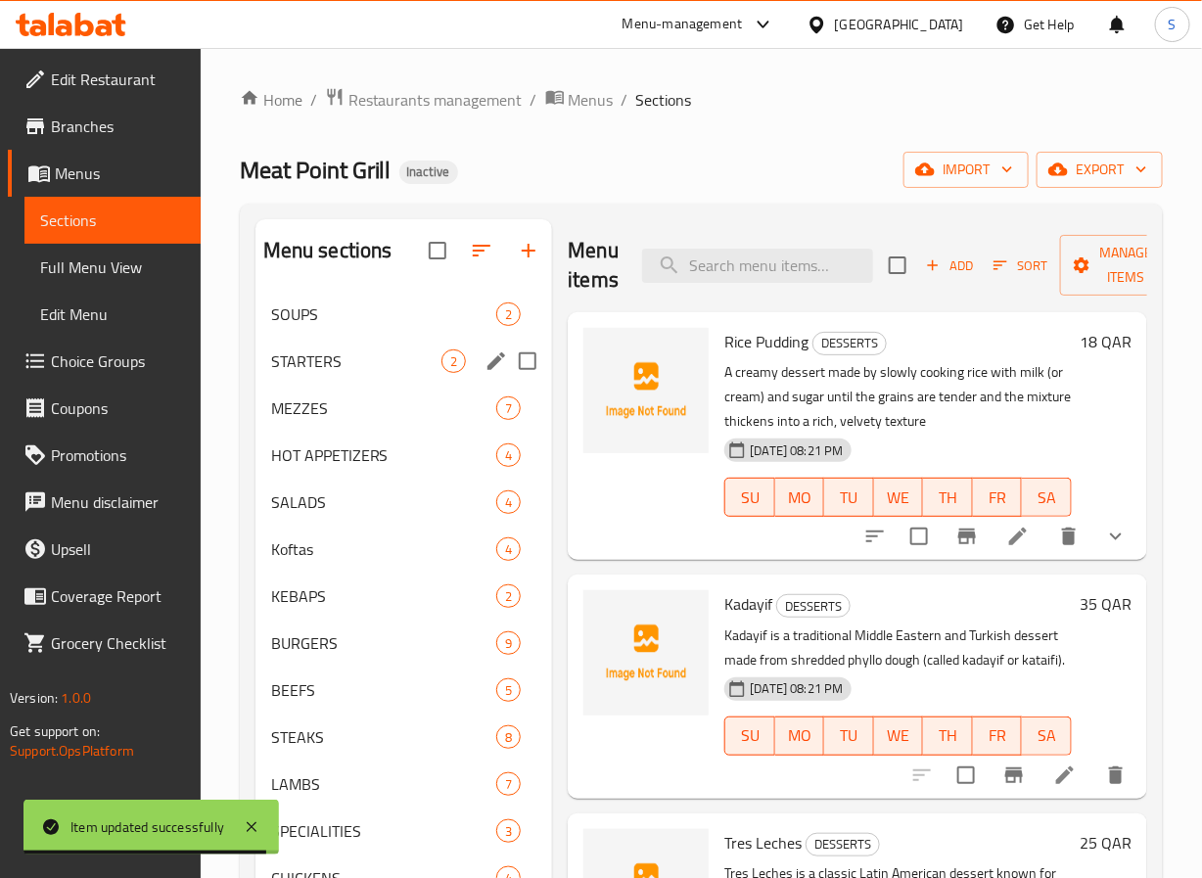
scroll to position [274, 0]
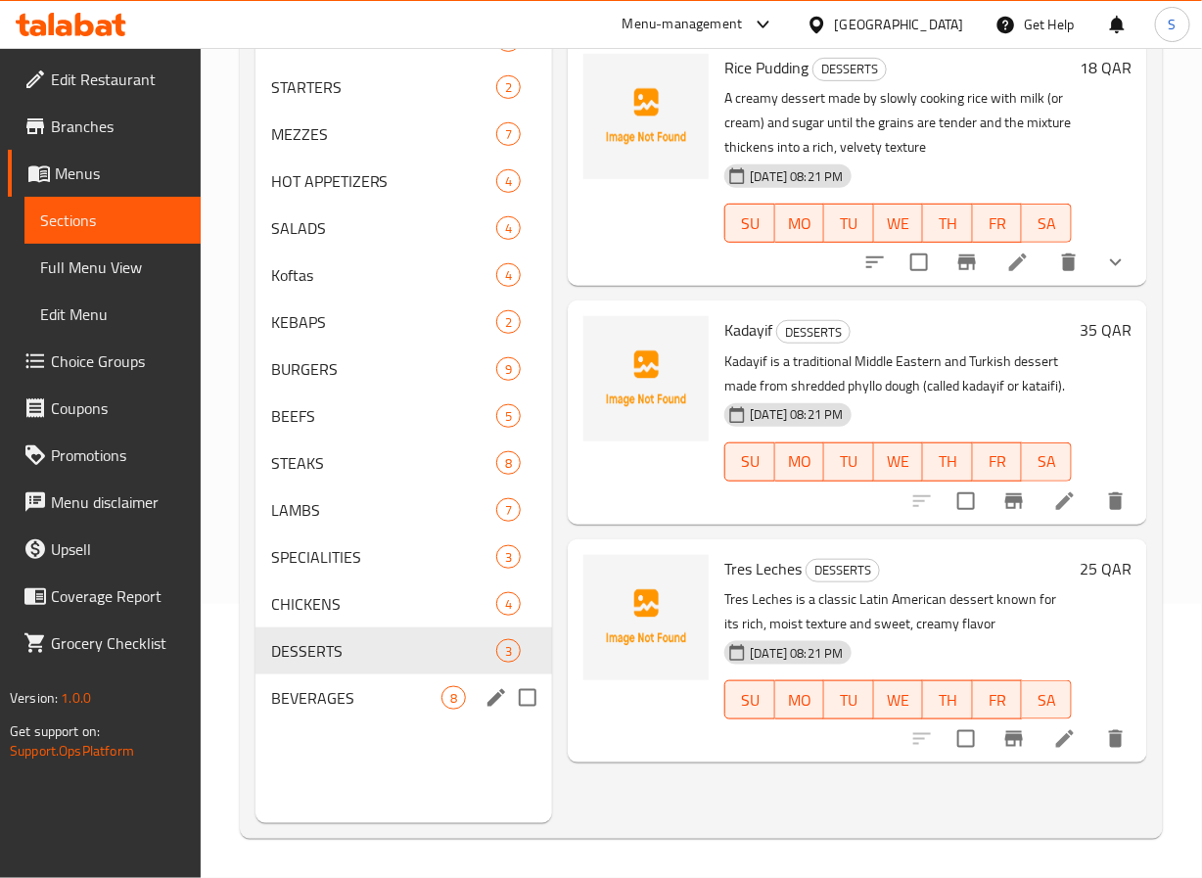
click at [399, 708] on span "BEVERAGES" at bounding box center [356, 697] width 171 height 23
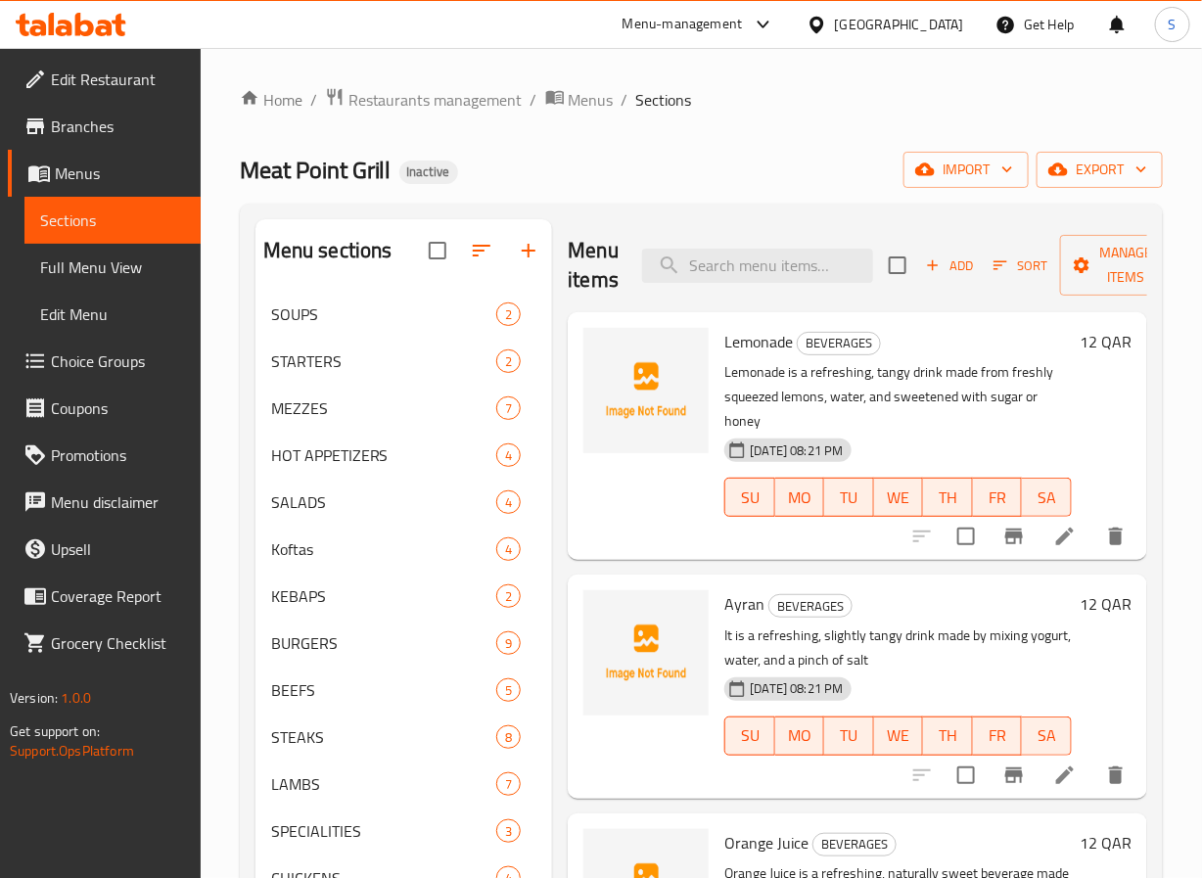
click at [1038, 543] on li at bounding box center [1065, 536] width 55 height 35
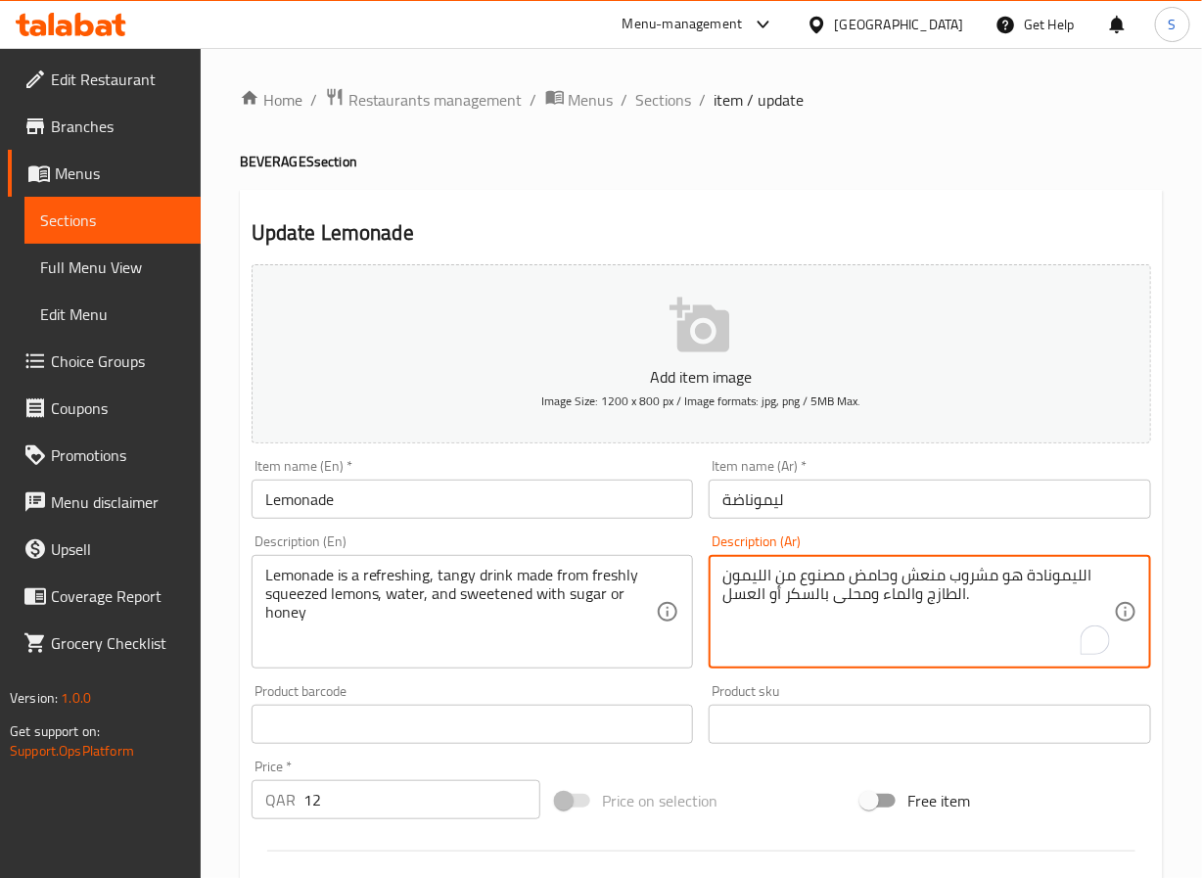
click at [873, 577] on textarea "الليمونادة هو مشروب منعش وحامض مصنوع من الليمون الطازج والماء ومحلى بالسكر أو ا…" at bounding box center [919, 612] width 392 height 93
click at [726, 576] on textarea "الليمونادة هو مشروب منعش وتانجي مصنوع من الليمون الطازج والماء ومحلى بالسكر أو …" at bounding box center [919, 612] width 392 height 93
click at [791, 576] on textarea "الليمونادة هو مشروب منعش وتانجي مصنوع من الليمون الطازج والماء ومحلى بالسكر أو …" at bounding box center [919, 612] width 392 height 93
click at [1102, 593] on textarea "الليمونادة هو مشروب منعش وتانجي مصنوع من ليمون كبس الطازج والماء ومحلى بالسكر أ…" at bounding box center [919, 612] width 392 height 93
type textarea "الليمونادة هو مشروب منعش وتانجي مصنوع من ليمون كبس طازج والماء ومحلى بالسكر أو …"
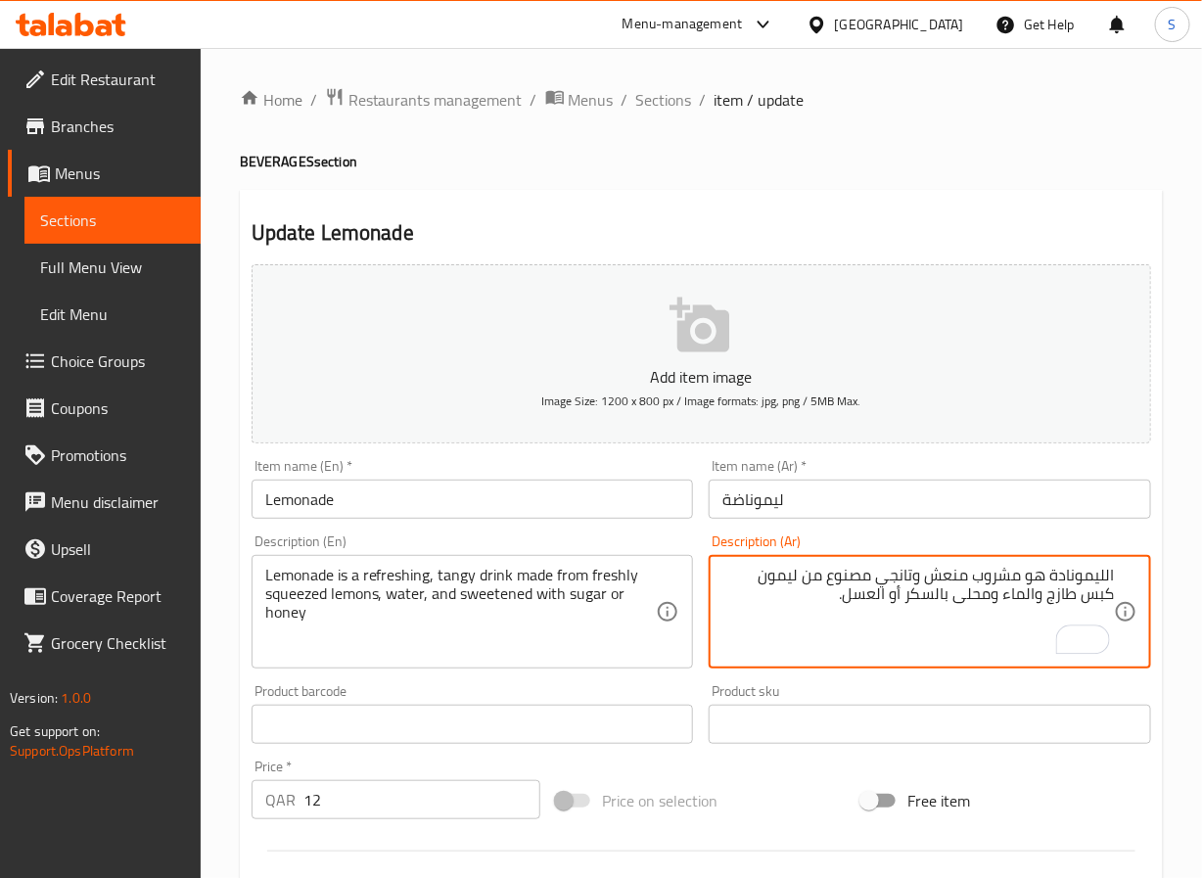
scroll to position [503, 0]
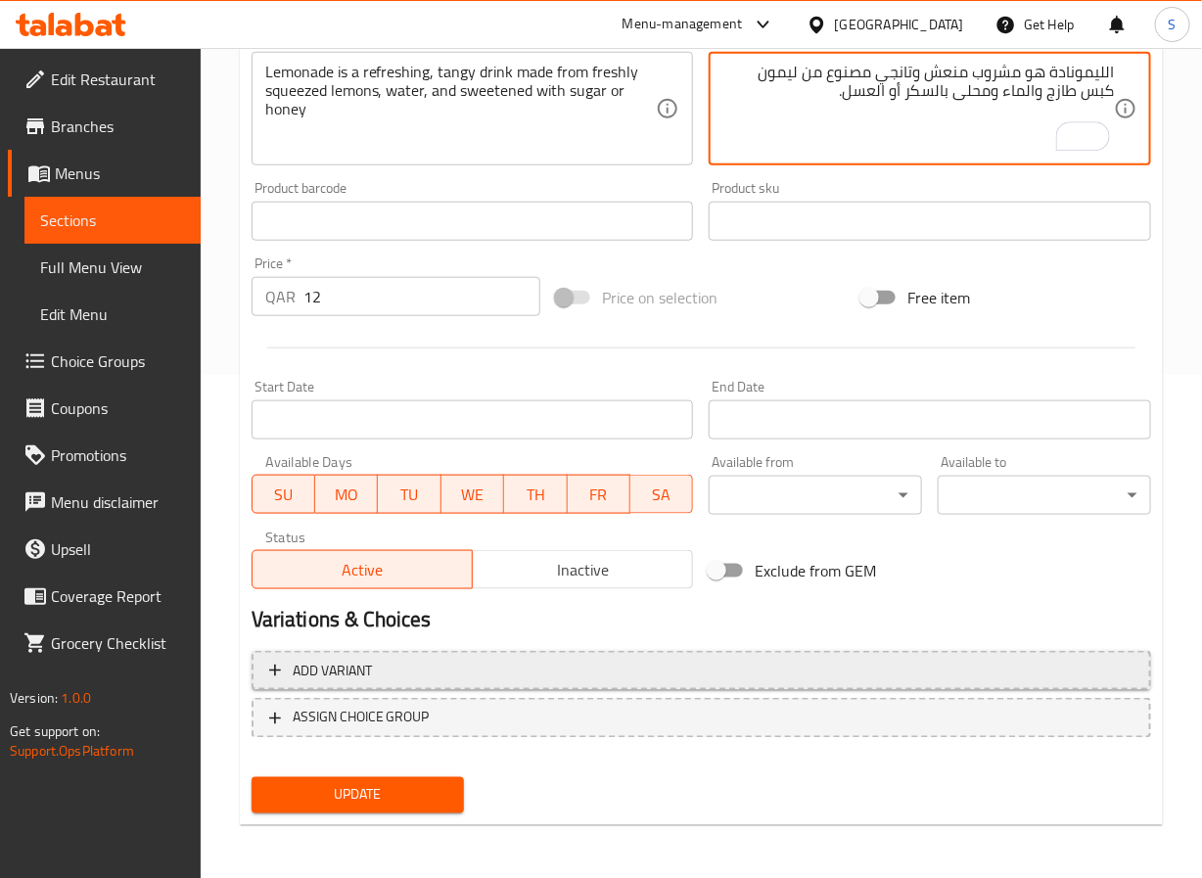
type textarea "الليمونادة هو مشروب منعش وتانجي مصنوع من ليمون كبس طازج والماء ومحلى بالسكر أو …"
click at [449, 685] on button "Add variant" at bounding box center [702, 671] width 900 height 40
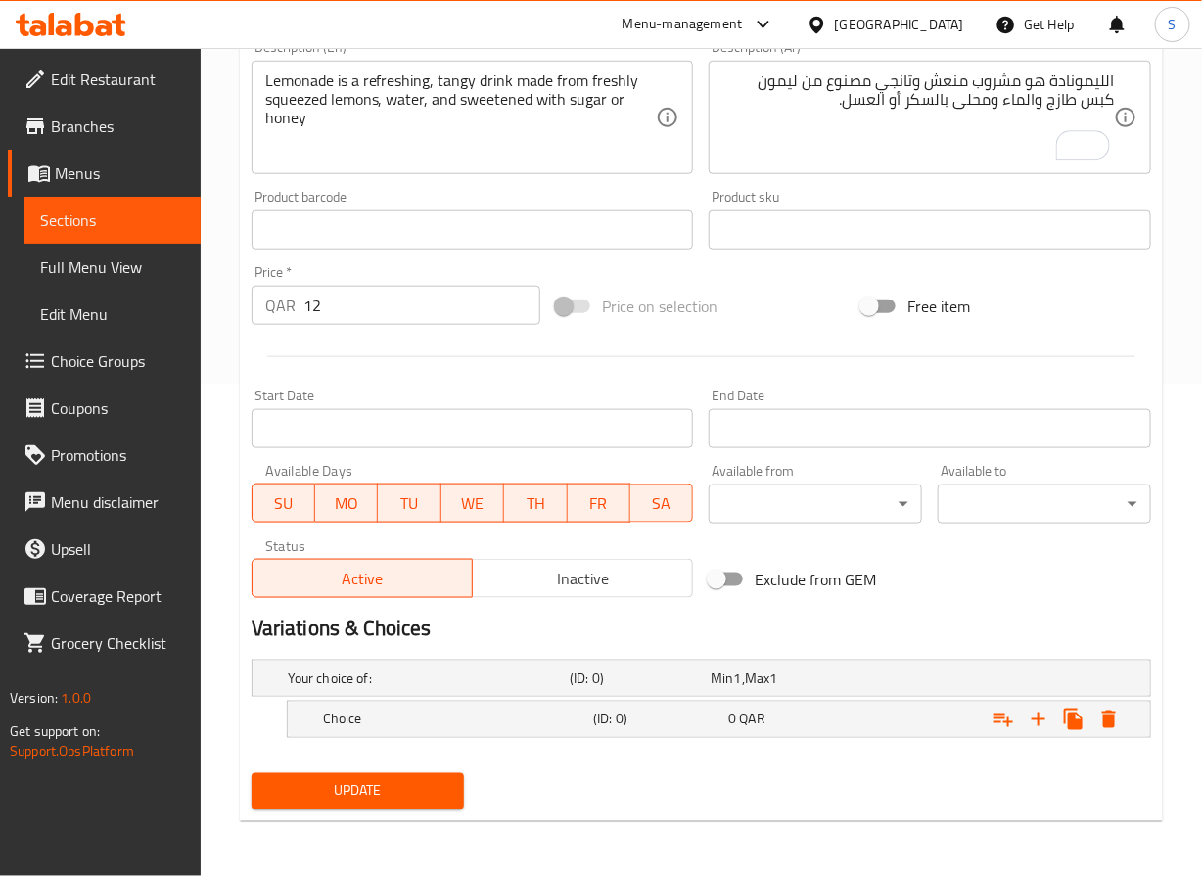
scroll to position [494, 0]
click at [1040, 726] on icon "Expand" at bounding box center [1038, 719] width 23 height 23
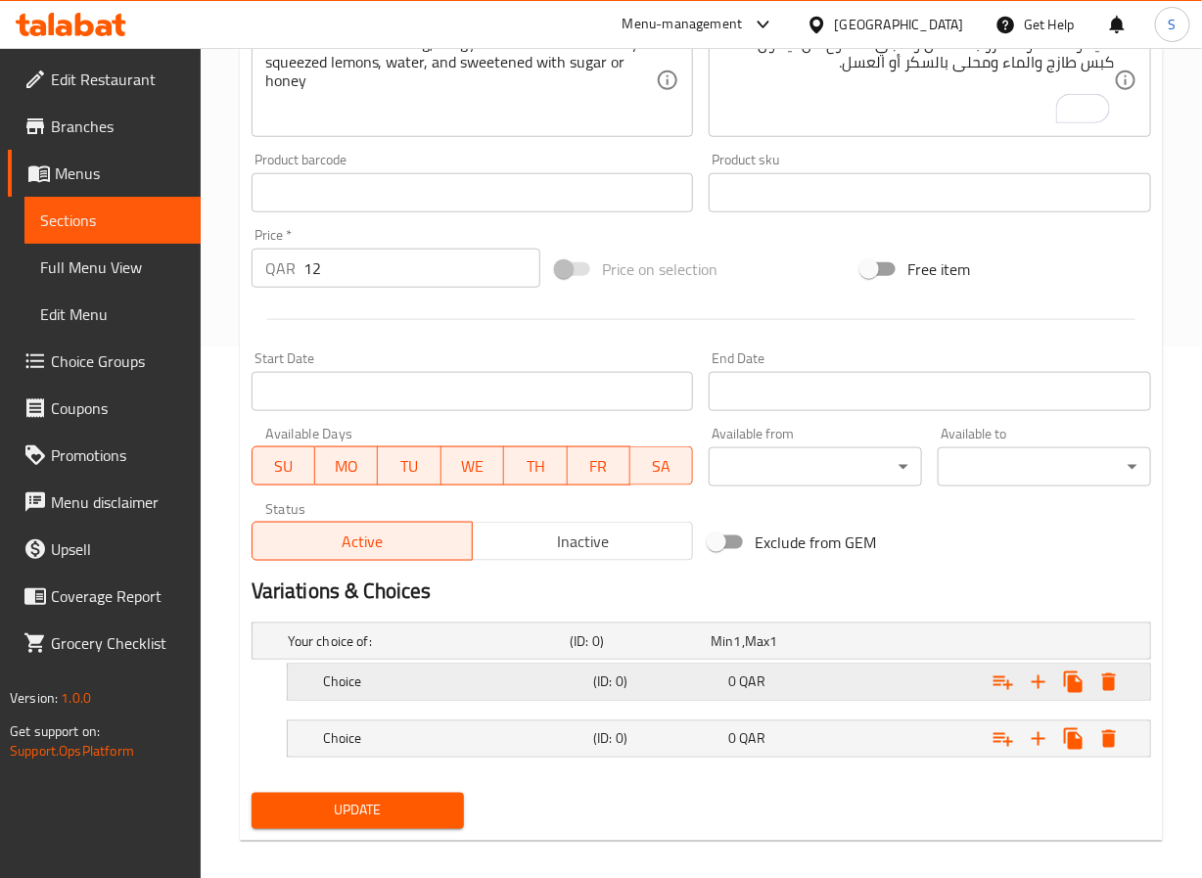
scroll to position [552, 0]
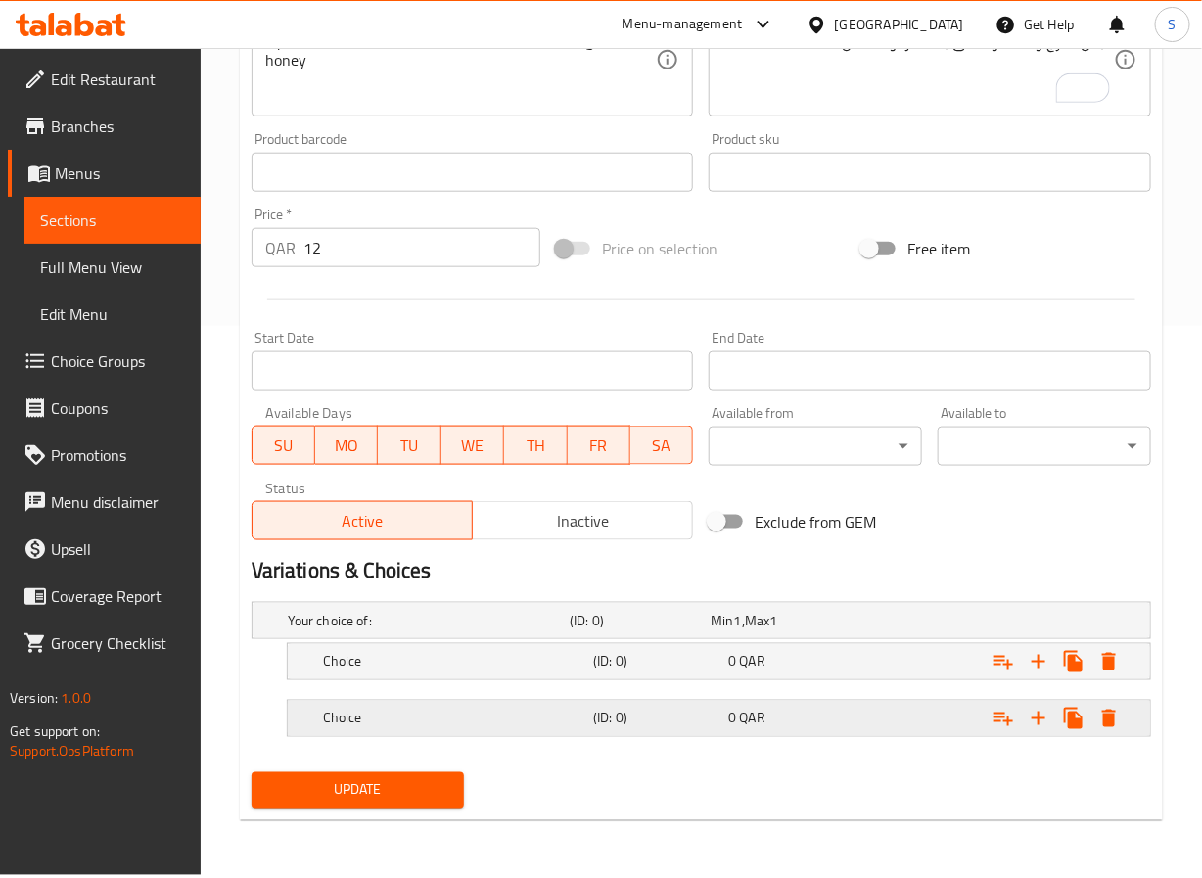
click at [402, 731] on div "Choice" at bounding box center [454, 718] width 270 height 27
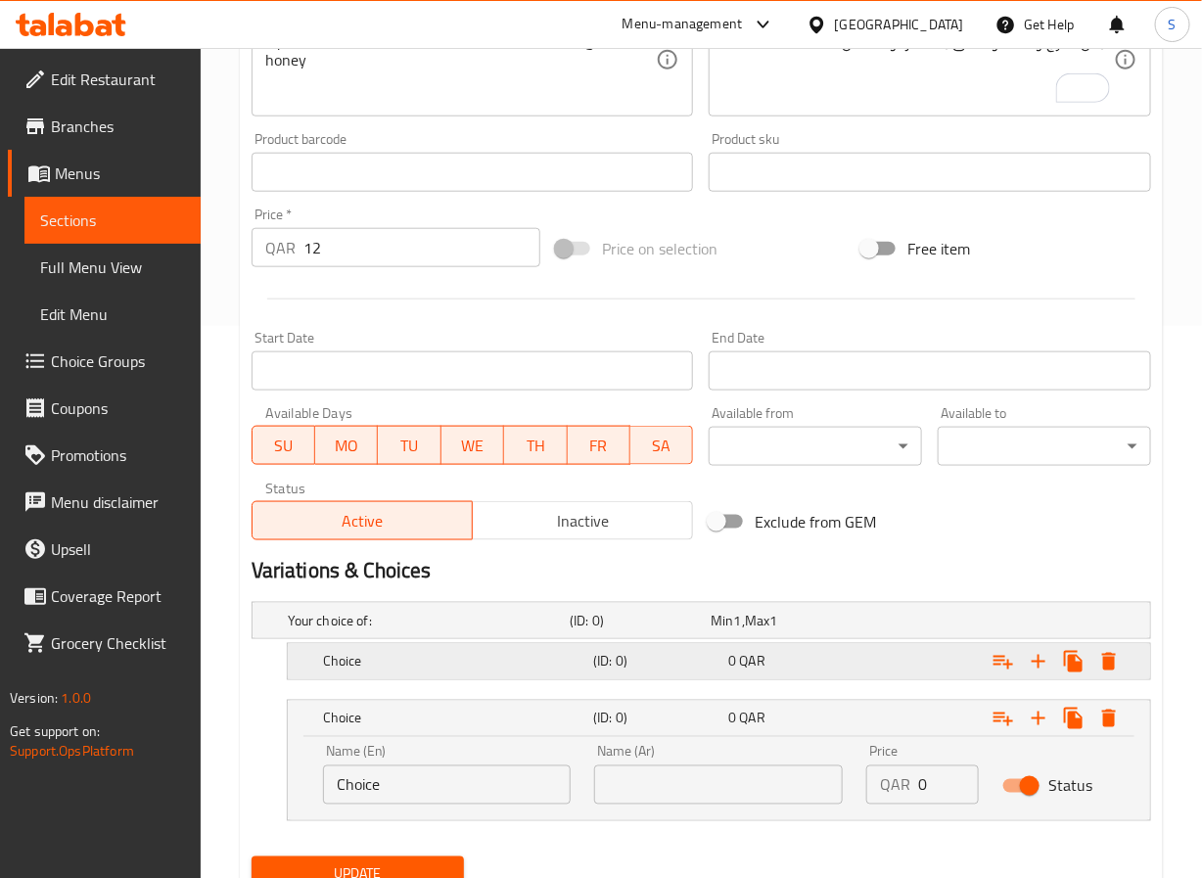
click at [388, 664] on h5 "Choice" at bounding box center [454, 662] width 262 height 20
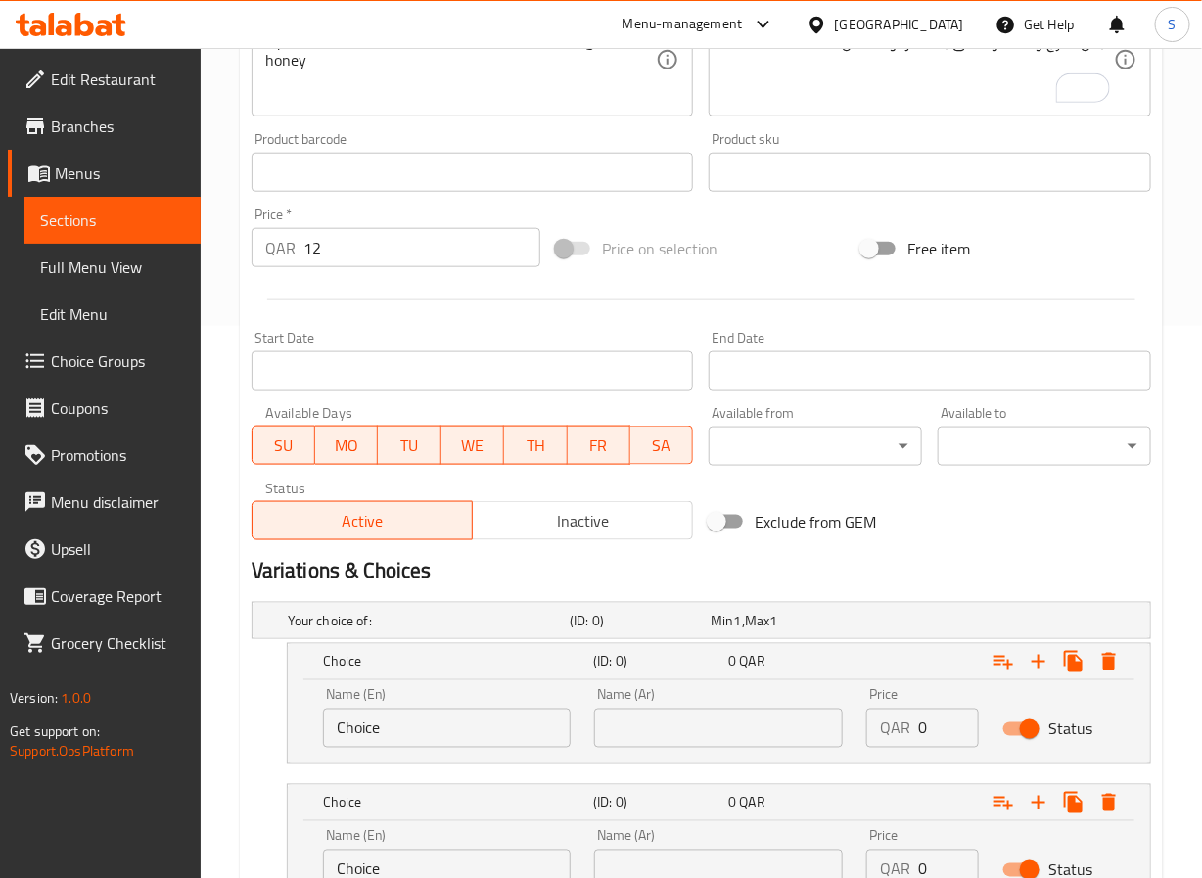
click at [377, 706] on div "Name (En) Choice Name (En)" at bounding box center [447, 718] width 249 height 60
click at [371, 734] on input "Choice" at bounding box center [447, 728] width 249 height 39
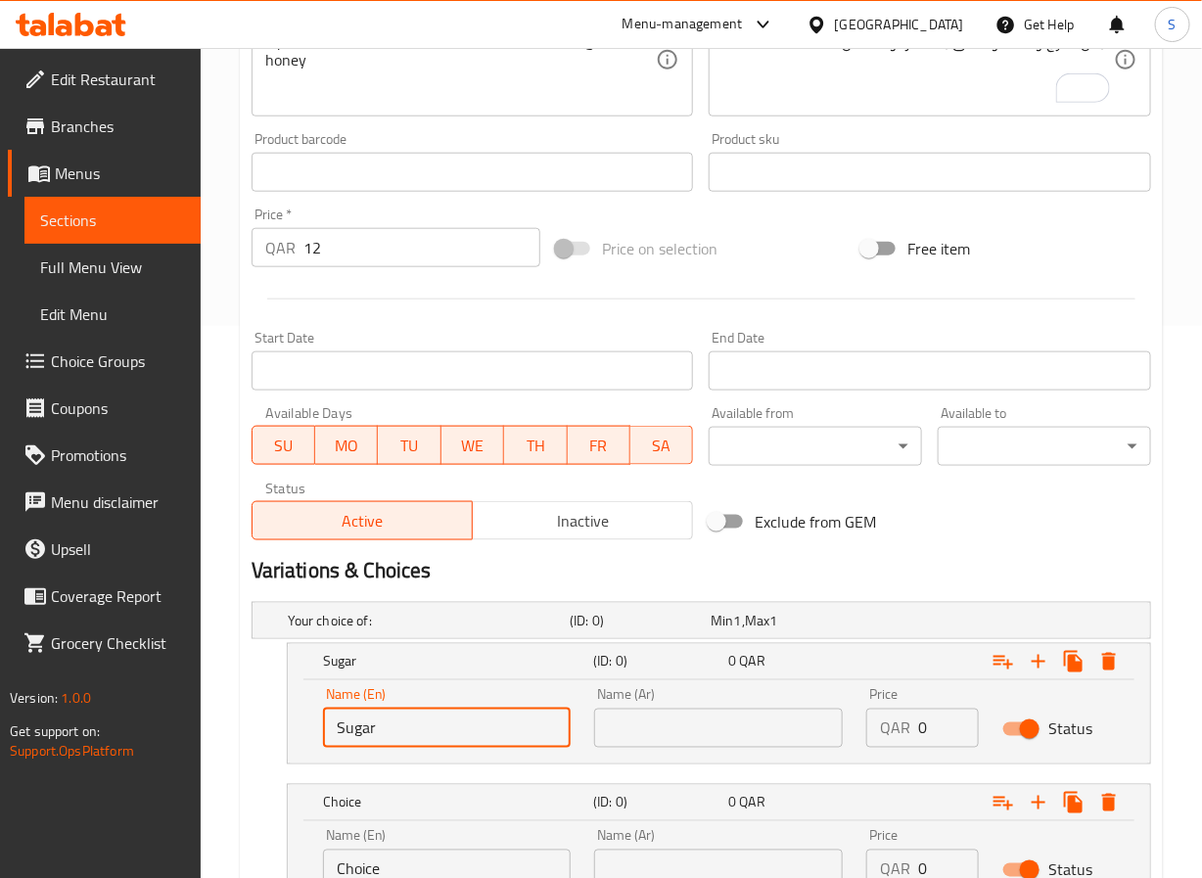
type input "Sugar"
click at [389, 861] on input "Choice" at bounding box center [447, 869] width 249 height 39
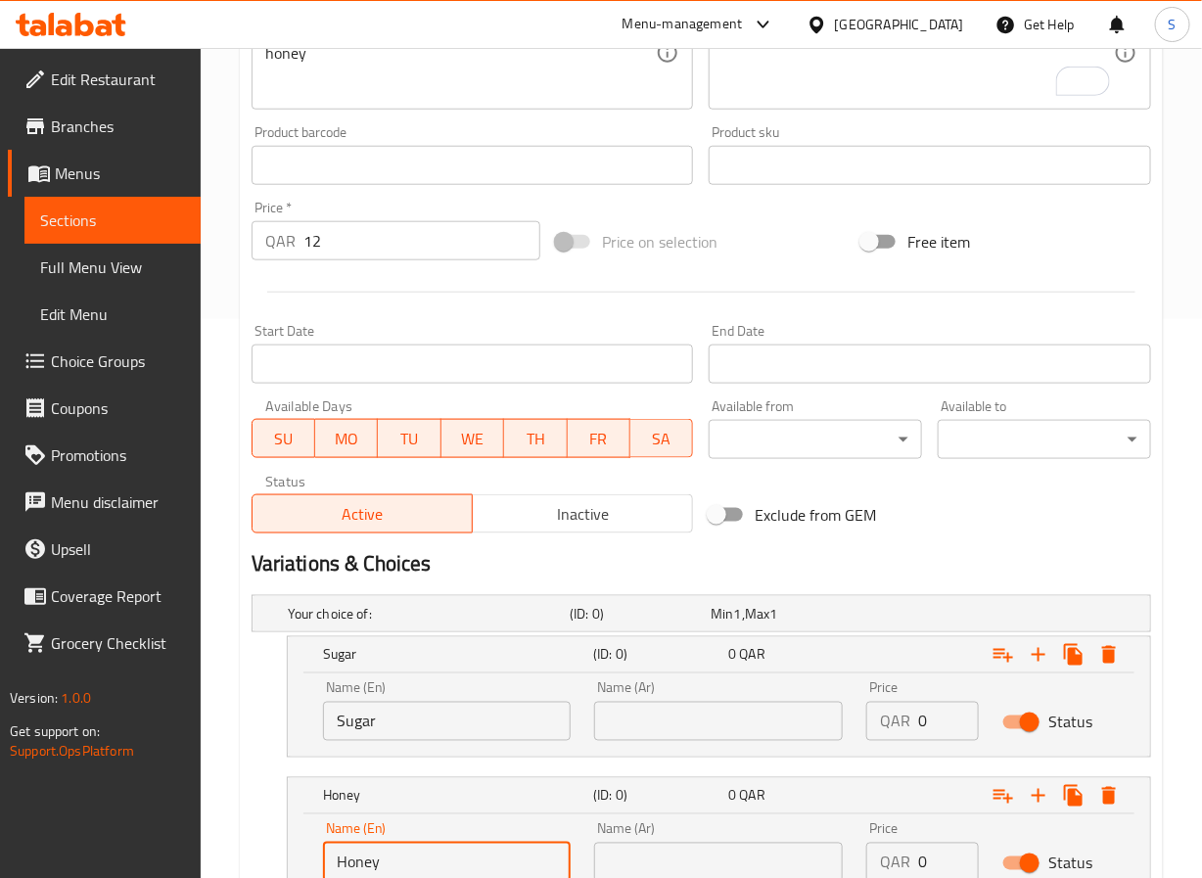
type input "Honey"
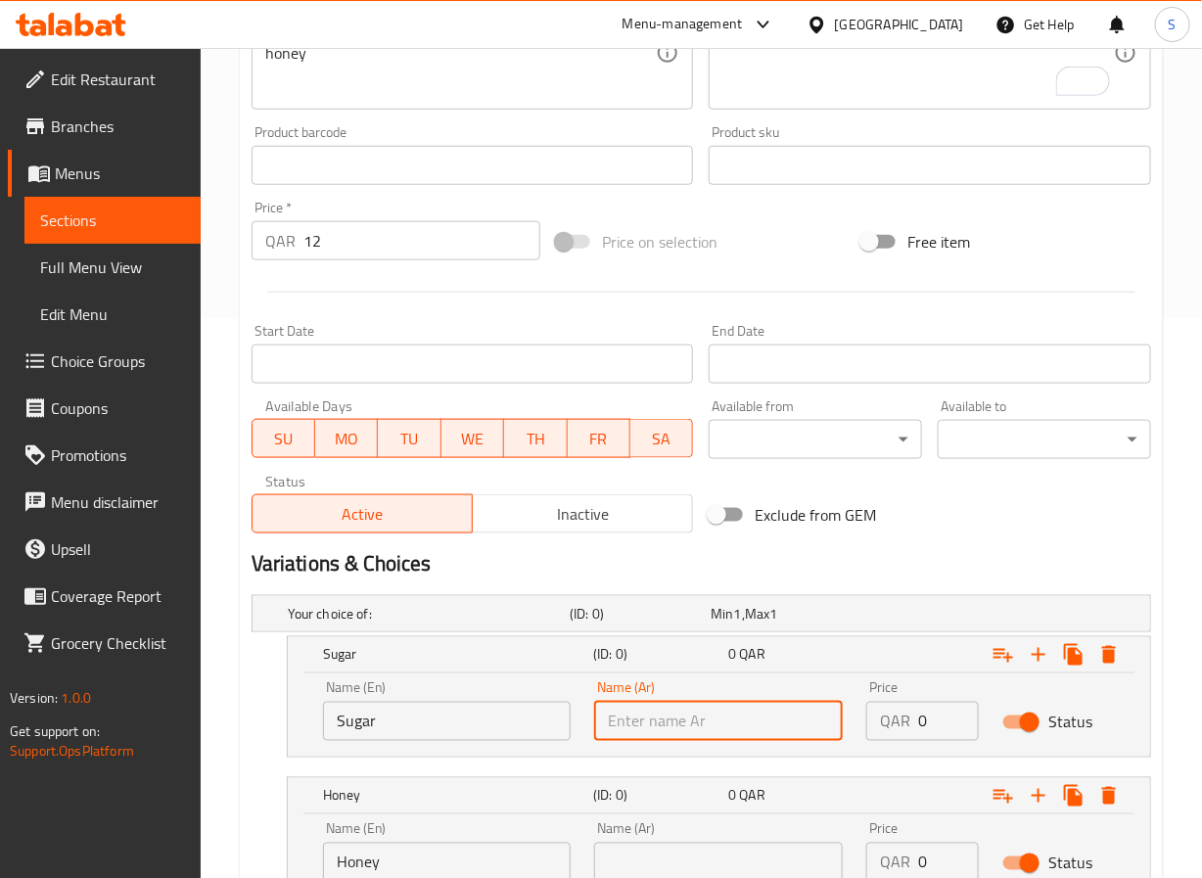
click at [615, 714] on input "text" at bounding box center [718, 721] width 249 height 39
type input "سكر"
click at [659, 859] on input "text" at bounding box center [718, 862] width 249 height 39
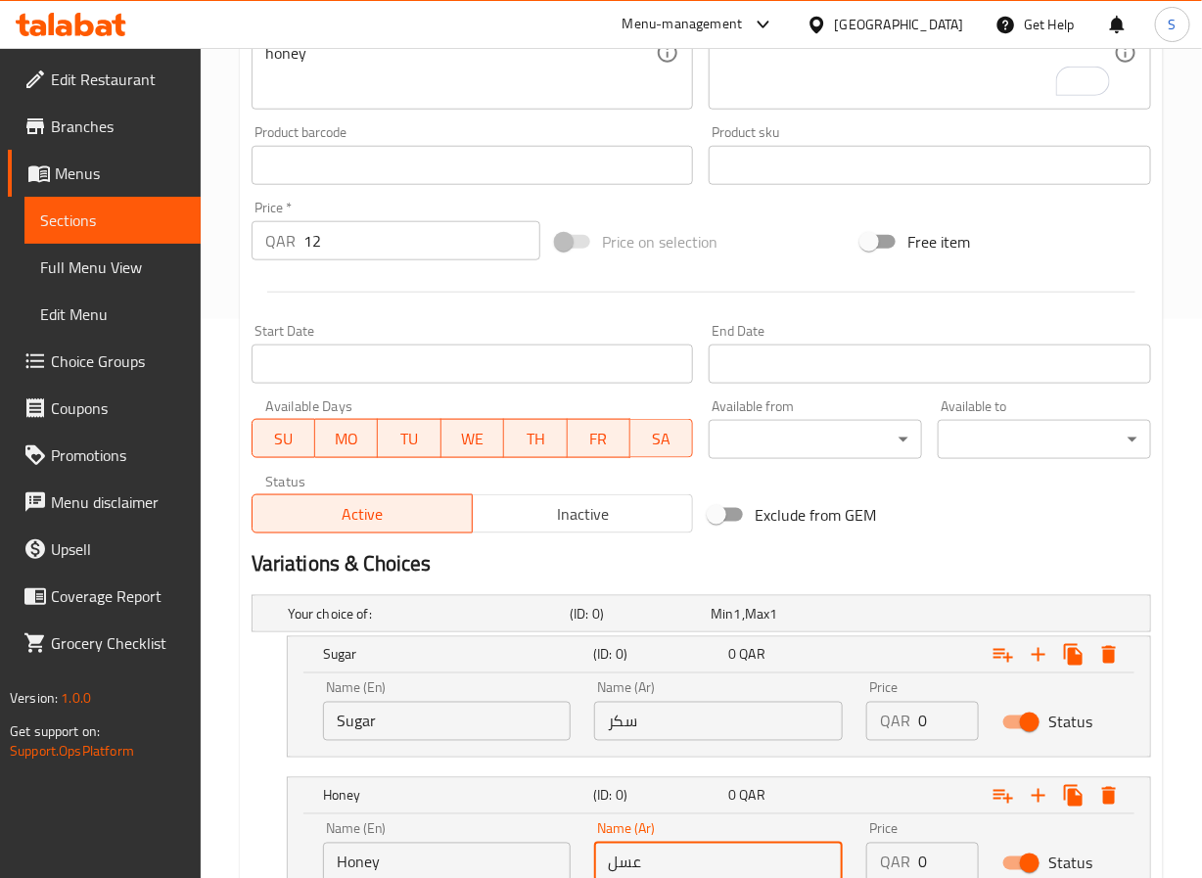
type input "عسل"
click at [937, 728] on input "0" at bounding box center [948, 721] width 61 height 39
type input "12"
click at [934, 865] on input "0" at bounding box center [948, 862] width 61 height 39
type input "12"
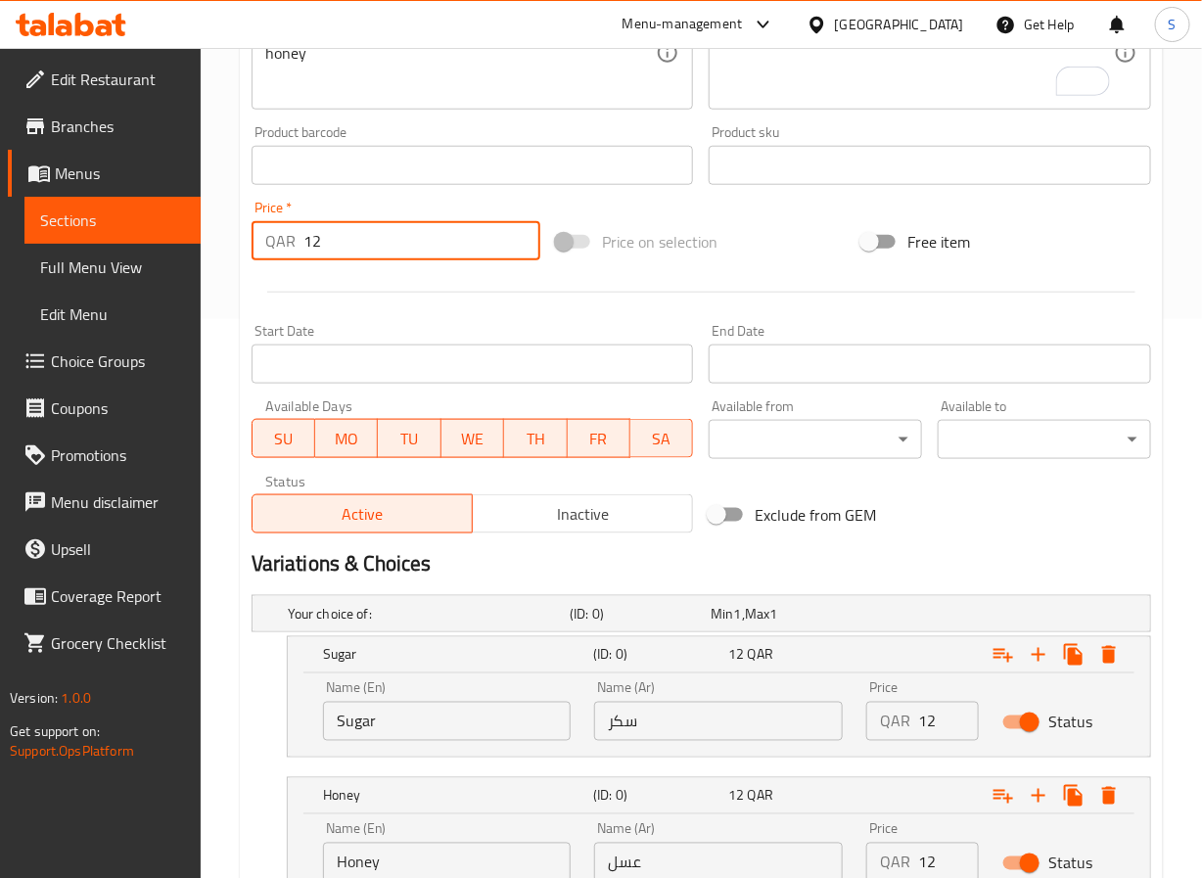
click at [423, 258] on input "12" at bounding box center [423, 240] width 238 height 39
type input "1"
type input "0"
click at [226, 520] on div "Home / Restaurants management / Menus / Sections / item / update BEVERAGES sect…" at bounding box center [702, 263] width 1002 height 1548
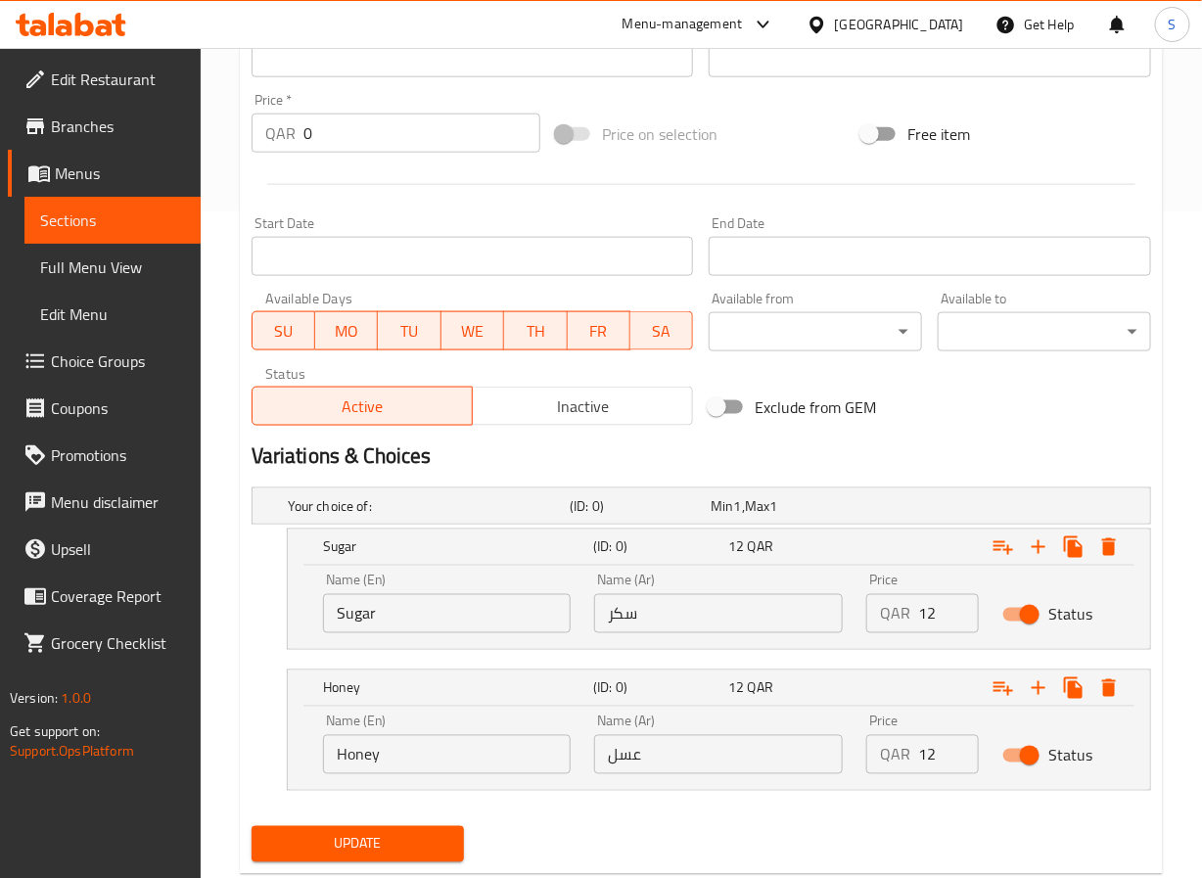
scroll to position [720, 0]
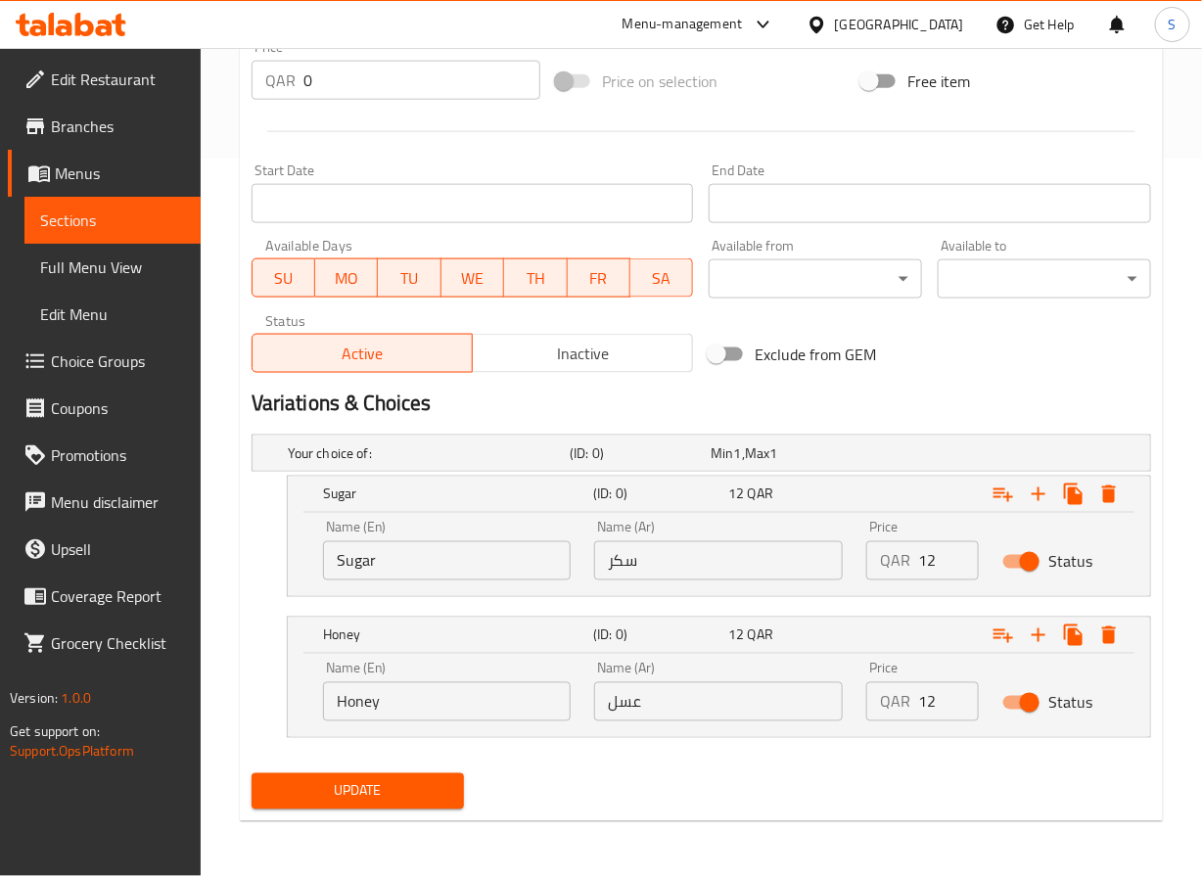
click at [311, 776] on button "Update" at bounding box center [358, 791] width 213 height 36
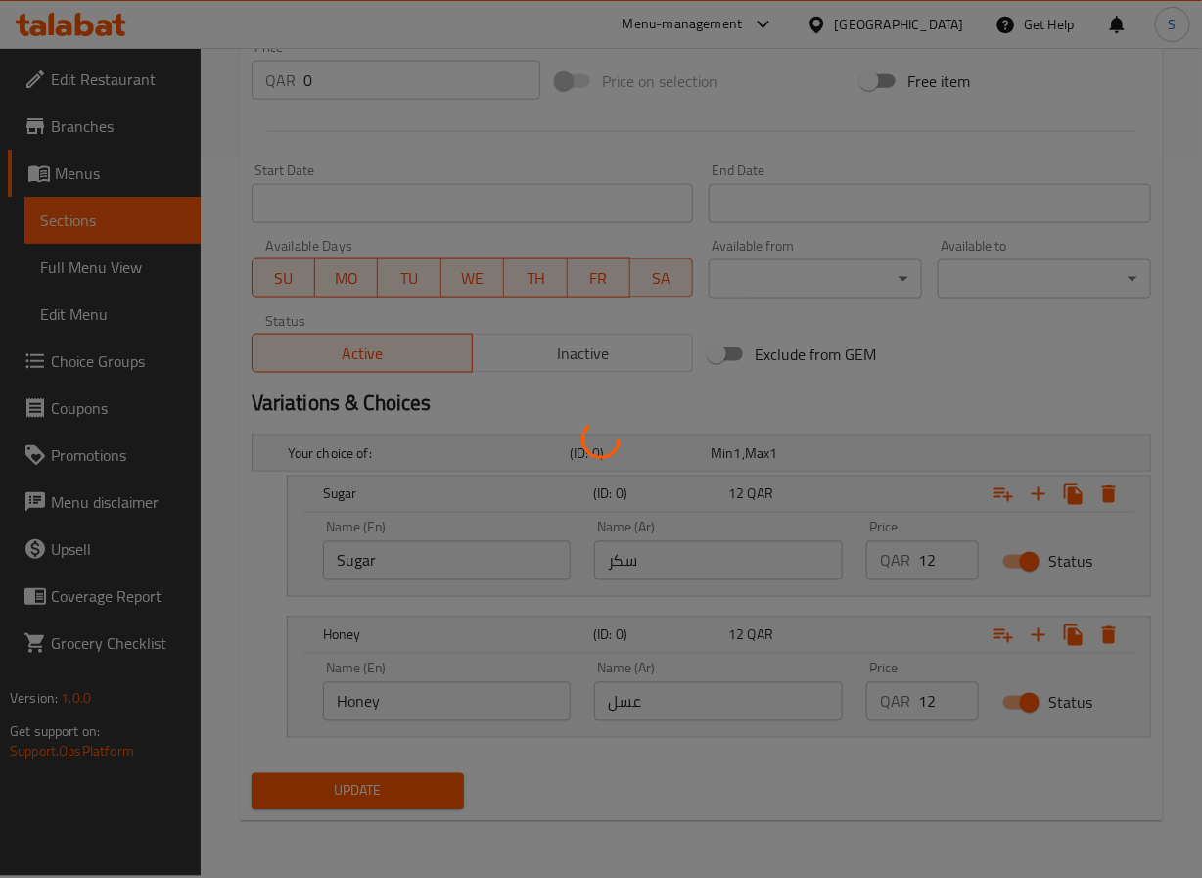
scroll to position [0, 0]
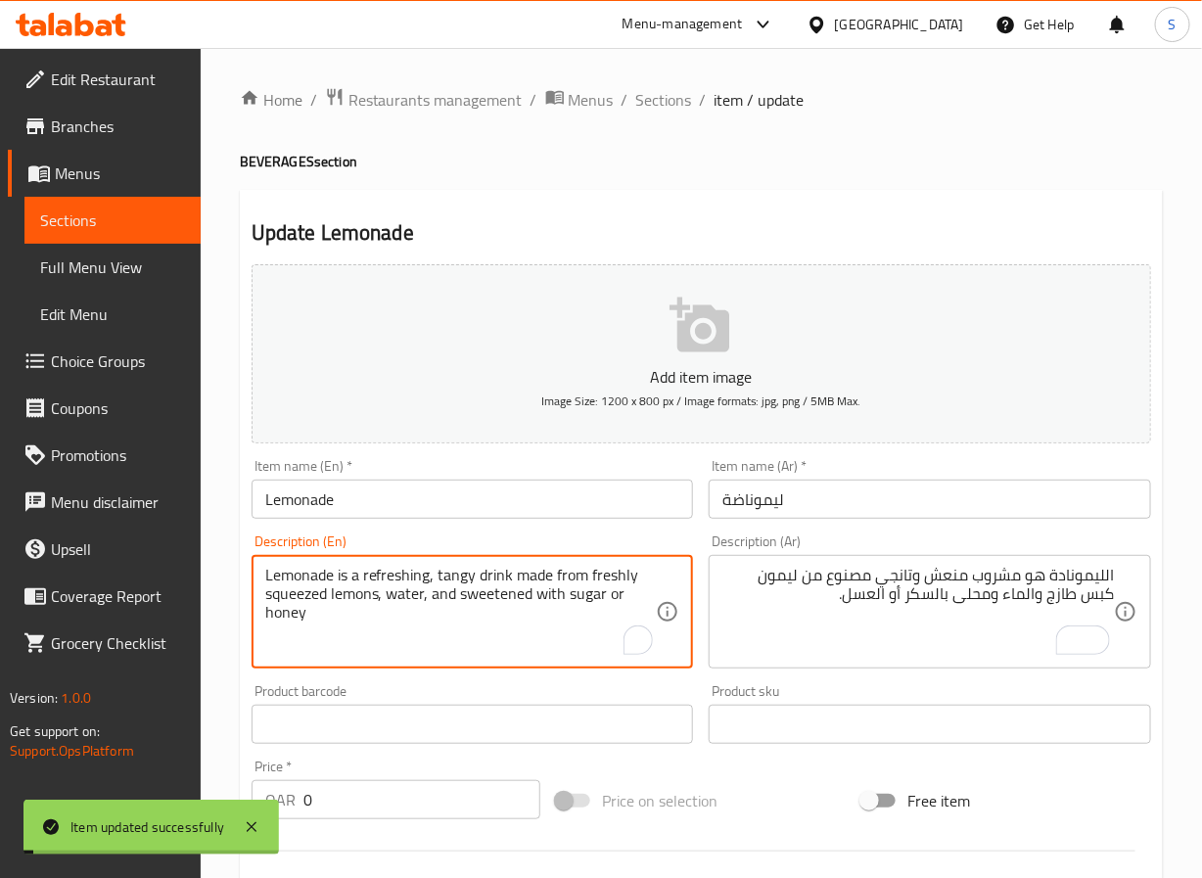
click at [289, 600] on textarea "Lemonade is a refreshing, tangy drink made from freshly squeezed lemons, water,…" at bounding box center [461, 612] width 392 height 93
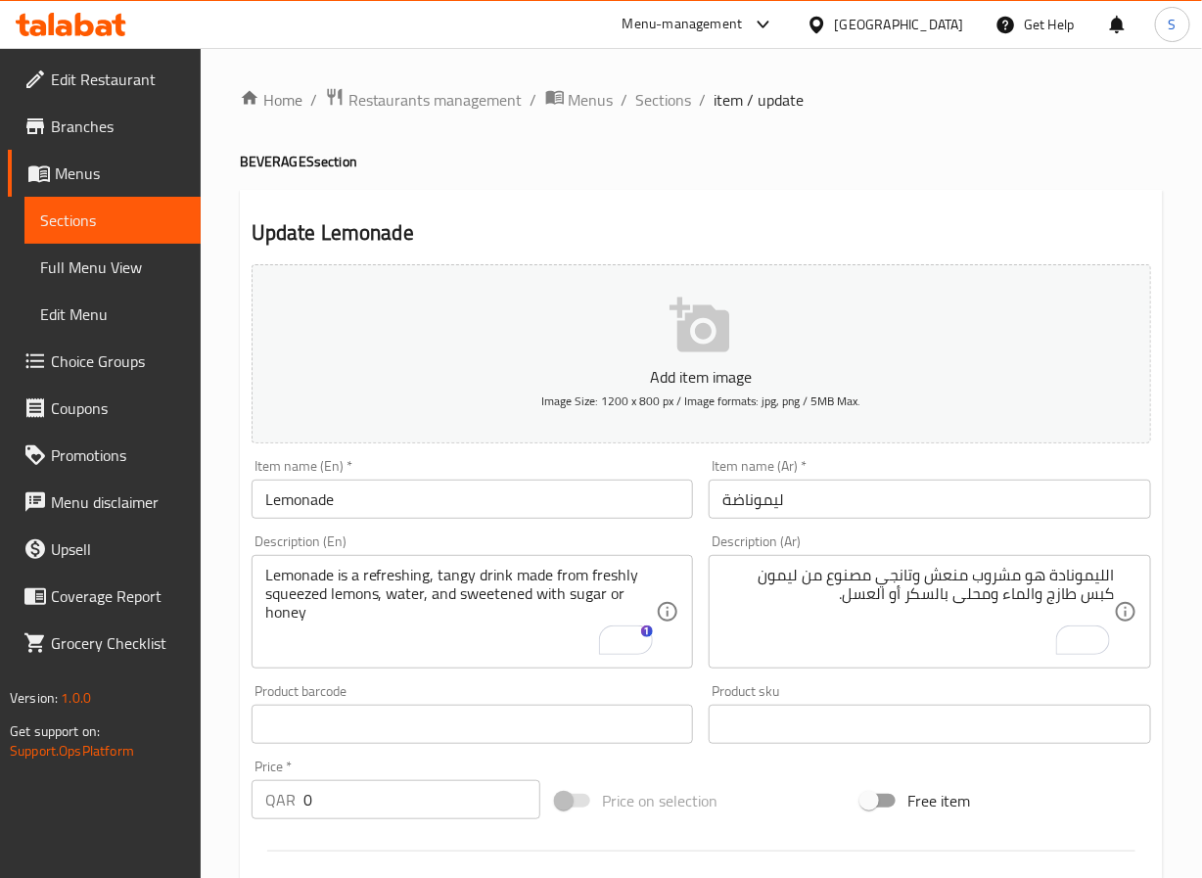
click at [524, 632] on textarea "Lemonade is a refreshing, tangy drink made from freshly squeezed lemons, water,…" at bounding box center [461, 612] width 392 height 93
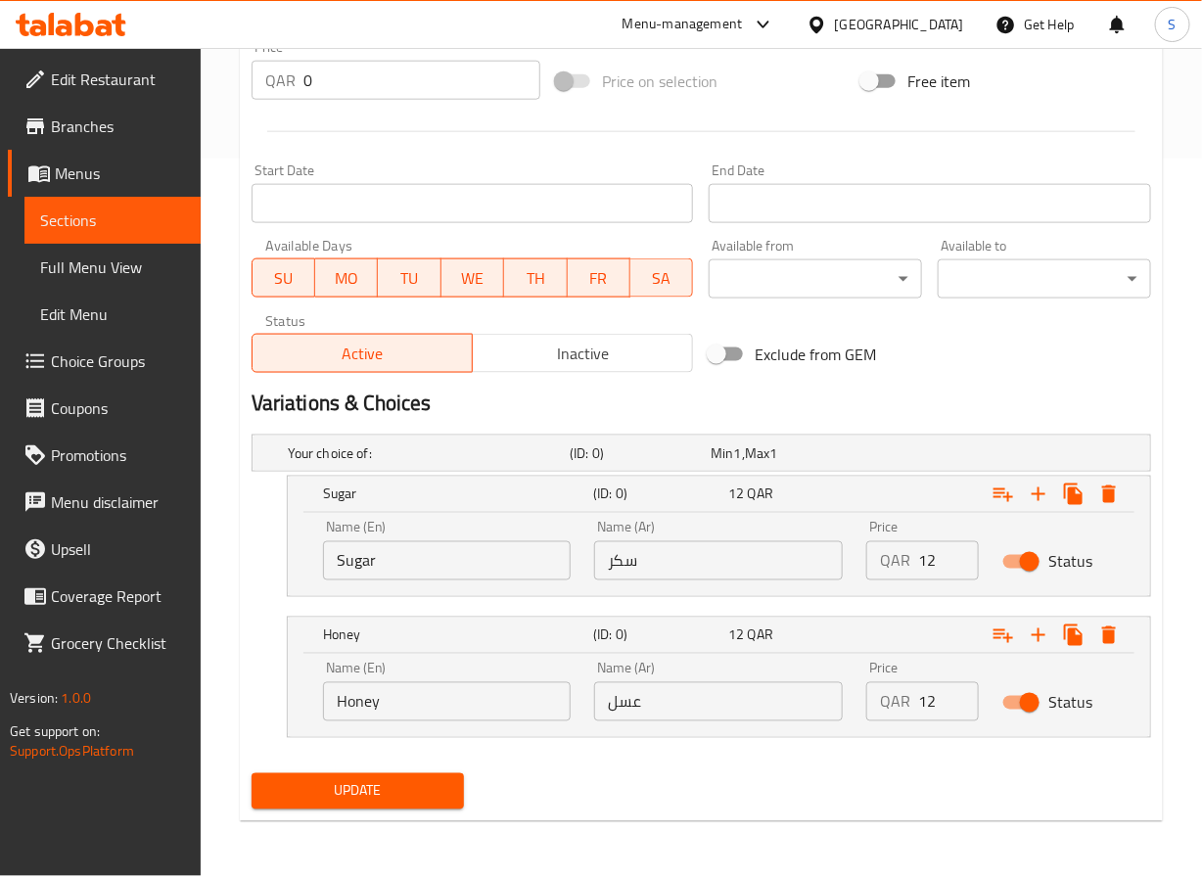
click at [438, 784] on span "Update" at bounding box center [358, 791] width 182 height 24
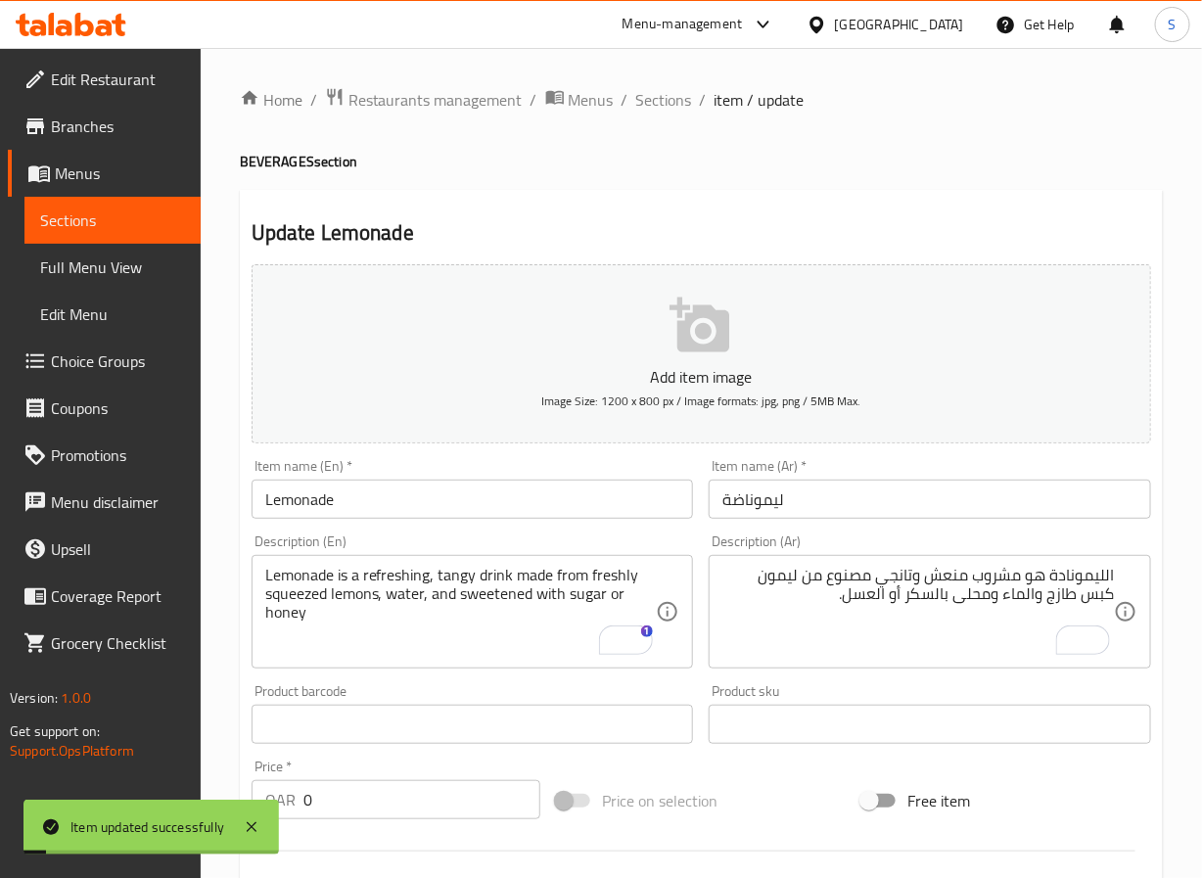
drag, startPoint x: 656, startPoint y: 94, endPoint x: 621, endPoint y: 15, distance: 86.8
click at [656, 94] on span "Sections" at bounding box center [664, 99] width 56 height 23
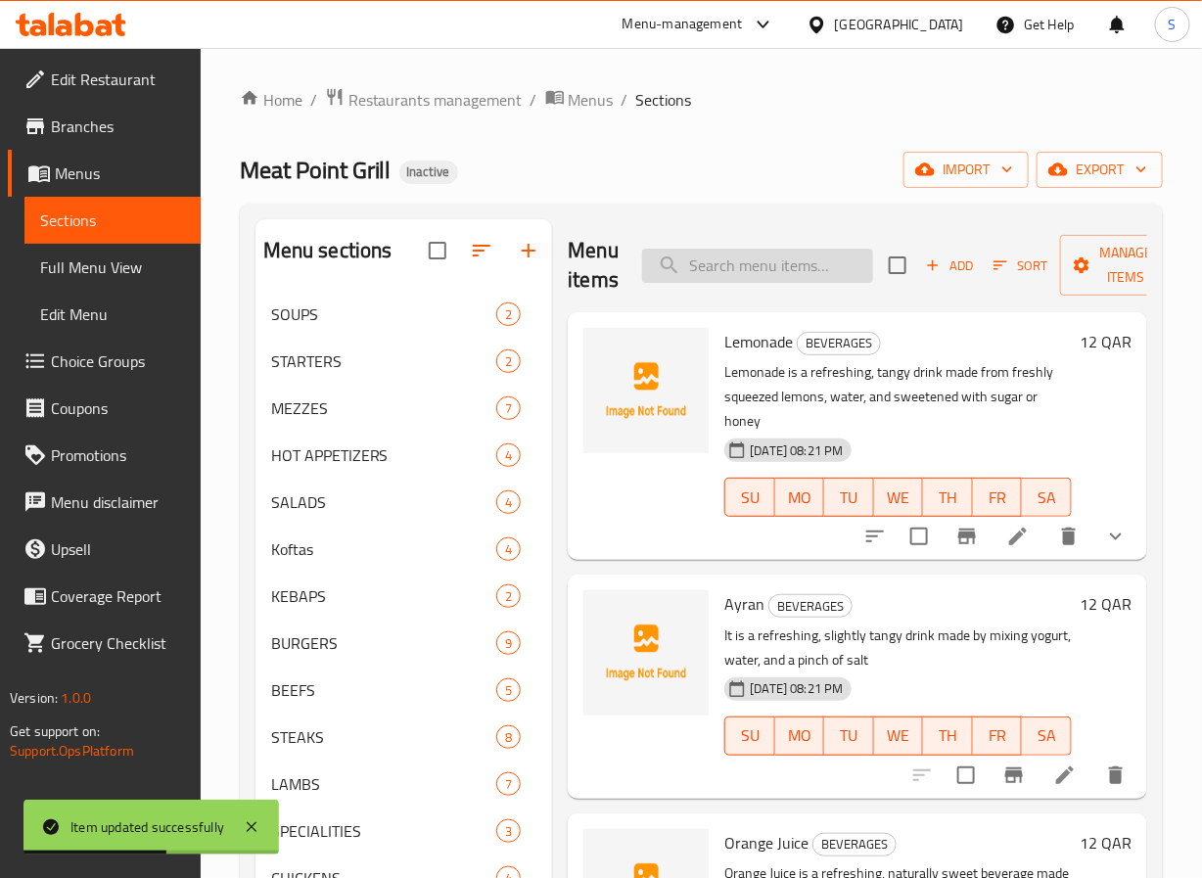
click at [773, 276] on input "search" at bounding box center [757, 266] width 231 height 34
paste input "Ayran"
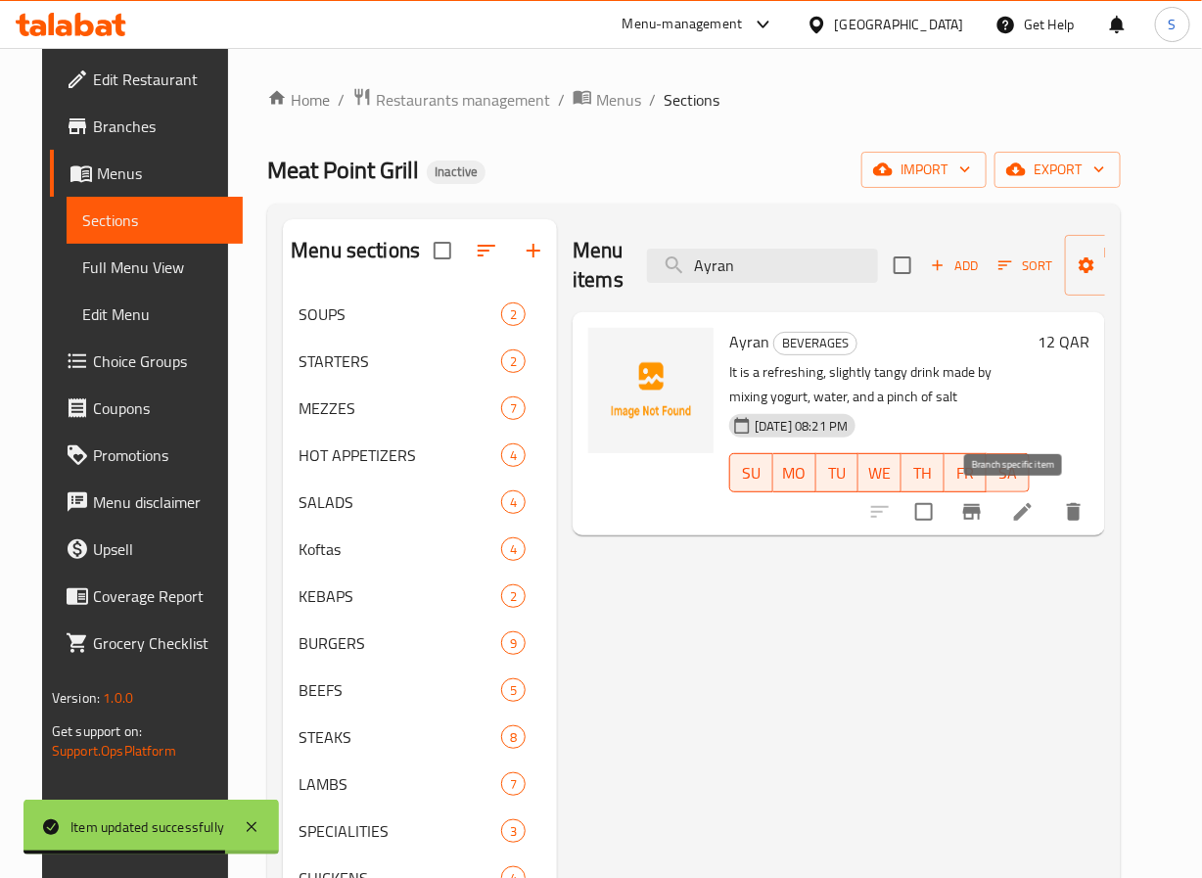
type input "Ayran"
click at [1047, 503] on li at bounding box center [1023, 511] width 55 height 35
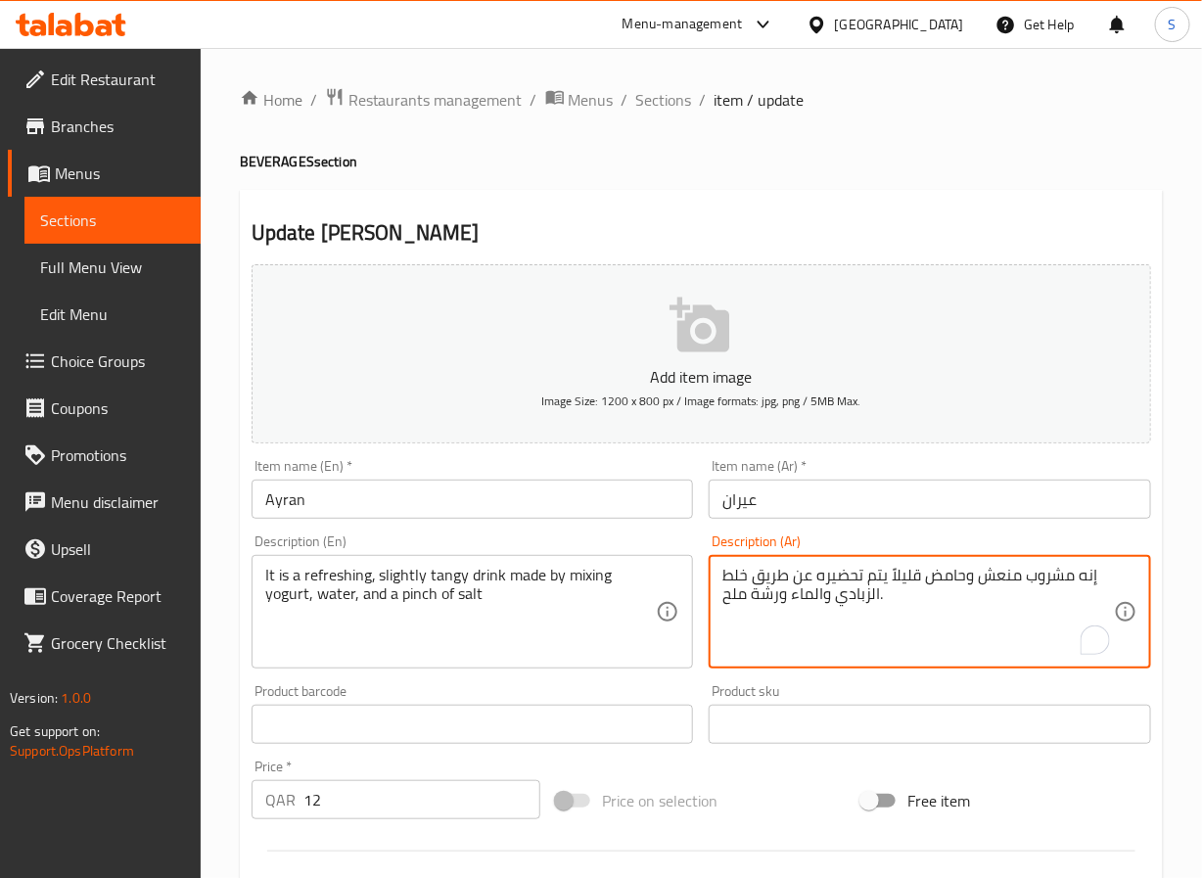
click at [1087, 579] on textarea "إنه مشروب منعش وحامض قليلاً يتم تحضيره عن طريق خلط الزبادي والماء ورشة ملح." at bounding box center [919, 612] width 392 height 93
click at [952, 582] on textarea "مشروب منعش وحامض قليلاً يتم تحضيره عن طريق خلط الزبادي والماء ورشة ملح." at bounding box center [919, 612] width 392 height 93
type textarea "مشروب منعش وتانجي قليلاً يتم تحضيره عن طريق خلط الزبادي والماء ورشة ملح."
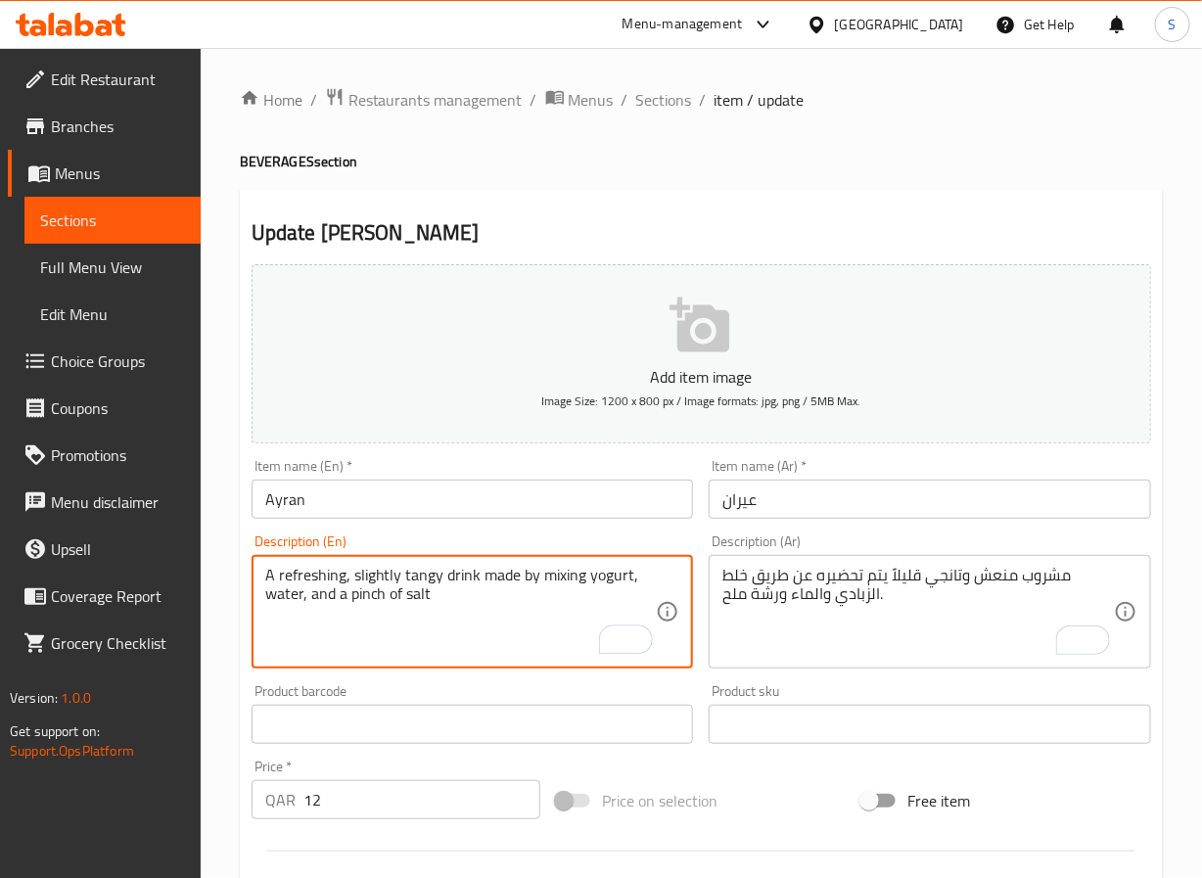
type textarea "A refreshing, slightly tangy drink made by mixing yogurt, water, and a pinch of…"
click at [230, 676] on div "Home / Restaurants management / Menus / Sections / item / update BEVERAGES sect…" at bounding box center [702, 716] width 1002 height 1336
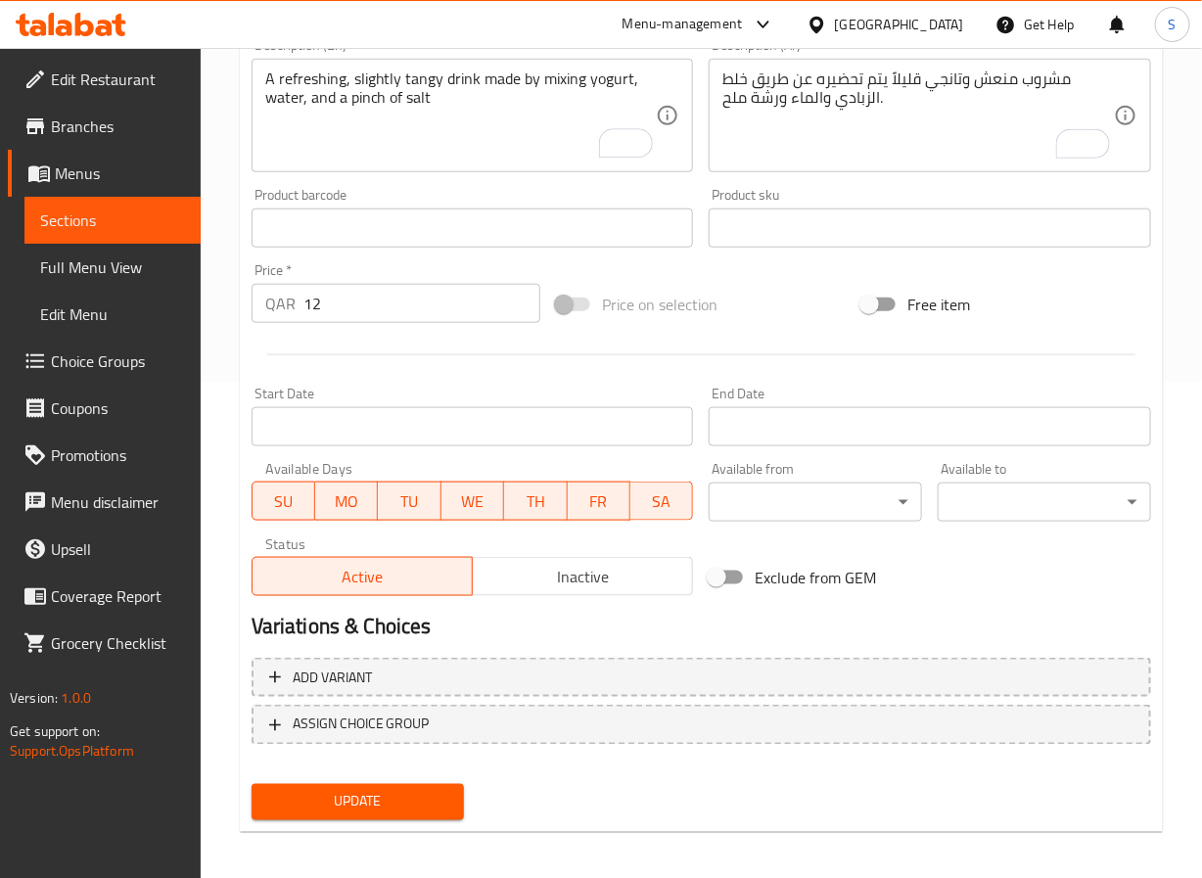
scroll to position [503, 0]
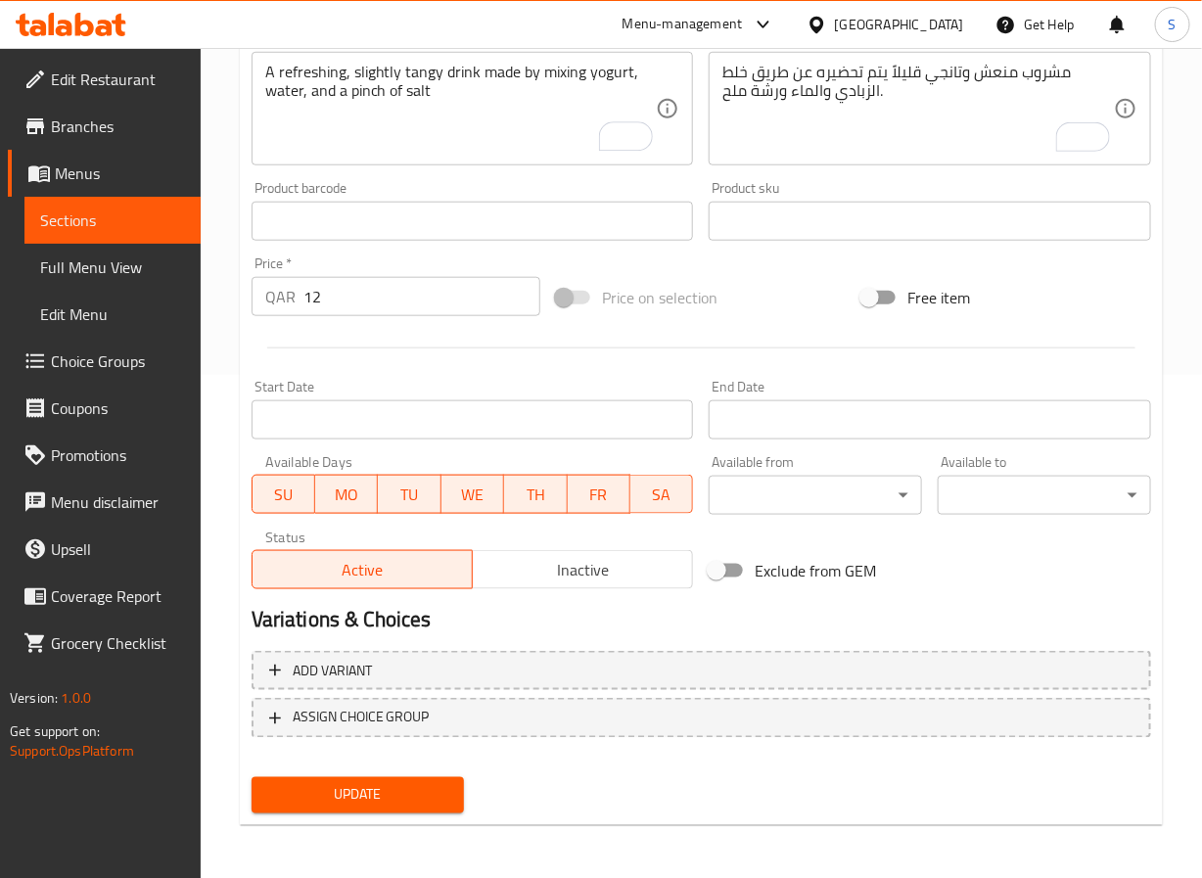
click at [348, 793] on span "Update" at bounding box center [358, 795] width 182 height 24
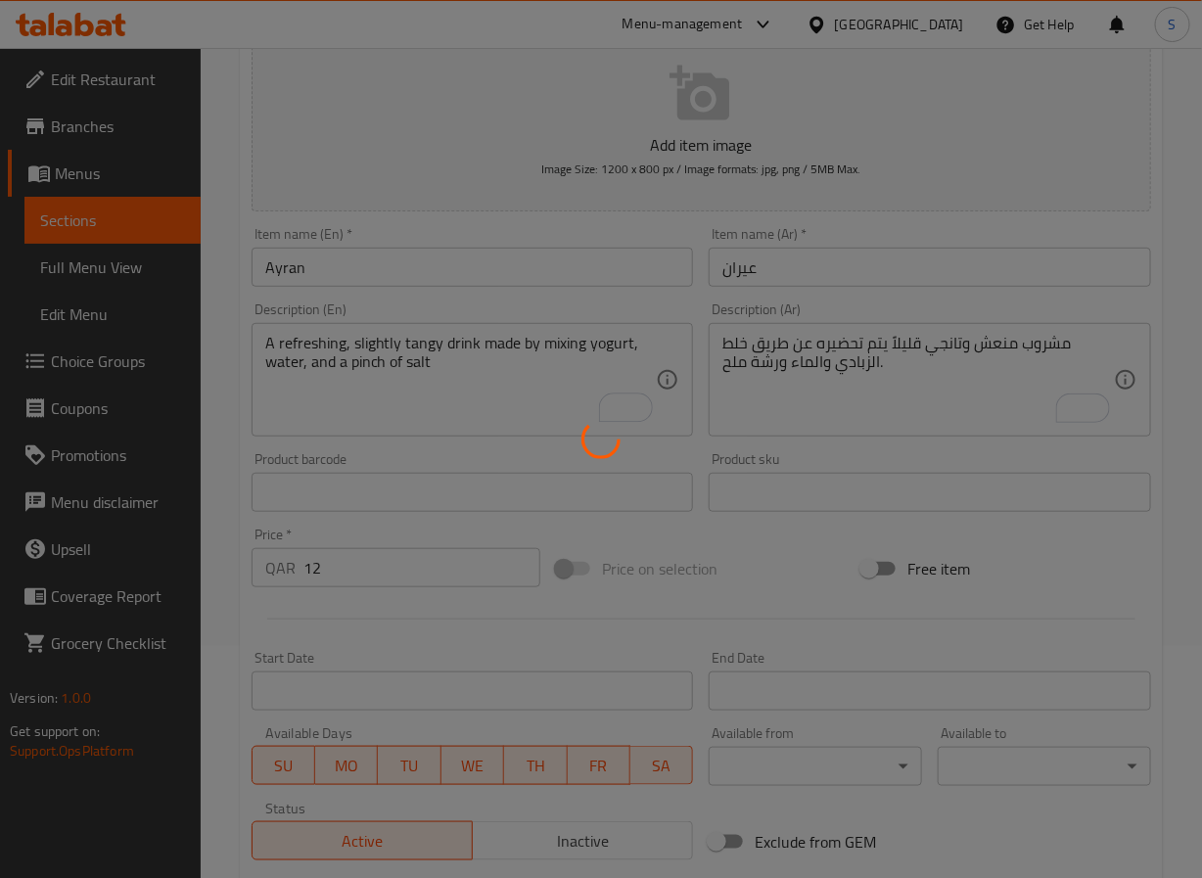
scroll to position [0, 0]
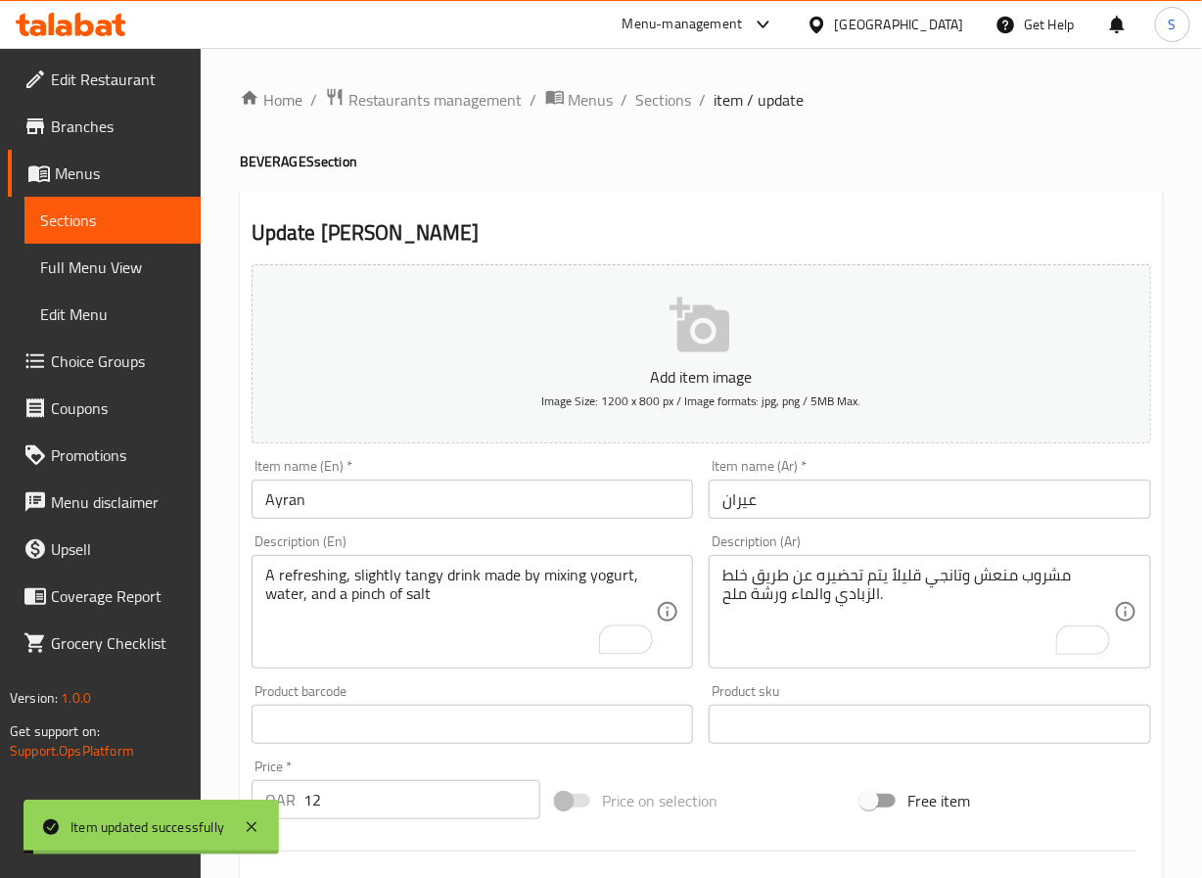
drag, startPoint x: 667, startPoint y: 104, endPoint x: 583, endPoint y: 13, distance: 124.0
click at [667, 104] on span "Sections" at bounding box center [664, 99] width 56 height 23
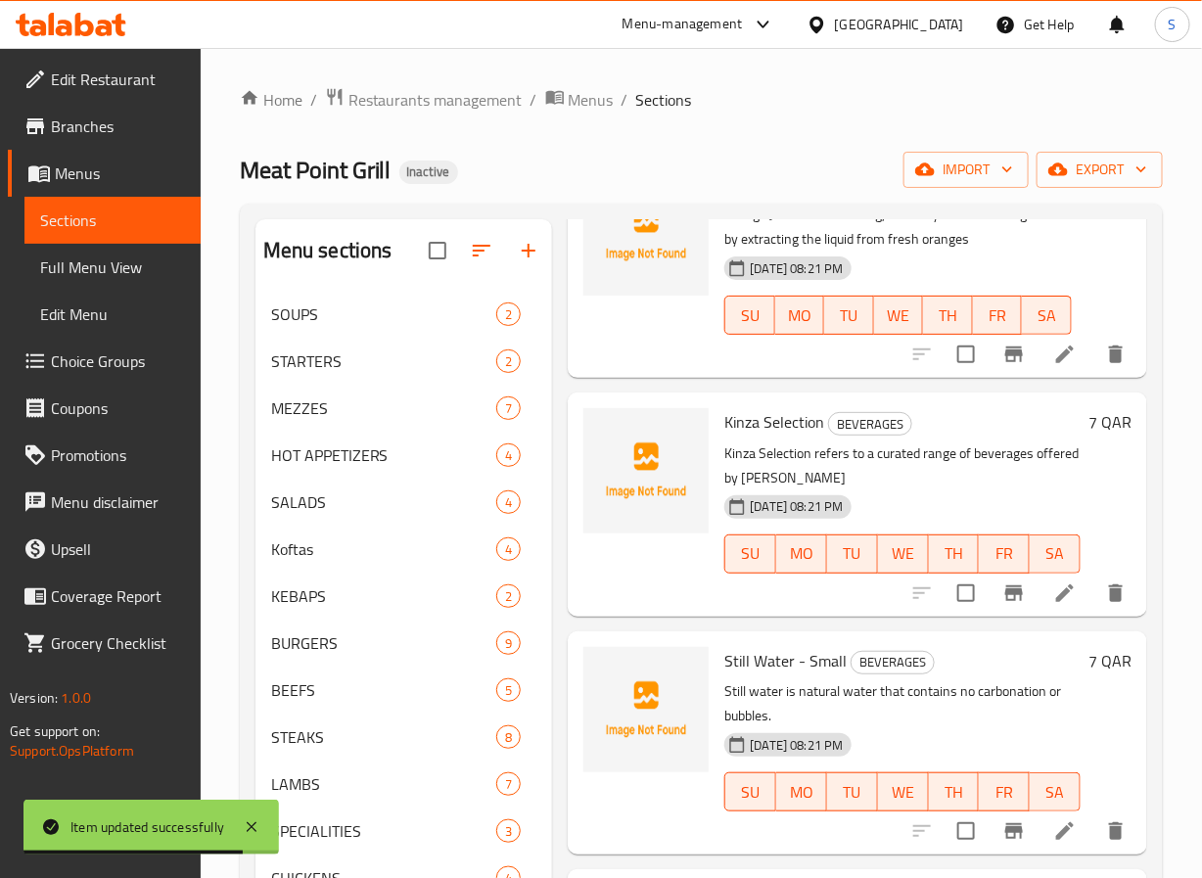
scroll to position [761, 0]
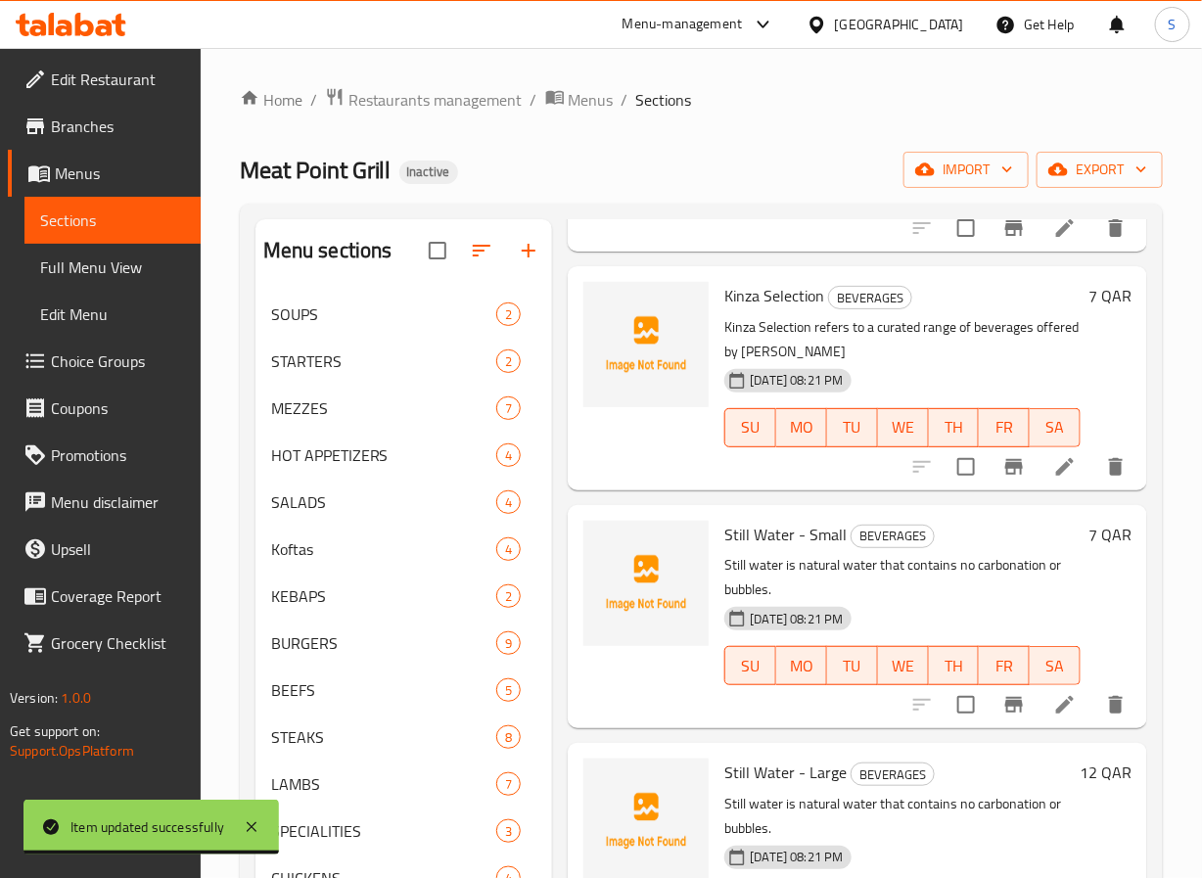
click at [1109, 476] on icon "delete" at bounding box center [1116, 467] width 14 height 18
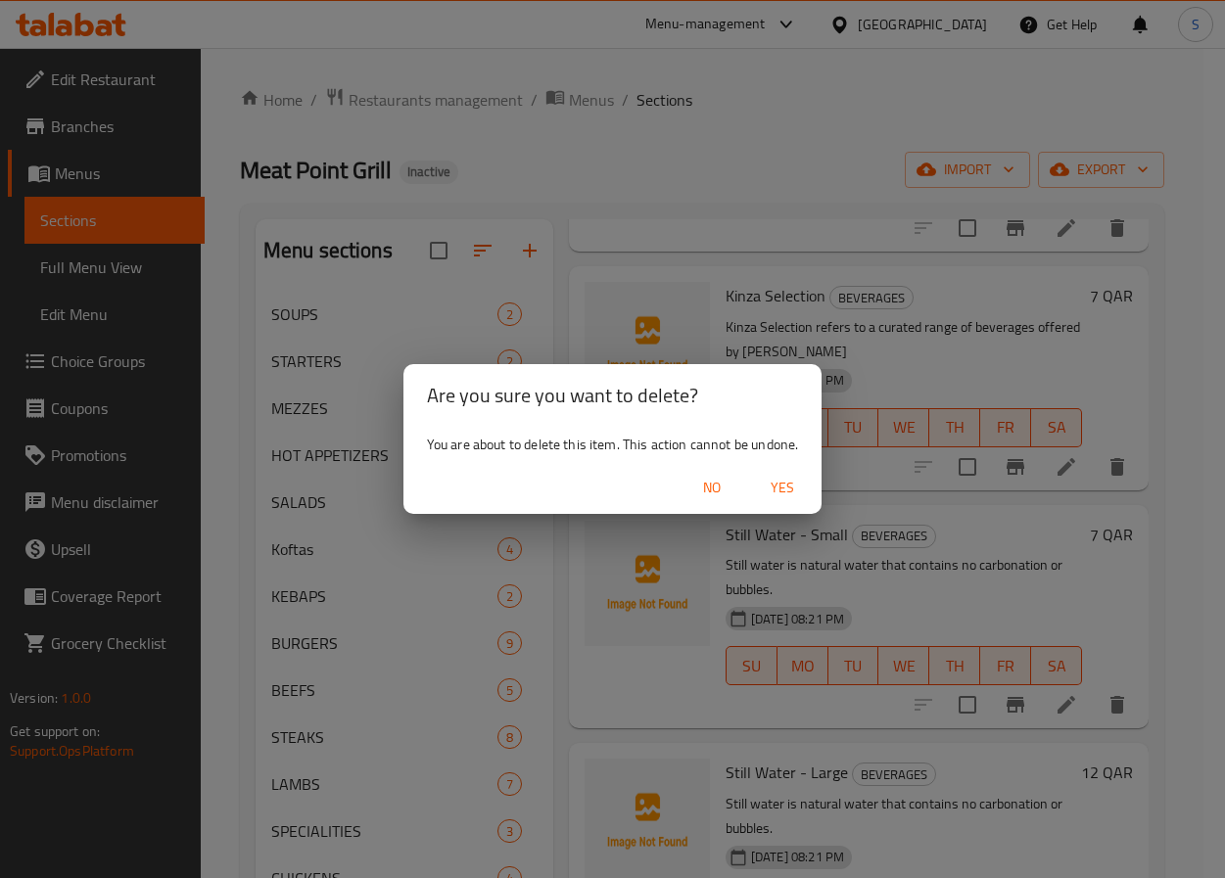
click at [800, 455] on div "You are about to delete this item. This action cannot be undone." at bounding box center [612, 444] width 419 height 35
click at [785, 480] on span "Yes" at bounding box center [782, 488] width 47 height 24
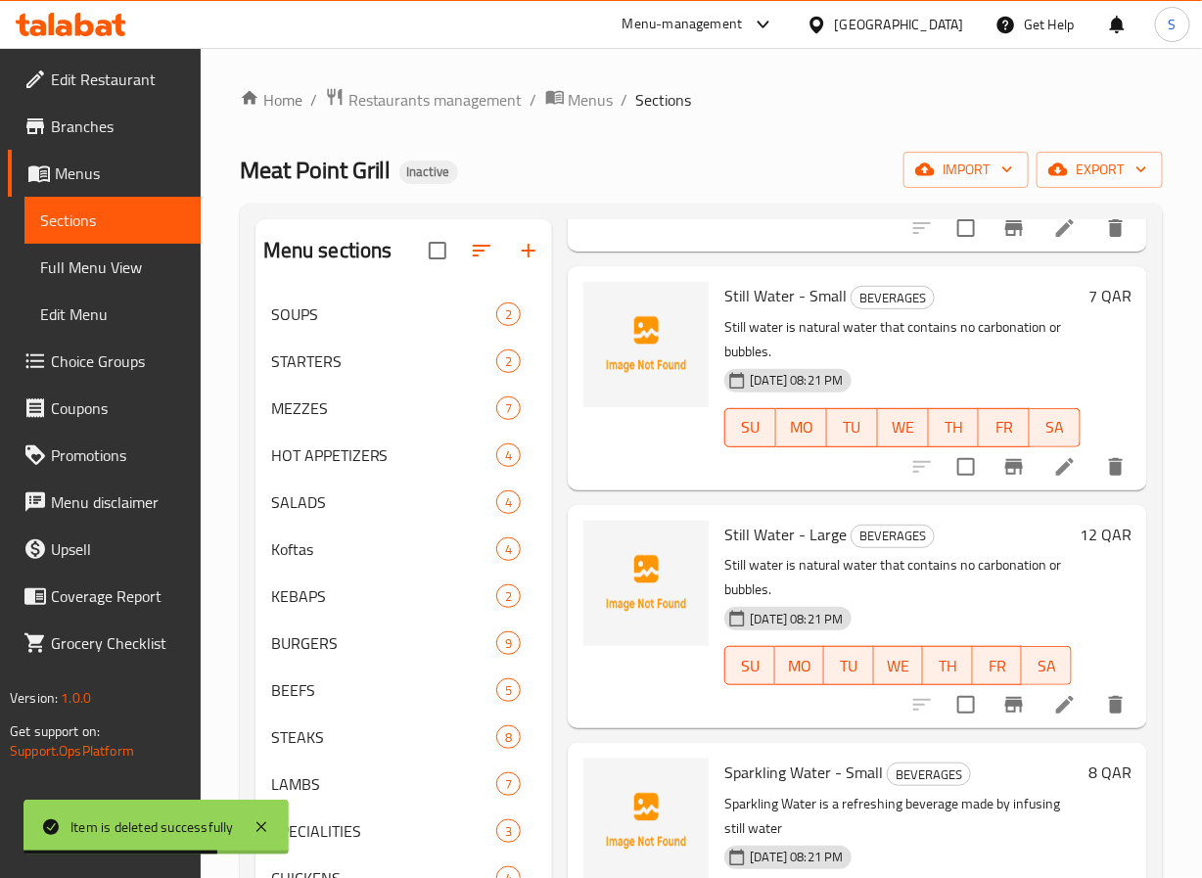
scroll to position [914, 0]
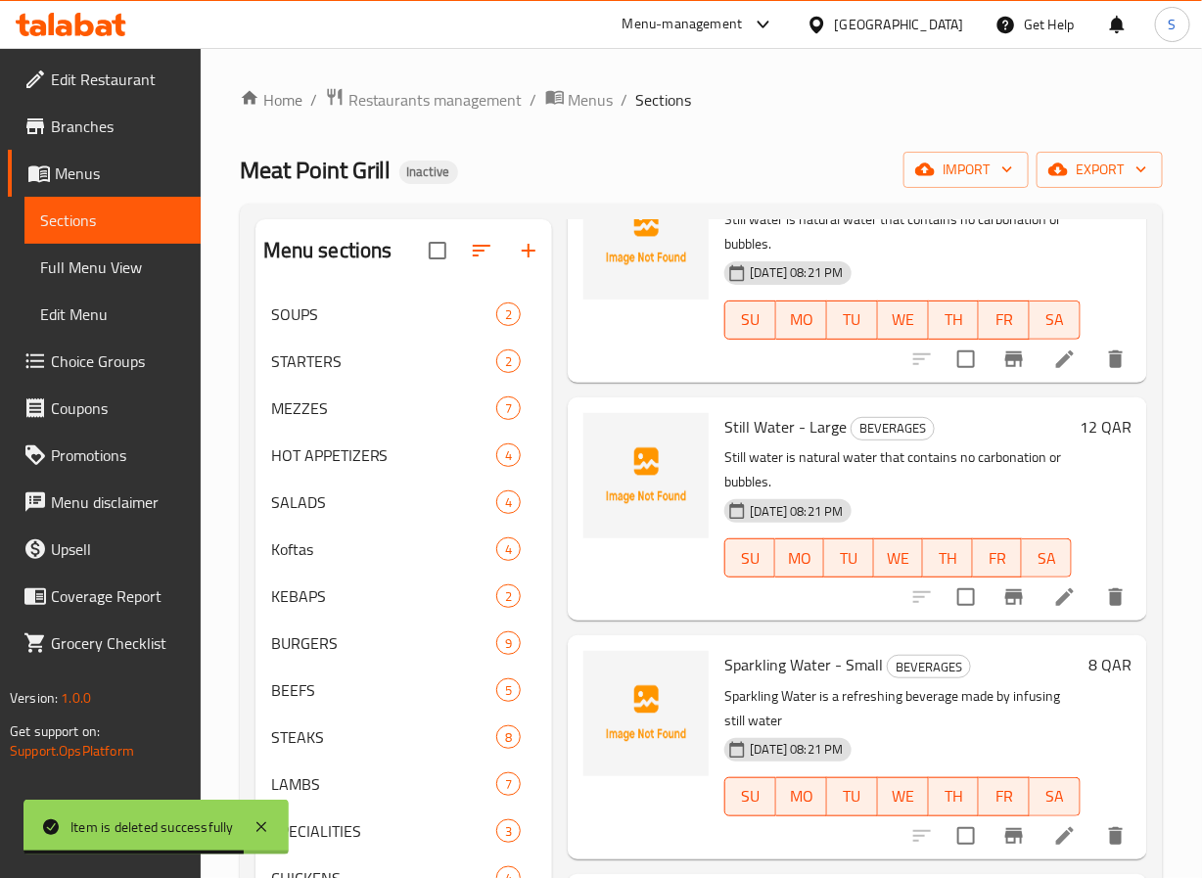
click at [1054, 586] on icon at bounding box center [1065, 597] width 23 height 23
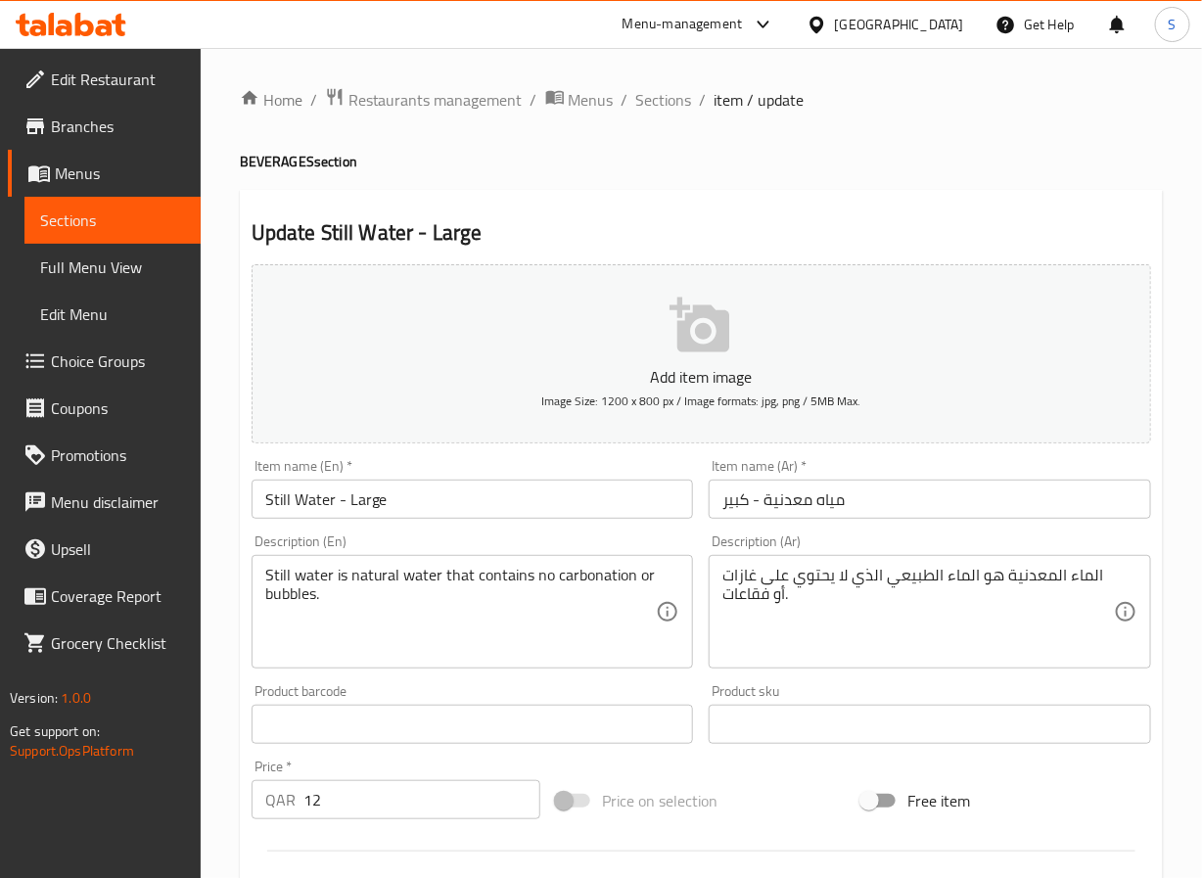
click at [661, 121] on div "Home / Restaurants management / Menus / Sections / item / update BEVERAGES sect…" at bounding box center [701, 715] width 923 height 1257
click at [661, 98] on span "Sections" at bounding box center [664, 99] width 56 height 23
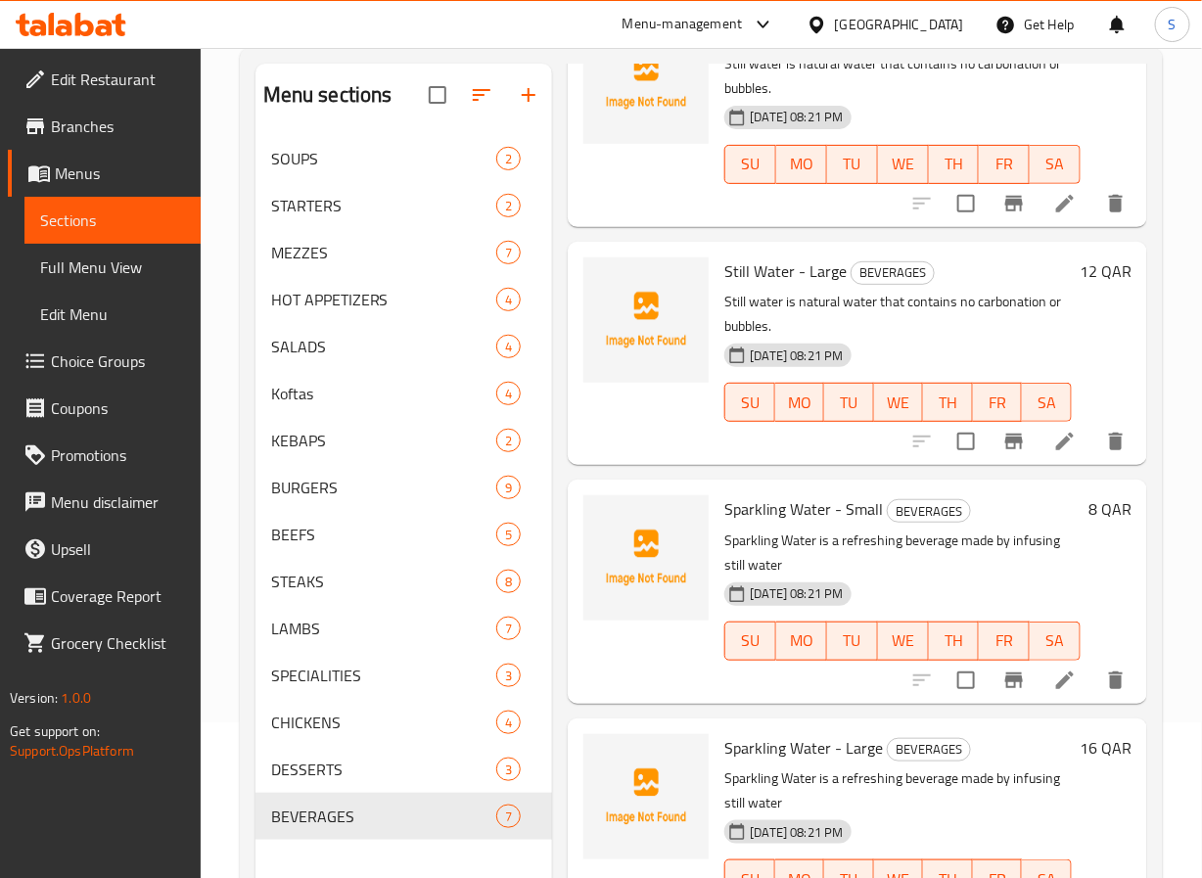
scroll to position [274, 0]
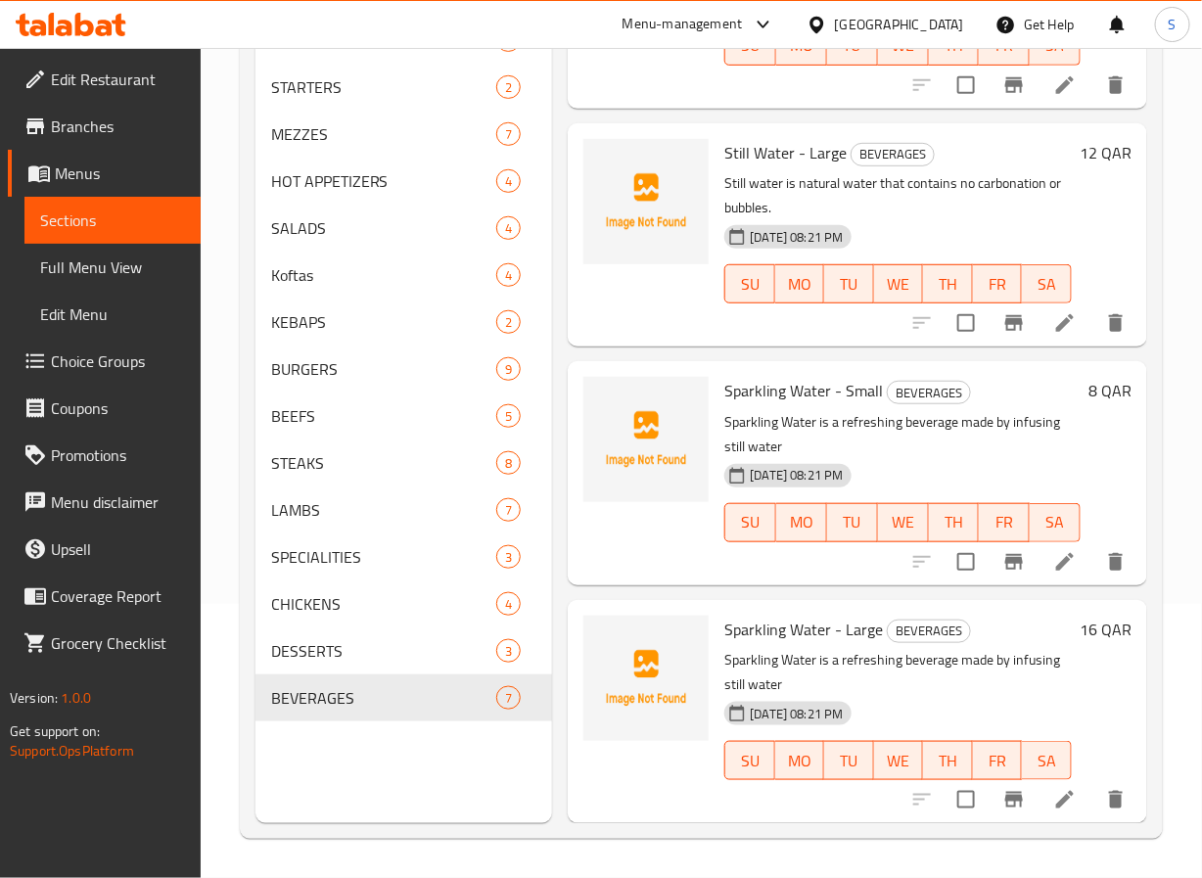
click at [1047, 552] on li at bounding box center [1065, 561] width 55 height 35
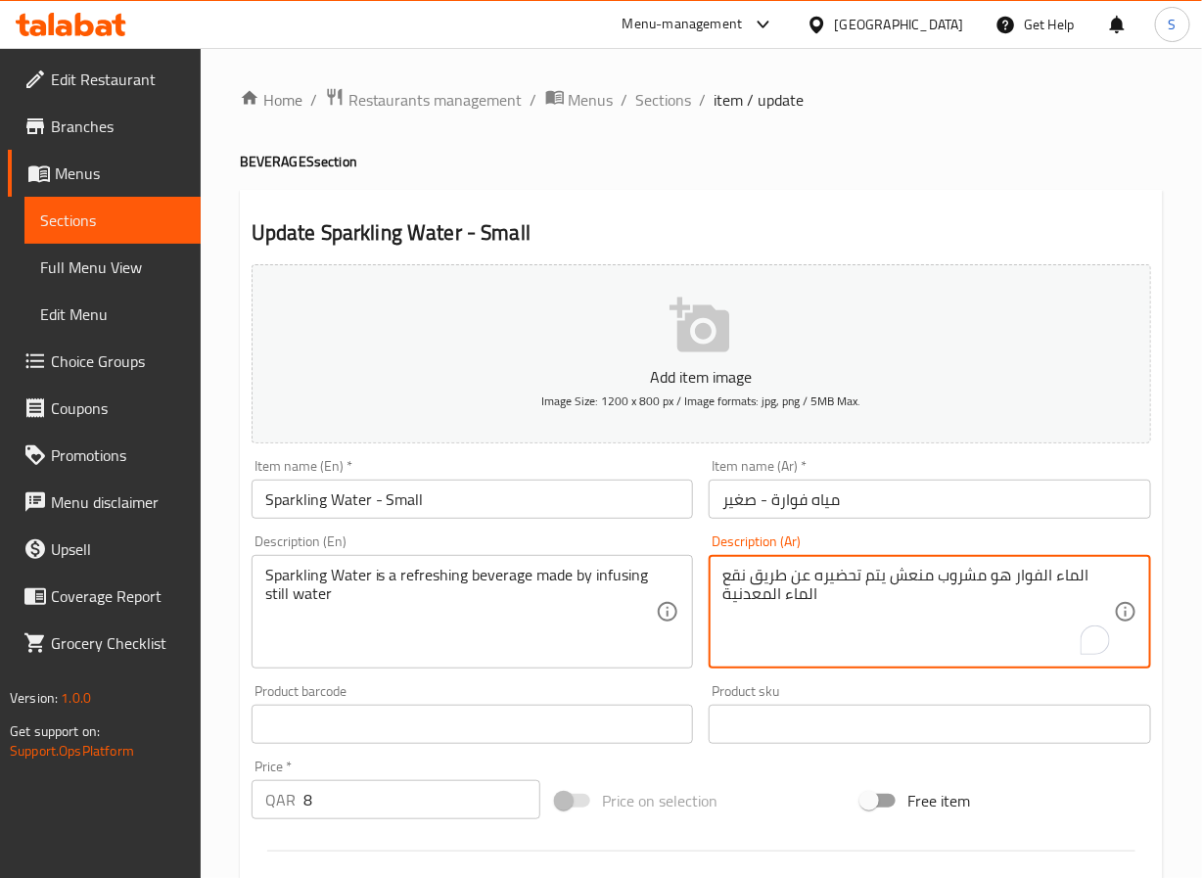
click at [735, 580] on textarea "الماء الفوار هو مشروب منعش يتم تحضيره عن طريق نقع الماء المعدنية" at bounding box center [919, 612] width 392 height 93
type textarea "الماء الفوار هو مشروب منعش يتم تحضيره بانفيوسنج الماء المعدنية"
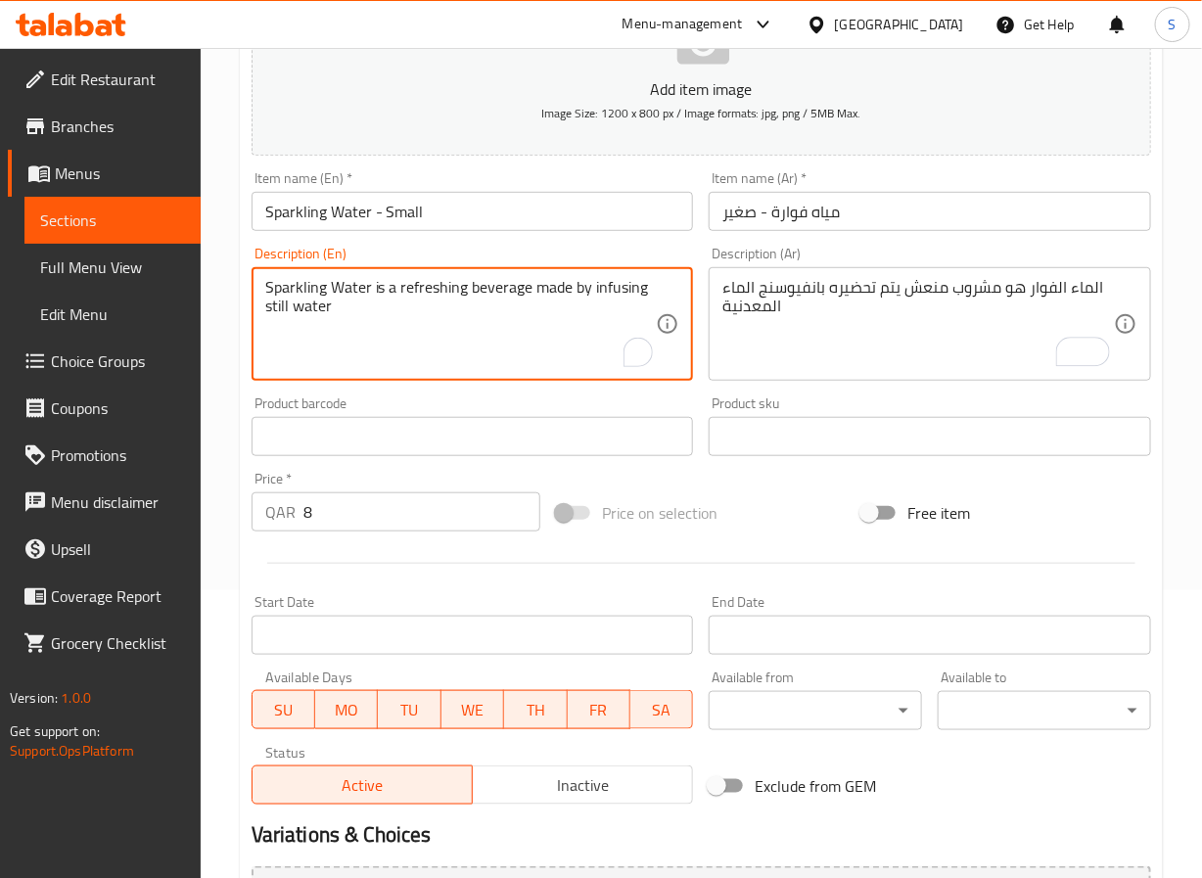
scroll to position [503, 0]
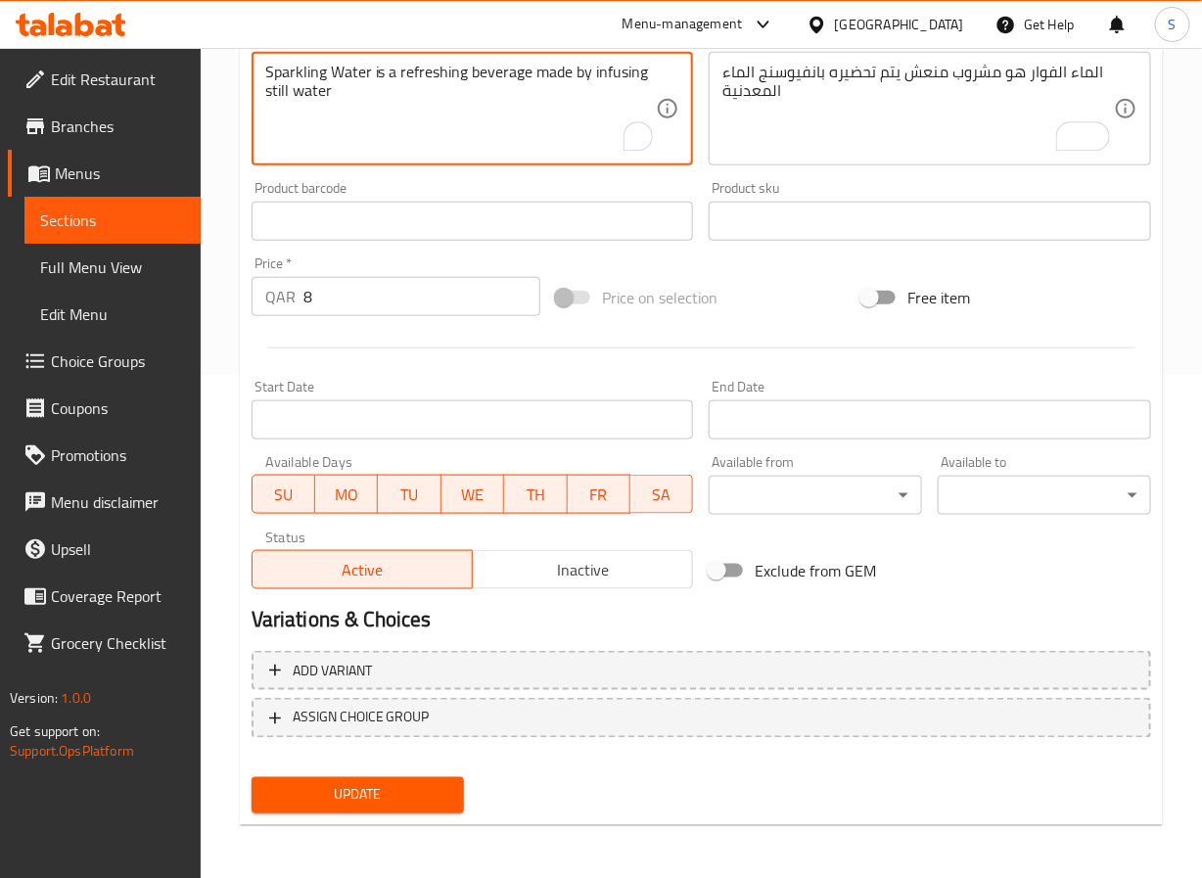
click at [385, 787] on span "Update" at bounding box center [358, 795] width 182 height 24
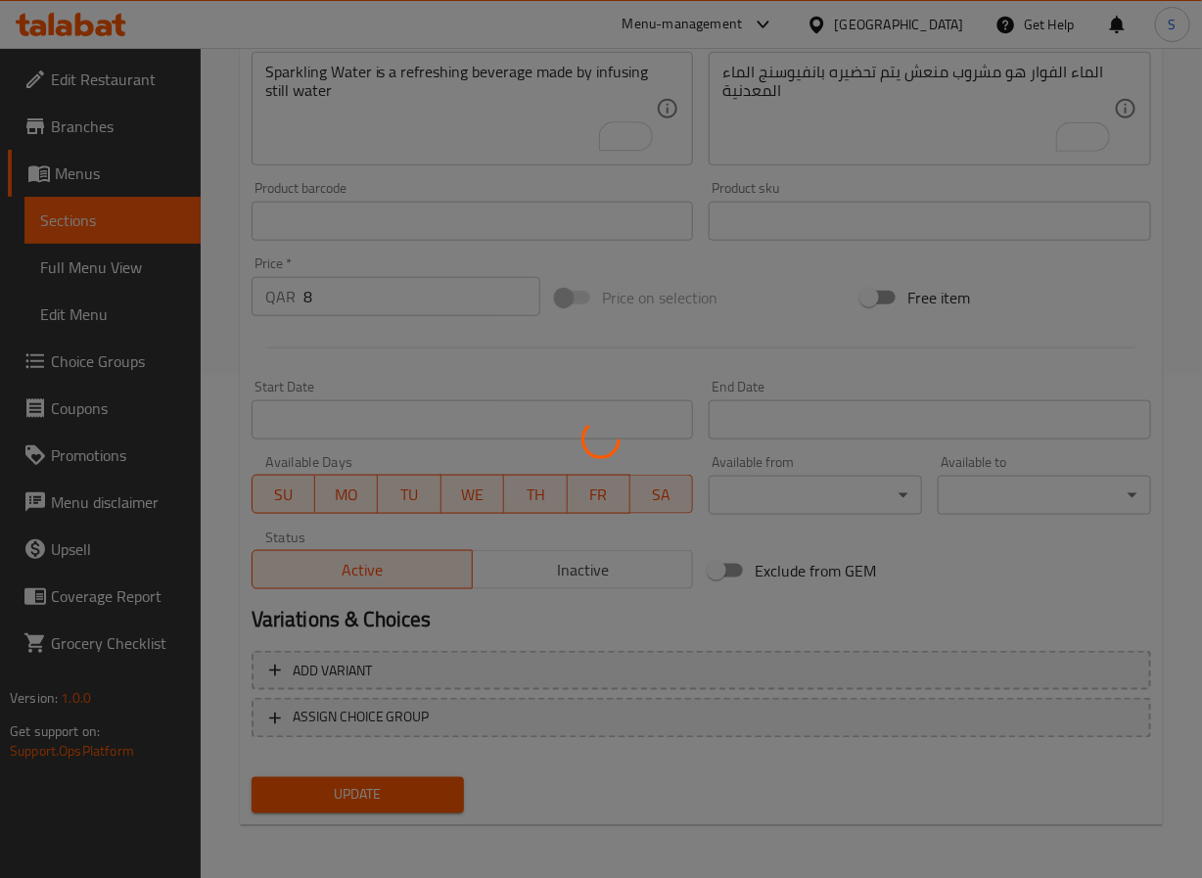
scroll to position [0, 0]
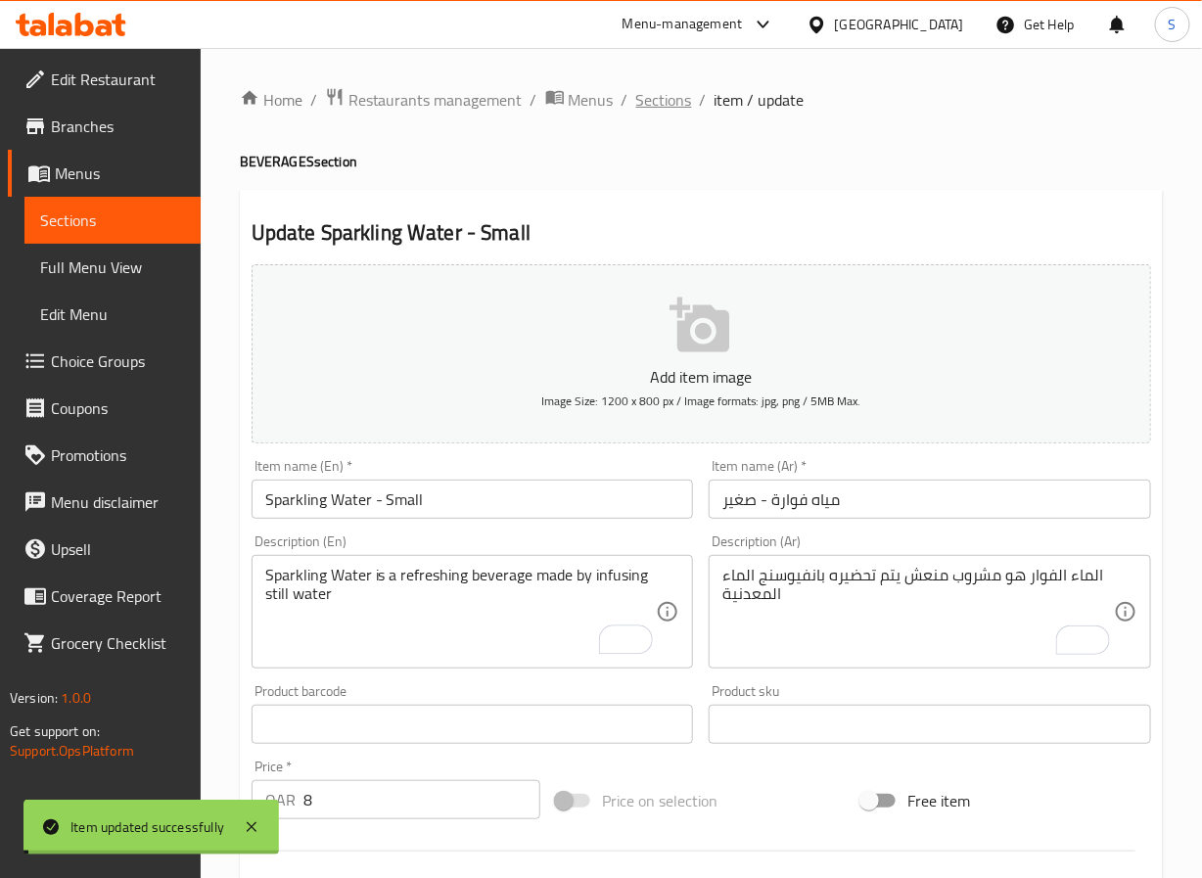
click at [644, 95] on span "Sections" at bounding box center [664, 99] width 56 height 23
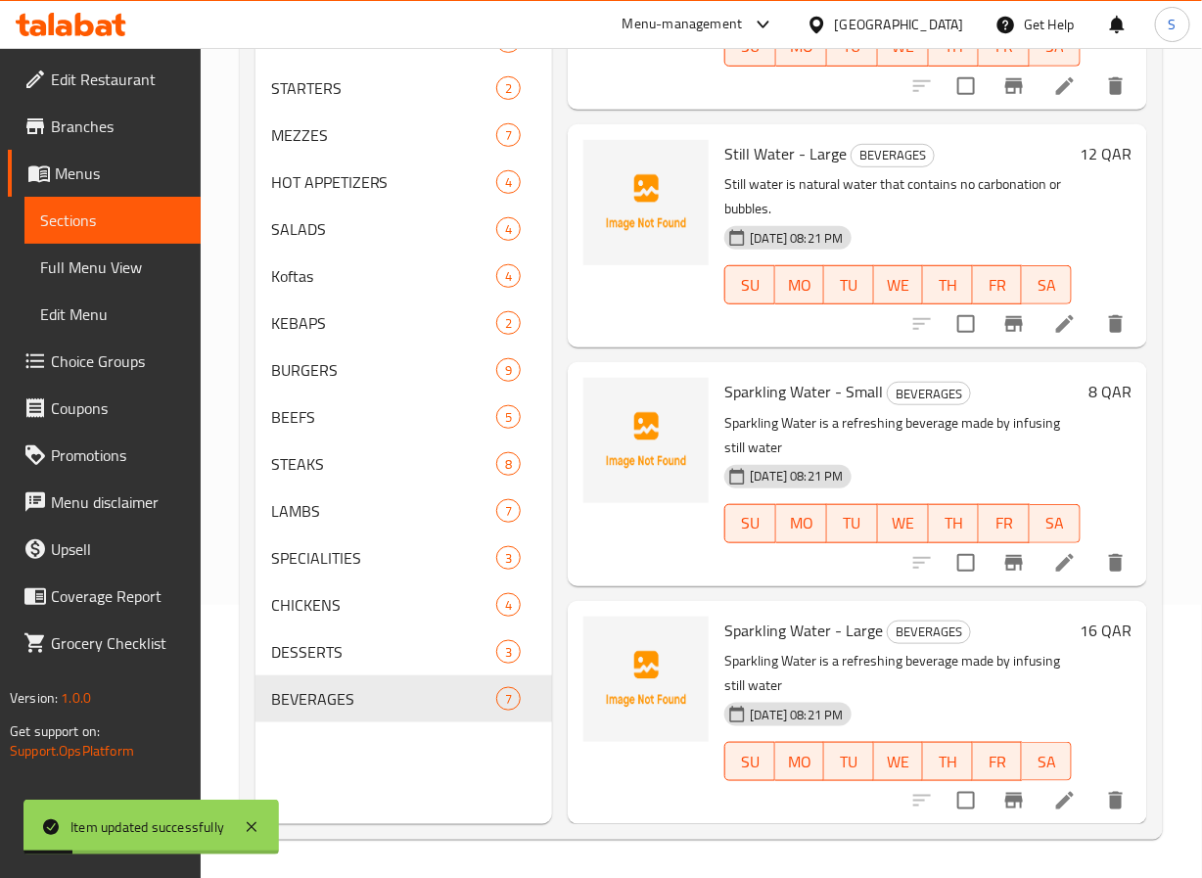
scroll to position [274, 0]
click at [1054, 799] on div at bounding box center [1019, 799] width 241 height 47
click at [1054, 788] on icon at bounding box center [1065, 799] width 23 height 23
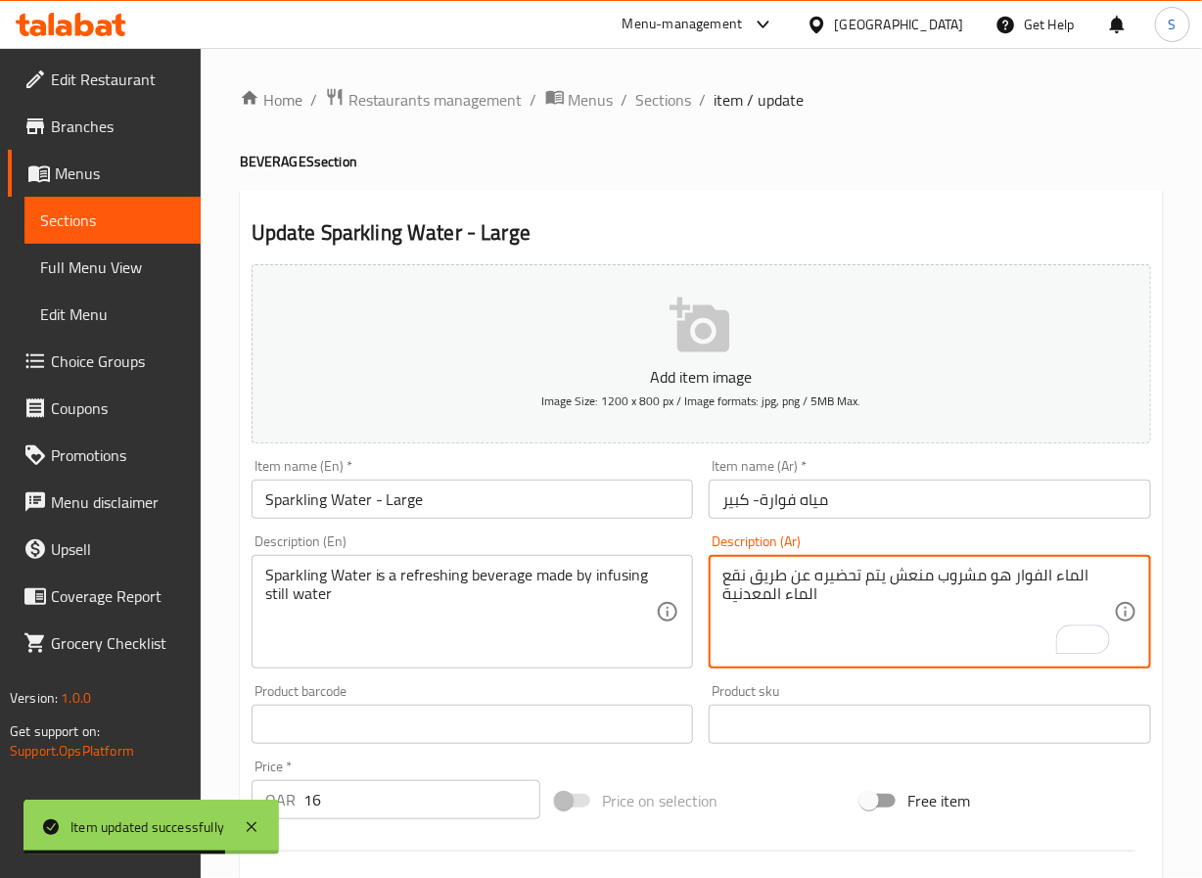
paste textarea "انفيوسنج"
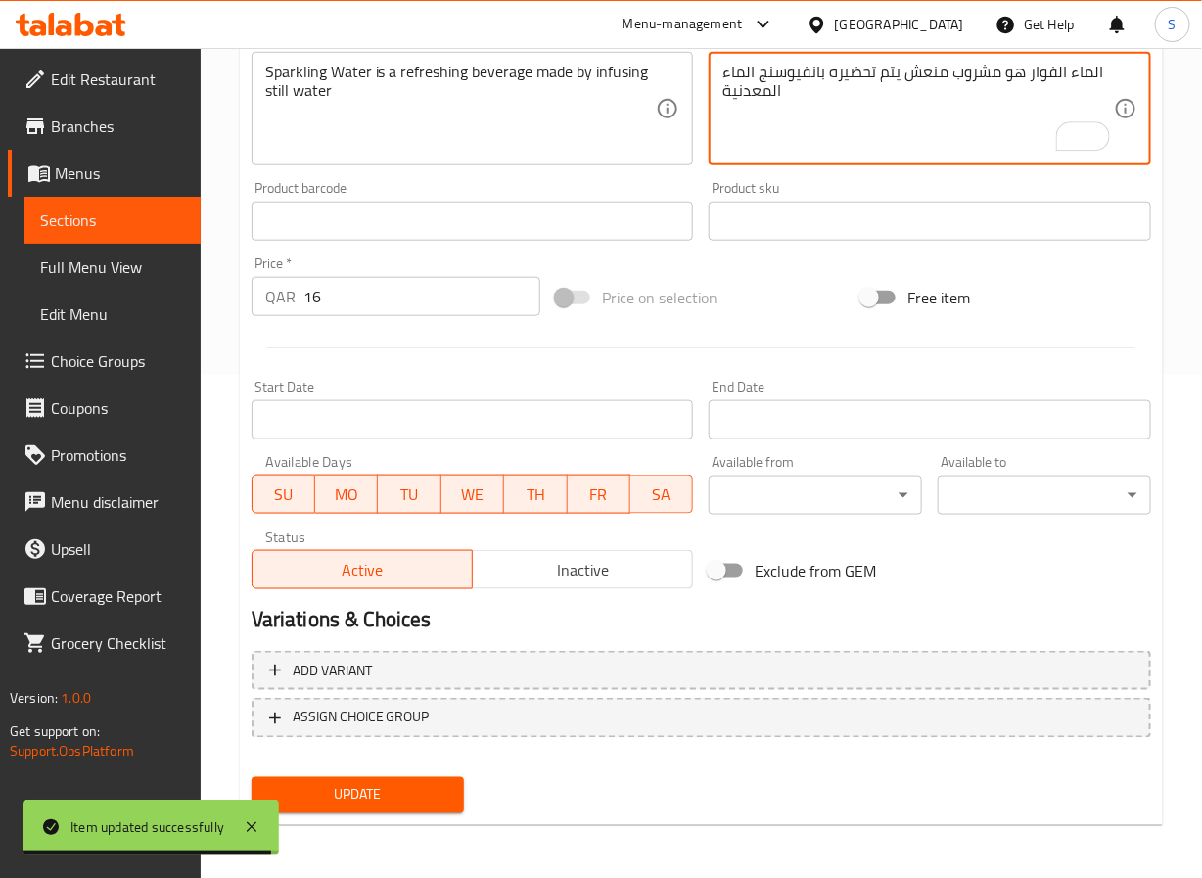
type textarea "الماء الفوار هو مشروب منعش يتم تحضيره بانفيوسنج الماء المعدنية"
click at [402, 779] on button "Update" at bounding box center [358, 795] width 213 height 36
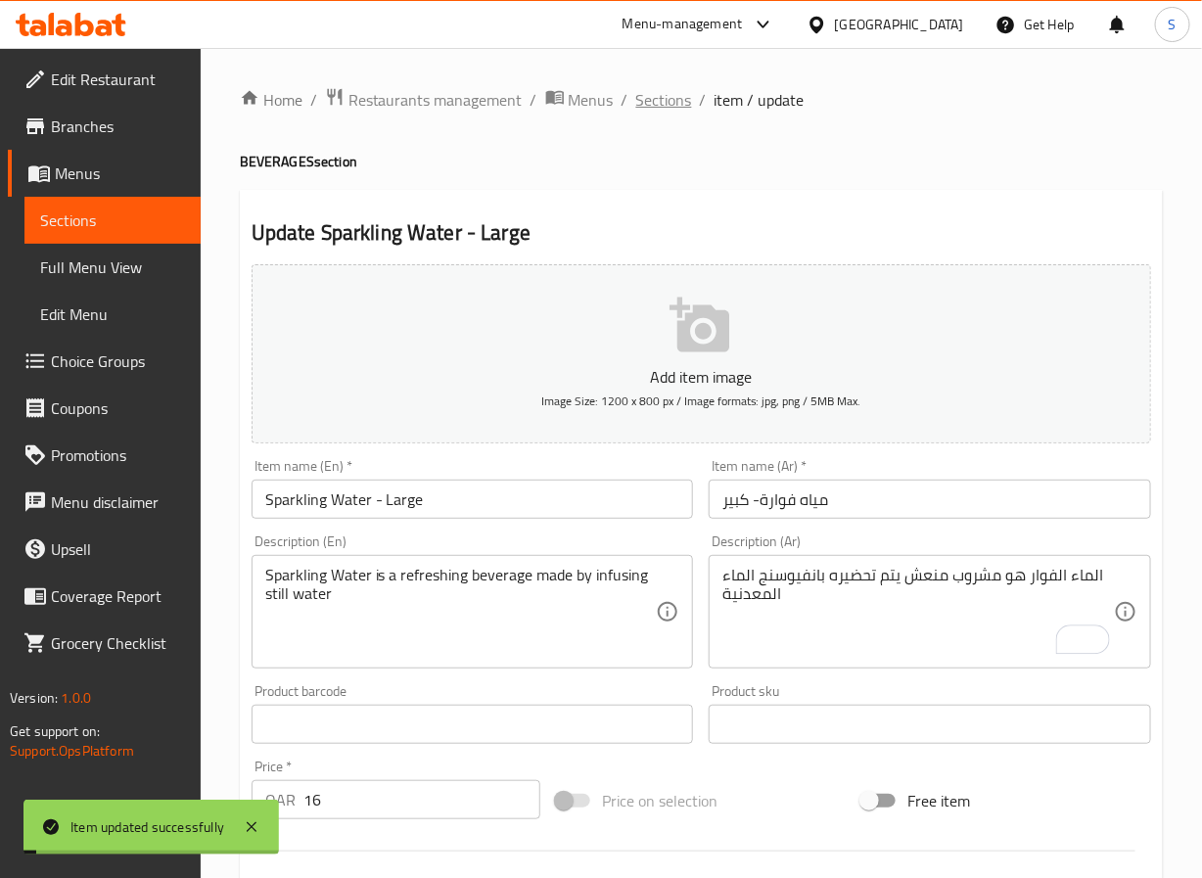
click at [682, 97] on span "Sections" at bounding box center [664, 99] width 56 height 23
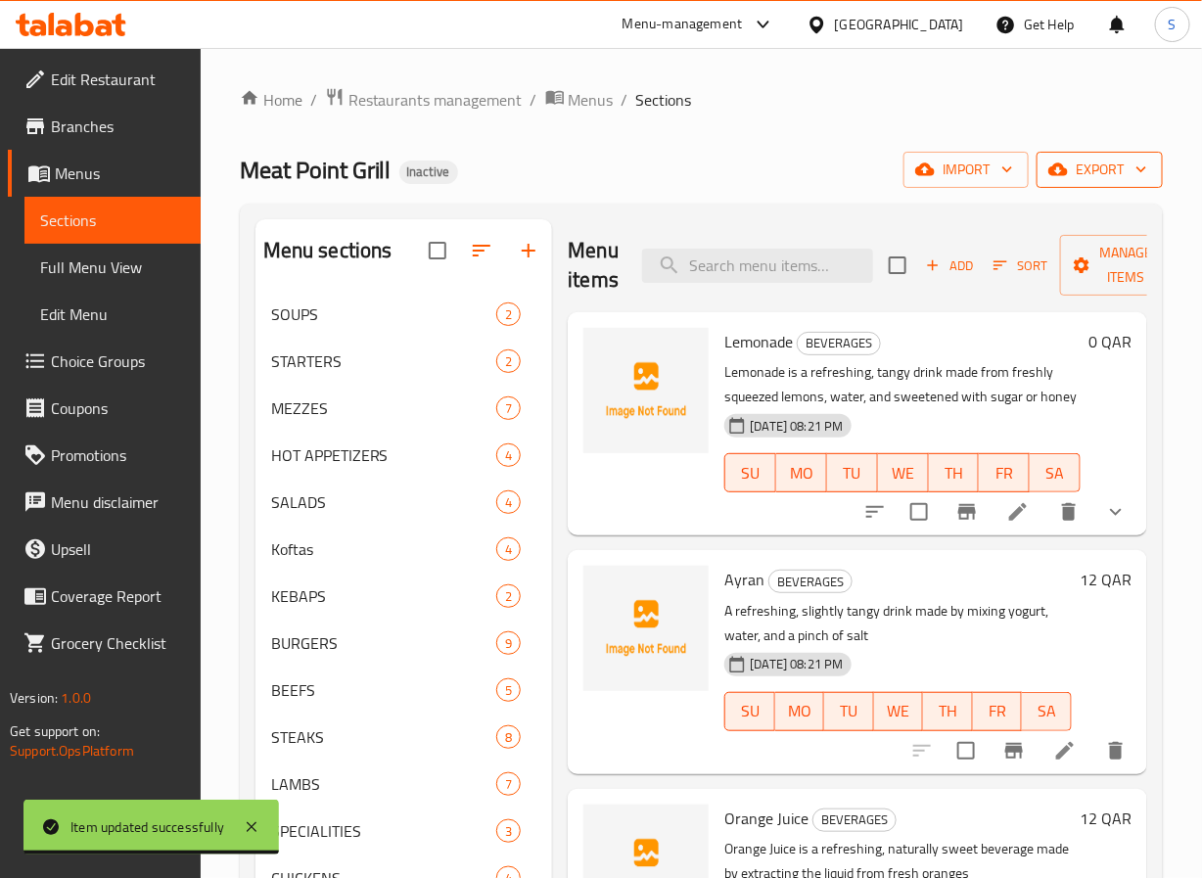
click at [1119, 165] on span "export" at bounding box center [1100, 170] width 95 height 24
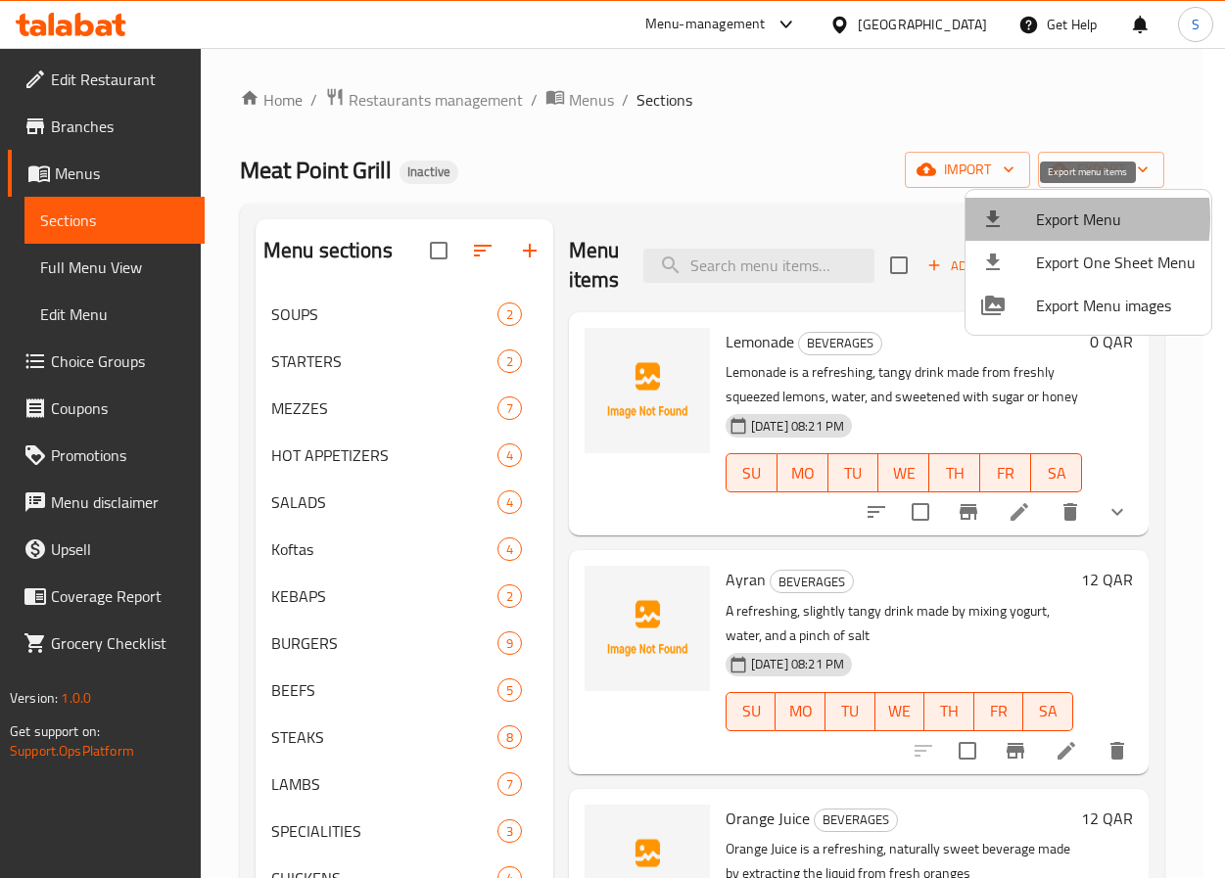
click at [1025, 218] on div at bounding box center [1008, 219] width 55 height 23
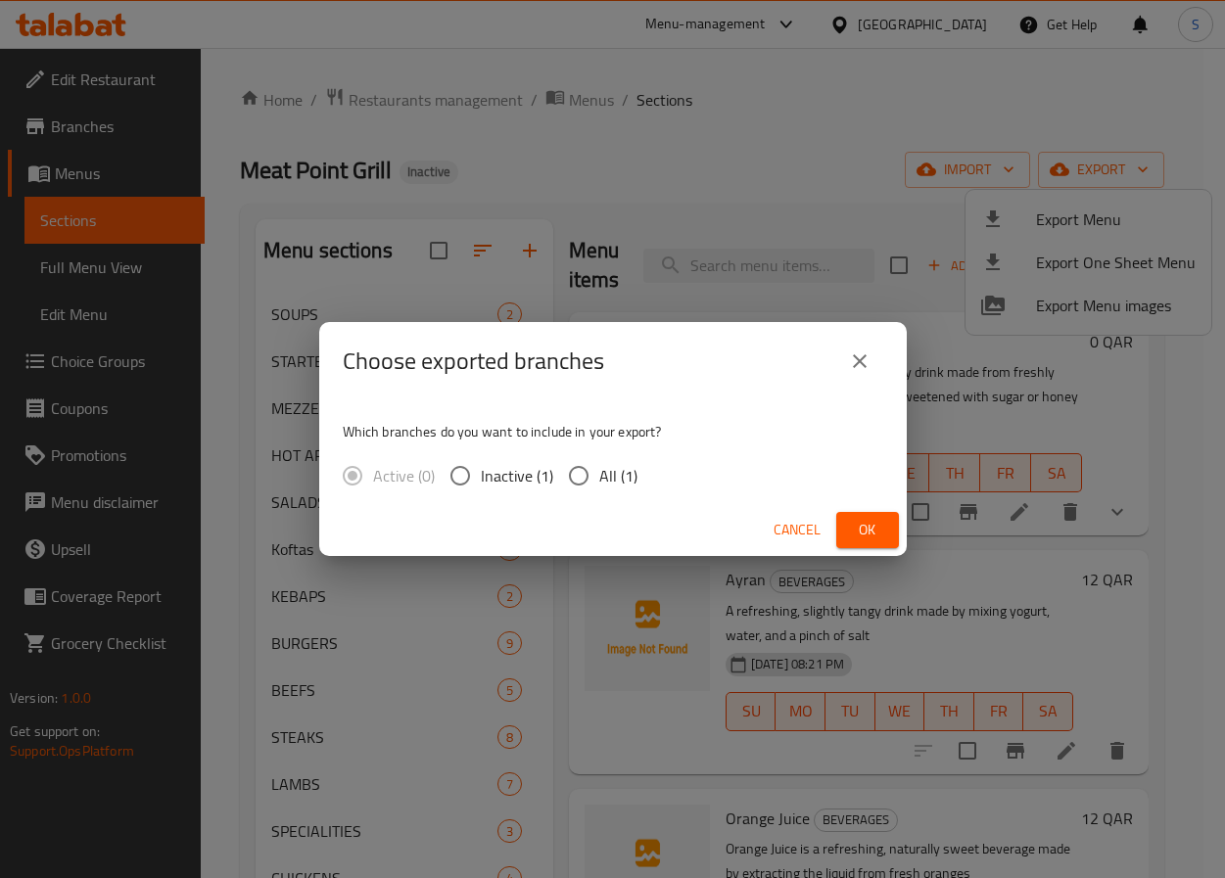
click at [583, 464] on input "All (1)" at bounding box center [578, 475] width 41 height 41
radio input "true"
click at [870, 536] on span "Ok" at bounding box center [867, 530] width 31 height 24
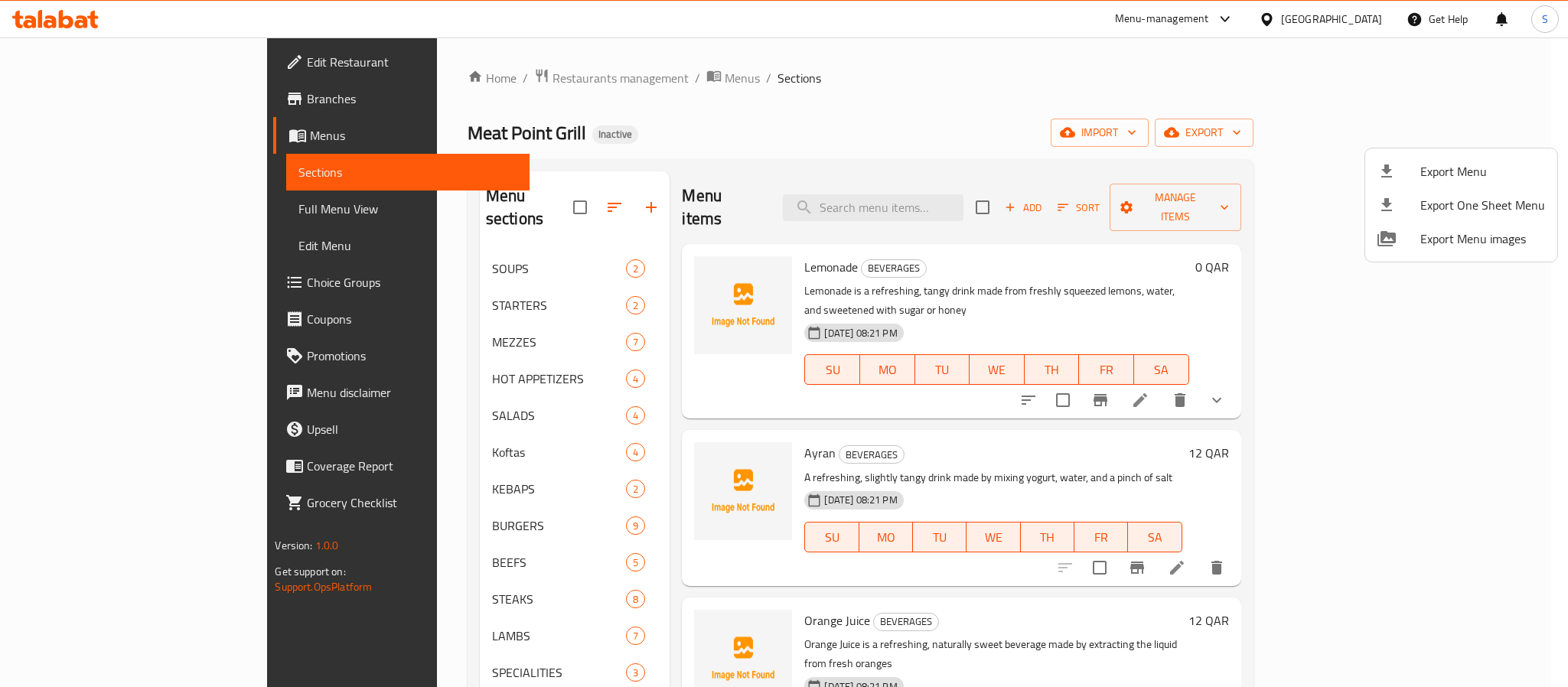
click at [939, 23] on div at bounding box center [784, 343] width 1568 height 687
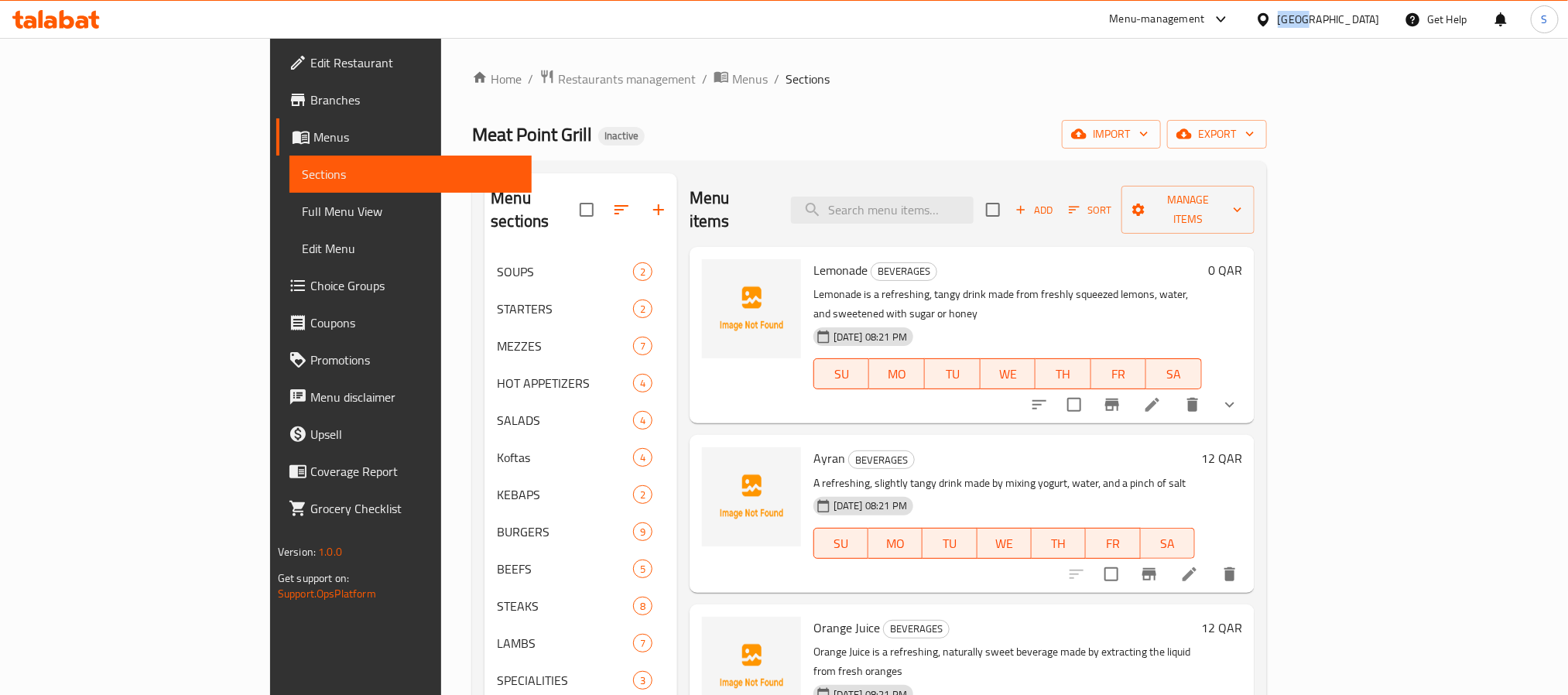
click at [949, 23] on div "[GEOGRAPHIC_DATA]" at bounding box center [1329, 20] width 102 height 17
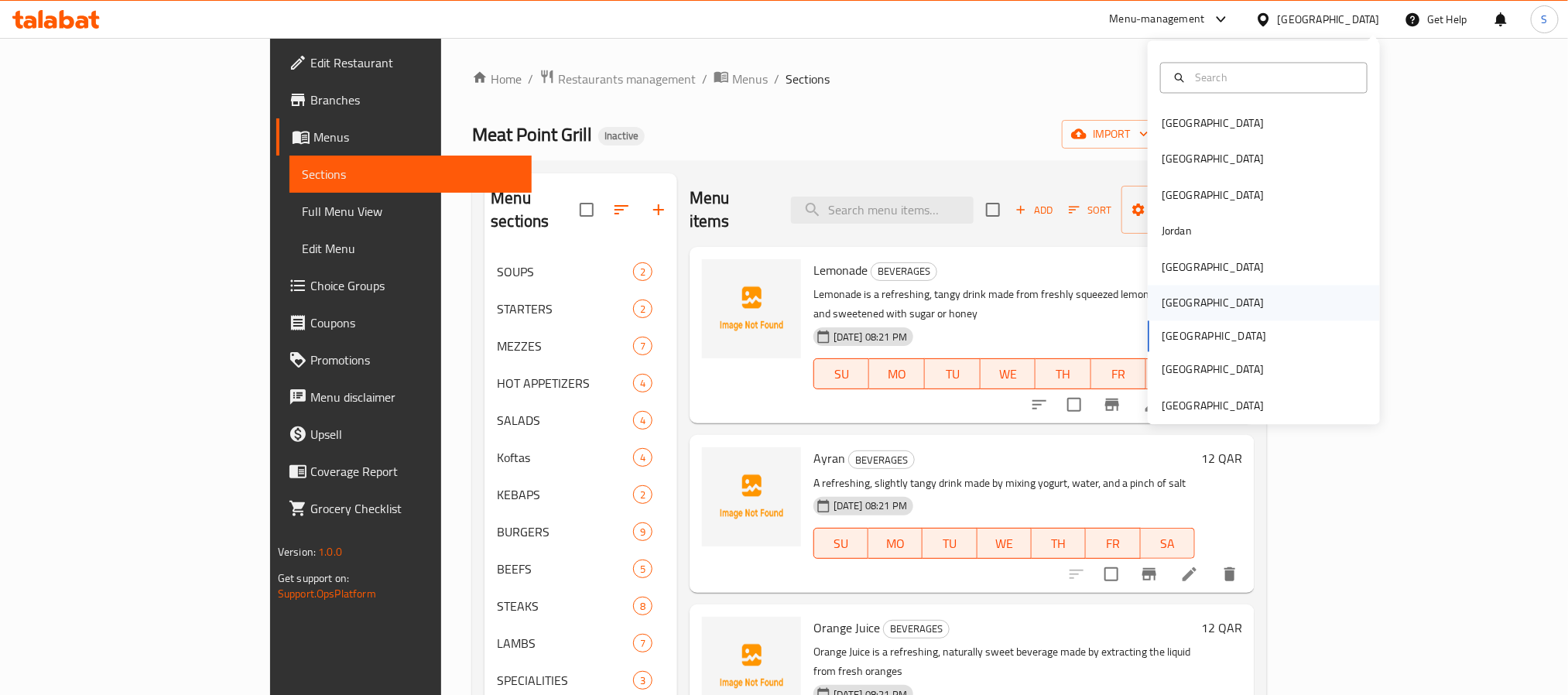
click at [949, 297] on div "[GEOGRAPHIC_DATA]" at bounding box center [1212, 303] width 127 height 36
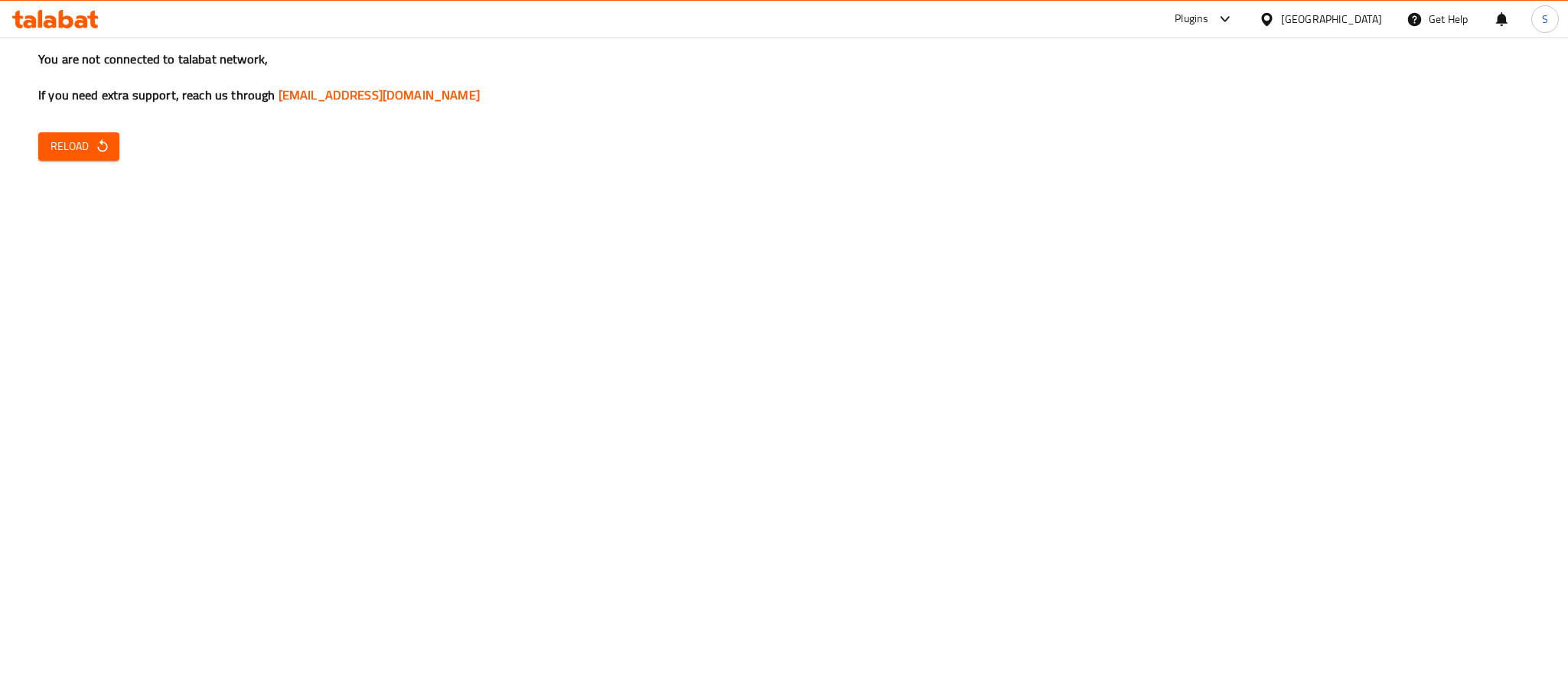
click at [90, 103] on h3 "You are not connected to talabat network, If you need extra support, reach us t…" at bounding box center [784, 77] width 1491 height 54
click at [99, 159] on button "Reload" at bounding box center [79, 146] width 81 height 28
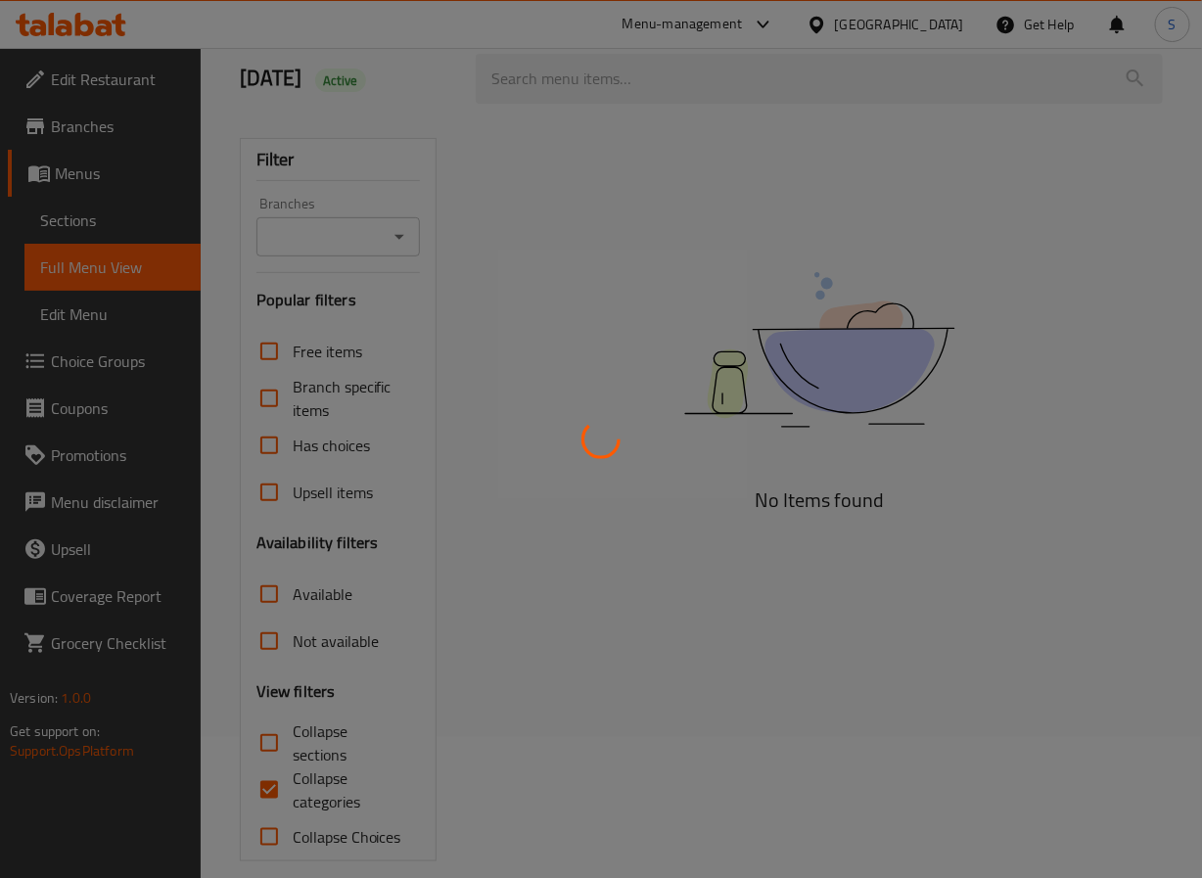
scroll to position [165, 0]
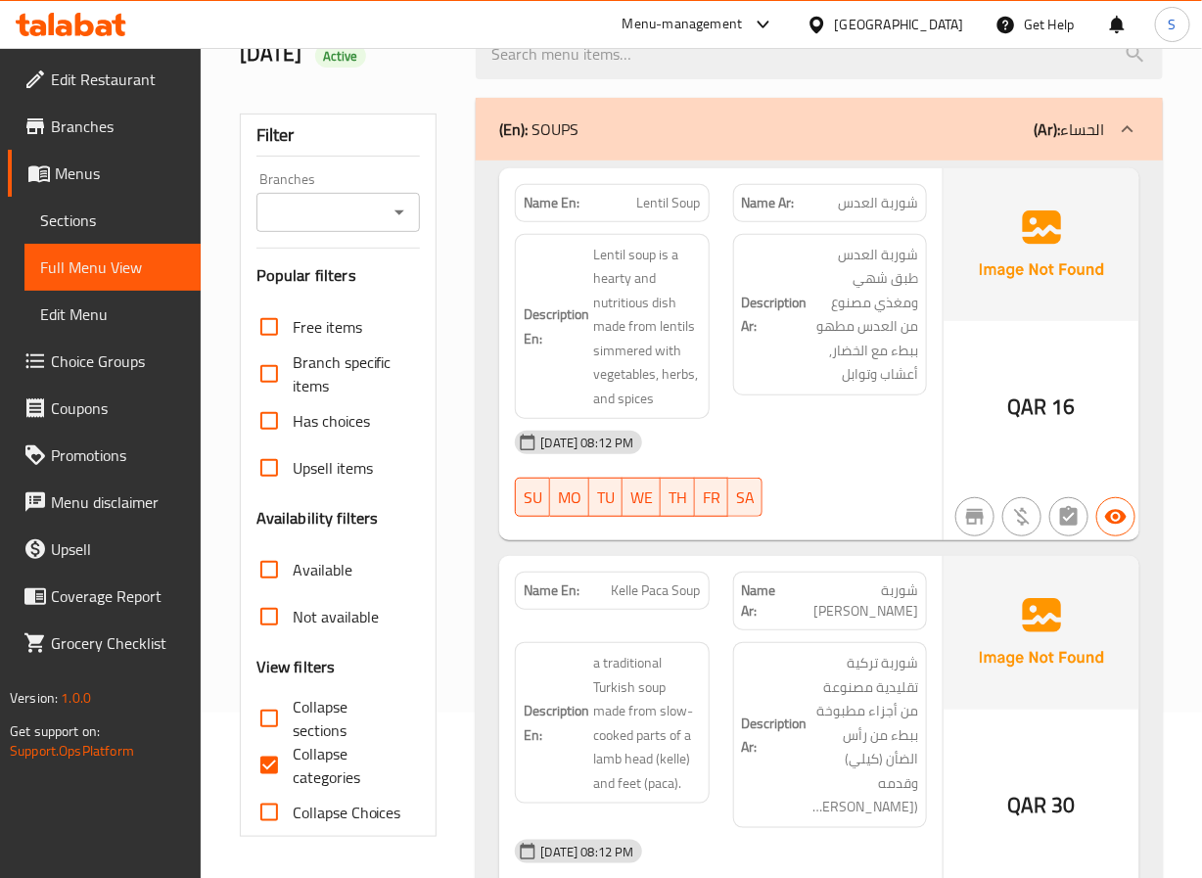
drag, startPoint x: 270, startPoint y: 765, endPoint x: 540, endPoint y: 259, distance: 573.0
click at [270, 765] on input "Collapse categories" at bounding box center [269, 765] width 47 height 47
checkbox input "false"
click at [555, 206] on strong "Name En:" at bounding box center [552, 203] width 56 height 21
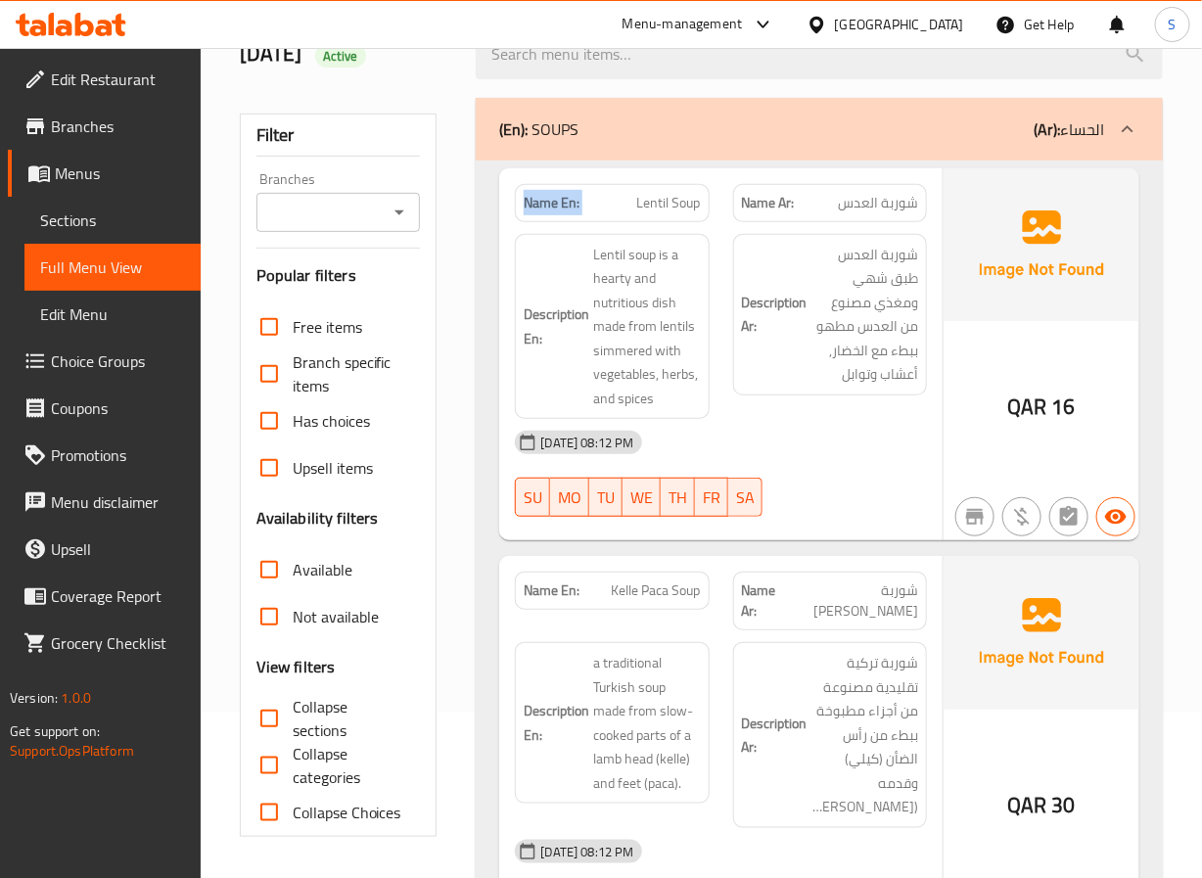
click at [555, 206] on strong "Name En:" at bounding box center [552, 203] width 56 height 21
copy strong "Name En:"
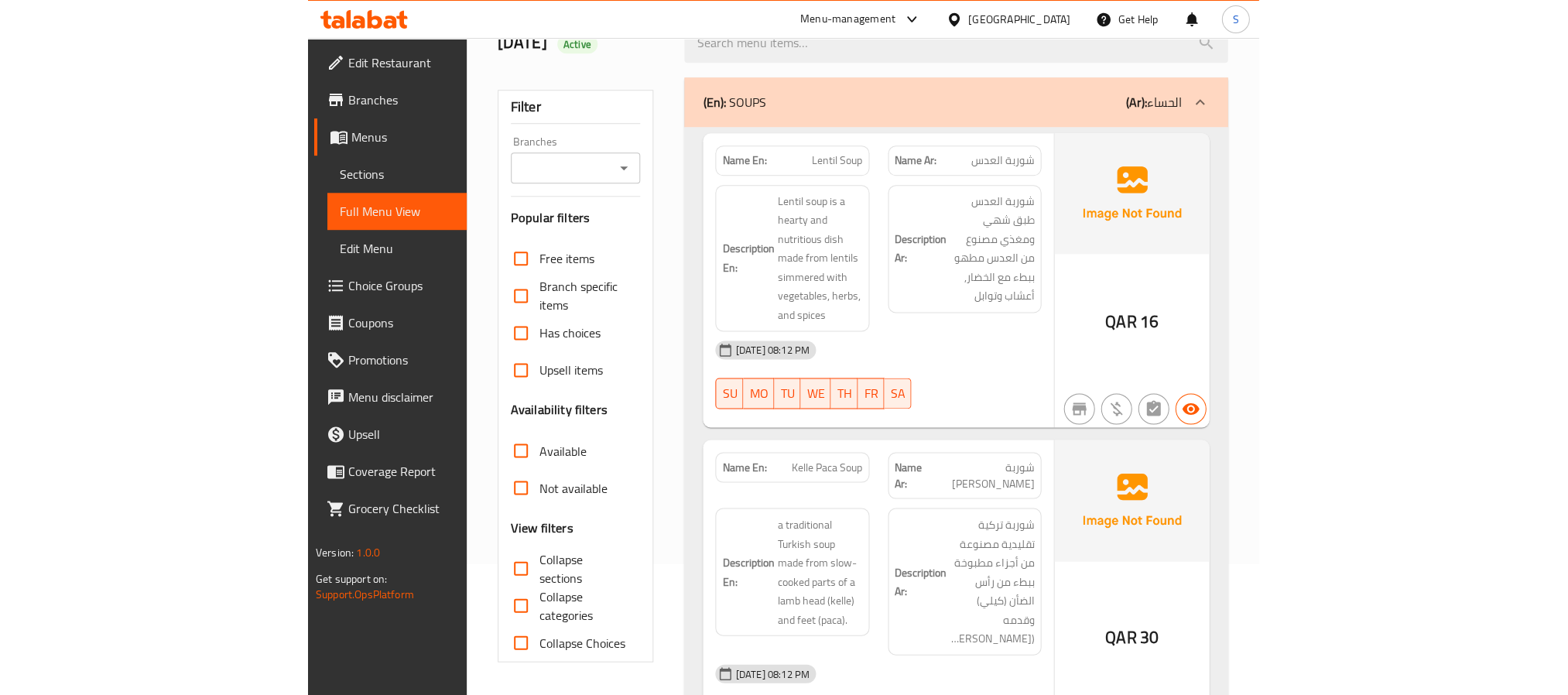
scroll to position [2014, 0]
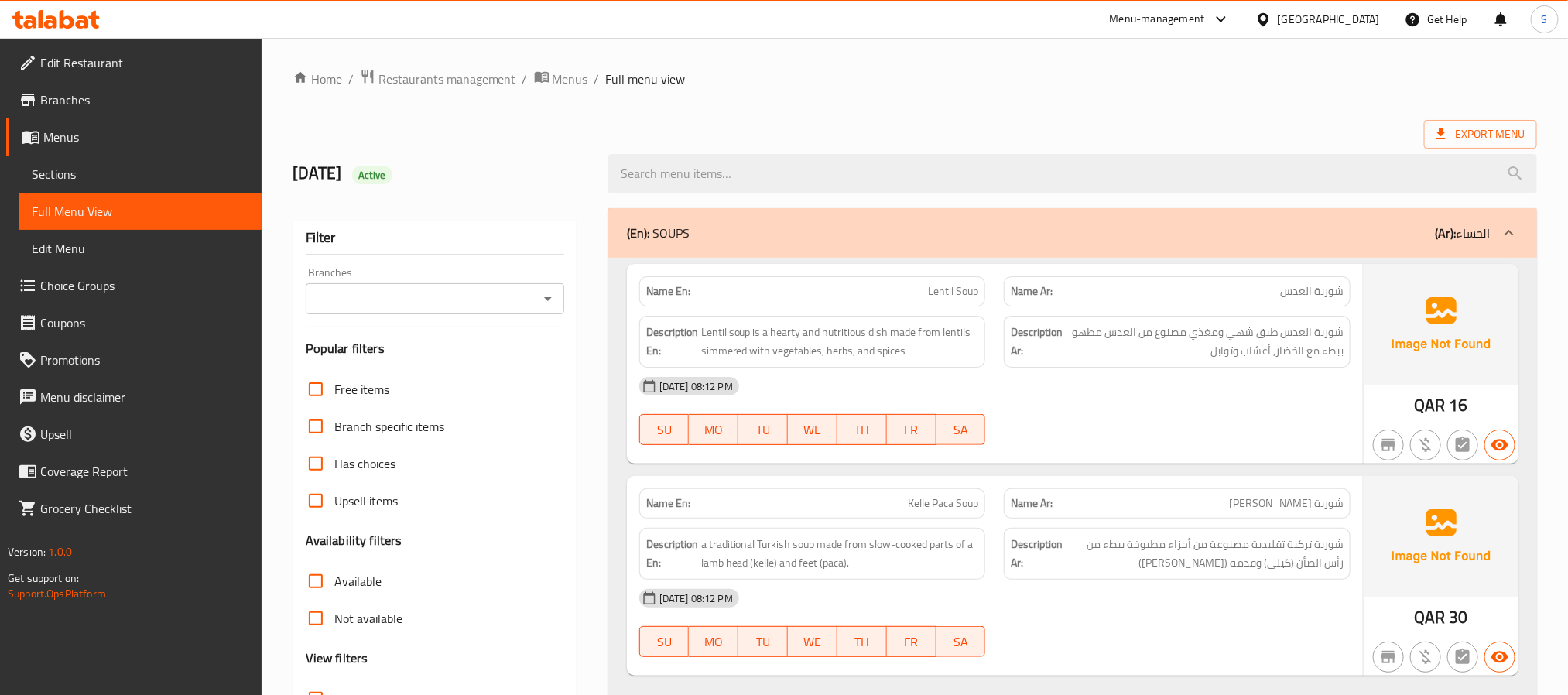
scroll to position [238, 0]
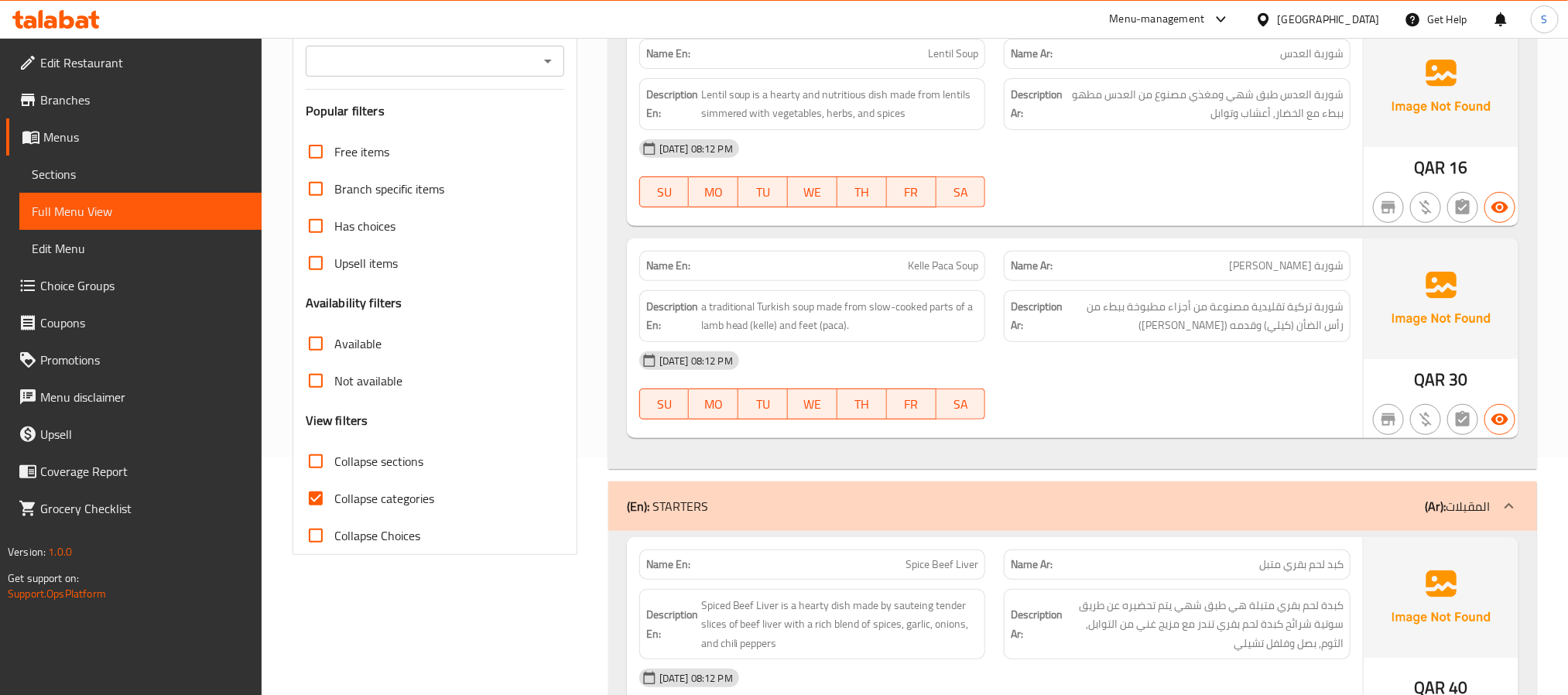
click at [307, 507] on input "Collapse categories" at bounding box center [315, 498] width 37 height 37
checkbox input "false"
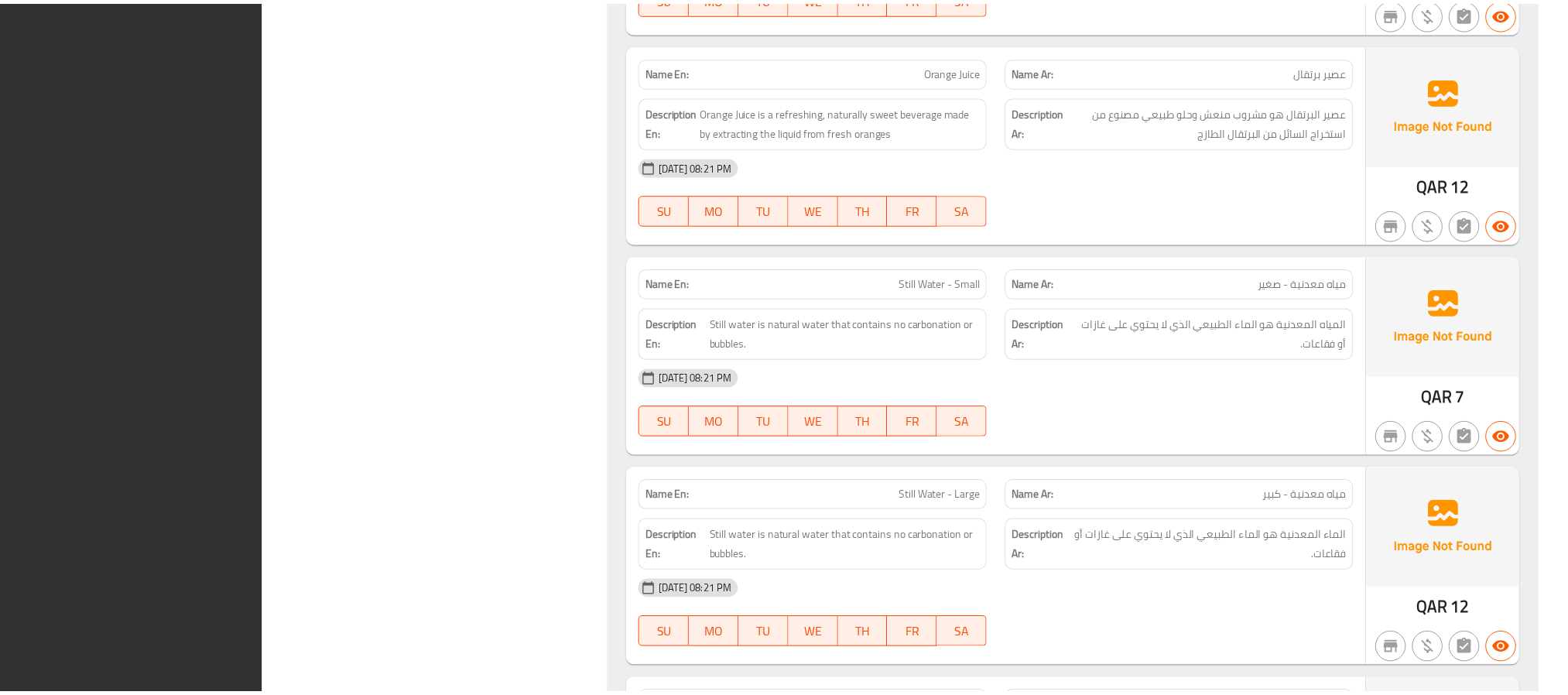
scroll to position [17747, 0]
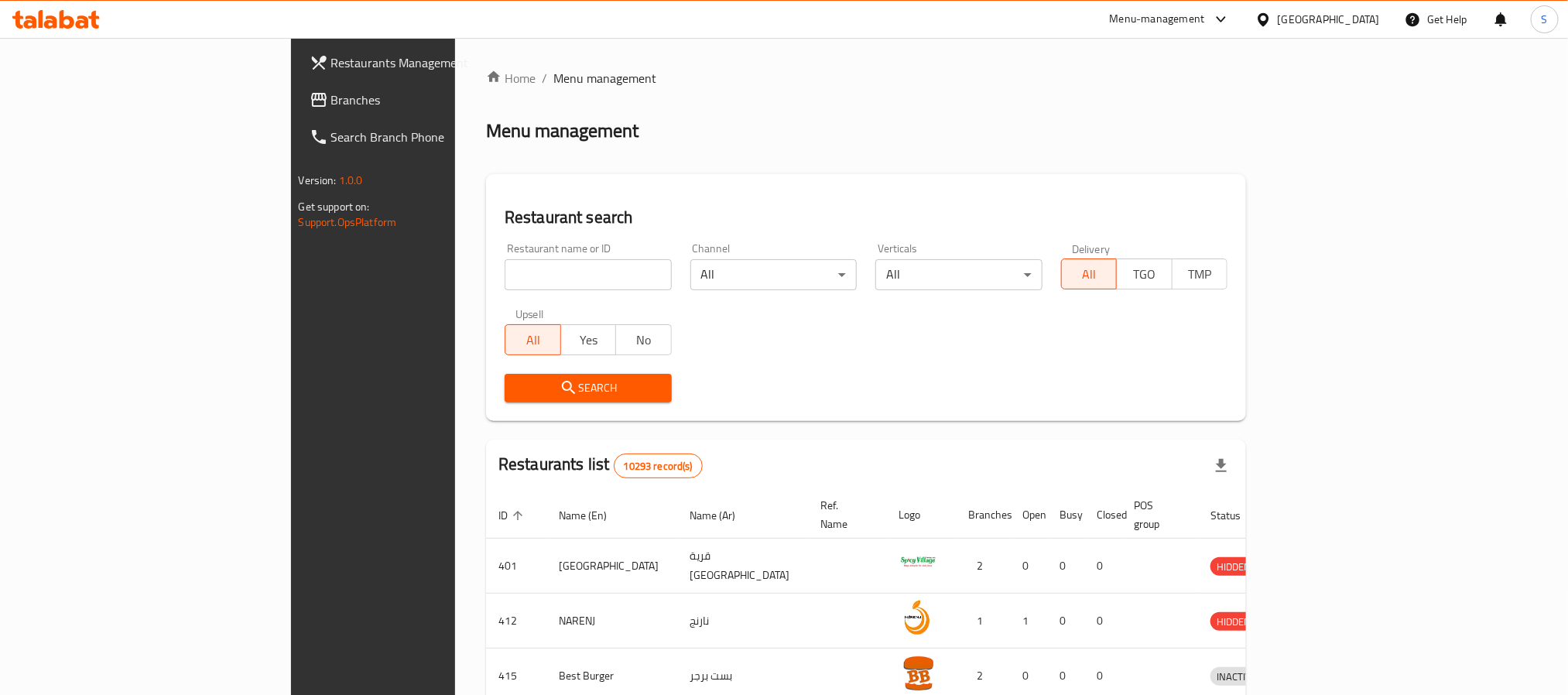
click at [331, 102] on span "Branches" at bounding box center [435, 100] width 209 height 18
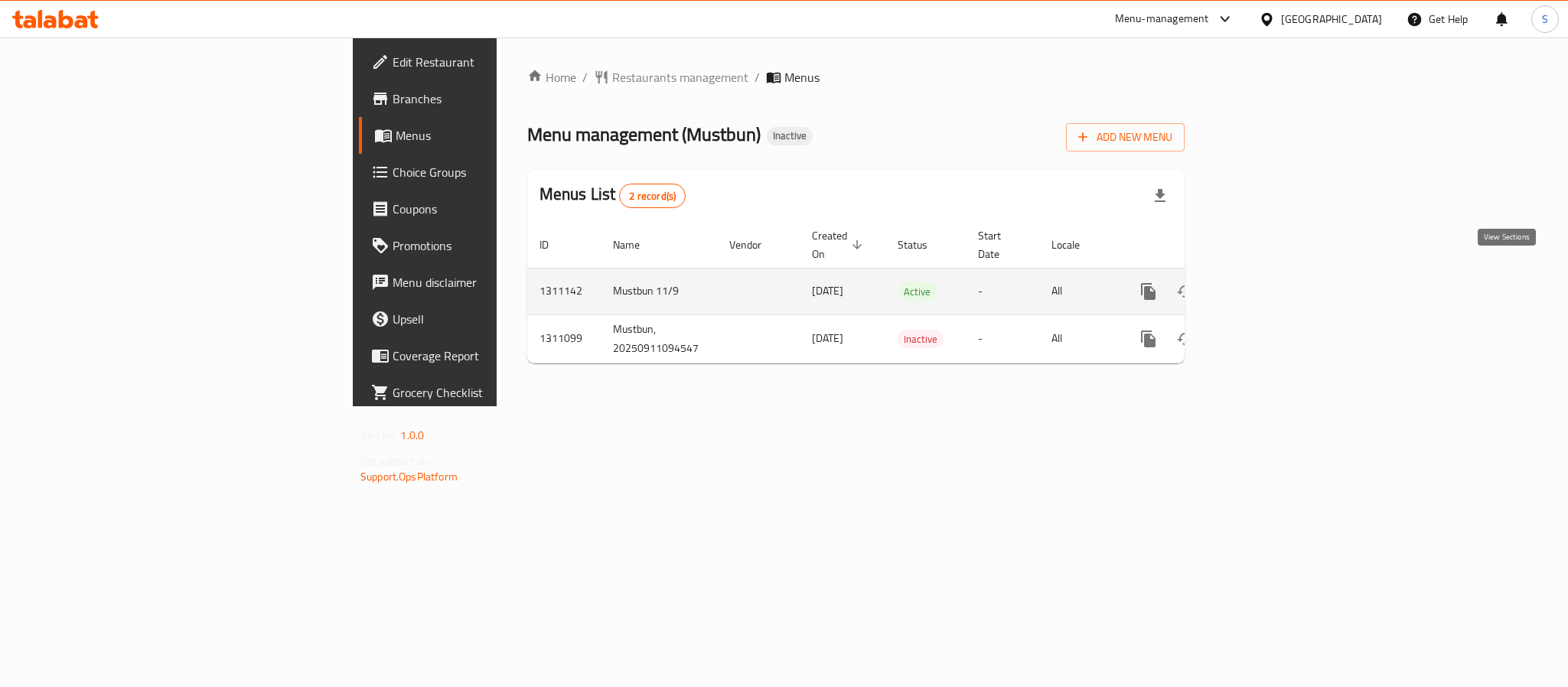
click at [1277, 274] on link "enhanced table" at bounding box center [1258, 292] width 37 height 37
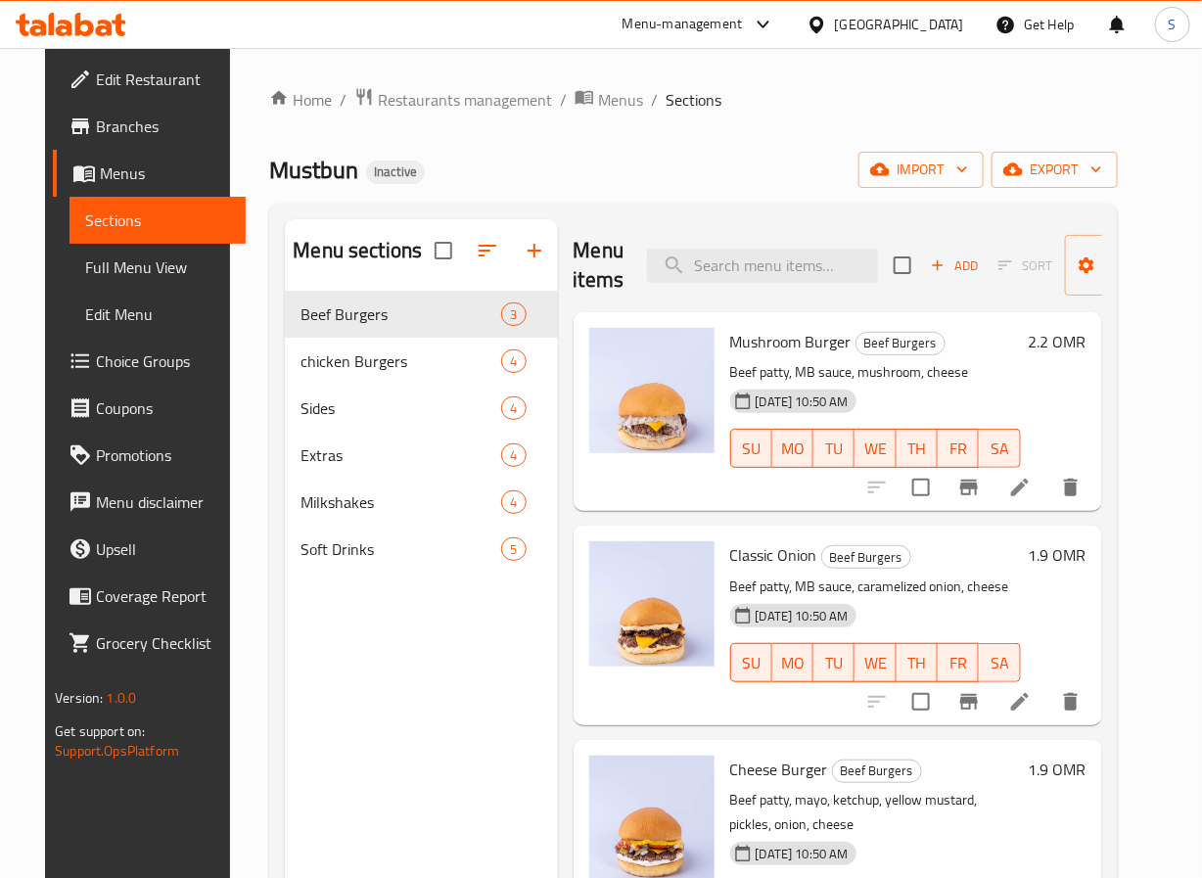
click at [796, 288] on div "Menu items Add Sort Manage items" at bounding box center [838, 265] width 529 height 93
click at [791, 264] on input "search" at bounding box center [762, 266] width 231 height 34
paste input "French Fries"
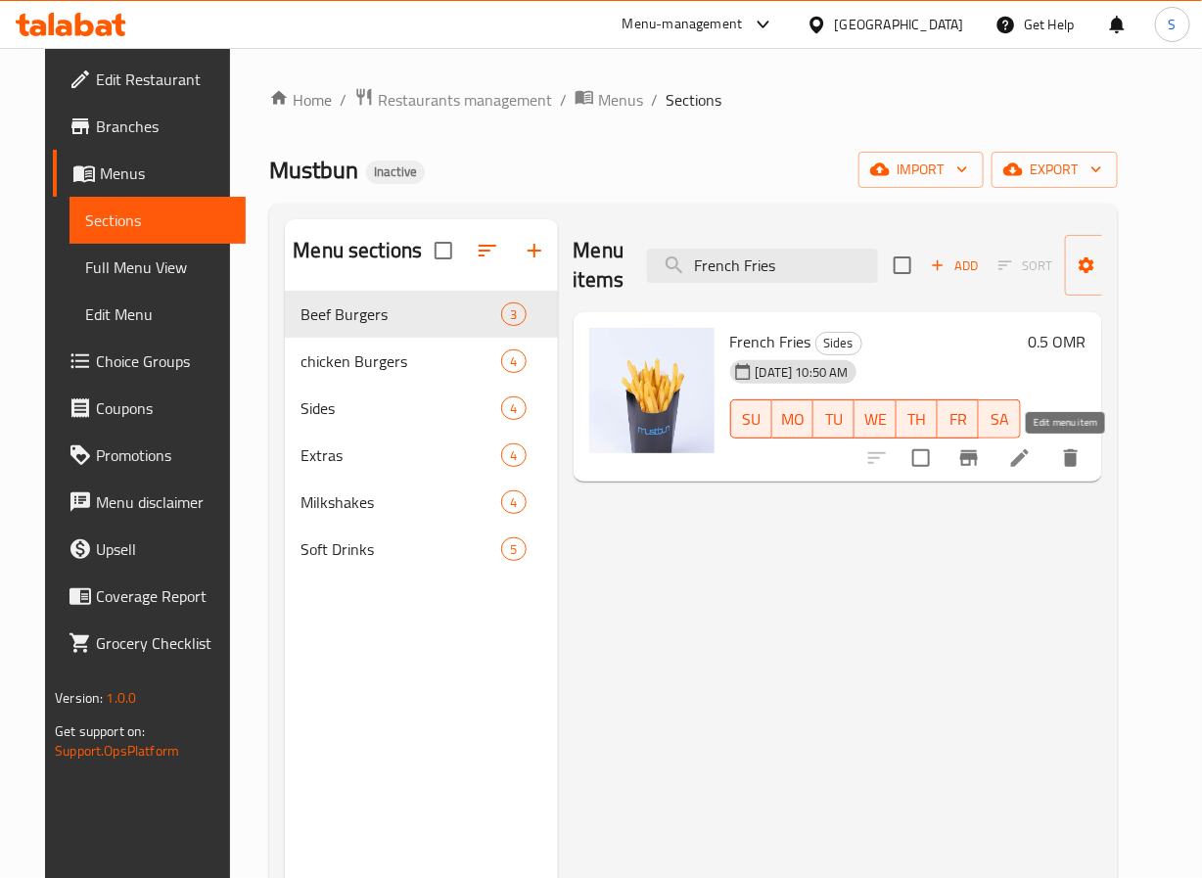
type input "French Fries"
click at [1032, 467] on icon at bounding box center [1019, 457] width 23 height 23
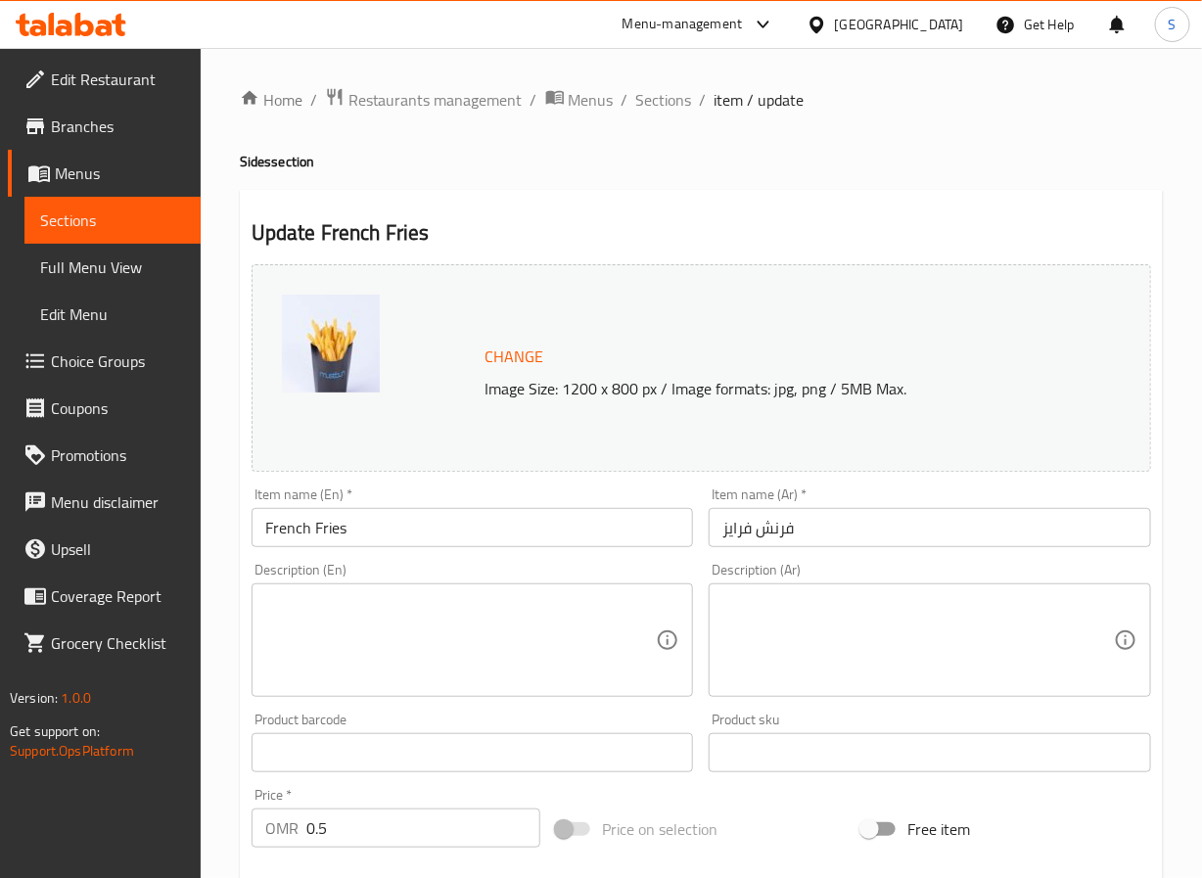
click at [373, 620] on textarea at bounding box center [461, 640] width 392 height 93
paste textarea "Crispy golden fries, lightly salted and served hot."
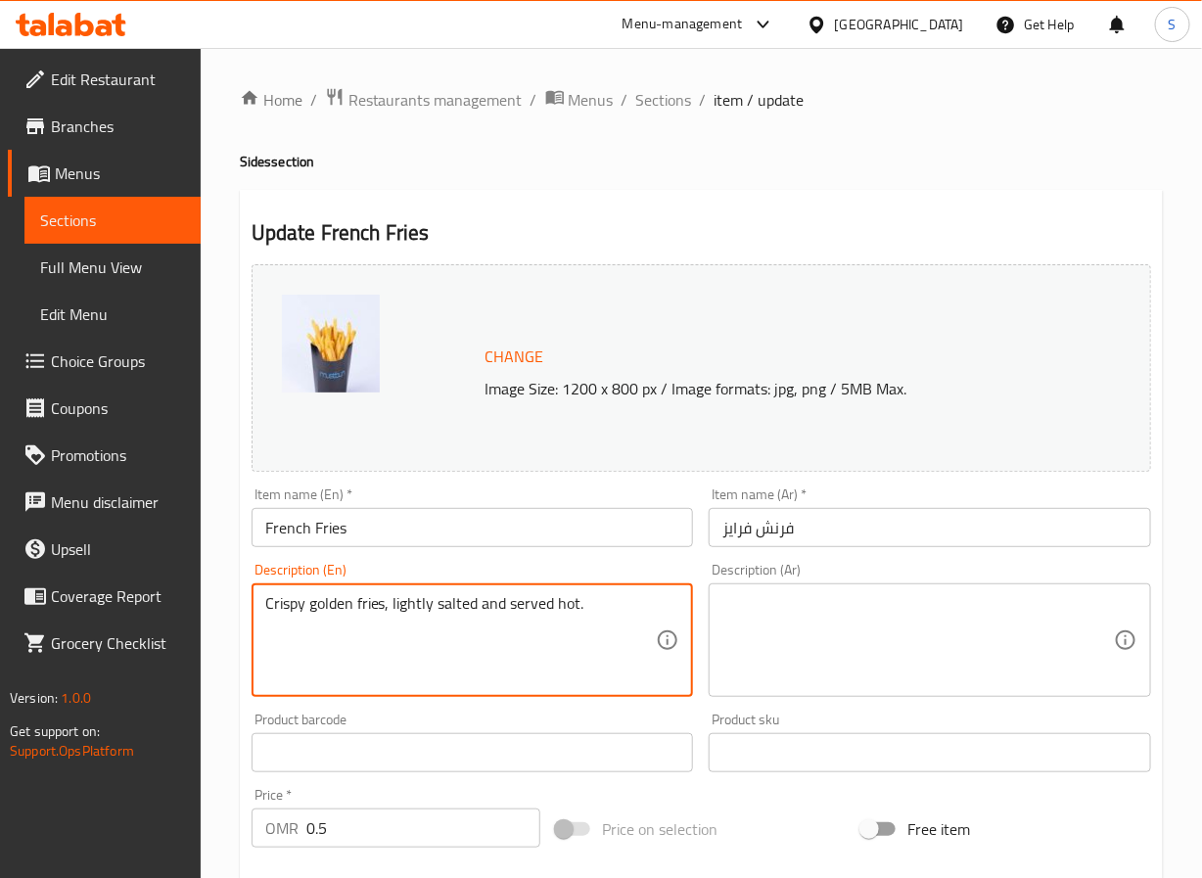
type textarea "Crispy golden fries, lightly salted and served hot."
click at [764, 658] on textarea at bounding box center [919, 640] width 392 height 93
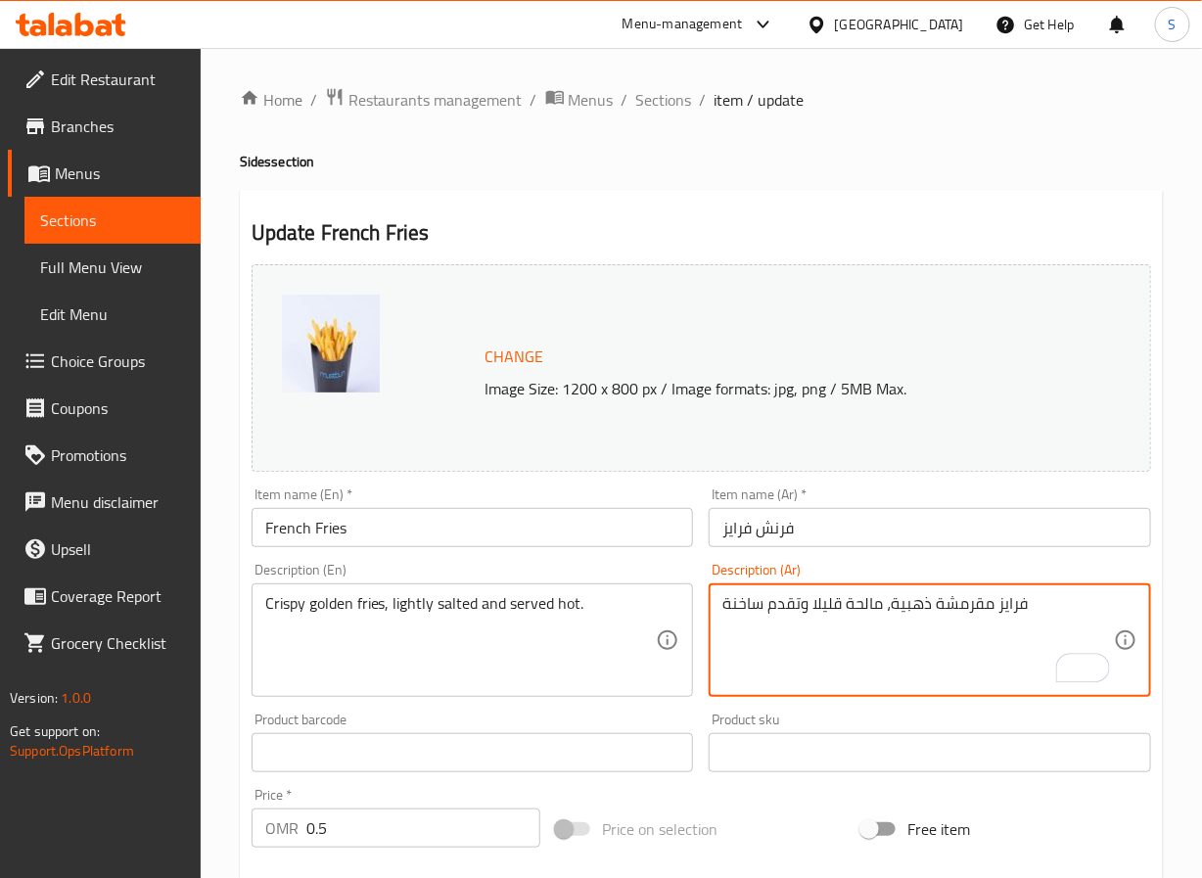
type textarea "فرايز مقرمشة ذهبية، مالحة قليلا وتقدم ساخنة"
click at [226, 696] on div "Home / Restaurants management / Menus / Sections / item / update Sides section …" at bounding box center [702, 730] width 1002 height 1364
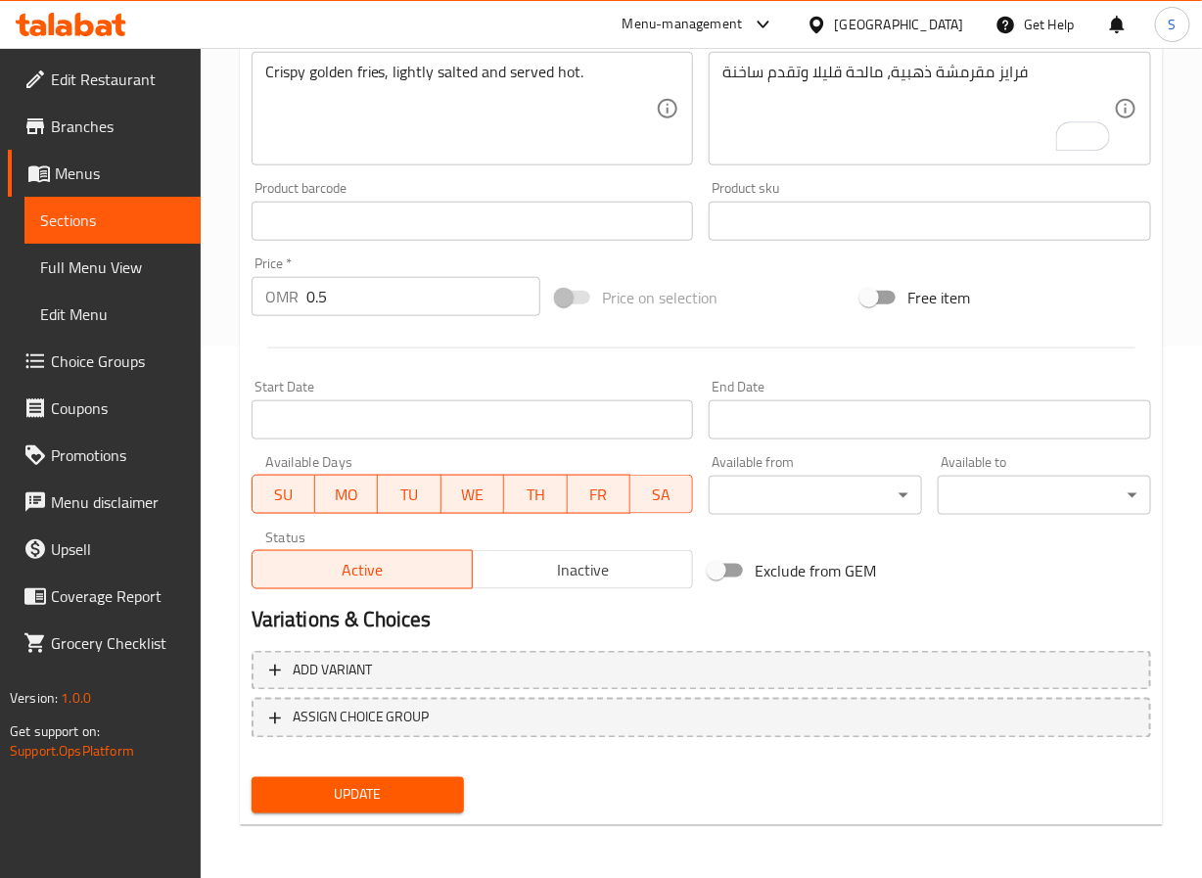
click at [283, 790] on span "Update" at bounding box center [358, 795] width 182 height 24
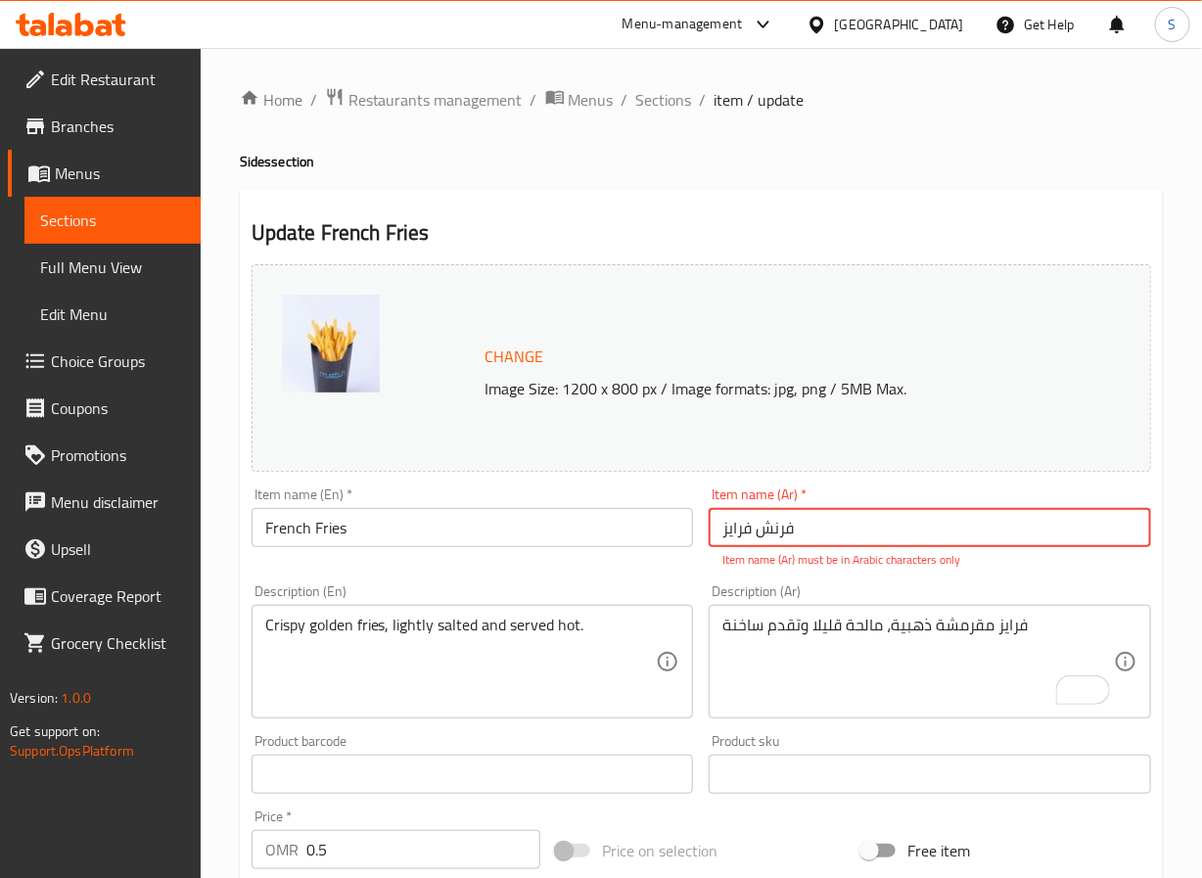
click at [749, 527] on input "فرنش فرایز" at bounding box center [930, 527] width 443 height 39
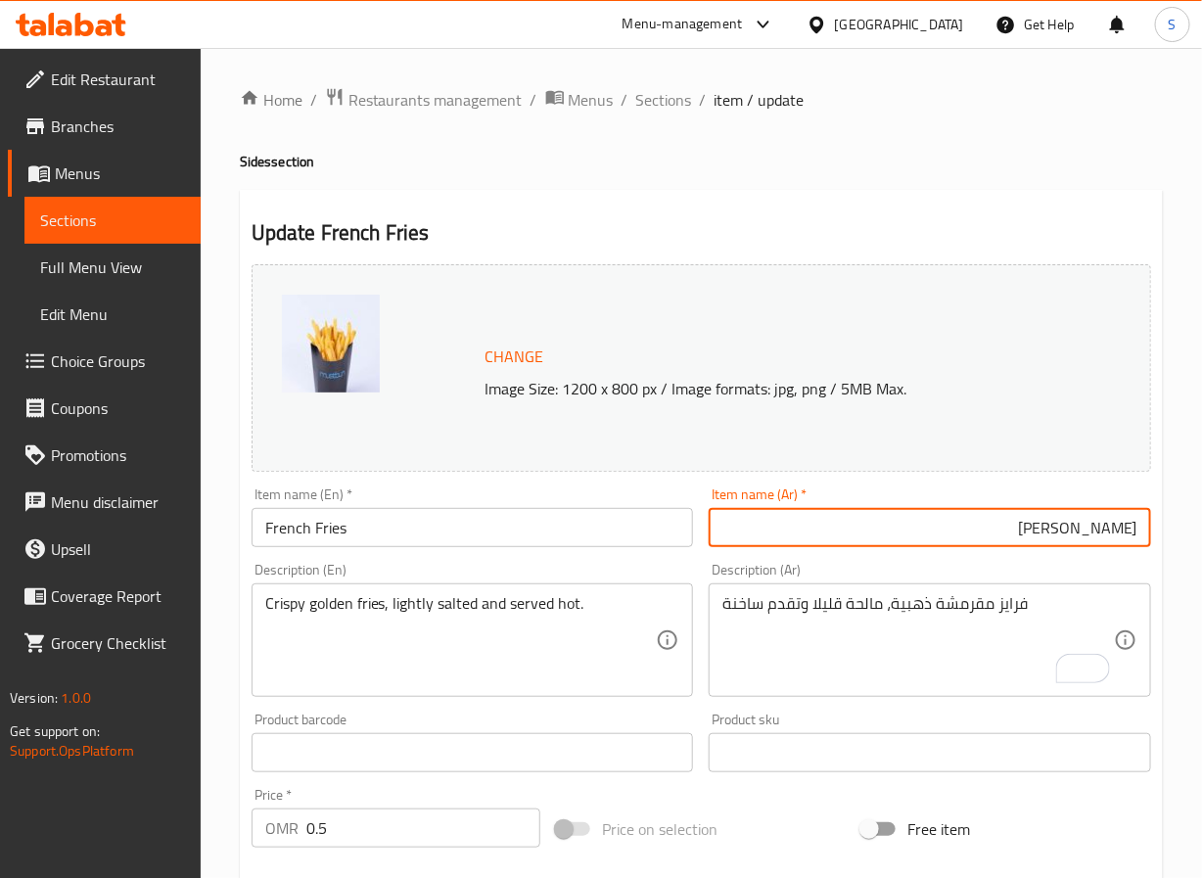
type input "[PERSON_NAME]"
click at [223, 580] on div "Home / Restaurants management / Menus / Sections / item / update Sides section …" at bounding box center [702, 730] width 1002 height 1364
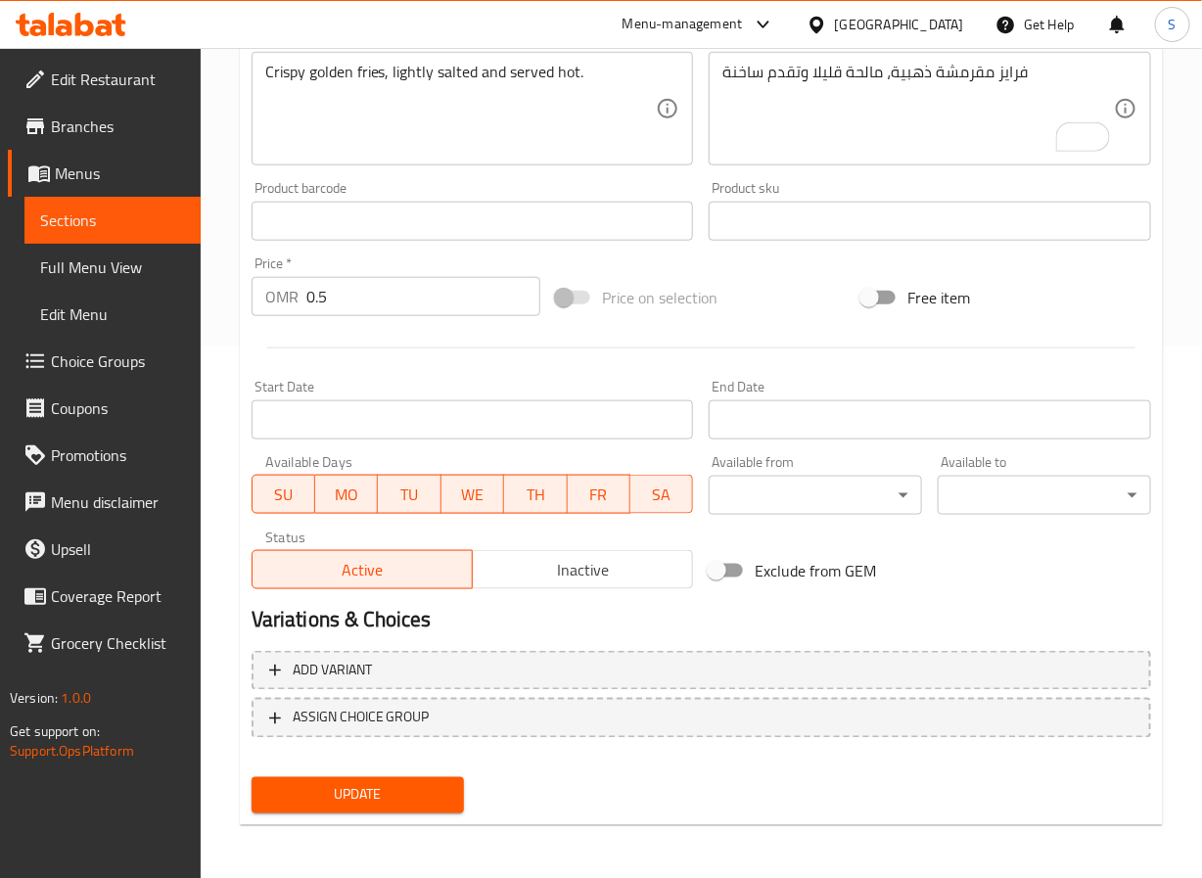
click at [329, 796] on span "Update" at bounding box center [358, 795] width 182 height 24
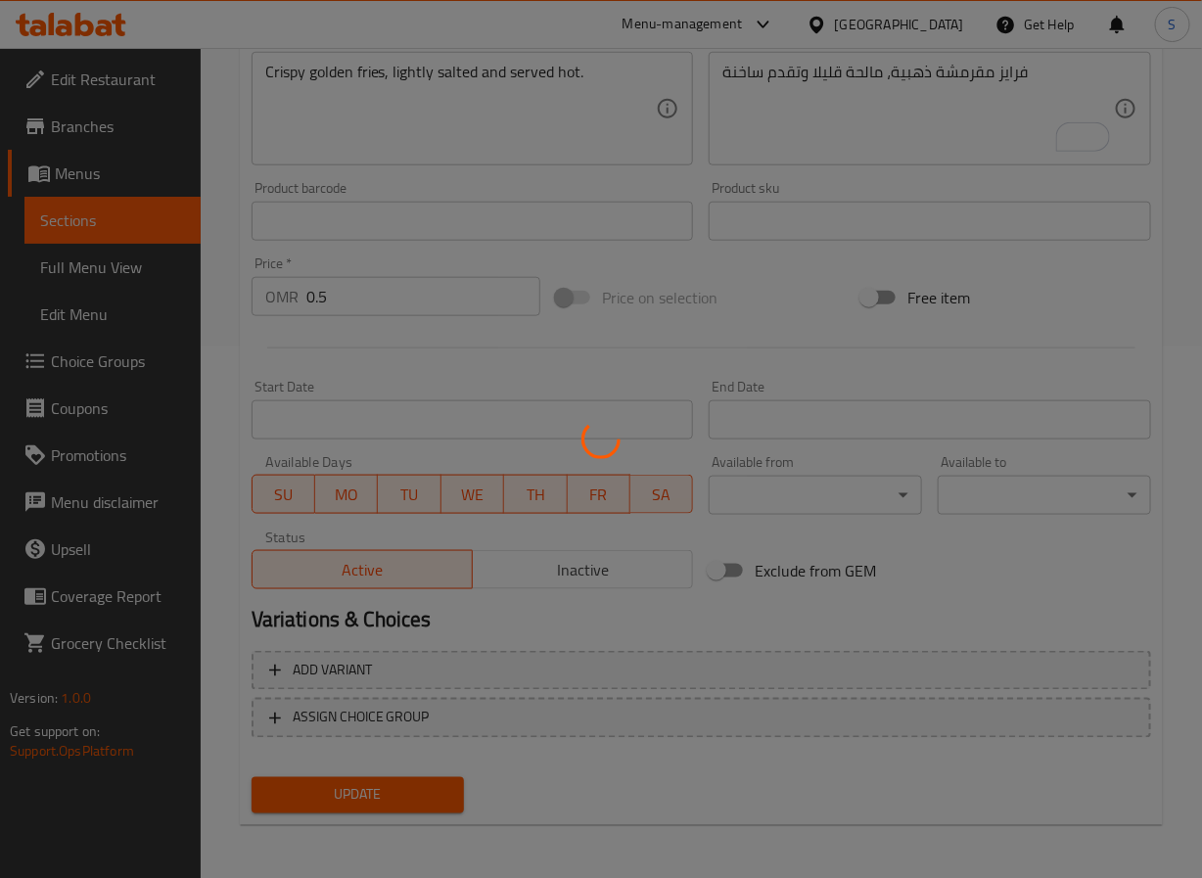
scroll to position [0, 0]
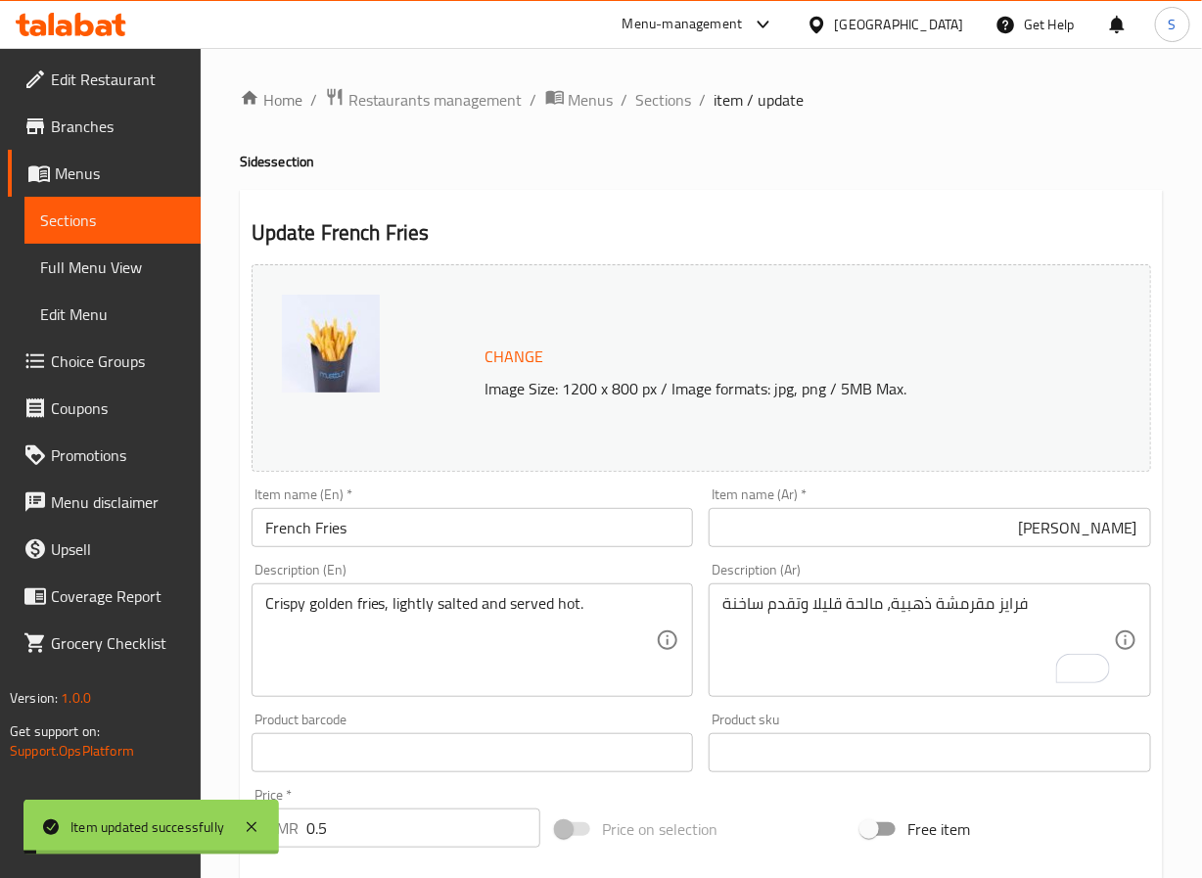
click at [665, 103] on span "Sections" at bounding box center [664, 99] width 56 height 23
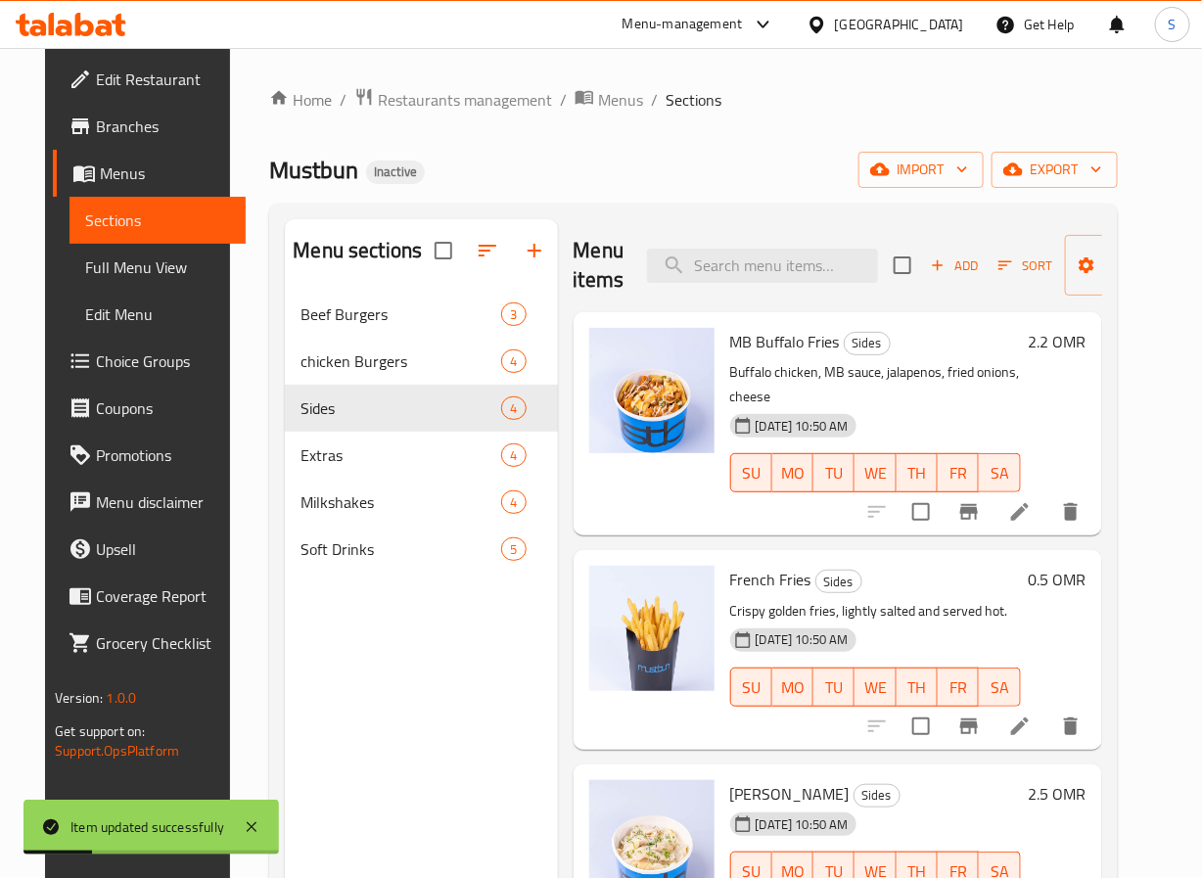
click at [820, 292] on div "Menu items Add Sort Manage items" at bounding box center [838, 265] width 529 height 93
click at [817, 289] on div "Menu items Add Sort Manage items" at bounding box center [838, 265] width 529 height 93
click at [800, 267] on input "search" at bounding box center [762, 266] width 231 height 34
paste input "[PERSON_NAME]"
type input "[PERSON_NAME]"
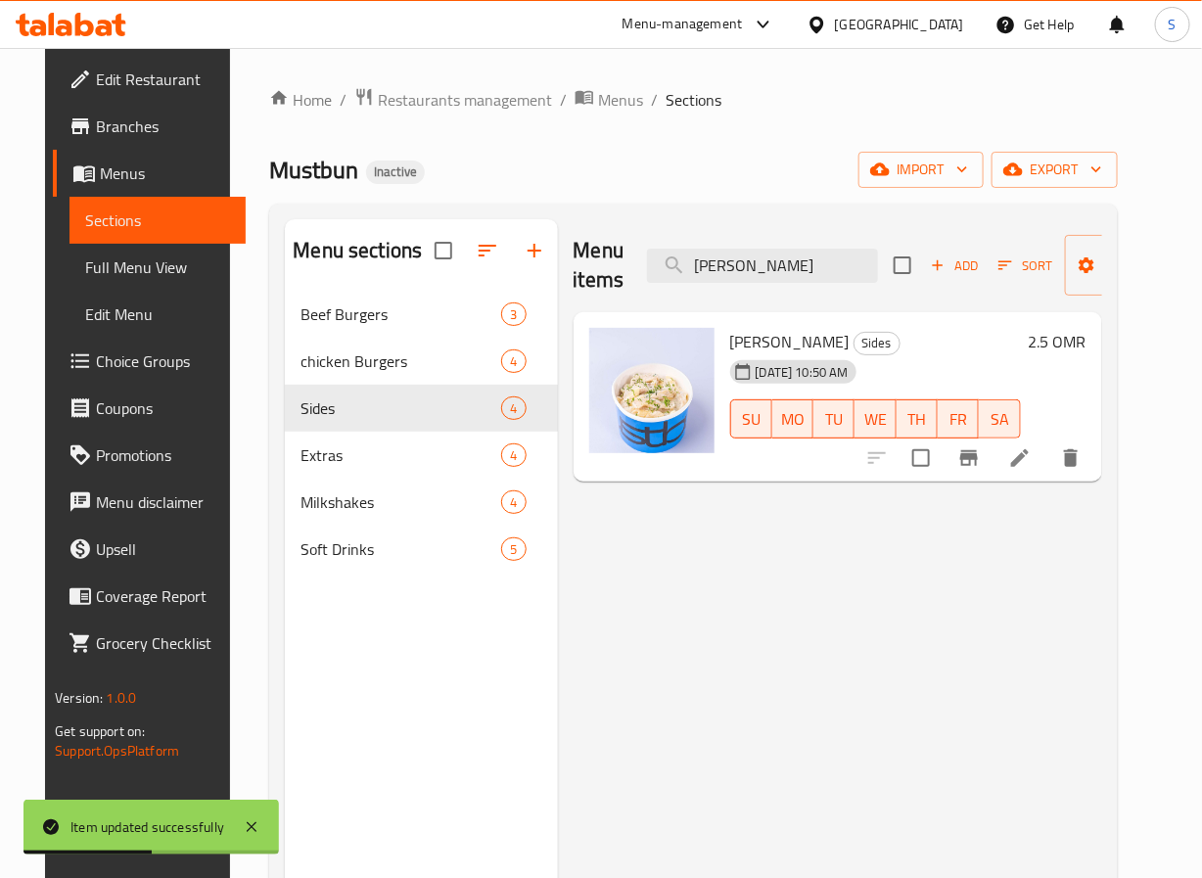
click at [1032, 461] on icon at bounding box center [1019, 457] width 23 height 23
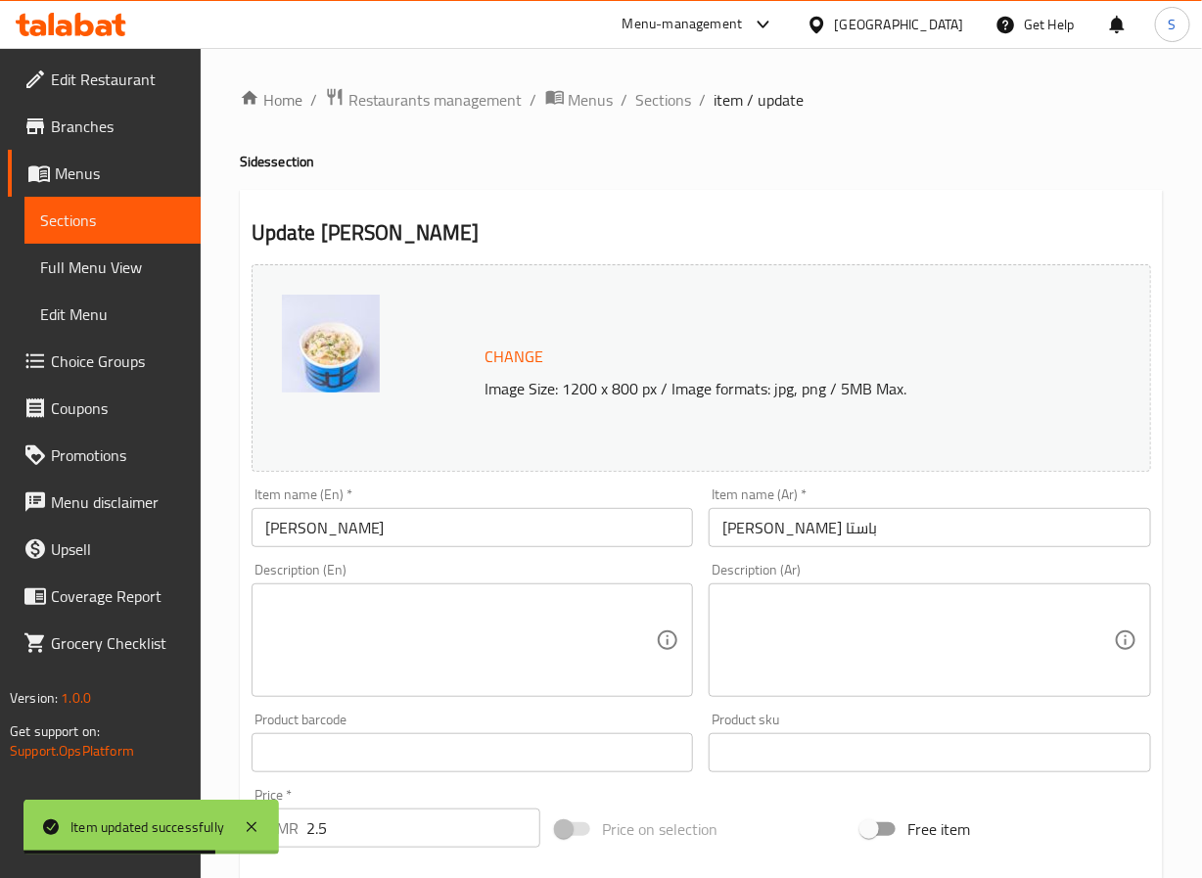
click at [314, 659] on textarea at bounding box center [461, 640] width 392 height 93
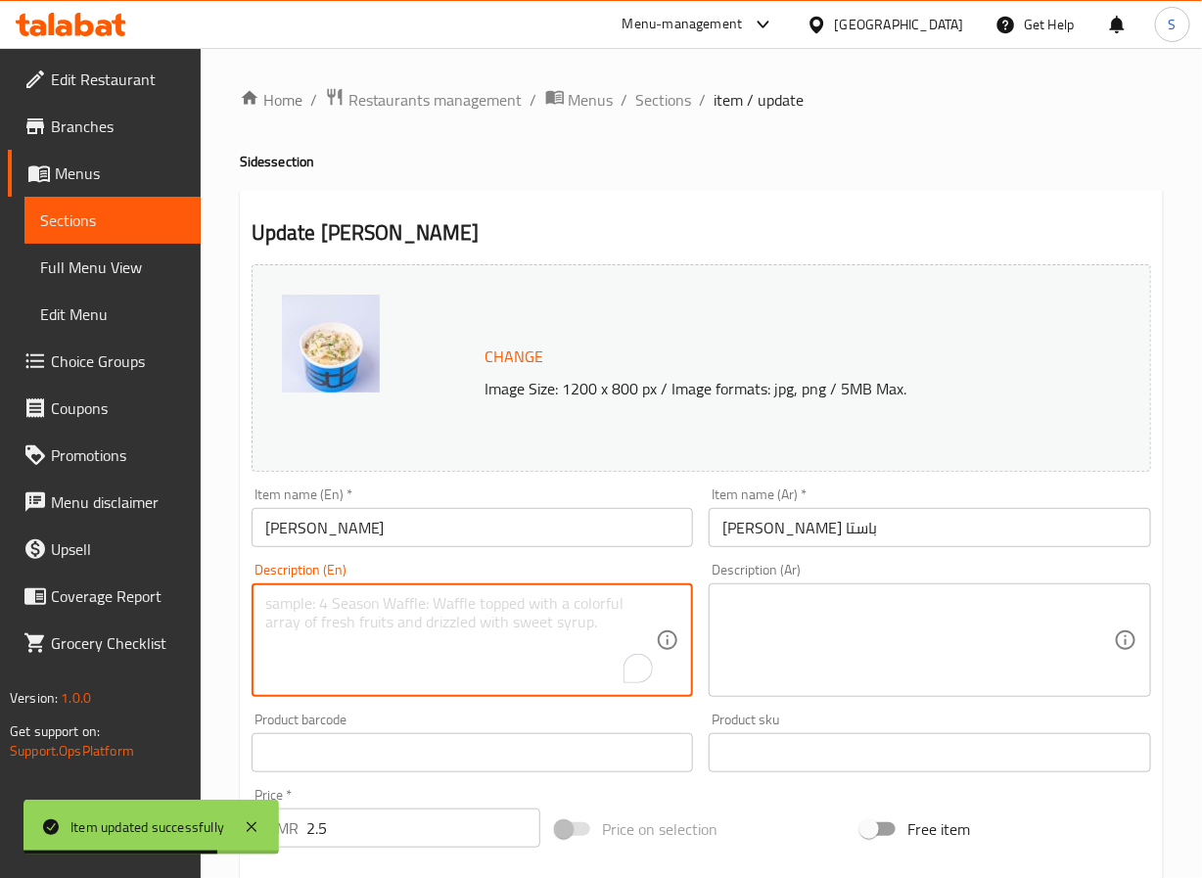
paste textarea "Pasta tossed in creamy white Alfredo sauce with parmesan and herbs."
type textarea "Pasta tossed in creamy white Alfredo sauce with parmesan and herbs."
click at [832, 650] on textarea at bounding box center [919, 640] width 392 height 93
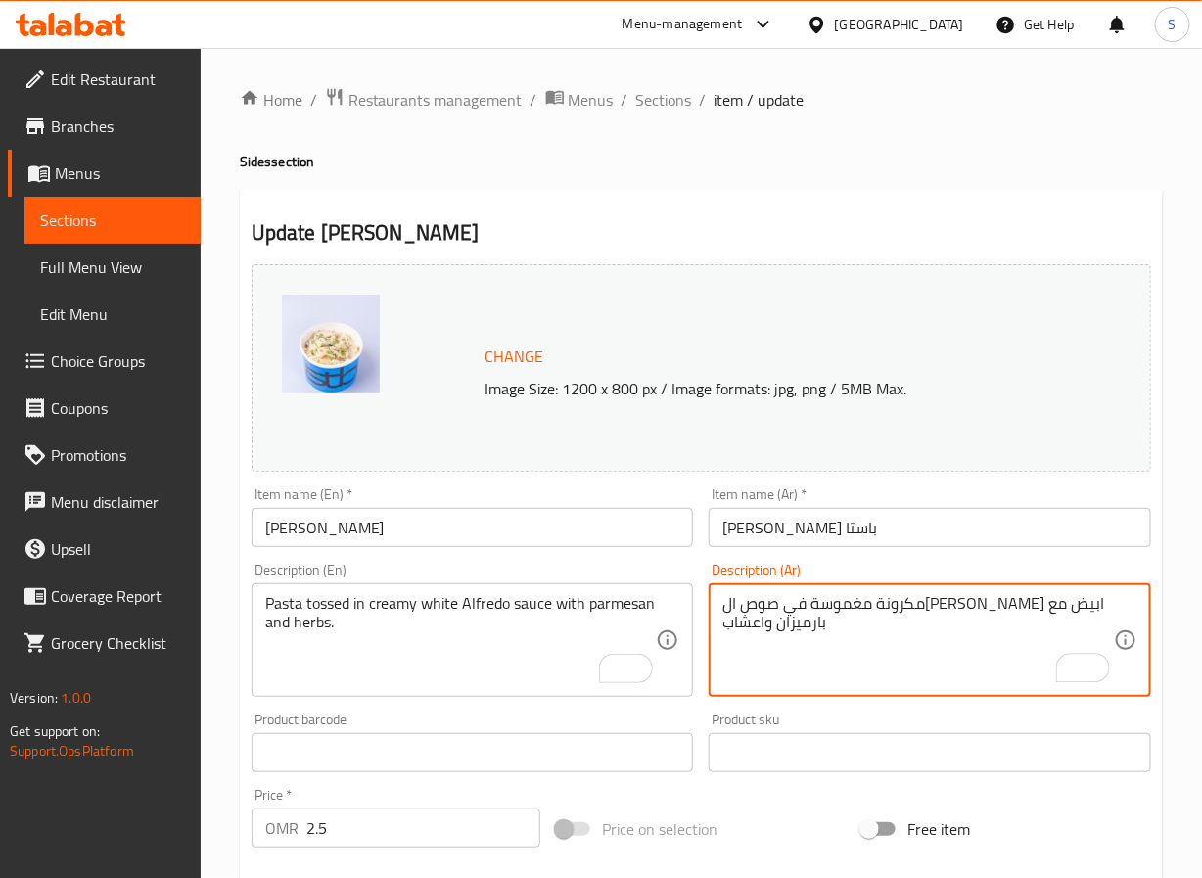
type textarea "مكرونة مغموسة في صوص ال[PERSON_NAME] ابيض مع بارميزان واعشاب"
click at [220, 680] on div "Home / Restaurants management / Menus / Sections / item / update Sides section …" at bounding box center [702, 730] width 1002 height 1364
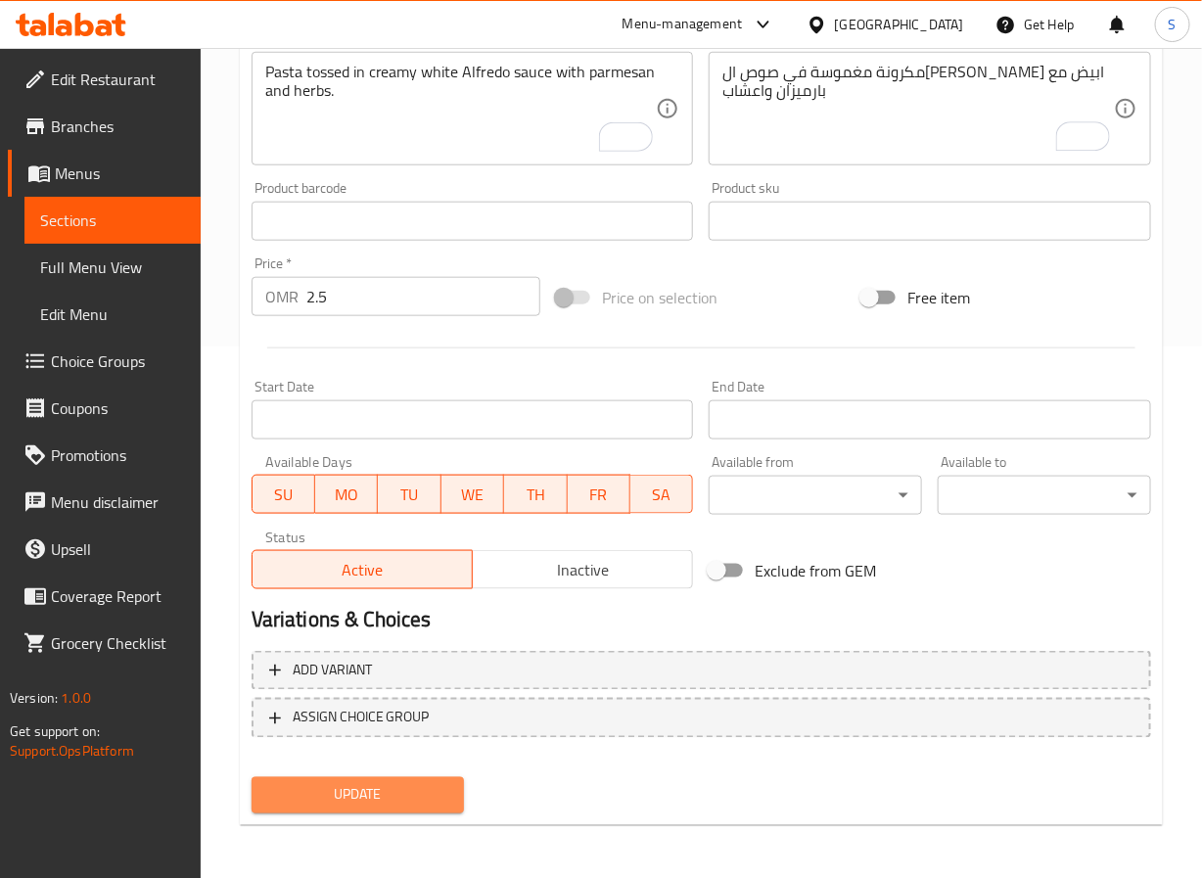
click at [330, 808] on button "Update" at bounding box center [358, 795] width 213 height 36
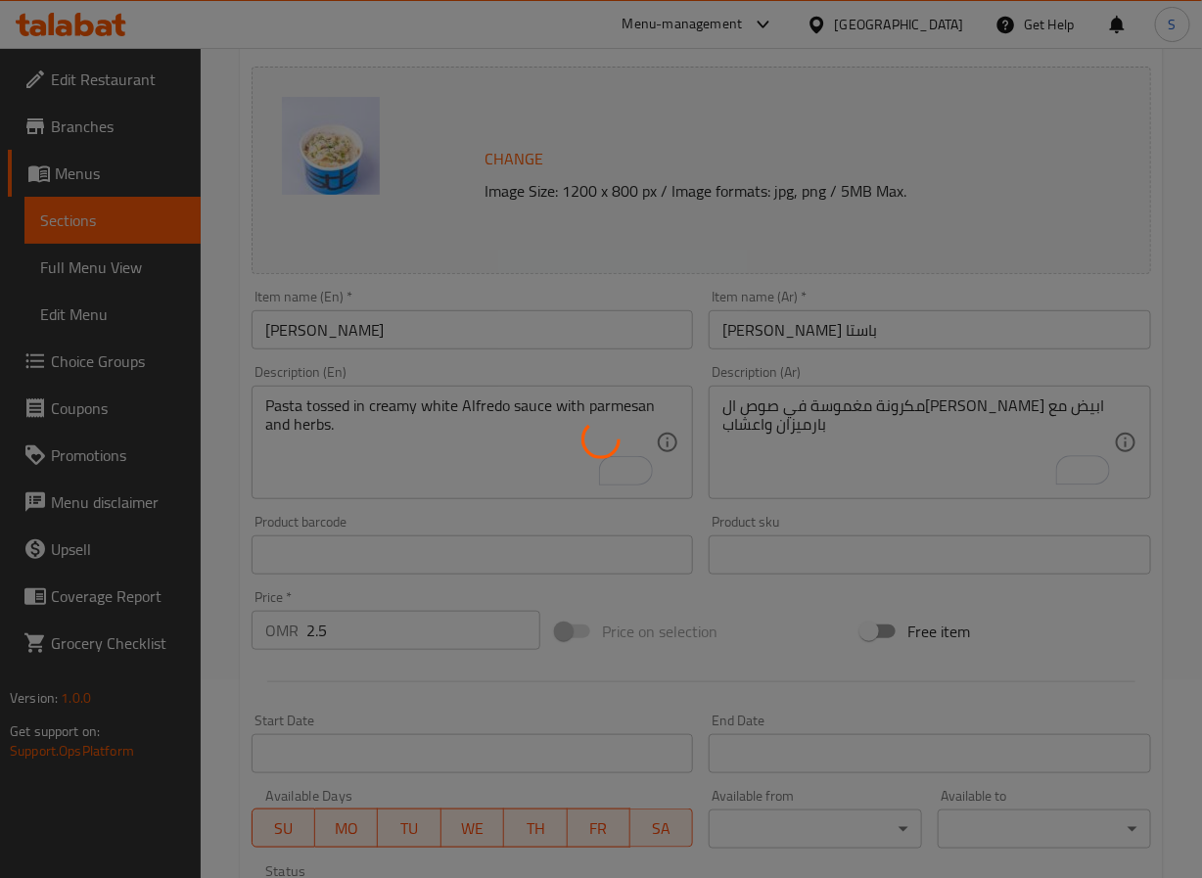
scroll to position [0, 0]
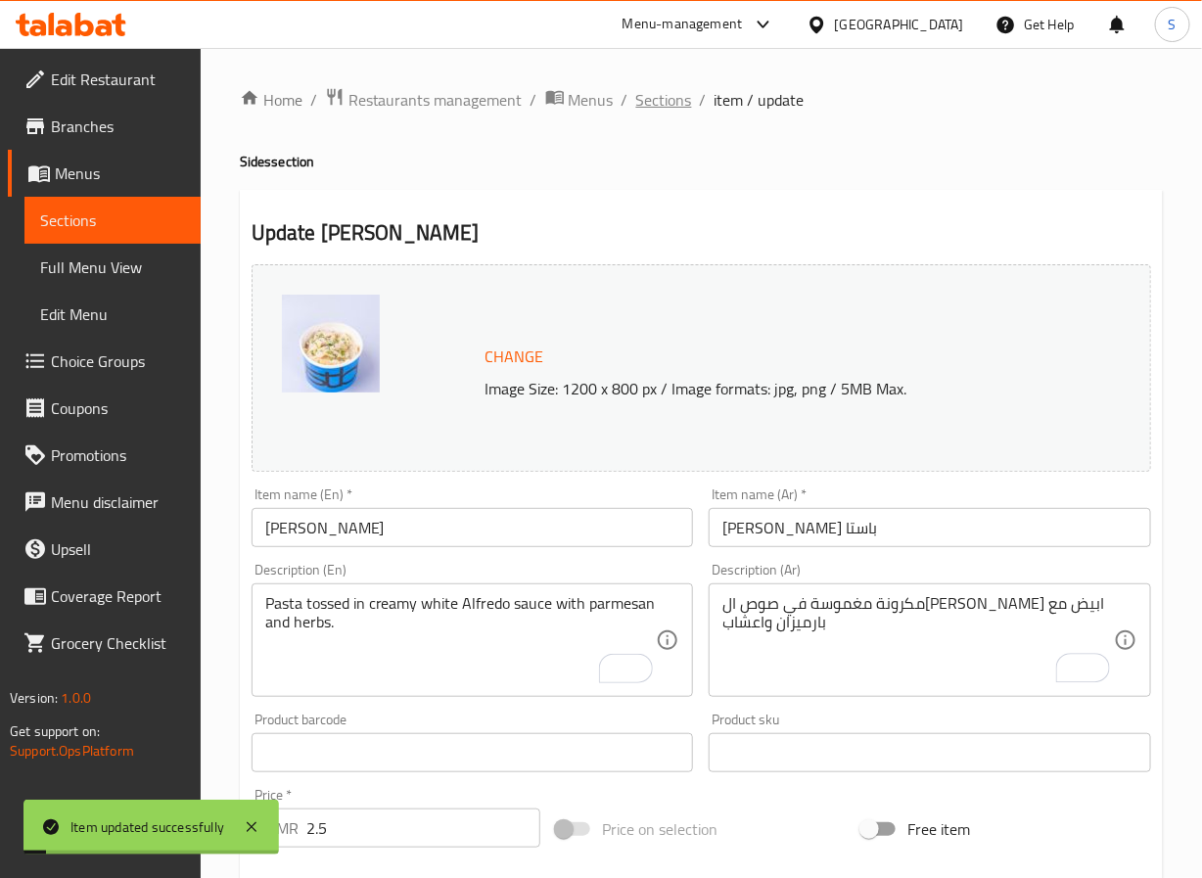
click at [656, 95] on span "Sections" at bounding box center [664, 99] width 56 height 23
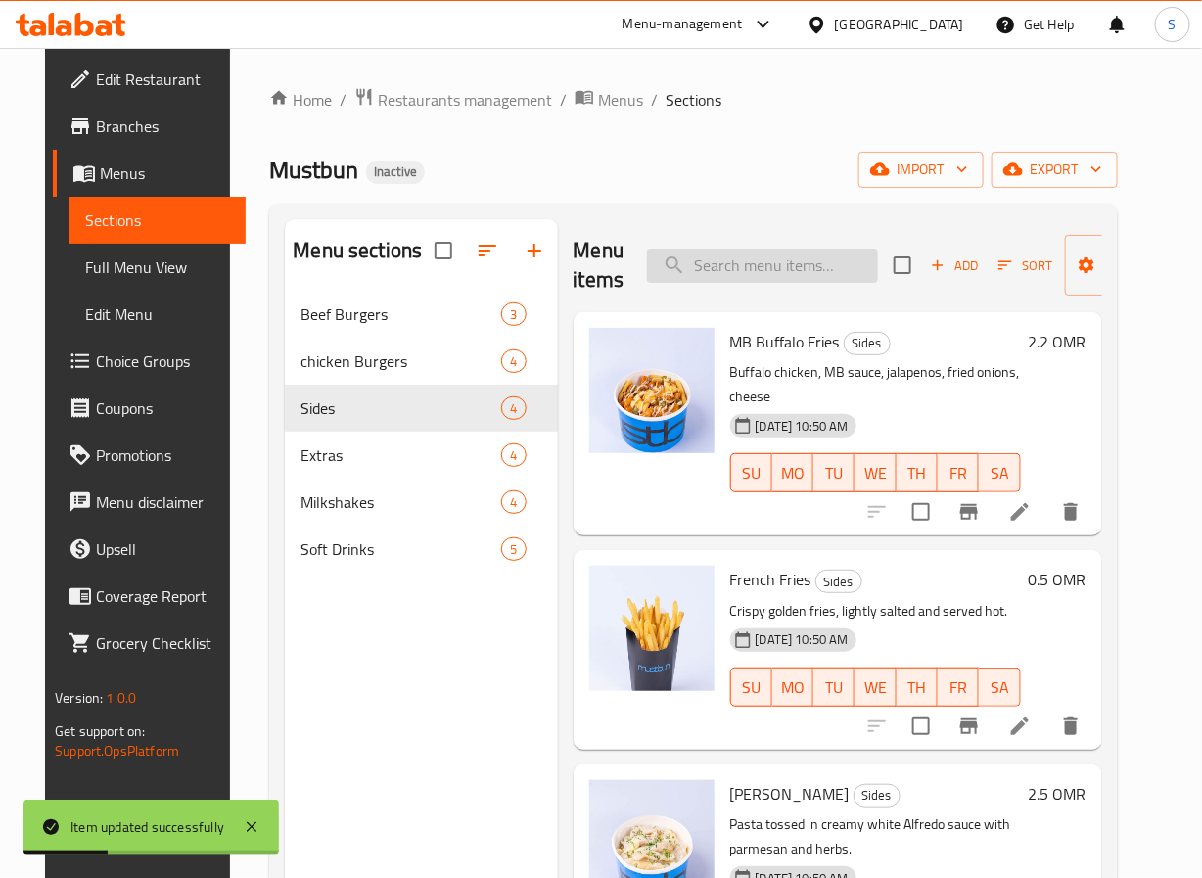
click at [768, 262] on input "search" at bounding box center [762, 266] width 231 height 34
paste input "Mix Sauce Pasta"
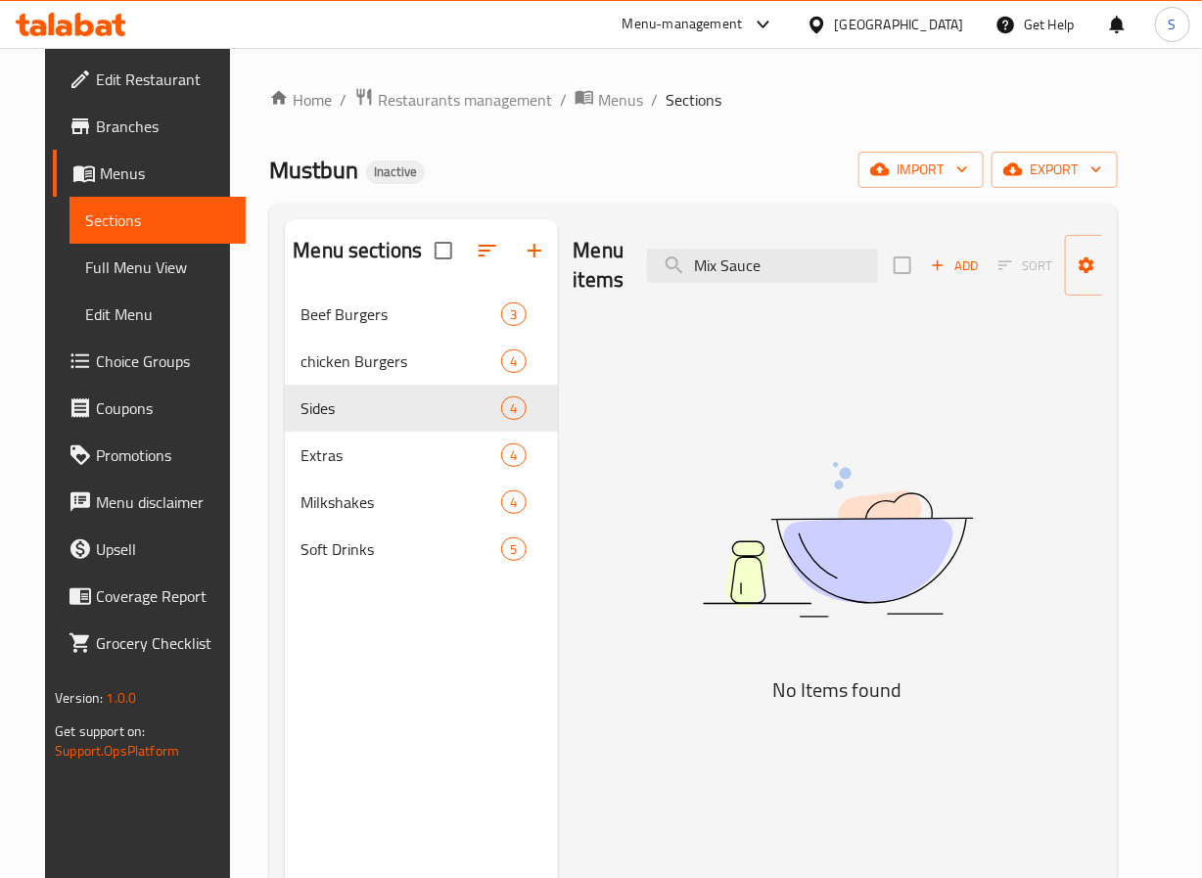
type input "Sauce"
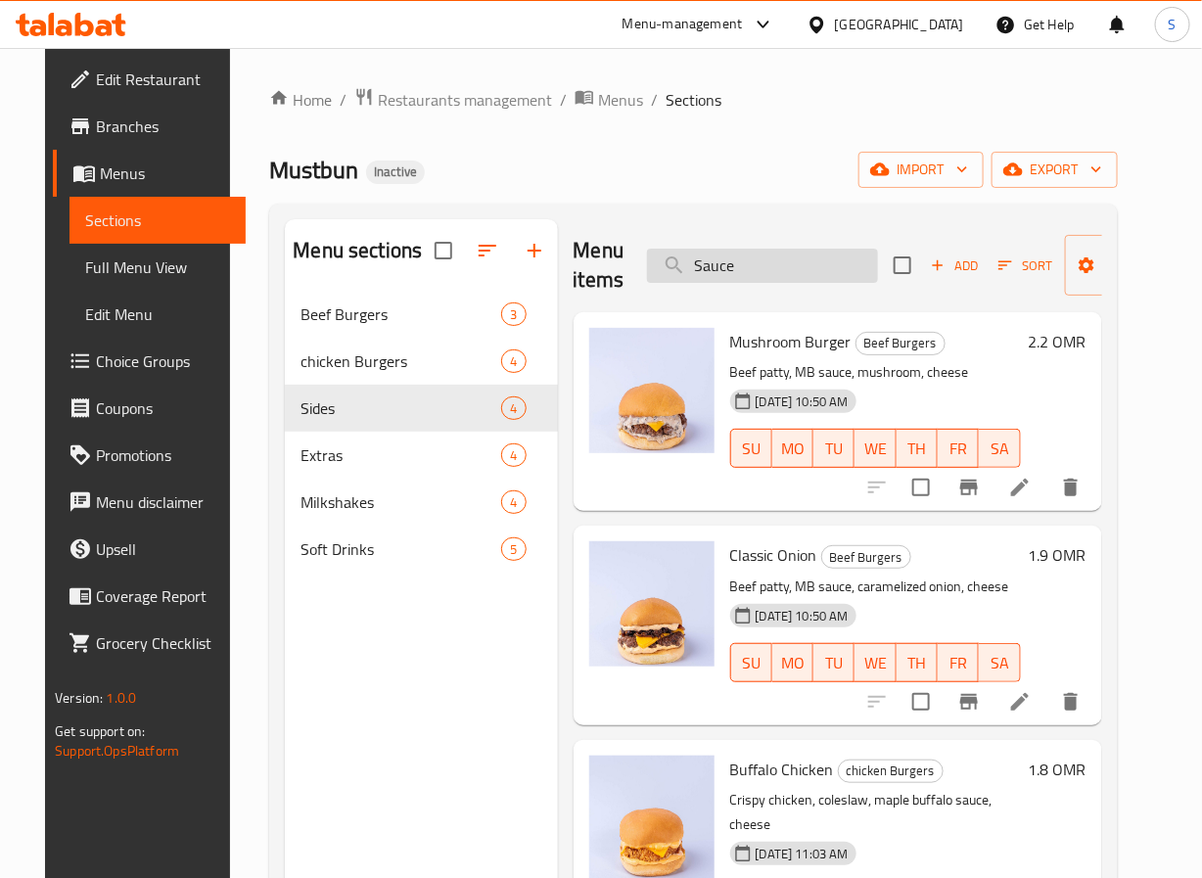
click at [723, 274] on input "Sauce" at bounding box center [762, 266] width 231 height 34
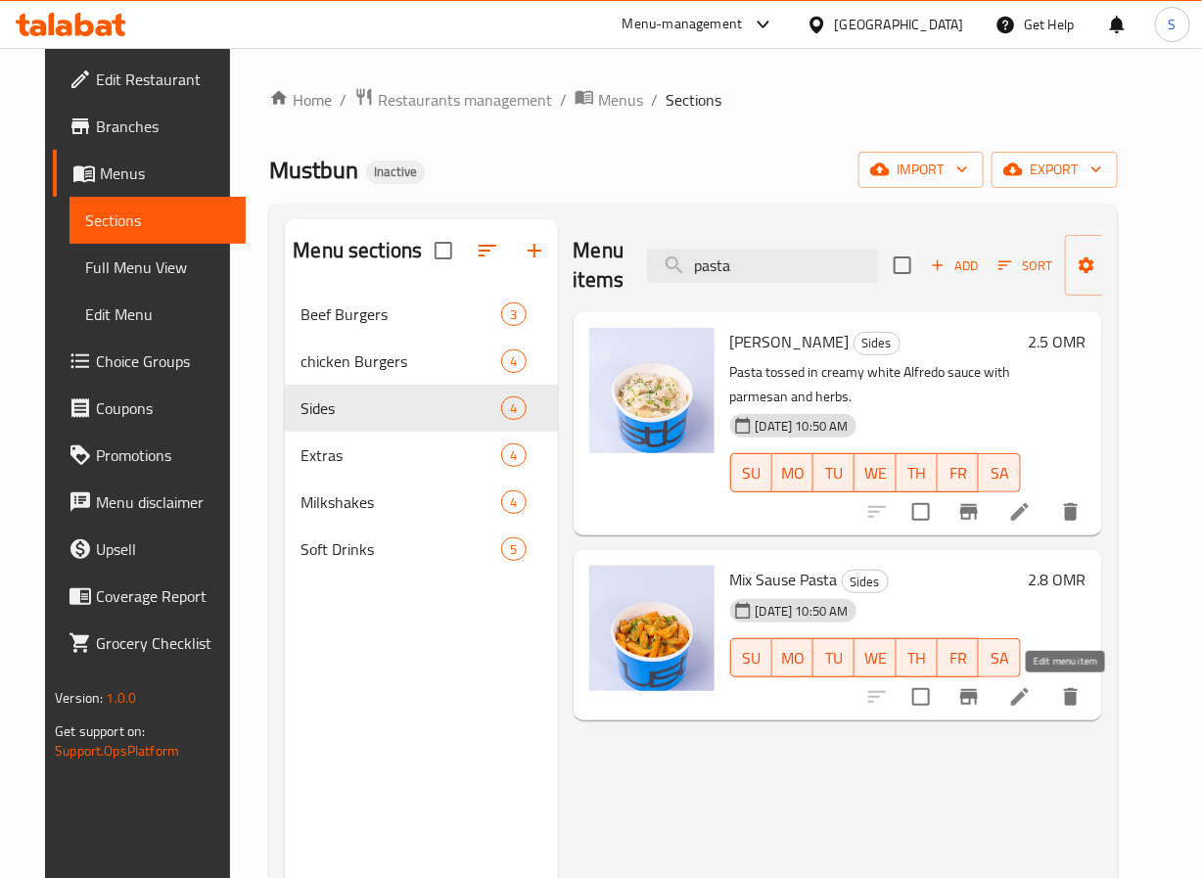
type input "pasta"
click at [1029, 697] on icon at bounding box center [1020, 697] width 18 height 18
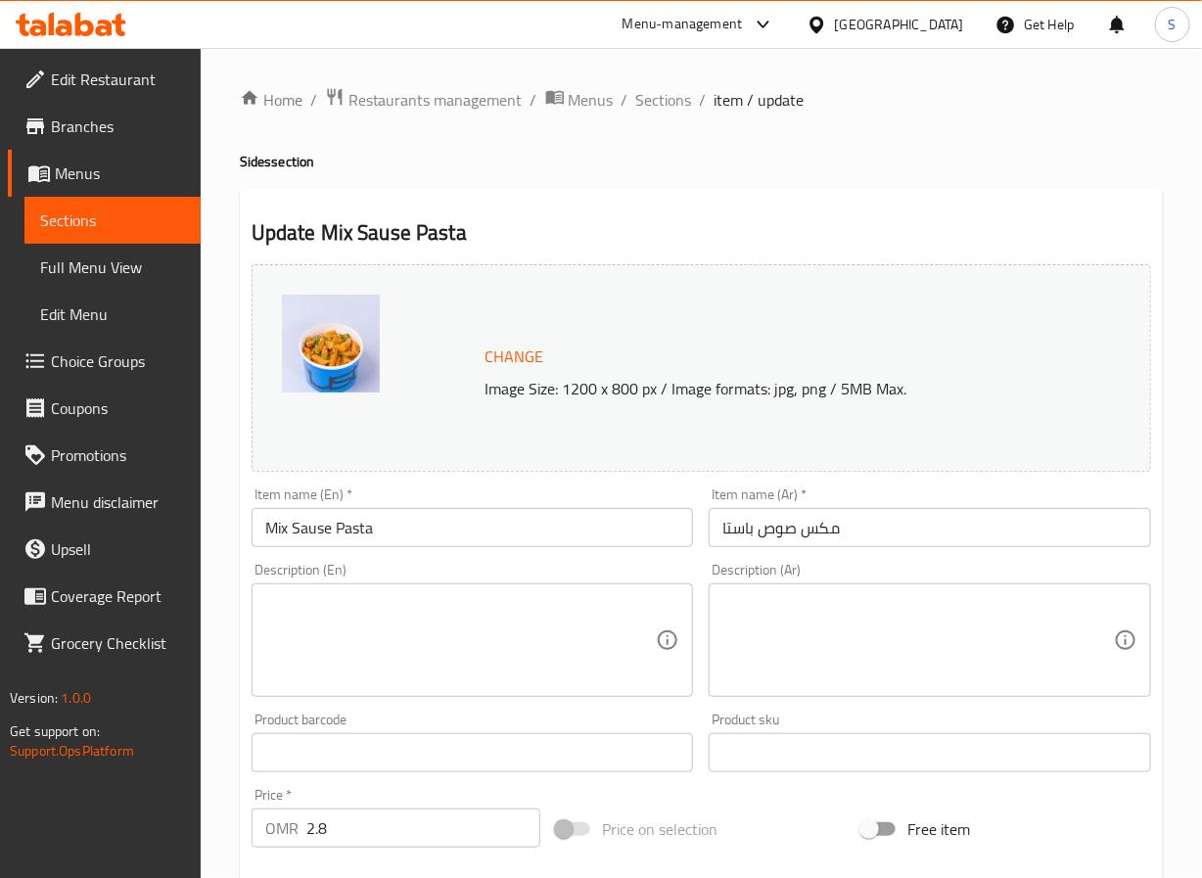
click at [435, 641] on textarea at bounding box center [461, 640] width 392 height 93
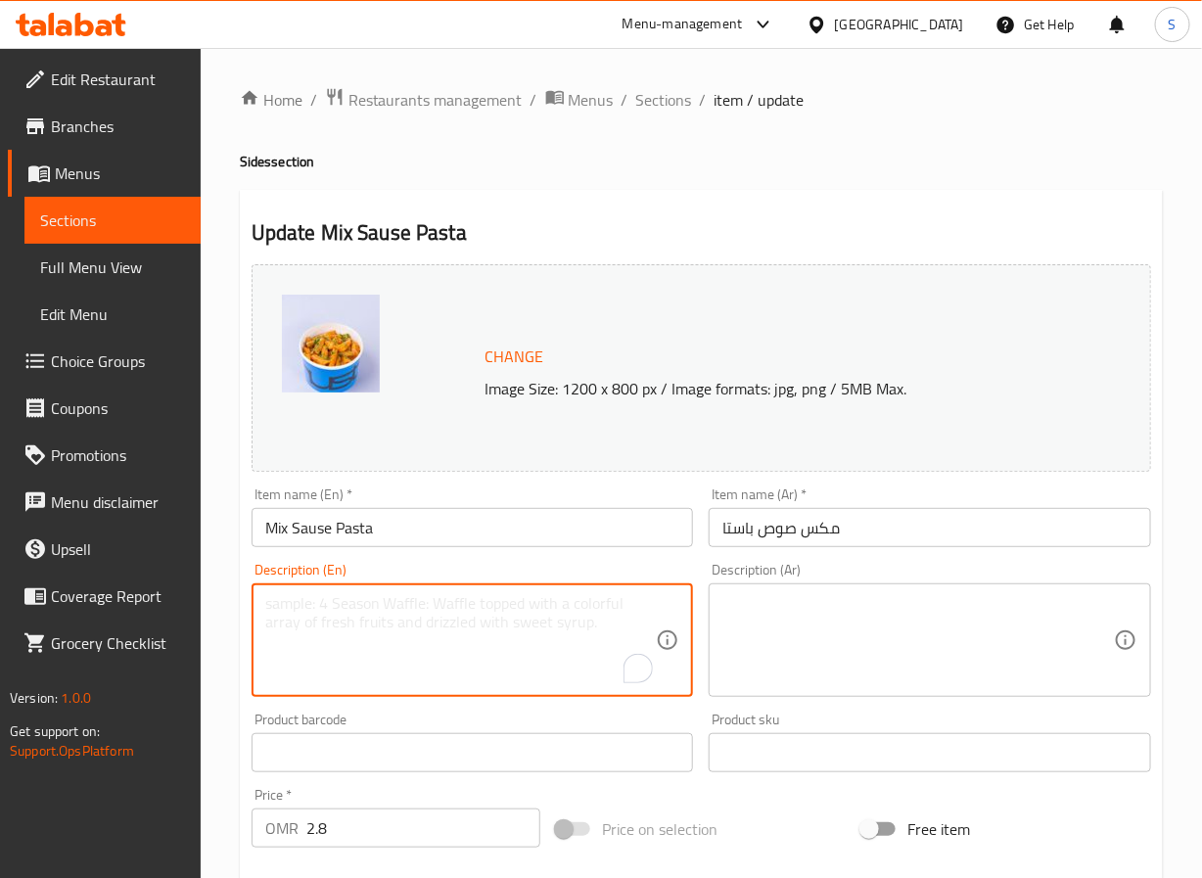
paste textarea "A blend of red marinara and white Alfredo sauce over pasta with Italian herbs."
type textarea "A blend of red marinara and white Alfredo sauce over pasta with Italian herbs."
click at [862, 609] on textarea at bounding box center [919, 640] width 392 height 93
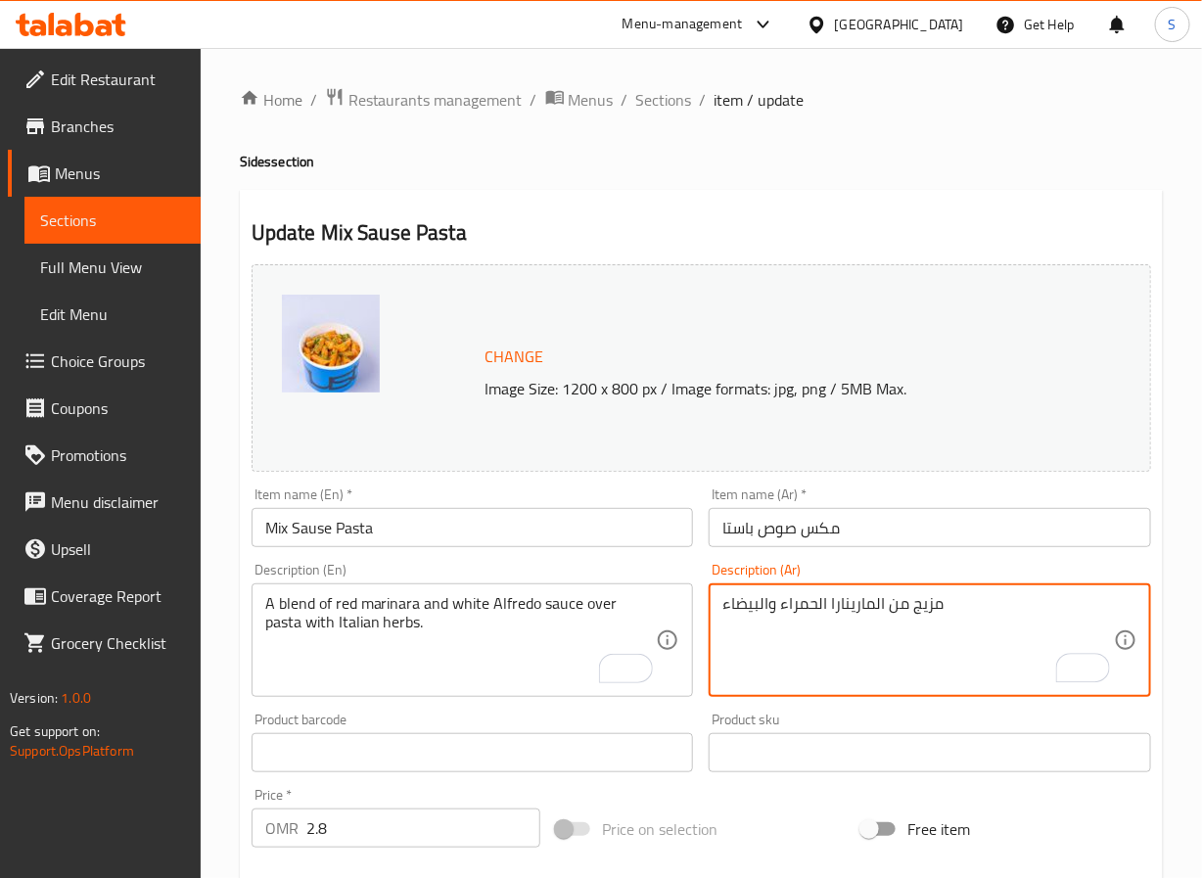
click at [768, 603] on textarea "مزيج من المارينارا الحمراء والبيضاء" at bounding box center [919, 640] width 392 height 93
type textarea "مزيج من المارينارا الحمراء وصوص الفريدو الابيض علي المكرونة مع الاعشاب الايطالية"
click at [218, 679] on div "Home / Restaurants management / Menus / Sections / item / update Sides section …" at bounding box center [702, 730] width 1002 height 1364
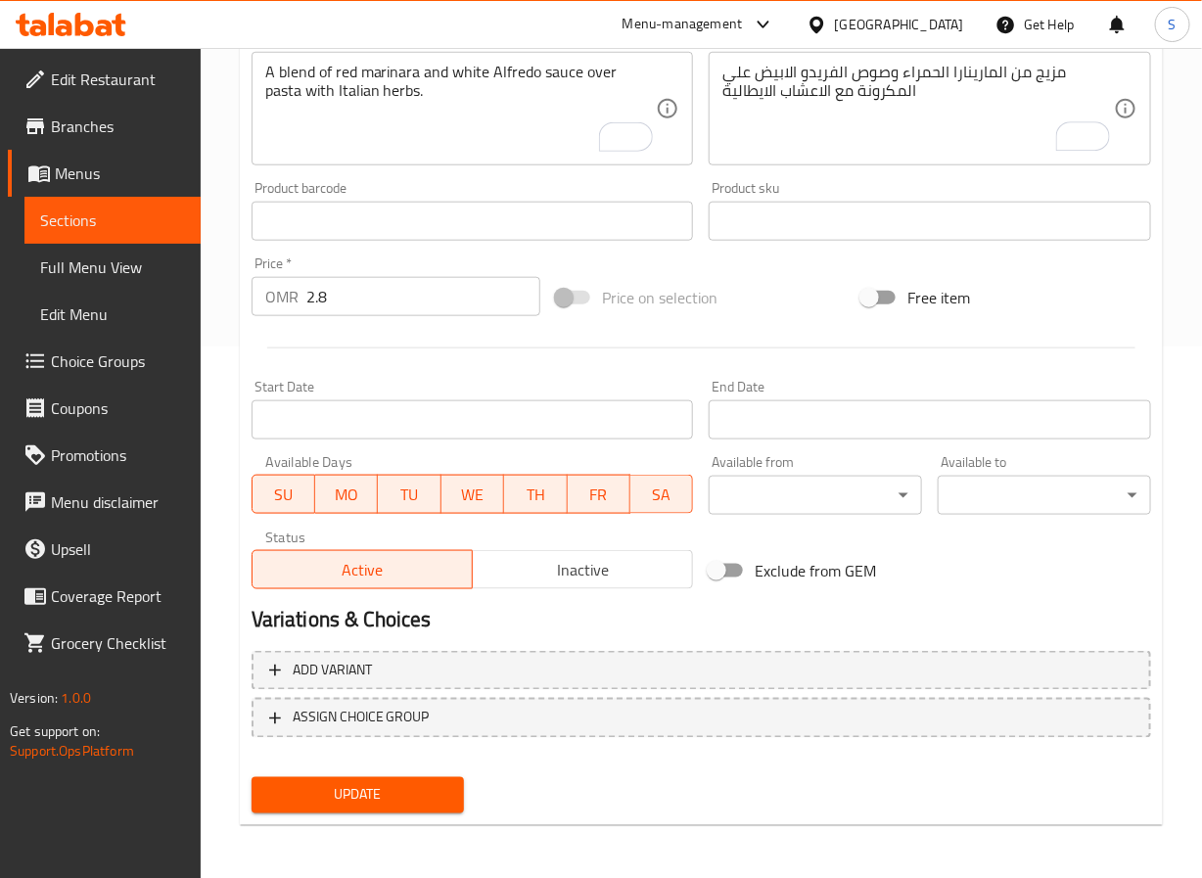
click at [288, 790] on span "Update" at bounding box center [358, 795] width 182 height 24
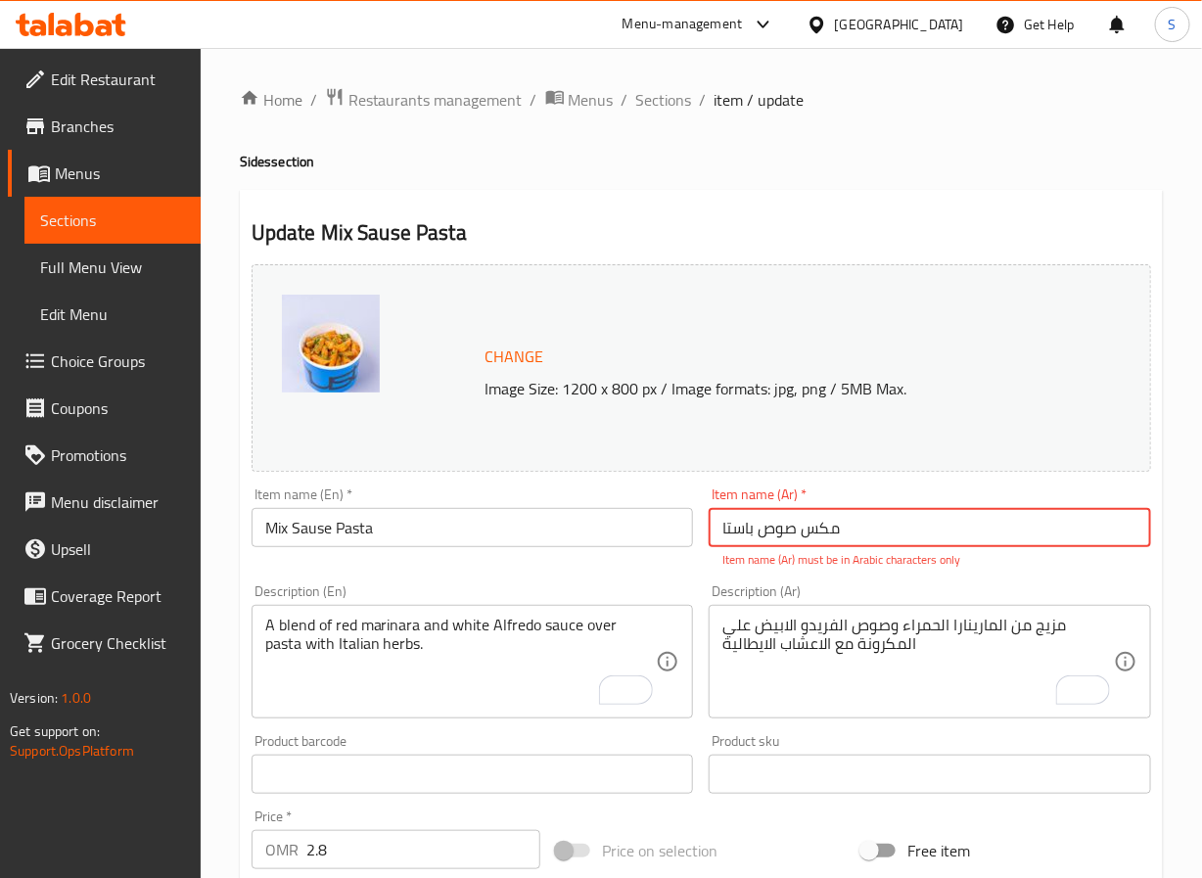
click at [820, 532] on input "مکس صوص باستا" at bounding box center [930, 527] width 443 height 39
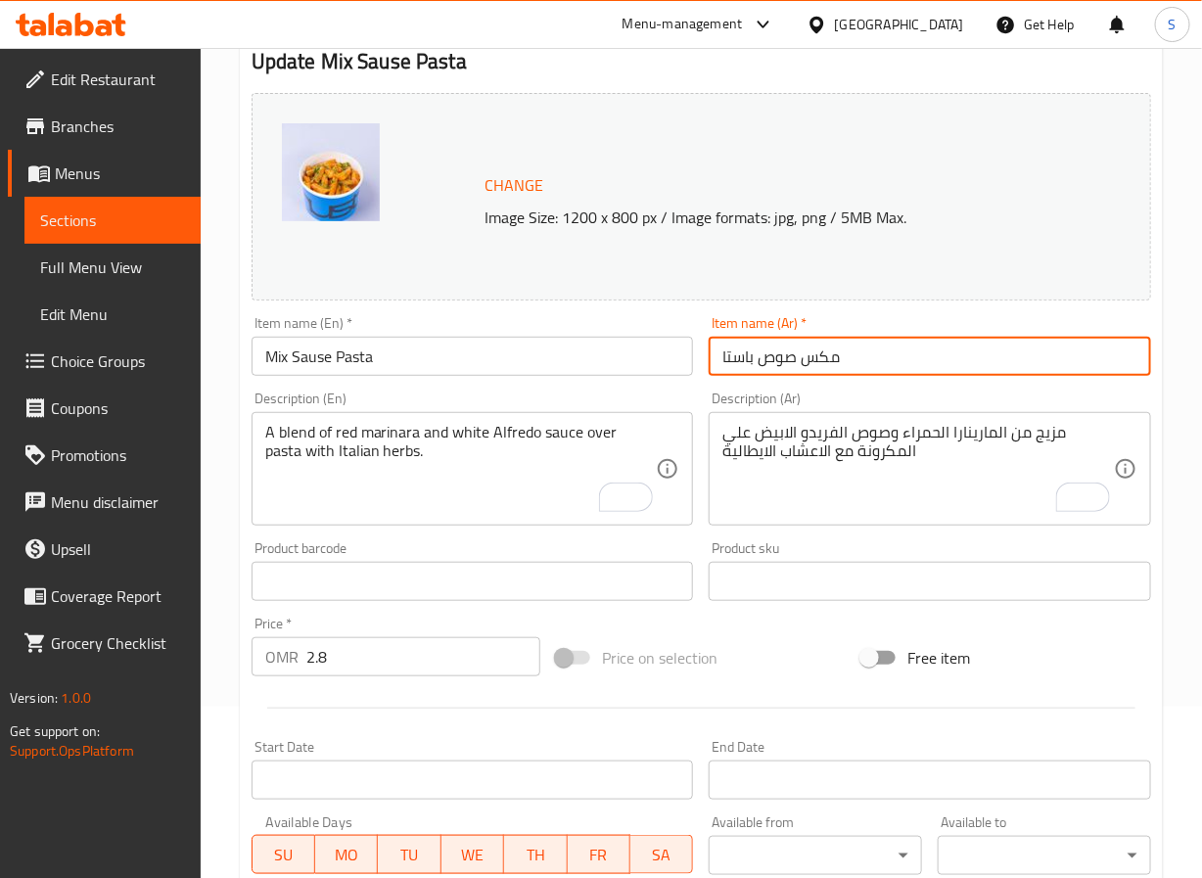
scroll to position [532, 0]
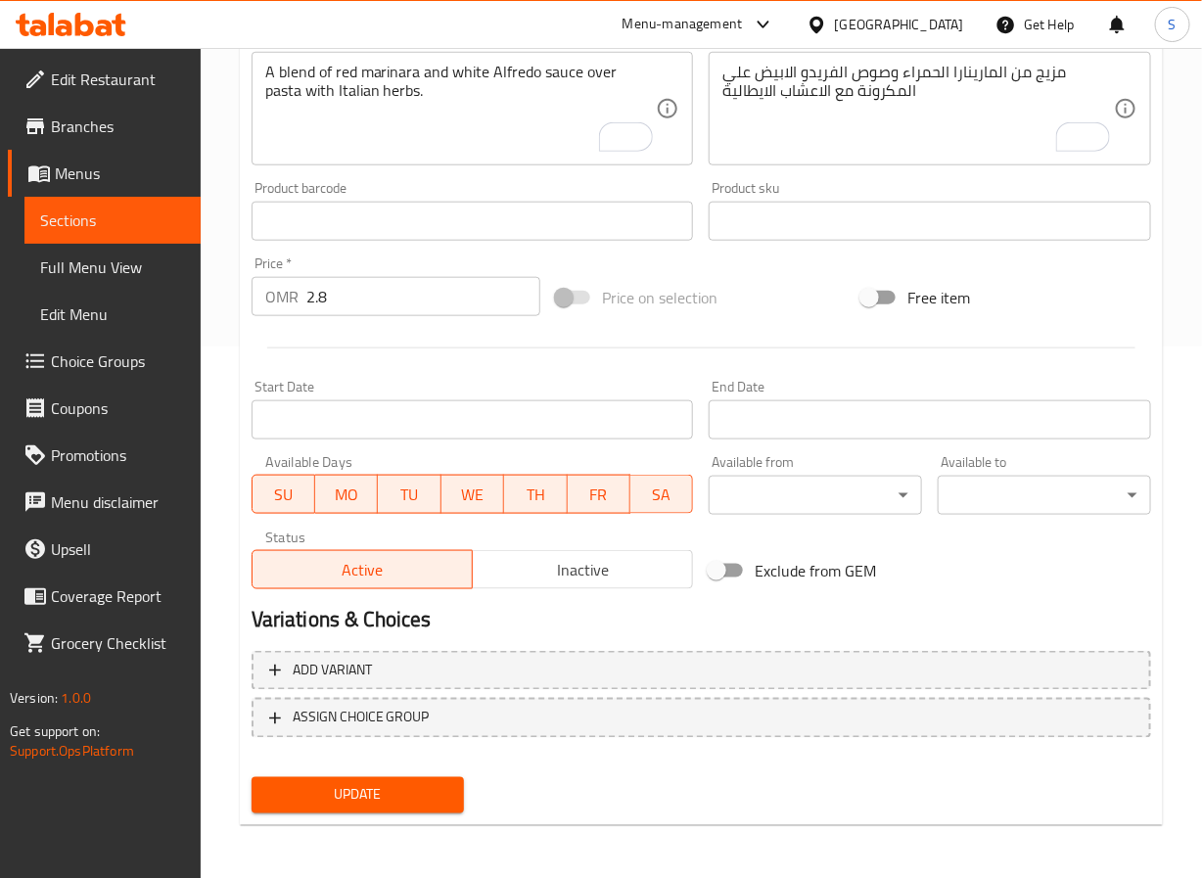
type input "مكس صوص باستا"
click at [391, 793] on span "Update" at bounding box center [358, 795] width 182 height 24
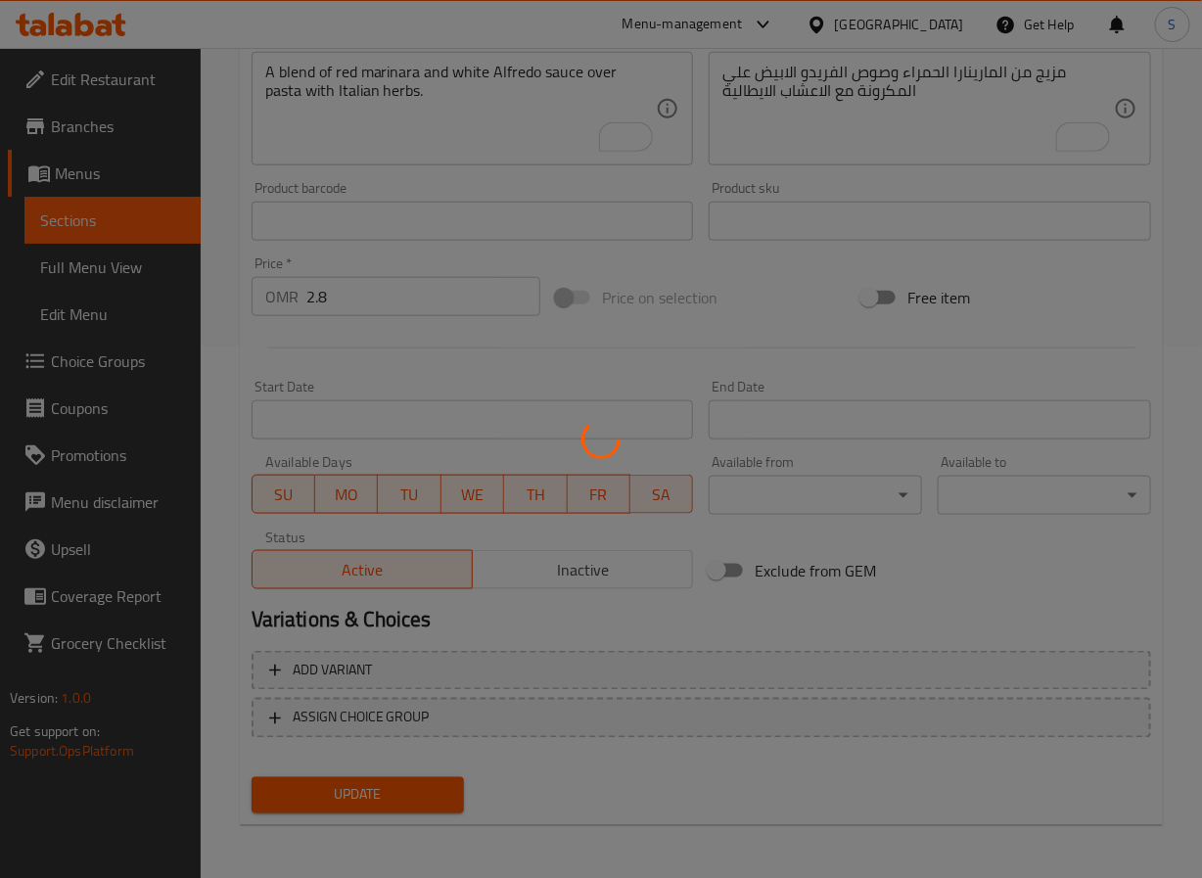
scroll to position [0, 0]
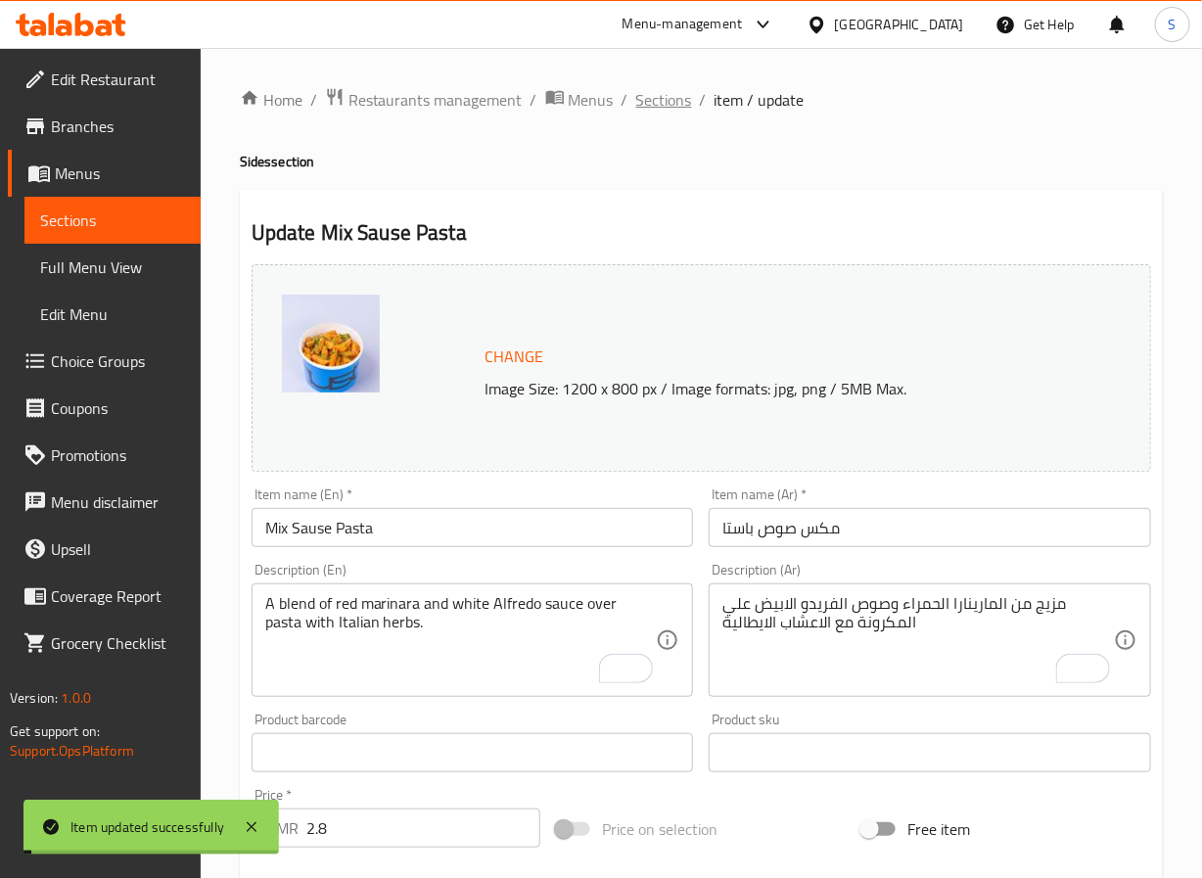
click at [644, 94] on span "Sections" at bounding box center [664, 99] width 56 height 23
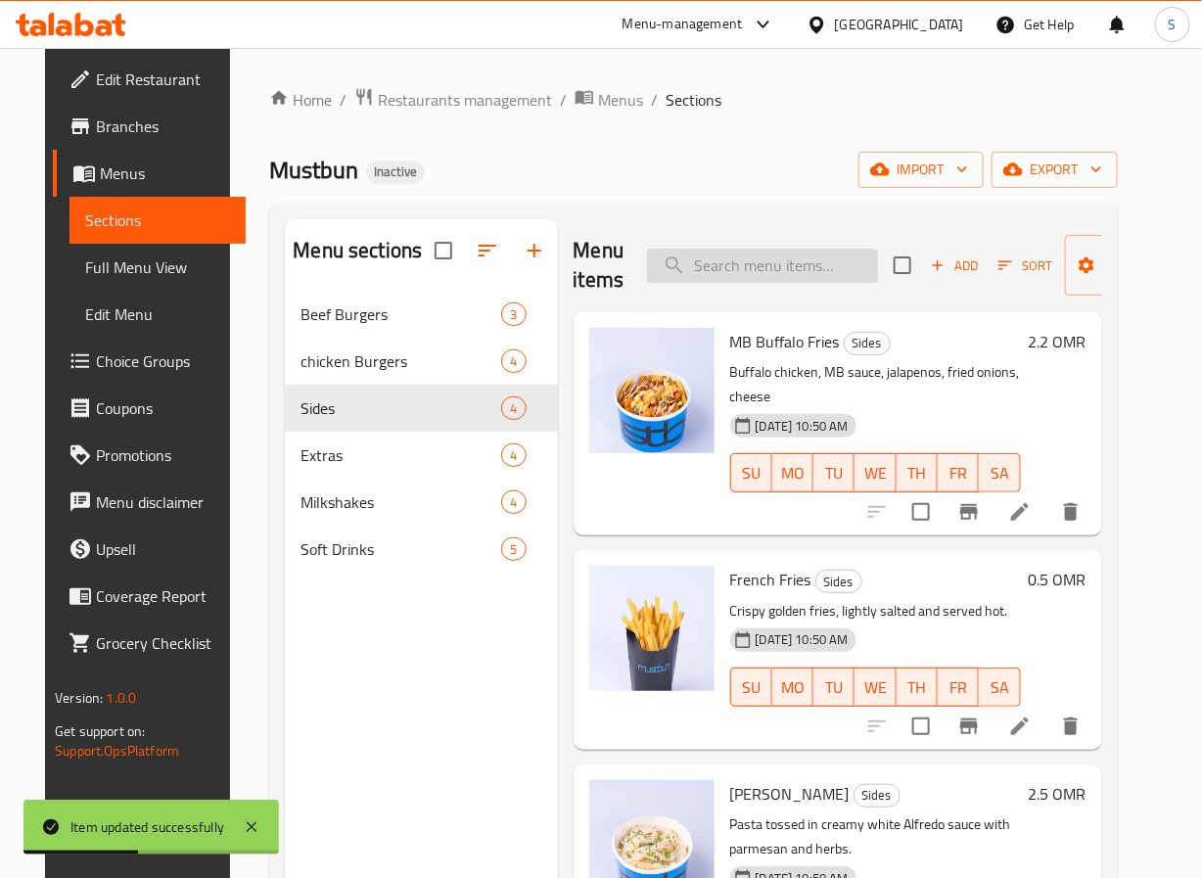
click at [764, 277] on input "search" at bounding box center [762, 266] width 231 height 34
paste input "Beef Patty"
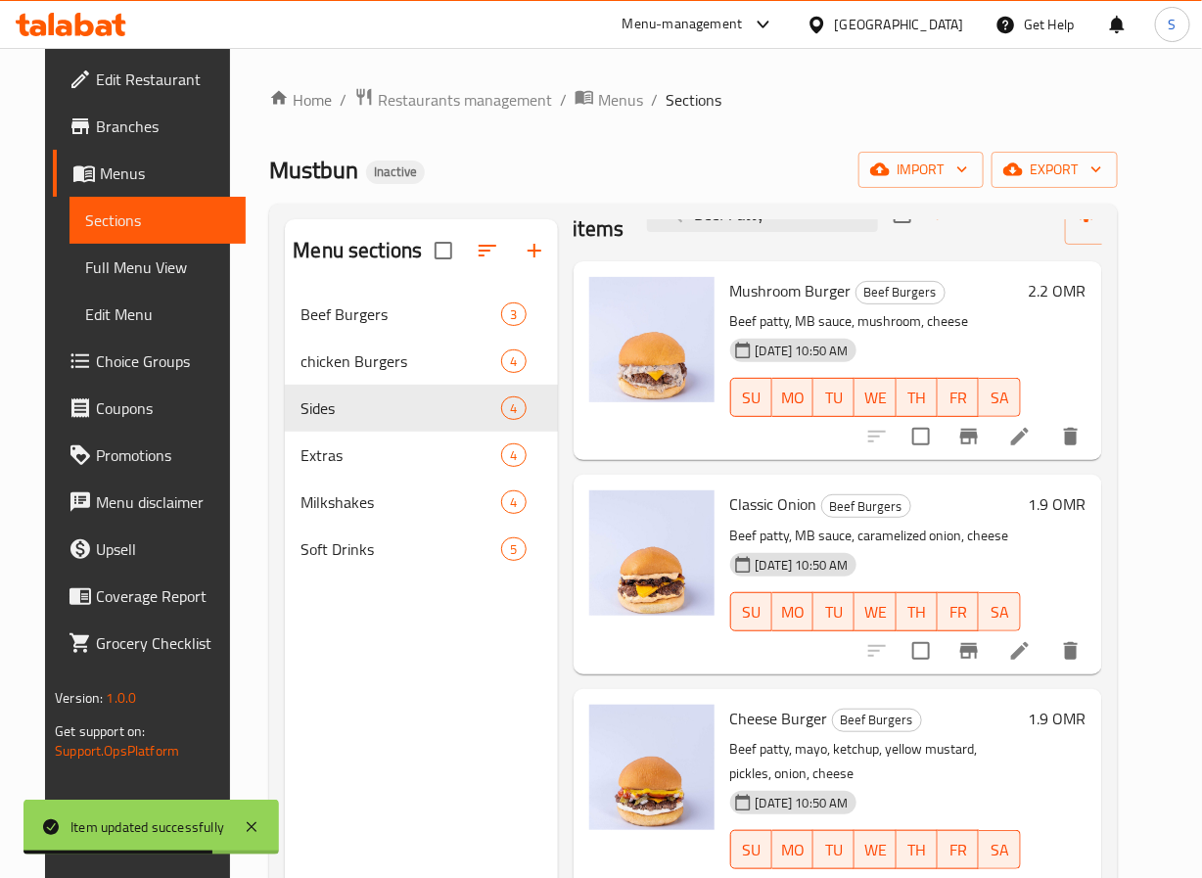
scroll to position [274, 0]
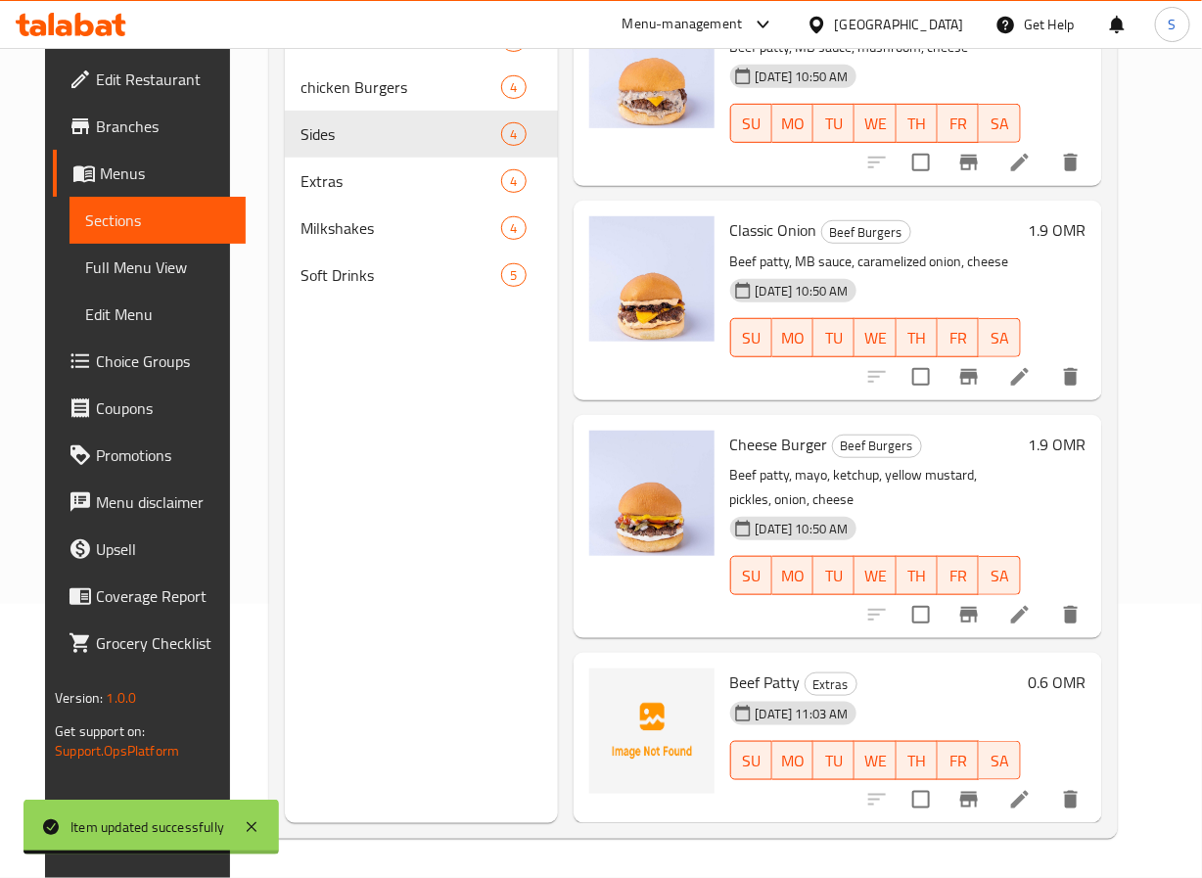
type input "Beef Patty"
click at [1048, 782] on li at bounding box center [1020, 799] width 55 height 35
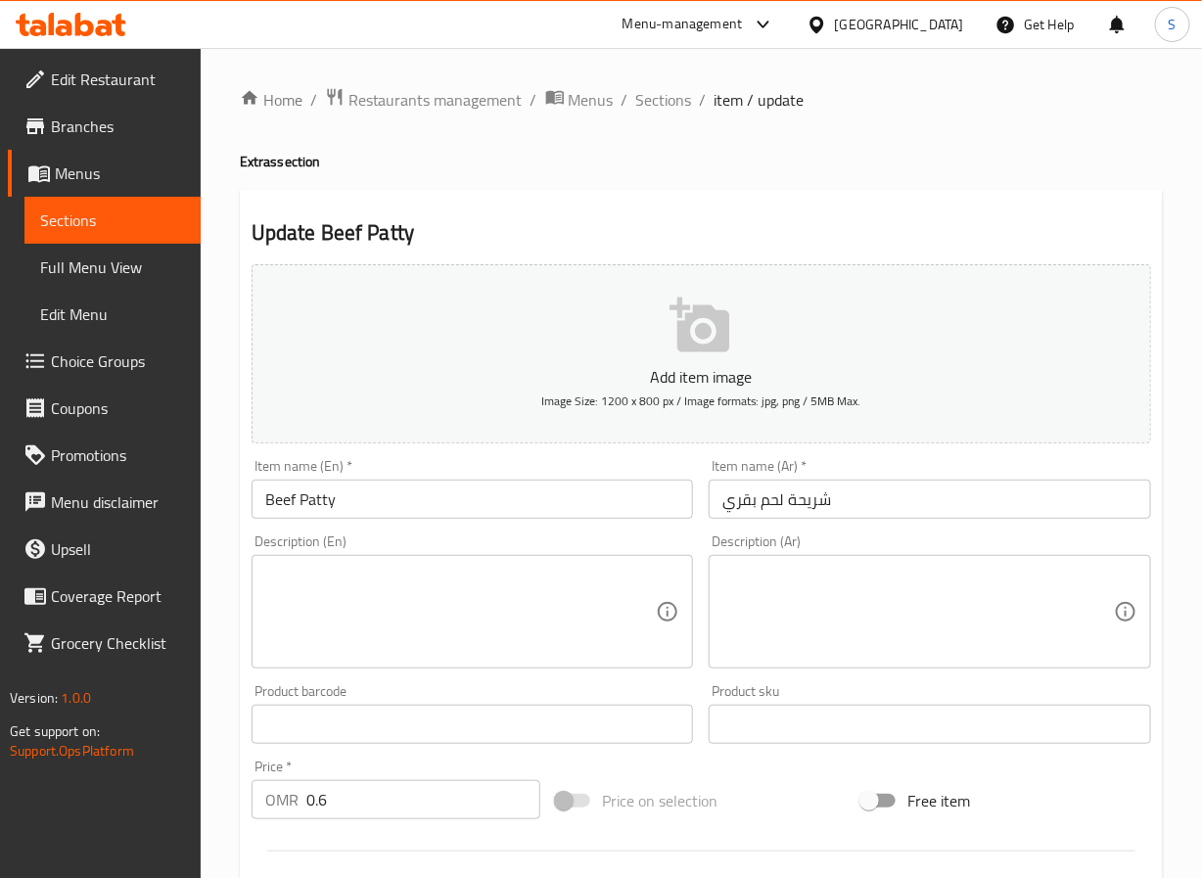
click at [367, 605] on textarea at bounding box center [461, 612] width 392 height 93
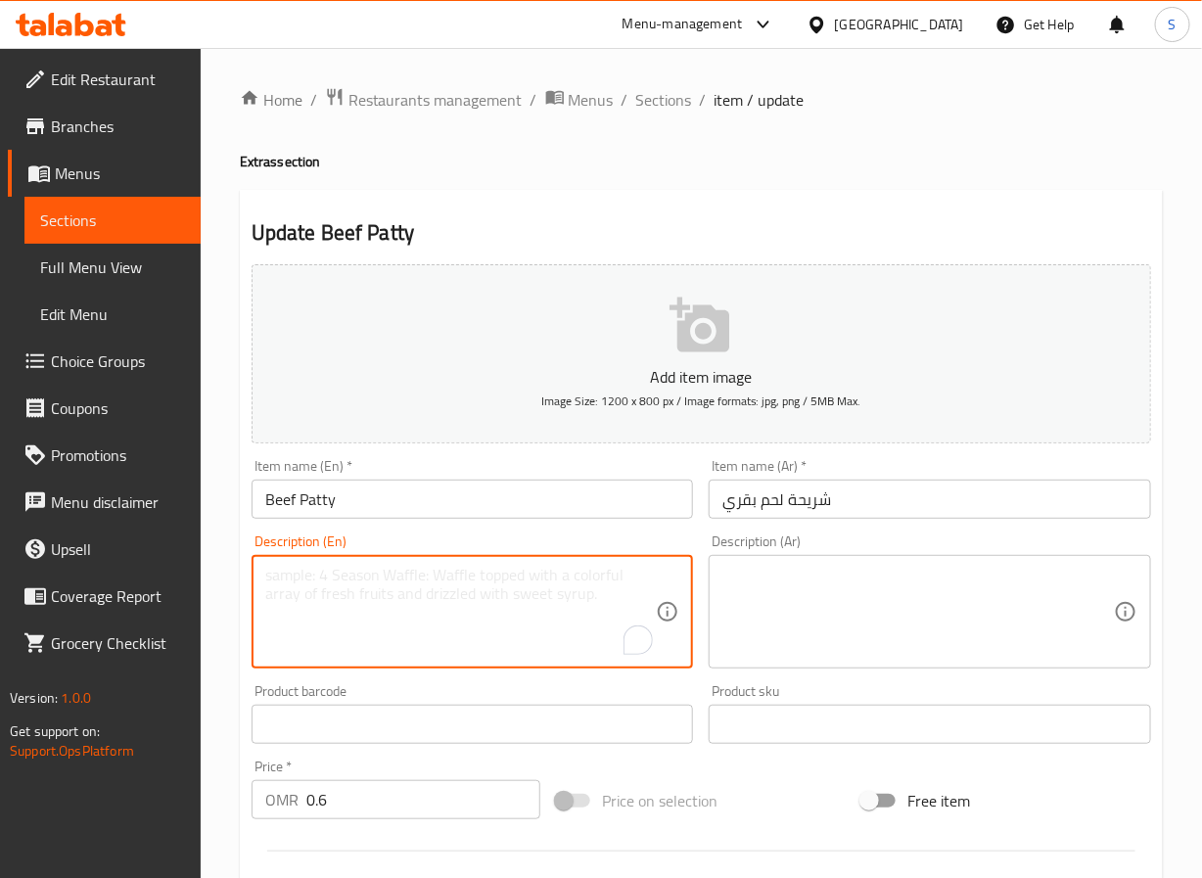
paste textarea "Grilled, juicy beef patty seasoned to perfection."
type textarea "Grilled, juicy beef patty seasoned to perfection."
click at [850, 609] on textarea at bounding box center [919, 612] width 392 height 93
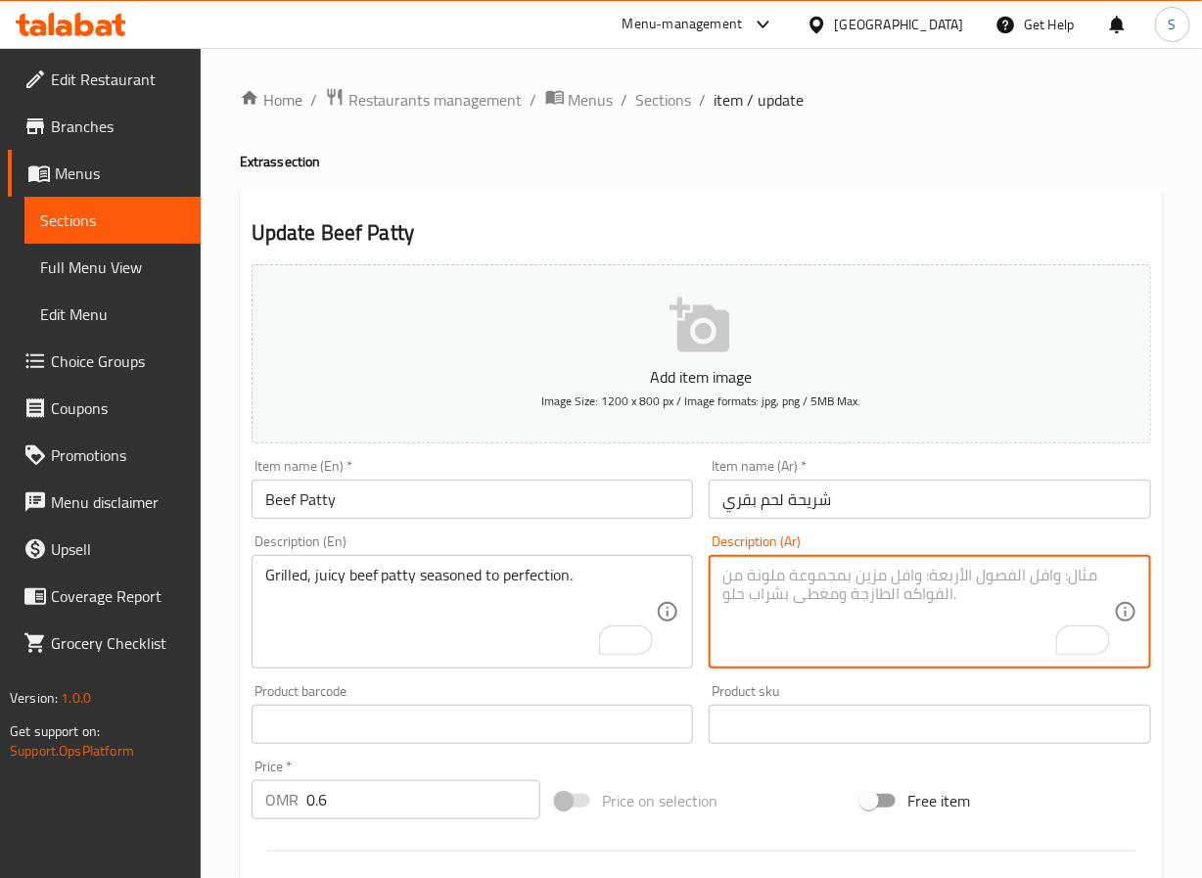
click at [850, 609] on textarea "To enrich screen reader interactions, please activate Accessibility in Grammarl…" at bounding box center [919, 612] width 392 height 93
type textarea "شريحة لحم بقري جوسي مشوية متبلة الي الكمال"
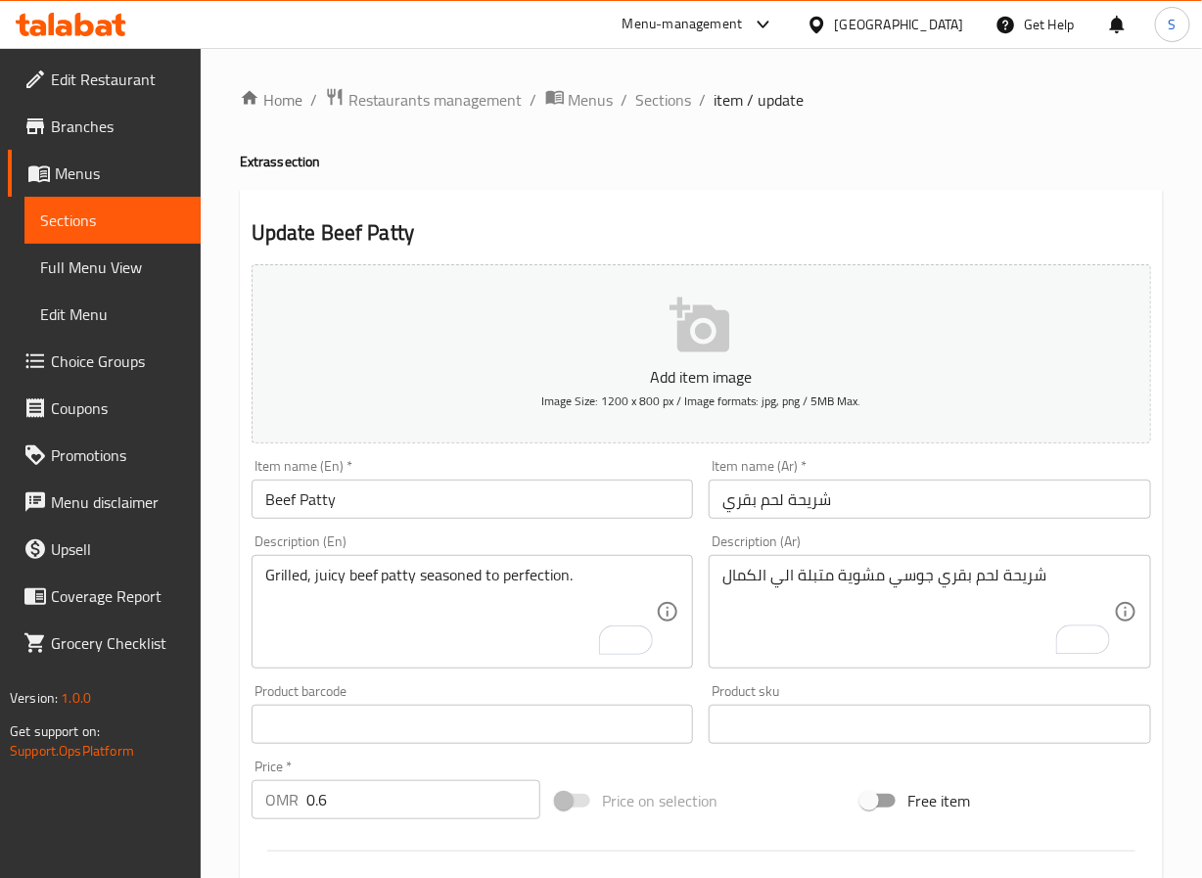
click at [227, 684] on div "Home / Restaurants management / Menus / Sections / item / update Extras section…" at bounding box center [702, 716] width 1002 height 1336
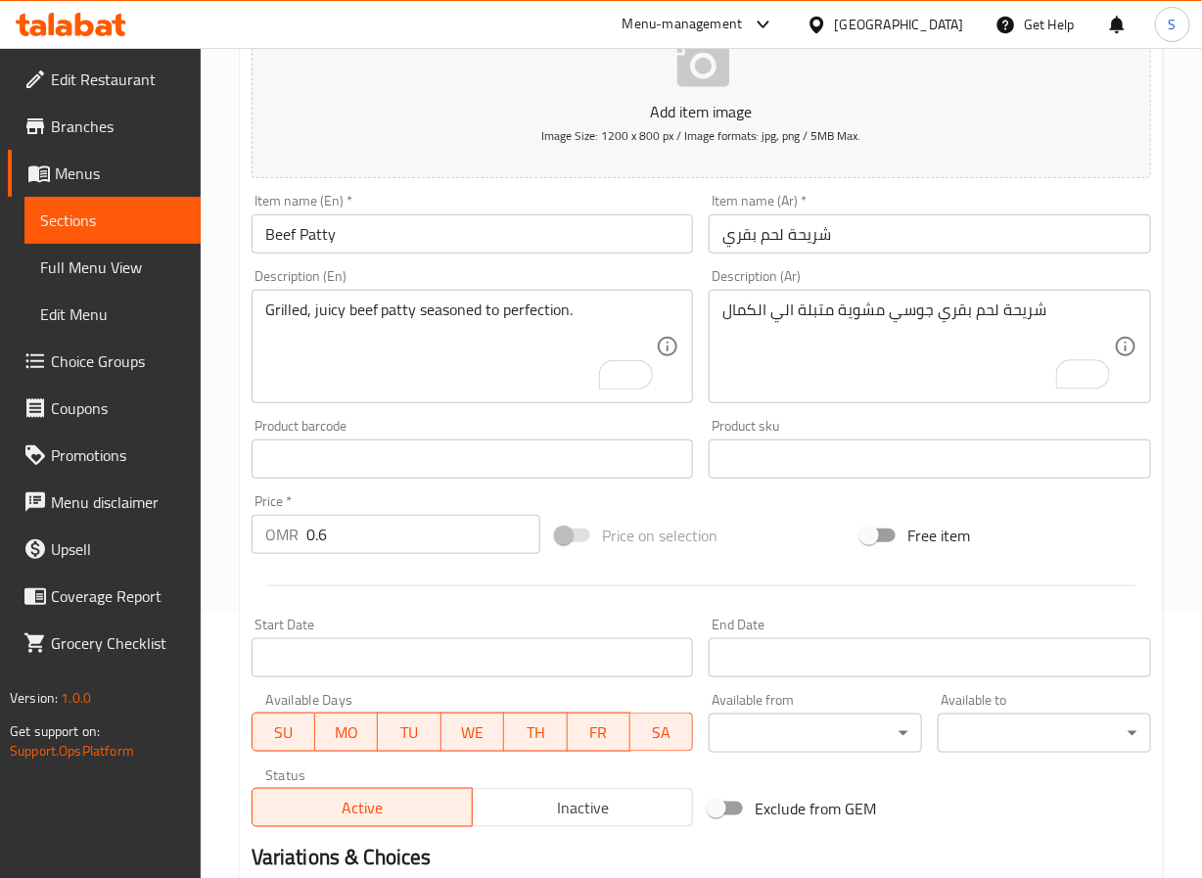
scroll to position [503, 0]
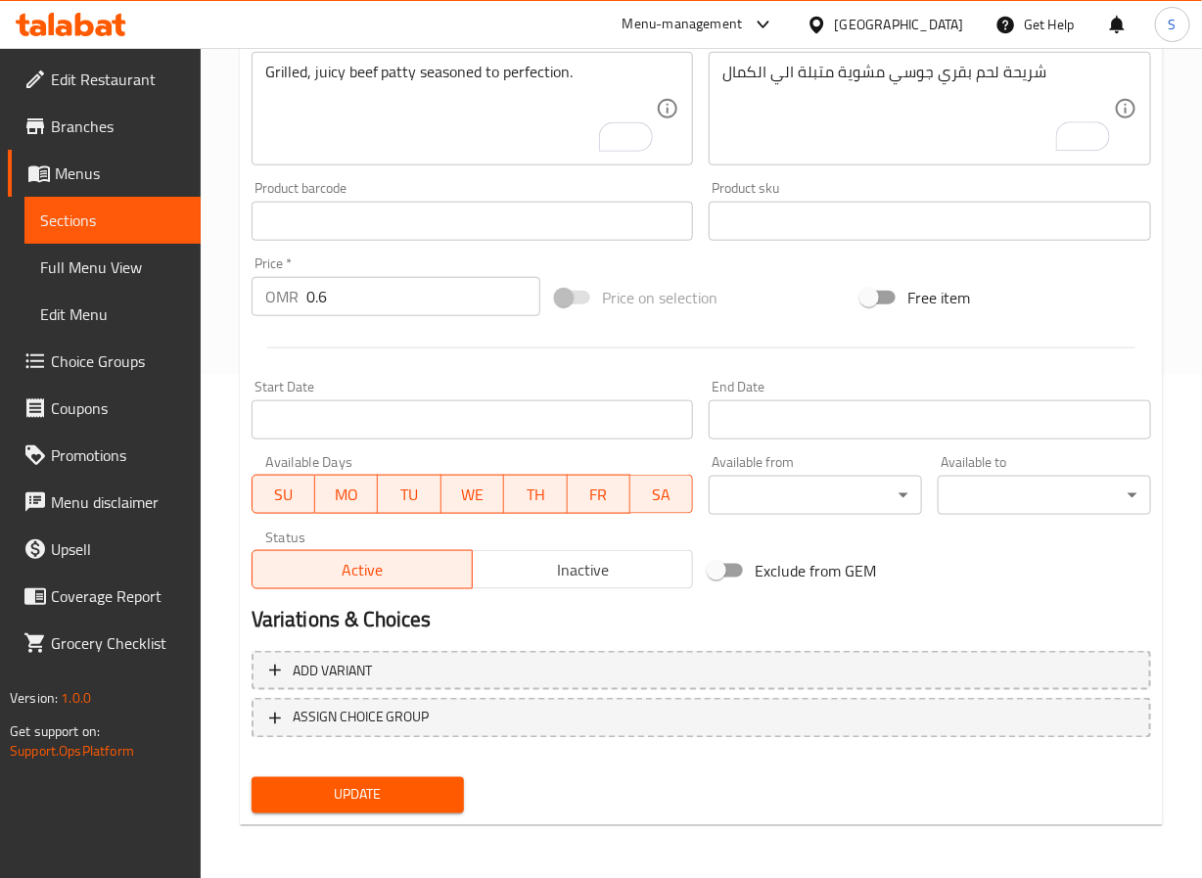
click at [314, 788] on span "Update" at bounding box center [358, 795] width 182 height 24
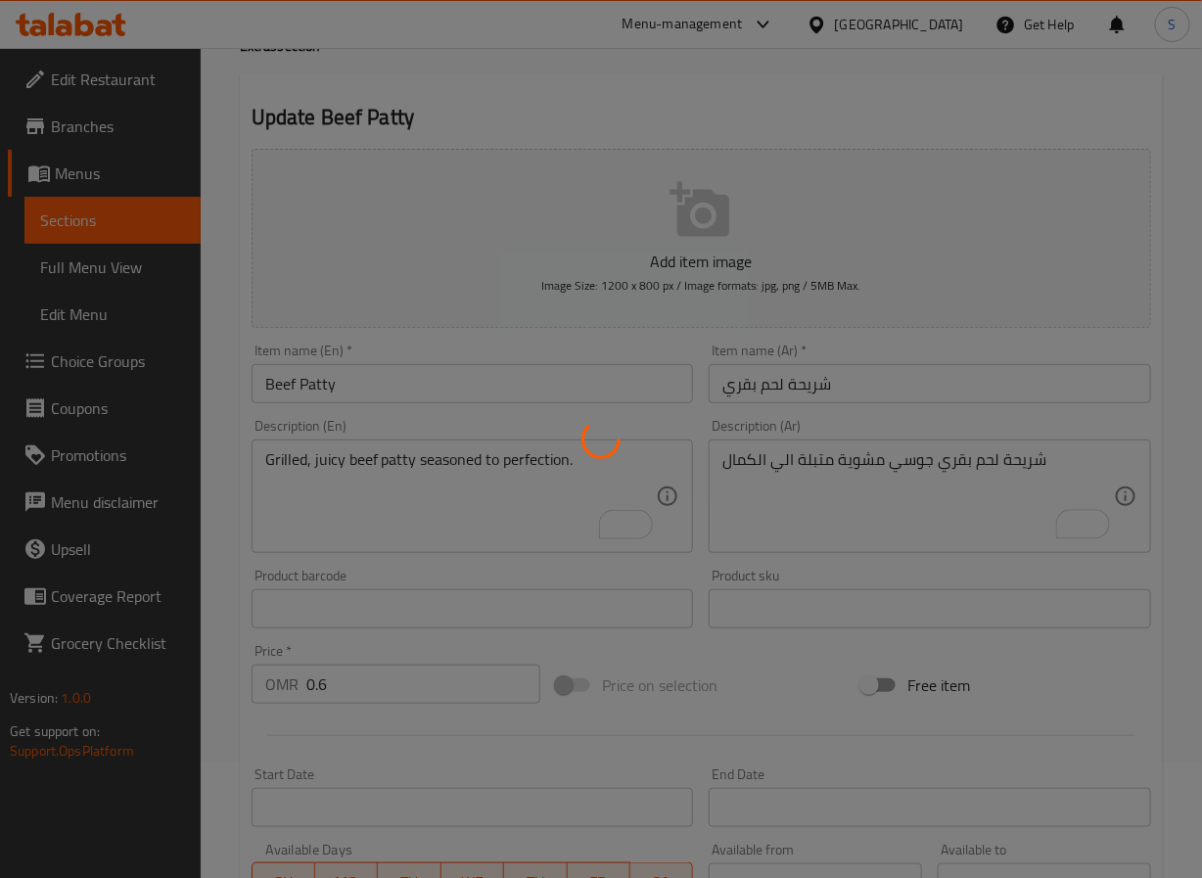
scroll to position [0, 0]
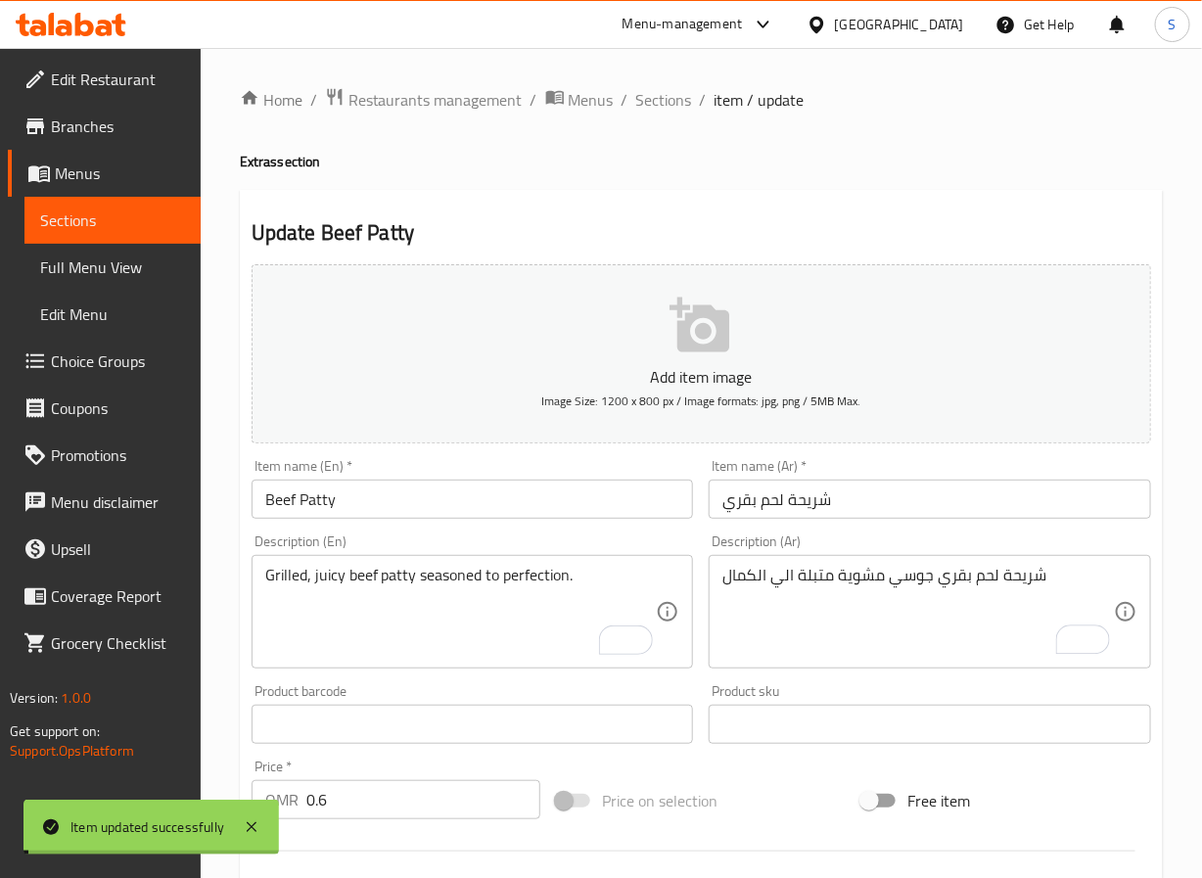
drag, startPoint x: 667, startPoint y: 97, endPoint x: 100, endPoint y: 224, distance: 581.0
click at [667, 97] on span "Sections" at bounding box center [664, 99] width 56 height 23
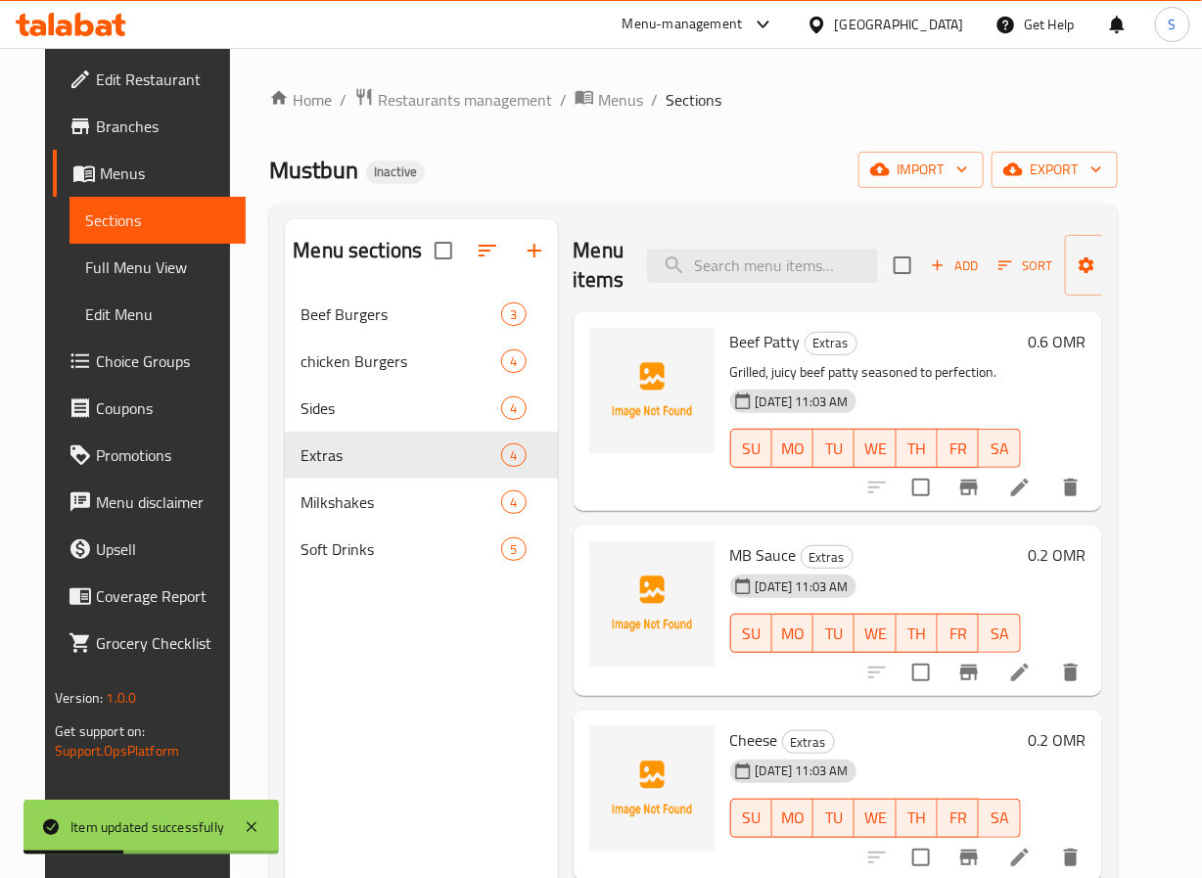
click at [1032, 673] on icon at bounding box center [1019, 672] width 23 height 23
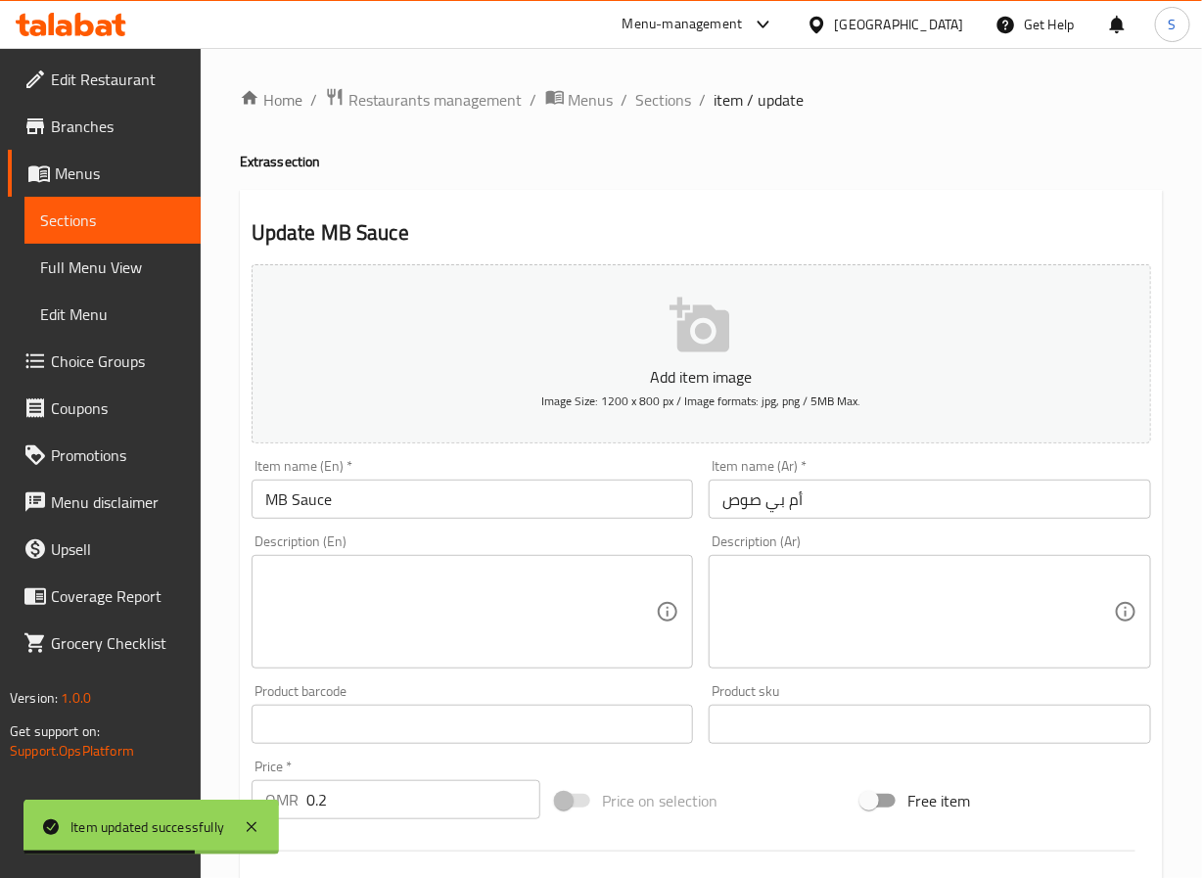
click at [467, 612] on textarea at bounding box center [461, 612] width 392 height 93
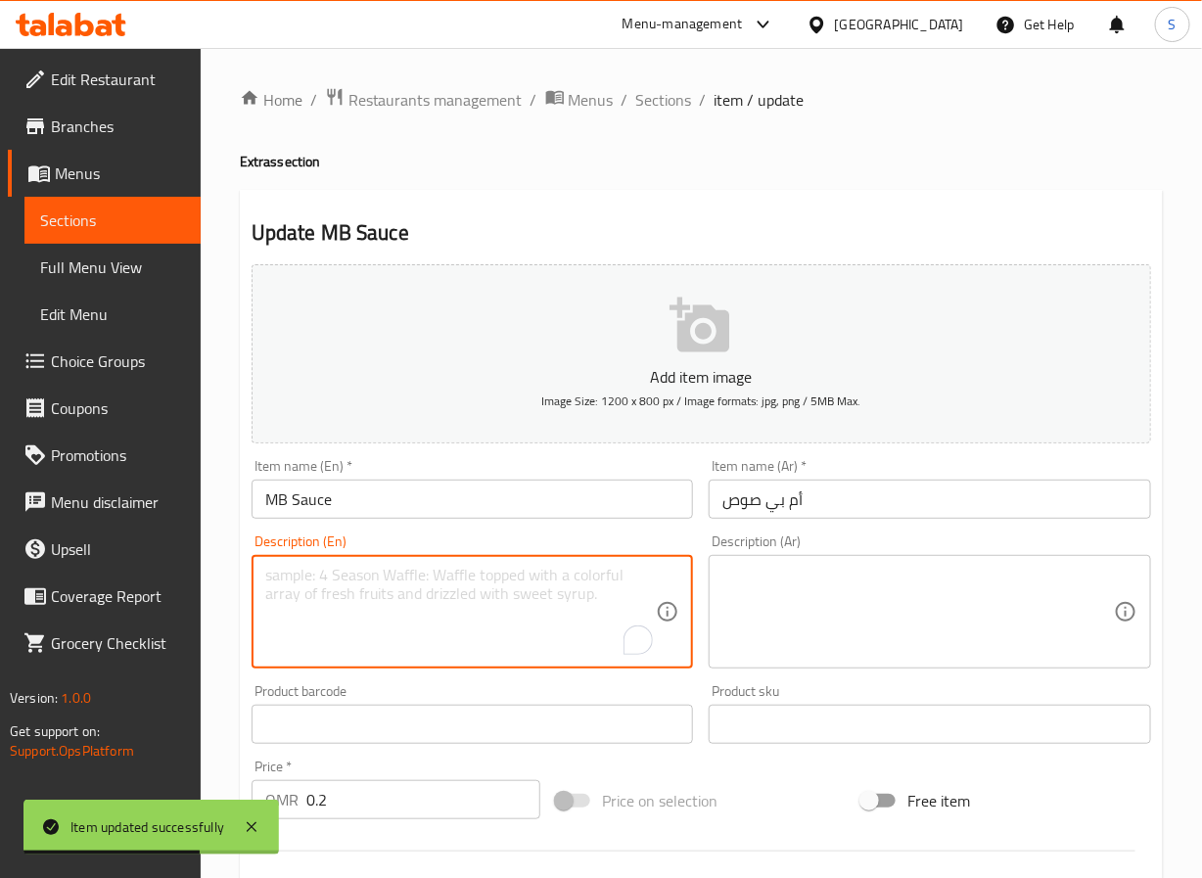
paste textarea "House-special creamy and tangy sauce with a hint of spice."
type textarea "House-special creamy and tangy sauce with a hint of spice."
click at [817, 612] on textarea at bounding box center [919, 612] width 392 height 93
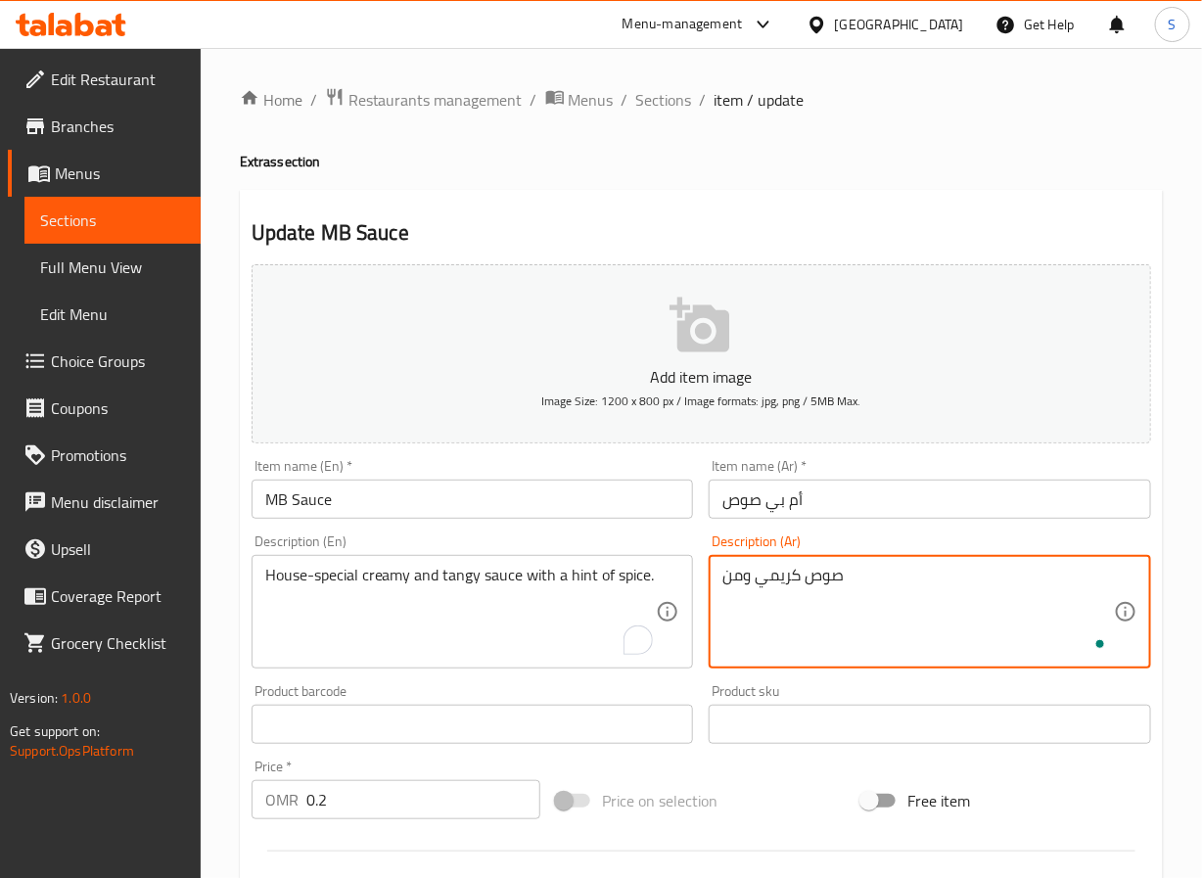
type textarea "صوص كريمي ومنع"
type textarea "شريحة جبنة ذائبة"
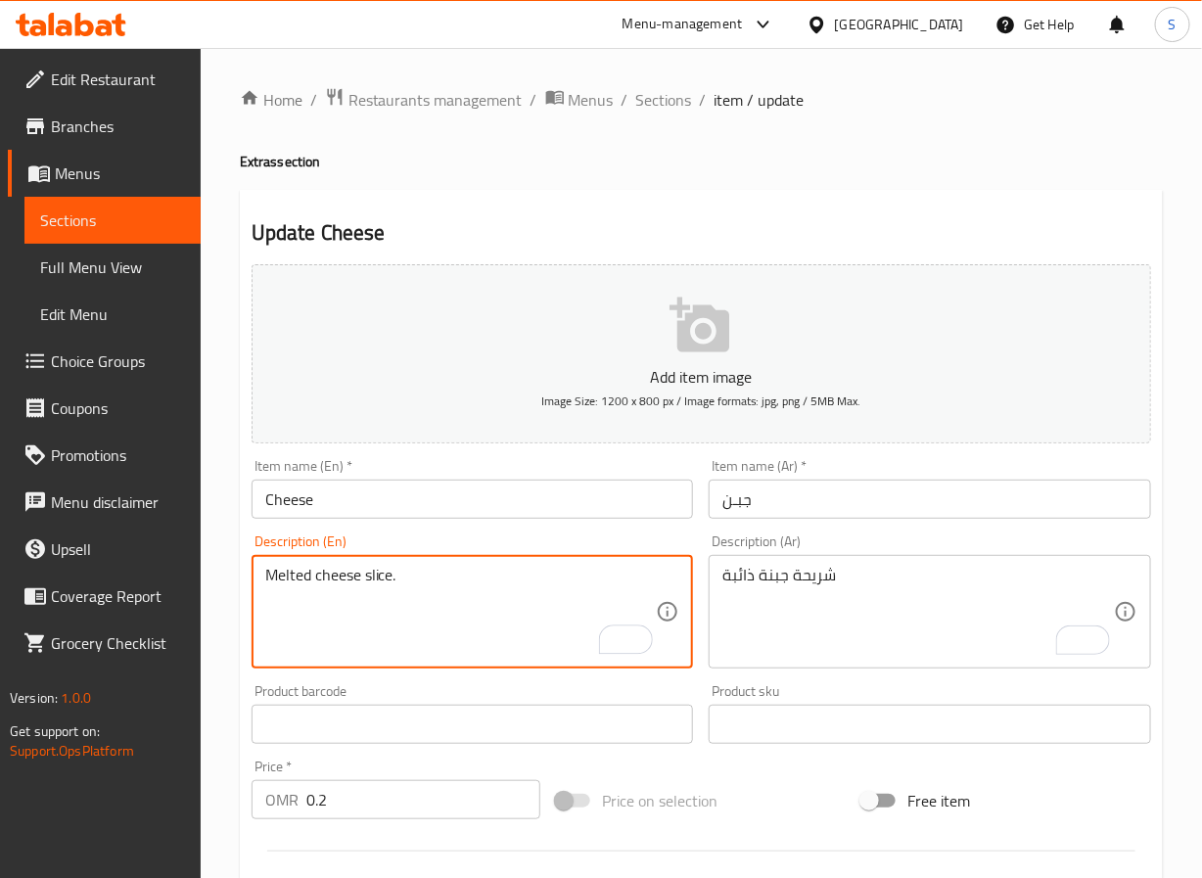
type textarea "Melted cheese slice."
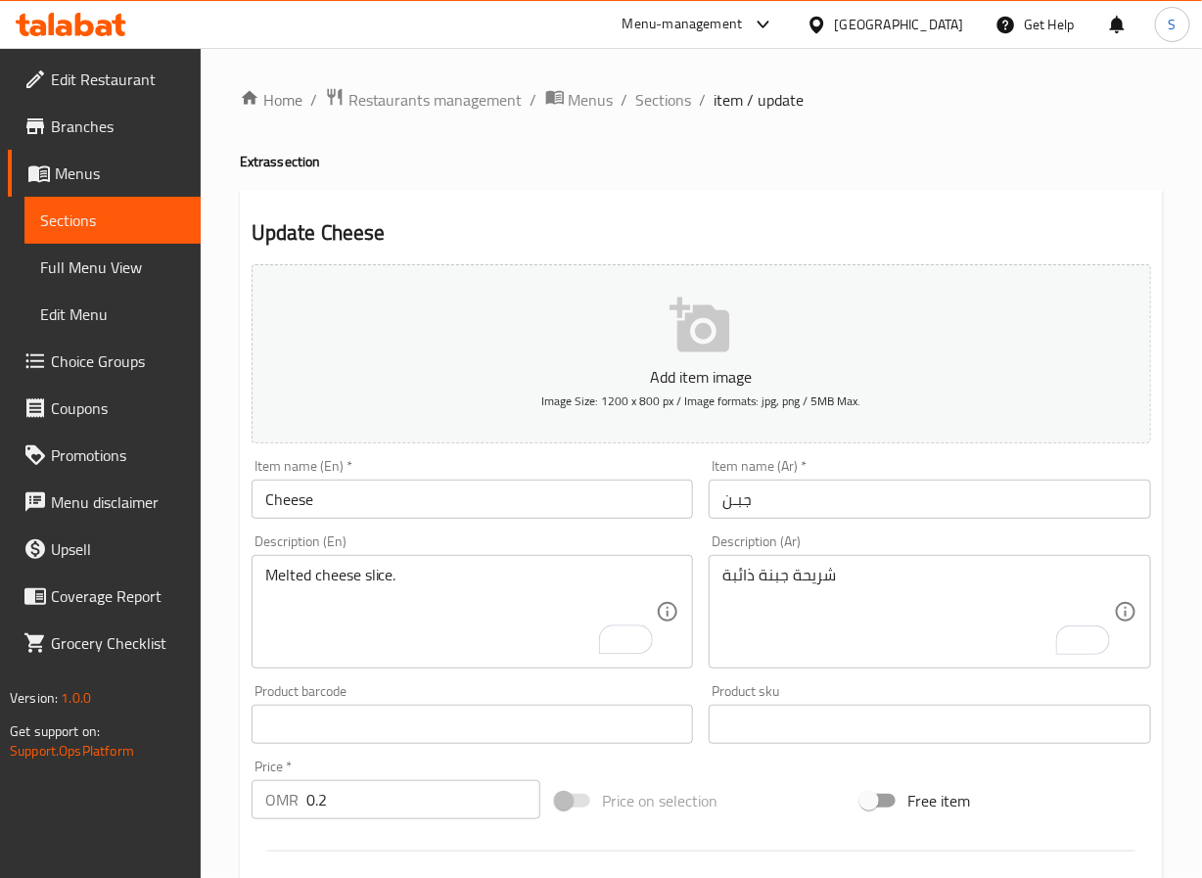
click at [226, 611] on div "Home / Restaurants management / Menus / Sections / item / update Extras section…" at bounding box center [702, 716] width 1002 height 1336
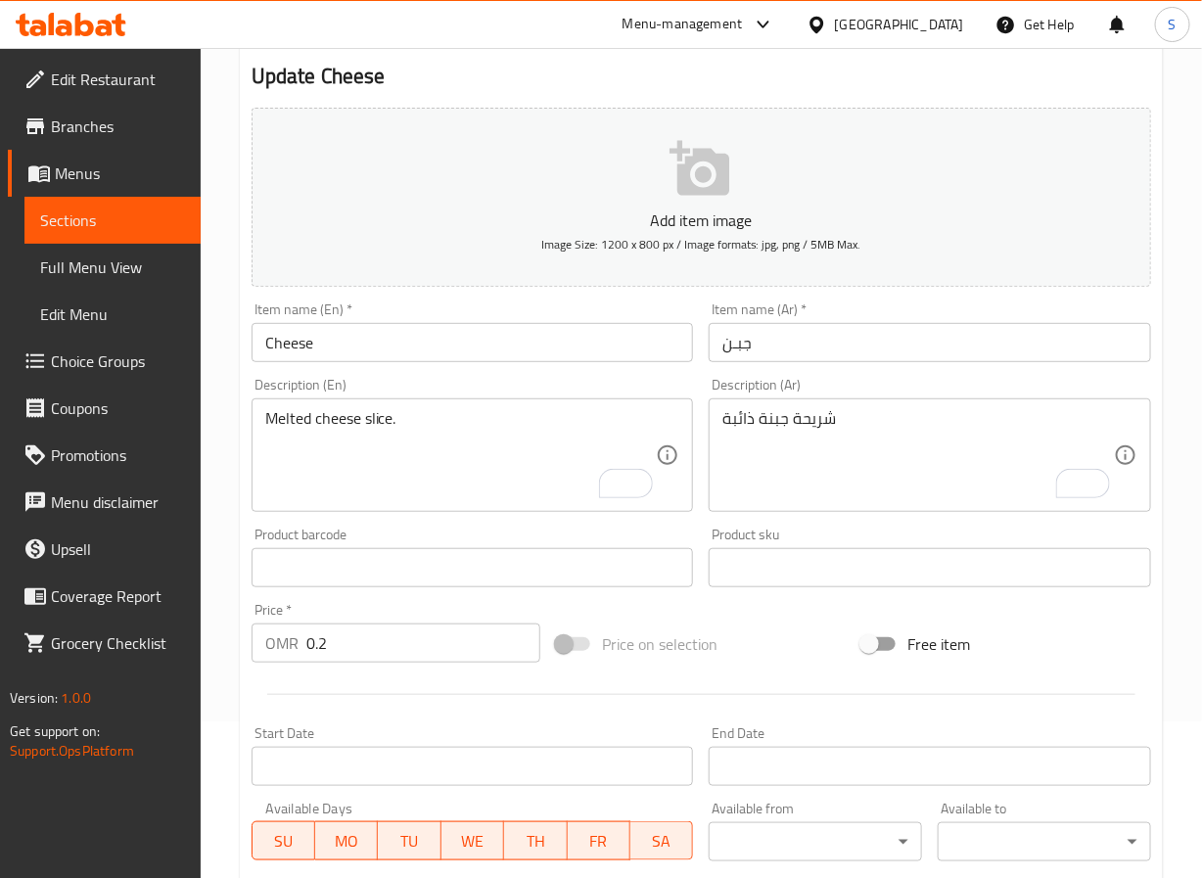
scroll to position [503, 0]
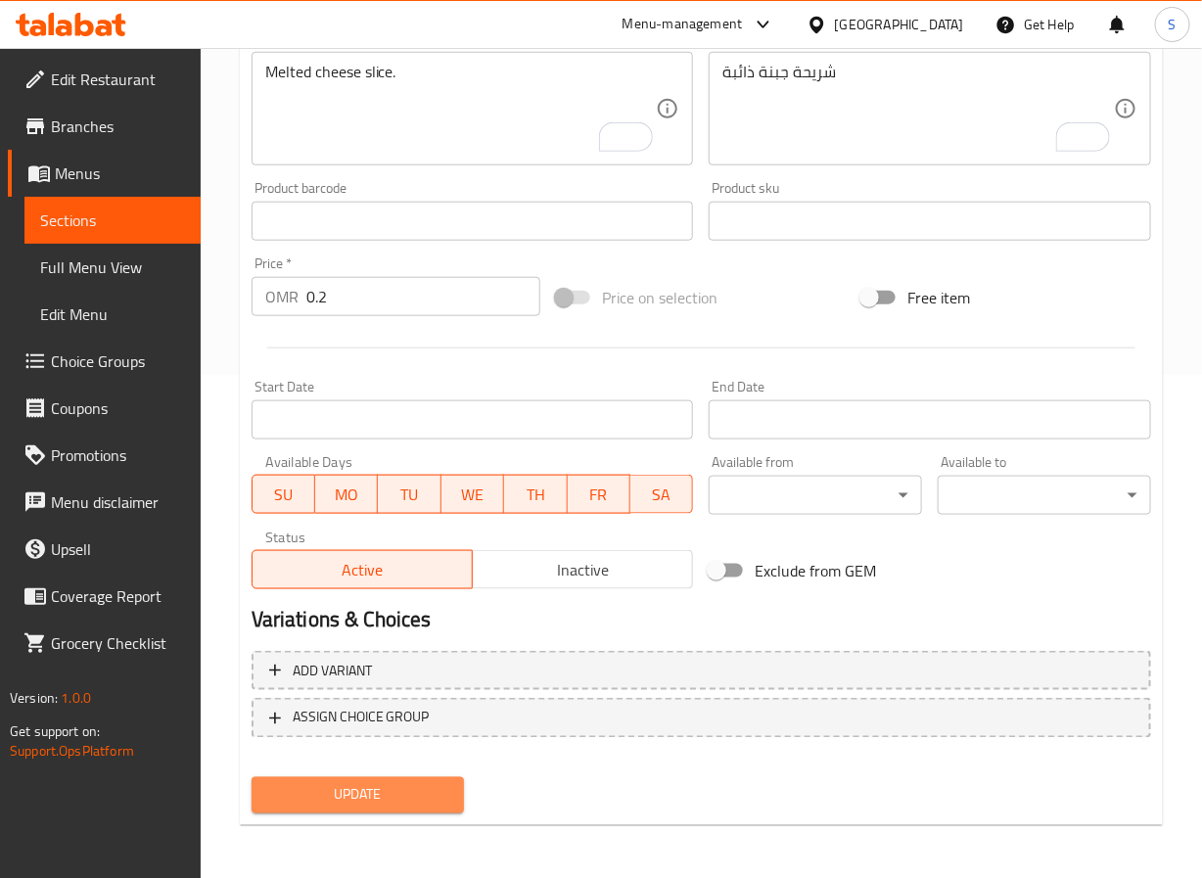
click at [395, 796] on span "Update" at bounding box center [358, 795] width 182 height 24
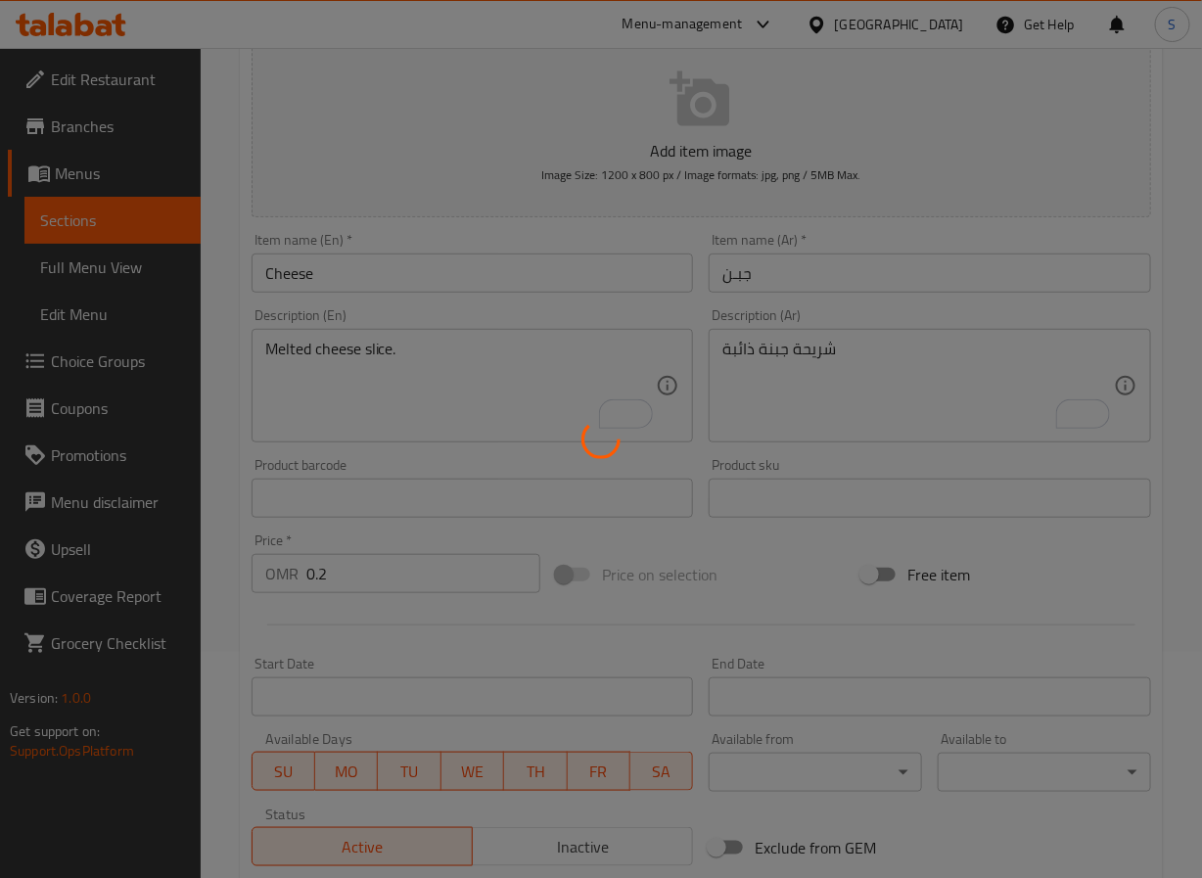
scroll to position [0, 0]
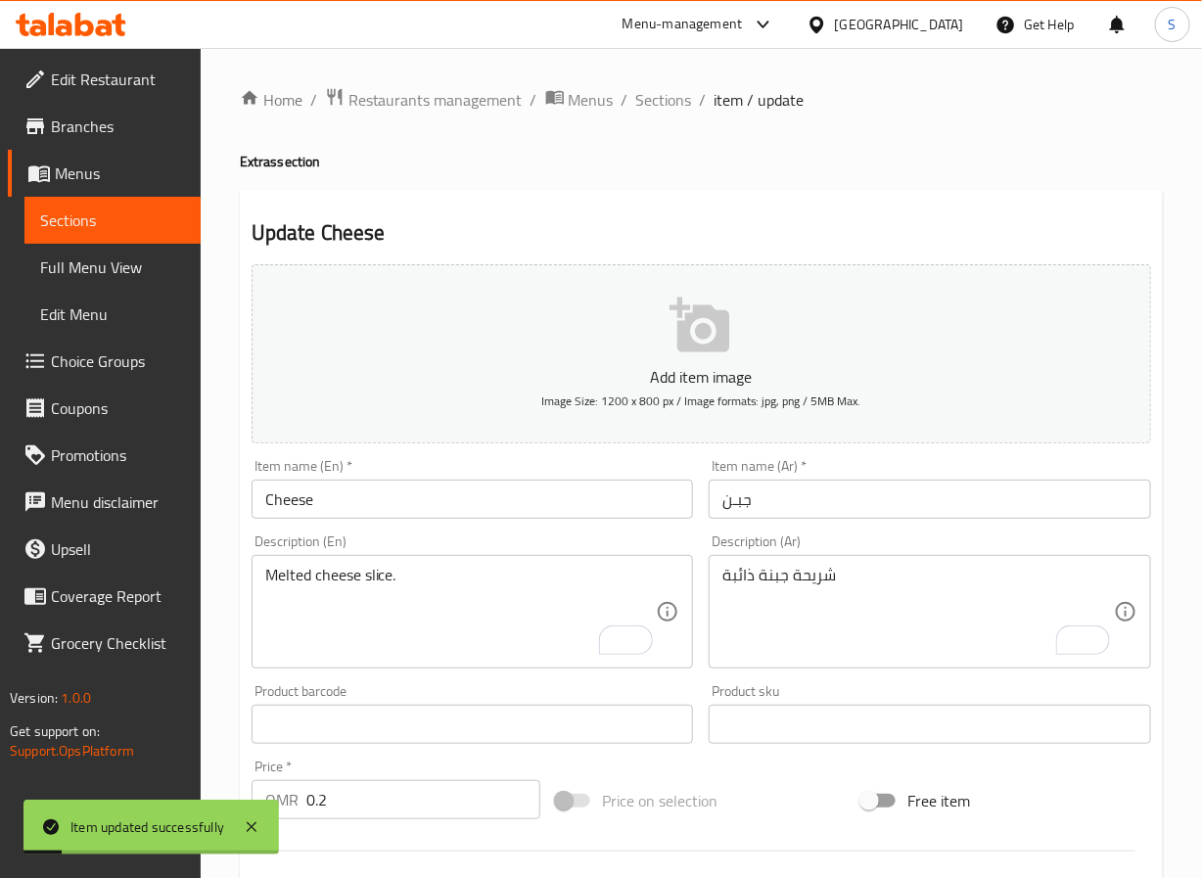
drag, startPoint x: 643, startPoint y: 98, endPoint x: 141, endPoint y: 148, distance: 504.8
click at [643, 98] on span "Sections" at bounding box center [664, 99] width 56 height 23
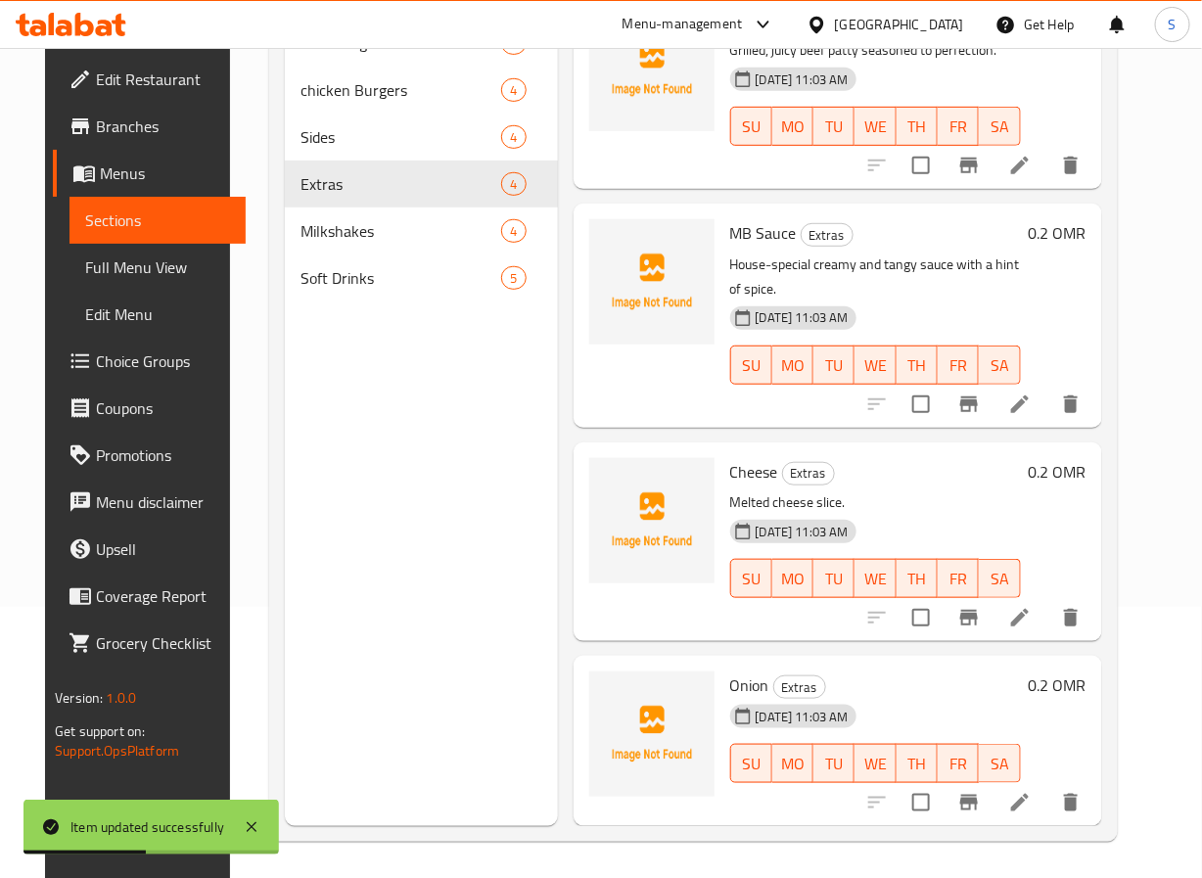
scroll to position [274, 0]
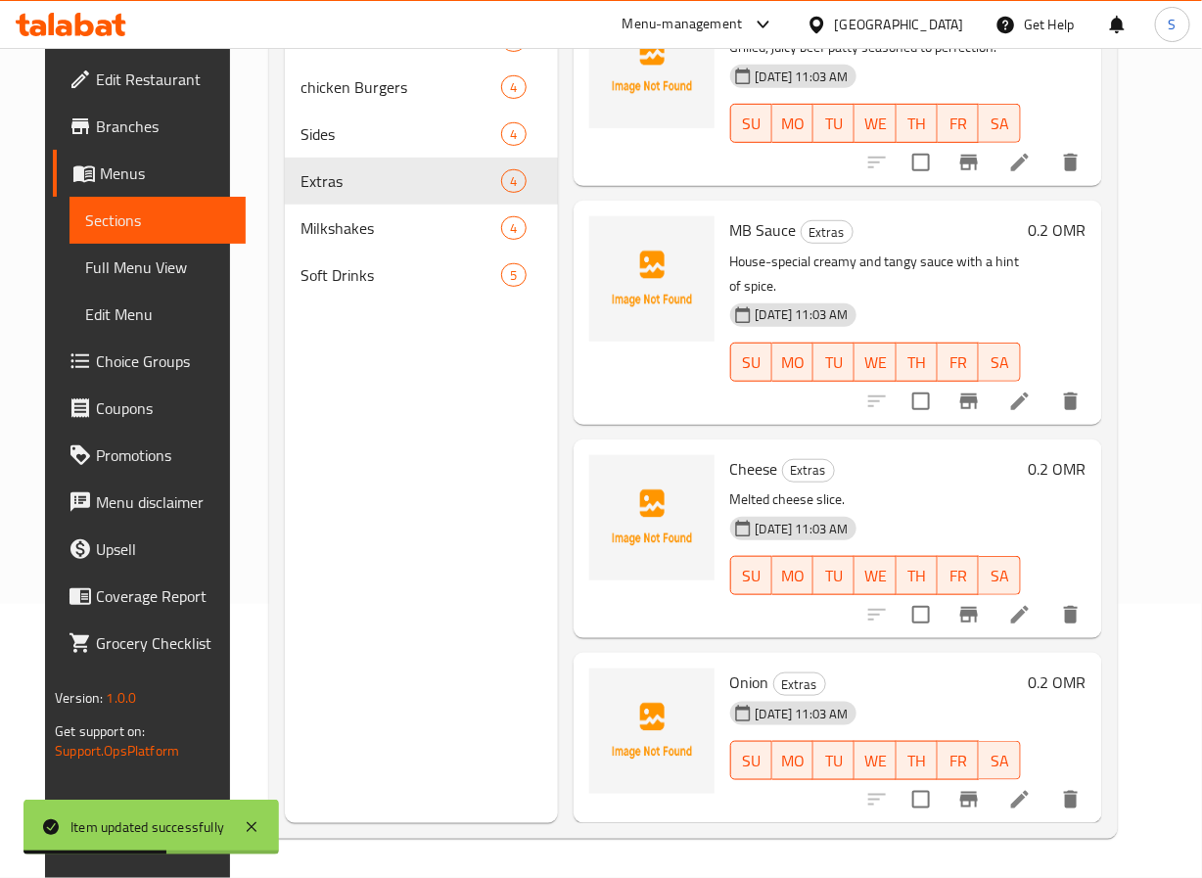
click at [1038, 791] on li at bounding box center [1020, 799] width 55 height 35
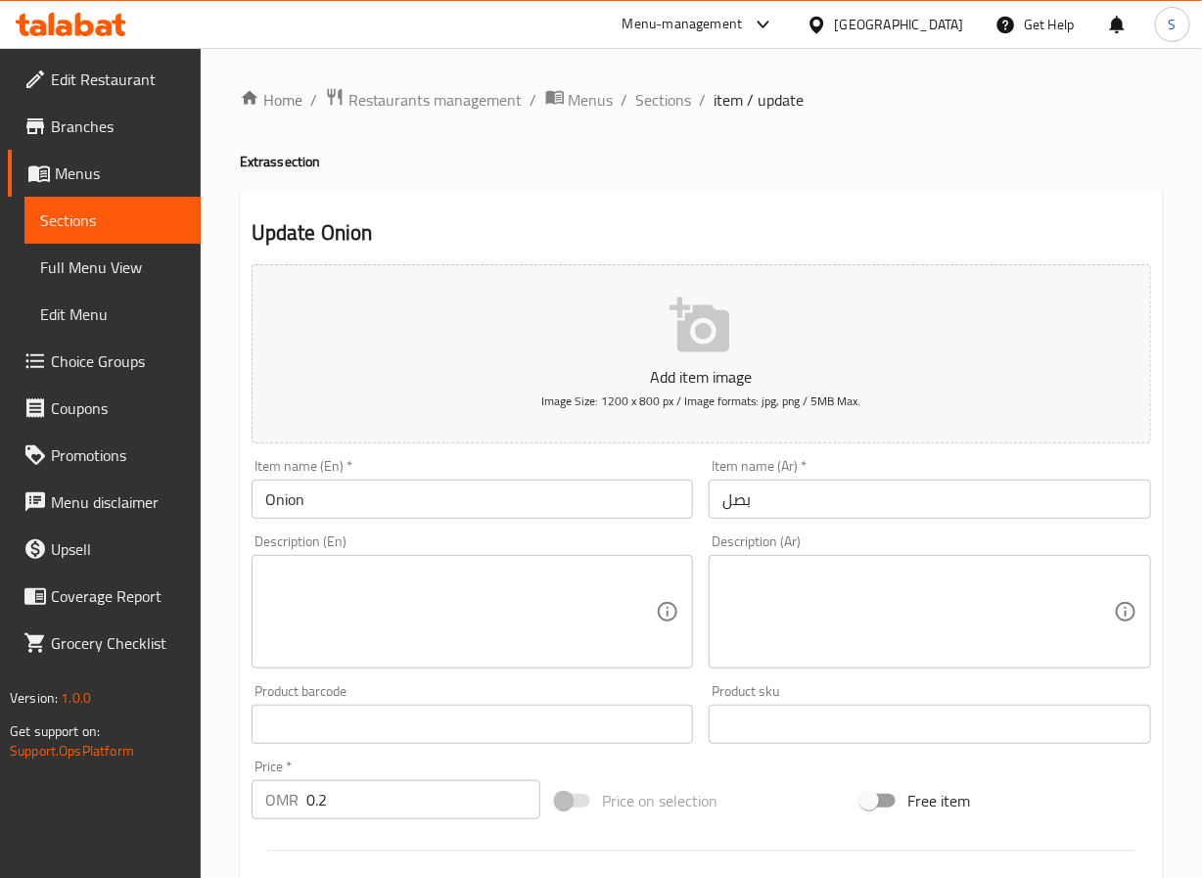
click at [459, 606] on textarea at bounding box center [461, 612] width 392 height 93
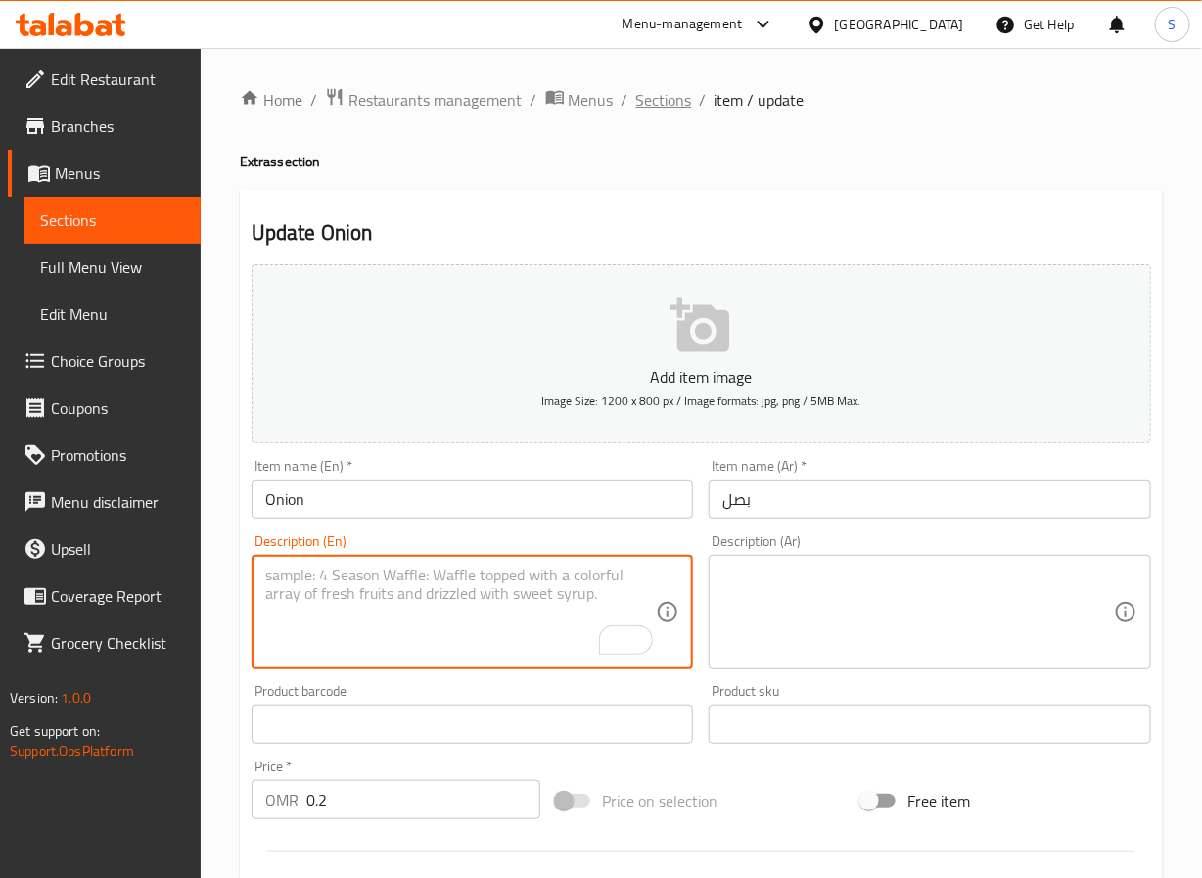
click at [640, 103] on span "Sections" at bounding box center [664, 99] width 56 height 23
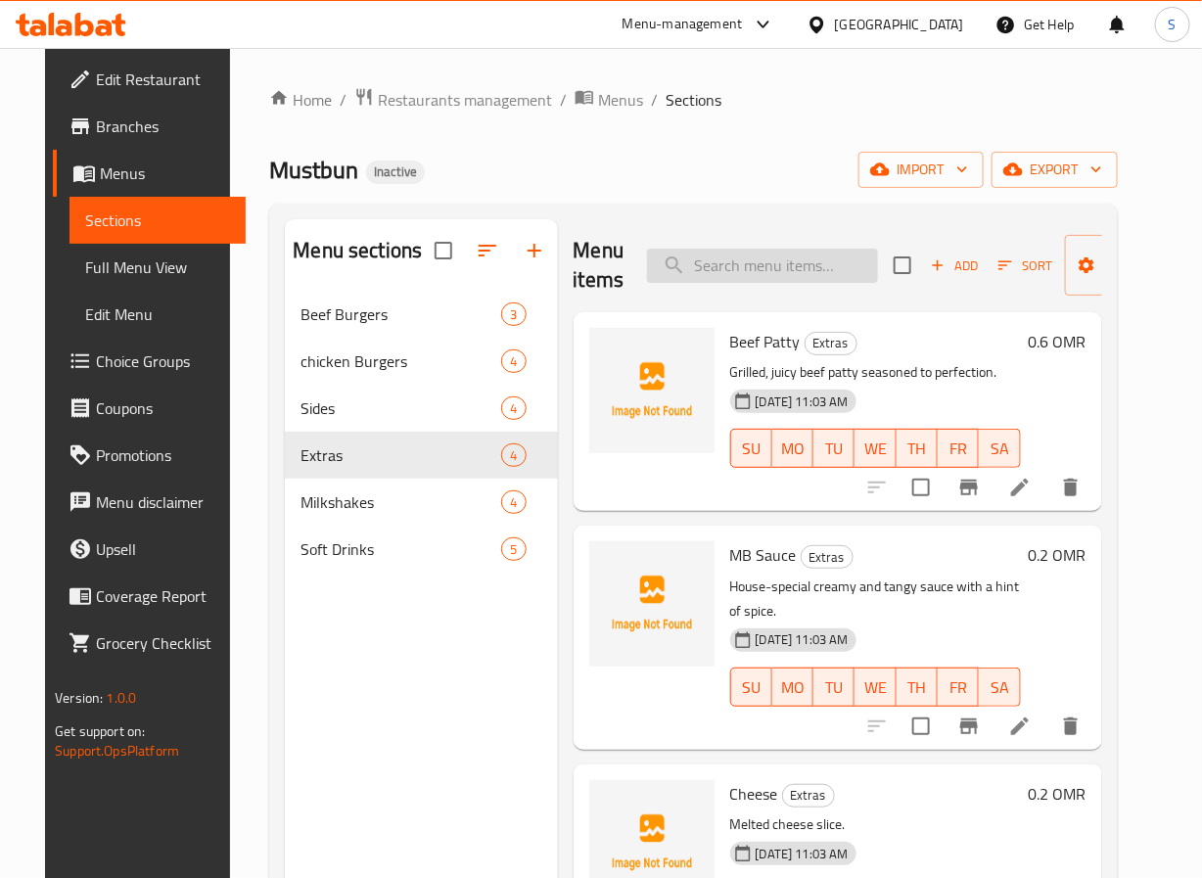
click at [828, 274] on input "search" at bounding box center [762, 266] width 231 height 34
paste input "Peanut Butter Shake"
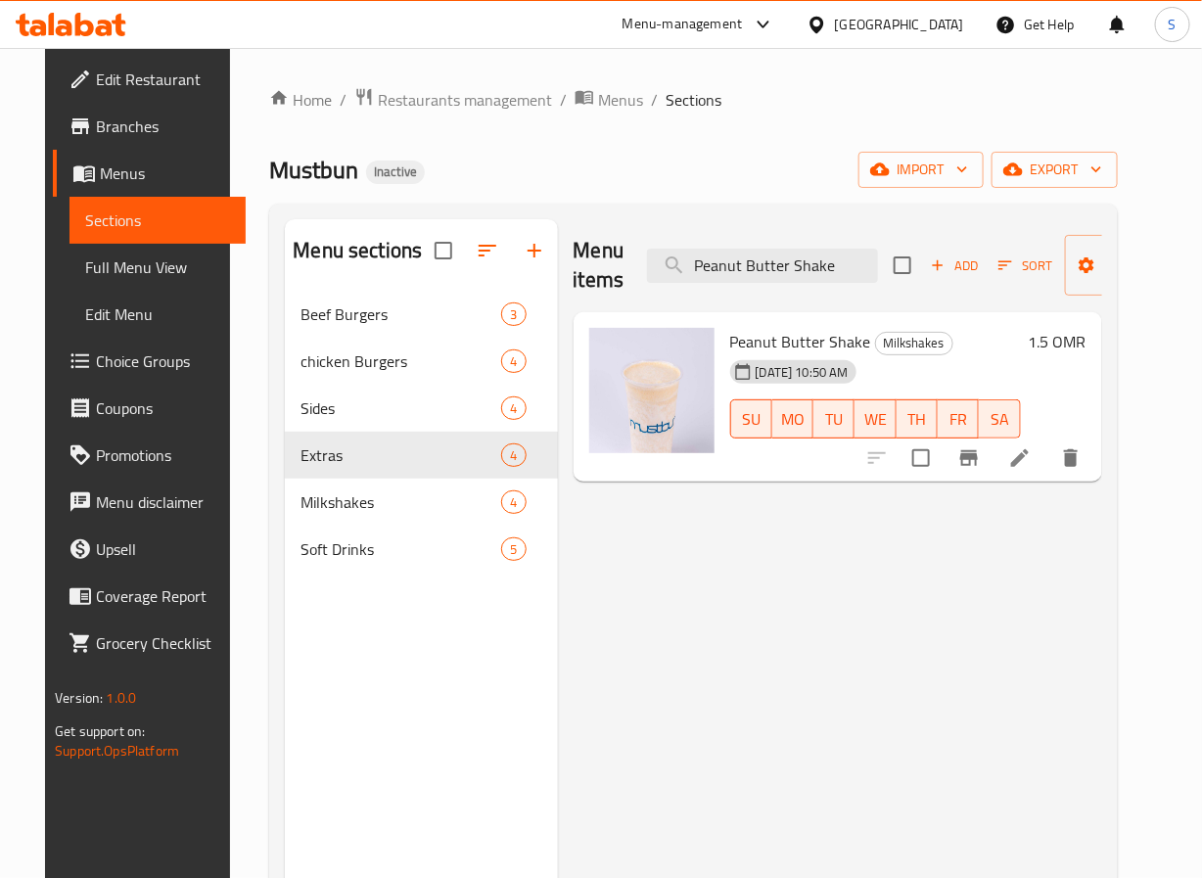
type input "Peanut Butter Shake"
click at [1032, 456] on icon at bounding box center [1019, 457] width 23 height 23
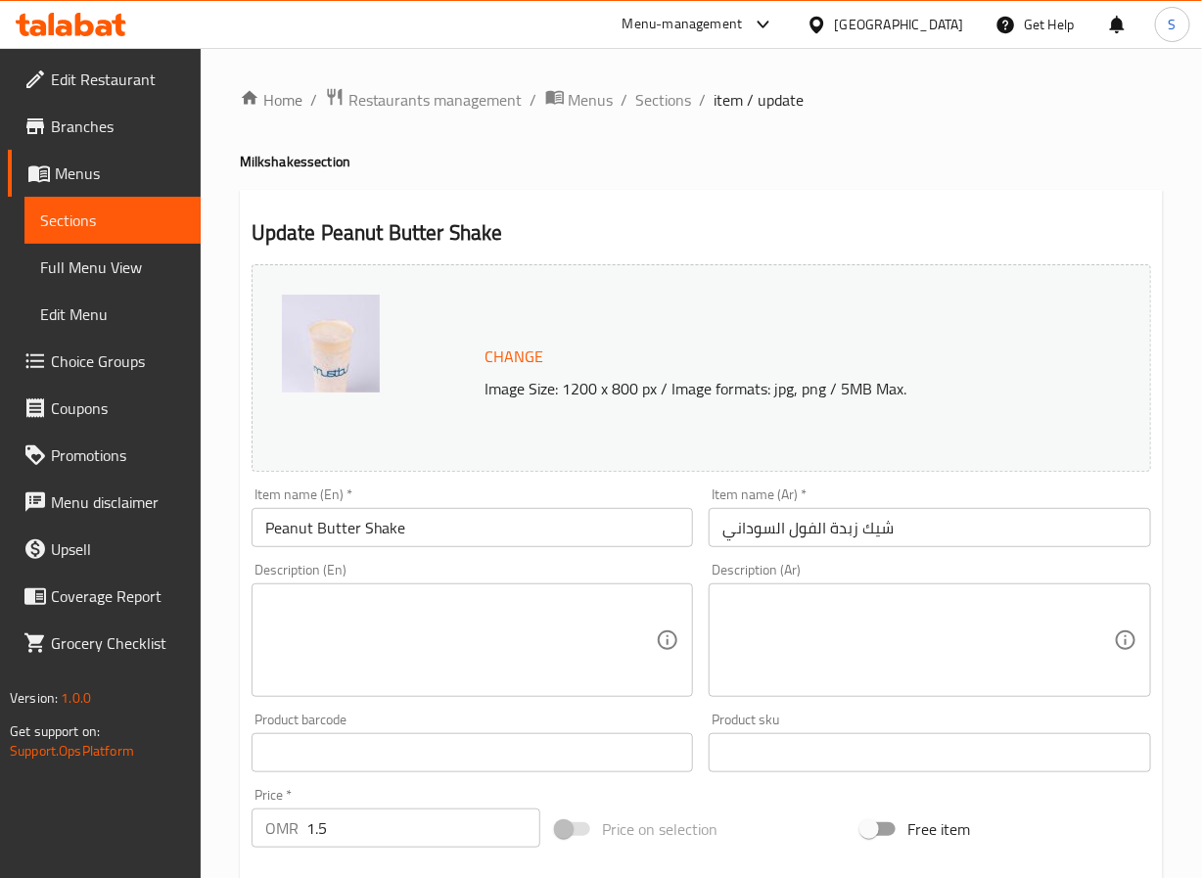
click at [414, 684] on textarea at bounding box center [461, 640] width 392 height 93
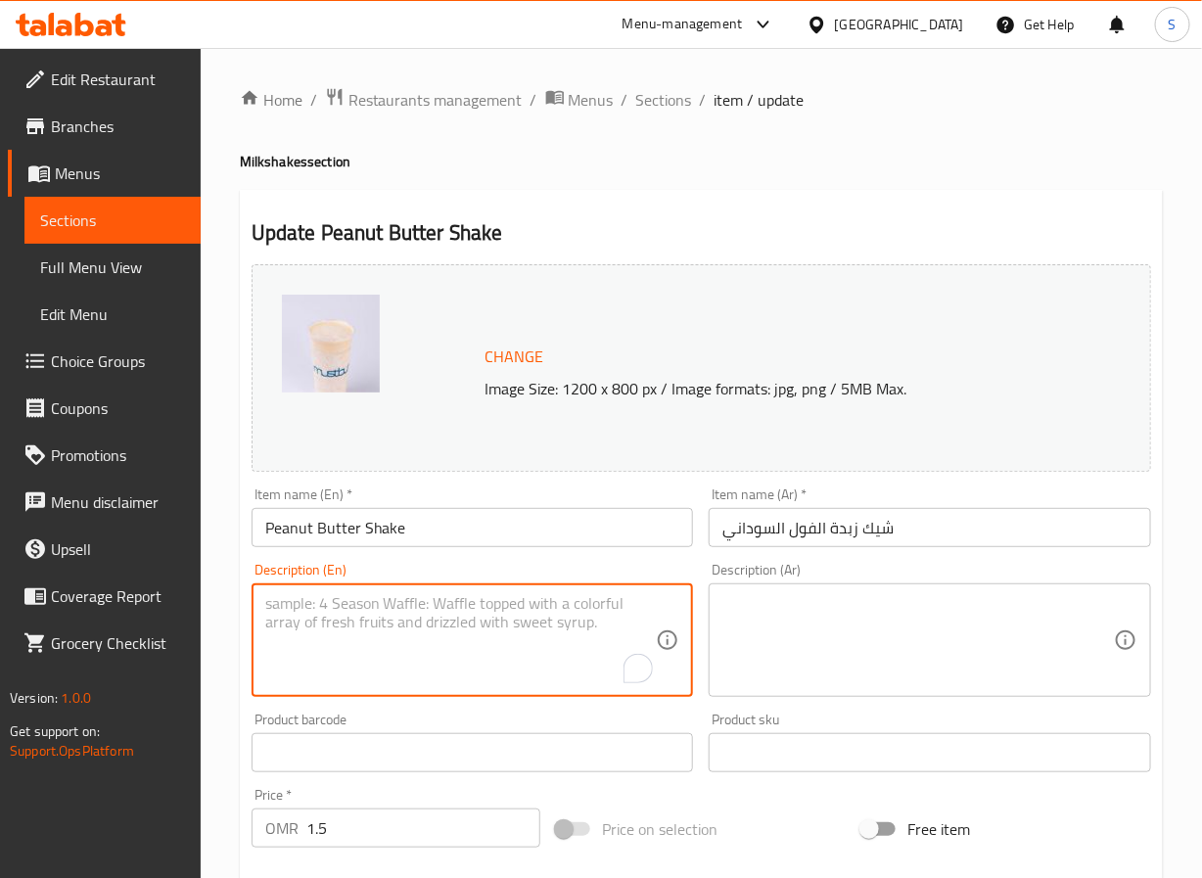
paste textarea "Creamy peanut butter blended into a thick milkshake."
type textarea "Creamy peanut butter blended into a thick milkshake."
click at [861, 634] on textarea at bounding box center [919, 640] width 392 height 93
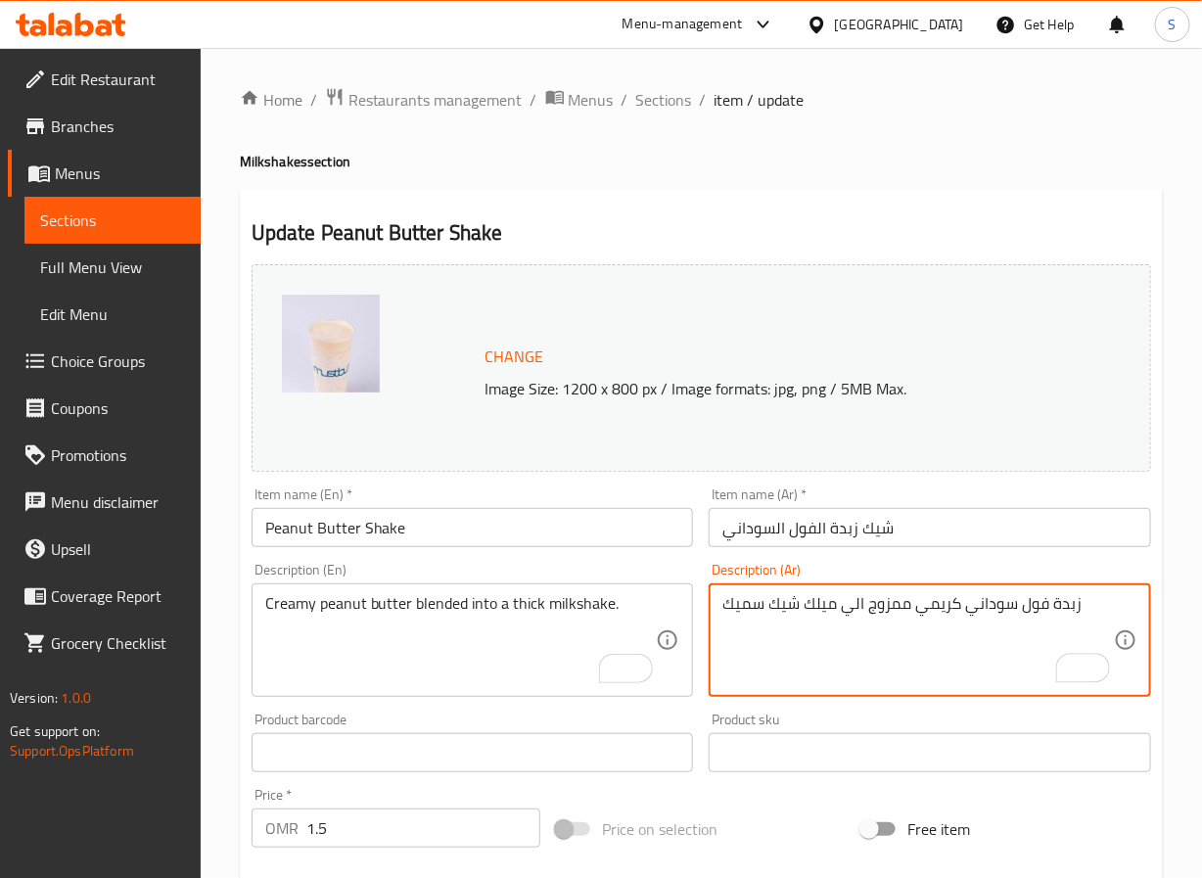
type textarea "زبدة فول سوداني كريمي ممزوج الي ميلك شيك سميك"
click at [211, 743] on div "Home / Restaurants management / Menus / Sections / item / update Milkshakes sec…" at bounding box center [702, 730] width 1002 height 1364
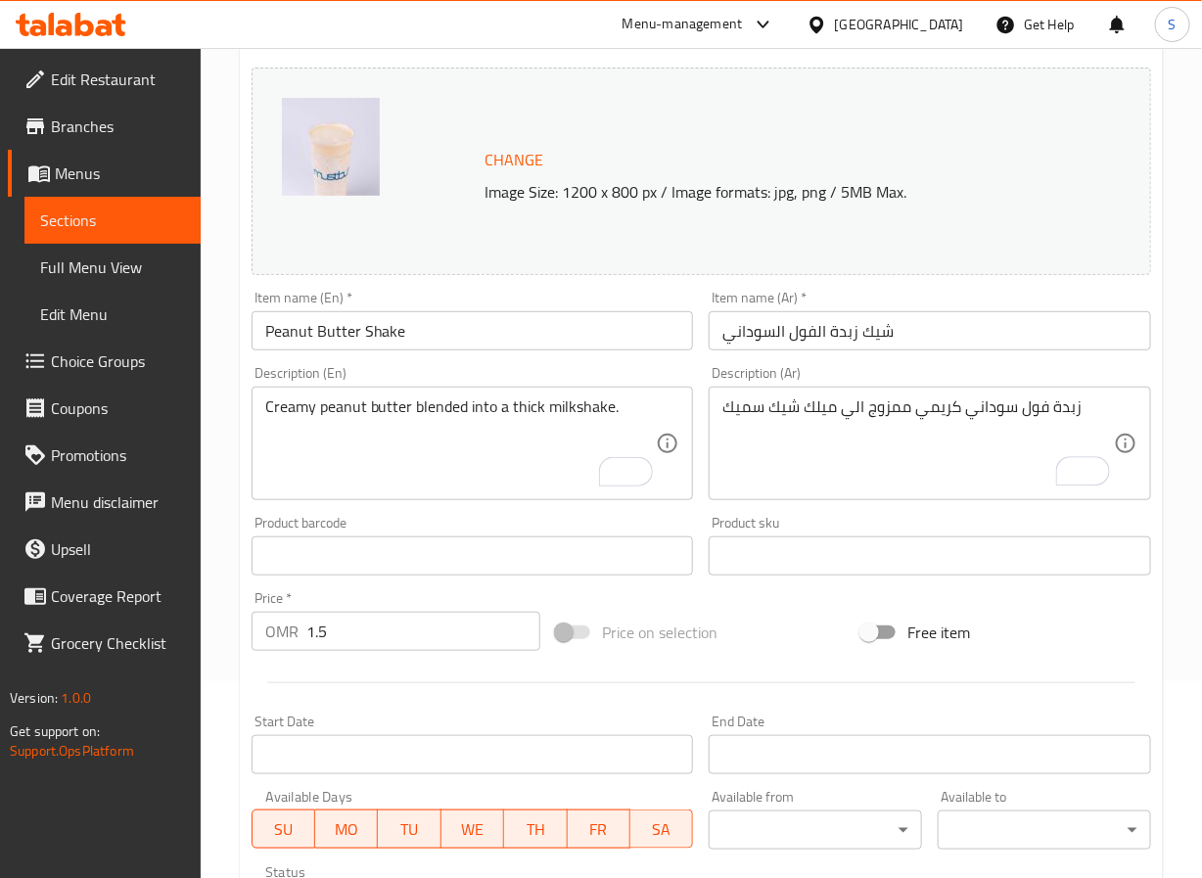
scroll to position [532, 0]
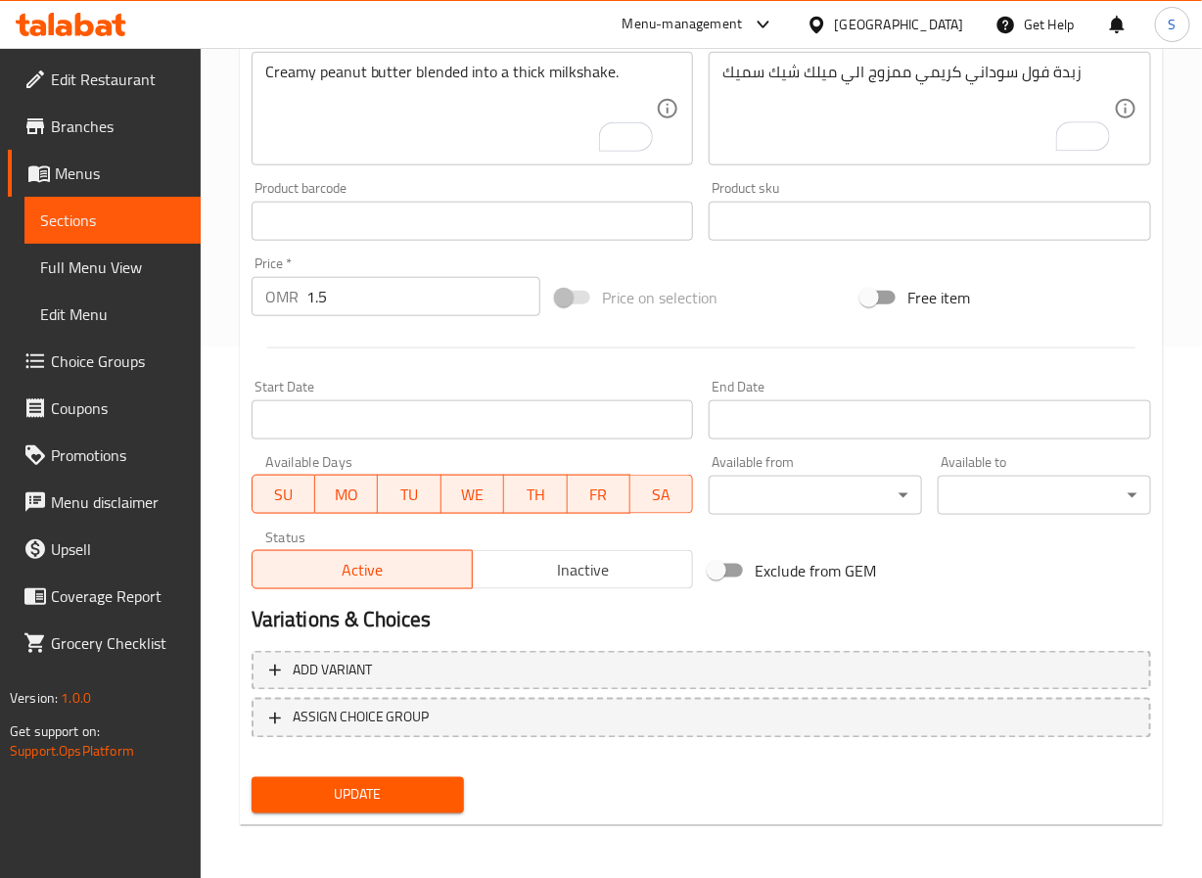
click at [324, 809] on button "Update" at bounding box center [358, 795] width 213 height 36
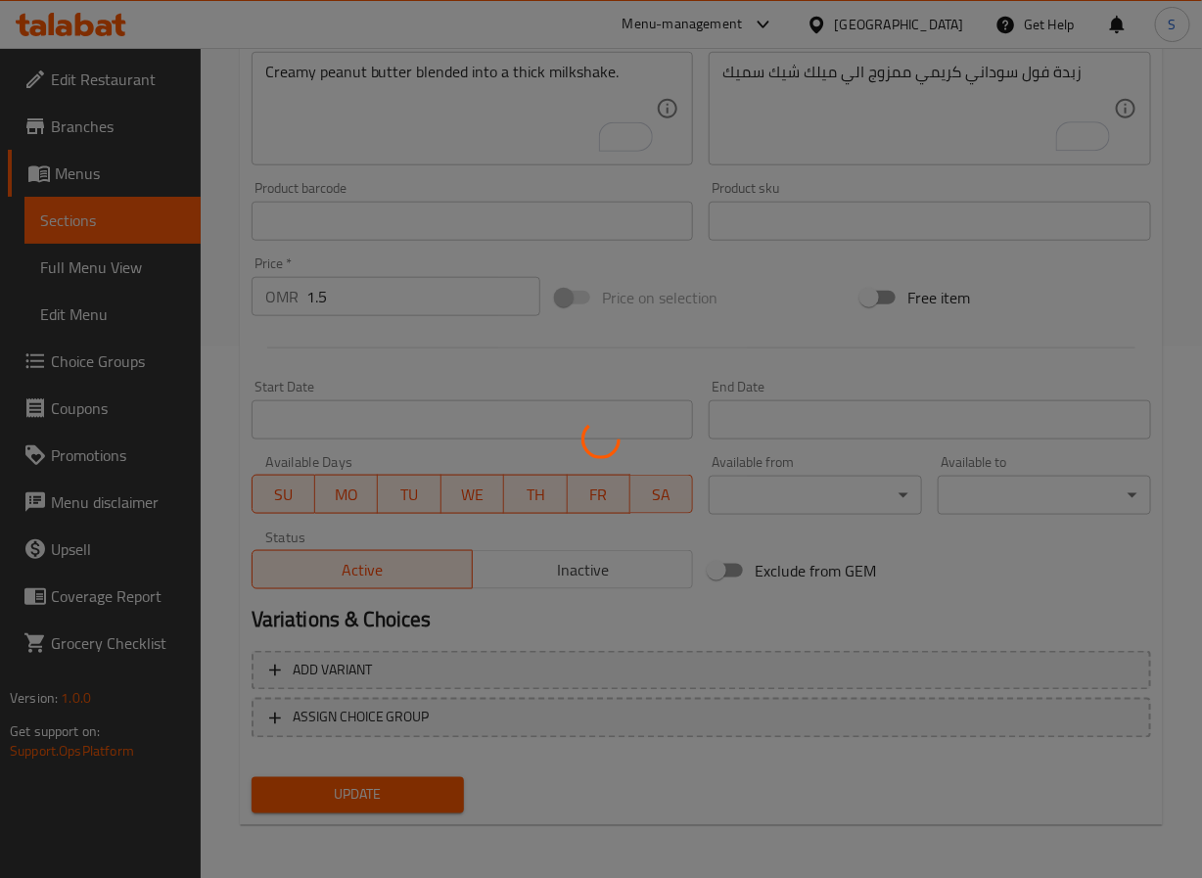
click at [326, 794] on div at bounding box center [601, 439] width 1202 height 878
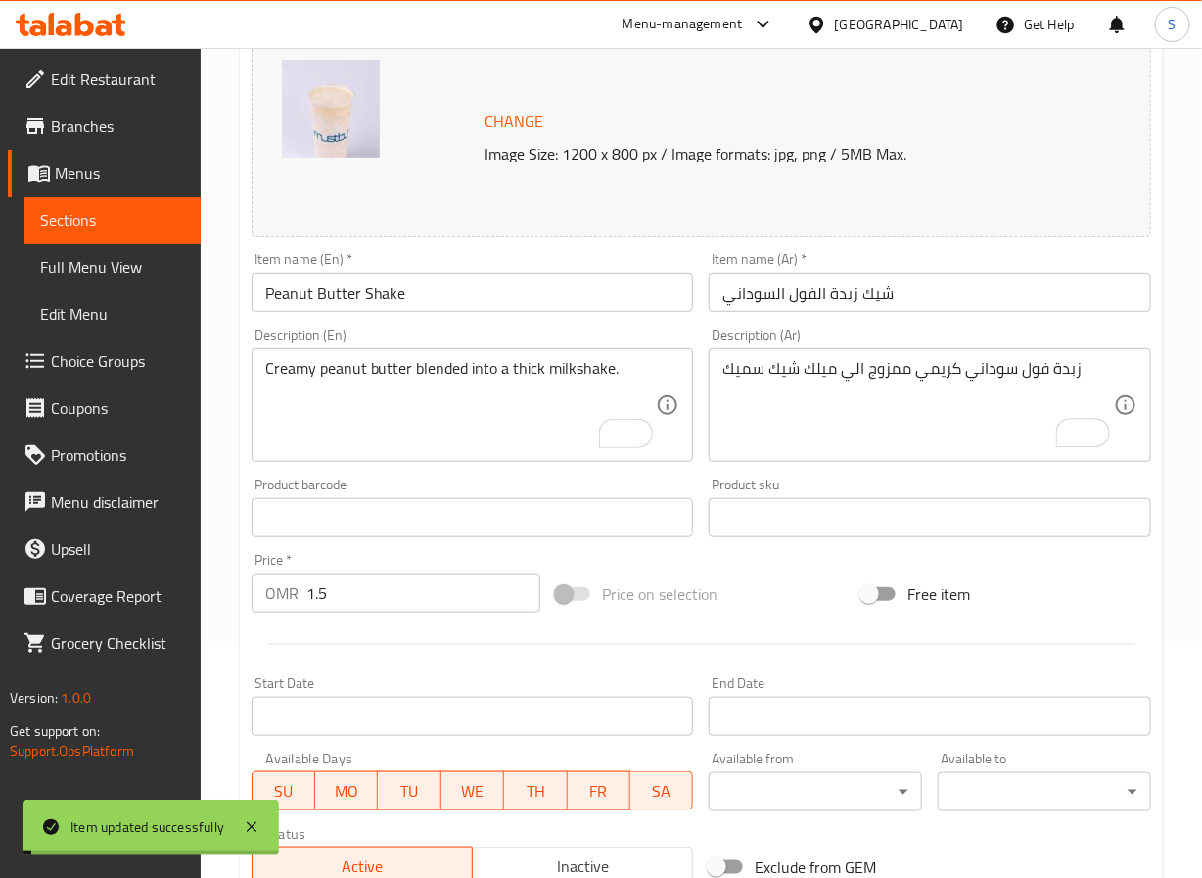
scroll to position [0, 0]
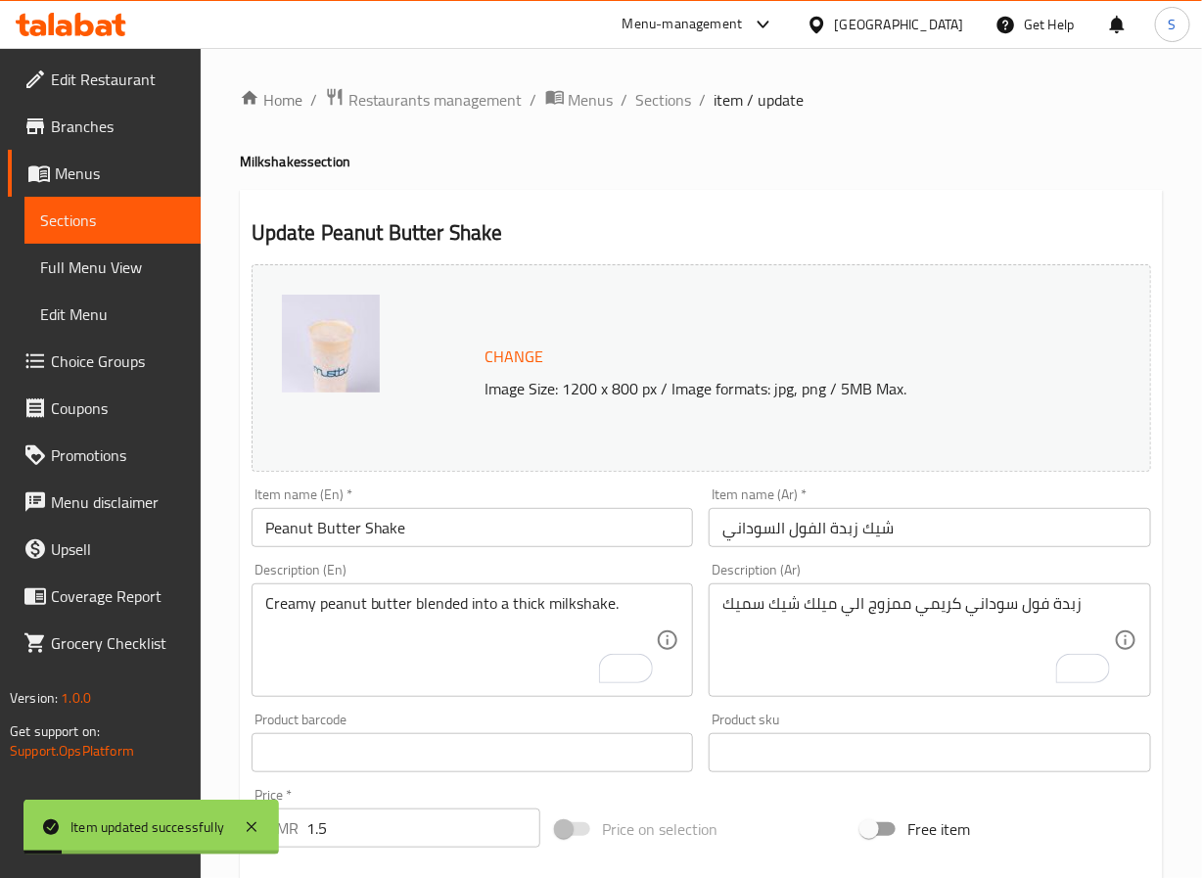
drag, startPoint x: 662, startPoint y: 101, endPoint x: 576, endPoint y: 120, distance: 88.4
click at [662, 101] on span "Sections" at bounding box center [664, 99] width 56 height 23
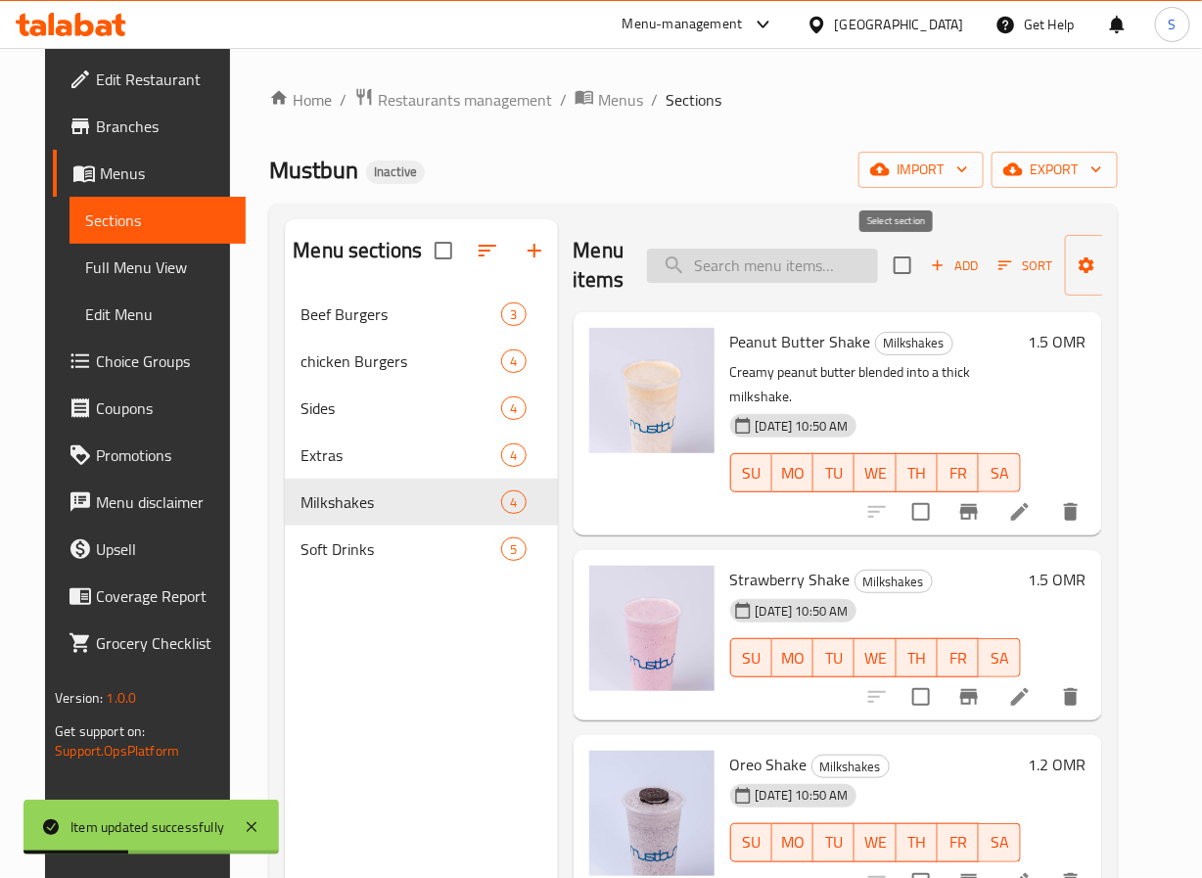
click at [820, 264] on input "search" at bounding box center [762, 266] width 231 height 34
paste input "Strawberry Shake"
type input "Strawberry Shake"
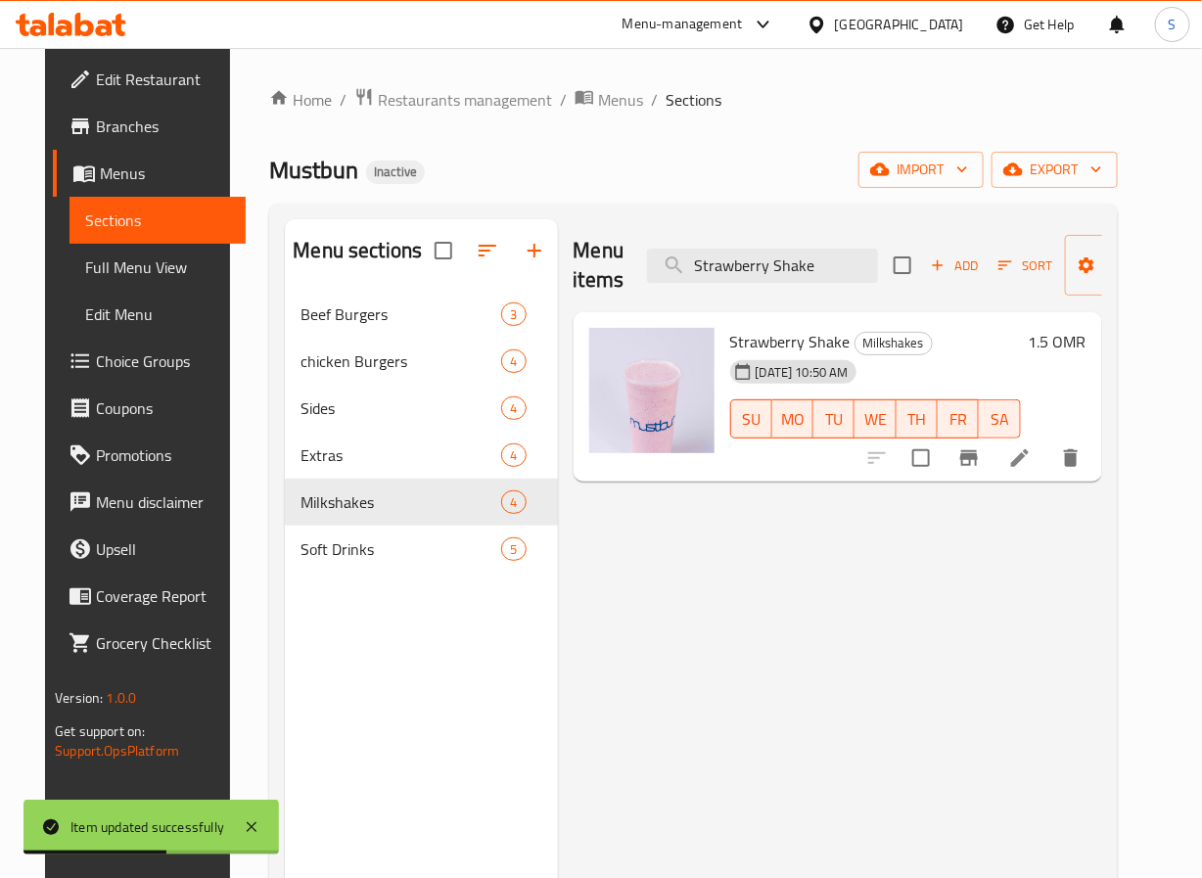
click at [1032, 455] on icon at bounding box center [1019, 457] width 23 height 23
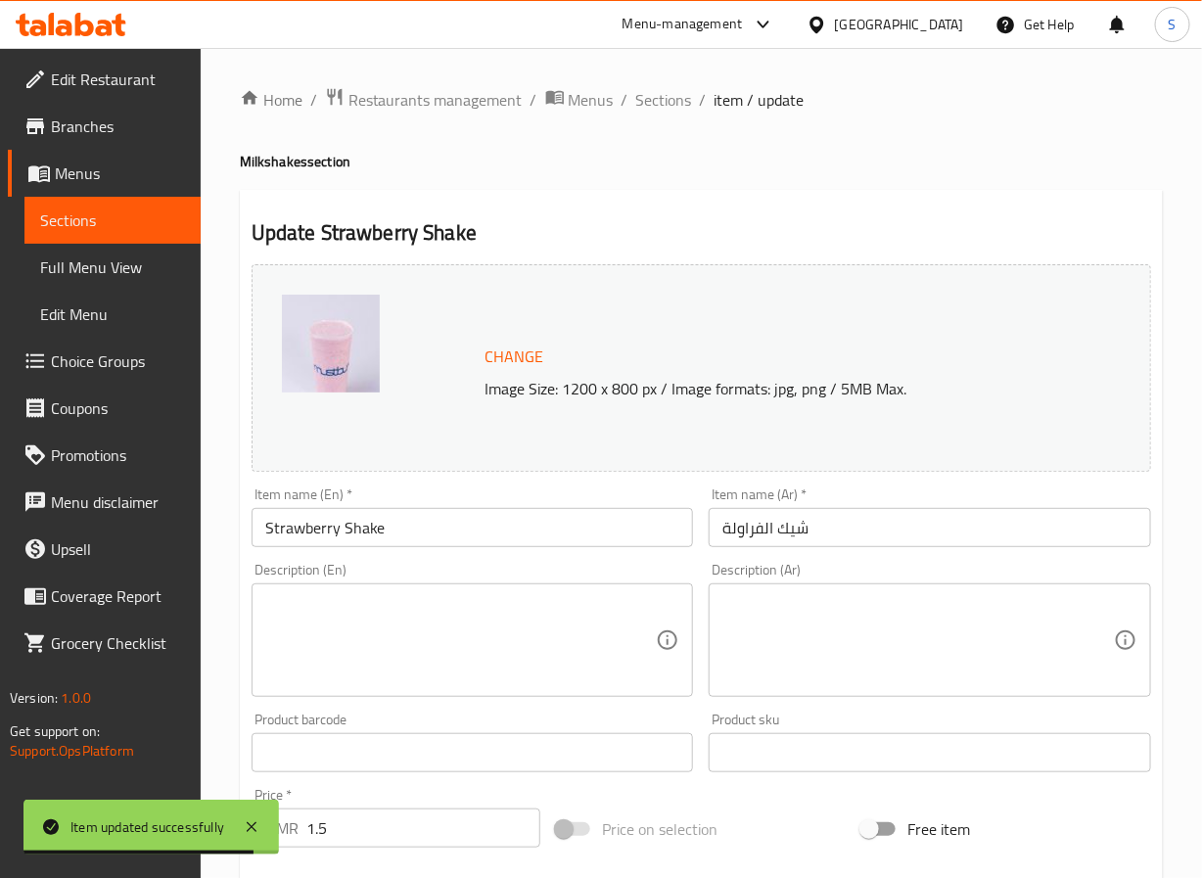
click at [470, 612] on textarea at bounding box center [461, 640] width 392 height 93
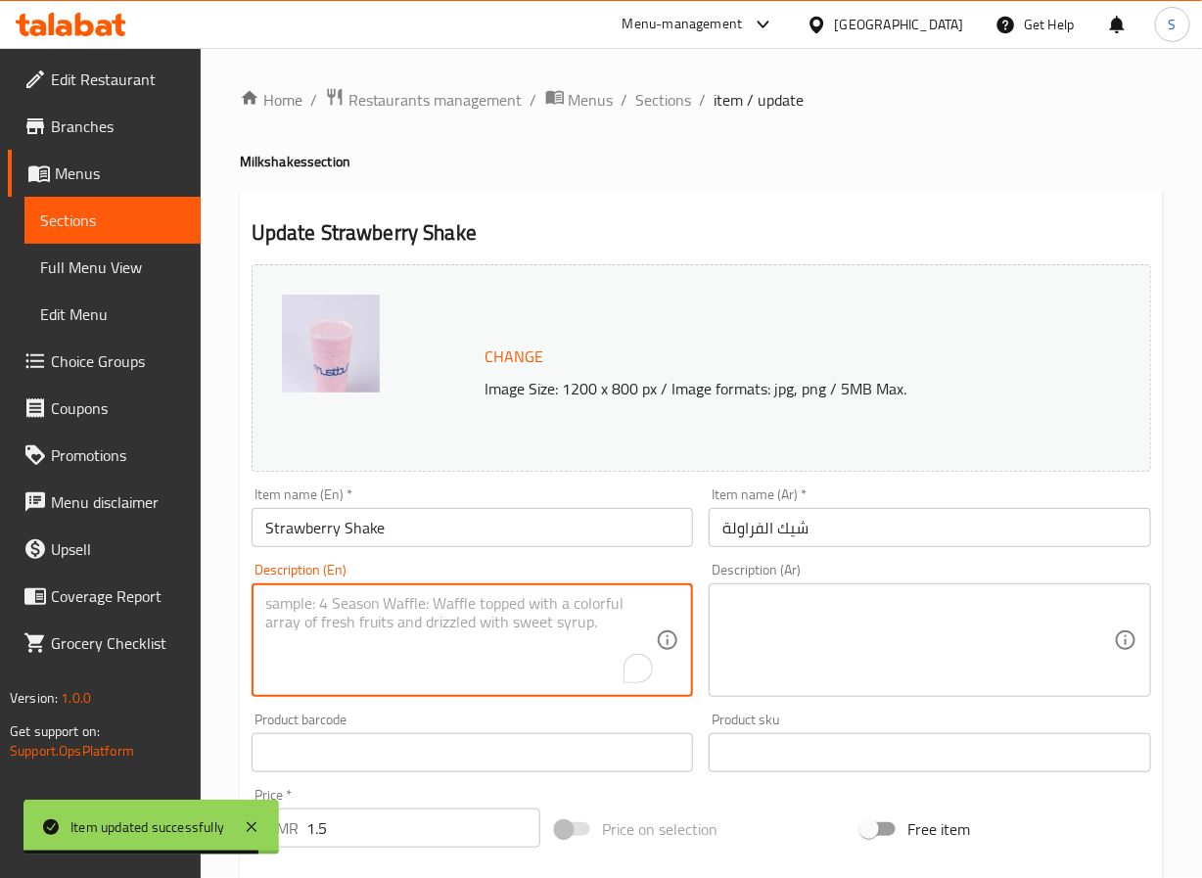
paste textarea "Sweet and fruity shake made with real strawberries."
type textarea "Sweet and fruity shake made with real strawberries."
click at [762, 649] on textarea at bounding box center [919, 640] width 392 height 93
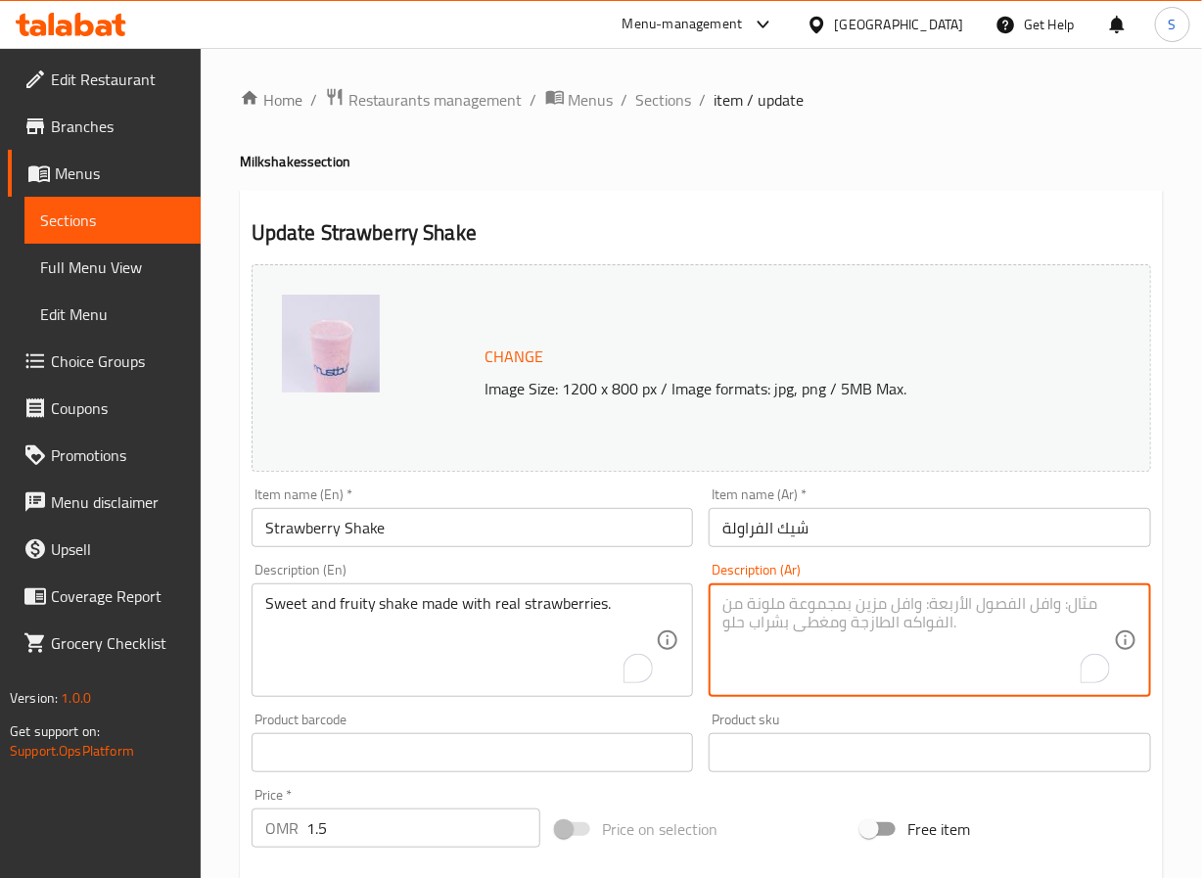
type textarea "a"
type textarea "شيك فروتي وحلو مصنوع من فراولة حقيقية"
click at [217, 630] on div "Home / Restaurants management / Menus / Sections / item / update Milkshakes sec…" at bounding box center [702, 730] width 1002 height 1364
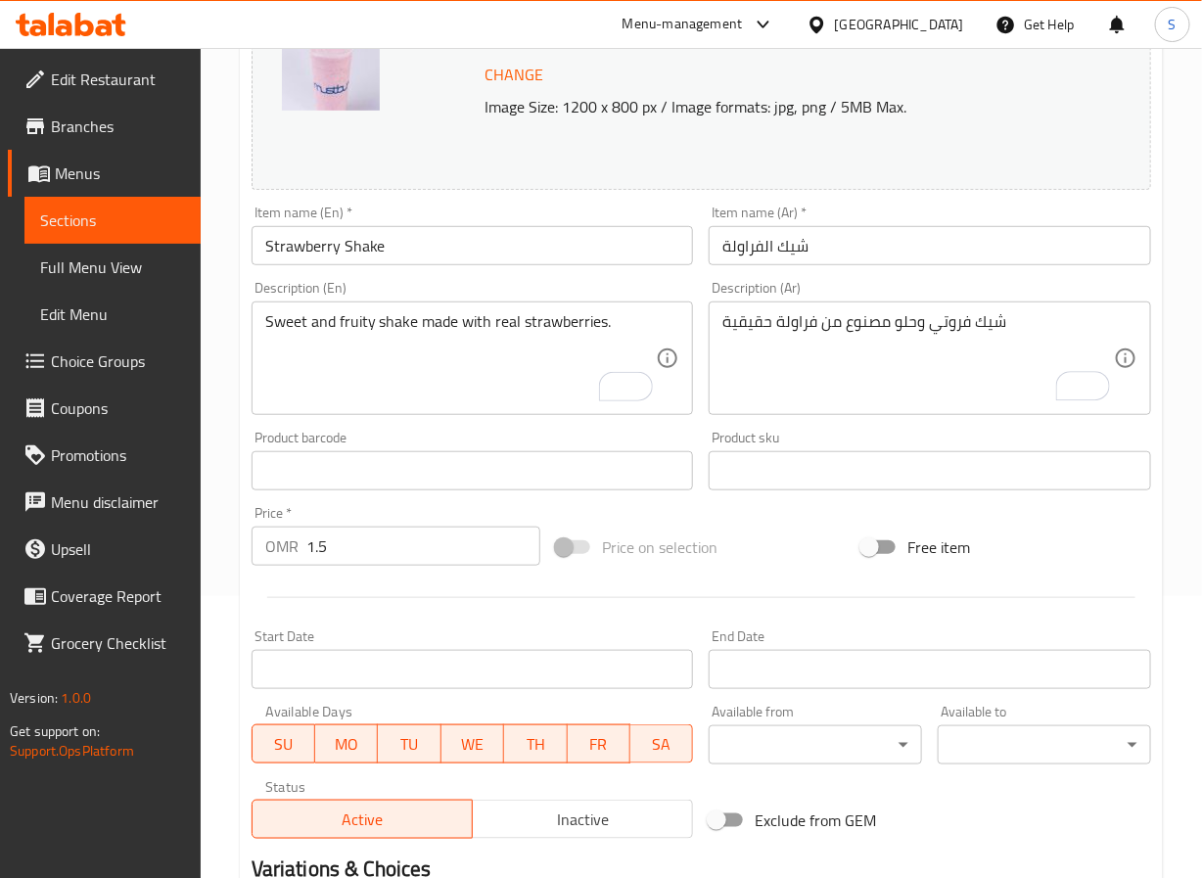
scroll to position [532, 0]
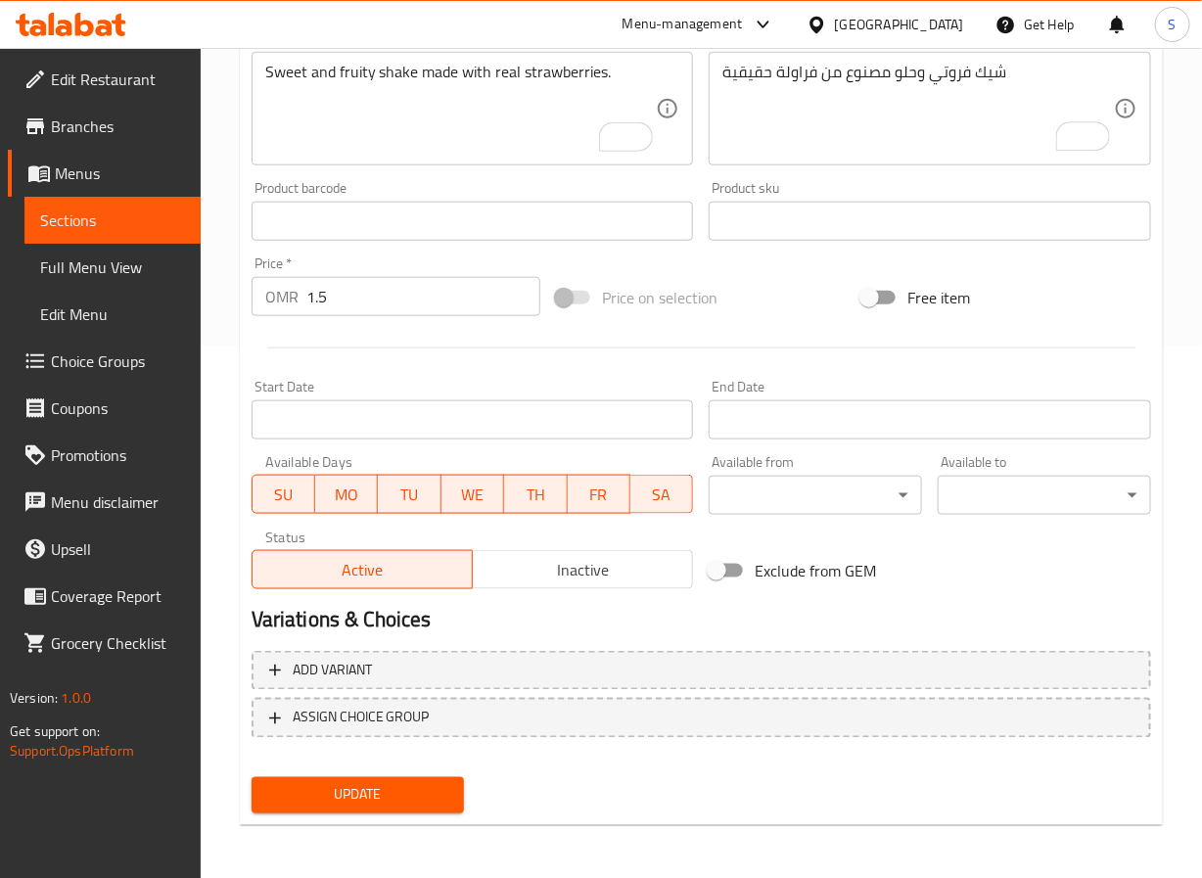
click at [359, 788] on span "Update" at bounding box center [358, 795] width 182 height 24
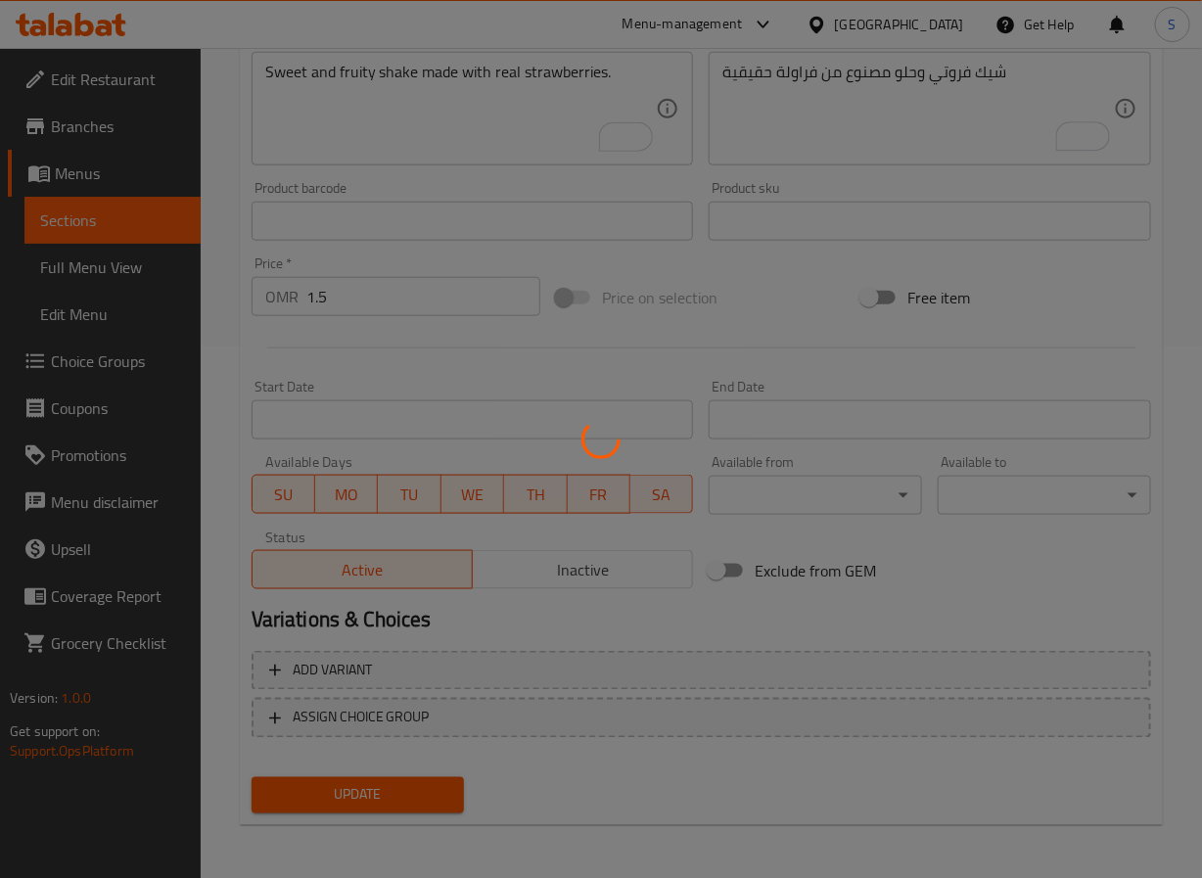
scroll to position [0, 0]
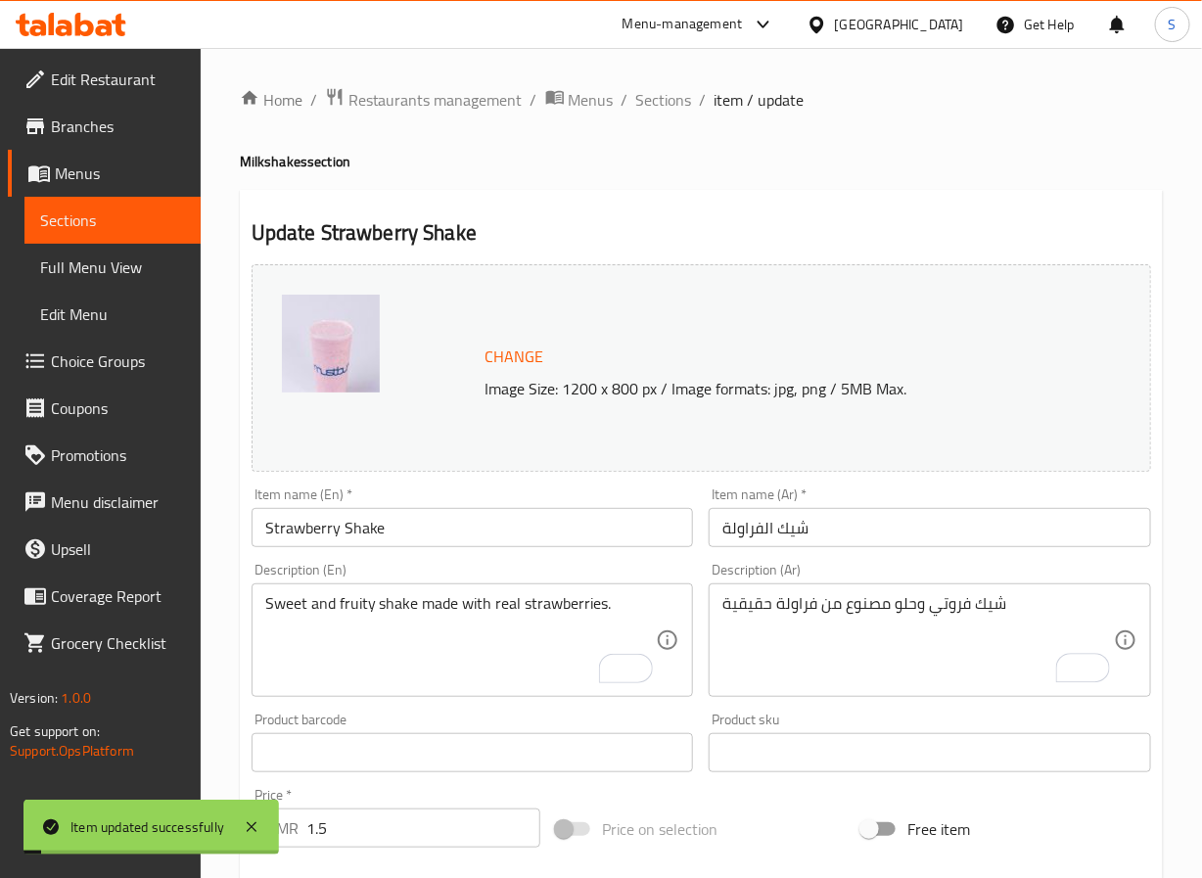
drag, startPoint x: 656, startPoint y: 98, endPoint x: 33, endPoint y: 298, distance: 654.0
click at [656, 98] on span "Sections" at bounding box center [664, 99] width 56 height 23
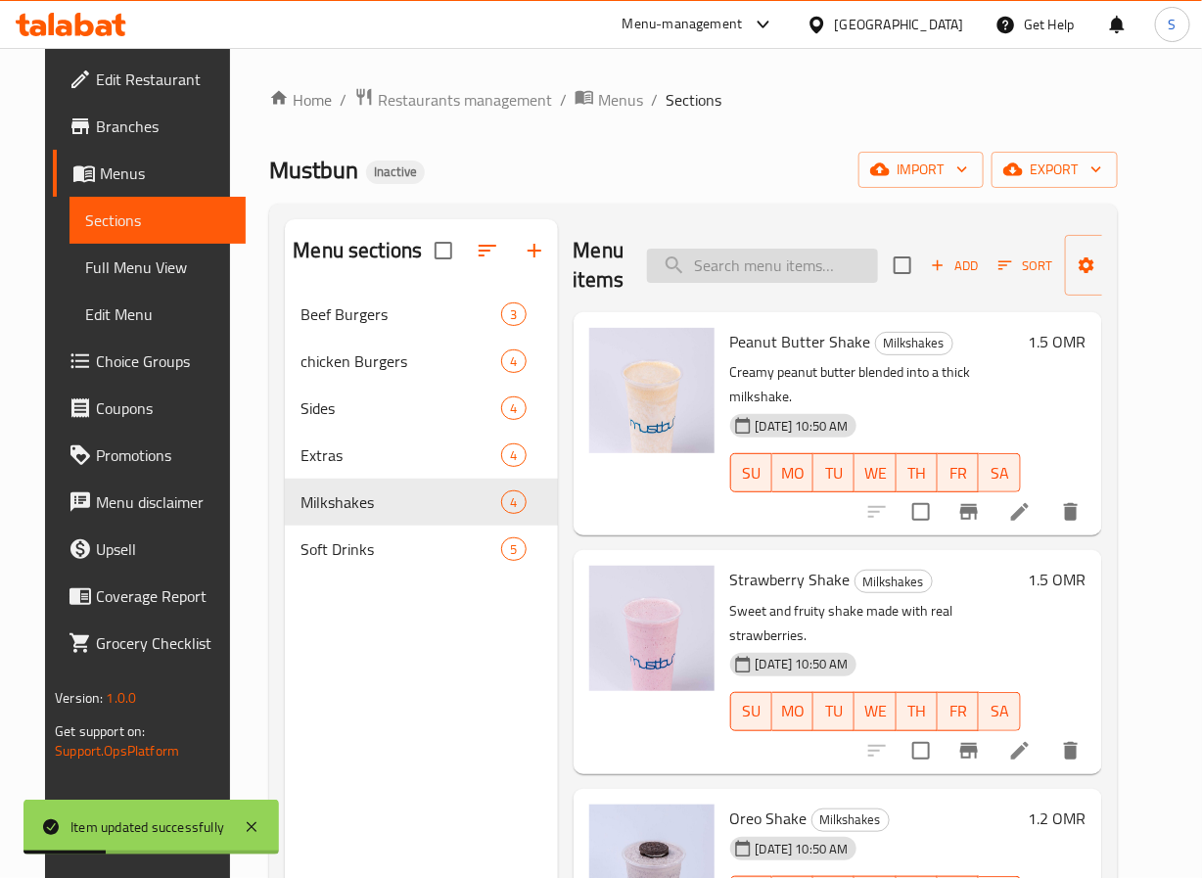
click at [729, 257] on input "search" at bounding box center [762, 266] width 231 height 34
paste input "Oreo Shake"
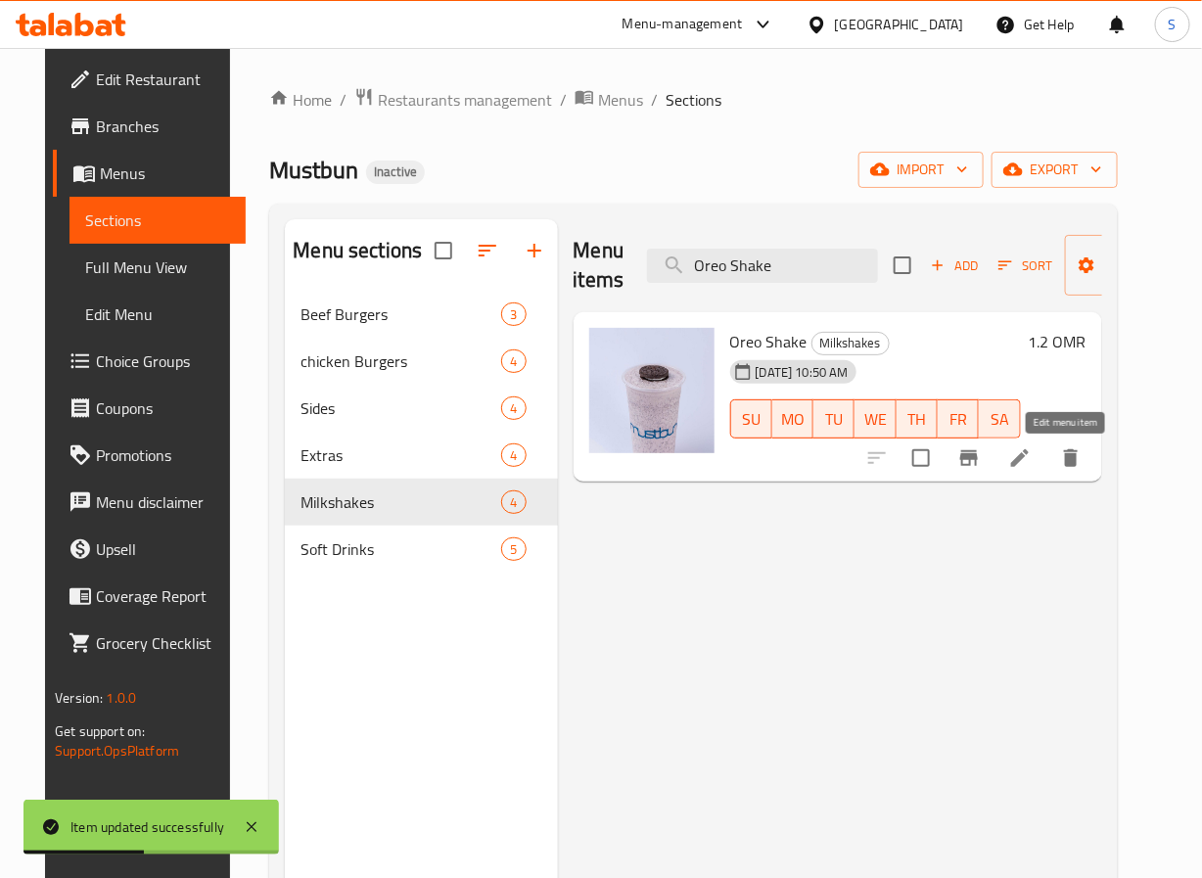
type input "Oreo Shake"
click at [1032, 465] on icon at bounding box center [1019, 457] width 23 height 23
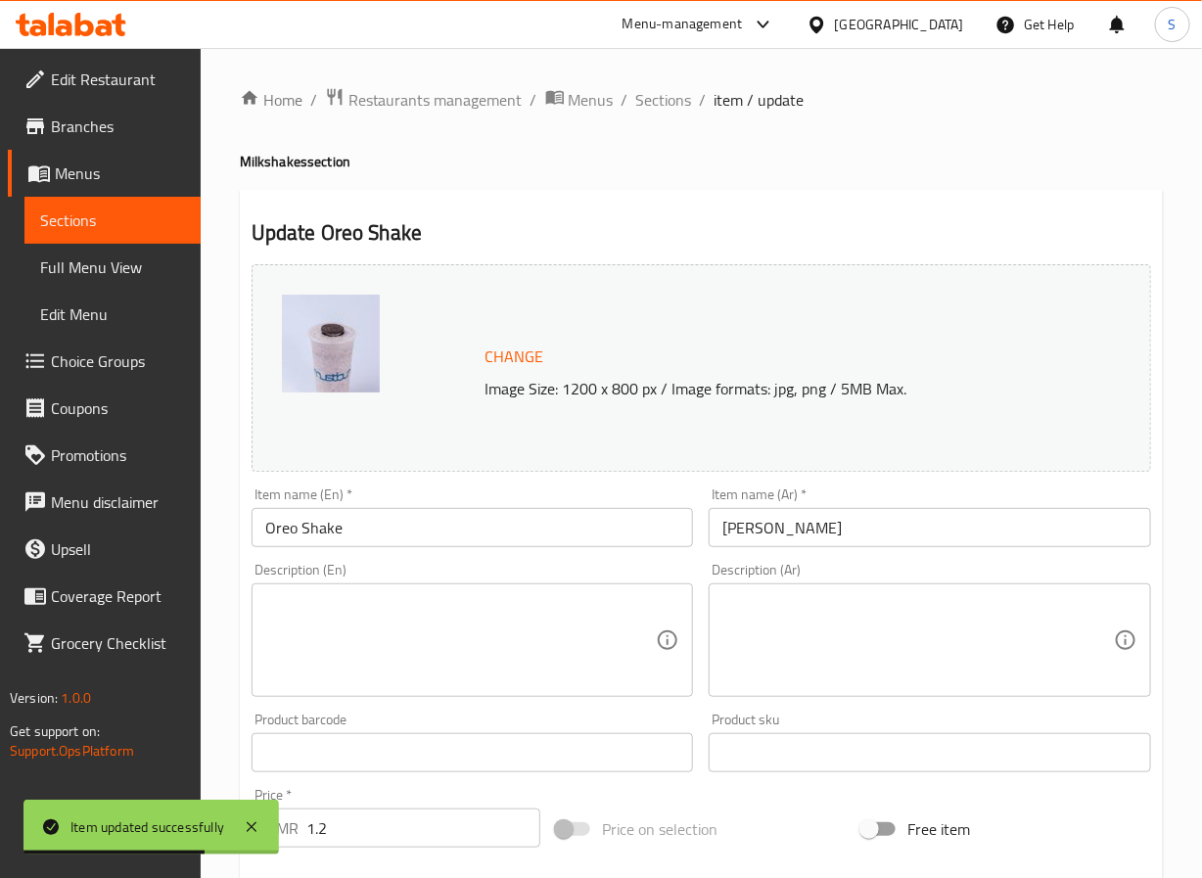
click at [388, 597] on textarea at bounding box center [461, 640] width 392 height 93
paste textarea "Oreo cookies blended into a rich vanilla shake."
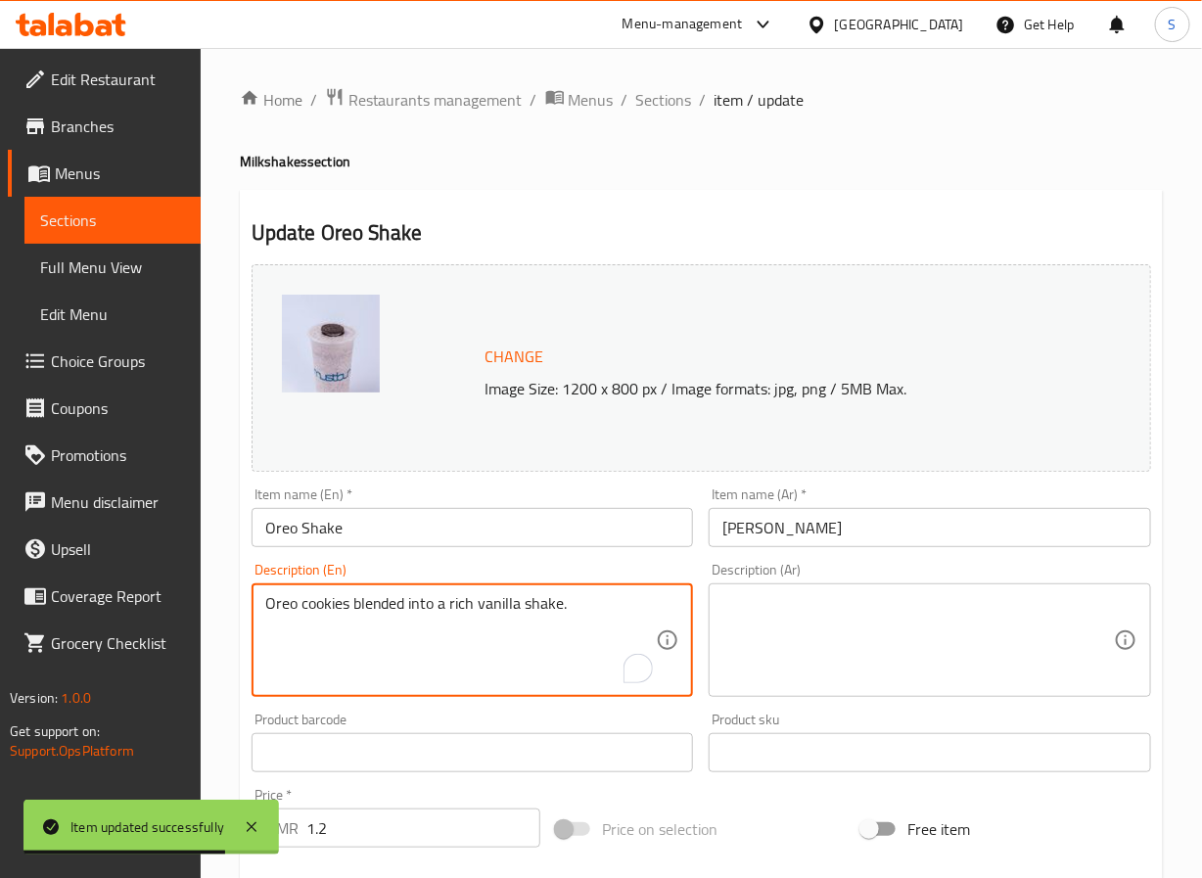
type textarea "Oreo cookies blended into a rich vanilla shake."
click at [802, 661] on textarea at bounding box center [919, 640] width 392 height 93
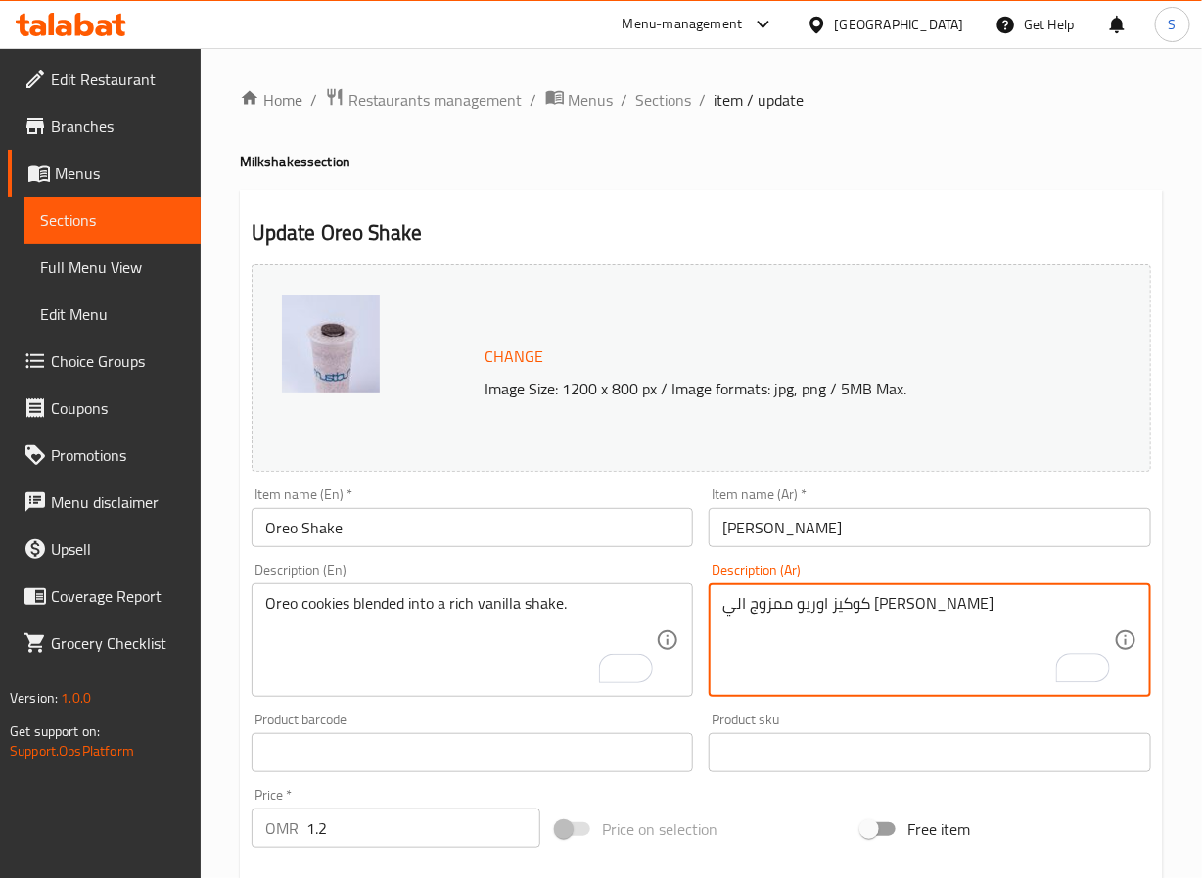
type textarea "كوكيز اوريو ممزوج الي [PERSON_NAME]"
click at [227, 641] on div "Home / Restaurants management / Menus / Sections / item / update Milkshakes sec…" at bounding box center [702, 730] width 1002 height 1364
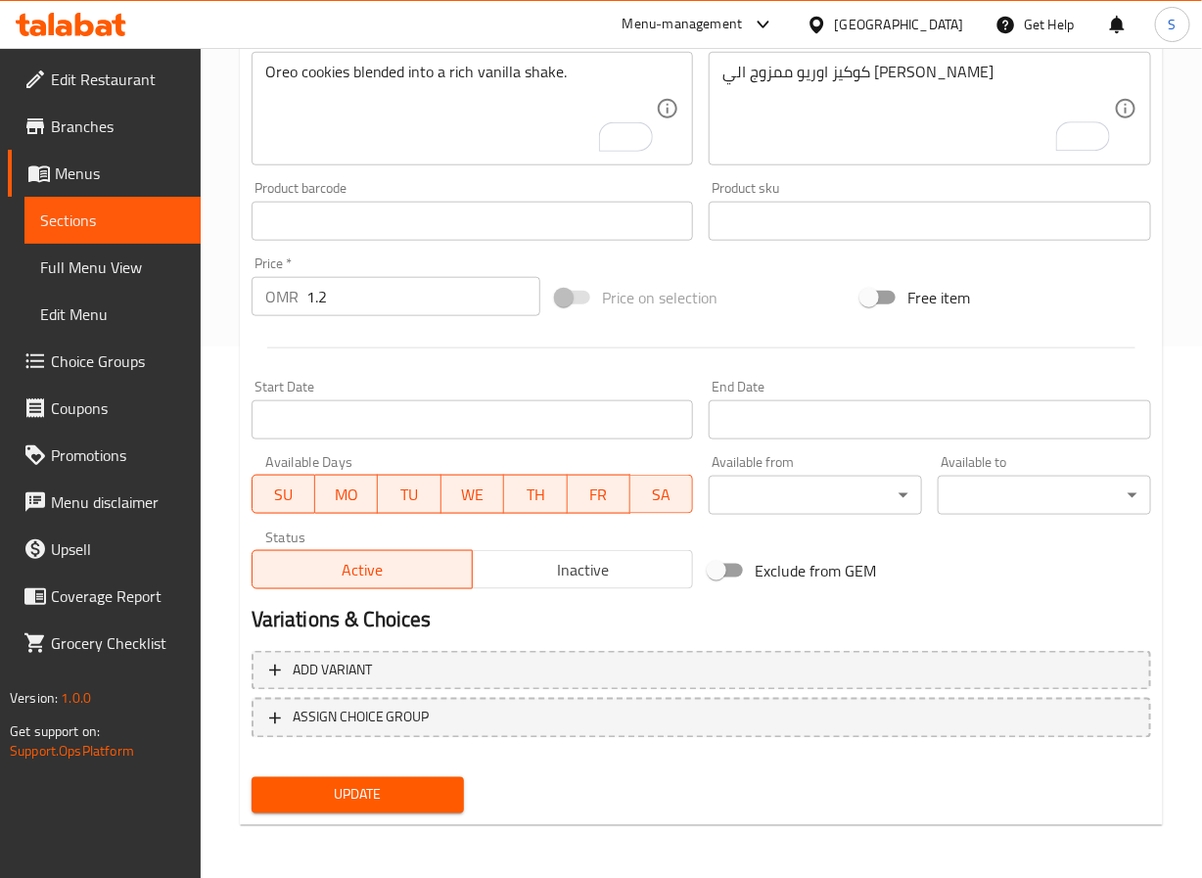
click at [344, 790] on span "Update" at bounding box center [358, 795] width 182 height 24
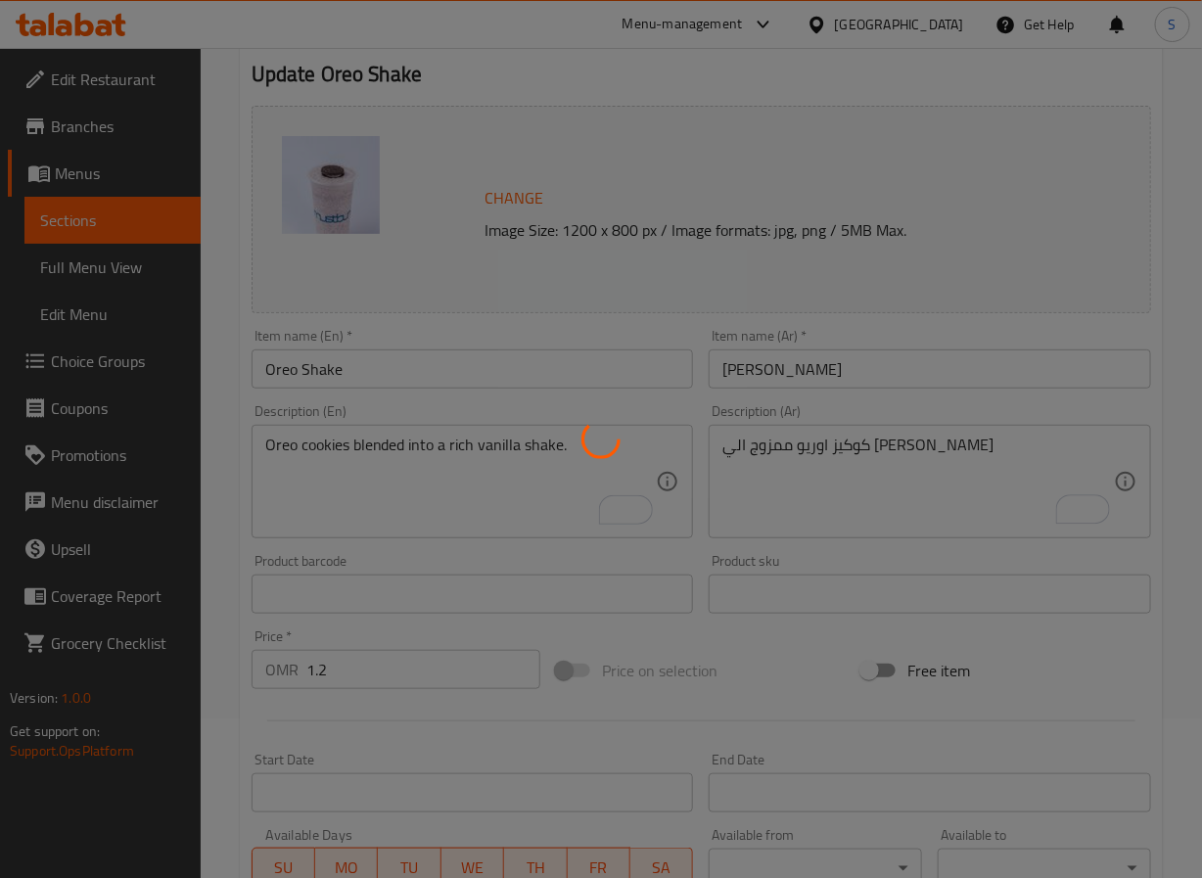
scroll to position [0, 0]
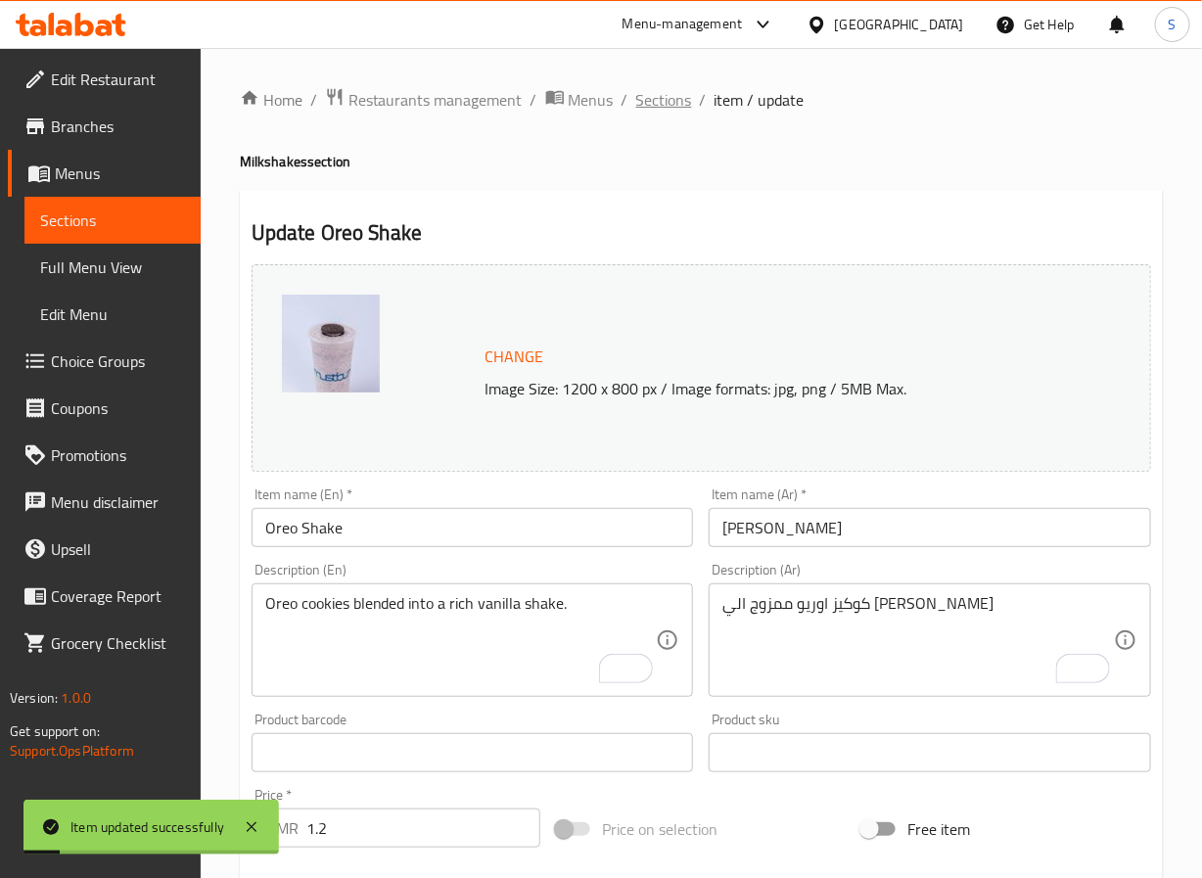
click at [664, 95] on span "Sections" at bounding box center [664, 99] width 56 height 23
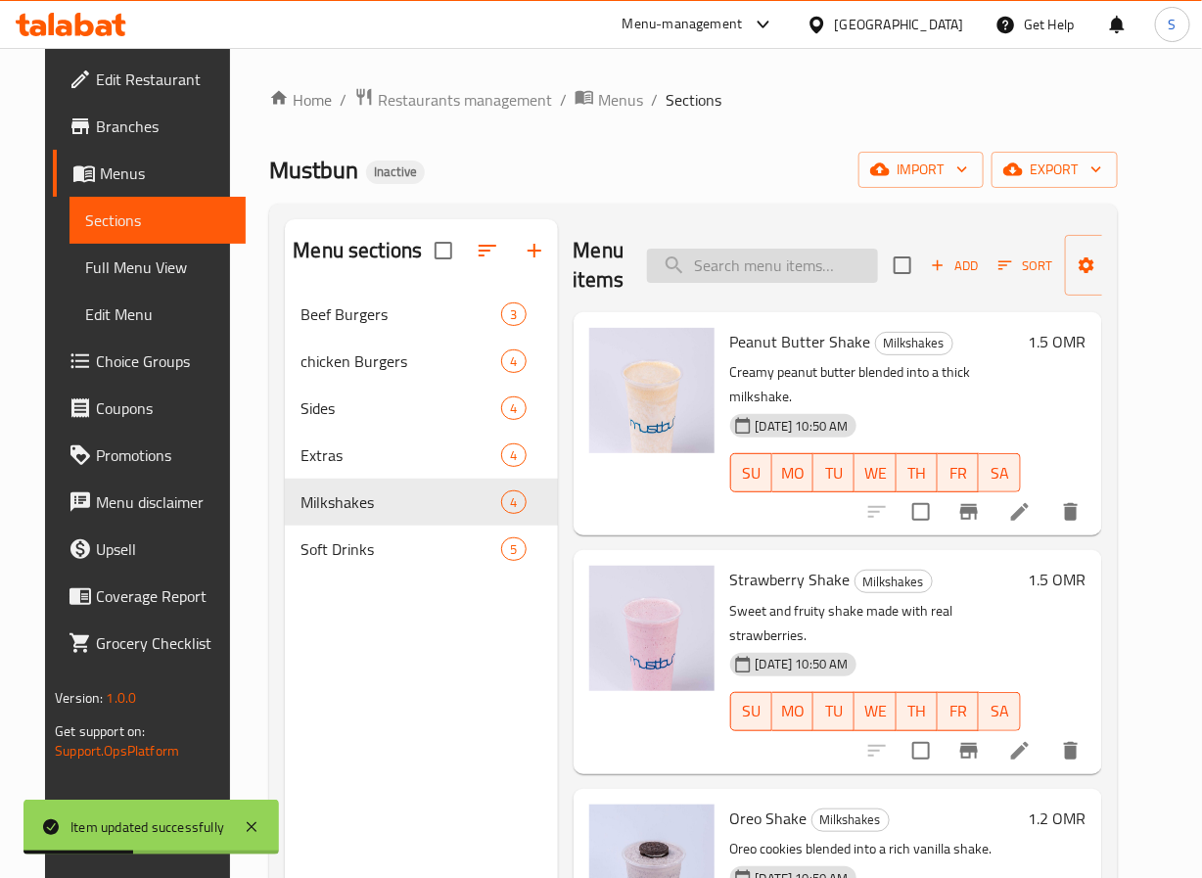
click at [767, 280] on input "search" at bounding box center [762, 266] width 231 height 34
paste input "Bisket Nabeel Shake"
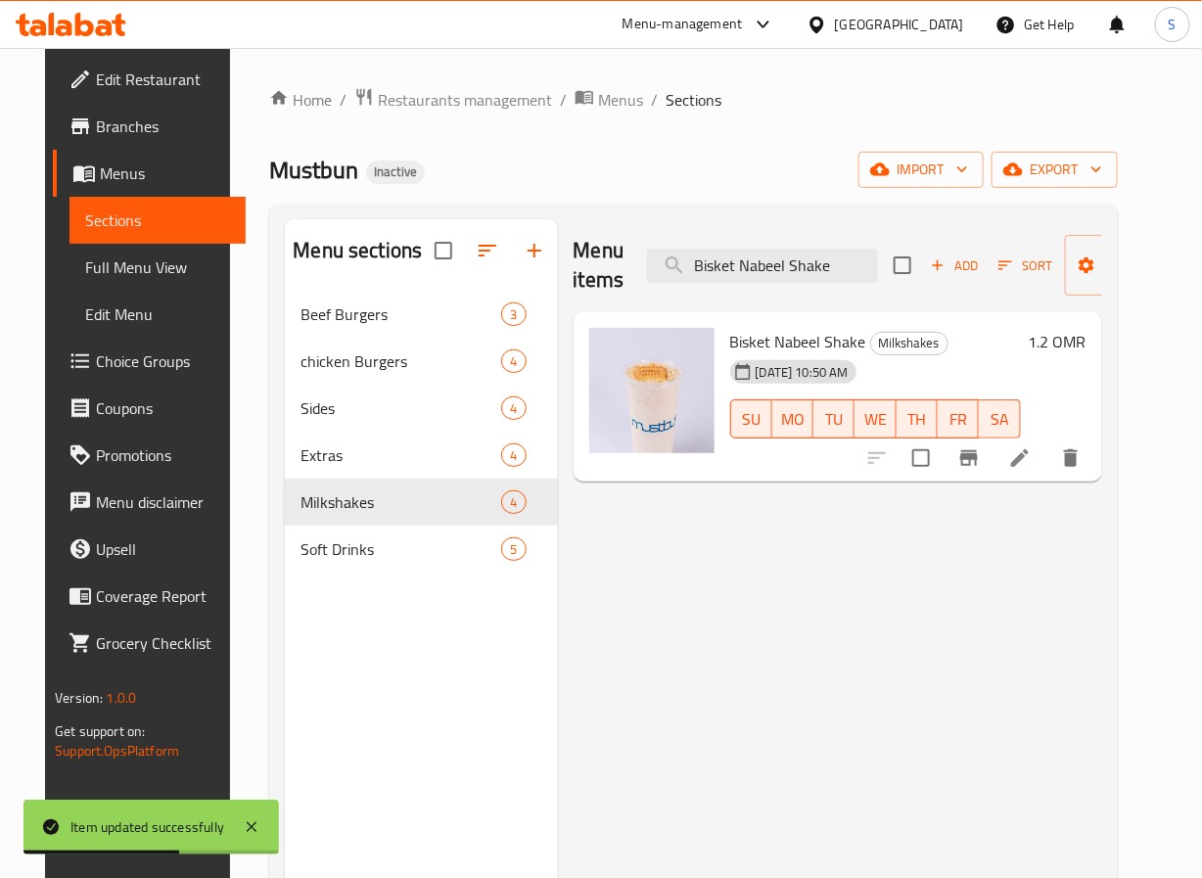
type input "Bisket Nabeel Shake"
click at [1048, 447] on li at bounding box center [1020, 458] width 55 height 35
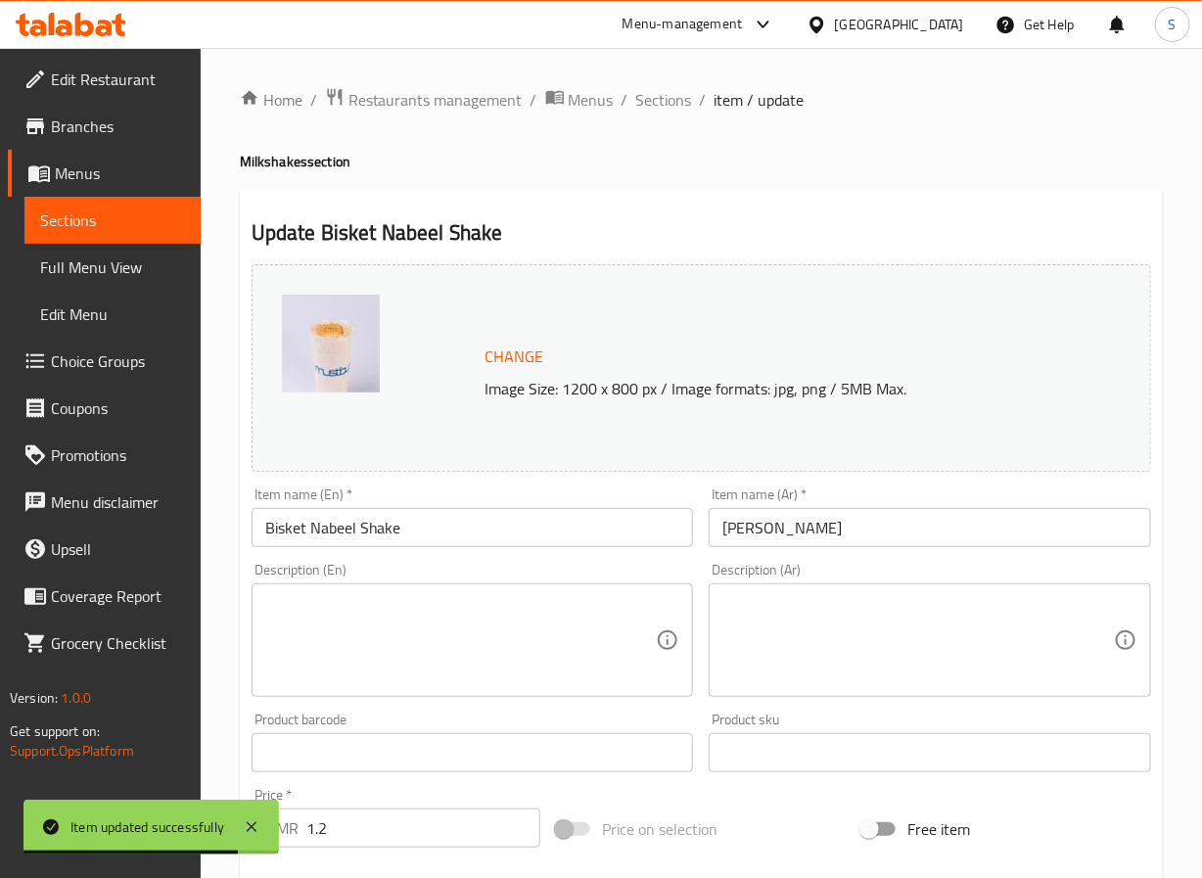
click at [577, 676] on textarea at bounding box center [461, 640] width 392 height 93
paste textarea "Biscuit-based creamy shake with a nostalgic local flavor."
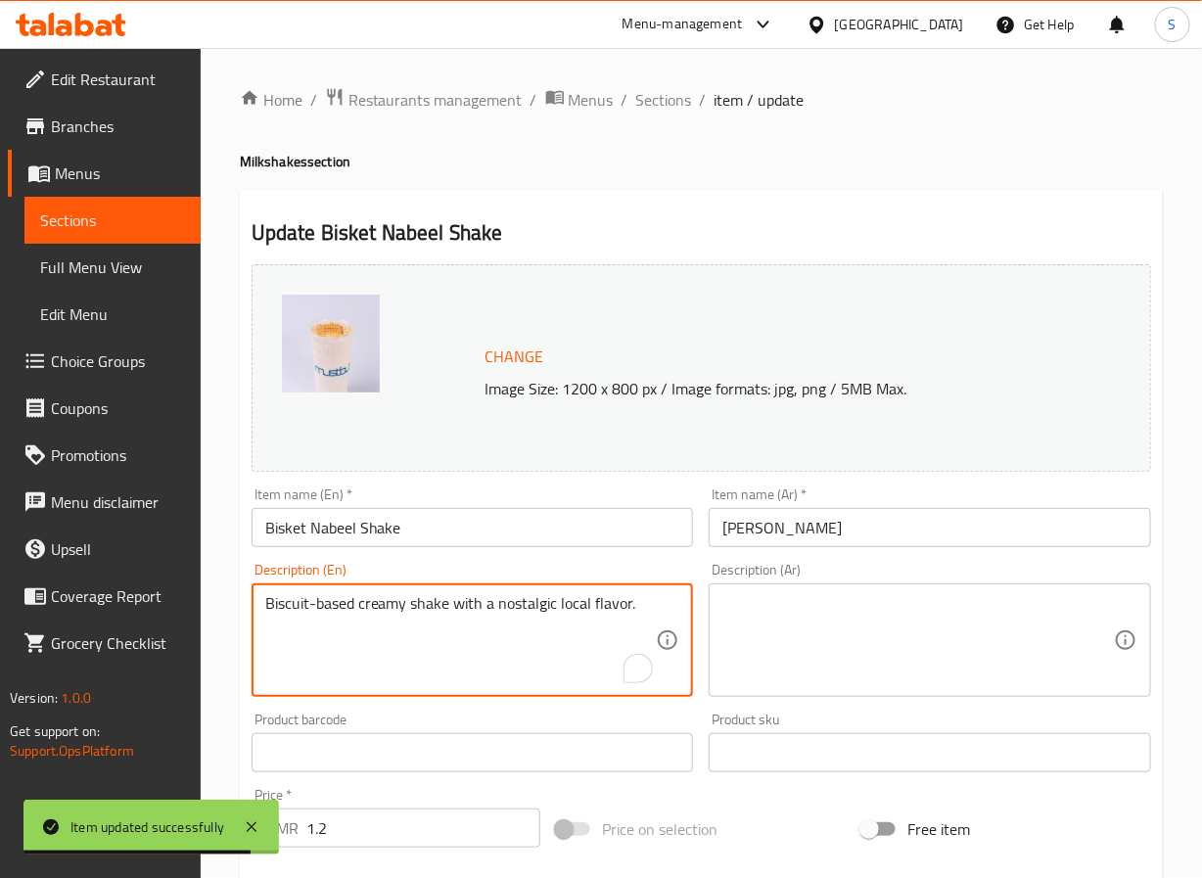
type textarea "Biscuit-based creamy shake with a nostalgic local flavor."
click at [884, 665] on textarea at bounding box center [919, 640] width 392 height 93
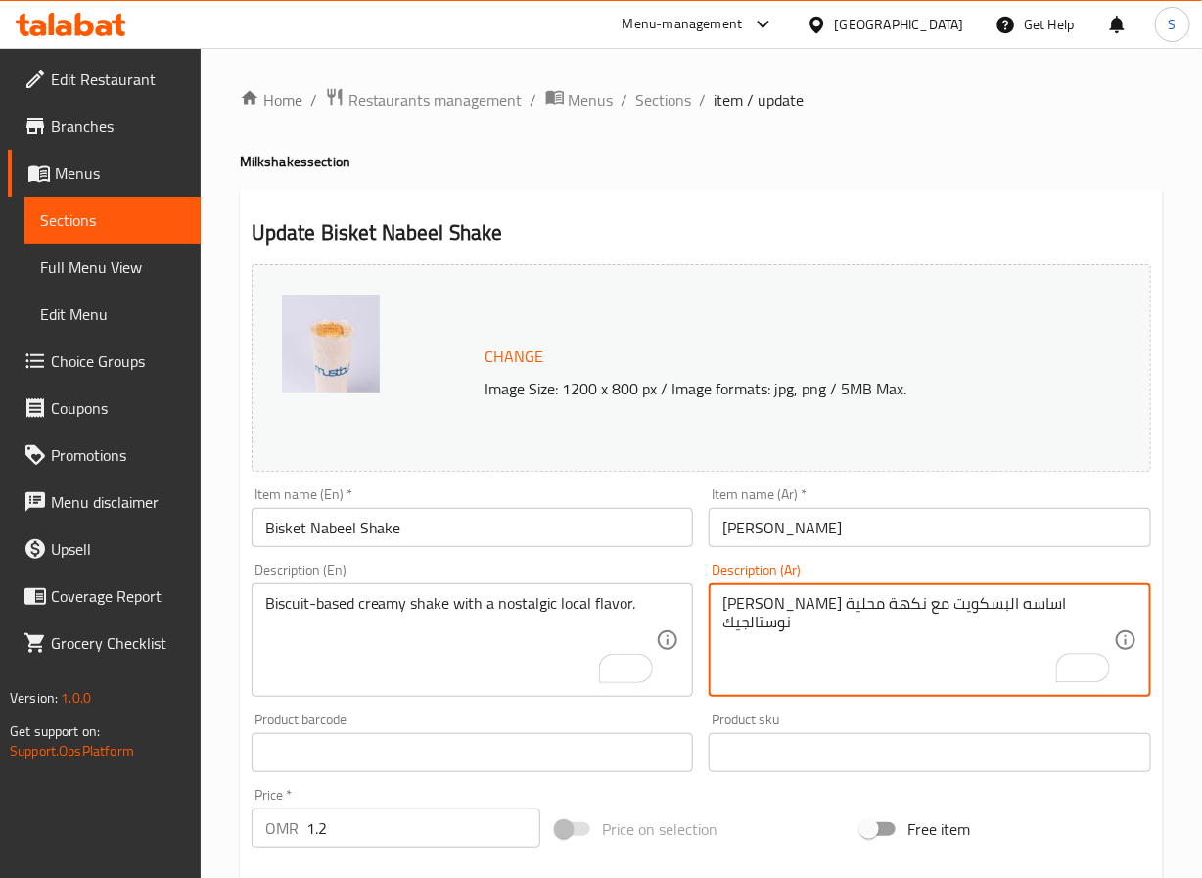
type textarea "[PERSON_NAME] اساسه البسكويت مع نكهة محلية نوستالجيك"
click at [224, 646] on div "Home / Restaurants management / Menus / Sections / item / update Milkshakes sec…" at bounding box center [702, 730] width 1002 height 1364
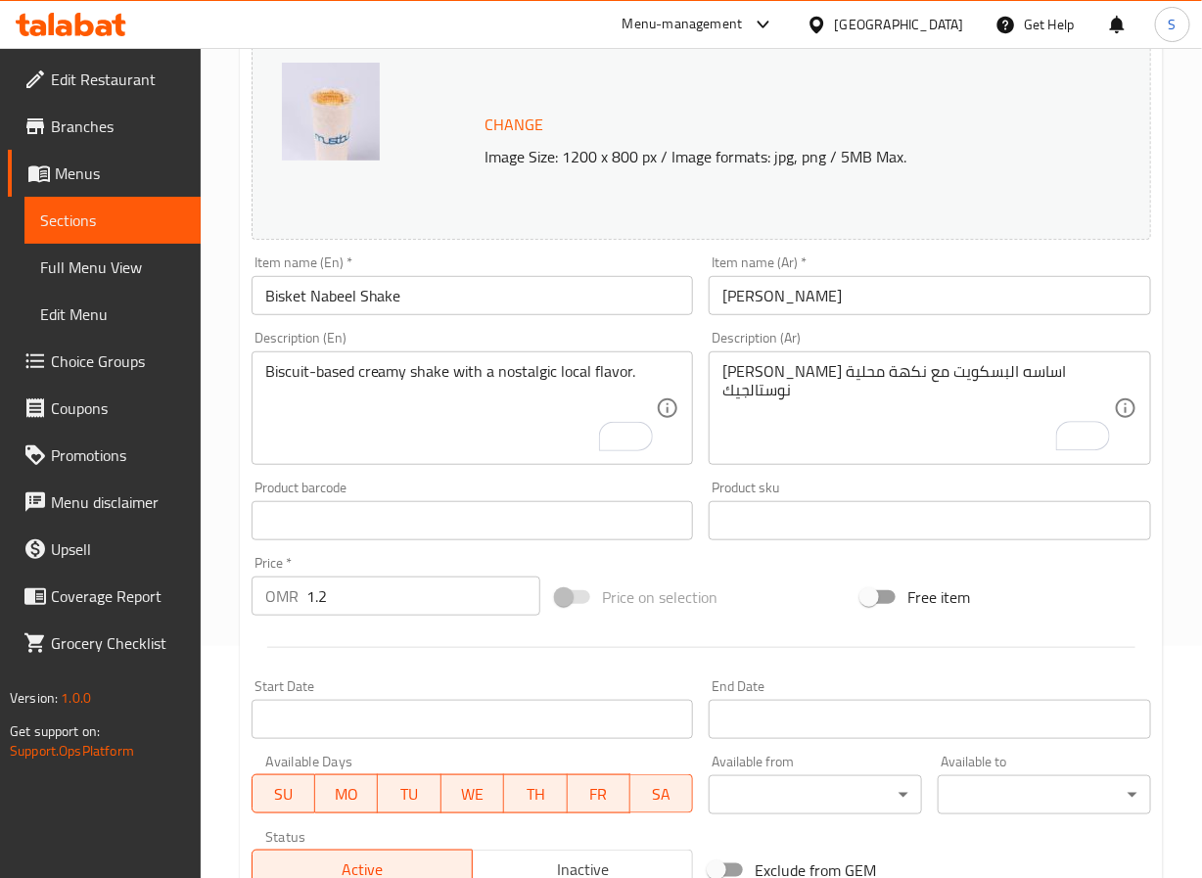
scroll to position [532, 0]
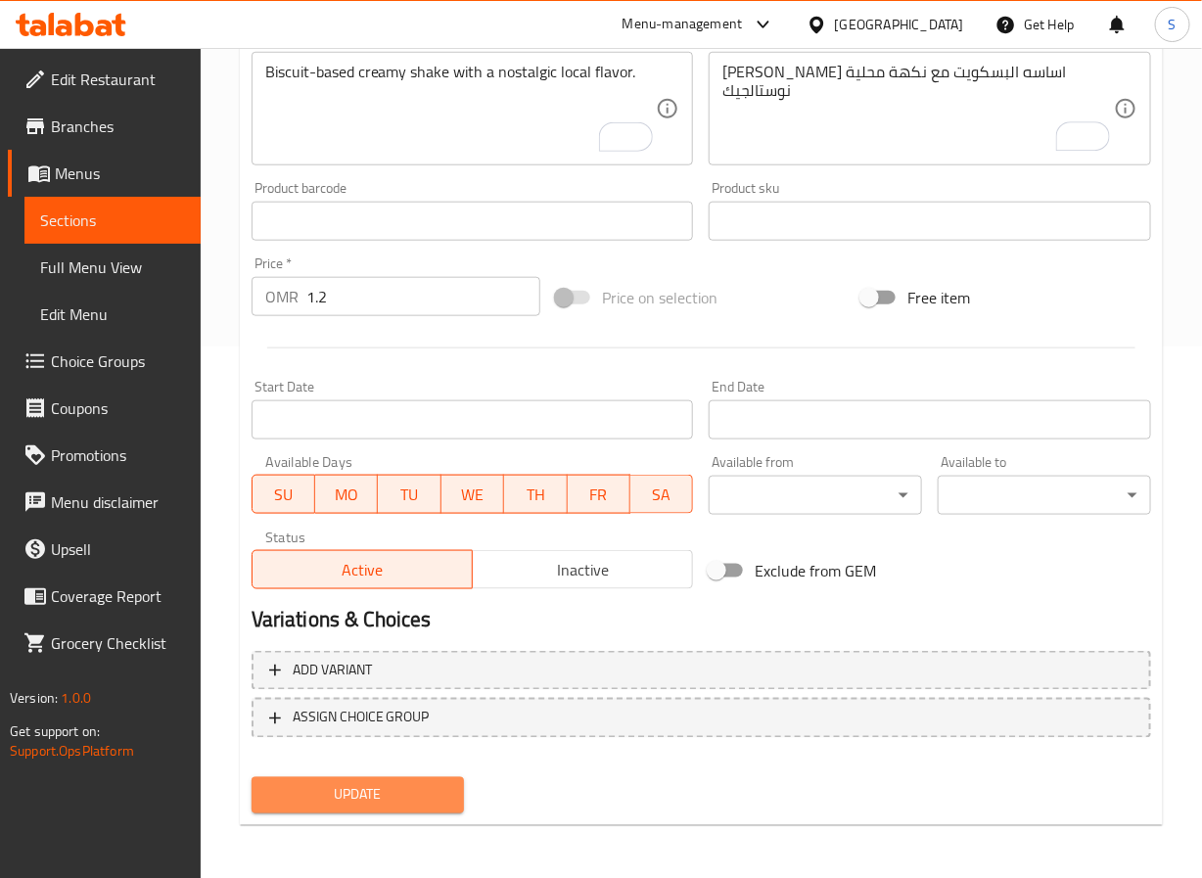
click at [371, 783] on span "Update" at bounding box center [358, 795] width 182 height 24
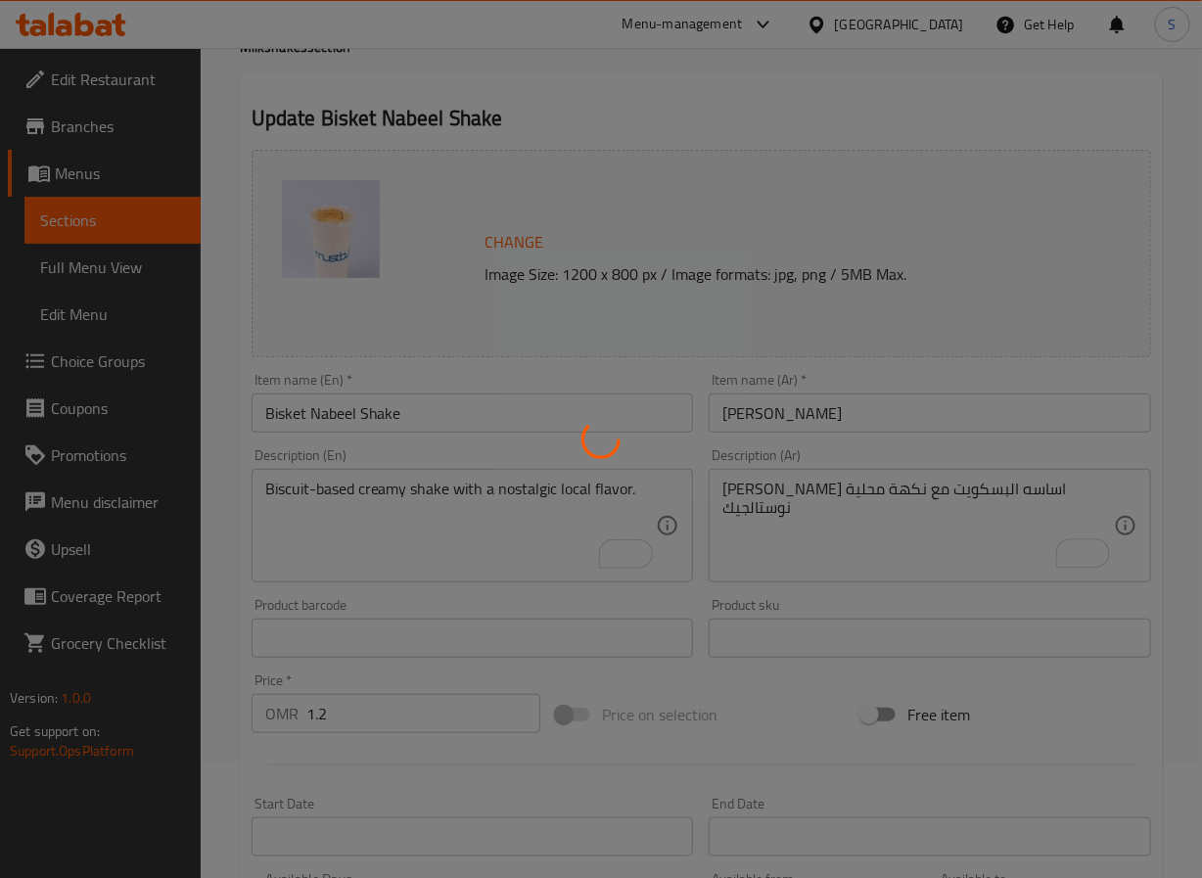
scroll to position [0, 0]
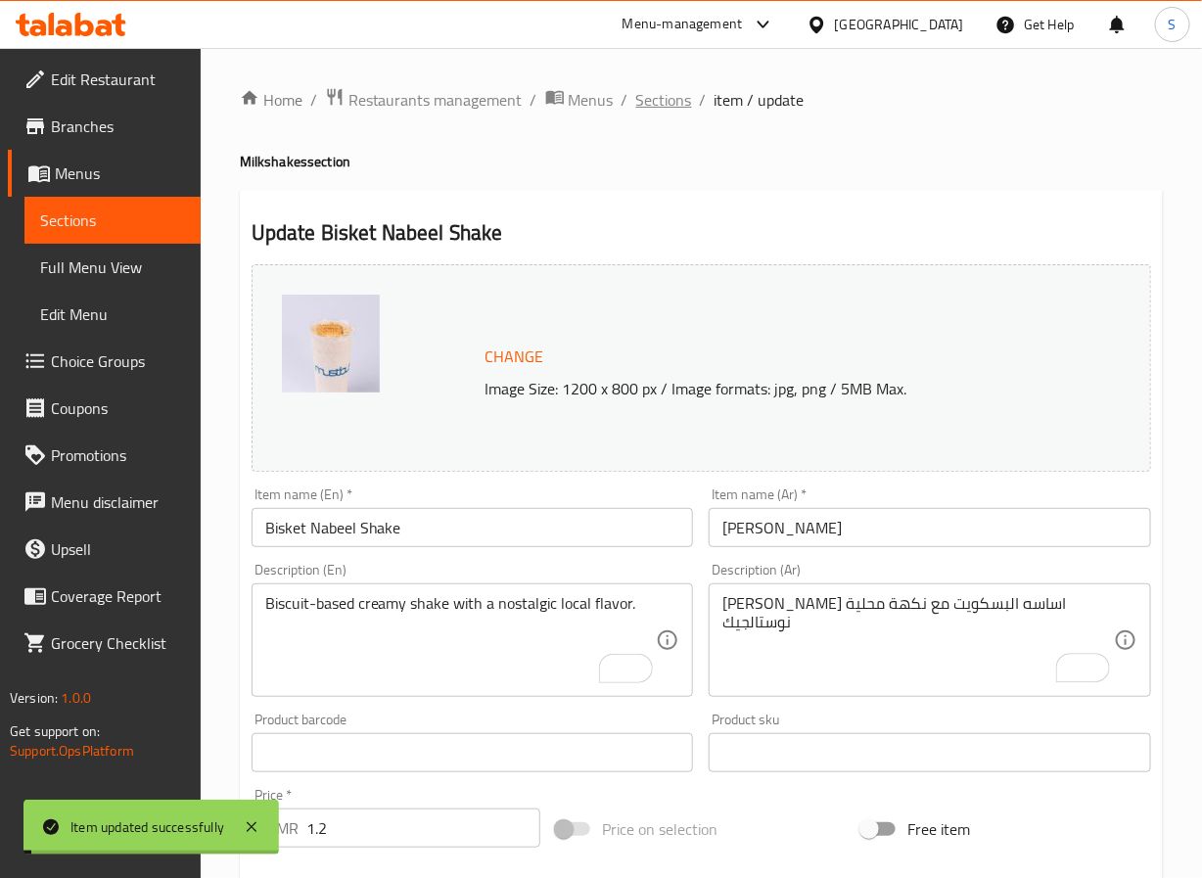
click at [644, 95] on span "Sections" at bounding box center [664, 99] width 56 height 23
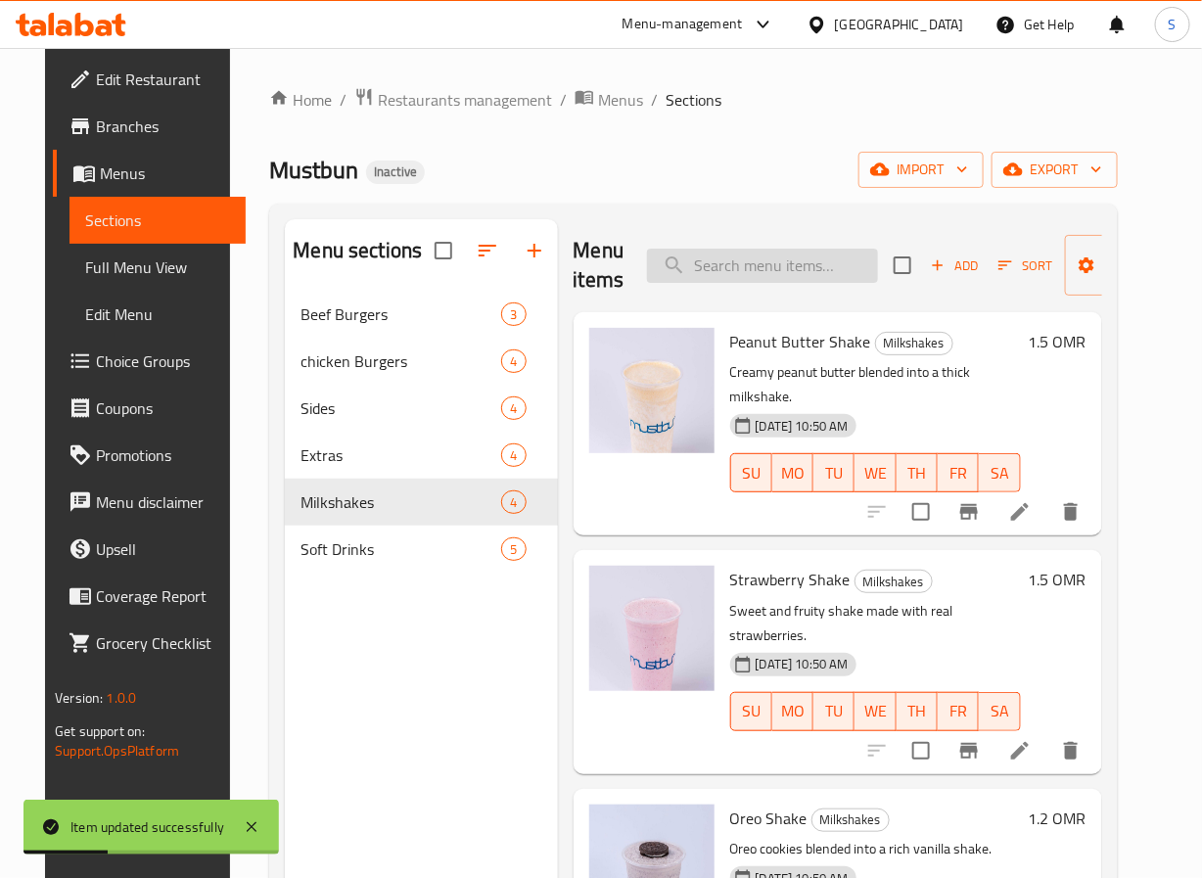
click at [808, 273] on input "search" at bounding box center [762, 266] width 231 height 34
paste input "Kinza Cola"
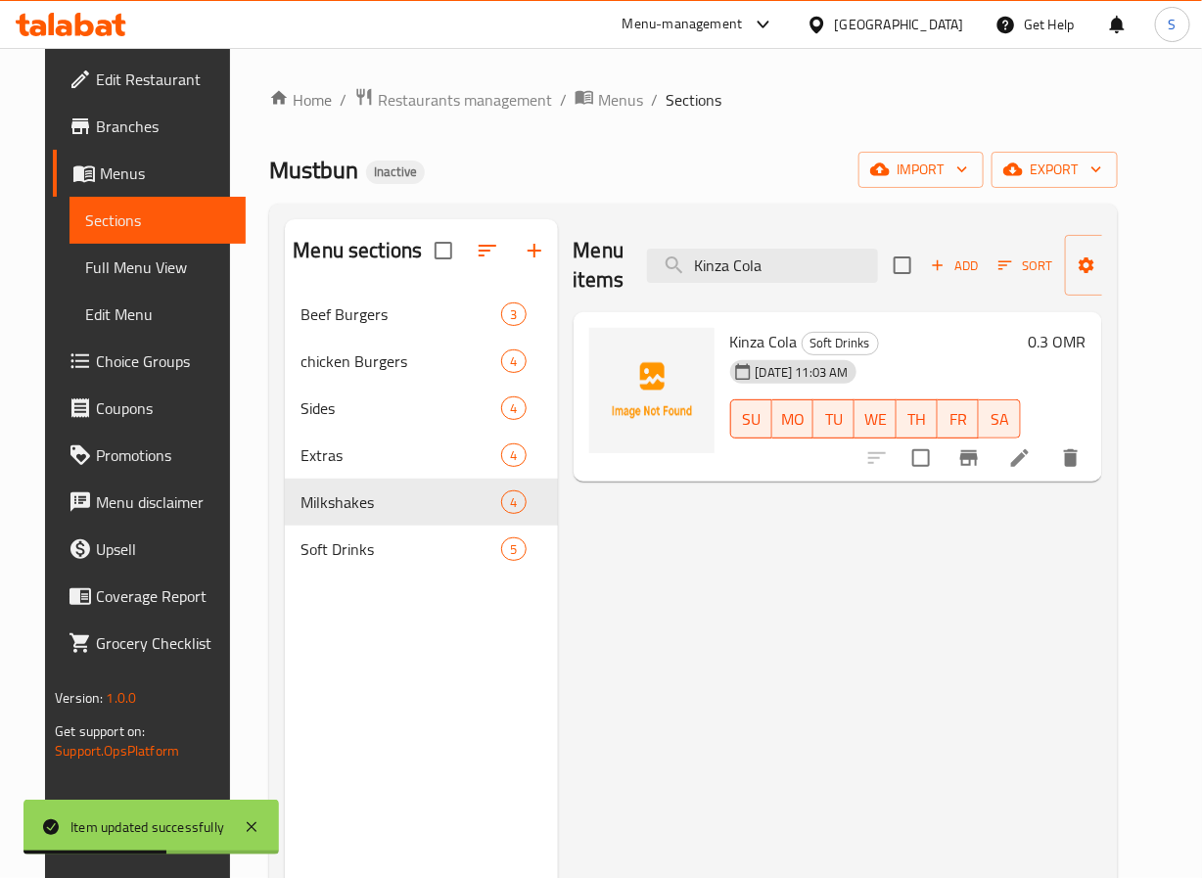
type input "Kinza Cola"
click at [1048, 445] on li at bounding box center [1020, 458] width 55 height 35
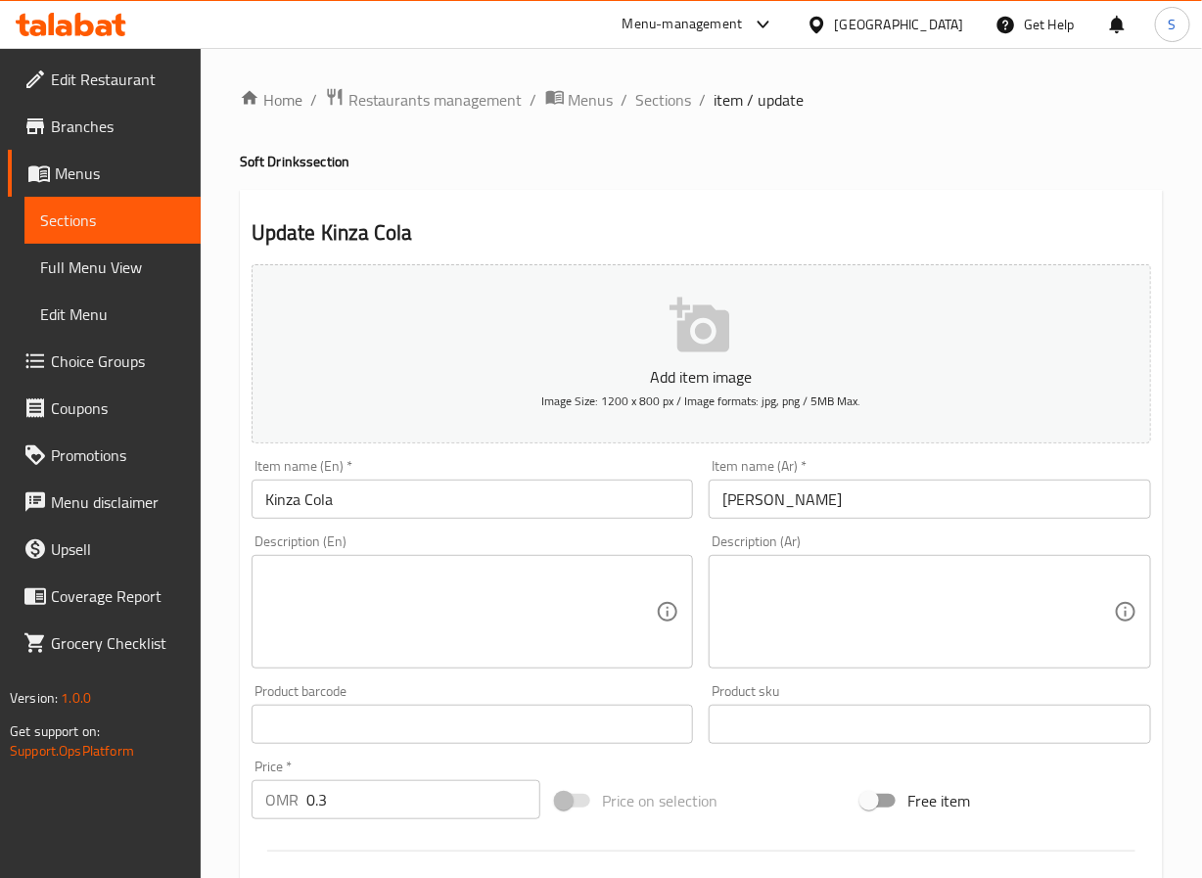
click at [308, 570] on textarea at bounding box center [461, 612] width 392 height 93
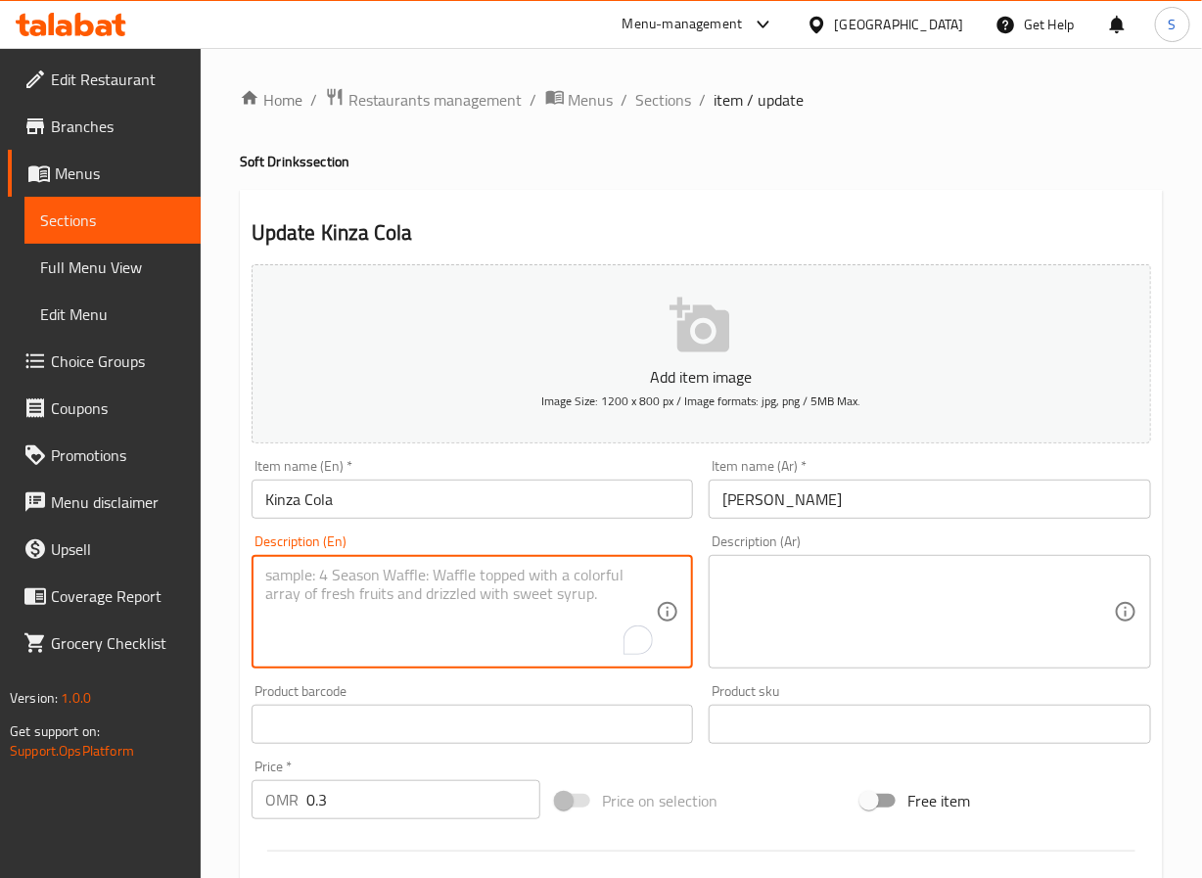
paste textarea "Fizzy, bold cola – locally crafted refreshment."
type textarea "Fizzy, bold cola – locally crafted refreshment."
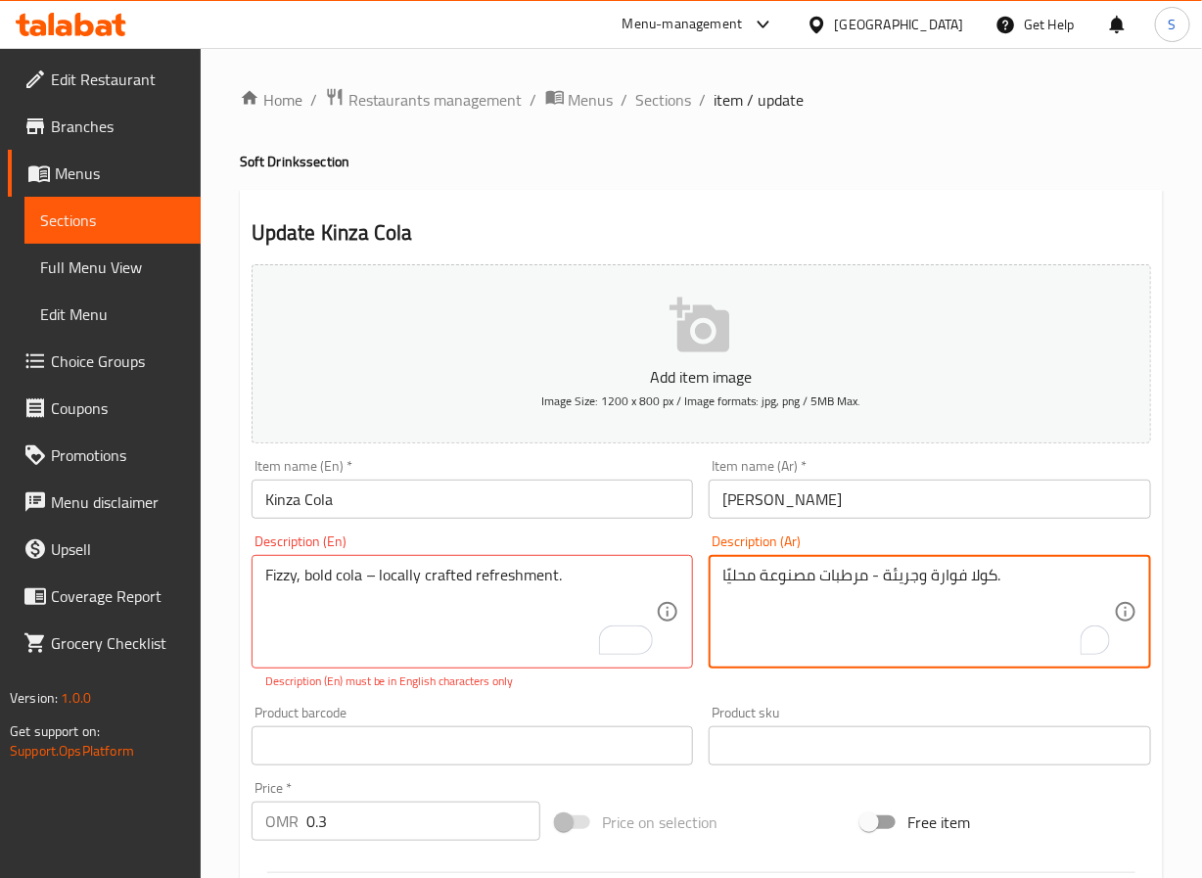
type textarea "كولا فوارة وجريئة - مرطبات مصنوعة محليًا."
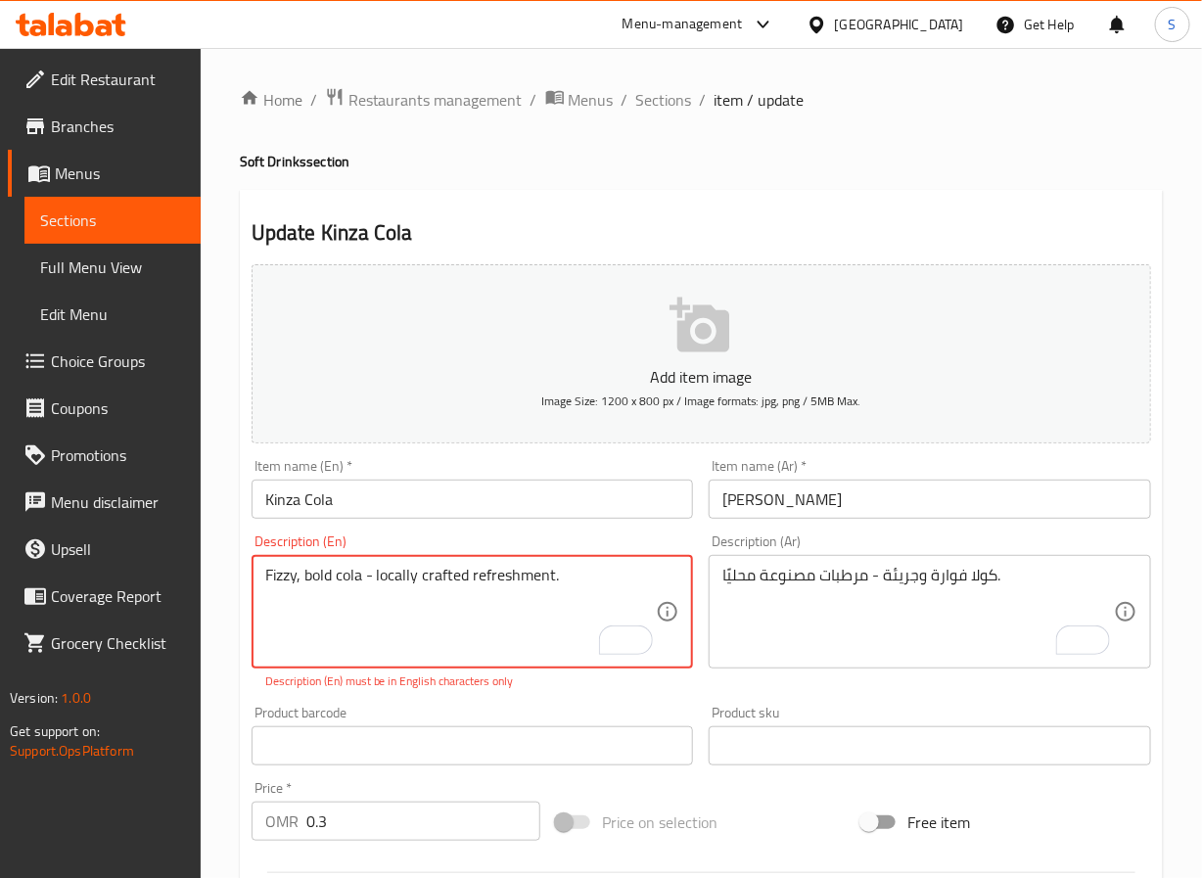
type textarea "Fizzy, bold cola - locally crafted refreshment."
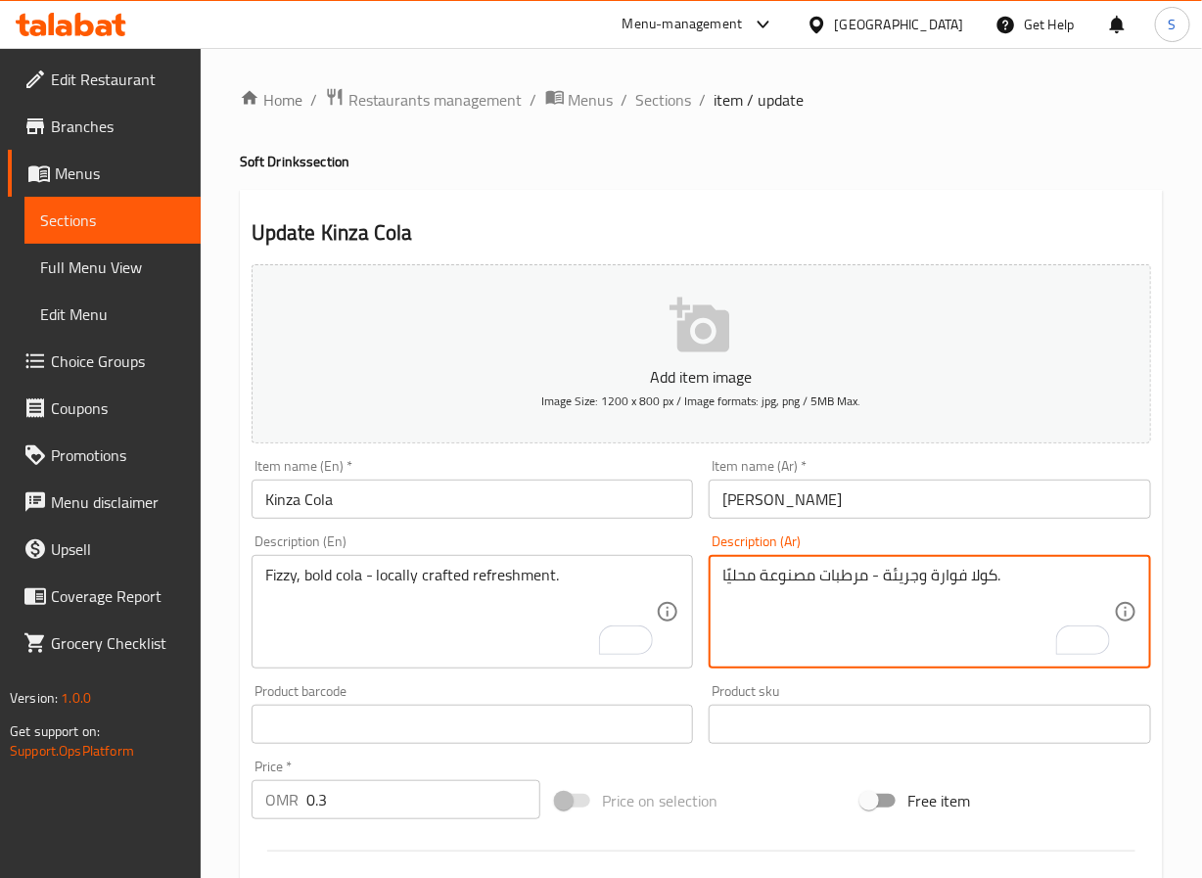
click at [914, 582] on textarea "كولا فوارة وجريئة - مرطبات مصنوعة محليًا." at bounding box center [919, 612] width 392 height 93
click at [850, 582] on textarea "كولا فوارة وقوية- مرطبات مصنوعة محليًا." at bounding box center [919, 612] width 392 height 93
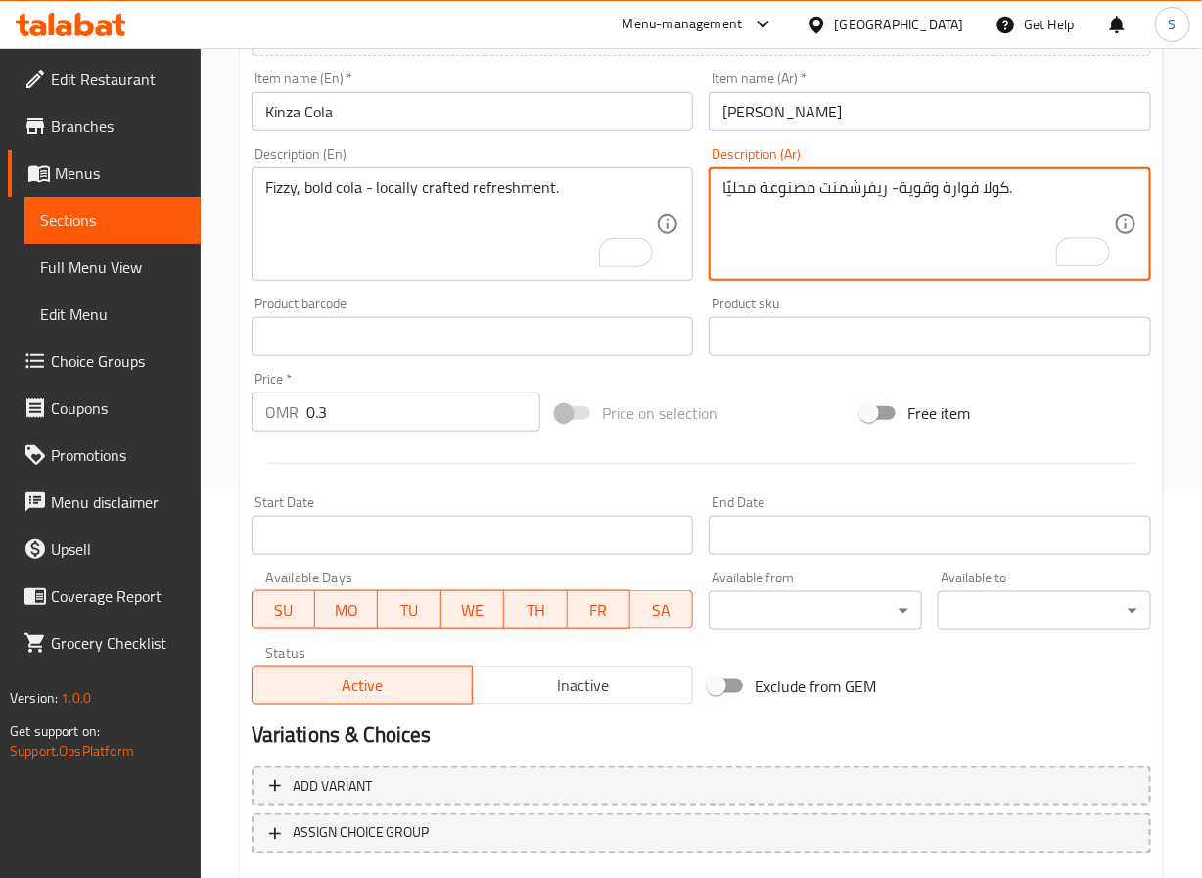
scroll to position [503, 0]
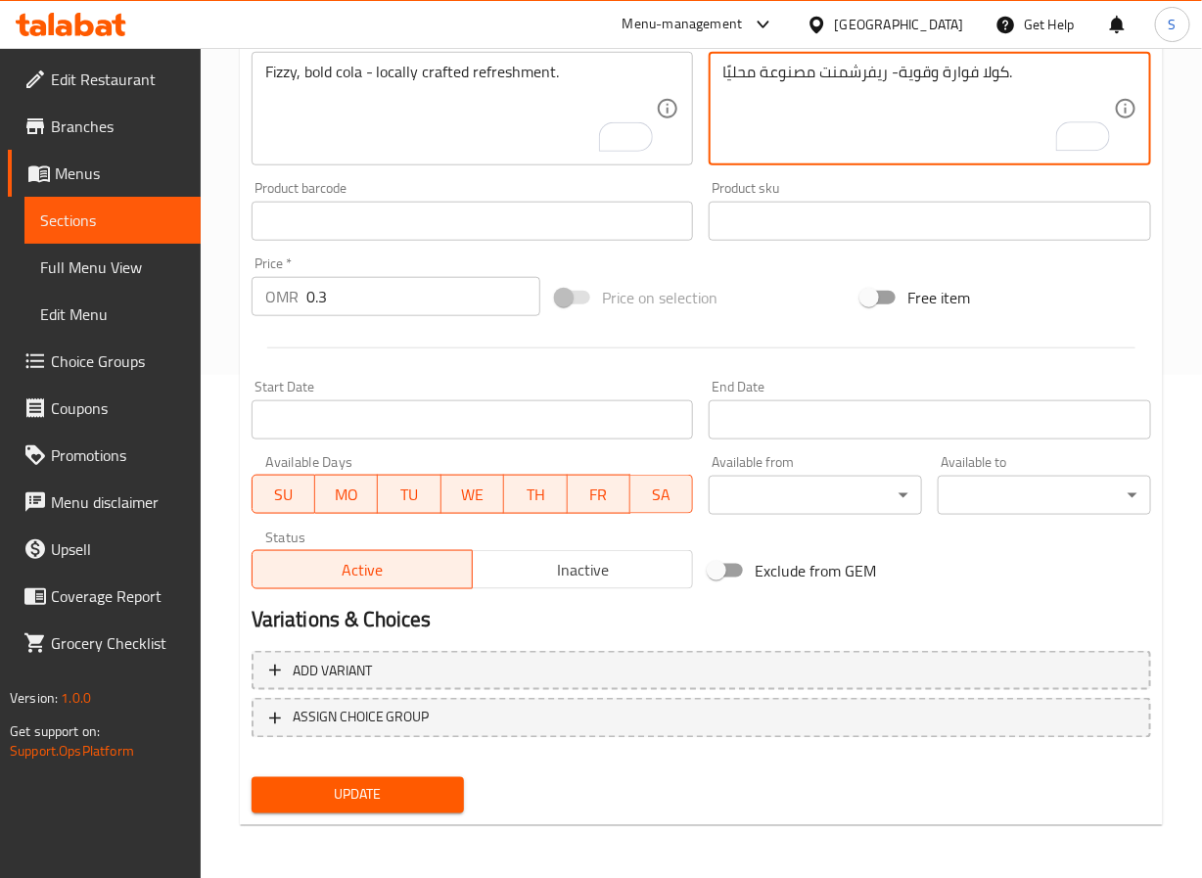
click at [771, 70] on textarea "كولا فوارة وقوية- ريفرشمنت مصنوعة محليًا." at bounding box center [919, 109] width 392 height 93
type textarea "كولا فوارة وقوية- ريفرشمنت كرافتيد محليًا."
click at [444, 790] on span "Update" at bounding box center [358, 795] width 182 height 24
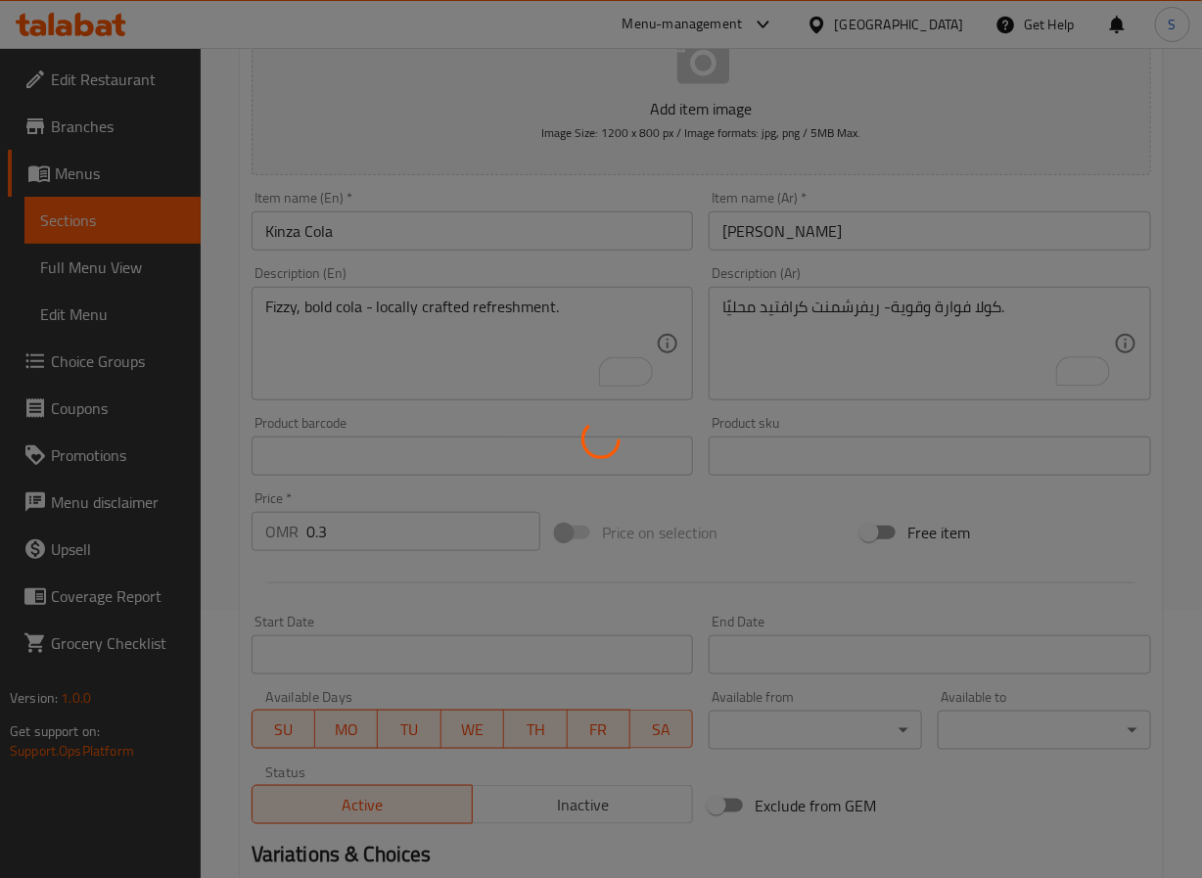
scroll to position [0, 0]
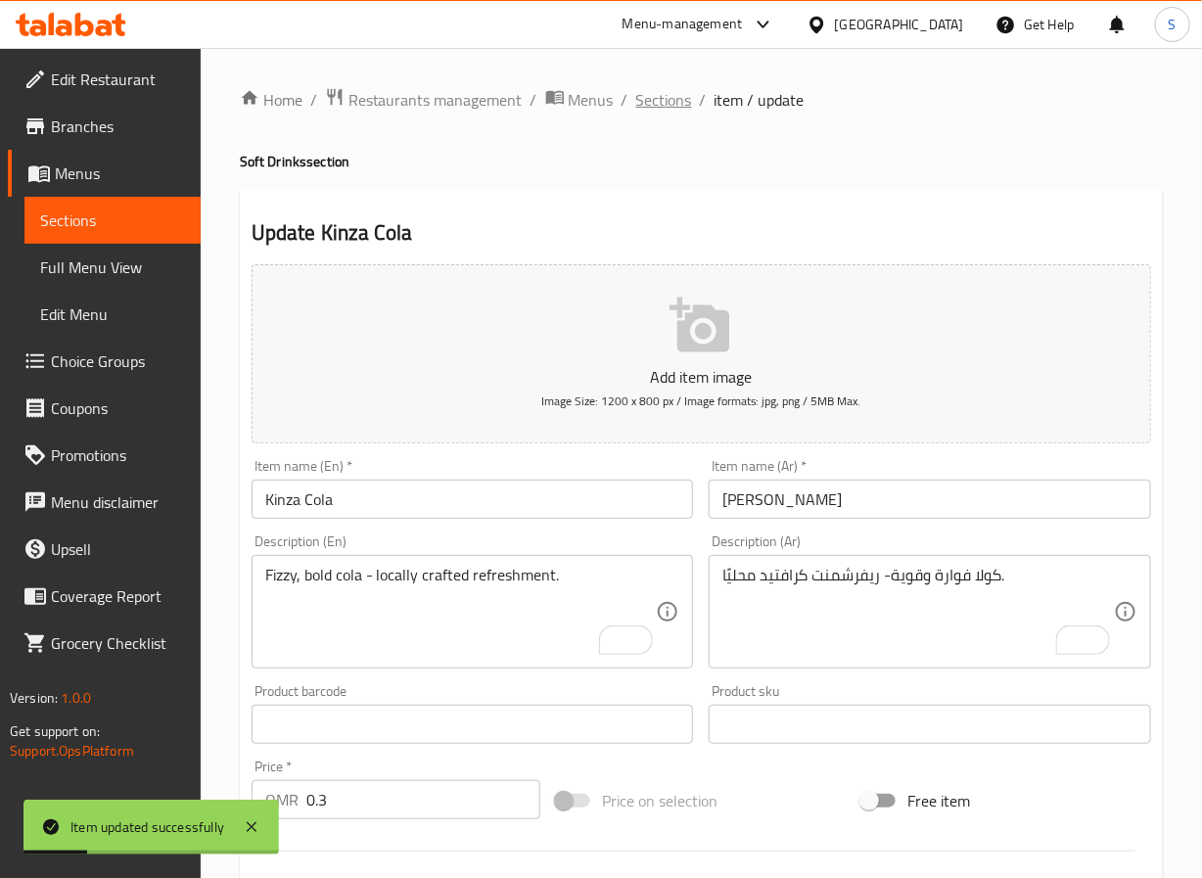
click at [671, 104] on span "Sections" at bounding box center [664, 99] width 56 height 23
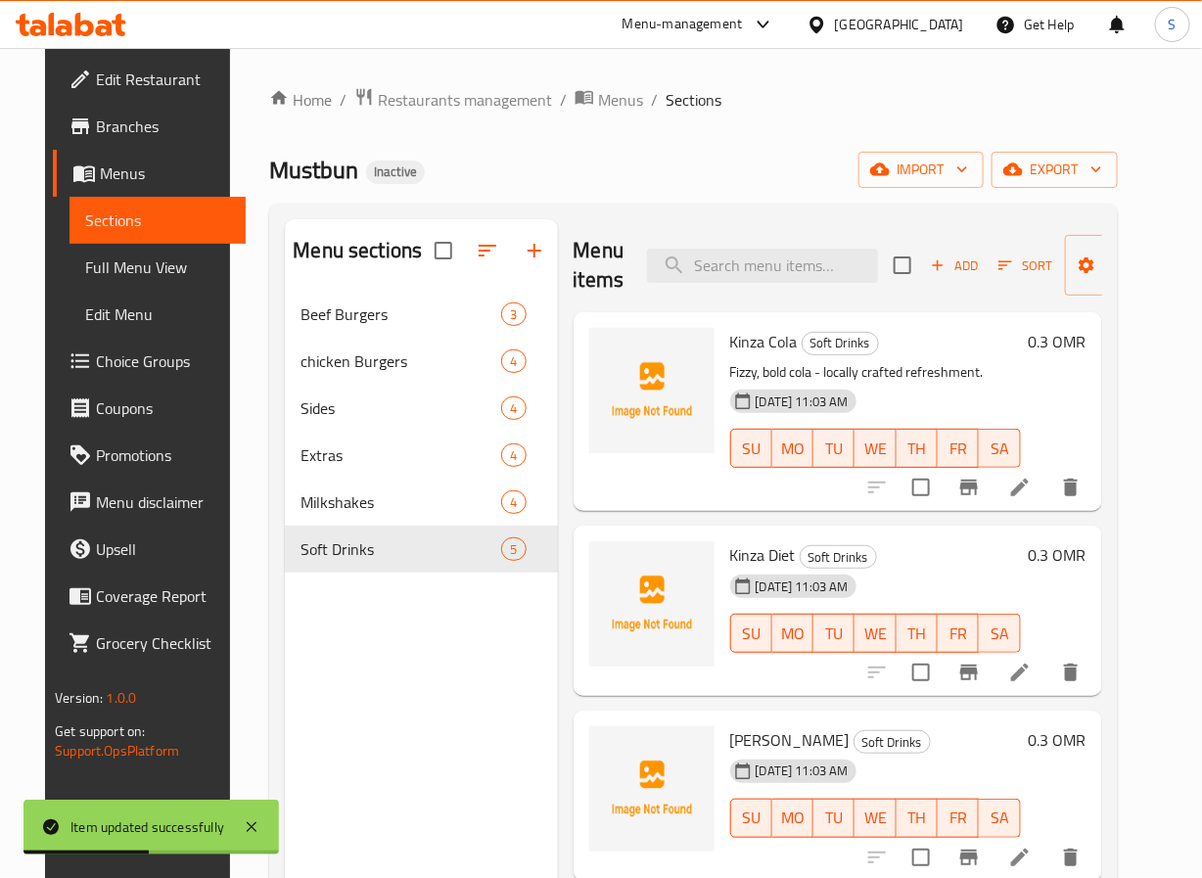
click at [1032, 676] on icon at bounding box center [1019, 672] width 23 height 23
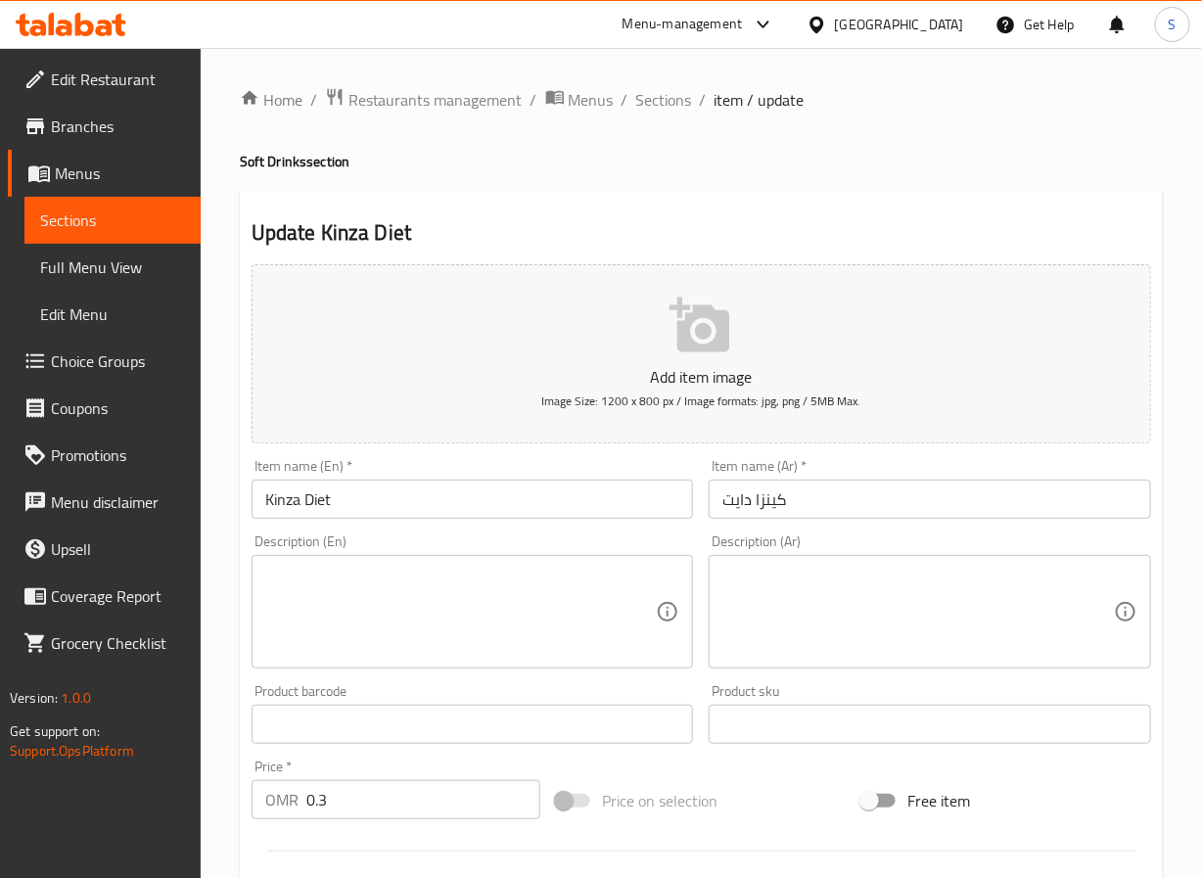
click at [385, 574] on textarea at bounding box center [461, 612] width 392 height 93
paste textarea "Sugar-free version of Kinza Cola – same taste, no guilt."
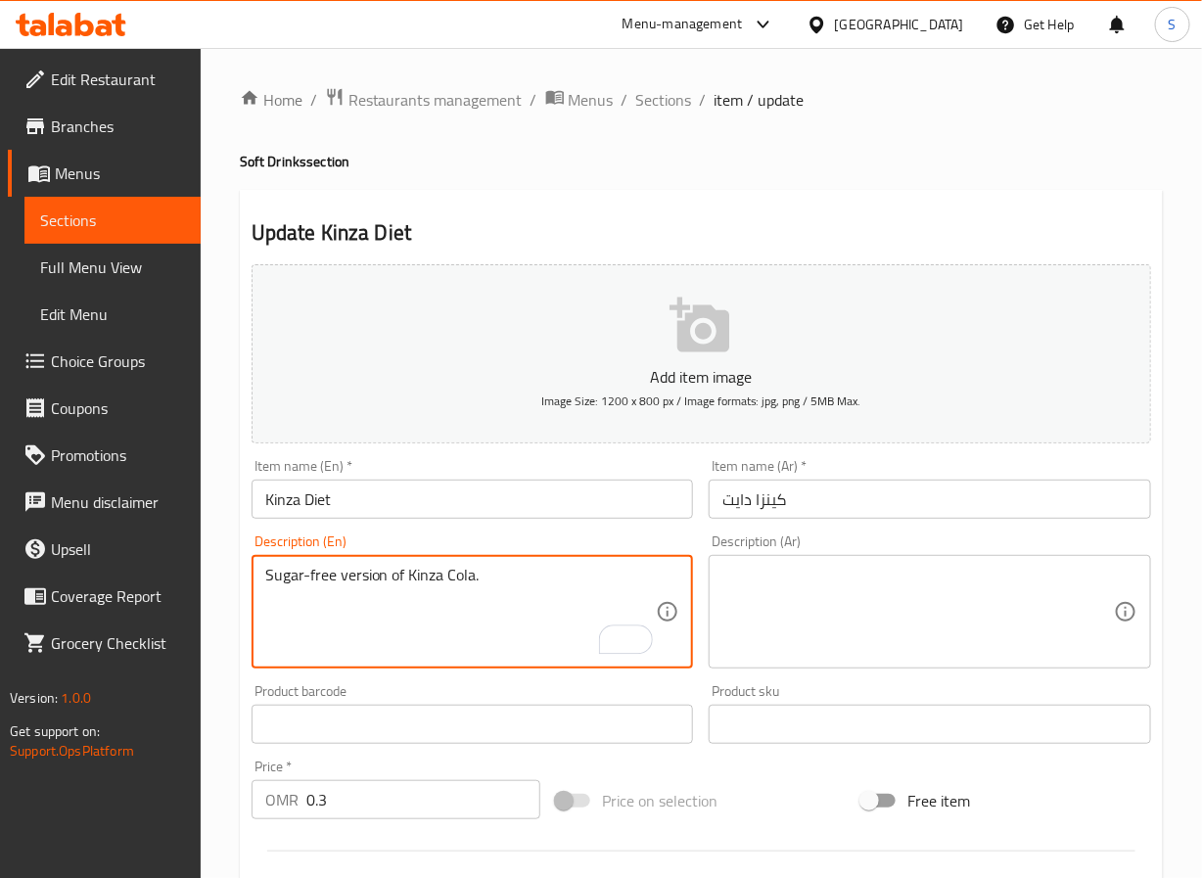
click at [358, 577] on textarea "Sugar-free version of Kinza Cola." at bounding box center [461, 612] width 392 height 93
type textarea "Sugar-free version of Kinza Cola."
click at [867, 597] on textarea at bounding box center [919, 612] width 392 height 93
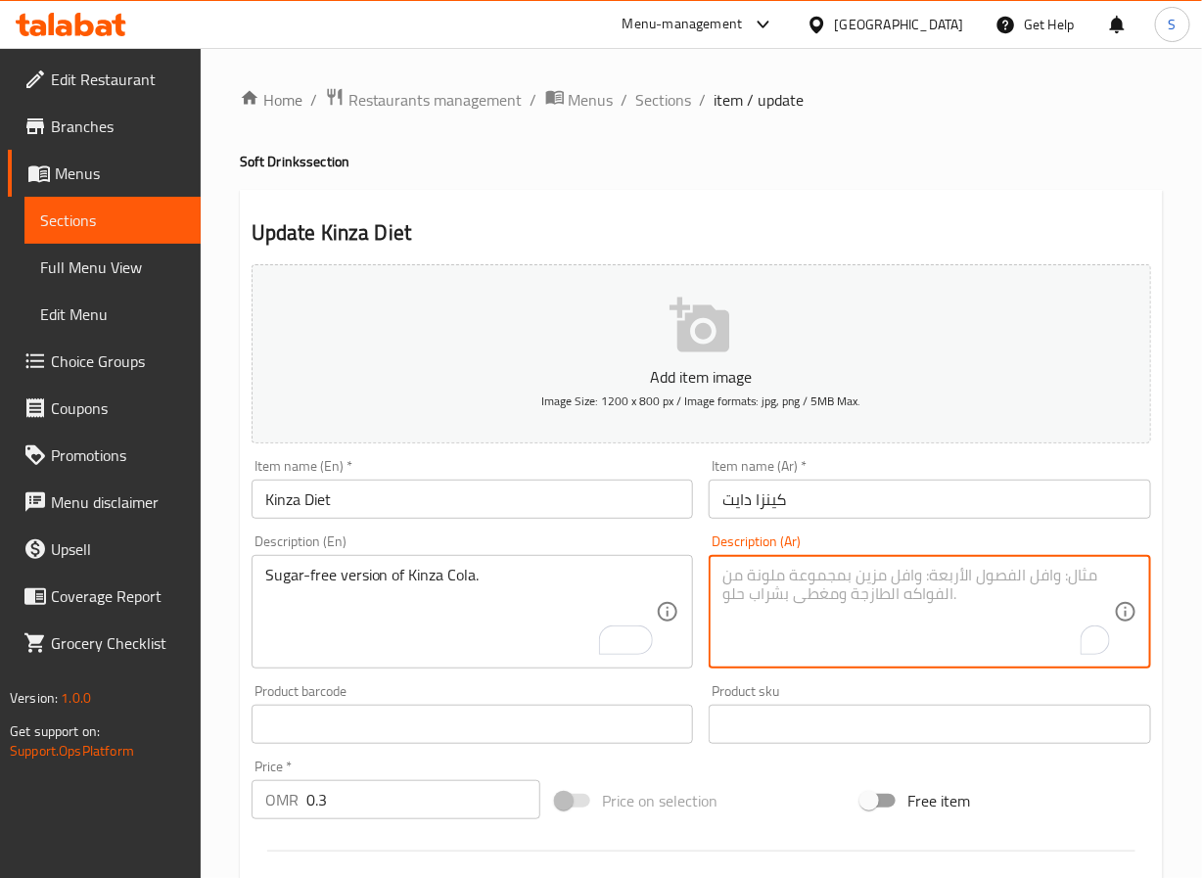
paste textarea "نسخة خالية من السكر من كينزا كولا."
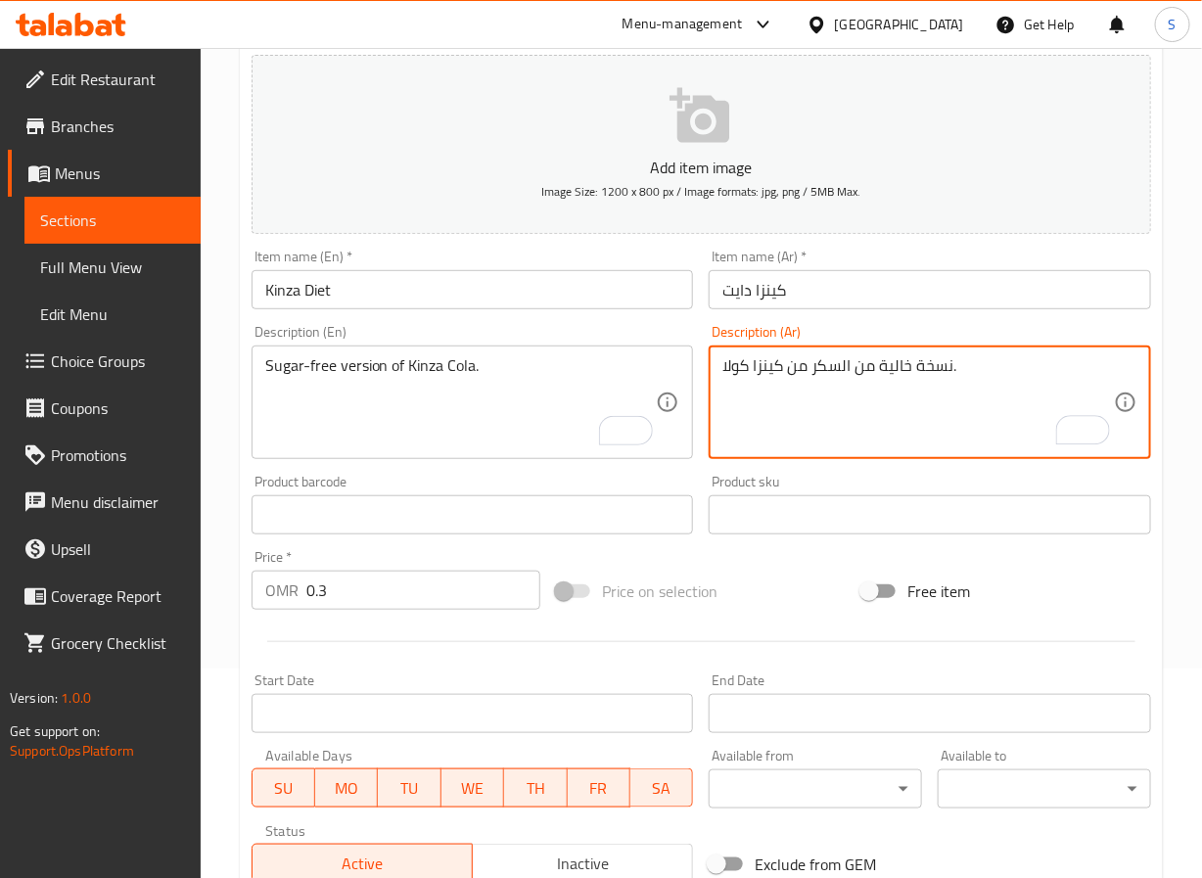
scroll to position [503, 0]
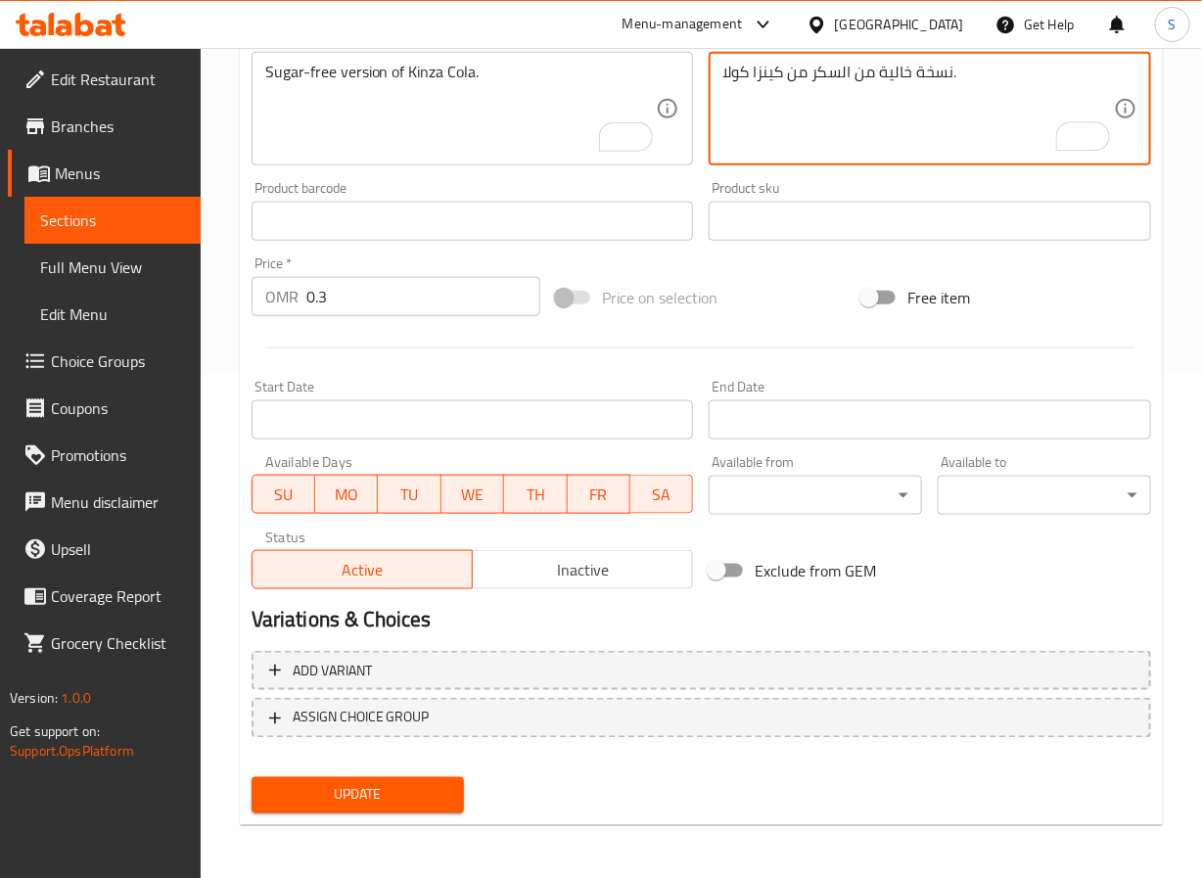
type textarea "نسخة خالية من السكر من كينزا كولا."
click at [361, 784] on span "Update" at bounding box center [358, 795] width 182 height 24
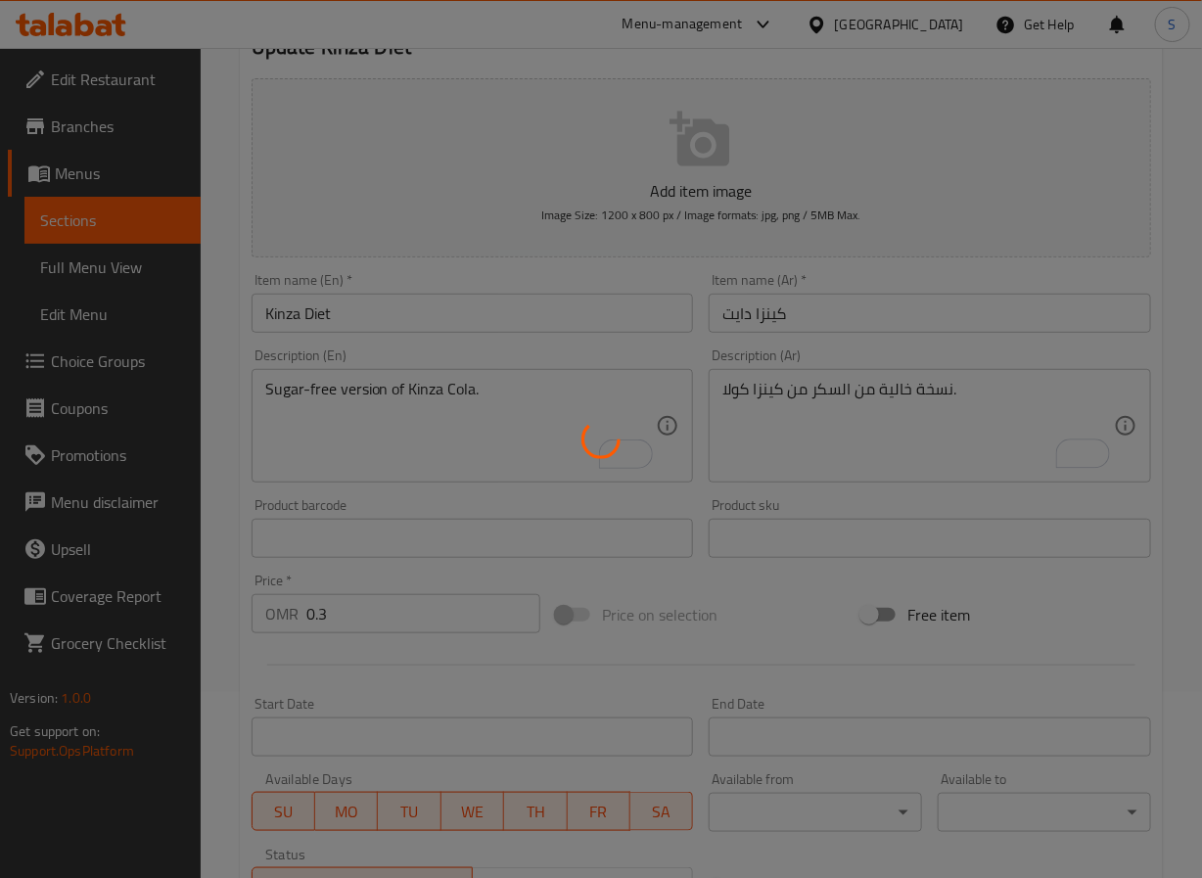
scroll to position [0, 0]
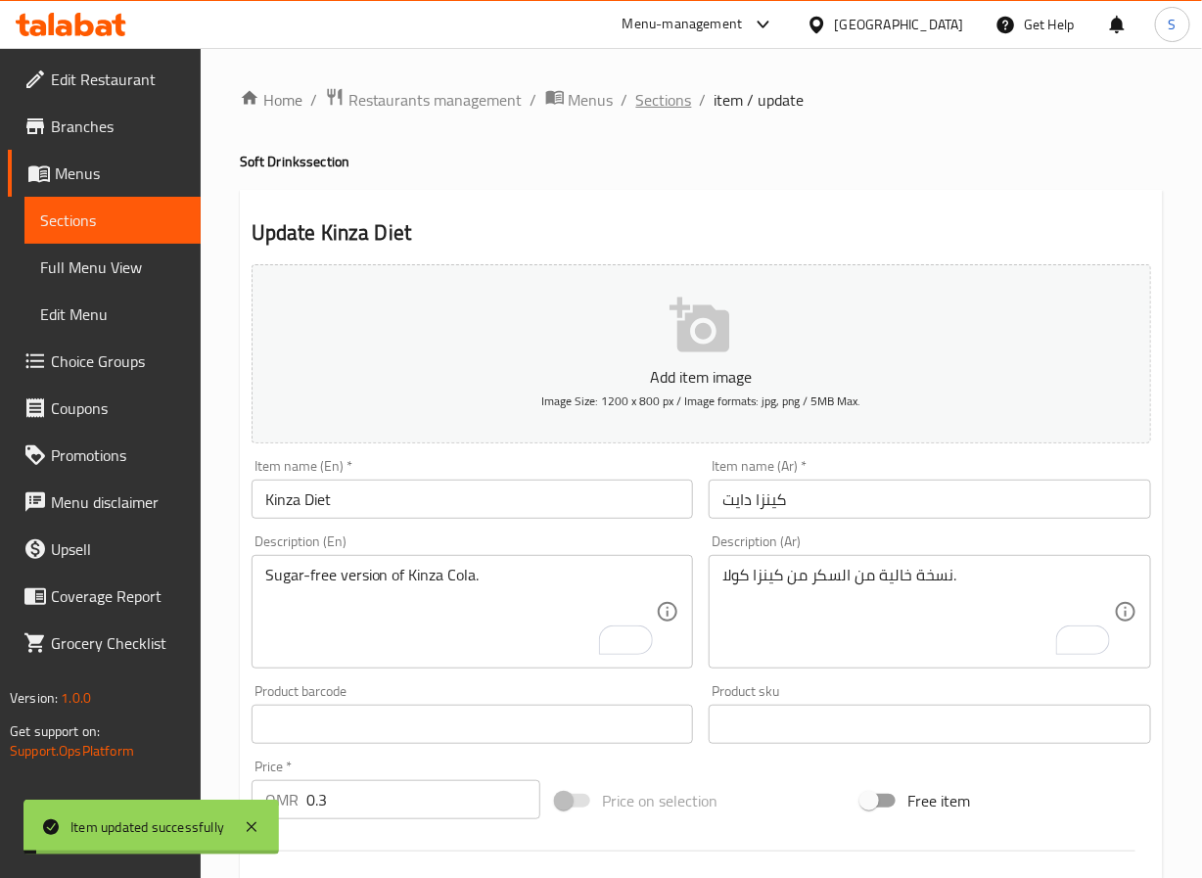
click at [668, 92] on span "Sections" at bounding box center [664, 99] width 56 height 23
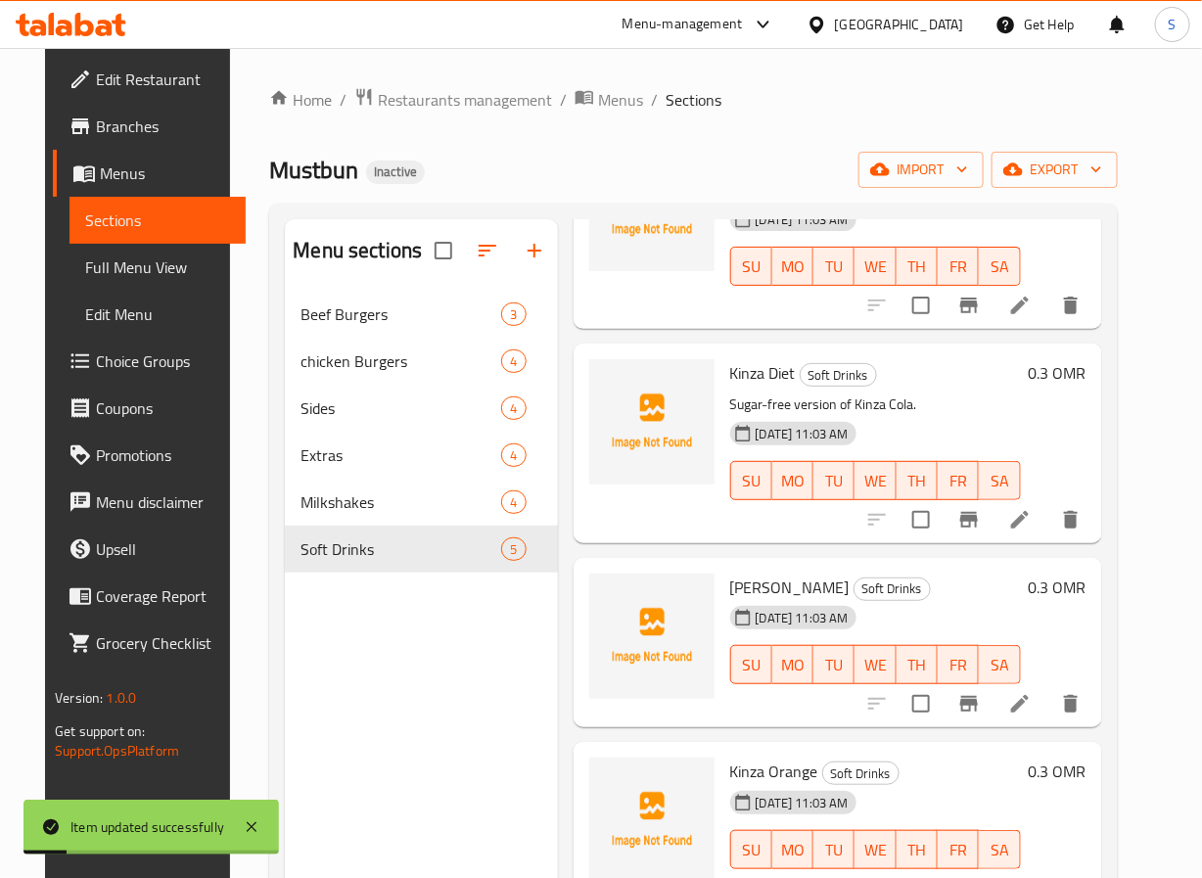
scroll to position [203, 0]
click at [1032, 692] on icon at bounding box center [1019, 703] width 23 height 23
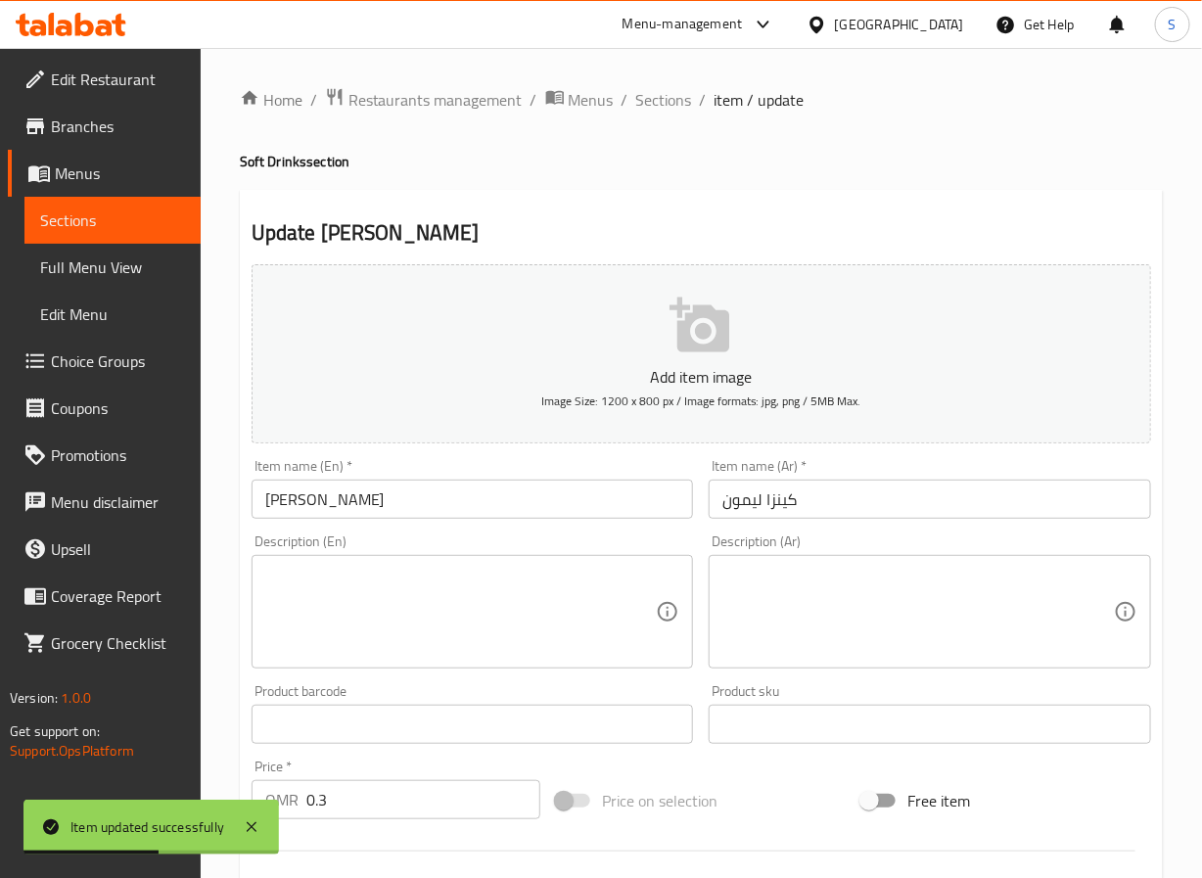
click at [371, 593] on textarea at bounding box center [461, 612] width 392 height 93
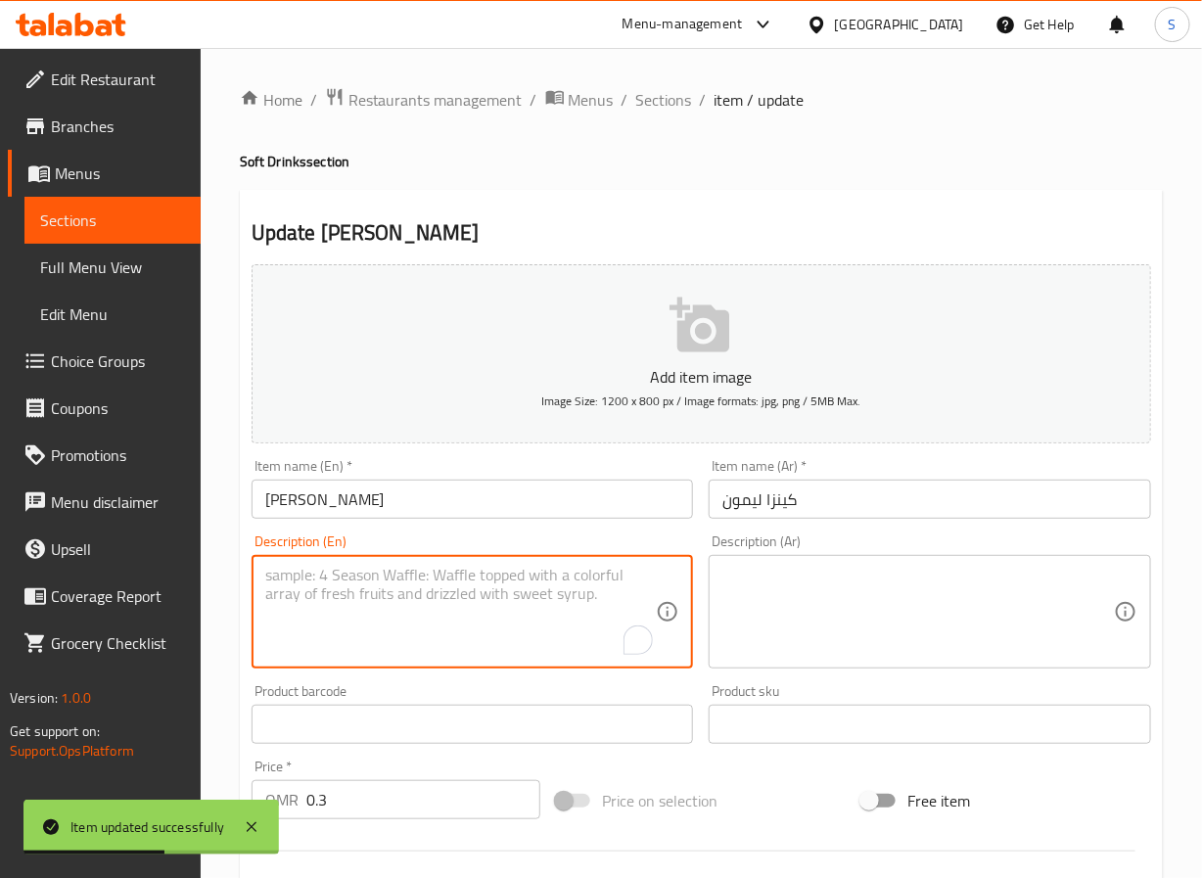
paste textarea "Sparkling lemon soda with a zesty citrus twist."
type textarea "Sparkling lemon soda with a zesty citrus twist."
click at [809, 600] on textarea at bounding box center [919, 612] width 392 height 93
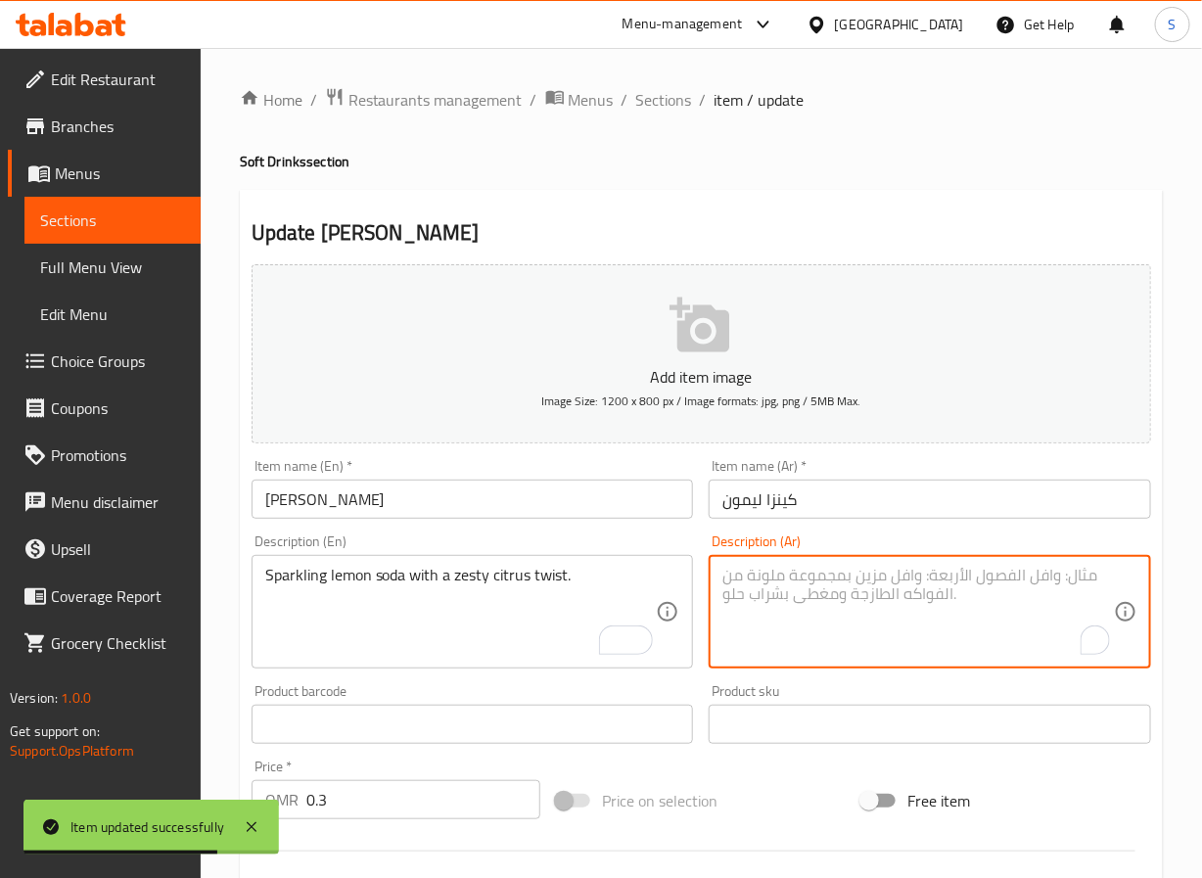
paste textarea "صودا الليمون الفوارة مع نكهة الحمضيات المنعشة."
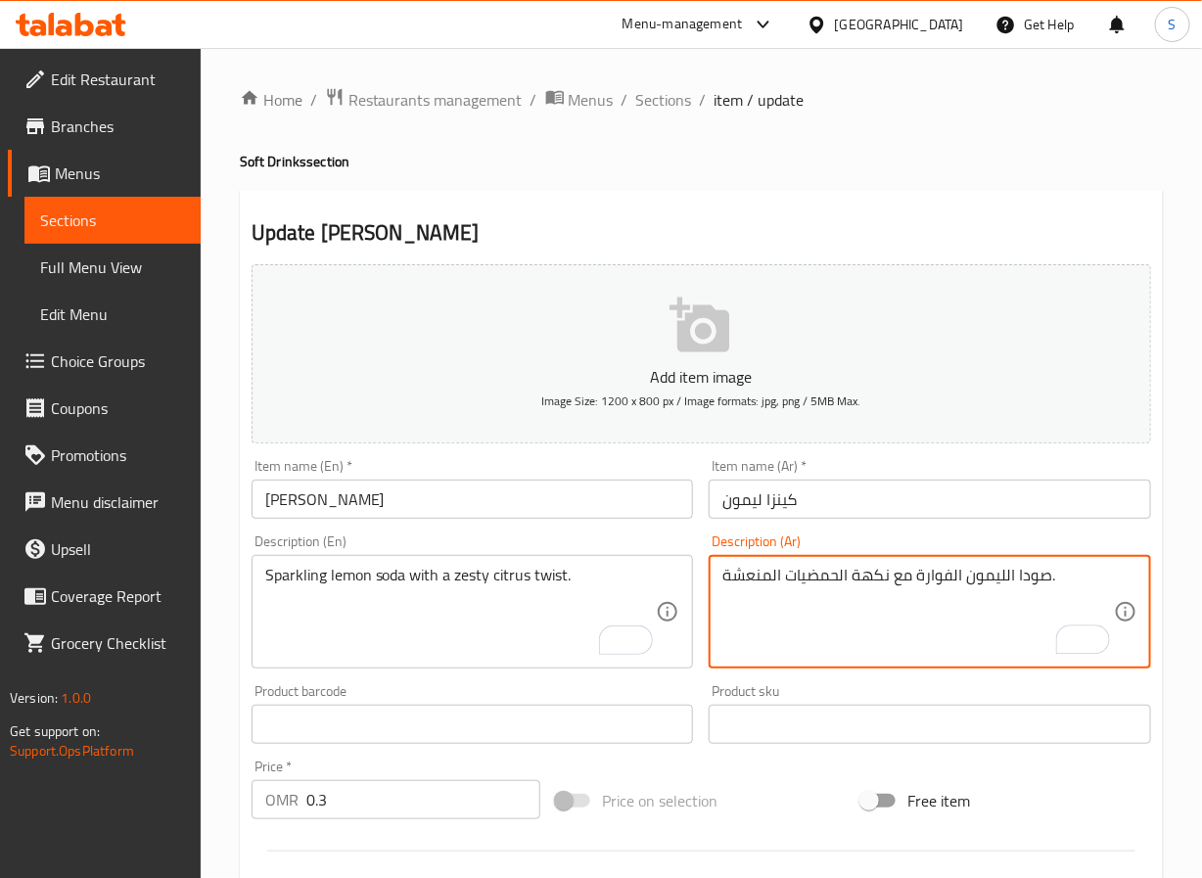
click at [869, 585] on textarea "صودا الليمون الفوارة مع نكهة الحمضيات المنعشة." at bounding box center [919, 612] width 392 height 93
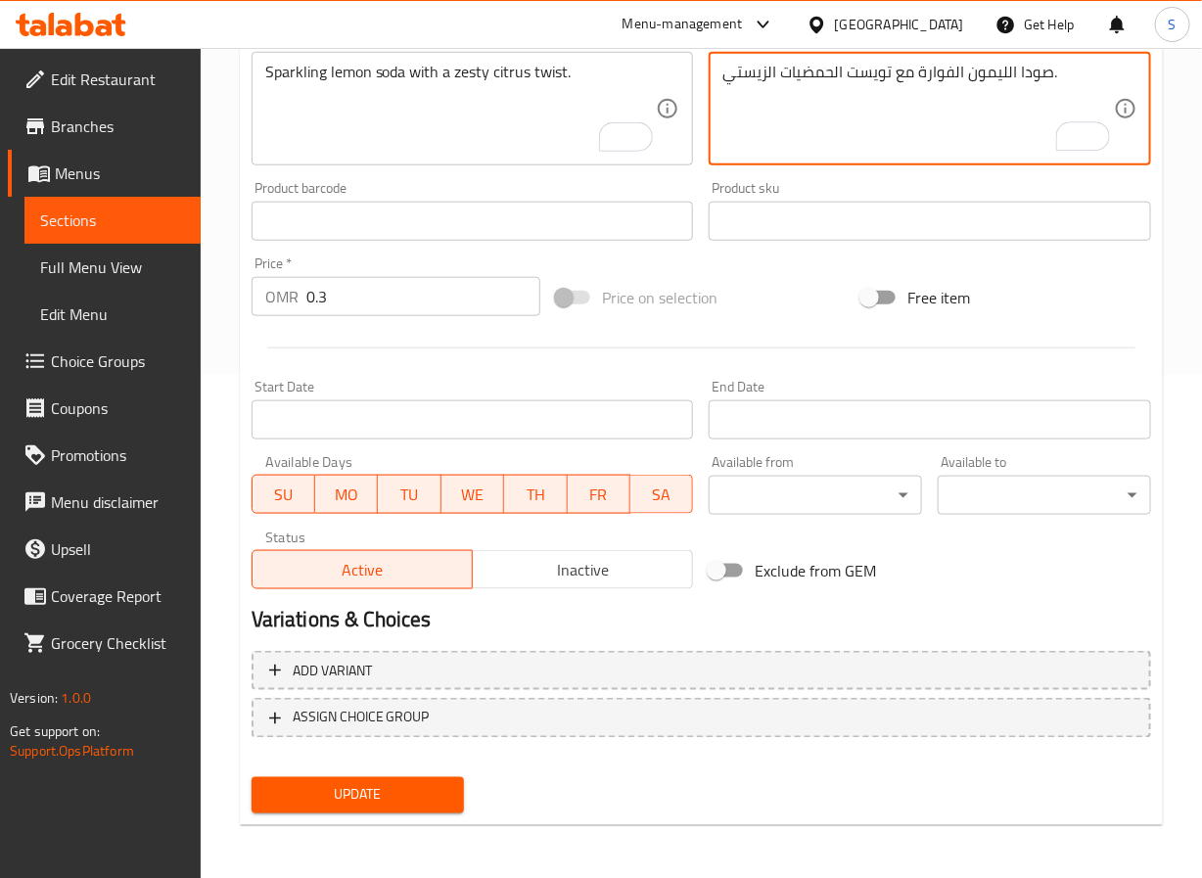
type textarea "صودا الليمون الفوارة مع تويست الحمضيات الزيستي."
click at [385, 793] on span "Update" at bounding box center [358, 795] width 182 height 24
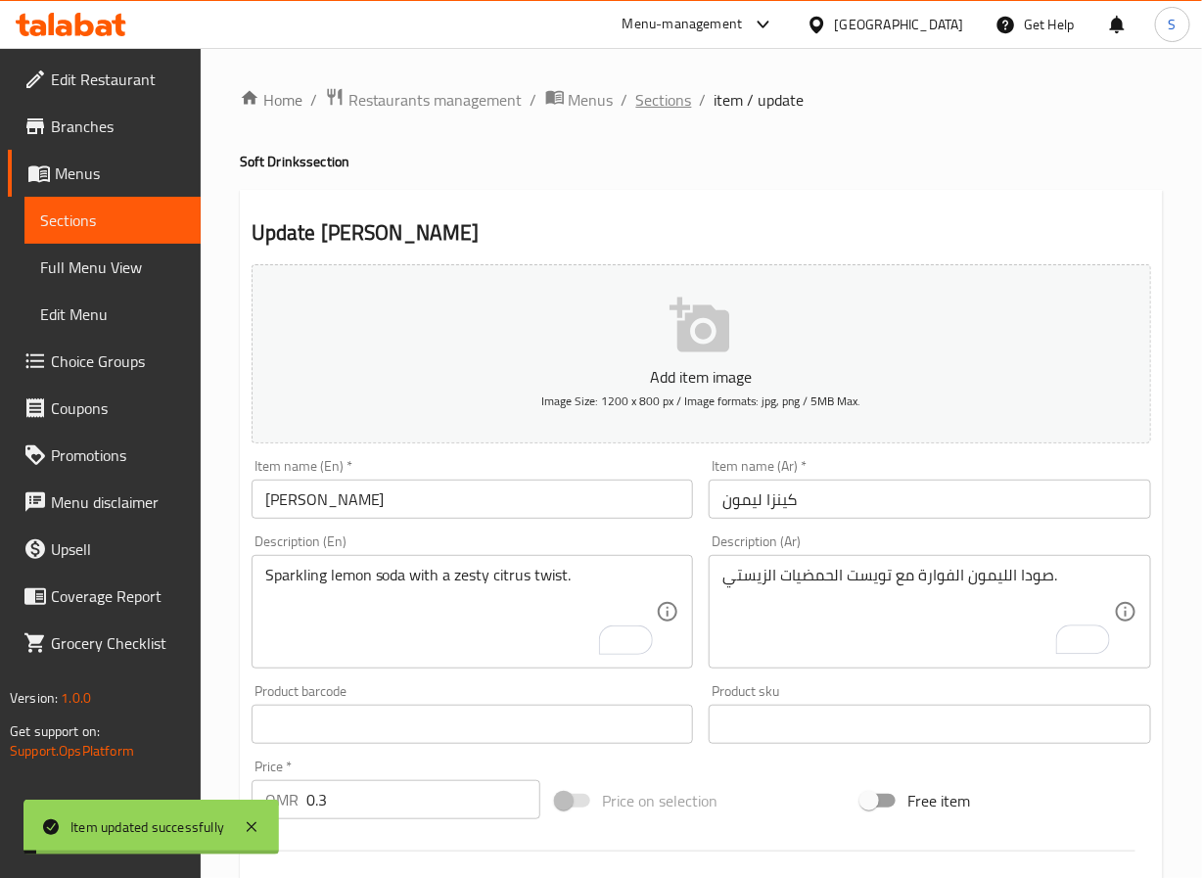
click at [650, 92] on span "Sections" at bounding box center [664, 99] width 56 height 23
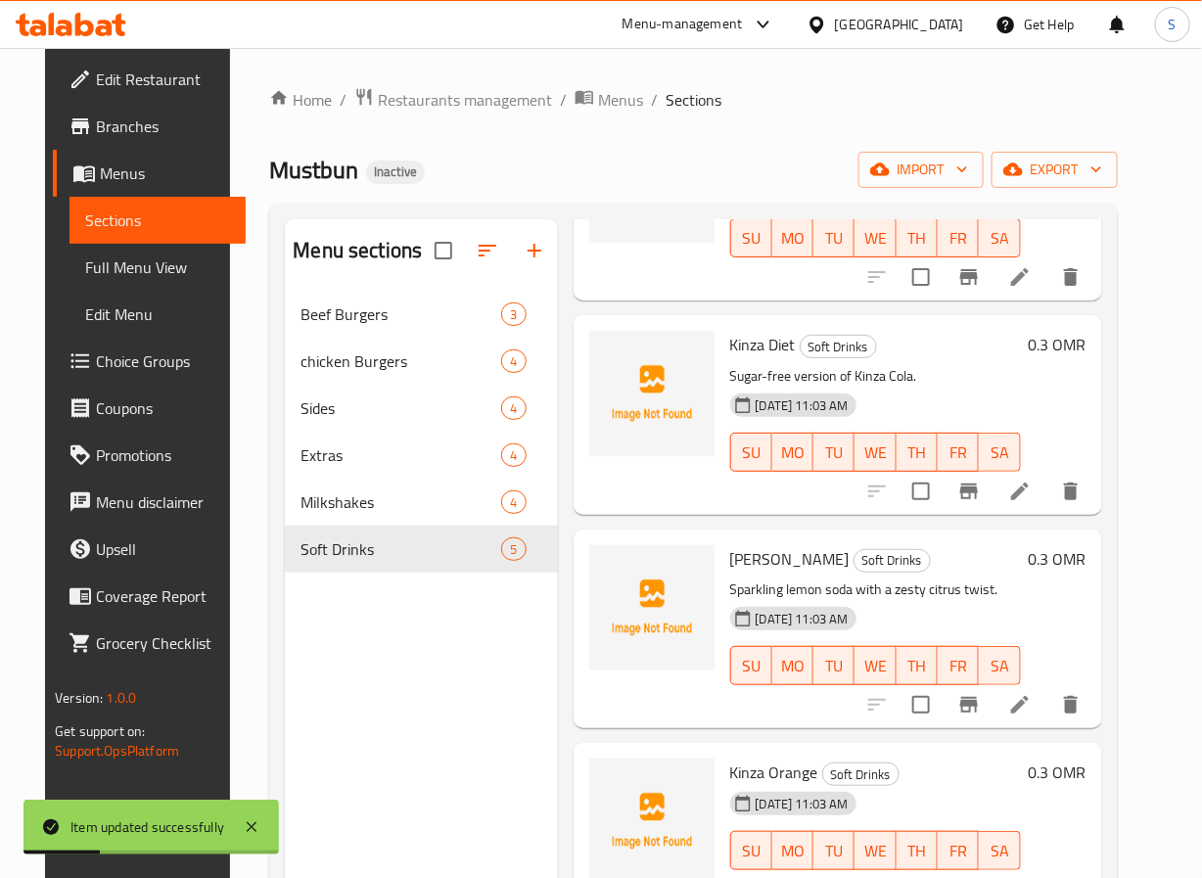
scroll to position [274, 0]
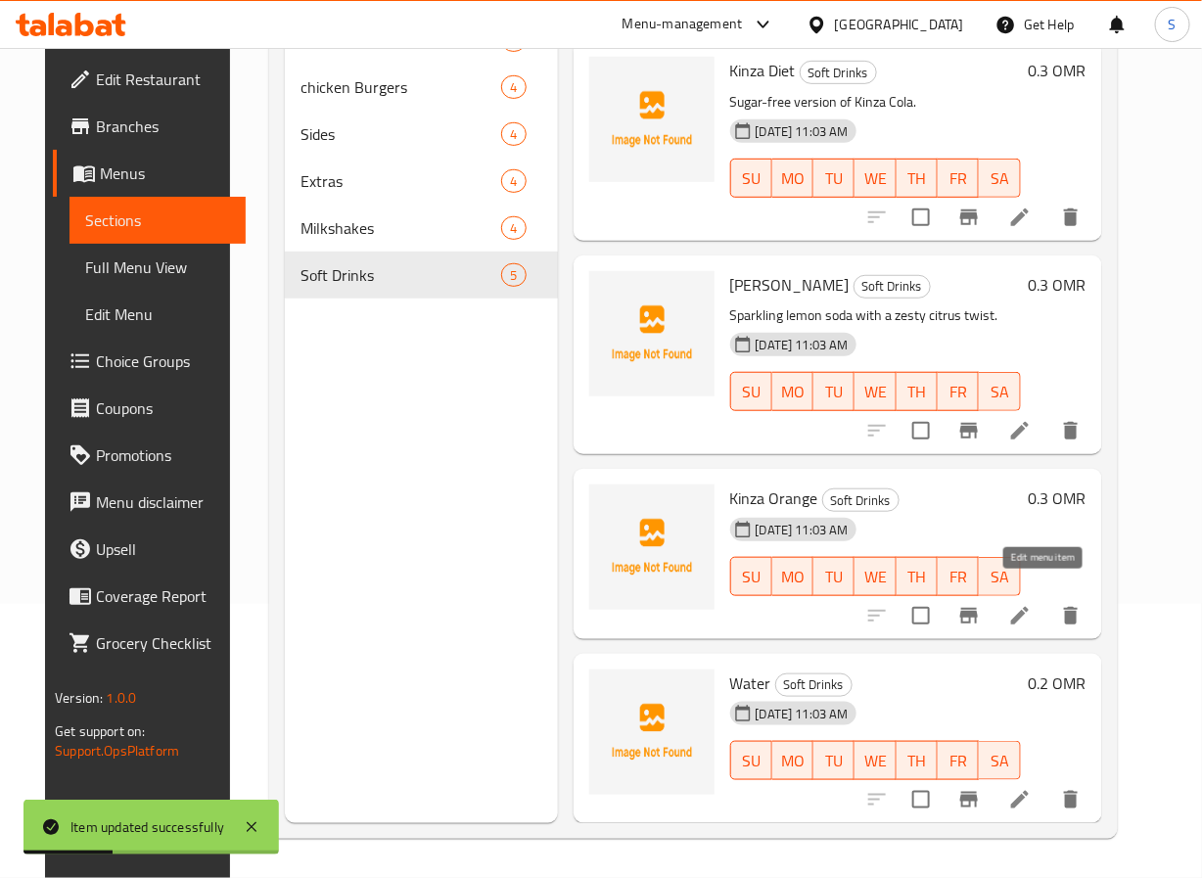
click at [1029, 607] on icon at bounding box center [1020, 616] width 18 height 18
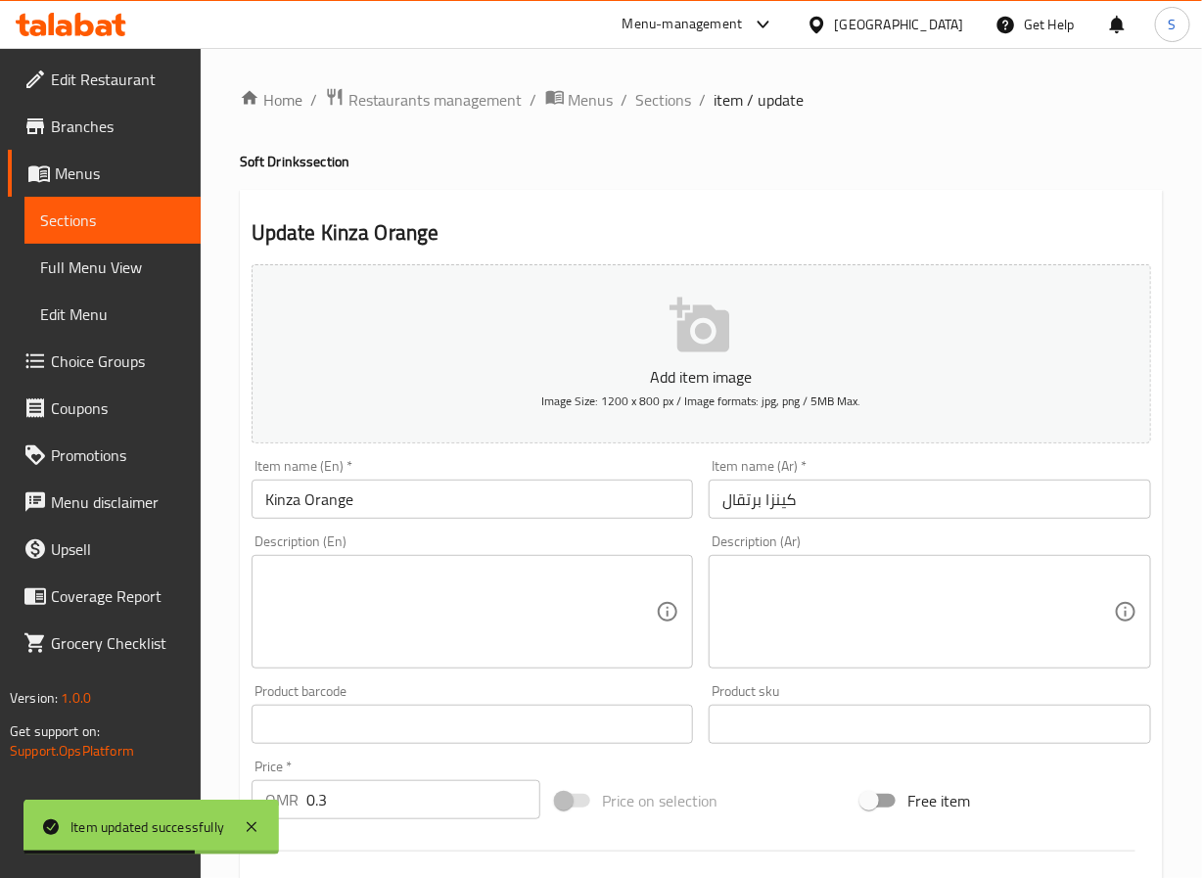
click at [644, 634] on div "Description (En)" at bounding box center [473, 612] width 443 height 114
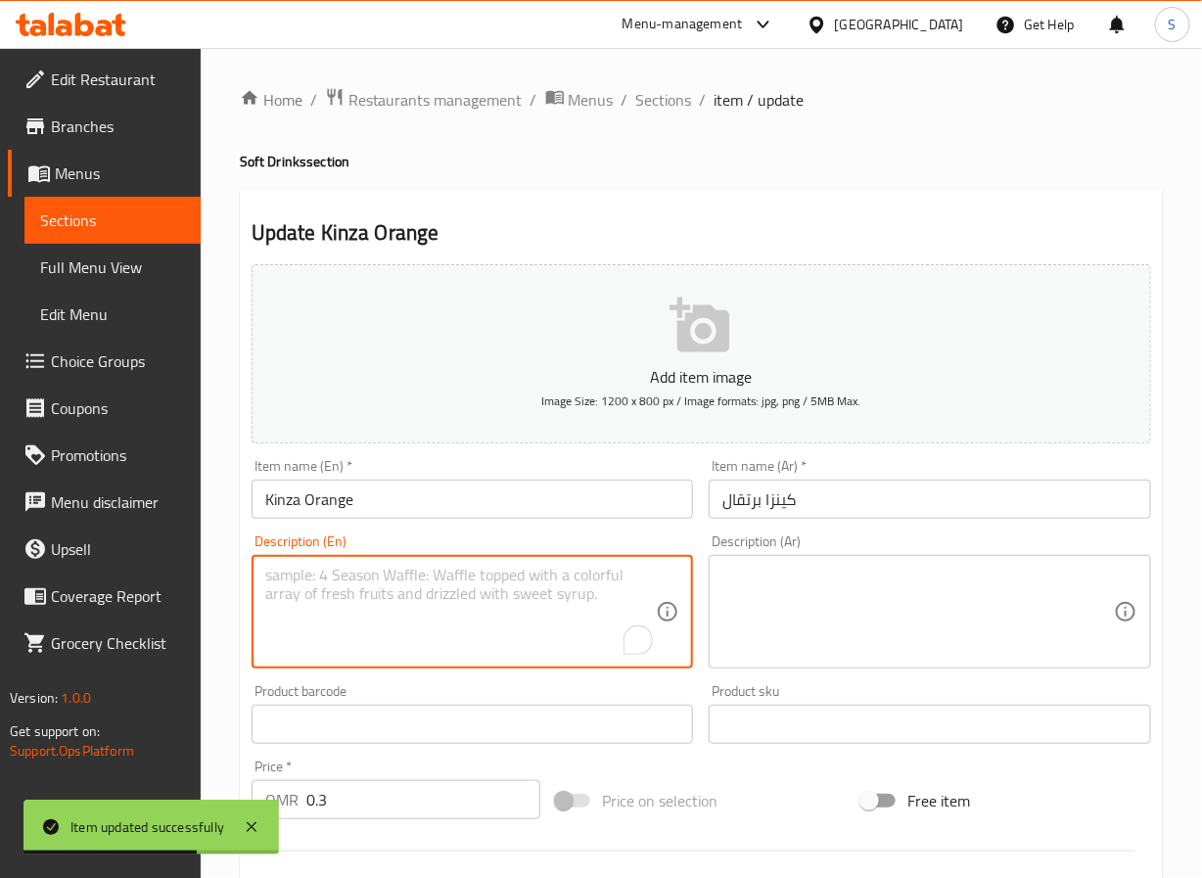
paste textarea "Sweet and fizzy orange soda – a citrusy treat."
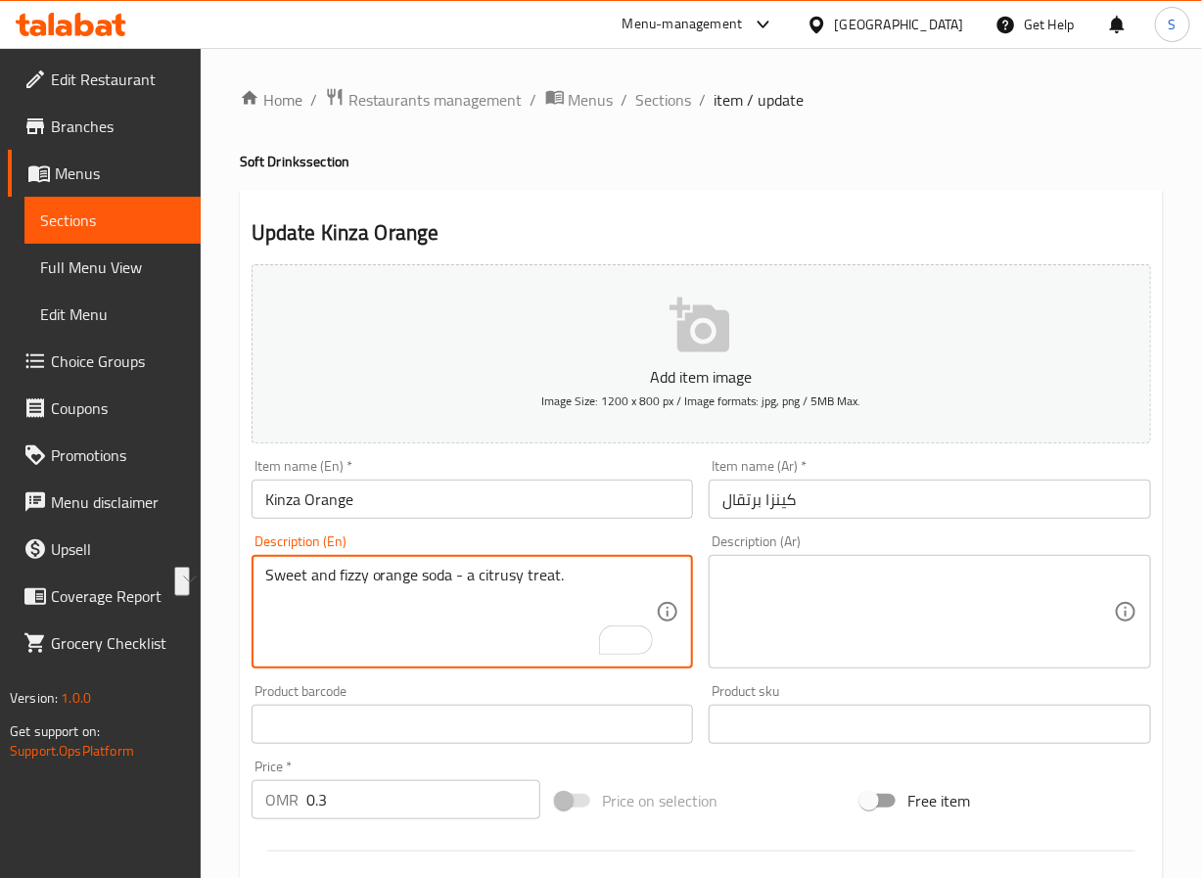
type textarea "Sweet and fizzy orange soda - a citrusy treat."
click at [794, 615] on textarea at bounding box center [919, 612] width 392 height 93
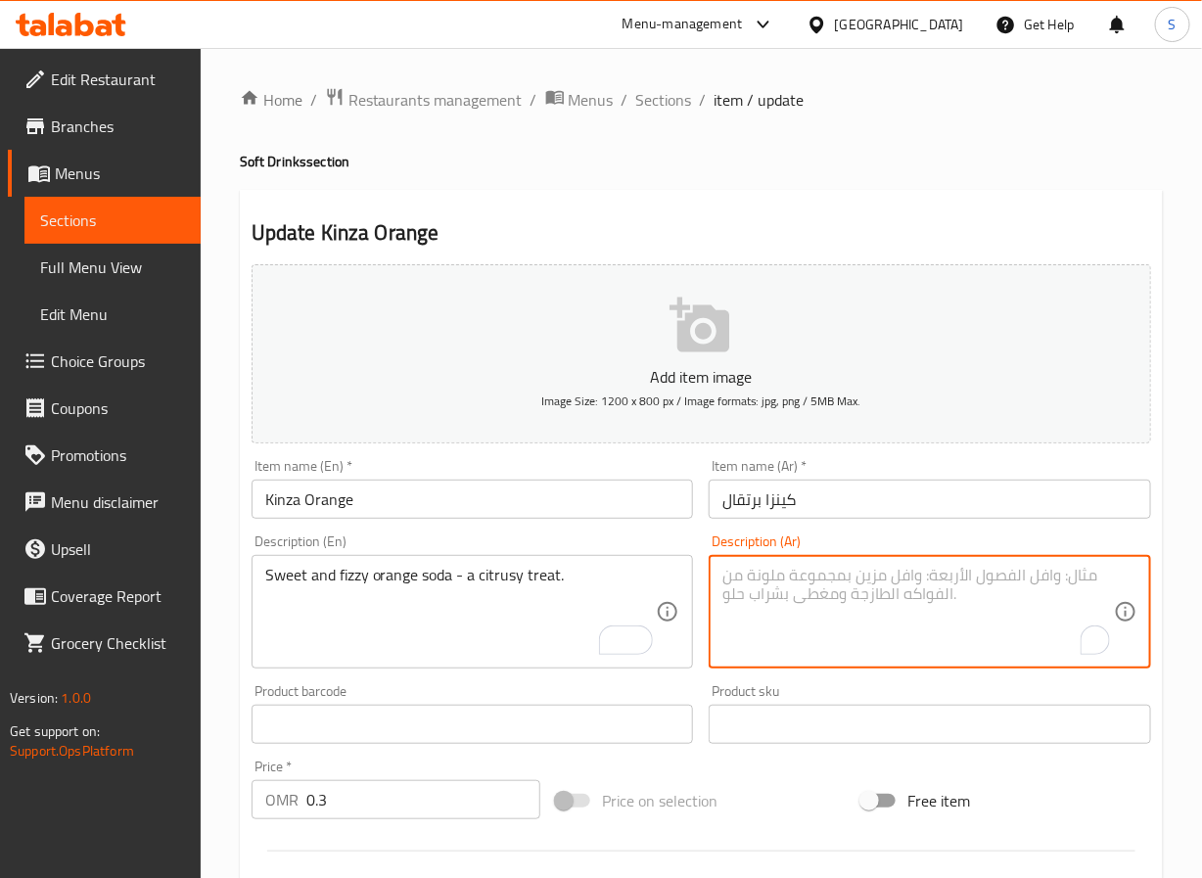
paste textarea "صودا البرتقال الحلوة والفوارة - متعة حمضية."
click at [797, 576] on textarea "صودا البرتقال الحلوة والفوارة - متعة حمضية." at bounding box center [919, 612] width 392 height 93
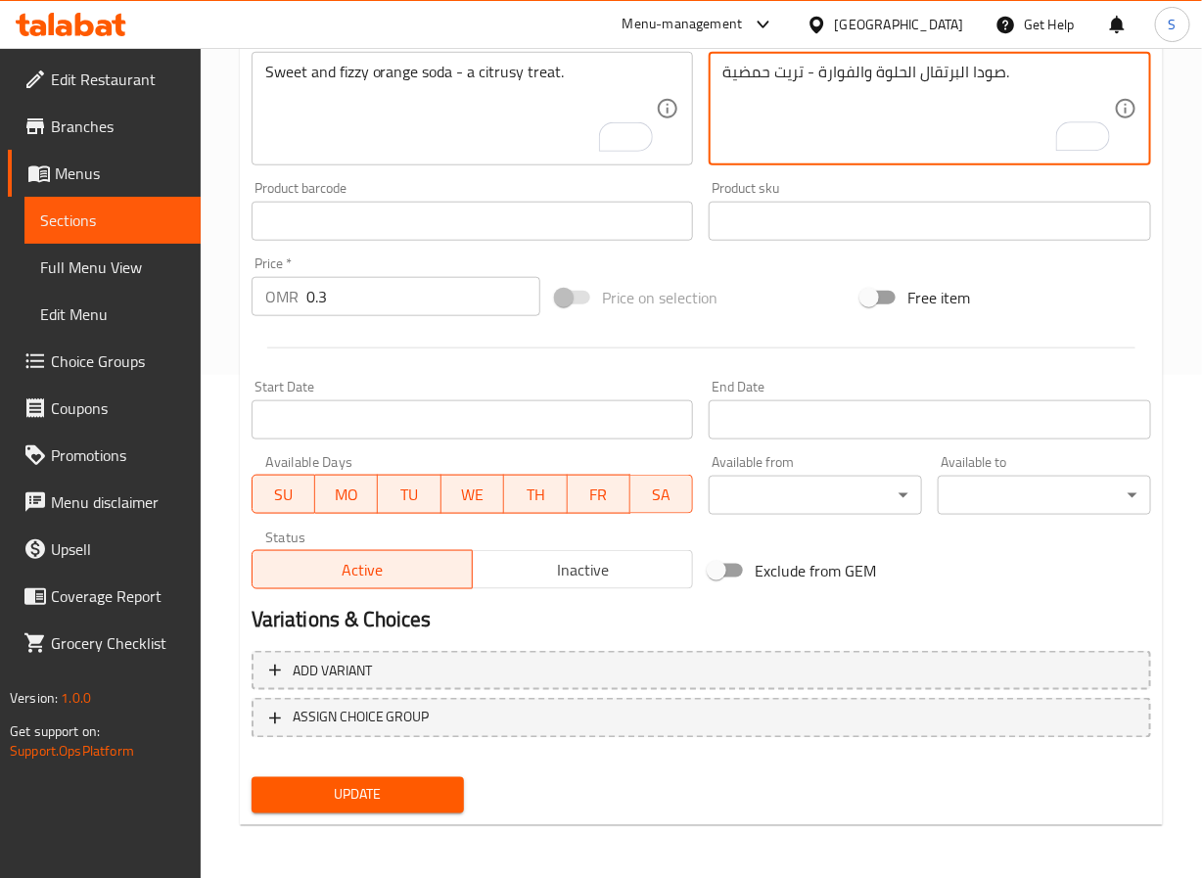
type textarea "صودا البرتقال الحلوة والفوارة - تريت حمضية."
click at [406, 799] on span "Update" at bounding box center [358, 795] width 182 height 24
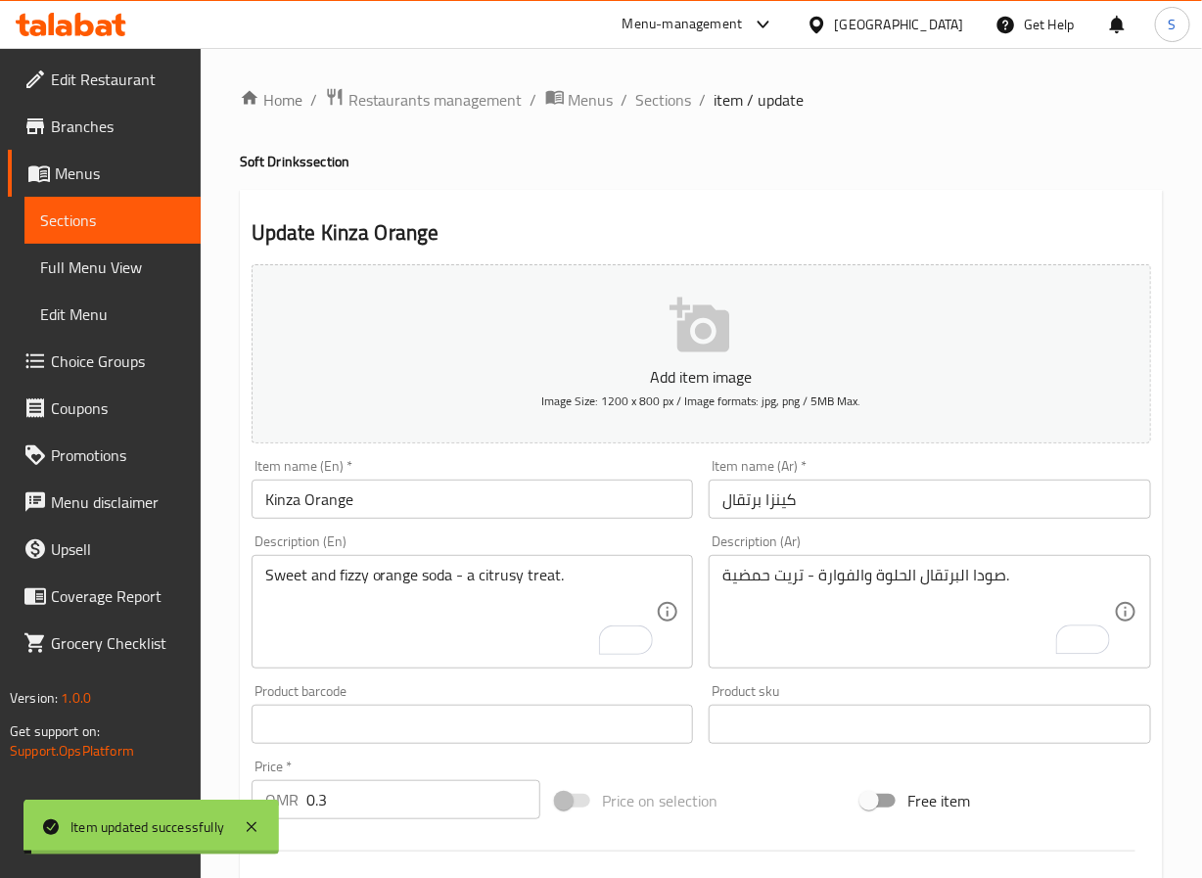
drag, startPoint x: 643, startPoint y: 101, endPoint x: 515, endPoint y: 203, distance: 163.8
click at [643, 101] on span "Sections" at bounding box center [664, 99] width 56 height 23
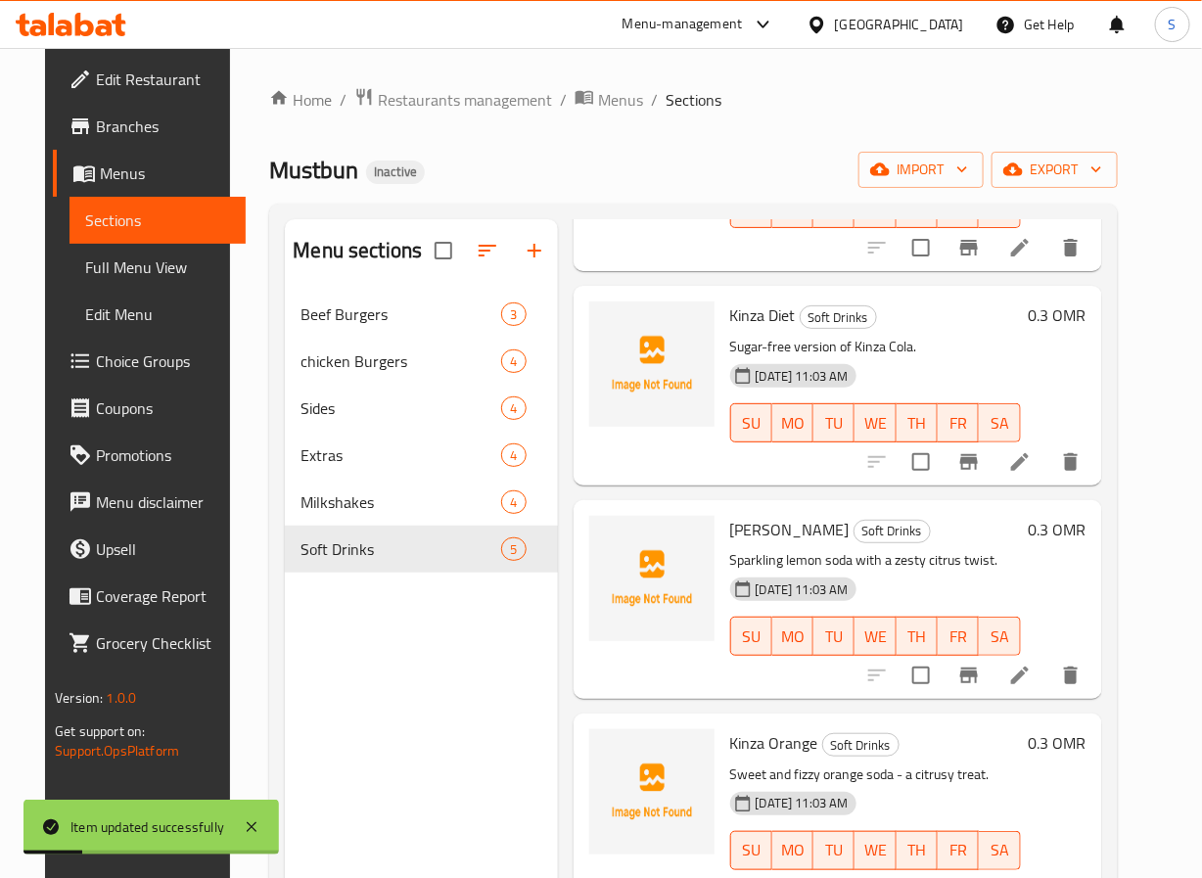
scroll to position [274, 0]
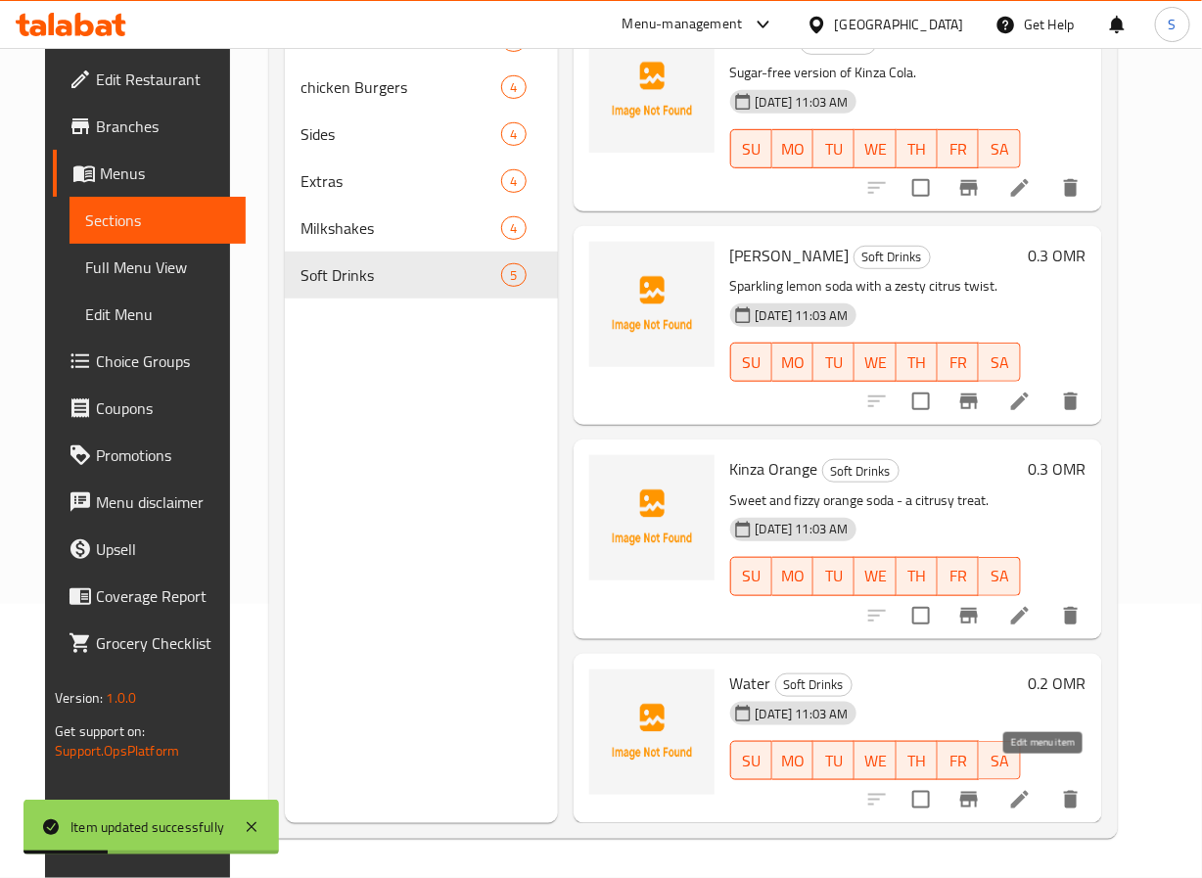
click at [1032, 788] on icon at bounding box center [1019, 799] width 23 height 23
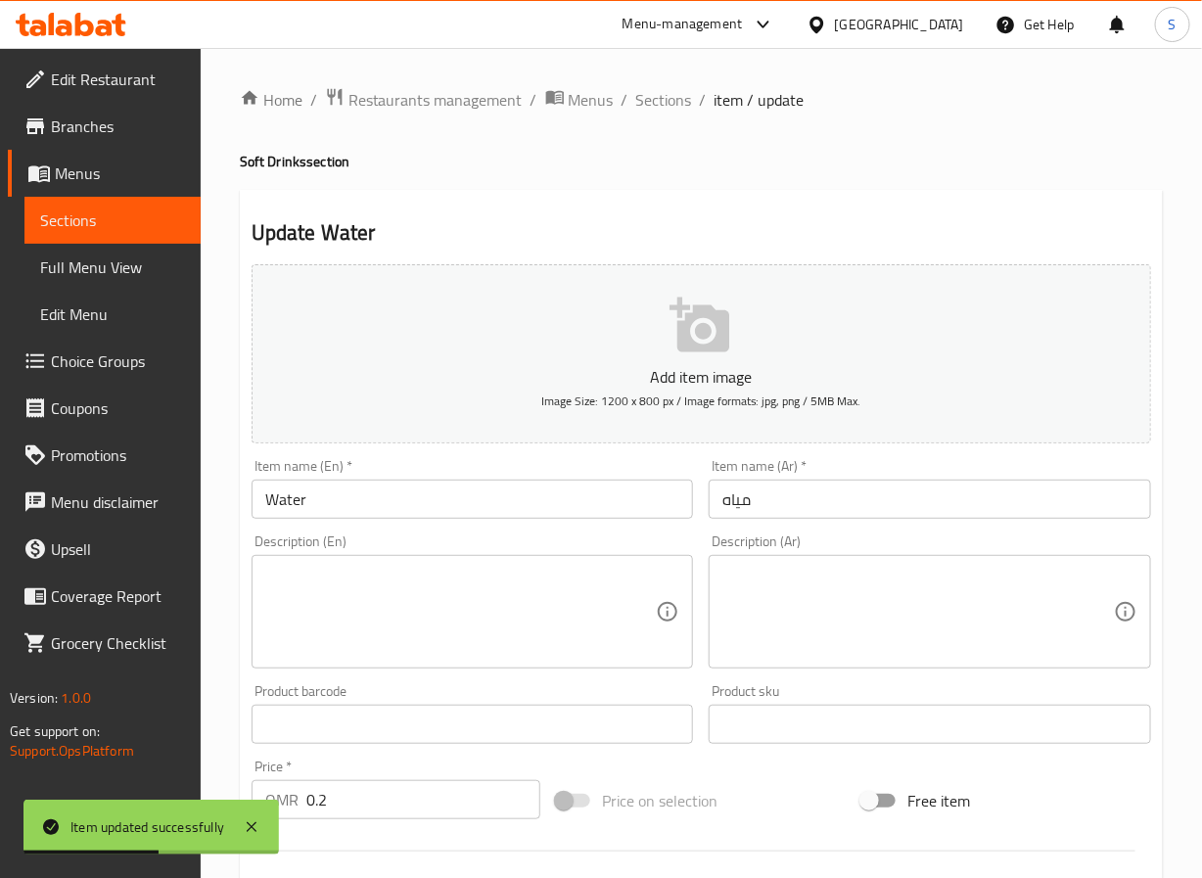
click at [392, 602] on textarea at bounding box center [461, 612] width 392 height 93
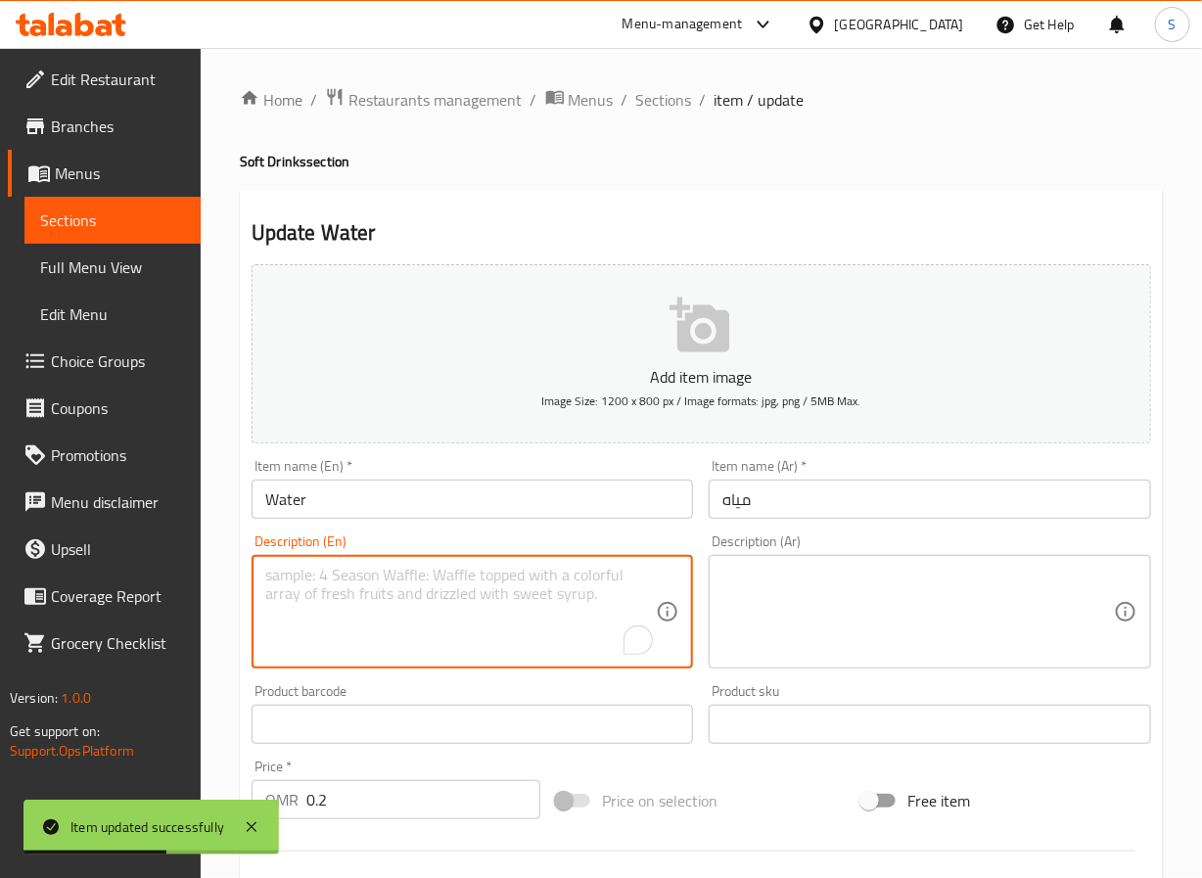
paste textarea "Pure bottled water for a refreshing sip."
type textarea "Pure bottled water for a refreshing sip."
click at [750, 594] on textarea at bounding box center [919, 612] width 392 height 93
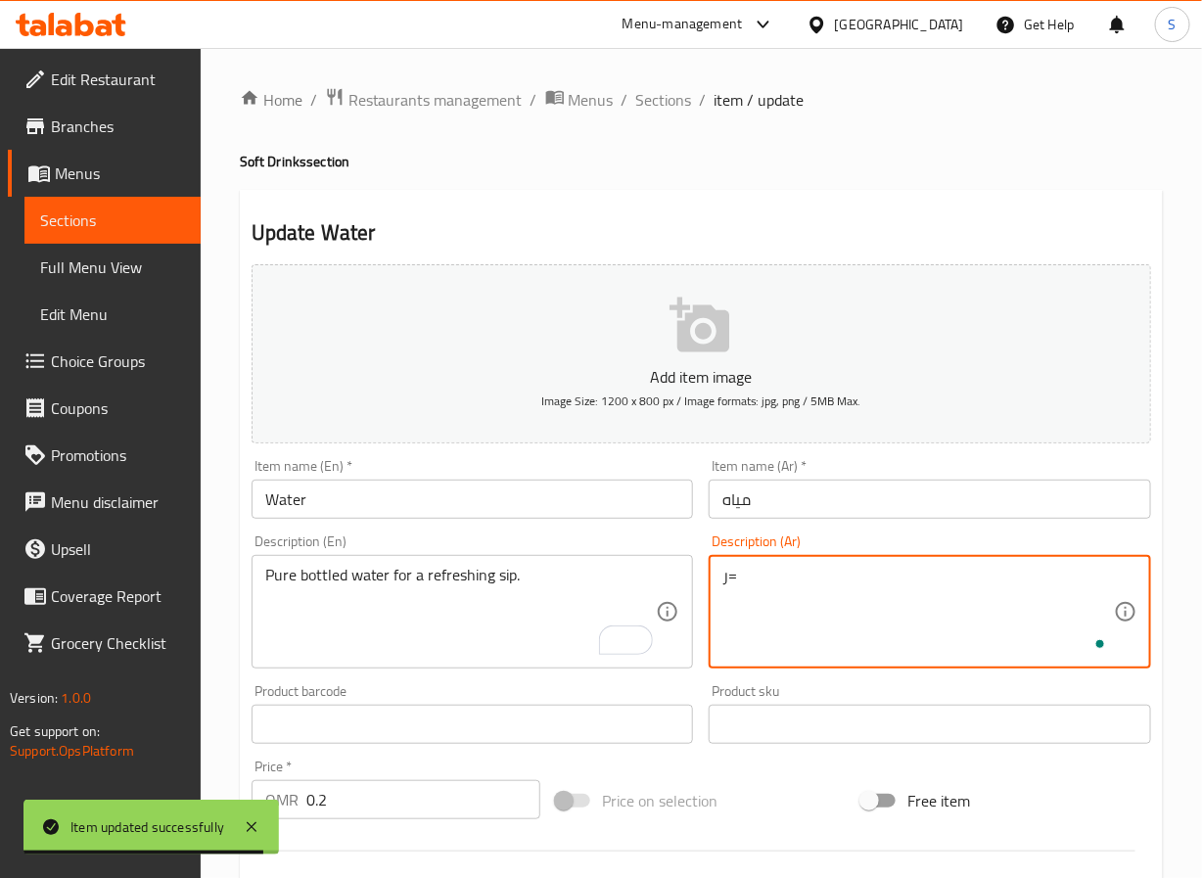
type textarea "ر"
paste textarea "مياه معبأة نقية لشربة منعشة."
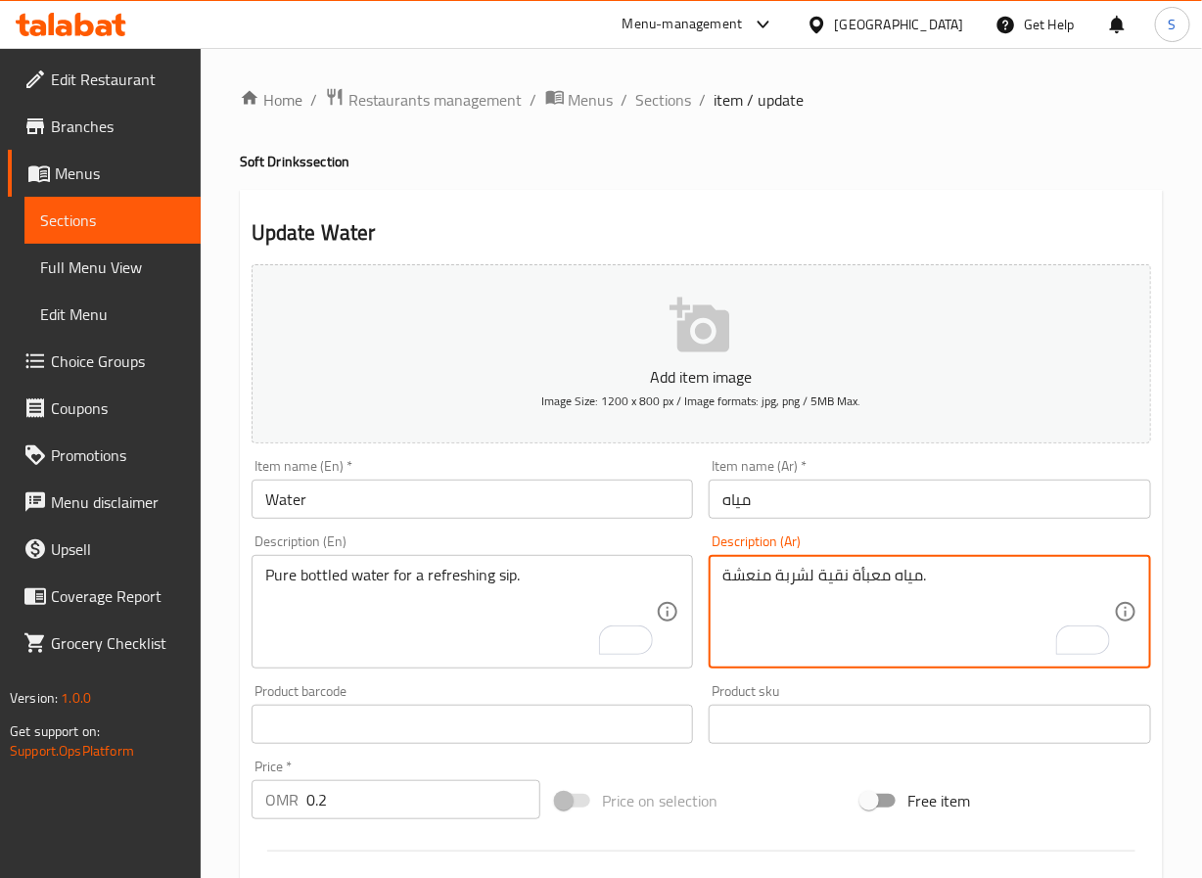
click at [794, 570] on textarea "مياه معبأة نقية لشربة منعشة." at bounding box center [919, 612] width 392 height 93
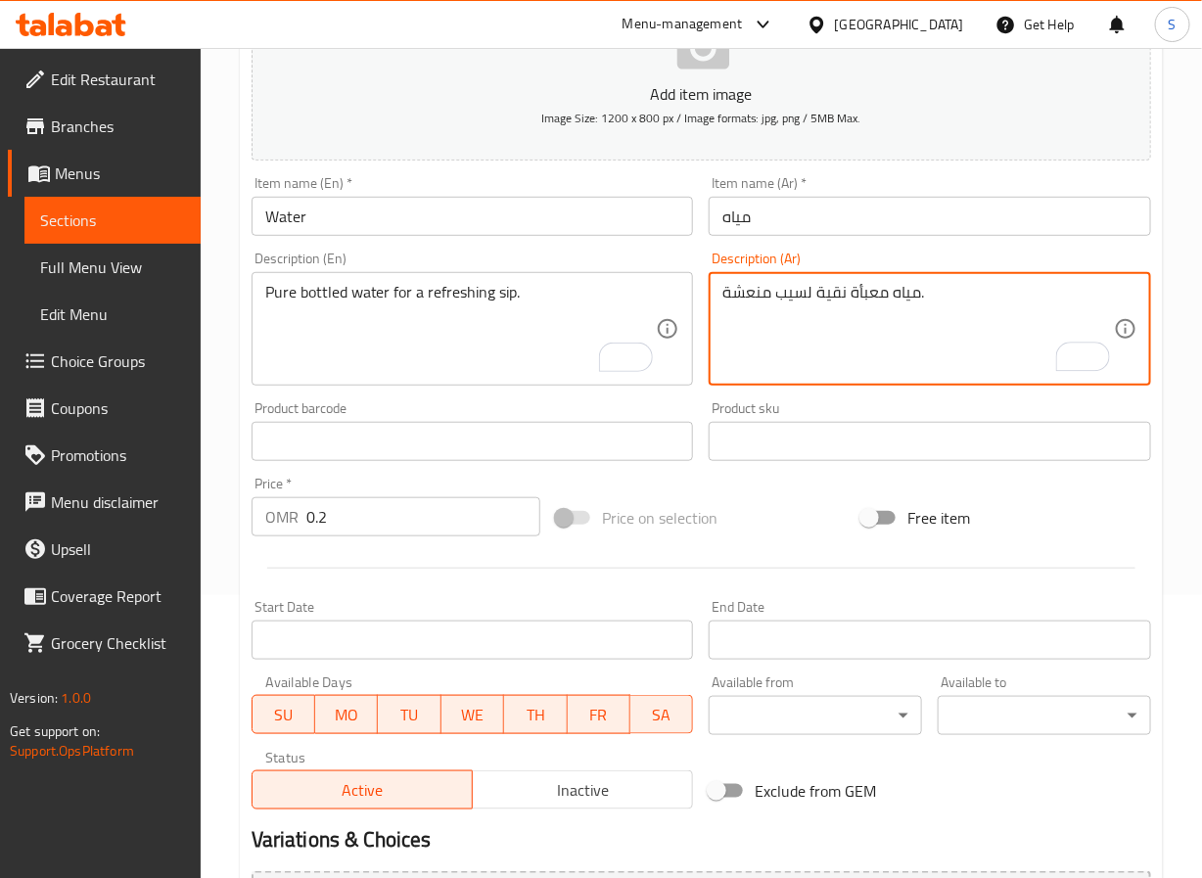
scroll to position [503, 0]
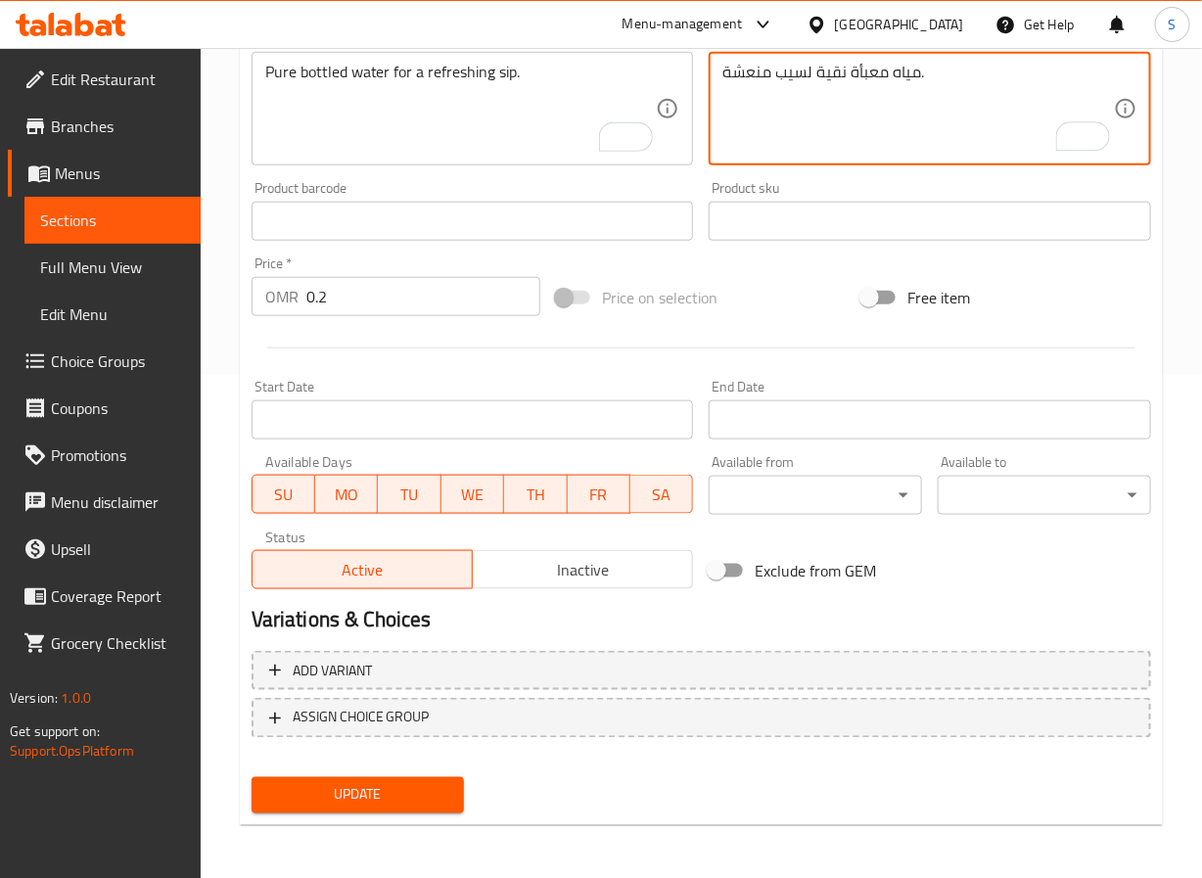
type textarea "مياه معبأة نقية لسيب منعشة."
click at [417, 802] on span "Update" at bounding box center [358, 795] width 182 height 24
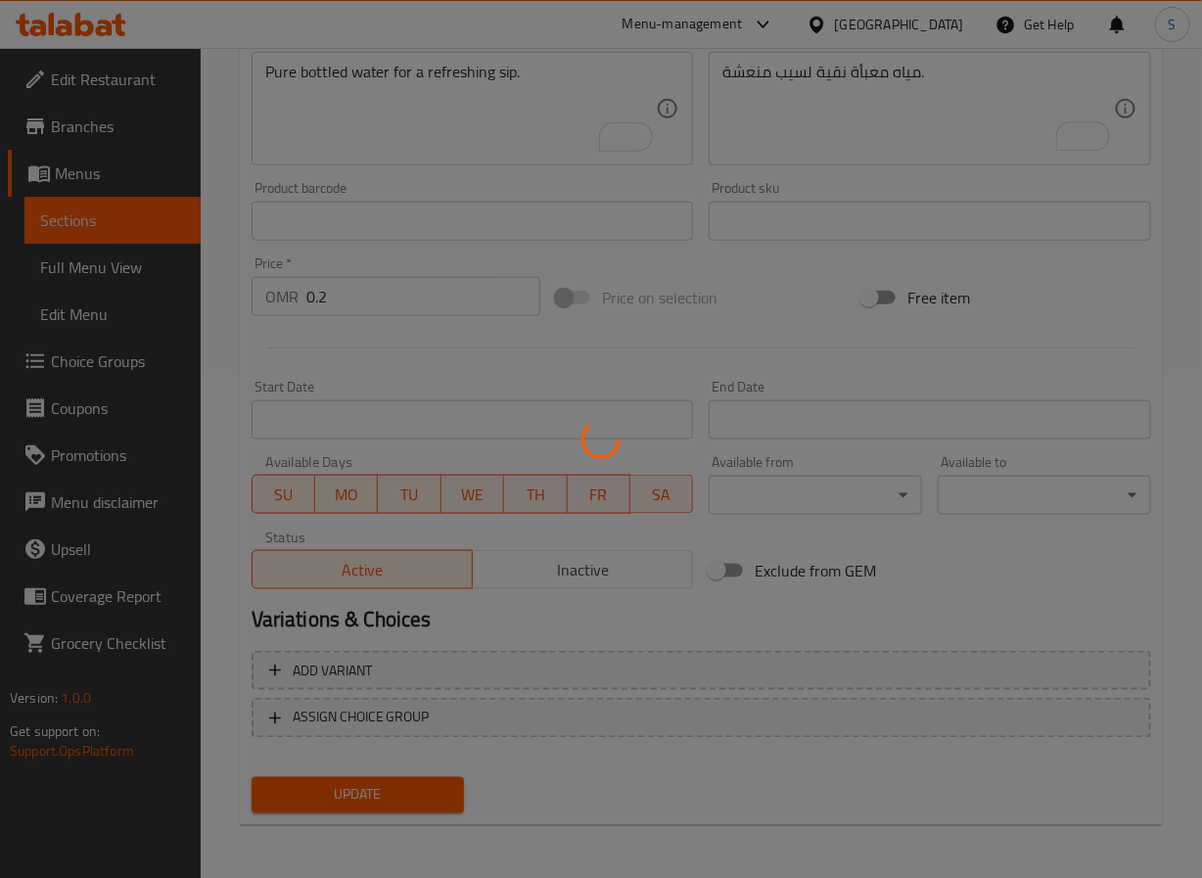
scroll to position [0, 0]
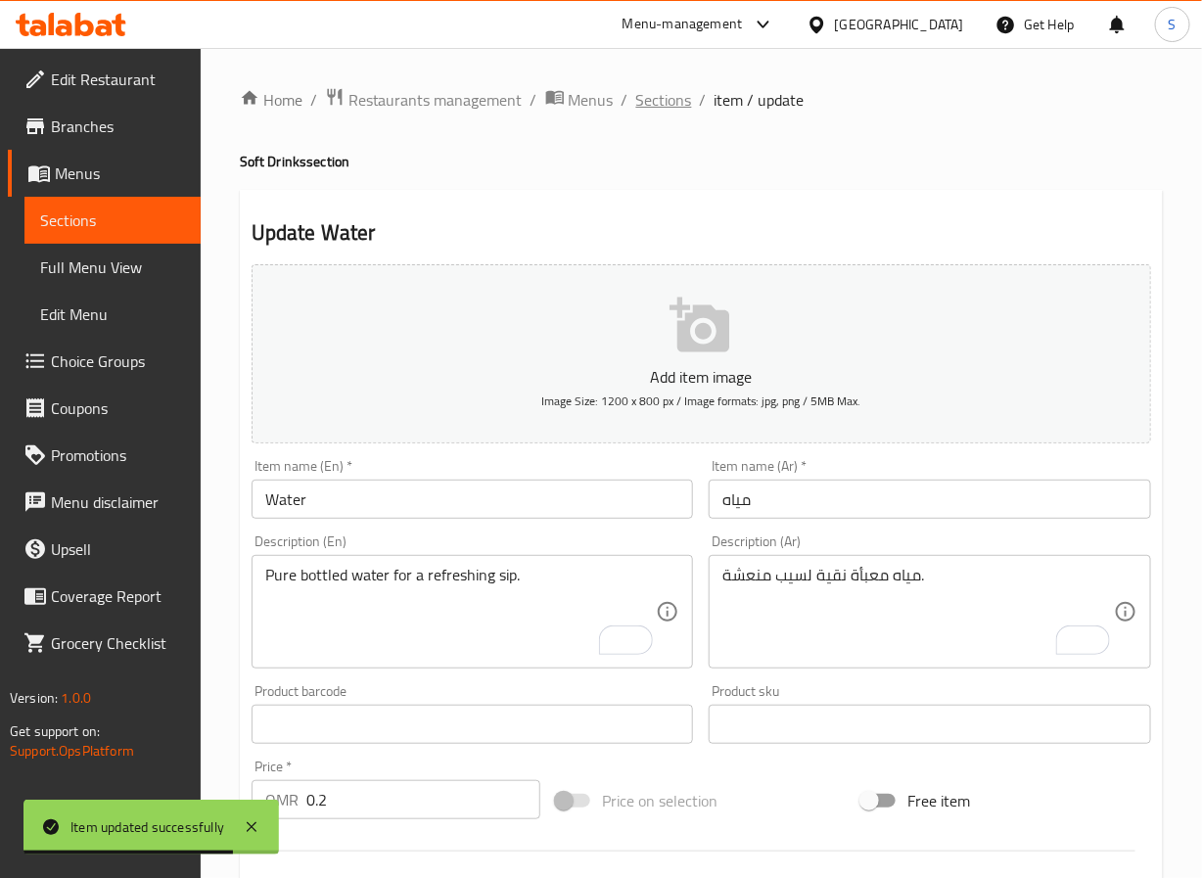
click at [652, 88] on span "Sections" at bounding box center [664, 99] width 56 height 23
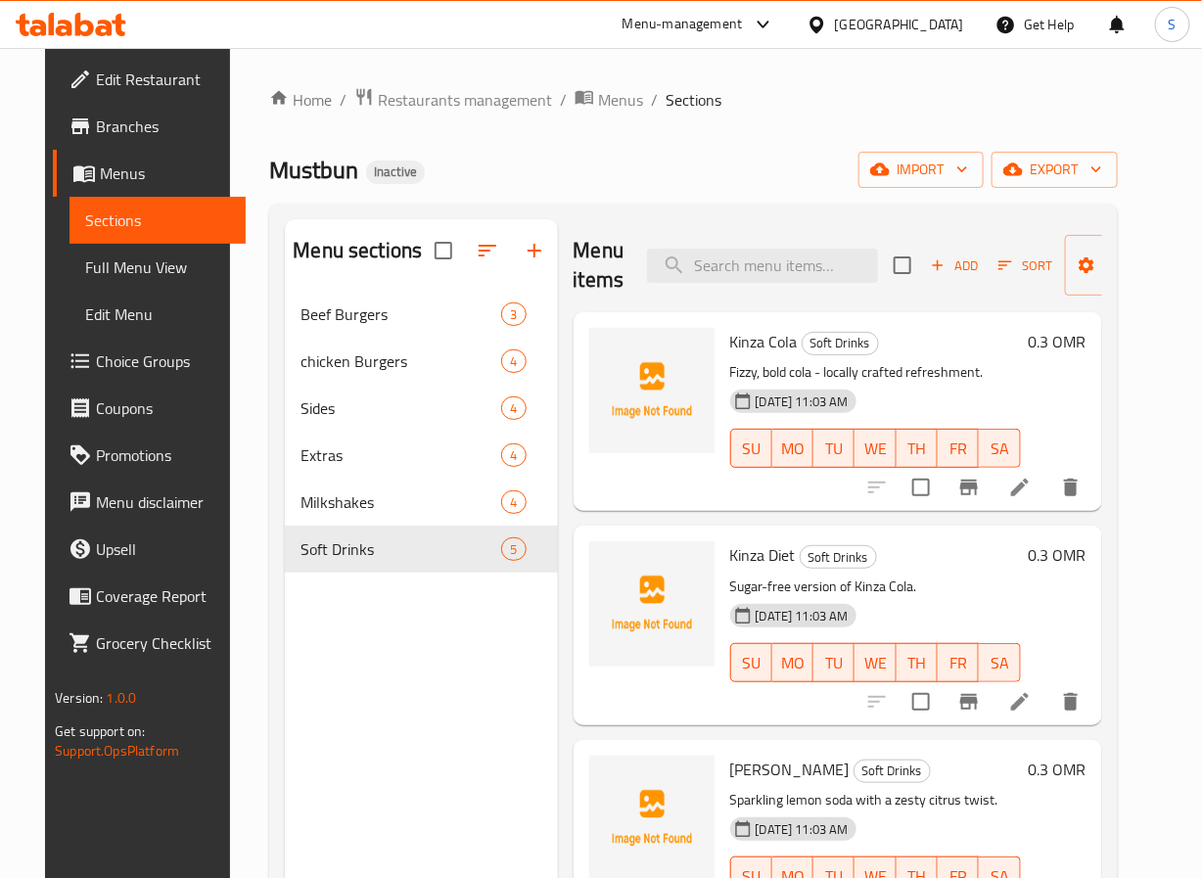
click at [835, 194] on div "Home / Restaurants management / Menus / Sections Mustbun Inactive import export…" at bounding box center [693, 600] width 848 height 1026
click at [1063, 156] on button "export" at bounding box center [1055, 170] width 126 height 36
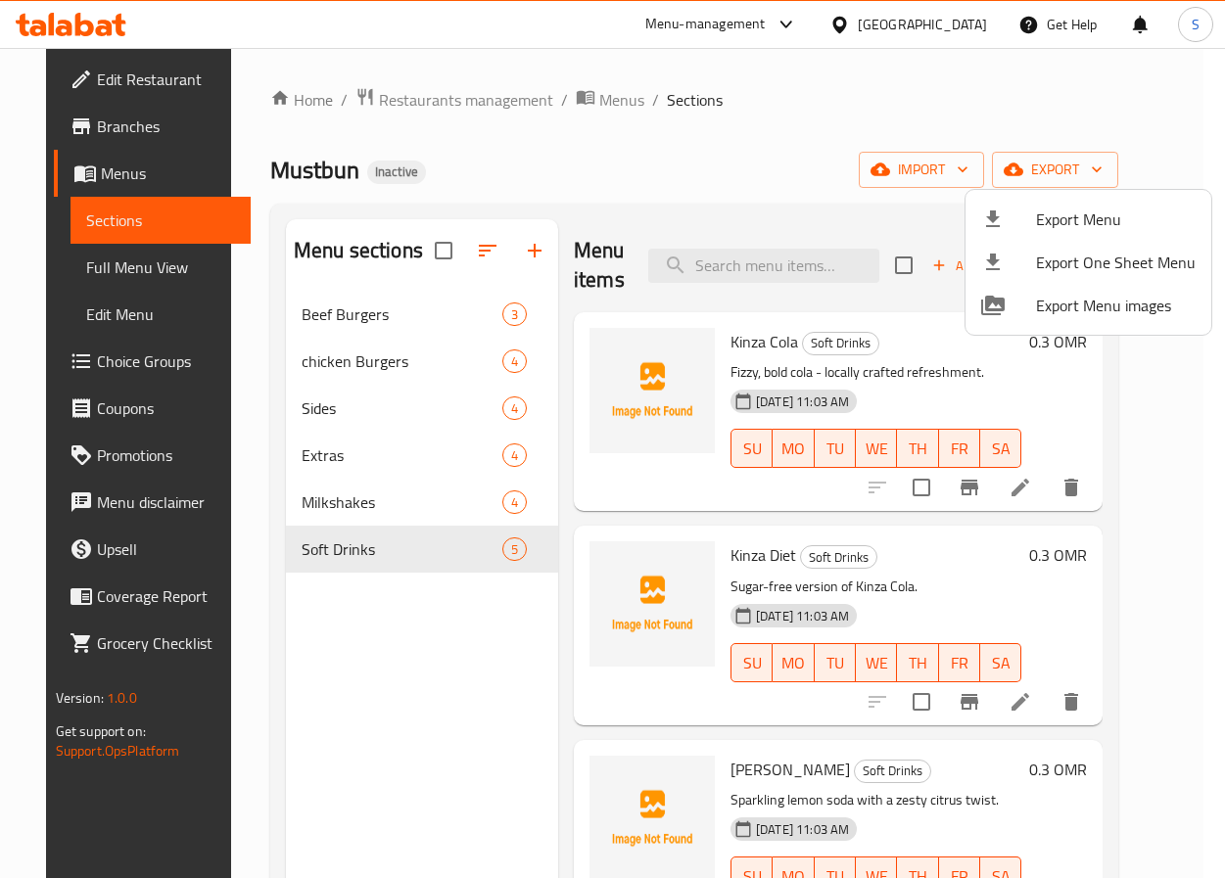
click at [1023, 215] on div at bounding box center [1008, 219] width 55 height 23
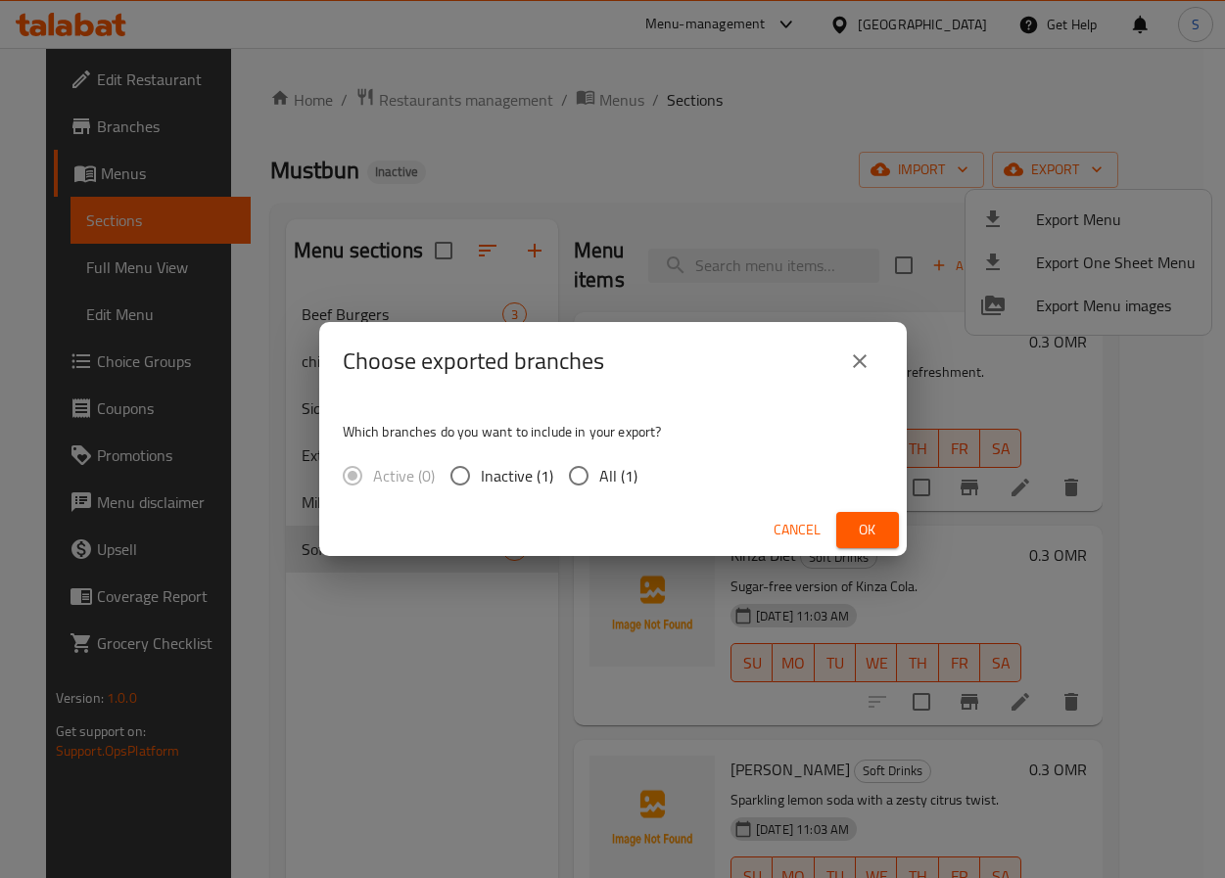
click at [579, 489] on input "All (1)" at bounding box center [578, 475] width 41 height 41
radio input "true"
click at [849, 521] on button "Ok" at bounding box center [867, 530] width 63 height 36
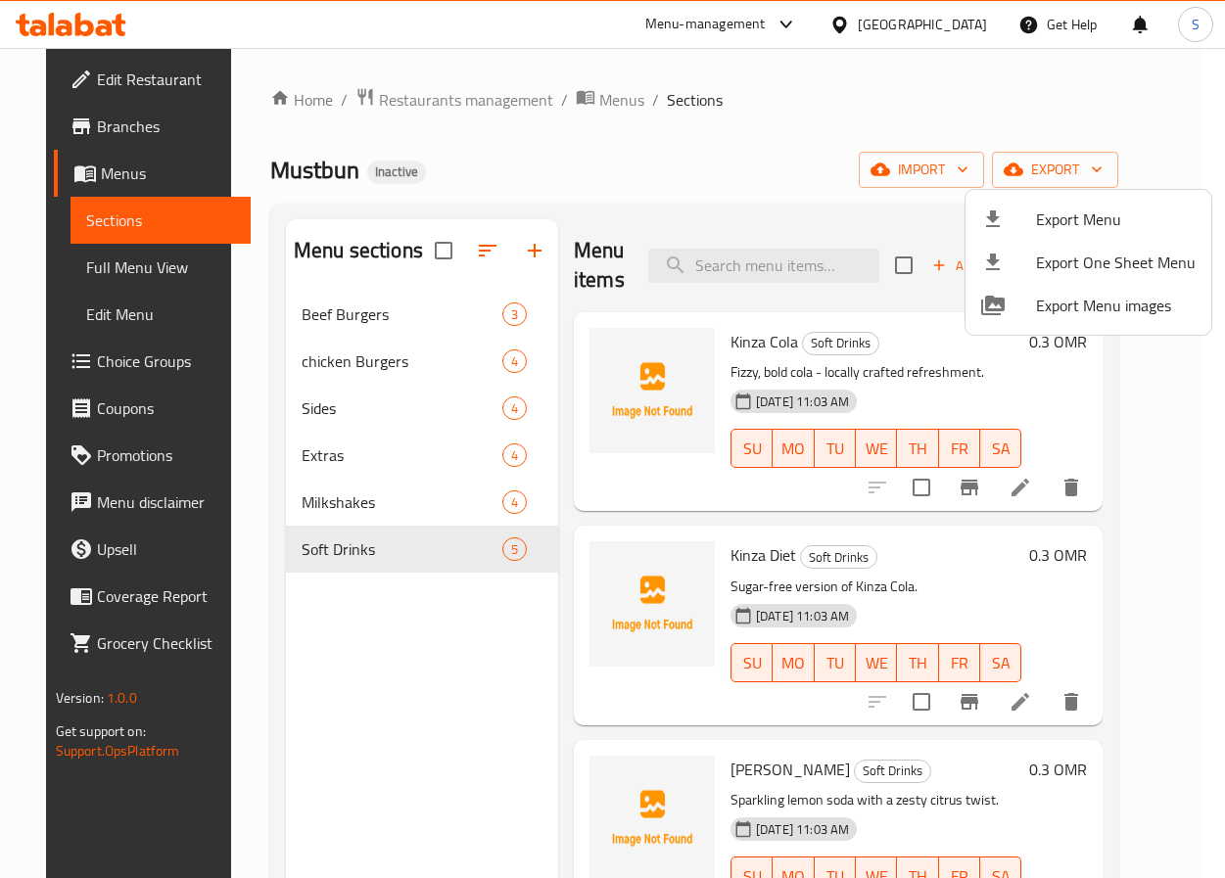
click at [493, 142] on div at bounding box center [612, 439] width 1225 height 878
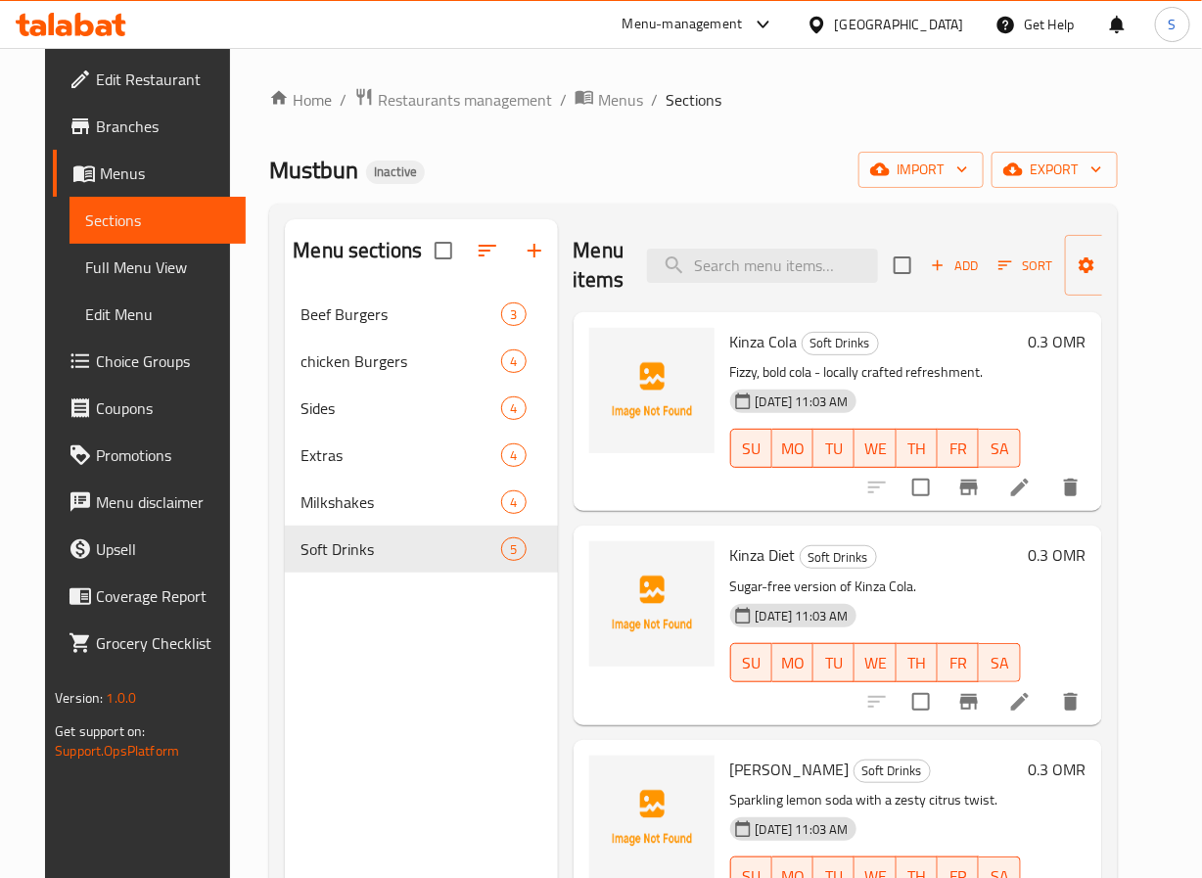
click at [162, 264] on span "Full Menu View" at bounding box center [157, 267] width 145 height 23
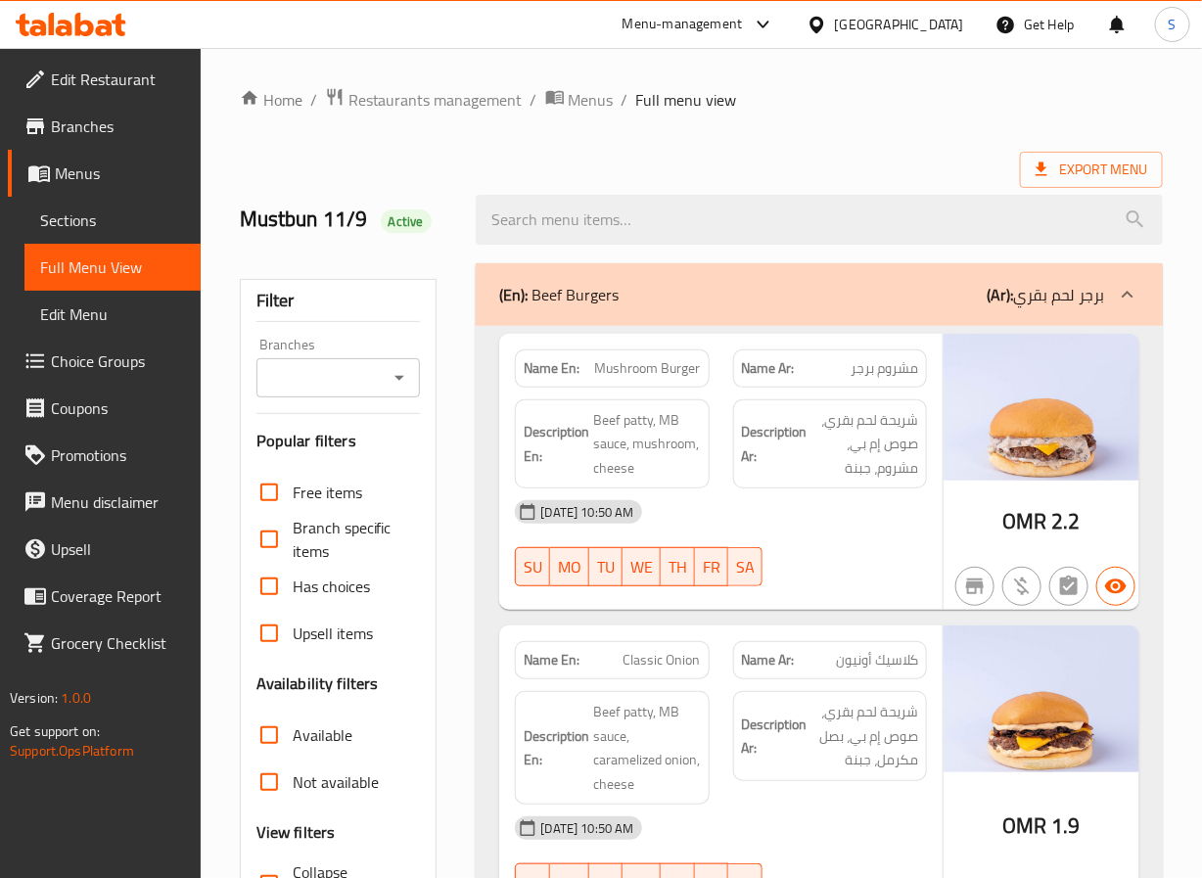
scroll to position [173, 0]
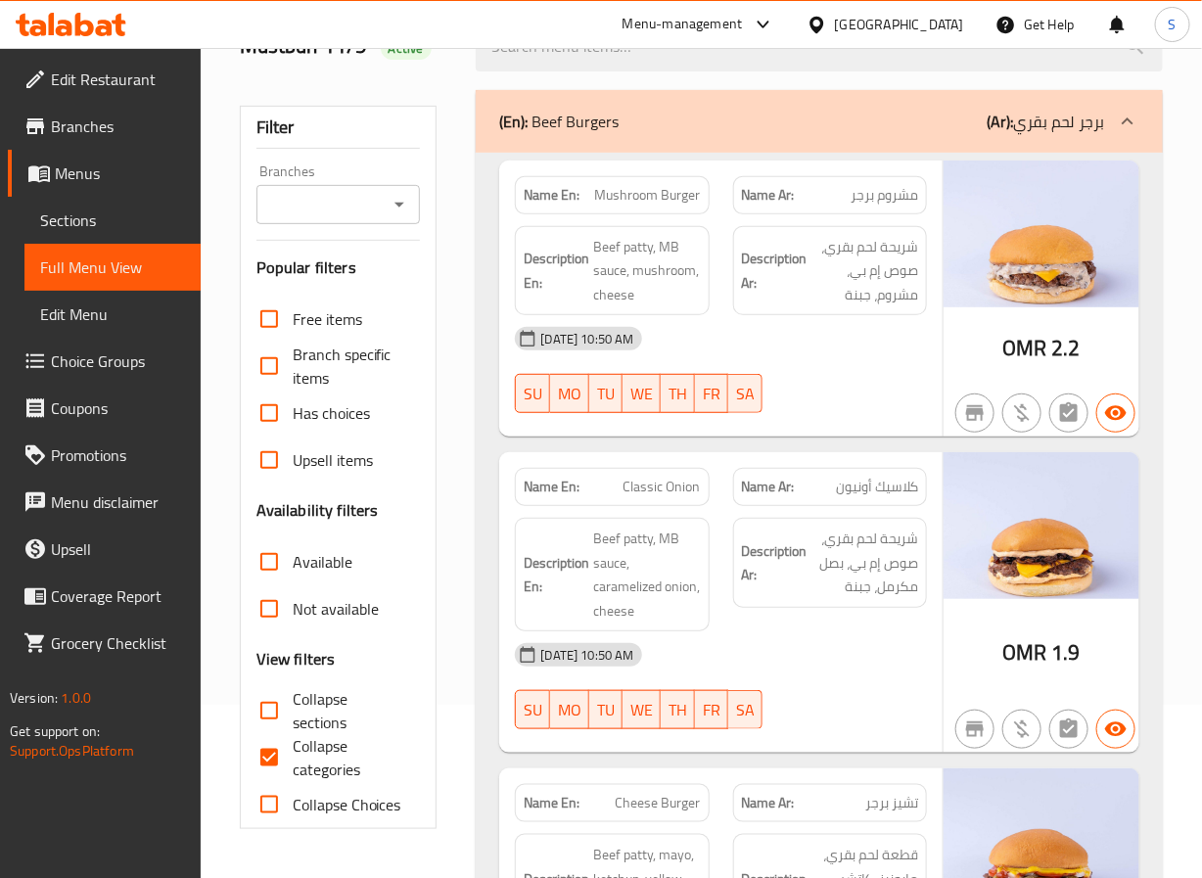
click at [262, 755] on input "Collapse categories" at bounding box center [269, 757] width 47 height 47
checkbox input "false"
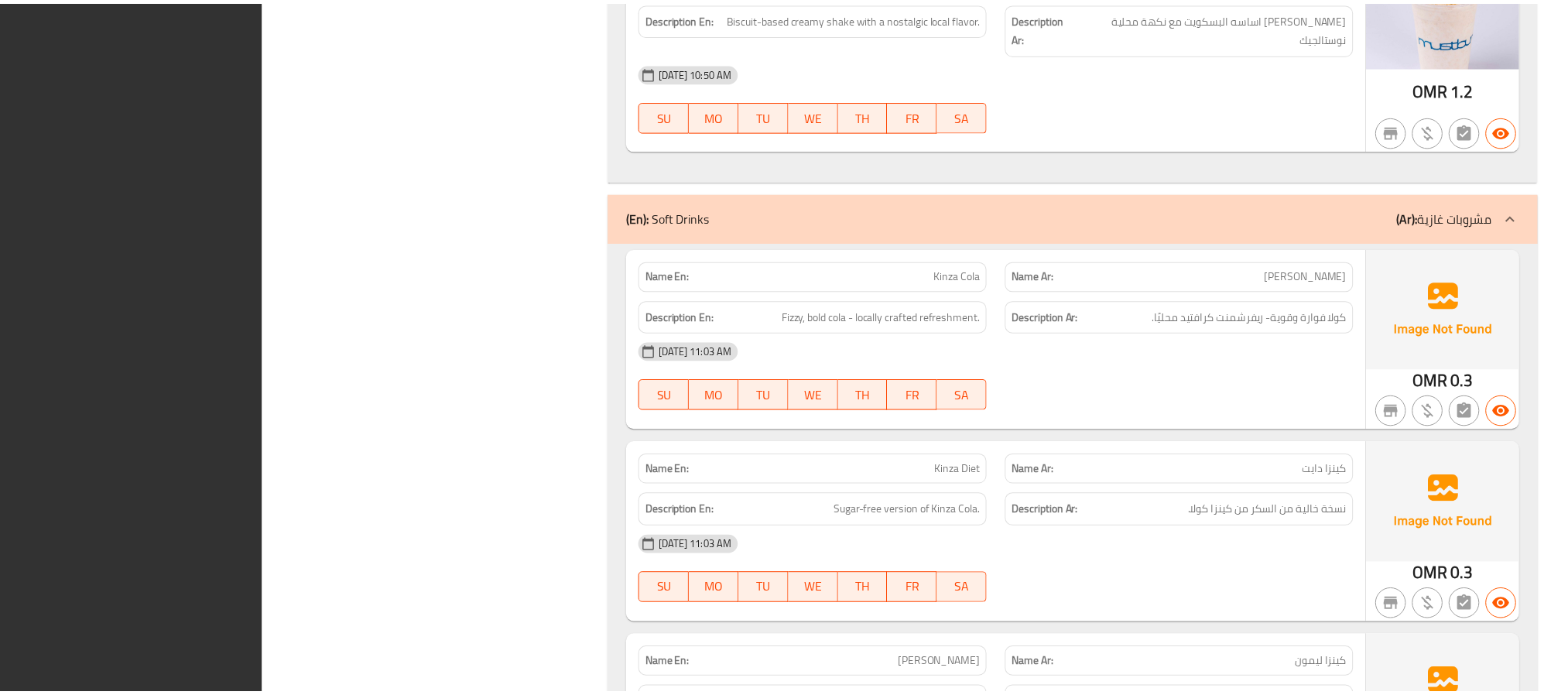
scroll to position [4817, 0]
